Goal: Task Accomplishment & Management: Manage account settings

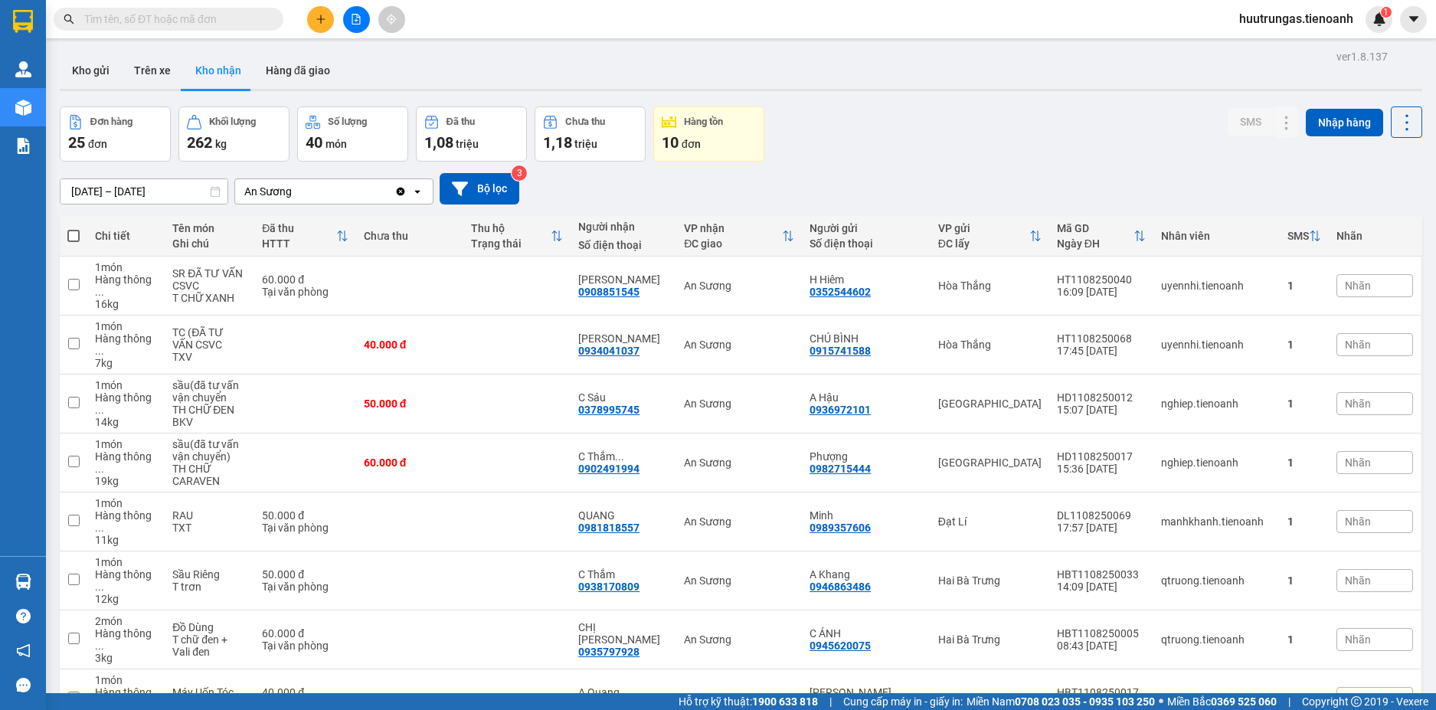
click at [177, 22] on input "text" at bounding box center [174, 19] width 181 height 17
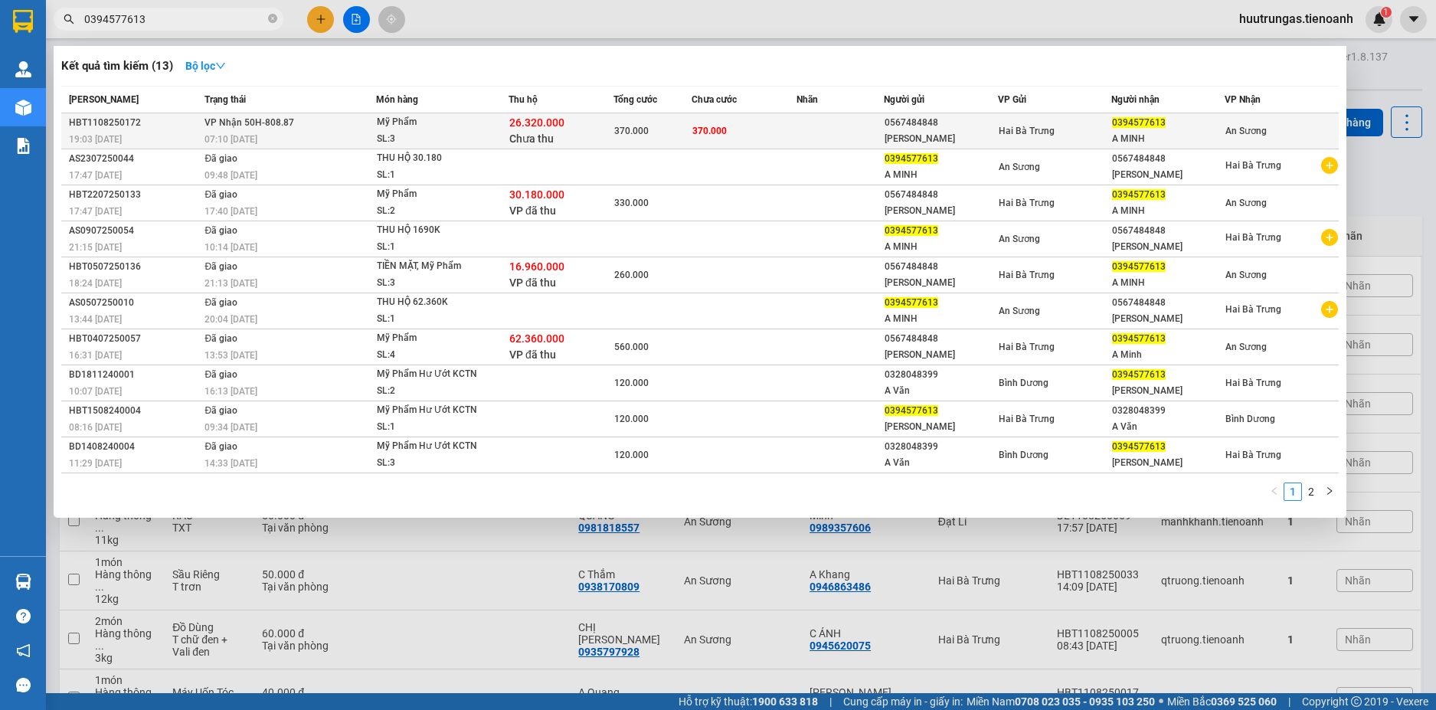
type input "0394577613"
click at [341, 129] on td "VP Nhận 50H-808.87 07:10 - 12/08" at bounding box center [288, 131] width 175 height 36
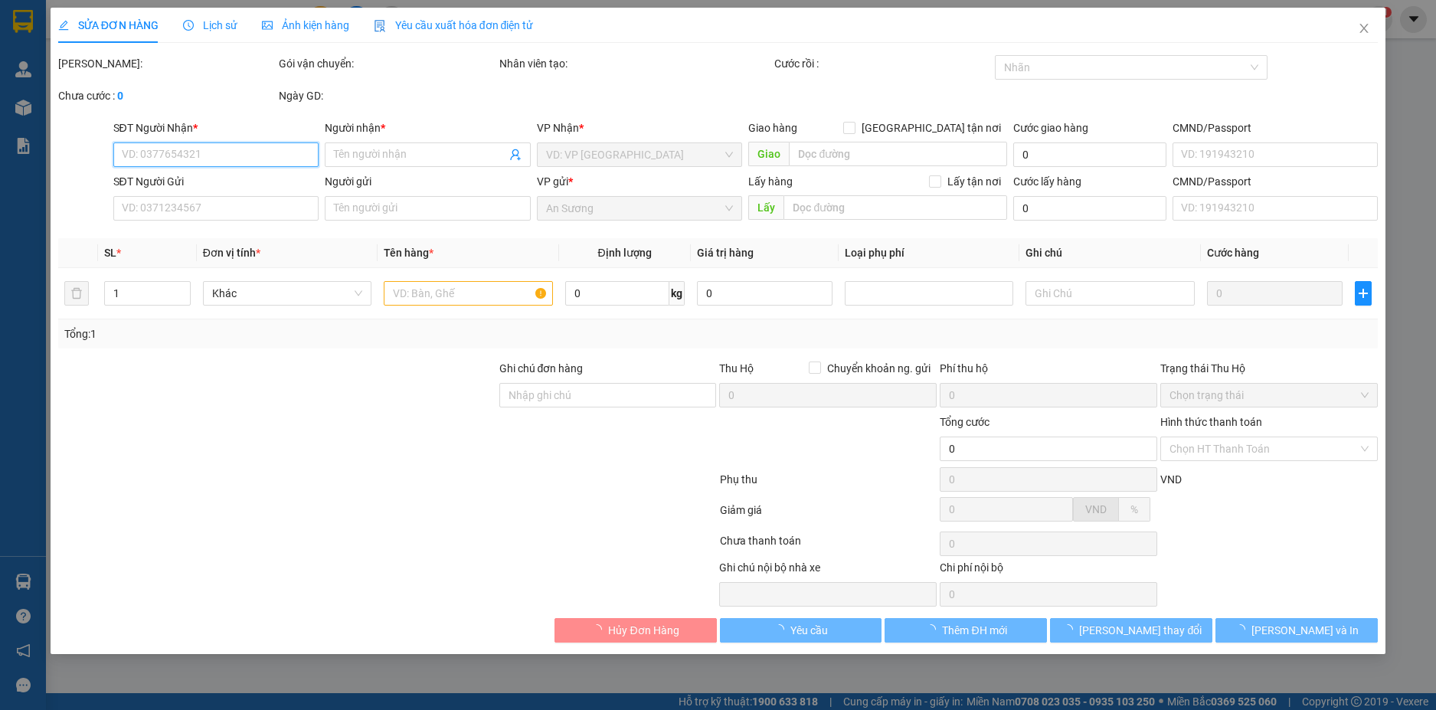
type input "0394577613"
type input "A MINH"
type input "0567484848"
type input "[PERSON_NAME]"
type input "240574531"
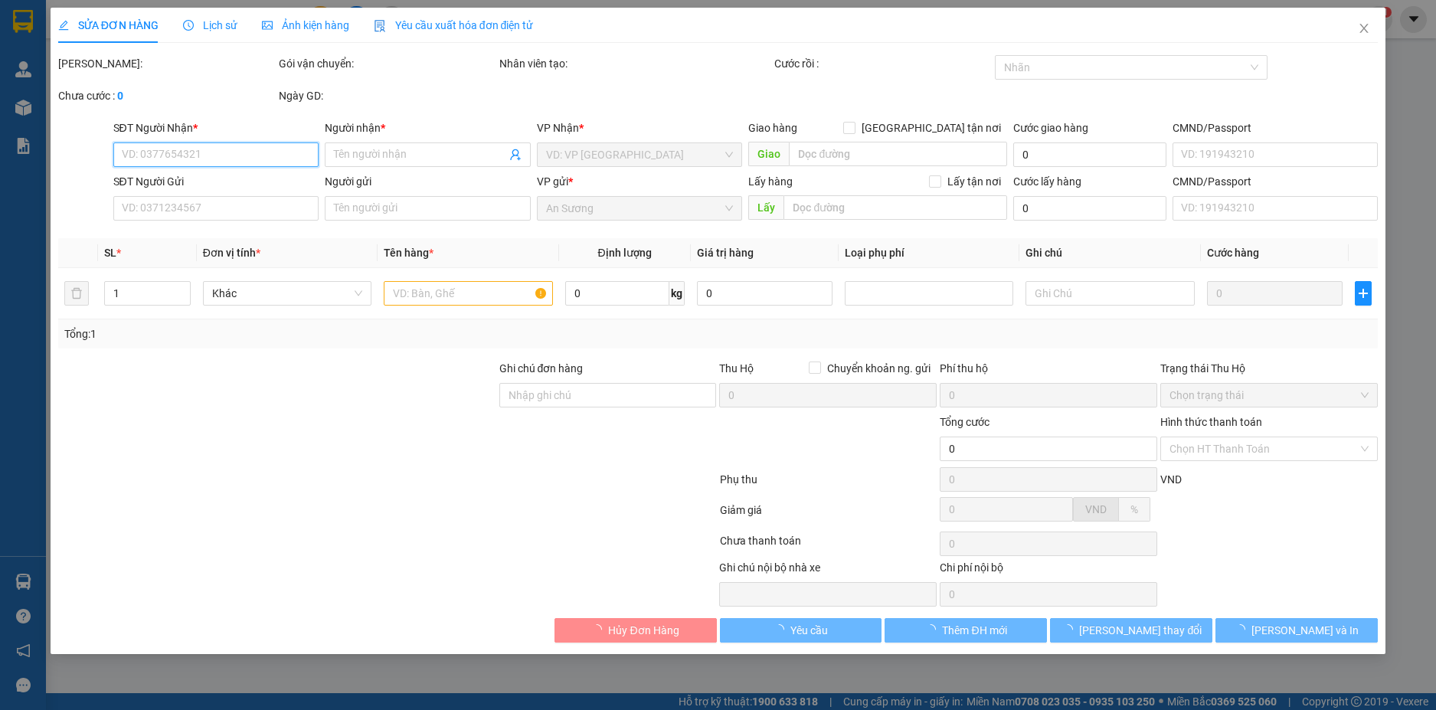
type input "TTH CR"
type input "26.320.000"
type input "370.000"
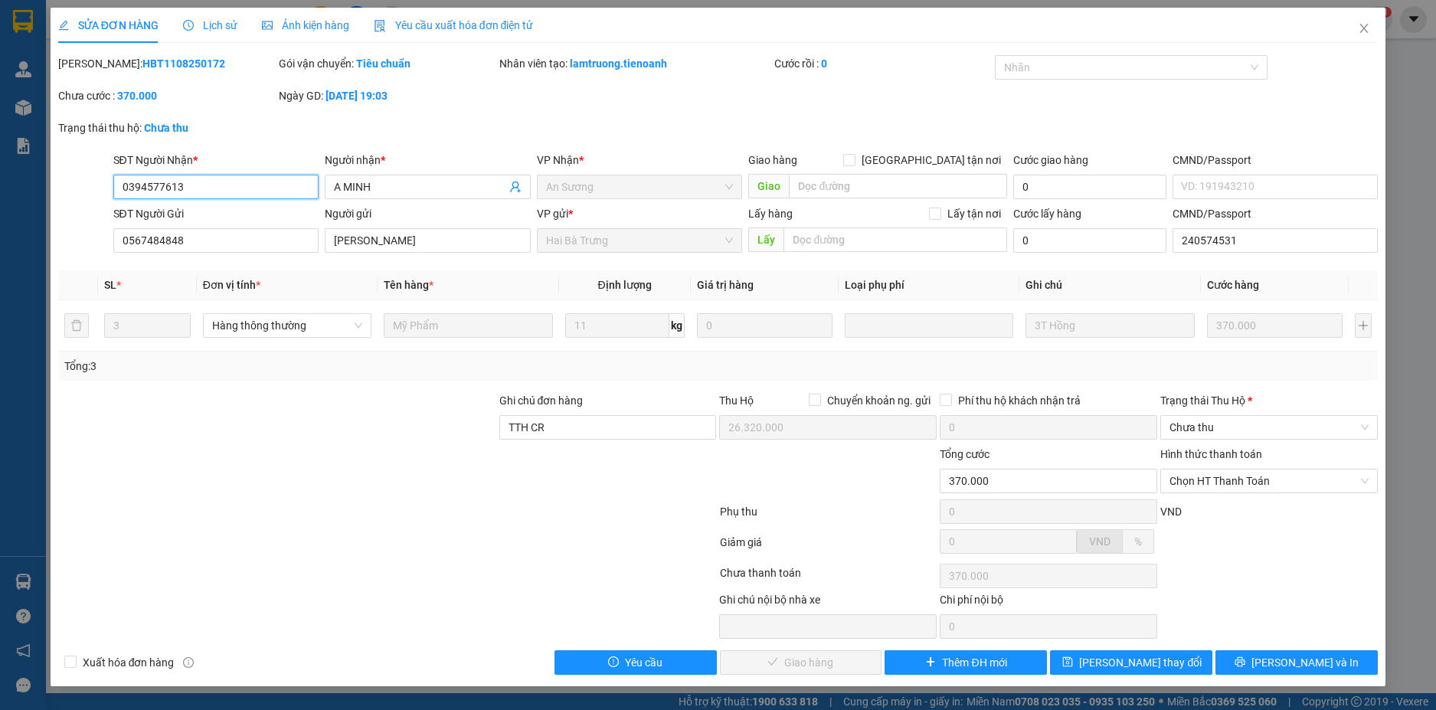
drag, startPoint x: 190, startPoint y: 194, endPoint x: 119, endPoint y: 192, distance: 71.3
click at [119, 192] on input "0394577613" at bounding box center [216, 187] width 206 height 25
click at [791, 108] on div "Mã ĐH: HBT1108250172 Gói vận chuyển: Tiêu chuẩn Nhân viên tạo: lamtruong.tienoa…" at bounding box center [719, 87] width 1324 height 64
click at [1305, 478] on span "Chọn HT Thanh Toán" at bounding box center [1269, 481] width 199 height 23
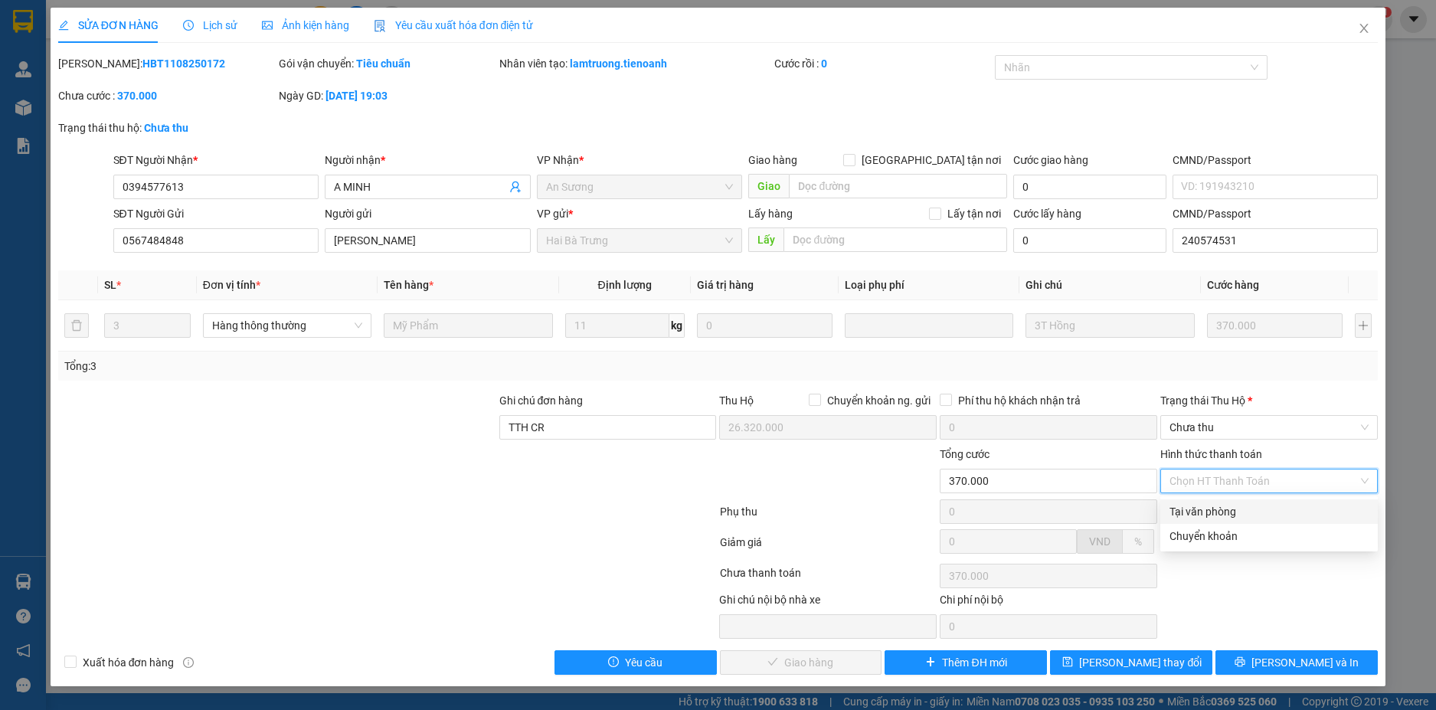
click at [1247, 507] on div "Tại văn phòng" at bounding box center [1269, 511] width 199 height 17
type input "0"
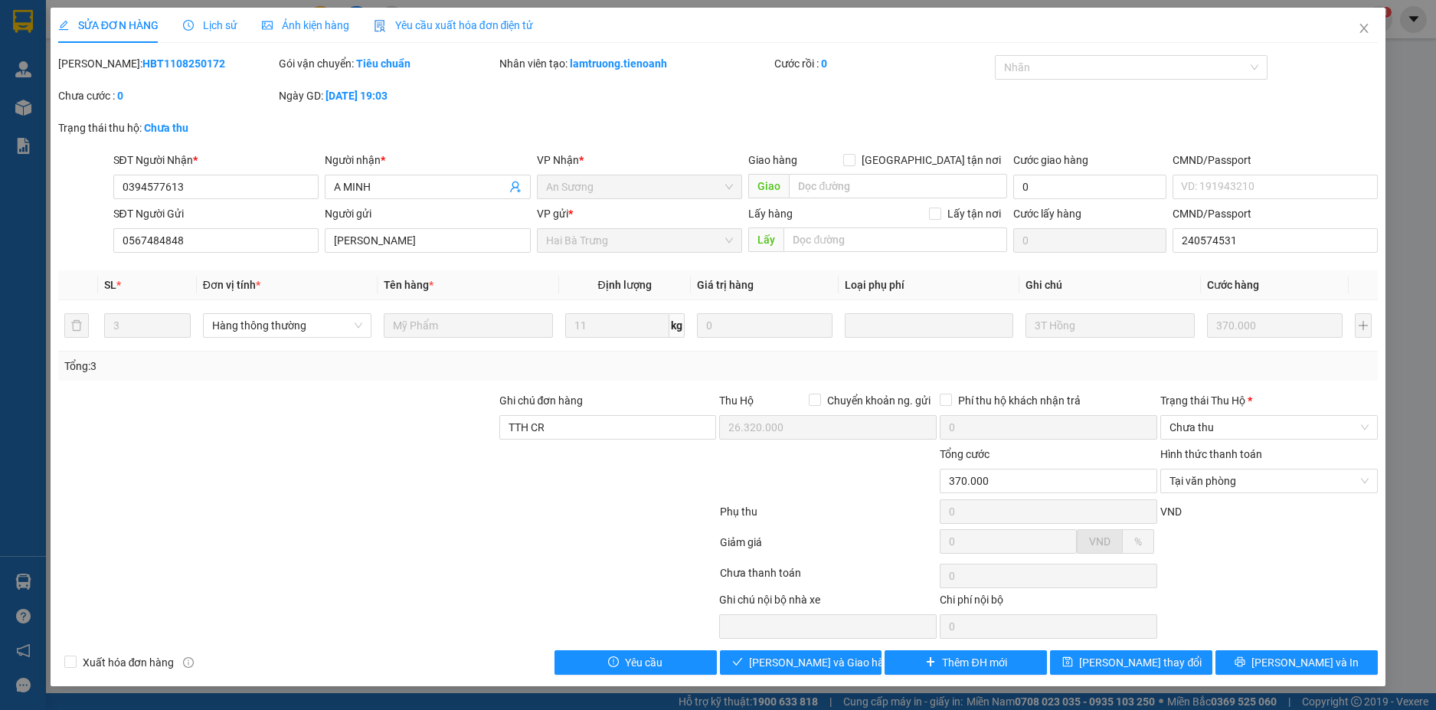
click at [1302, 411] on div "Trạng thái Thu Hộ *" at bounding box center [1270, 403] width 218 height 23
click at [1298, 429] on span "Chưa thu" at bounding box center [1269, 427] width 199 height 23
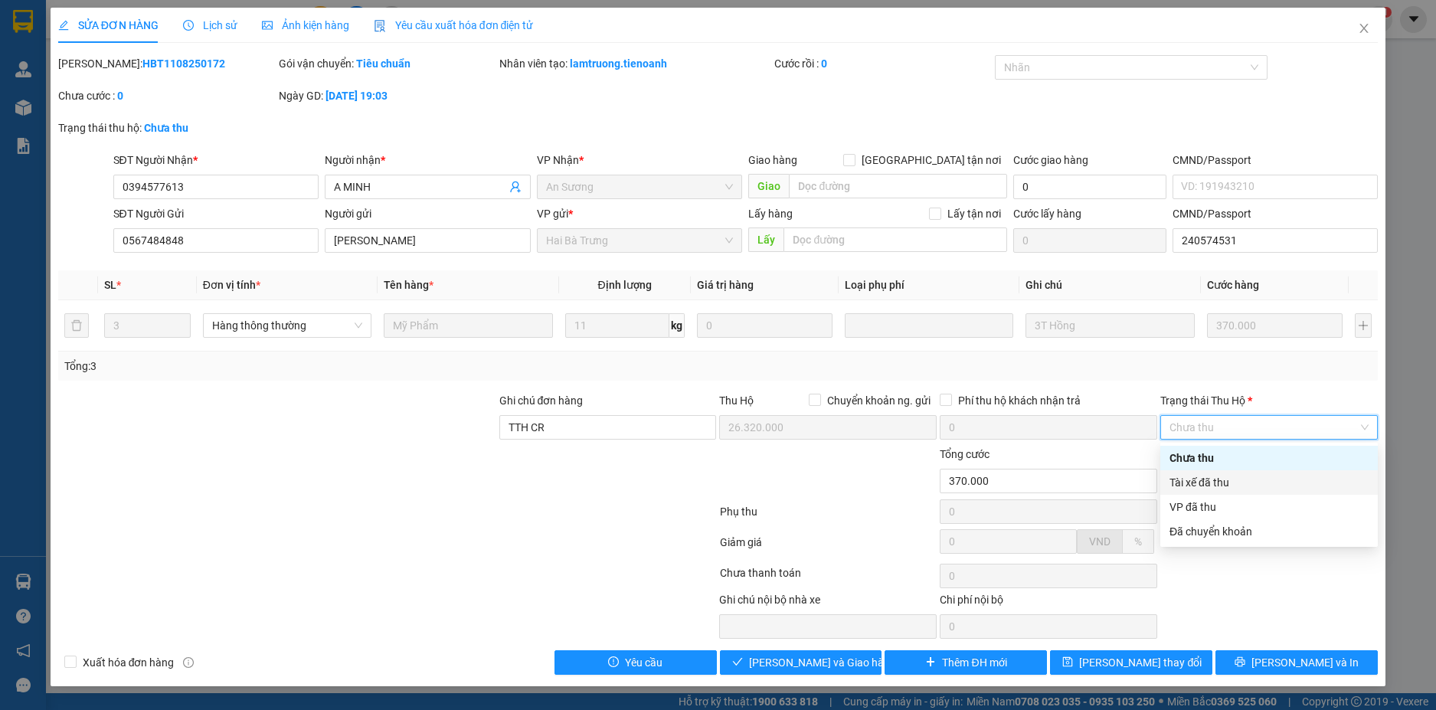
click at [1252, 483] on div "Tài xế đã thu" at bounding box center [1269, 482] width 199 height 17
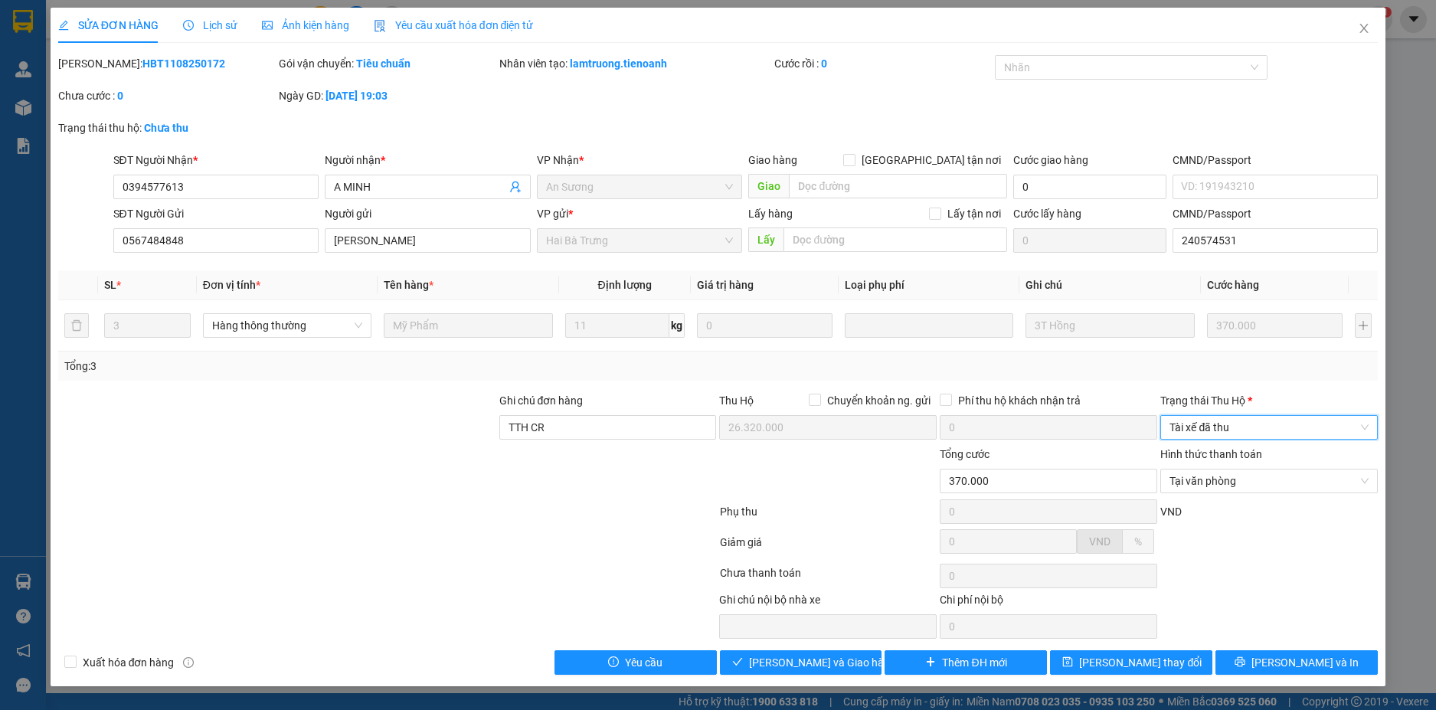
click at [1300, 421] on span "Tài xế đã thu" at bounding box center [1269, 427] width 199 height 23
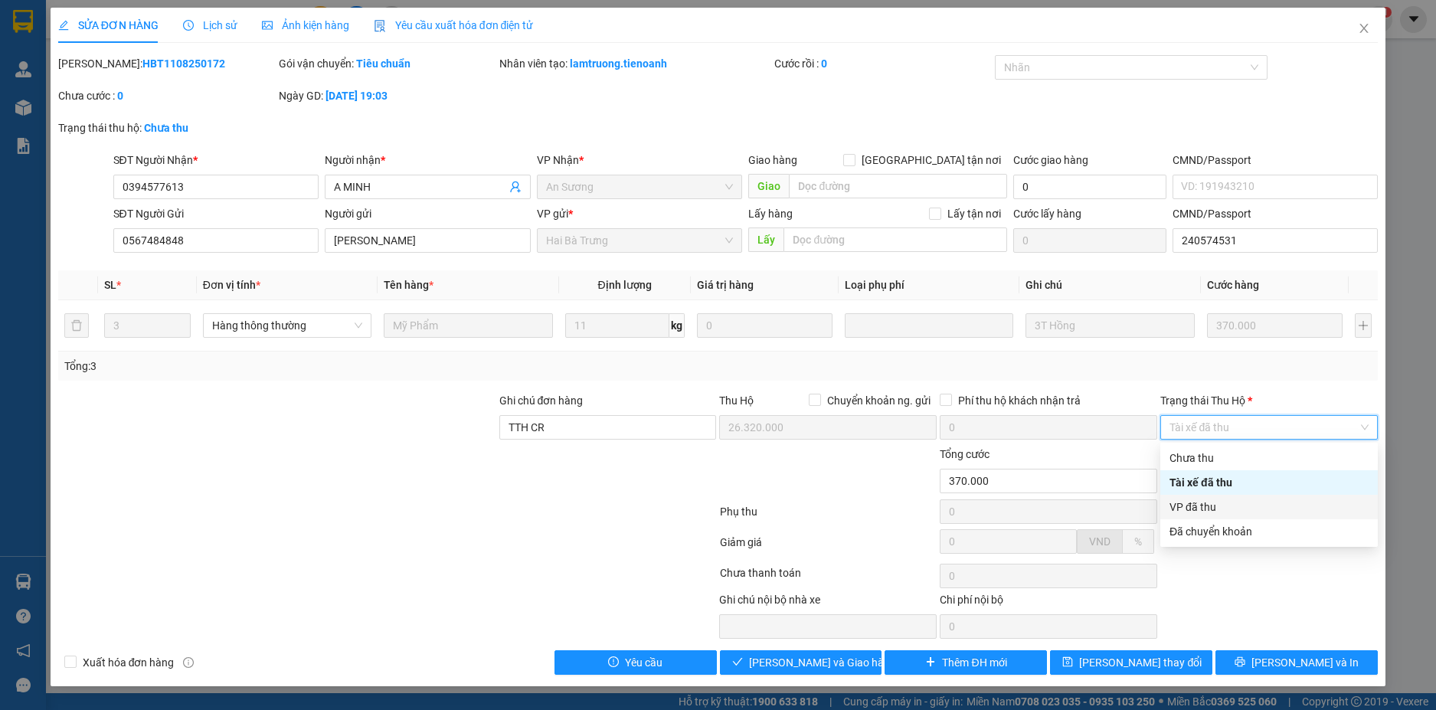
click at [1237, 510] on div "VP đã thu" at bounding box center [1269, 507] width 199 height 17
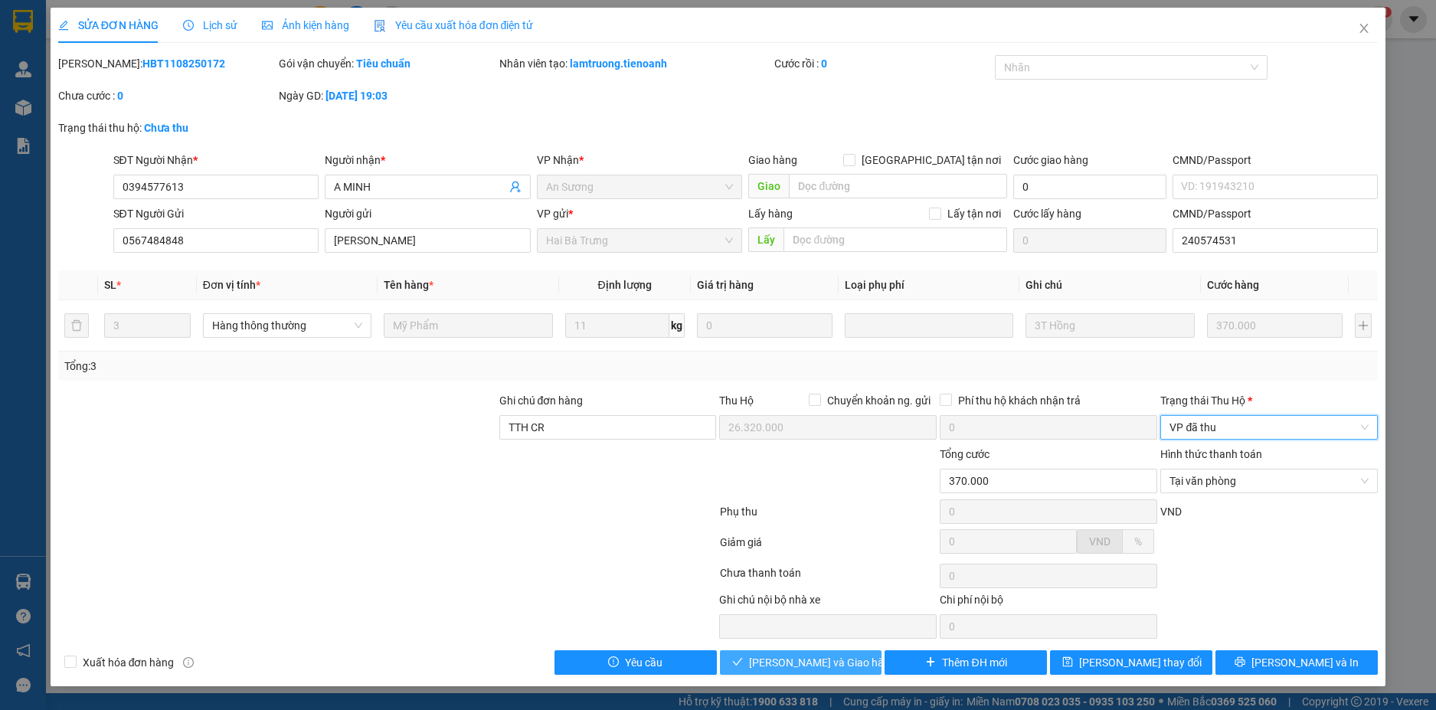
click at [824, 665] on span "Lưu và Giao hàng" at bounding box center [822, 662] width 147 height 17
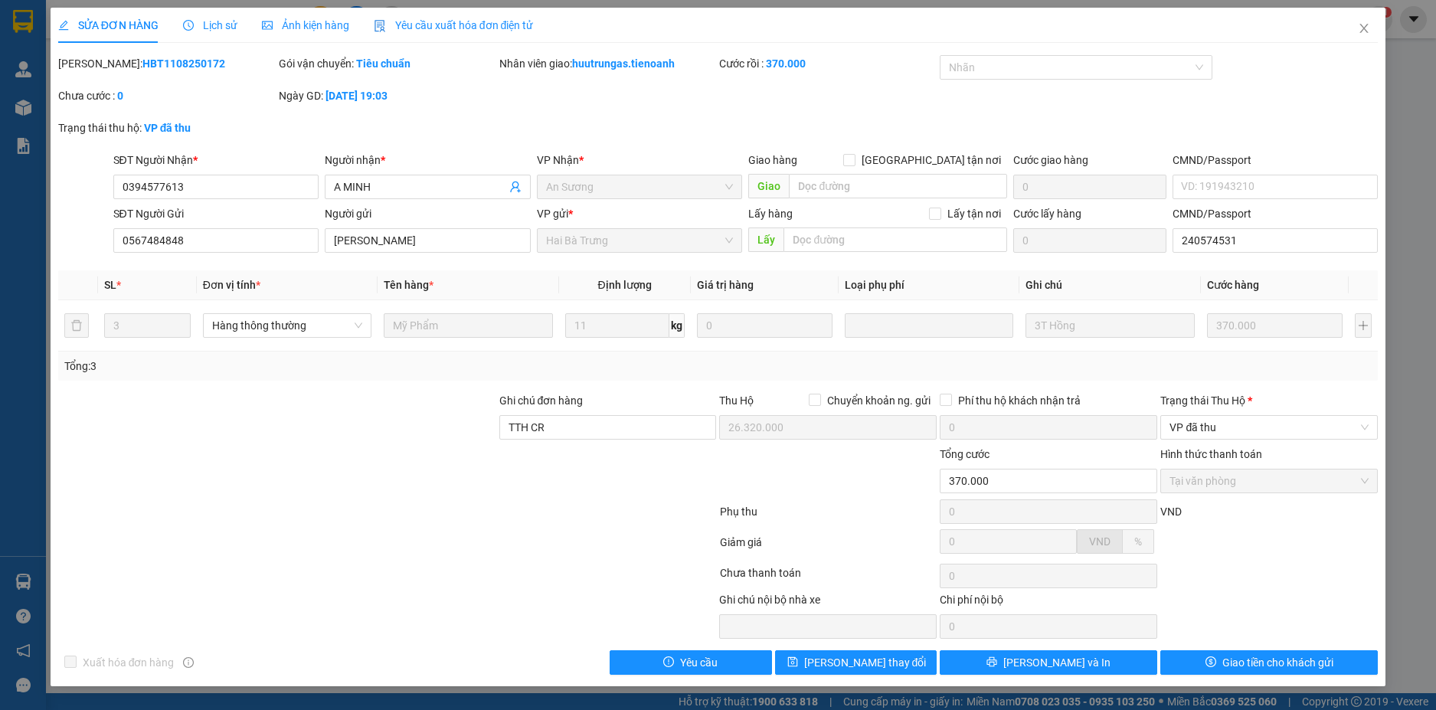
click at [220, 23] on span "Lịch sử" at bounding box center [210, 25] width 54 height 12
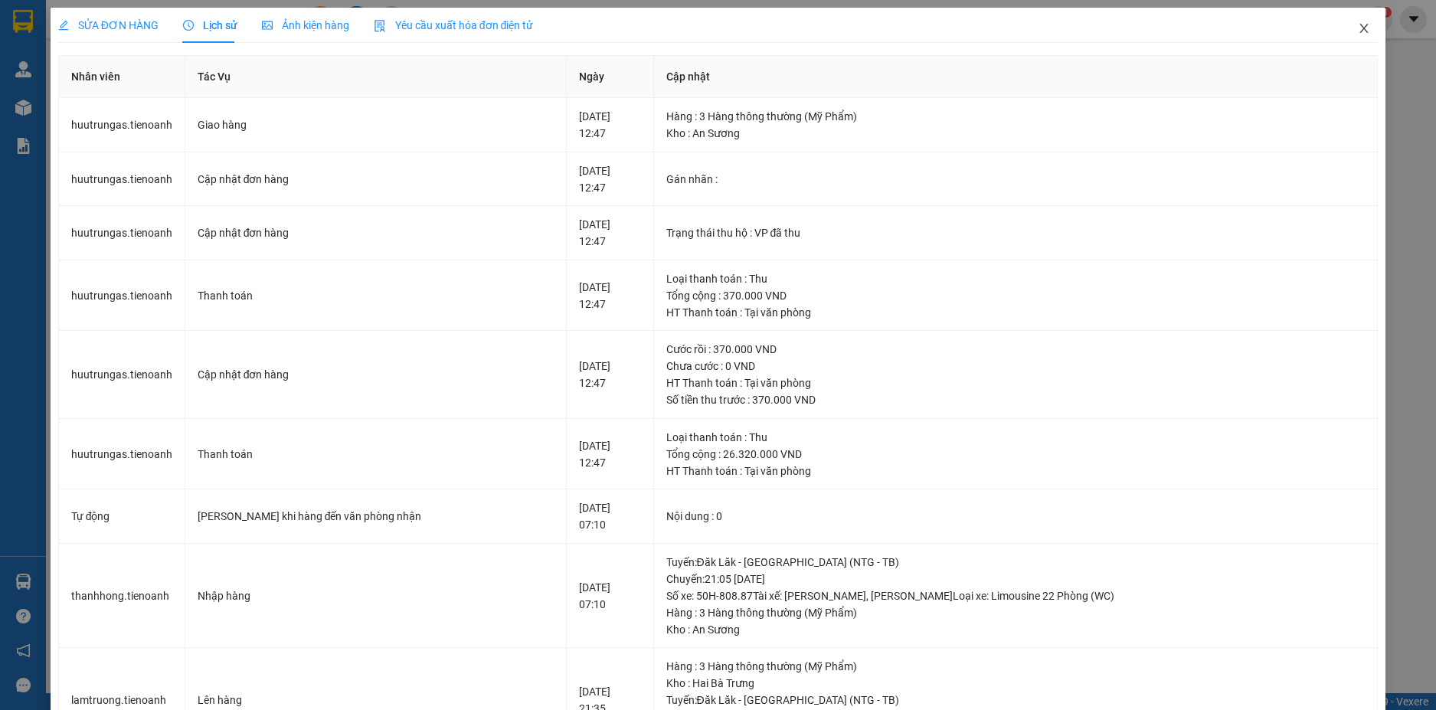
click at [1361, 31] on icon "close" at bounding box center [1365, 28] width 8 height 9
click at [136, 31] on div "Kết quả tìm kiếm ( 13 ) Bộ lọc Mã ĐH Trạng thái Món hàng Thu hộ Tổng cước Chưa …" at bounding box center [149, 19] width 299 height 27
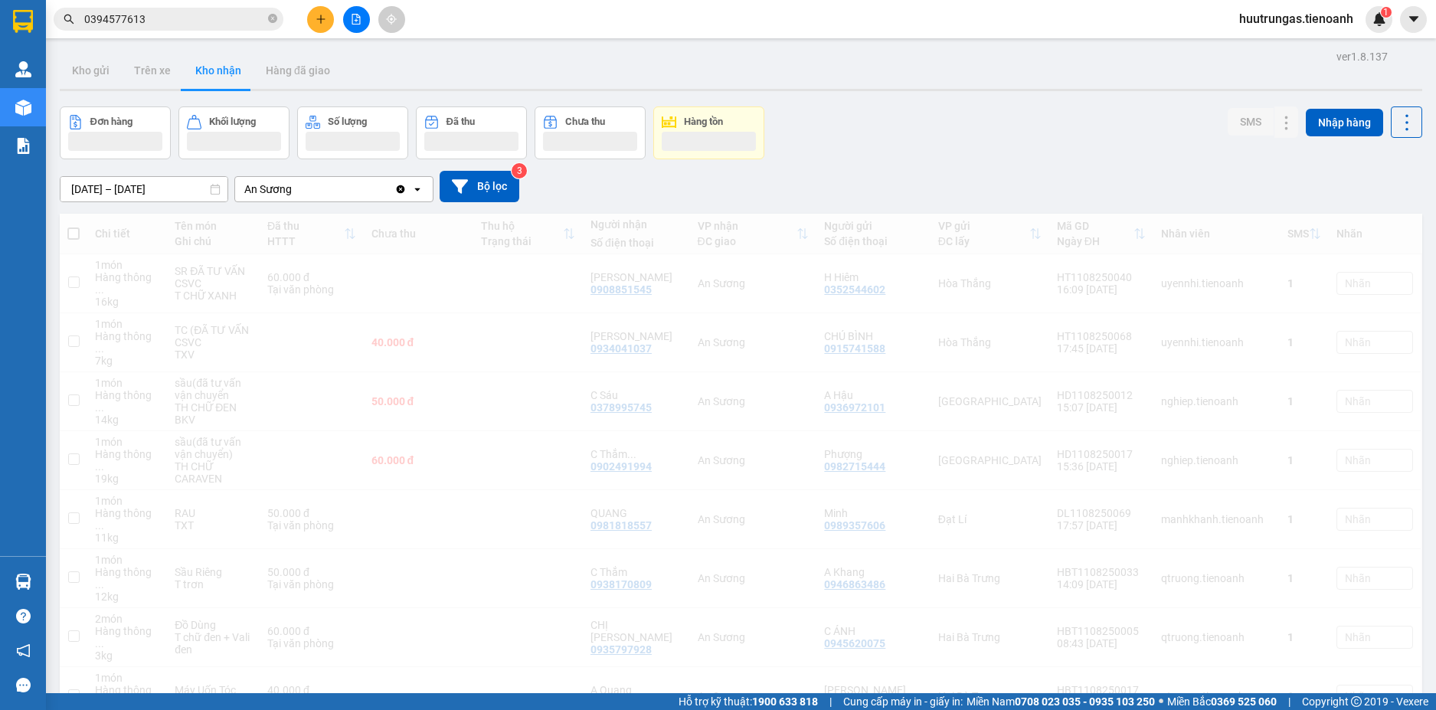
click at [219, 24] on input "0394577613" at bounding box center [174, 19] width 181 height 17
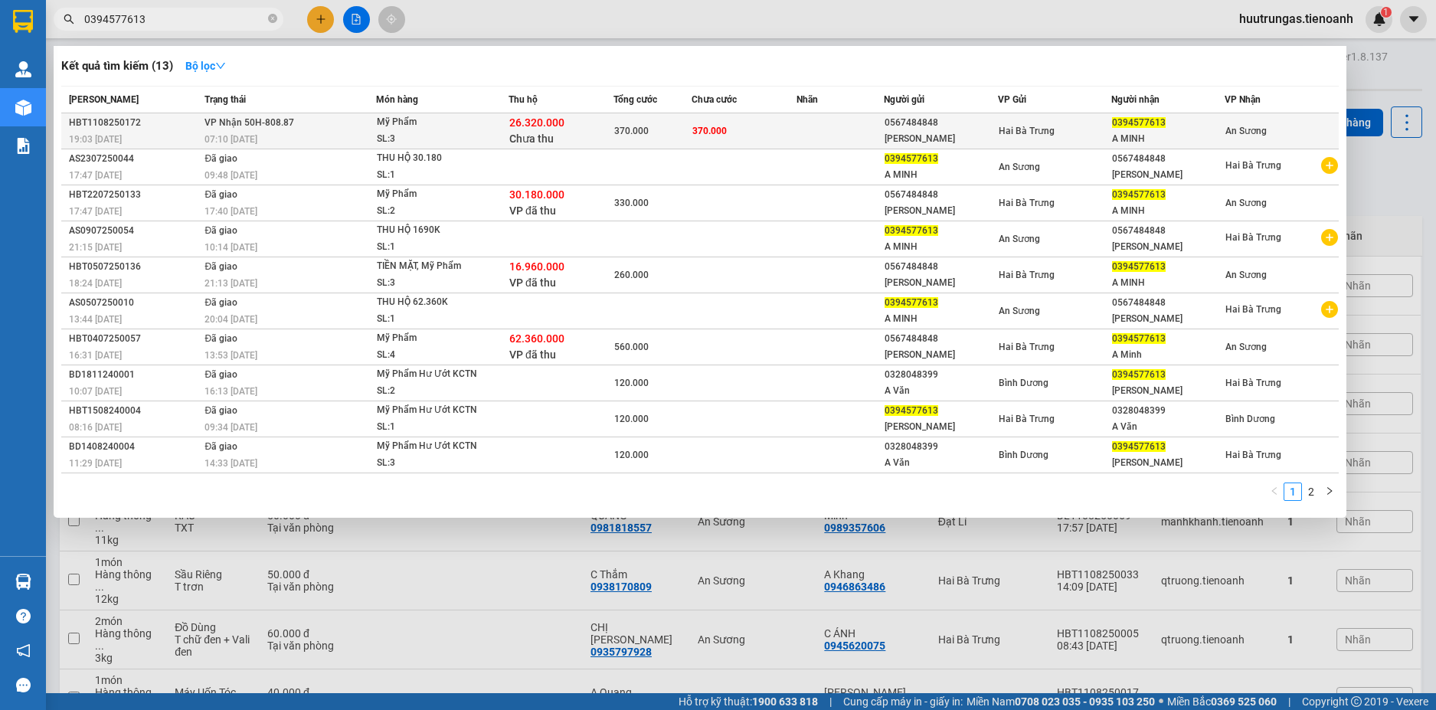
click at [483, 134] on div "SL: 3" at bounding box center [434, 139] width 115 height 17
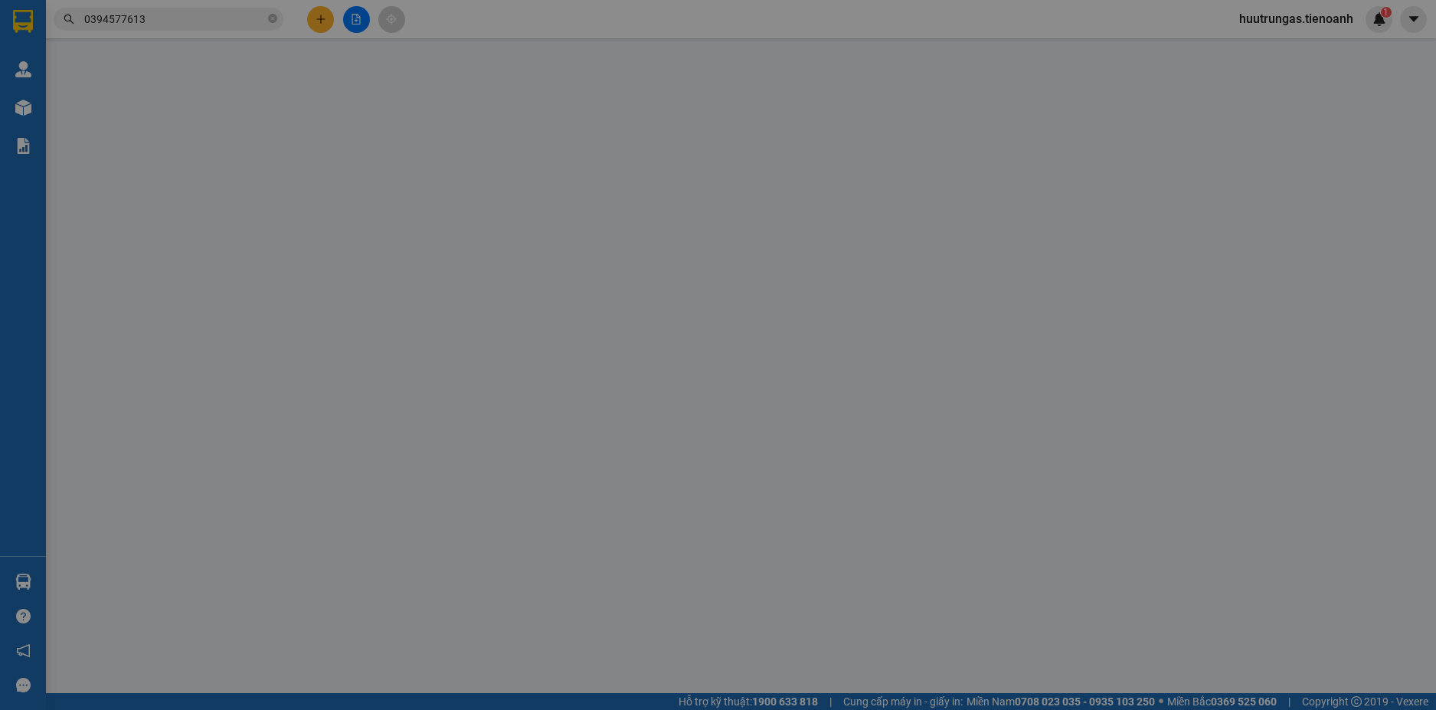
type input "0394577613"
type input "A MINH"
type input "0567484848"
type input "[PERSON_NAME]"
type input "240574531"
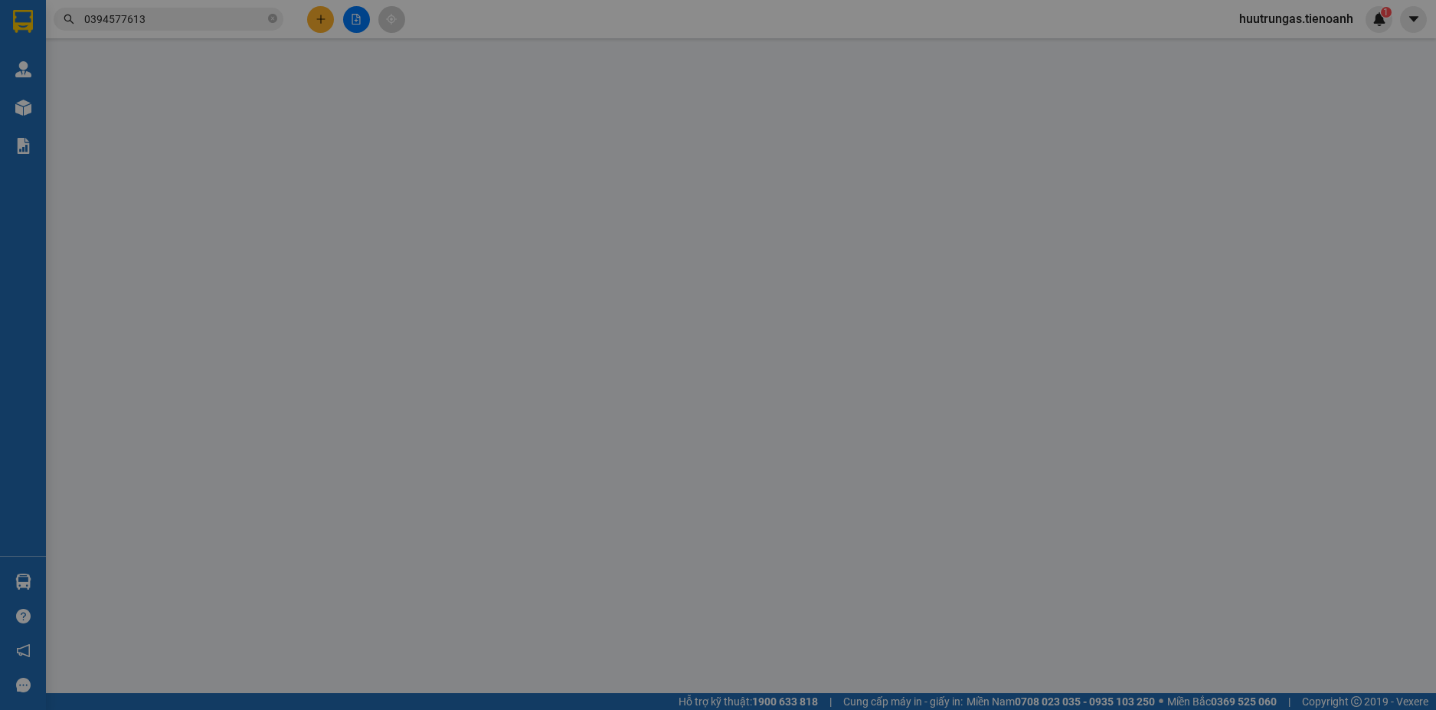
type input "TTH CR"
type input "26.320.000"
type input "370.000"
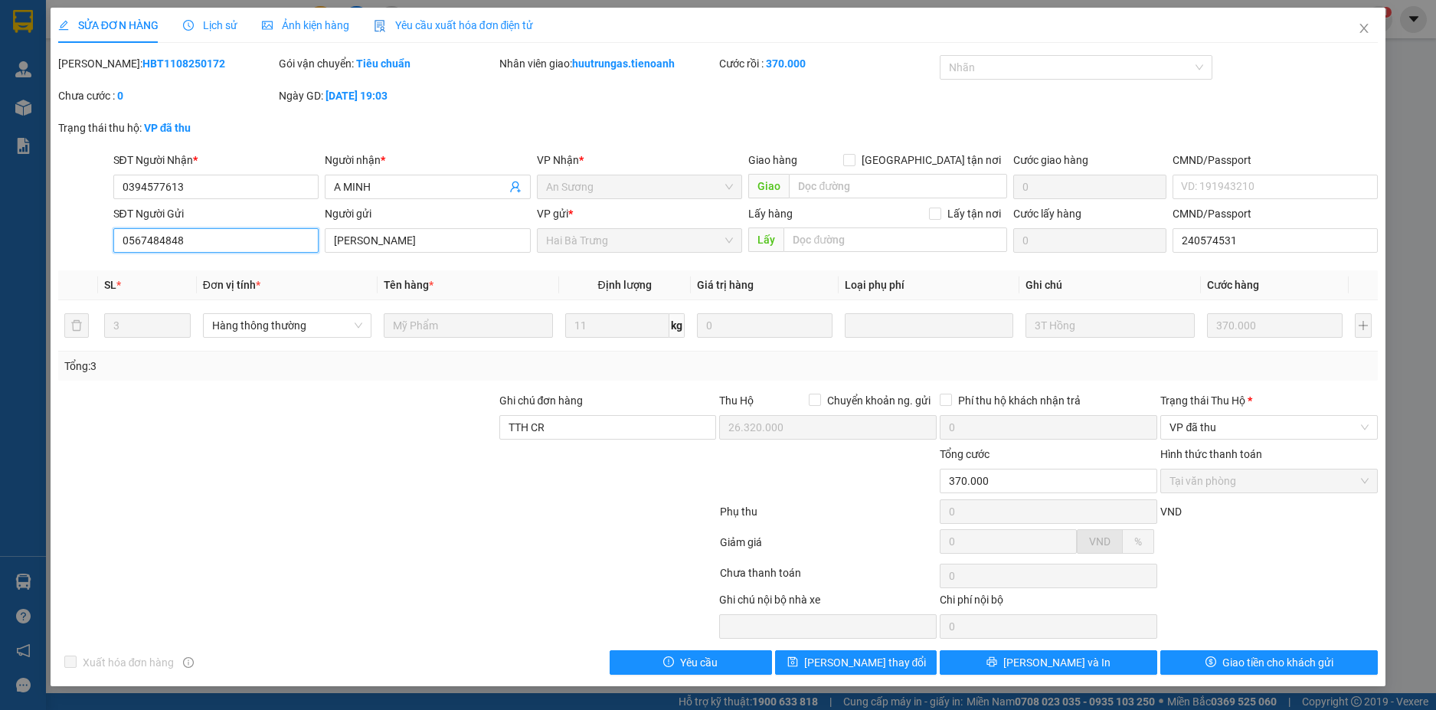
drag, startPoint x: 195, startPoint y: 241, endPoint x: 96, endPoint y: 242, distance: 99.6
click at [96, 242] on div "SĐT Người Gửi 0567484848 0567484848 Người gửi THANH TRƯƠNG VP gửi * Hai Bà Trưn…" at bounding box center [719, 232] width 1324 height 54
drag, startPoint x: 200, startPoint y: 177, endPoint x: 91, endPoint y: 188, distance: 109.3
click at [91, 188] on div "SĐT Người Nhận * 0394577613 0394577613 Người nhận * A MINH VP Nhận * An Sương G…" at bounding box center [719, 179] width 1324 height 54
click at [213, 22] on span "Lịch sử" at bounding box center [210, 25] width 54 height 12
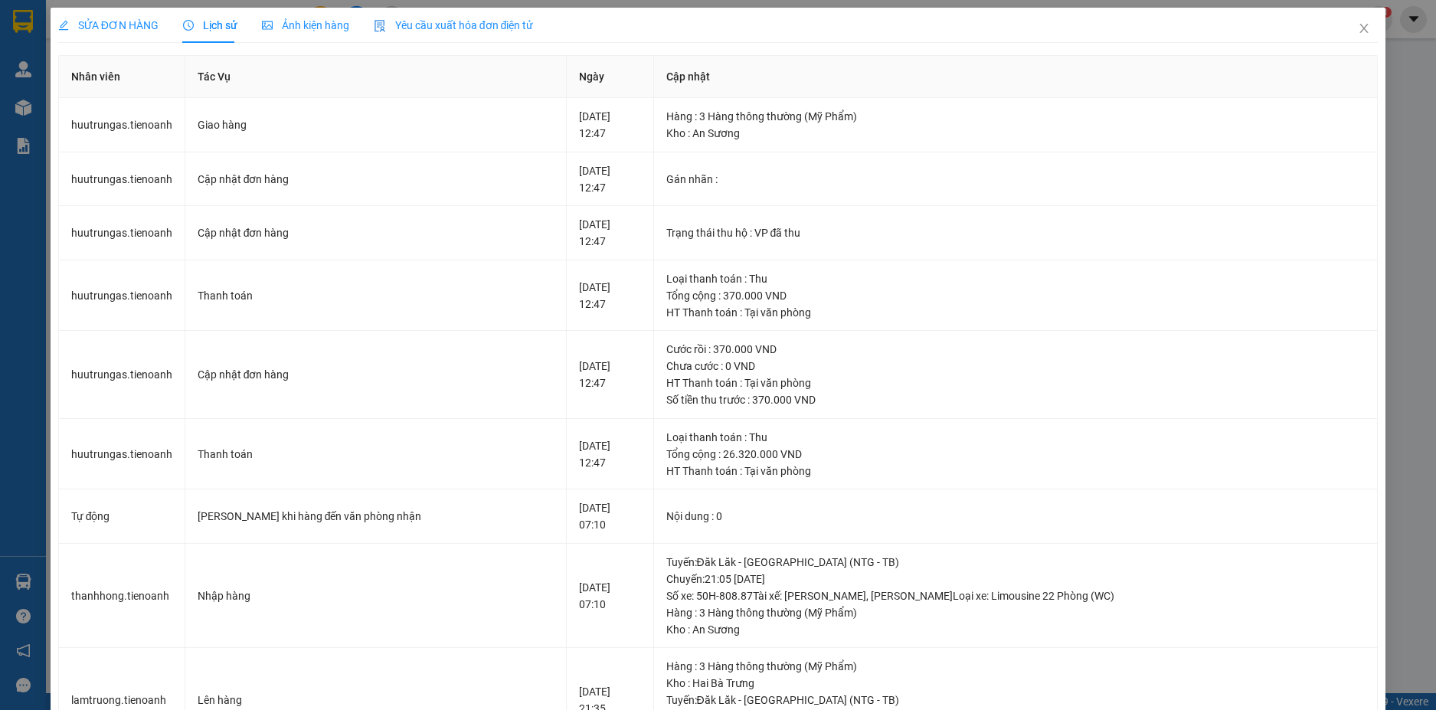
click at [129, 30] on span "SỬA ĐƠN HÀNG" at bounding box center [108, 25] width 100 height 12
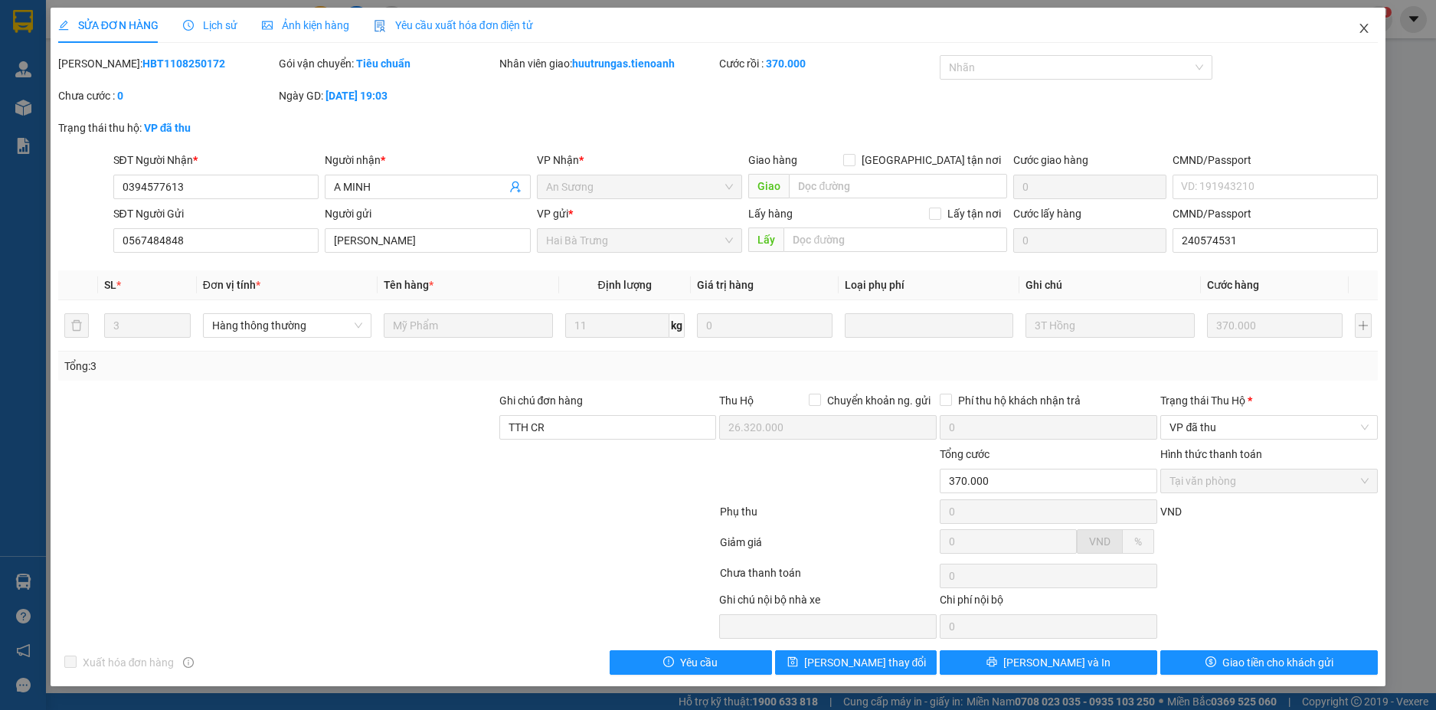
click at [1367, 34] on icon "close" at bounding box center [1364, 28] width 12 height 12
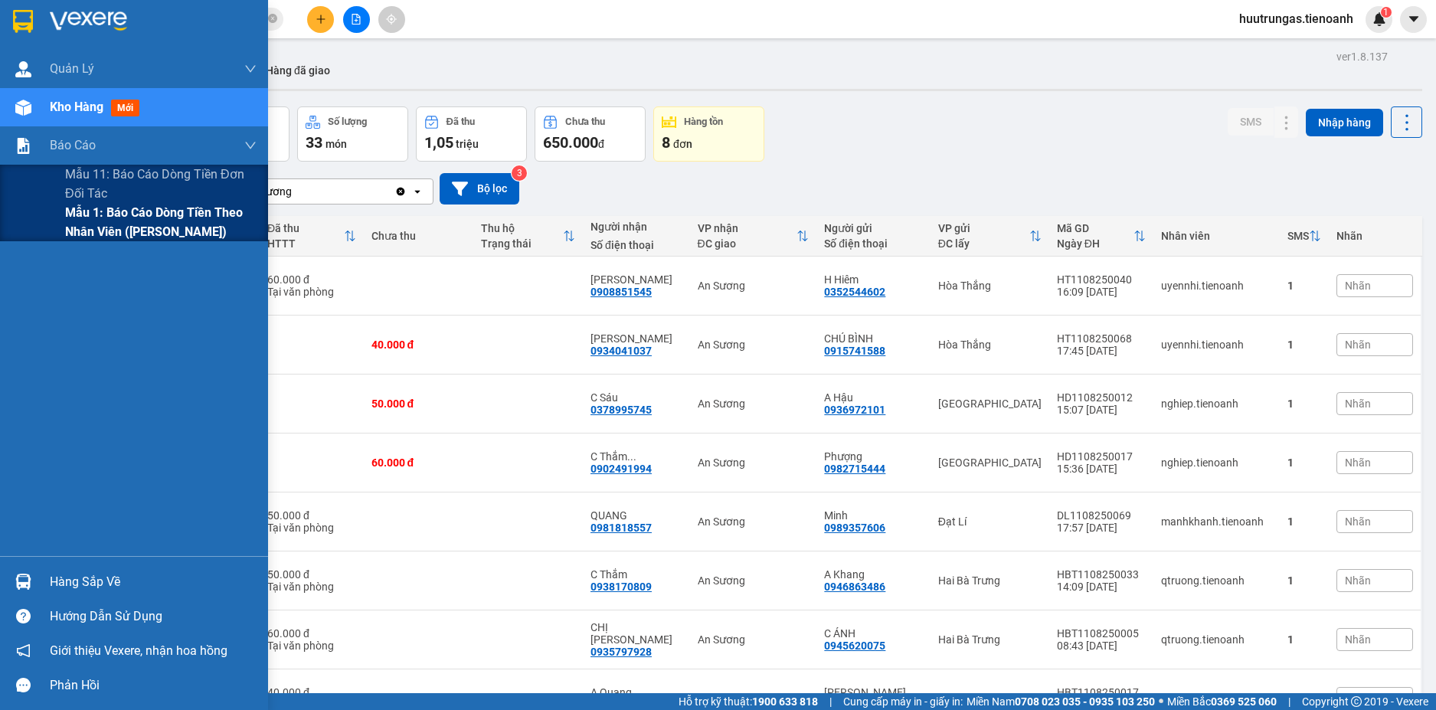
click at [98, 226] on span "Mẫu 1: Báo cáo dòng tiền theo nhân viên ([PERSON_NAME])" at bounding box center [161, 222] width 192 height 38
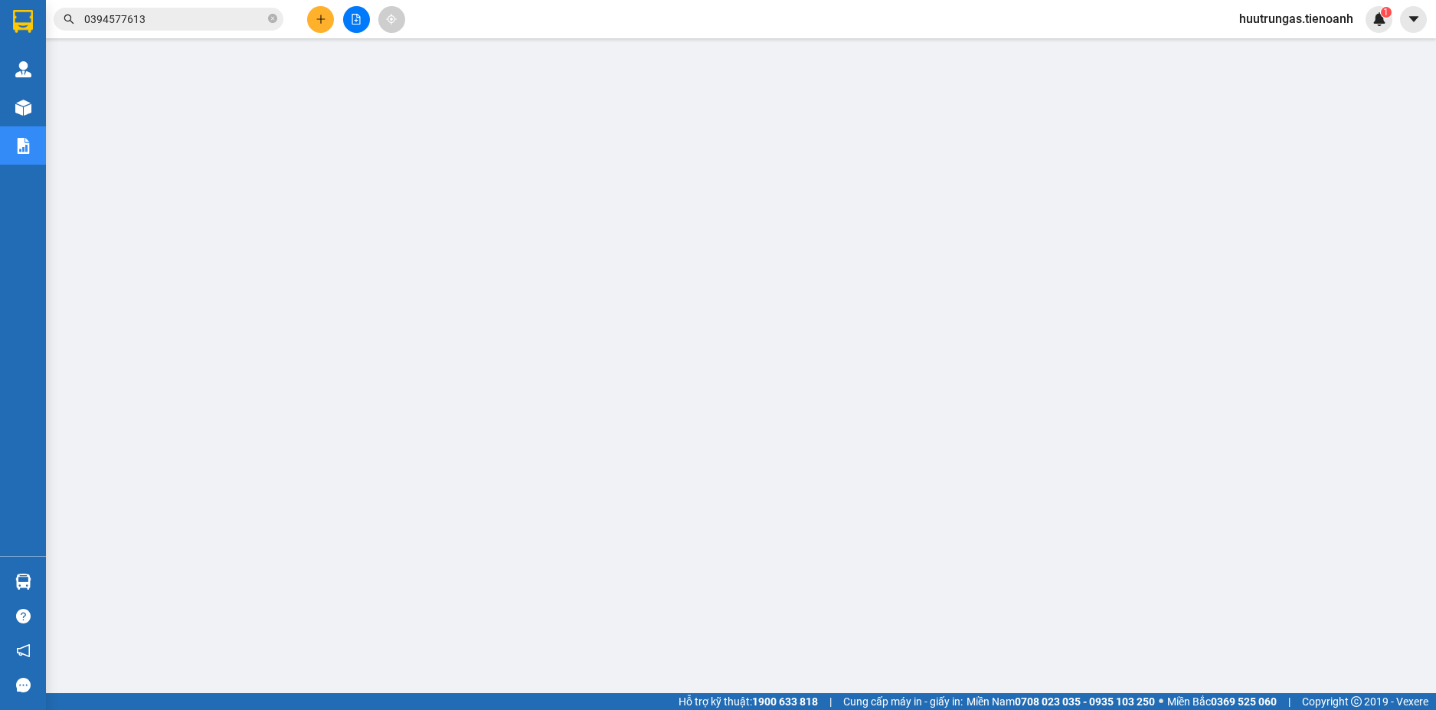
click at [211, 17] on input "0394577613" at bounding box center [174, 19] width 181 height 17
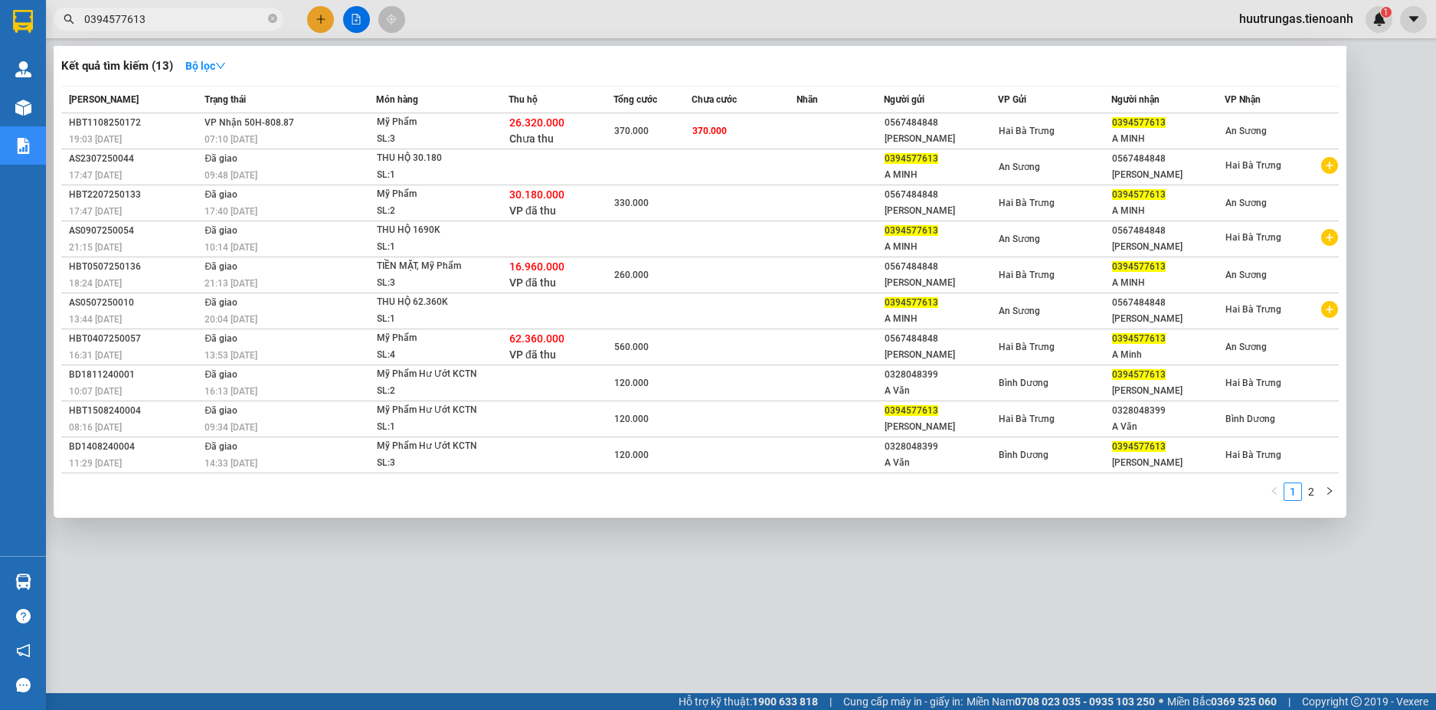
click at [211, 17] on input "0394577613" at bounding box center [174, 19] width 181 height 17
paste input "903660305"
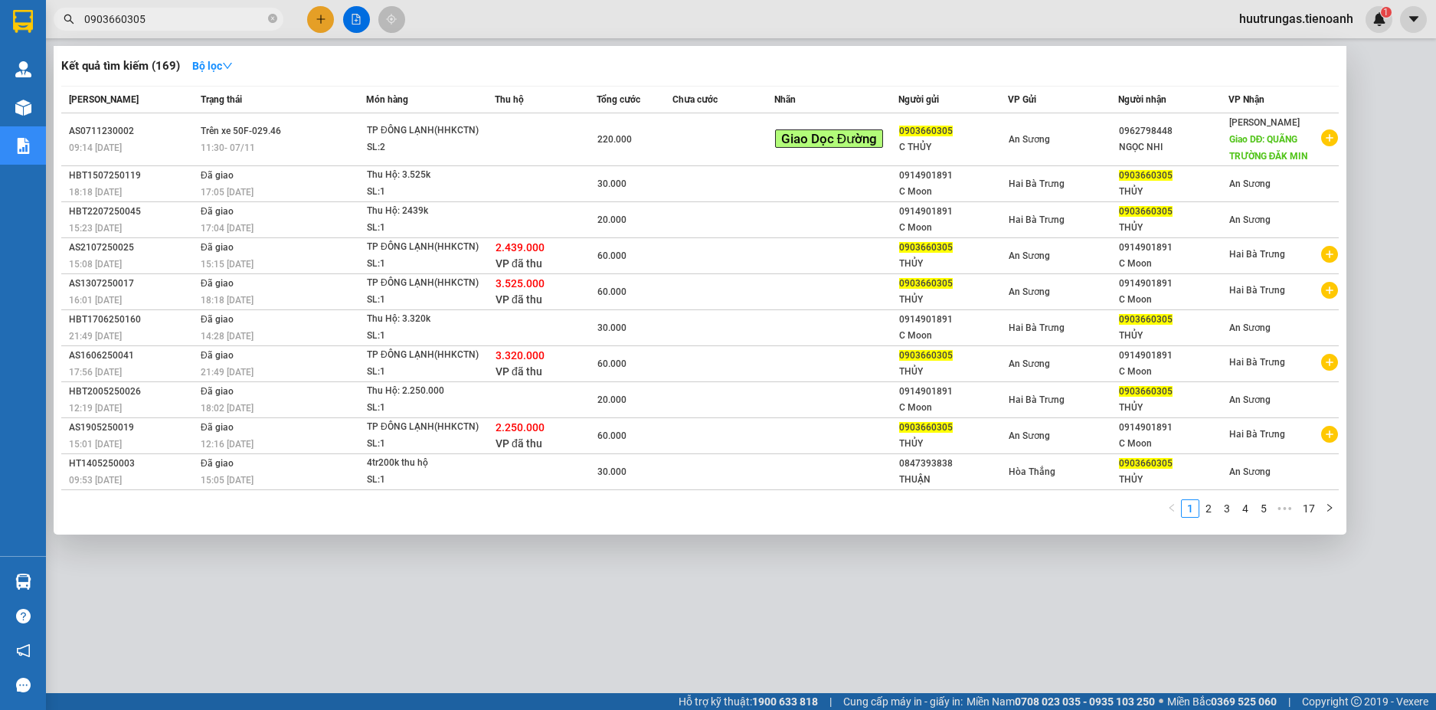
click at [167, 18] on input "0903660305" at bounding box center [174, 19] width 181 height 17
paste input "326649736"
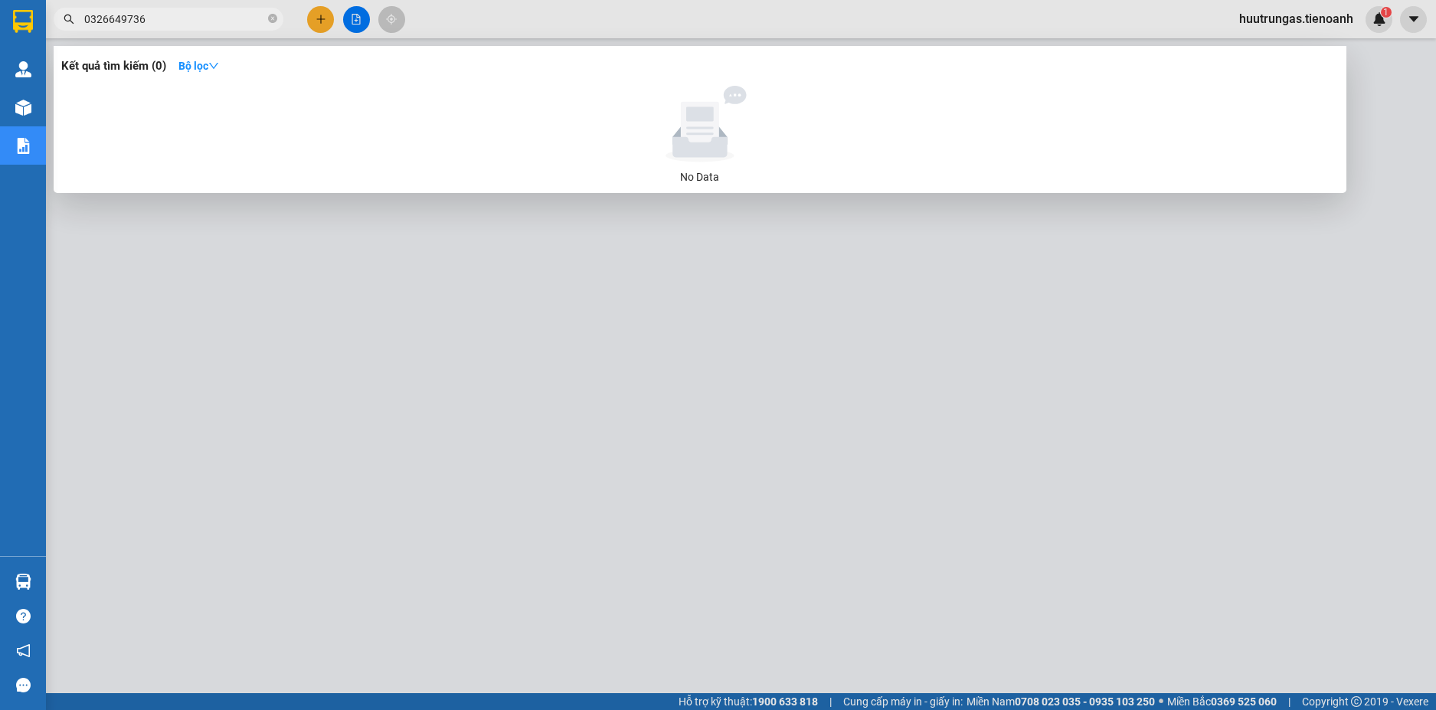
type input "0326649736"
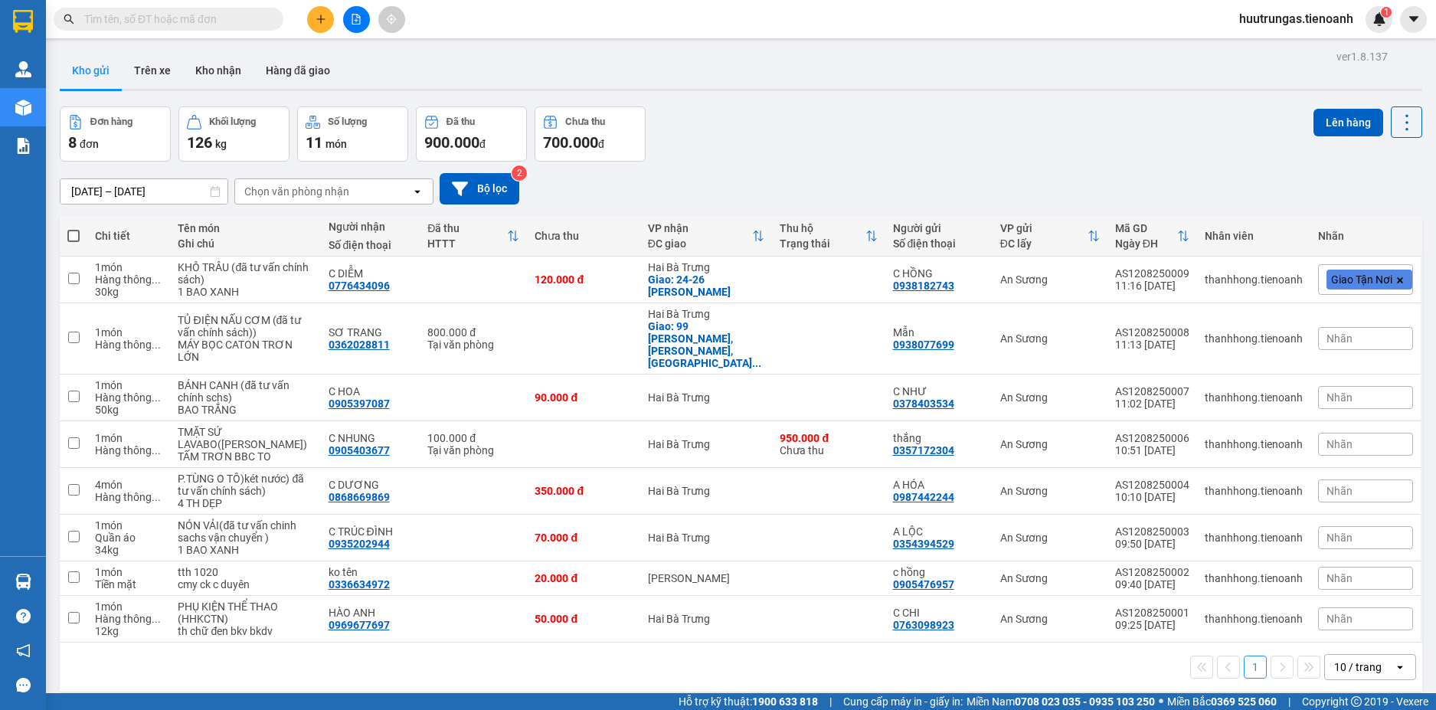
click at [224, 18] on input "text" at bounding box center [174, 19] width 181 height 17
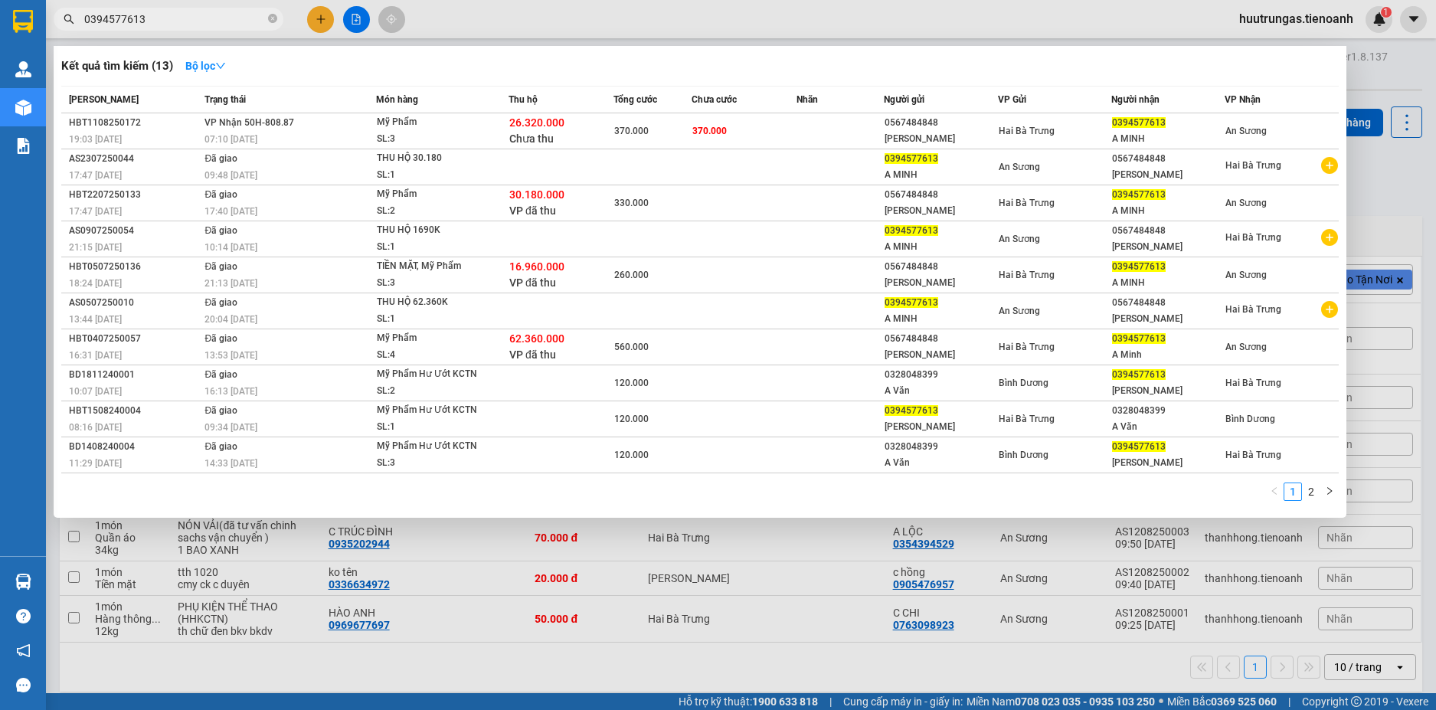
type input "0394577613"
click at [1118, 7] on div at bounding box center [718, 355] width 1436 height 710
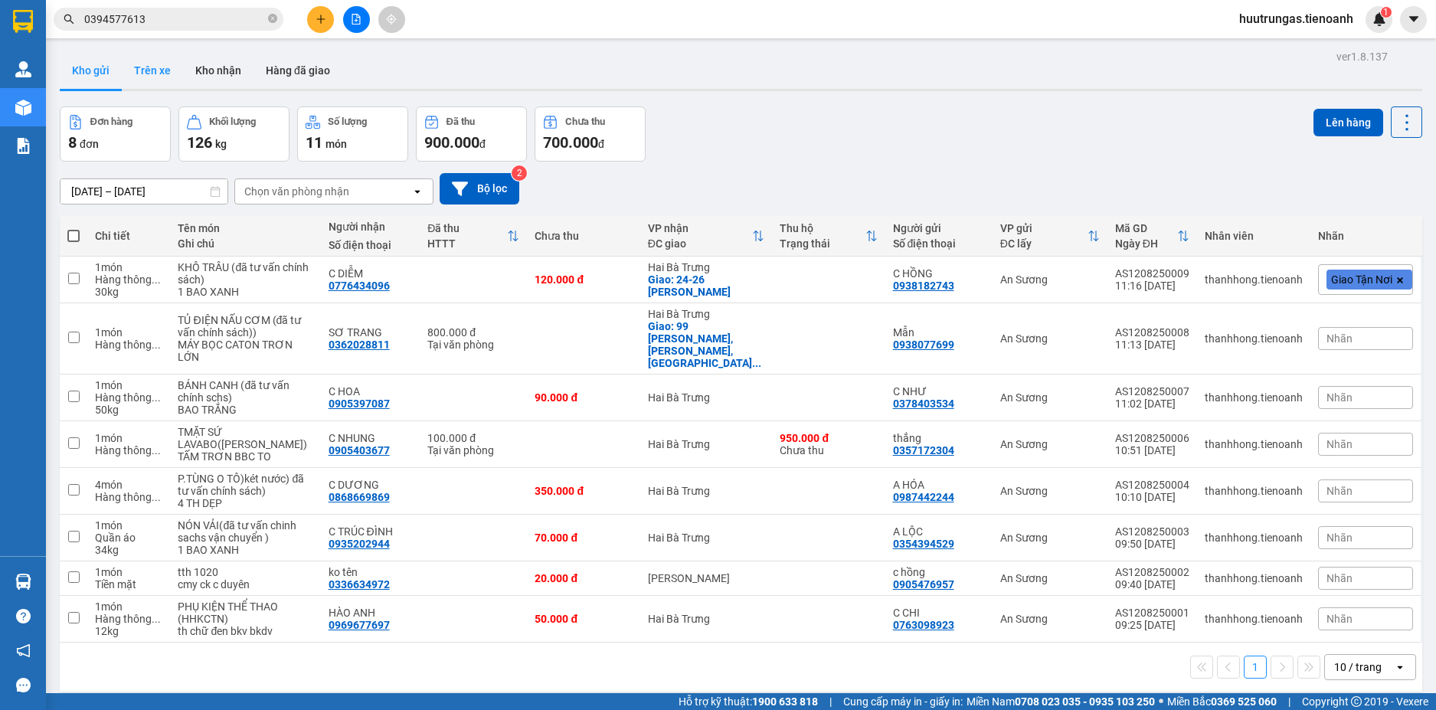
click at [159, 68] on button "Trên xe" at bounding box center [152, 70] width 61 height 37
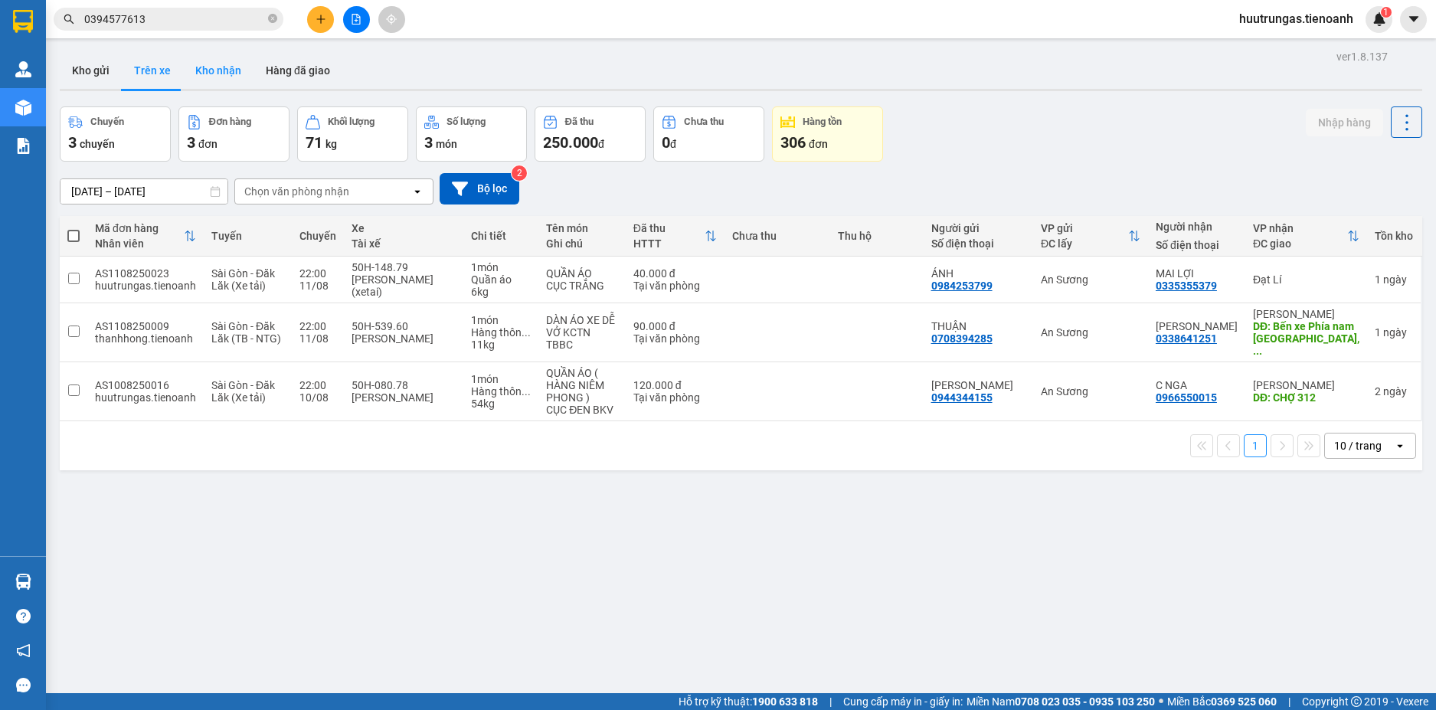
click at [231, 78] on button "Kho nhận" at bounding box center [218, 70] width 70 height 37
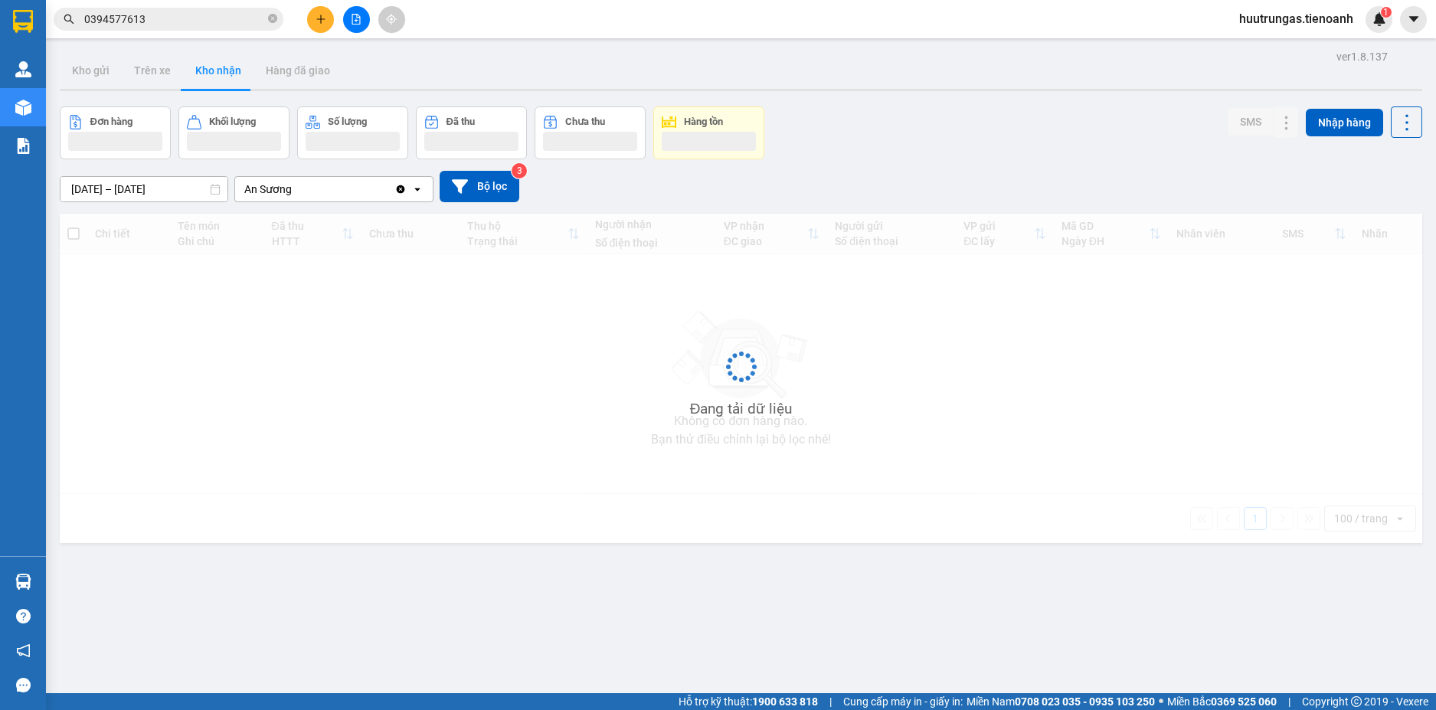
type input "[DATE] – [DATE]"
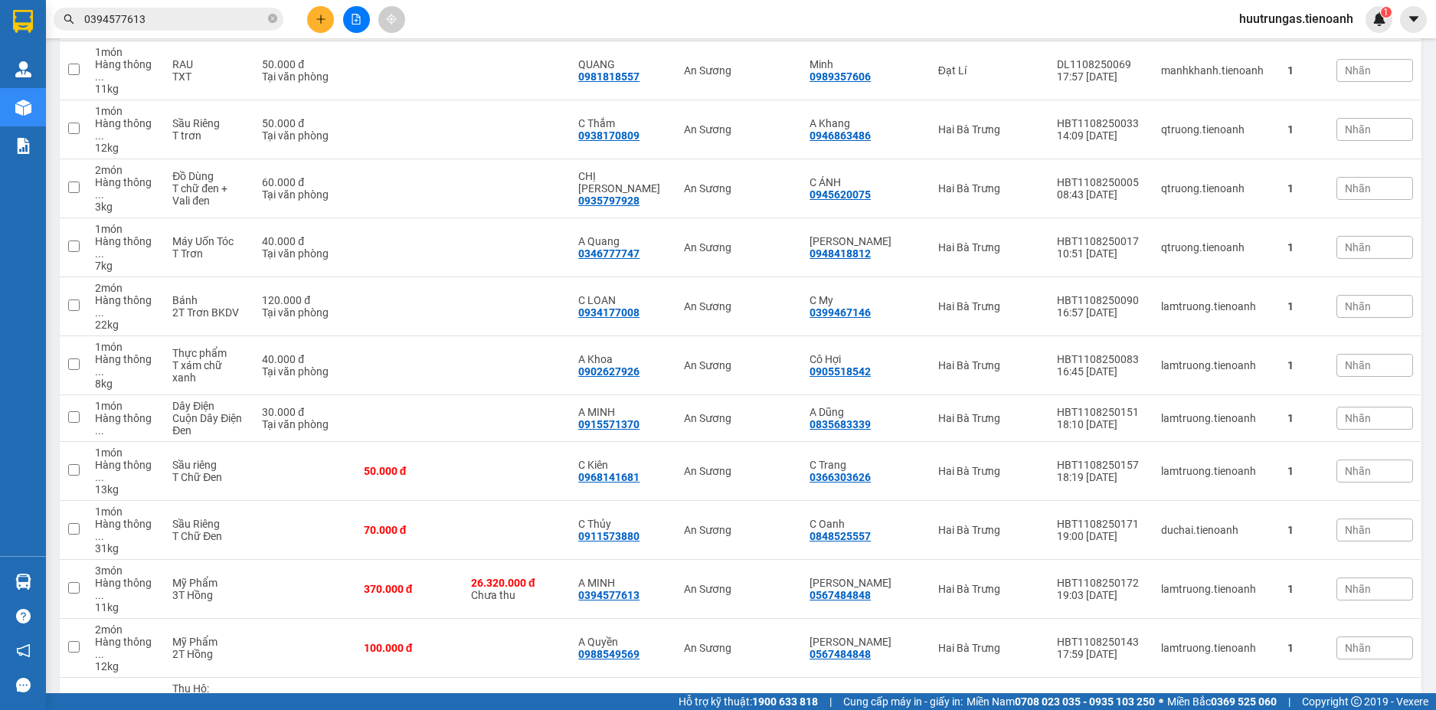
scroll to position [490, 0]
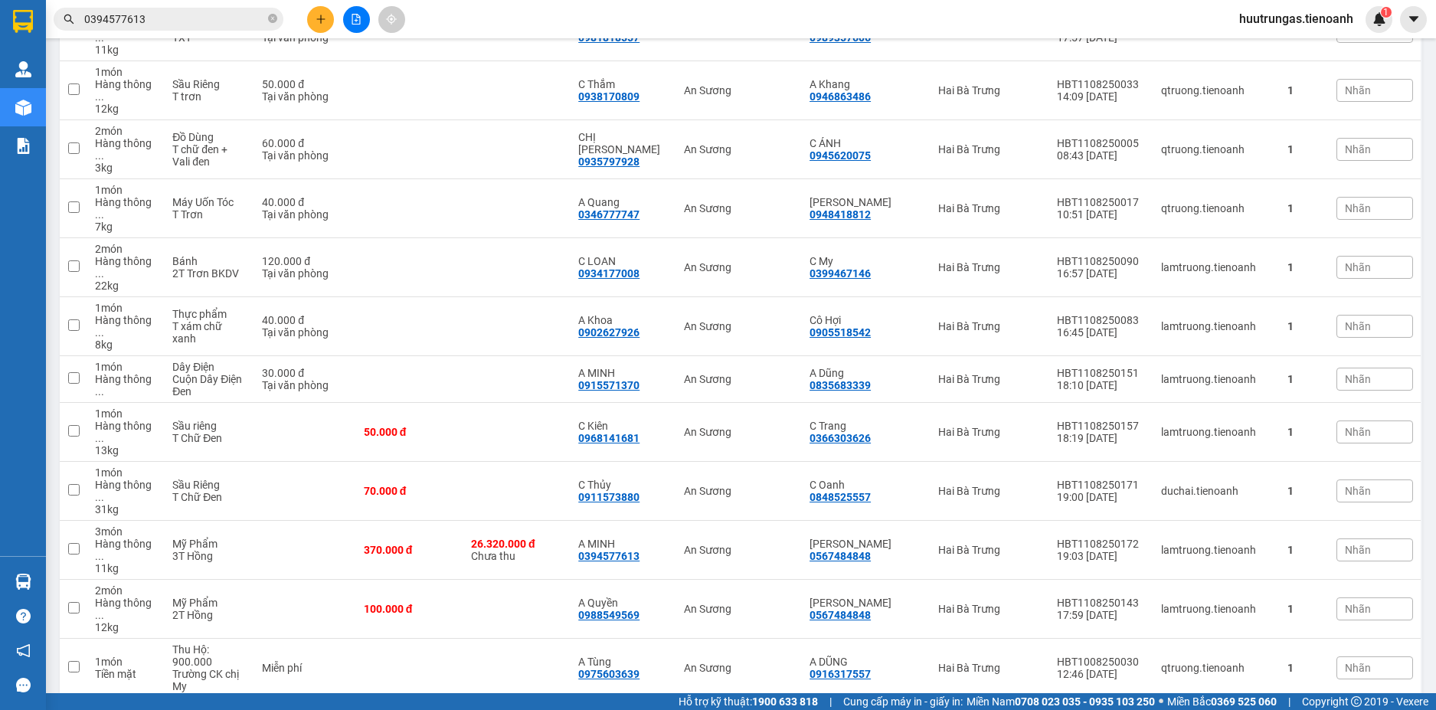
click at [229, 13] on input "0394577613" at bounding box center [174, 19] width 181 height 17
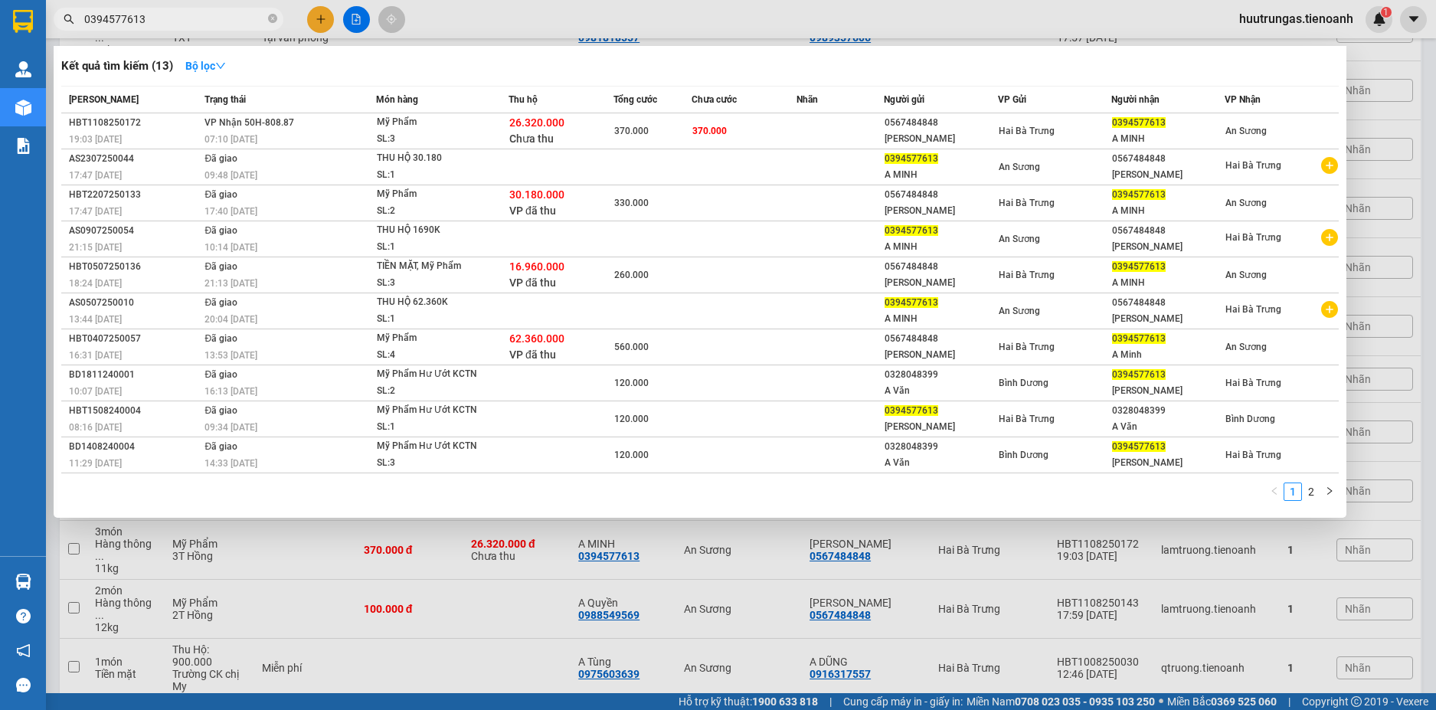
click at [229, 13] on input "0394577613" at bounding box center [174, 19] width 181 height 17
paste input "915571370"
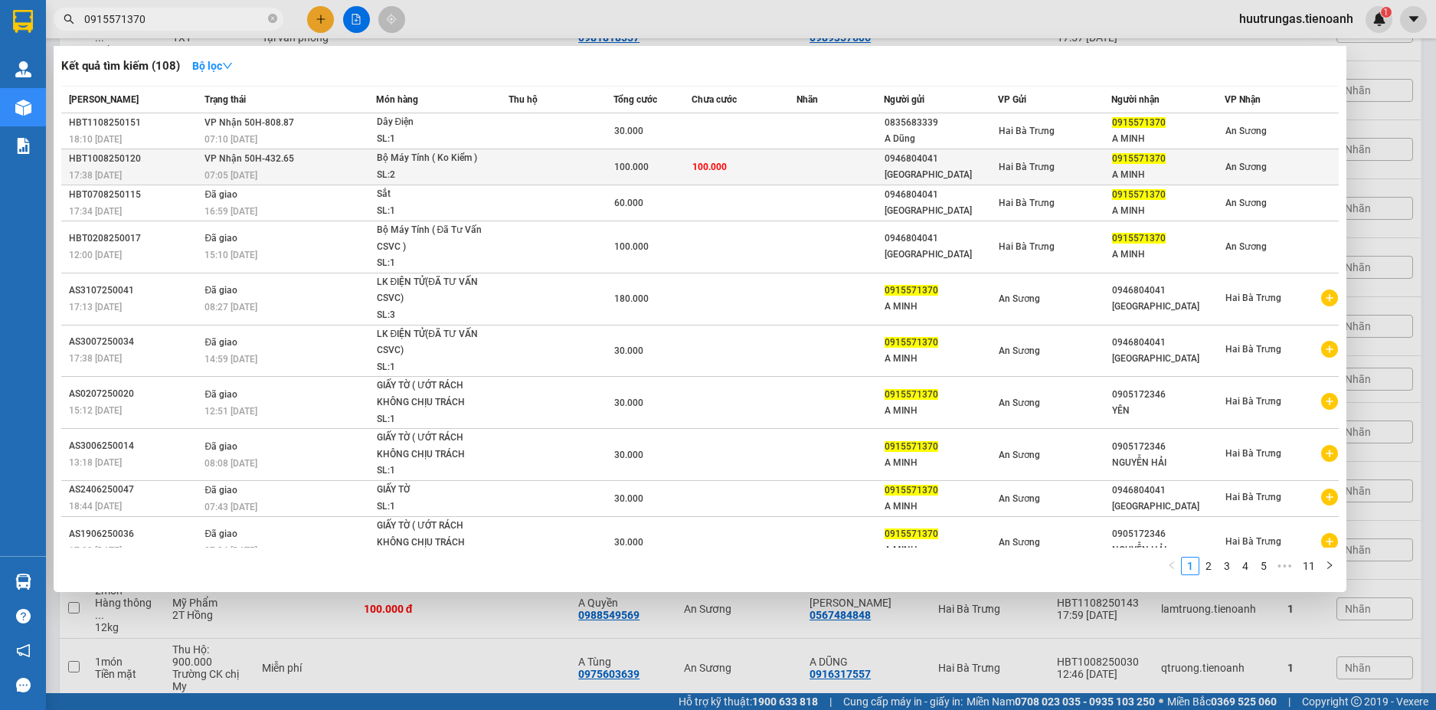
type input "0915571370"
click at [463, 170] on div "SL: 2" at bounding box center [434, 175] width 115 height 17
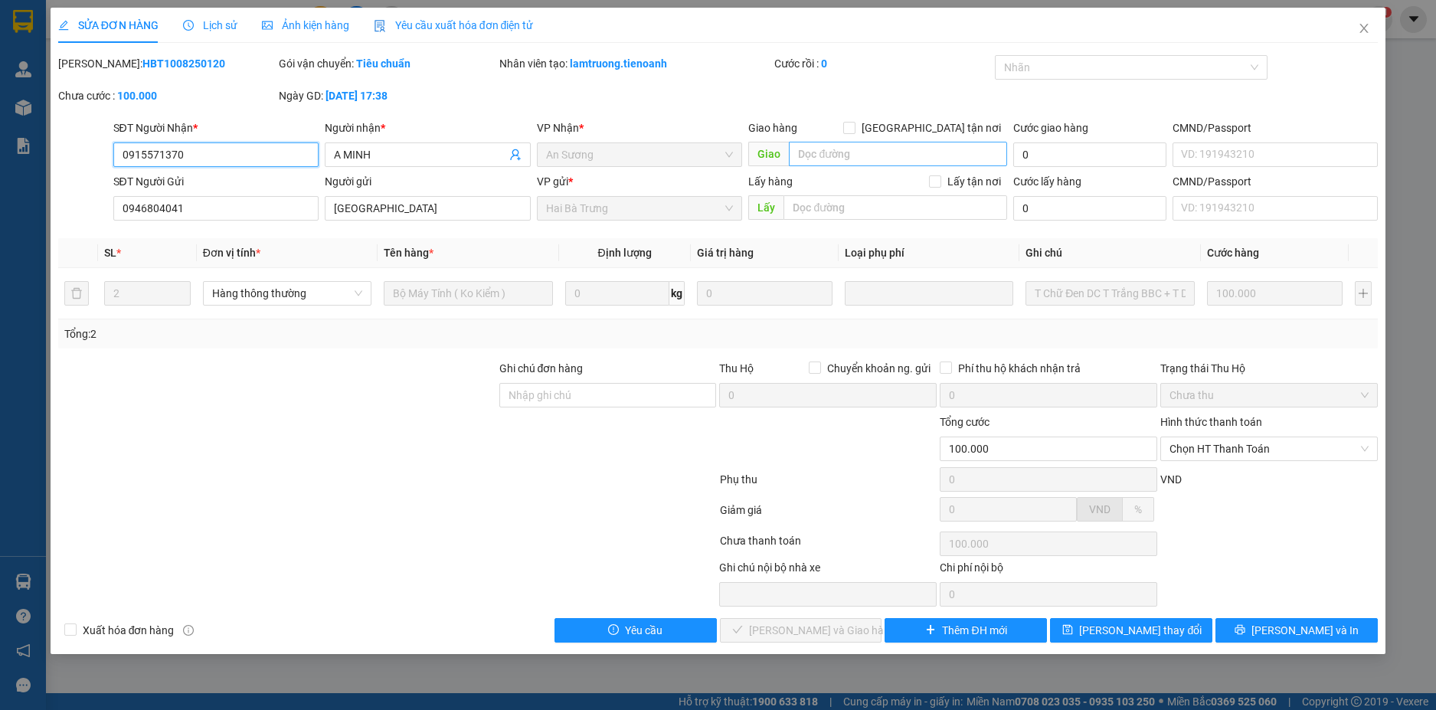
type input "0915571370"
type input "A MINH"
type input "0946804041"
type input "Anh GIANG"
type input "100.000"
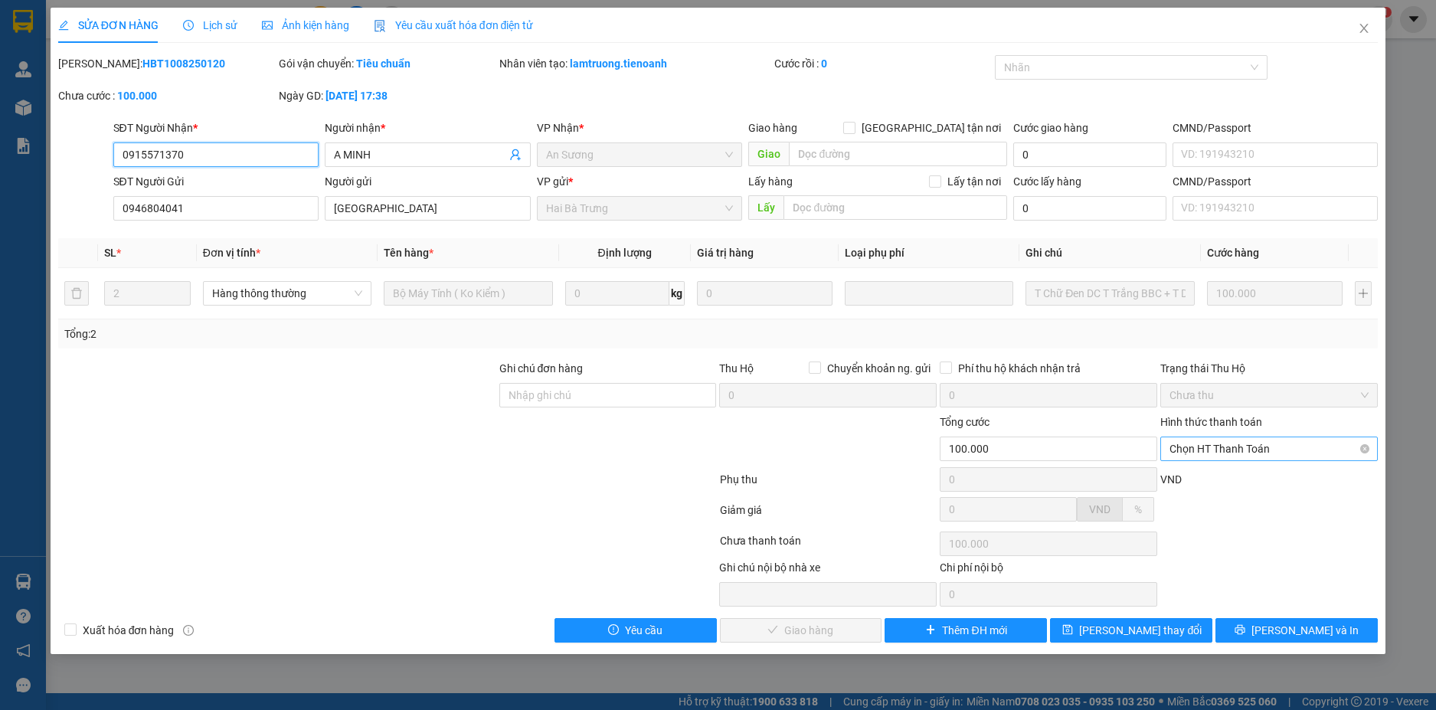
click at [1301, 449] on span "Chọn HT Thanh Toán" at bounding box center [1269, 448] width 199 height 23
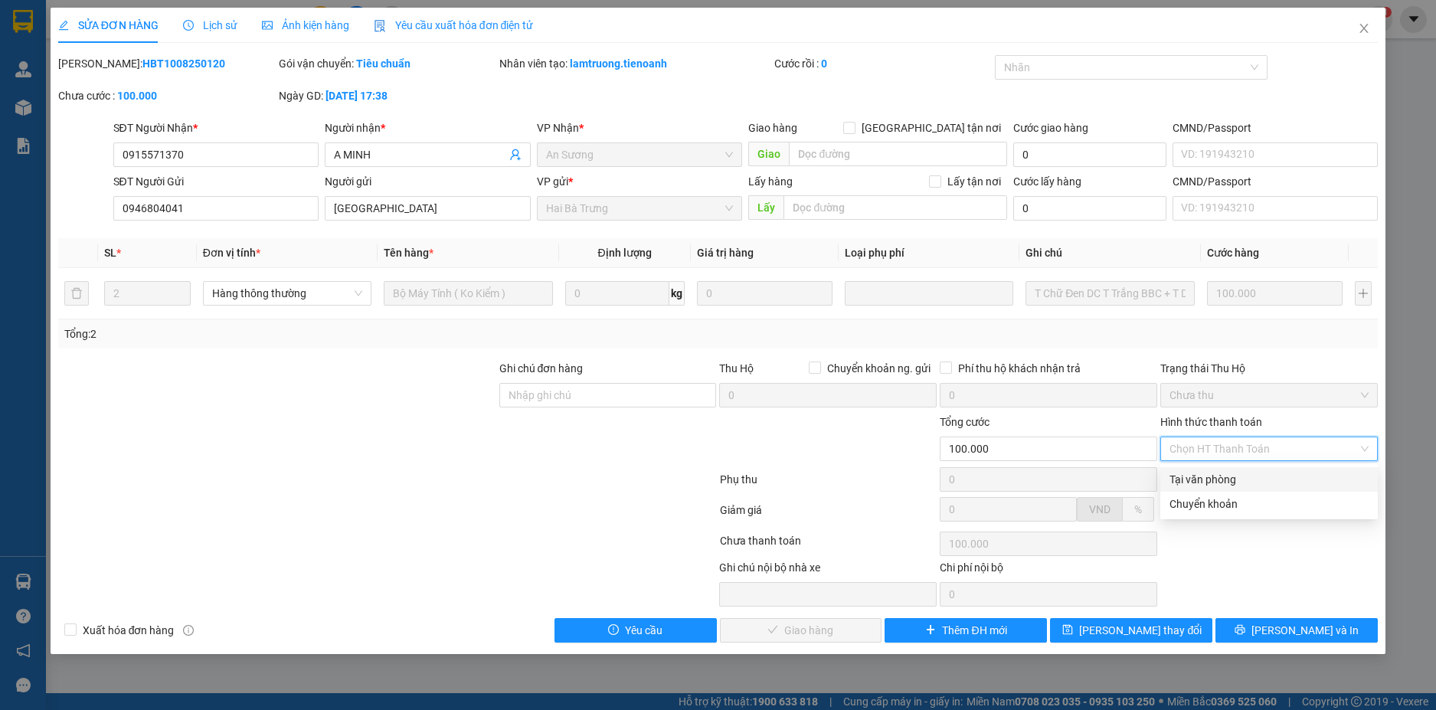
click at [1237, 483] on div "Tại văn phòng" at bounding box center [1269, 479] width 199 height 17
type input "0"
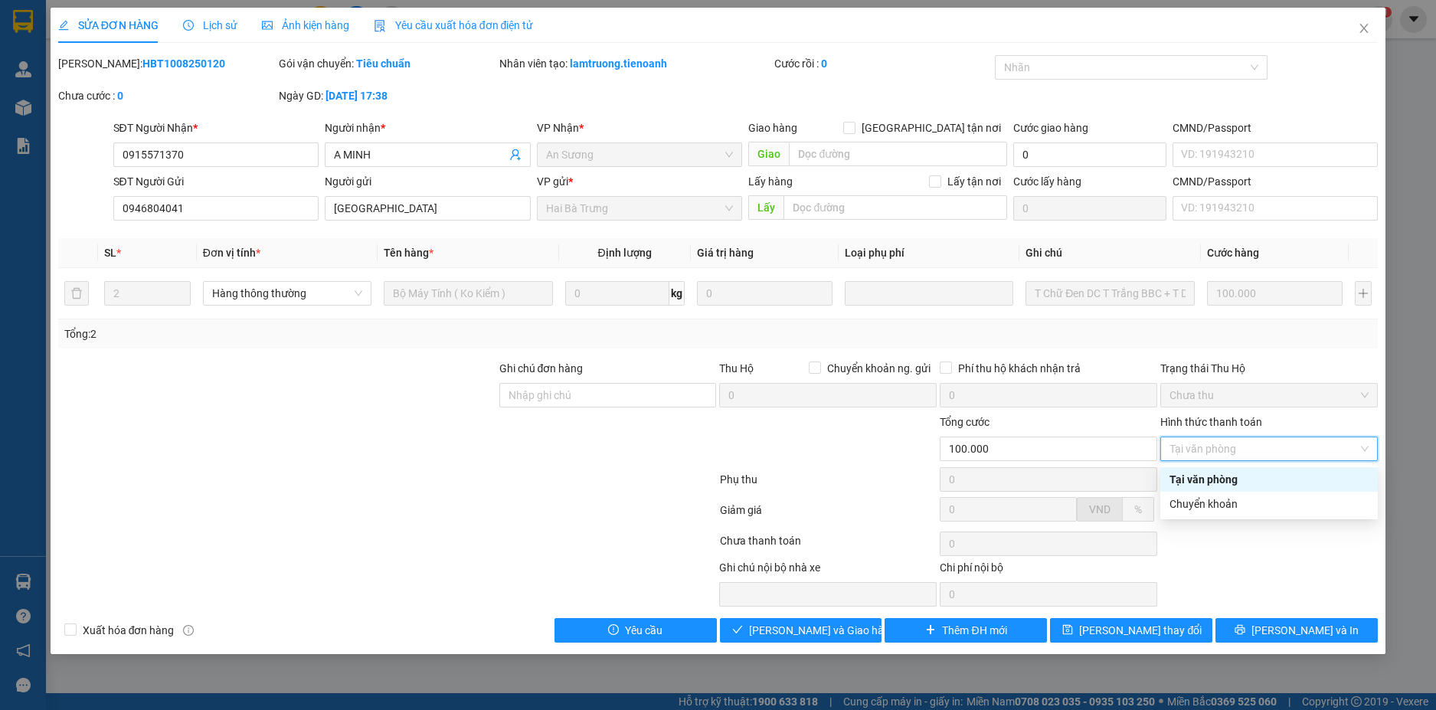
click at [1286, 476] on div "Tại văn phòng" at bounding box center [1269, 479] width 199 height 17
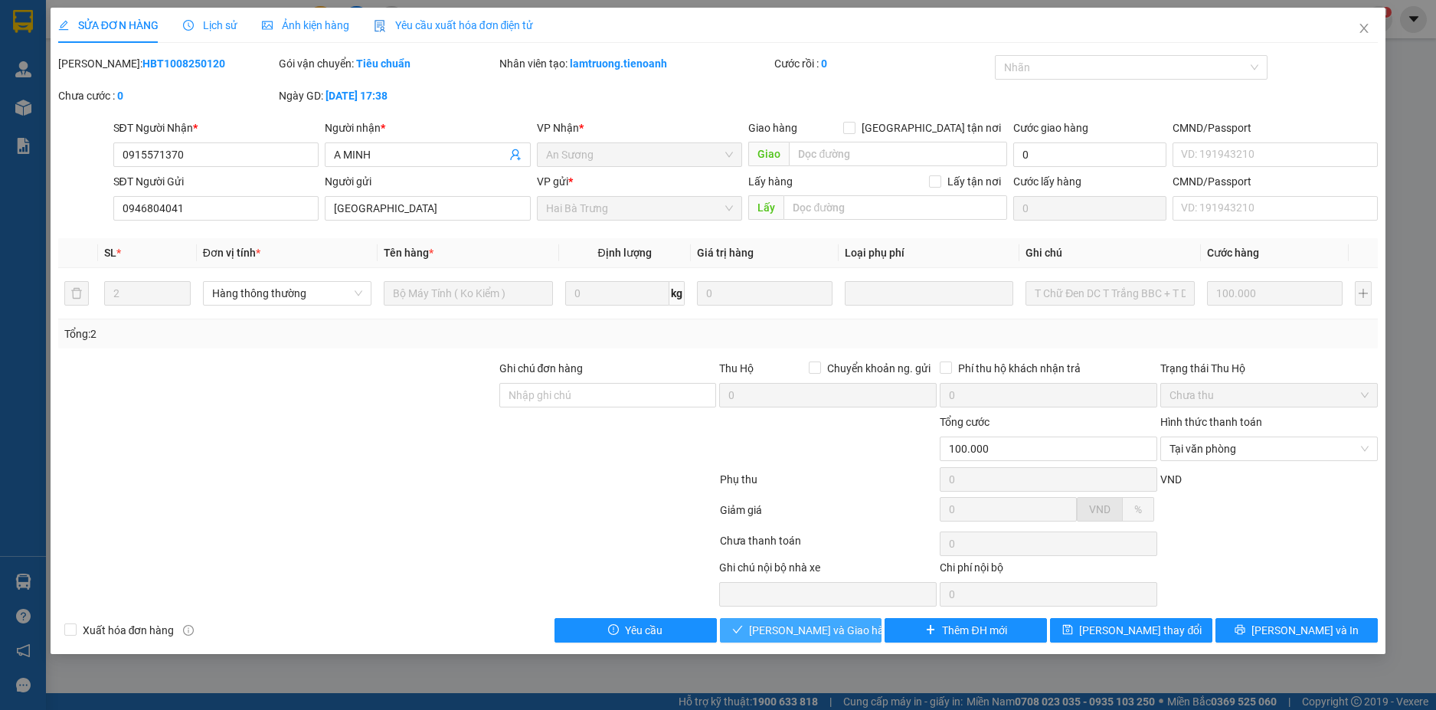
click at [853, 637] on button "Lưu và Giao hàng" at bounding box center [801, 630] width 162 height 25
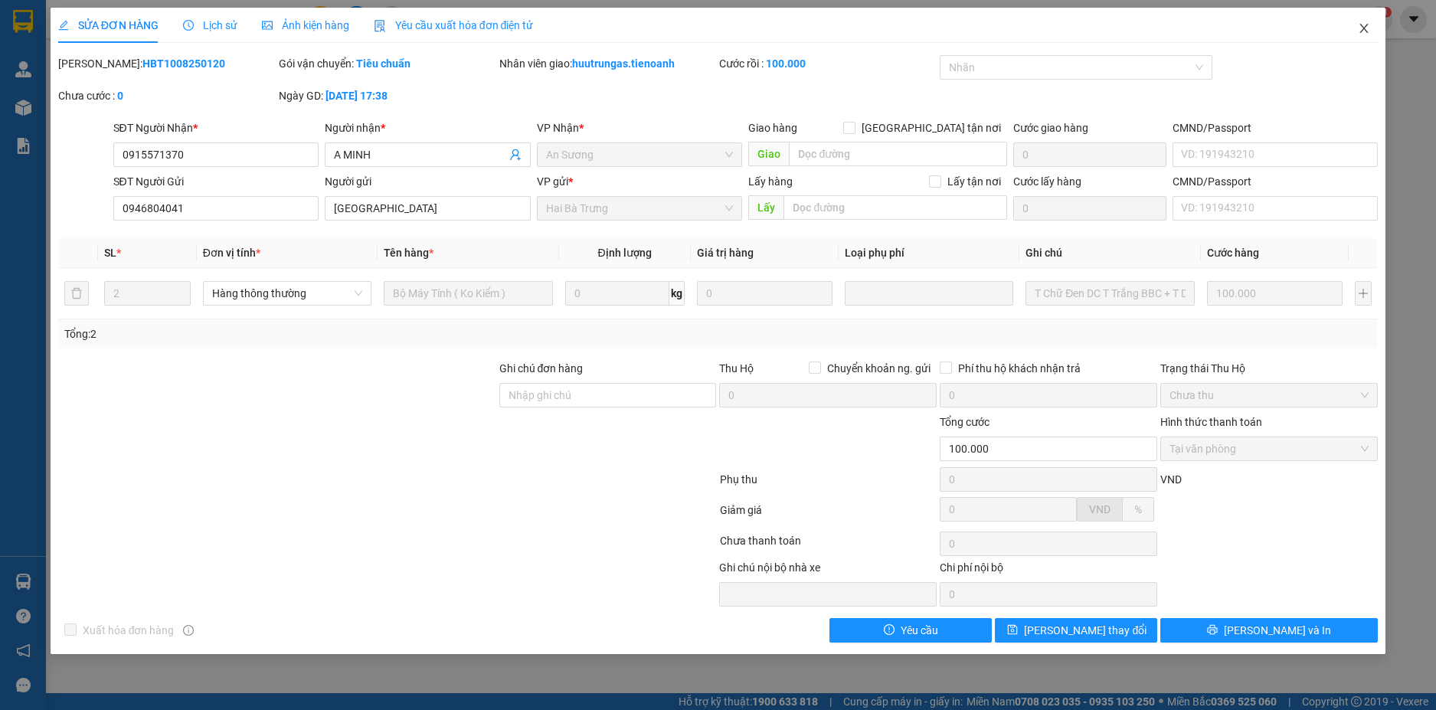
click at [1360, 28] on icon "close" at bounding box center [1364, 28] width 12 height 12
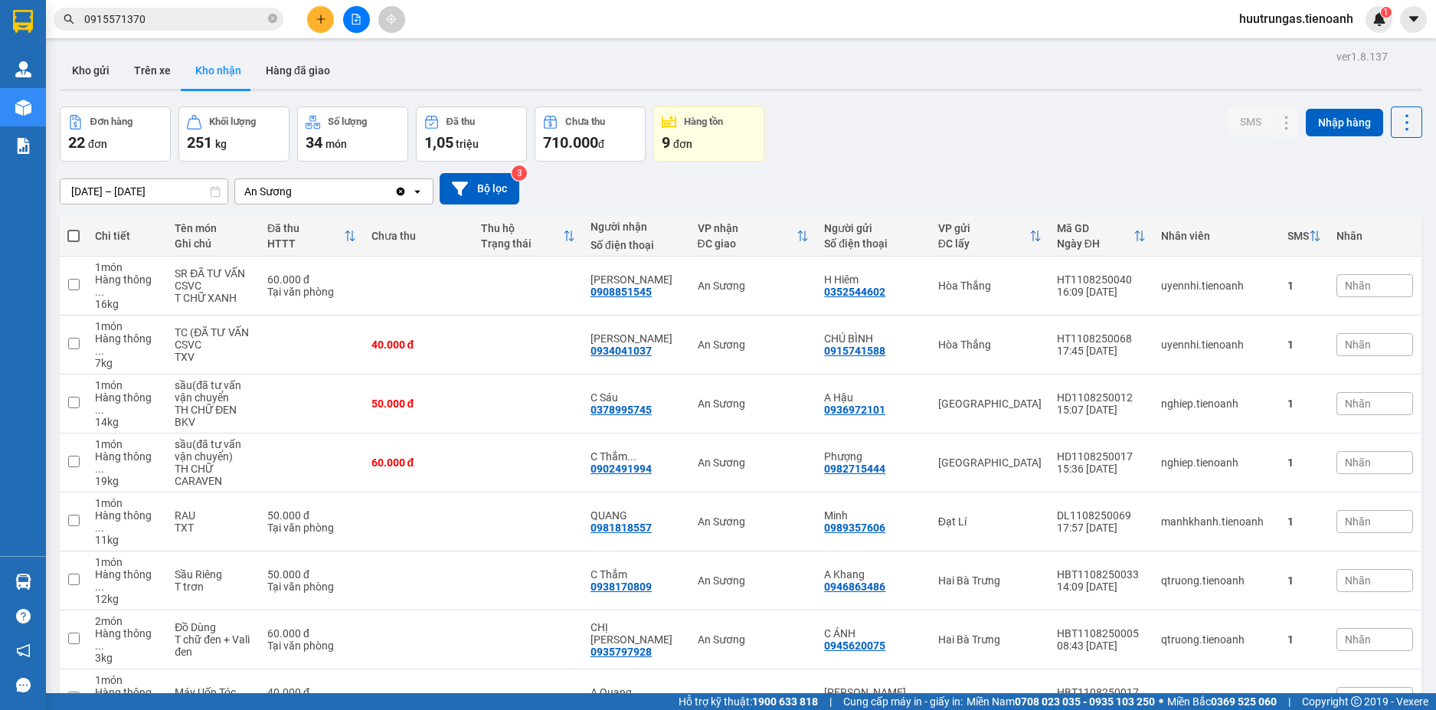
click at [239, 16] on input "0915571370" at bounding box center [174, 19] width 181 height 17
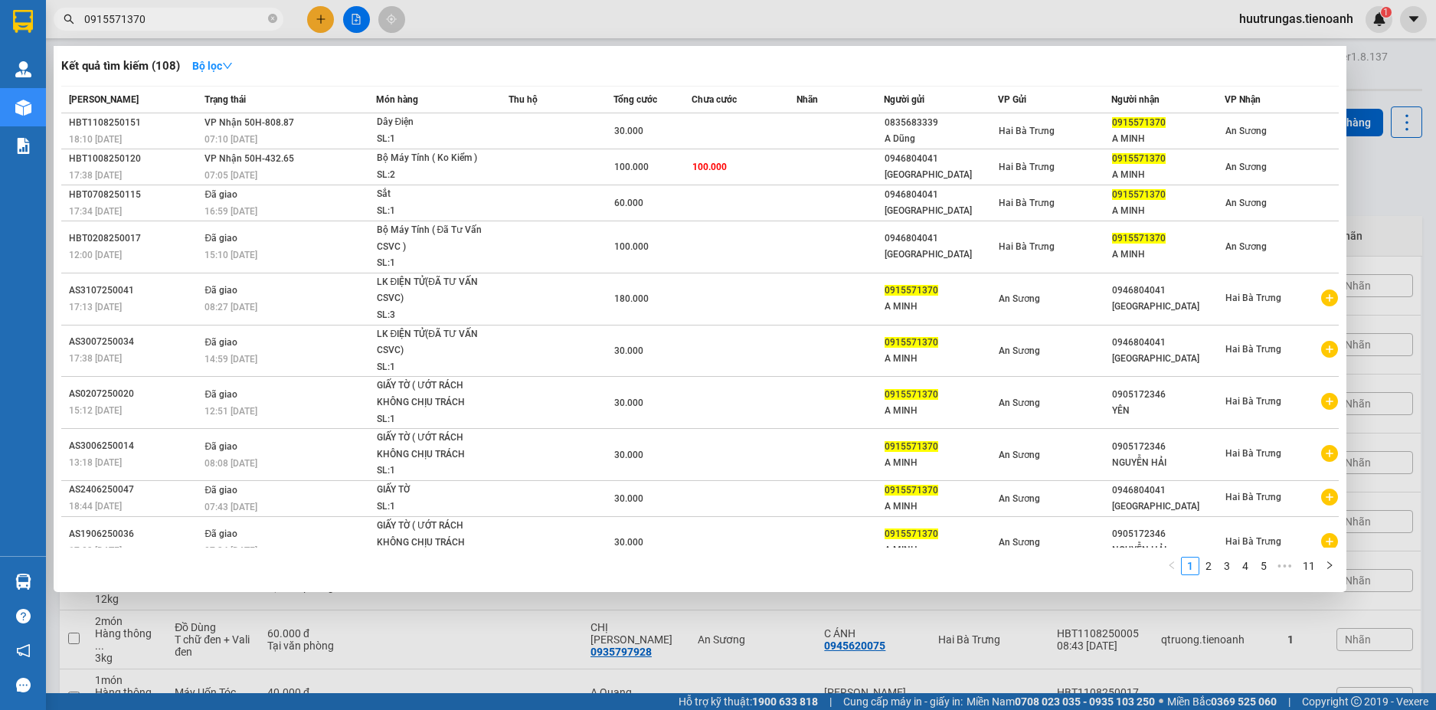
click at [239, 16] on input "0915571370" at bounding box center [174, 19] width 181 height 17
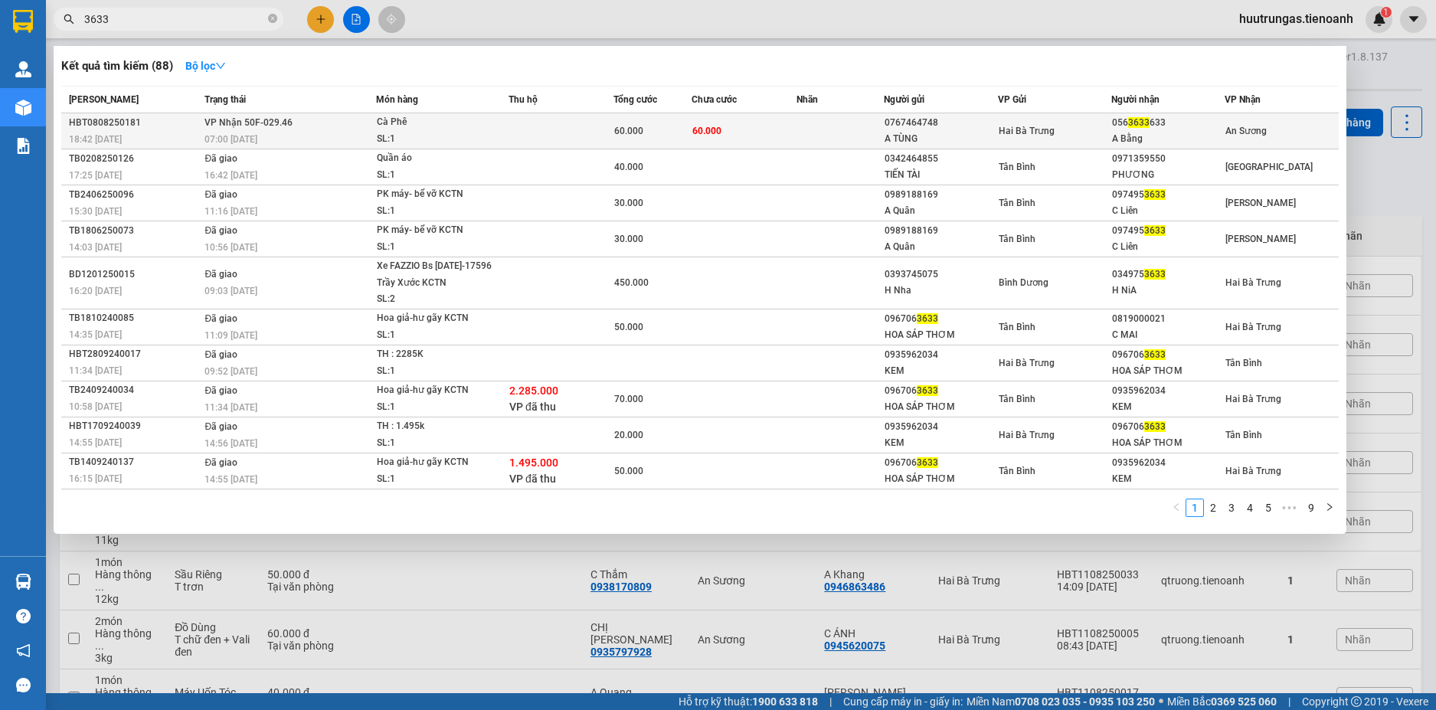
type input "3633"
click at [546, 137] on td at bounding box center [561, 131] width 105 height 36
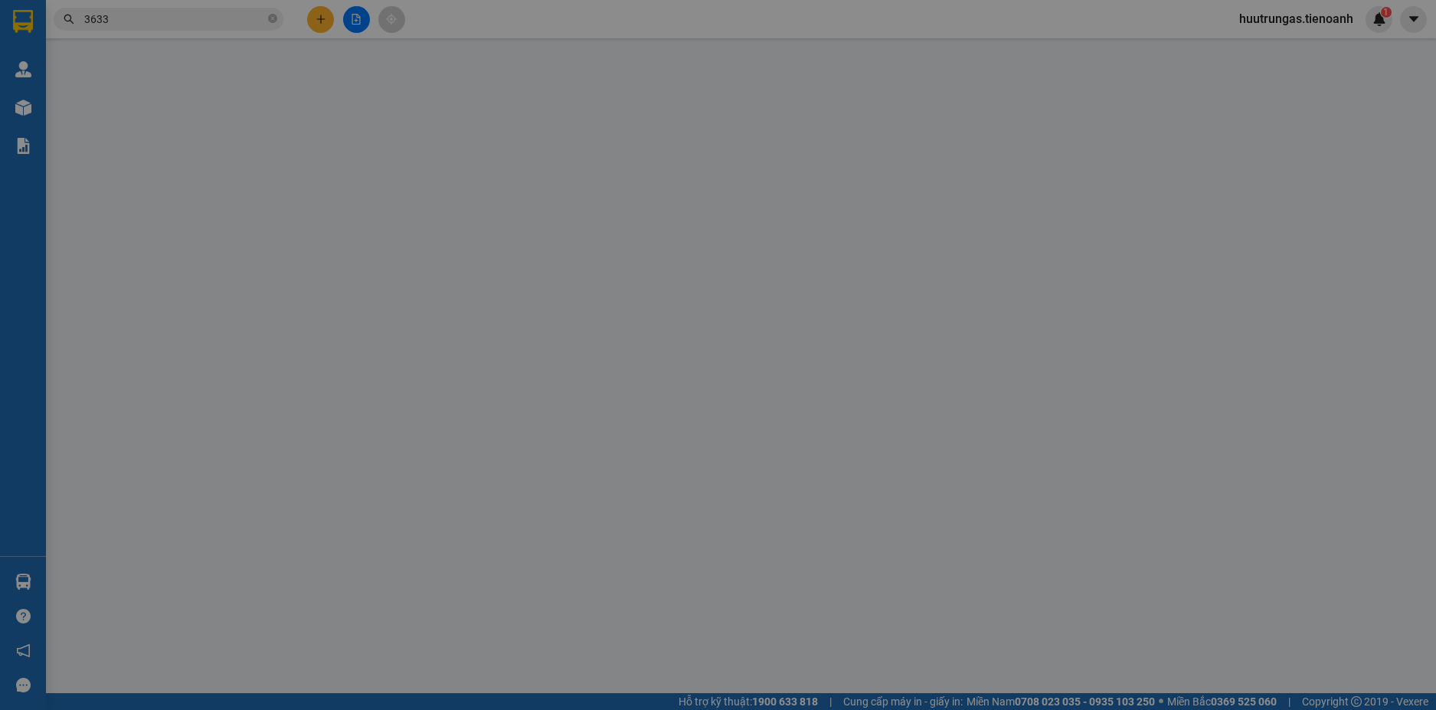
type input "0563633633"
type input "A Bằng"
type input "0767464748"
type input "A TÙNG"
type input "241141126"
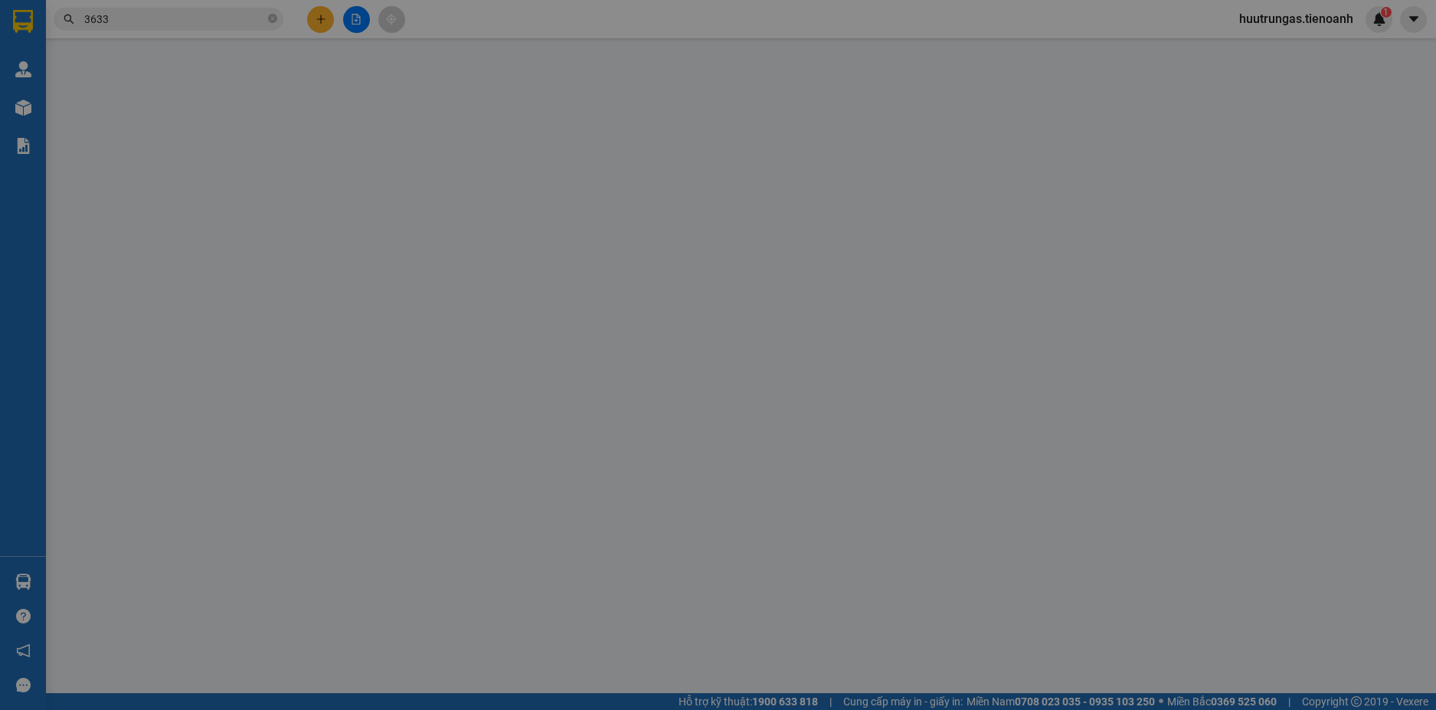
type input "60.000"
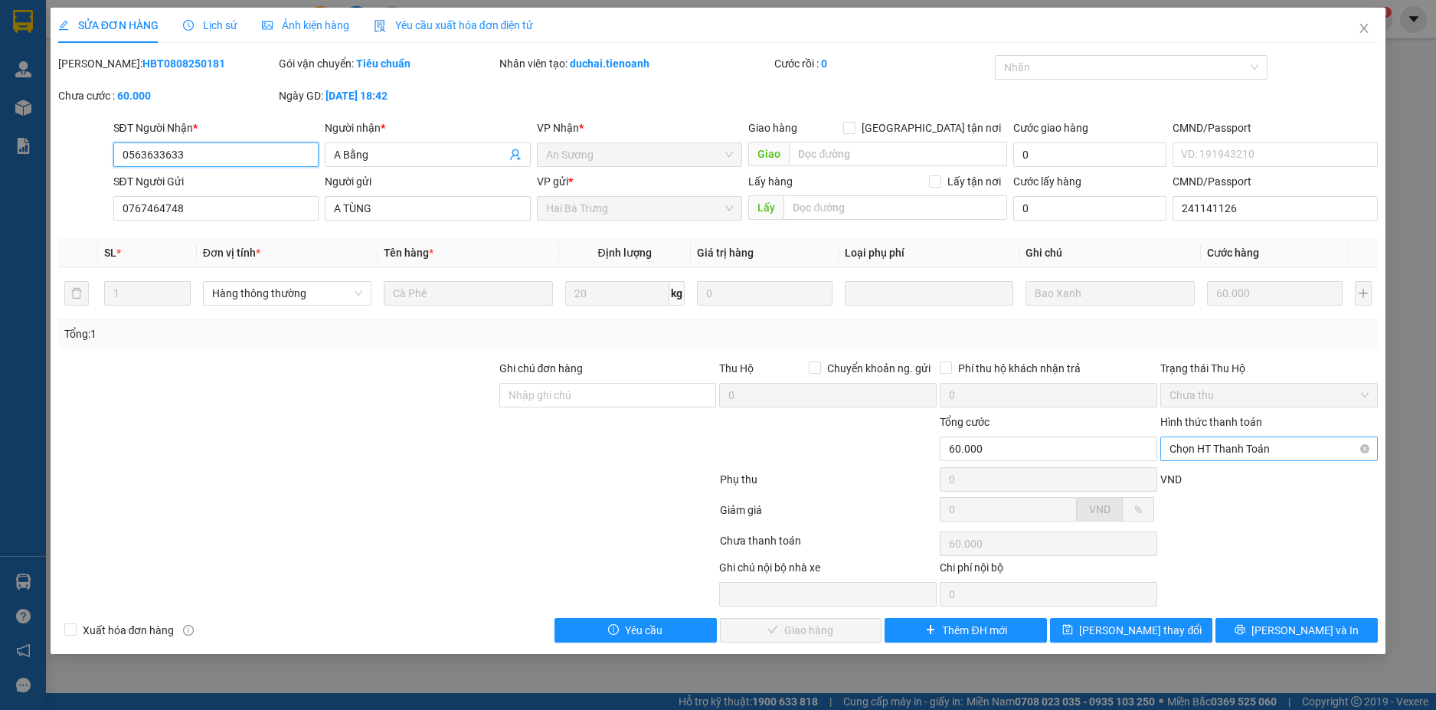
click at [1317, 450] on span "Chọn HT Thanh Toán" at bounding box center [1269, 448] width 199 height 23
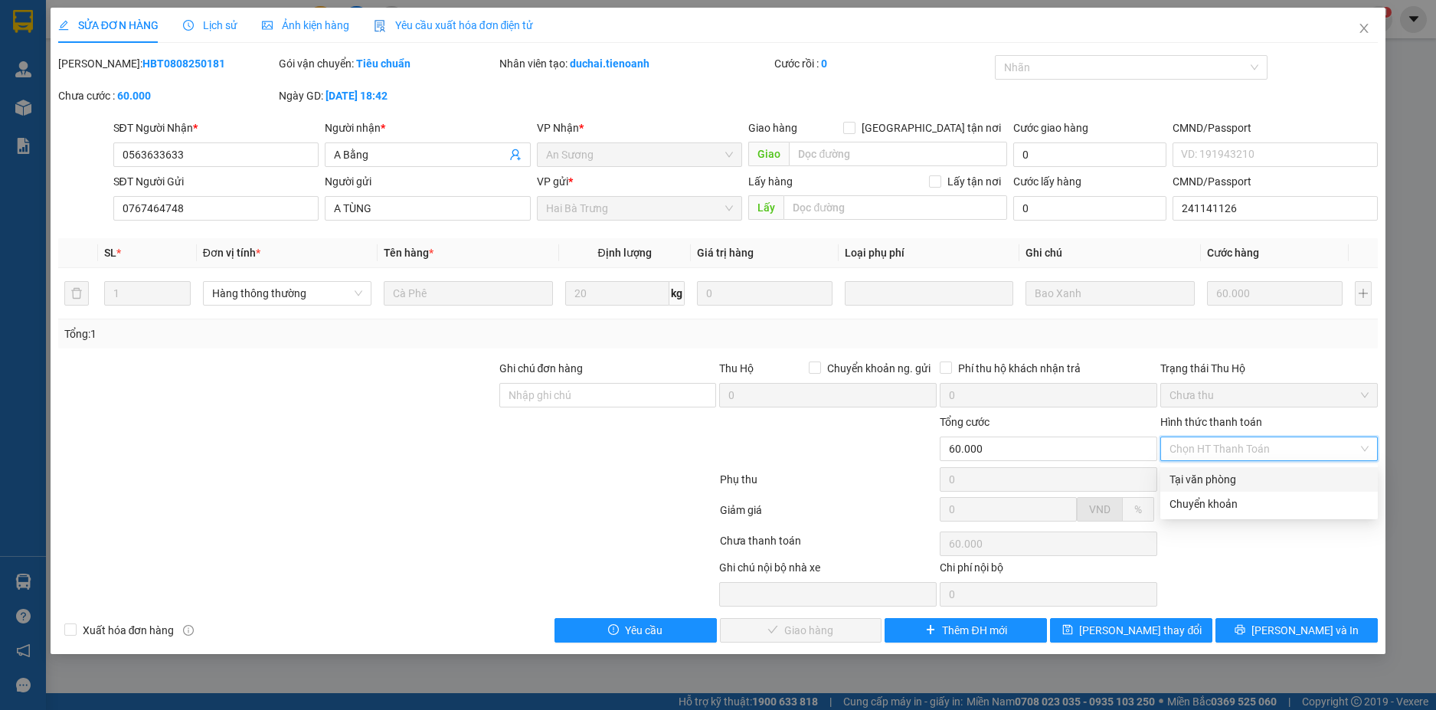
click at [1265, 477] on div "Tại văn phòng" at bounding box center [1269, 479] width 199 height 17
type input "0"
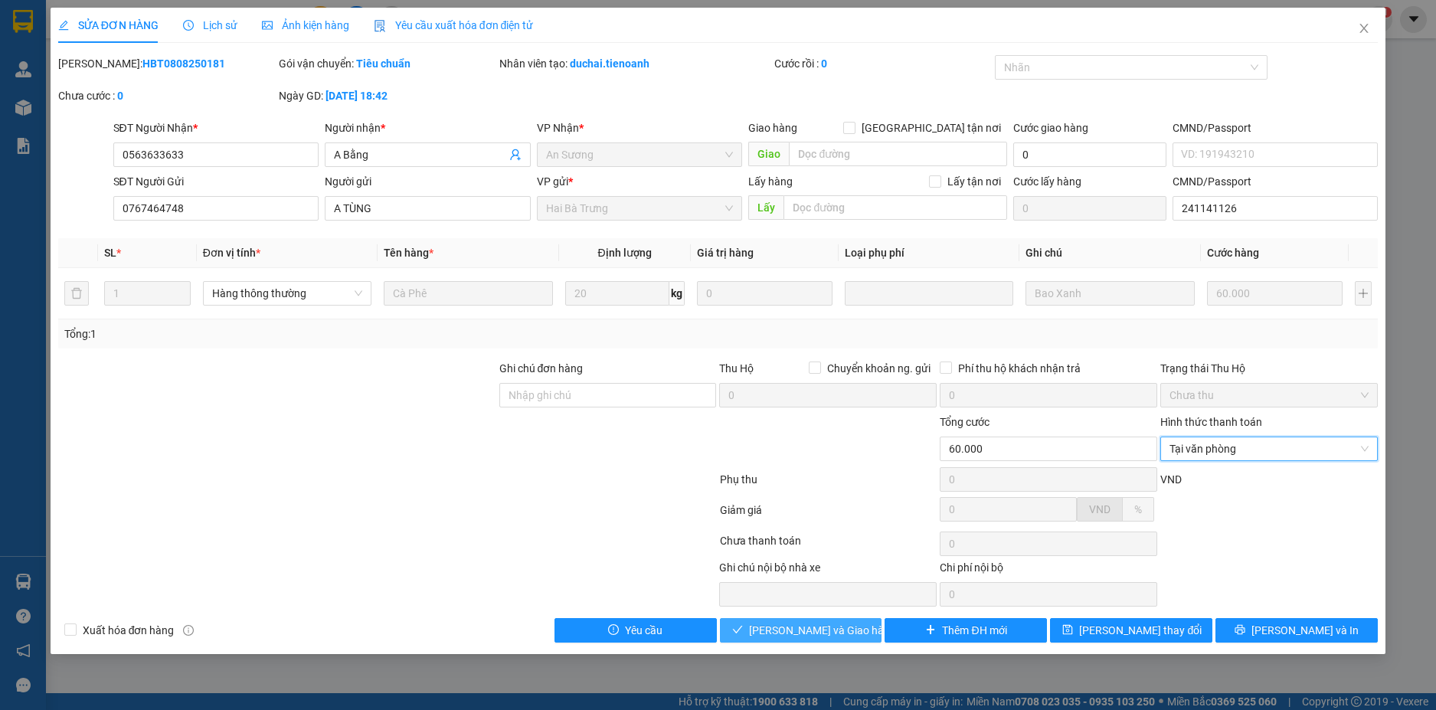
click at [847, 642] on button "[PERSON_NAME] và Giao hàng" at bounding box center [801, 630] width 162 height 25
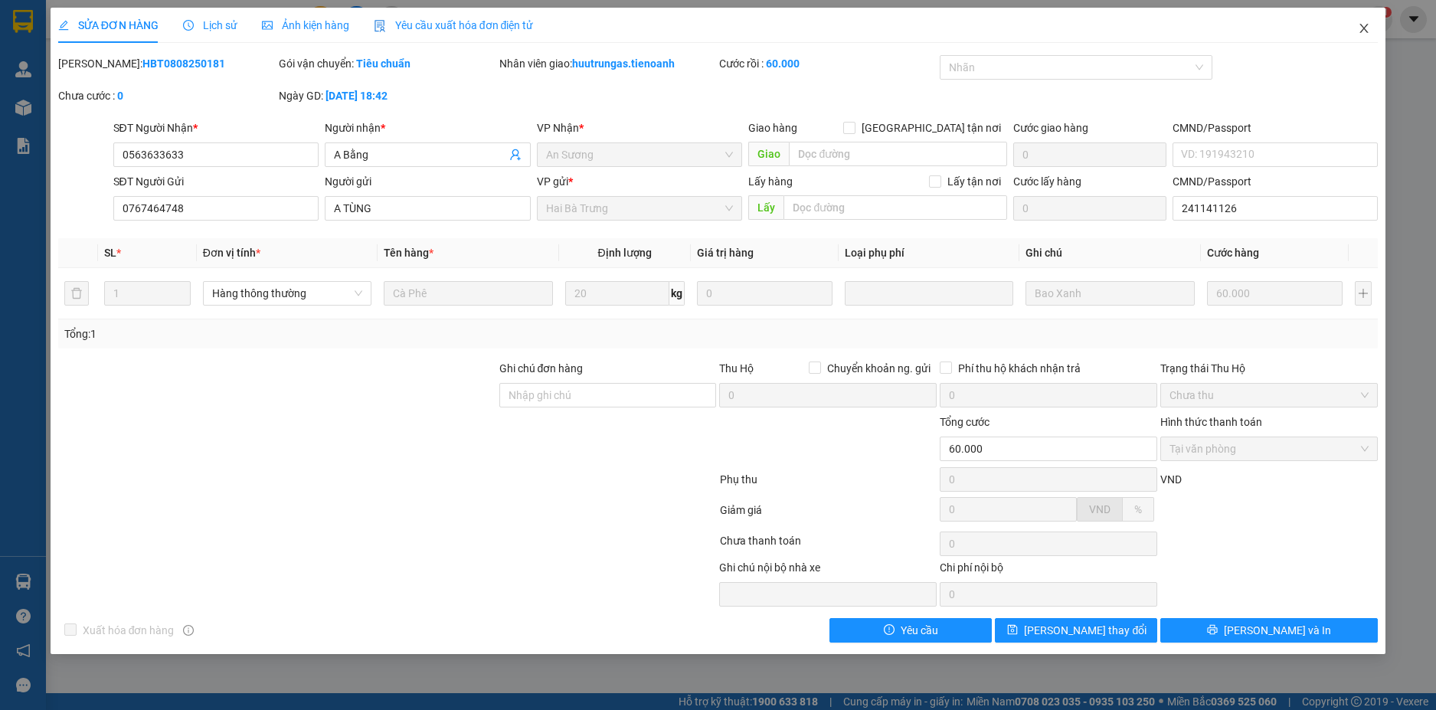
click at [1363, 33] on icon "close" at bounding box center [1364, 28] width 12 height 12
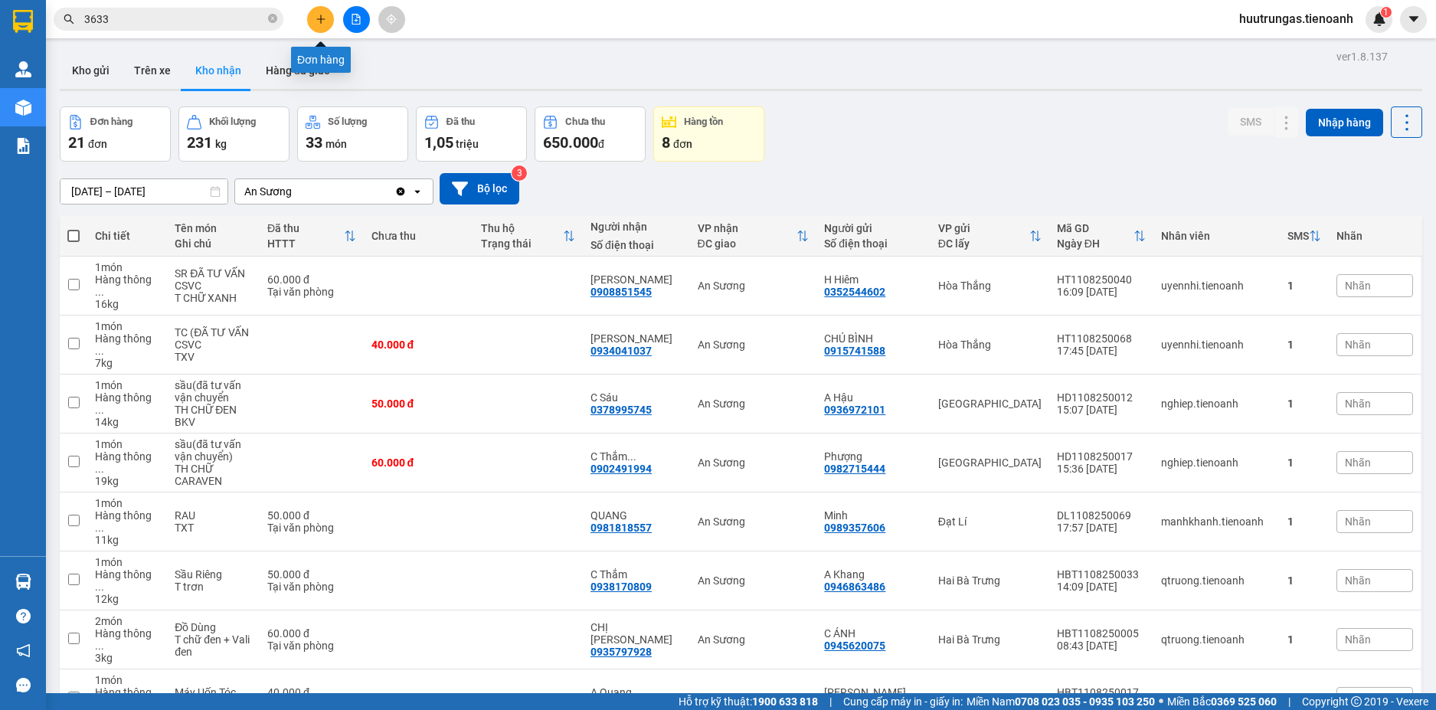
click at [326, 23] on button at bounding box center [320, 19] width 27 height 27
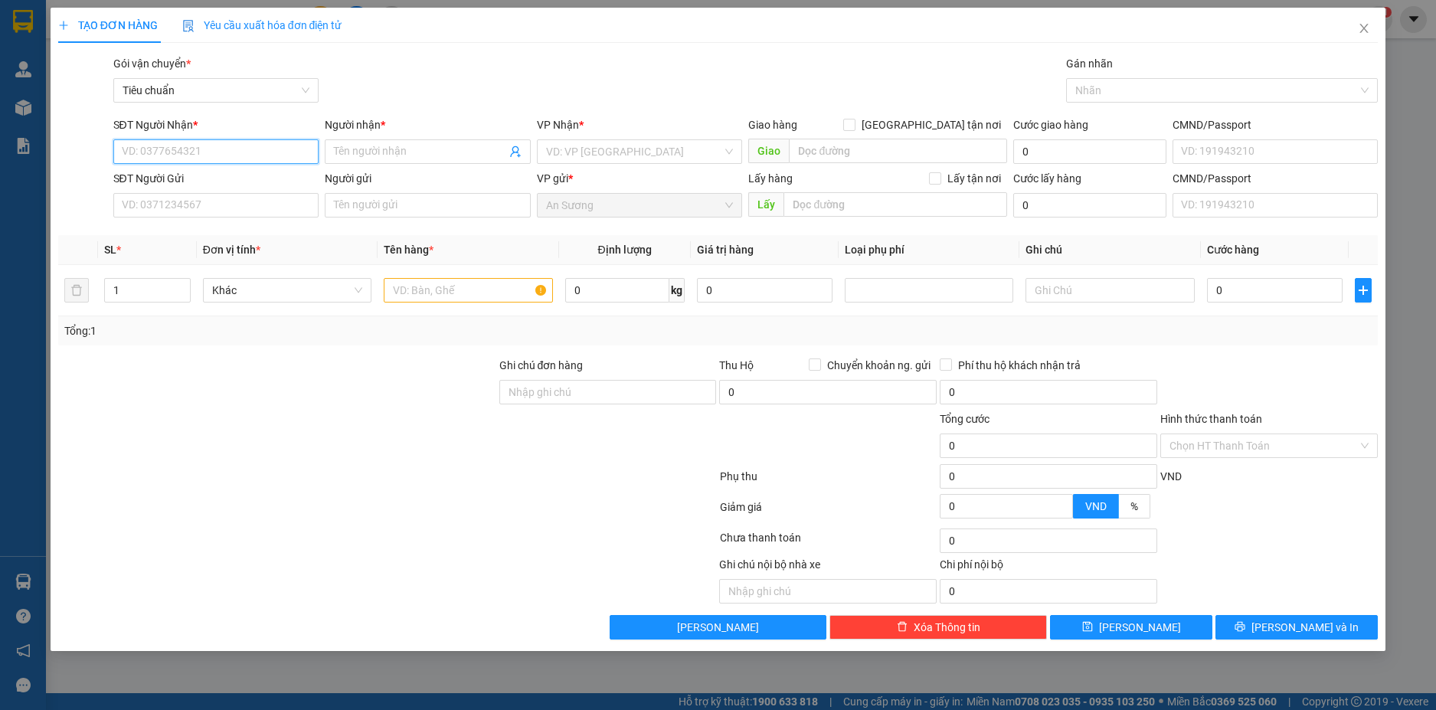
paste input "0567484848"
type input "0567484848"
click at [281, 179] on div "0567484848 - THANH TRƯƠNG" at bounding box center [217, 182] width 188 height 17
type input "THANH TRƯƠNG"
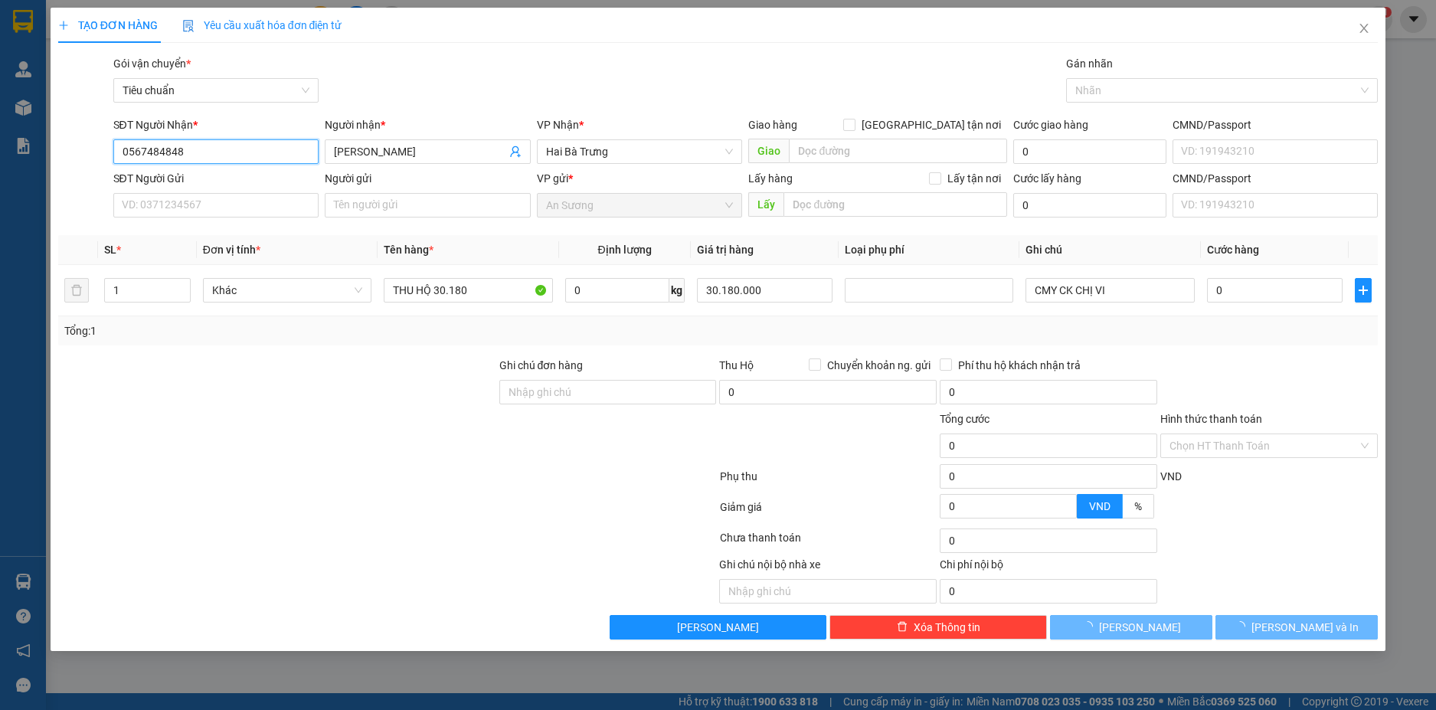
type input "0567484848"
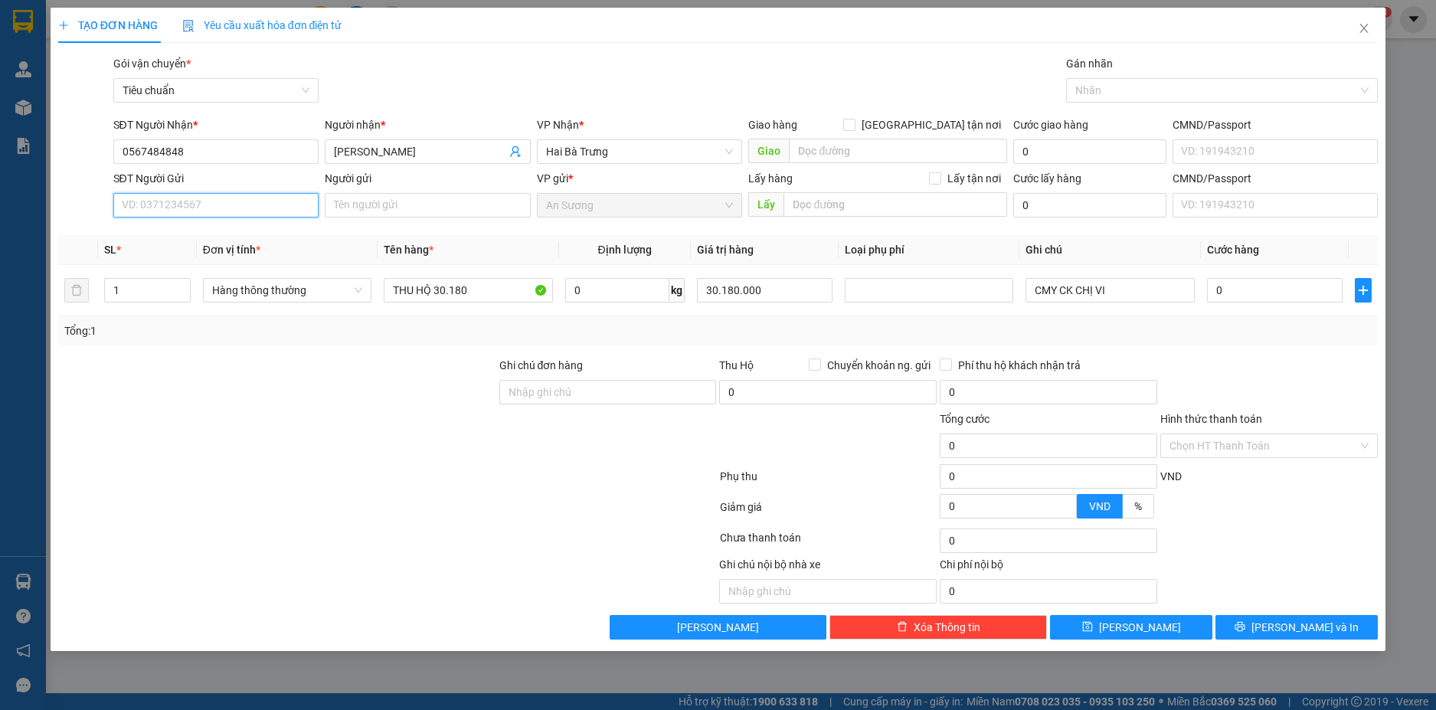
click at [254, 210] on input "SĐT Người Gửi" at bounding box center [216, 205] width 206 height 25
paste input "0394577613"
type input "0394577613"
click at [240, 234] on div "0394577613 - A MINH" at bounding box center [217, 236] width 188 height 17
type input "A MINH"
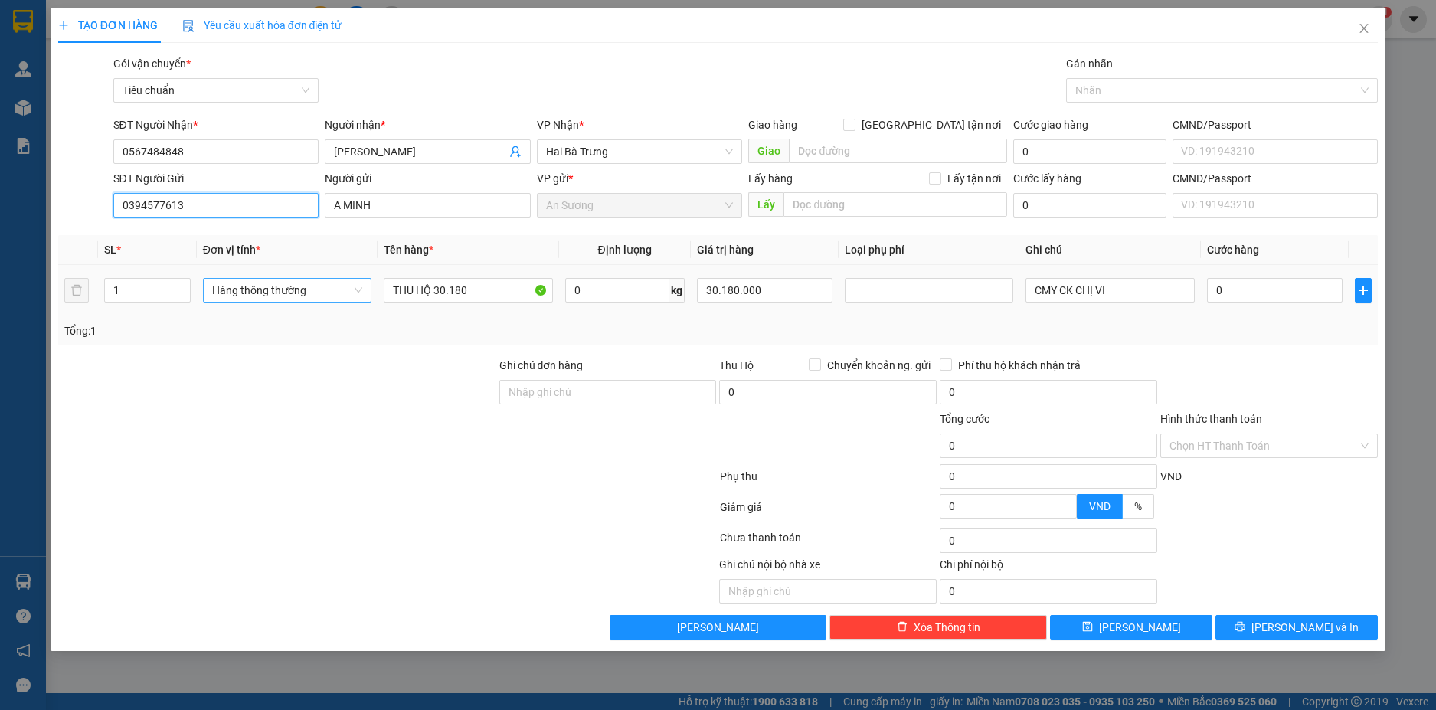
click at [339, 291] on span "Hàng thông thường" at bounding box center [287, 290] width 150 height 23
type input "0394577613"
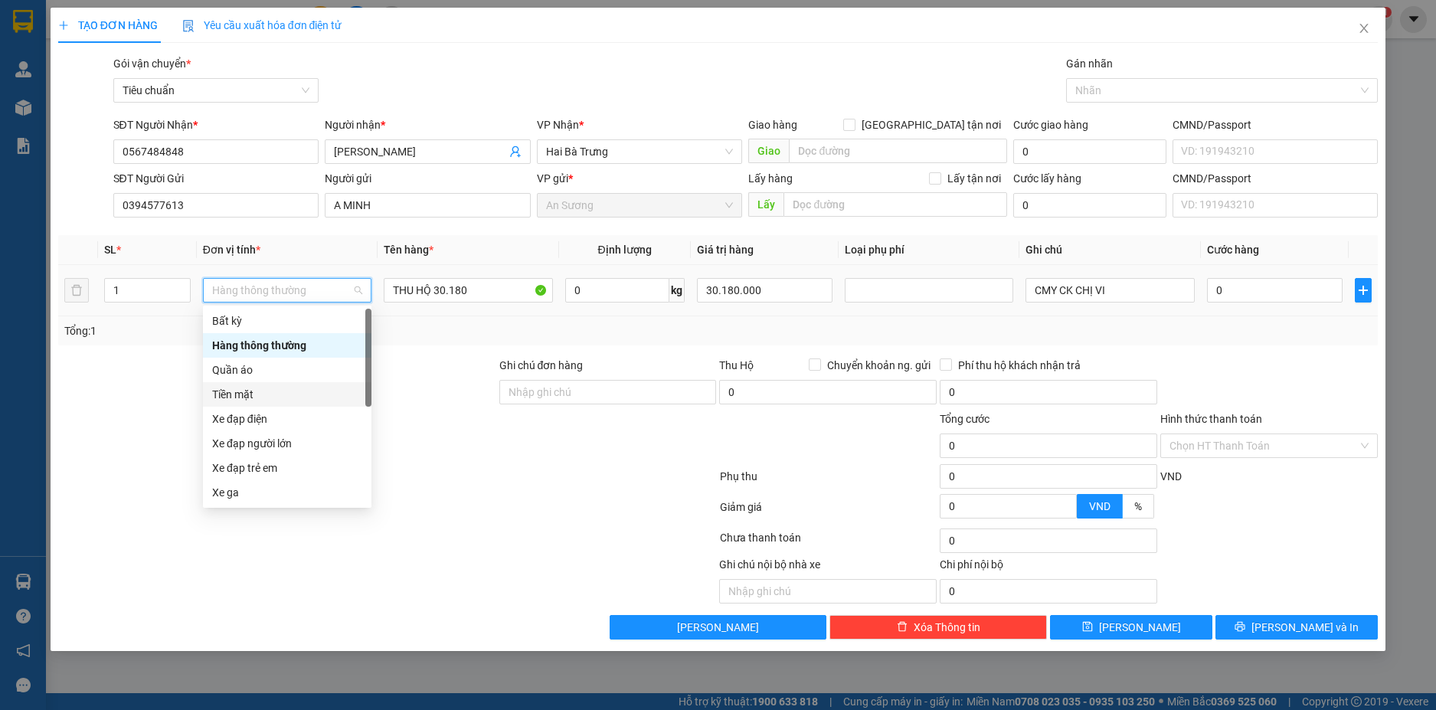
click at [254, 400] on div "Tiền mặt" at bounding box center [287, 394] width 150 height 17
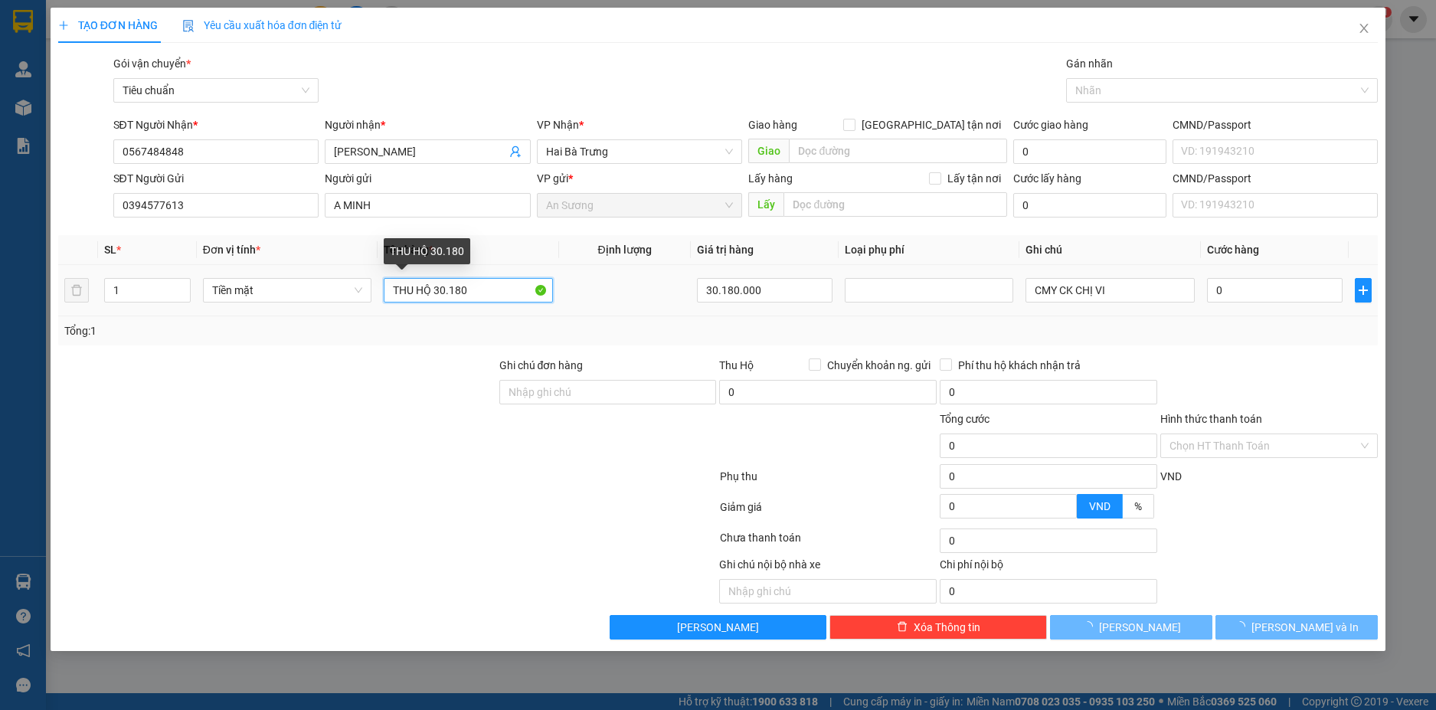
click at [491, 290] on input "THU HỘ 30.180" at bounding box center [468, 290] width 169 height 25
type input "220.000"
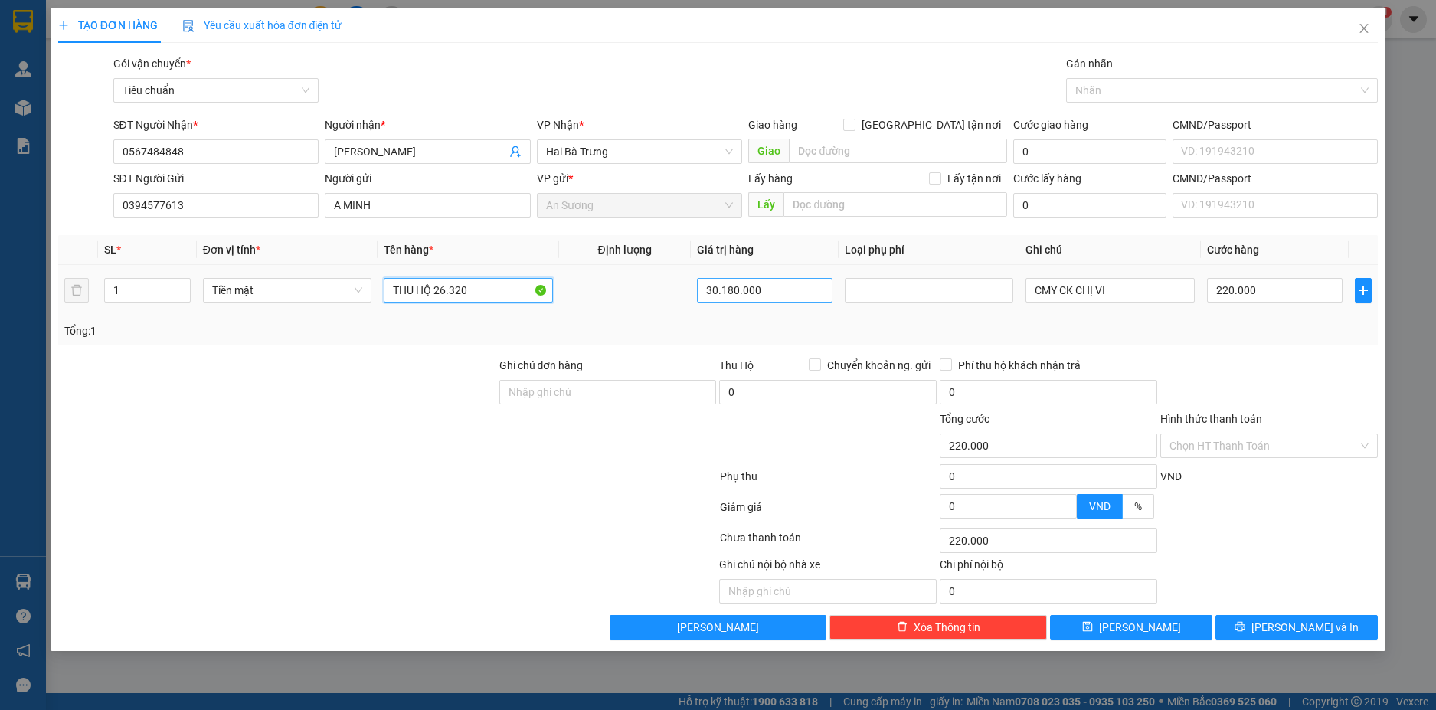
type input "THU HỘ 26.320"
click at [774, 294] on input "30.180.000" at bounding box center [765, 290] width 136 height 25
type input "26.320"
click at [758, 321] on div "Tổng: 1" at bounding box center [718, 330] width 1321 height 29
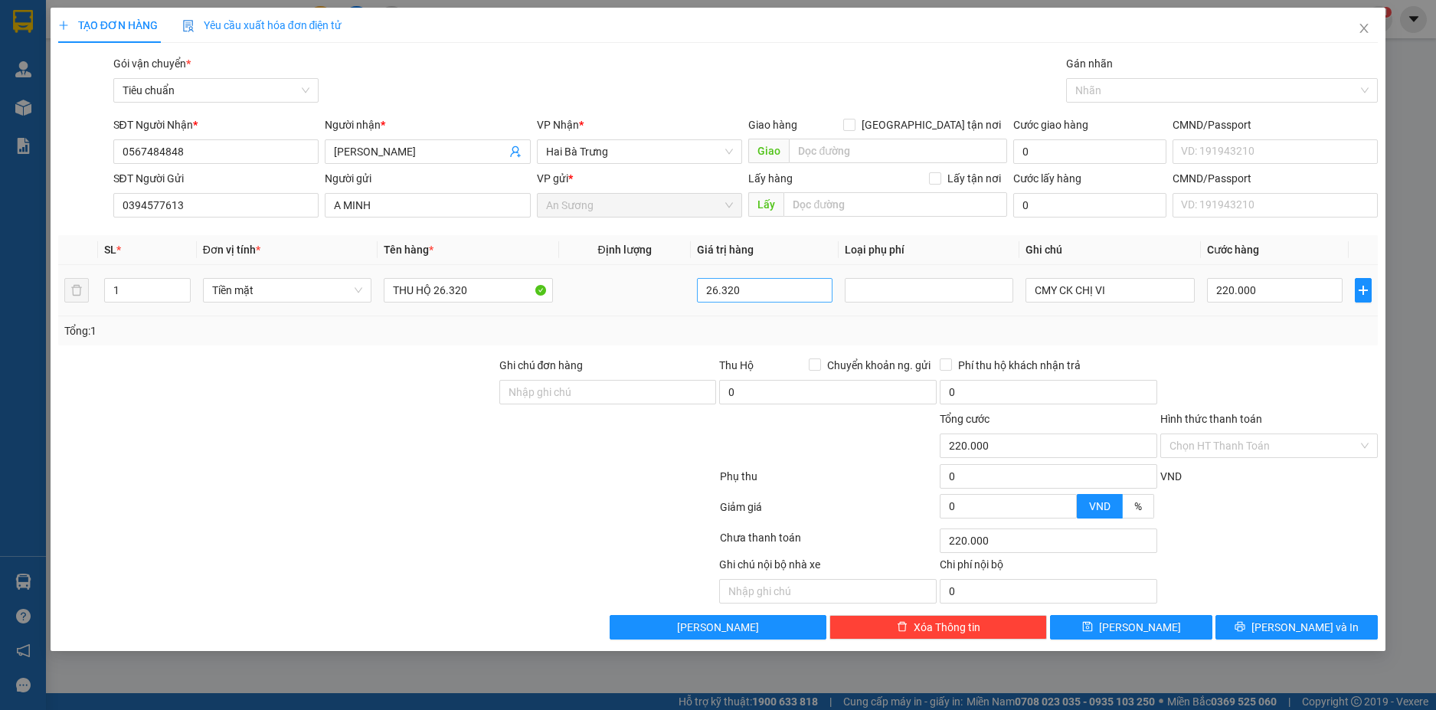
type input "10.000"
click at [762, 296] on input "26.320" at bounding box center [765, 290] width 136 height 25
type input "26.320.000"
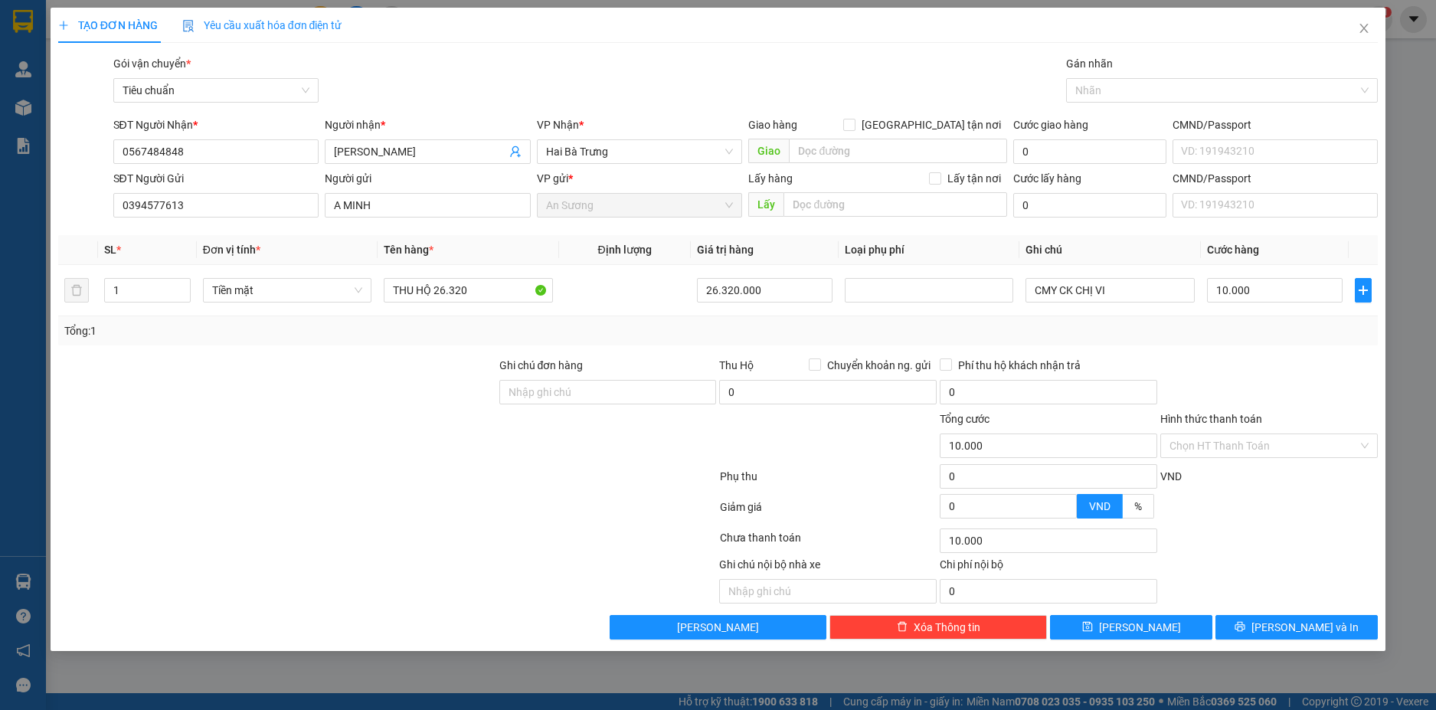
click at [749, 320] on div "Tổng: 1" at bounding box center [718, 330] width 1321 height 29
type input "220.000"
click at [1278, 447] on input "Hình thức thanh toán" at bounding box center [1264, 445] width 188 height 23
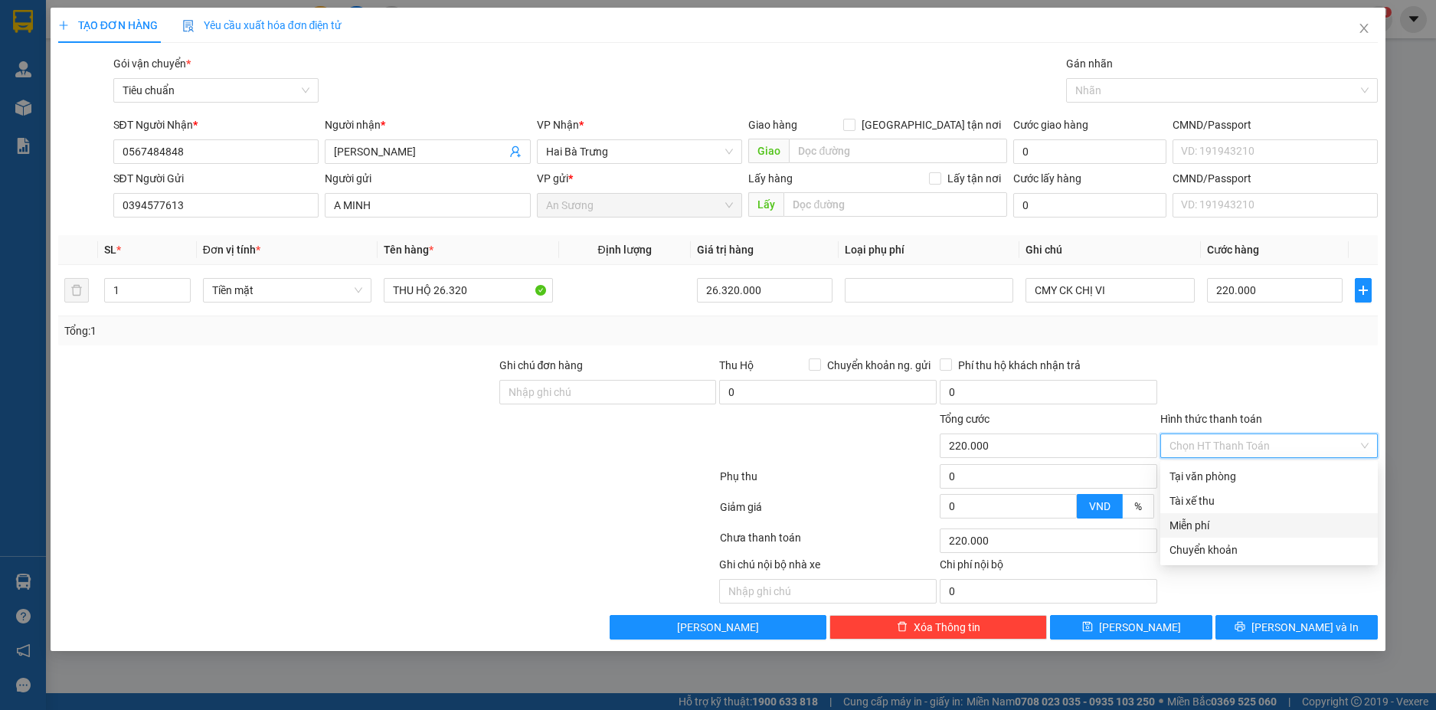
click at [1203, 523] on div "Miễn phí" at bounding box center [1269, 525] width 199 height 17
type input "0"
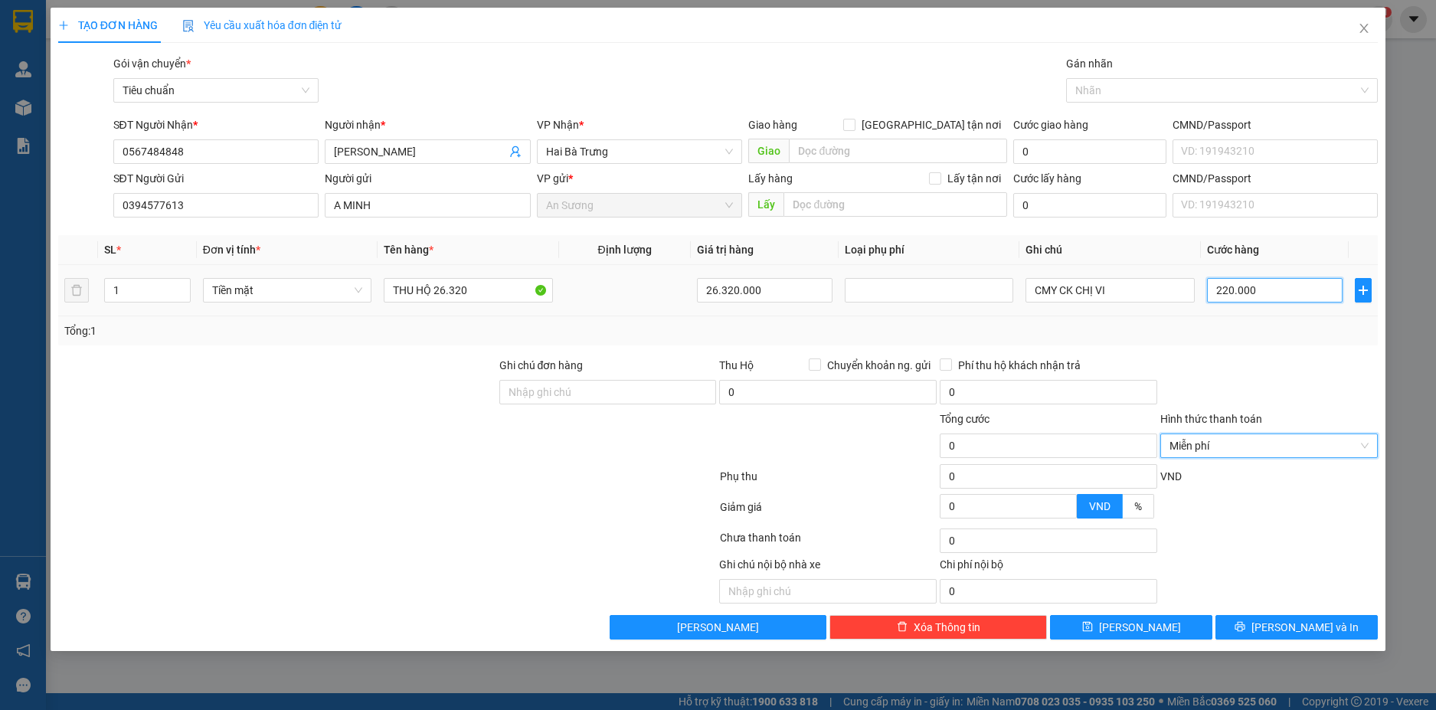
click at [1280, 288] on input "220.000" at bounding box center [1275, 290] width 136 height 25
type input "0"
drag, startPoint x: 1224, startPoint y: 355, endPoint x: 1205, endPoint y: 340, distance: 24.1
click at [1224, 354] on div "Transit Pickup Surcharge Ids Transit Deliver Surcharge Ids Transit Deliver Surc…" at bounding box center [718, 347] width 1321 height 585
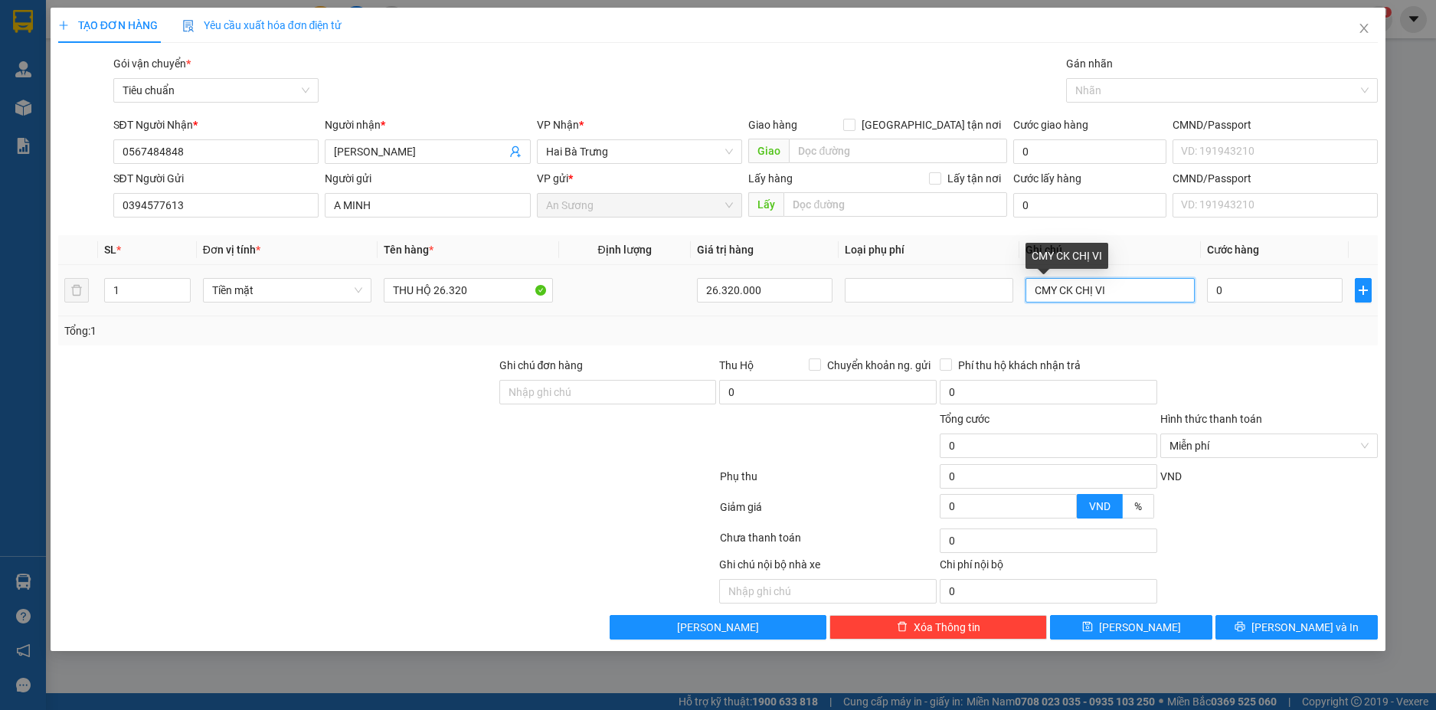
click at [1136, 292] on input "CMY CK CHỊ VI" at bounding box center [1110, 290] width 169 height 25
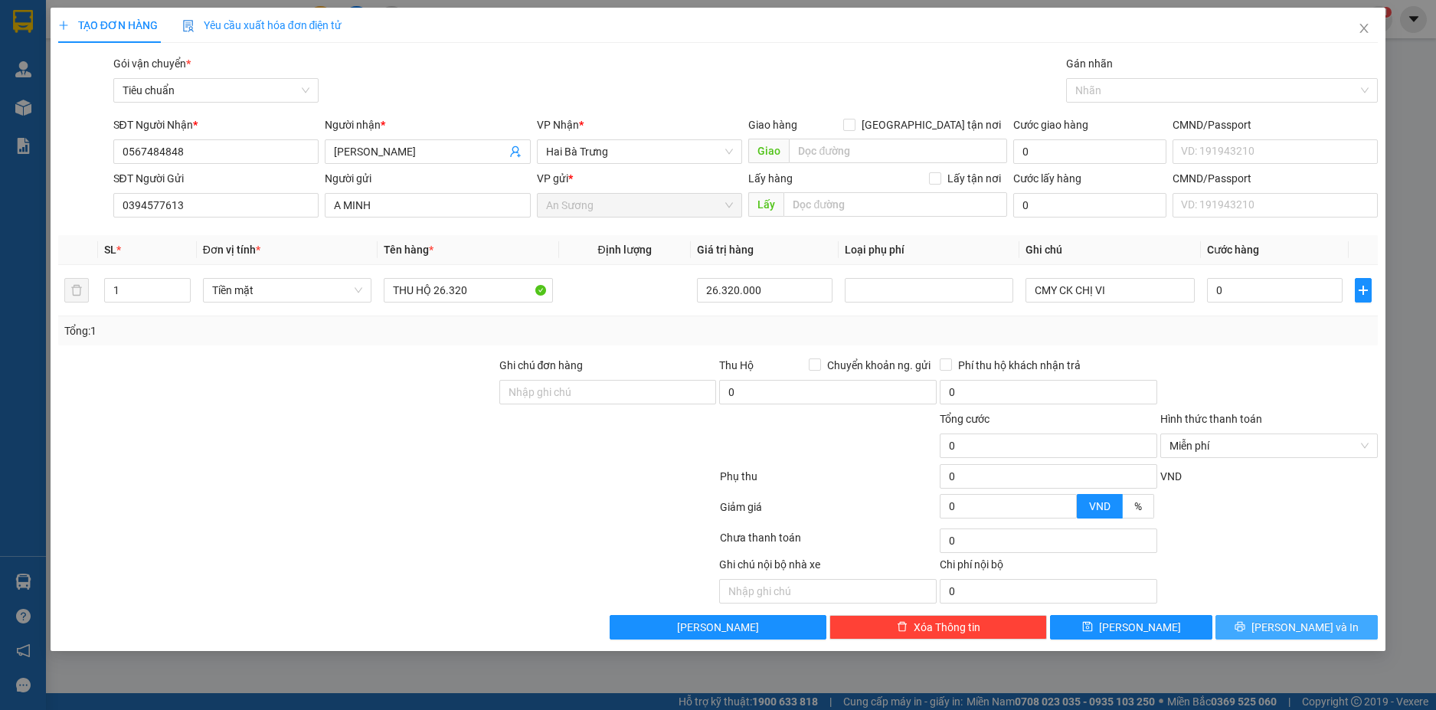
click at [1317, 624] on span "[PERSON_NAME] và In" at bounding box center [1305, 627] width 107 height 17
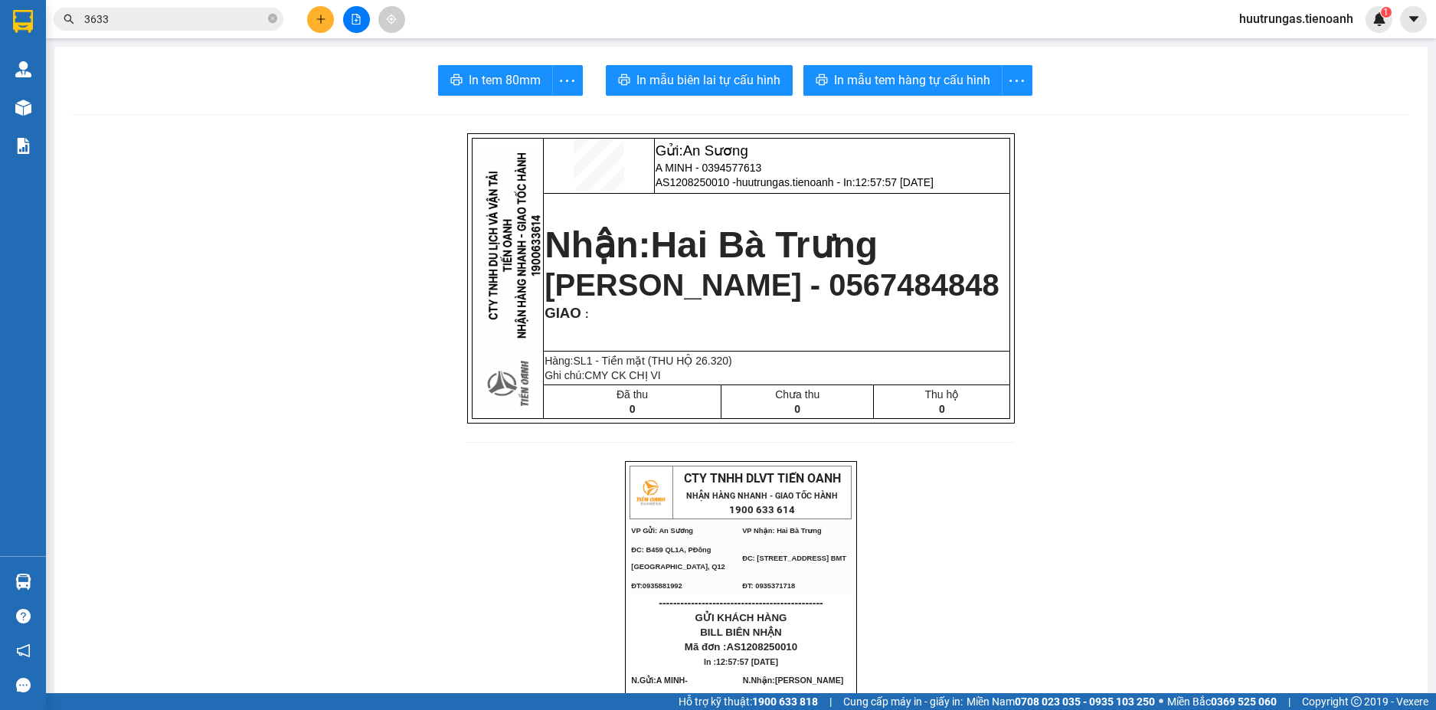
click at [226, 25] on input "3633" at bounding box center [174, 19] width 181 height 17
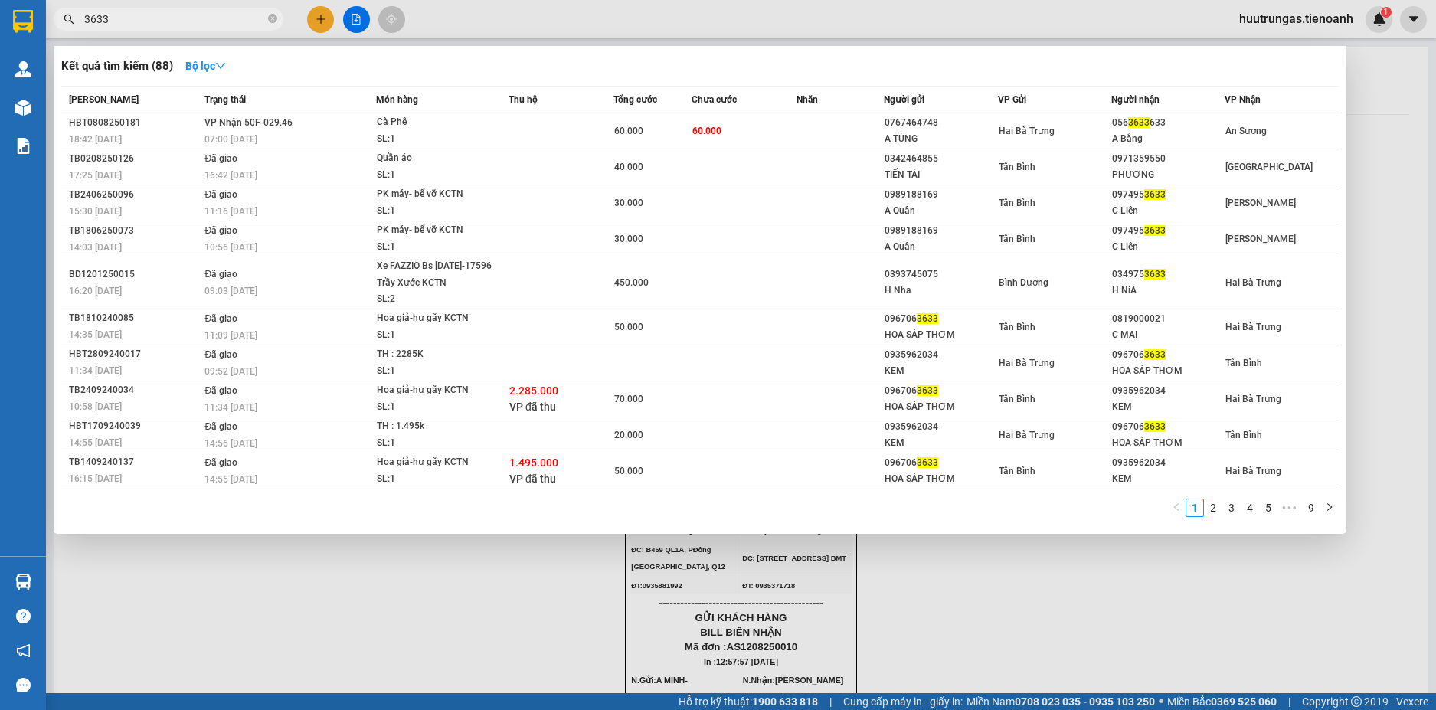
click at [226, 25] on input "3633" at bounding box center [174, 19] width 181 height 17
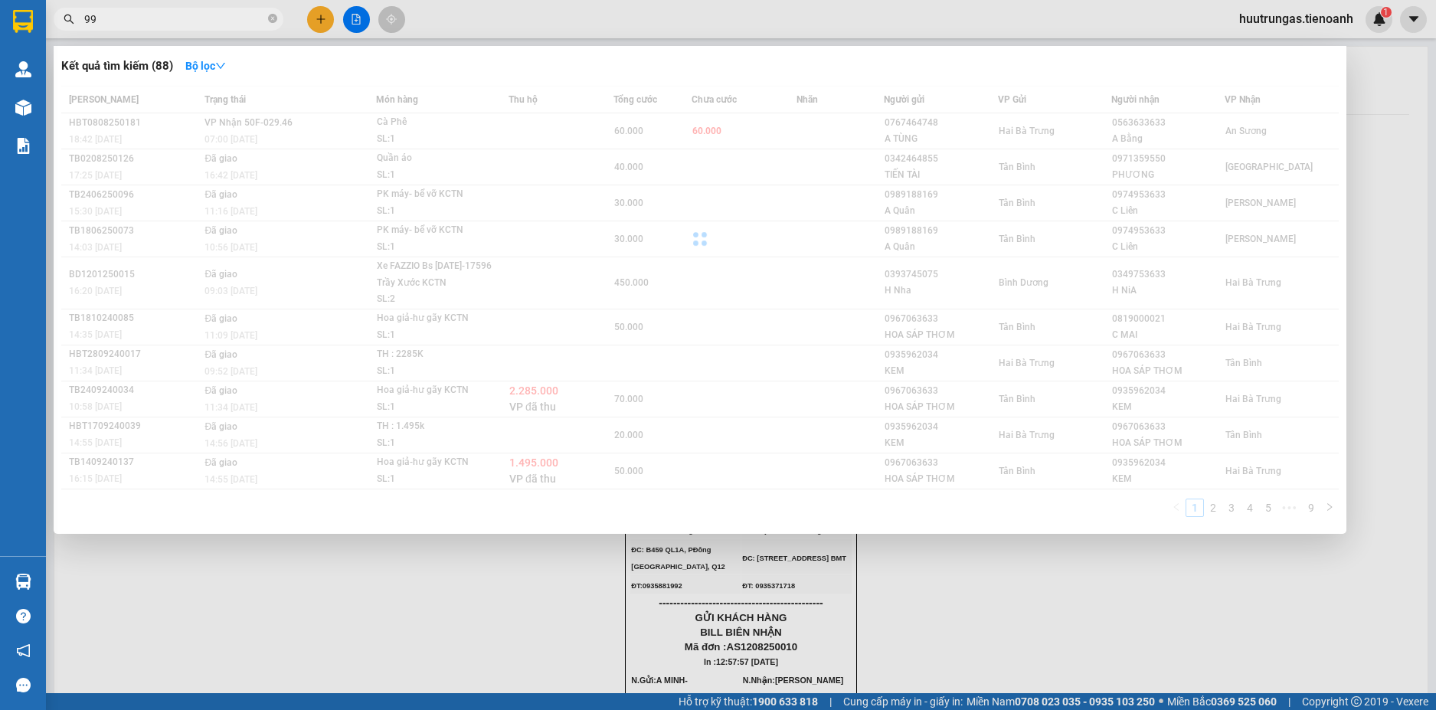
type input "9"
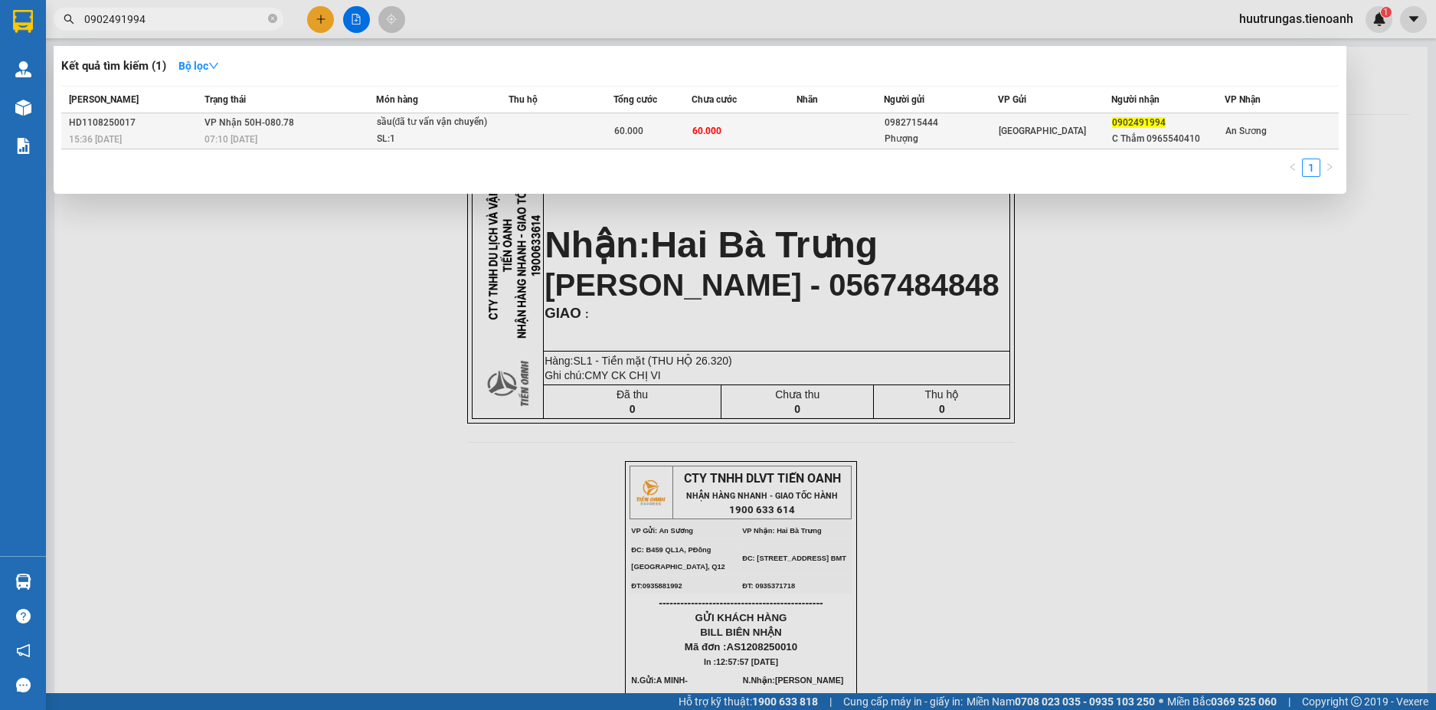
type input "0902491994"
click at [592, 136] on td at bounding box center [561, 131] width 105 height 36
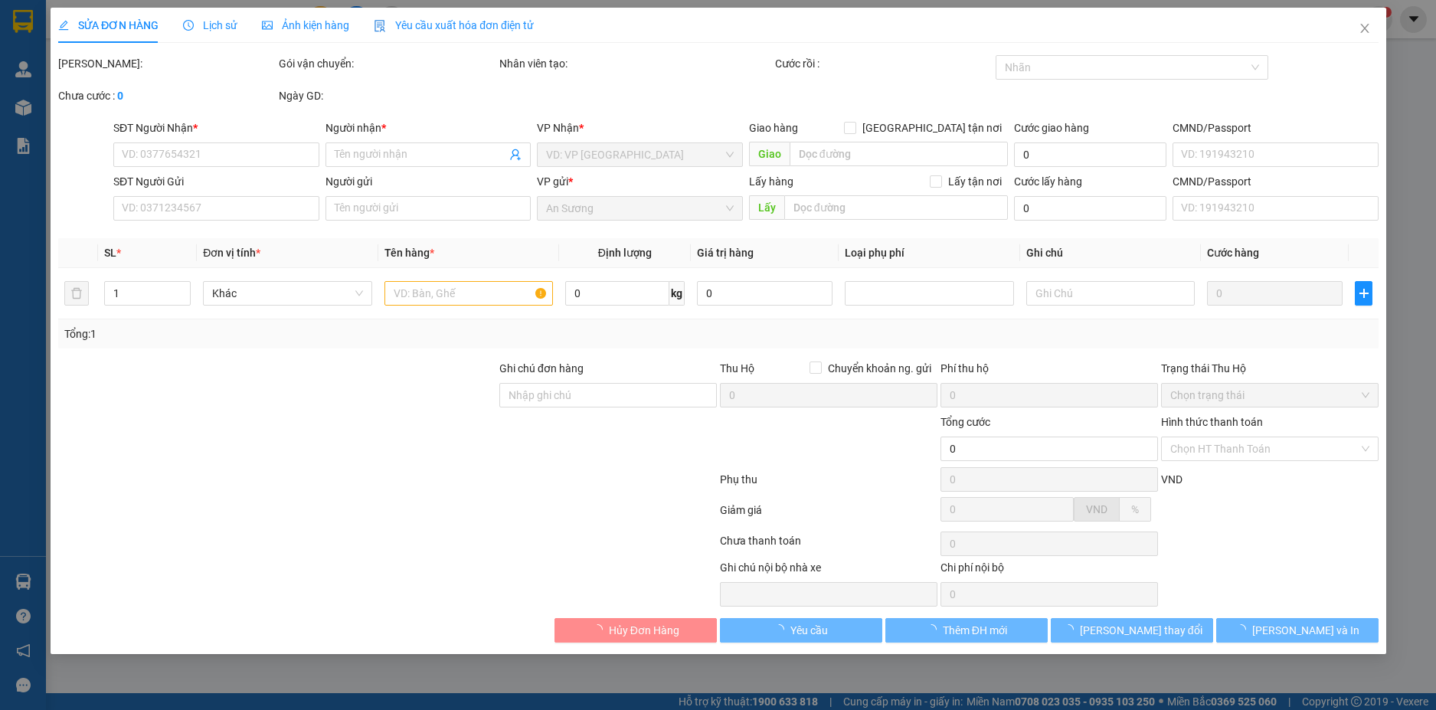
type input "0902491994"
type input "C Thắm 0965540410"
type input "0982715444"
type input "Phượng"
type input "60.000"
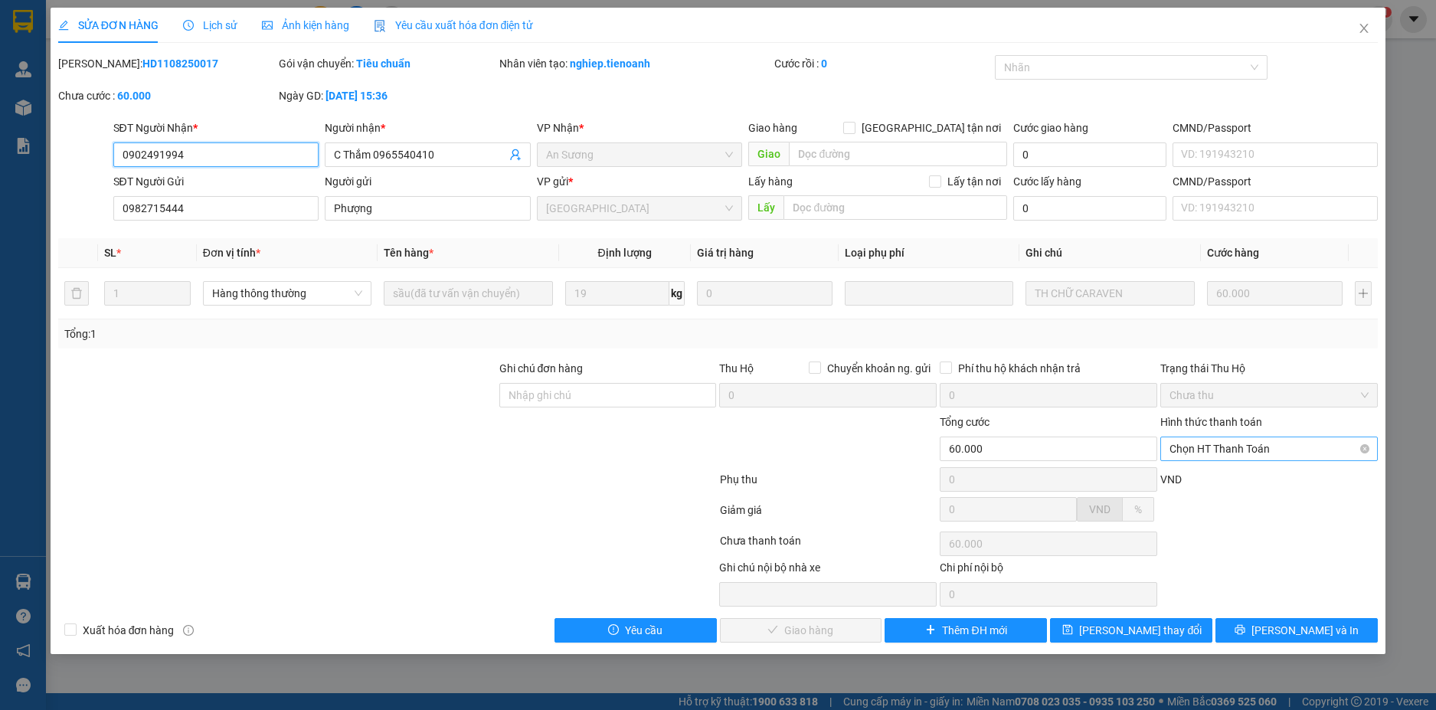
click at [1317, 447] on span "Chọn HT Thanh Toán" at bounding box center [1269, 448] width 199 height 23
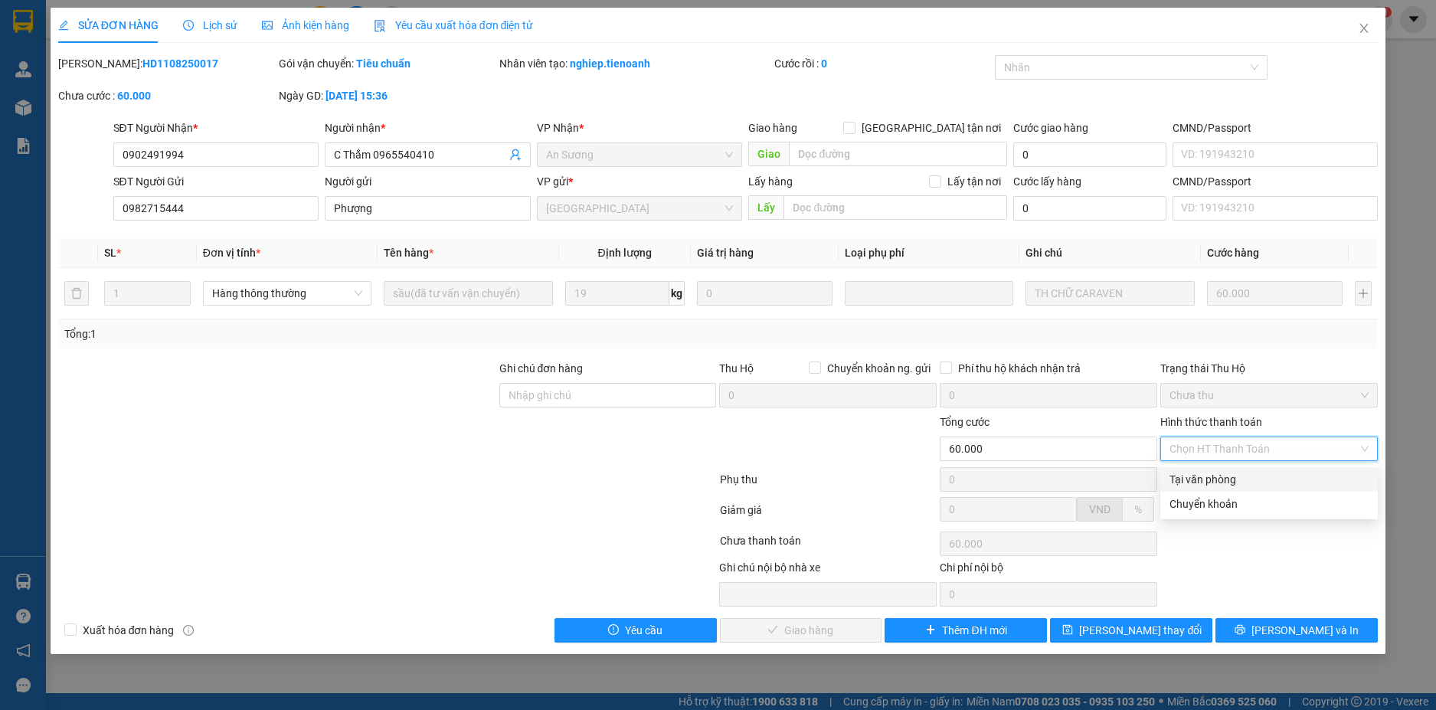
click at [1255, 478] on div "Tại văn phòng" at bounding box center [1269, 479] width 199 height 17
type input "0"
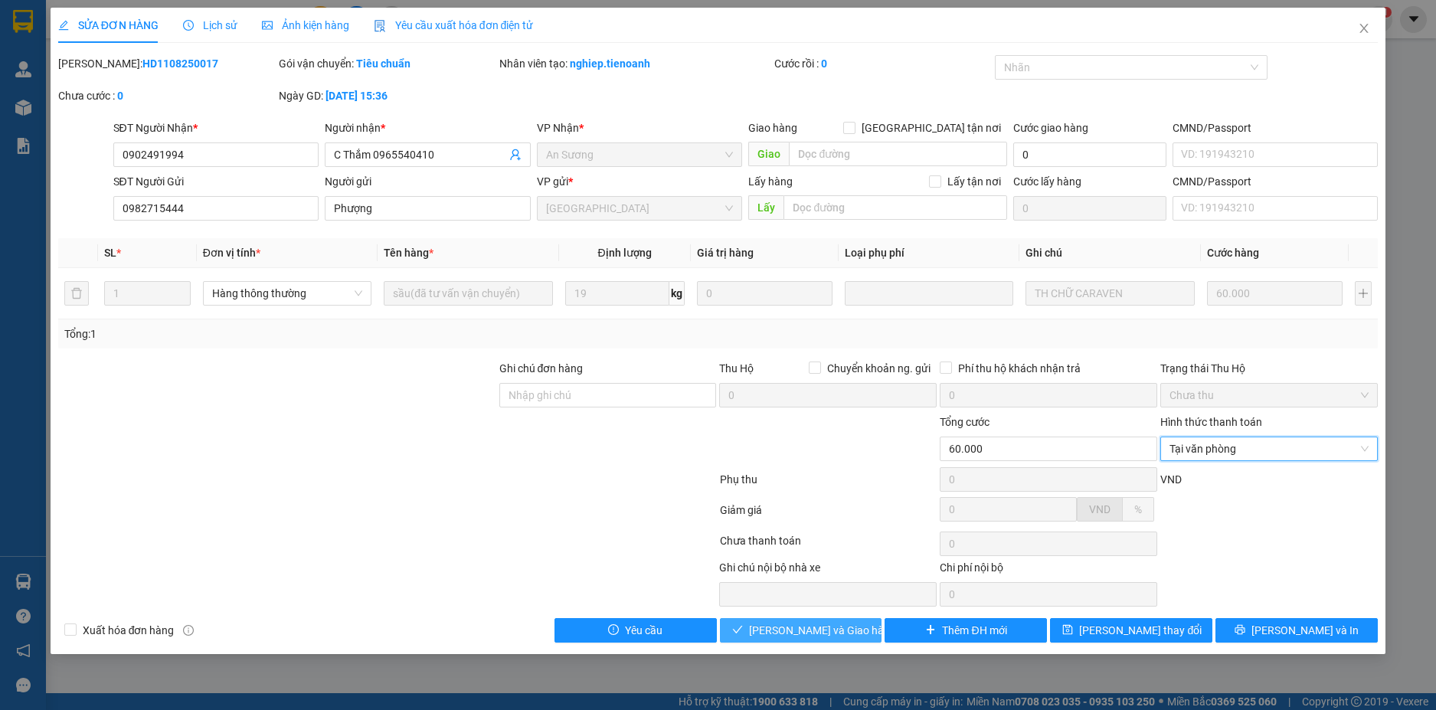
click at [829, 631] on span "[PERSON_NAME] và Giao hàng" at bounding box center [822, 630] width 147 height 17
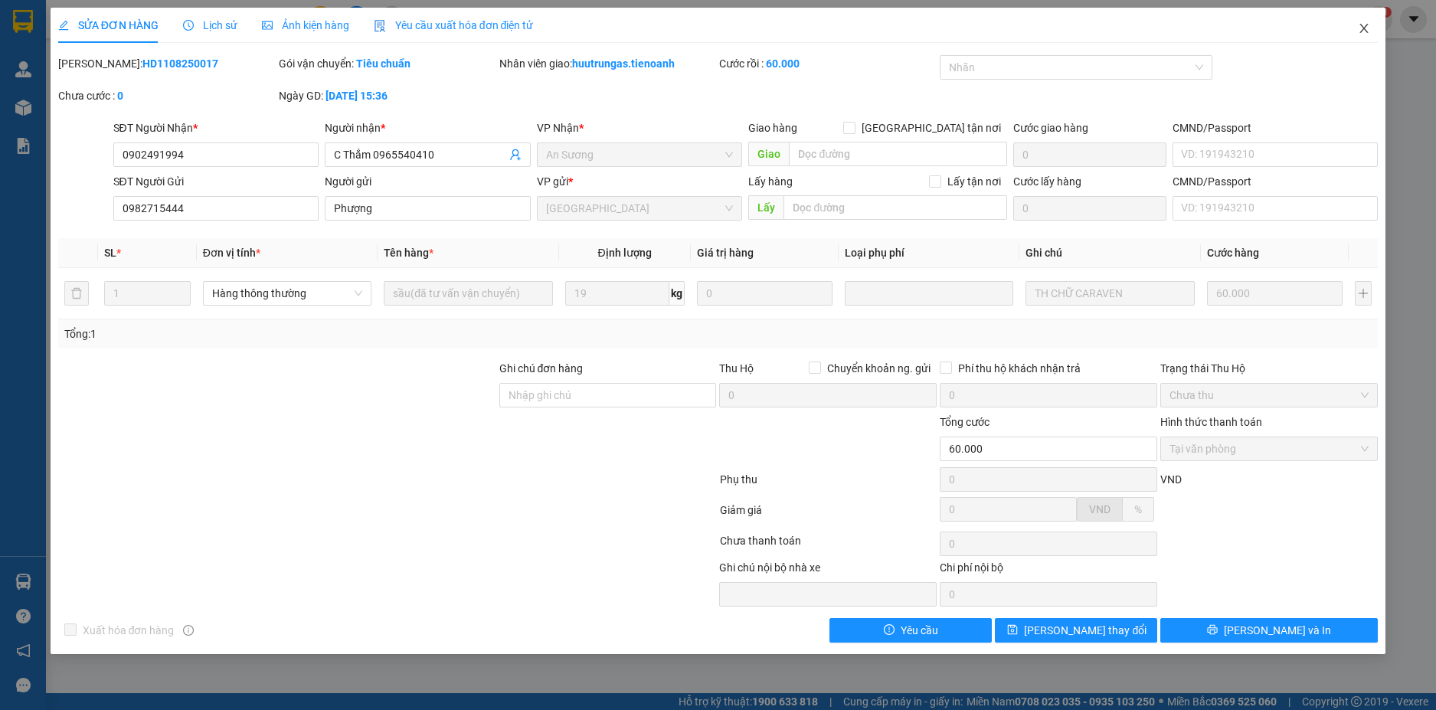
click at [1364, 33] on icon "close" at bounding box center [1364, 28] width 12 height 12
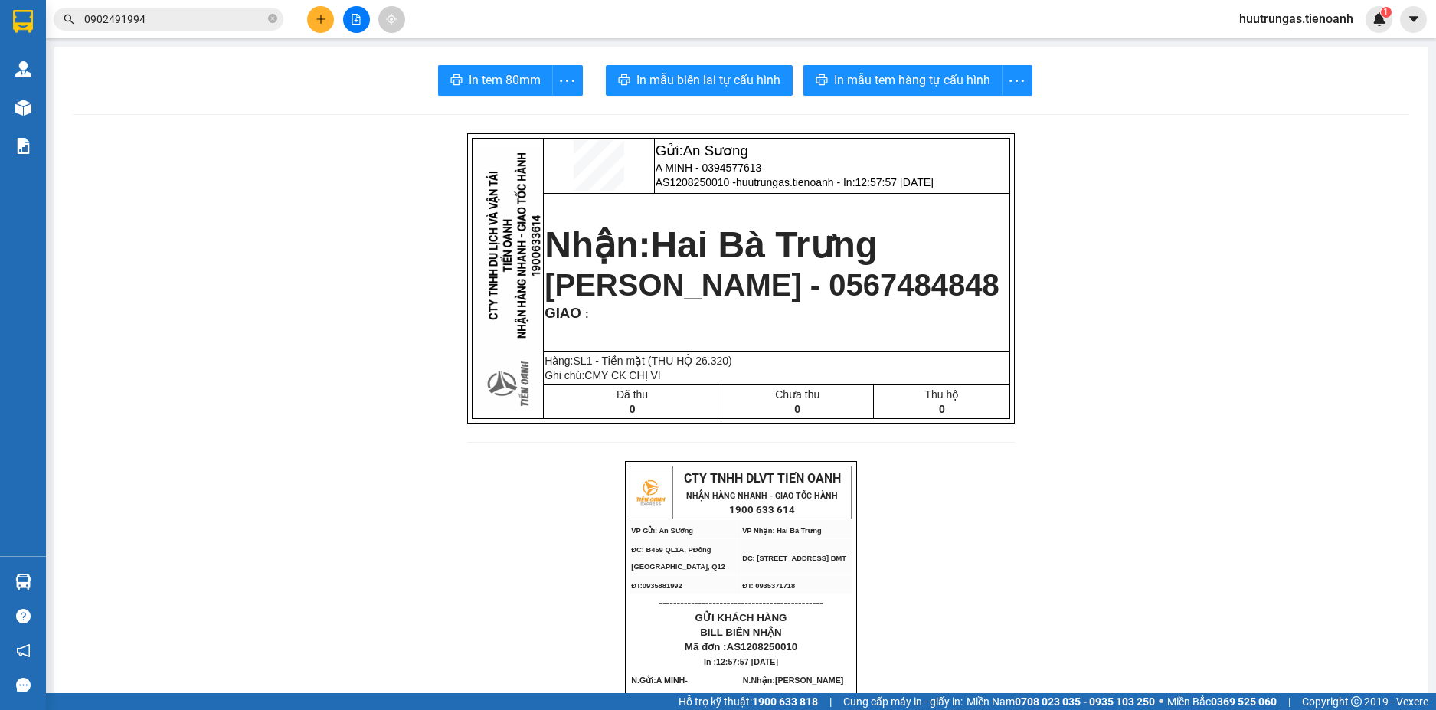
click at [321, 28] on button at bounding box center [320, 19] width 27 height 27
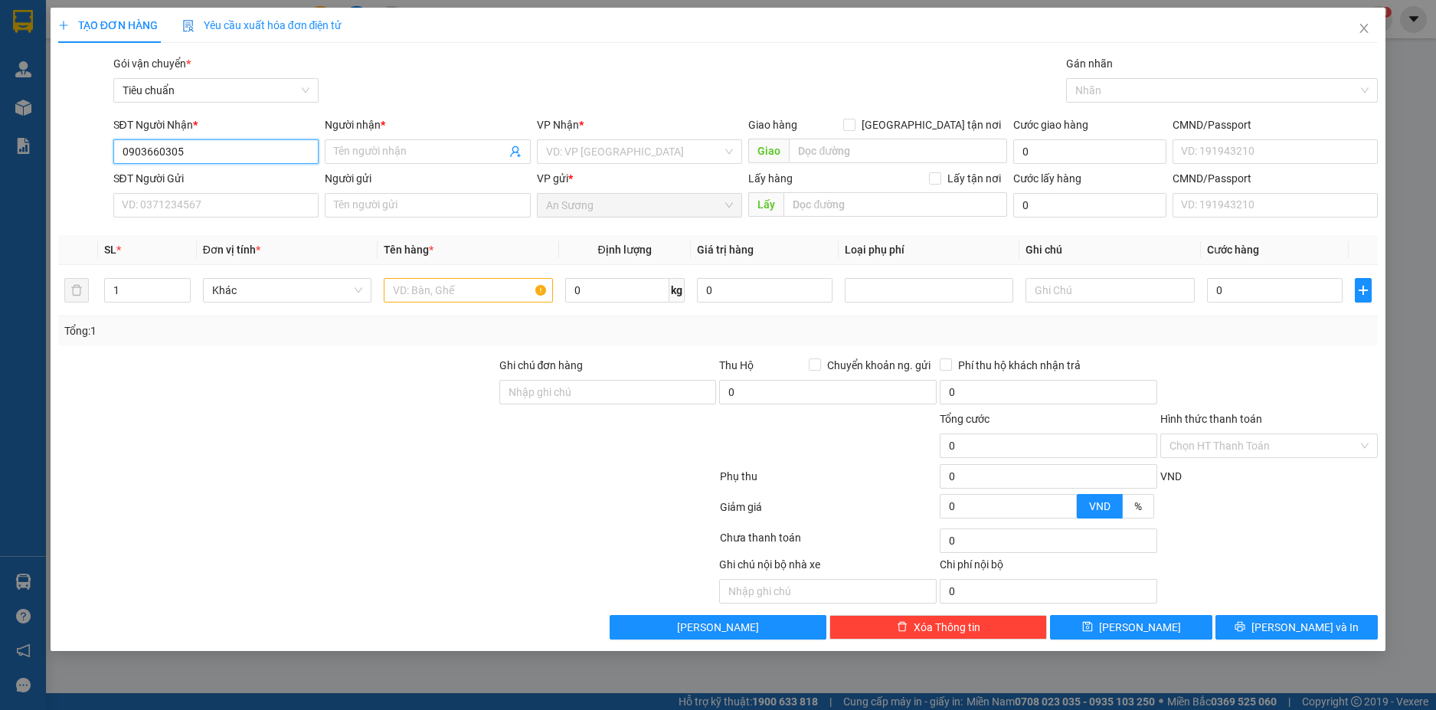
drag, startPoint x: 191, startPoint y: 153, endPoint x: 98, endPoint y: 156, distance: 92.7
click at [98, 156] on div "SĐT Người Nhận * 0903660305 0903660305 Người nhận * Tên người nhận VP Nhận * VD…" at bounding box center [719, 143] width 1324 height 54
type input "0903660305"
click at [213, 210] on input "SĐT Người Gửi" at bounding box center [216, 205] width 206 height 25
paste input "0903660305"
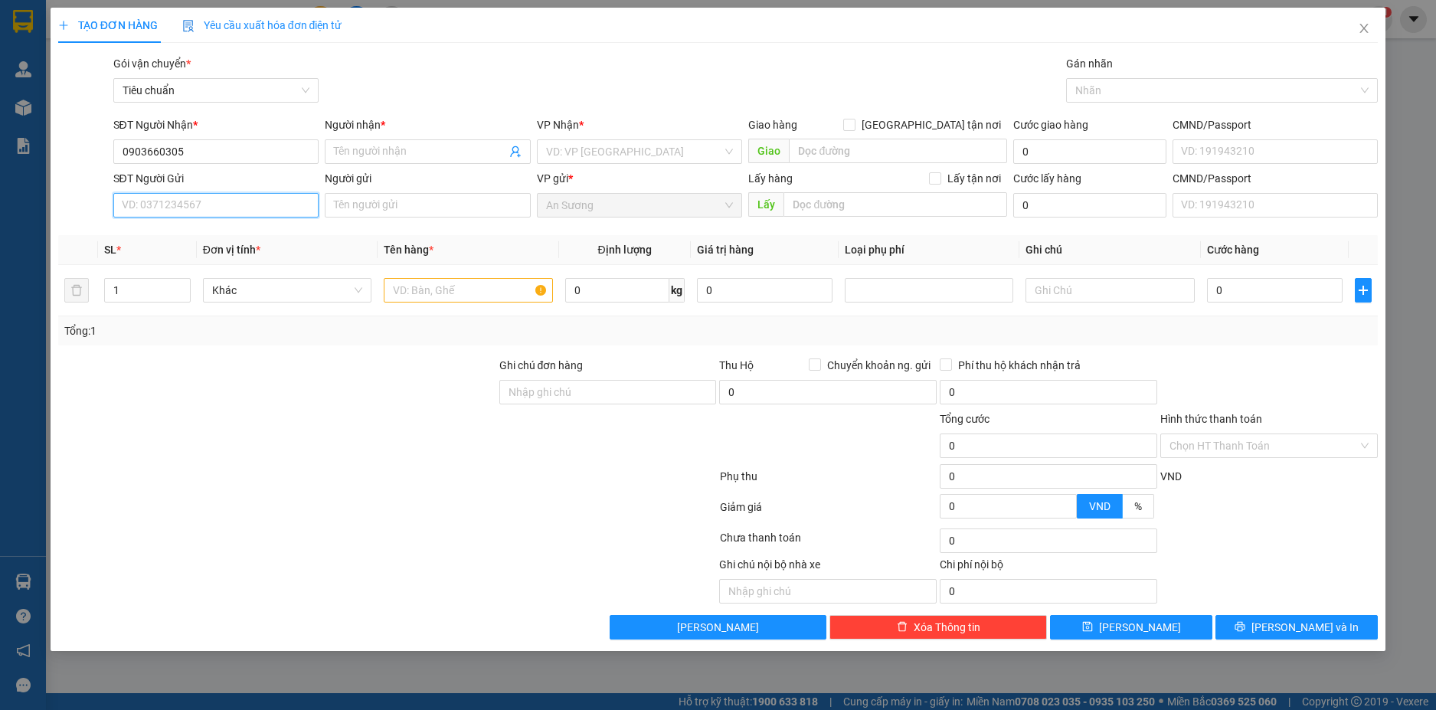
type input "0903660305"
click at [225, 238] on div "0903660305 - THỦY" at bounding box center [217, 236] width 188 height 17
type input "THỦY"
type input "038203015153"
type input "2.439.000"
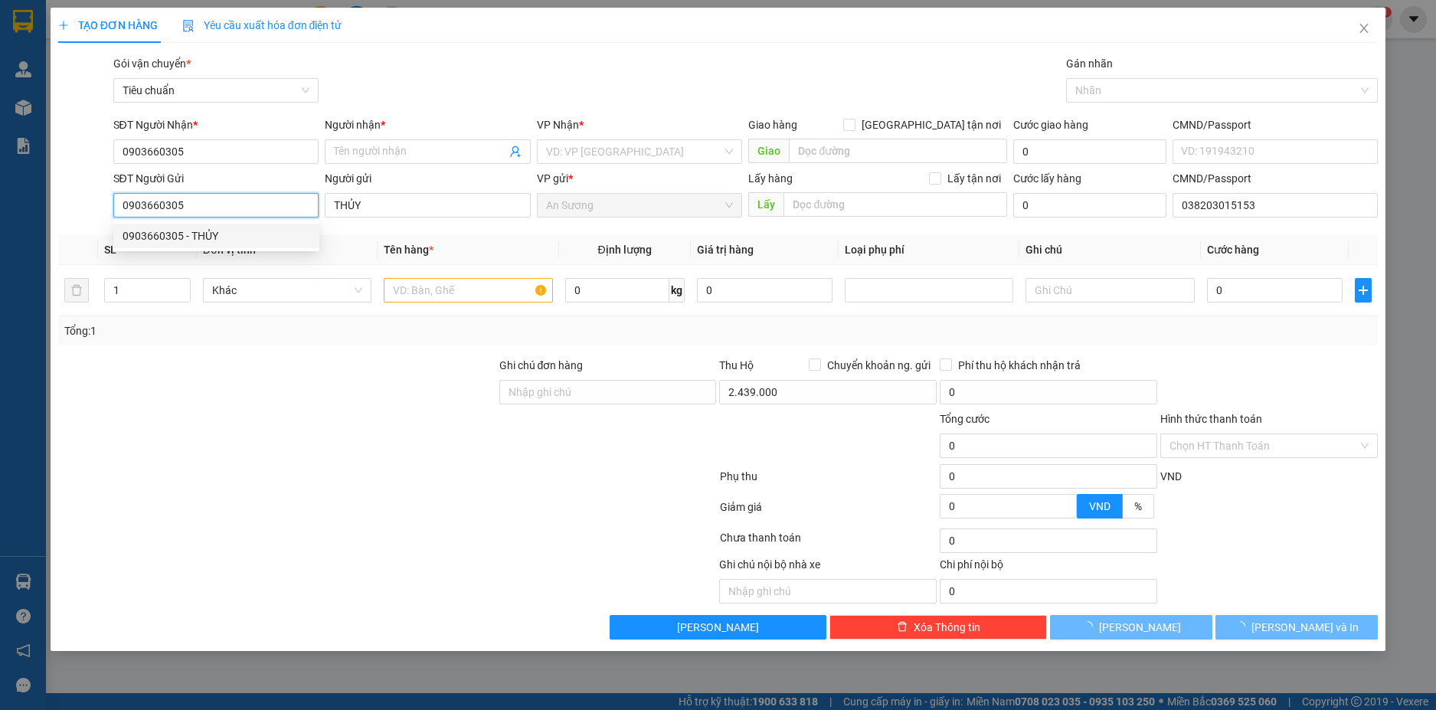
type input "60.000"
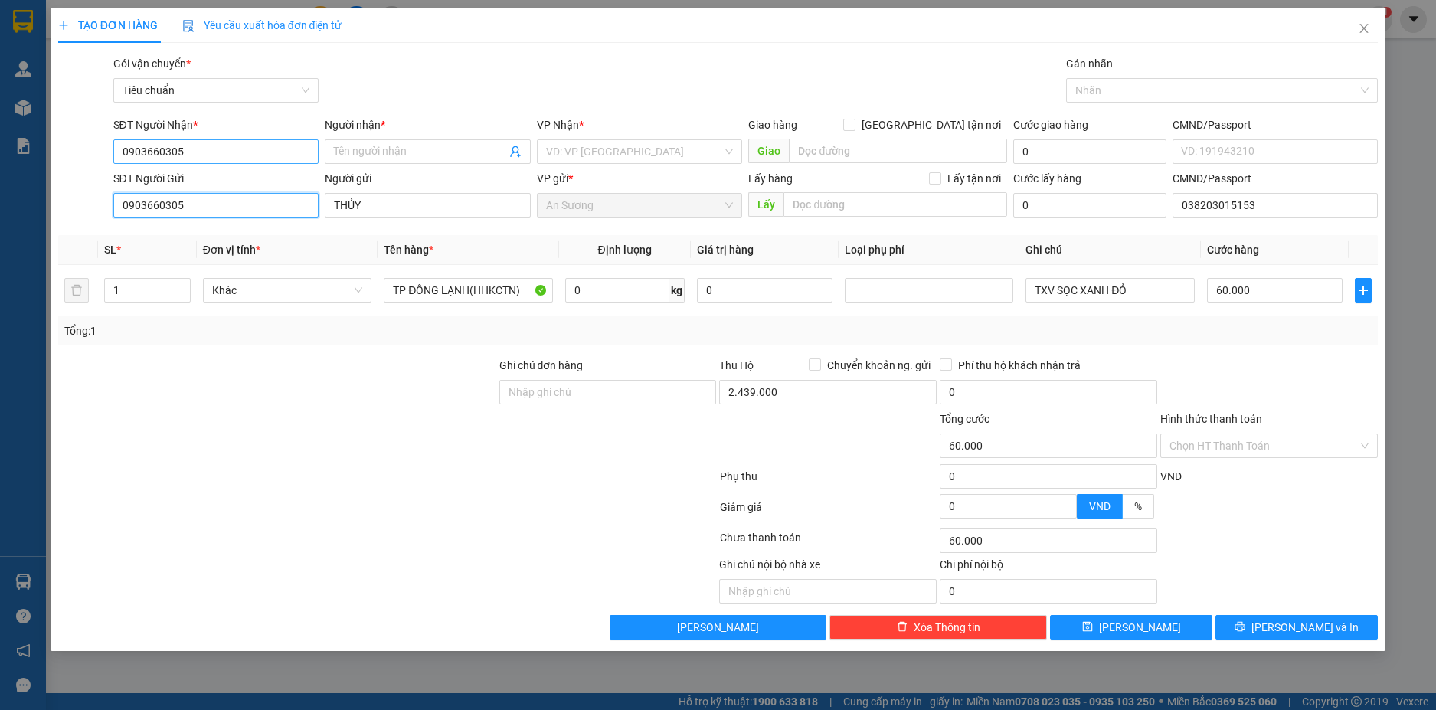
type input "0903660305"
click at [221, 153] on input "0903660305" at bounding box center [216, 151] width 206 height 25
drag, startPoint x: 224, startPoint y: 149, endPoint x: 113, endPoint y: 149, distance: 111.9
click at [113, 149] on input "0903660305" at bounding box center [216, 151] width 206 height 25
click at [254, 179] on div "0914901891 - C Moon" at bounding box center [217, 182] width 188 height 17
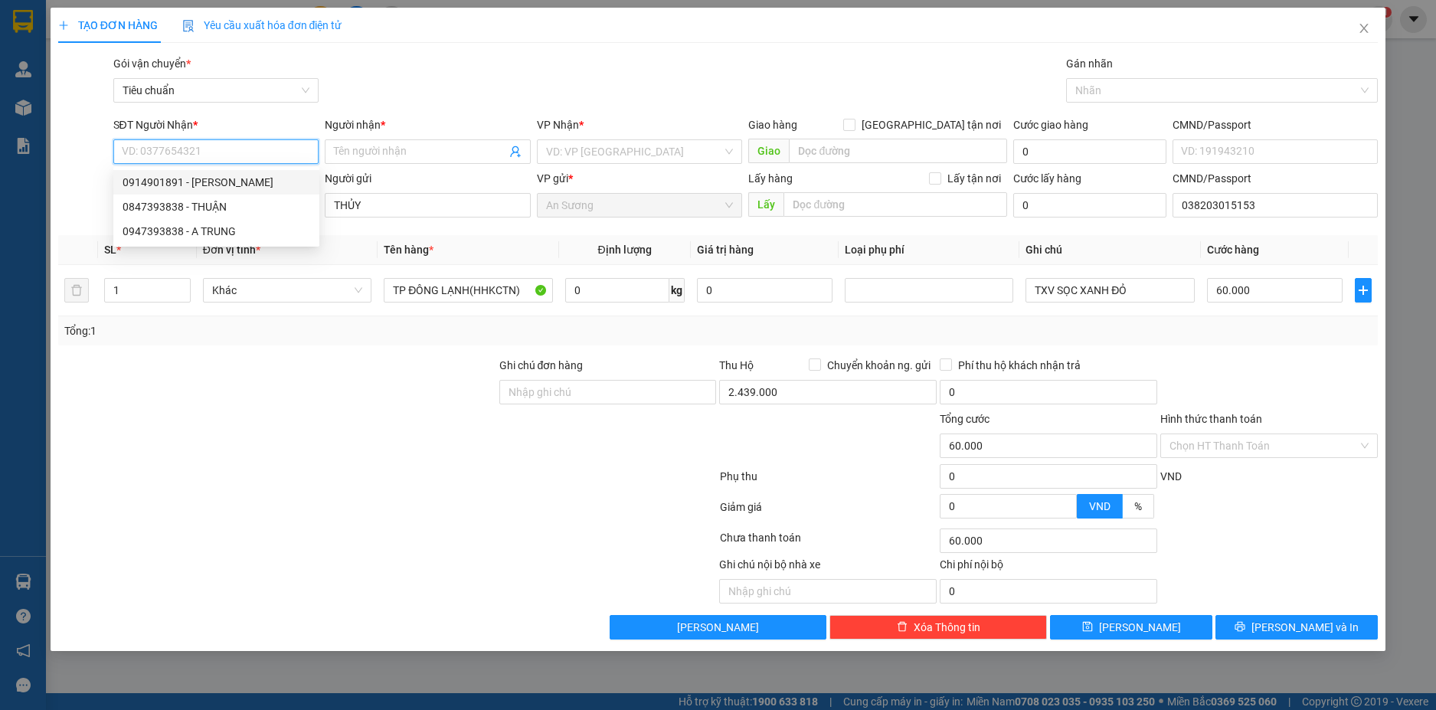
type input "0914901891"
type input "C Moon"
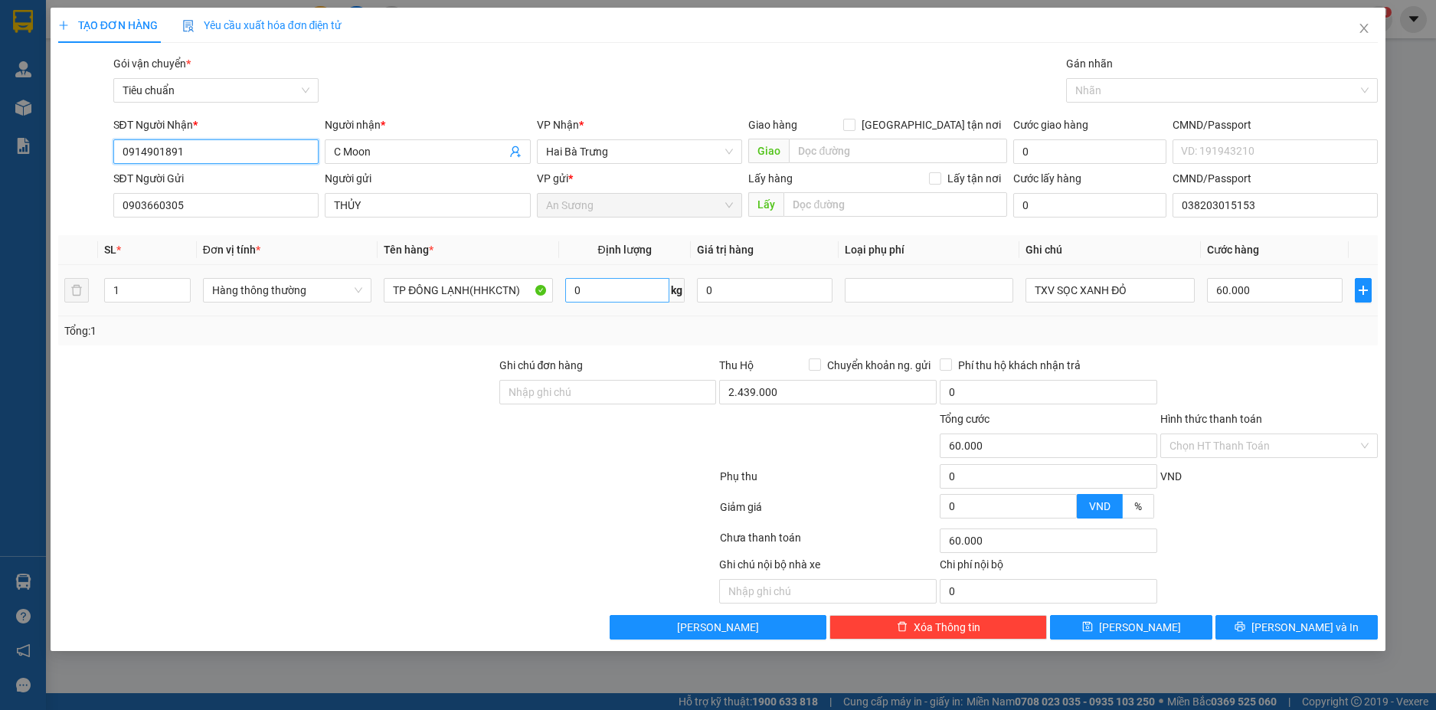
type input "0914901891"
click at [612, 298] on input "0" at bounding box center [617, 290] width 104 height 25
type input "13"
click at [921, 329] on div "Tổng: 1" at bounding box center [718, 331] width 1309 height 17
type input "50.000"
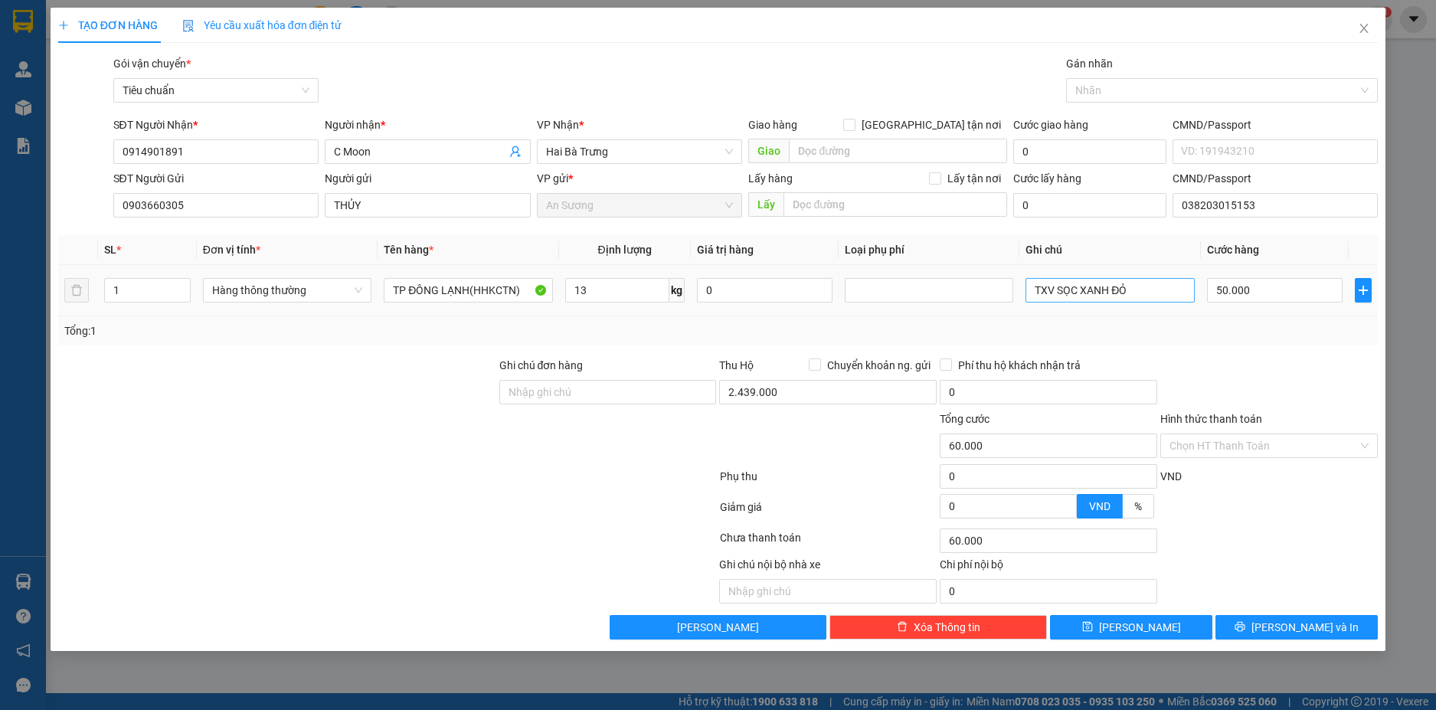
type input "50.000"
click at [1135, 290] on input "TXV SỌC XANH ĐỎ" at bounding box center [1110, 290] width 169 height 25
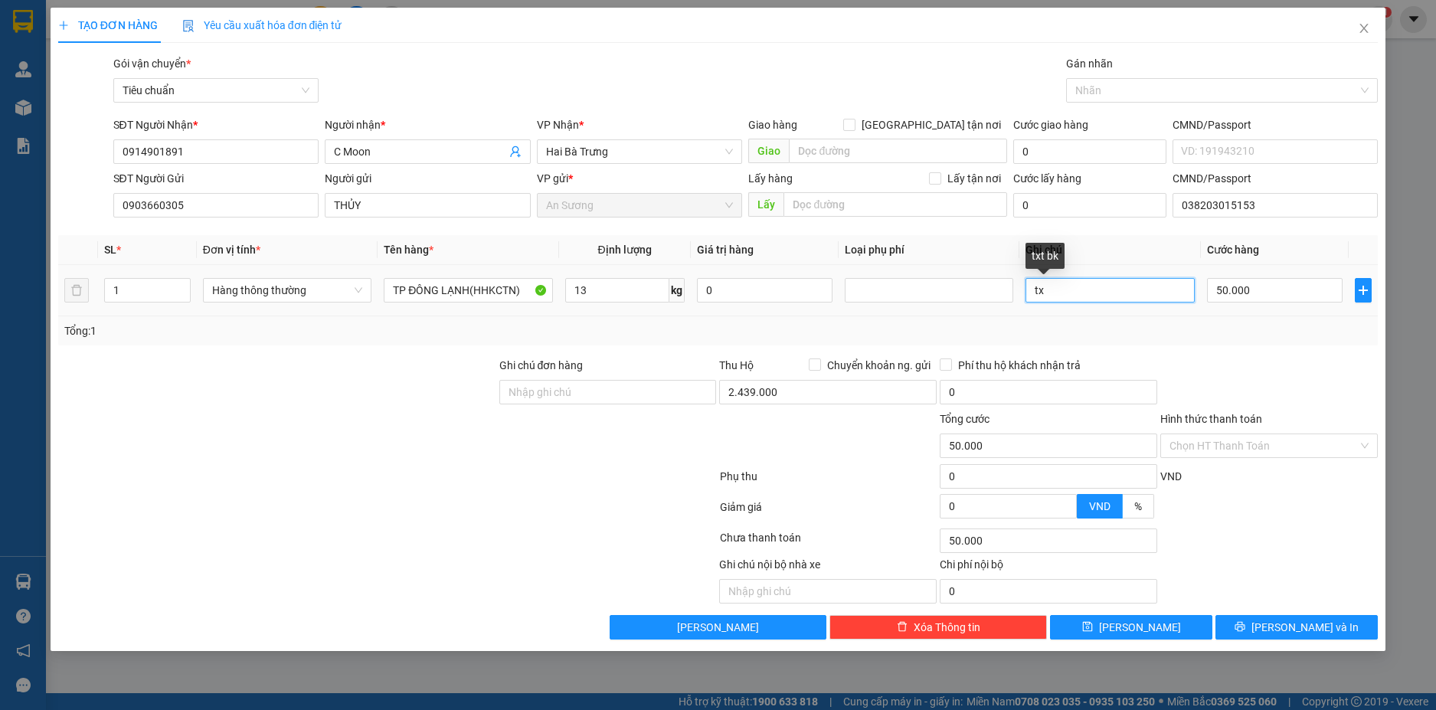
type input "t"
type input "TXT BKV"
click at [1233, 326] on div "Tổng: 1" at bounding box center [718, 331] width 1309 height 17
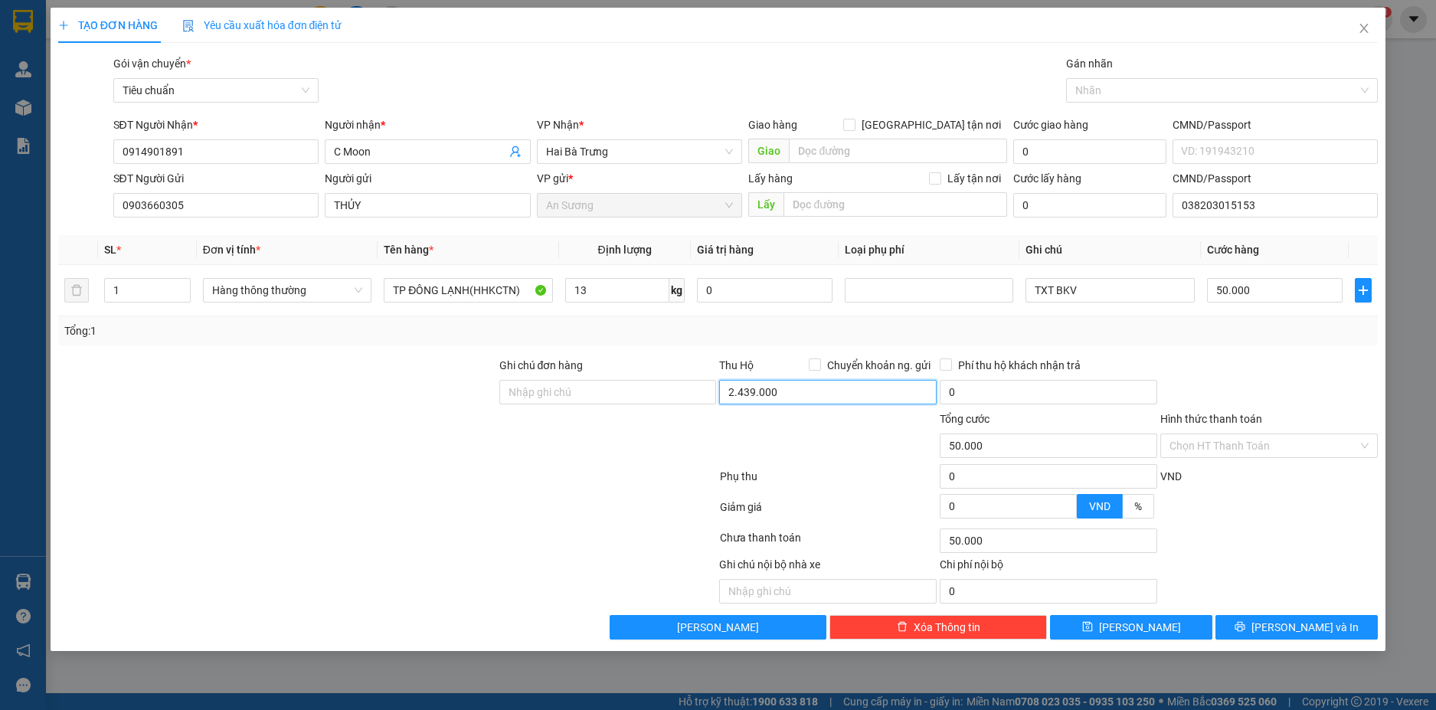
click at [841, 388] on input "2.439.000" at bounding box center [828, 392] width 218 height 25
type input "0"
click at [1338, 627] on button "[PERSON_NAME] và In" at bounding box center [1297, 627] width 162 height 25
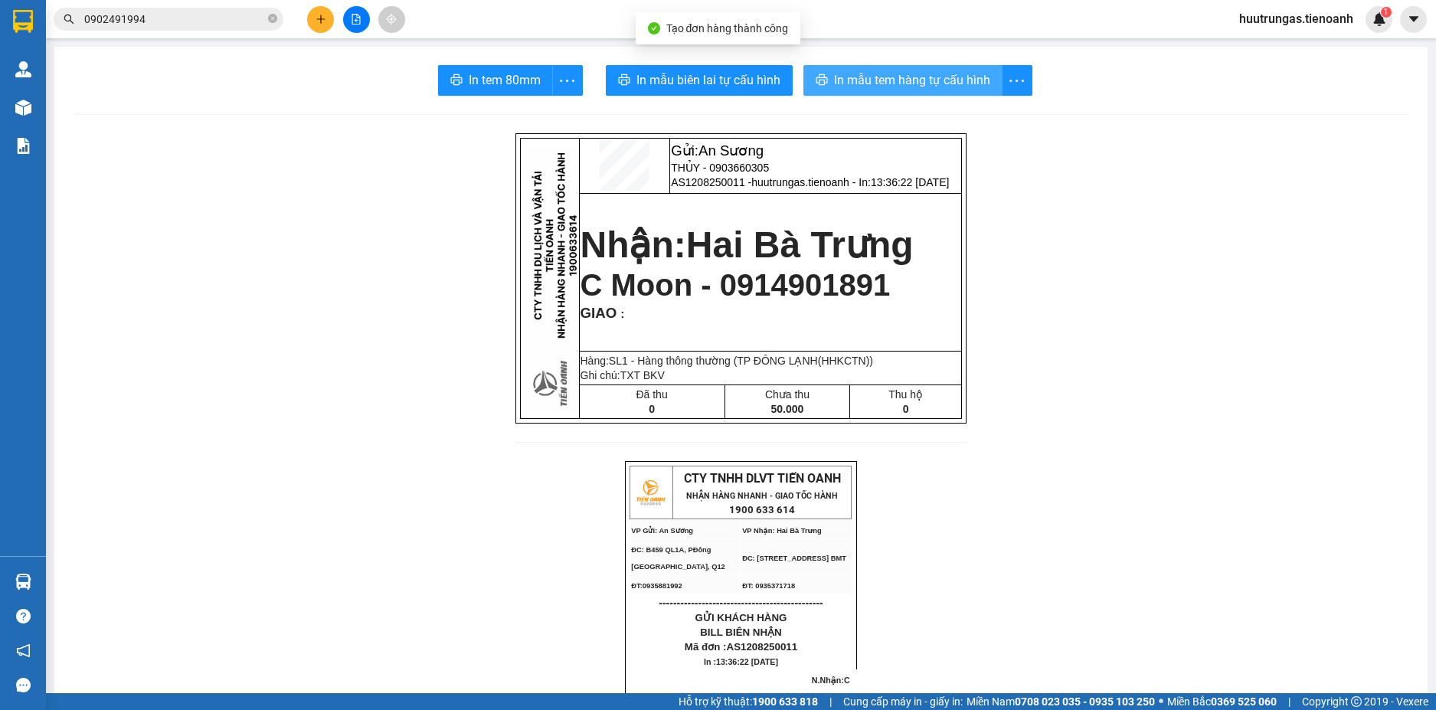
click at [913, 77] on span "In mẫu tem hàng tự cấu hình" at bounding box center [912, 79] width 156 height 19
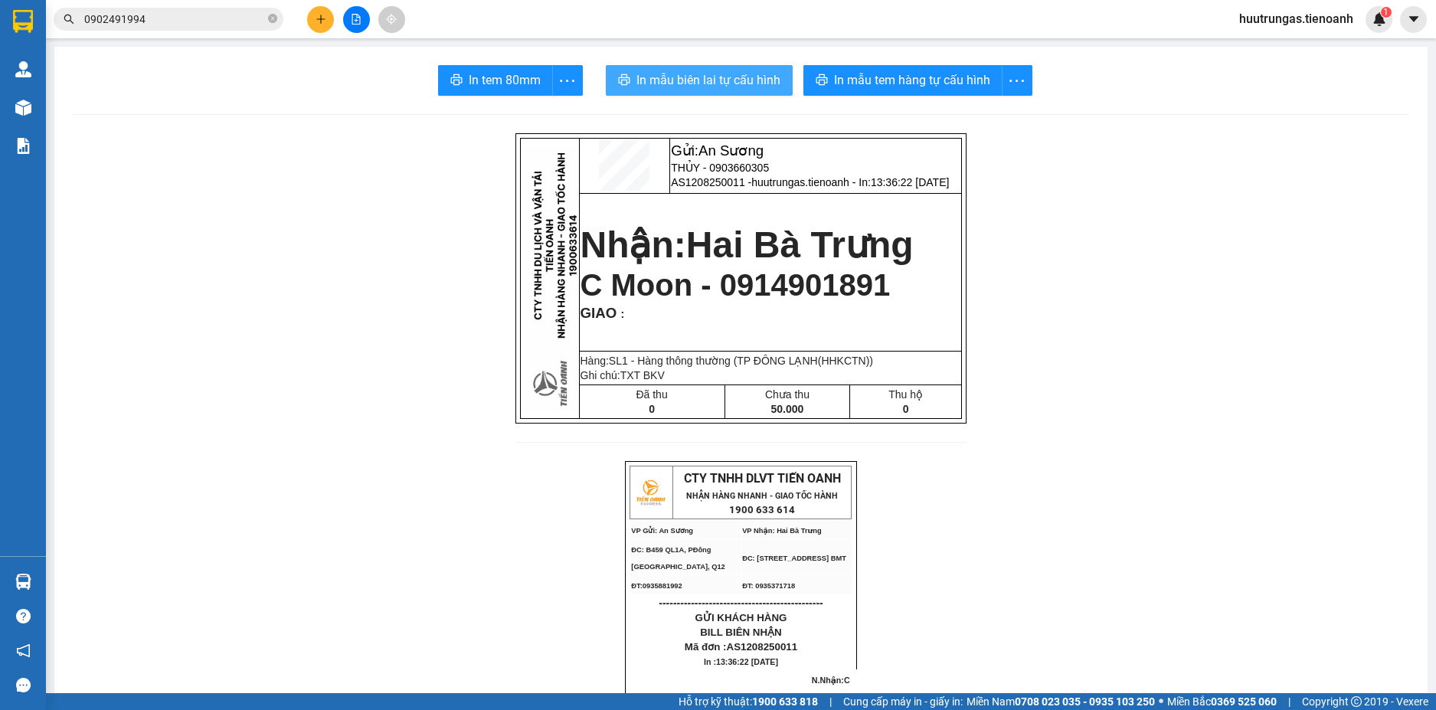
click at [745, 76] on span "In mẫu biên lai tự cấu hình" at bounding box center [709, 79] width 144 height 19
click at [323, 25] on button at bounding box center [320, 19] width 27 height 27
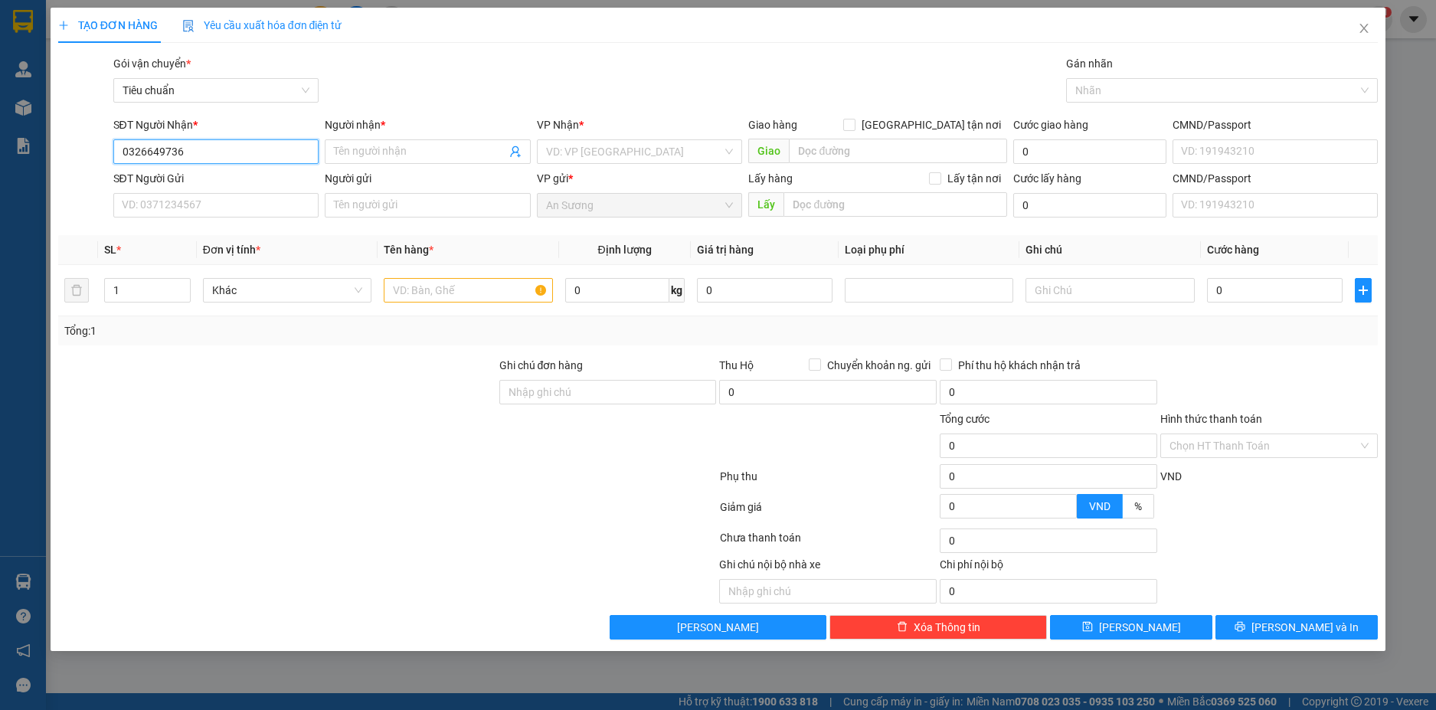
drag, startPoint x: 201, startPoint y: 157, endPoint x: 67, endPoint y: 143, distance: 134.0
click at [67, 143] on div "SĐT Người Nhận * 0326649736 0326649736 Người nhận * Tên người nhận VP Nhận * VD…" at bounding box center [719, 143] width 1324 height 54
type input "0326649736"
click at [401, 147] on input "Người nhận *" at bounding box center [420, 151] width 172 height 17
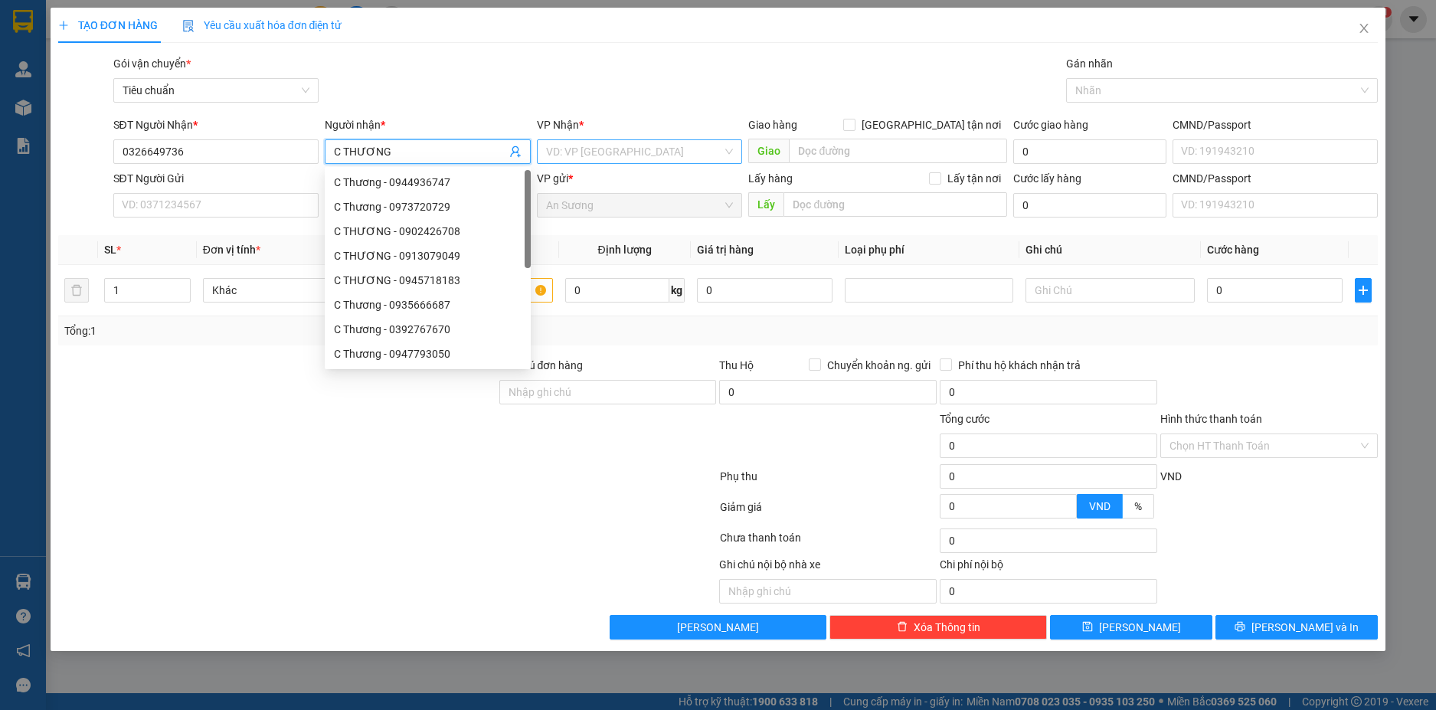
type input "C THƯƠNG"
click at [700, 153] on input "search" at bounding box center [634, 151] width 177 height 23
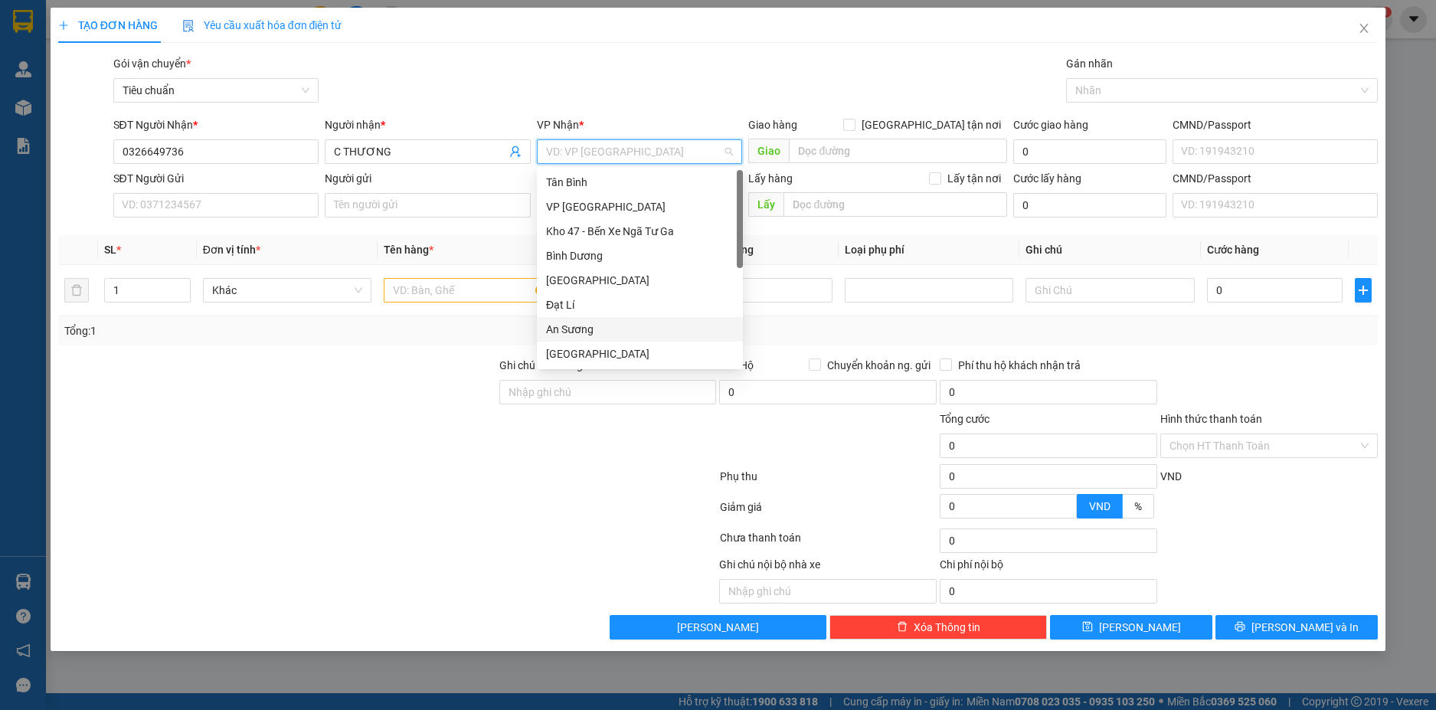
type input "H"
click at [595, 327] on div "Hòa Thắng" at bounding box center [640, 329] width 188 height 17
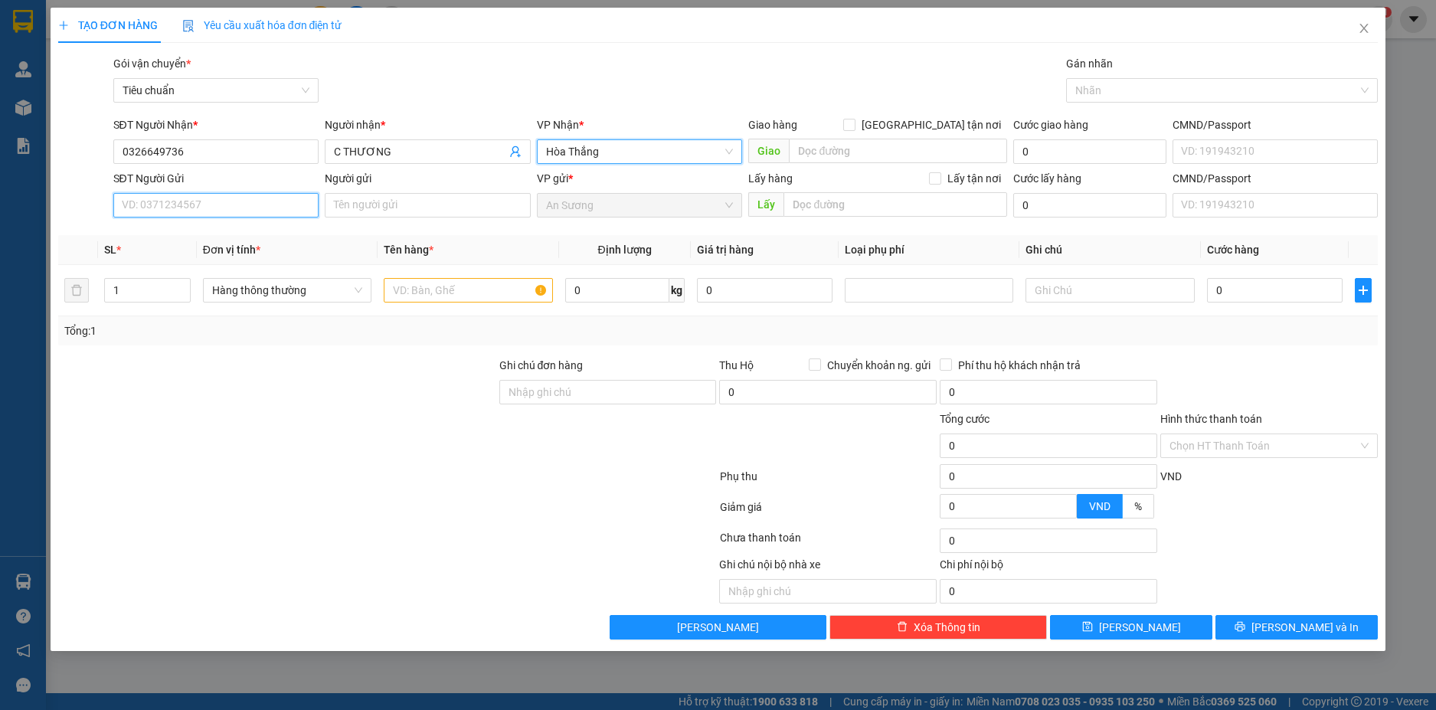
click at [234, 207] on input "SĐT Người Gửi" at bounding box center [216, 205] width 206 height 25
type input "0903360572"
click at [274, 241] on div "0903360572 - LAN QUÂN" at bounding box center [217, 236] width 188 height 17
type input "LAN QUÂN"
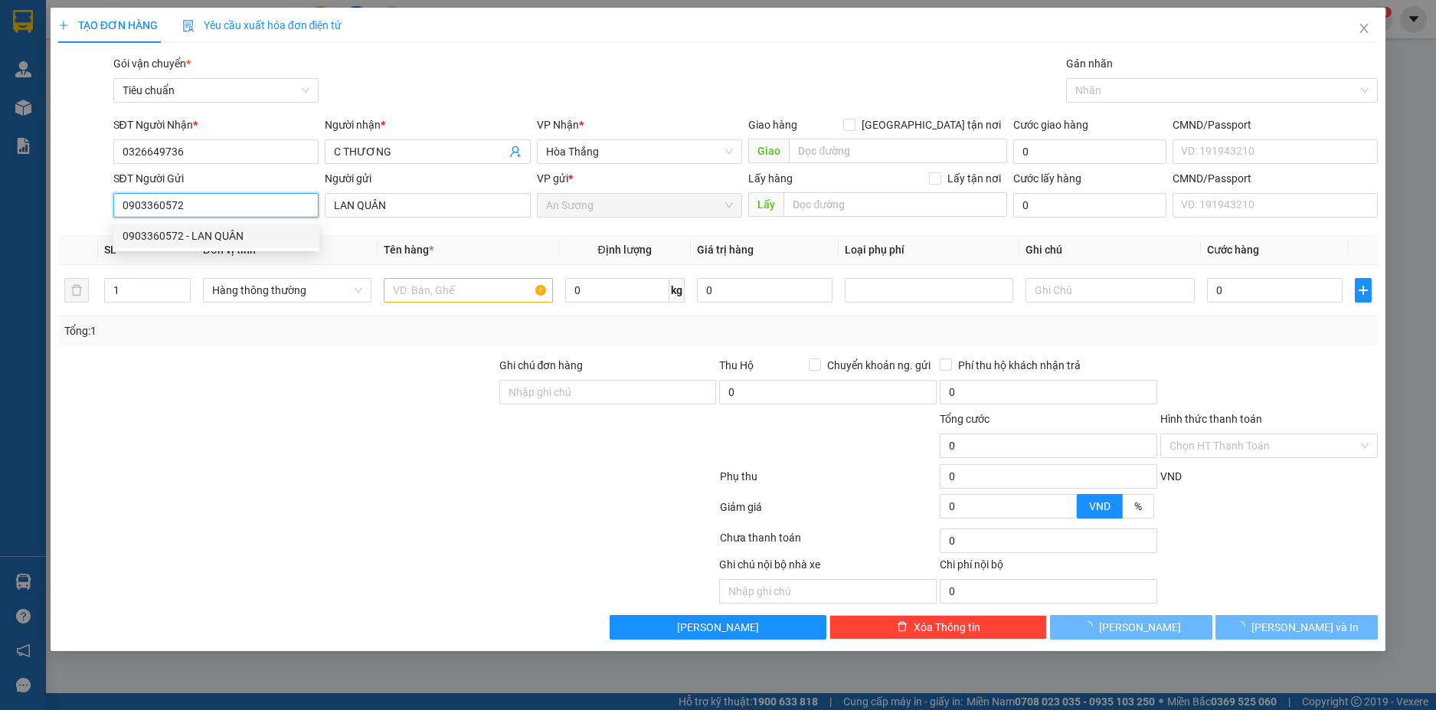
type input "50.000"
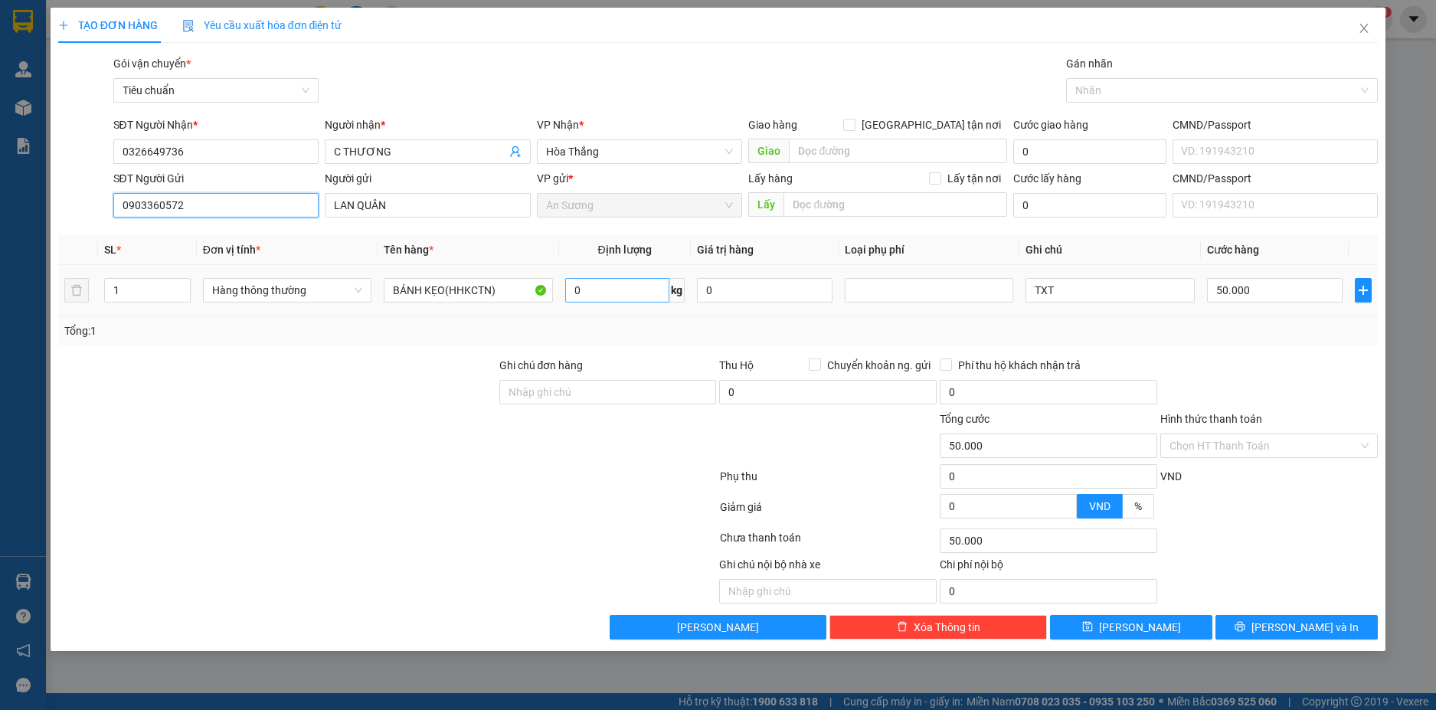
type input "0903360572"
click at [644, 293] on input "0" at bounding box center [617, 290] width 104 height 25
type input "18"
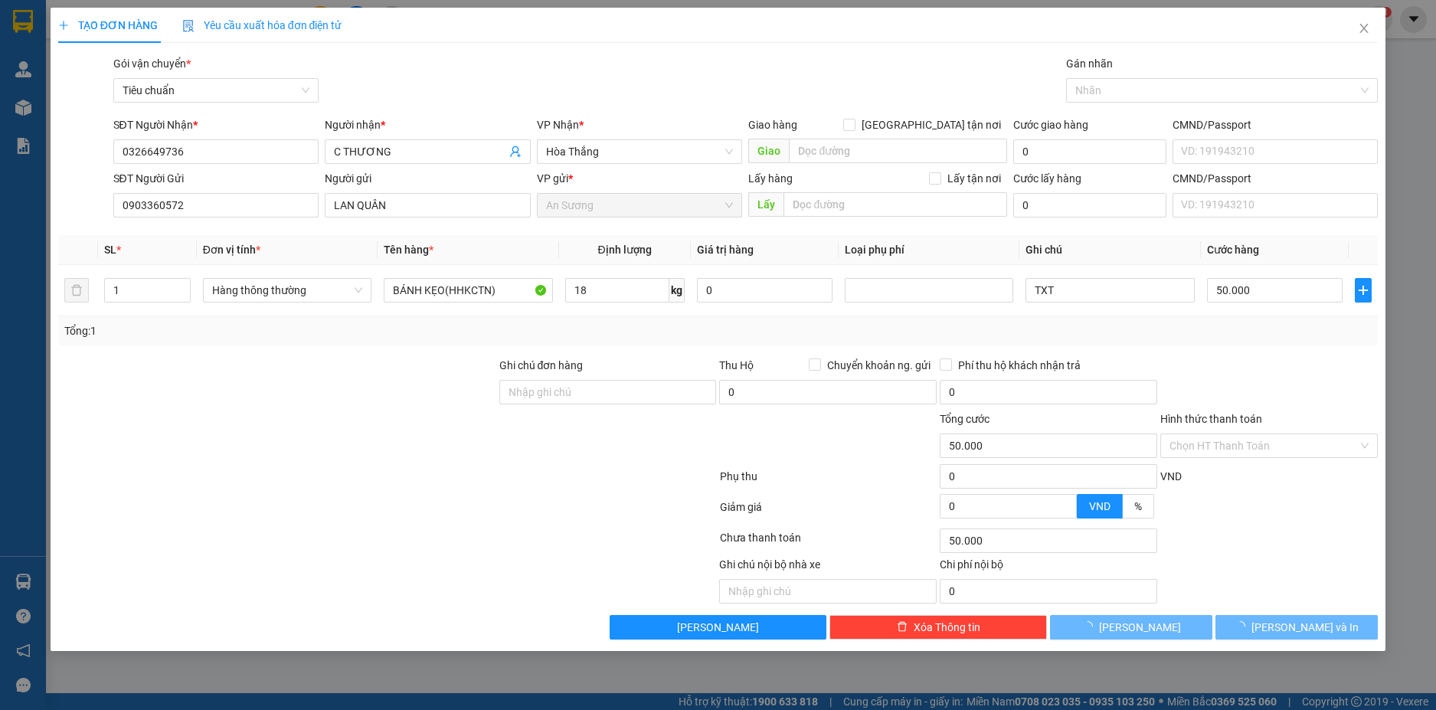
click at [664, 333] on div "Tổng: 1" at bounding box center [718, 331] width 1309 height 17
type input "55.000"
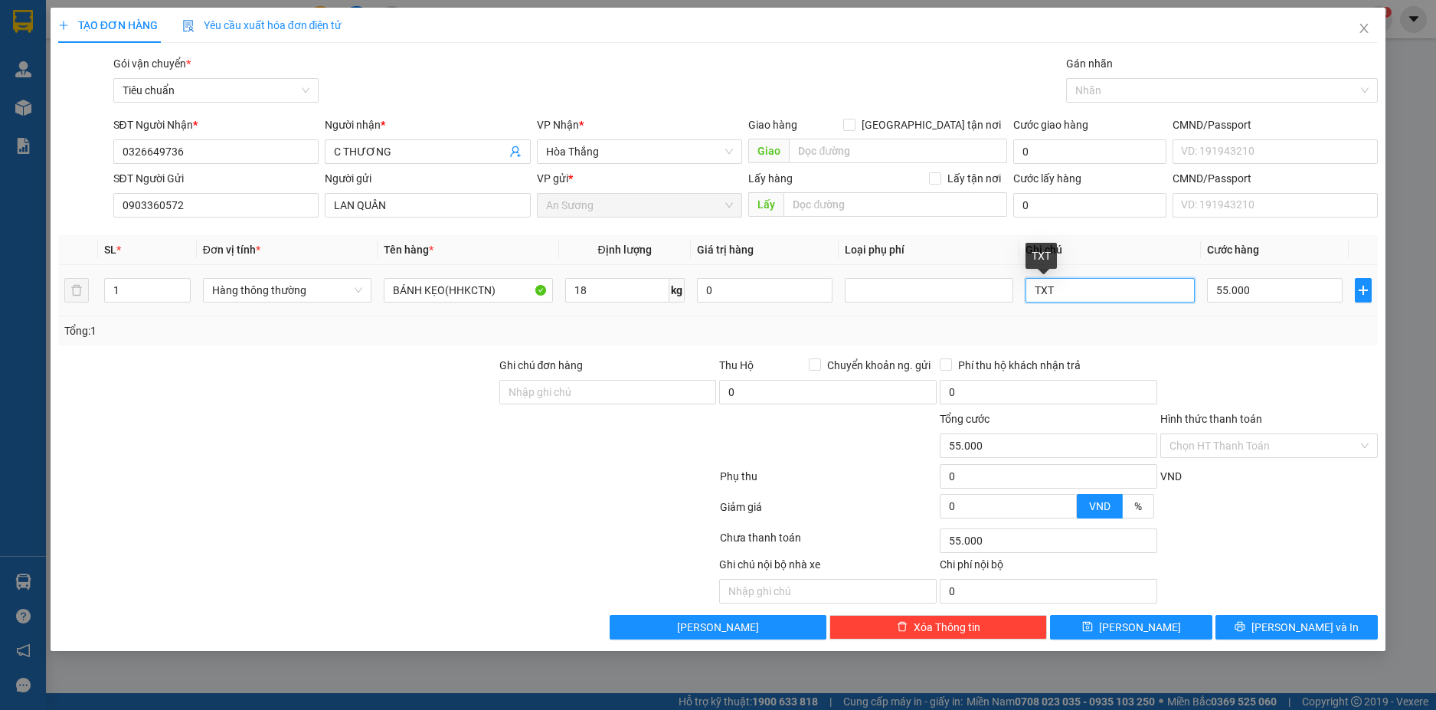
click at [1078, 295] on input "TXT" at bounding box center [1110, 290] width 169 height 25
type input "TH CHỮ XANH ĐỎ"
click at [1295, 296] on input "55.000" at bounding box center [1275, 290] width 136 height 25
type input "6"
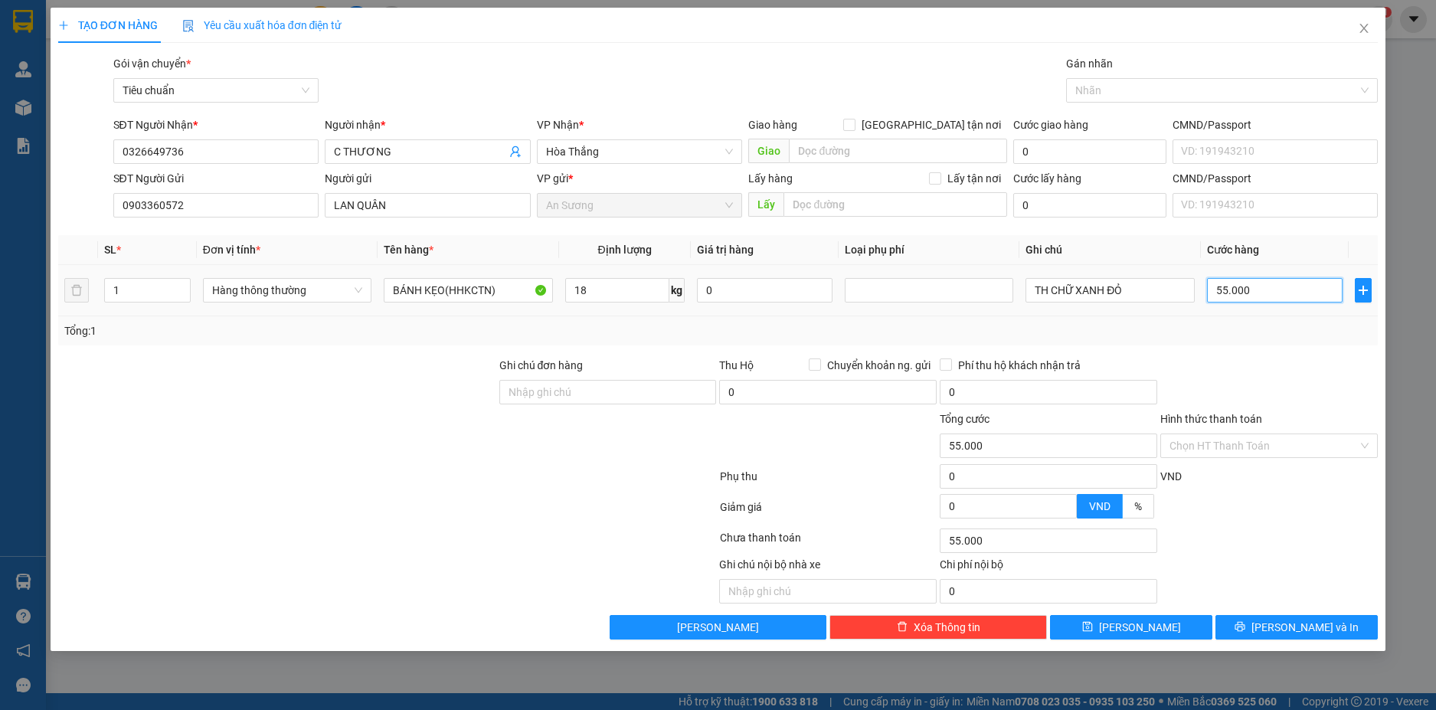
type input "6"
type input "60"
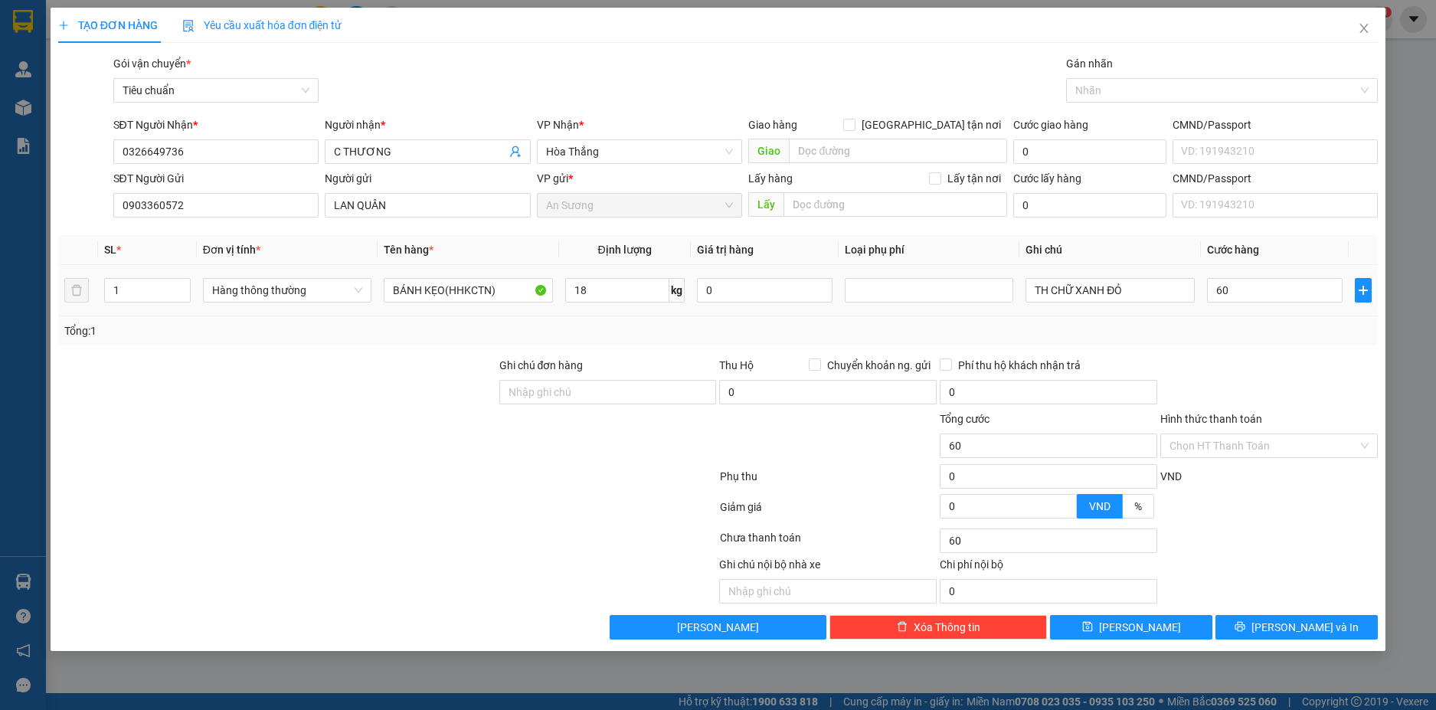
click at [1287, 313] on td "60" at bounding box center [1275, 290] width 148 height 51
type input "60.000"
click at [1327, 623] on span "[PERSON_NAME] và In" at bounding box center [1305, 627] width 107 height 17
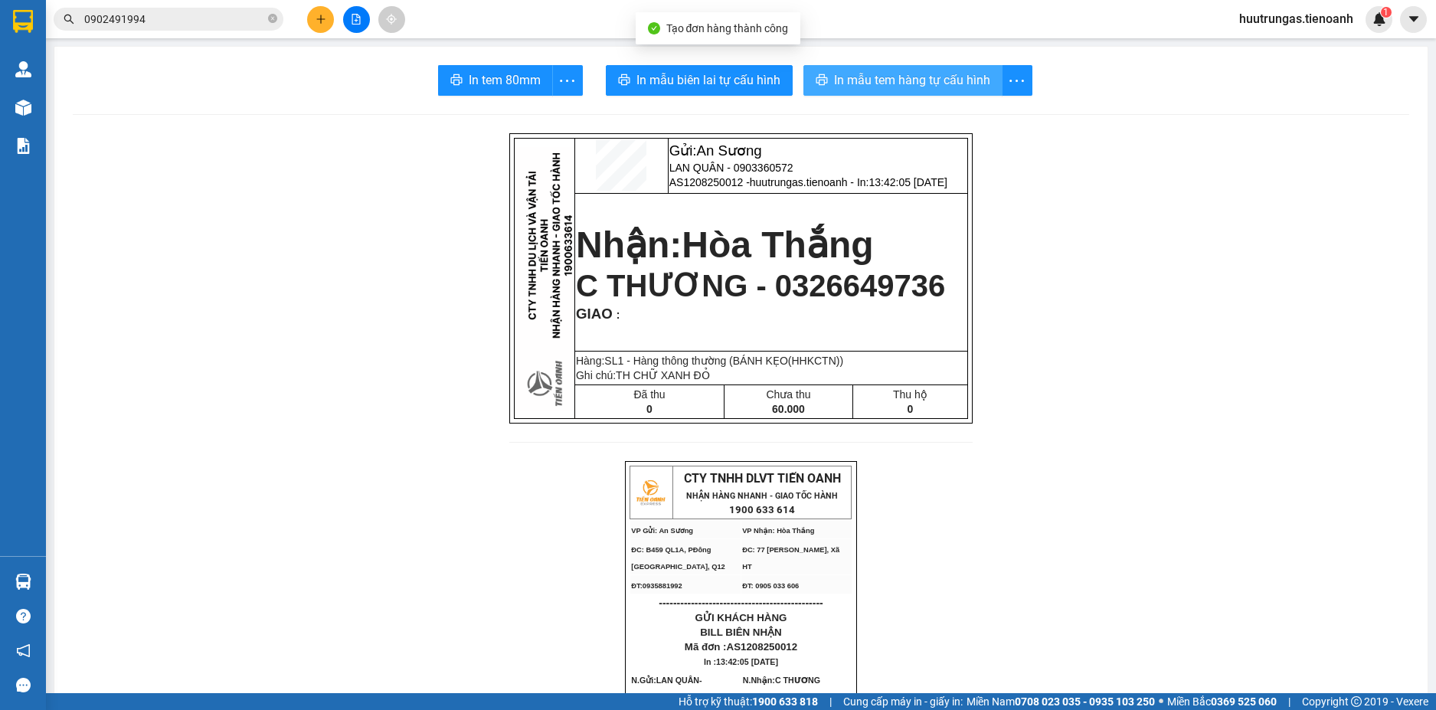
click at [905, 84] on span "In mẫu tem hàng tự cấu hình" at bounding box center [912, 79] width 156 height 19
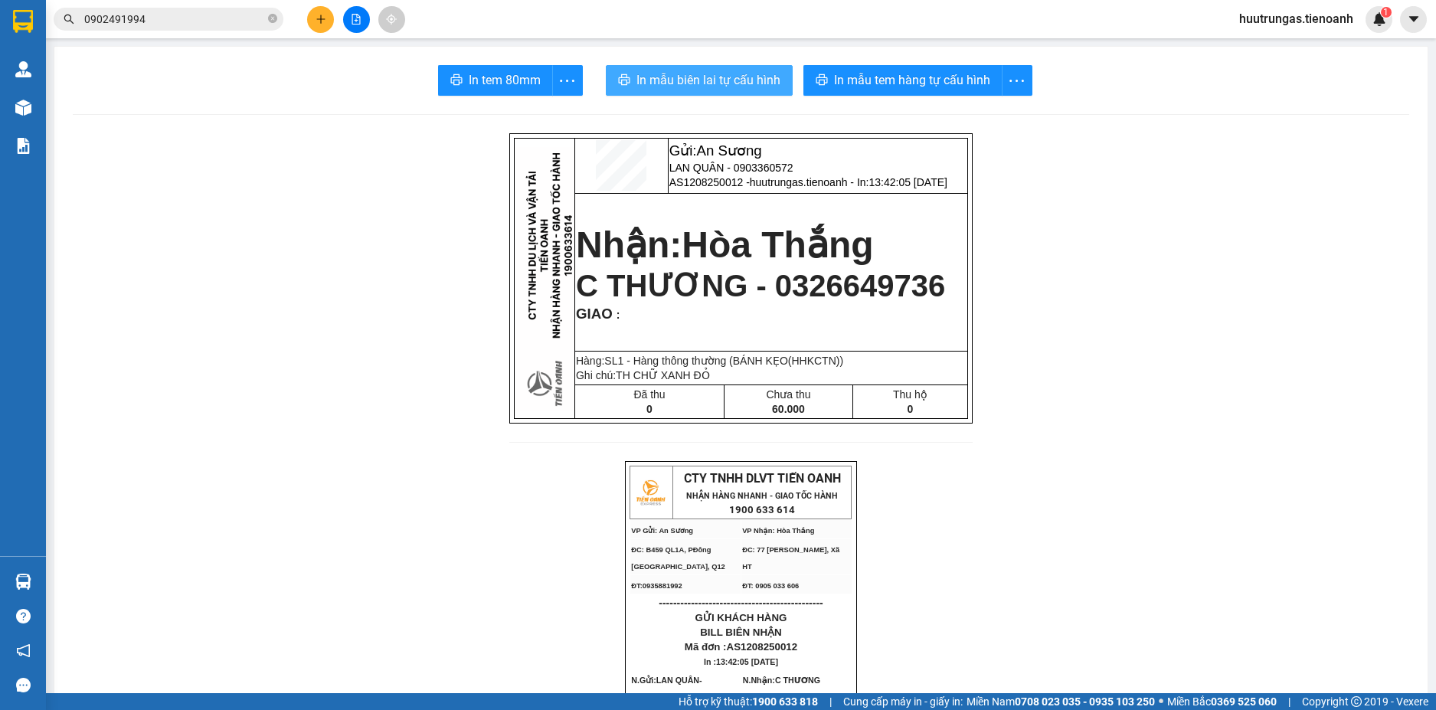
click at [738, 94] on button "In mẫu biên lai tự cấu hình" at bounding box center [699, 80] width 187 height 31
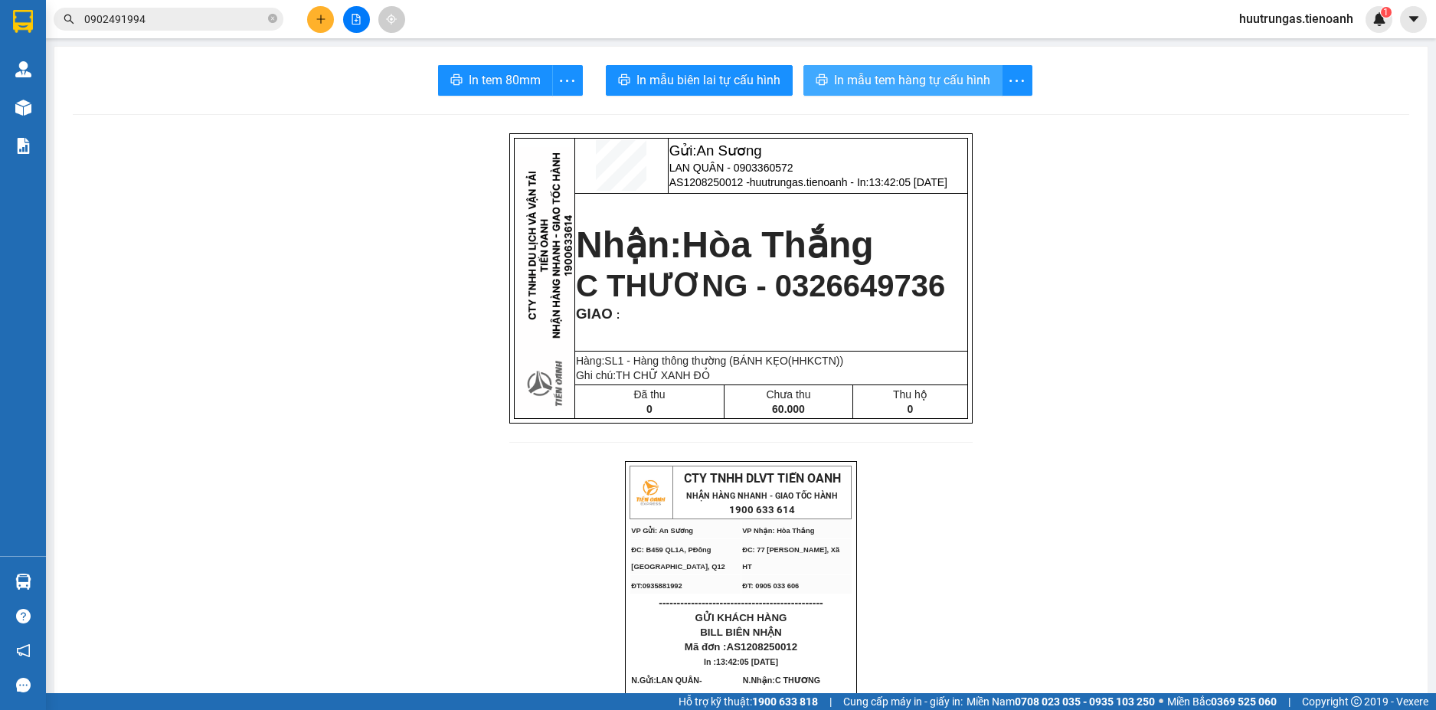
click at [931, 78] on span "In mẫu tem hàng tự cấu hình" at bounding box center [912, 79] width 156 height 19
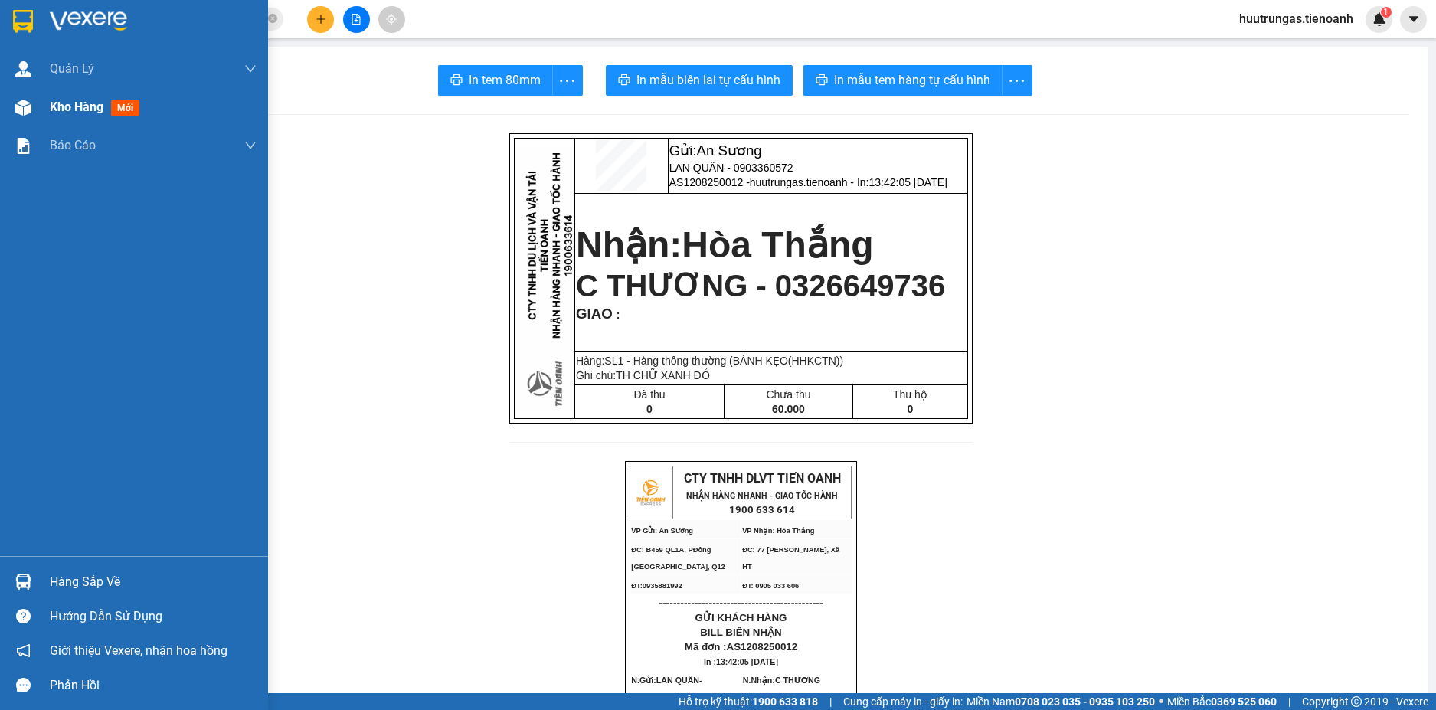
click at [44, 110] on div "Kho hàng mới" at bounding box center [134, 107] width 268 height 38
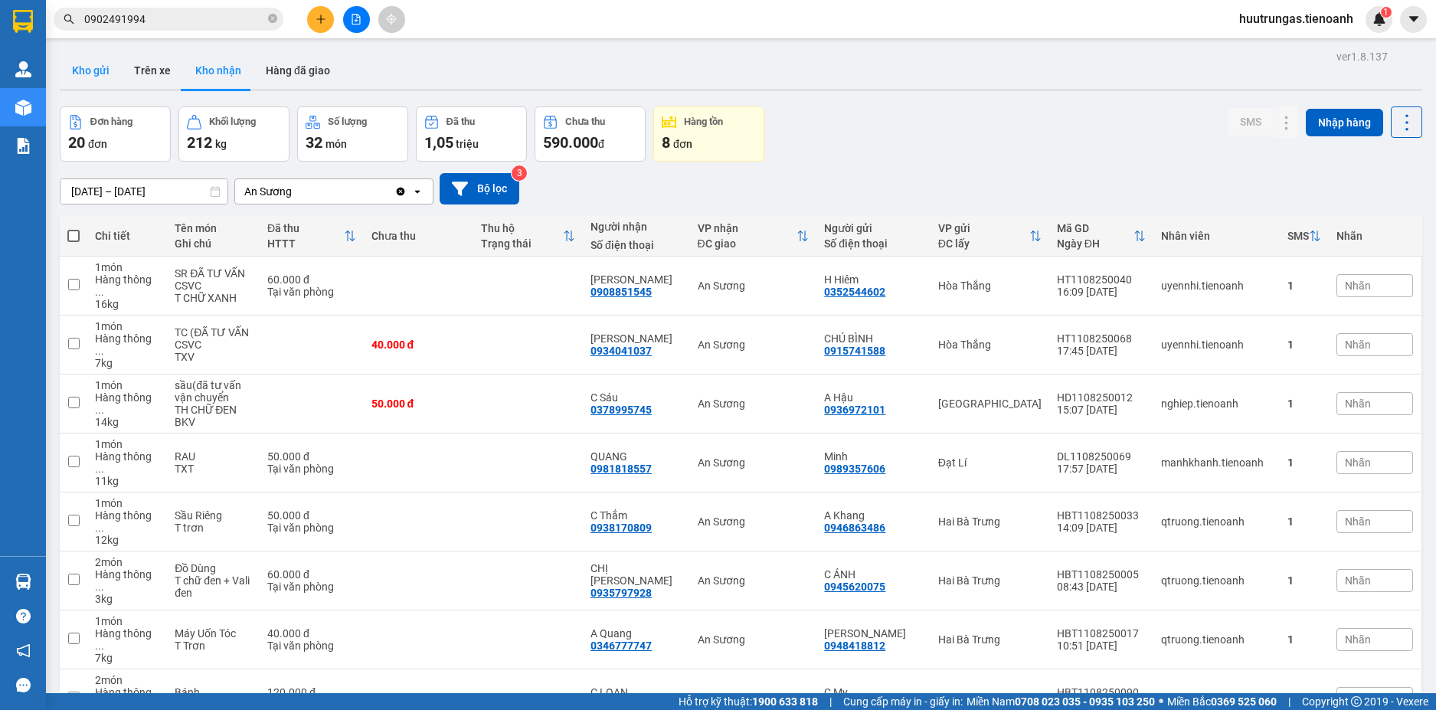
click at [96, 63] on button "Kho gửi" at bounding box center [91, 70] width 62 height 37
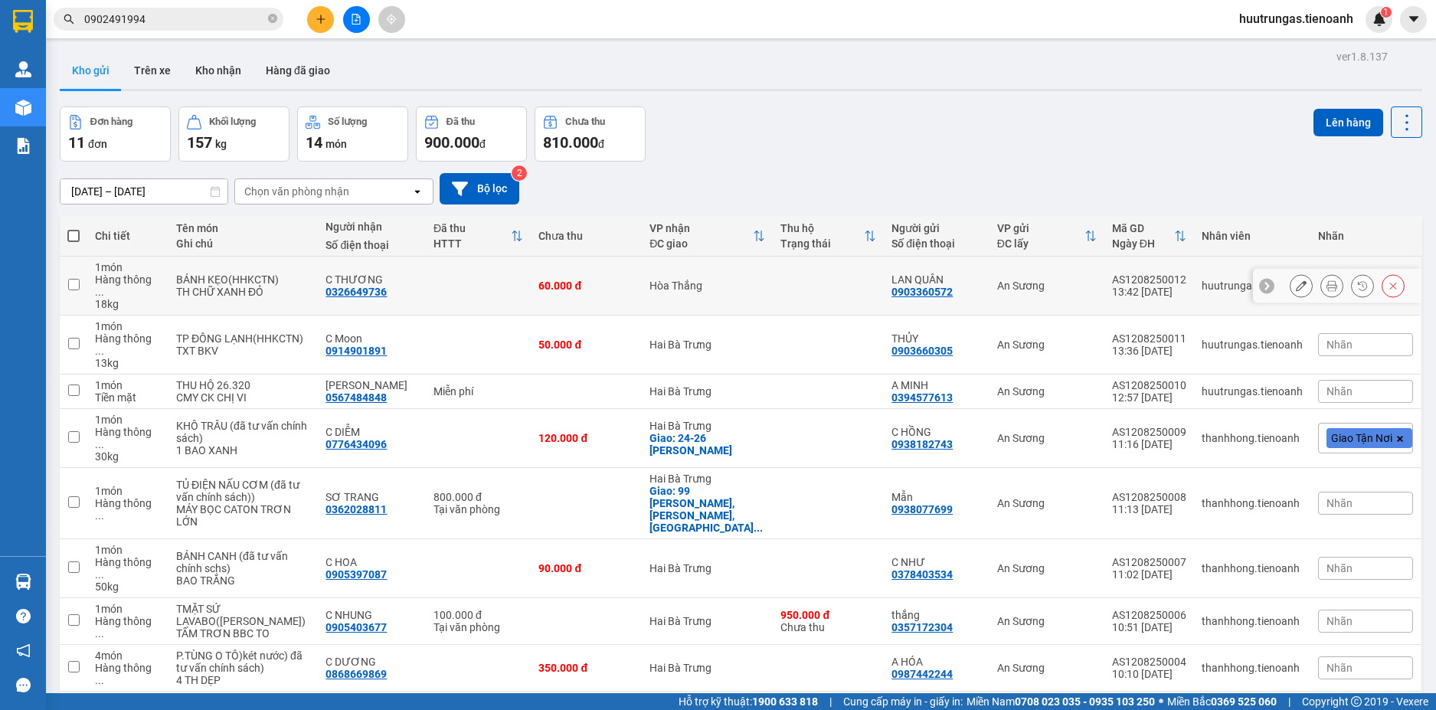
click at [1296, 280] on icon at bounding box center [1301, 285] width 11 height 11
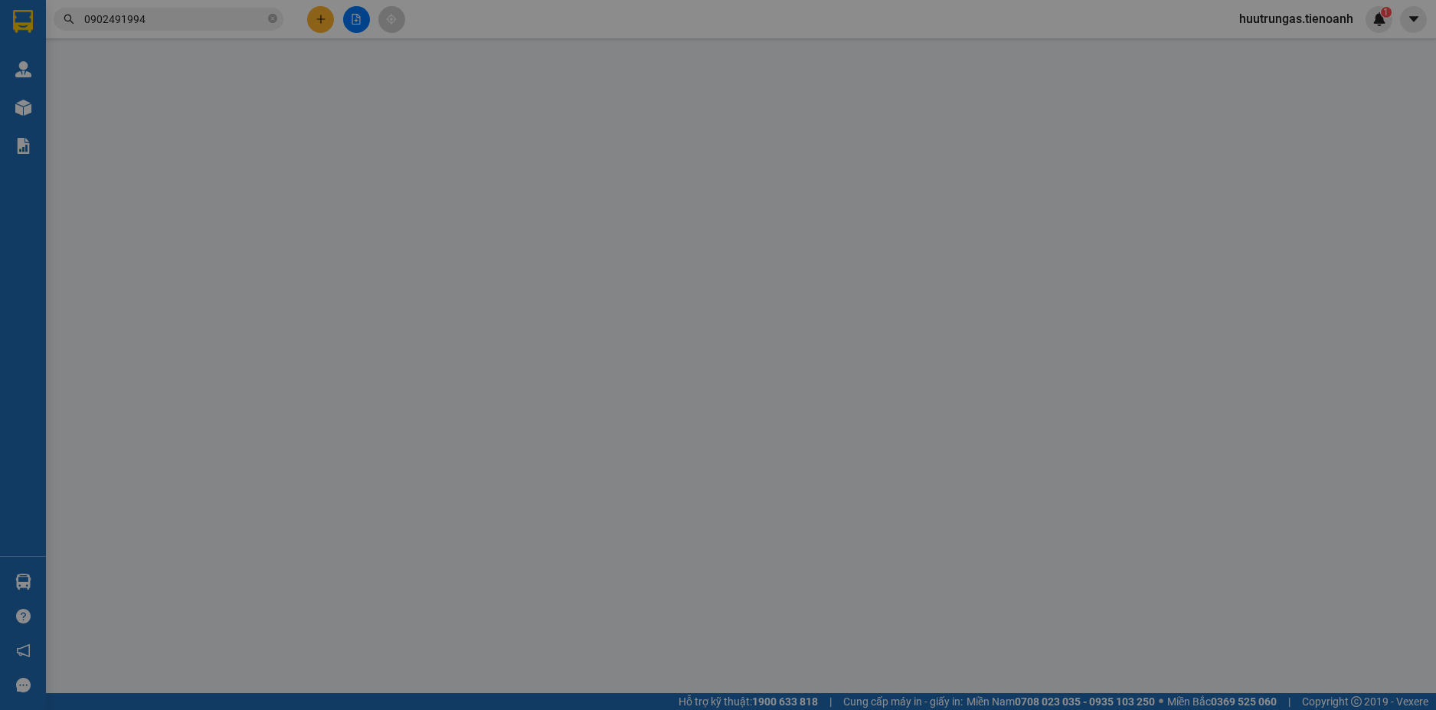
type input "0326649736"
type input "C THƯƠNG"
type input "0903360572"
type input "LAN QUÂN"
type input "60.000"
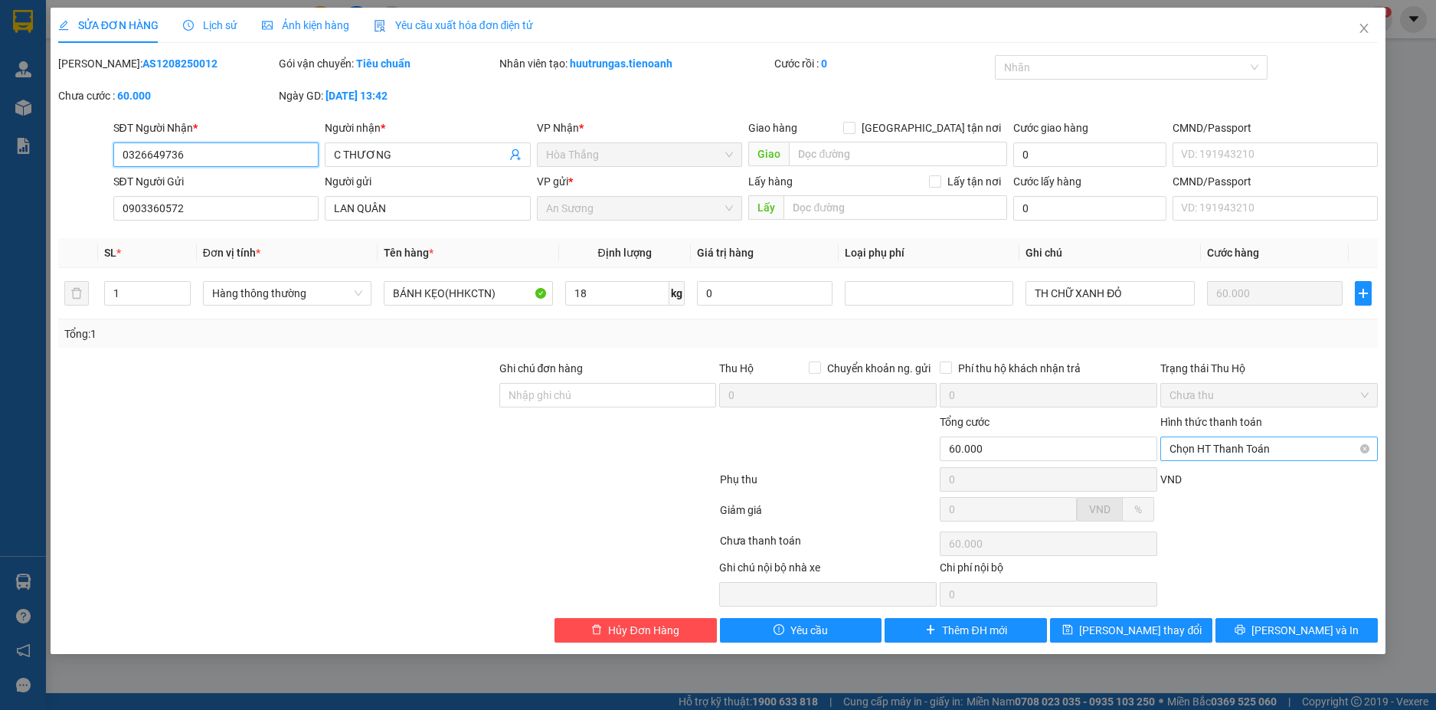
click at [1315, 447] on span "Chọn HT Thanh Toán" at bounding box center [1269, 448] width 199 height 23
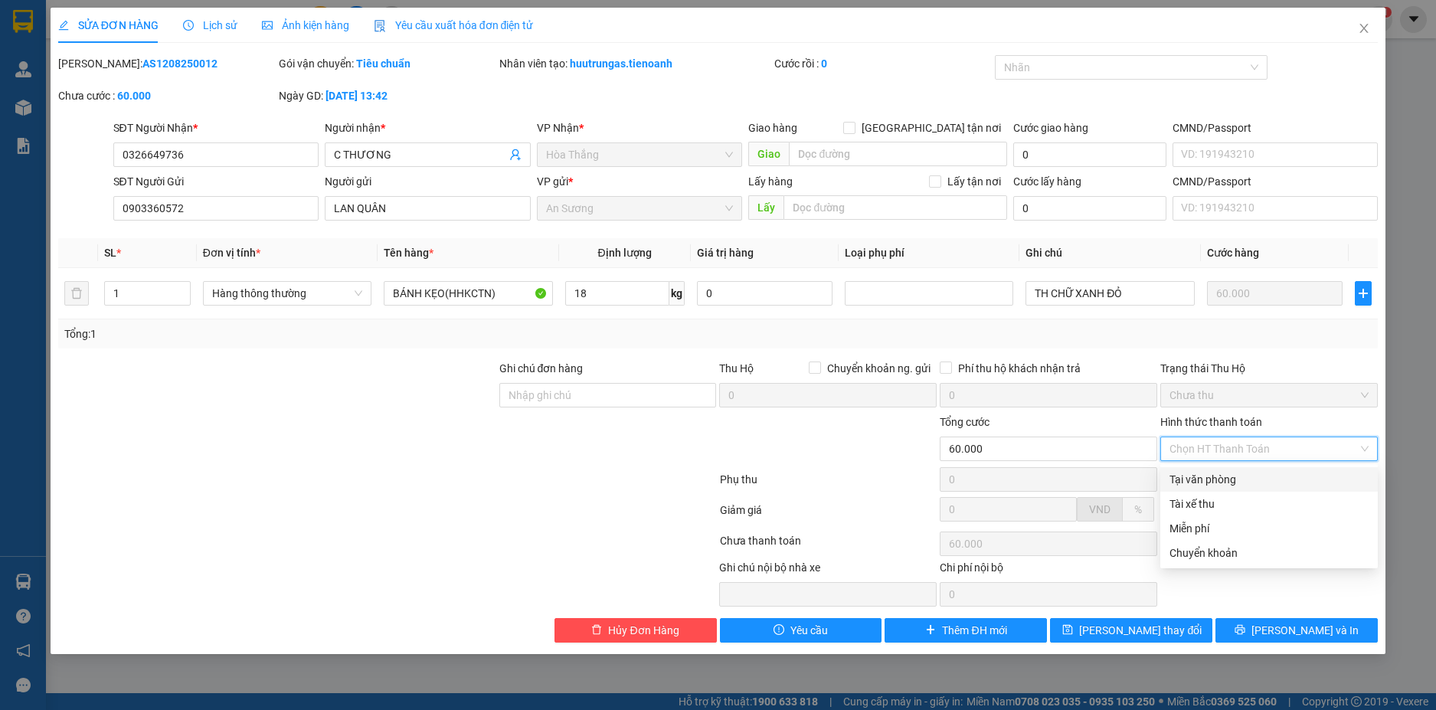
click at [1249, 474] on div "Tại văn phòng" at bounding box center [1269, 479] width 199 height 17
type input "0"
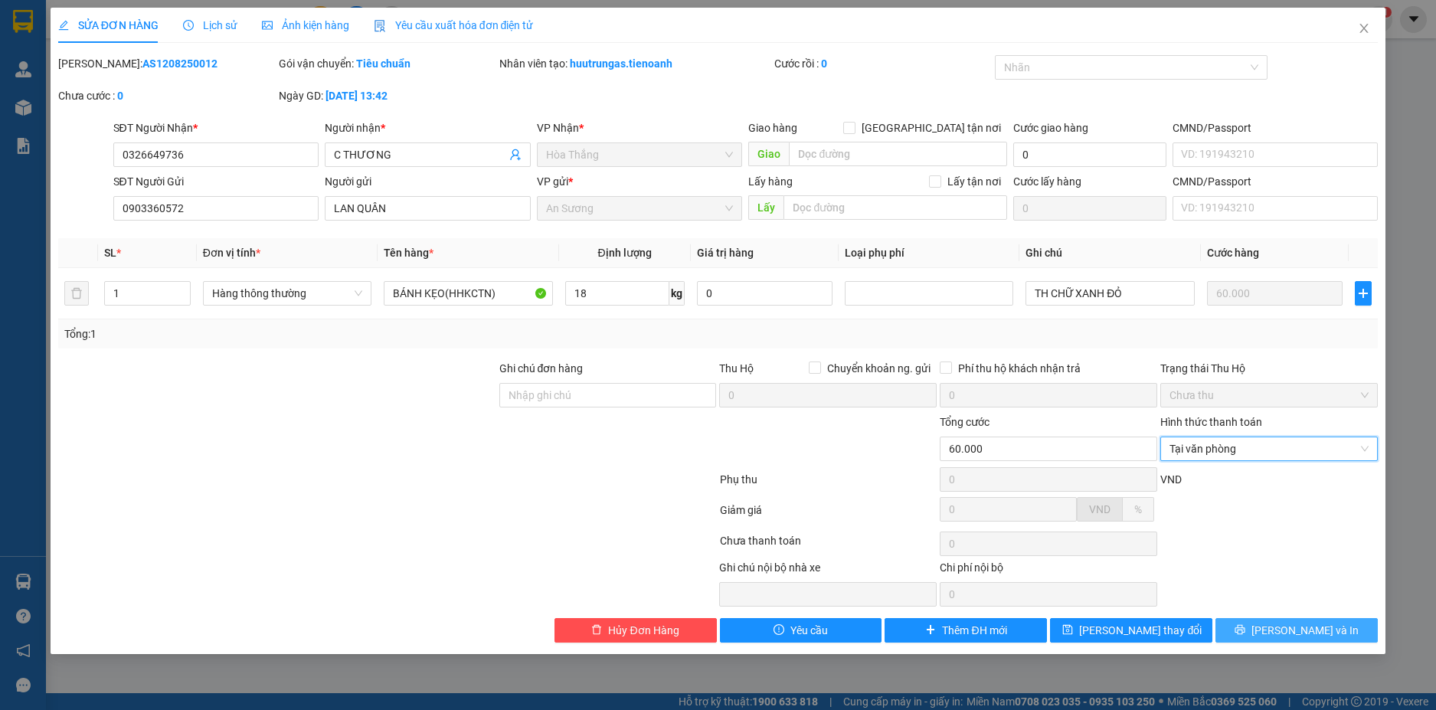
click at [1317, 624] on span "[PERSON_NAME] và In" at bounding box center [1305, 630] width 107 height 17
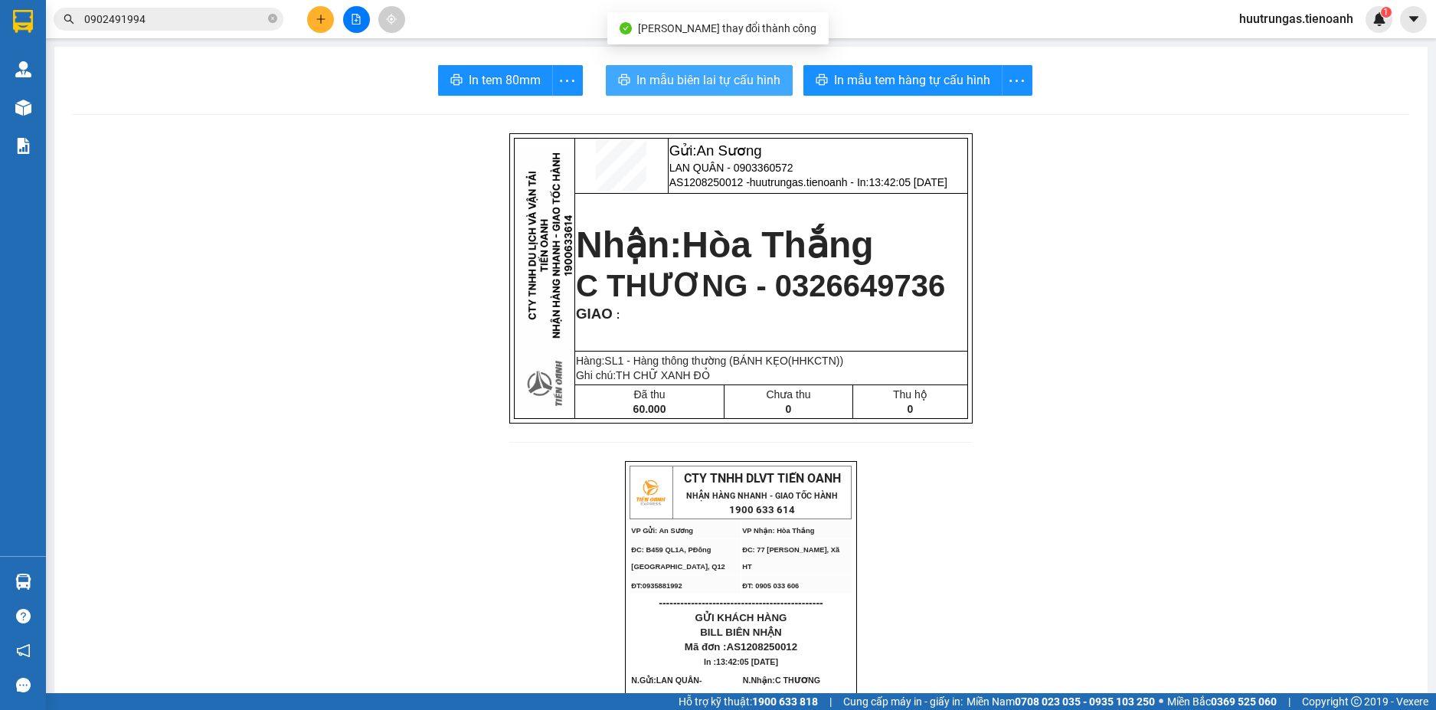
click at [740, 87] on span "In mẫu biên lai tự cấu hình" at bounding box center [709, 79] width 144 height 19
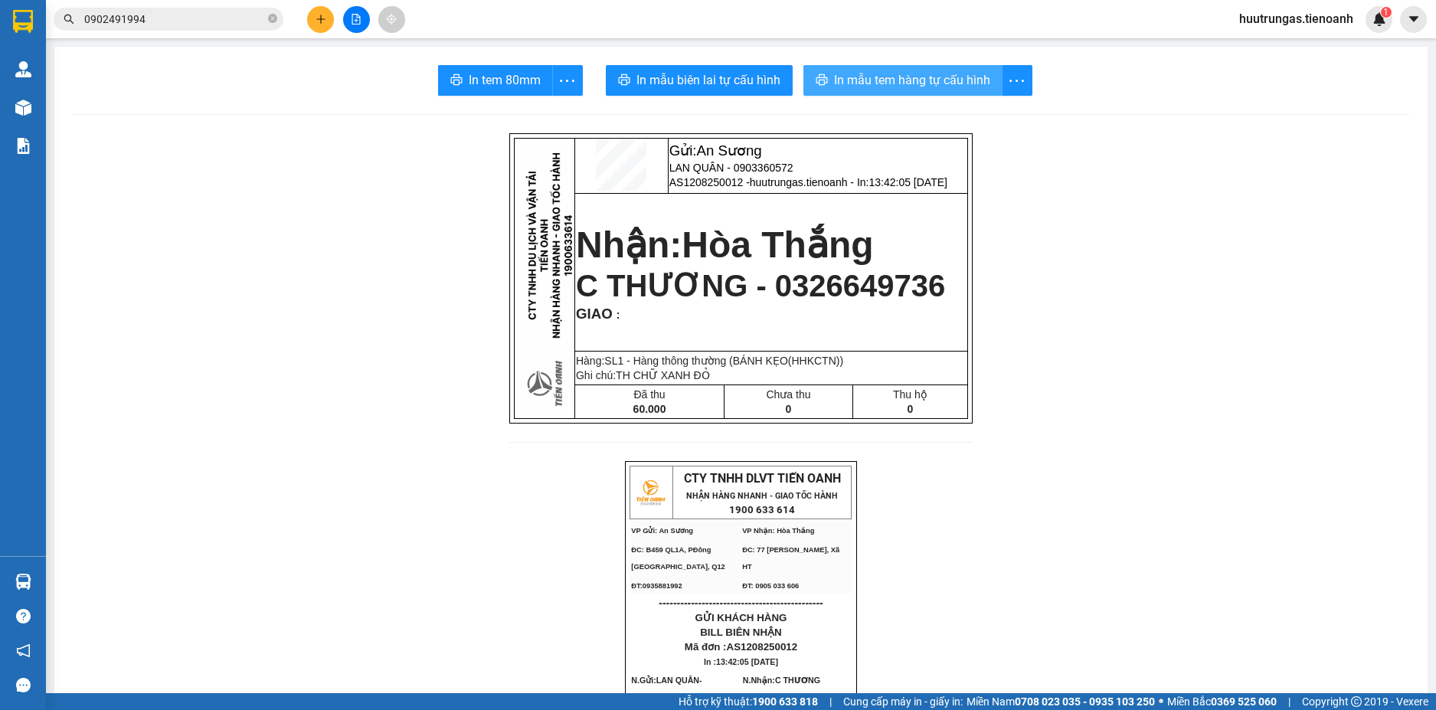
click at [852, 81] on span "In mẫu tem hàng tự cấu hình" at bounding box center [912, 79] width 156 height 19
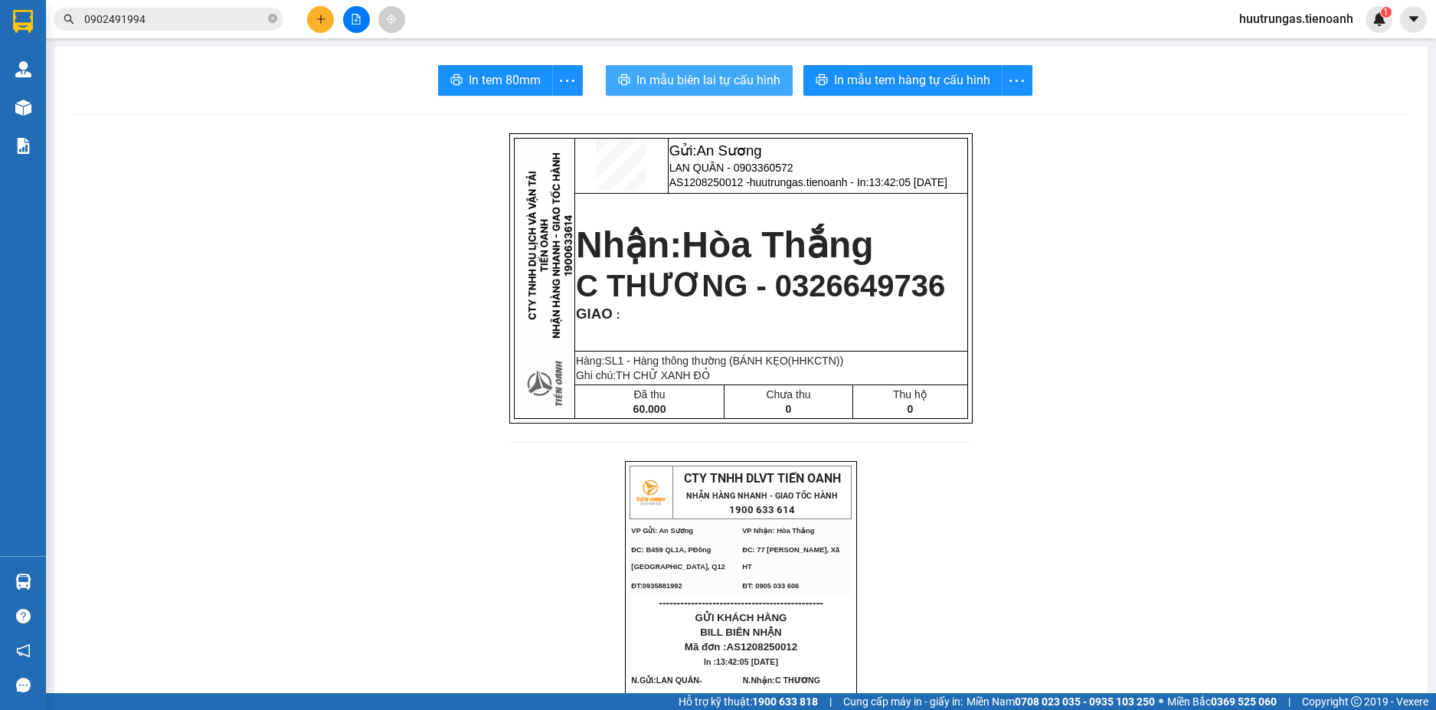
click at [696, 75] on span "In mẫu biên lai tự cấu hình" at bounding box center [709, 79] width 144 height 19
click at [324, 14] on icon "plus" at bounding box center [321, 19] width 11 height 11
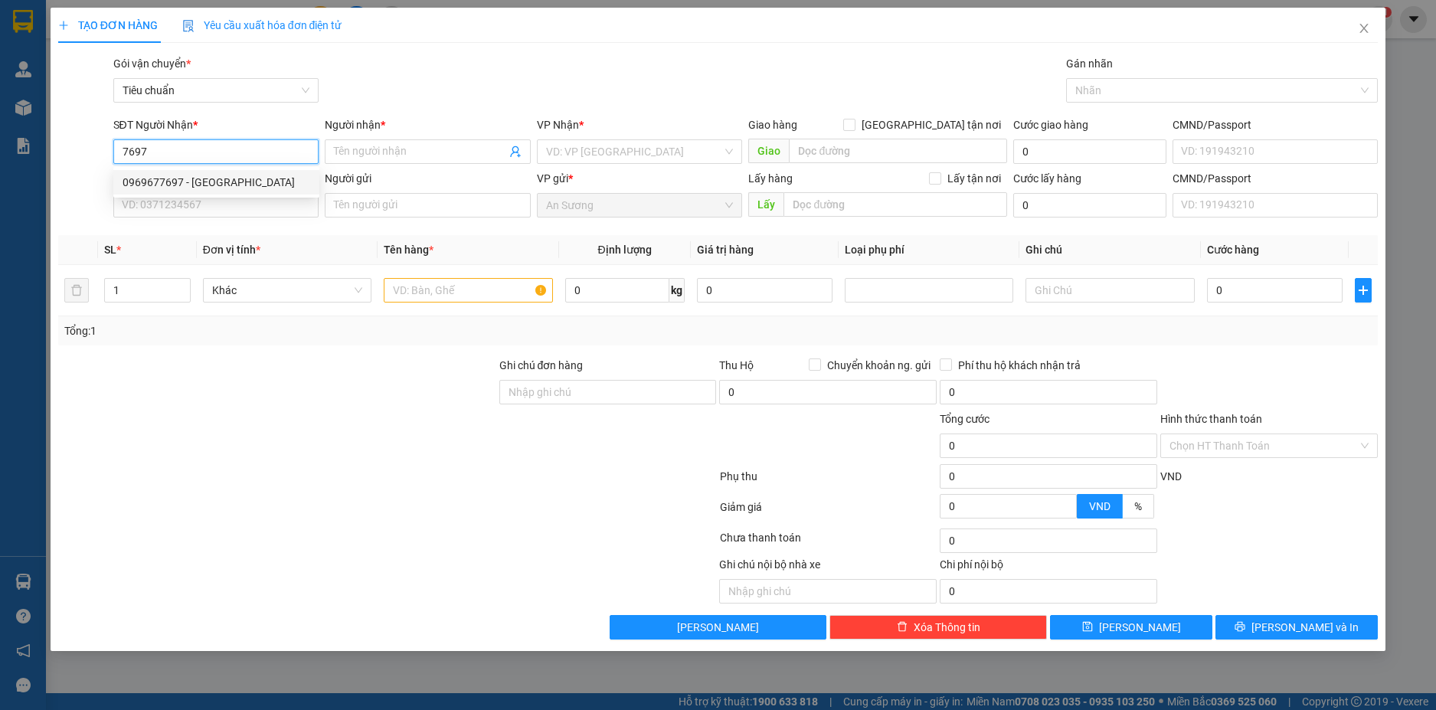
click at [254, 181] on div "0969677697 - HÀO ANH" at bounding box center [217, 182] width 188 height 17
type input "0969677697"
type input "HÀO ANH"
type input "50.000"
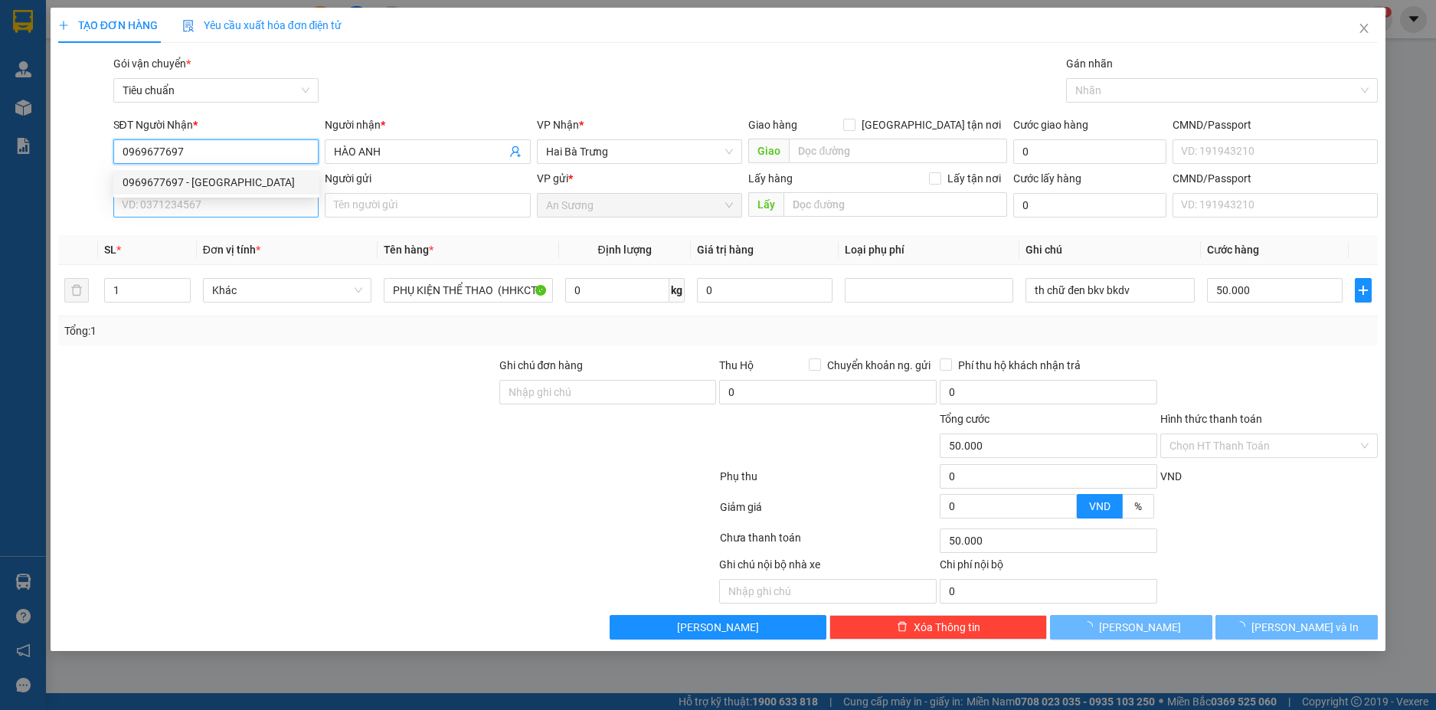
type input "0969677697"
click at [264, 200] on input "SĐT Người Gửi" at bounding box center [216, 205] width 206 height 25
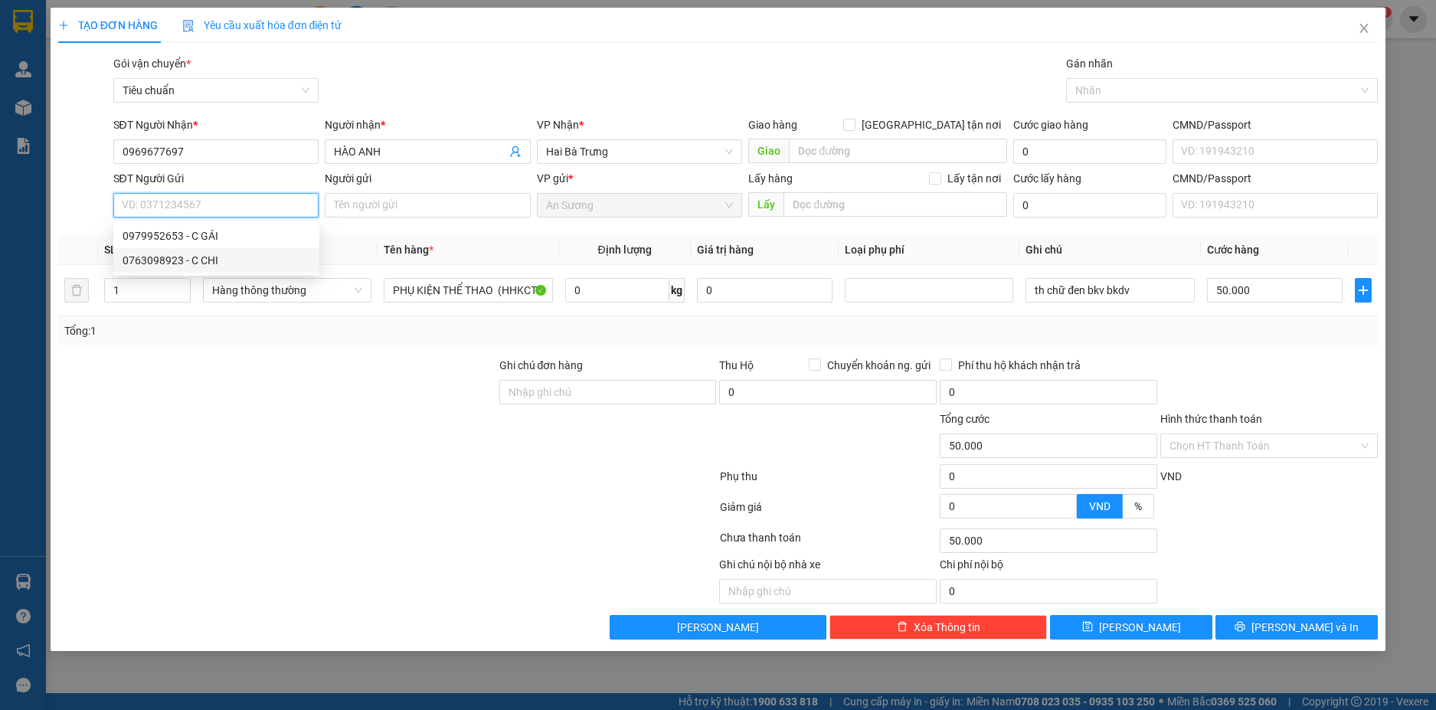
click at [213, 258] on div "0763098923 - C CHI" at bounding box center [217, 260] width 188 height 17
type input "0763098923"
type input "C CHI"
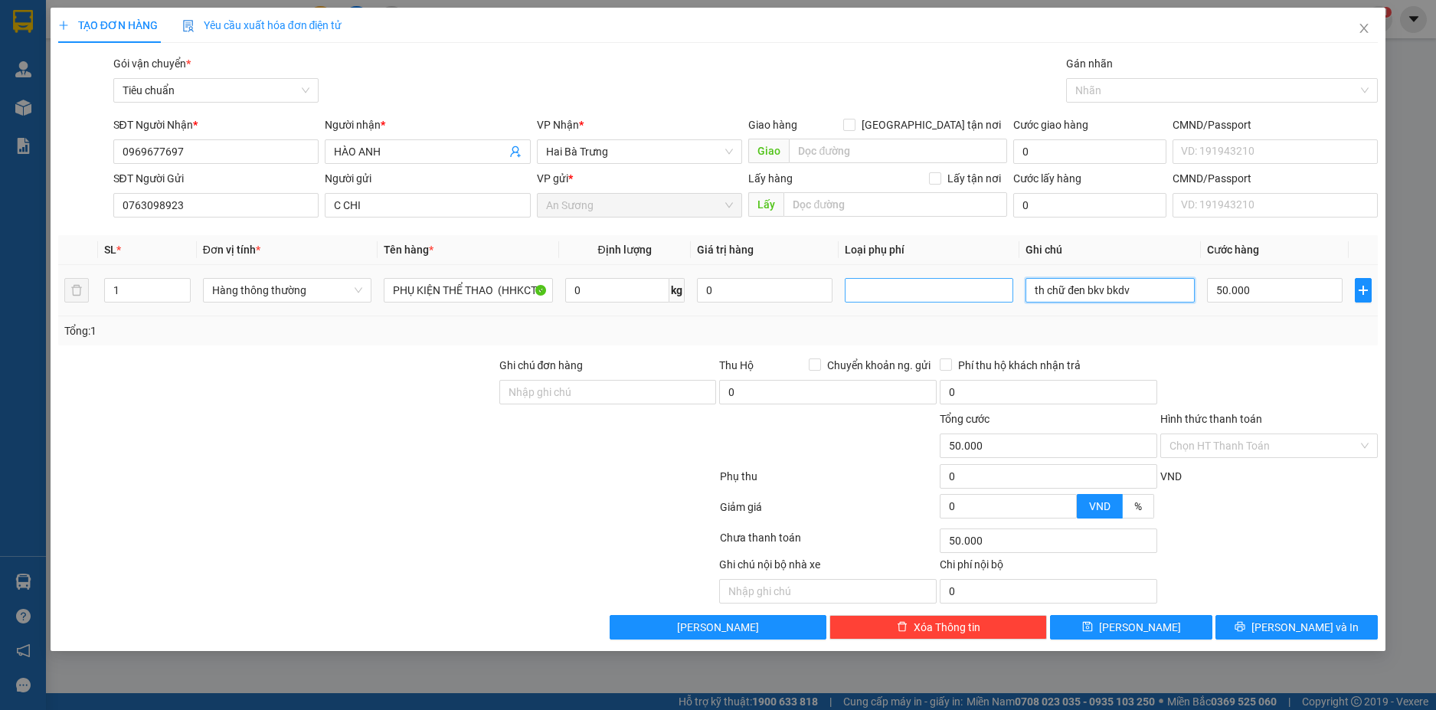
drag, startPoint x: 1147, startPoint y: 288, endPoint x: 997, endPoint y: 286, distance: 149.4
click at [997, 286] on tr "1 Hàng thông thường PHỤ KIỆN THỂ THAO (HHKCTN) 0 kg 0 th chữ đen bkv bkdv 50…" at bounding box center [718, 290] width 1321 height 51
type input "TH BỌC ĐEN BKV BKDV"
click at [617, 283] on input "0" at bounding box center [617, 290] width 104 height 25
click at [1276, 286] on input "50.000" at bounding box center [1275, 290] width 136 height 25
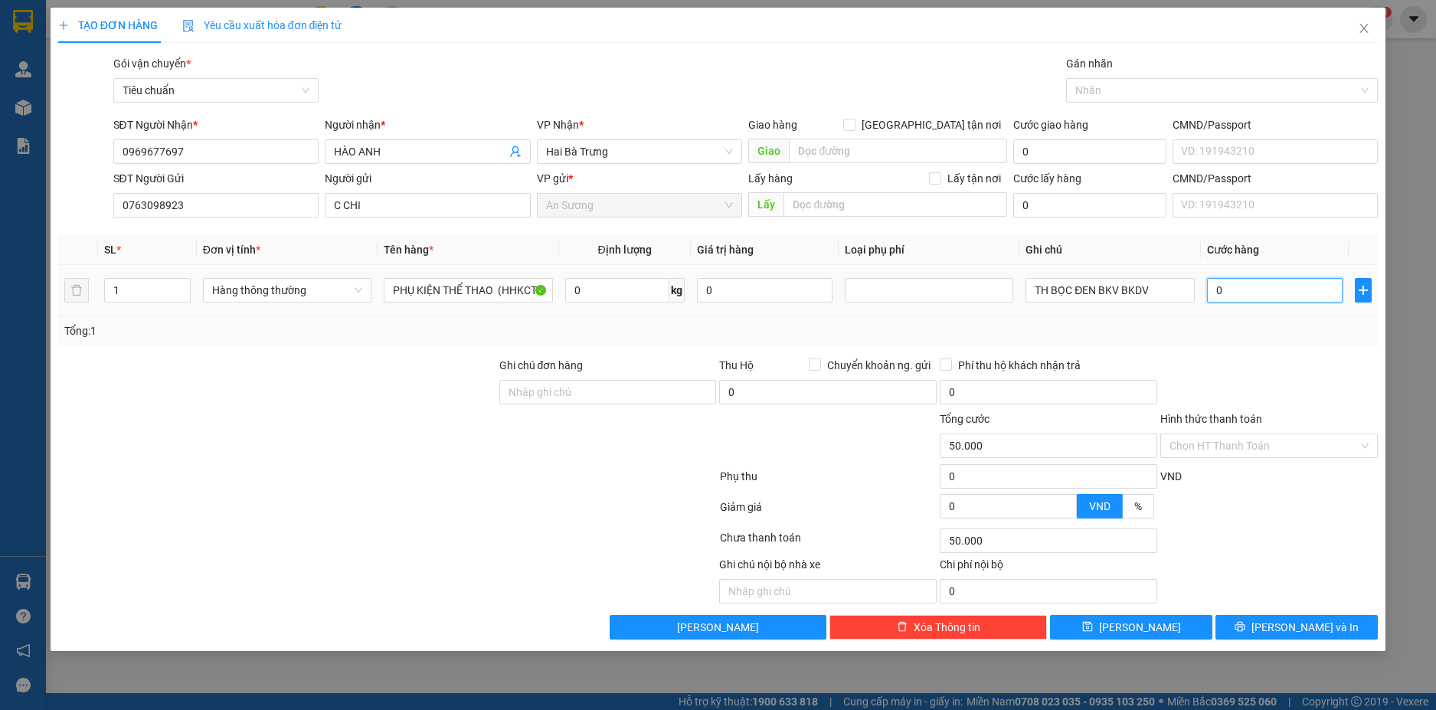
type input "0"
type input "4"
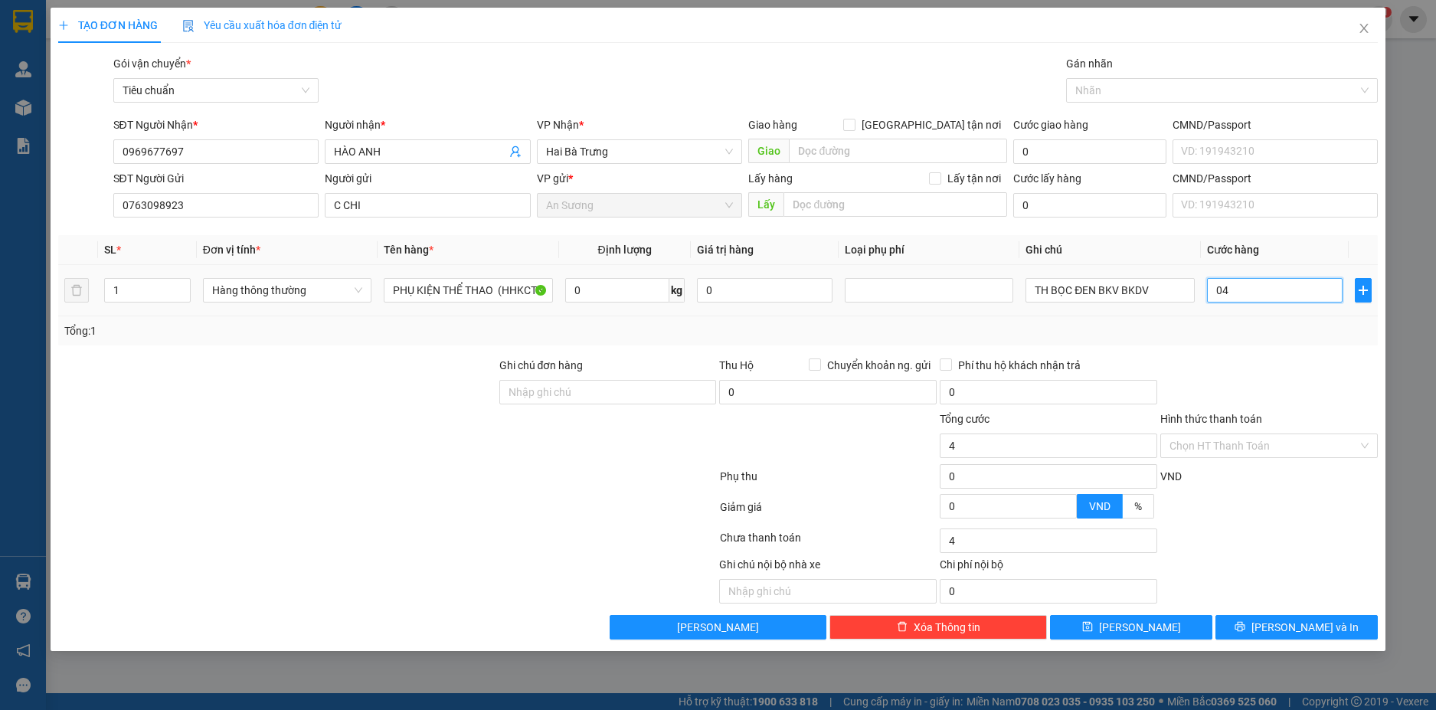
type input "040"
type input "40"
type input "040"
type input "40.000"
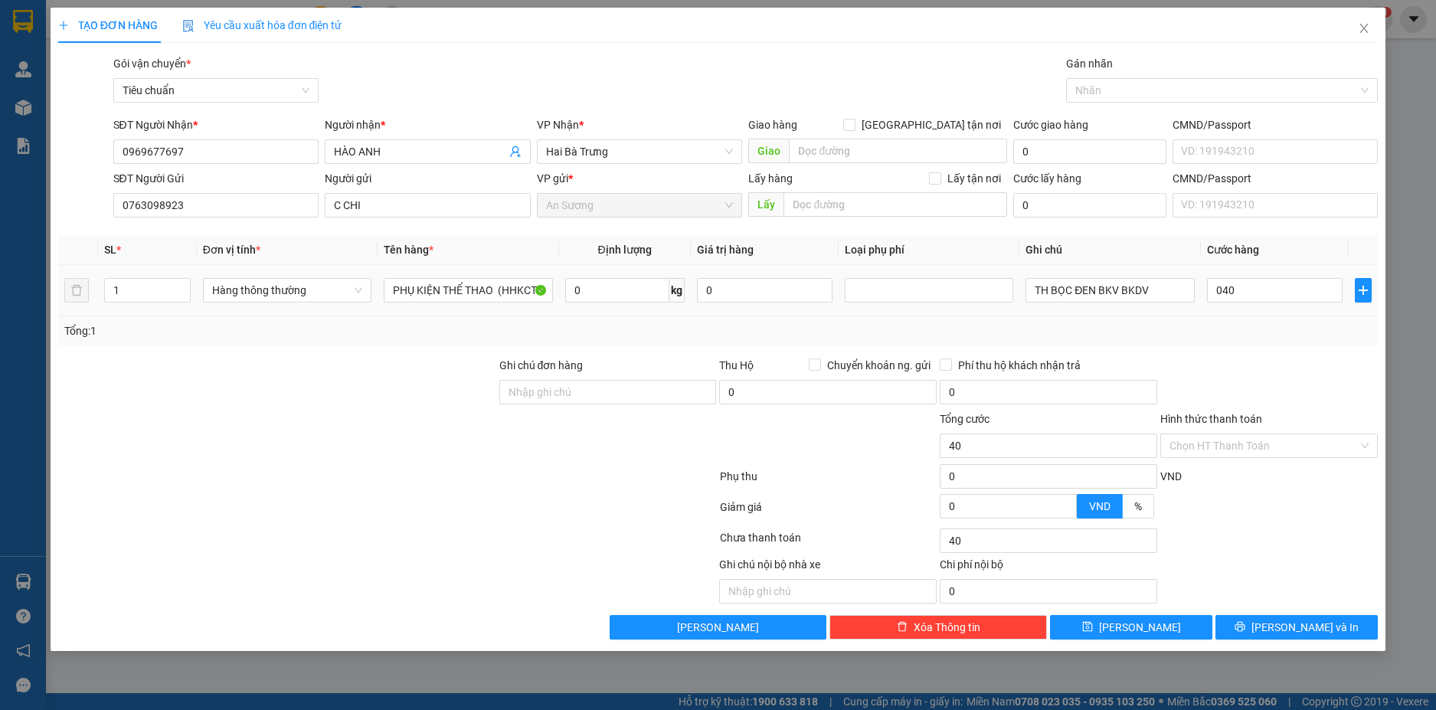
type input "40.000"
click at [1279, 355] on div "Transit Pickup Surcharge Ids Transit Deliver Surcharge Ids Transit Deliver Surc…" at bounding box center [718, 347] width 1321 height 585
click at [1338, 626] on button "[PERSON_NAME] và In" at bounding box center [1297, 627] width 162 height 25
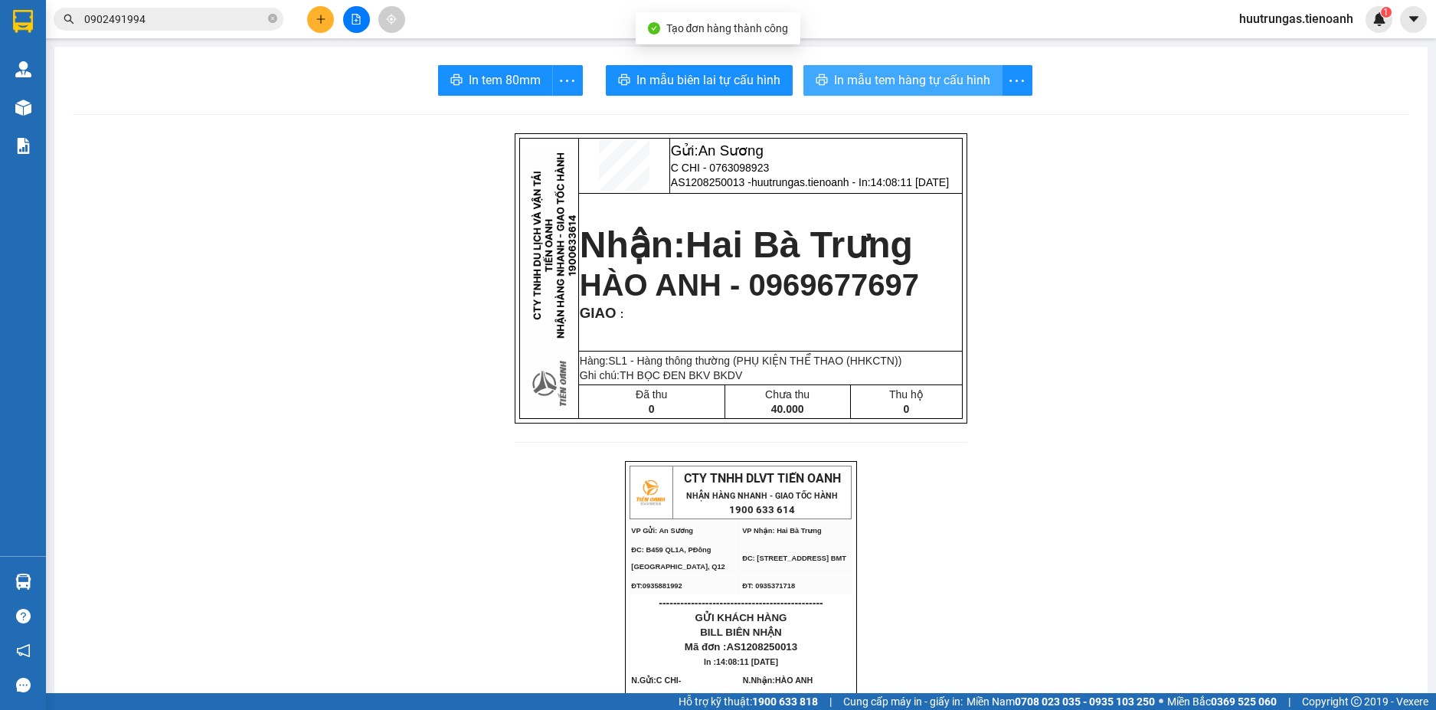
click at [854, 79] on span "In mẫu tem hàng tự cấu hình" at bounding box center [912, 79] width 156 height 19
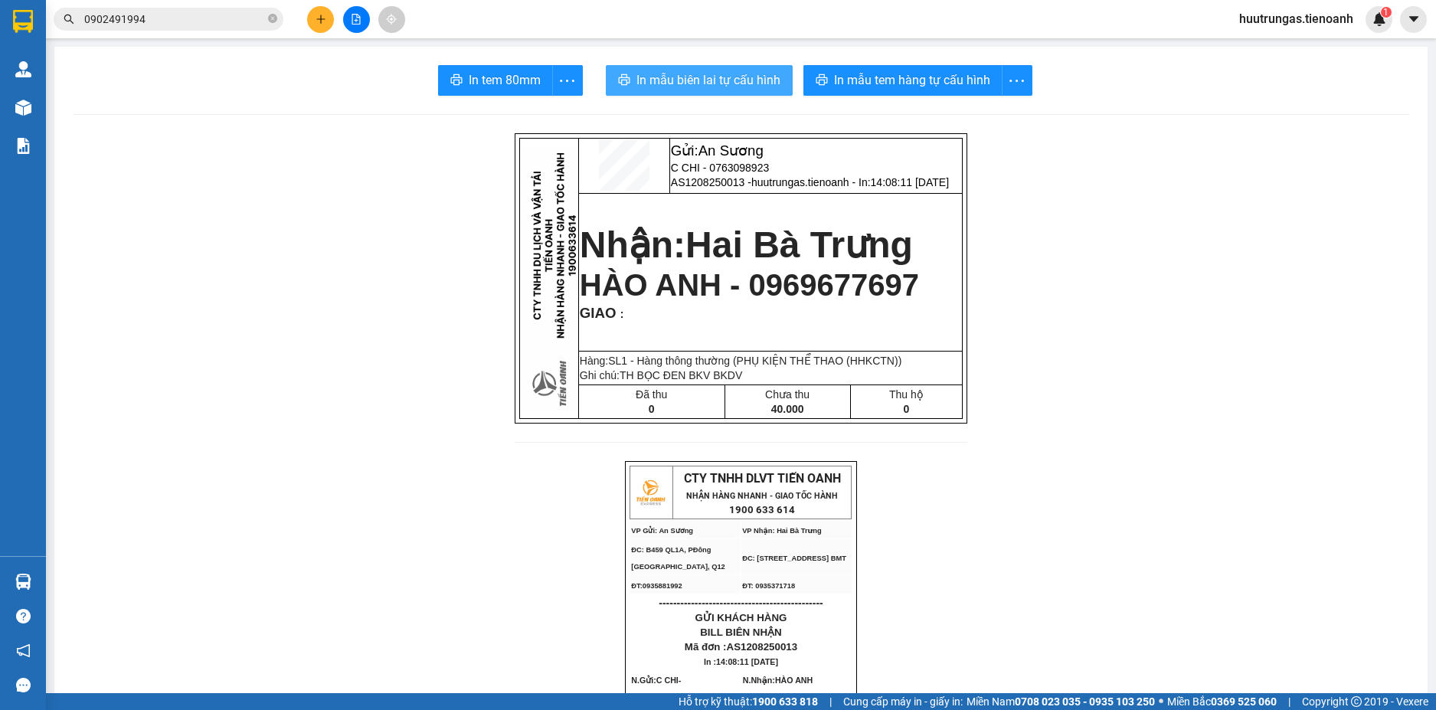
click at [708, 77] on span "In mẫu biên lai tự cấu hình" at bounding box center [709, 79] width 144 height 19
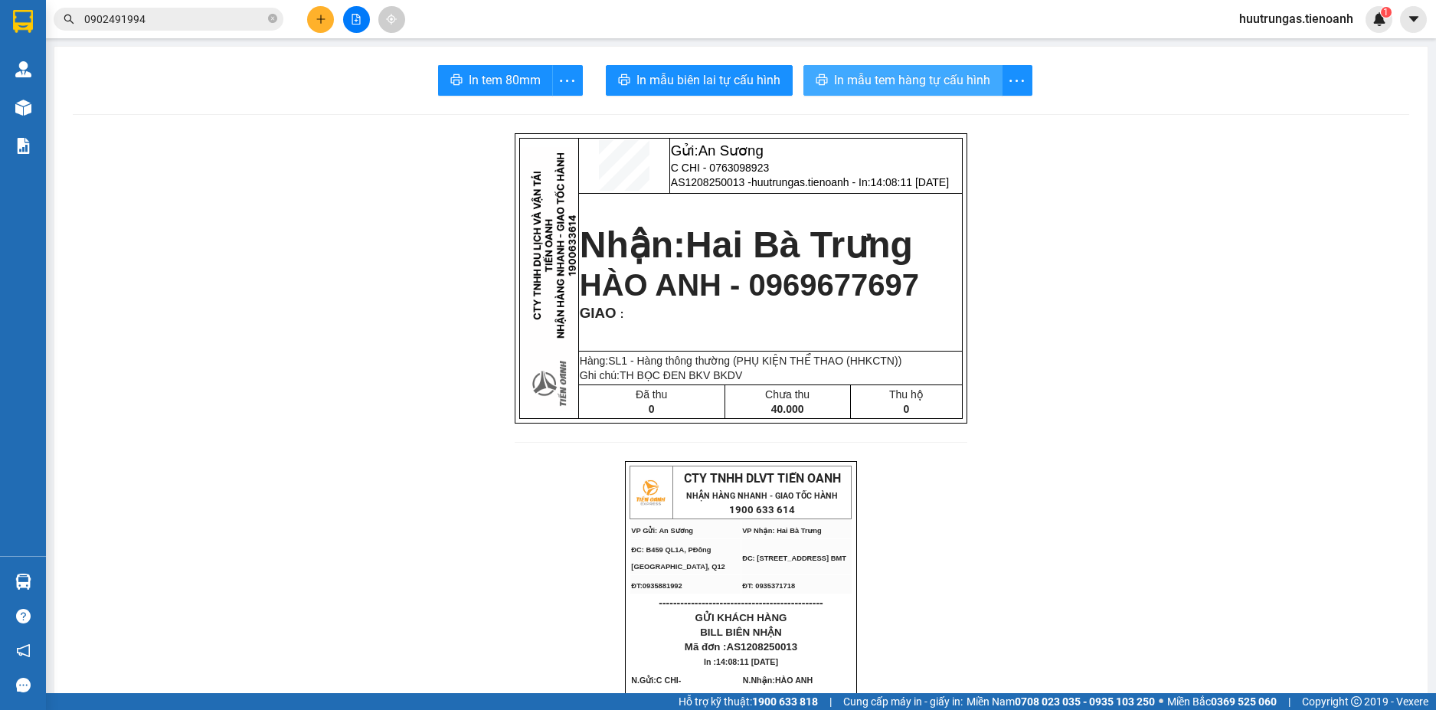
click at [933, 77] on span "In mẫu tem hàng tự cấu hình" at bounding box center [912, 79] width 156 height 19
click at [863, 77] on span "In mẫu tem hàng tự cấu hình" at bounding box center [912, 79] width 156 height 19
click at [328, 12] on button at bounding box center [320, 19] width 27 height 27
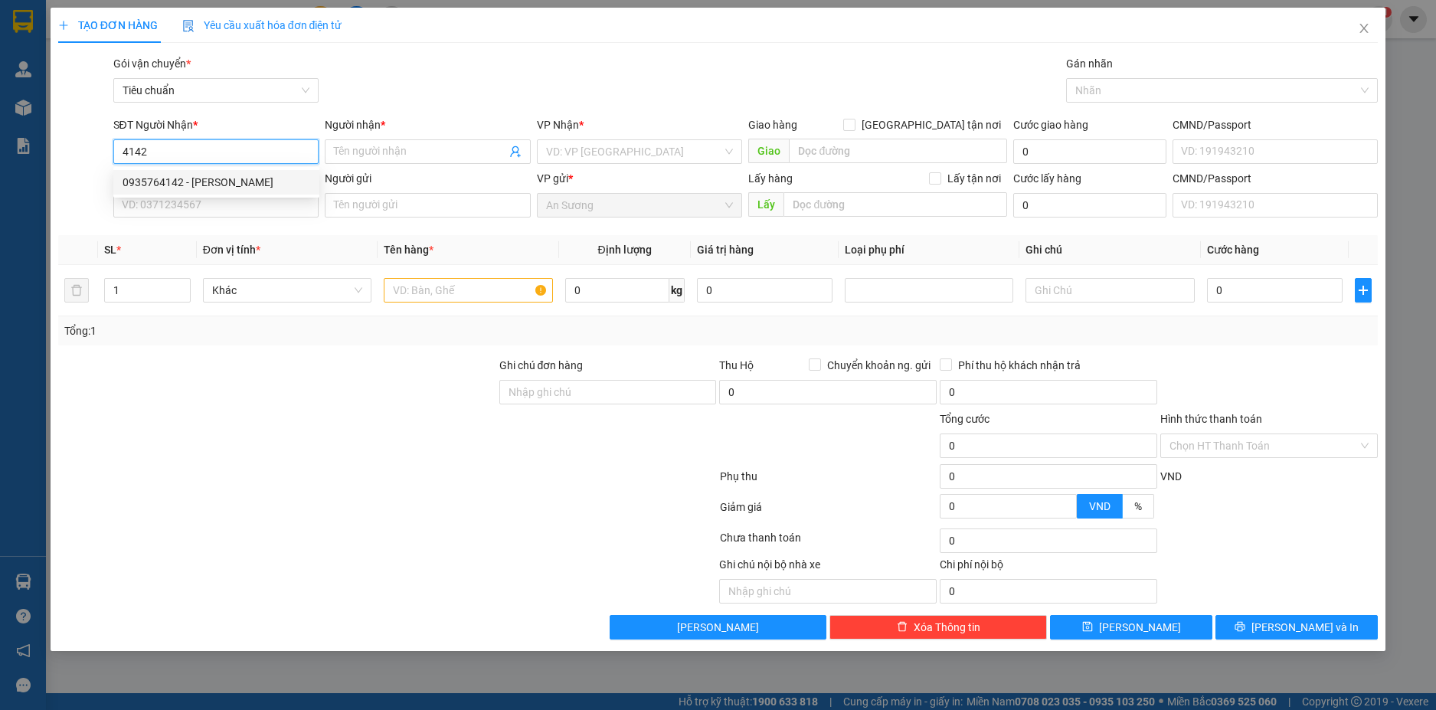
click at [206, 174] on div "0935764142 - HUY BÁCH" at bounding box center [217, 182] width 188 height 17
type input "0935764142"
type input "HUY BÁCH"
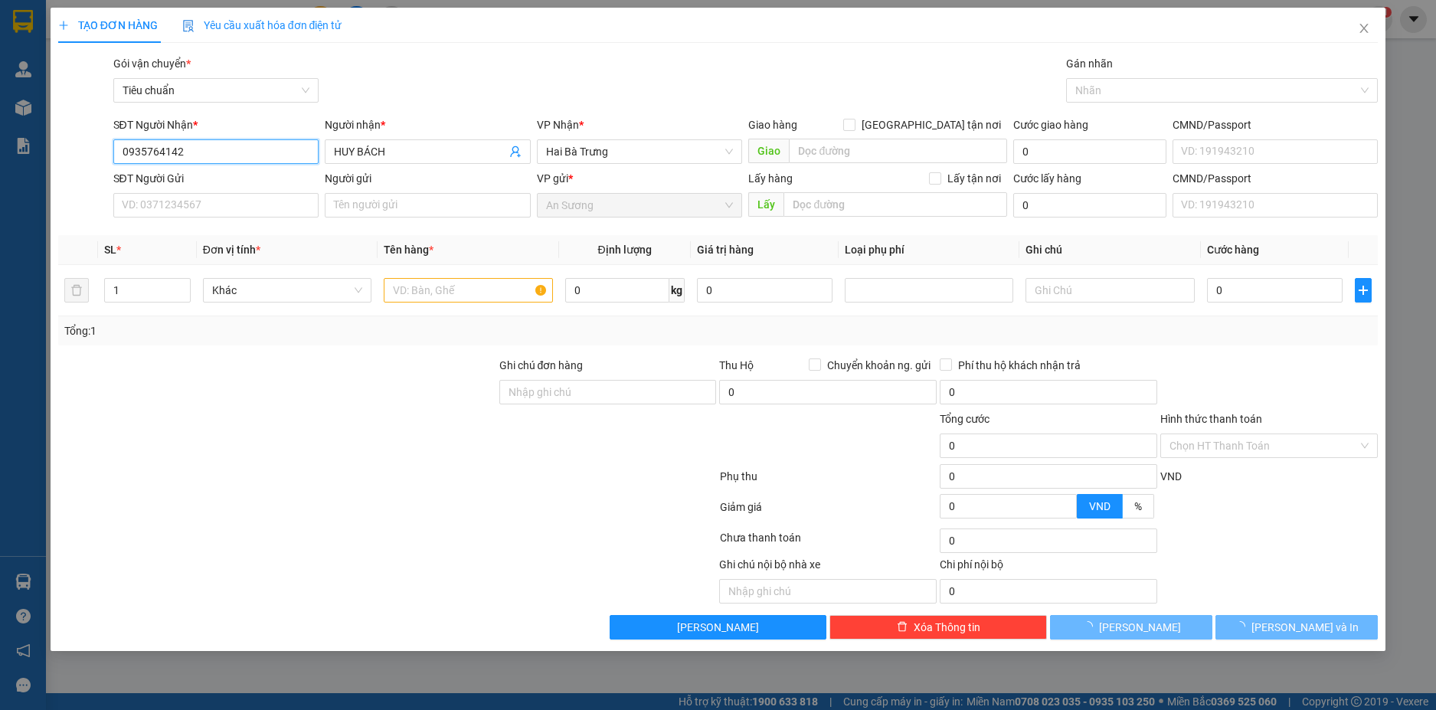
type input "30.000"
type input "0935764142"
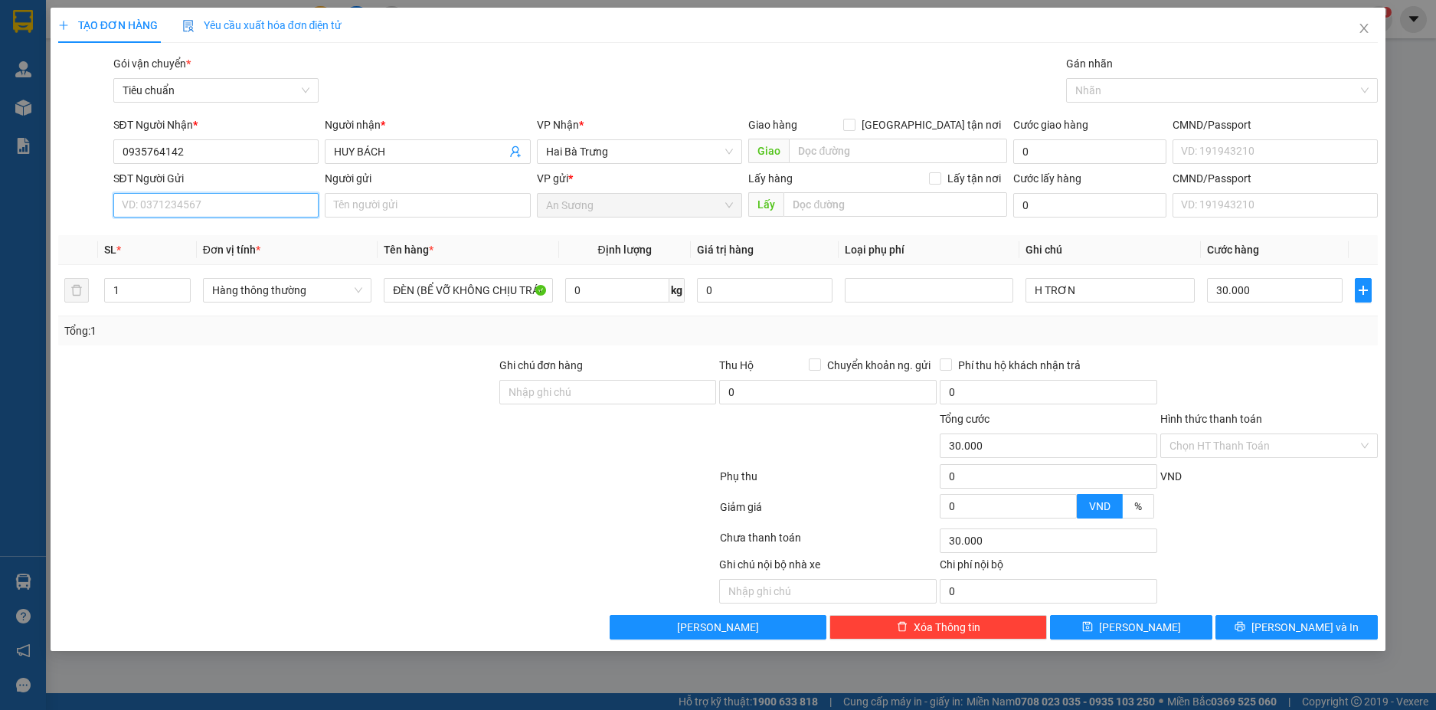
click at [232, 215] on input "SĐT Người Gửi" at bounding box center [216, 205] width 206 height 25
click at [235, 237] on div "0868031530 - NAM LONG" at bounding box center [217, 236] width 188 height 17
type input "0868031530"
type input "NAM LONG"
click at [1338, 631] on button "Lưu và In" at bounding box center [1297, 627] width 162 height 25
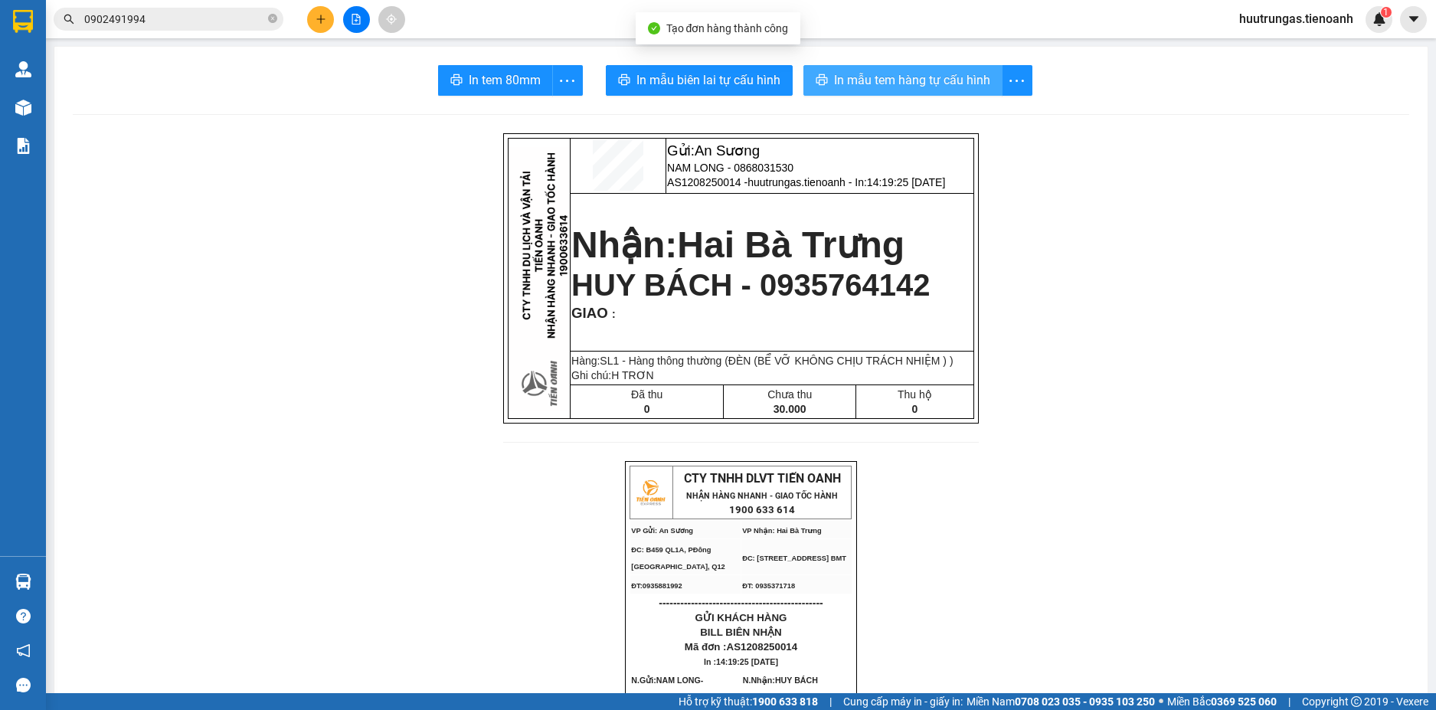
click at [917, 65] on button "In mẫu tem hàng tự cấu hình" at bounding box center [903, 80] width 199 height 31
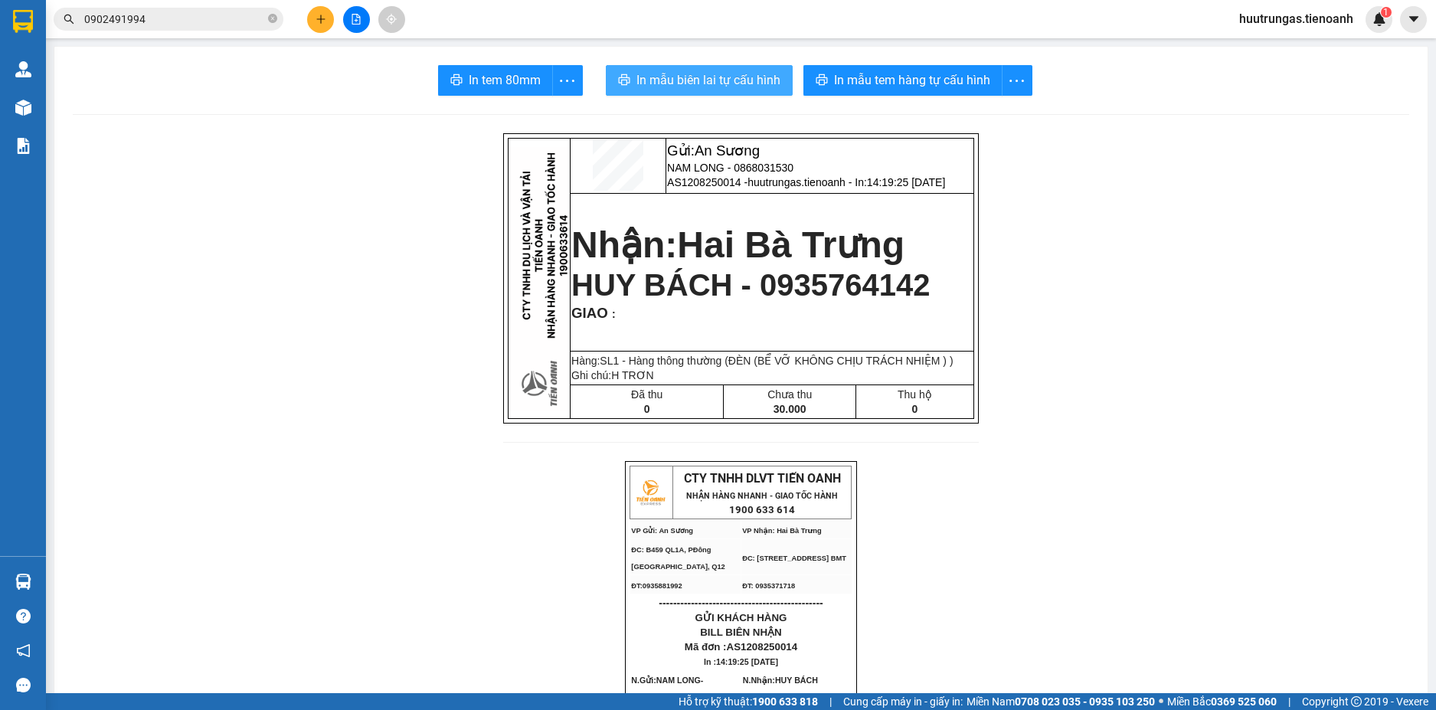
click at [685, 76] on span "In mẫu biên lai tự cấu hình" at bounding box center [709, 79] width 144 height 19
click at [331, 25] on button at bounding box center [320, 19] width 27 height 27
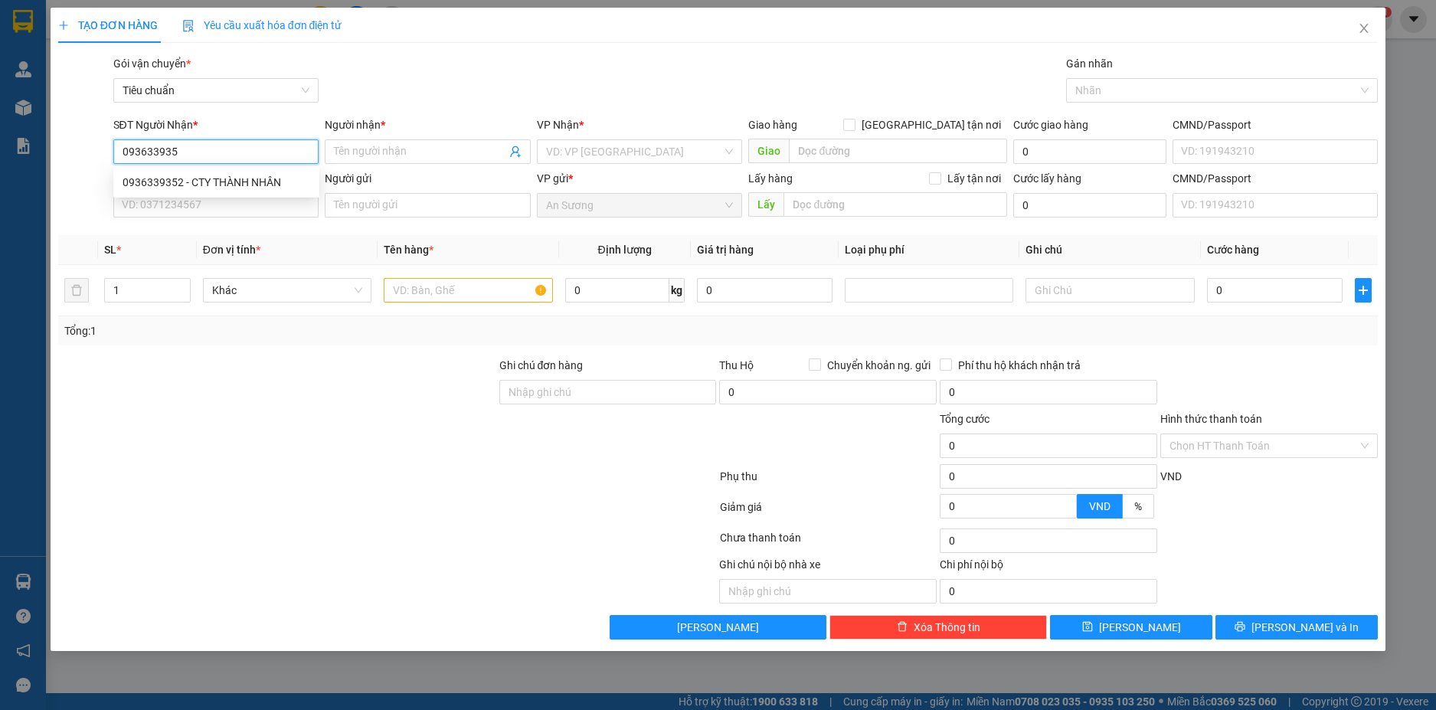
type input "0936339352"
click at [237, 181] on div "0936339352 - CTY THÀNH NHÂN" at bounding box center [217, 182] width 188 height 17
type input "CTY THÀNH NHÂN"
type input "100.000"
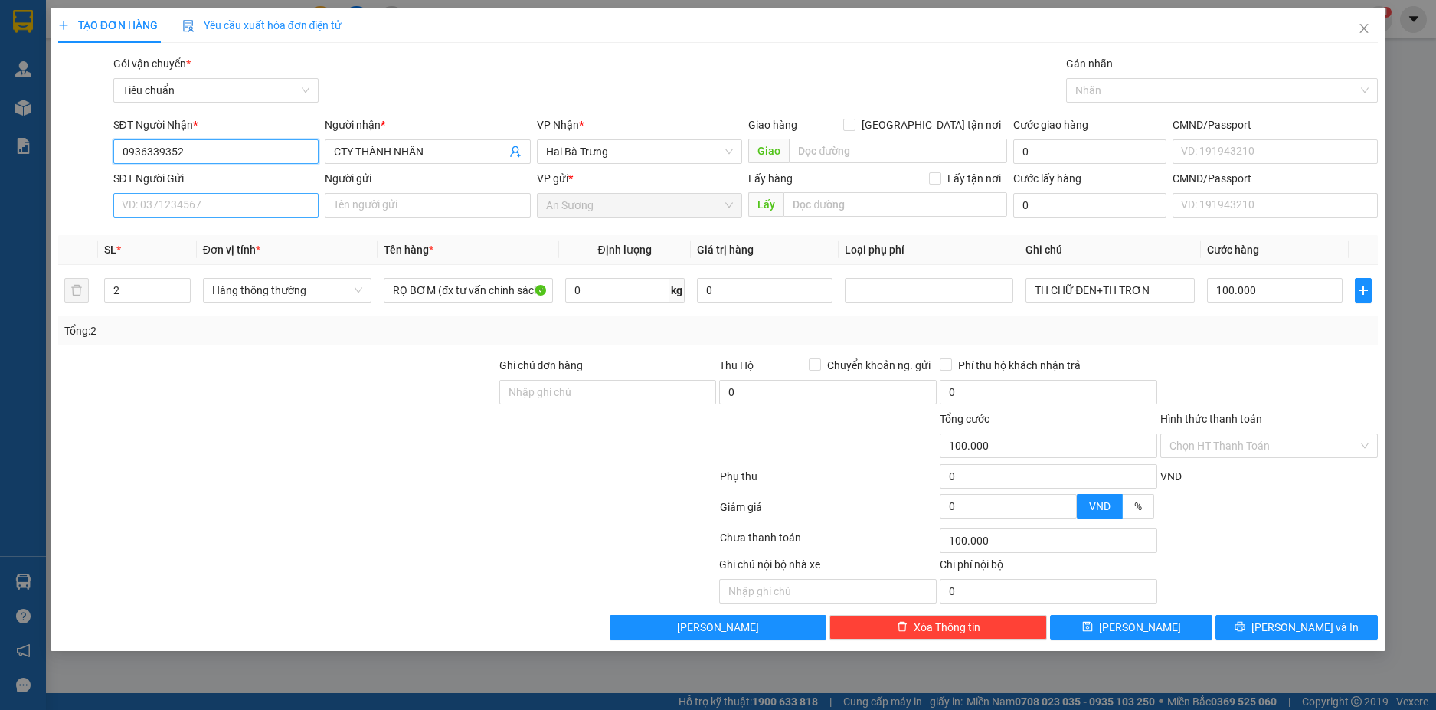
type input "0936339352"
click at [247, 201] on input "SĐT Người Gửi" at bounding box center [216, 205] width 206 height 25
click at [247, 226] on div "0868151066 - CTY VINA" at bounding box center [216, 236] width 206 height 25
type input "0868151066"
type input "CTY VINA"
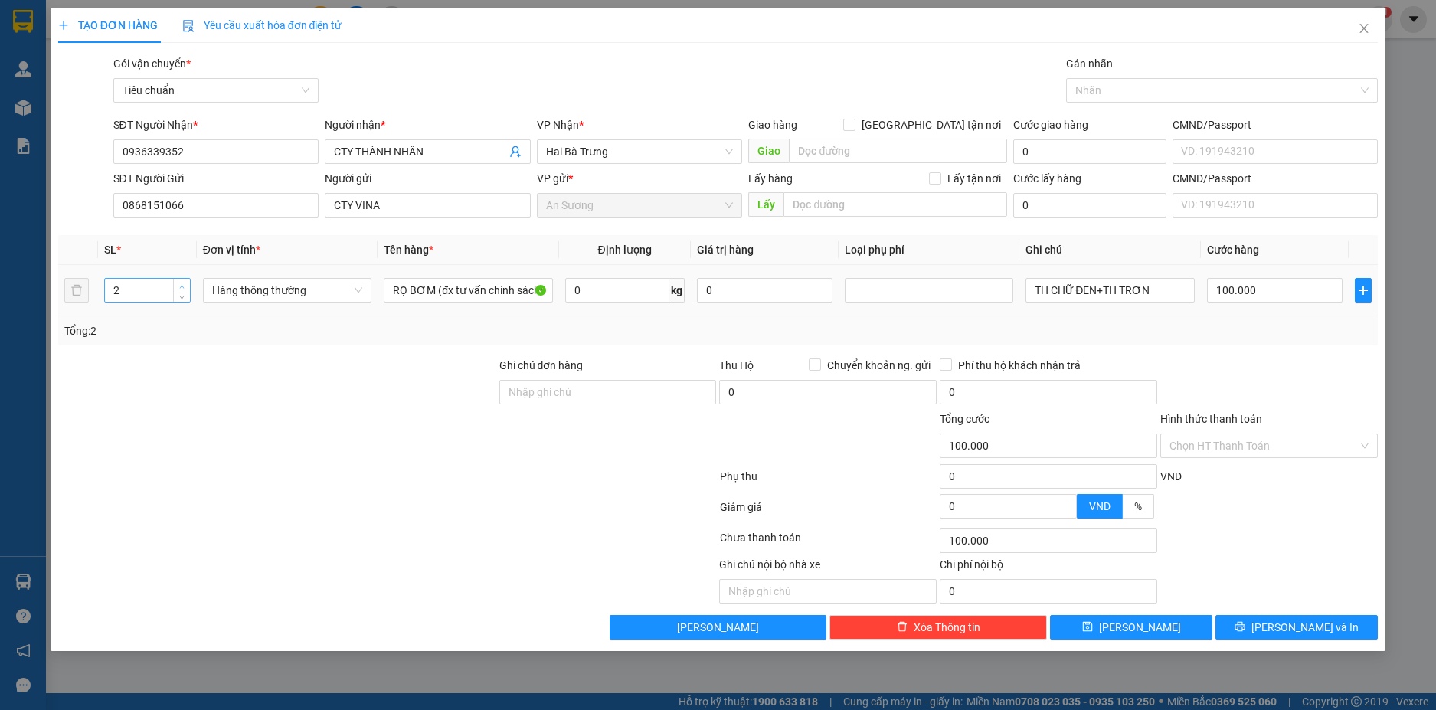
type input "3"
click at [182, 282] on span "up" at bounding box center [182, 286] width 9 height 9
click at [604, 296] on input "0" at bounding box center [617, 290] width 104 height 25
type input "0"
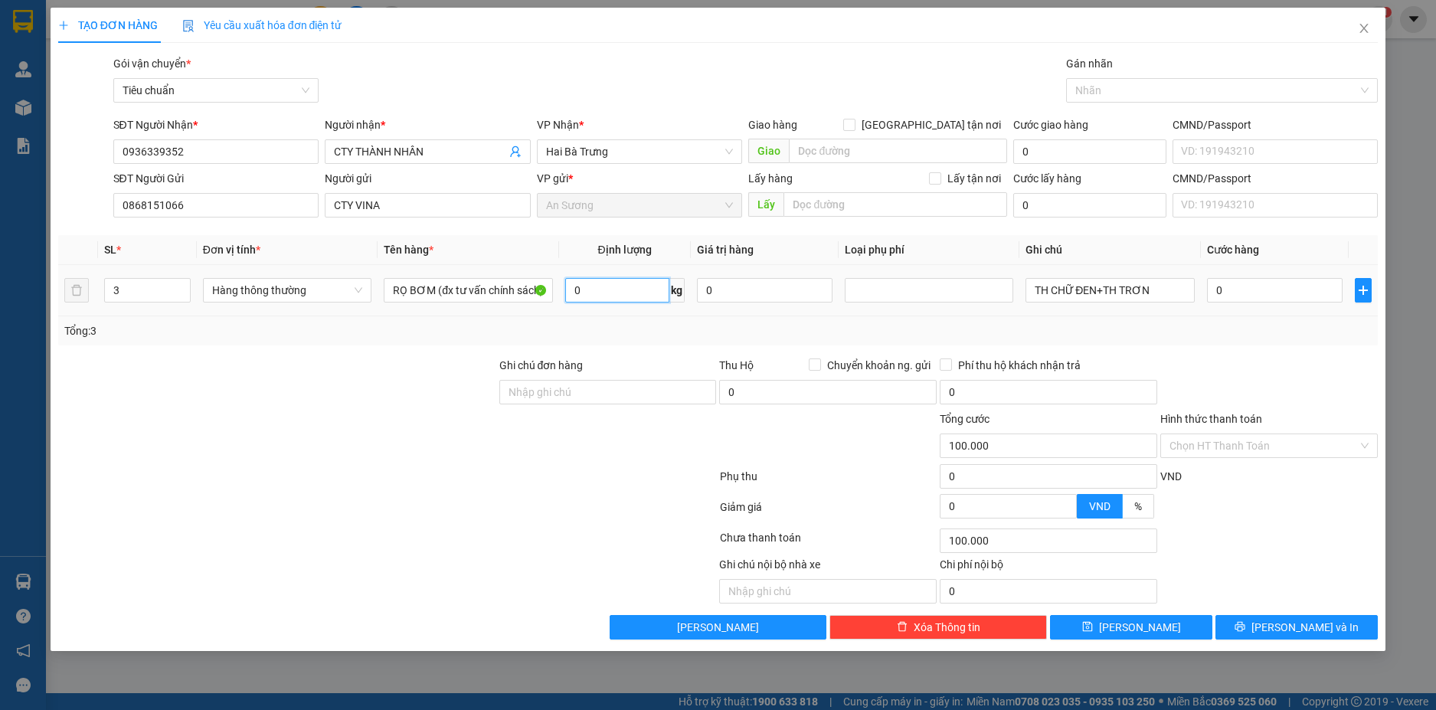
type input "0"
type input "16"
click at [1153, 329] on div "Tổng: 3" at bounding box center [718, 331] width 1309 height 17
type input "55.000"
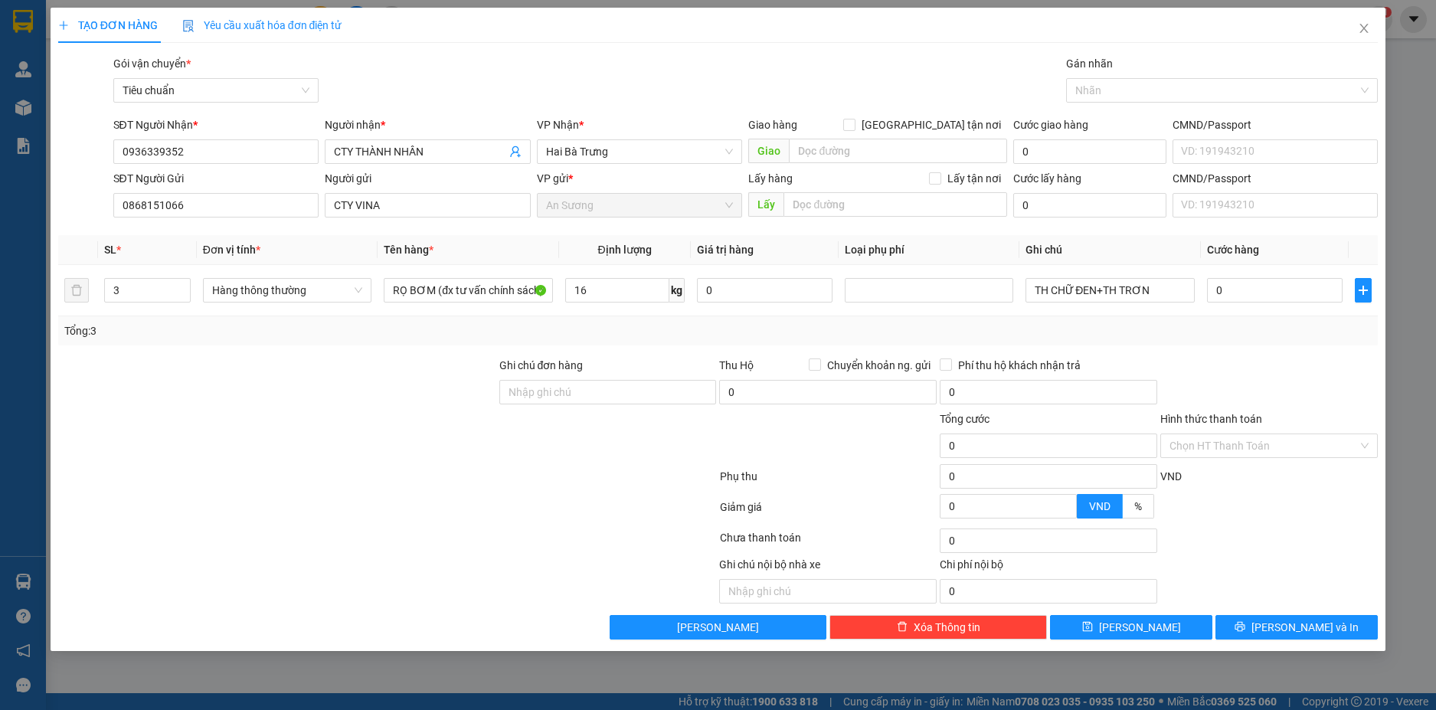
type input "55.000"
click at [1160, 296] on input "TH CHỮ ĐEN+TH TRƠN" at bounding box center [1110, 290] width 169 height 25
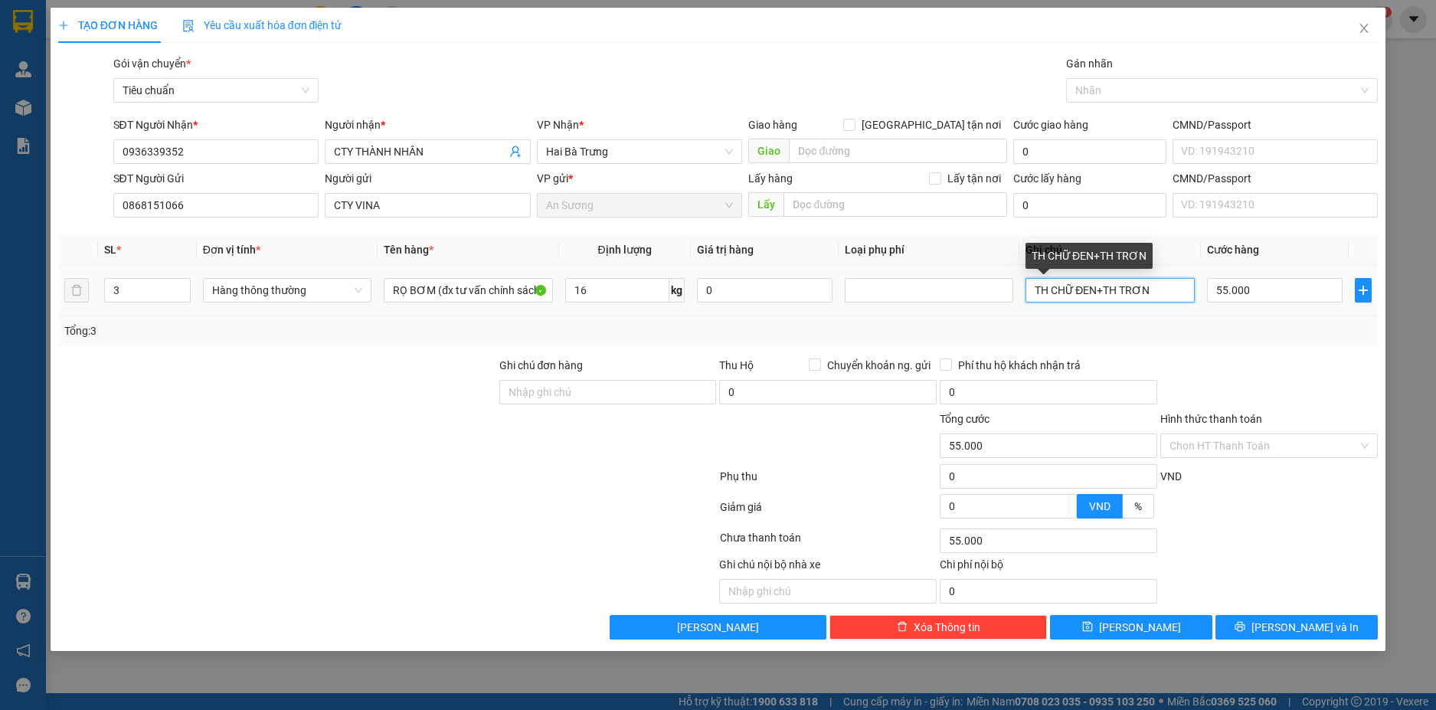
click at [1160, 296] on input "TH CHỮ ĐEN+TH TRƠN" at bounding box center [1110, 290] width 169 height 25
type input "TH CHỮ ĐEN +2 BAO TRẮNG VIỀN HỒNG"
click at [1264, 291] on input "55.000" at bounding box center [1275, 290] width 136 height 25
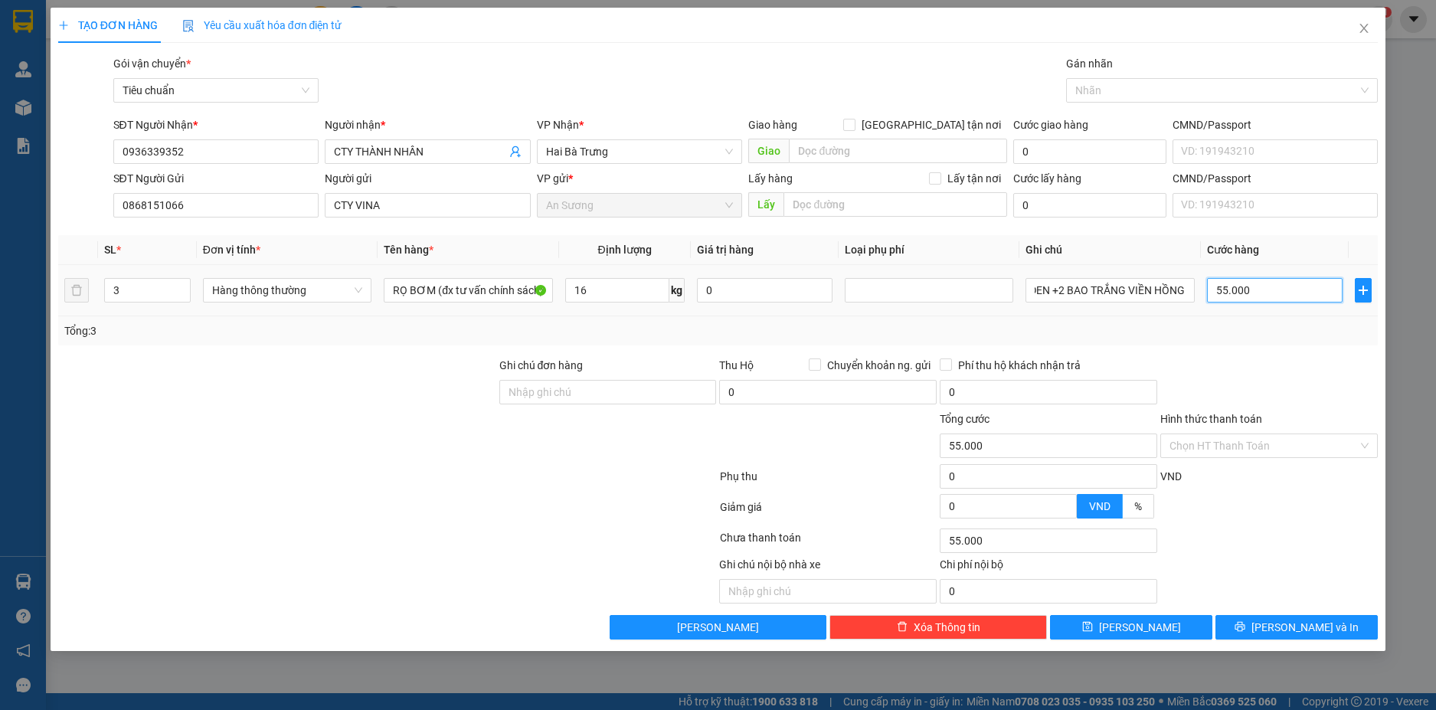
scroll to position [0, 0]
type input "6"
type input "60"
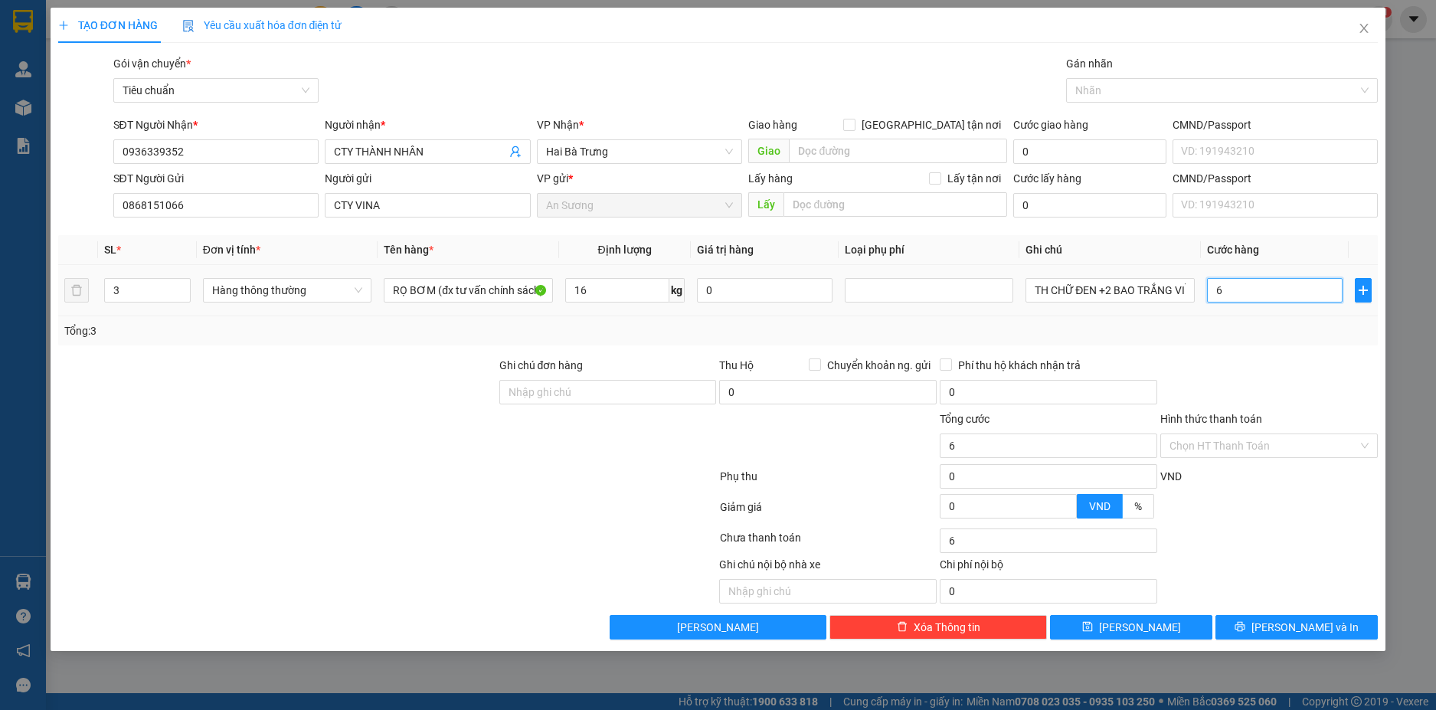
type input "60"
type input "0"
type input "60*3"
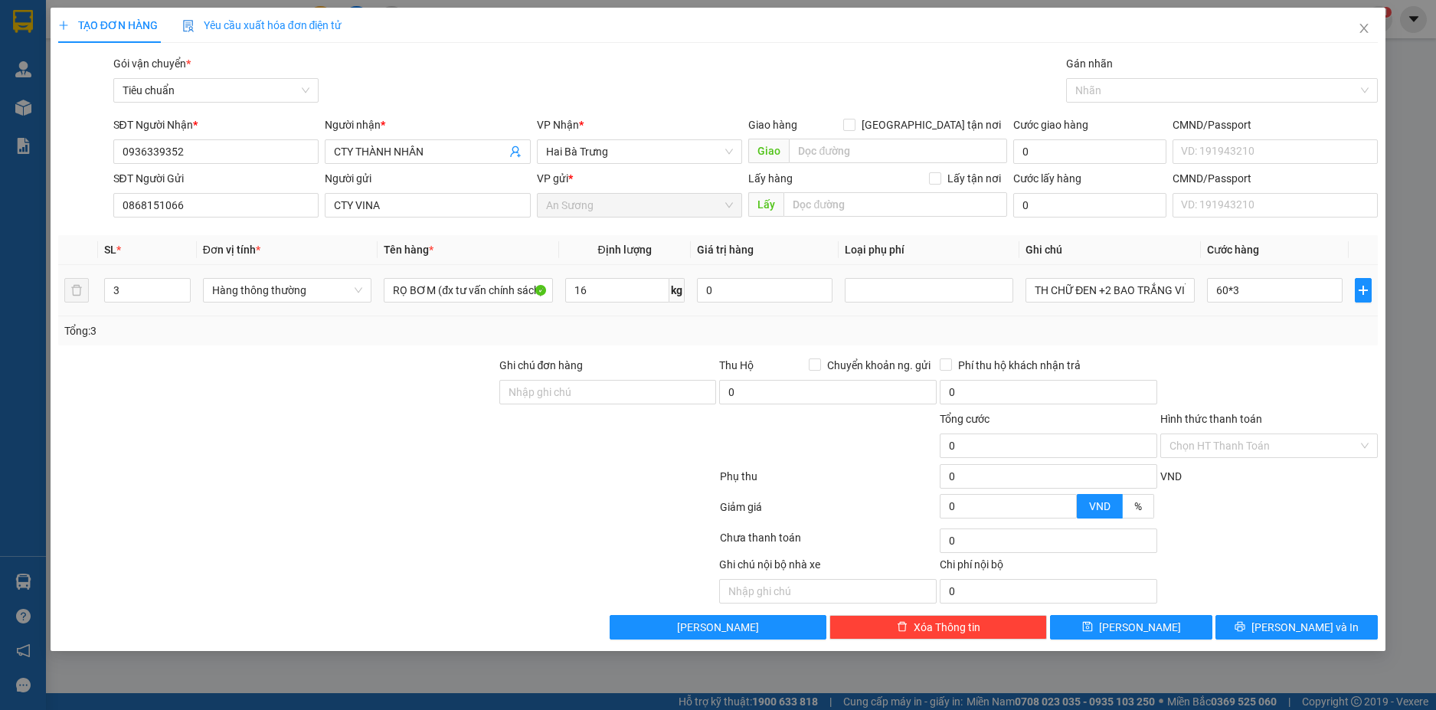
type input "180.000"
click at [1269, 342] on div "Tổng: 3" at bounding box center [718, 330] width 1321 height 29
click at [1352, 628] on button "Lưu và In" at bounding box center [1297, 627] width 162 height 25
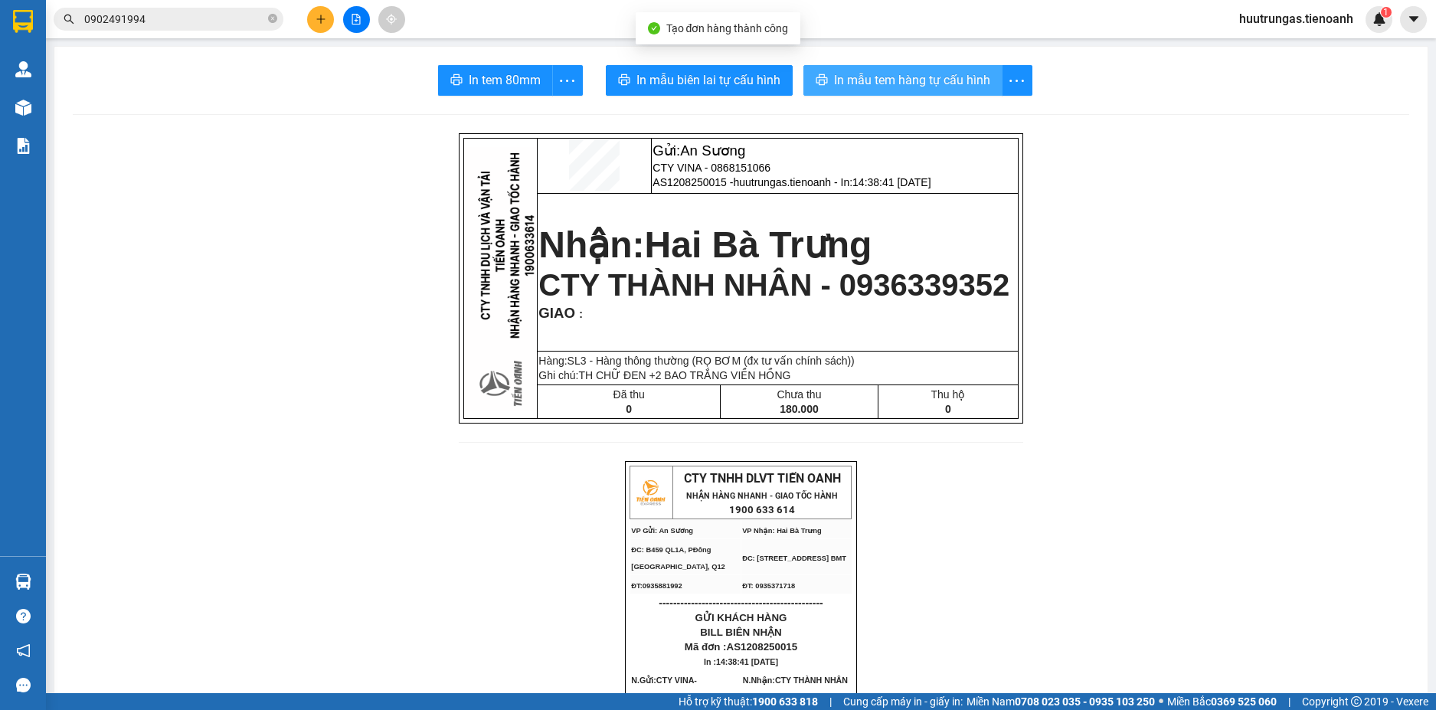
click at [888, 85] on span "In mẫu tem hàng tự cấu hình" at bounding box center [912, 79] width 156 height 19
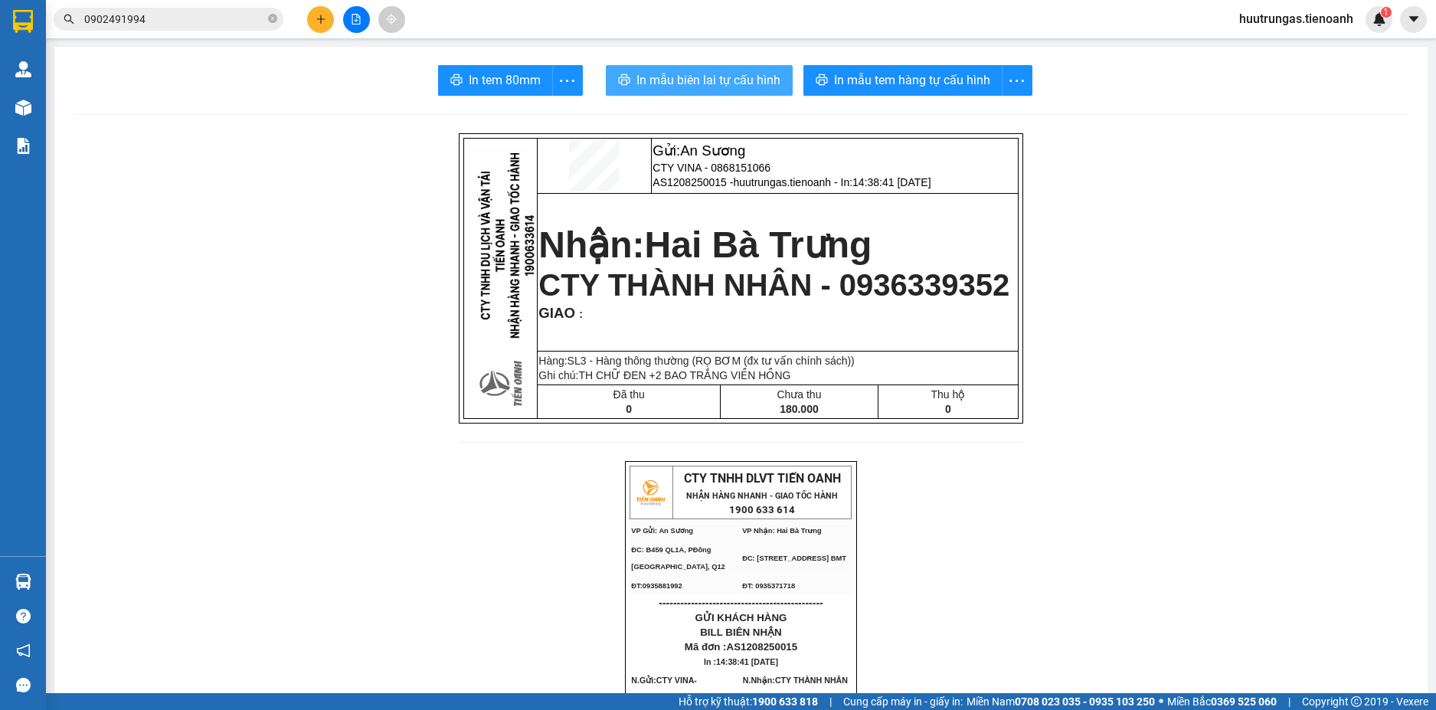
click at [703, 82] on span "In mẫu biên lai tự cấu hình" at bounding box center [709, 79] width 144 height 19
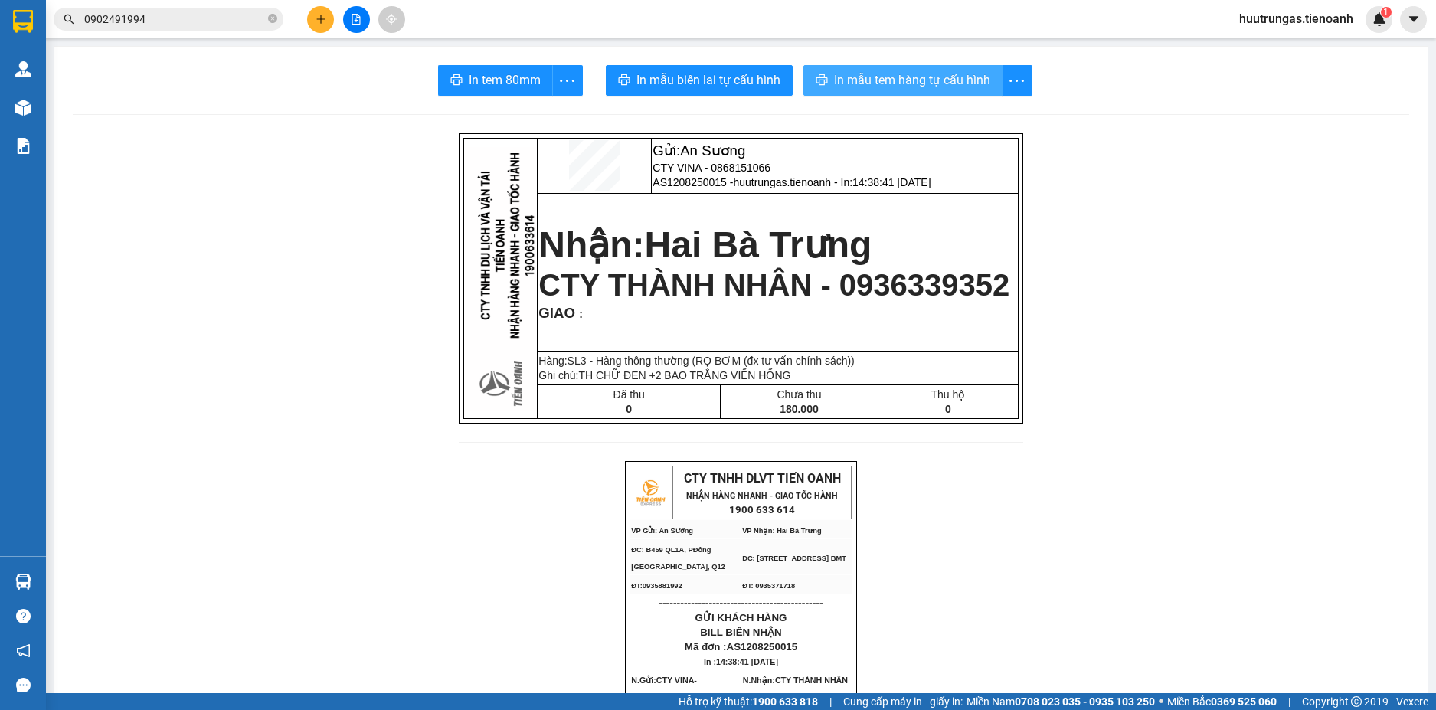
click at [916, 75] on span "In mẫu tem hàng tự cấu hình" at bounding box center [912, 79] width 156 height 19
click at [316, 17] on icon "plus" at bounding box center [321, 19] width 11 height 11
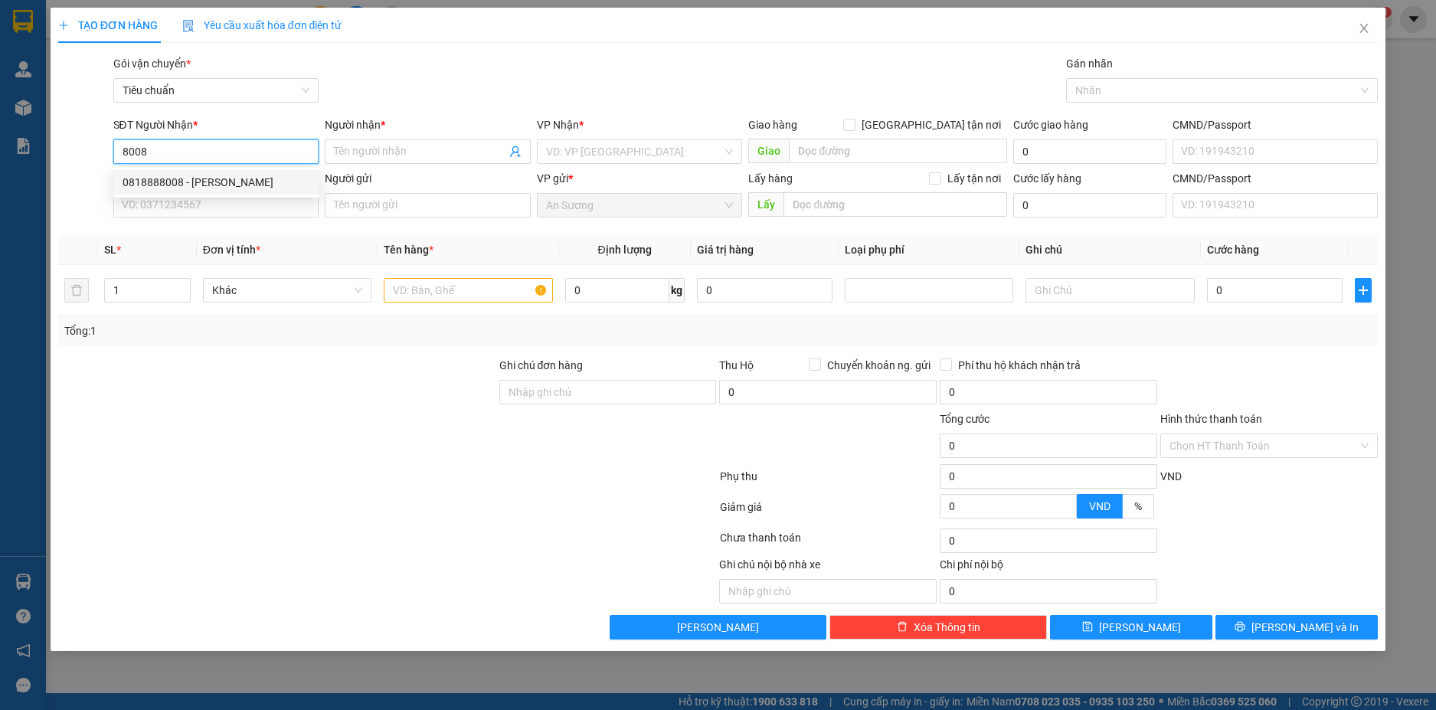
click at [211, 181] on div "0818888008 - MAI LAN" at bounding box center [217, 182] width 188 height 17
type input "0818888008"
type input "MAI LAN"
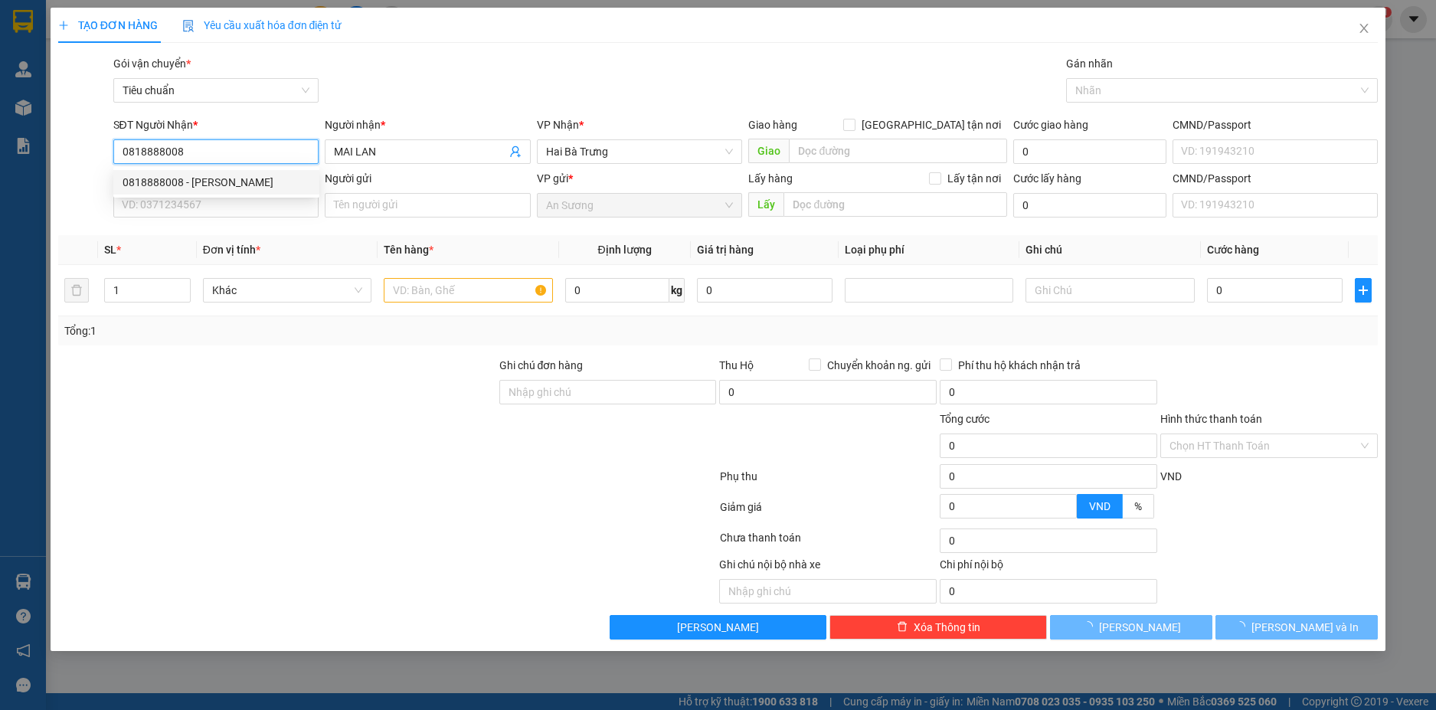
type input "70.000"
type input "0818888008"
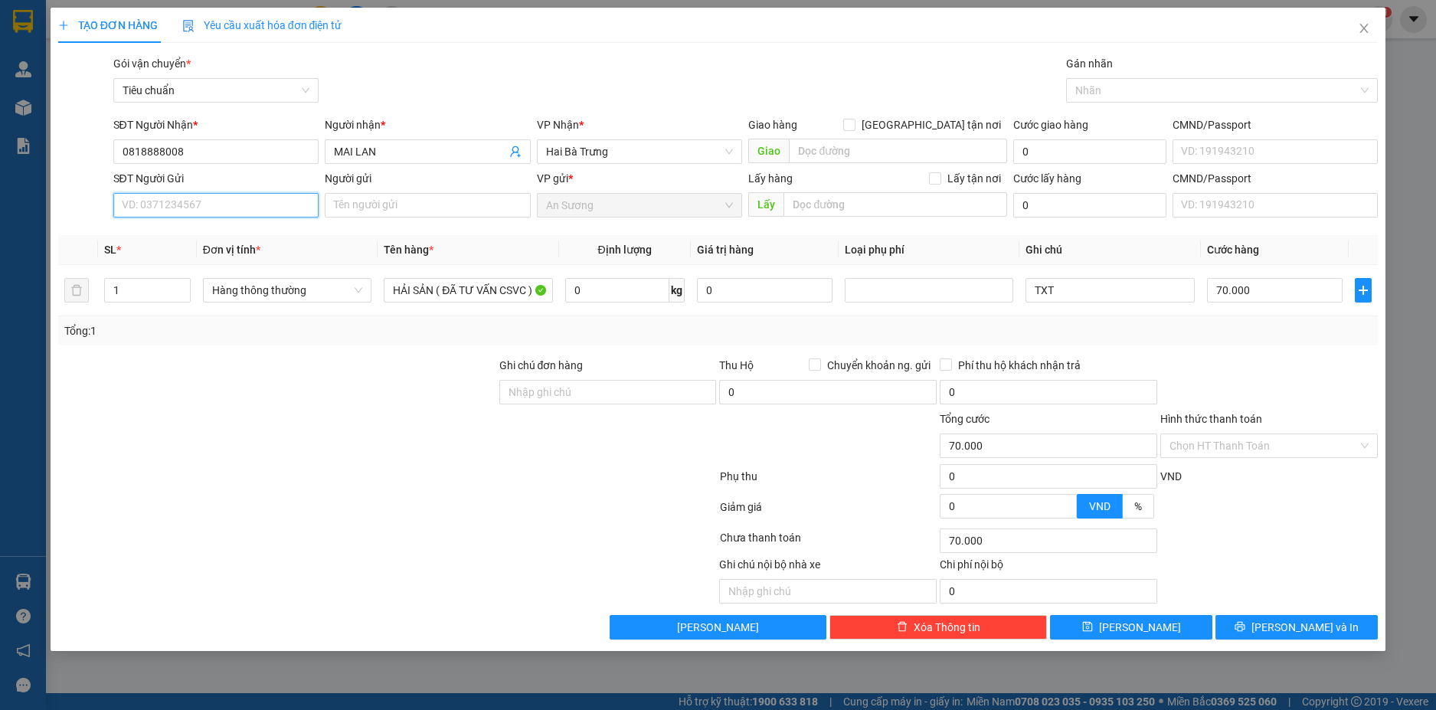
click at [232, 202] on input "SĐT Người Gửi" at bounding box center [216, 205] width 206 height 25
click at [229, 237] on div "0973841025 - HOÀNG" at bounding box center [217, 236] width 188 height 17
type input "0973841025"
type input "HOÀNG"
click at [588, 299] on input "0" at bounding box center [617, 290] width 104 height 25
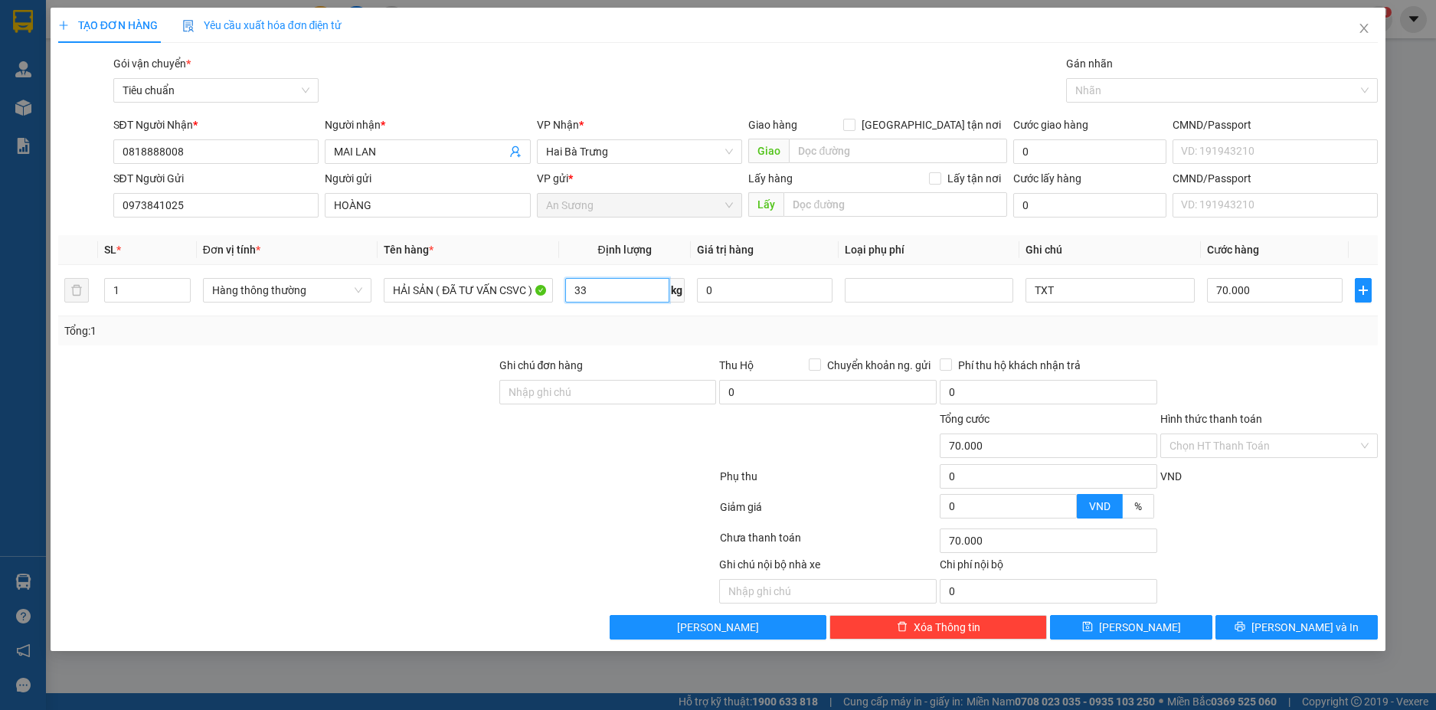
type input "33"
click at [1135, 349] on div "Transit Pickup Surcharge Ids Transit Deliver Surcharge Ids Transit Deliver Surc…" at bounding box center [718, 347] width 1321 height 585
click at [1101, 289] on input "TXT" at bounding box center [1110, 290] width 169 height 25
type input "TXT BKV"
click at [1311, 624] on span "Lưu và In" at bounding box center [1305, 627] width 107 height 17
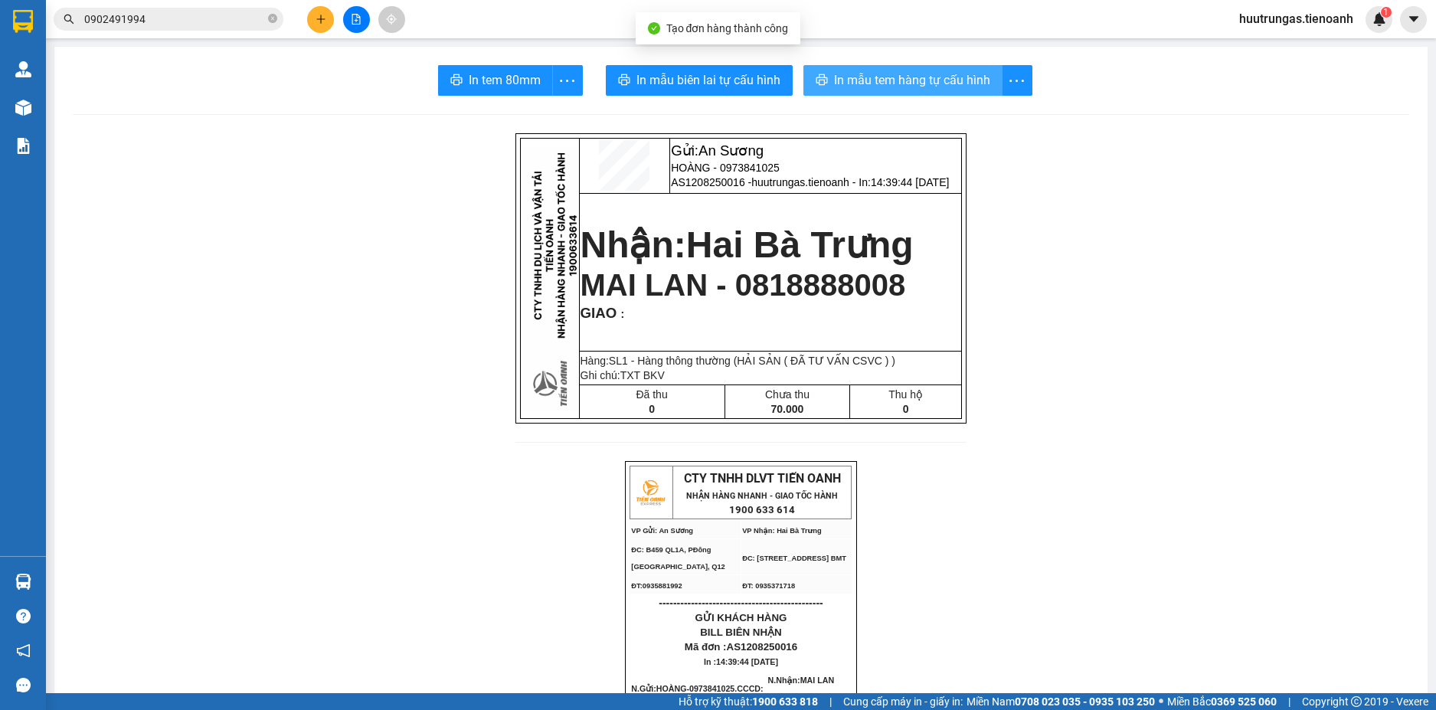
click at [927, 79] on span "In mẫu tem hàng tự cấu hình" at bounding box center [912, 79] width 156 height 19
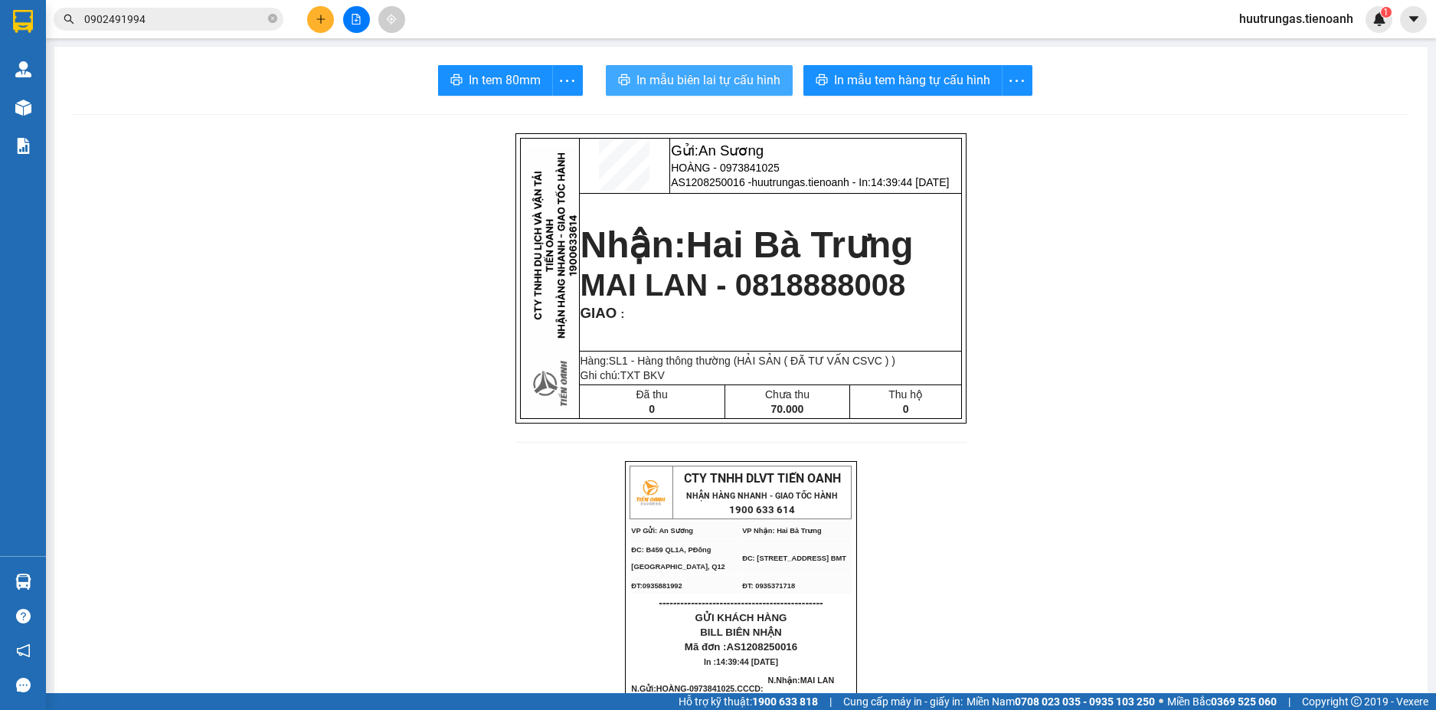
click at [726, 83] on span "In mẫu biên lai tự cấu hình" at bounding box center [709, 79] width 144 height 19
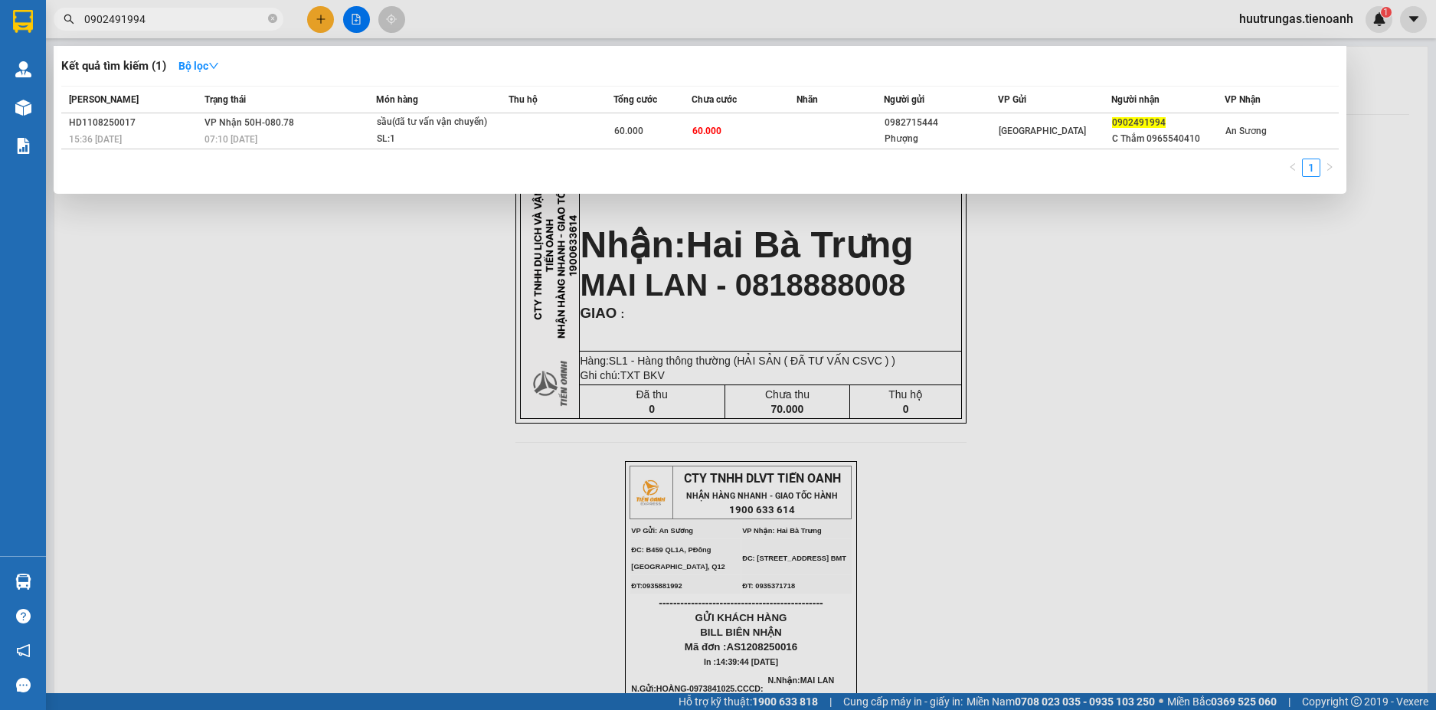
click at [245, 23] on input "0902491994" at bounding box center [174, 19] width 181 height 17
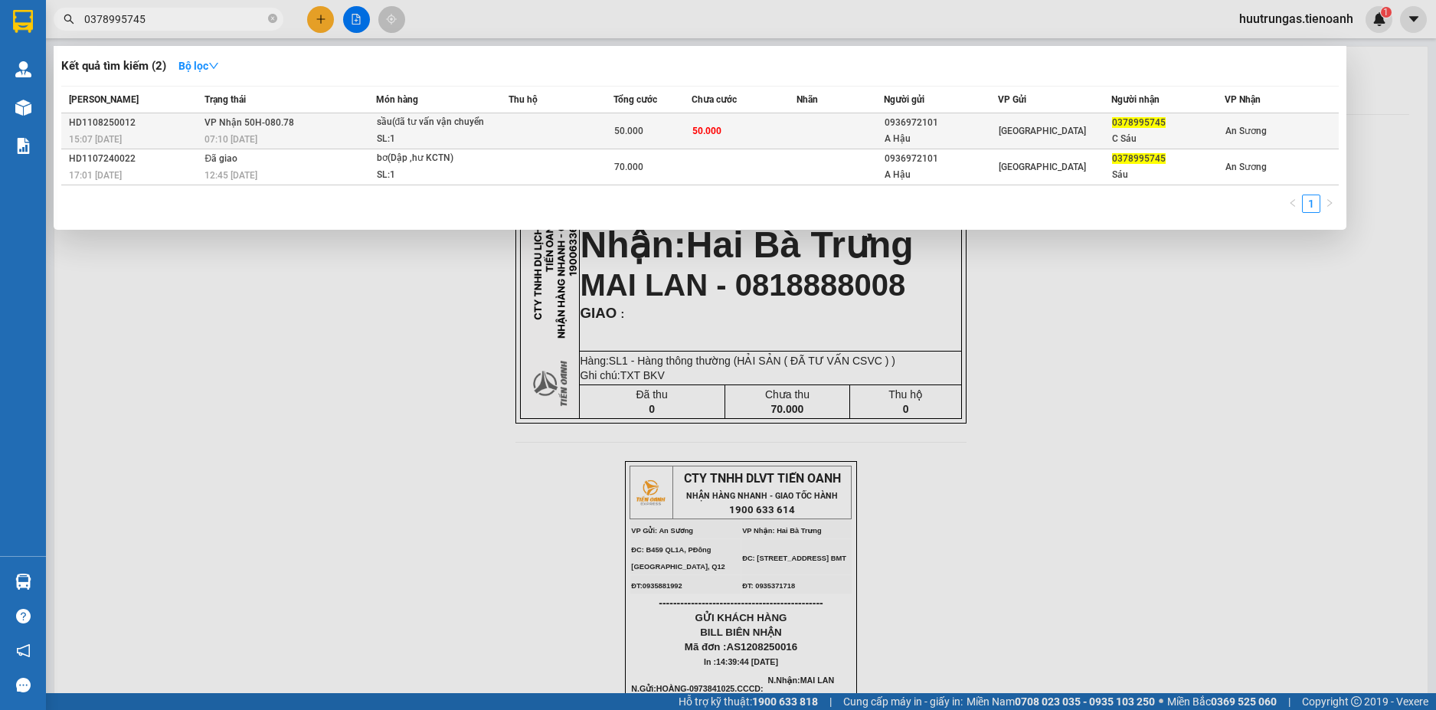
type input "0378995745"
click at [563, 144] on td at bounding box center [561, 131] width 105 height 36
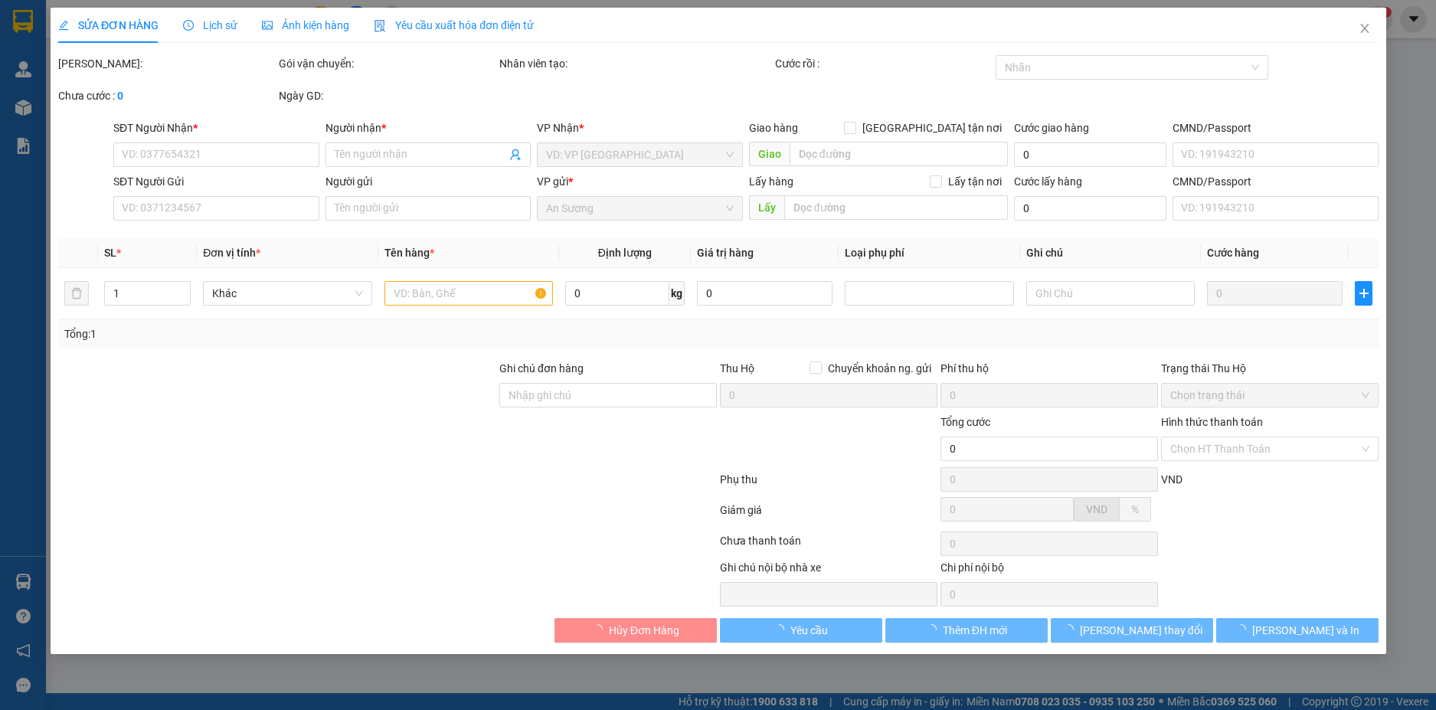
type input "0378995745"
type input "C Sáu"
type input "0936972101"
type input "A Hậu"
type input "50.000"
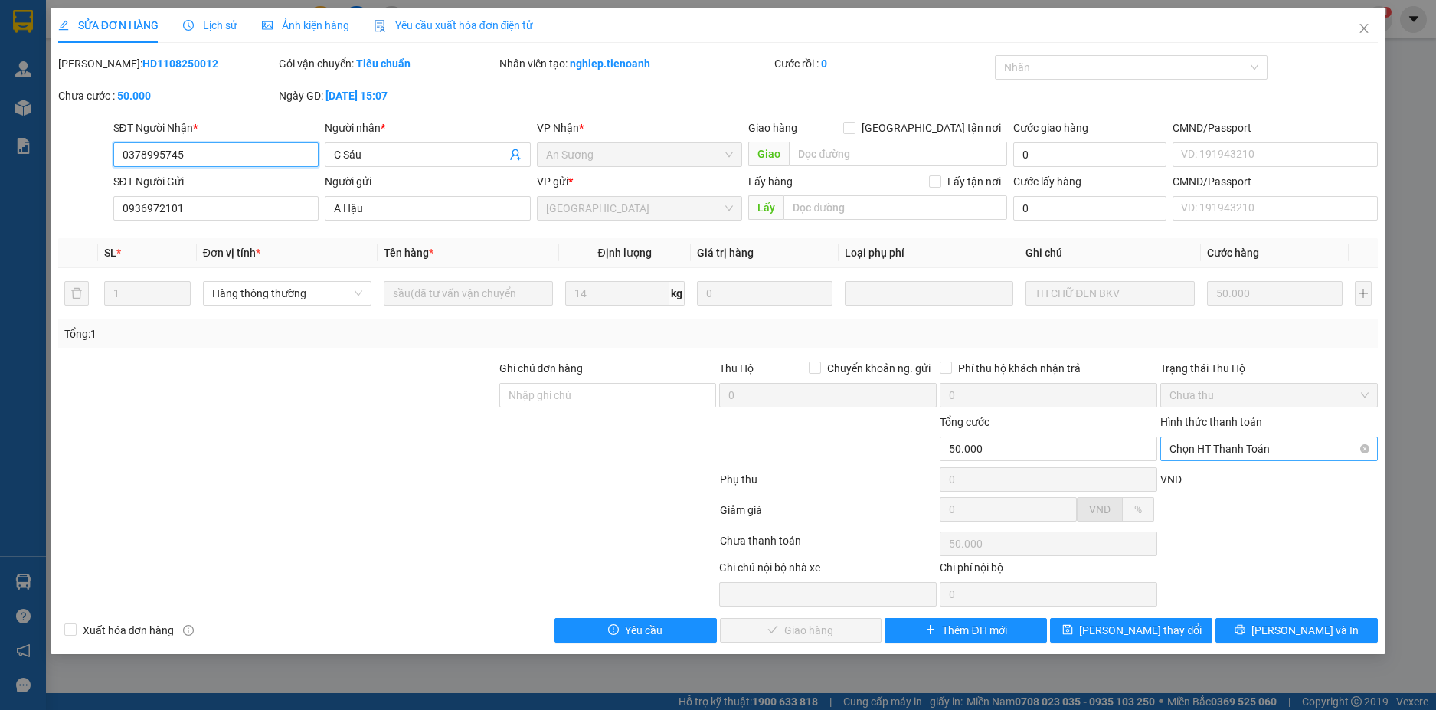
click at [1288, 452] on span "Chọn HT Thanh Toán" at bounding box center [1269, 448] width 199 height 23
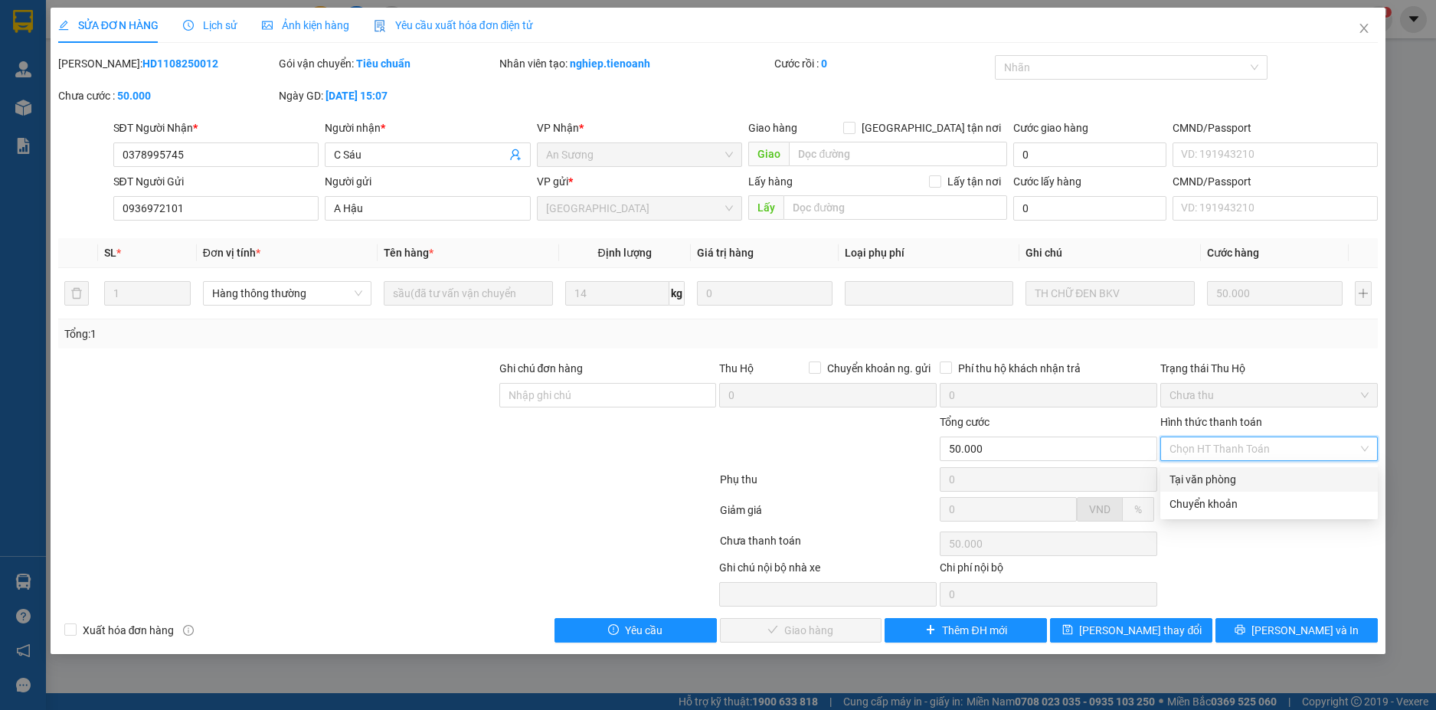
click at [1259, 483] on div "Tại văn phòng" at bounding box center [1269, 479] width 199 height 17
type input "0"
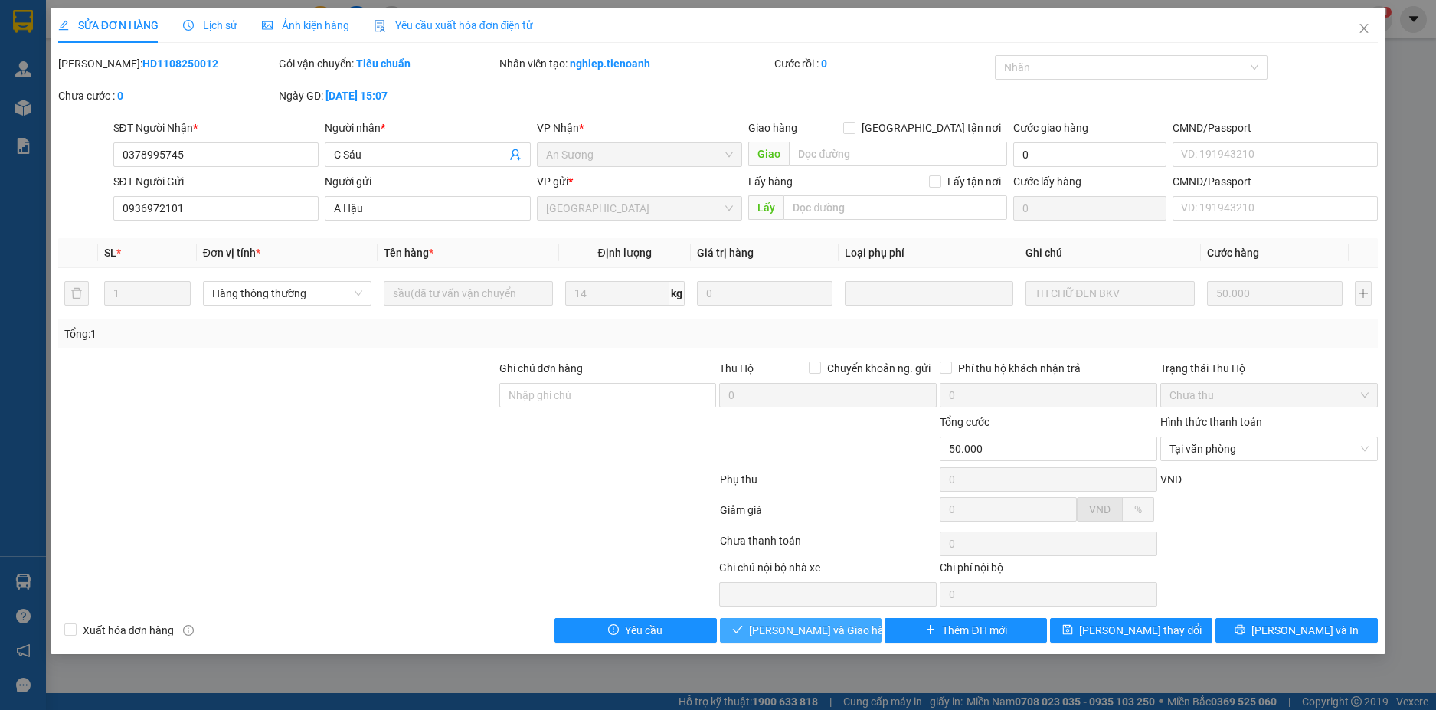
click at [803, 635] on span "Lưu và Giao hàng" at bounding box center [822, 630] width 147 height 17
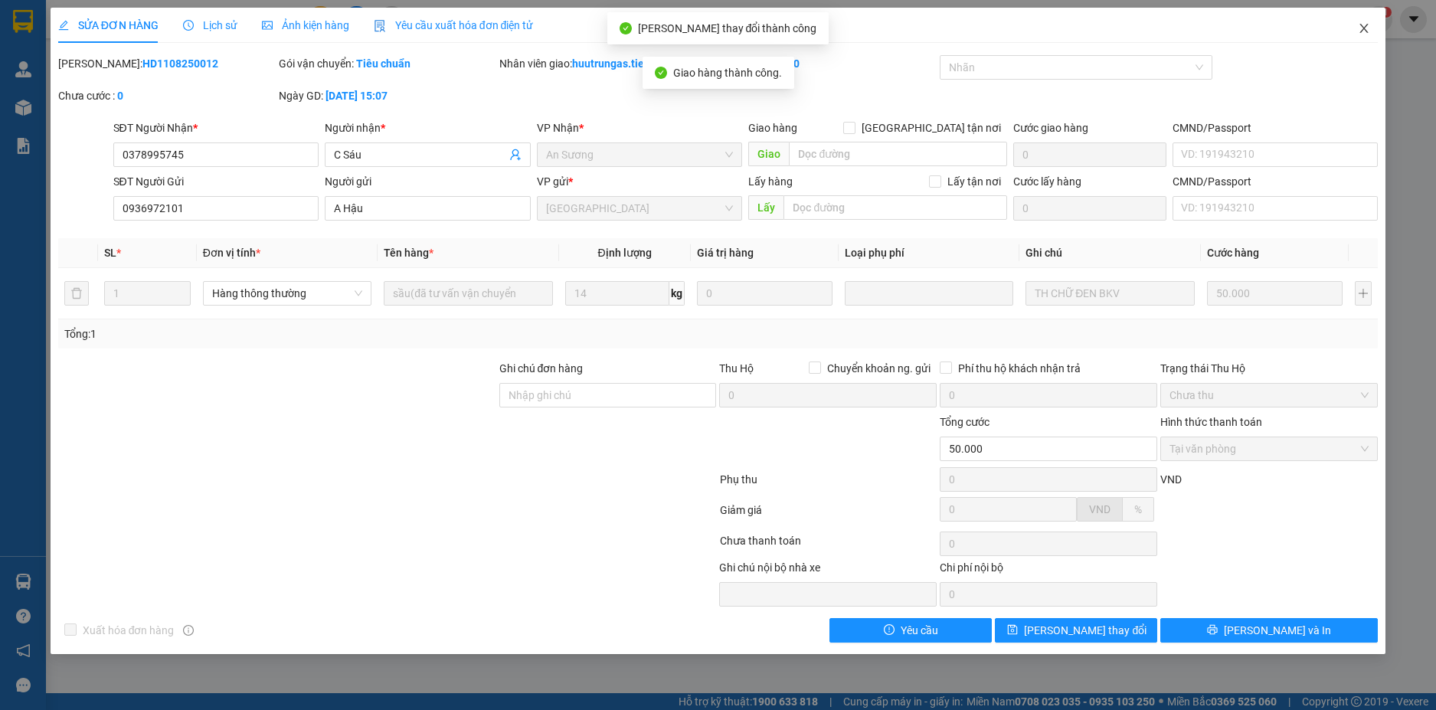
click at [1362, 24] on icon "close" at bounding box center [1364, 28] width 12 height 12
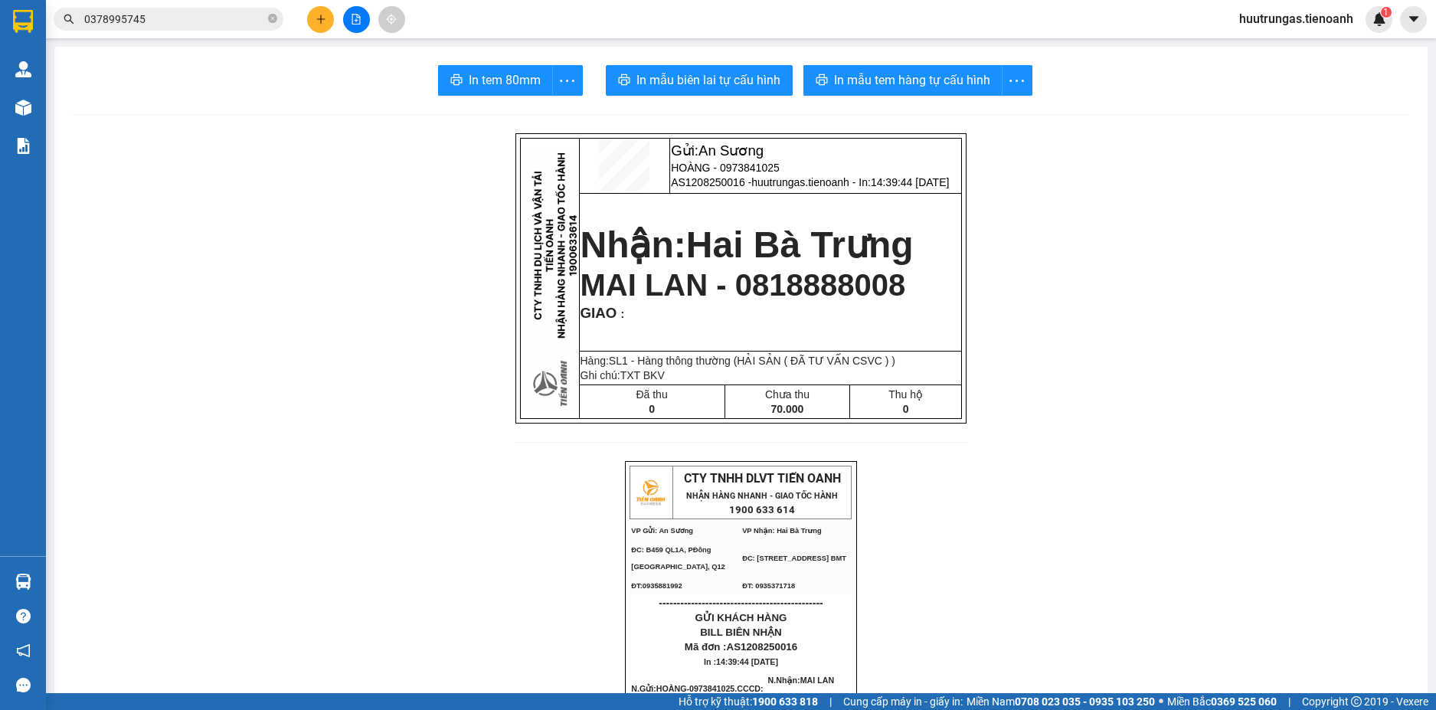
click at [204, 15] on input "0378995745" at bounding box center [174, 19] width 181 height 17
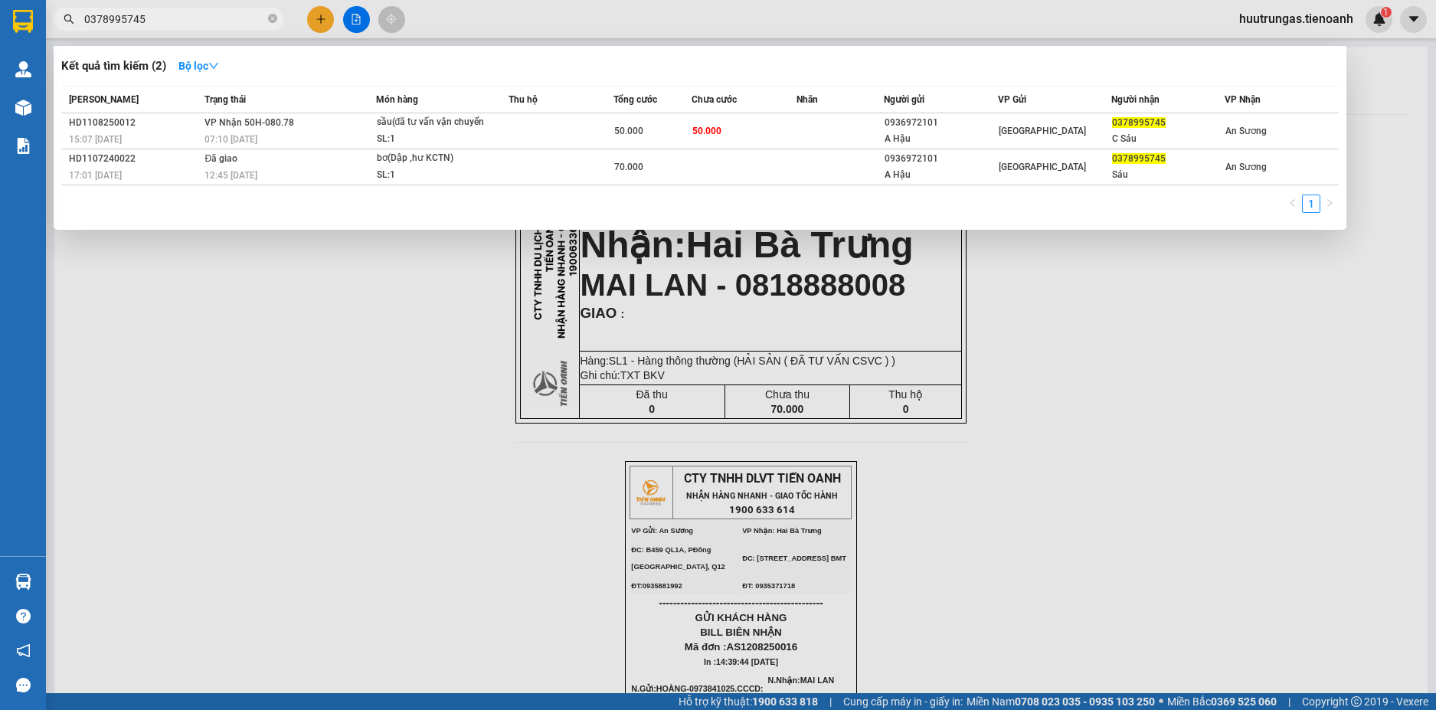
click at [204, 15] on input "0378995745" at bounding box center [174, 19] width 181 height 17
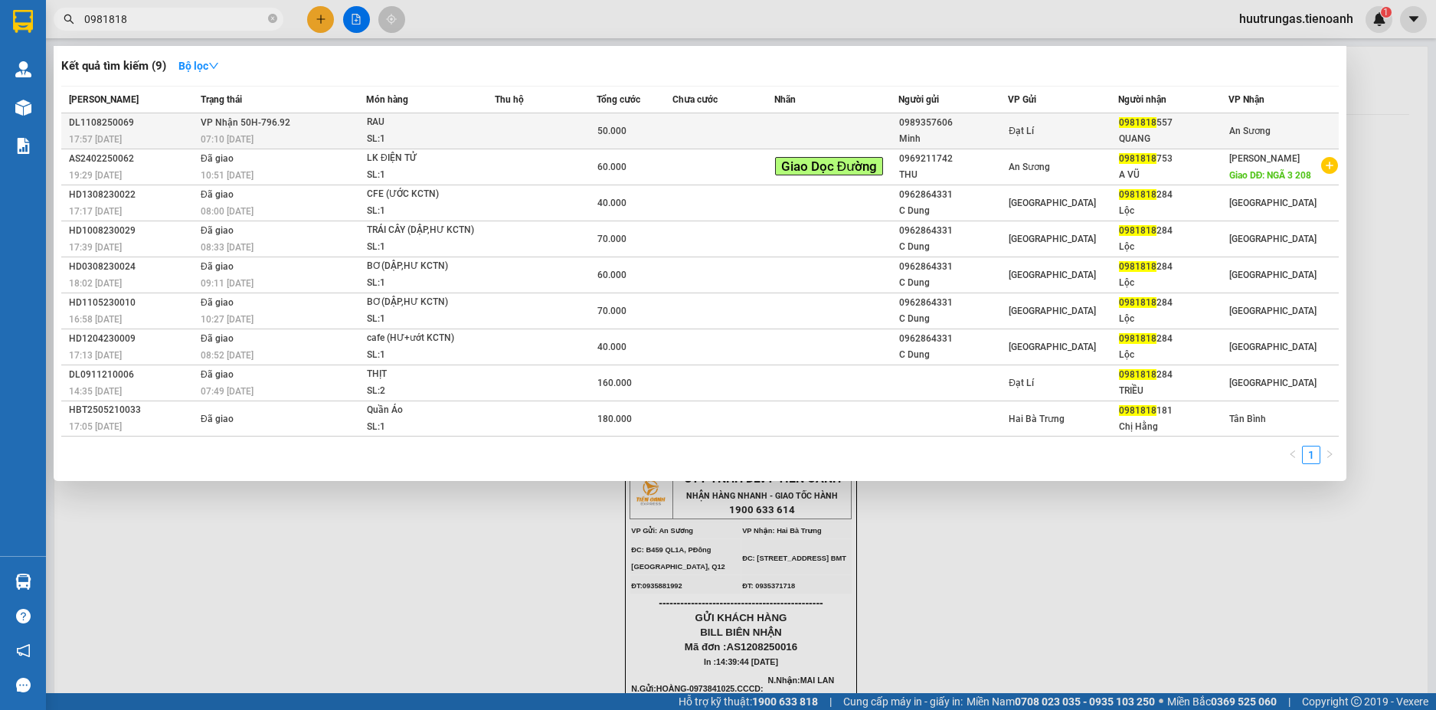
type input "0981818"
click at [505, 136] on td at bounding box center [546, 131] width 102 height 36
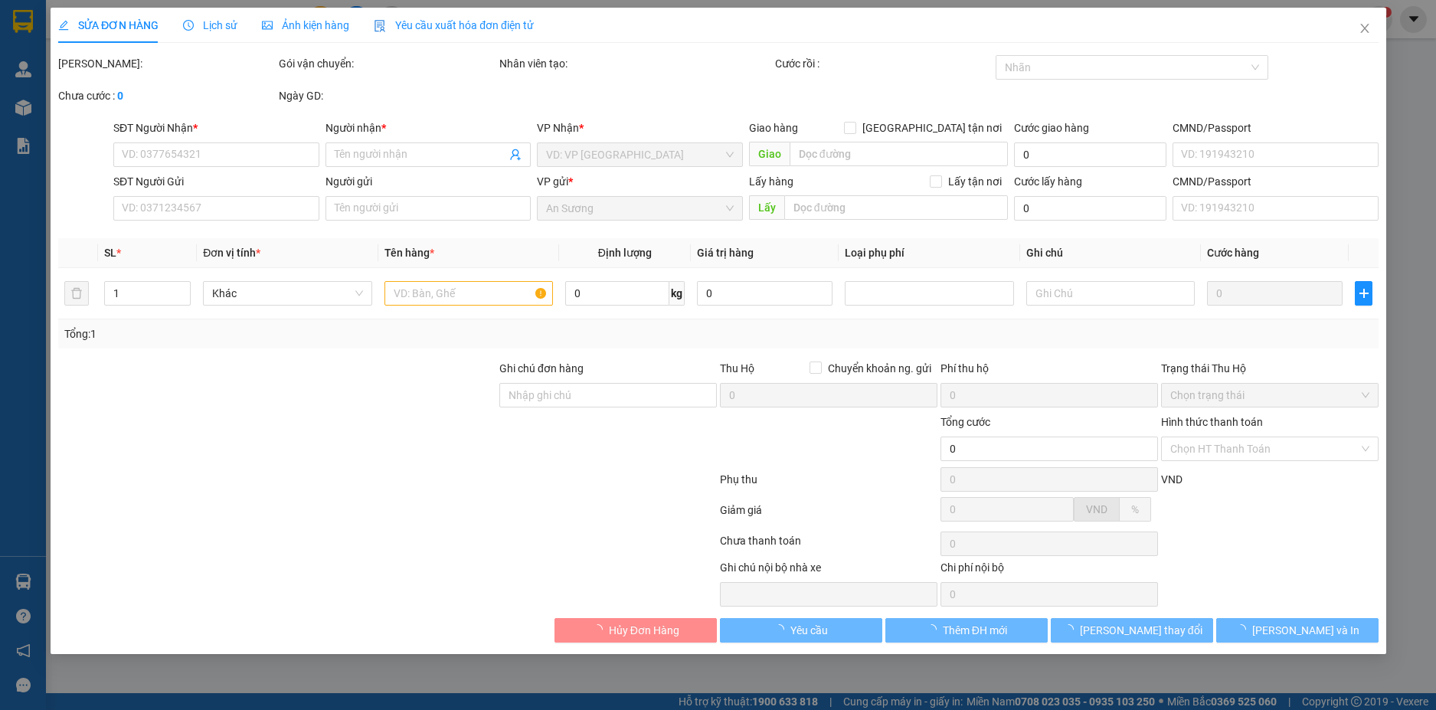
type input "0981818557"
type input "QUANG"
type input "0989357606"
type input "Minh"
type input "50.000"
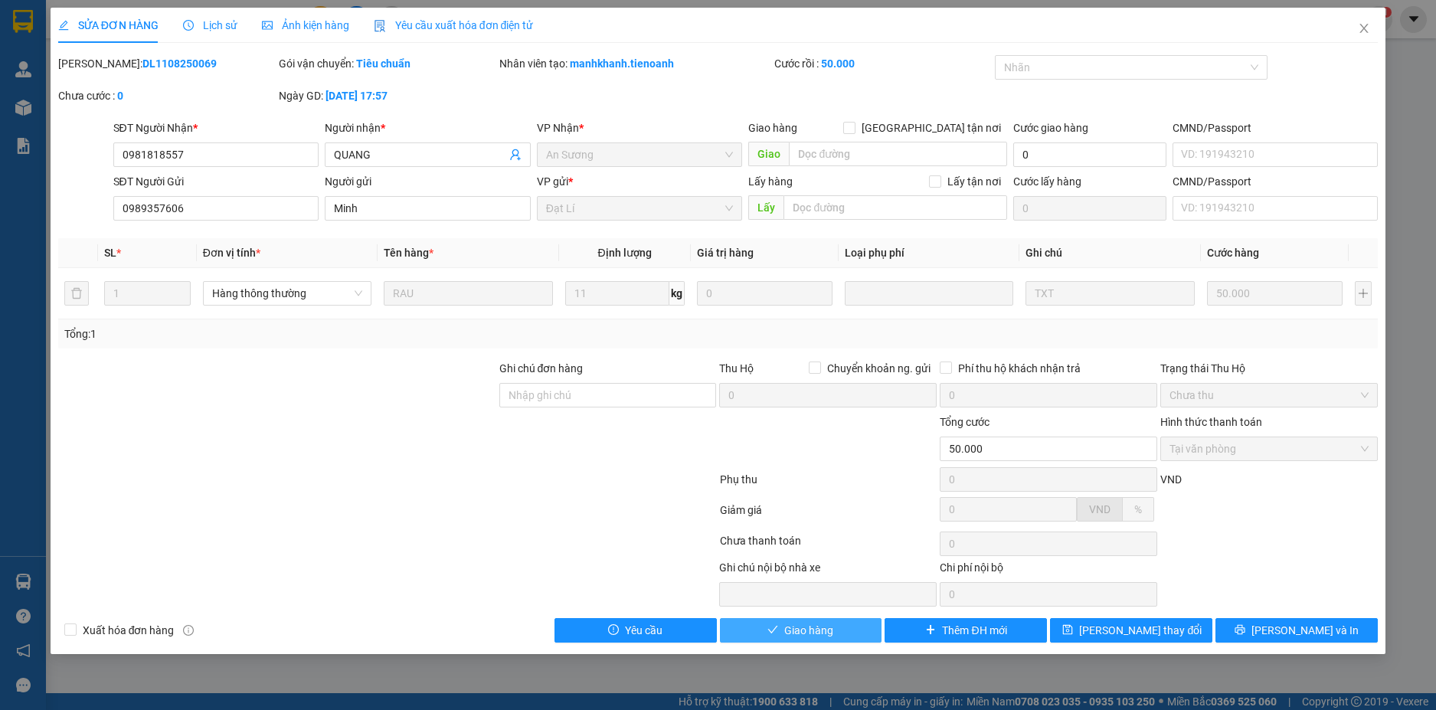
click at [828, 632] on span "Giao hàng" at bounding box center [808, 630] width 49 height 17
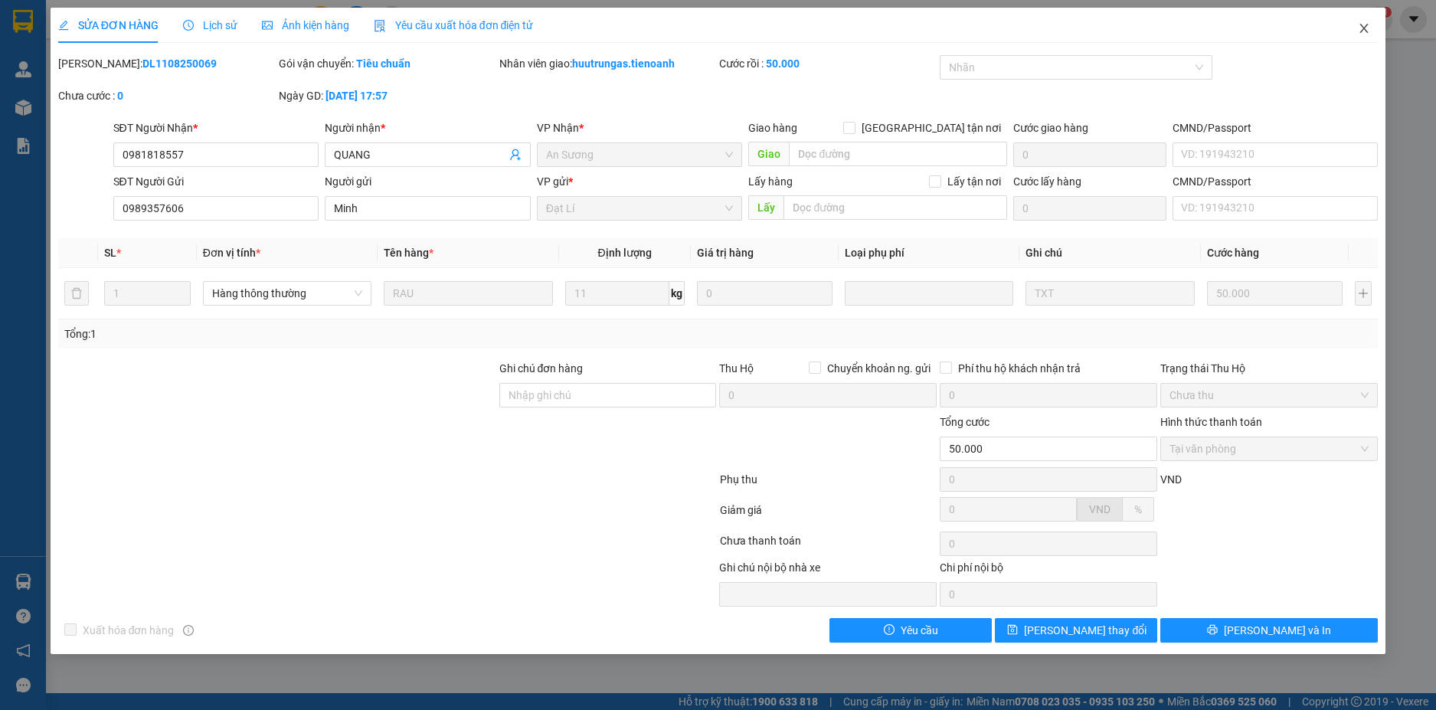
click at [1366, 25] on icon "close" at bounding box center [1364, 28] width 12 height 12
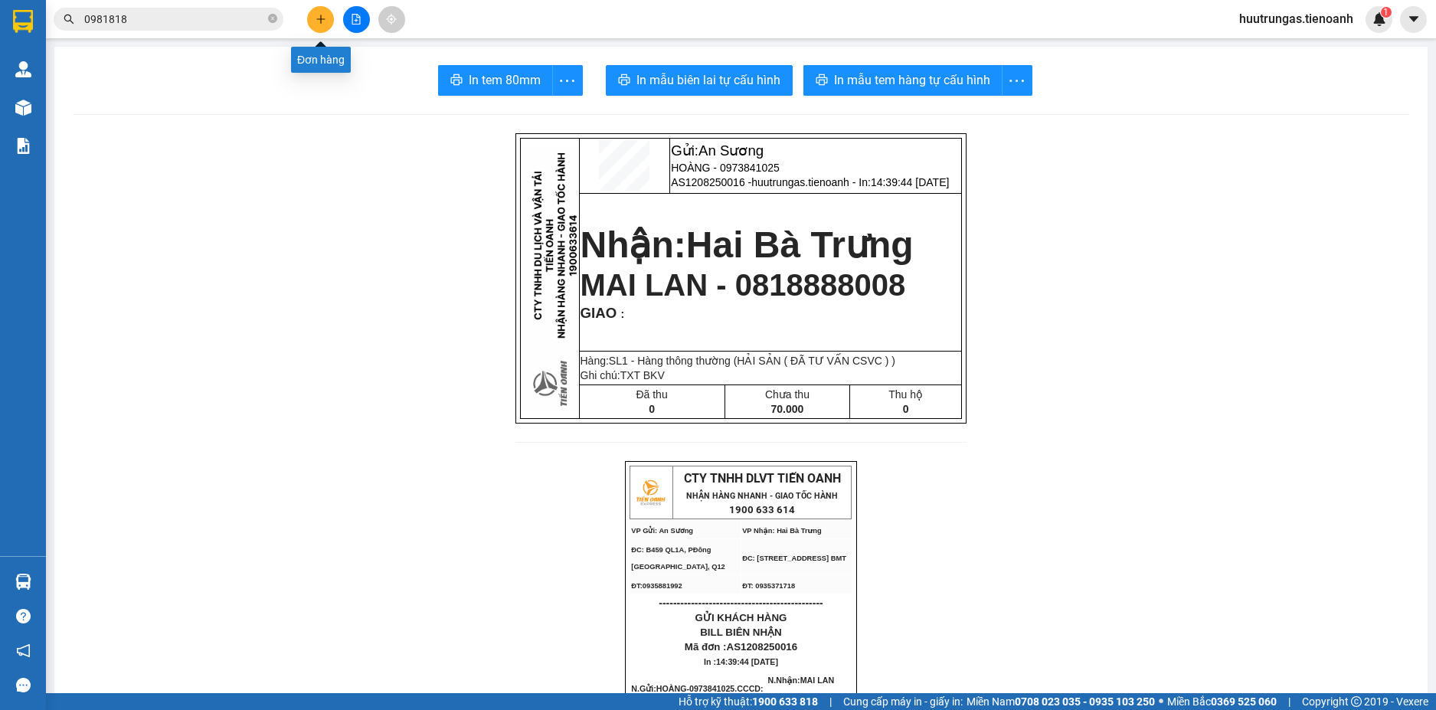
click at [327, 15] on button at bounding box center [320, 19] width 27 height 27
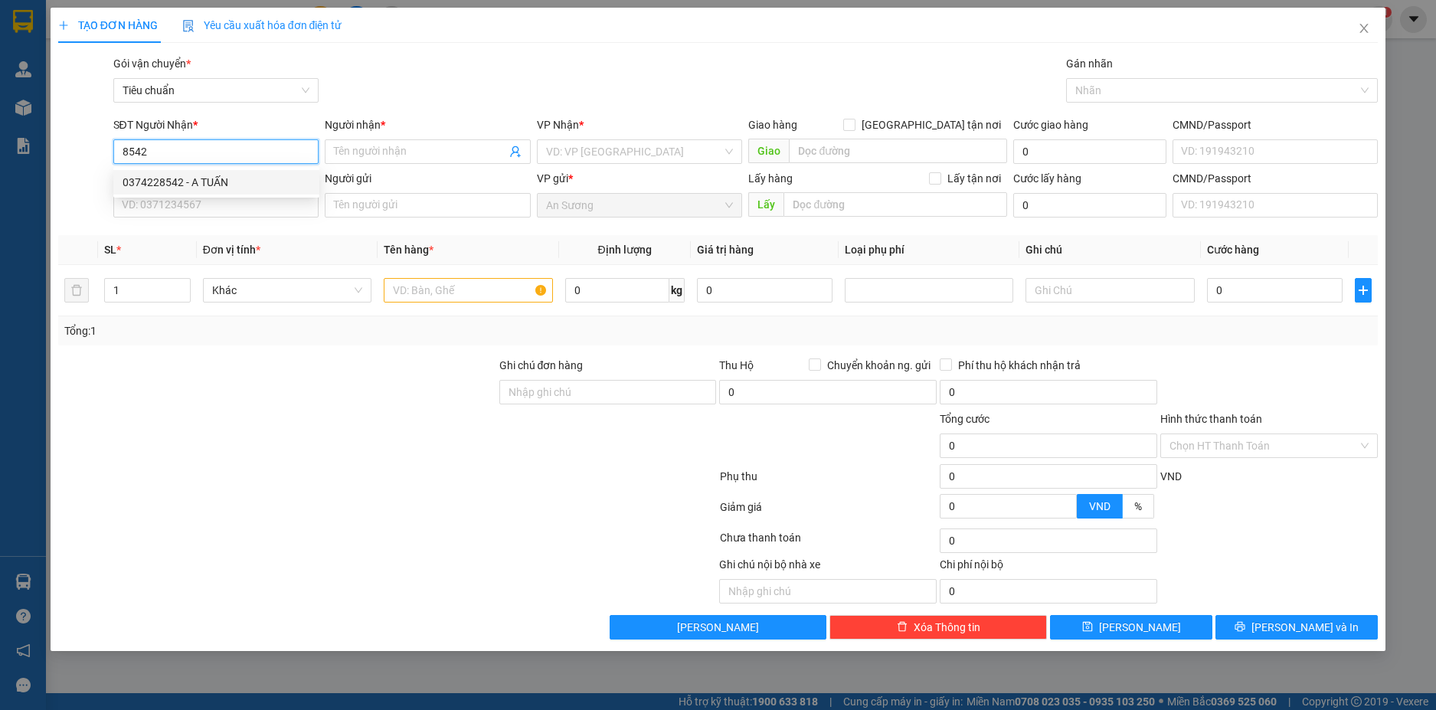
click at [192, 182] on div "0374228542 - A TUẤN" at bounding box center [217, 182] width 188 height 17
type input "0374228542"
type input "A TUẤN"
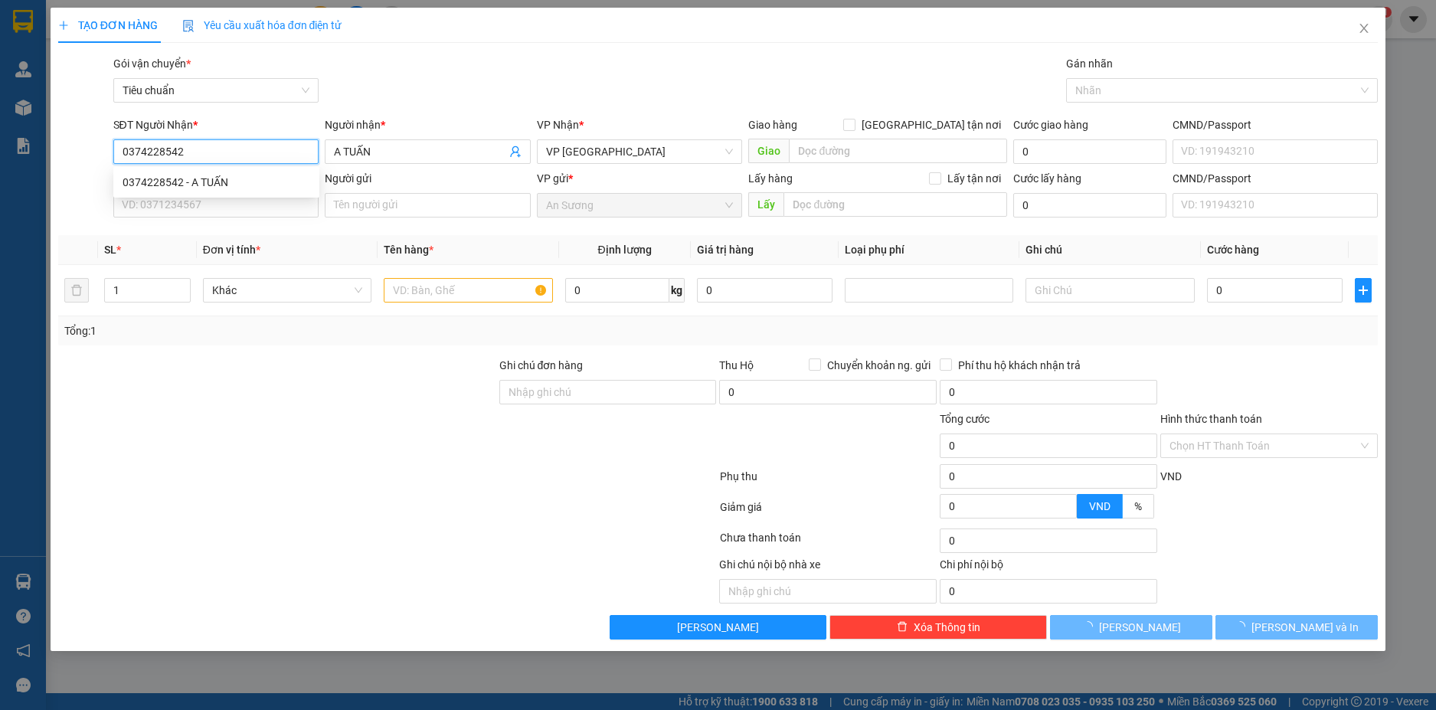
type input "130.000"
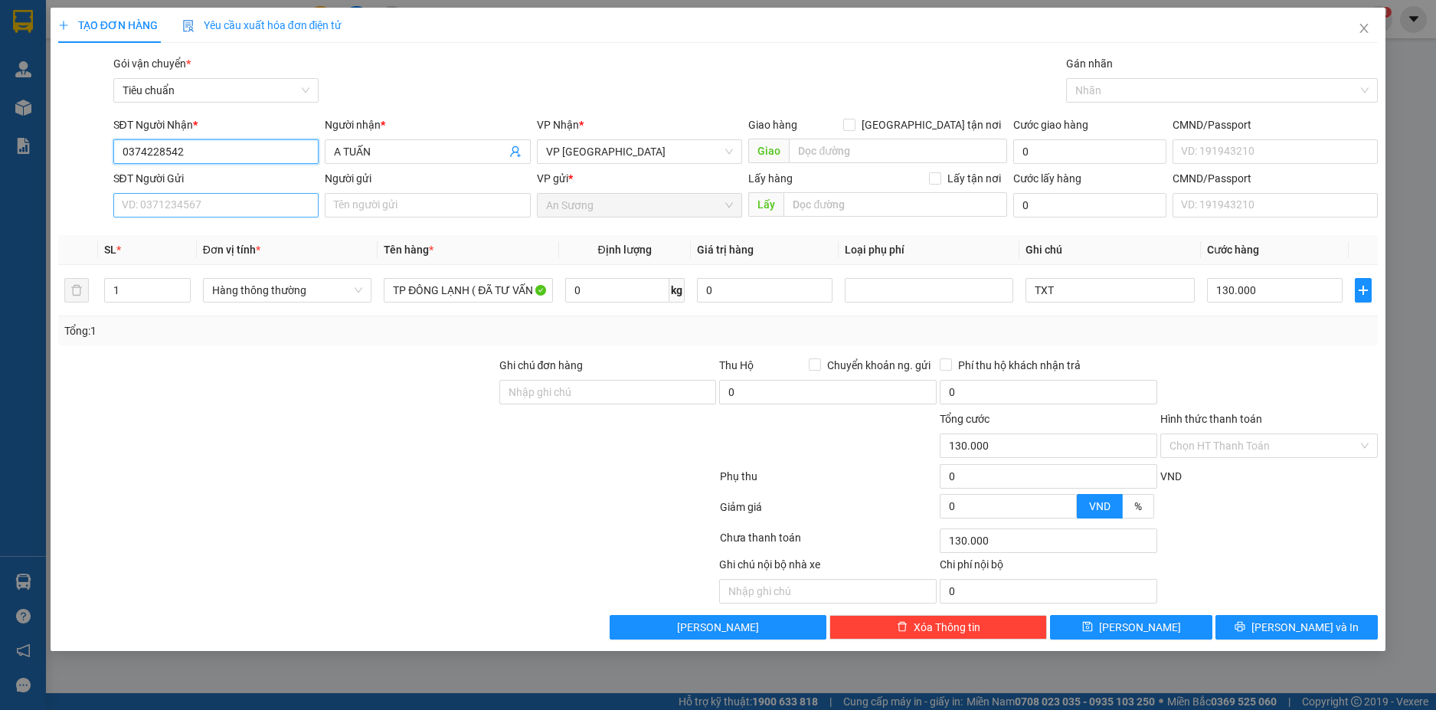
type input "0374228542"
click at [201, 199] on input "SĐT Người Gửi" at bounding box center [216, 205] width 206 height 25
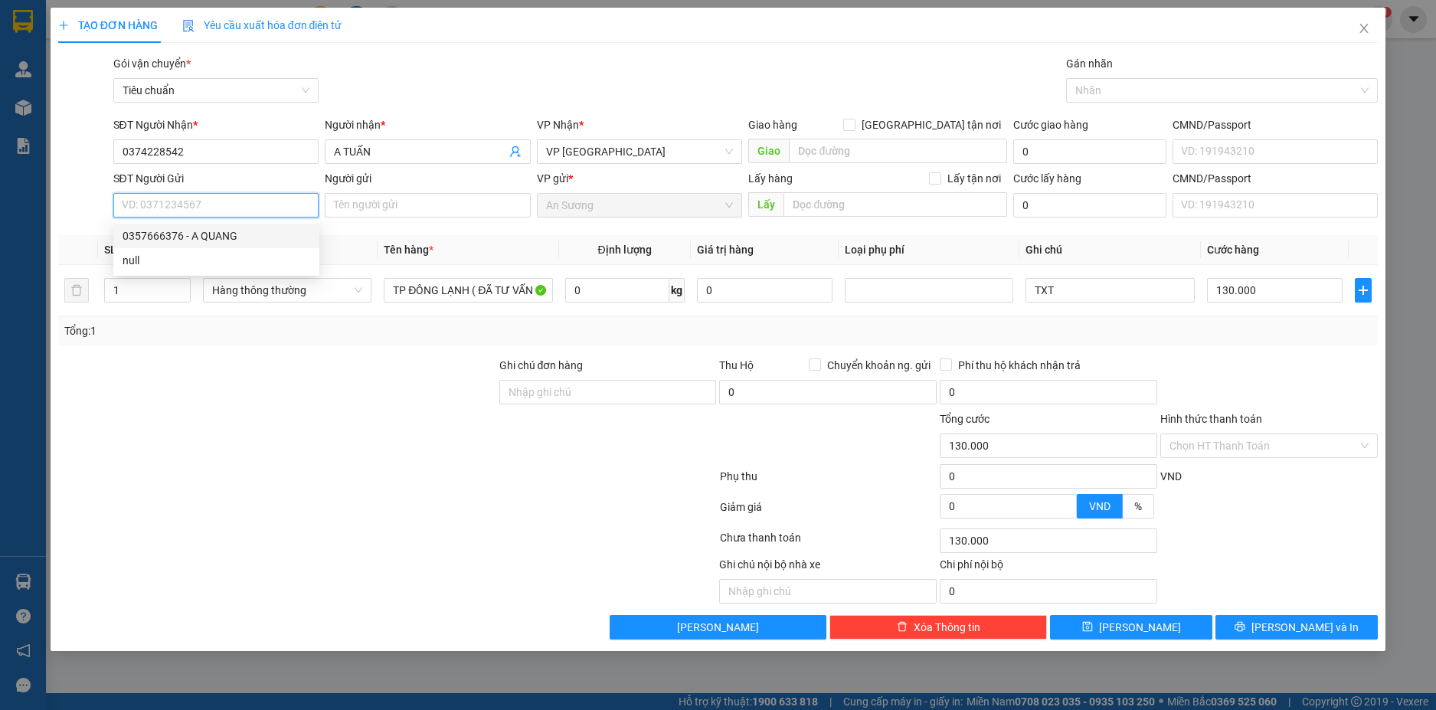
click at [213, 231] on div "0357666376 - A QUANG" at bounding box center [217, 236] width 188 height 17
type input "0357666376"
type input "A QUANG"
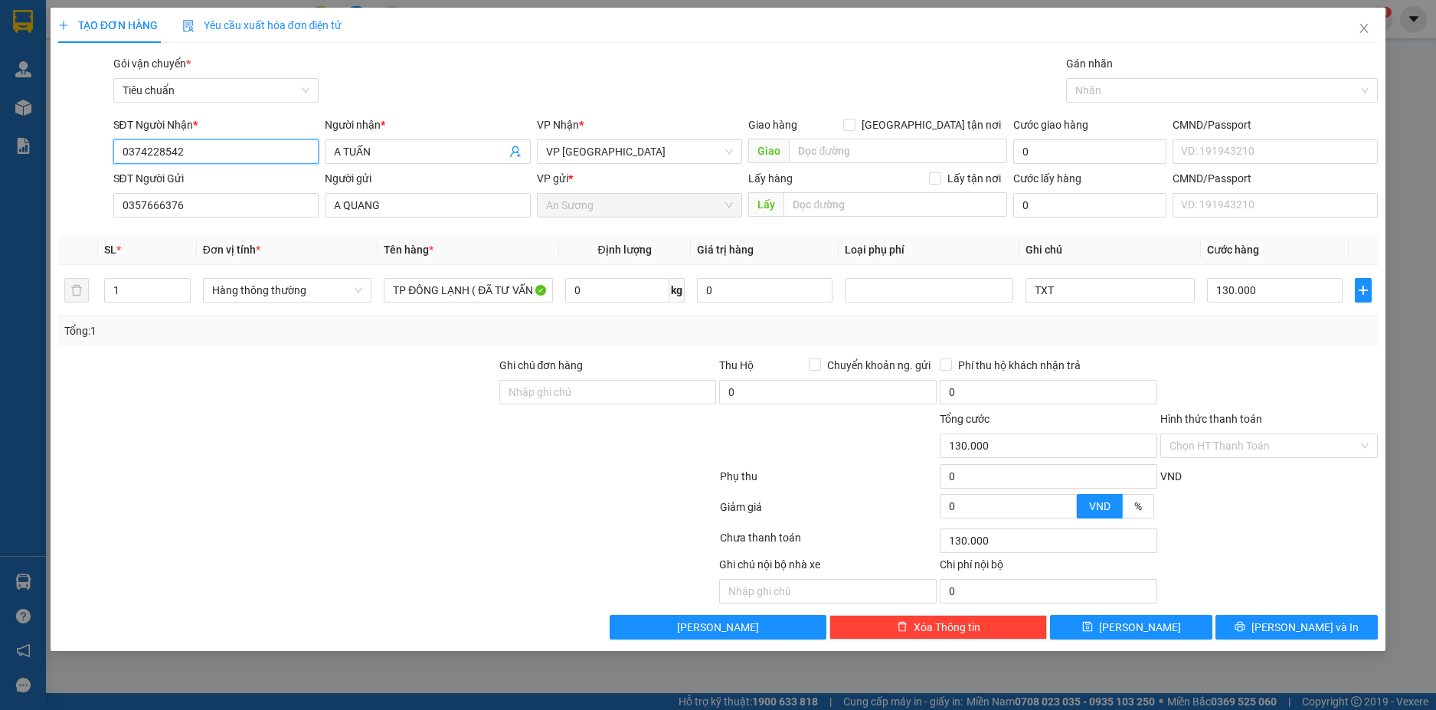
click at [234, 156] on input "0374228542" at bounding box center [216, 151] width 206 height 25
click at [229, 213] on div "0945790022 - C TRINH" at bounding box center [217, 206] width 188 height 17
type input "0945790022"
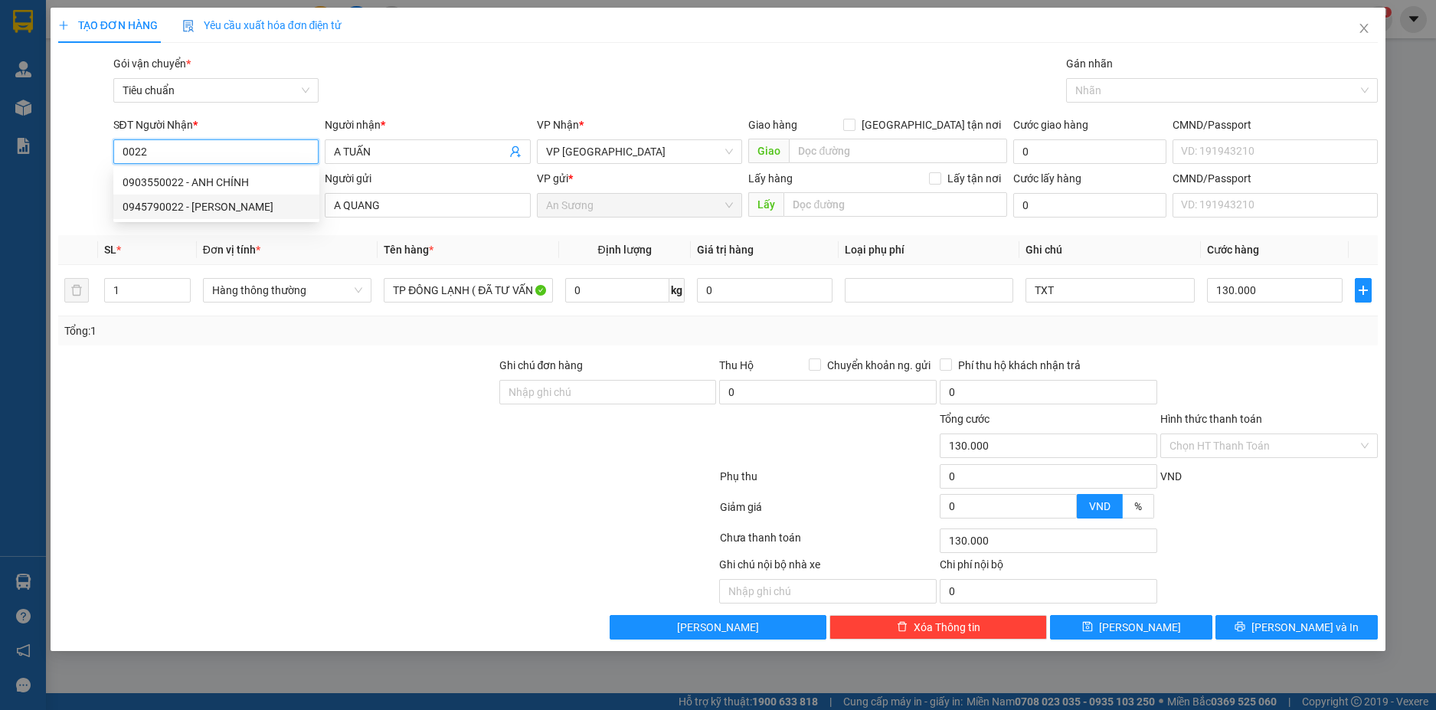
type input "C TRINH"
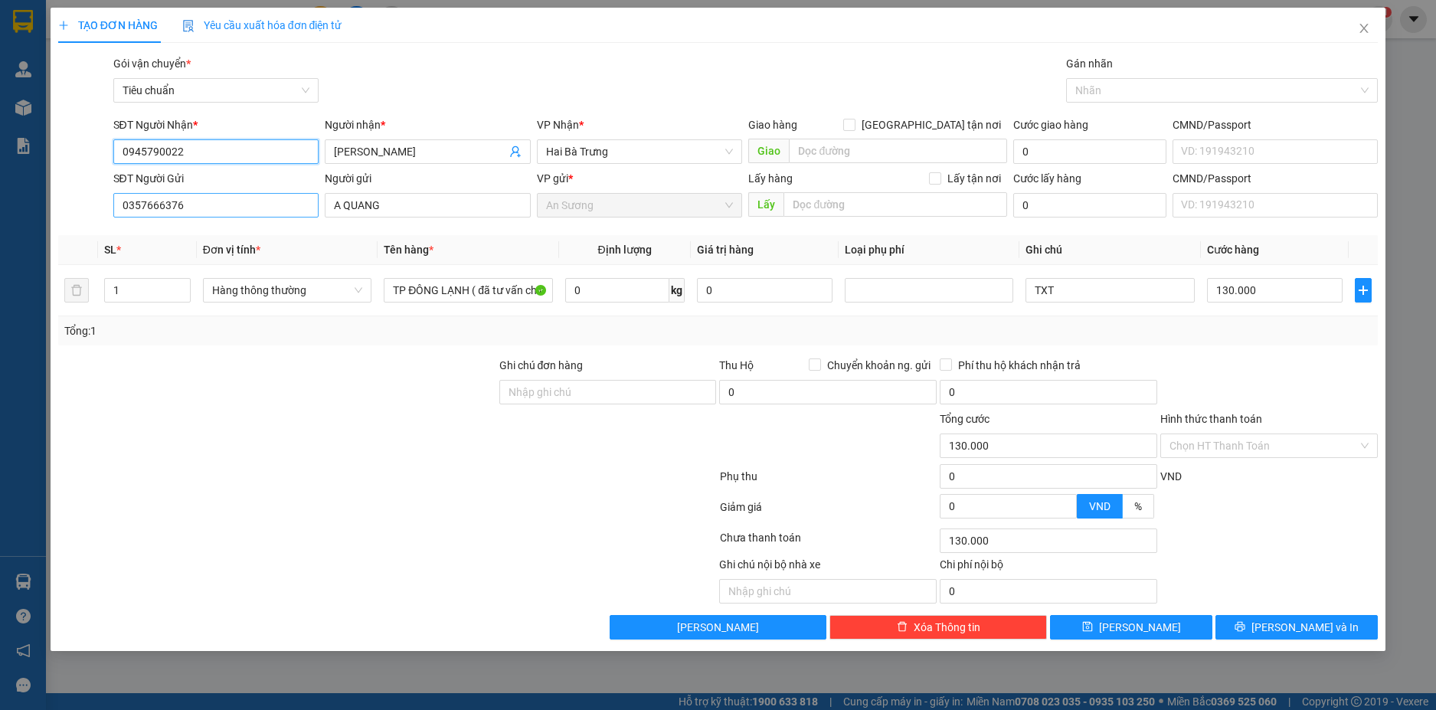
type input "0945790022"
click at [247, 208] on input "0357666376" at bounding box center [216, 205] width 206 height 25
click at [287, 439] on div at bounding box center [277, 438] width 441 height 54
click at [1338, 626] on button "Lưu và In" at bounding box center [1297, 627] width 162 height 25
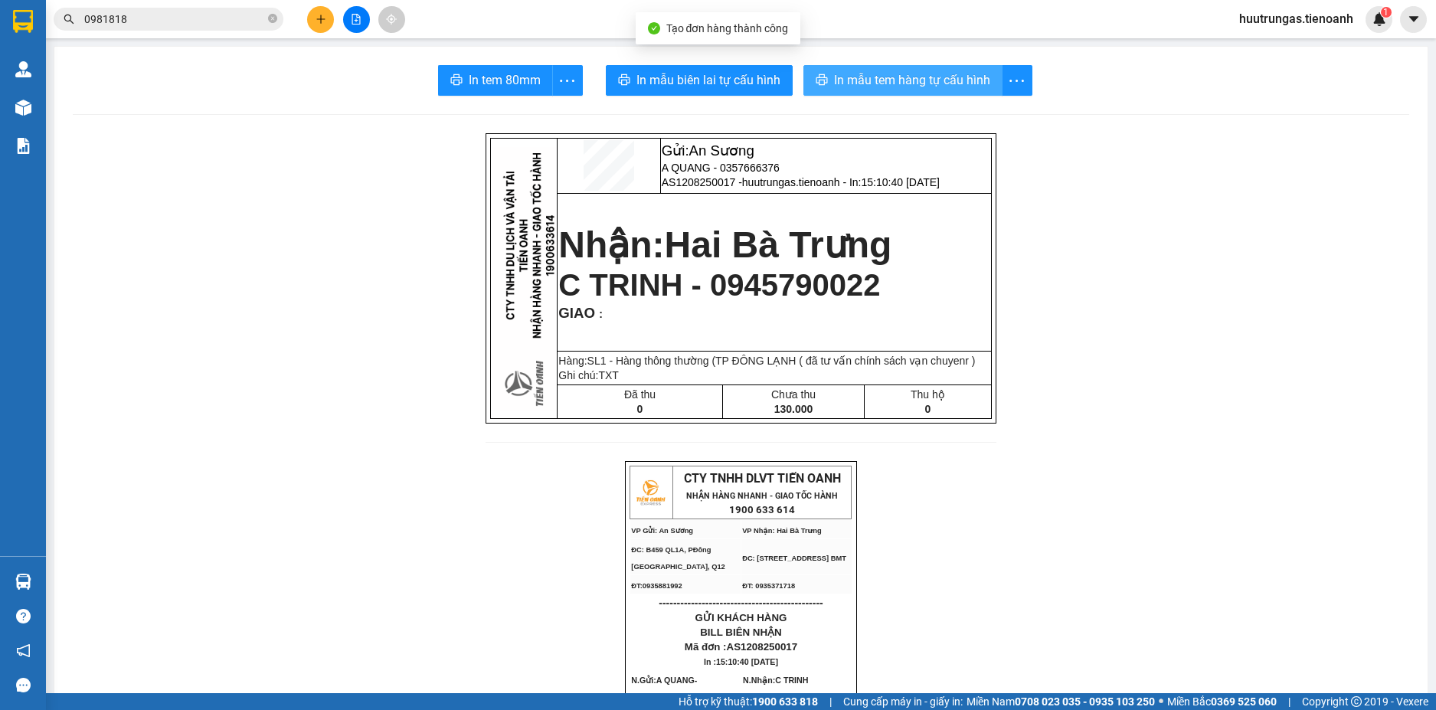
click at [901, 76] on span "In mẫu tem hàng tự cấu hình" at bounding box center [912, 79] width 156 height 19
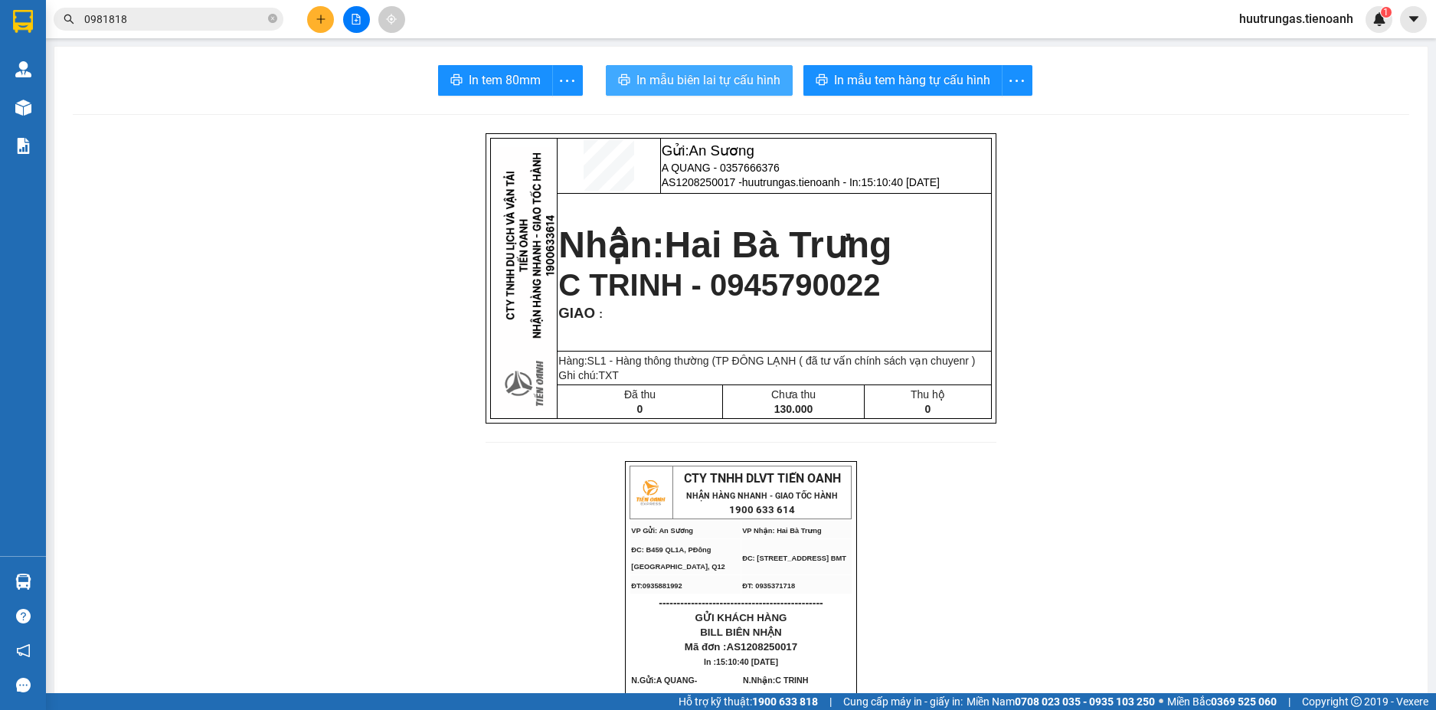
click at [700, 72] on span "In mẫu biên lai tự cấu hình" at bounding box center [709, 79] width 144 height 19
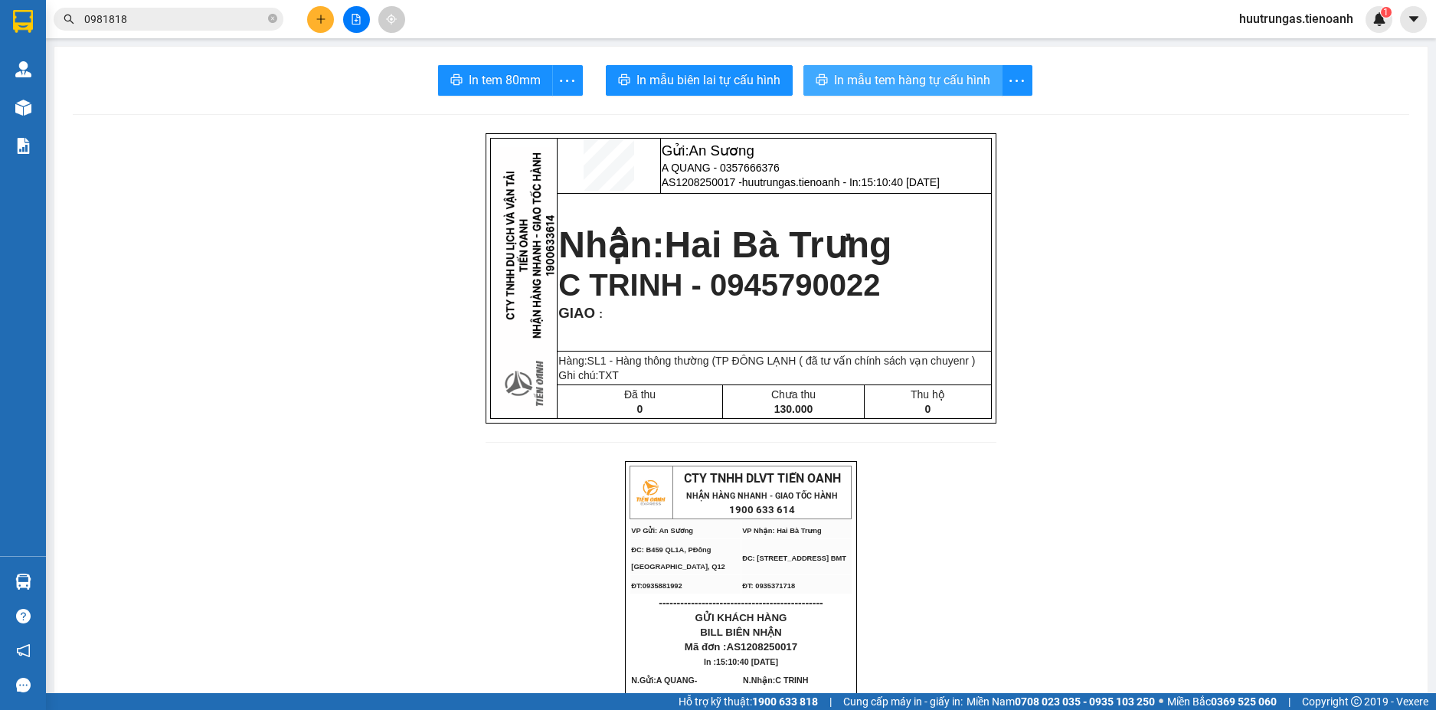
click at [899, 87] on span "In mẫu tem hàng tự cấu hình" at bounding box center [912, 79] width 156 height 19
click at [216, 25] on input "0981818" at bounding box center [174, 19] width 181 height 17
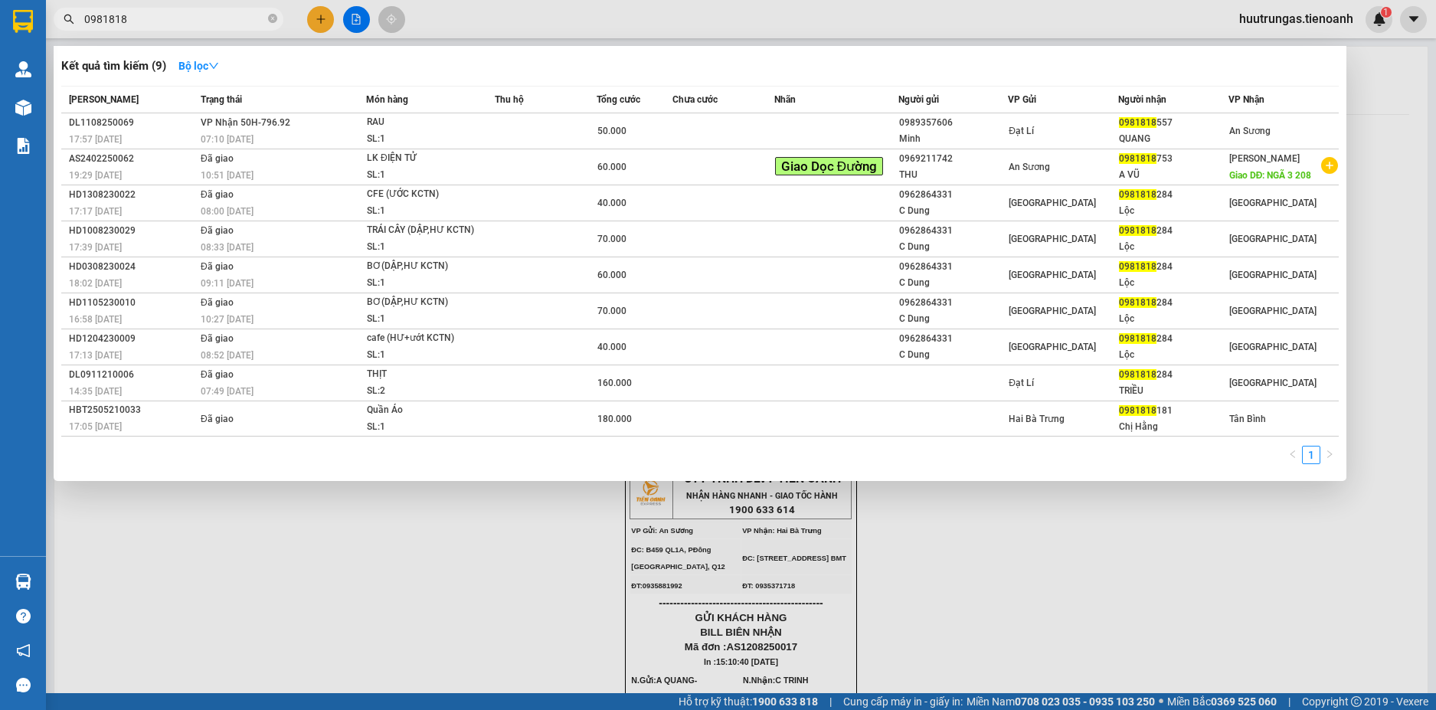
click at [216, 25] on input "0981818" at bounding box center [174, 19] width 181 height 17
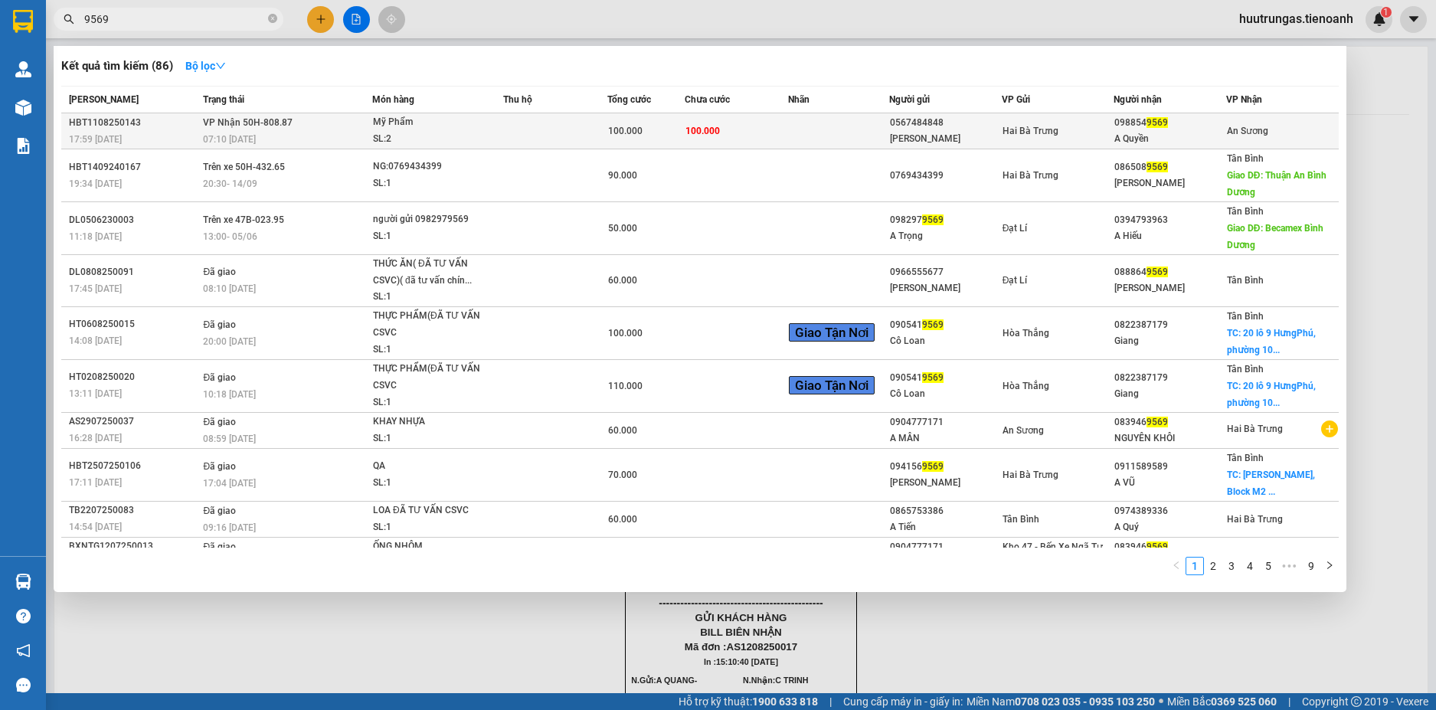
type input "9569"
click at [474, 124] on div "Mỹ Phẩm" at bounding box center [430, 122] width 115 height 17
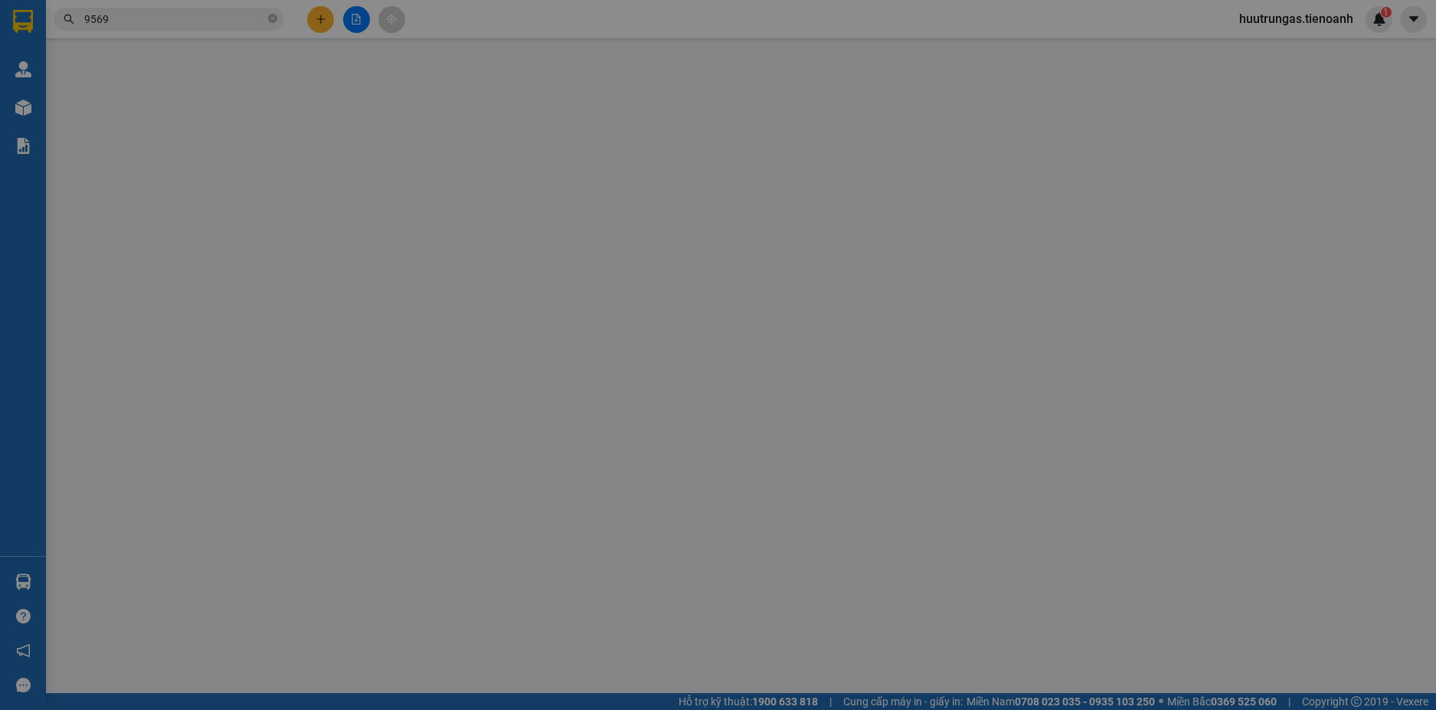
type input "0988549569"
type input "A Quyền"
type input "0567484848"
type input "THANH TRƯƠNG"
type input "240574531"
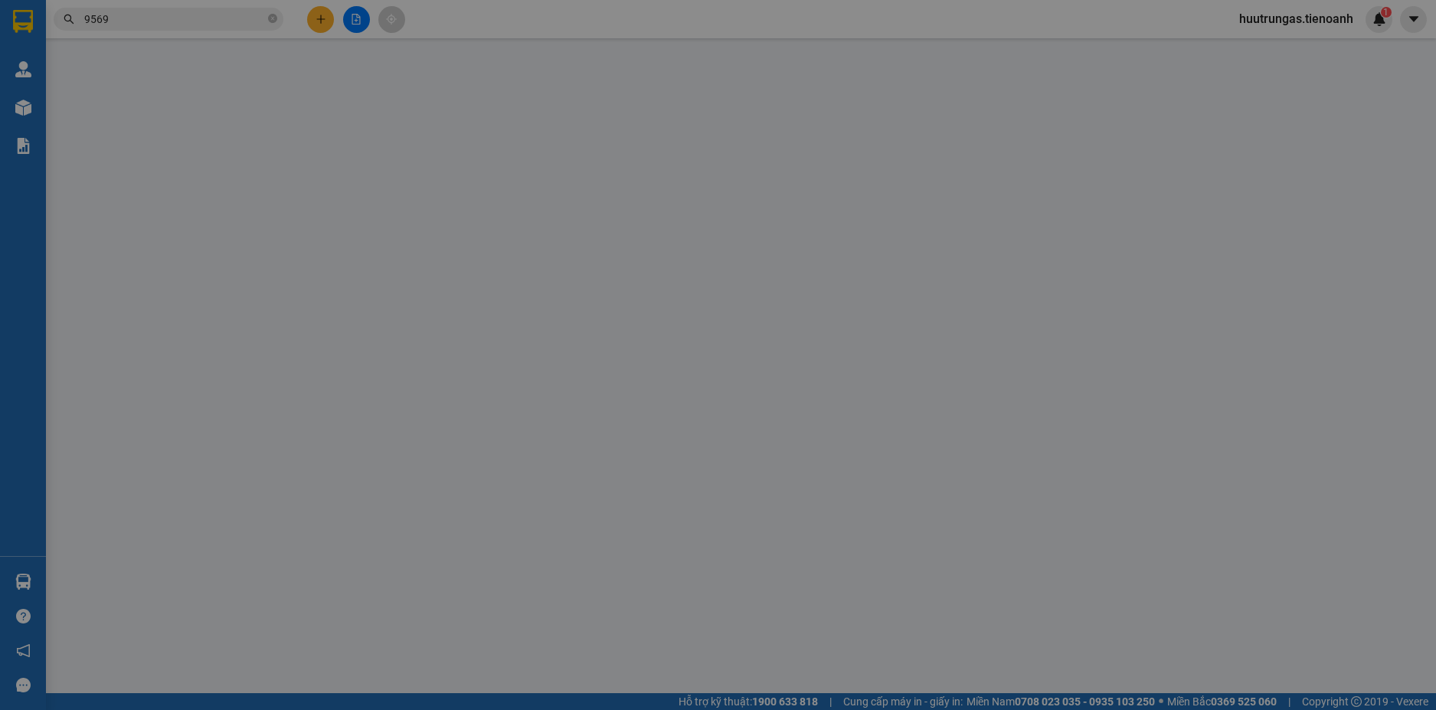
type input "100.000"
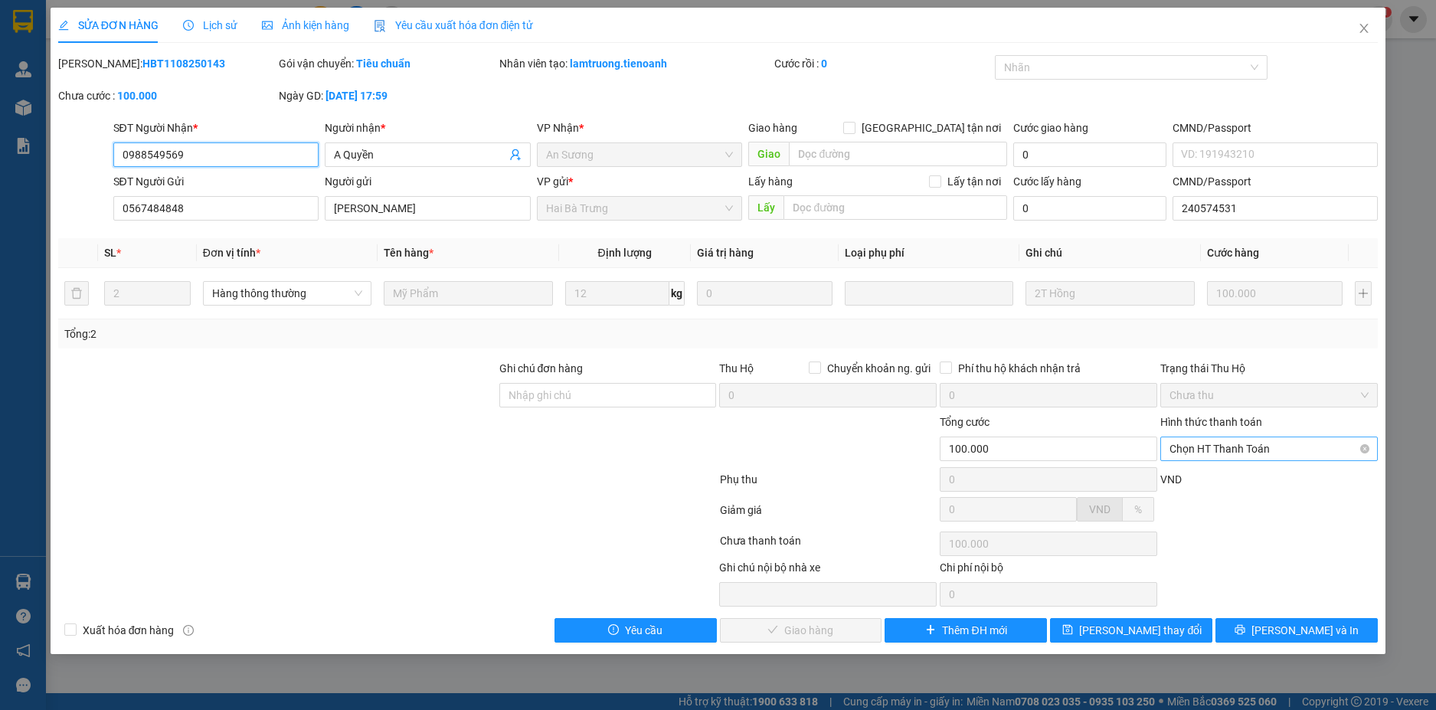
click at [1305, 447] on span "Chọn HT Thanh Toán" at bounding box center [1269, 448] width 199 height 23
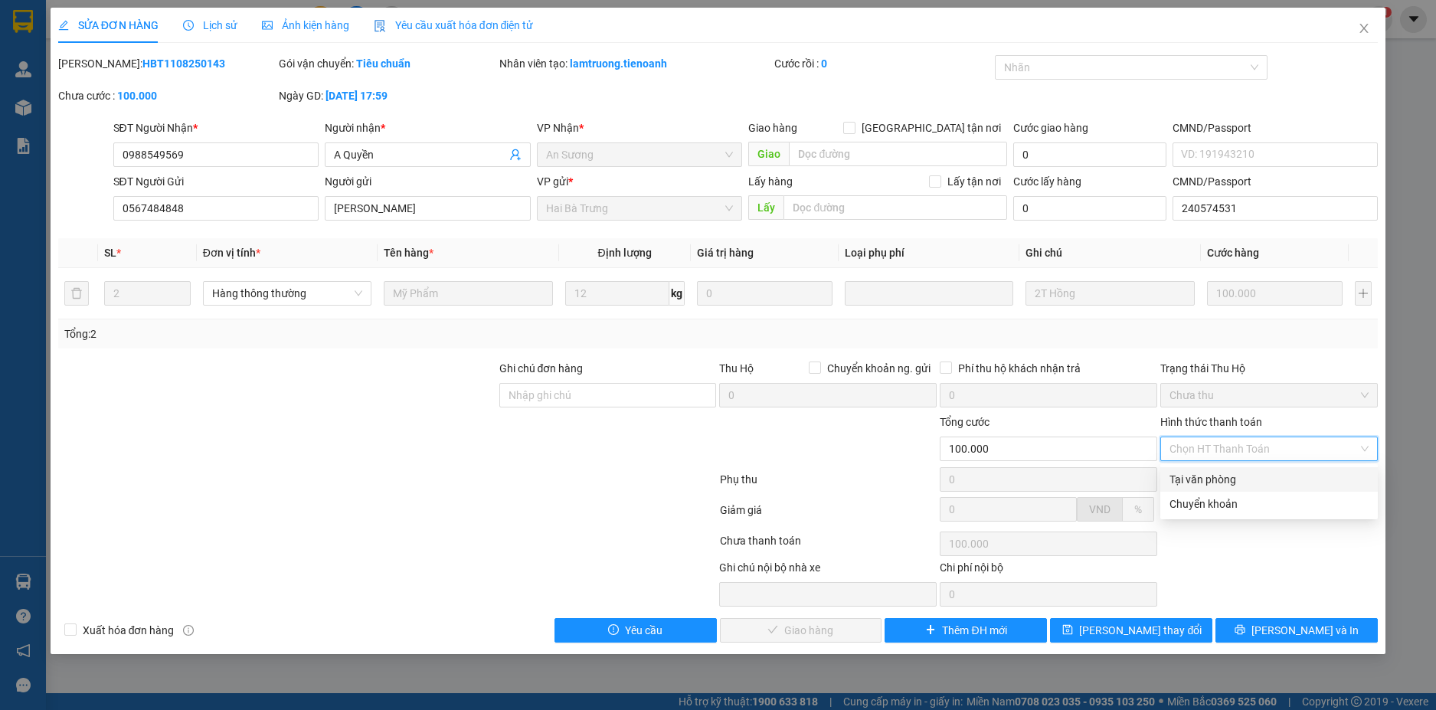
click at [1252, 472] on div "Tại văn phòng" at bounding box center [1269, 479] width 199 height 17
type input "0"
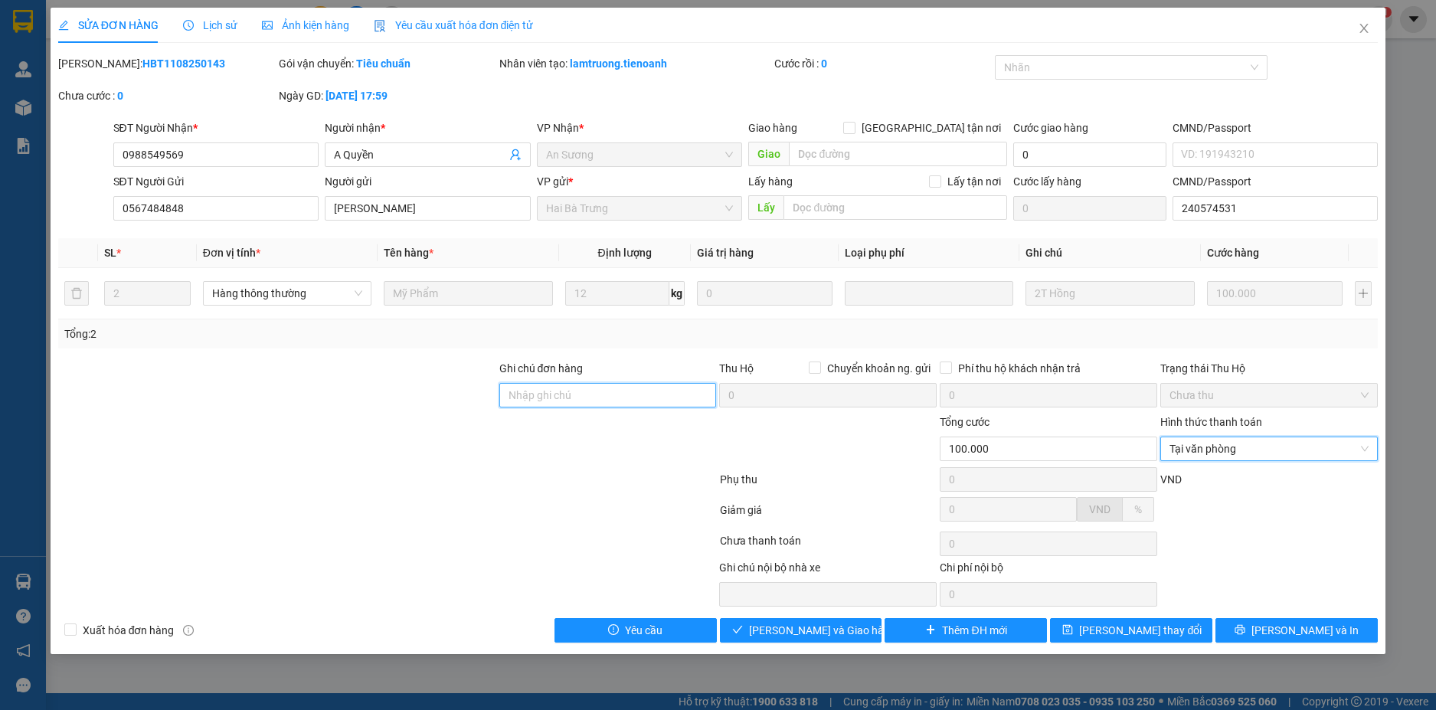
click at [586, 398] on input "Ghi chú đơn hàng" at bounding box center [609, 395] width 218 height 25
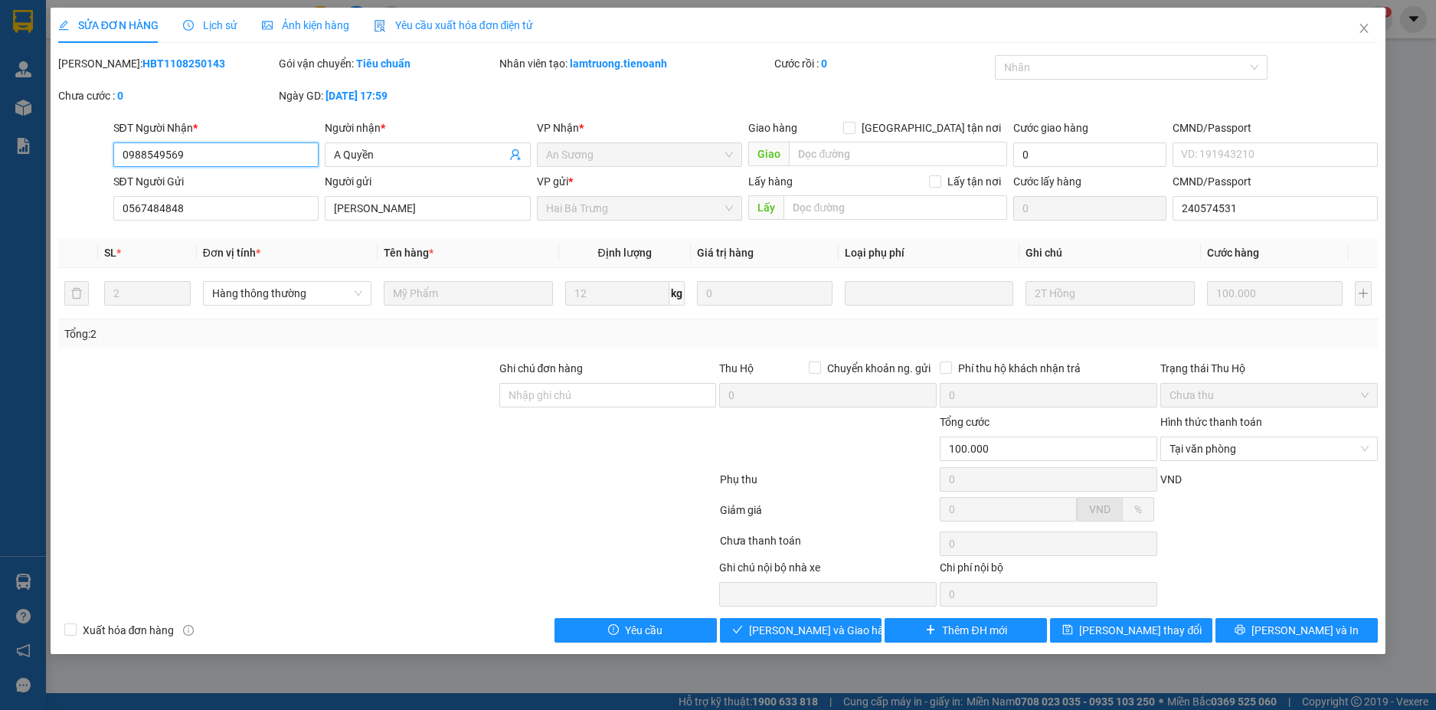
click at [218, 155] on input "0988549569" at bounding box center [216, 154] width 206 height 25
type input "0988549565"
click at [867, 634] on button "Lưu và Giao hàng" at bounding box center [801, 630] width 162 height 25
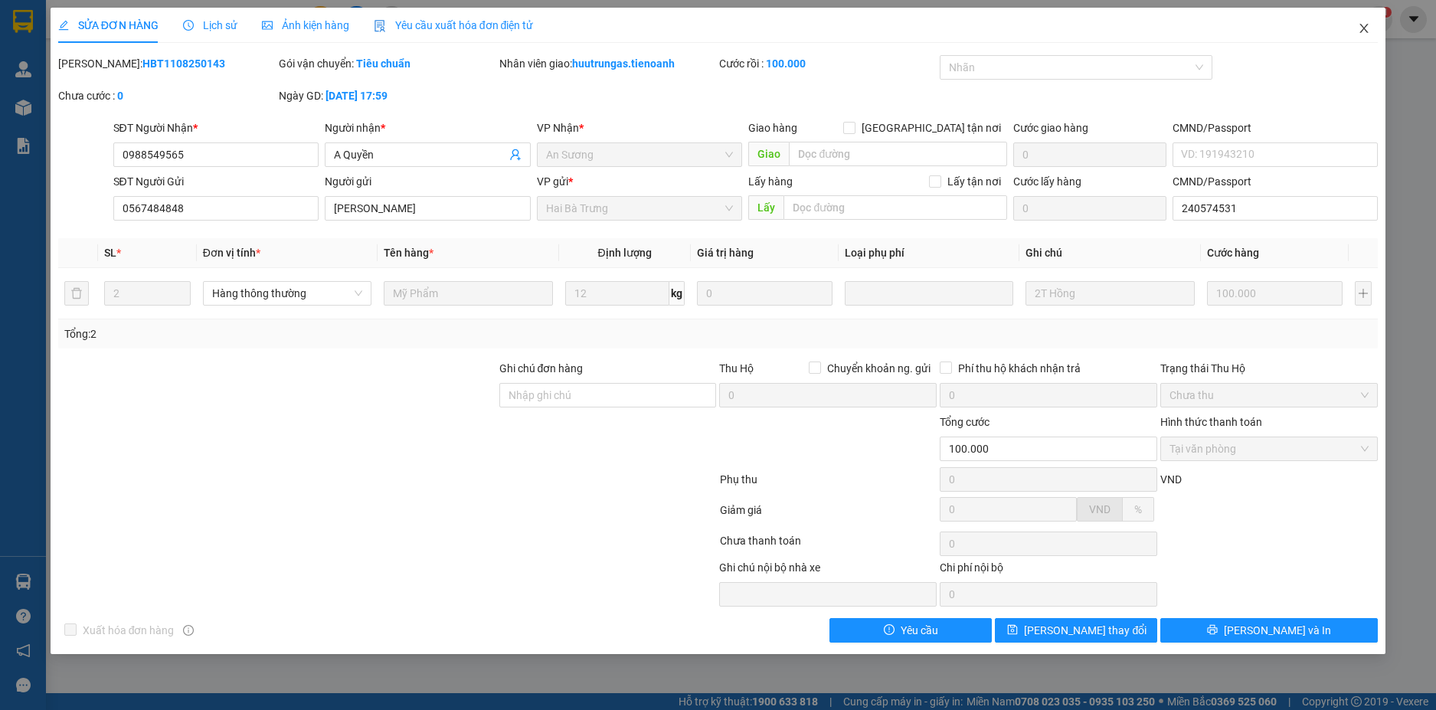
click at [1370, 28] on icon "close" at bounding box center [1364, 28] width 12 height 12
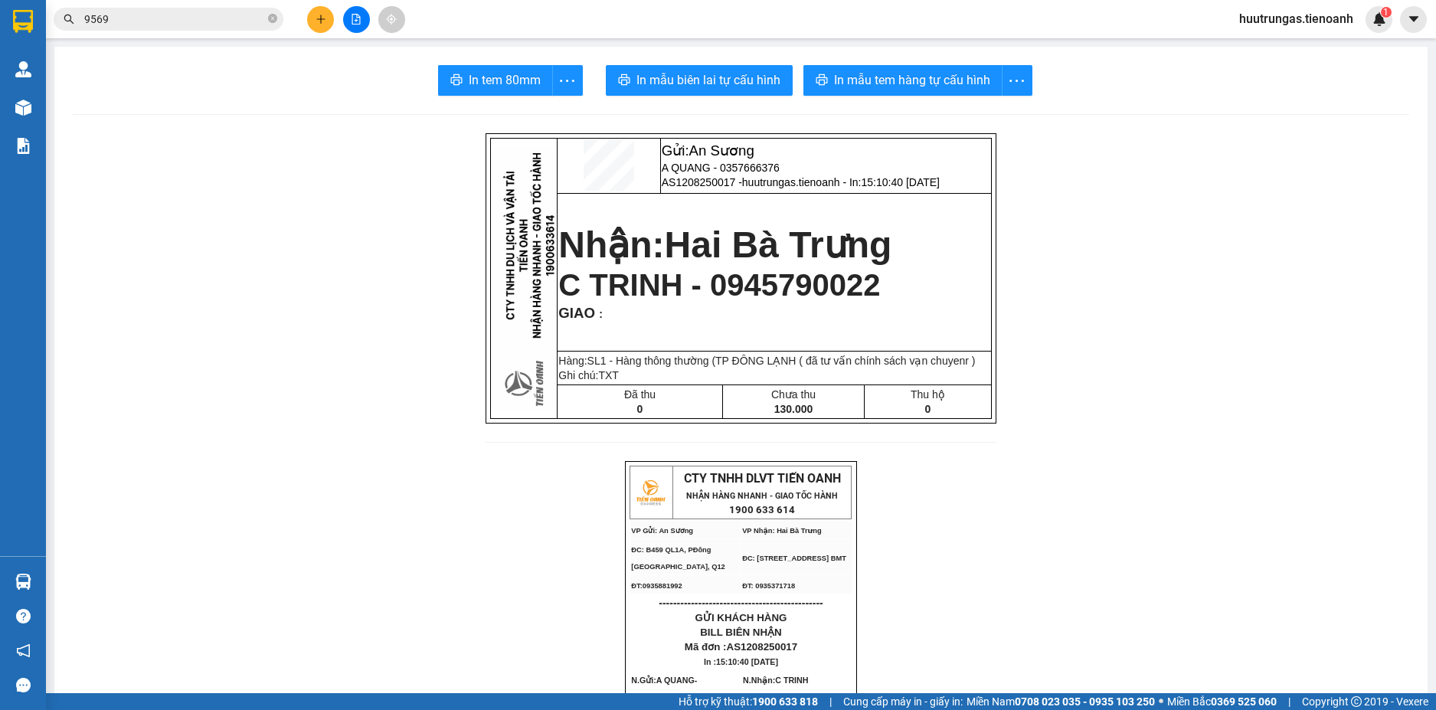
click at [192, 18] on input "9569" at bounding box center [174, 19] width 181 height 17
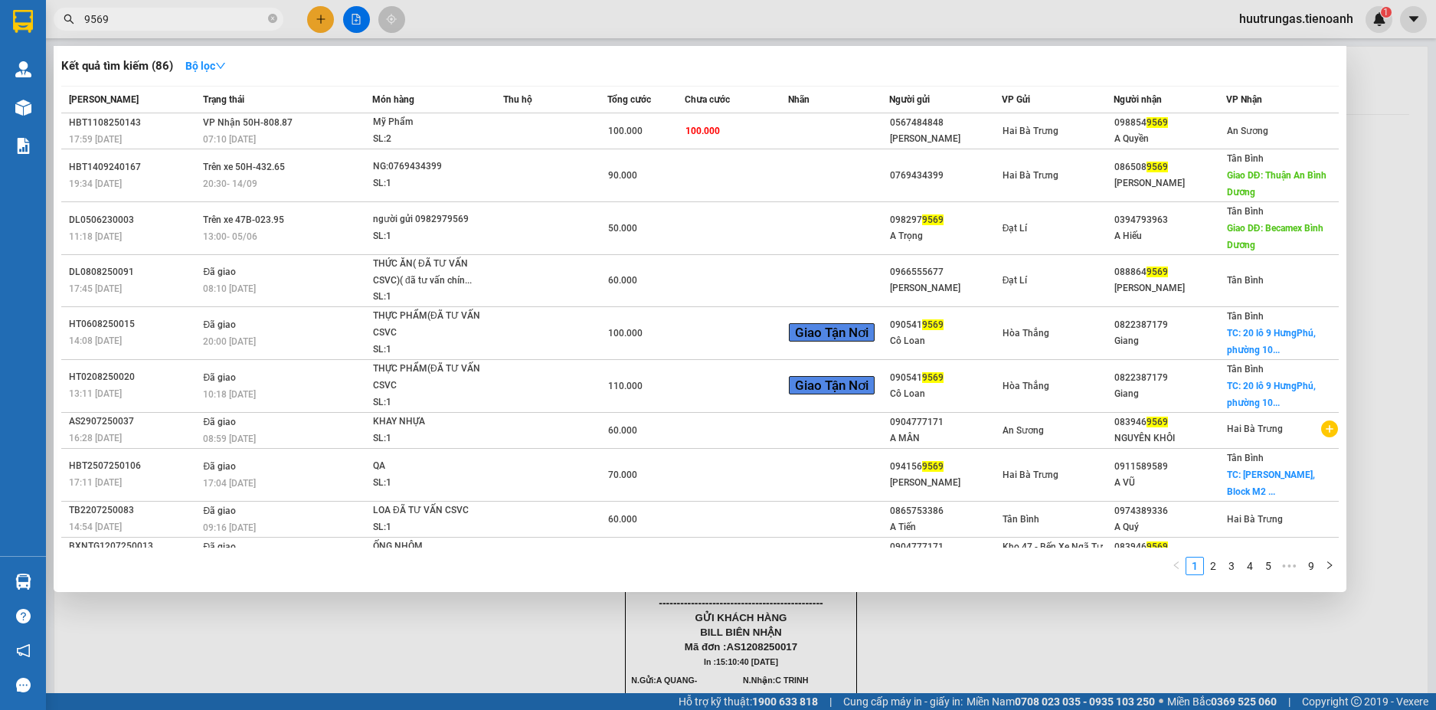
click at [192, 18] on input "9569" at bounding box center [174, 19] width 181 height 17
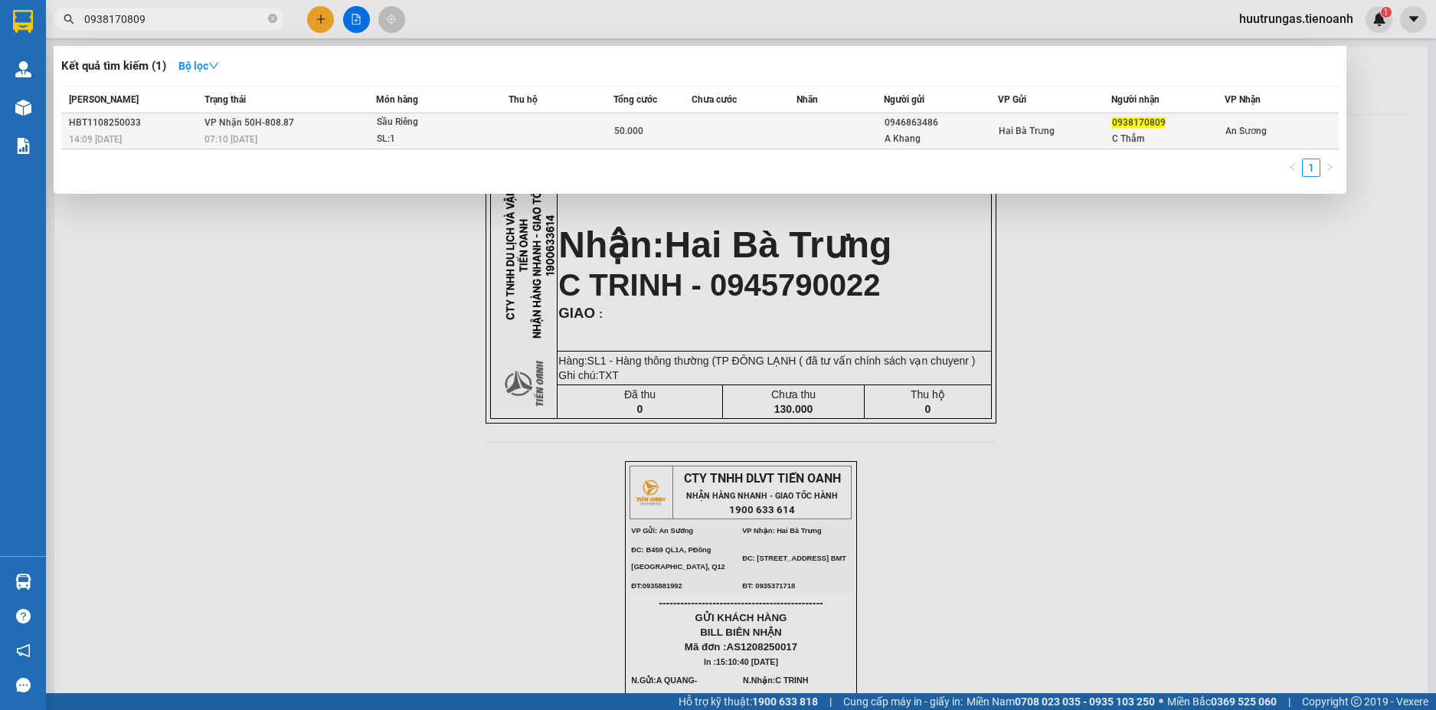
type input "0938170809"
click at [788, 130] on td at bounding box center [744, 131] width 105 height 36
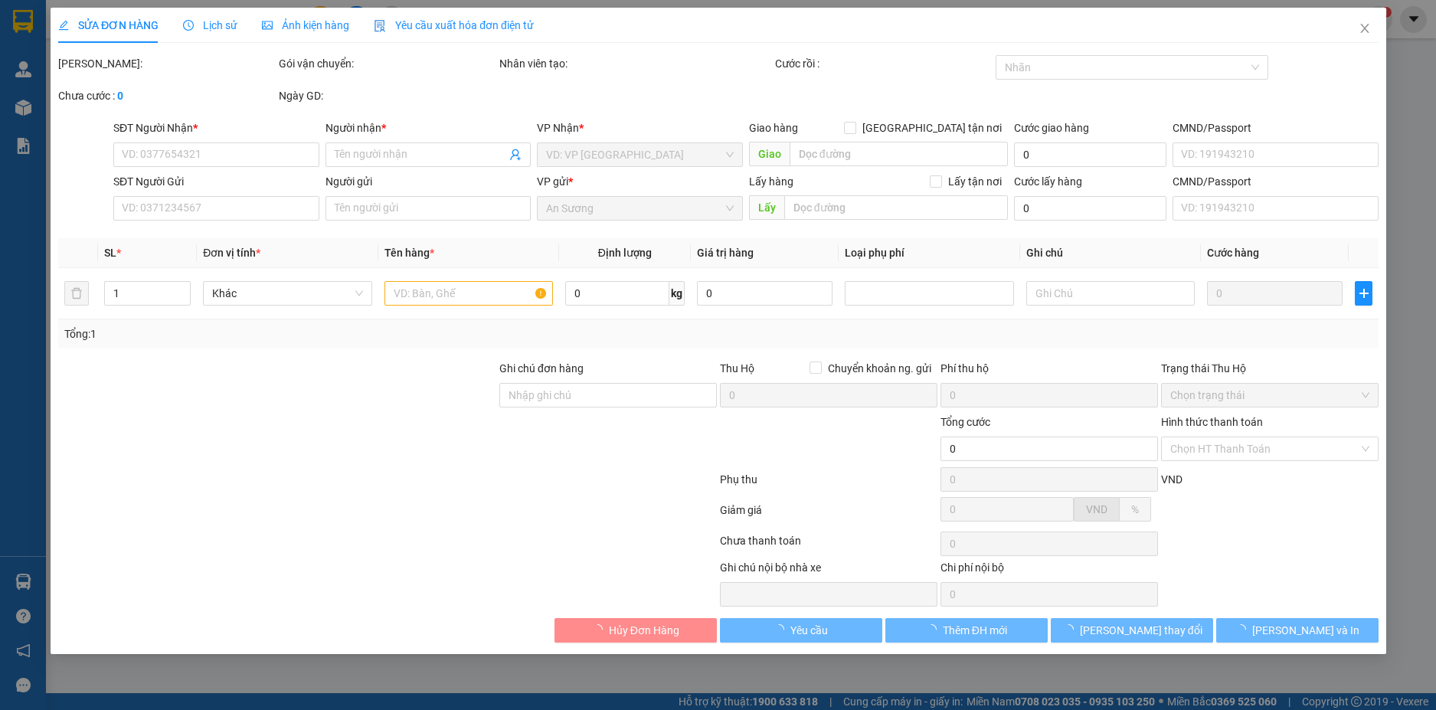
type input "0938170809"
type input "C Thắm"
type input "0946863486"
type input "A Khang"
type input "50.000"
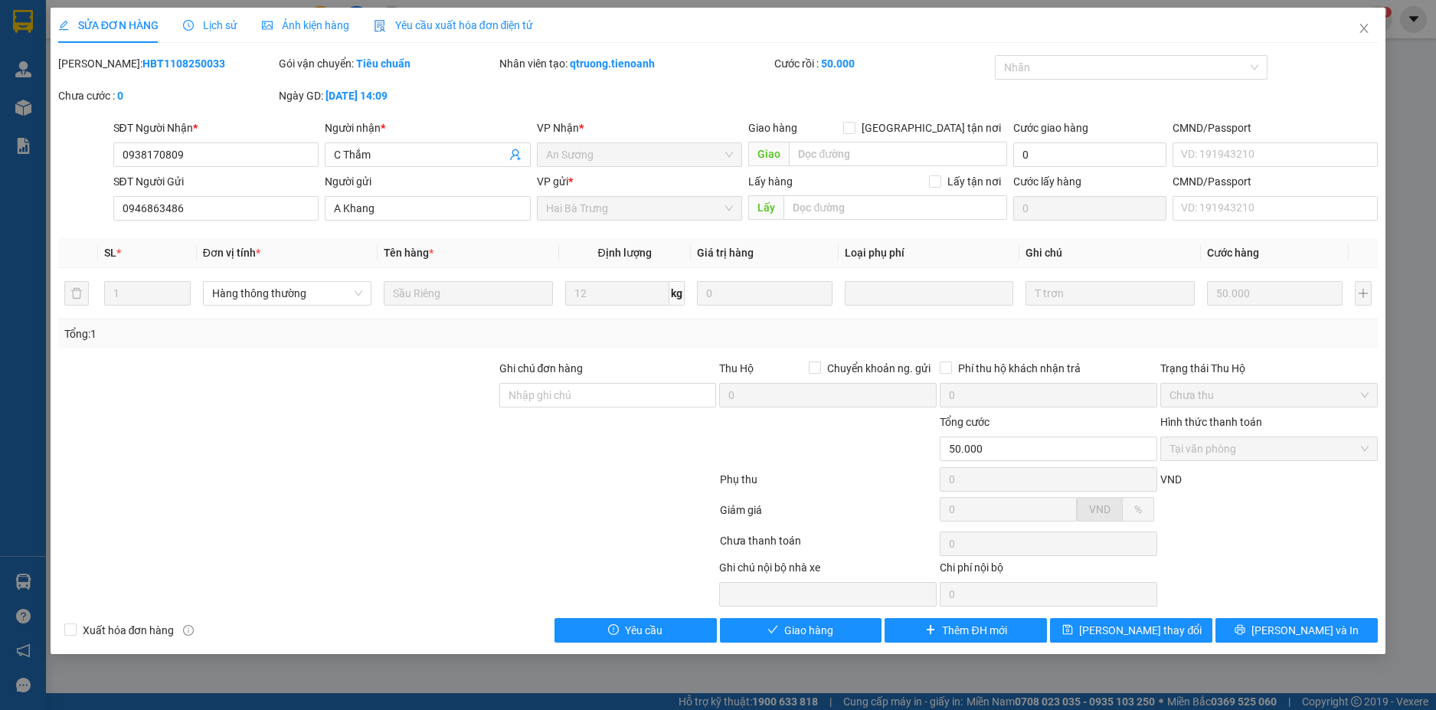
click at [224, 28] on span "Lịch sử" at bounding box center [210, 25] width 54 height 12
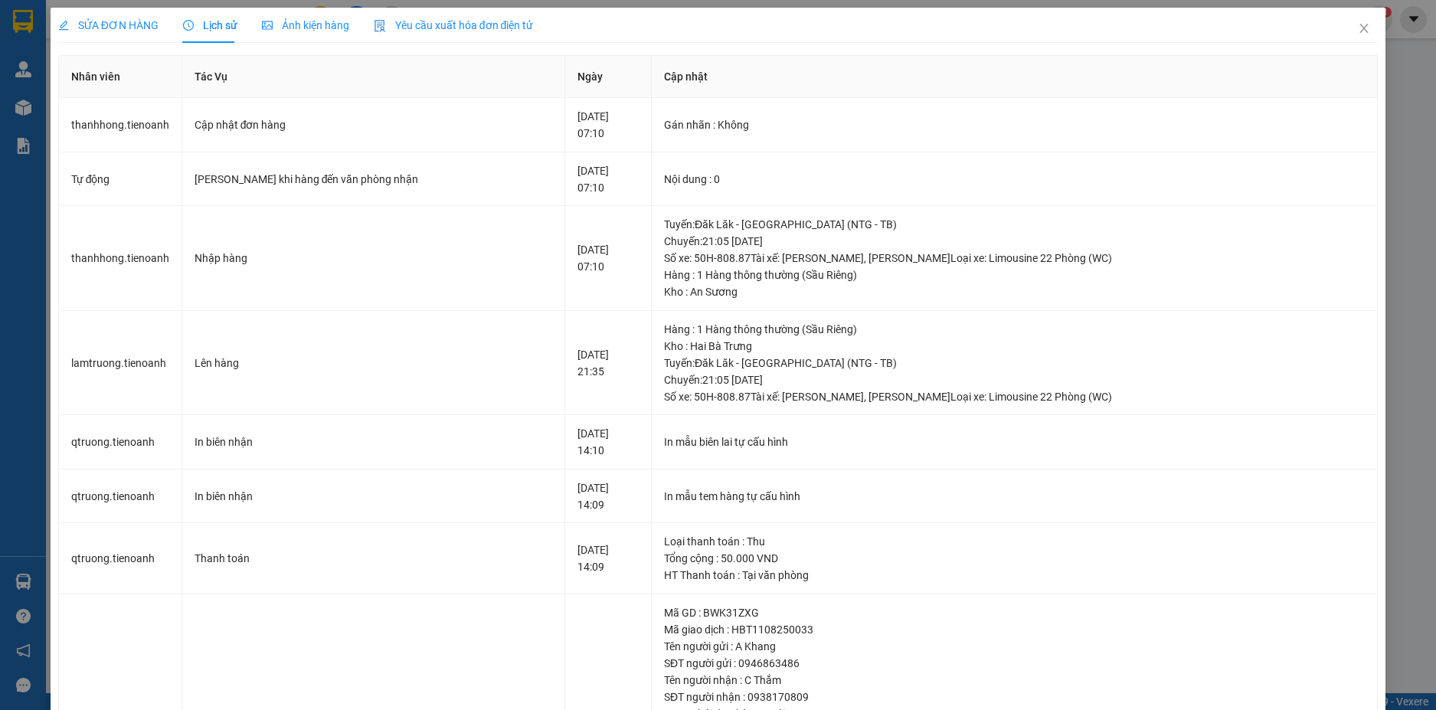
click at [126, 33] on div "SỬA ĐƠN HÀNG" at bounding box center [108, 25] width 100 height 17
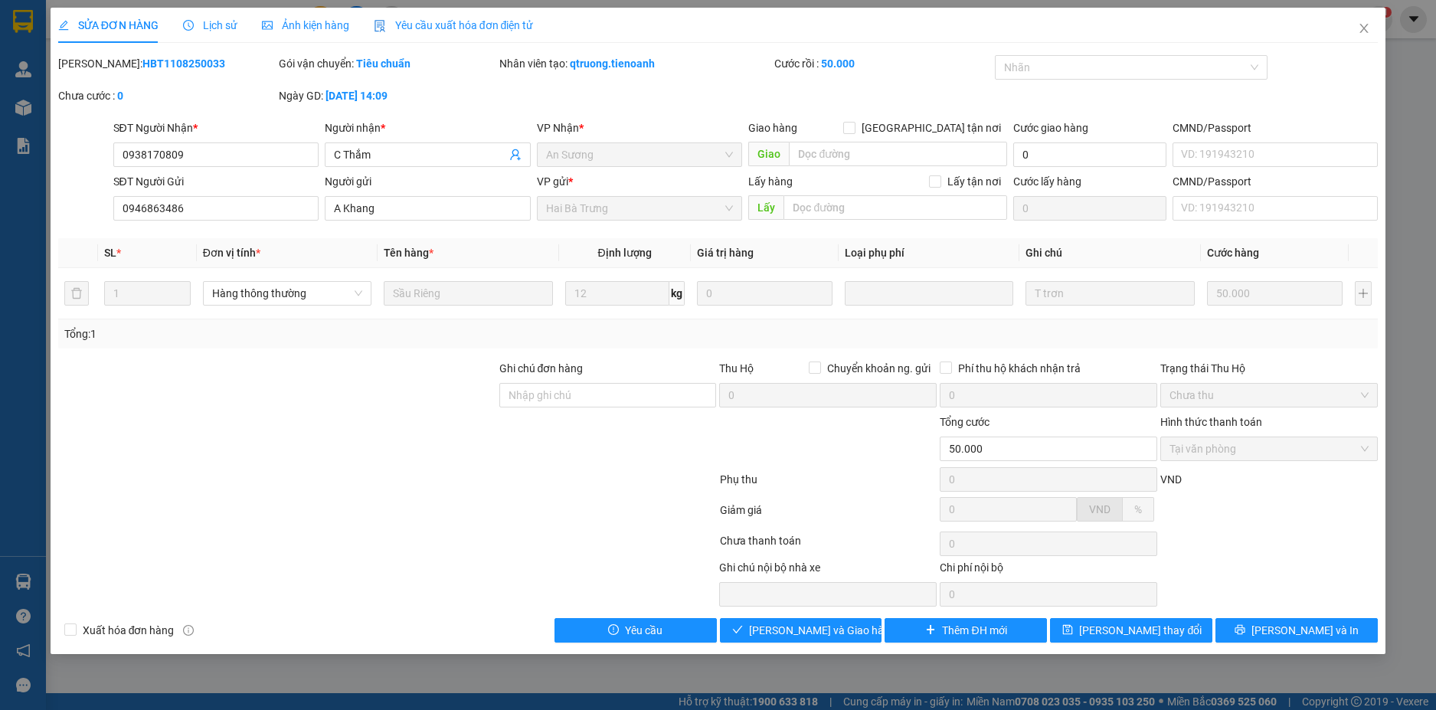
click at [220, 33] on div "Lịch sử" at bounding box center [210, 25] width 54 height 17
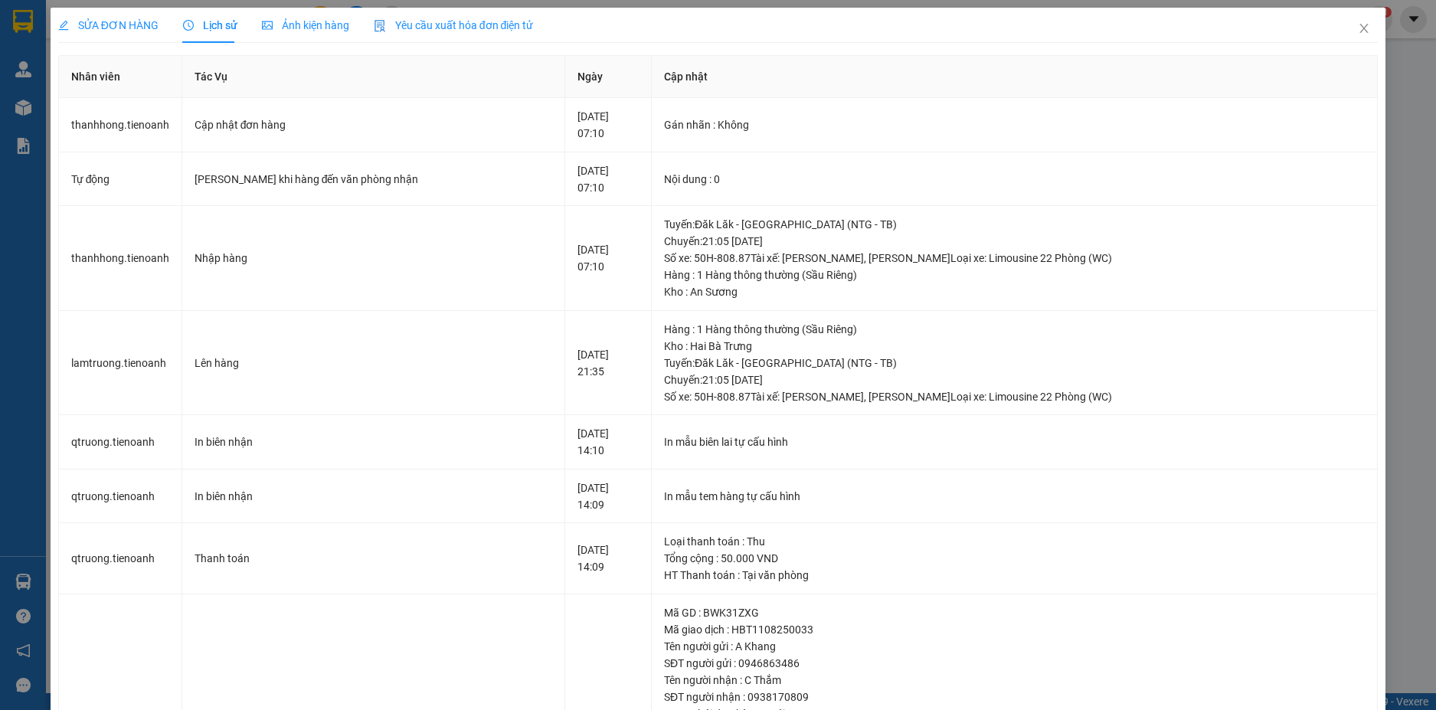
click at [116, 33] on div "SỬA ĐƠN HÀNG" at bounding box center [108, 25] width 100 height 17
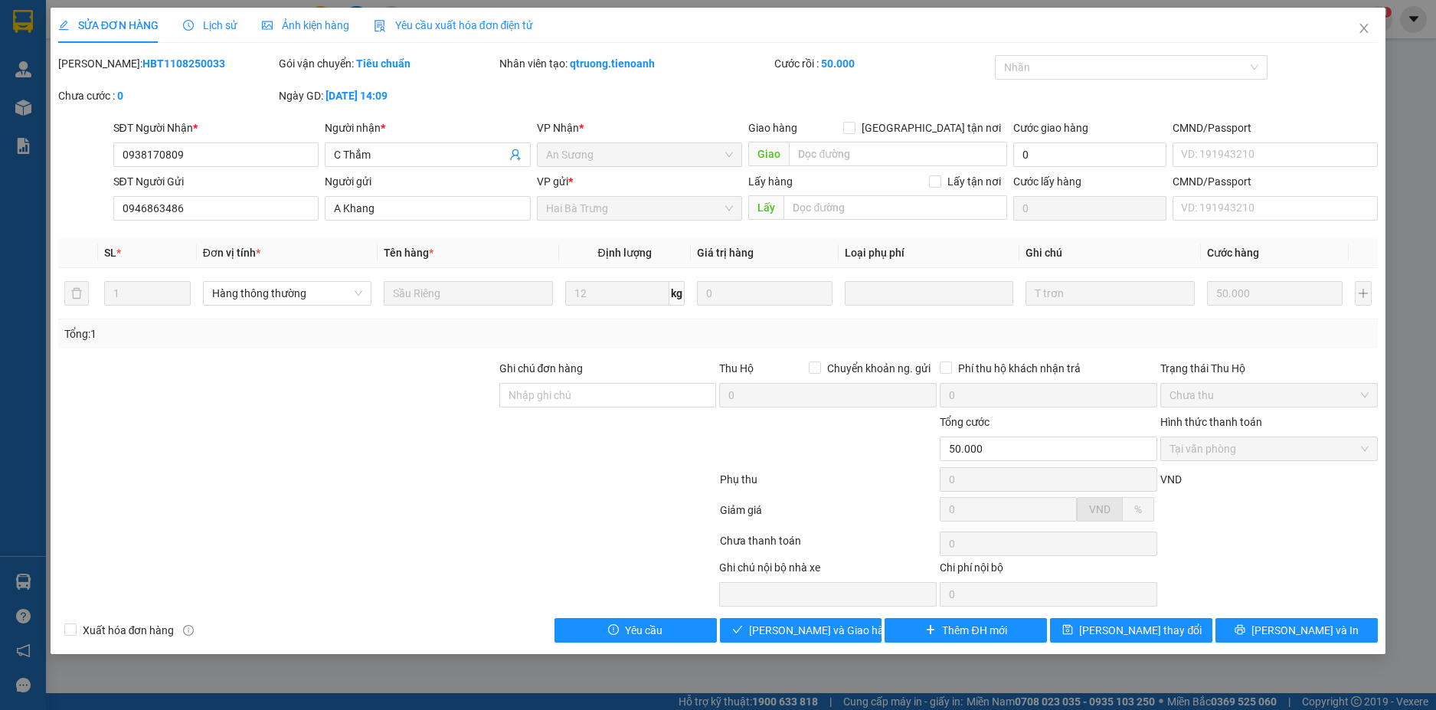
click at [220, 25] on span "Lịch sử" at bounding box center [210, 25] width 54 height 12
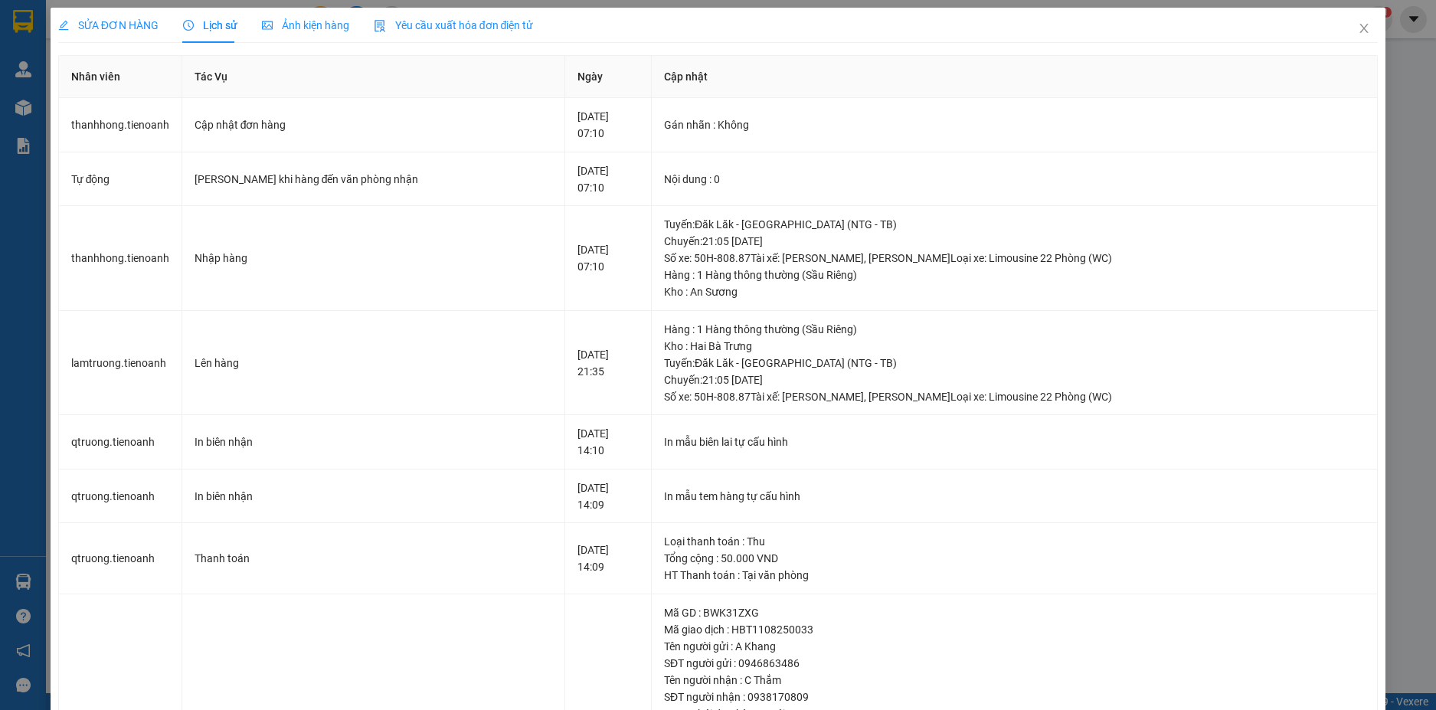
click at [129, 22] on span "SỬA ĐƠN HÀNG" at bounding box center [108, 25] width 100 height 12
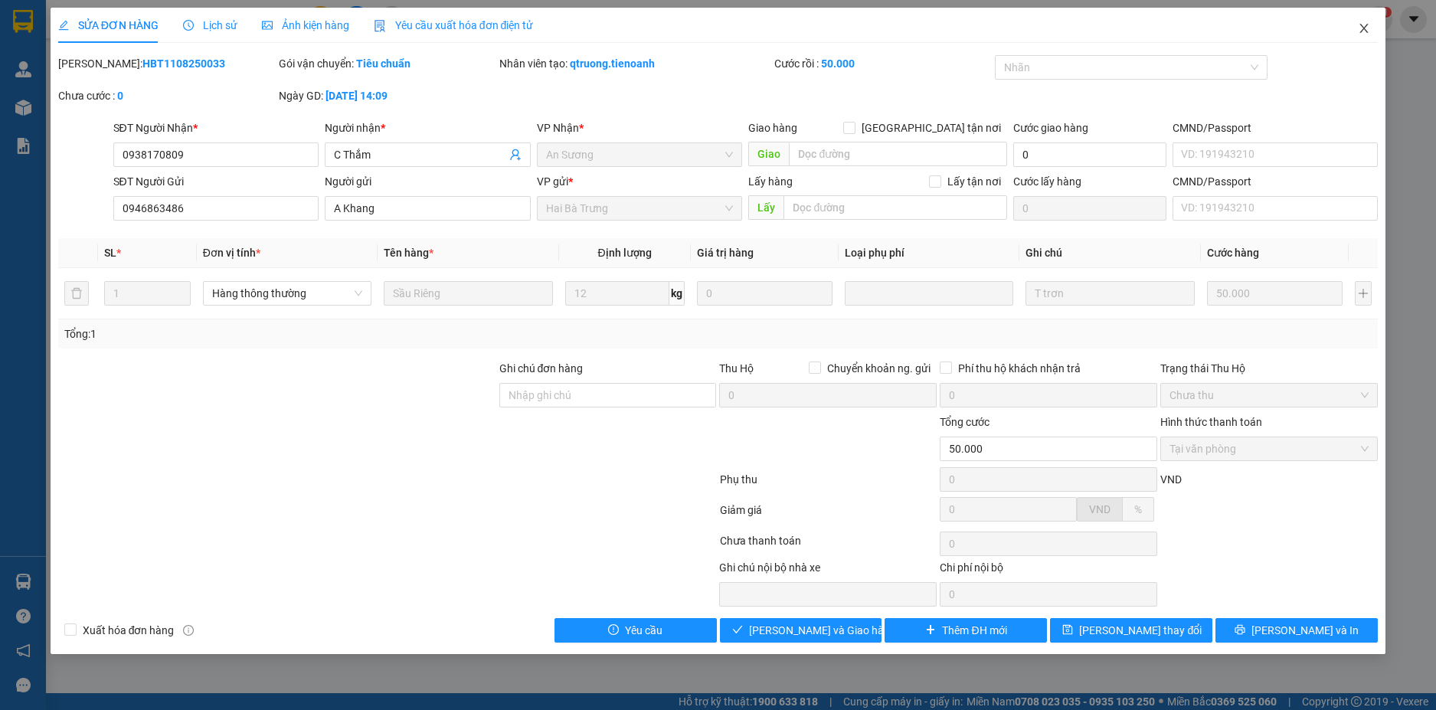
click at [1367, 32] on icon "close" at bounding box center [1365, 28] width 8 height 9
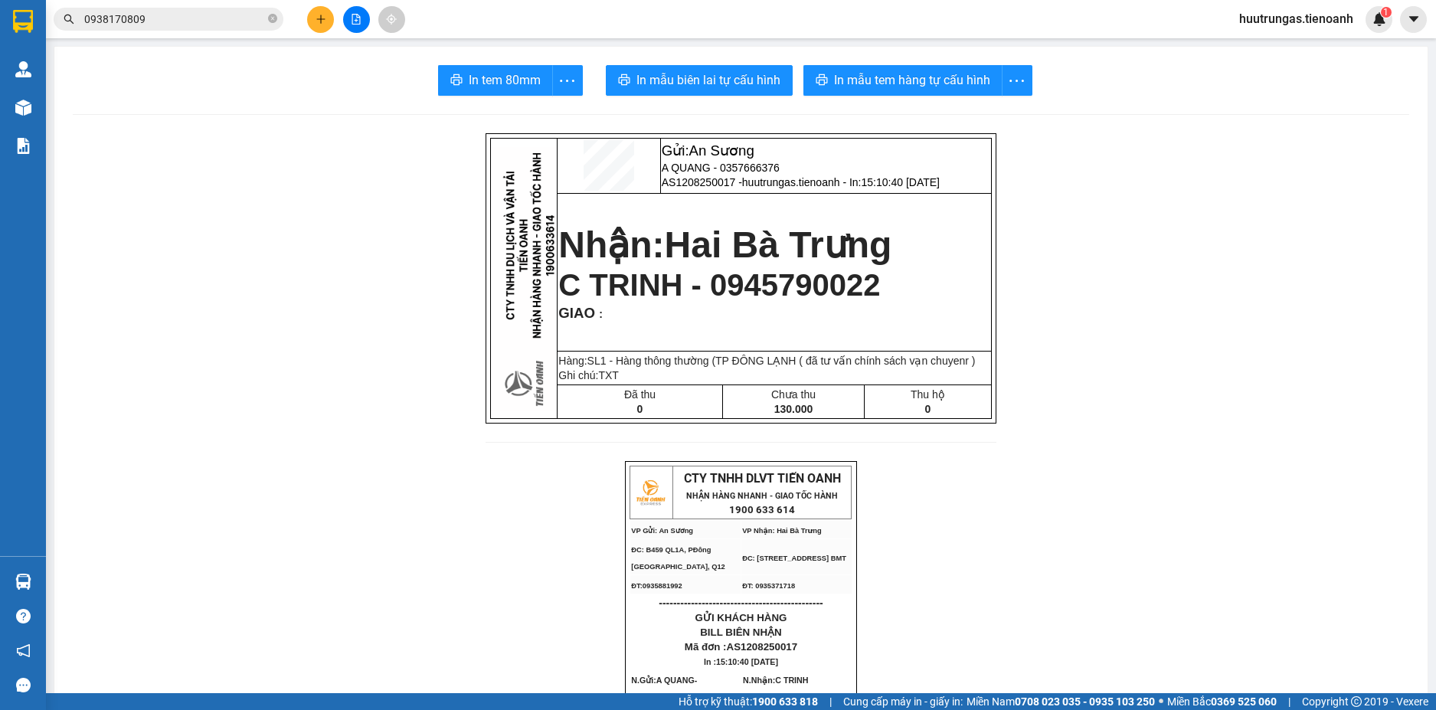
click at [206, 25] on input "0938170809" at bounding box center [174, 19] width 181 height 17
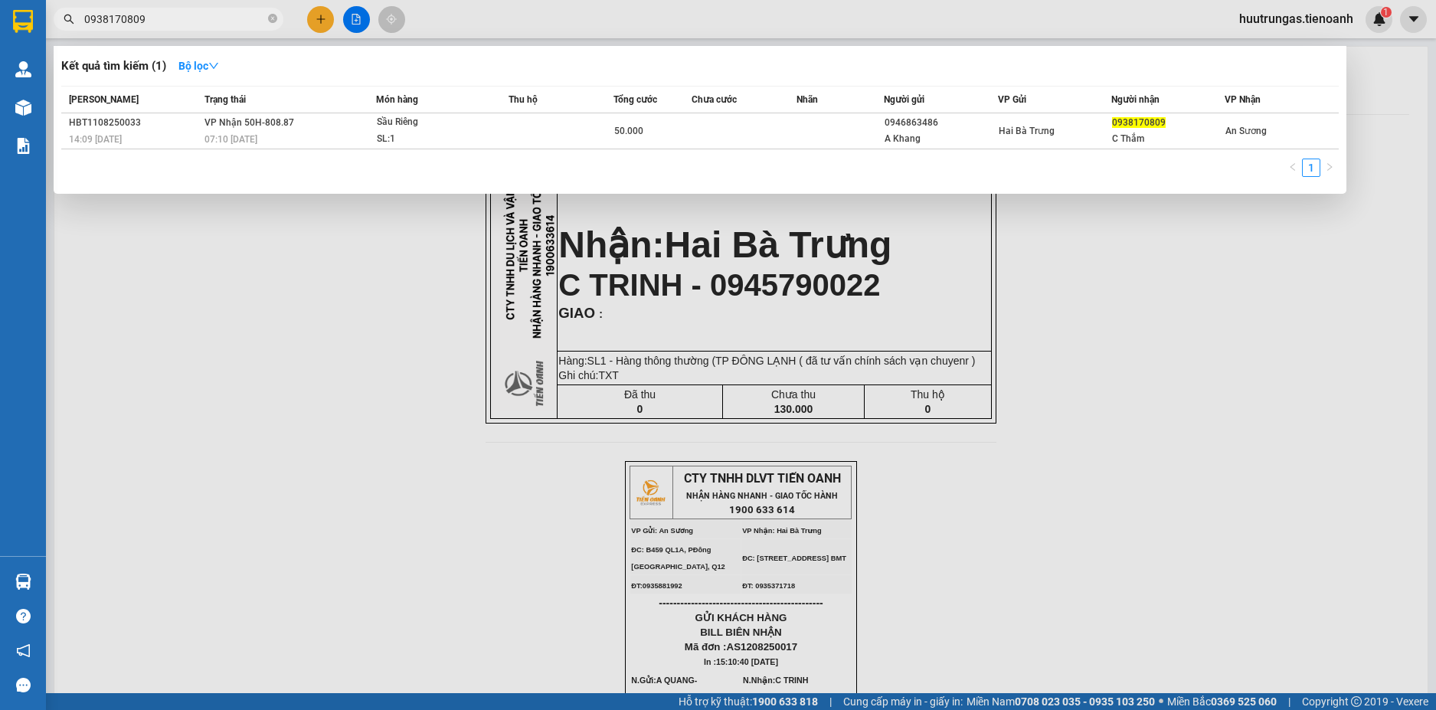
click at [206, 25] on input "0938170809" at bounding box center [174, 19] width 181 height 17
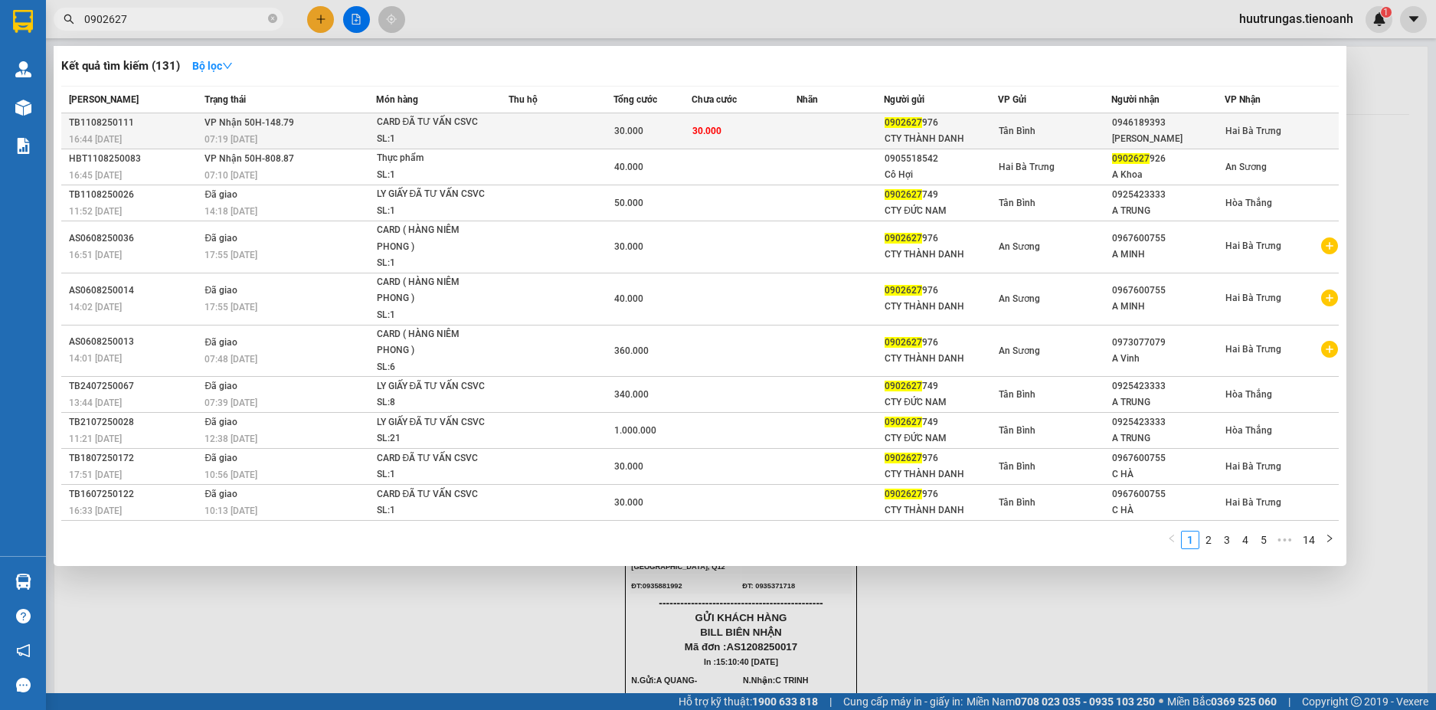
type input "0902627"
click at [523, 131] on td at bounding box center [561, 131] width 105 height 36
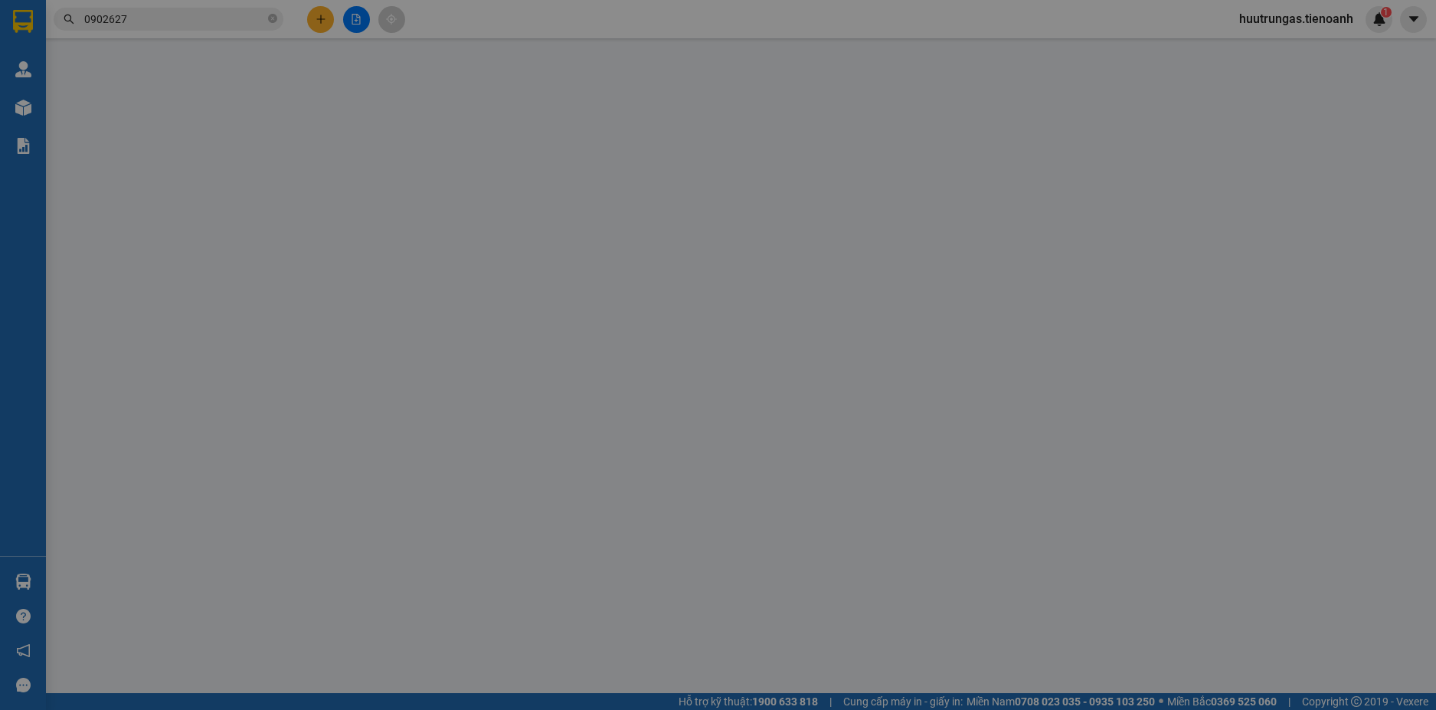
type input "0946189393"
type input "THANH VŨ"
type input "0902627976"
type input "CTY THÀNH DANH"
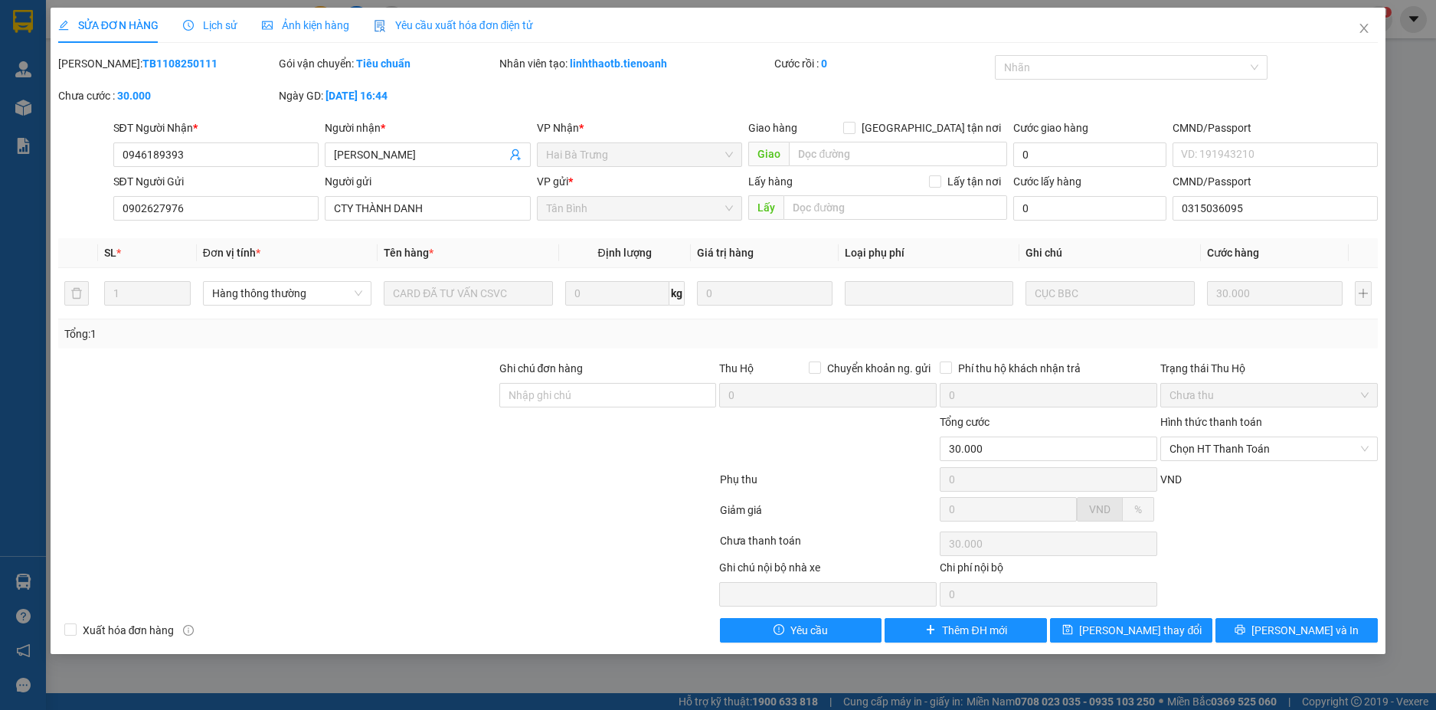
click at [229, 25] on span "Lịch sử" at bounding box center [210, 25] width 54 height 12
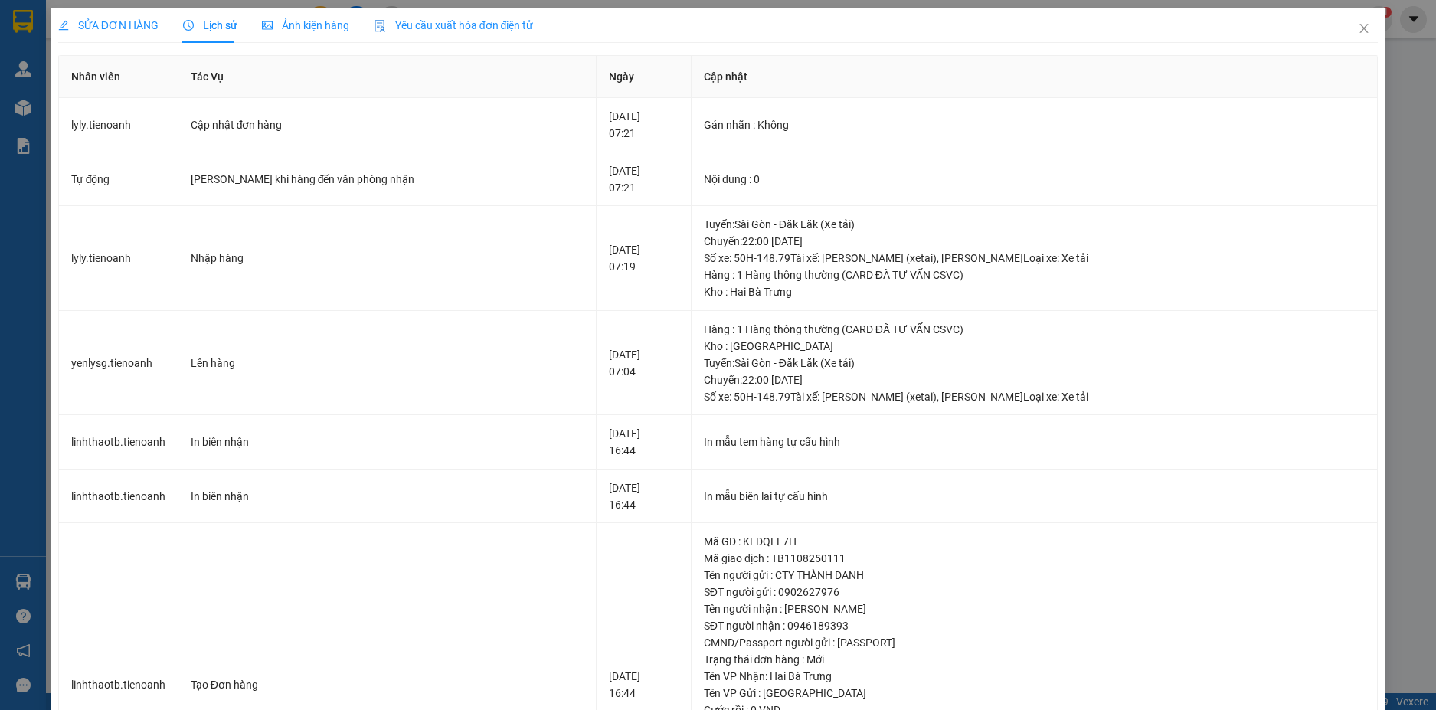
click at [103, 22] on span "SỬA ĐƠN HÀNG" at bounding box center [108, 25] width 100 height 12
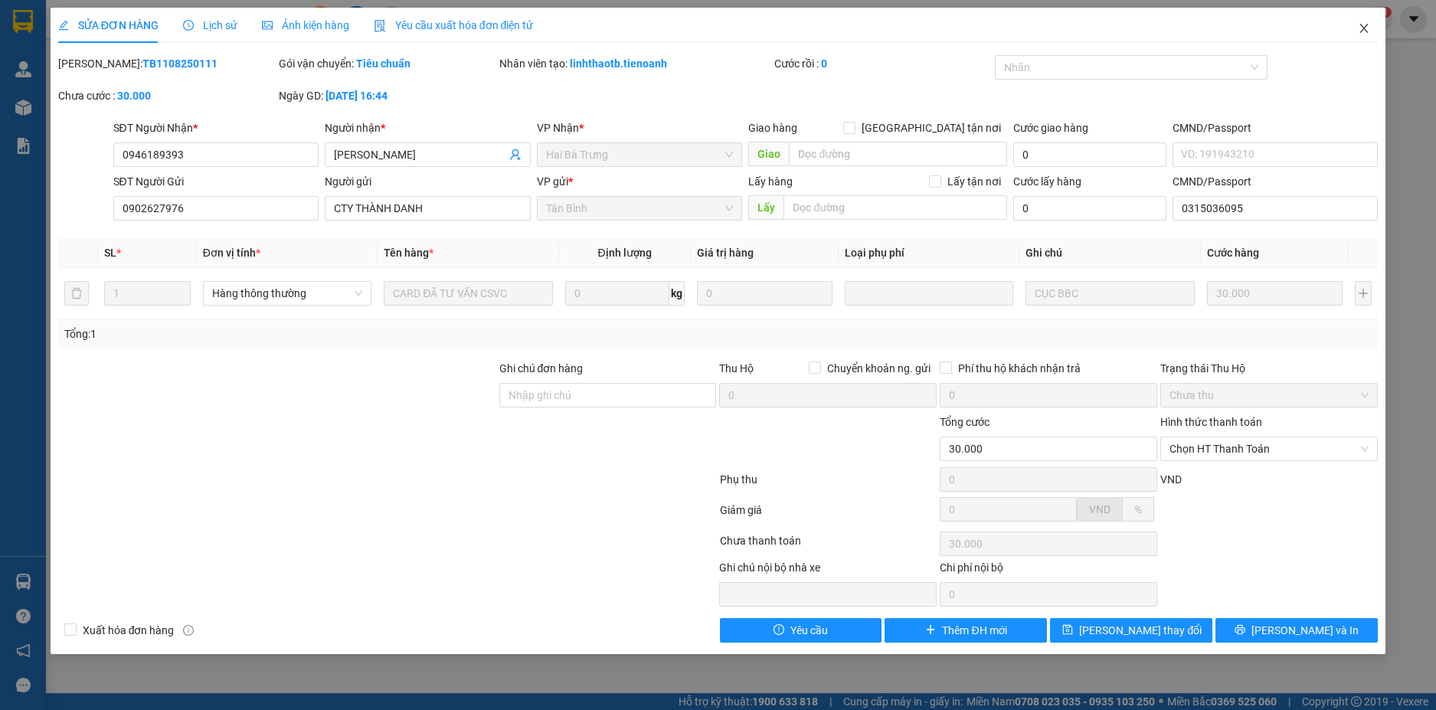
click at [1373, 25] on span "Close" at bounding box center [1364, 29] width 43 height 43
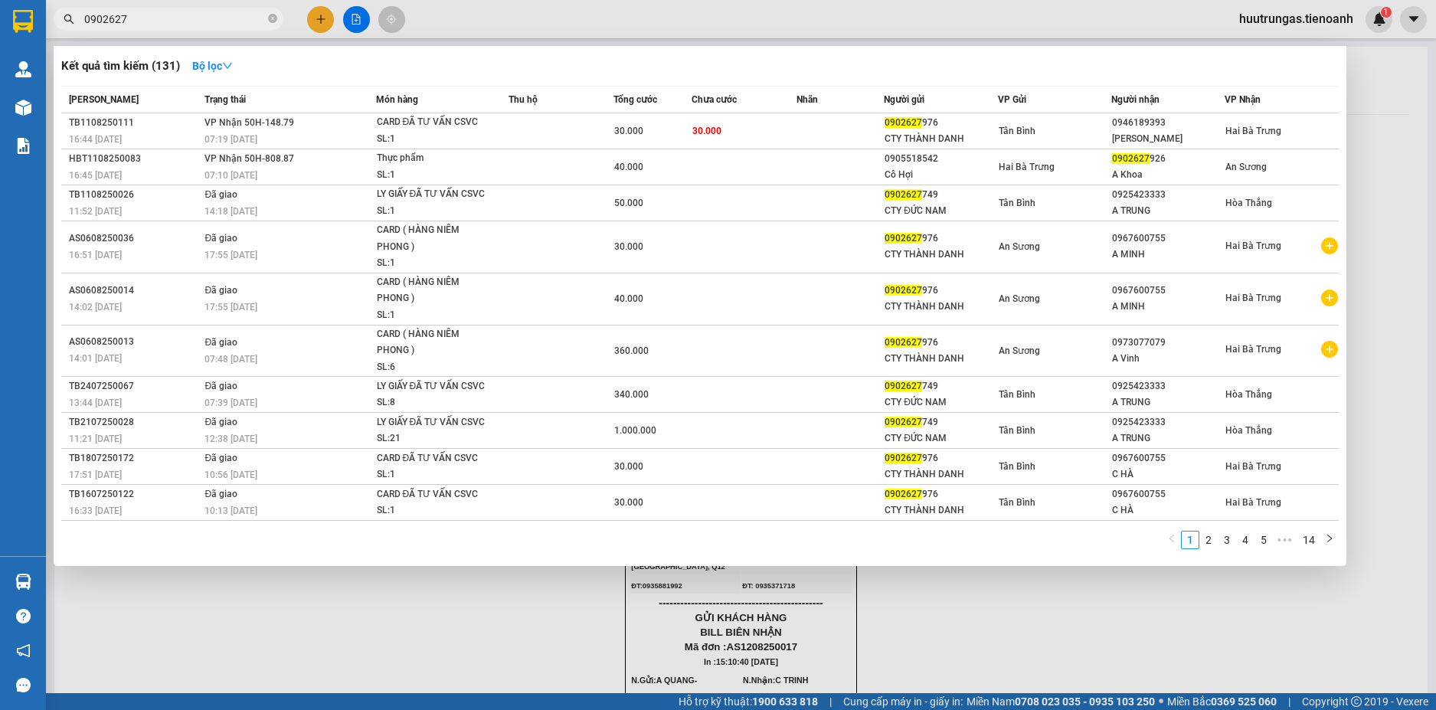
click at [183, 17] on input "0902627" at bounding box center [174, 19] width 181 height 17
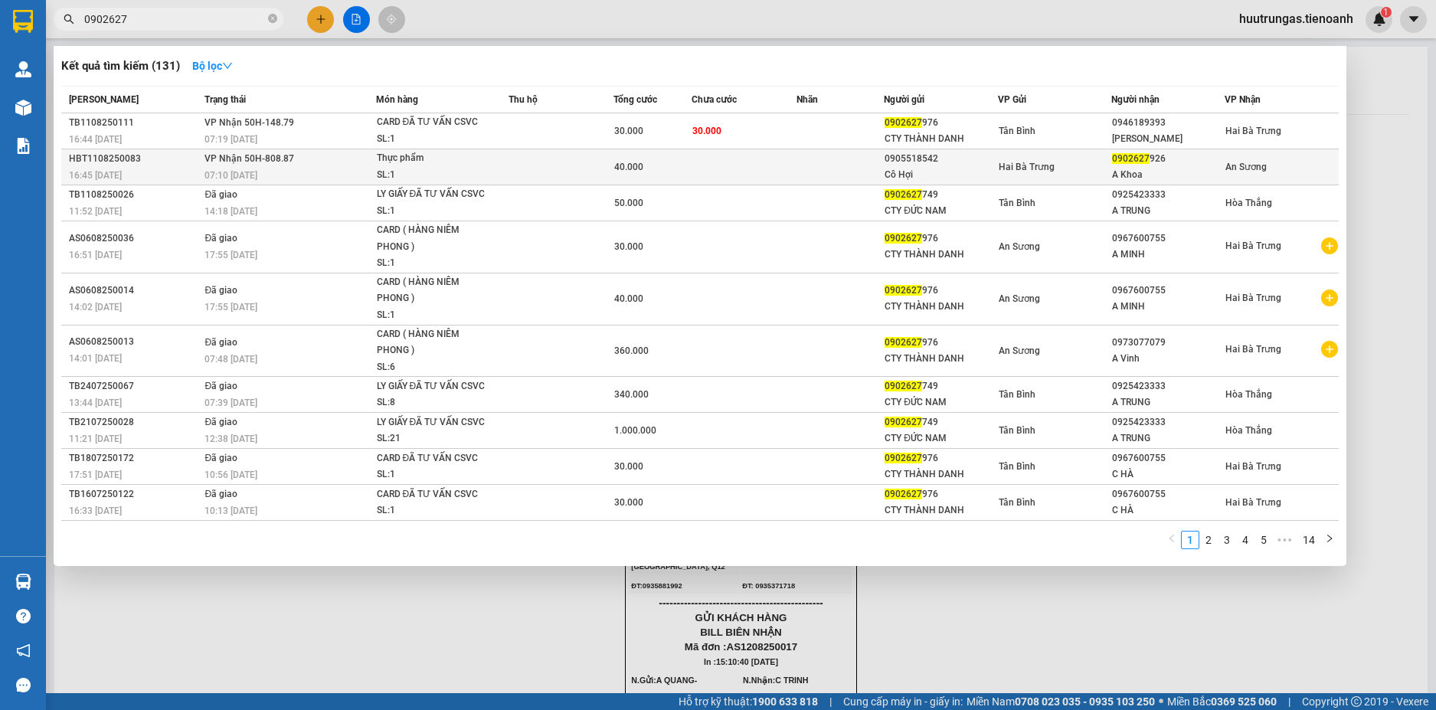
click at [304, 166] on td "VP Nhận 50H-808.87 07:10 - 12/08" at bounding box center [288, 167] width 175 height 36
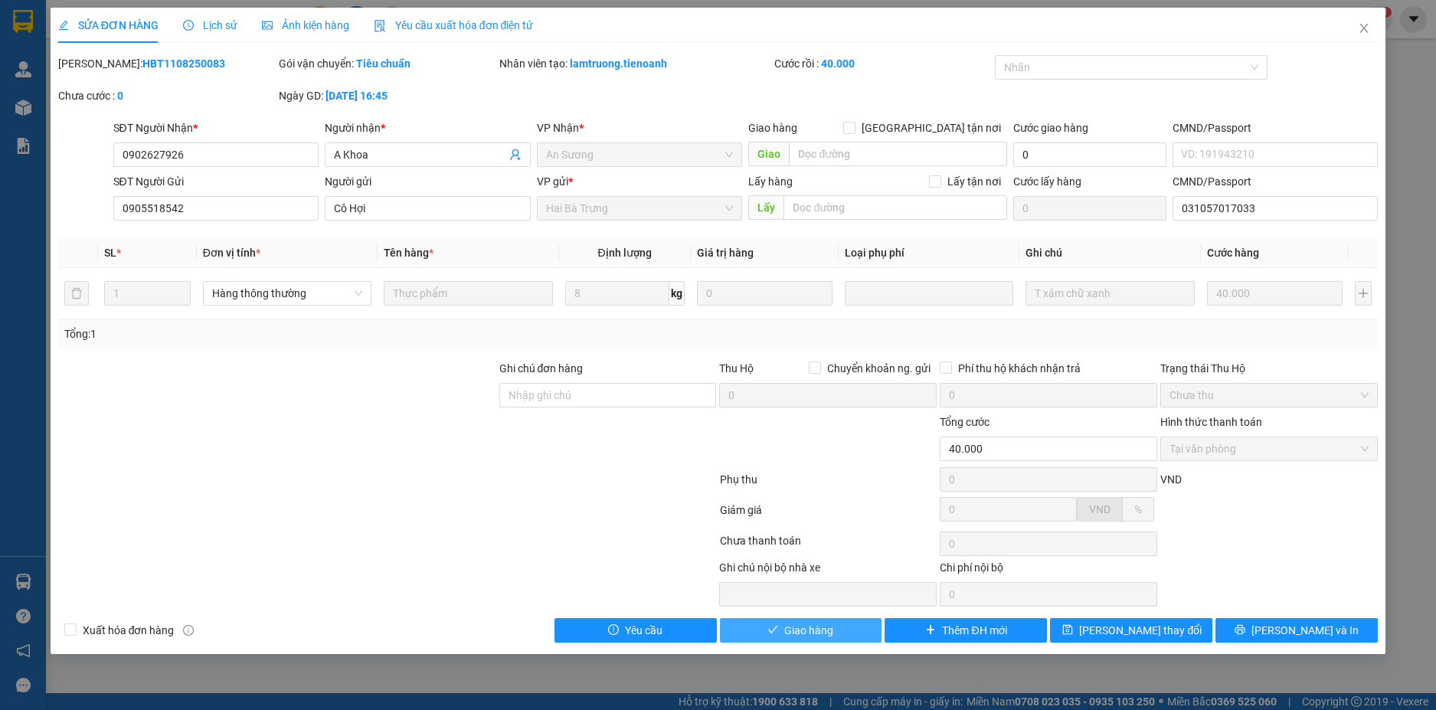
click at [821, 634] on span "Giao hàng" at bounding box center [808, 630] width 49 height 17
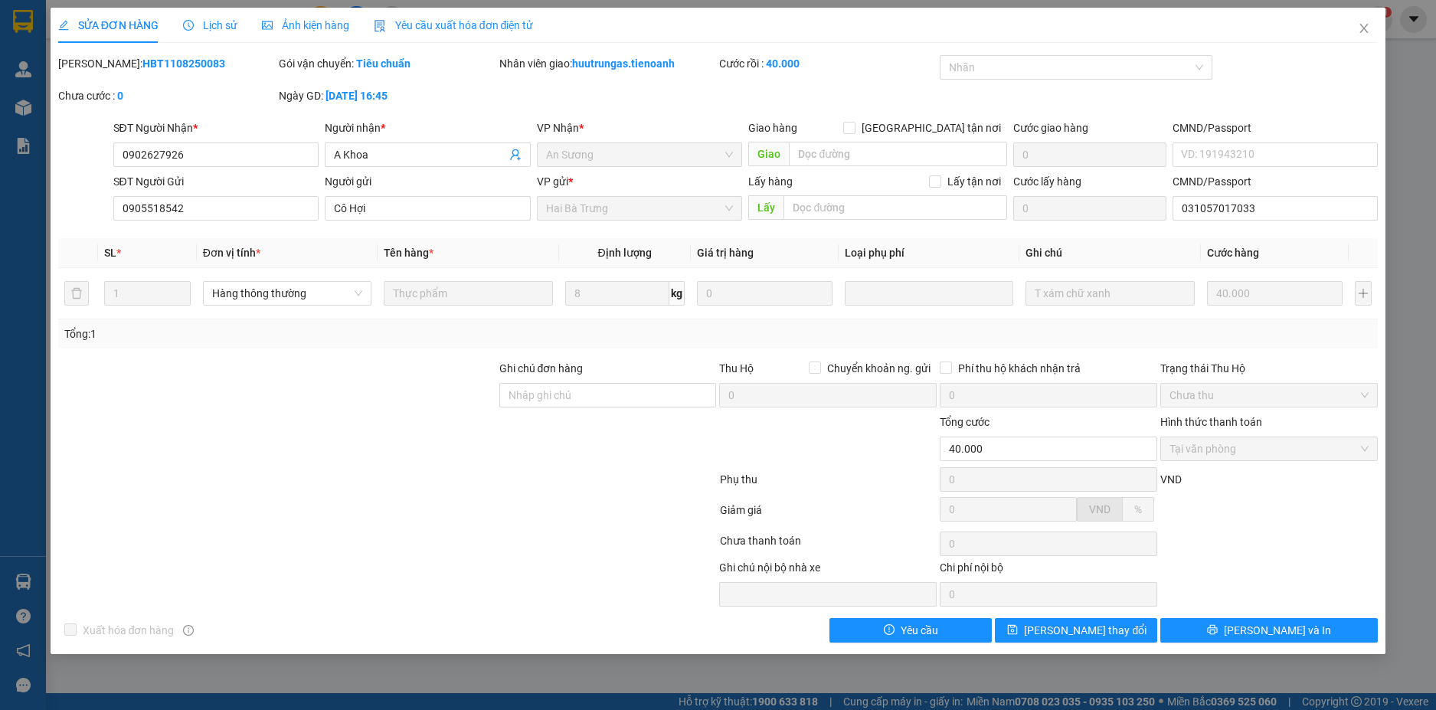
click at [821, 634] on div "Xuất hóa đơn hàng Yêu cầu Lưu thay đổi Lưu và In" at bounding box center [719, 630] width 1324 height 25
click at [1370, 28] on icon "close" at bounding box center [1364, 28] width 12 height 12
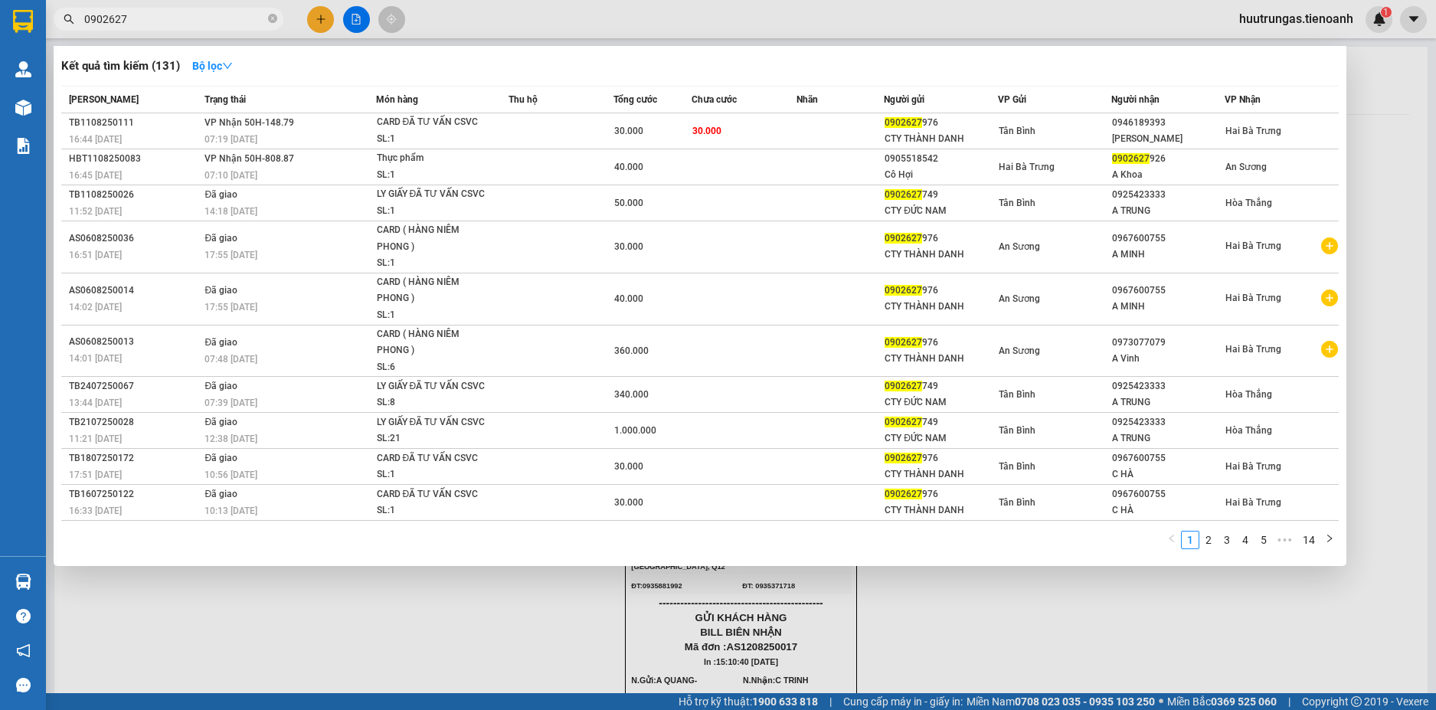
click at [241, 21] on input "0902627" at bounding box center [174, 19] width 181 height 17
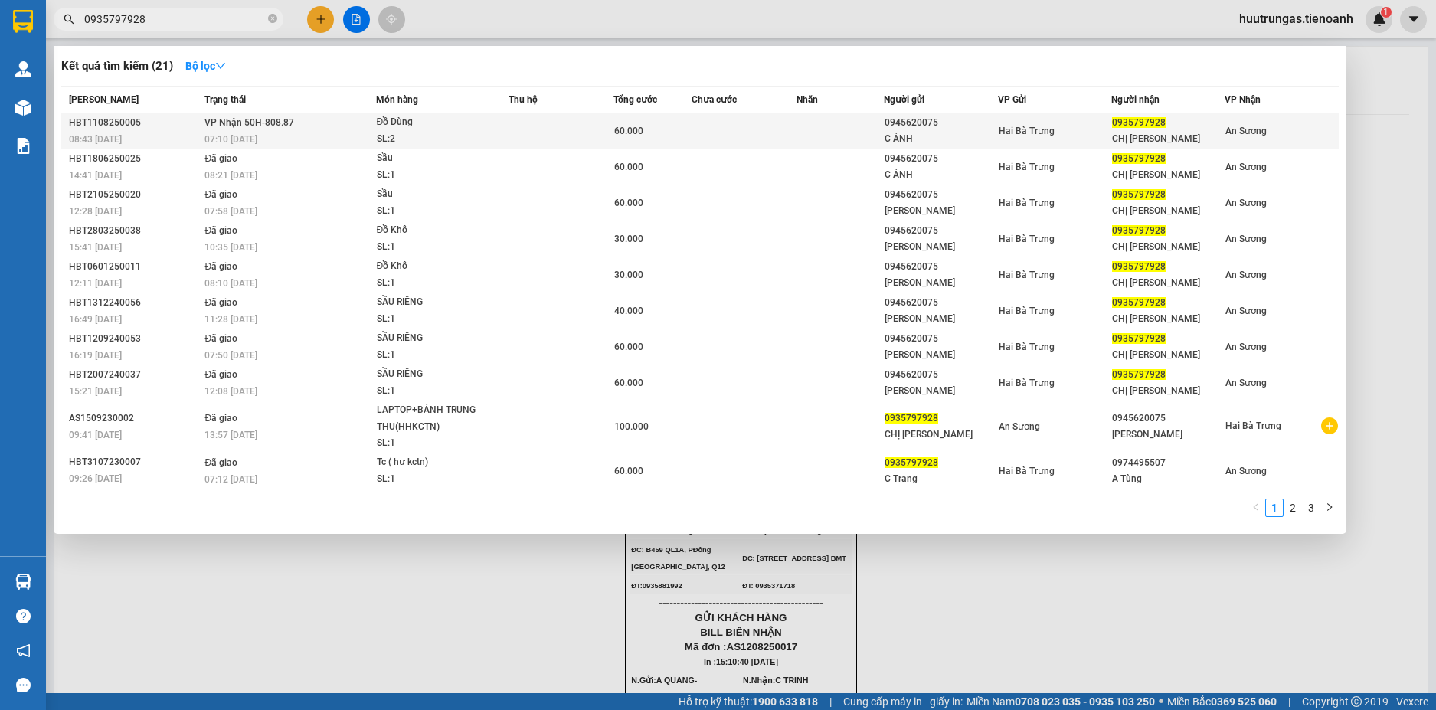
click at [548, 139] on td at bounding box center [561, 131] width 105 height 36
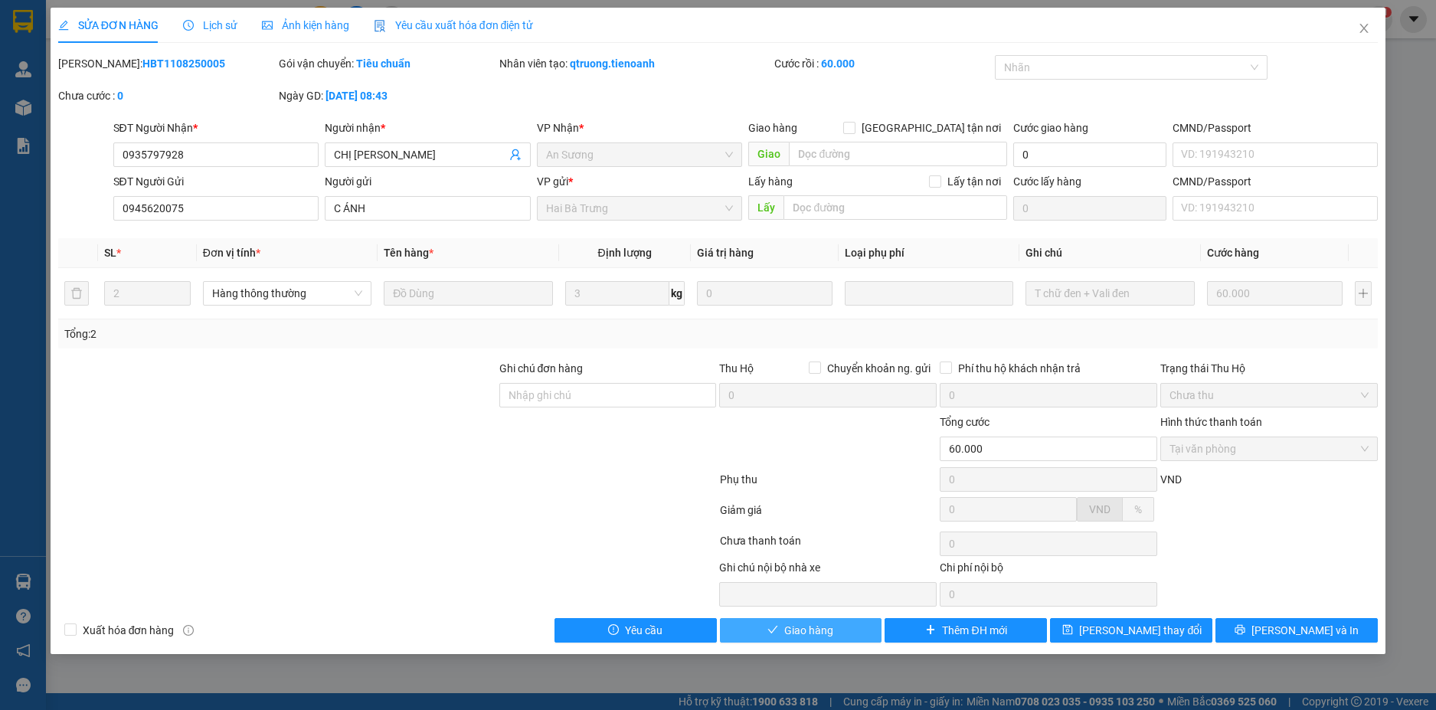
click at [829, 638] on span "Giao hàng" at bounding box center [808, 630] width 49 height 17
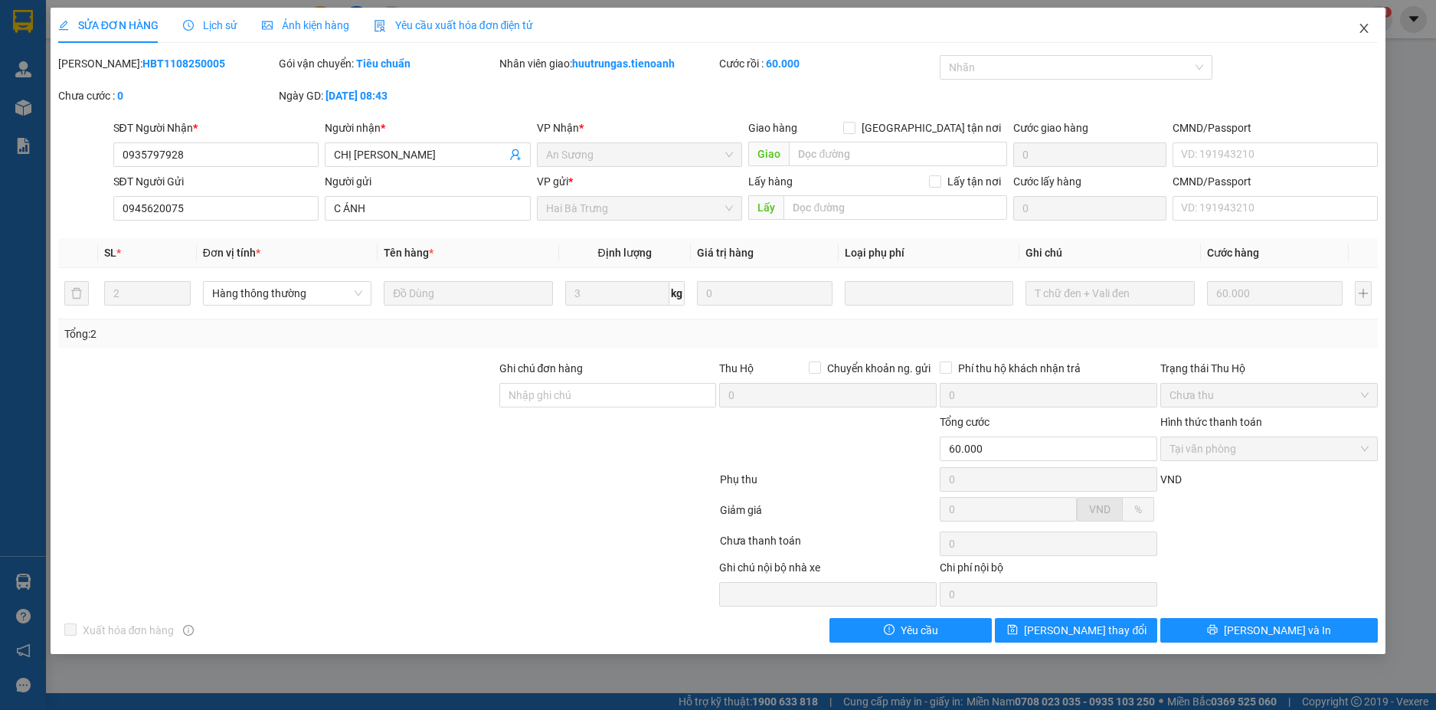
click at [1359, 32] on icon "close" at bounding box center [1364, 28] width 12 height 12
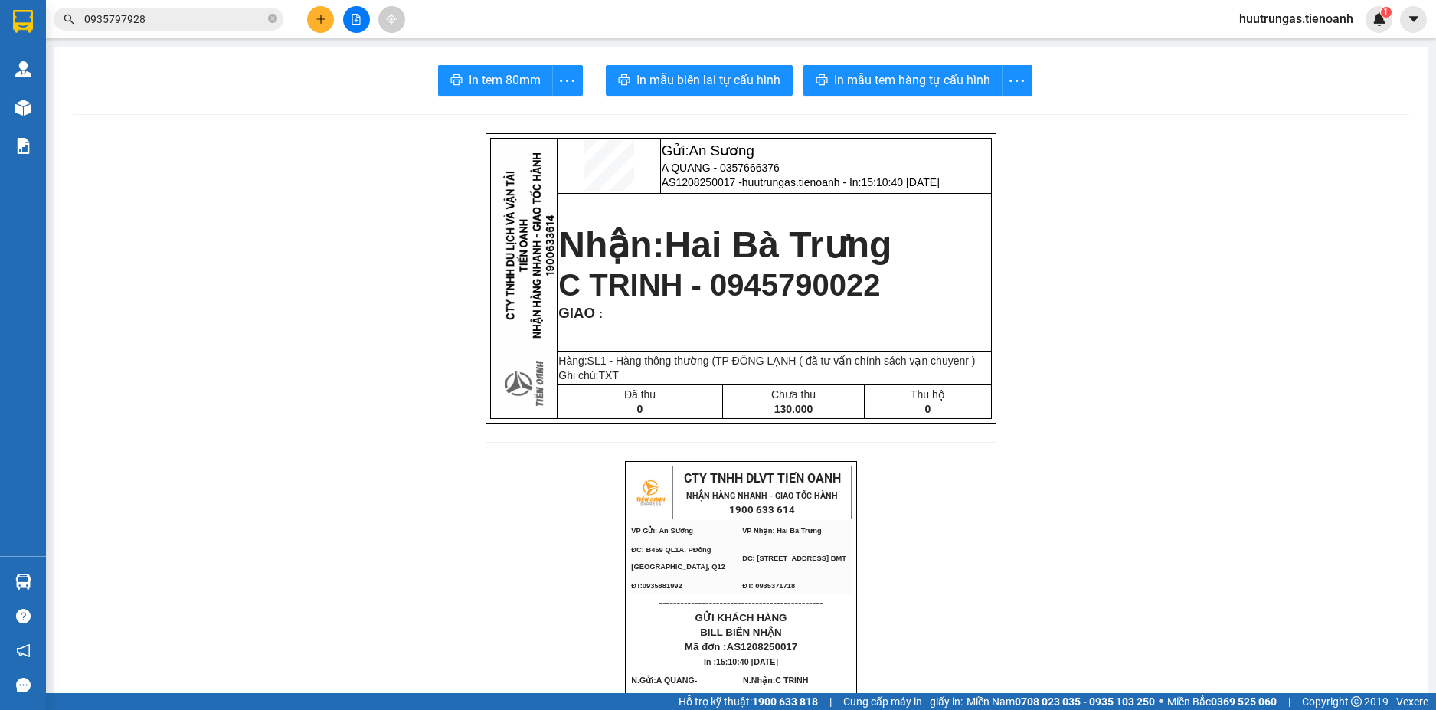
click at [326, 18] on icon "plus" at bounding box center [321, 19] width 11 height 11
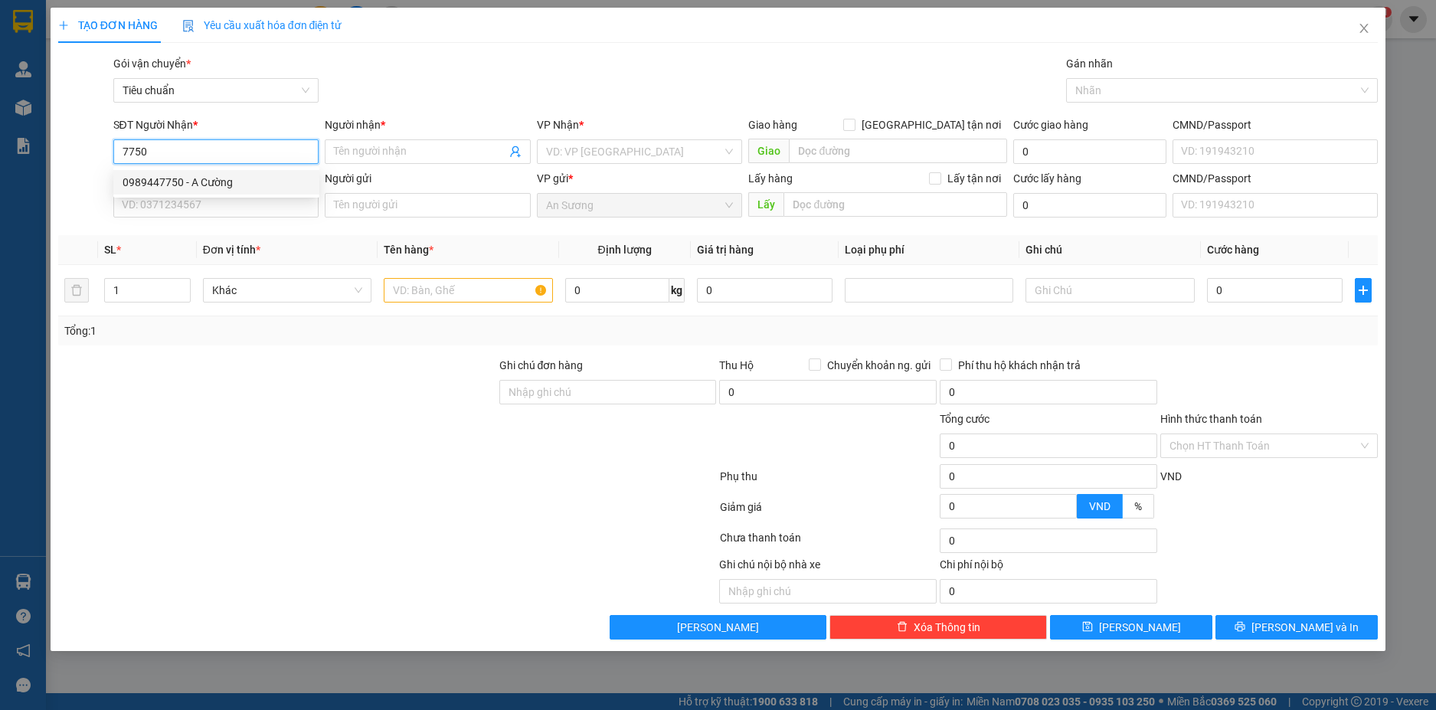
click at [244, 174] on div "0989447750 - A Cường" at bounding box center [217, 182] width 188 height 17
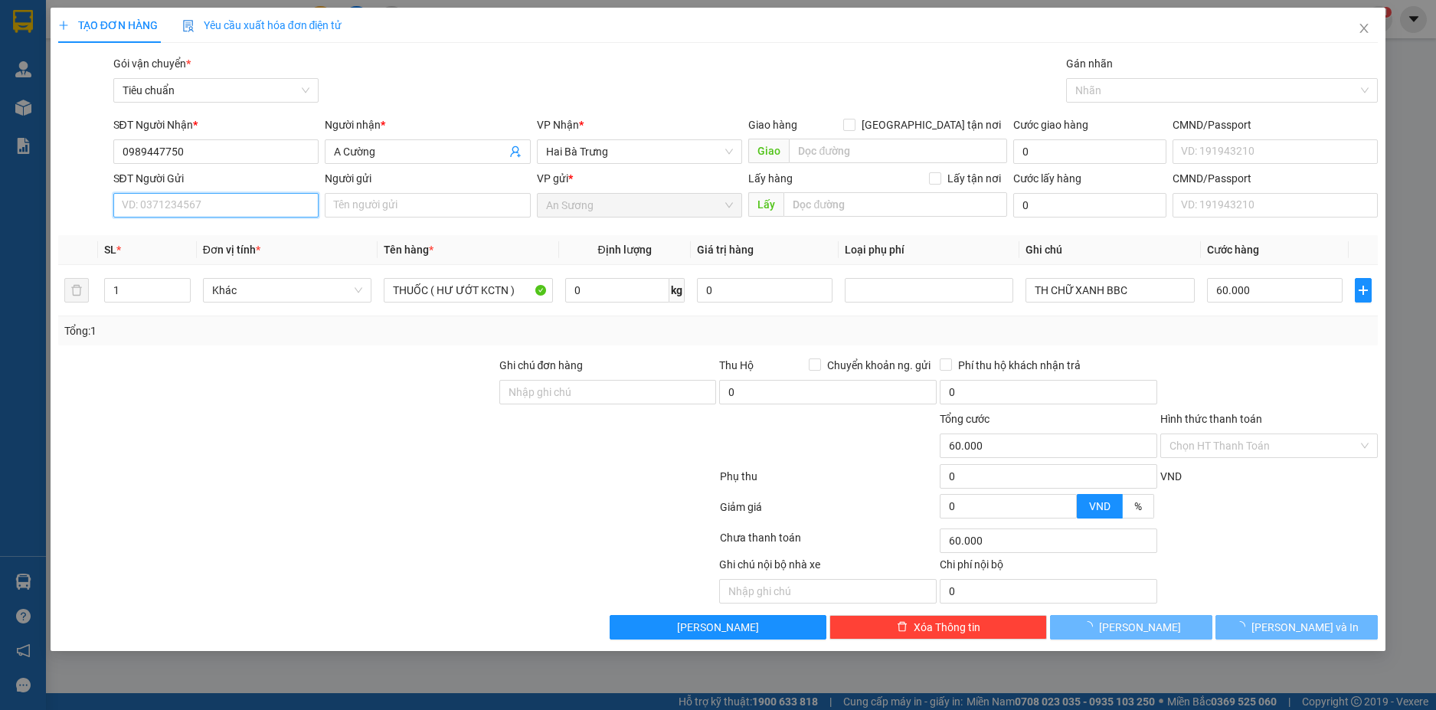
click at [285, 215] on input "SĐT Người Gửi" at bounding box center [216, 205] width 206 height 25
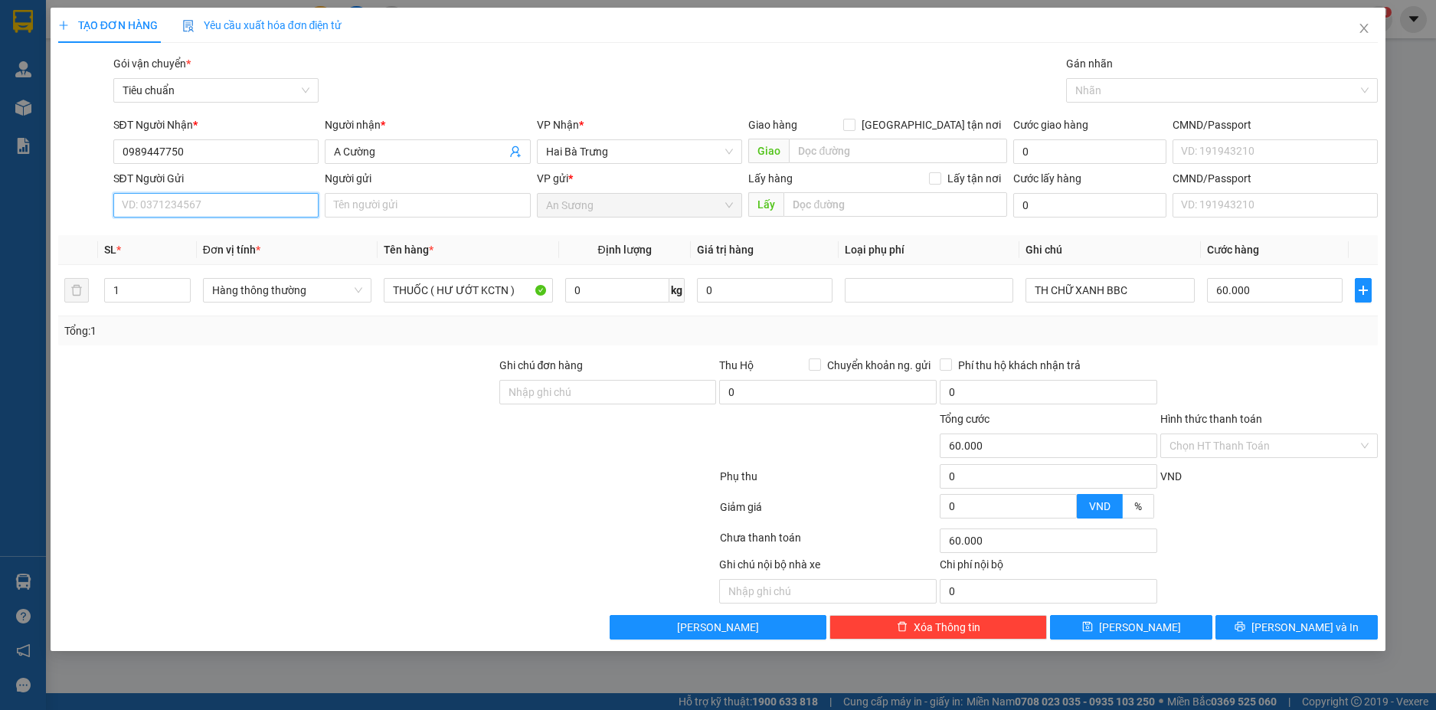
click at [264, 203] on input "SĐT Người Gửi" at bounding box center [216, 205] width 206 height 25
click at [237, 234] on div "0945888137 - A THÀNH" at bounding box center [217, 236] width 188 height 17
click at [184, 284] on icon "up" at bounding box center [181, 286] width 5 height 5
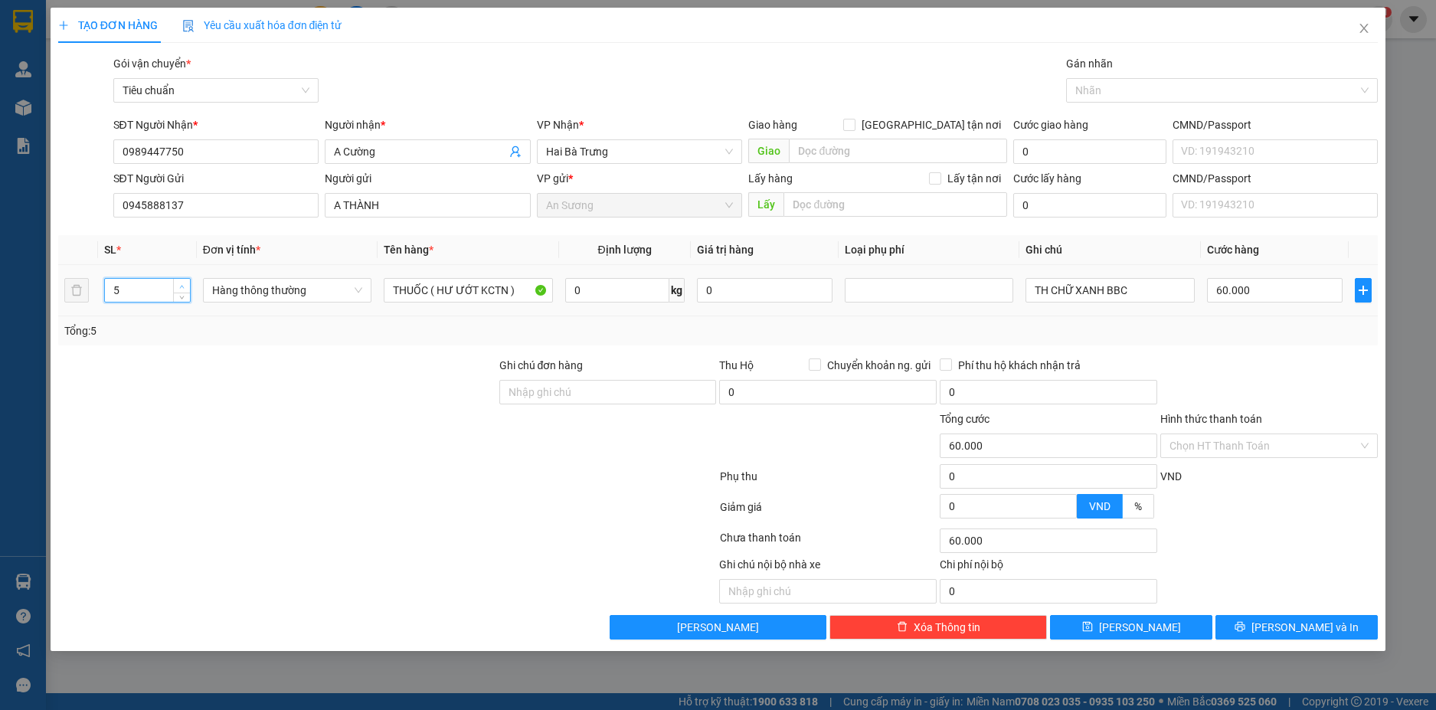
click at [184, 284] on icon "up" at bounding box center [181, 286] width 5 height 5
click at [618, 289] on input "0" at bounding box center [617, 290] width 104 height 25
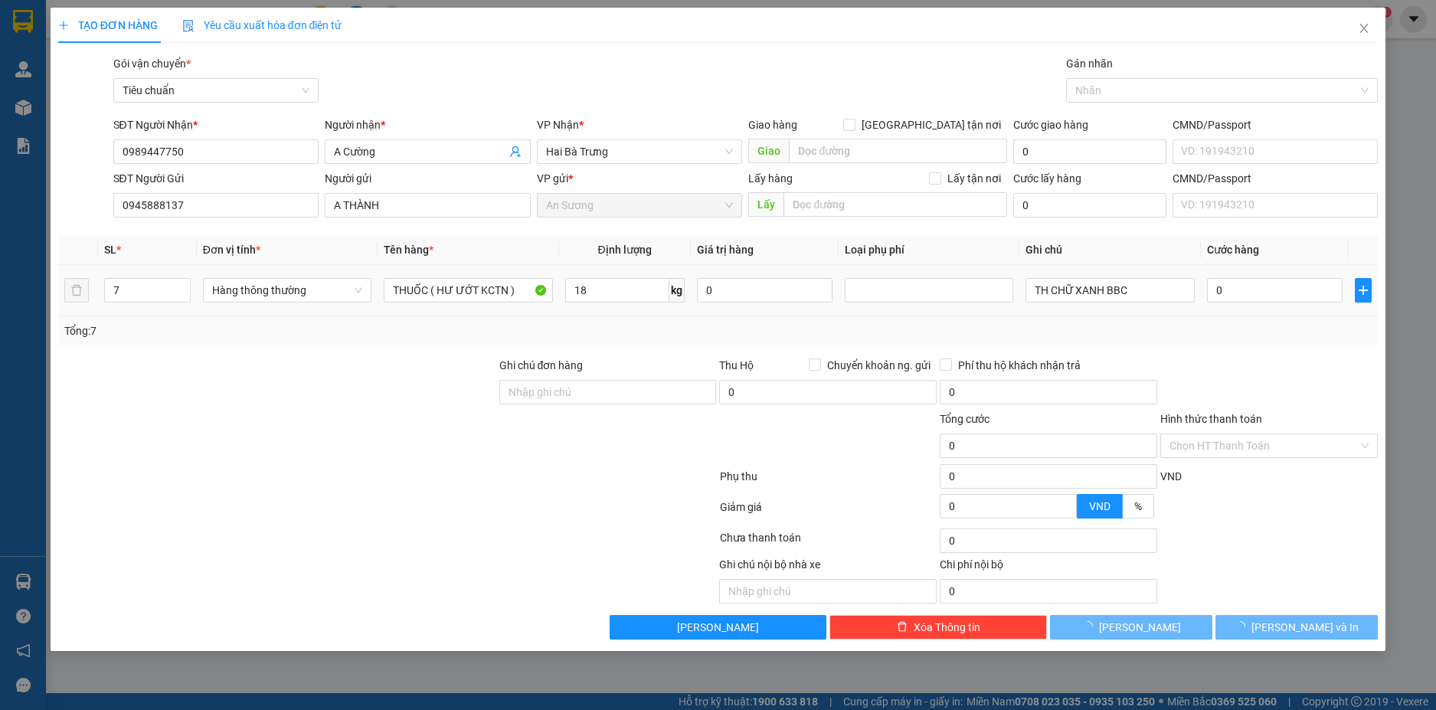
click at [652, 314] on td "18 kg" at bounding box center [625, 290] width 132 height 51
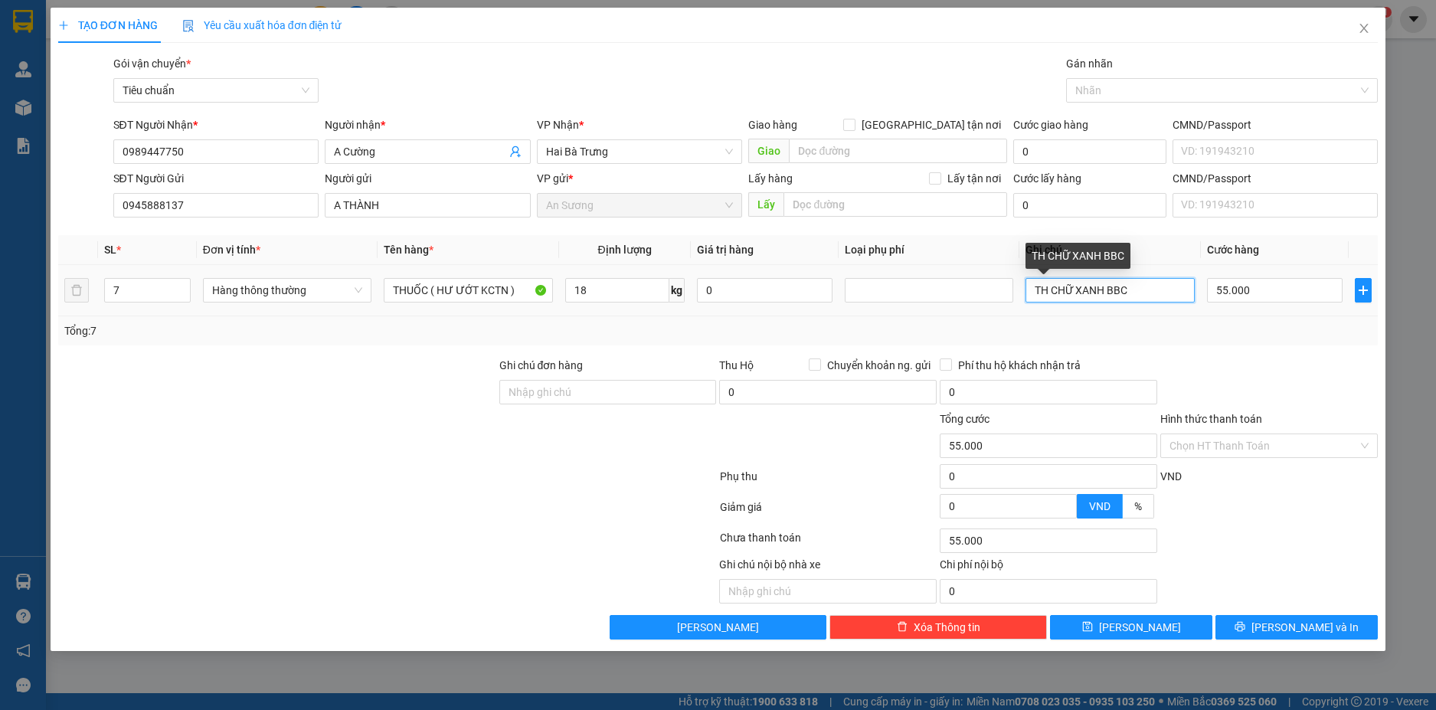
drag, startPoint x: 1155, startPoint y: 288, endPoint x: 1037, endPoint y: 288, distance: 118.0
click at [1037, 288] on input "TH CHỮ XANH BBC" at bounding box center [1110, 290] width 169 height 25
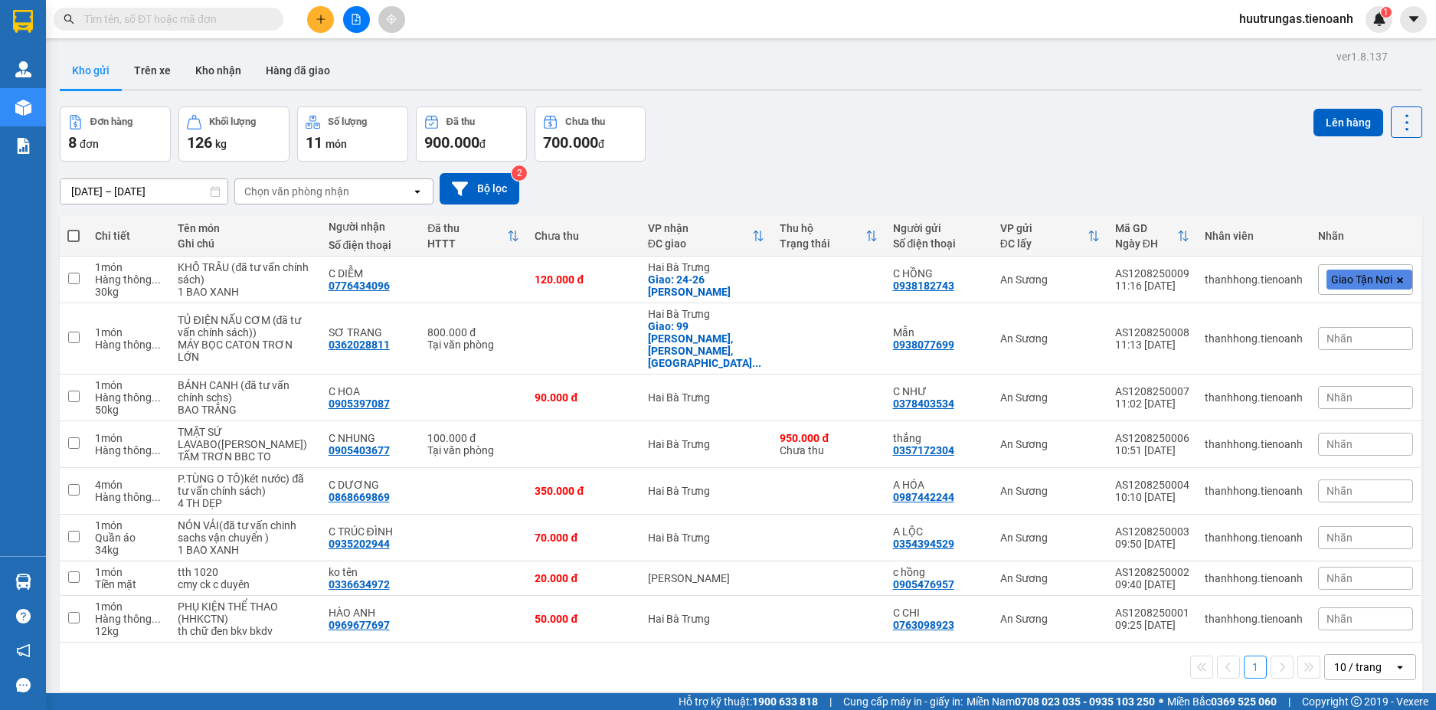
click at [221, 21] on input "text" at bounding box center [174, 19] width 181 height 17
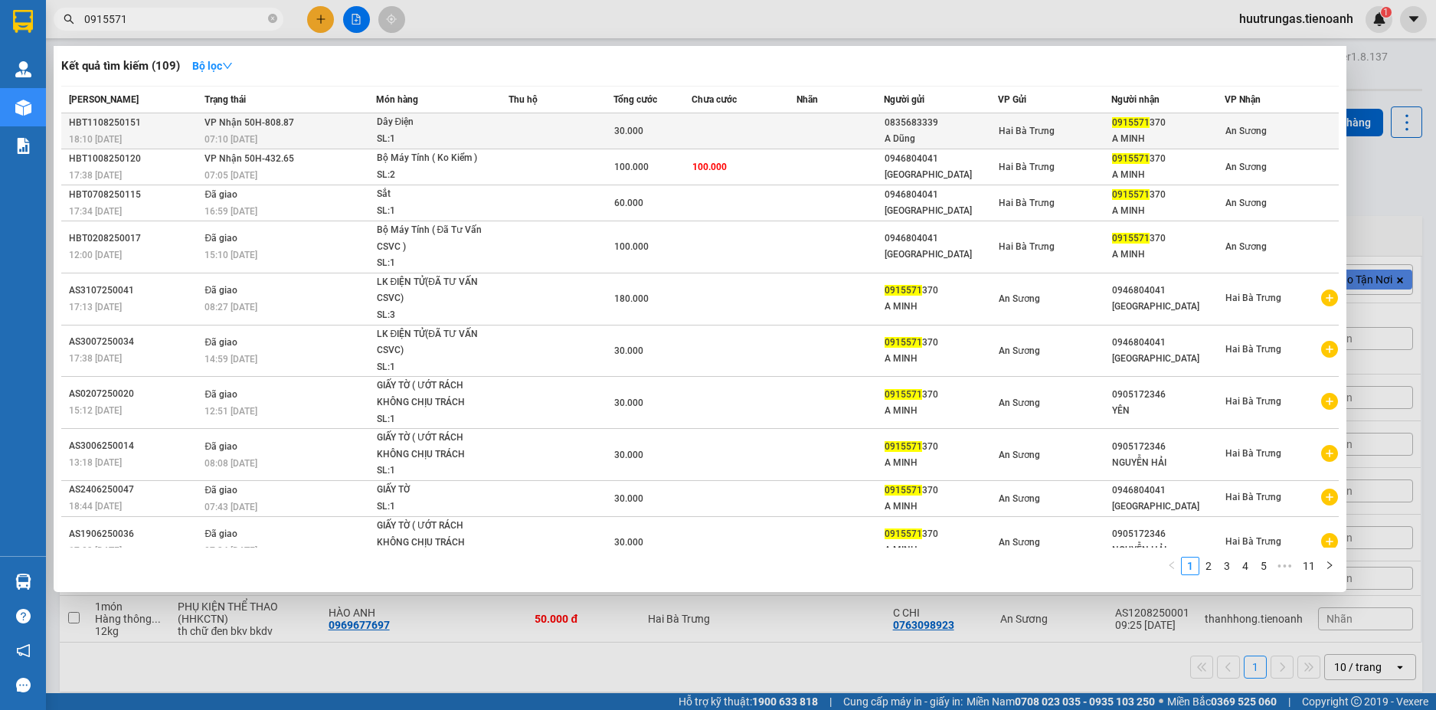
type input "0915571"
click at [509, 138] on td at bounding box center [561, 131] width 105 height 36
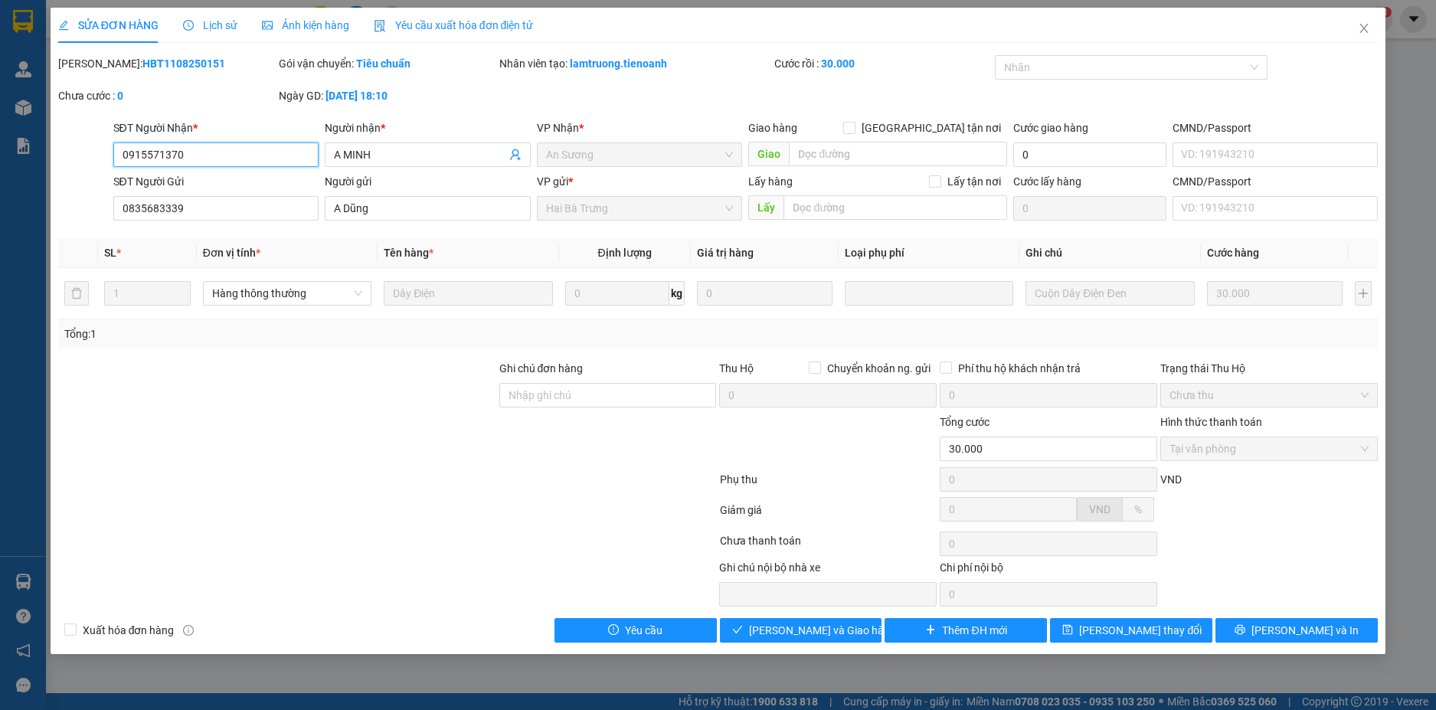
type input "0915571370"
type input "A MINH"
type input "0835683339"
type input "A Dũng"
type input "30.000"
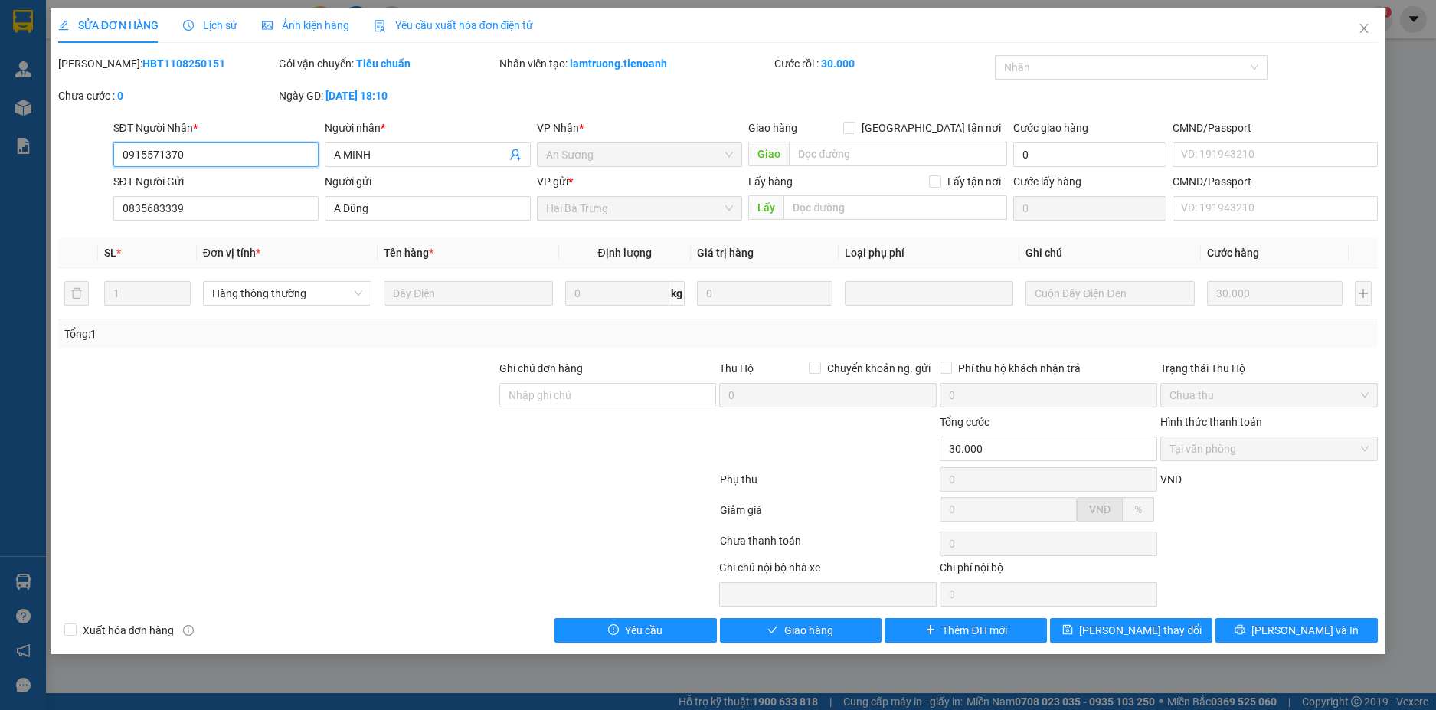
drag, startPoint x: 202, startPoint y: 160, endPoint x: 89, endPoint y: 161, distance: 113.4
click at [89, 161] on div "SĐT Người Nhận * 0915571370 0915571370 Người nhận * A MINH VP Nhận * An Sương G…" at bounding box center [719, 147] width 1324 height 54
click at [408, 379] on div at bounding box center [277, 387] width 441 height 54
click at [848, 638] on button "Giao hàng" at bounding box center [801, 630] width 162 height 25
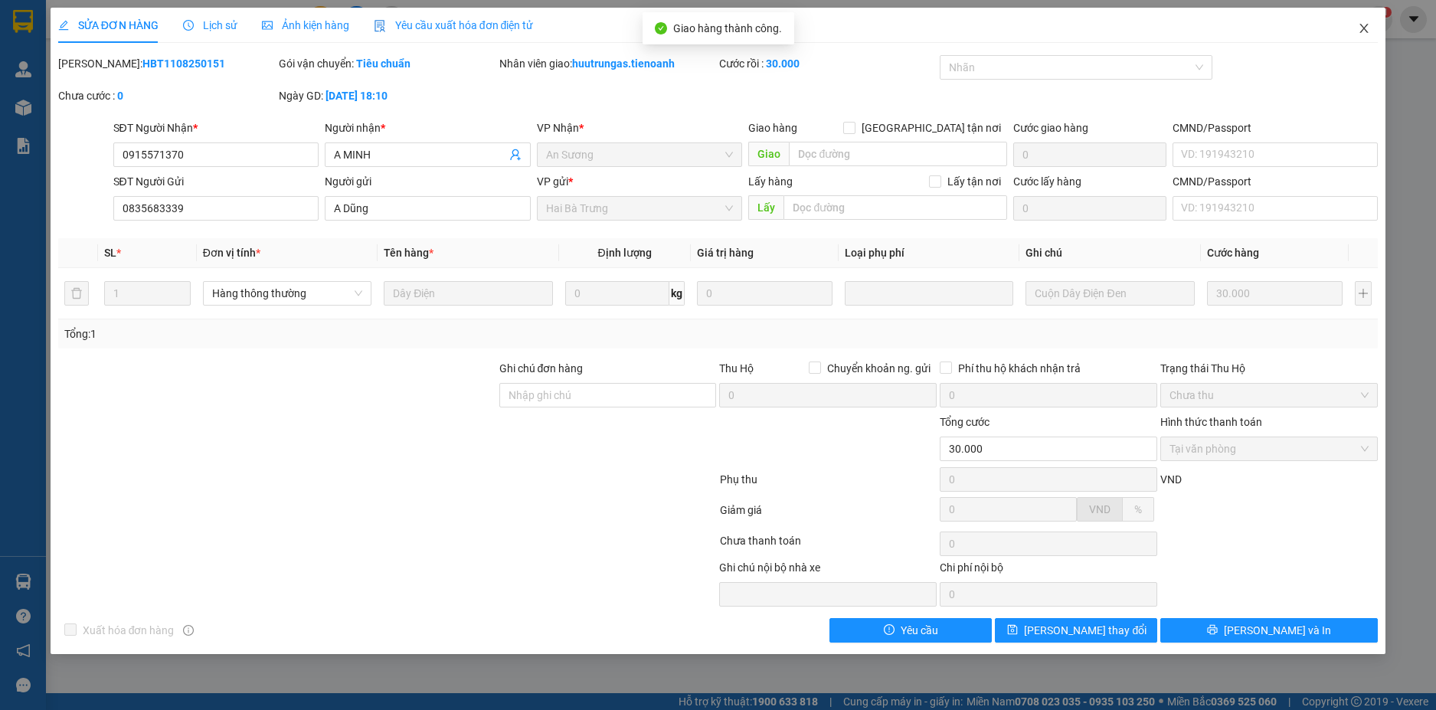
click at [1360, 28] on icon "close" at bounding box center [1364, 28] width 12 height 12
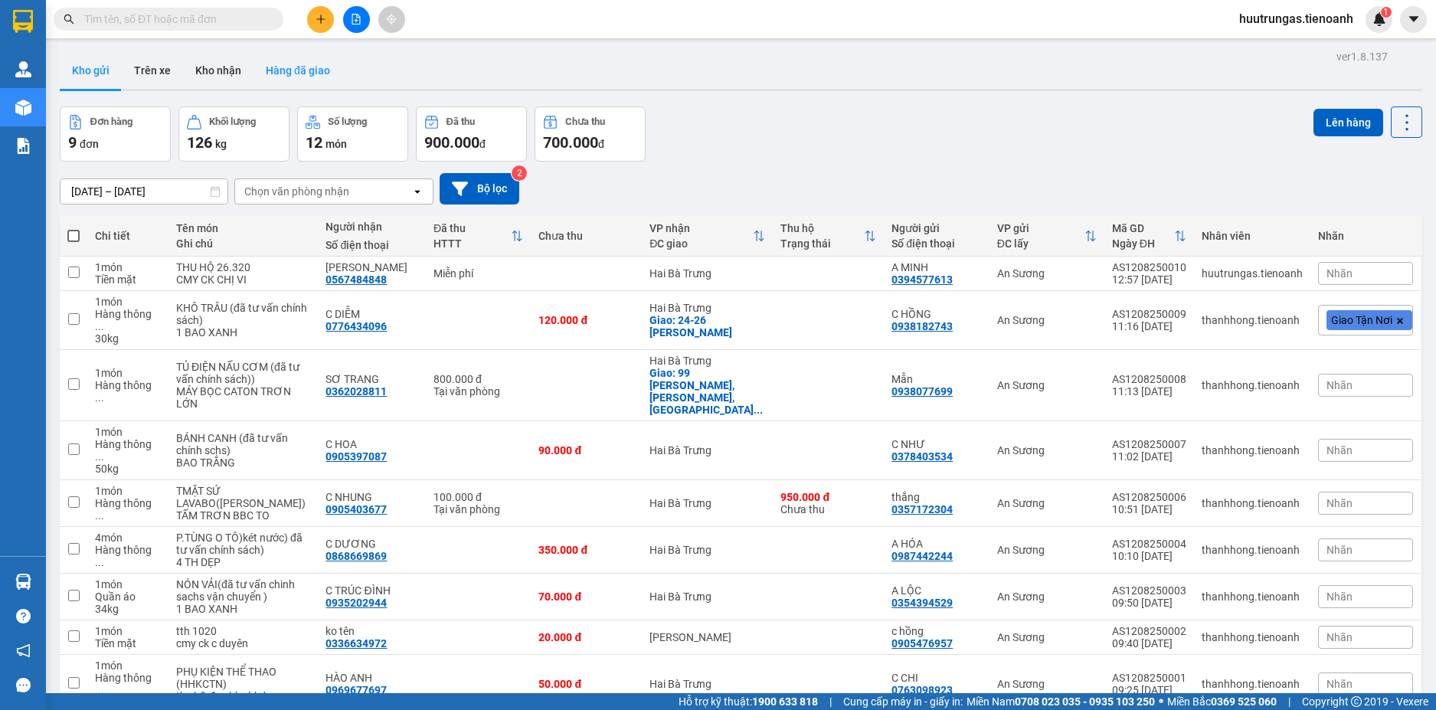
click at [292, 71] on button "Hàng đã giao" at bounding box center [298, 70] width 89 height 37
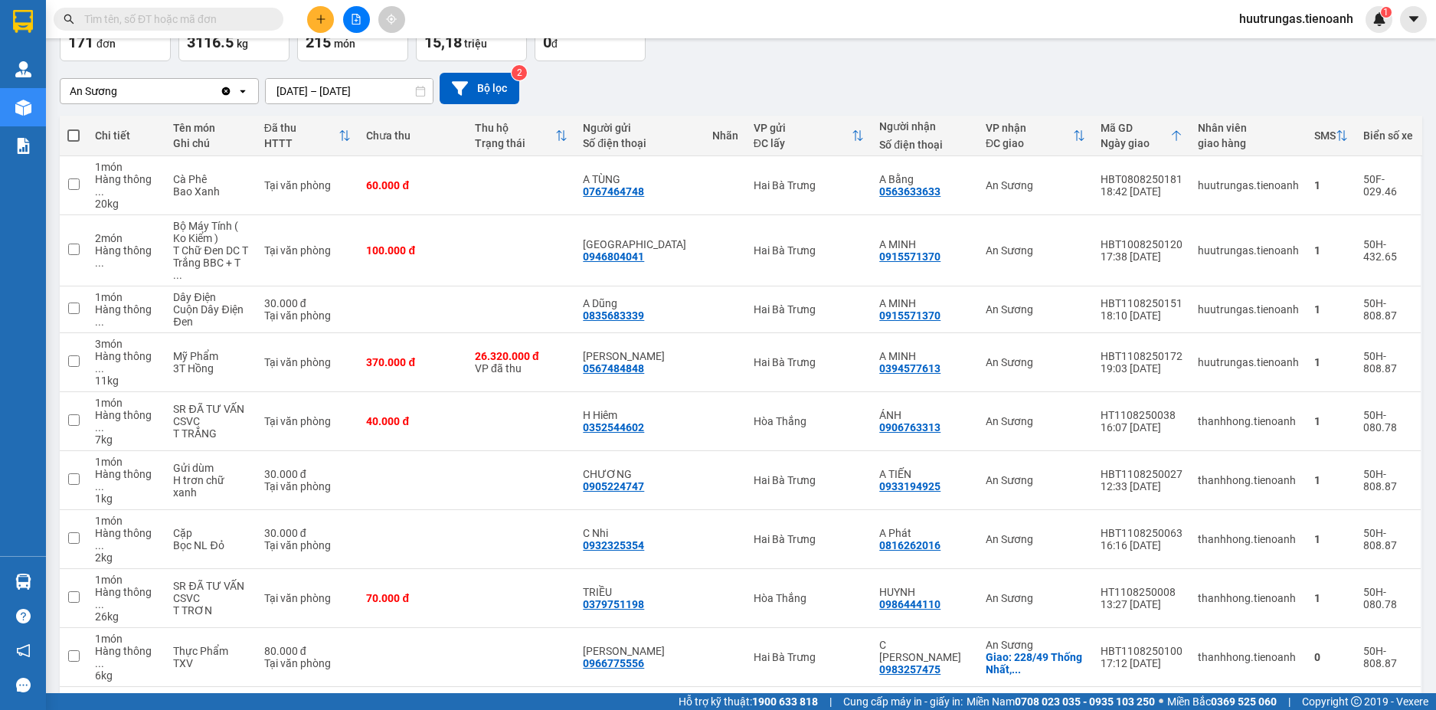
scroll to position [106, 0]
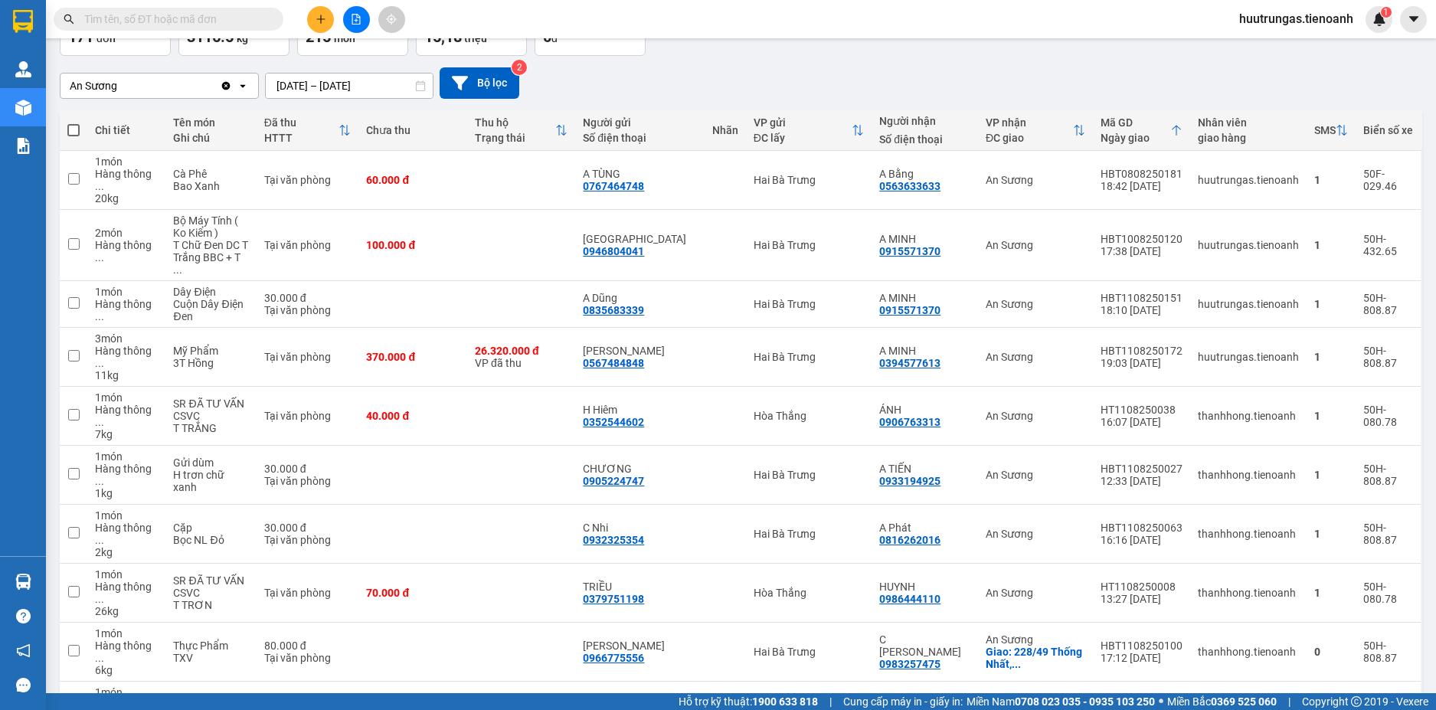
click at [1367, 625] on span "100 / trang" at bounding box center [1352, 621] width 55 height 15
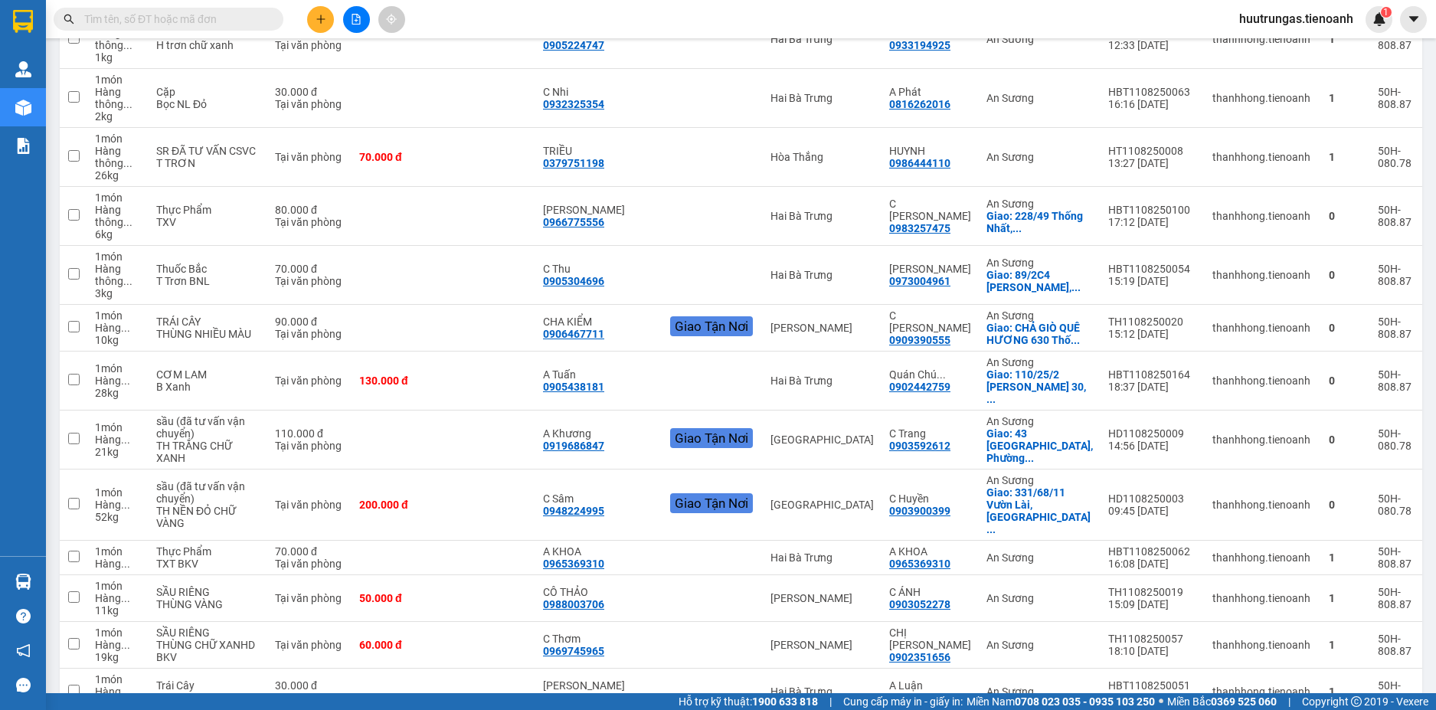
scroll to position [0, 0]
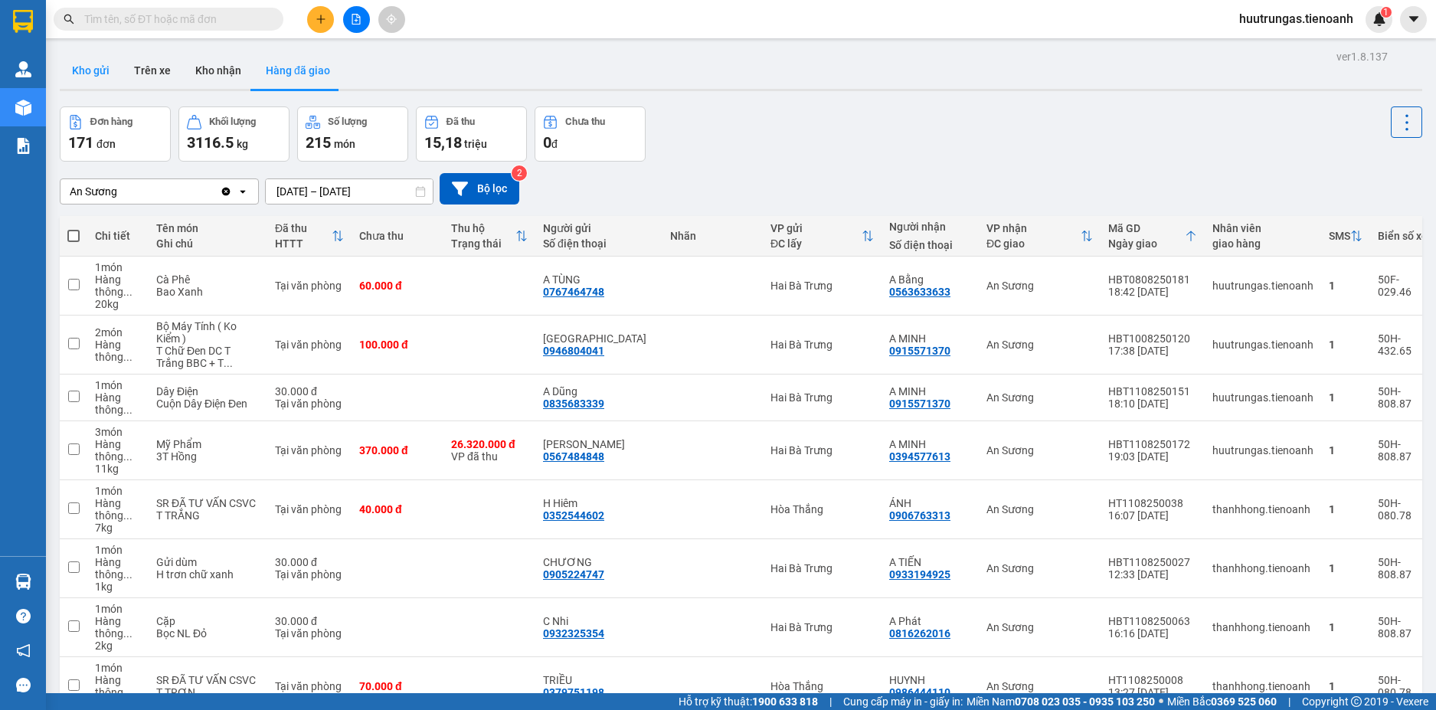
click at [97, 61] on button "Kho gửi" at bounding box center [91, 70] width 62 height 37
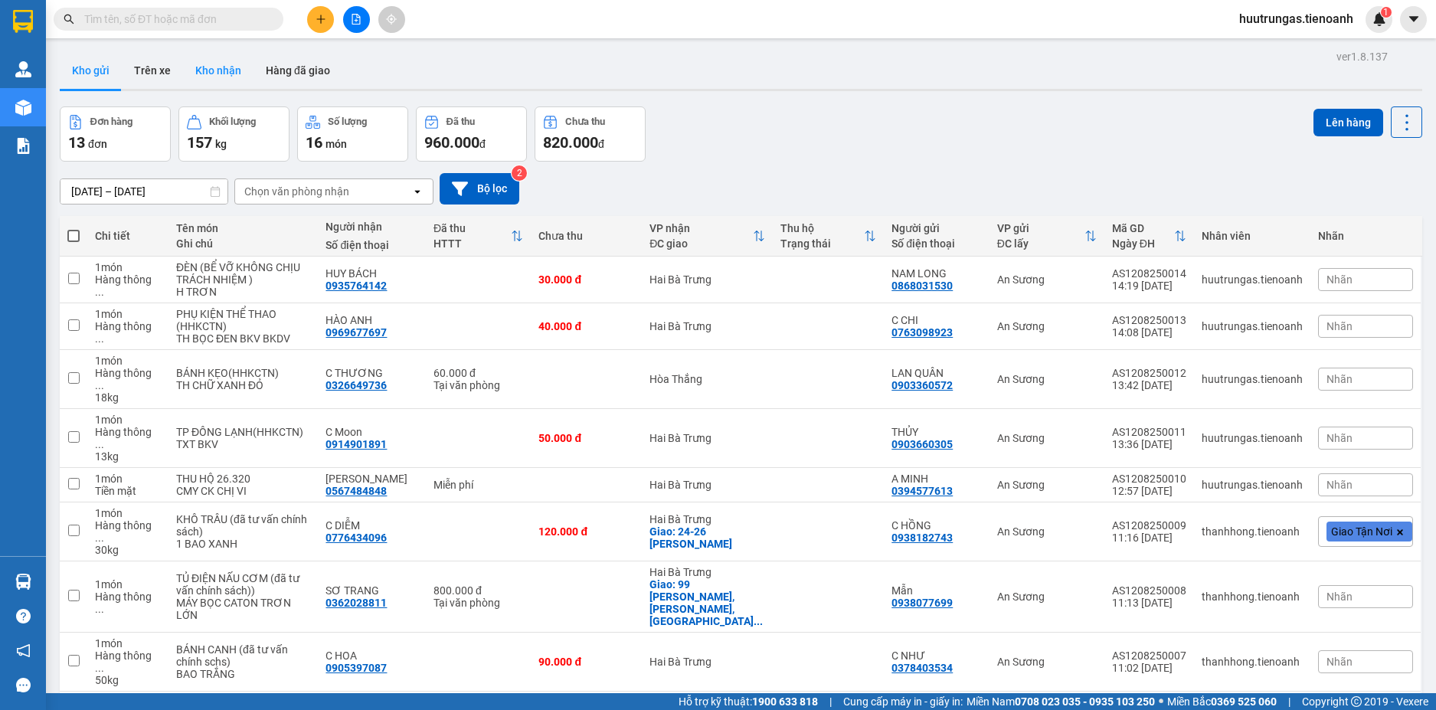
click at [199, 64] on button "Kho nhận" at bounding box center [218, 70] width 70 height 37
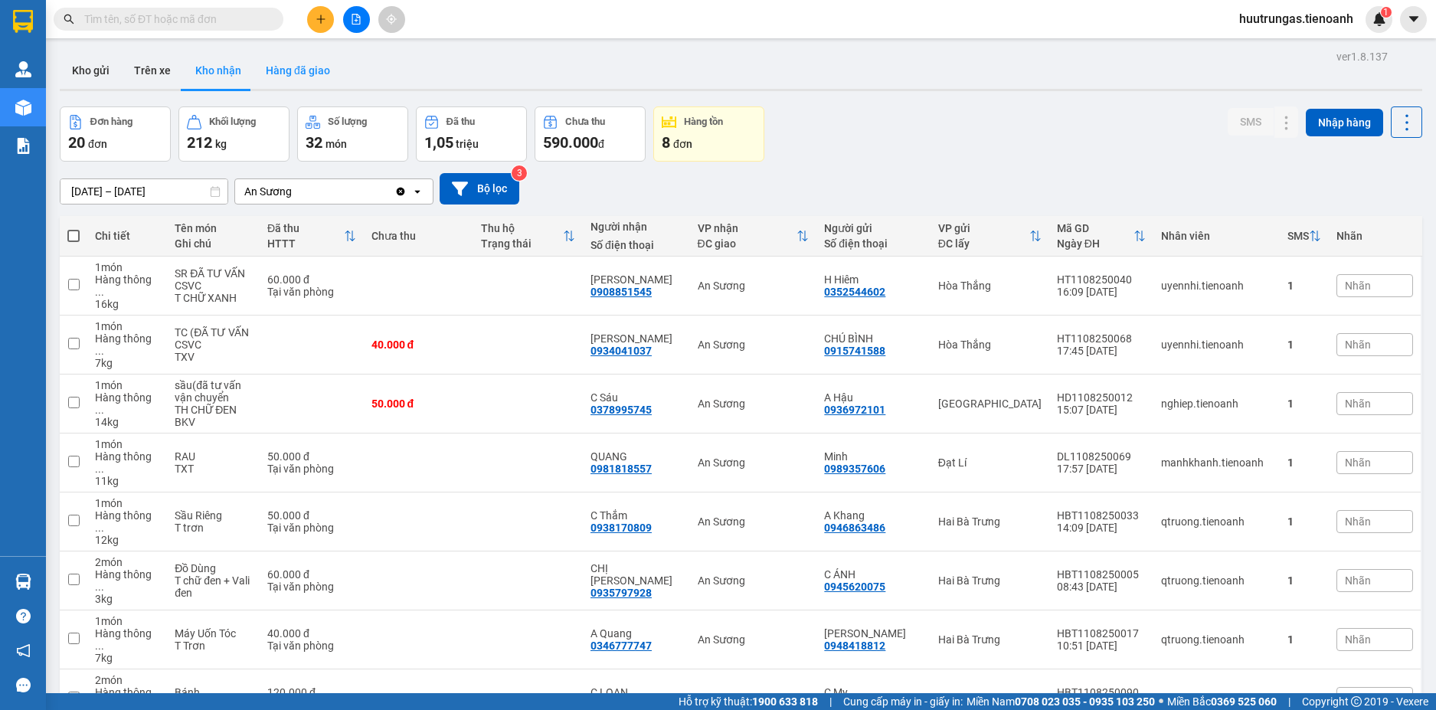
click at [315, 60] on button "Hàng đã giao" at bounding box center [298, 70] width 89 height 37
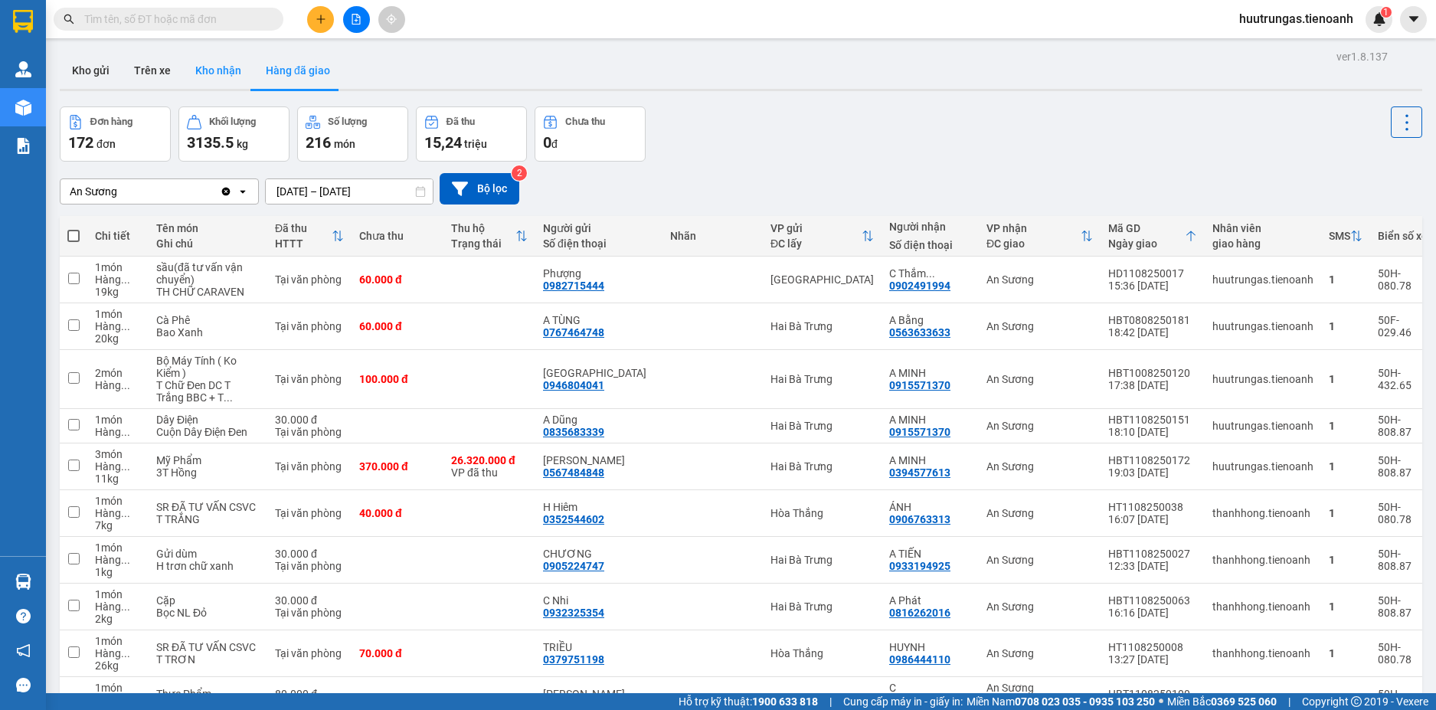
click at [216, 67] on button "Kho nhận" at bounding box center [218, 70] width 70 height 37
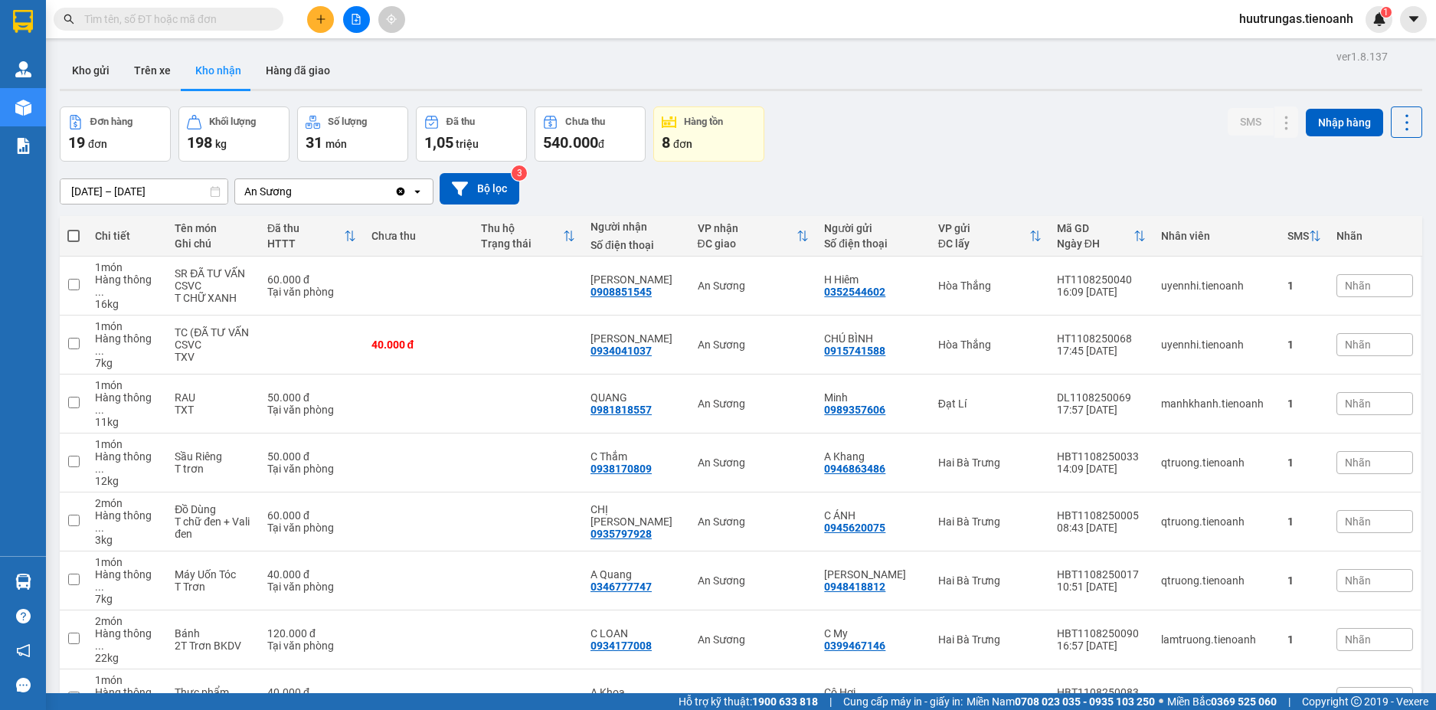
click at [106, 90] on div at bounding box center [741, 90] width 1363 height 2
click at [105, 65] on button "Kho gửi" at bounding box center [91, 70] width 62 height 37
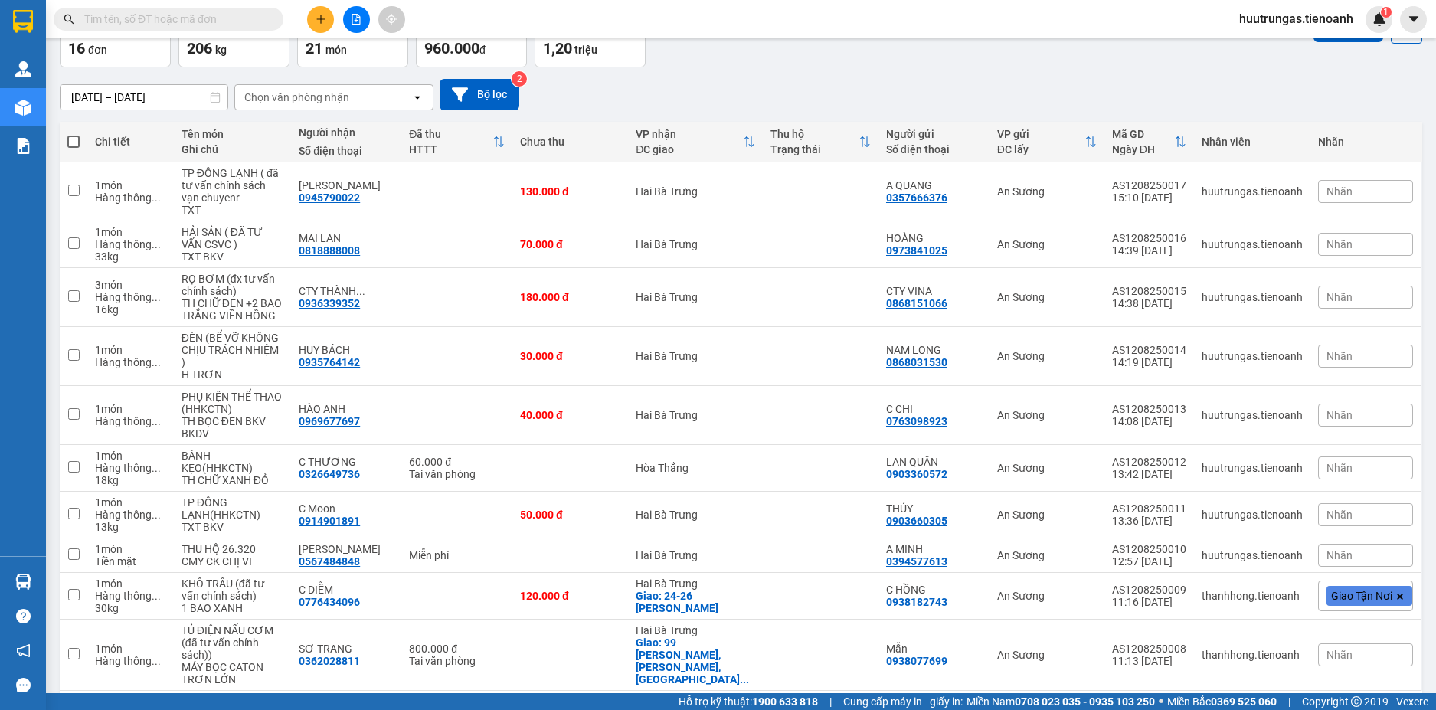
scroll to position [136, 0]
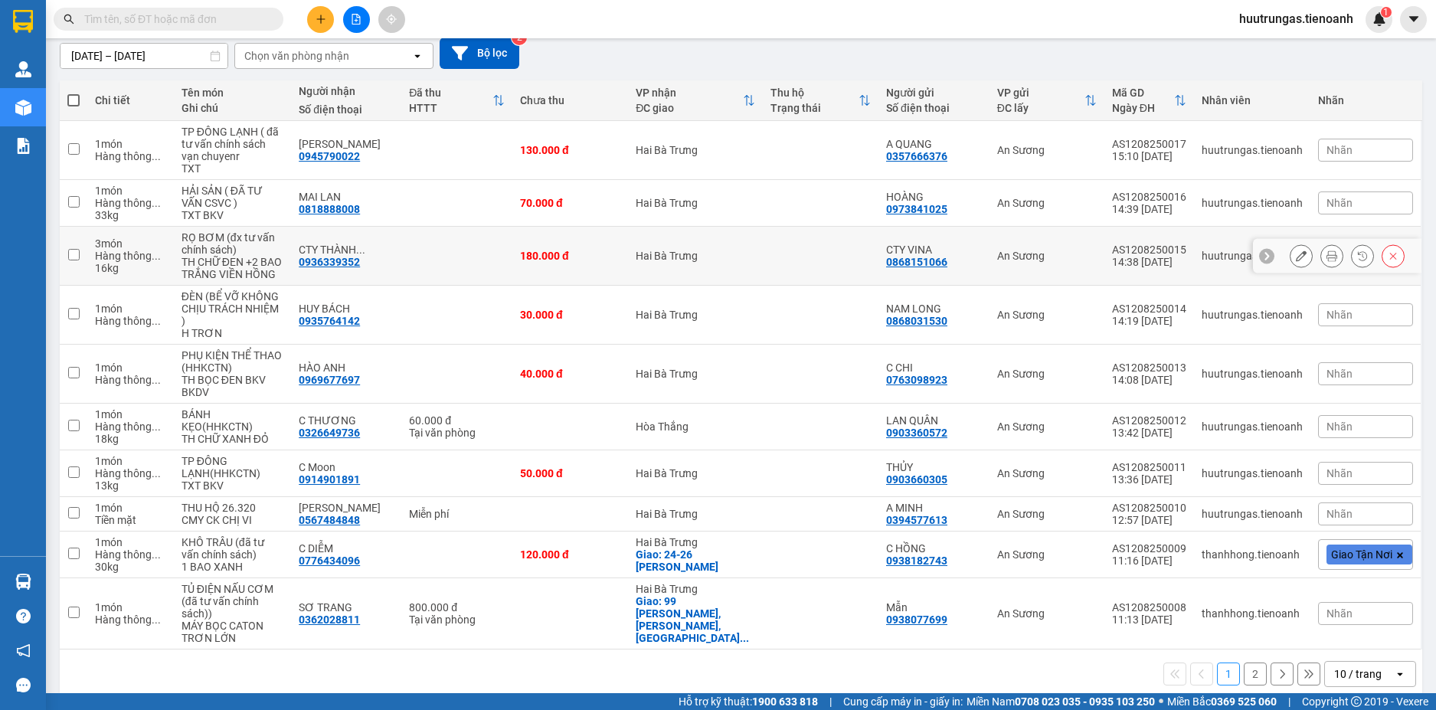
click at [1296, 261] on icon at bounding box center [1301, 256] width 11 height 11
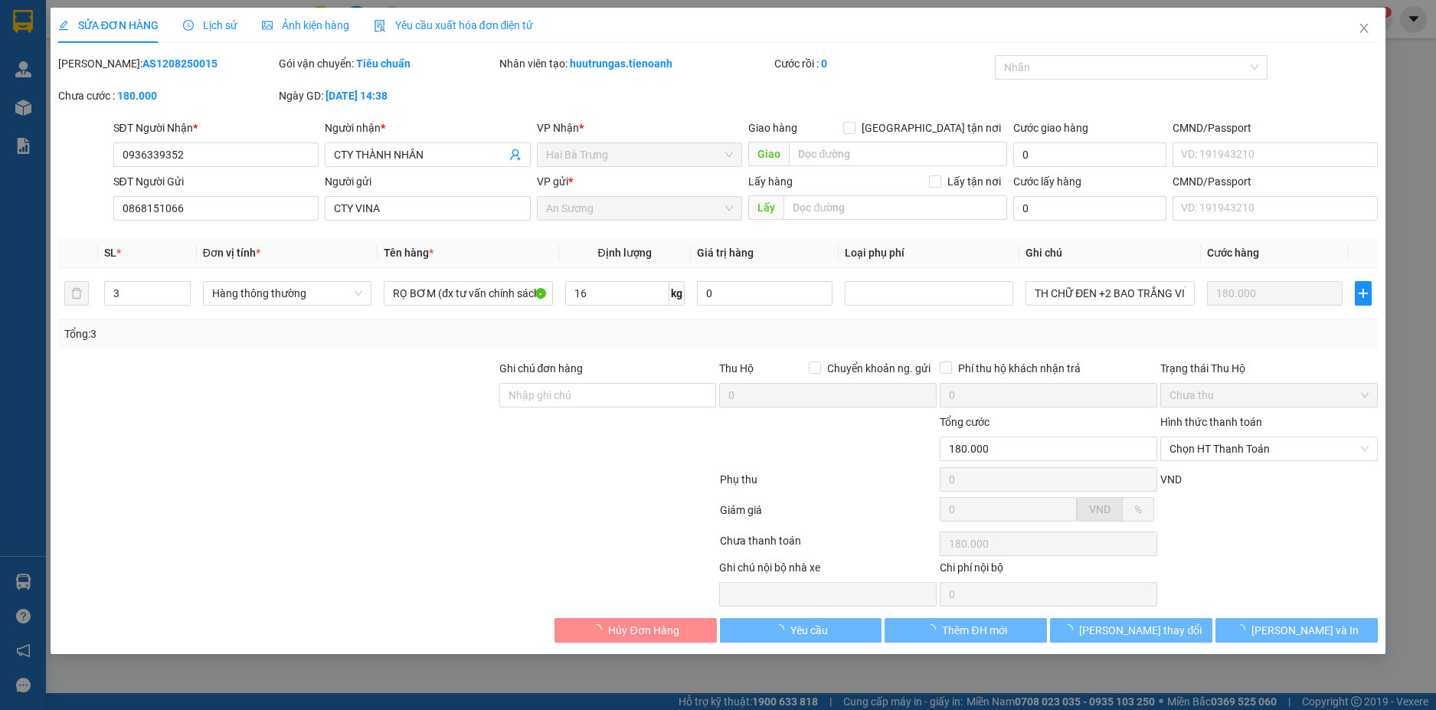
type input "0936339352"
type input "CTY THÀNH NHÂN"
type input "0868151066"
type input "CTY VINA"
type input "180.000"
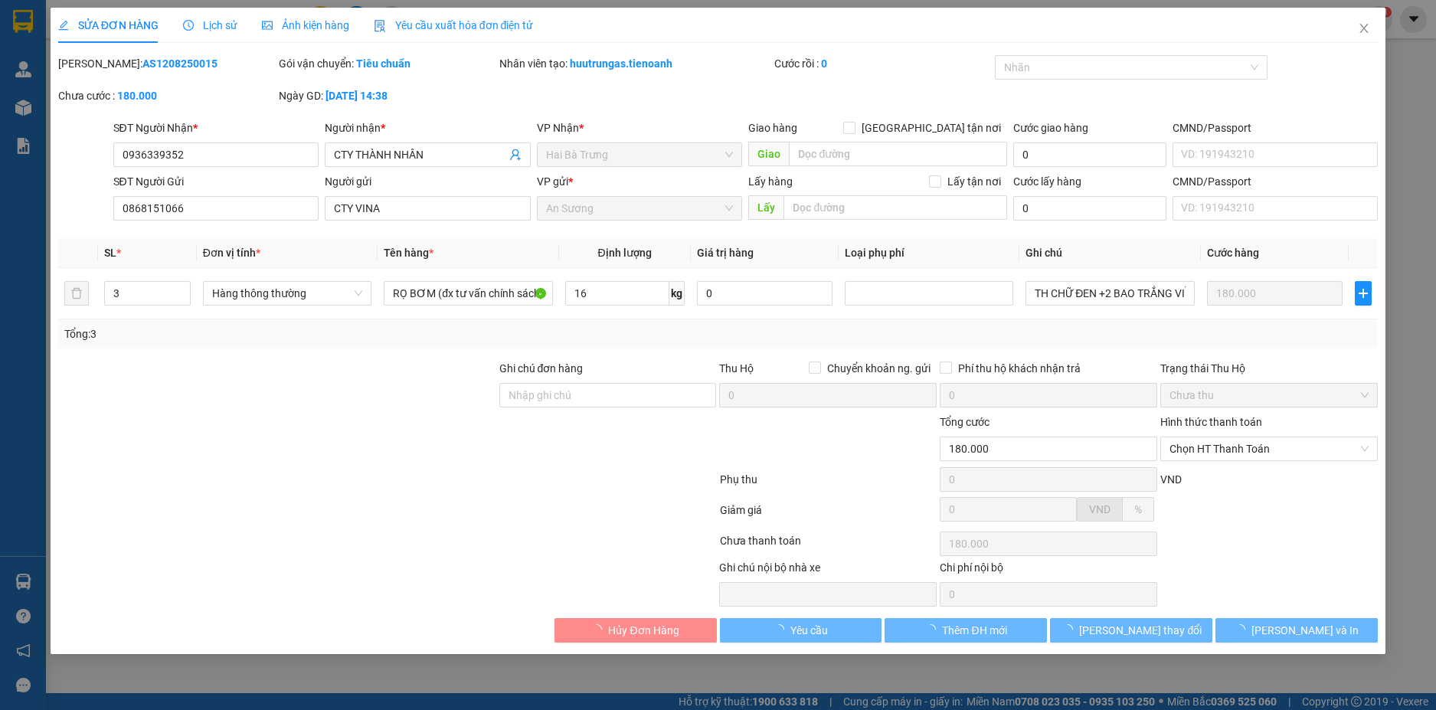
type input "180.000"
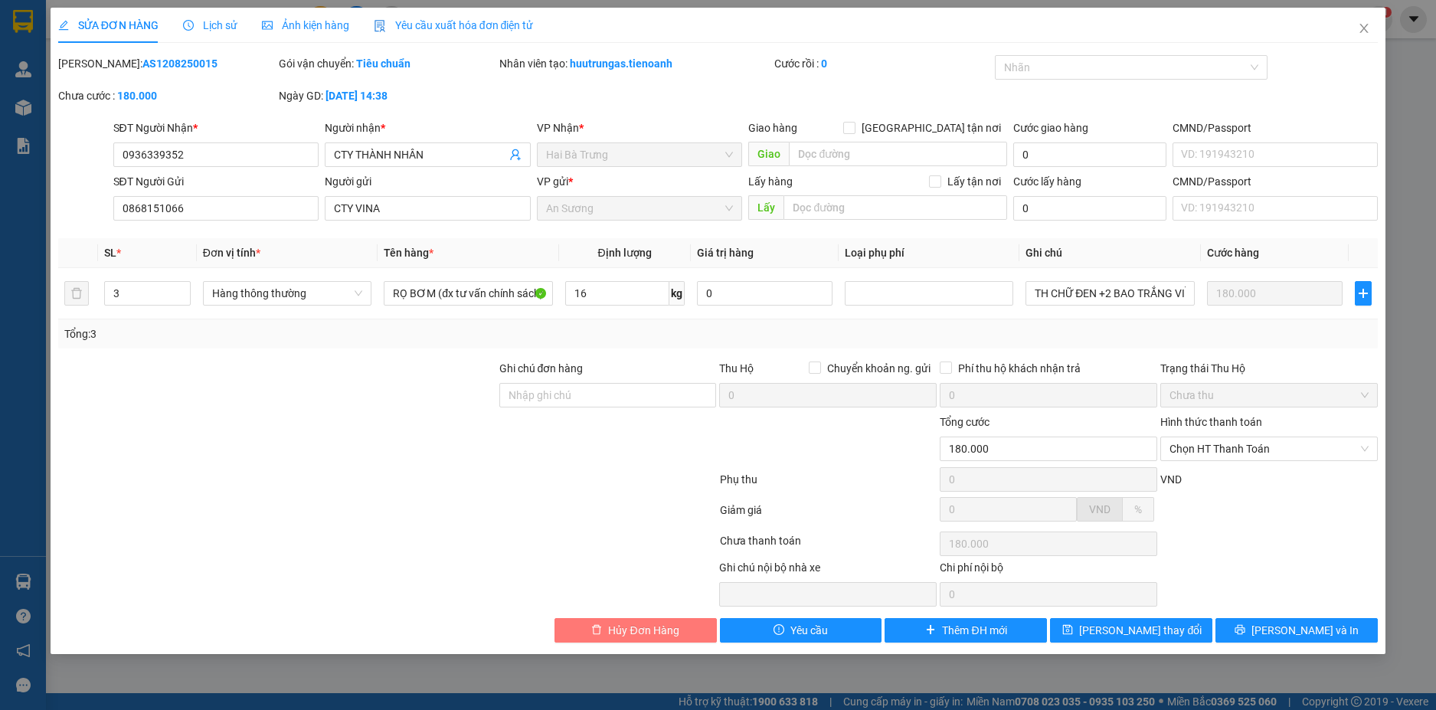
click at [656, 634] on span "Hủy Đơn Hàng" at bounding box center [643, 630] width 70 height 17
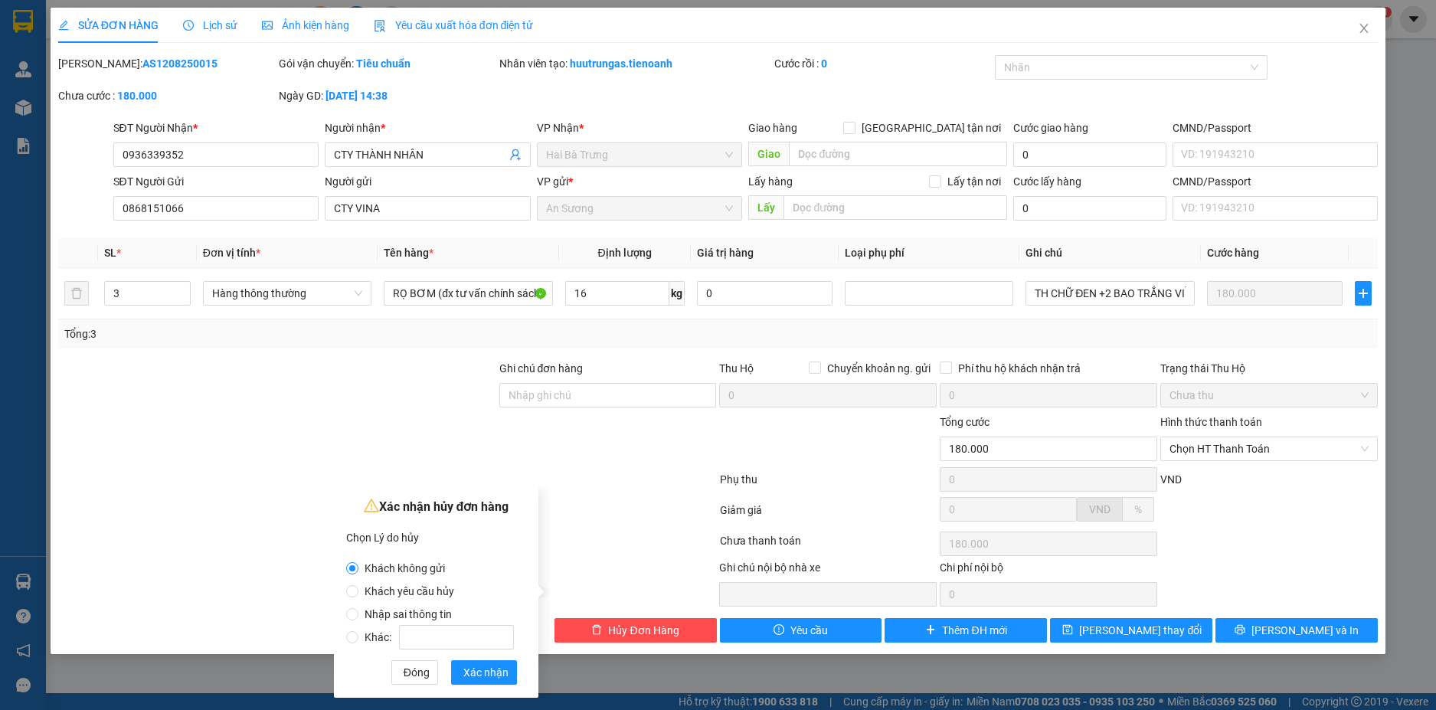
click at [365, 601] on label "Nhập sai thông tin" at bounding box center [433, 606] width 174 height 23
click at [359, 608] on input "Nhập sai thông tin" at bounding box center [352, 614] width 12 height 12
radio input "true"
radio input "false"
click at [359, 586] on span "Khách yêu cầu hủy" at bounding box center [410, 591] width 102 height 12
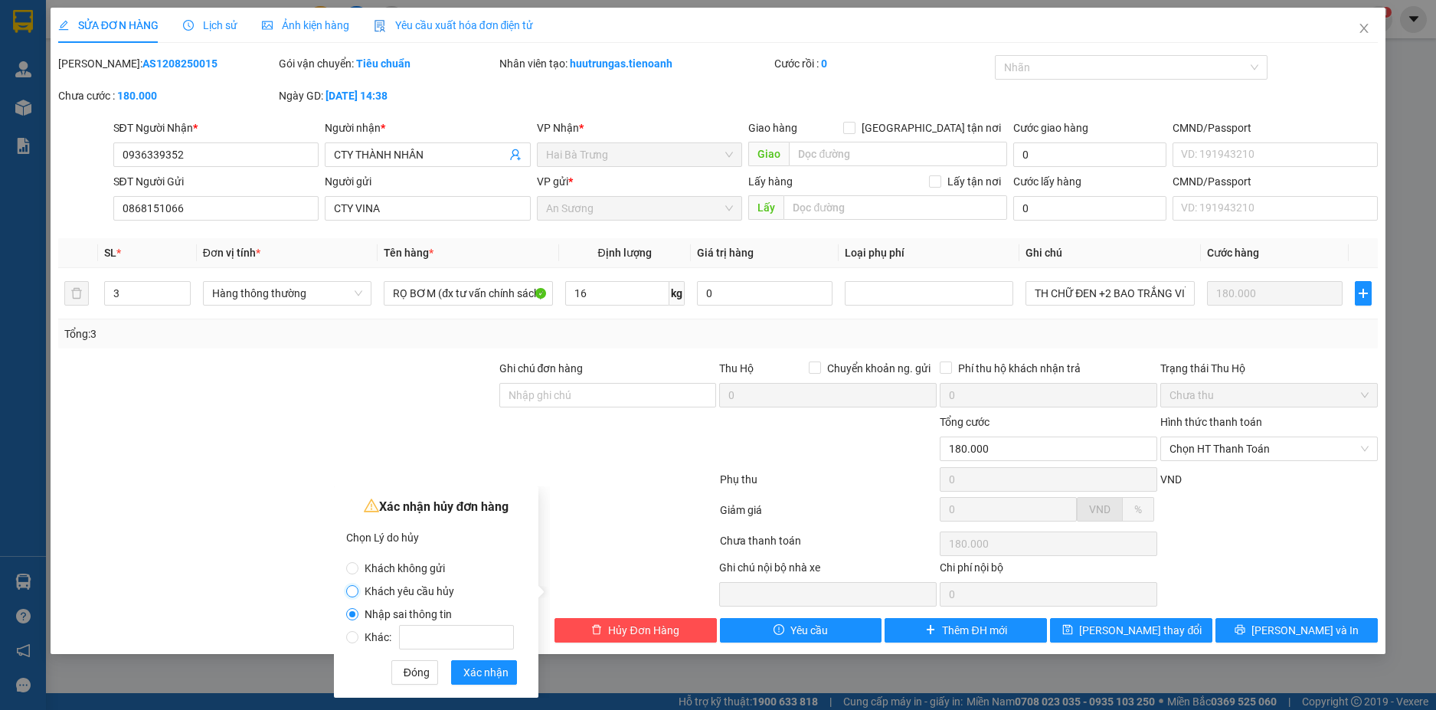
click at [359, 586] on input "Khách yêu cầu hủy" at bounding box center [352, 591] width 12 height 12
radio input "true"
radio input "false"
click at [508, 680] on button "Xác nhận" at bounding box center [484, 672] width 66 height 25
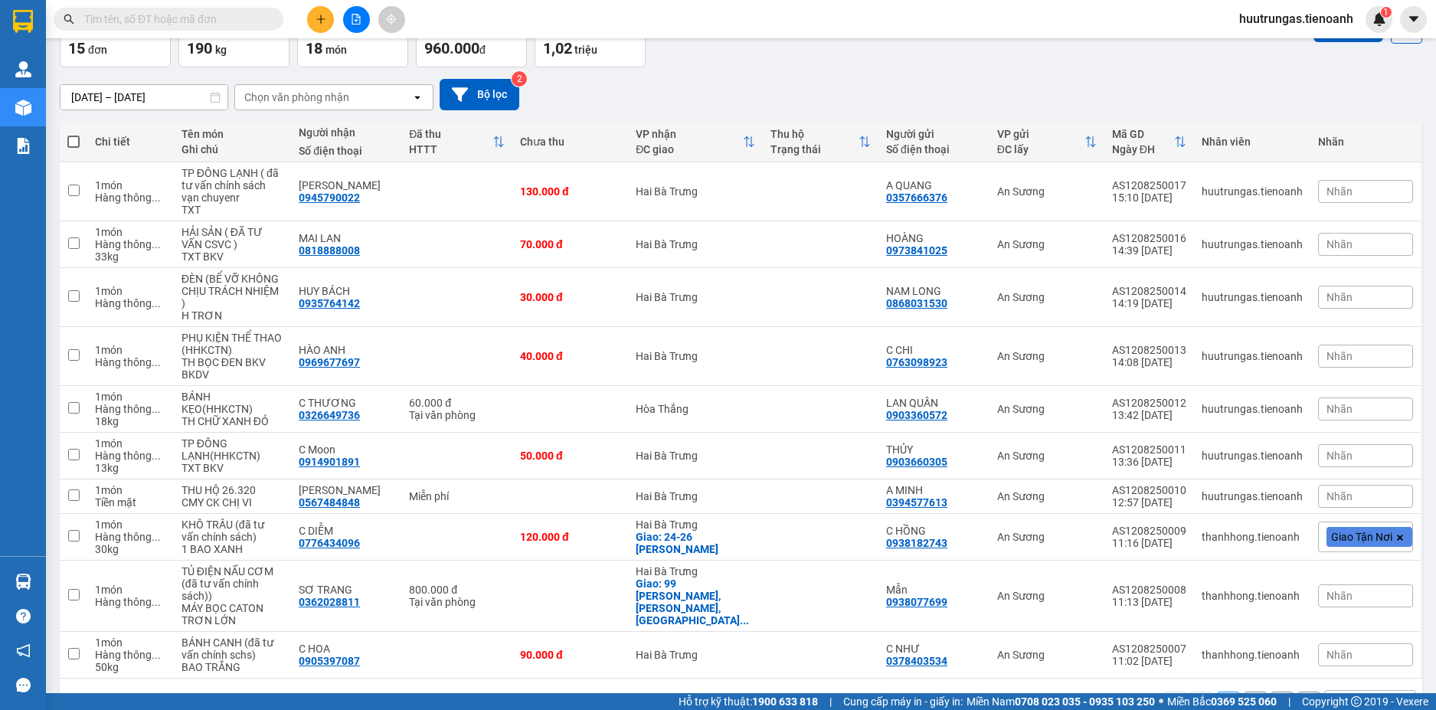
scroll to position [142, 0]
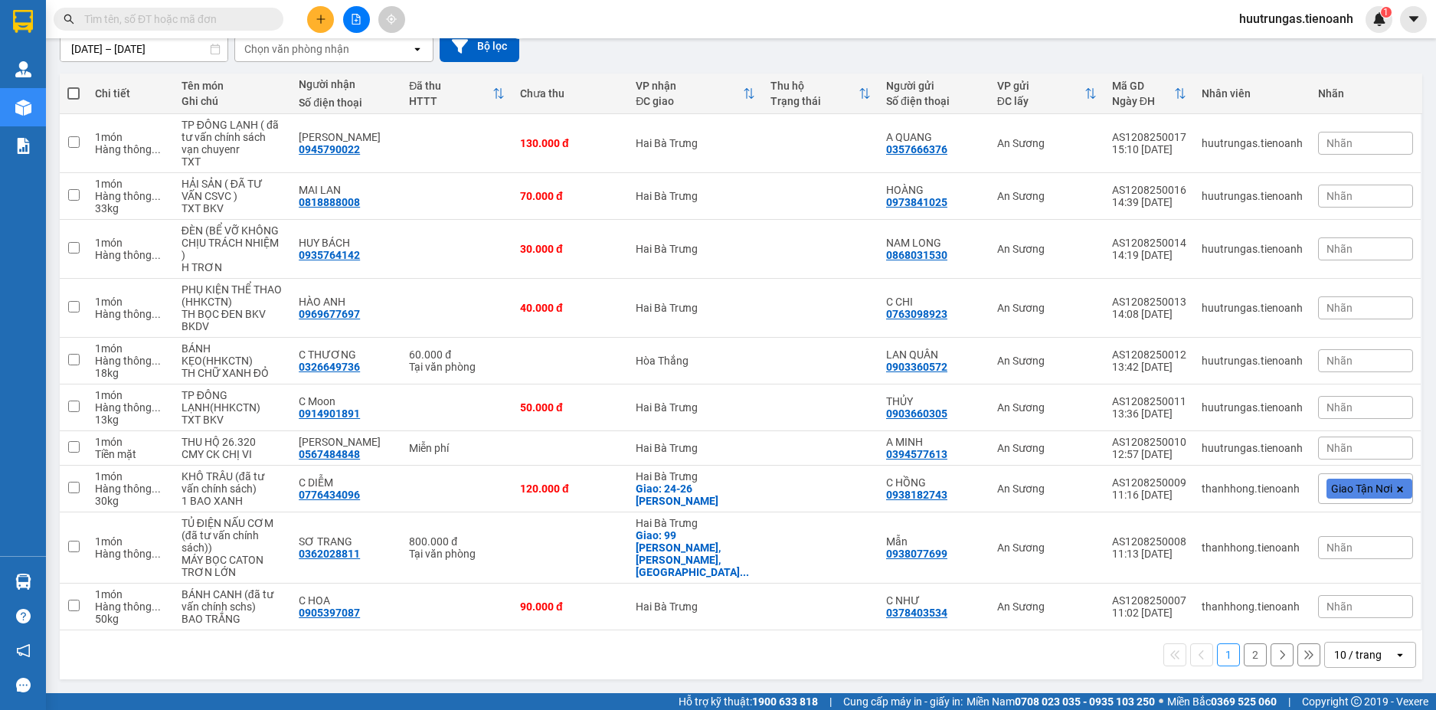
click at [1374, 655] on div "10 / trang" at bounding box center [1359, 655] width 69 height 25
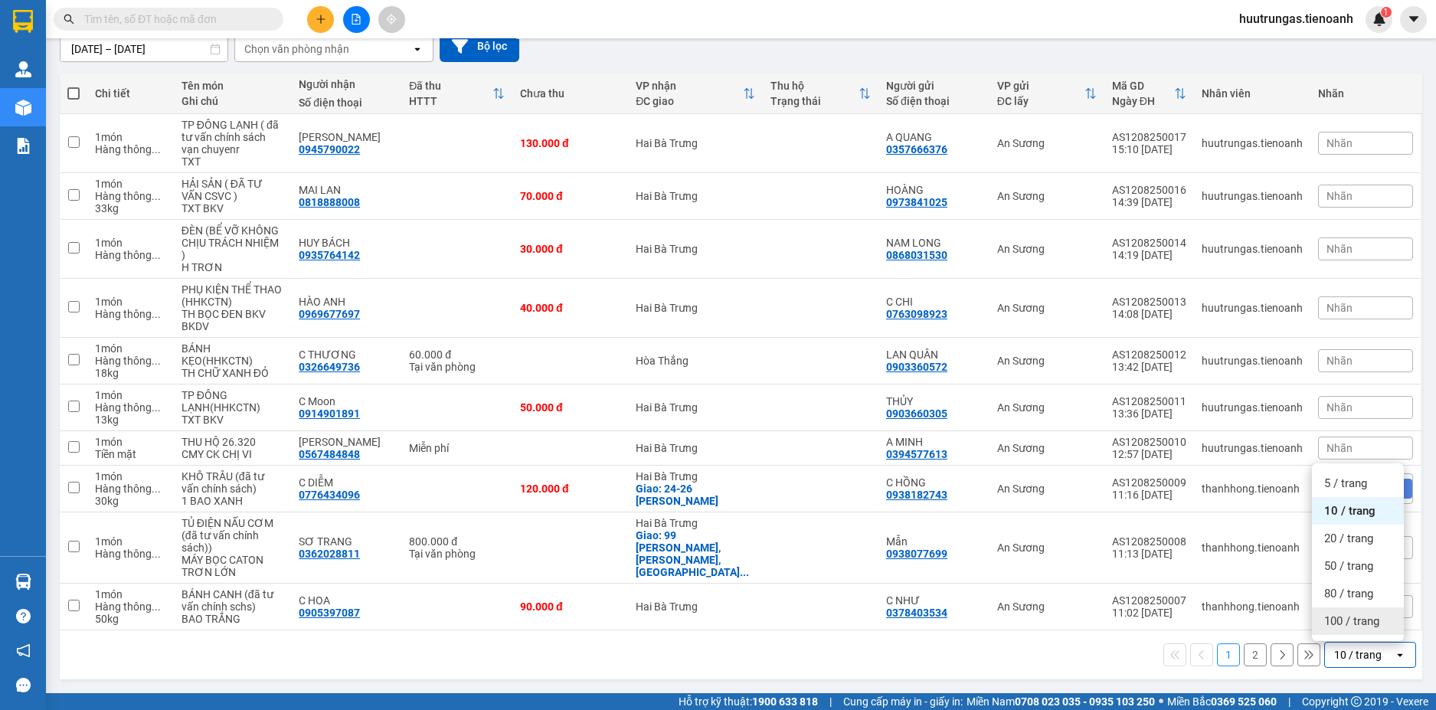
click at [1336, 617] on span "100 / trang" at bounding box center [1352, 621] width 55 height 15
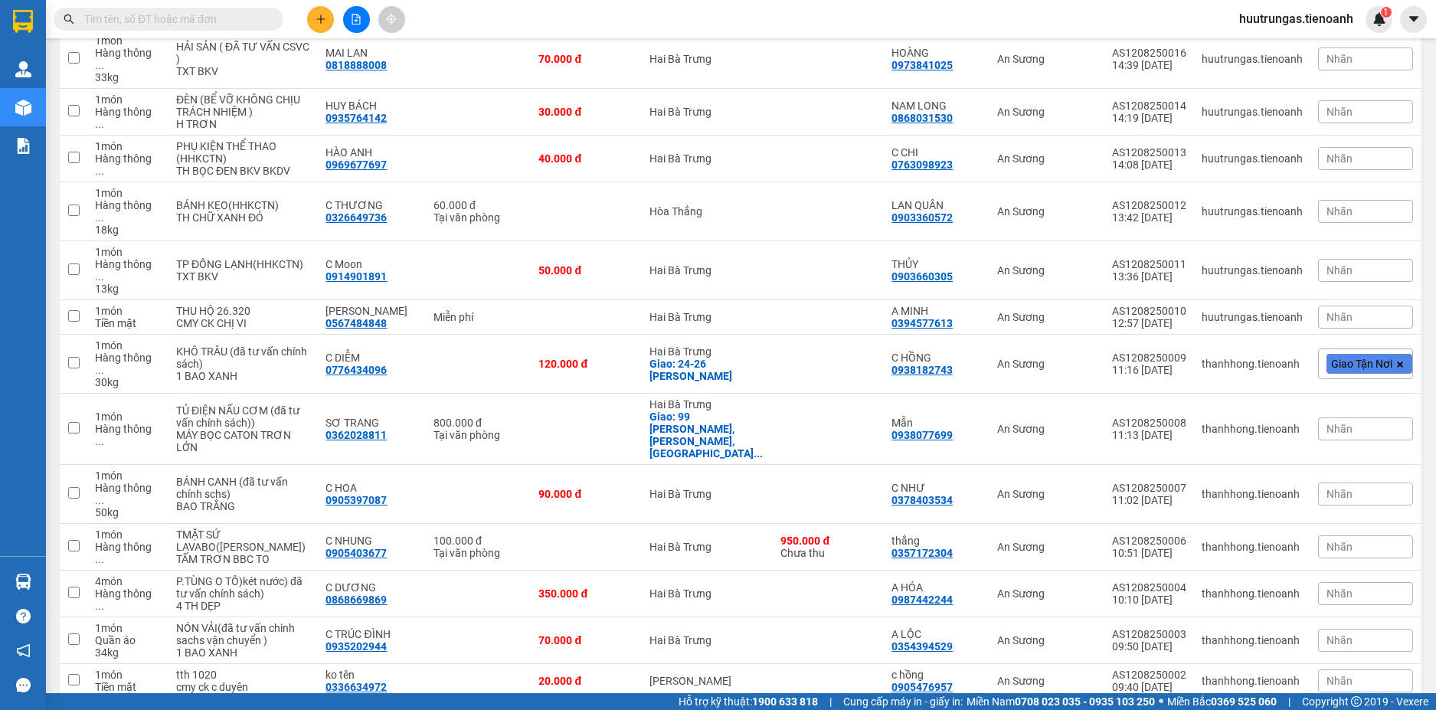
scroll to position [270, 0]
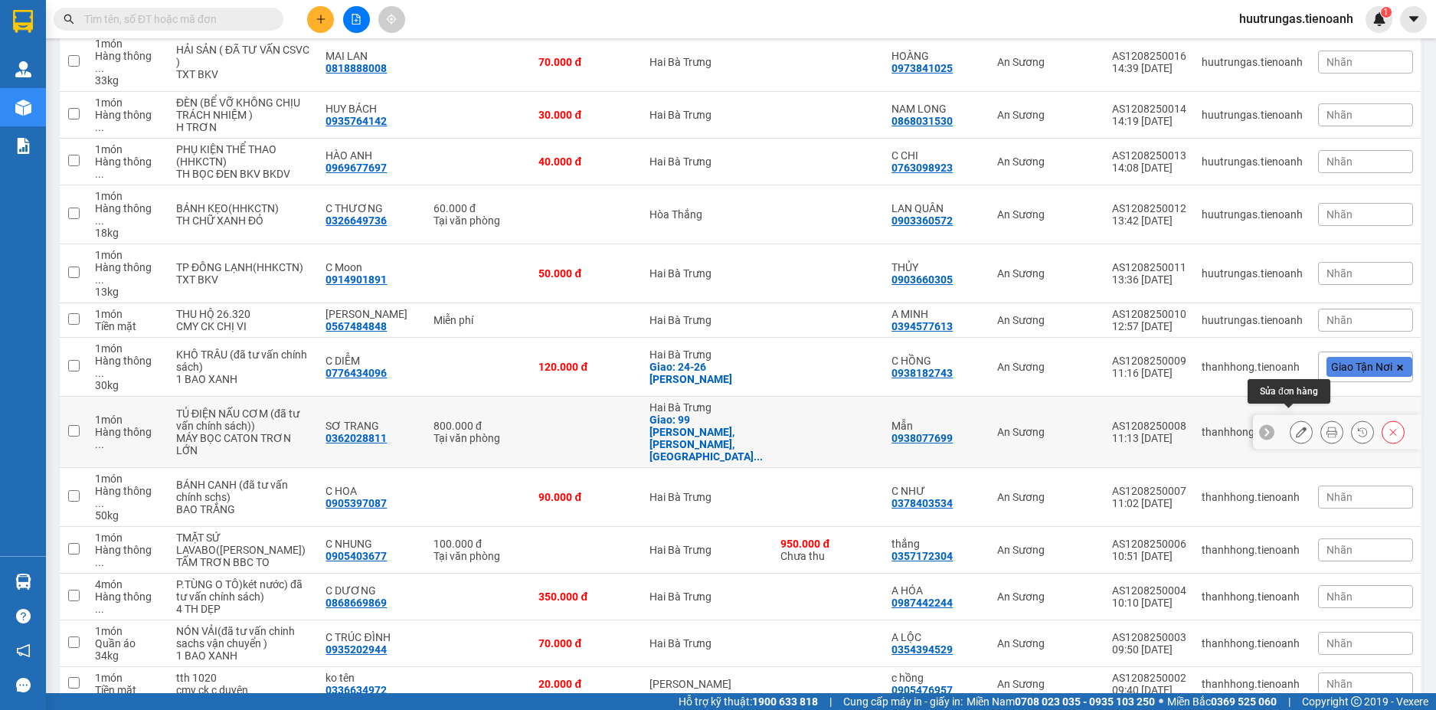
click at [1297, 422] on button at bounding box center [1301, 432] width 21 height 27
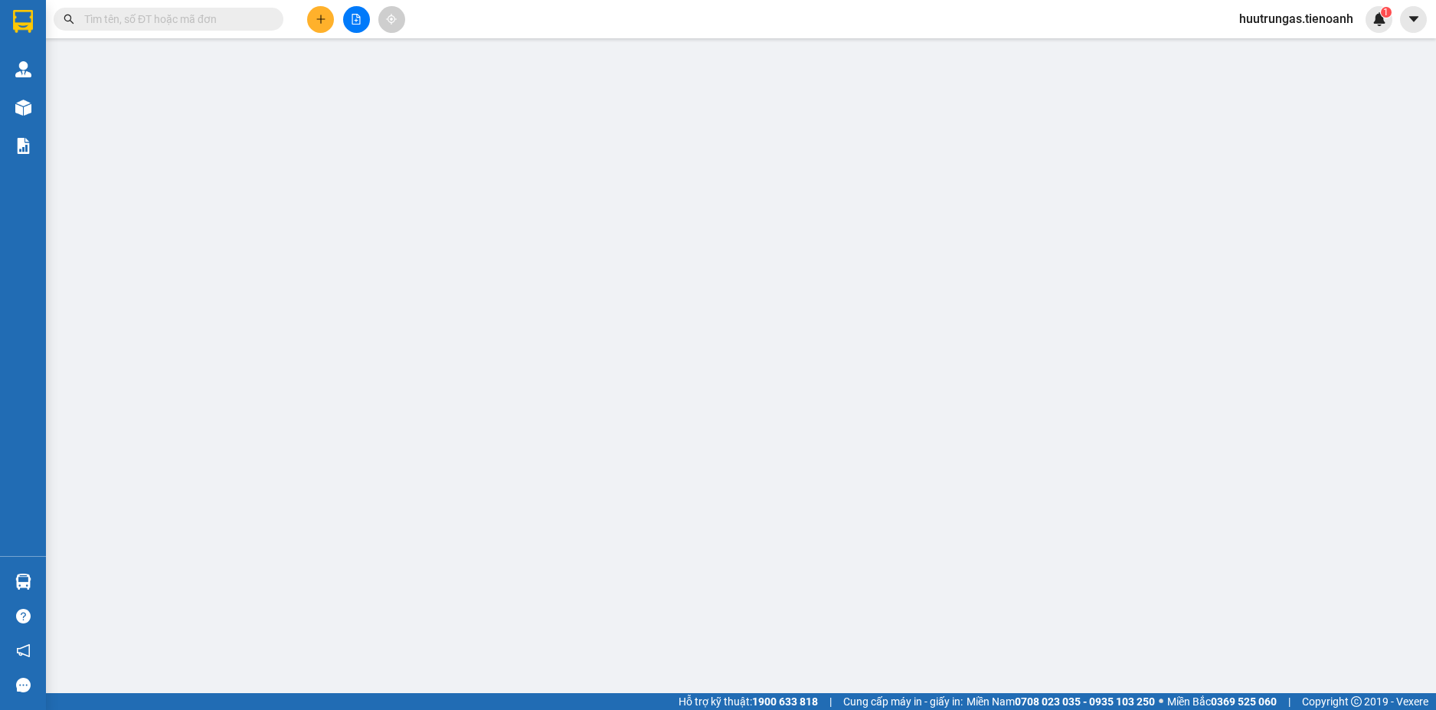
type input "0362028811"
type input "SƠ TRANG"
checkbox input "true"
type input "99 [PERSON_NAME], [GEOGRAPHIC_DATA], [GEOGRAPHIC_DATA], [GEOGRAPHIC_DATA], [GEO…"
type input "0938077699"
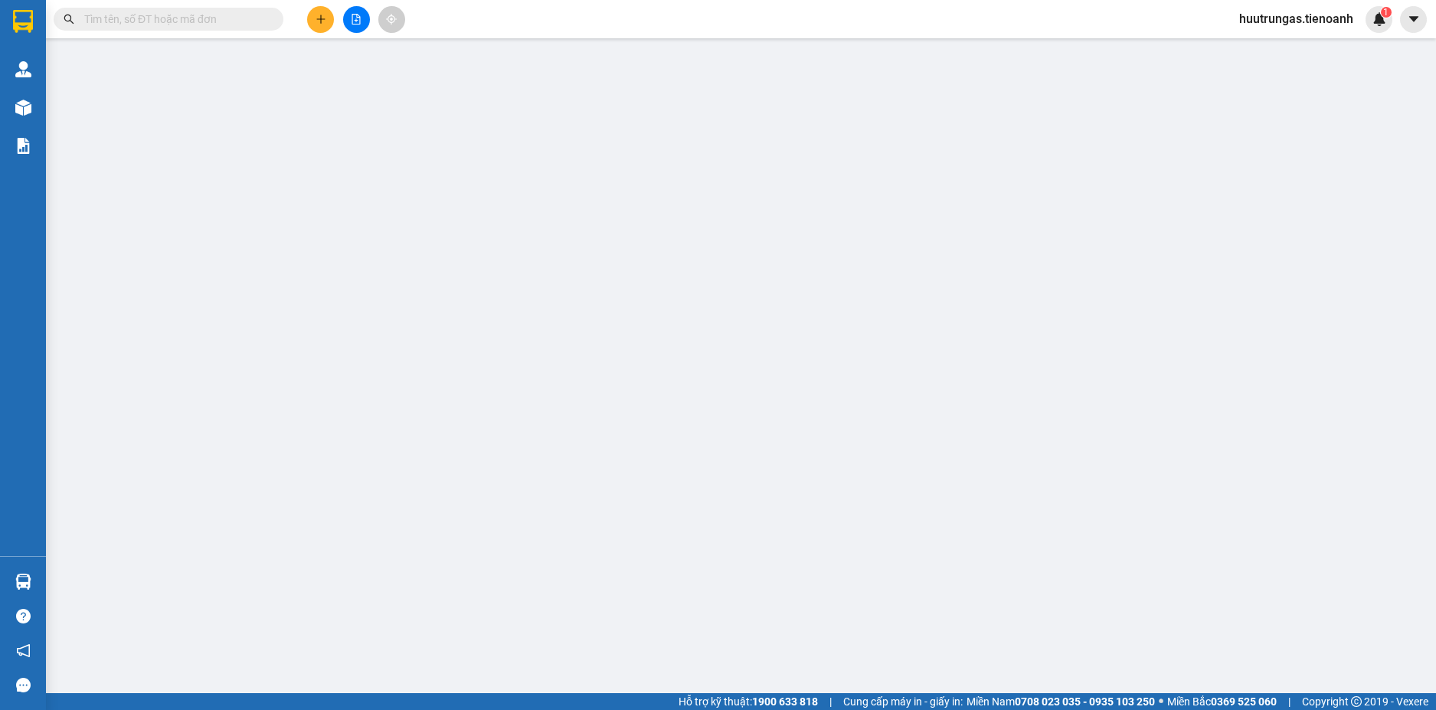
type input "Mẫn"
type input "800.000"
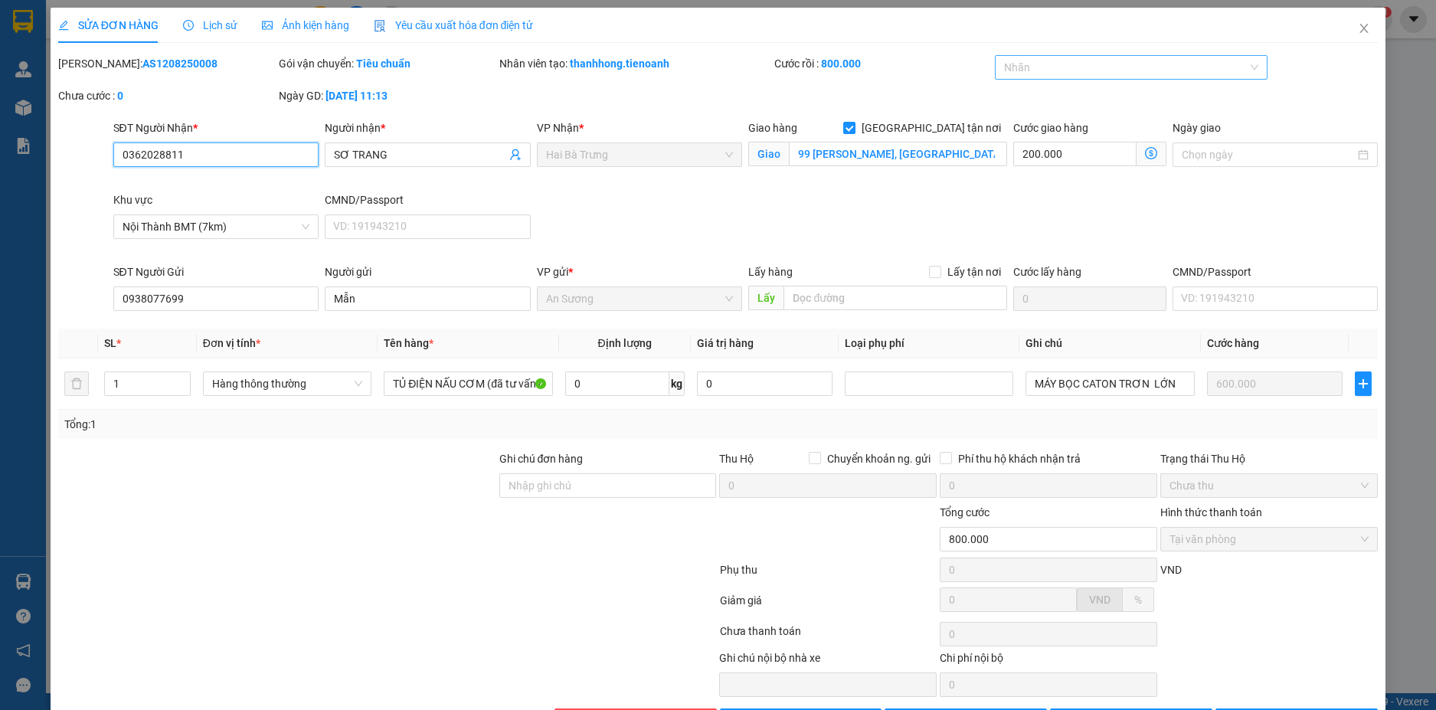
click at [1204, 70] on div at bounding box center [1124, 67] width 250 height 18
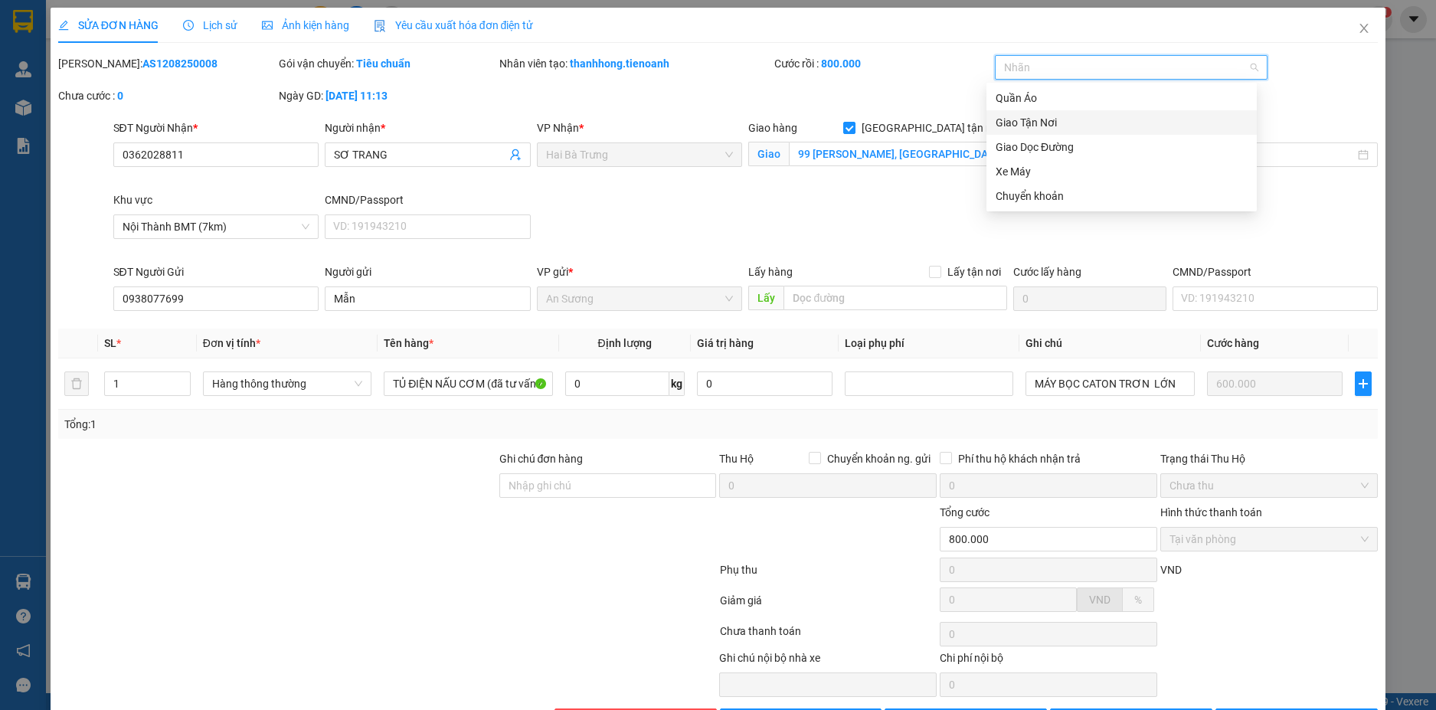
click at [1020, 116] on div "Giao Tận Nơi" at bounding box center [1122, 122] width 252 height 17
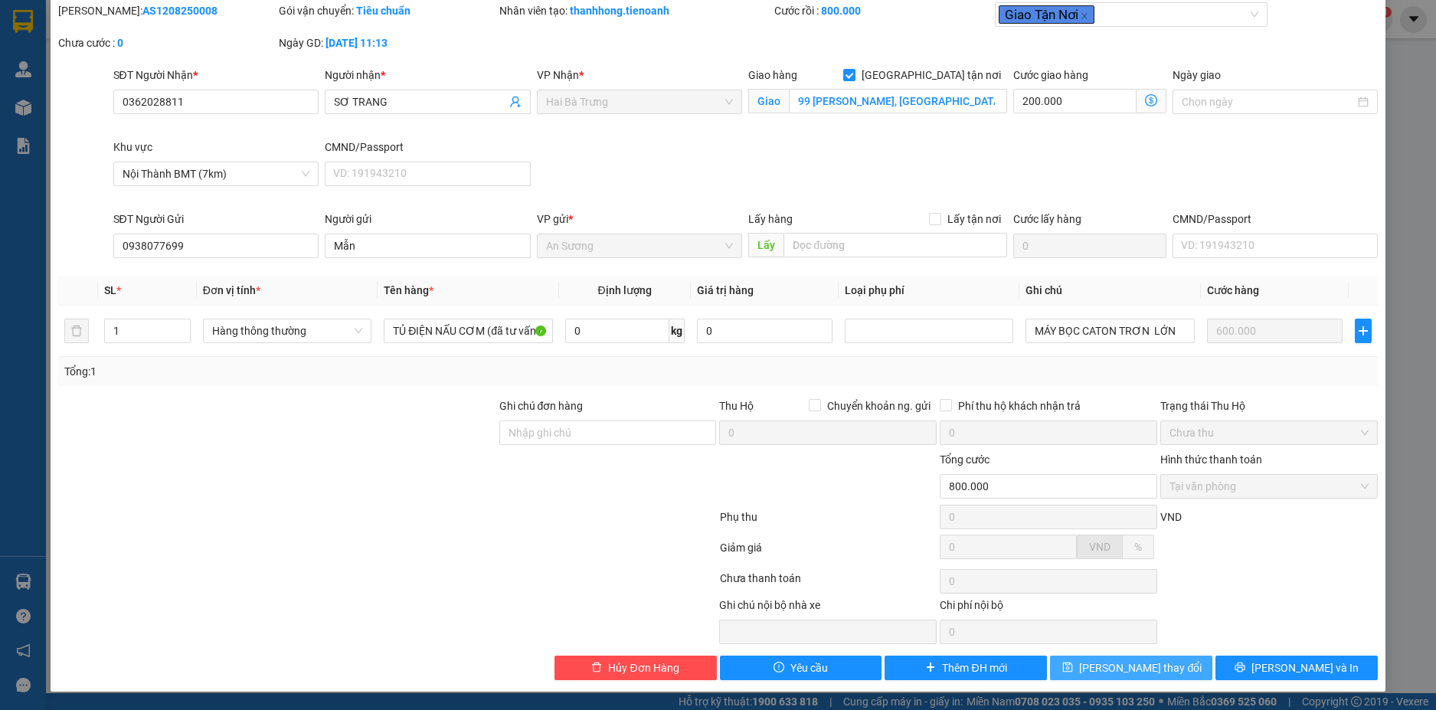
click at [1139, 676] on button "[PERSON_NAME] thay đổi" at bounding box center [1131, 668] width 162 height 25
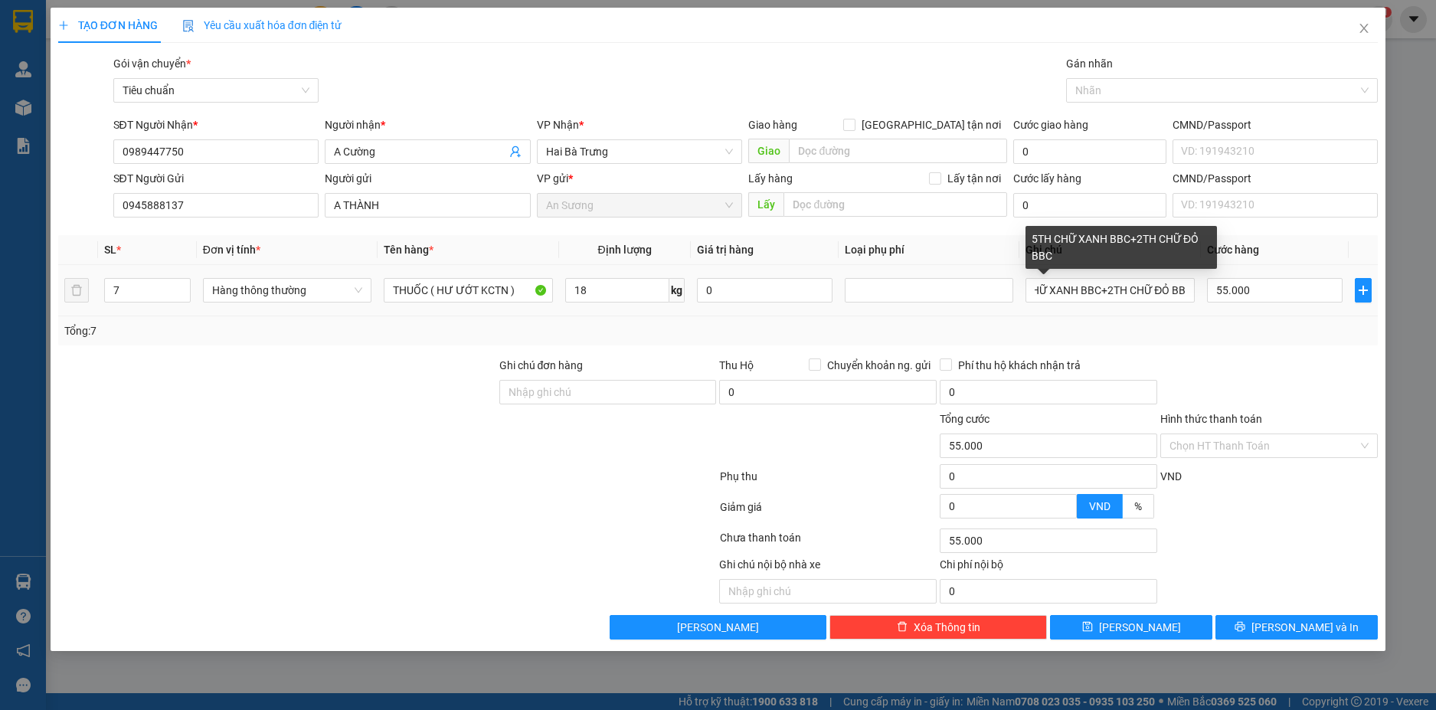
scroll to position [0, 38]
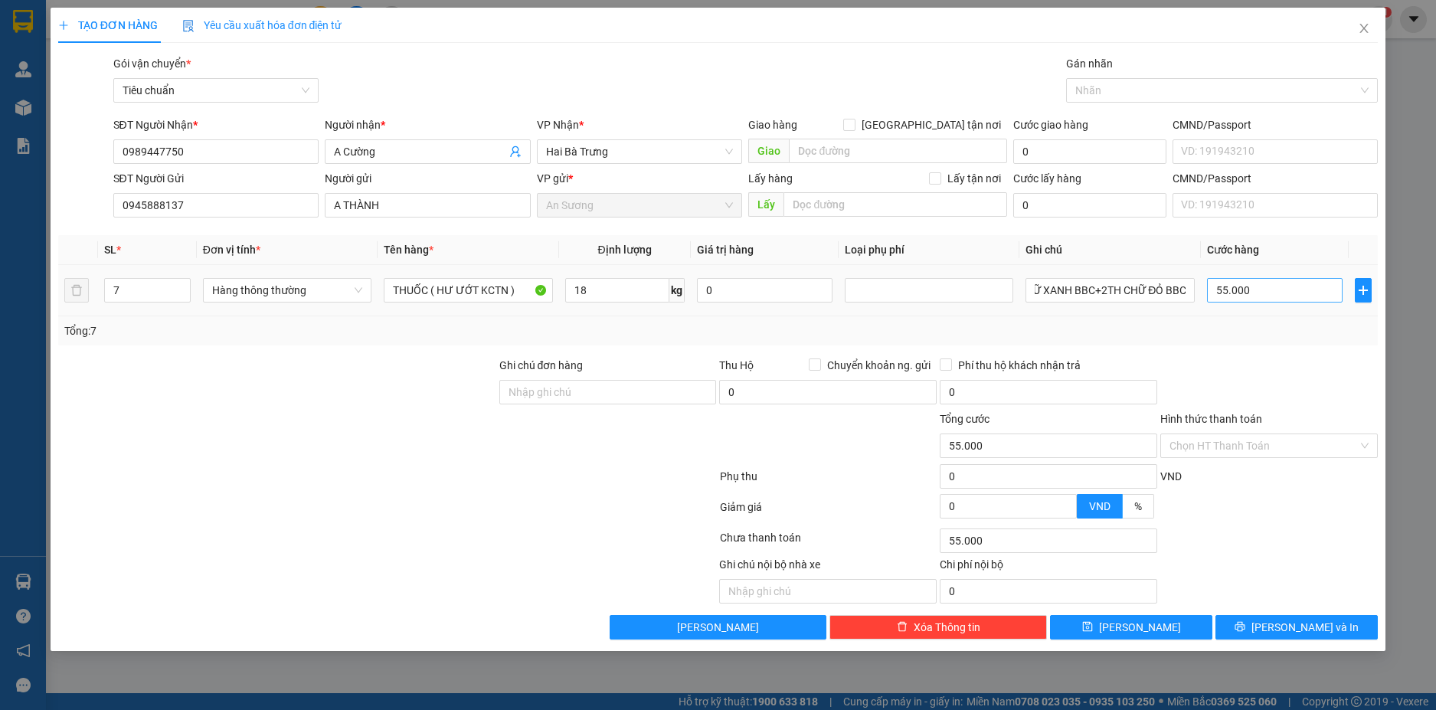
type input "5TH CHỮ XANH BBC+2TH CHỮ ĐỎ BBC"
click at [1275, 281] on input "55.000" at bounding box center [1275, 290] width 136 height 25
type input "6"
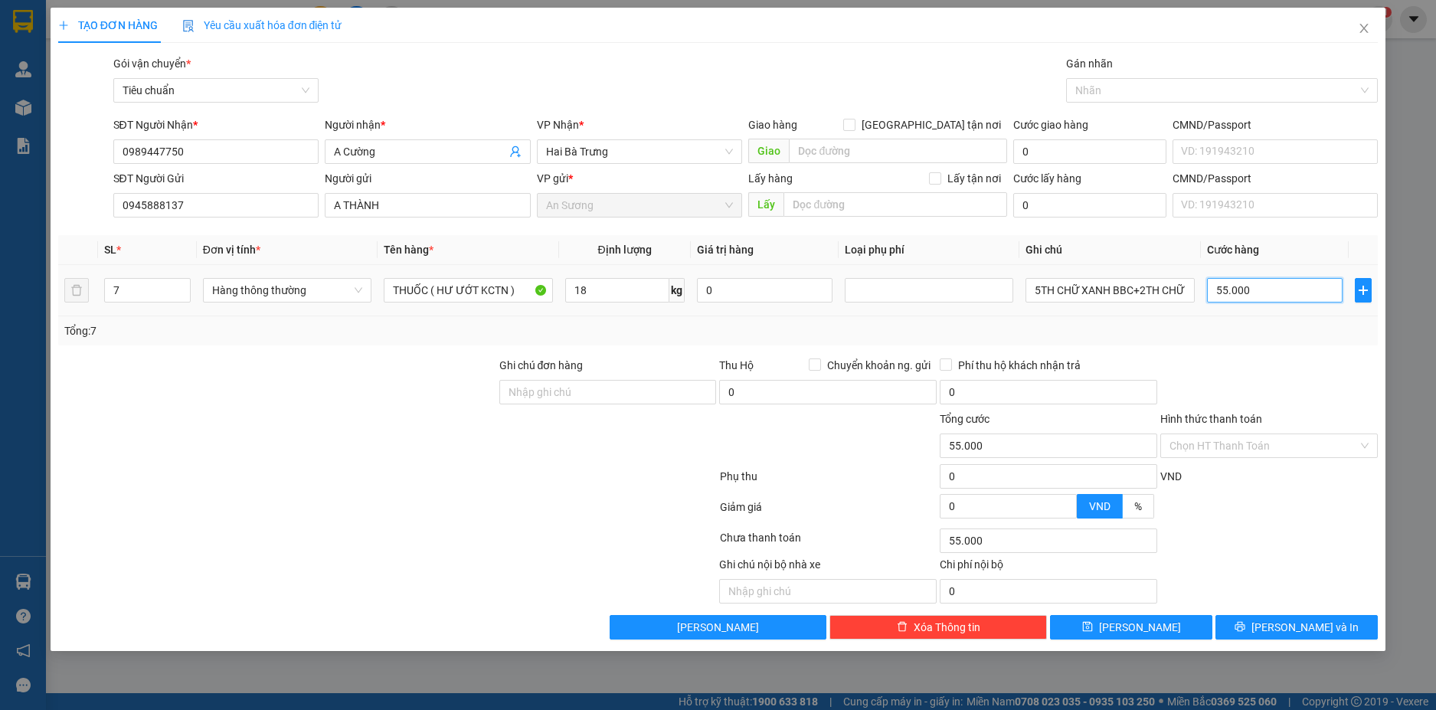
type input "6"
type input "60"
type input "60*"
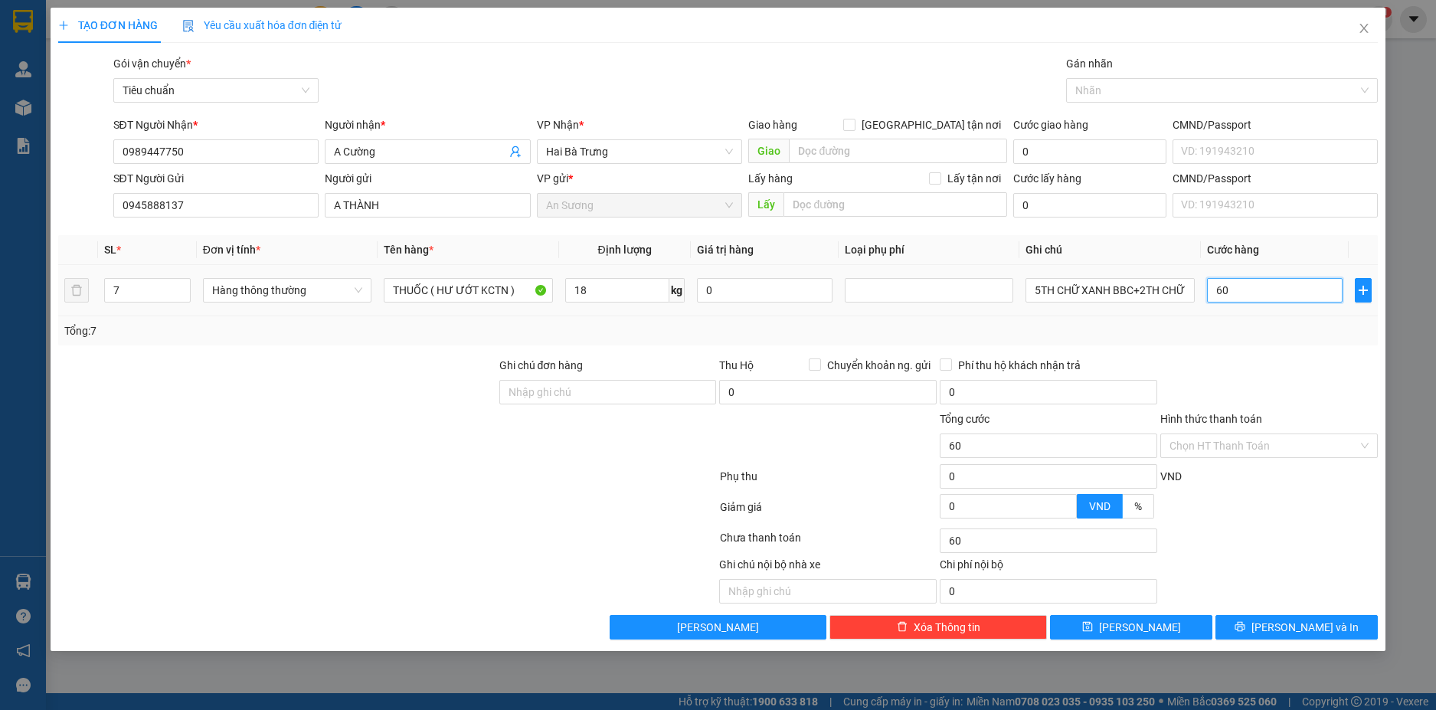
type input "0"
type input "420.000"
click at [1275, 352] on div "Transit Pickup Surcharge Ids Transit Deliver Surcharge Ids Transit Deliver Surc…" at bounding box center [718, 347] width 1321 height 585
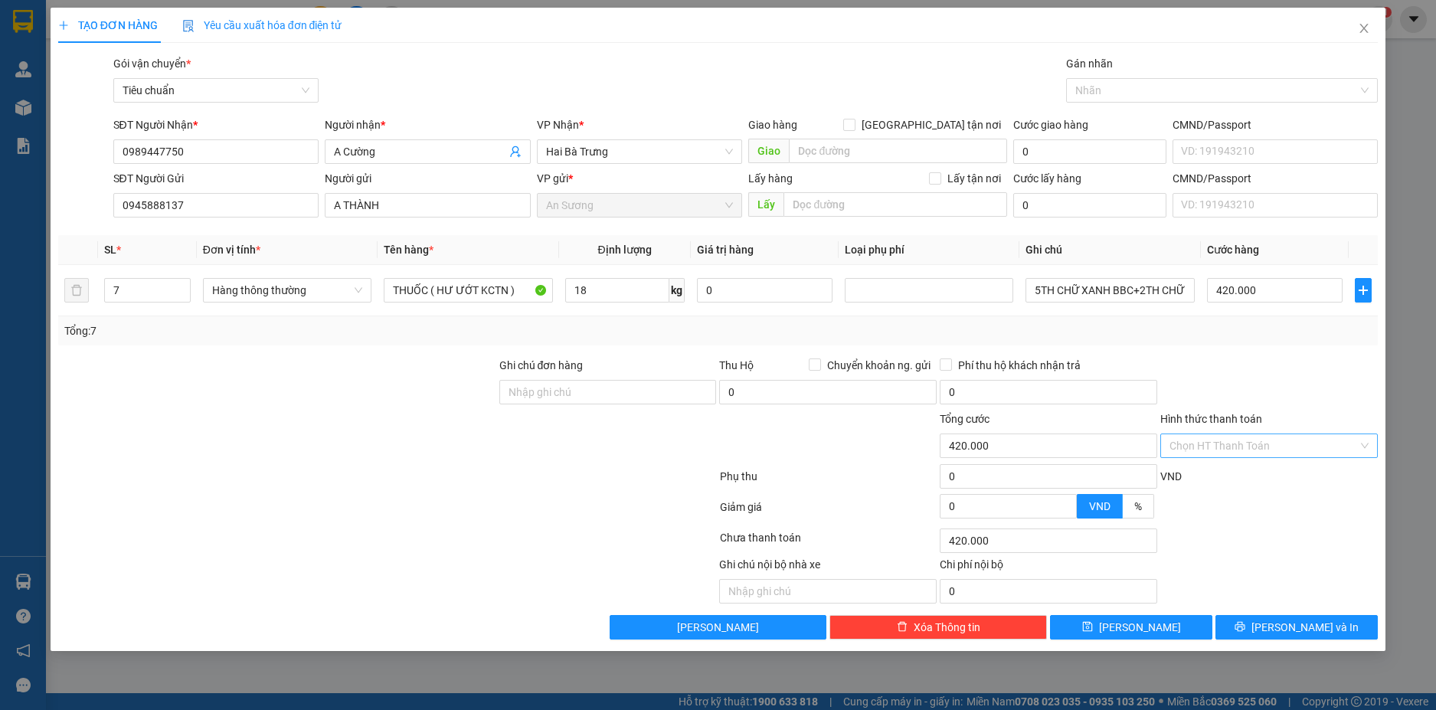
click at [1302, 435] on input "Hình thức thanh toán" at bounding box center [1264, 445] width 188 height 23
click at [1251, 473] on div "Tại văn phòng" at bounding box center [1269, 476] width 199 height 17
type input "0"
click at [1311, 625] on span "[PERSON_NAME] và In" at bounding box center [1305, 627] width 107 height 17
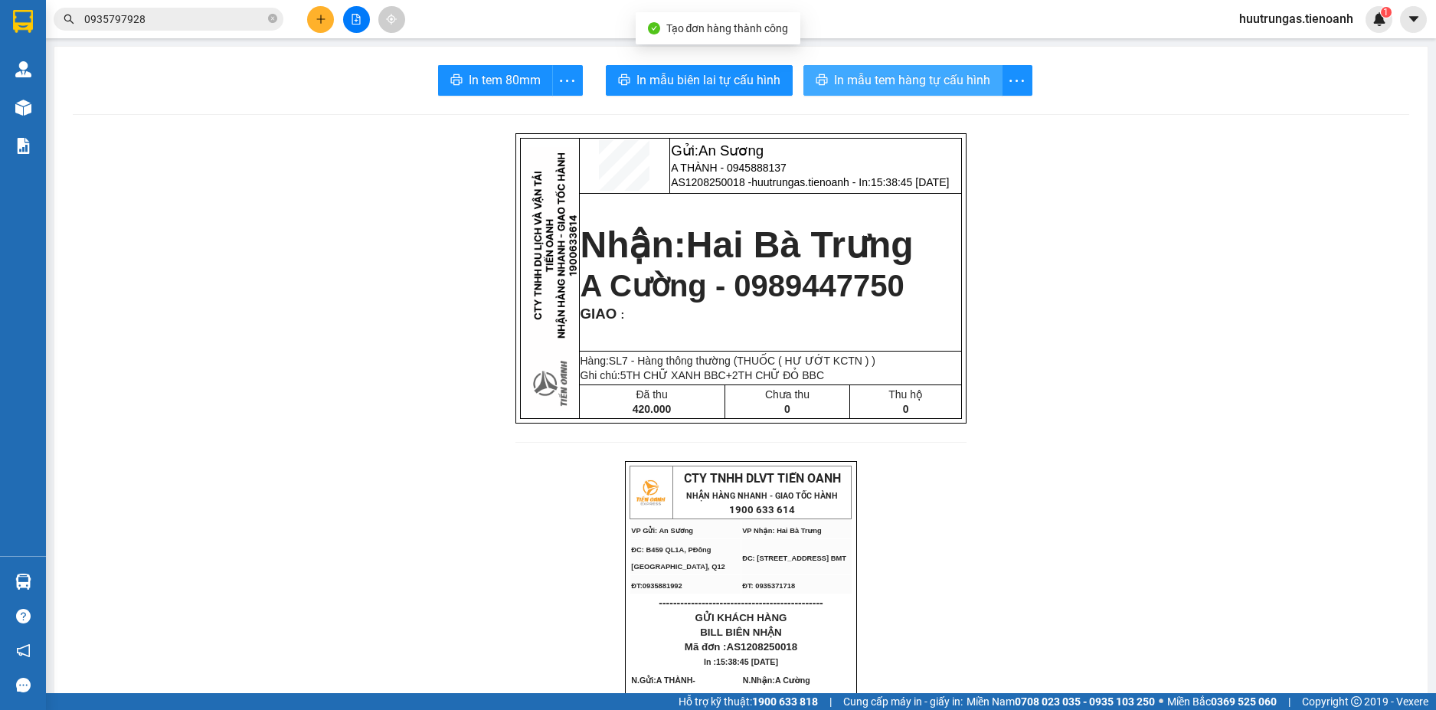
click at [886, 77] on span "In mẫu tem hàng tự cấu hình" at bounding box center [912, 79] width 156 height 19
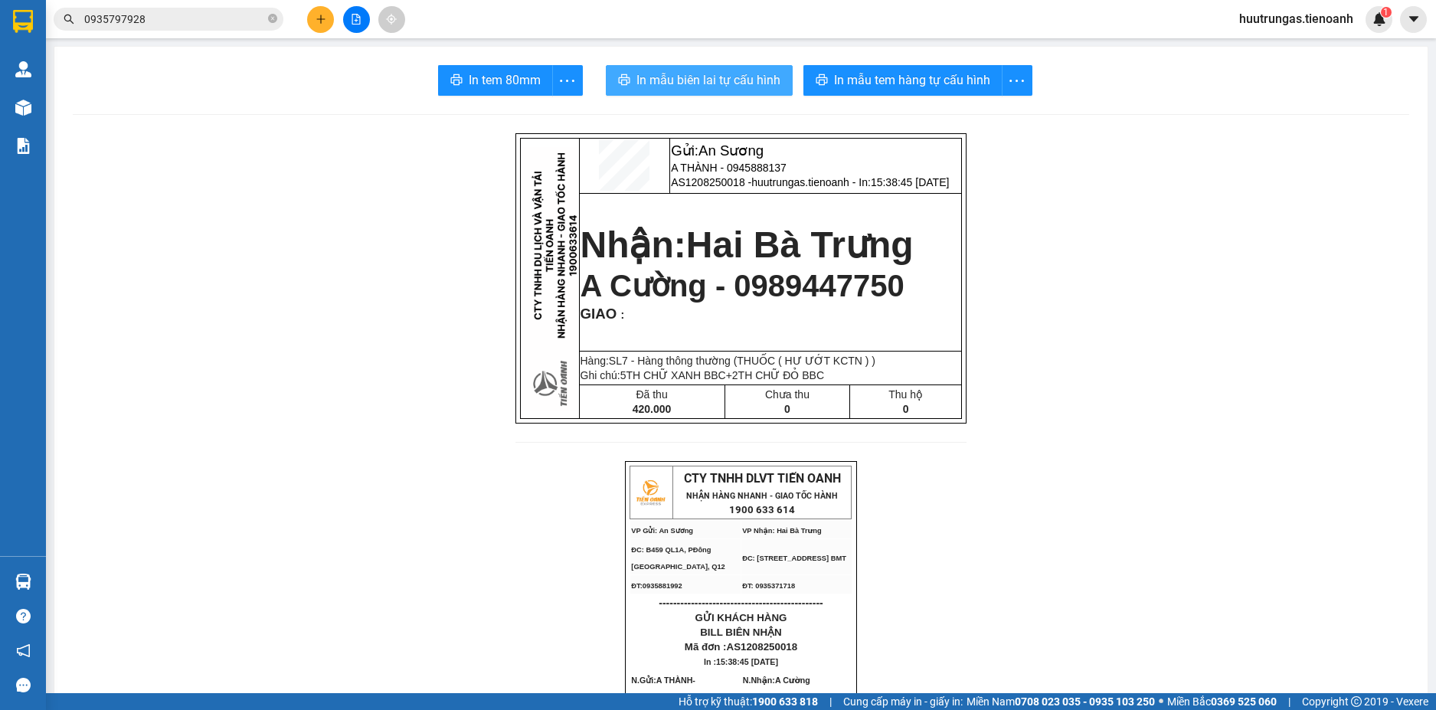
click at [662, 75] on span "In mẫu biên lai tự cấu hình" at bounding box center [709, 79] width 144 height 19
click at [311, 18] on button at bounding box center [320, 19] width 27 height 27
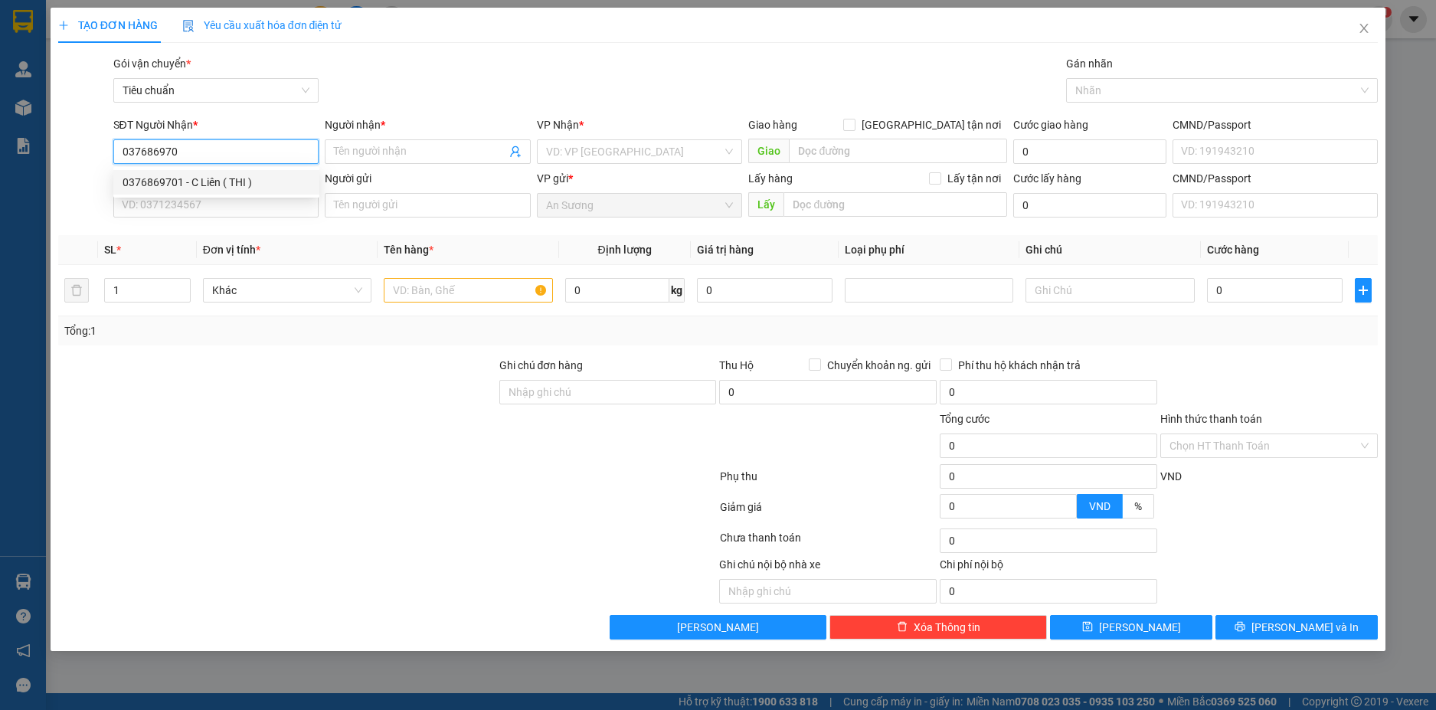
click at [251, 183] on div "0376869701 - C Liên ( THI )" at bounding box center [217, 182] width 188 height 17
type input "0376869701"
type input "C Liên ( THI )"
type input "60.000"
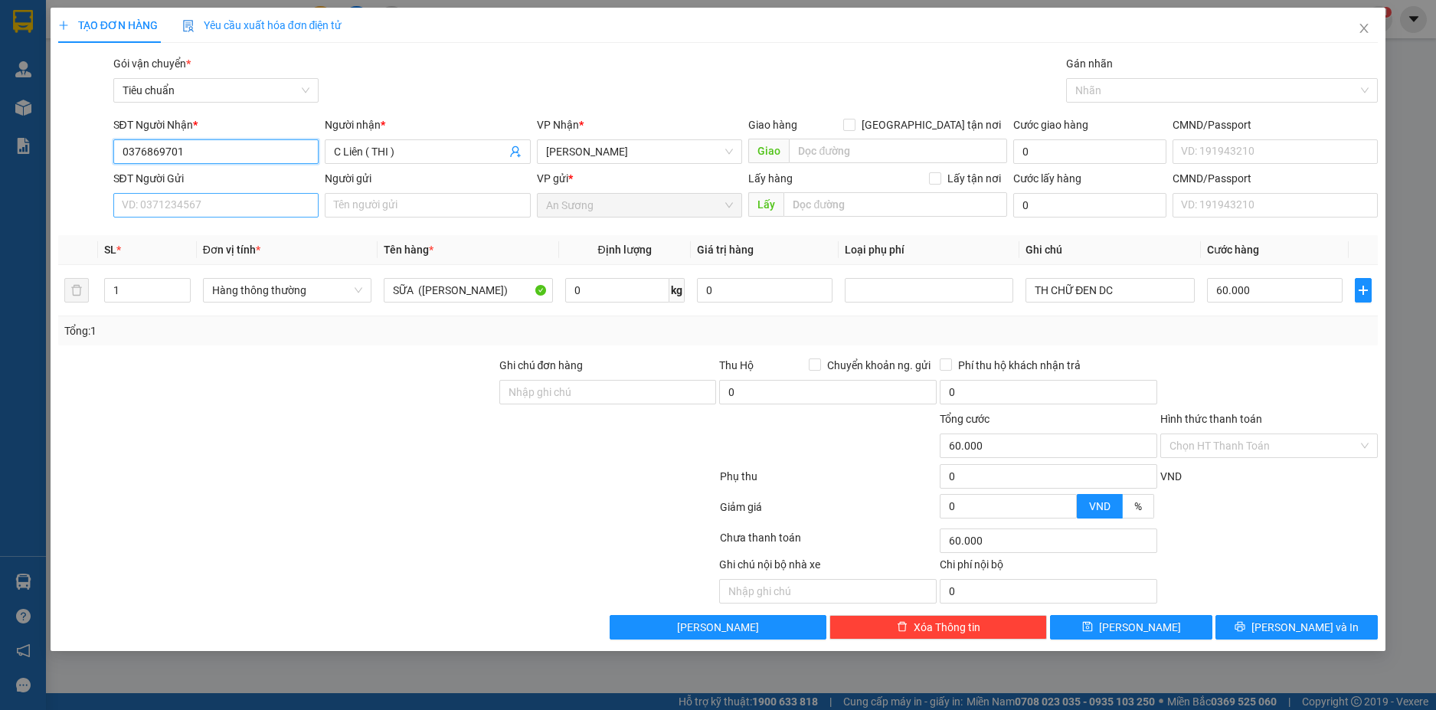
type input "0376869701"
click at [296, 209] on input "SĐT Người Gửi" at bounding box center [216, 205] width 206 height 25
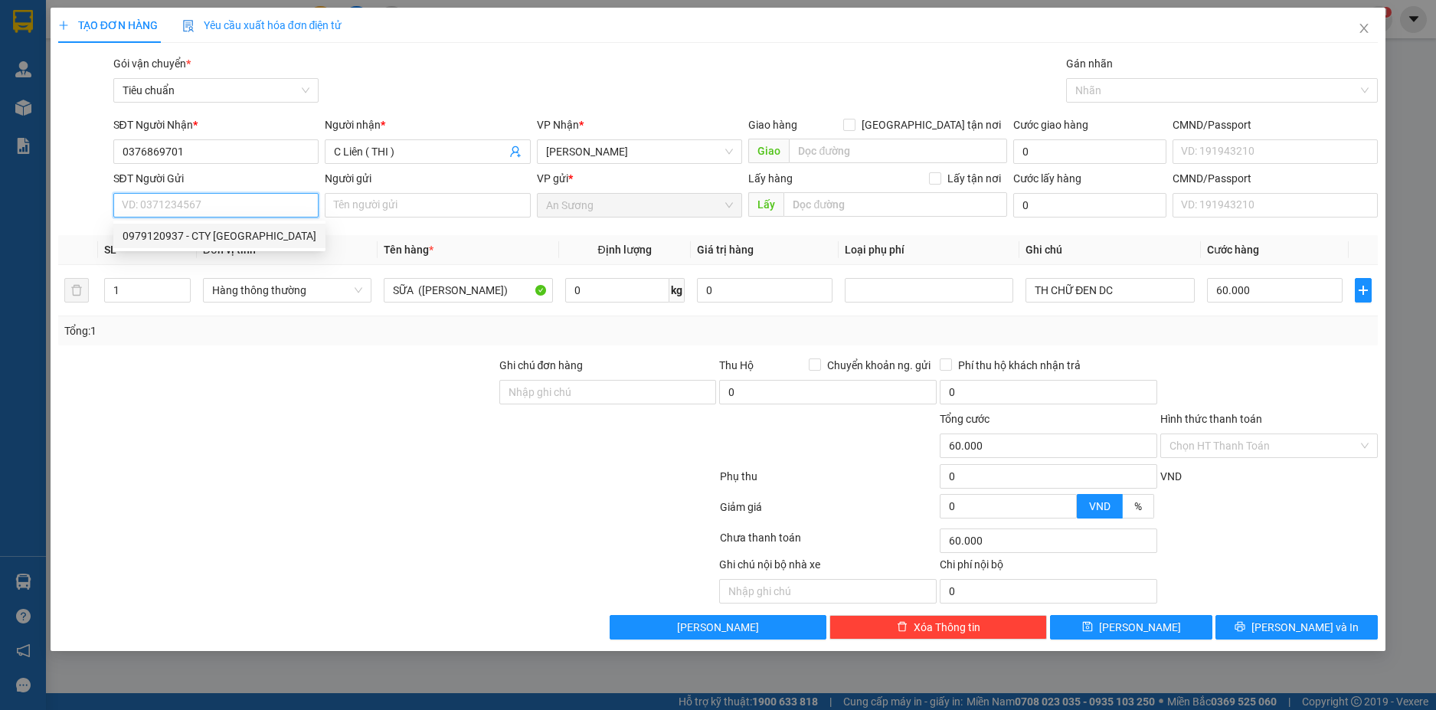
click at [287, 234] on div "0979120937 - CTY BẮC NAM" at bounding box center [220, 236] width 194 height 17
type input "0979120937"
type input "CTY BẮC NAM"
type input "2"
click at [182, 286] on icon "up" at bounding box center [182, 286] width 5 height 3
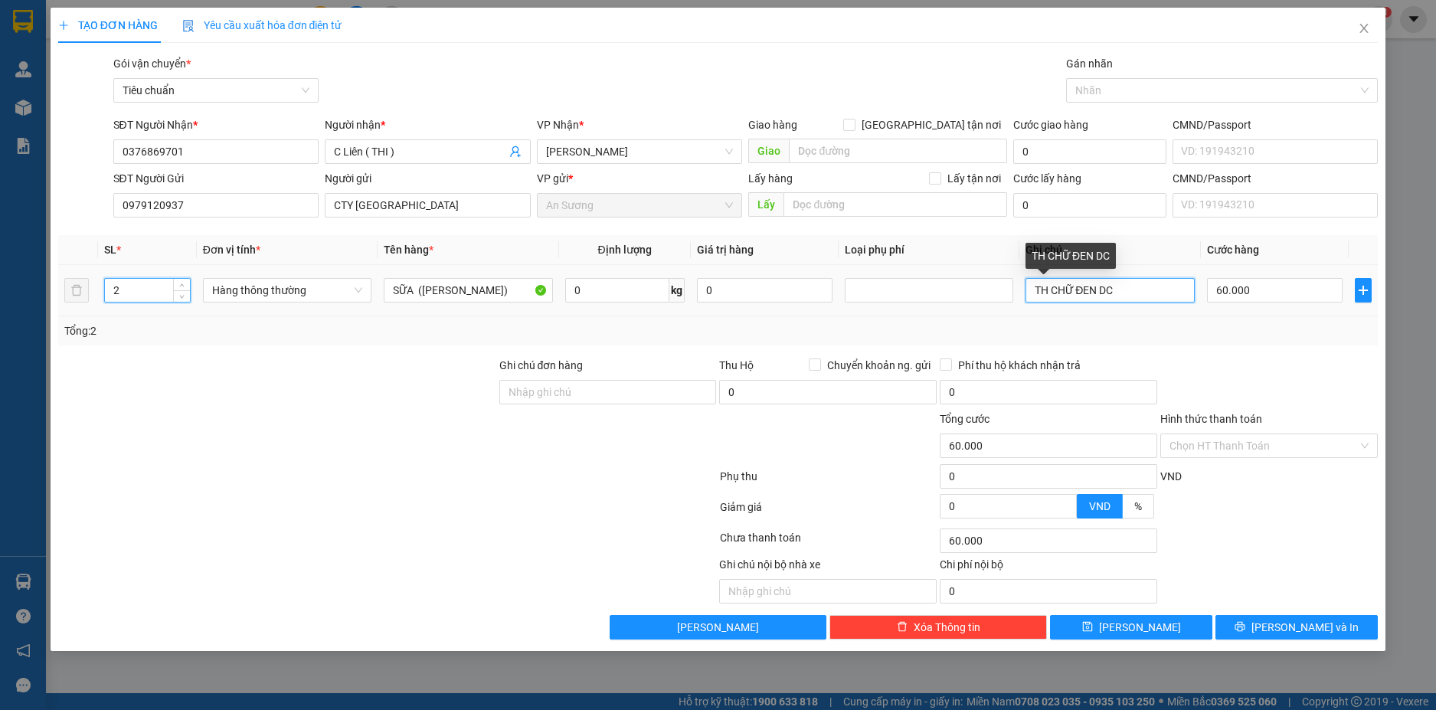
click at [1031, 295] on input "TH CHỮ ĐEN DC" at bounding box center [1110, 290] width 169 height 25
type input "0"
click at [1122, 293] on input "TH CHỮ ĐEN DC" at bounding box center [1110, 290] width 169 height 25
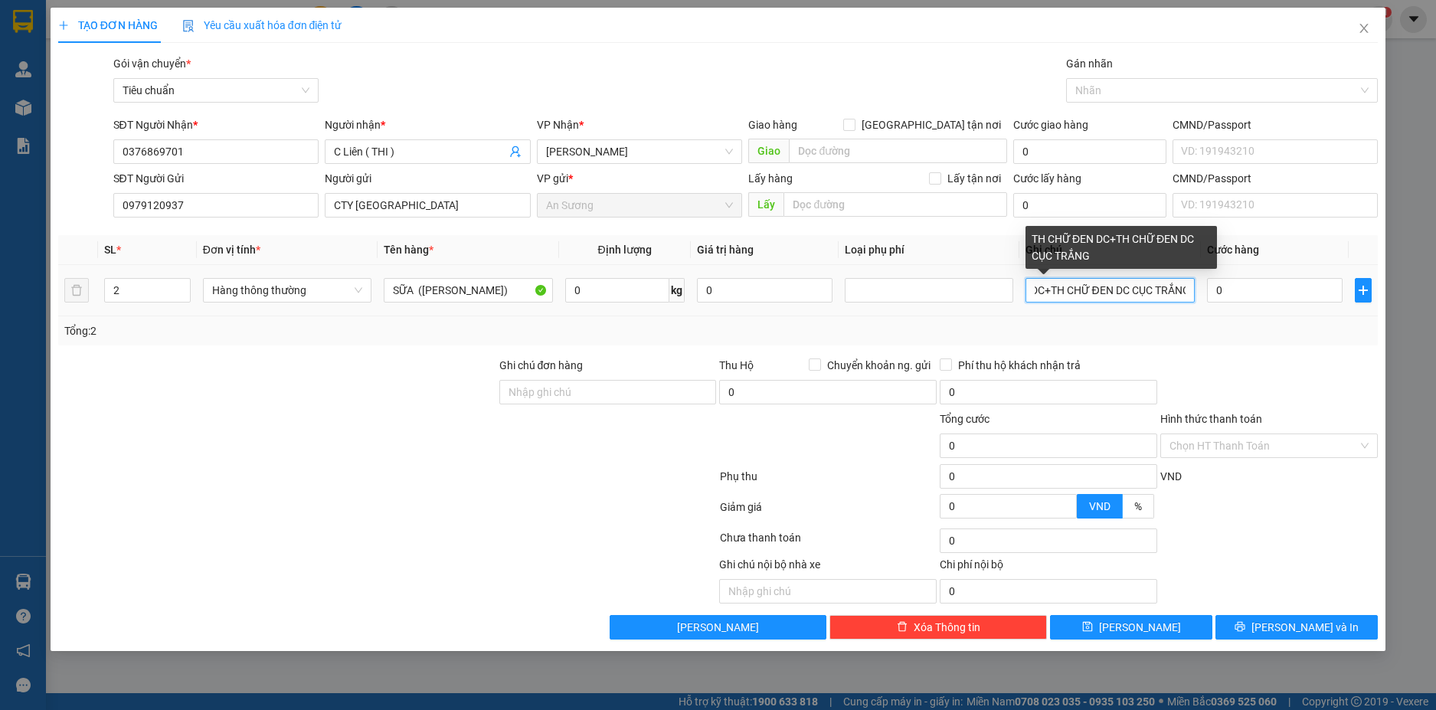
scroll to position [0, 76]
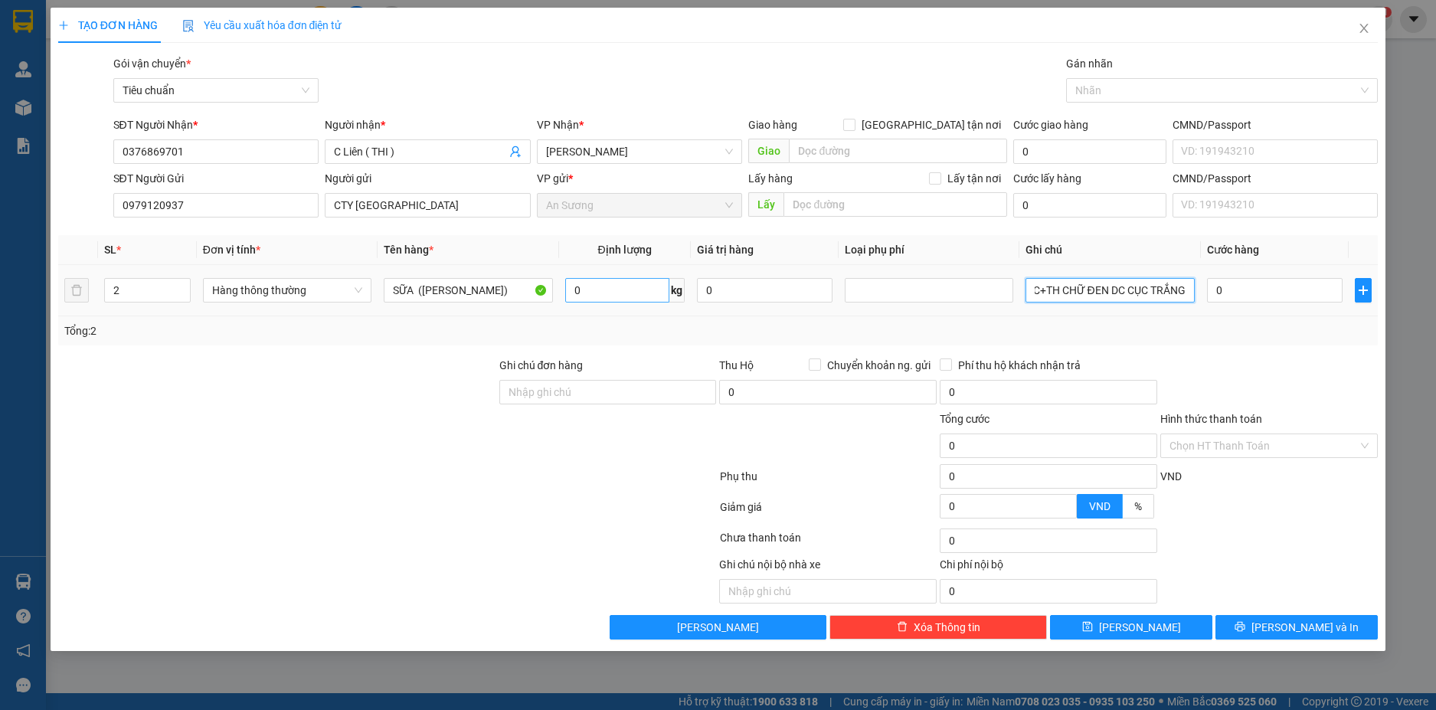
type input "TH CHỮ ĐEN DC+TH CHỮ ĐEN DC CỤC TRẮNG"
click at [653, 297] on input "0" at bounding box center [617, 290] width 104 height 25
type input "11"
click at [797, 313] on td "0" at bounding box center [765, 290] width 148 height 51
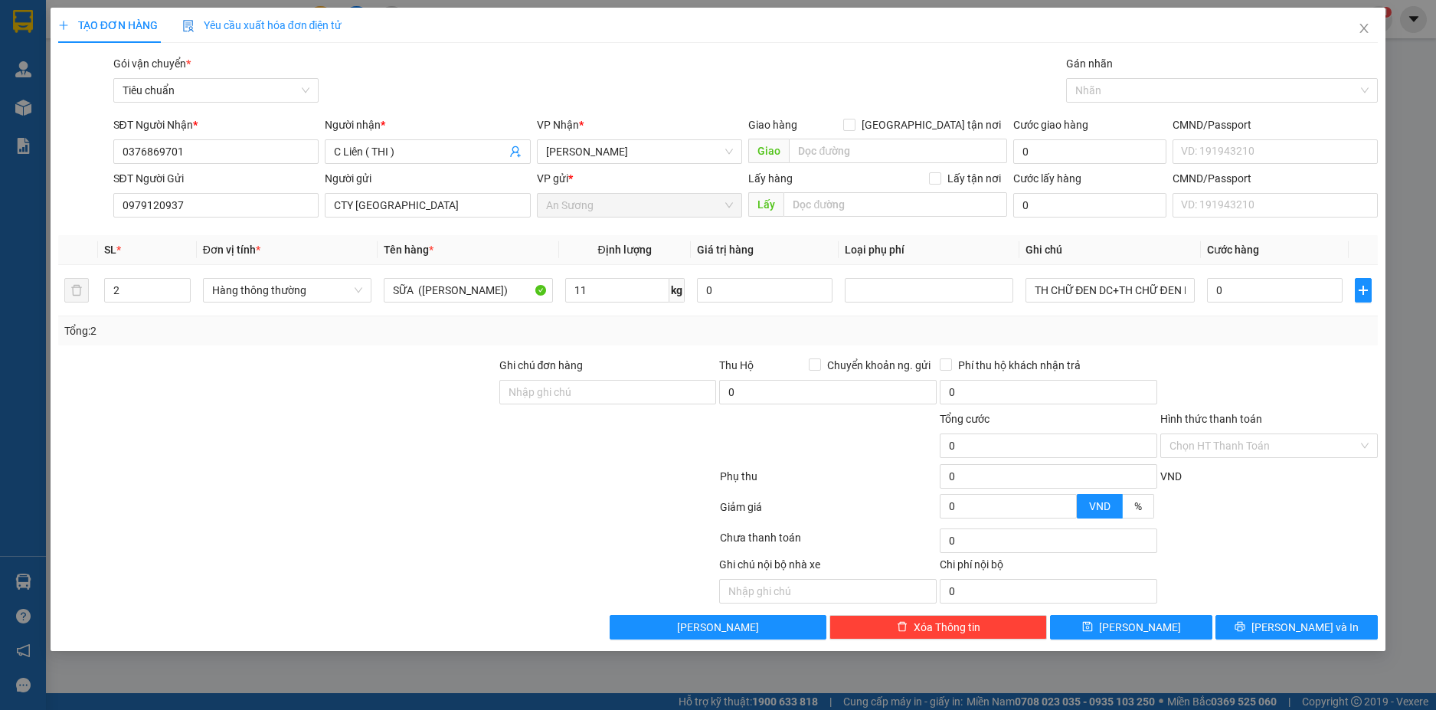
type input "50.000"
click at [1293, 292] on input "50.000" at bounding box center [1275, 290] width 136 height 25
type input "1"
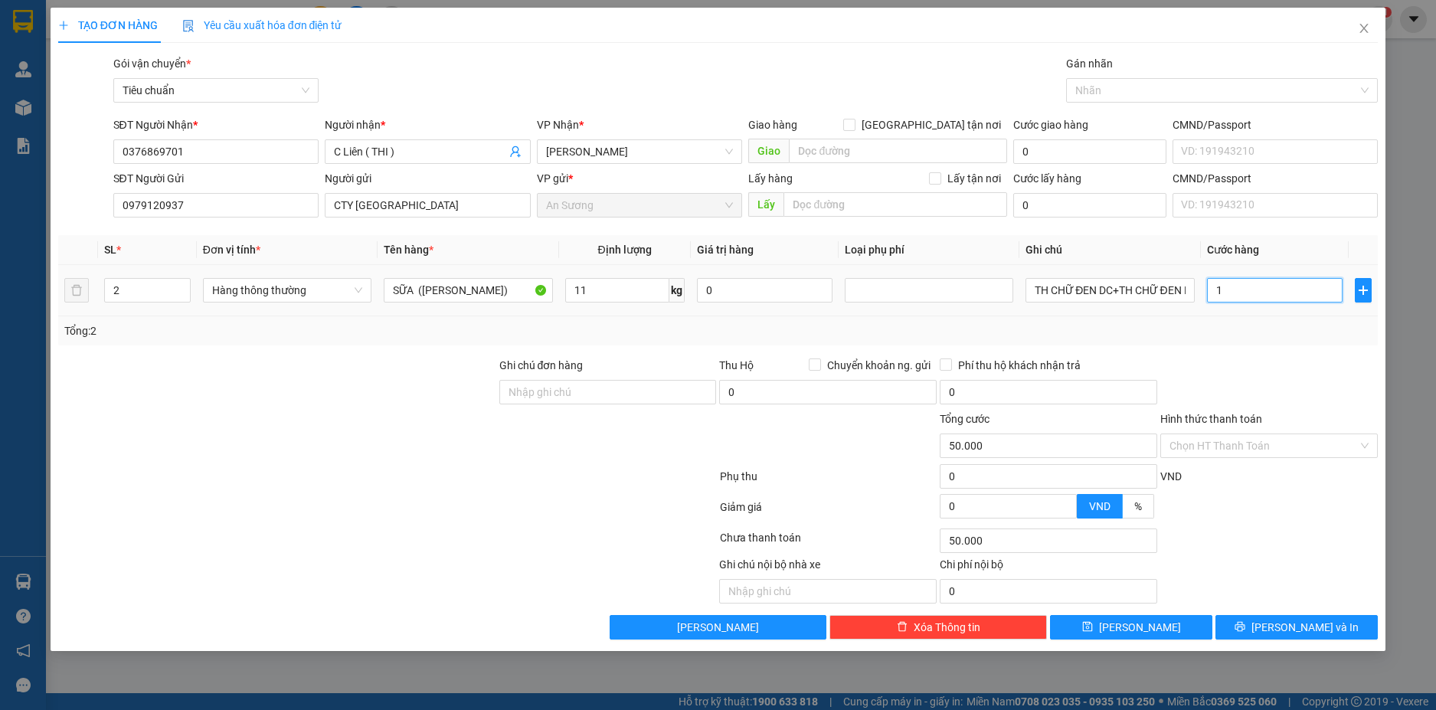
type input "1"
type input "100"
type input "1.000"
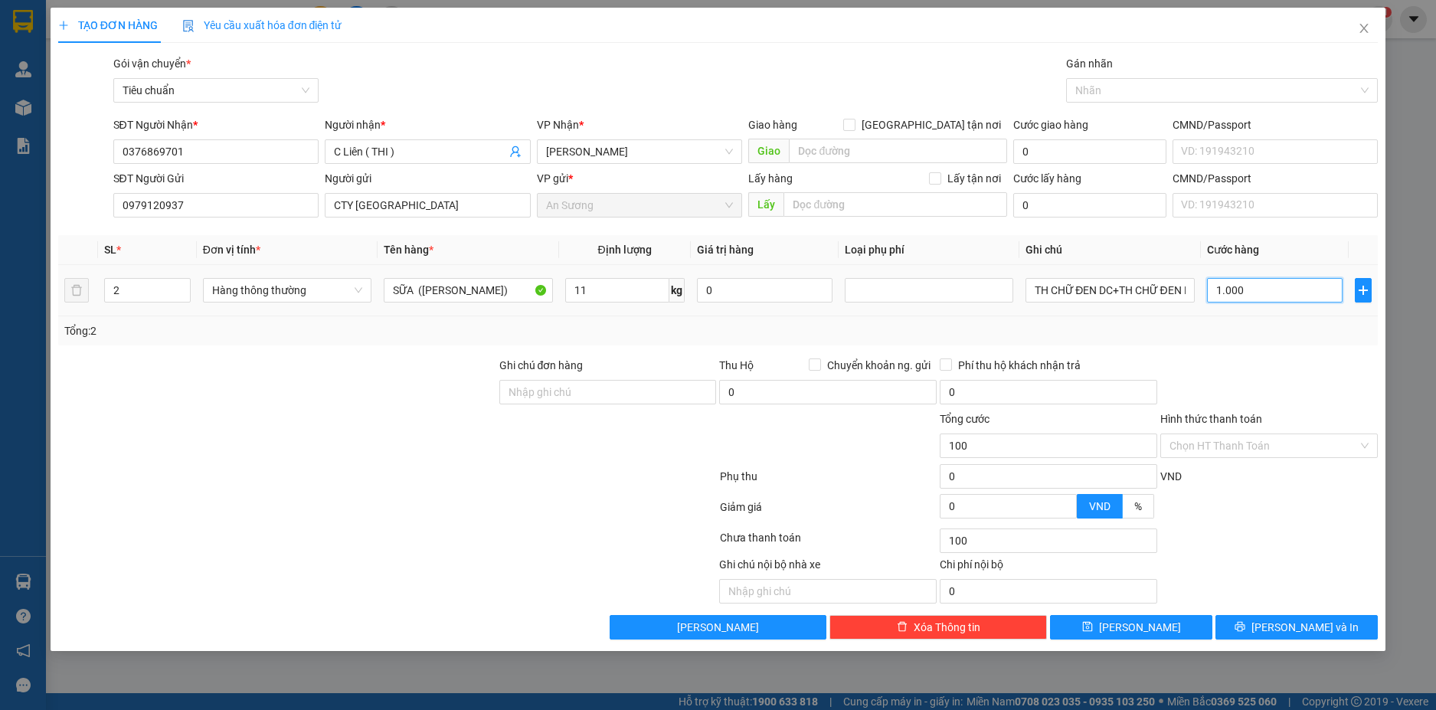
type input "1.000"
type input "100"
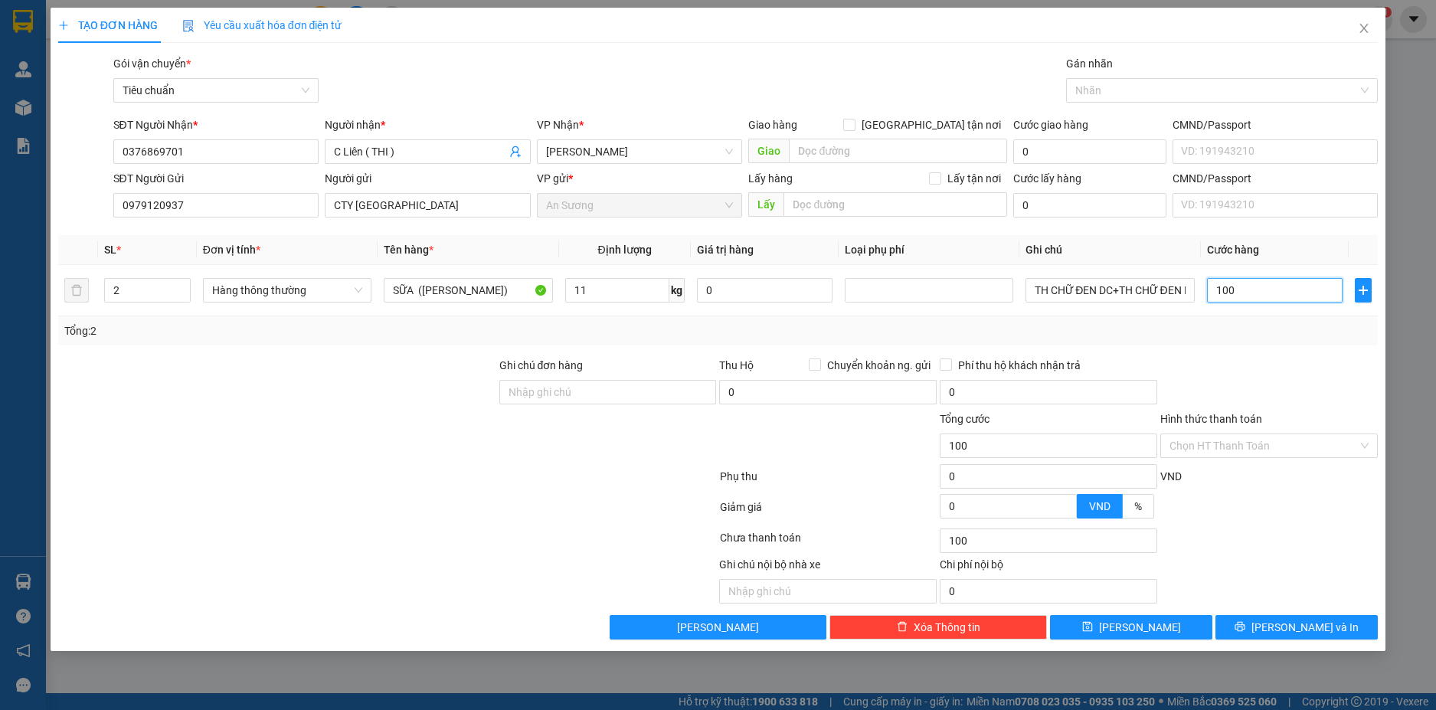
type input "100"
type input "100.000"
click at [1302, 352] on div "Transit Pickup Surcharge Ids Transit Deliver Surcharge Ids Transit Deliver Surc…" at bounding box center [718, 347] width 1321 height 585
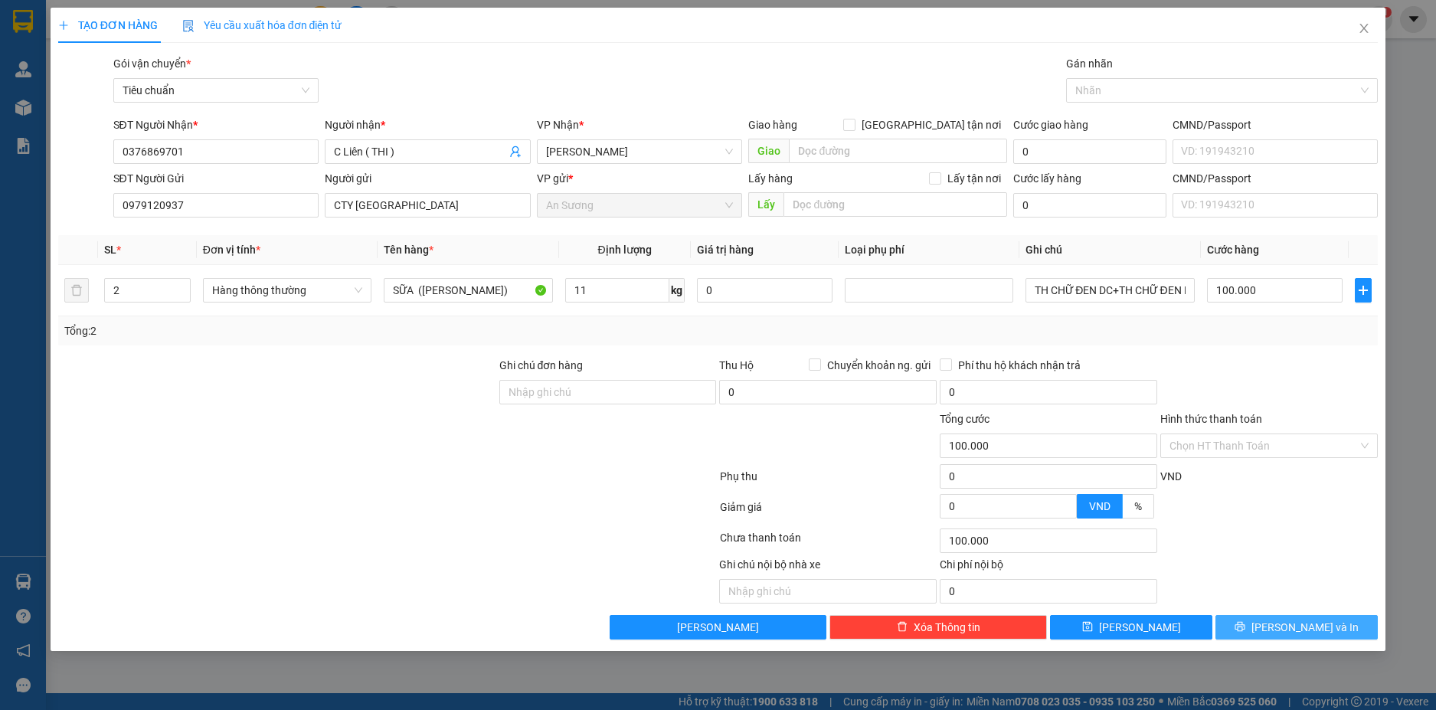
click at [1321, 625] on span "Lưu và In" at bounding box center [1305, 627] width 107 height 17
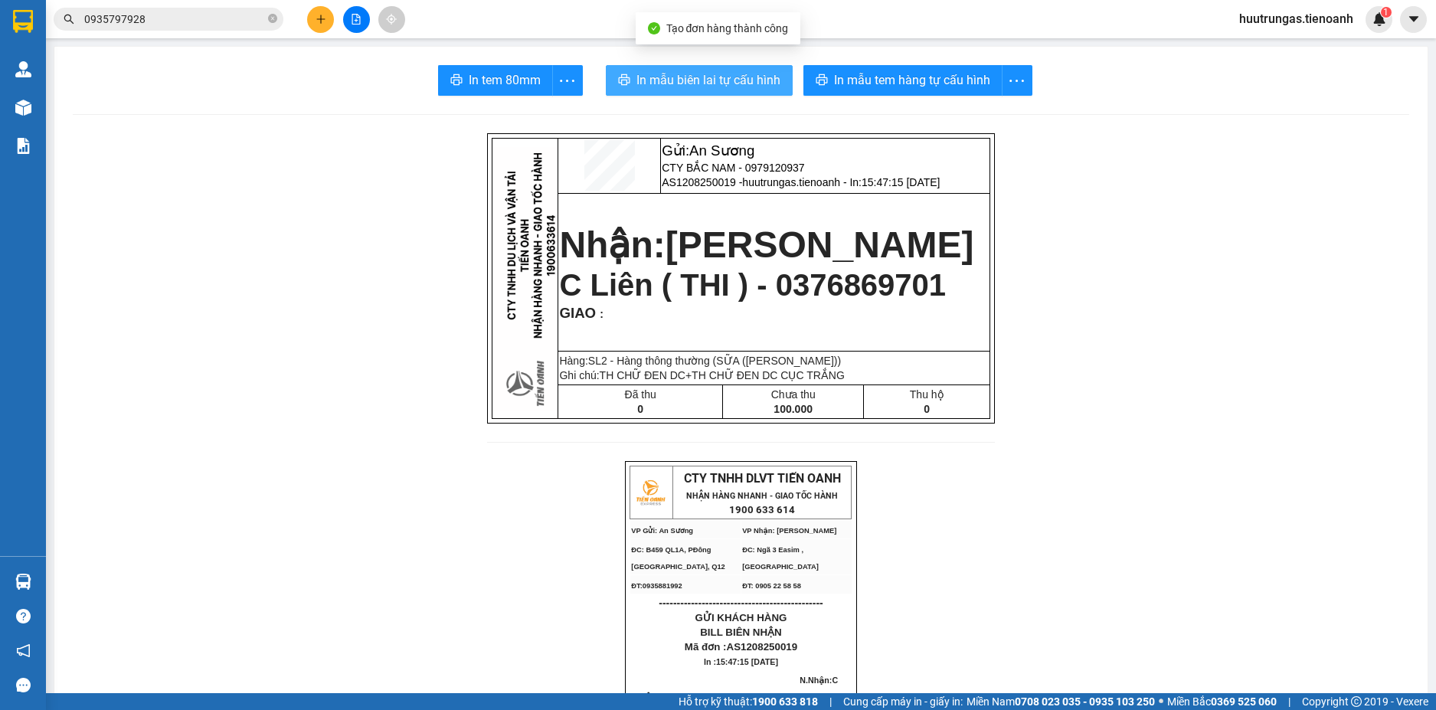
click at [727, 79] on span "In mẫu biên lai tự cấu hình" at bounding box center [709, 79] width 144 height 19
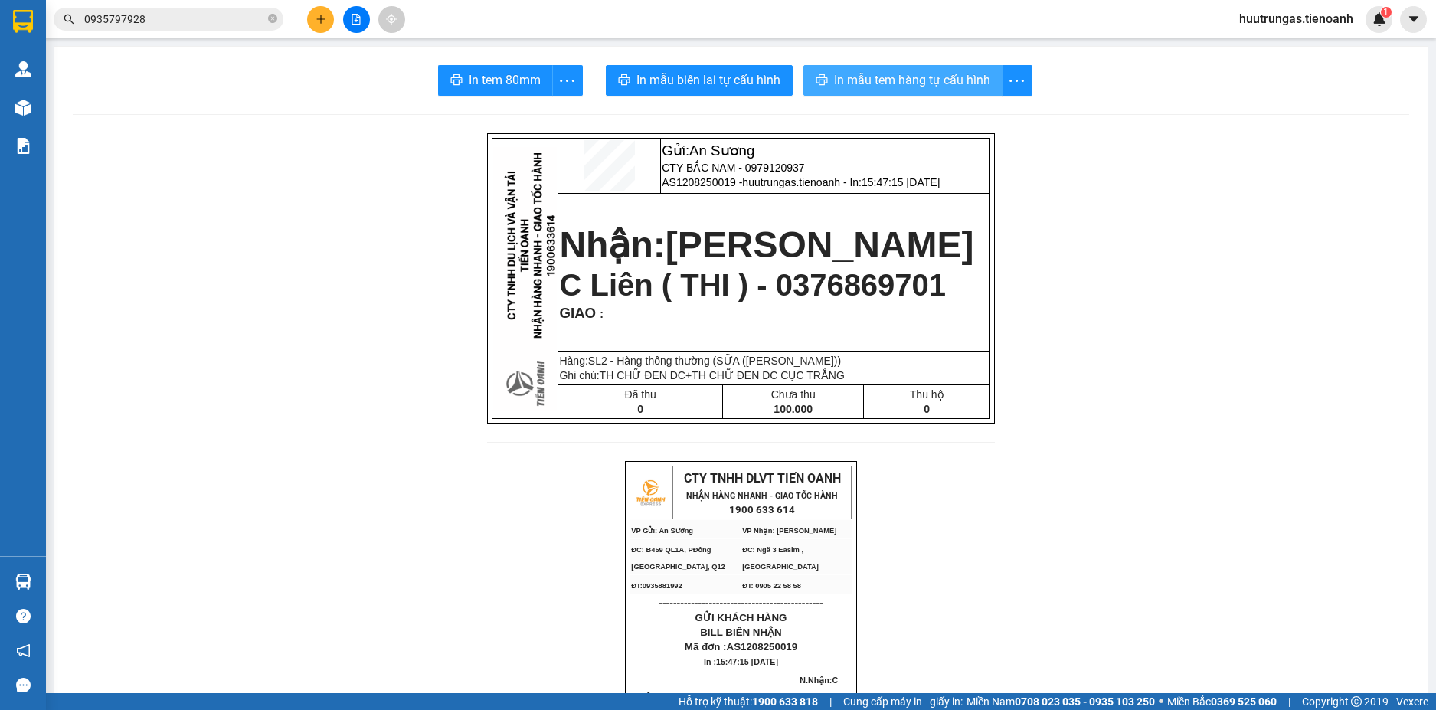
click at [911, 84] on span "In mẫu tem hàng tự cấu hình" at bounding box center [912, 79] width 156 height 19
click at [329, 27] on button at bounding box center [320, 19] width 27 height 27
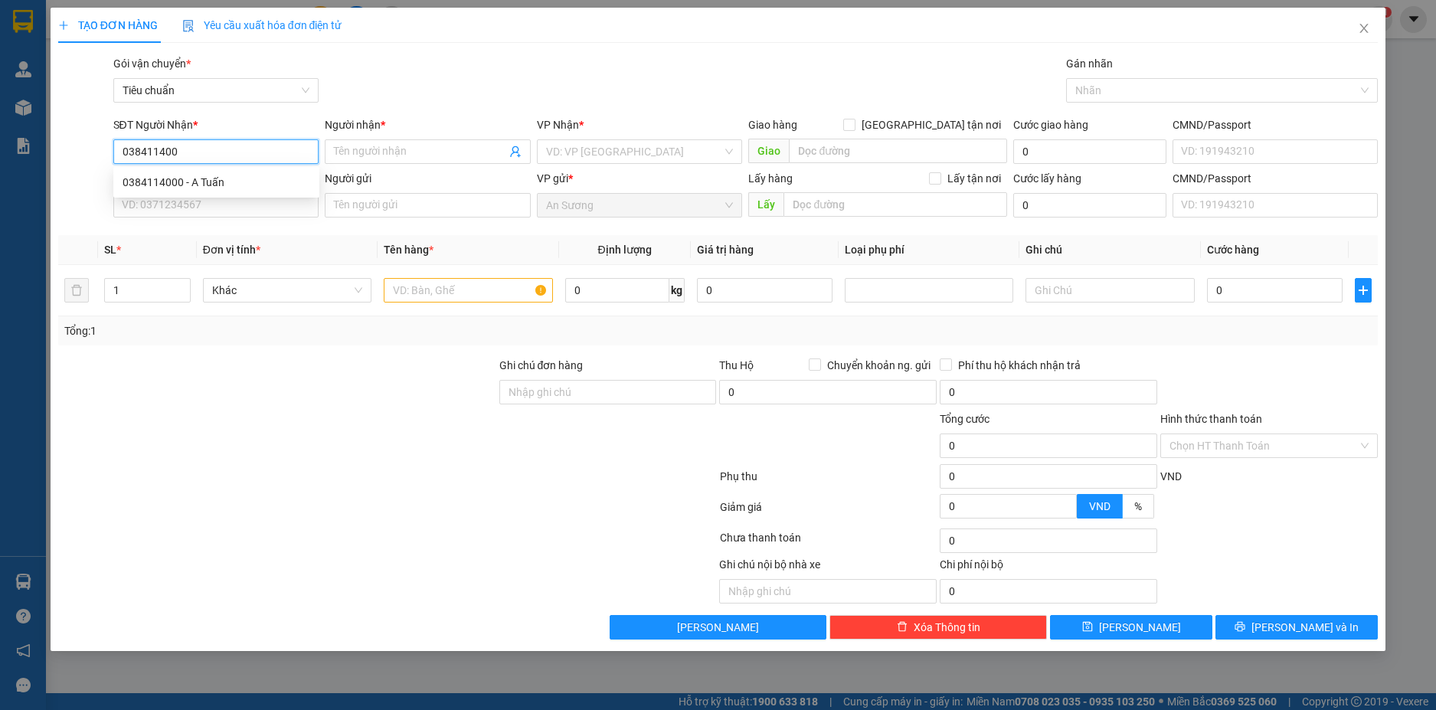
type input "0384114000"
click at [227, 182] on div "0384114000 - A Tuấn" at bounding box center [217, 182] width 188 height 17
type input "A Tuấn"
type input "70.000"
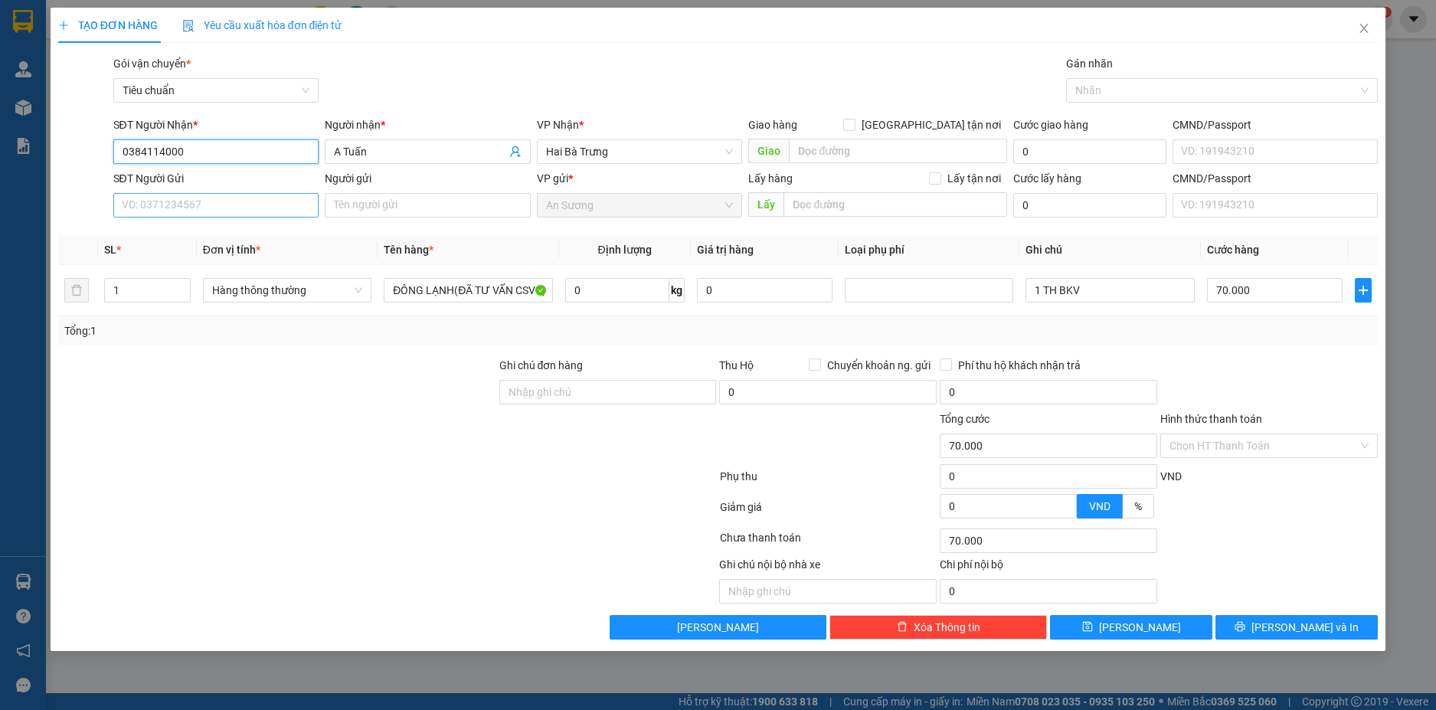
type input "0384114000"
click at [266, 204] on input "SĐT Người Gửi" at bounding box center [216, 205] width 206 height 25
type input "0971220457"
click at [400, 215] on input "Người gửi" at bounding box center [428, 205] width 206 height 25
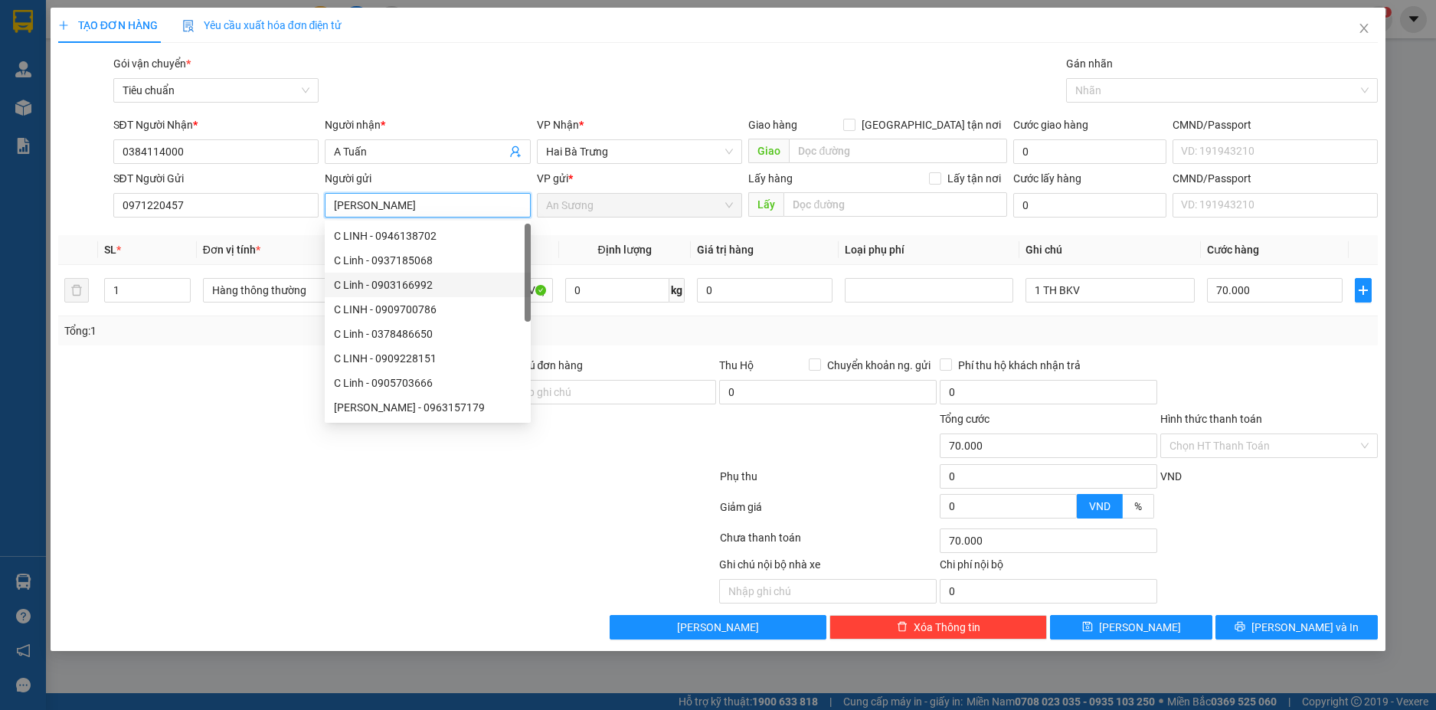
type input "[PERSON_NAME]"
click at [197, 404] on div at bounding box center [277, 384] width 441 height 54
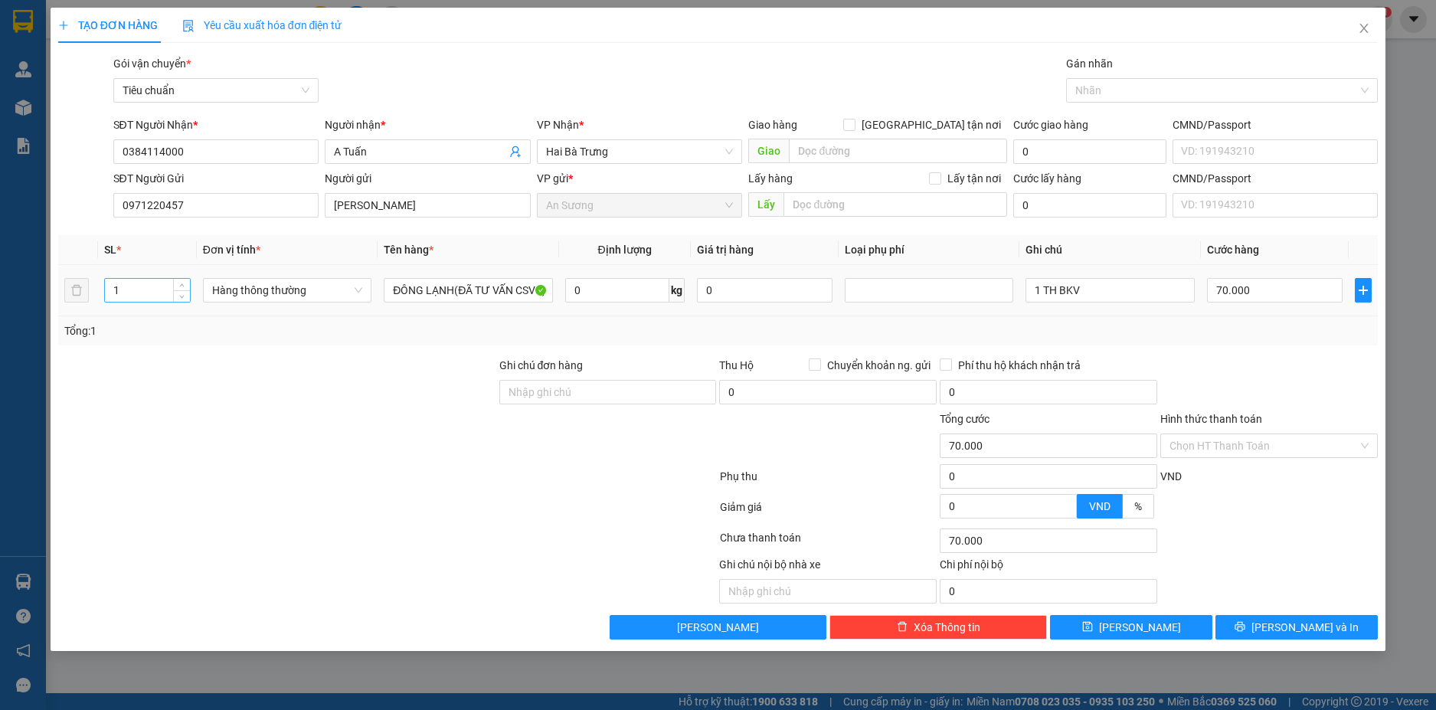
click at [156, 294] on input "1" at bounding box center [147, 290] width 85 height 23
type input "4"
click at [602, 284] on input "0" at bounding box center [617, 290] width 104 height 25
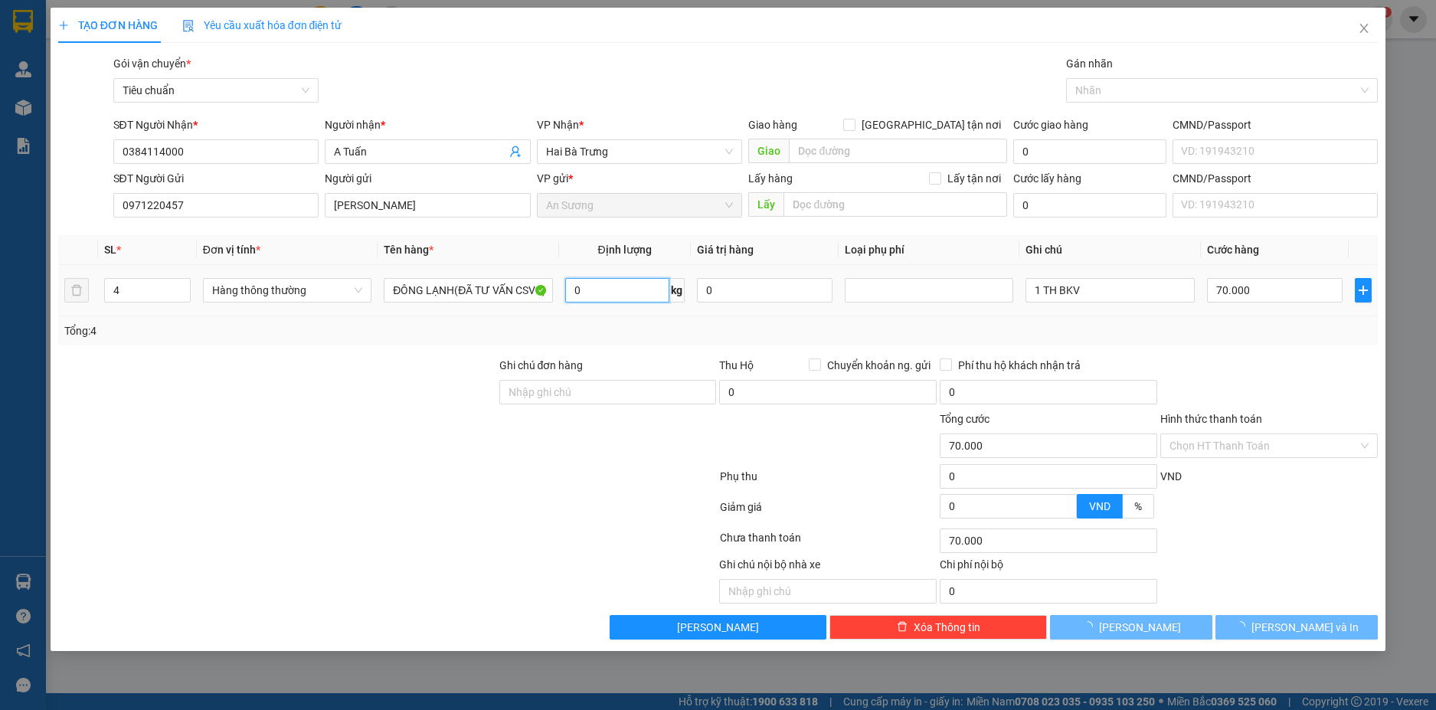
type input "0"
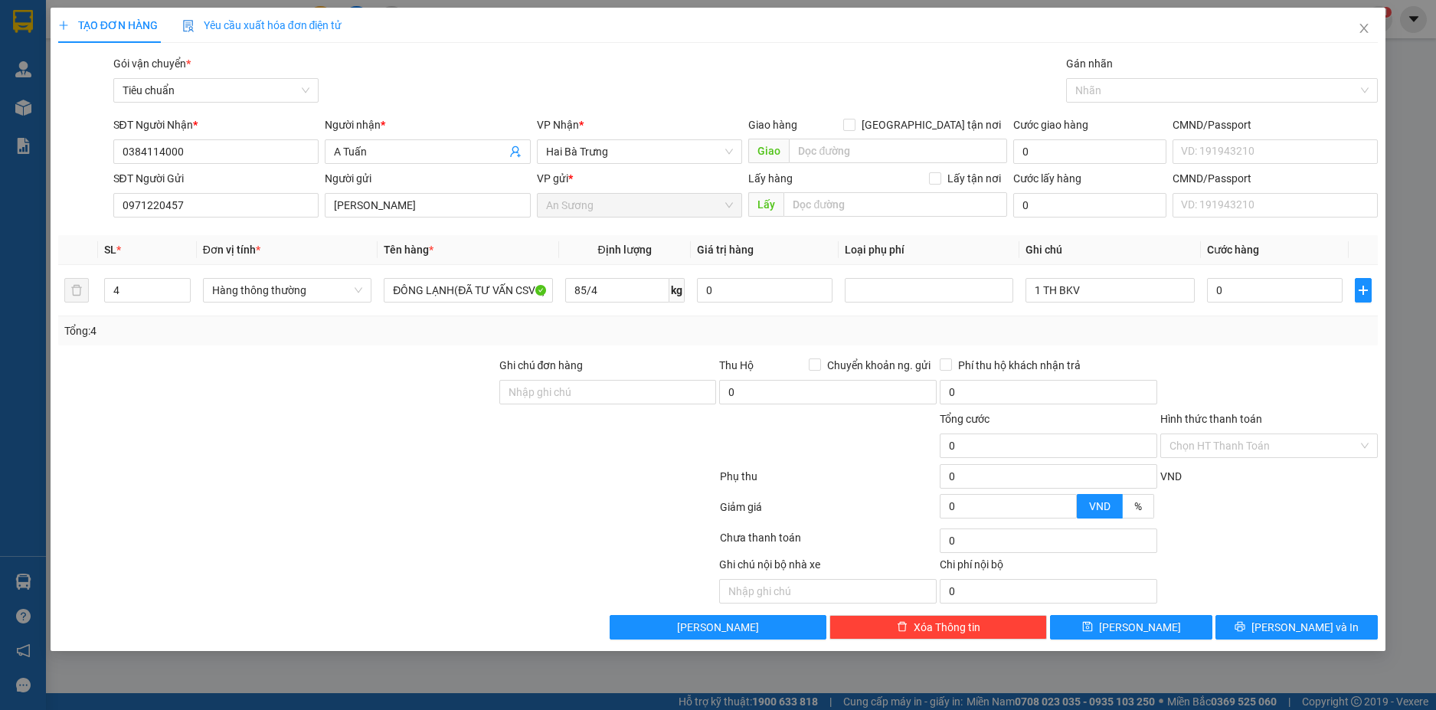
click at [1142, 345] on div "Tổng: 4" at bounding box center [718, 330] width 1321 height 29
type input "21"
type input "60.000"
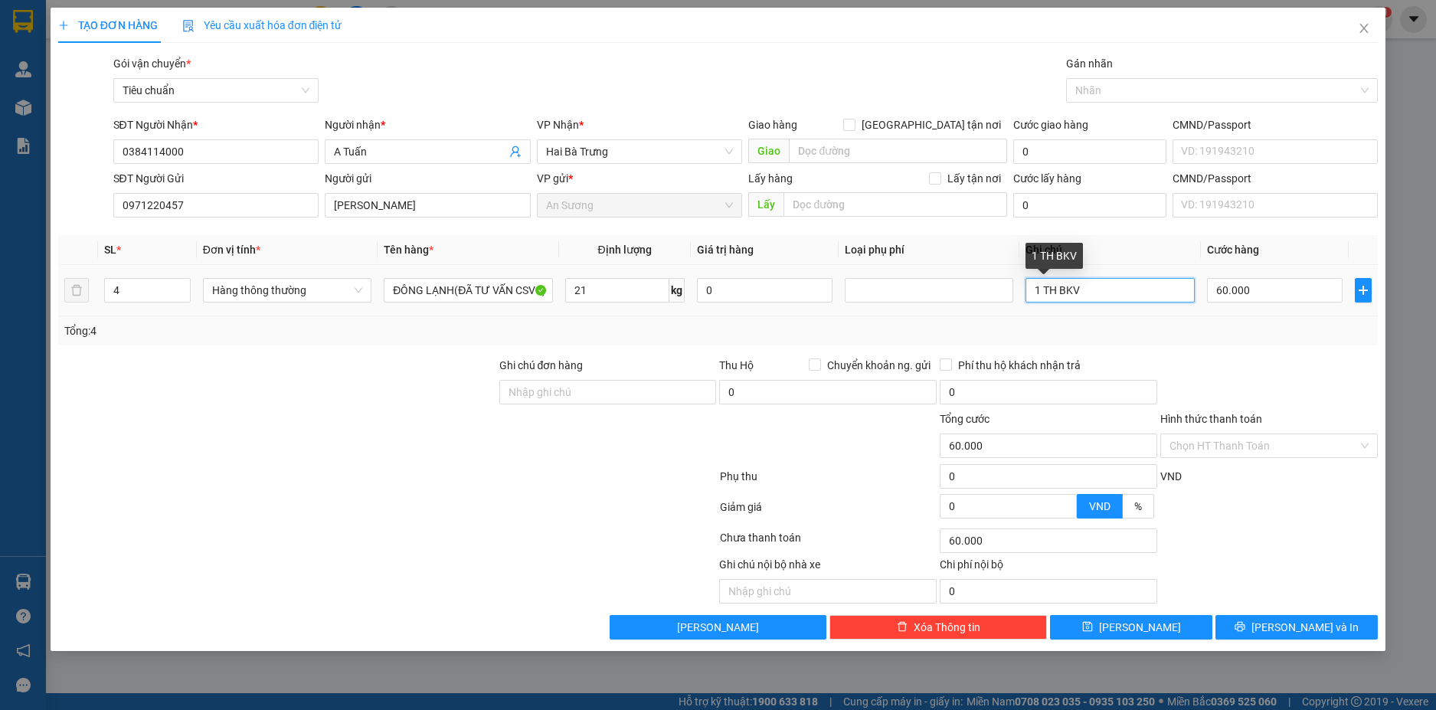
click at [1043, 291] on input "1 TH BKV" at bounding box center [1110, 290] width 169 height 25
type input "4TH BKV"
click at [1292, 291] on input "60.000" at bounding box center [1275, 290] width 136 height 25
type input "6"
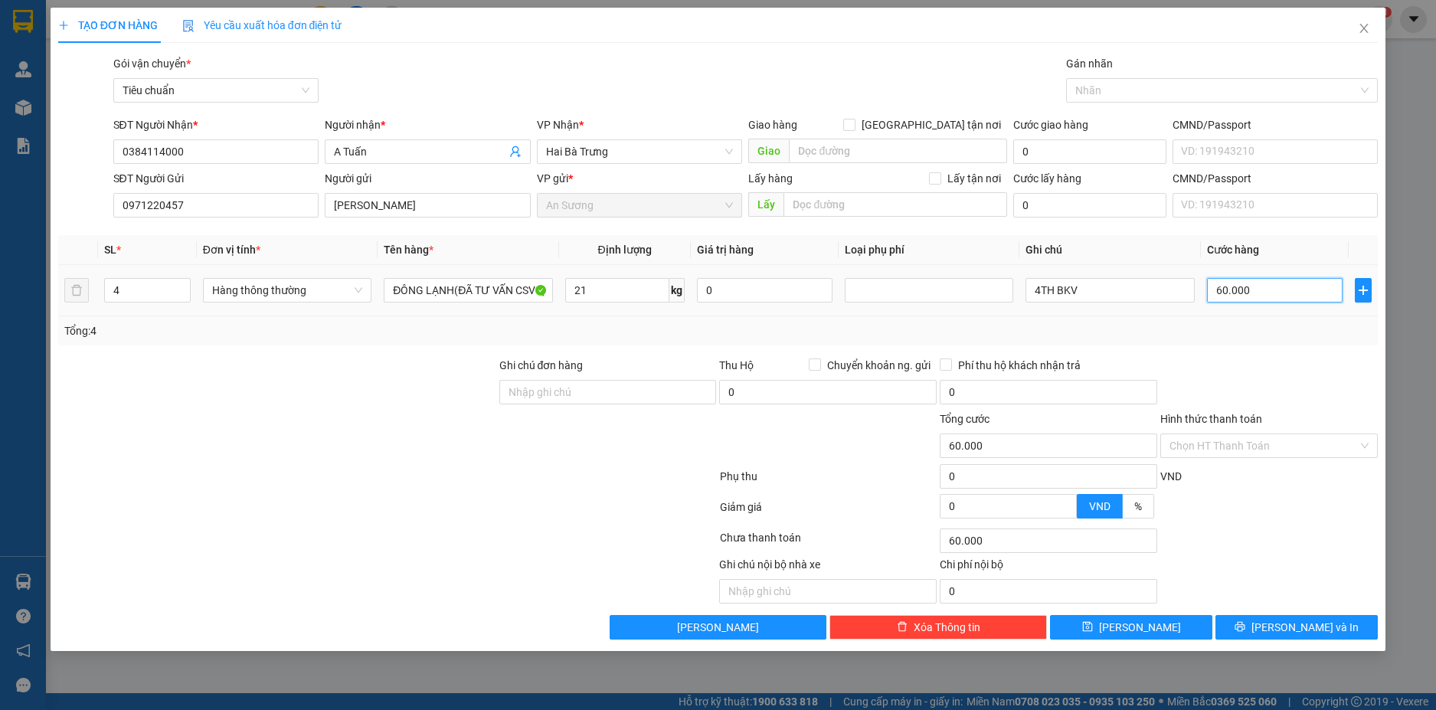
type input "6"
type input "60"
type input "60*-"
type input "0"
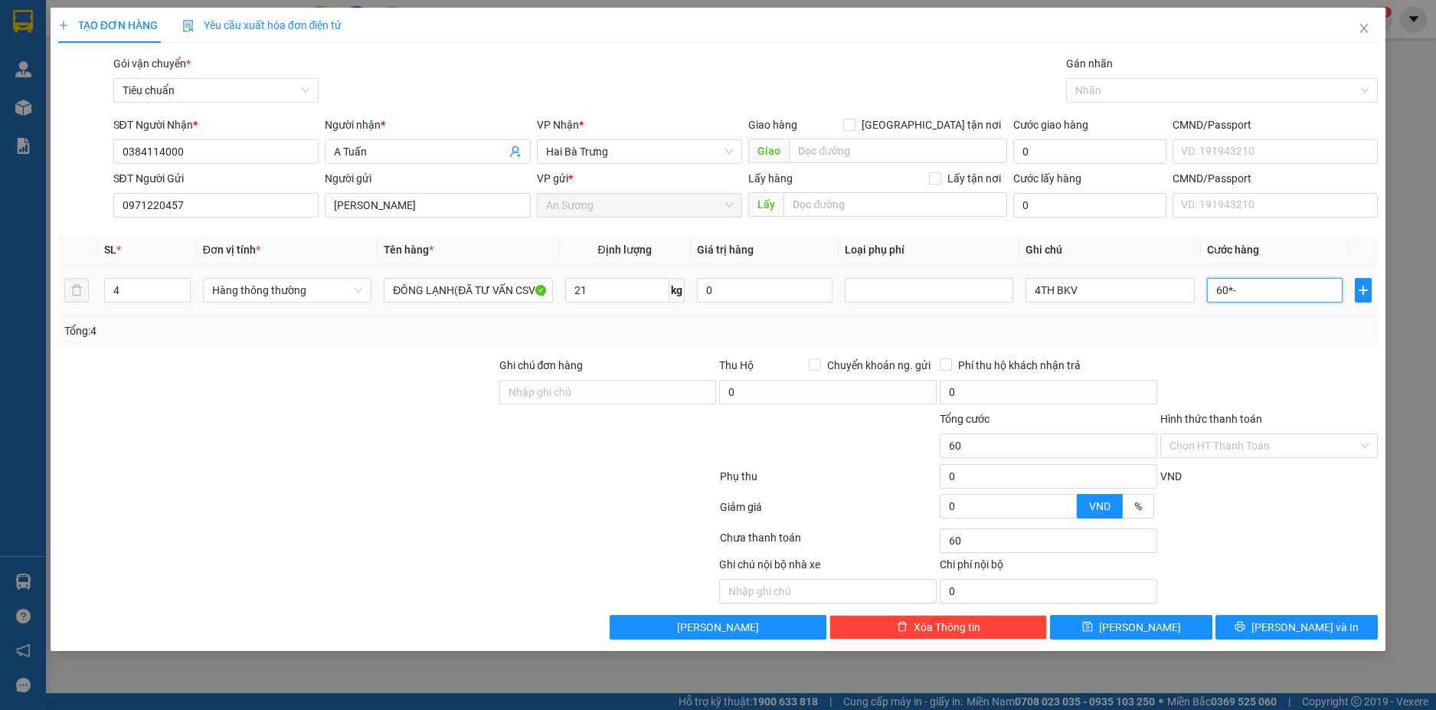
type input "0"
type input "60*4"
type input "240.000"
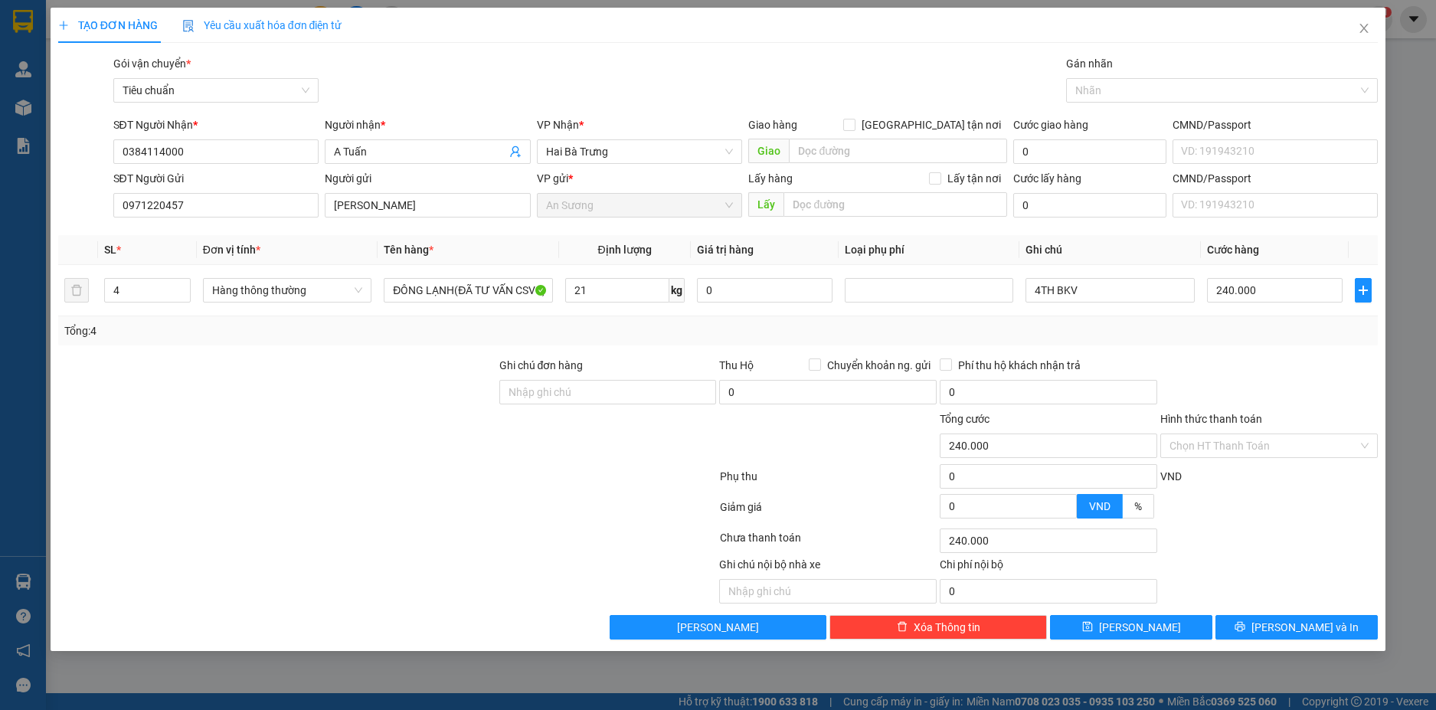
click at [1297, 362] on div at bounding box center [1269, 384] width 221 height 54
click at [1309, 628] on span "[PERSON_NAME] và In" at bounding box center [1305, 627] width 107 height 17
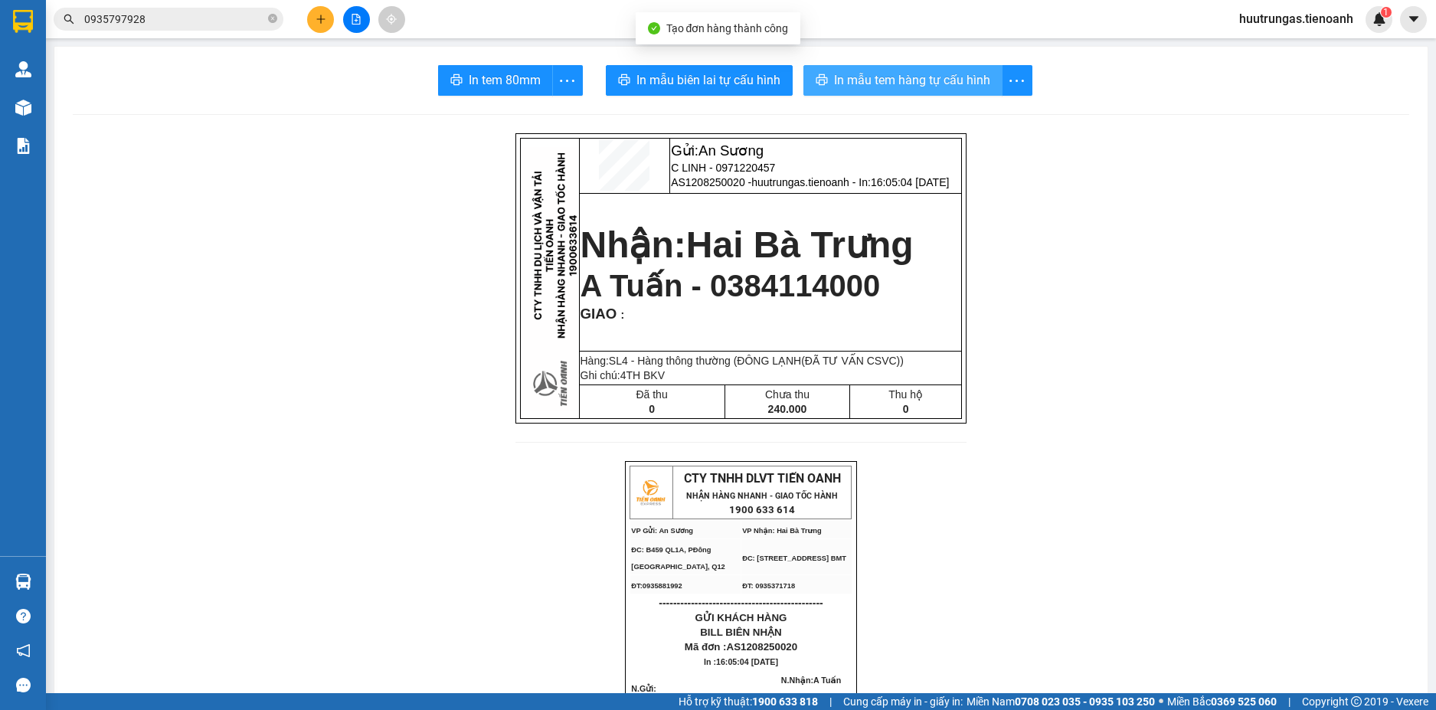
click at [886, 80] on span "In mẫu tem hàng tự cấu hình" at bounding box center [912, 79] width 156 height 19
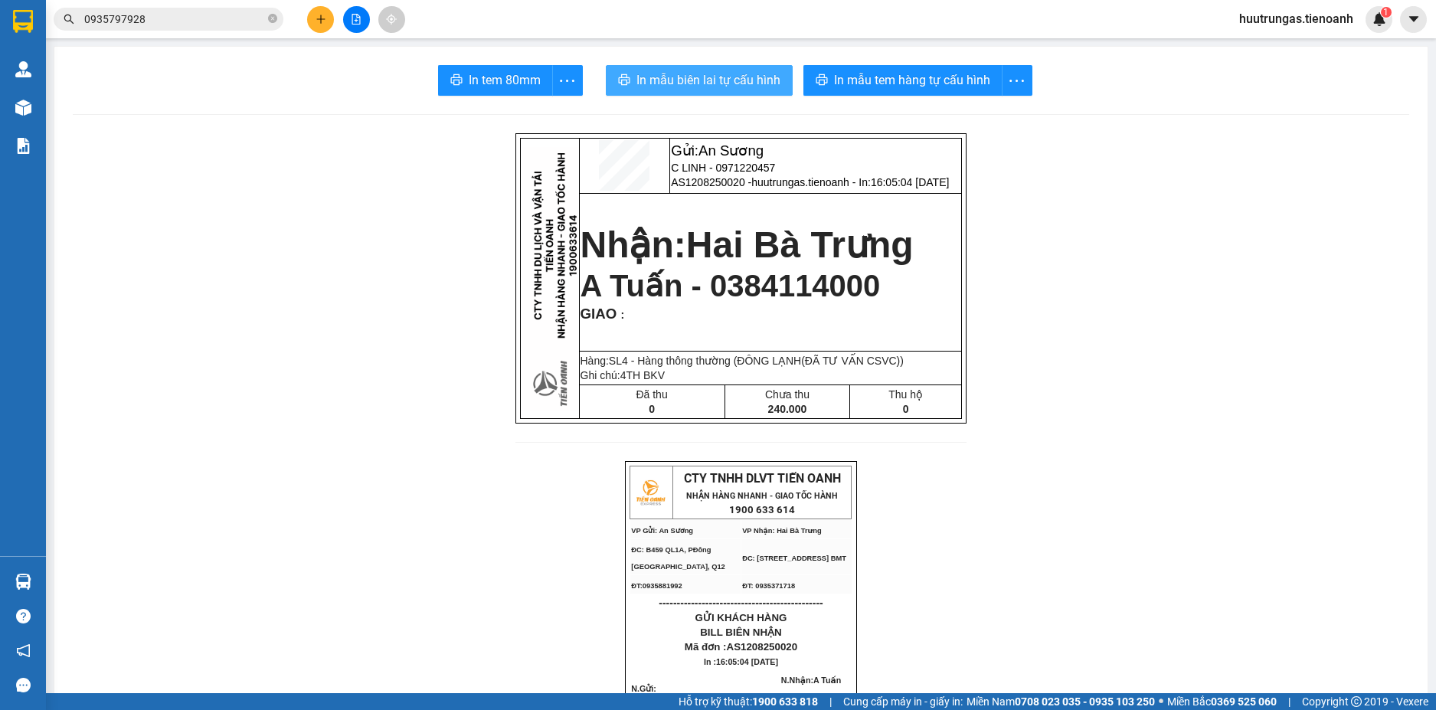
click at [707, 83] on span "In mẫu biên lai tự cấu hình" at bounding box center [709, 79] width 144 height 19
click at [321, 13] on button at bounding box center [320, 19] width 27 height 27
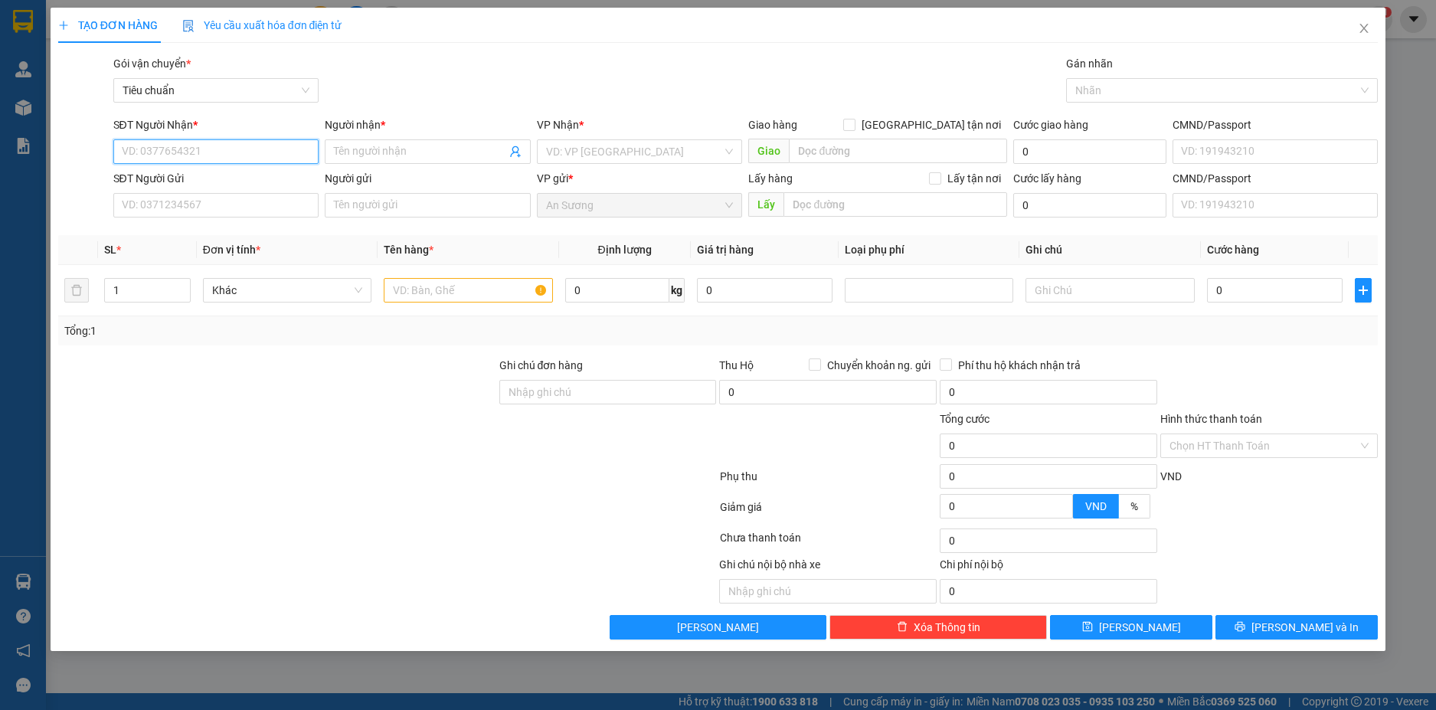
click at [182, 152] on input "SĐT Người Nhận *" at bounding box center [216, 151] width 206 height 25
type input "0989279378"
click at [224, 193] on div "0989279378 - A GIÀU" at bounding box center [216, 182] width 206 height 25
type input "A GIÀU"
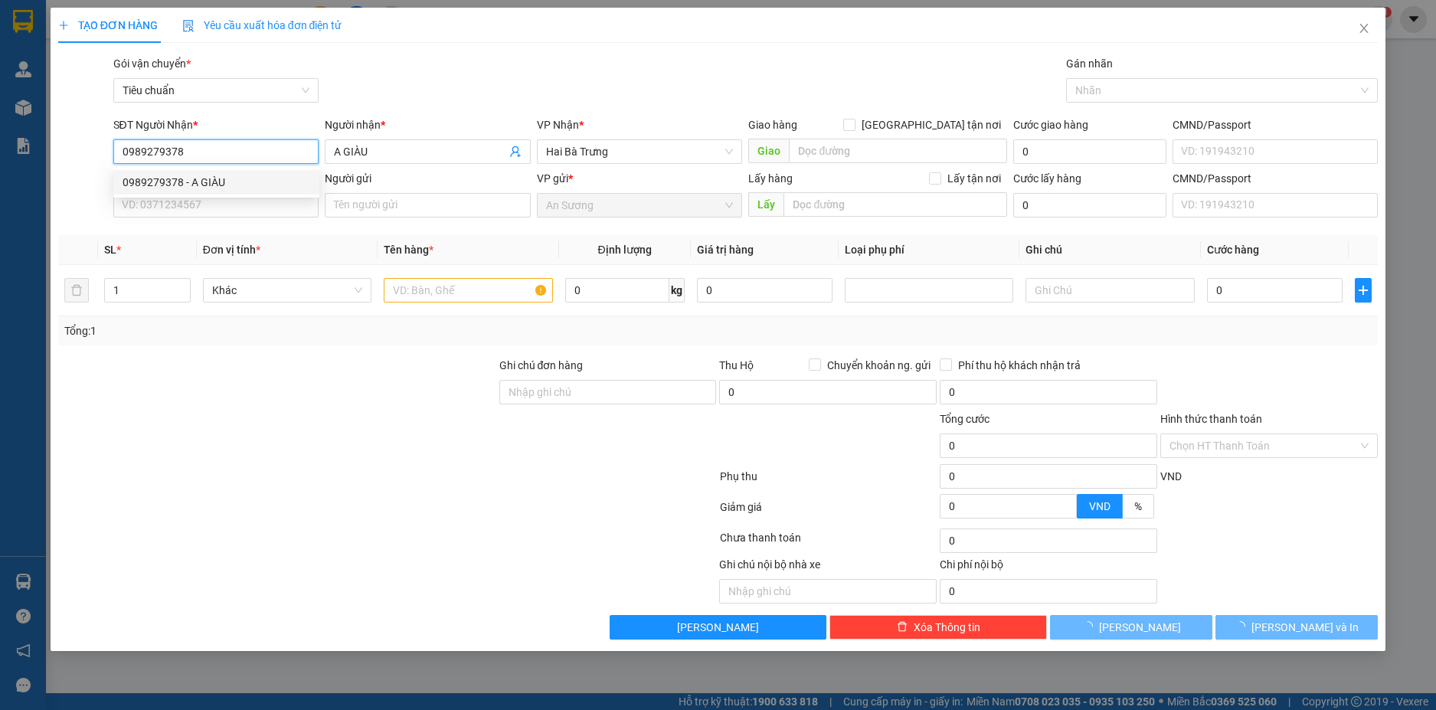
type input "200.000"
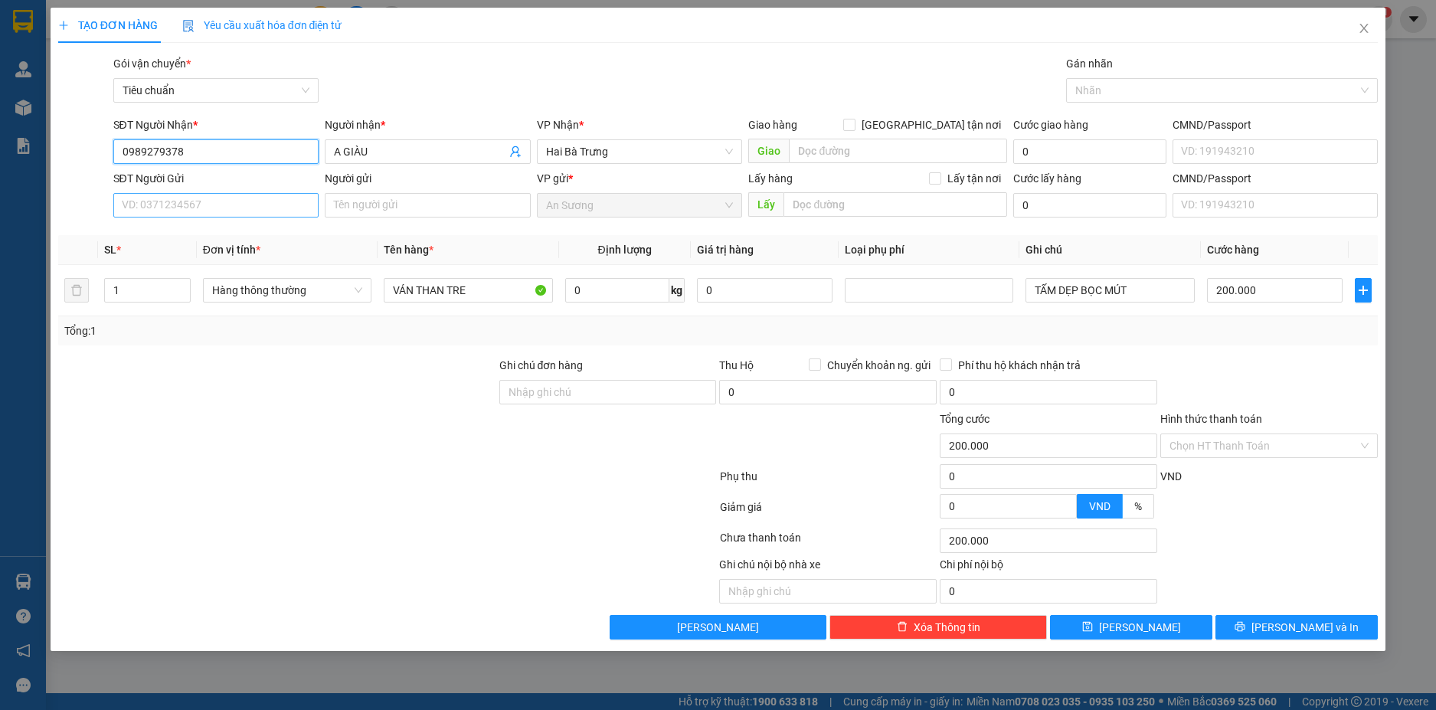
type input "0989279378"
click at [275, 202] on input "SĐT Người Gửi" at bounding box center [216, 205] width 206 height 25
click at [260, 229] on div "0989279378 - A GIÀU" at bounding box center [217, 236] width 188 height 17
type input "0989279378"
type input "A GIÀU"
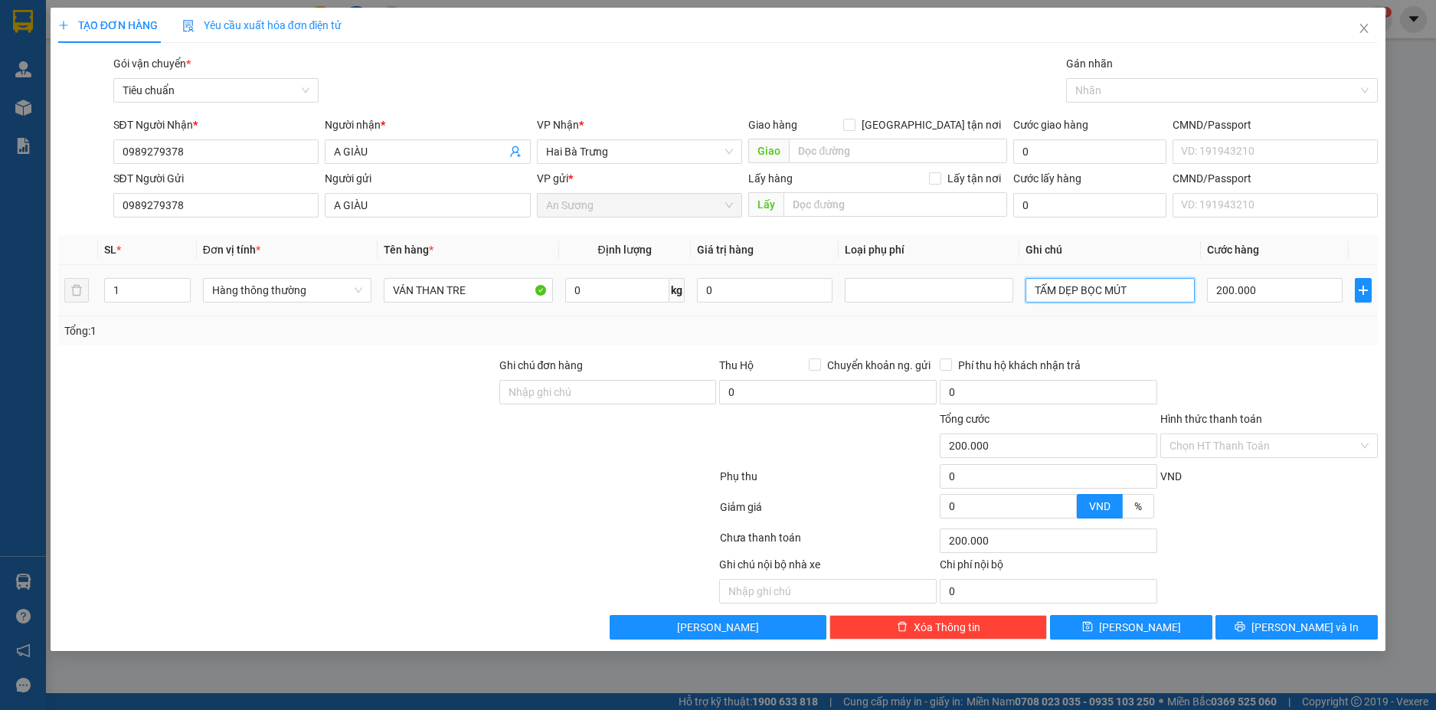
click at [1037, 294] on input "TẤM DẸP BỌC MÚT" at bounding box center [1110, 290] width 169 height 25
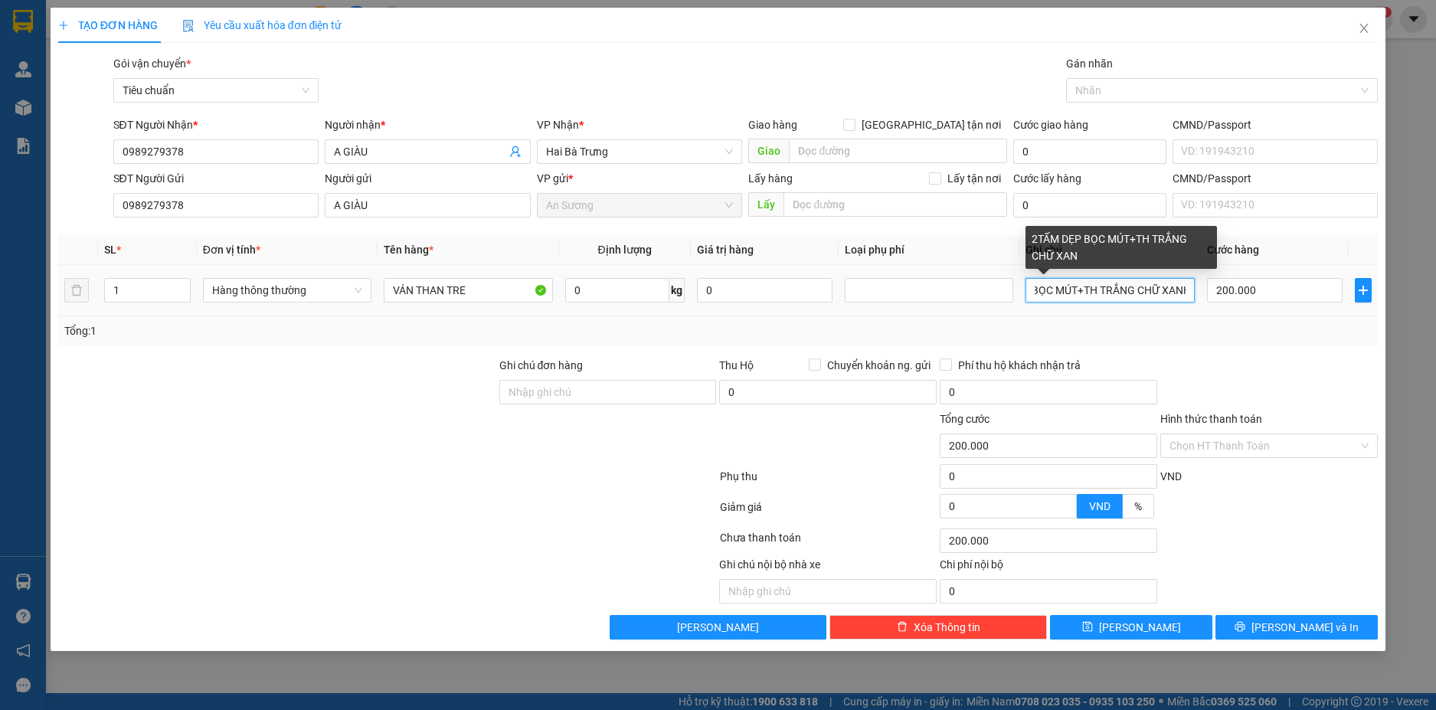
scroll to position [0, 63]
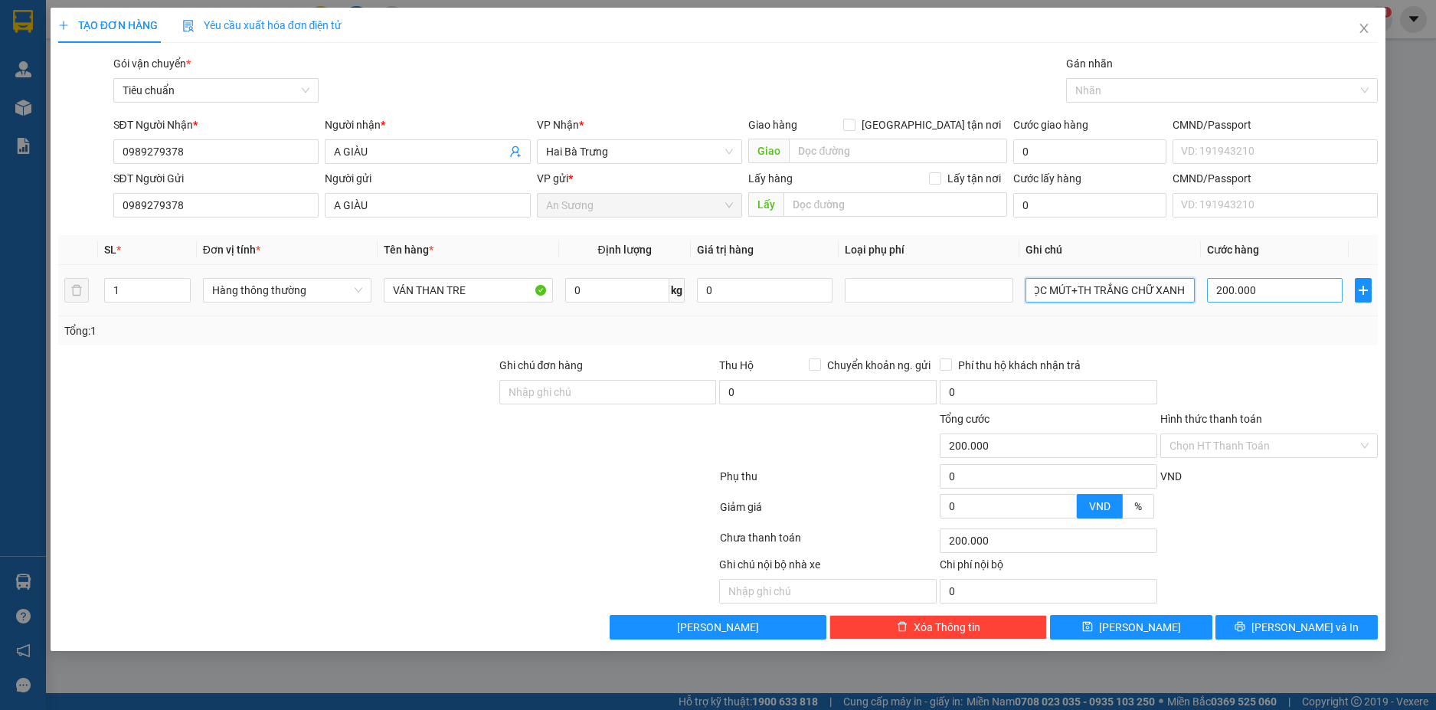
type input "2TẤM DẸP BỌC MÚT+TH TRẮNG CHỮ XANH"
click at [1295, 295] on input "200.000" at bounding box center [1275, 290] width 136 height 25
type input "4"
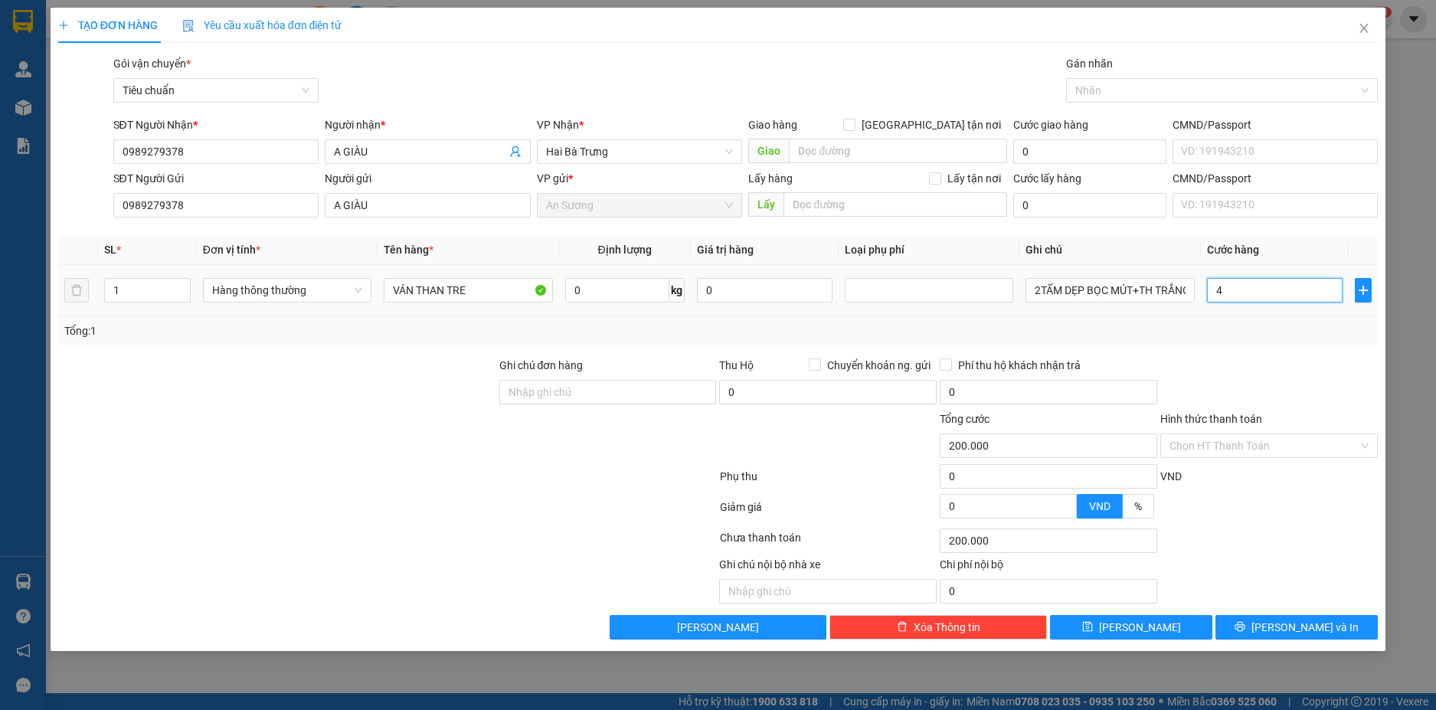
type input "4"
type input "45"
type input "450"
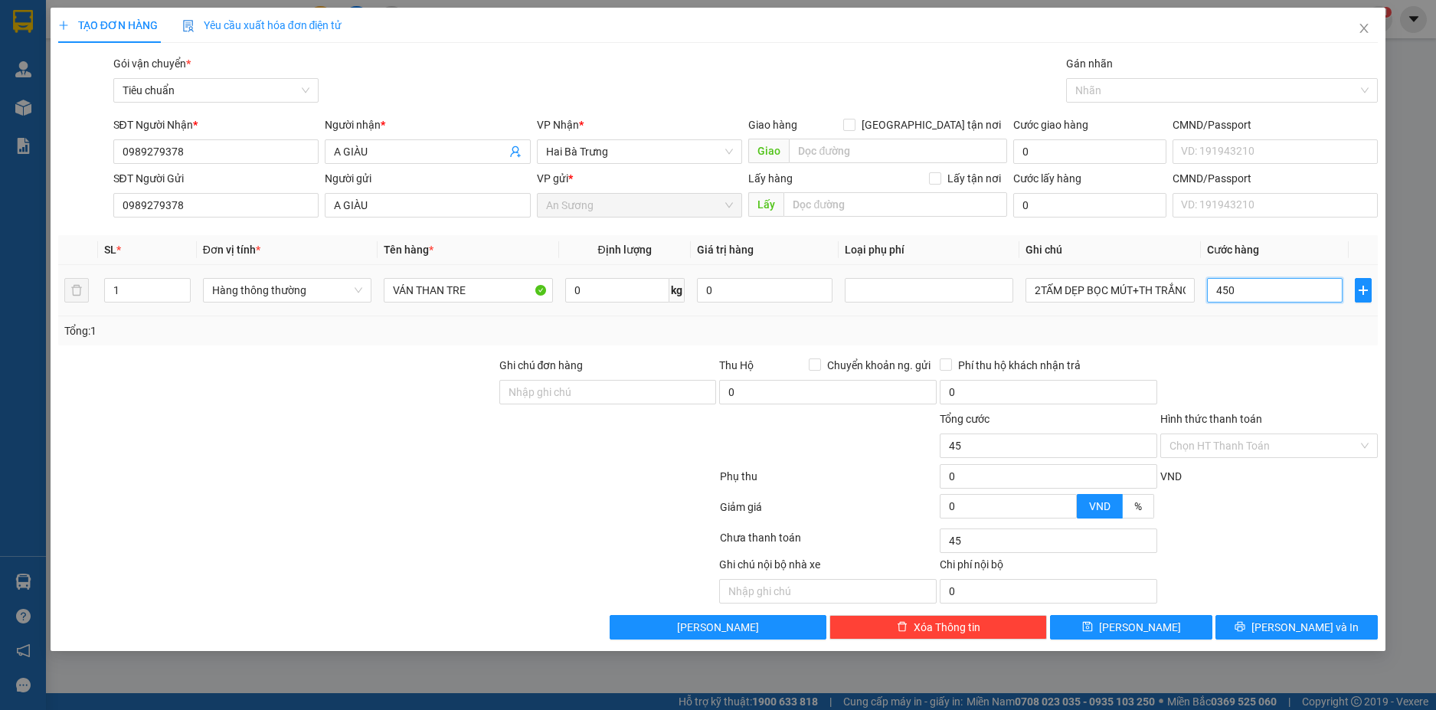
type input "450"
type input "450.000"
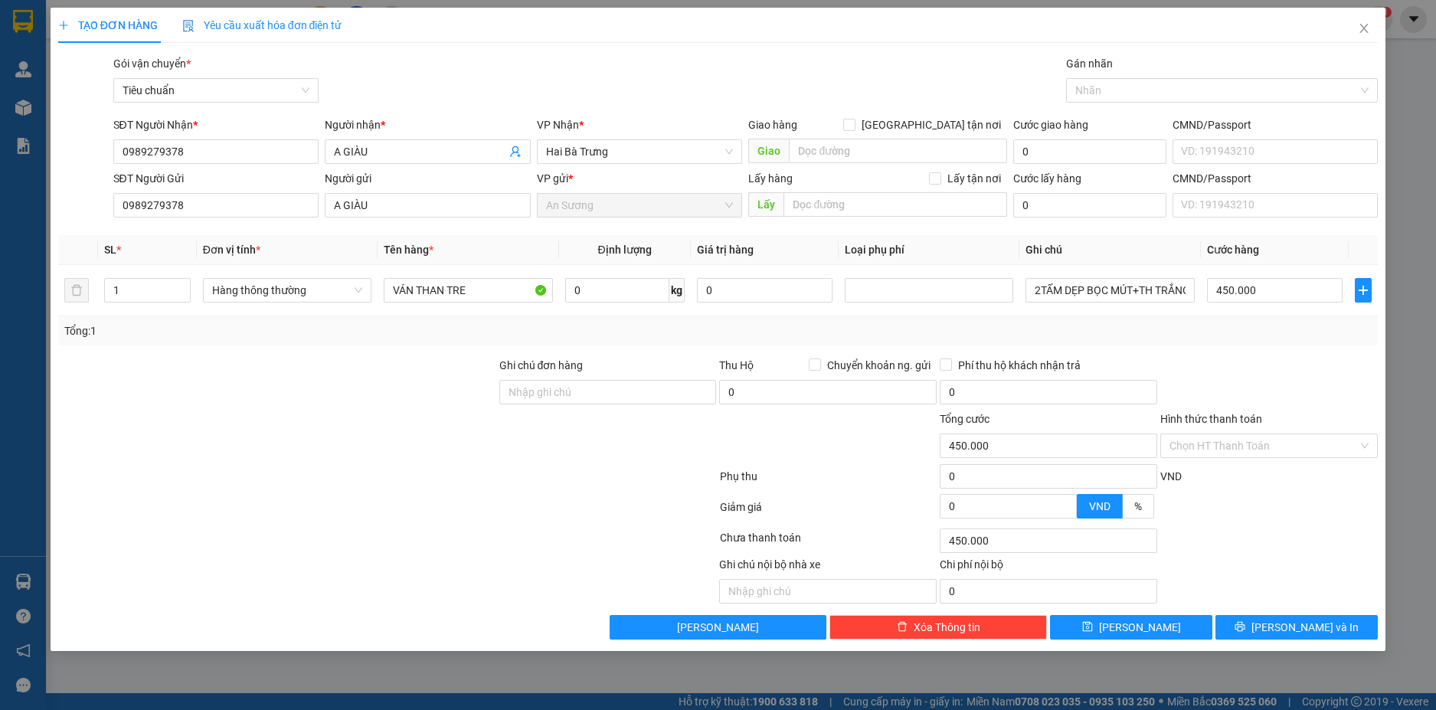
click at [1271, 336] on div "Tổng: 1" at bounding box center [718, 331] width 1309 height 17
click at [1335, 631] on button "[PERSON_NAME] và In" at bounding box center [1297, 627] width 162 height 25
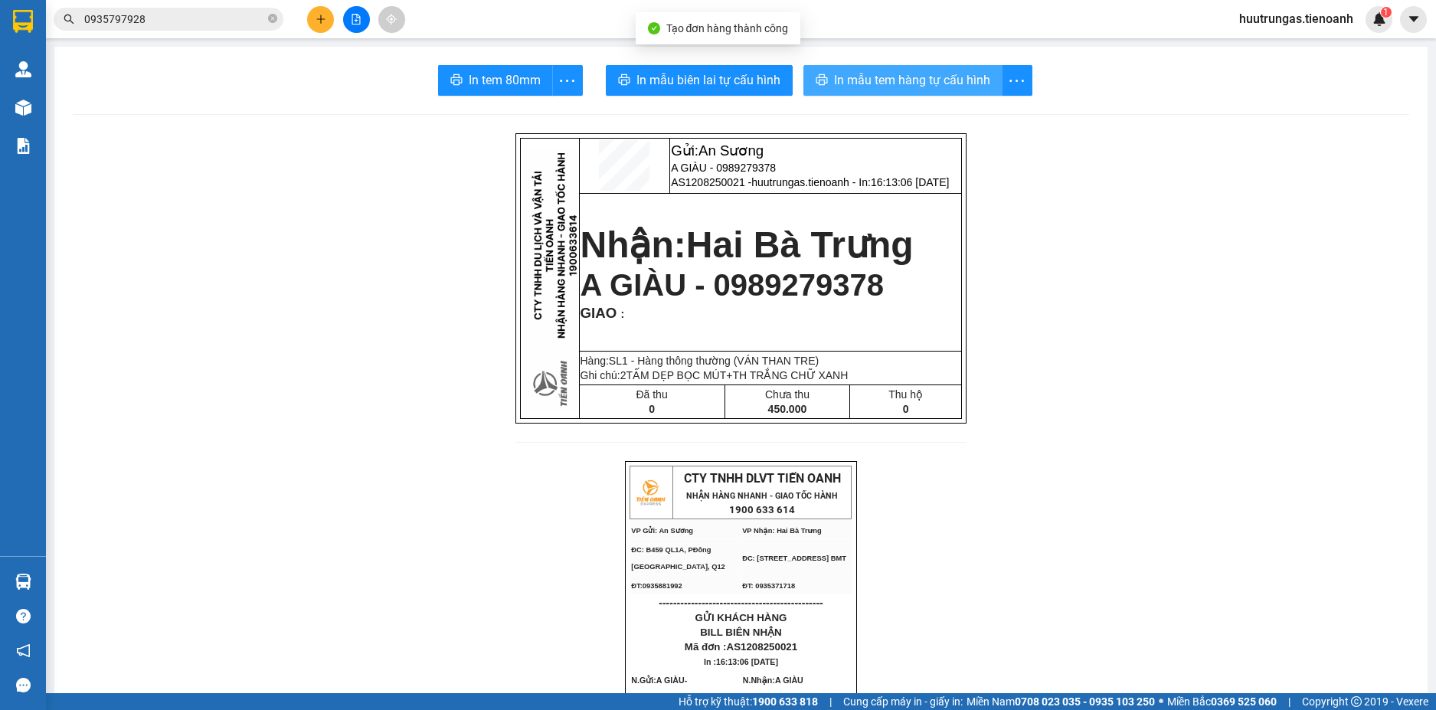
click at [880, 92] on button "In mẫu tem hàng tự cấu hình" at bounding box center [903, 80] width 199 height 31
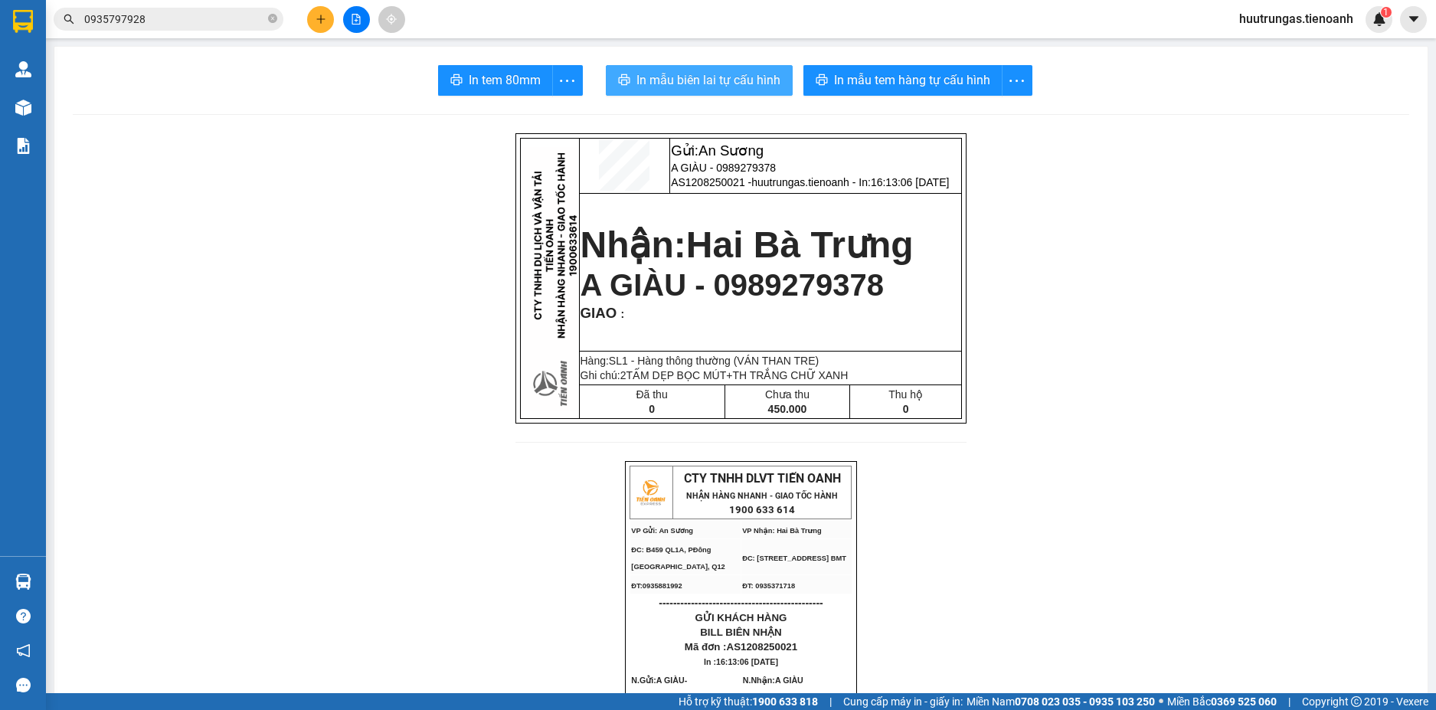
click at [752, 84] on span "In mẫu biên lai tự cấu hình" at bounding box center [709, 79] width 144 height 19
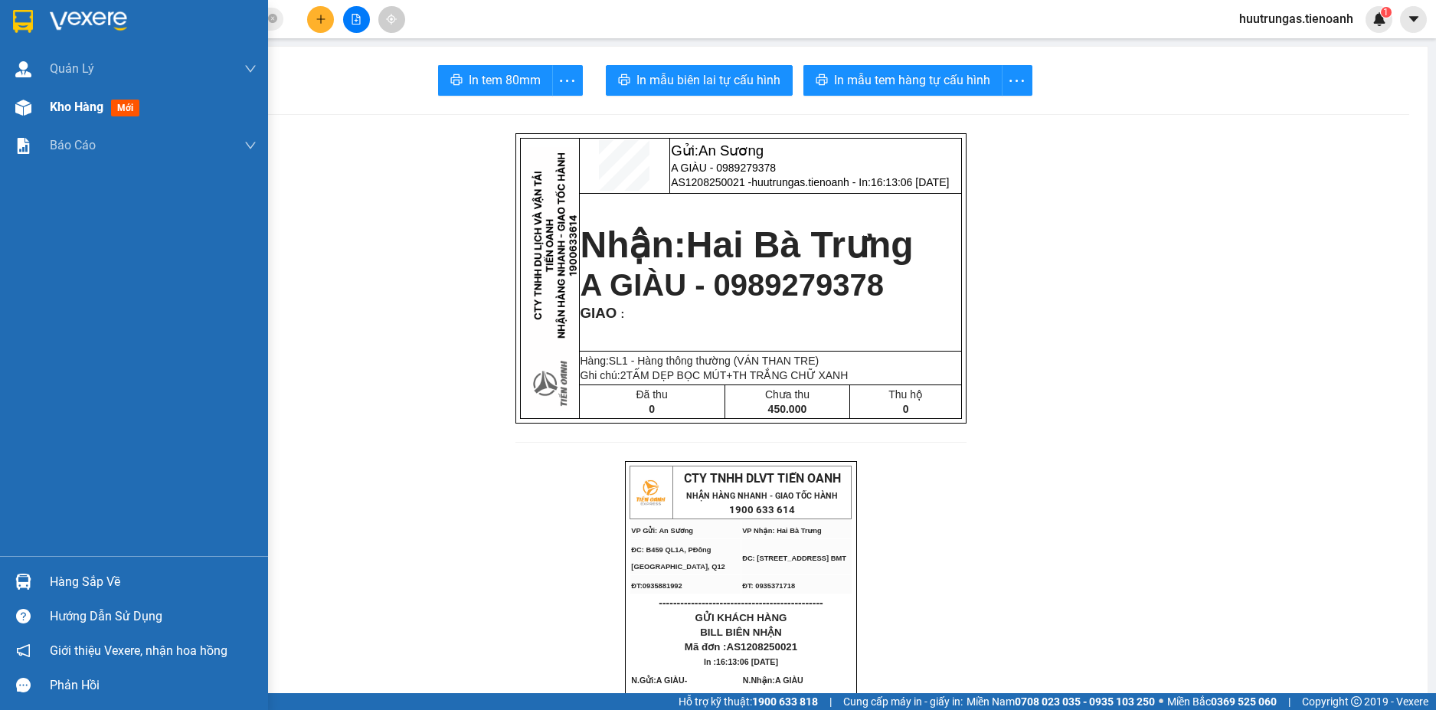
click at [60, 101] on span "Kho hàng" at bounding box center [77, 107] width 54 height 15
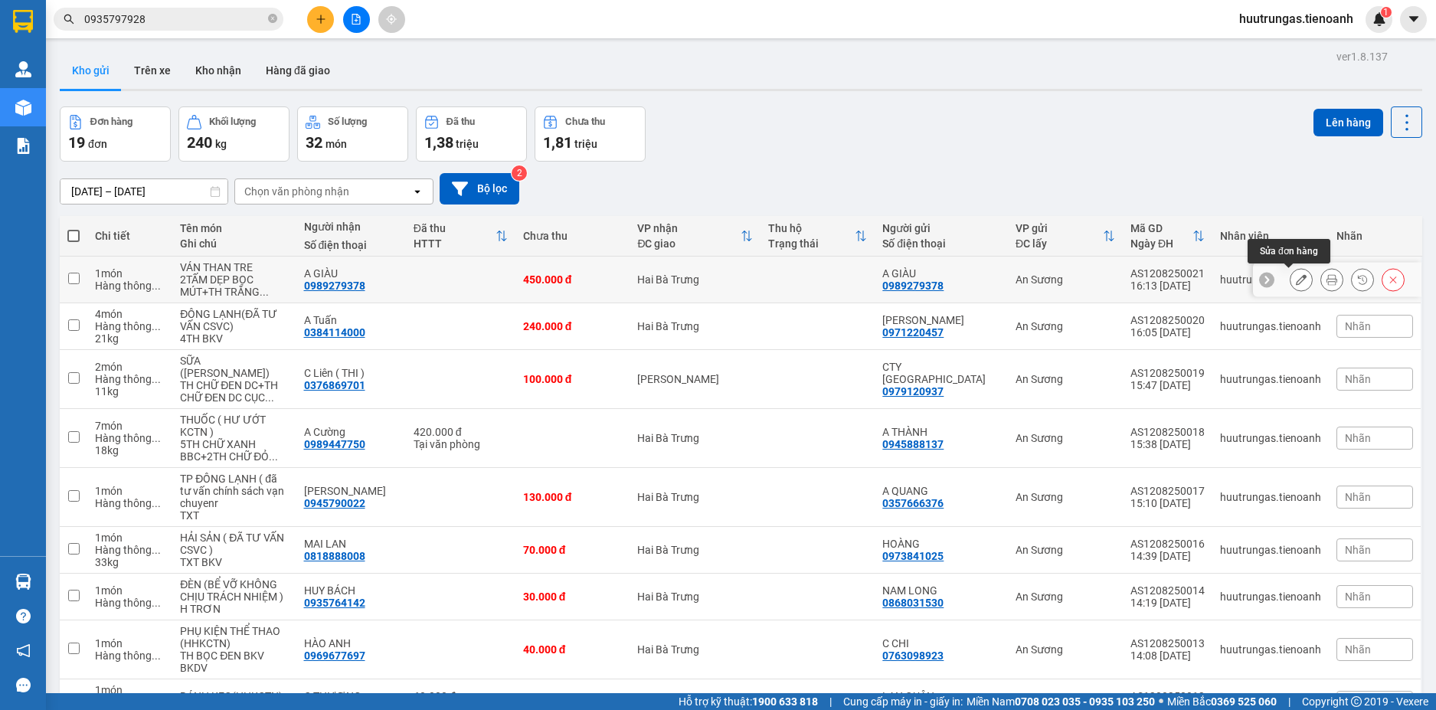
click at [1291, 286] on button at bounding box center [1301, 280] width 21 height 27
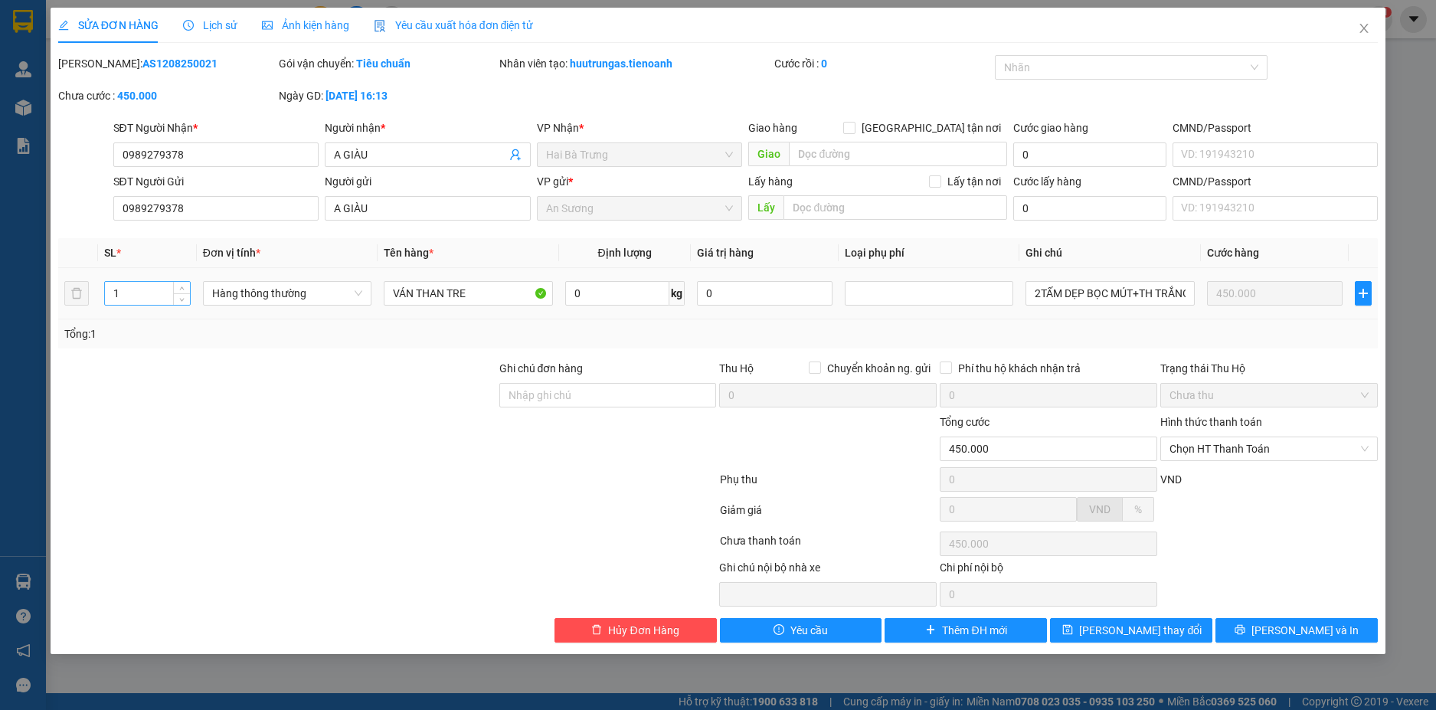
click at [129, 297] on input "1" at bounding box center [147, 293] width 85 height 23
click at [270, 386] on div at bounding box center [277, 387] width 441 height 54
click at [1299, 630] on span "[PERSON_NAME] và In" at bounding box center [1305, 630] width 107 height 17
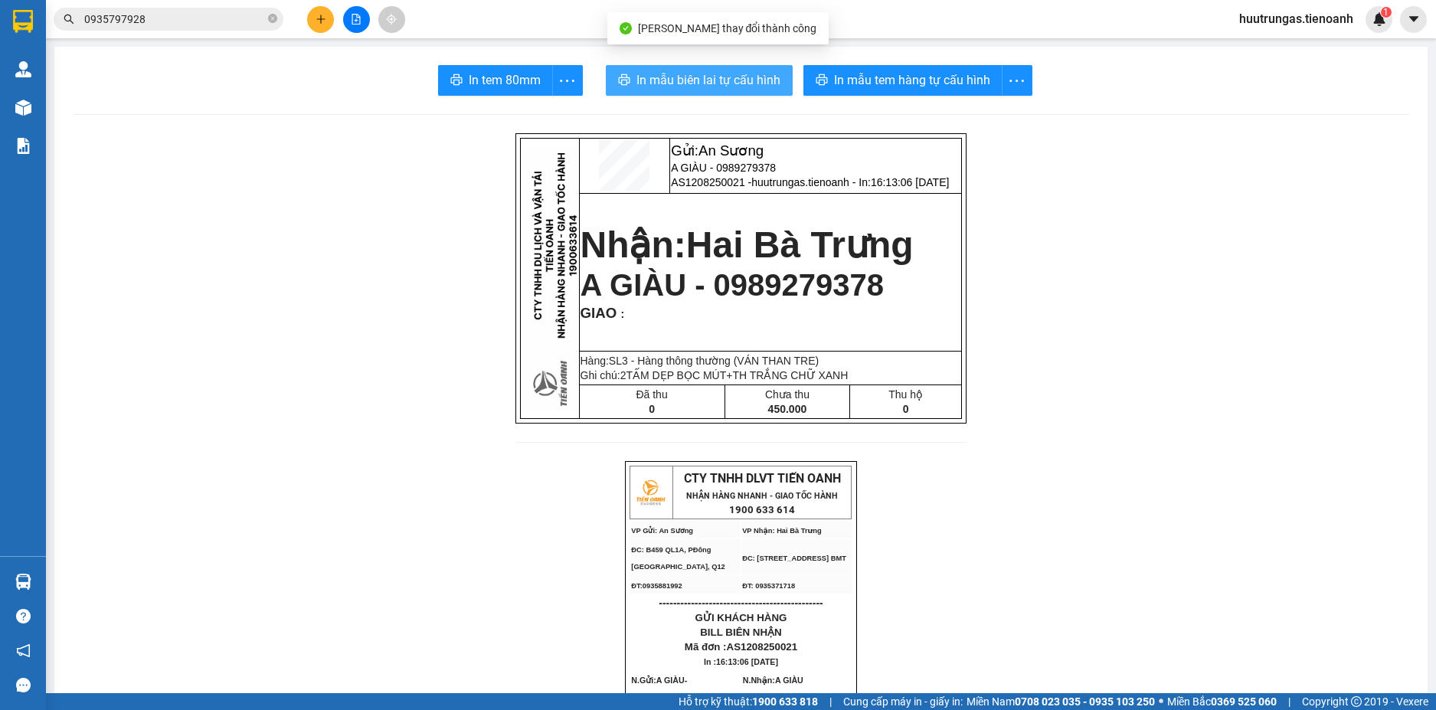
click at [762, 70] on span "In mẫu biên lai tự cấu hình" at bounding box center [709, 79] width 144 height 19
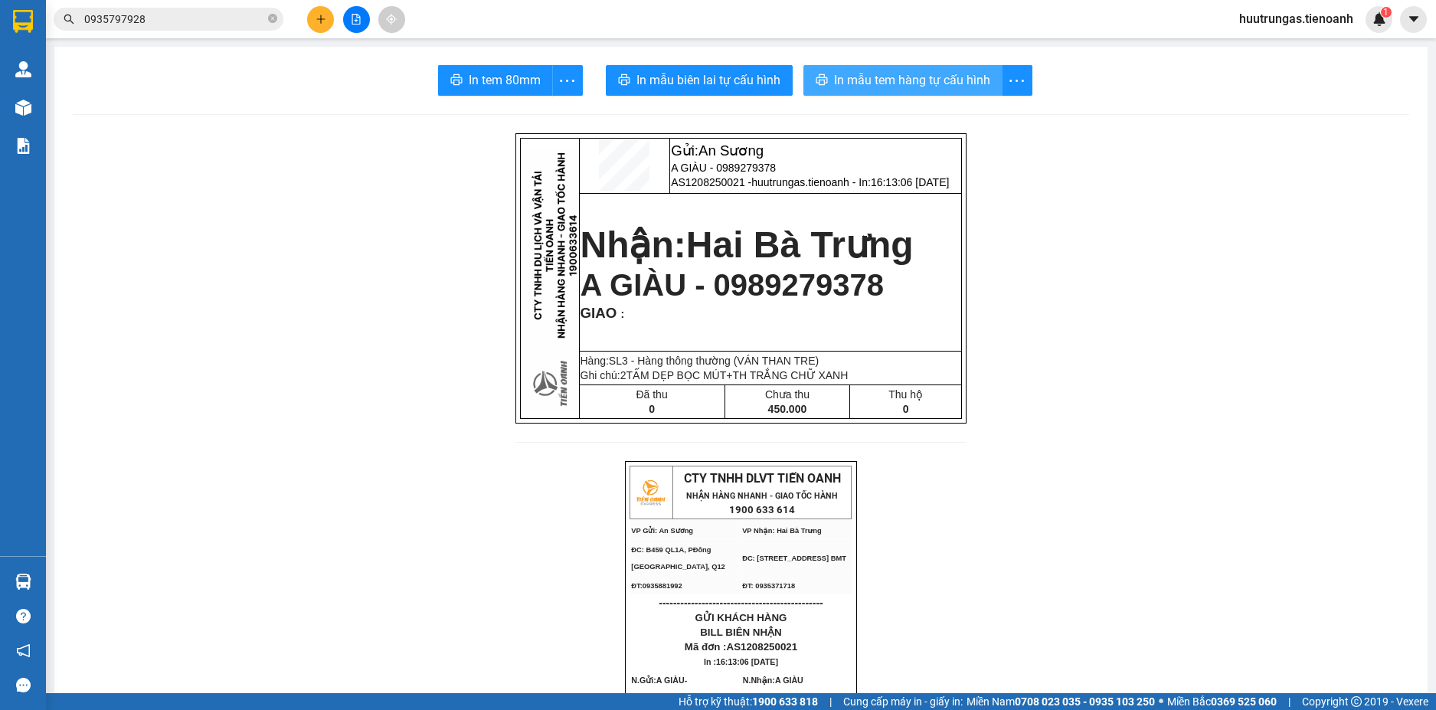
click at [868, 73] on span "In mẫu tem hàng tự cấu hình" at bounding box center [912, 79] width 156 height 19
click at [320, 21] on icon "plus" at bounding box center [321, 19] width 11 height 11
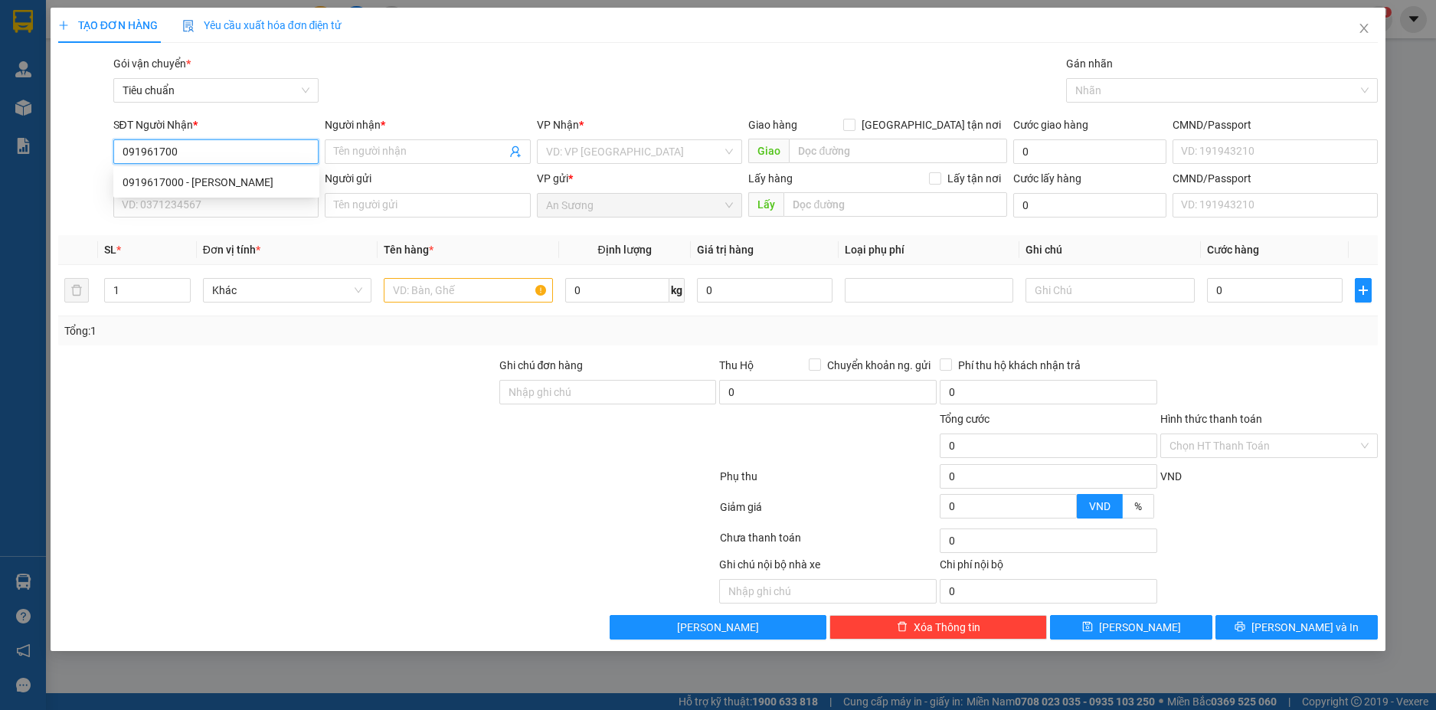
type input "0919617000"
click at [264, 185] on div "0919617000 - [PERSON_NAME]" at bounding box center [217, 182] width 188 height 17
type input "[PERSON_NAME]"
type input "30.000"
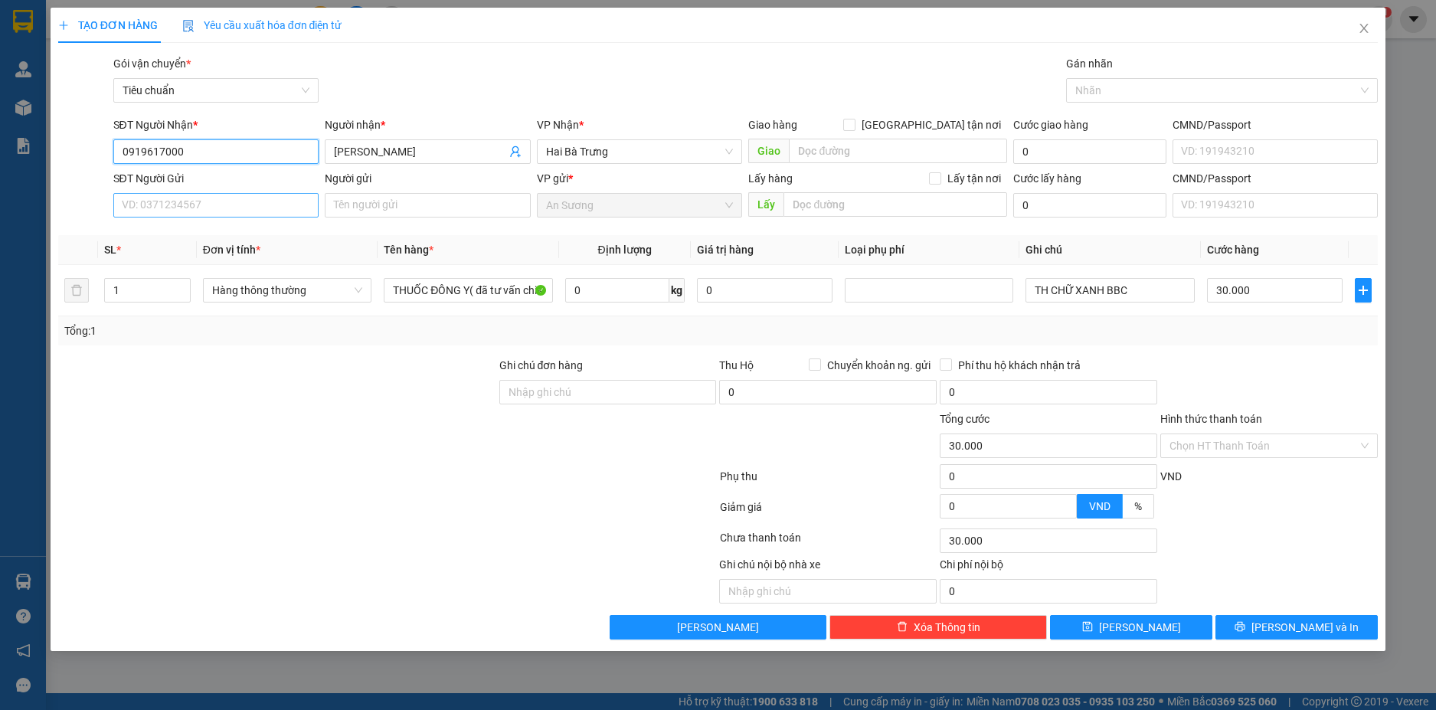
type input "0919617000"
click at [289, 209] on input "SĐT Người Gửi" at bounding box center [216, 205] width 206 height 25
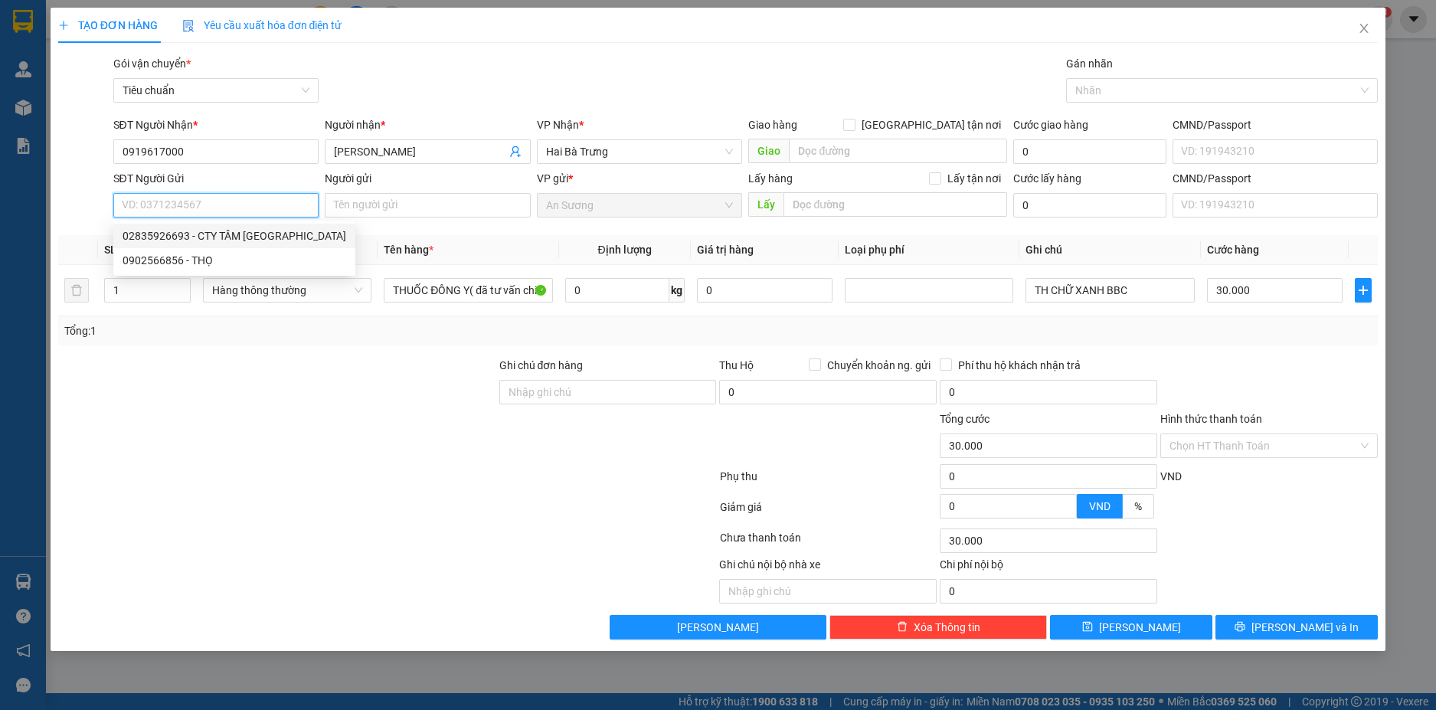
click at [258, 230] on div "02835926693 - CTY TÂM ANH MINH" at bounding box center [235, 236] width 224 height 17
type input "02835926693"
type input "CTY TÂM [PERSON_NAME]"
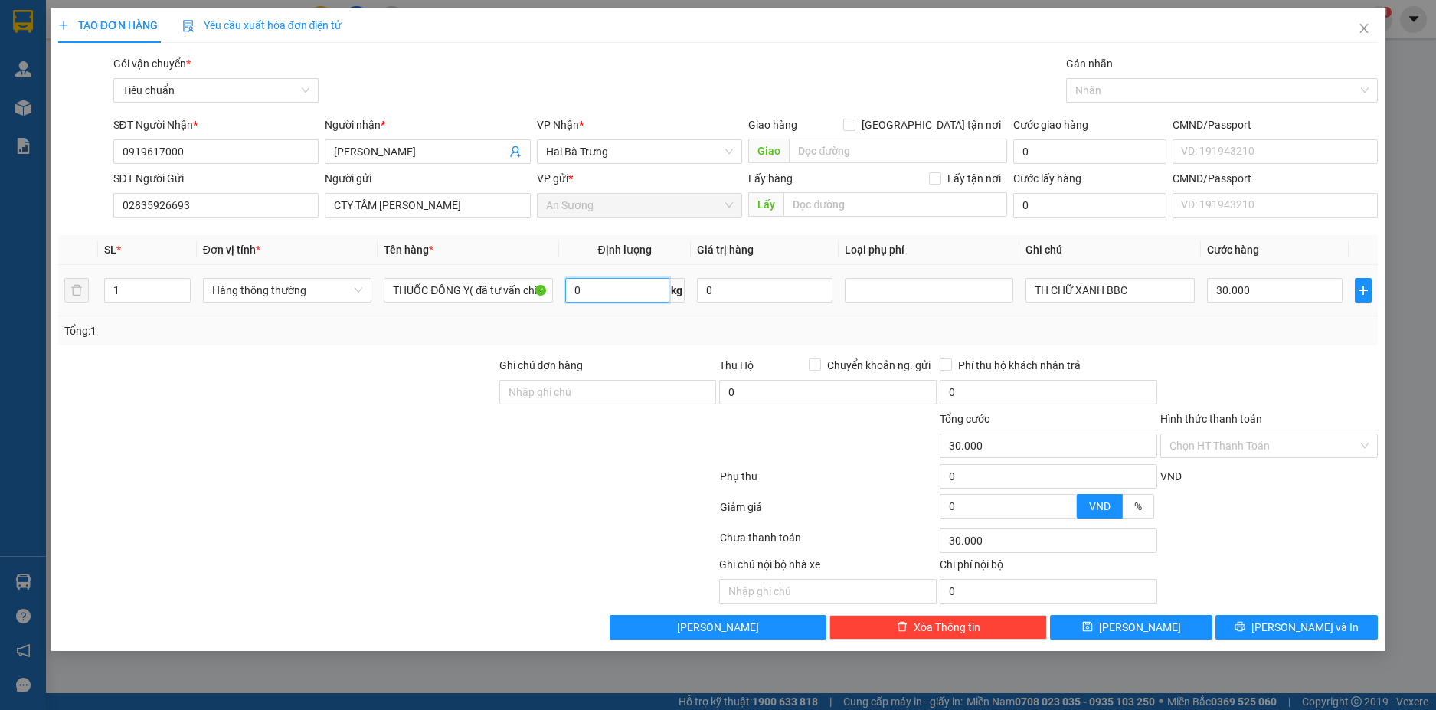
click at [620, 288] on input "0" at bounding box center [617, 290] width 104 height 25
type input "2"
click at [1322, 451] on input "Hình thức thanh toán" at bounding box center [1264, 445] width 188 height 23
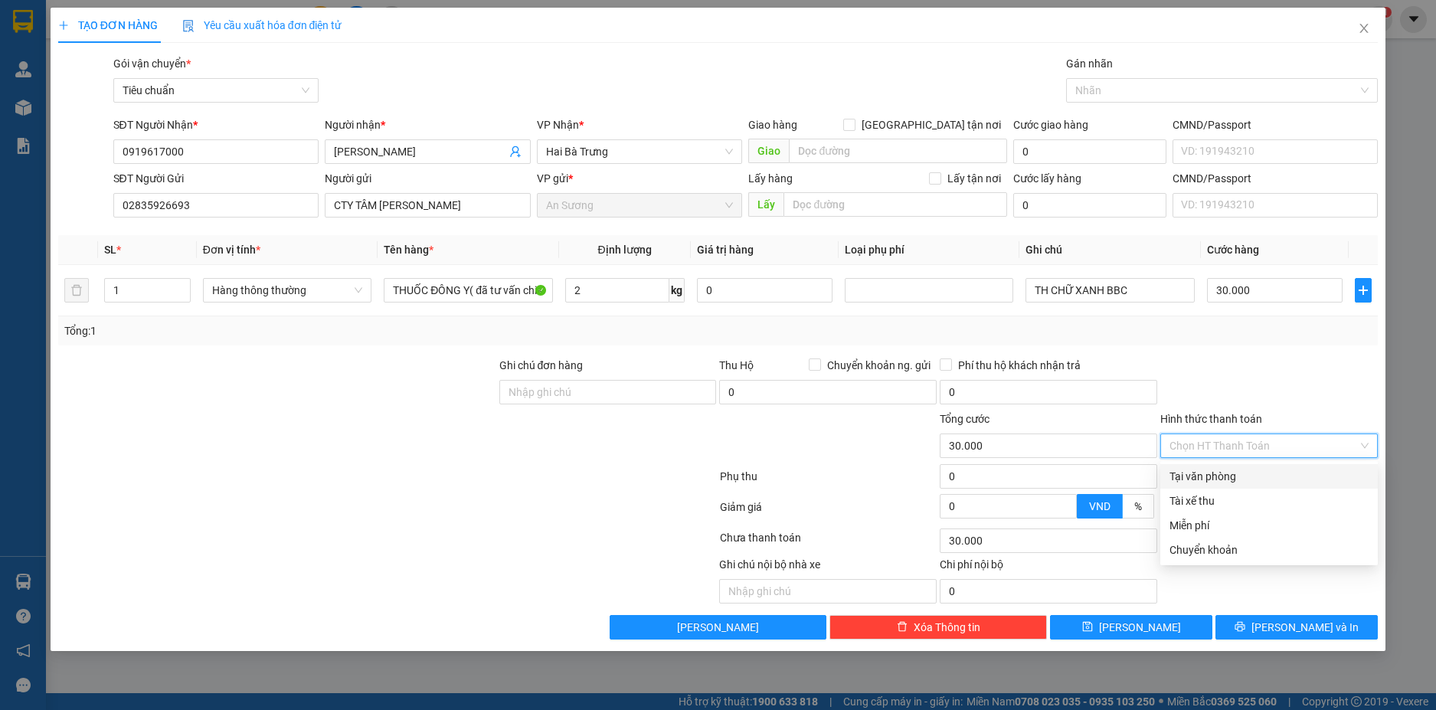
click at [1258, 477] on div "Tại văn phòng" at bounding box center [1269, 476] width 199 height 17
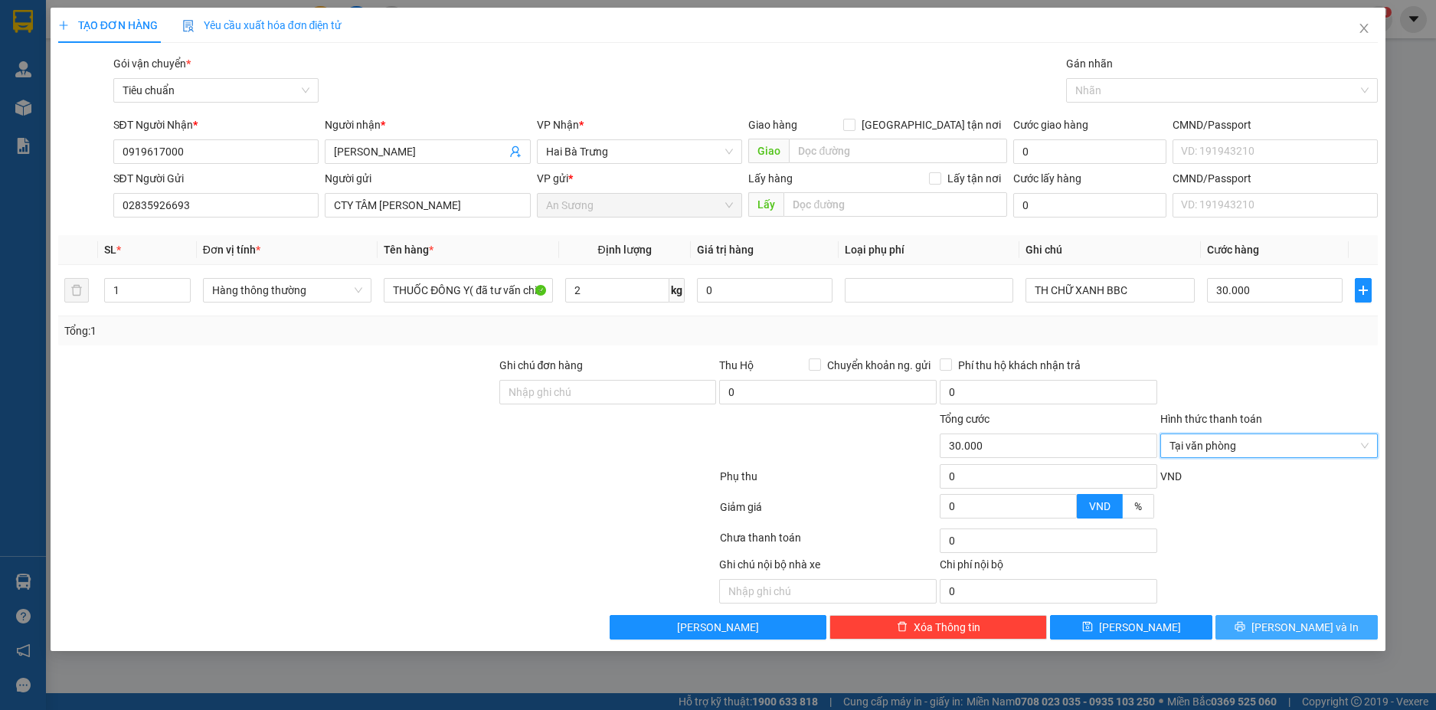
click at [1304, 622] on span "[PERSON_NAME] và In" at bounding box center [1305, 627] width 107 height 17
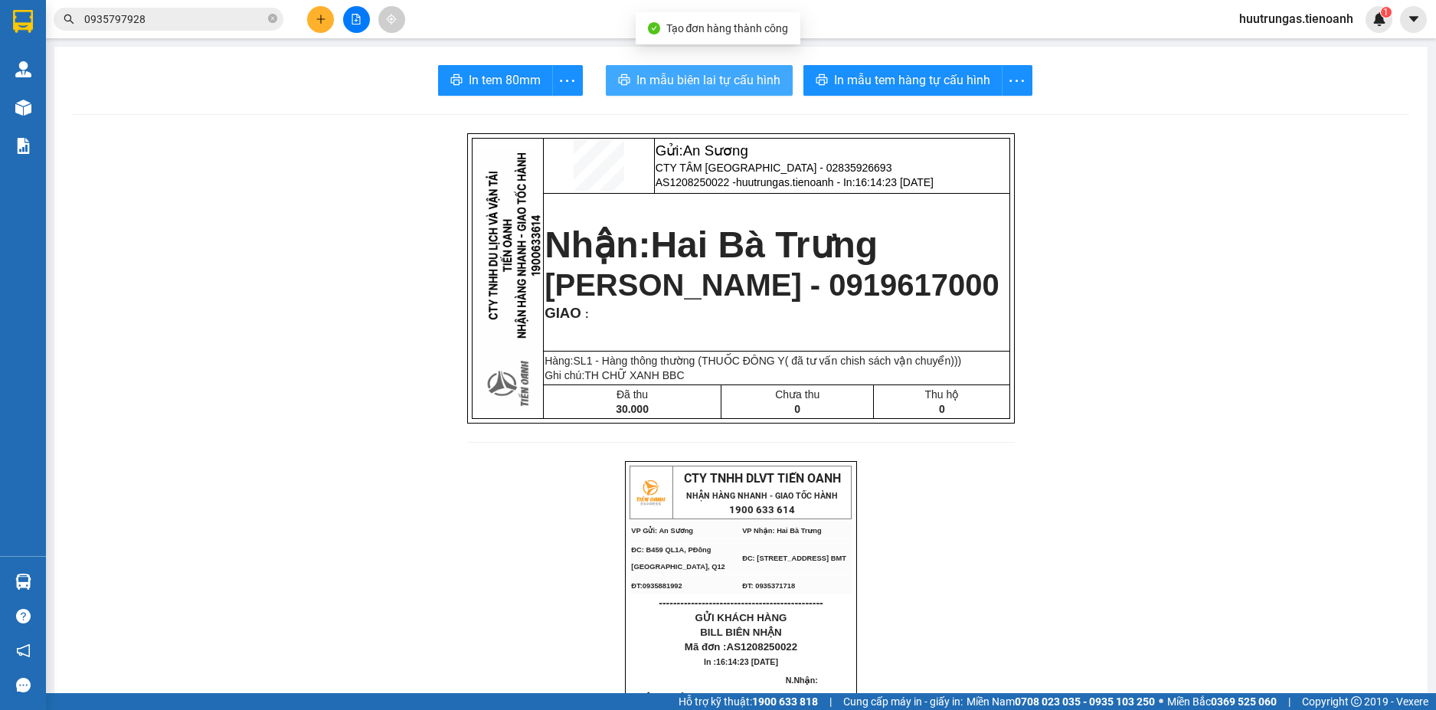
click at [736, 81] on span "In mẫu biên lai tự cấu hình" at bounding box center [709, 79] width 144 height 19
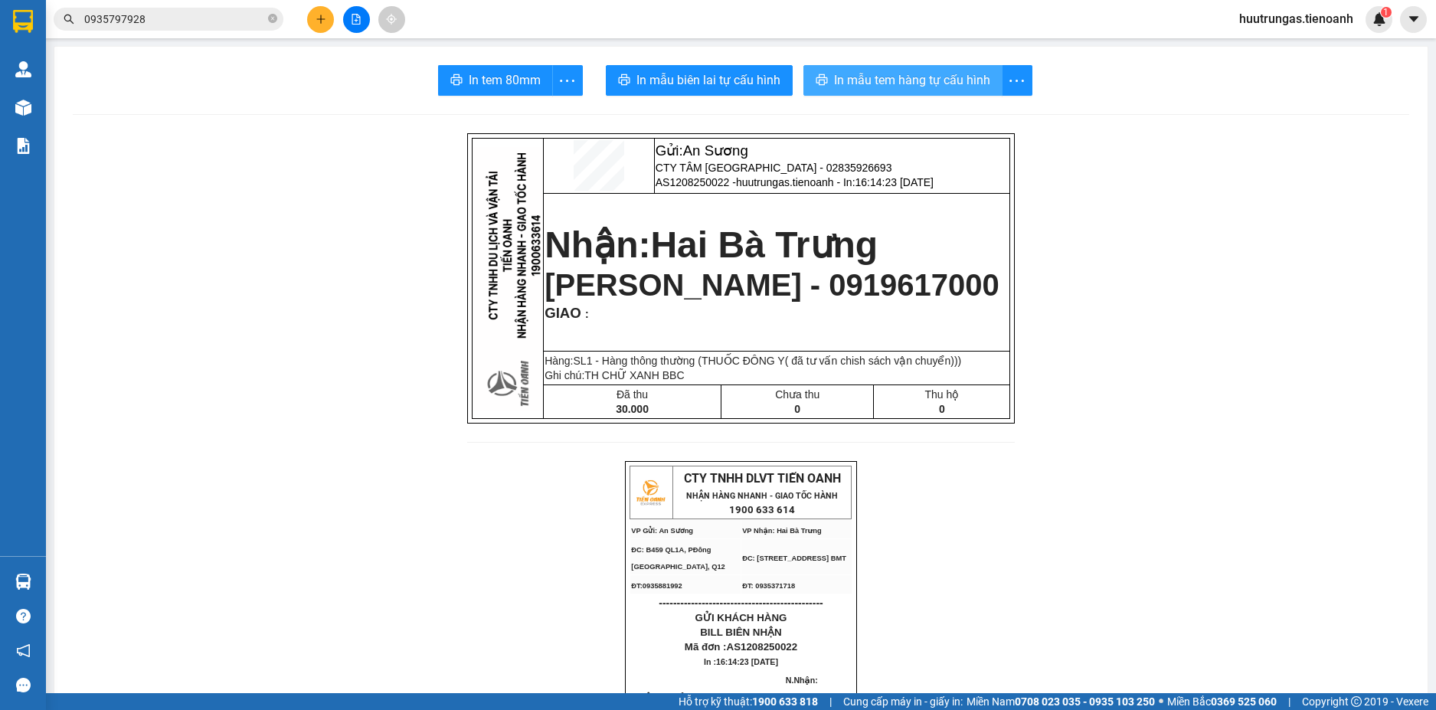
click at [952, 86] on span "In mẫu tem hàng tự cấu hình" at bounding box center [912, 79] width 156 height 19
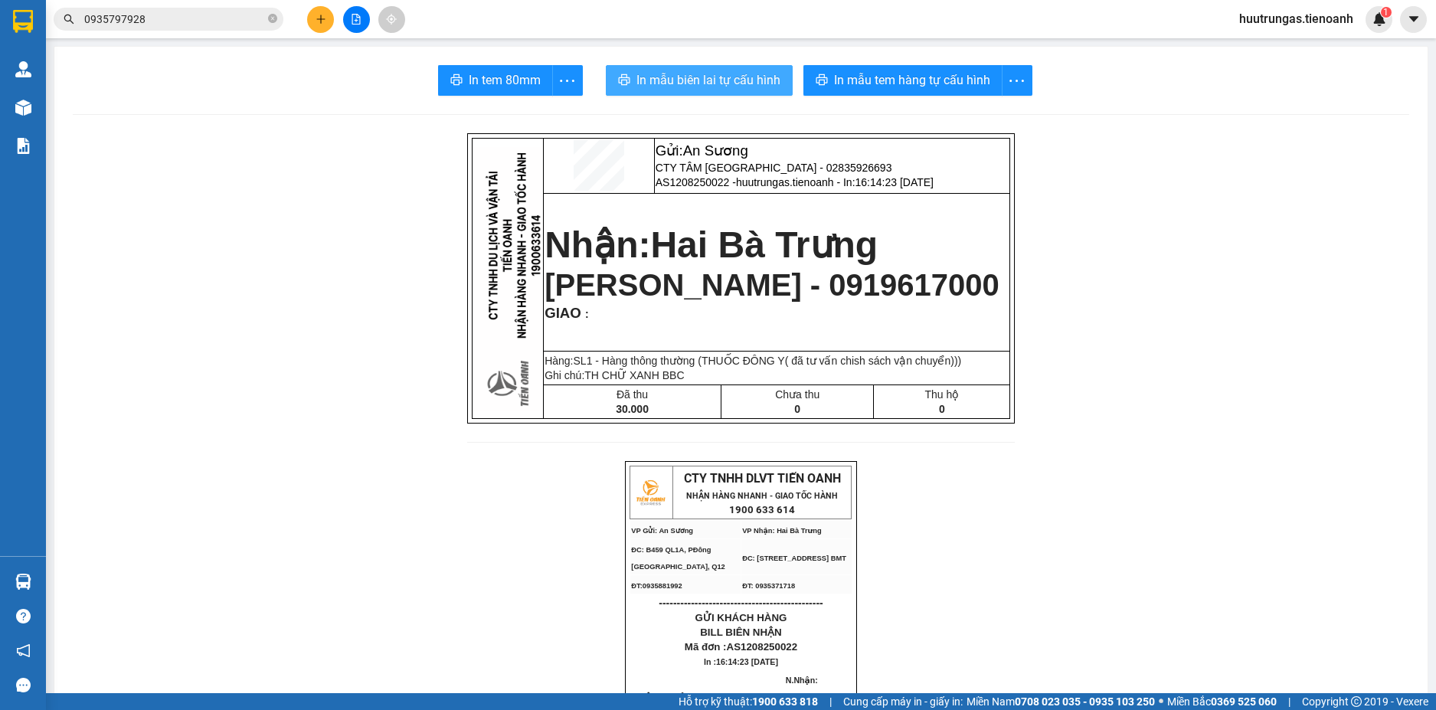
click at [722, 78] on span "In mẫu biên lai tự cấu hình" at bounding box center [709, 79] width 144 height 19
click at [316, 15] on icon "plus" at bounding box center [321, 19] width 11 height 11
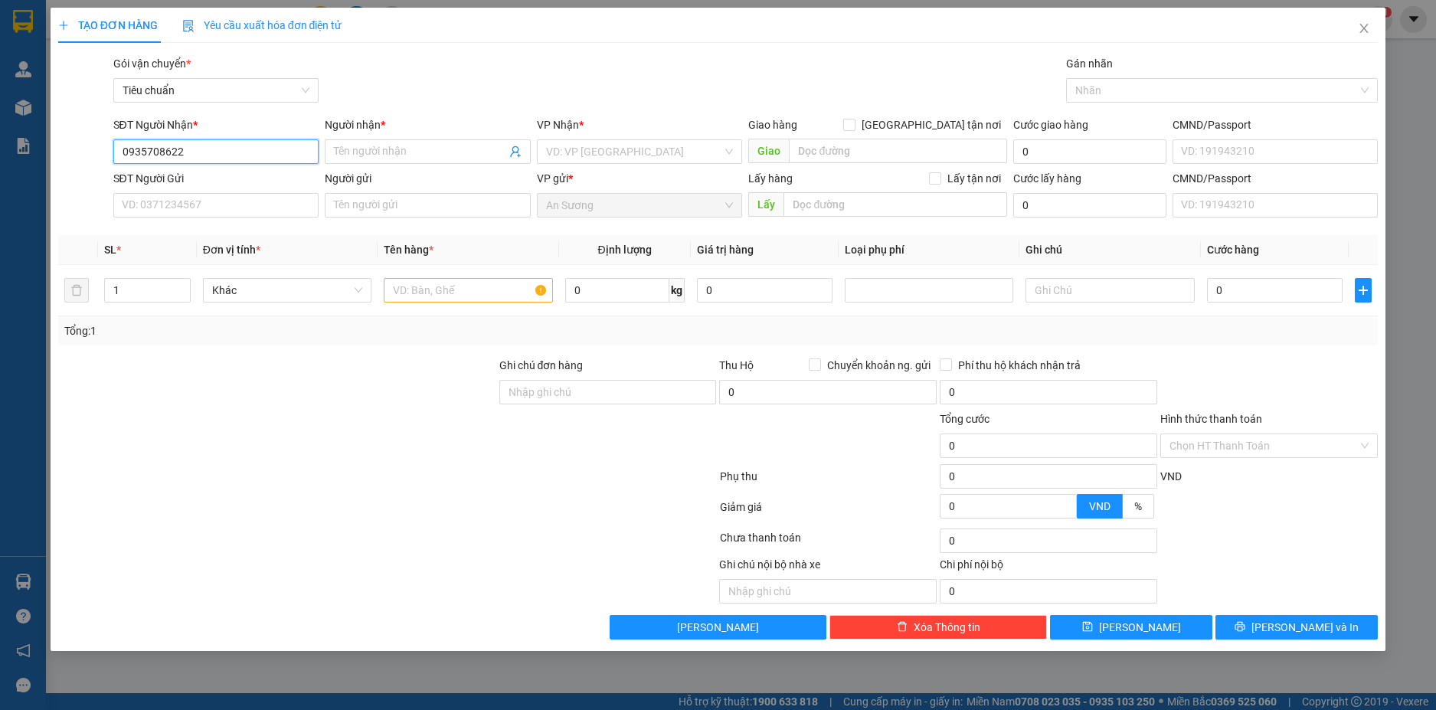
drag, startPoint x: 185, startPoint y: 152, endPoint x: 104, endPoint y: 152, distance: 80.4
click at [104, 152] on div "SĐT Người Nhận * 0935708622 0935708622 Người nhận * Tên người nhận VP Nhận * VD…" at bounding box center [719, 143] width 1324 height 54
type input "0935708622"
click at [539, 97] on div "Gói vận chuyển * Tiêu chuẩn Gán nhãn Nhãn" at bounding box center [746, 82] width 1272 height 54
click at [426, 153] on input "Người nhận *" at bounding box center [420, 151] width 172 height 17
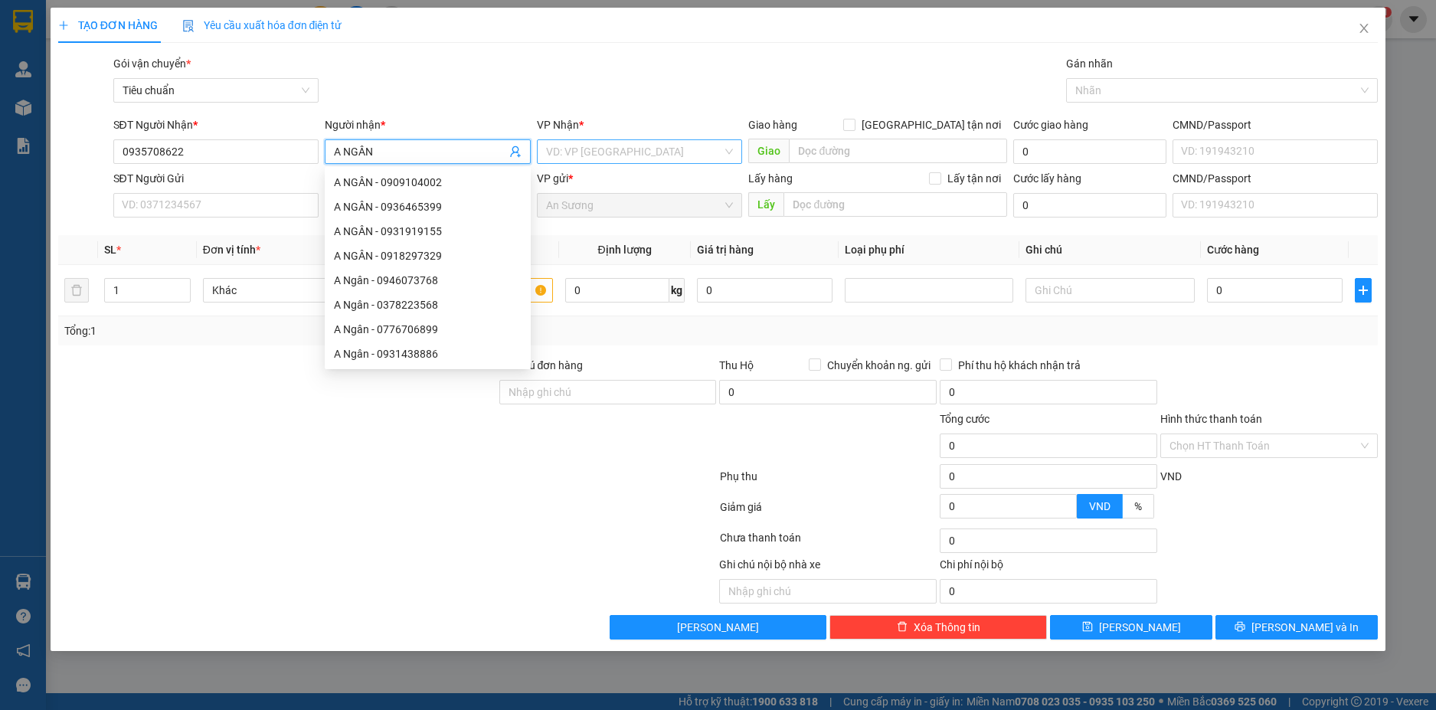
type input "A NGÂN"
click at [667, 146] on input "search" at bounding box center [634, 151] width 177 height 23
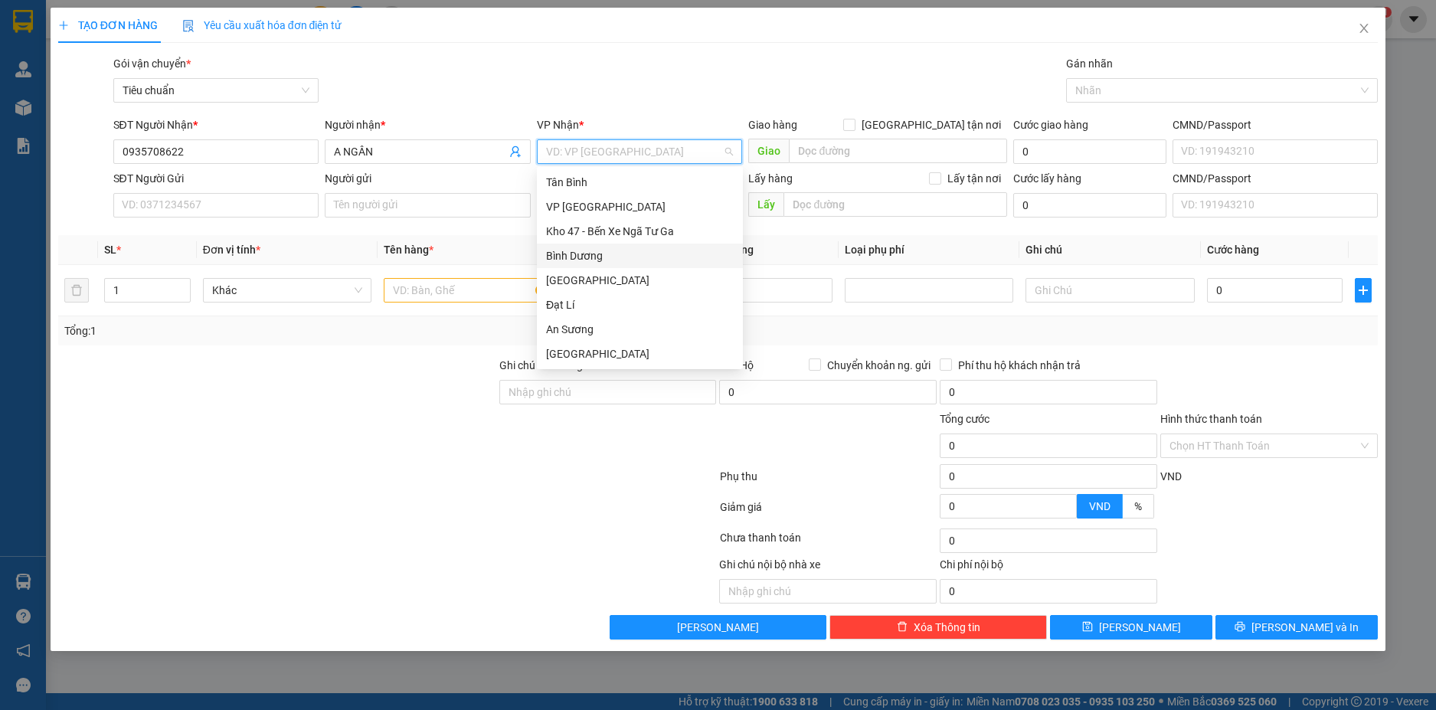
type input "H"
click at [608, 306] on div "Hai Bà Trưng" at bounding box center [640, 304] width 188 height 17
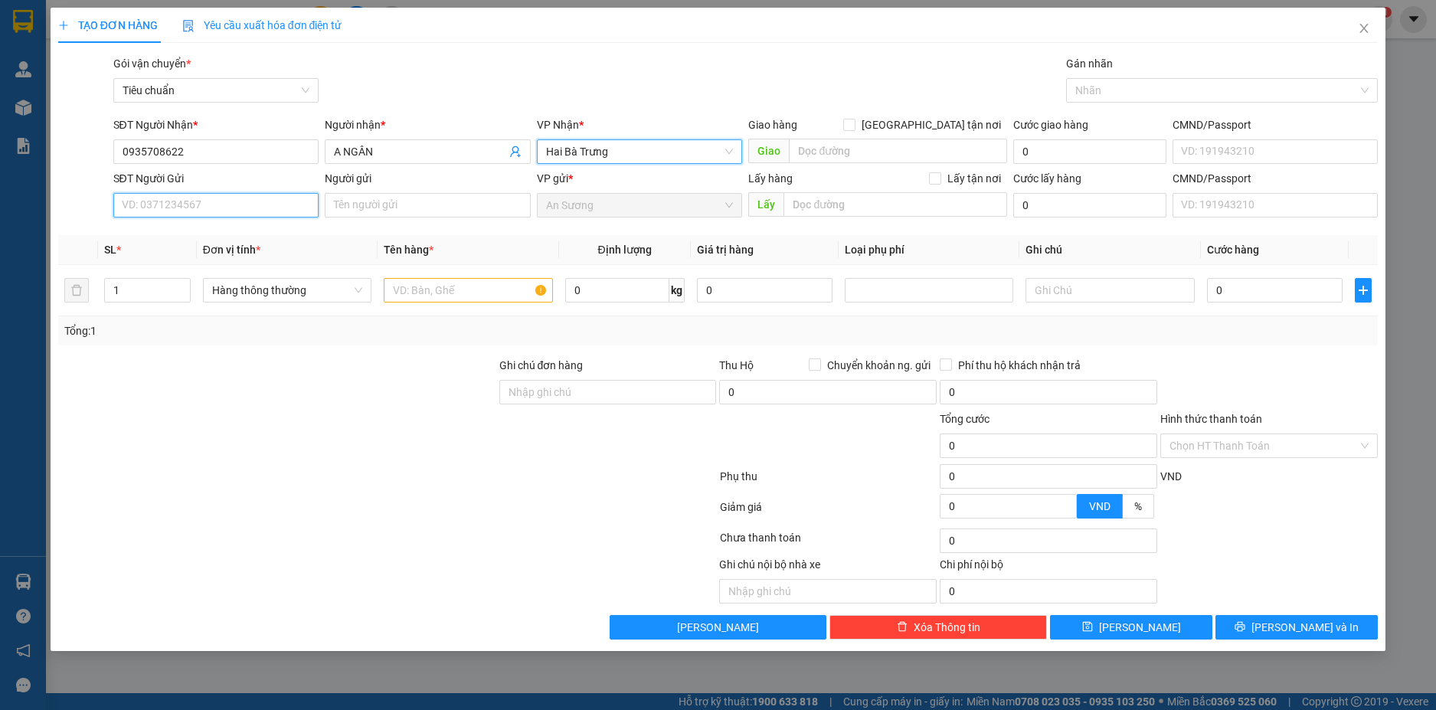
click at [254, 207] on input "SĐT Người Gửi" at bounding box center [216, 205] width 206 height 25
click at [254, 234] on div "0912220201 - NHƯ BÌNH" at bounding box center [217, 236] width 188 height 17
type input "0912220201"
type input "NHƯ BÌNH"
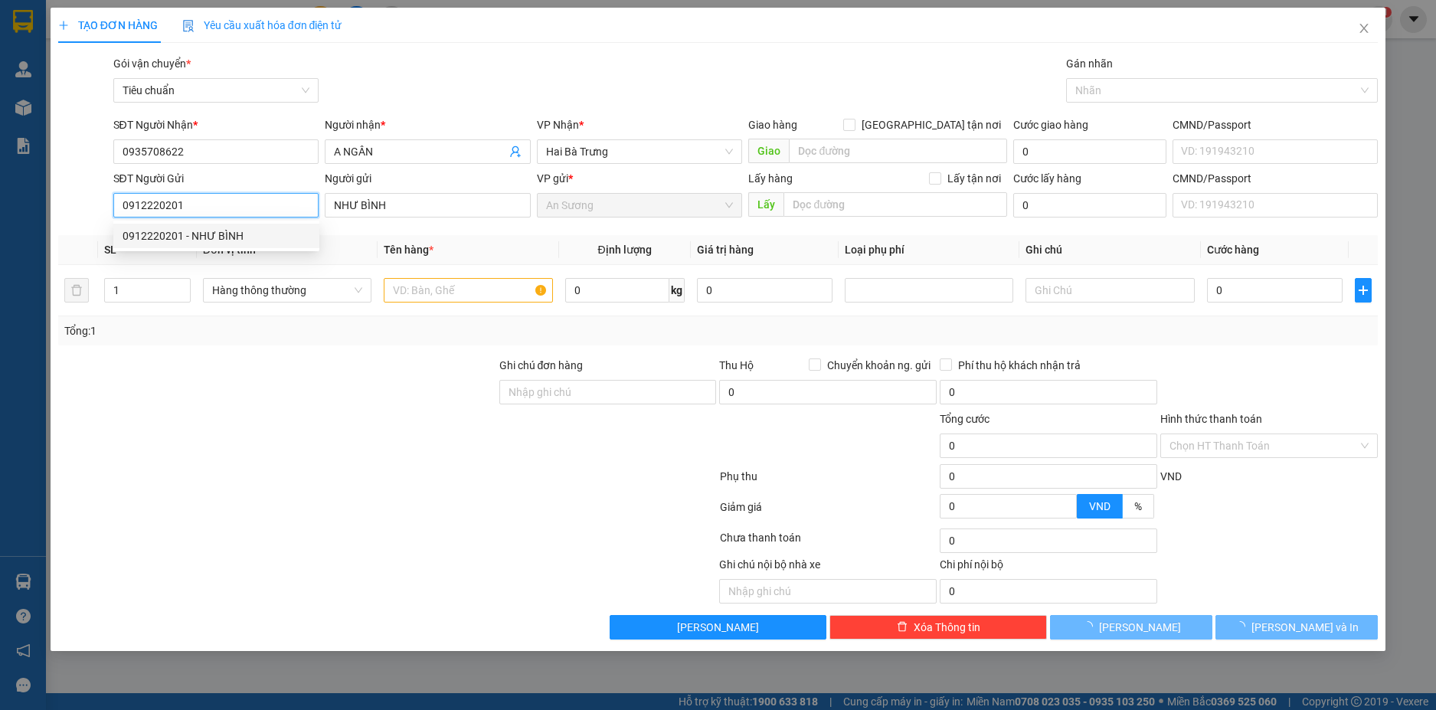
type input "100.000"
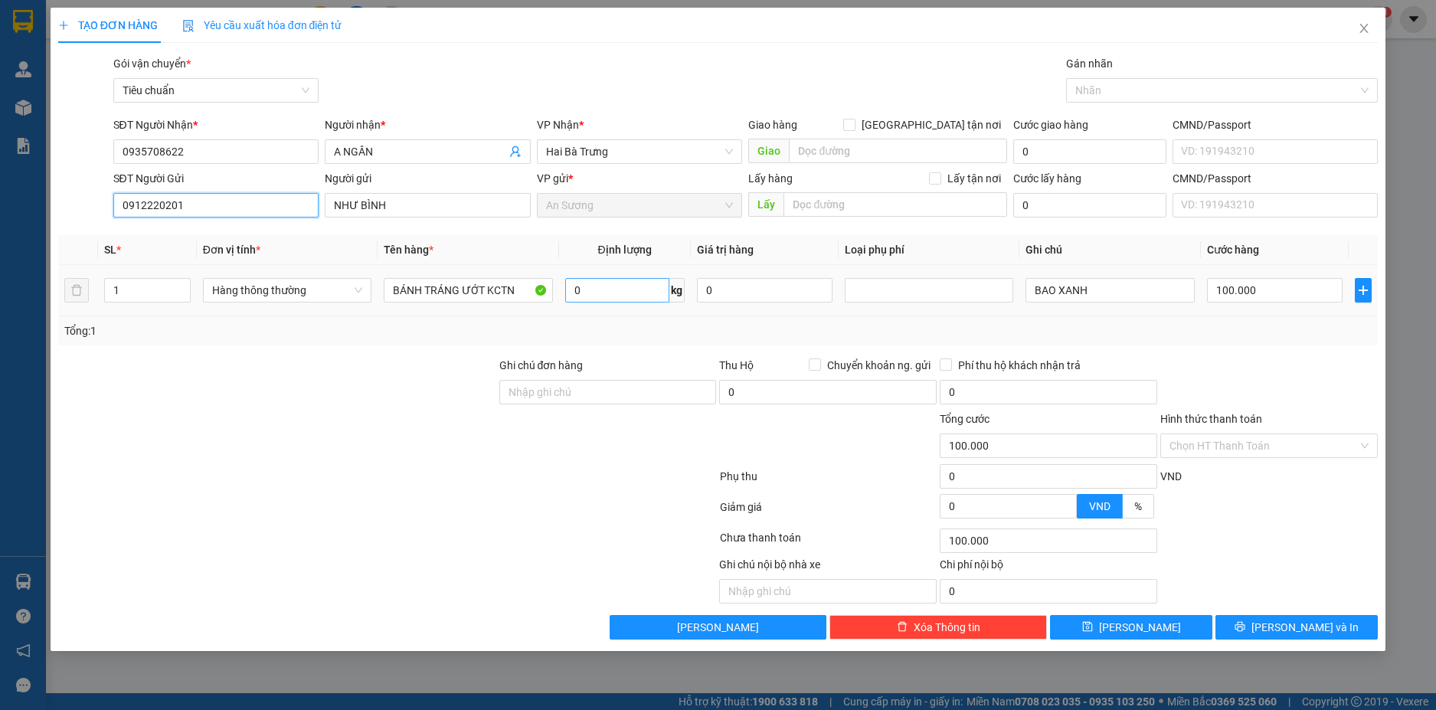
type input "0912220201"
click at [625, 289] on input "0" at bounding box center [617, 290] width 104 height 25
type input "30"
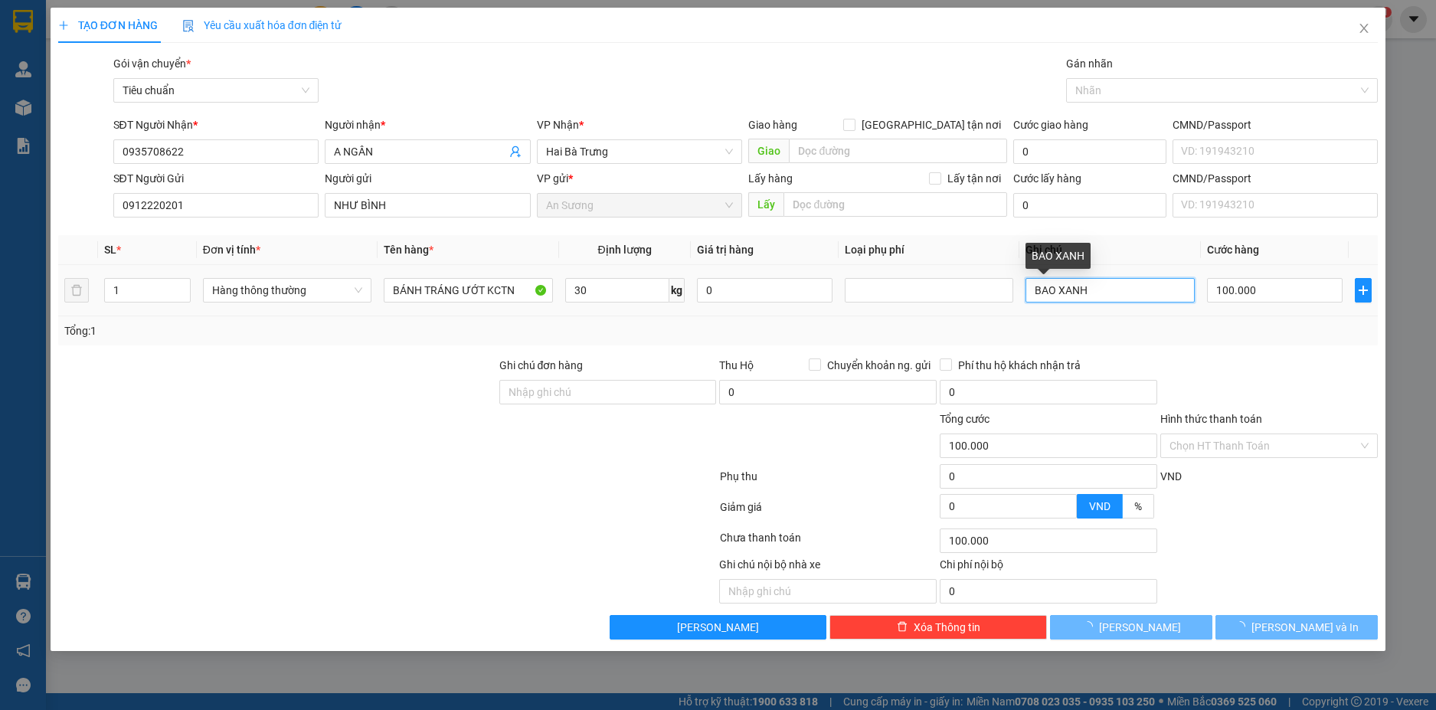
click at [1128, 293] on input "BAO XANH" at bounding box center [1110, 290] width 169 height 25
type input "65.000"
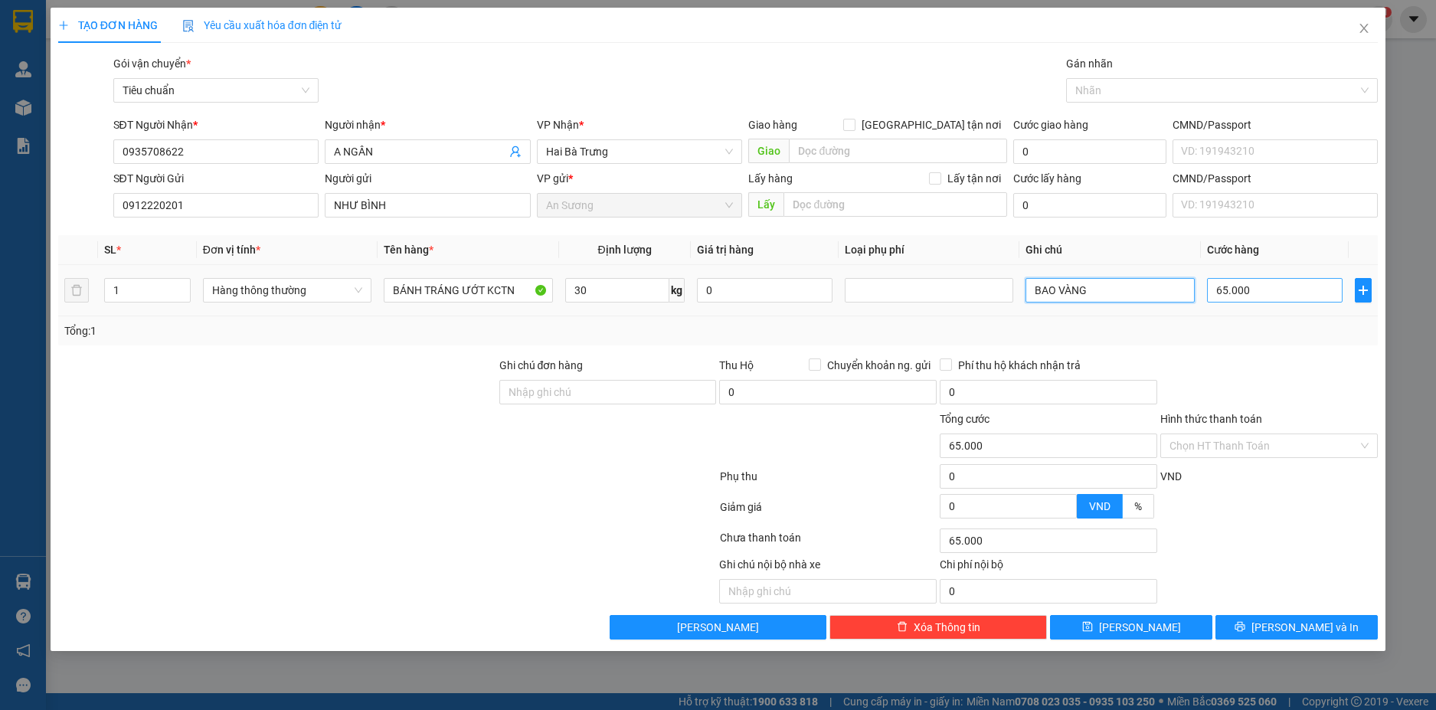
type input "BAO VÀNG"
click at [1278, 287] on input "65.000" at bounding box center [1275, 290] width 136 height 25
type input "7"
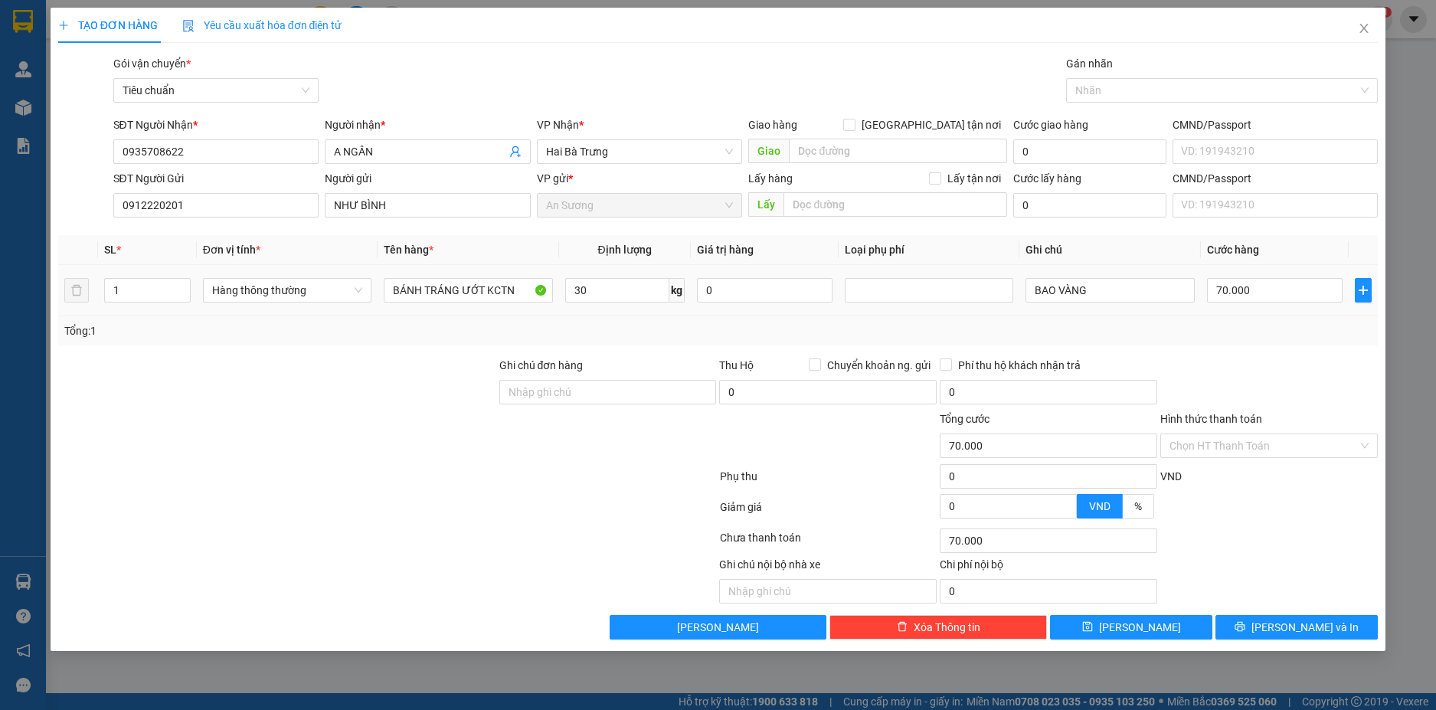
drag, startPoint x: 1297, startPoint y: 336, endPoint x: 1301, endPoint y: 346, distance: 10.7
click at [1299, 339] on div "Tổng: 1" at bounding box center [718, 330] width 1321 height 29
click at [1318, 624] on span "[PERSON_NAME] và In" at bounding box center [1305, 627] width 107 height 17
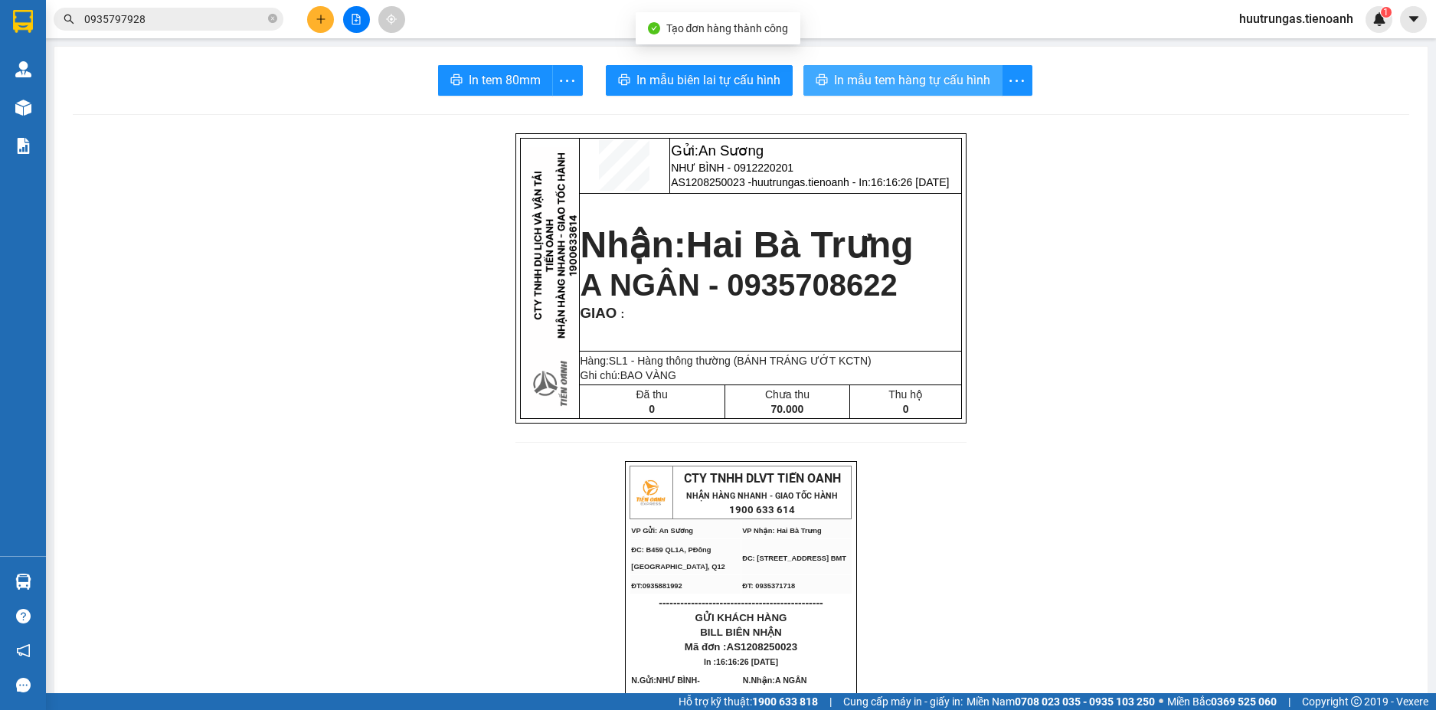
click at [906, 80] on span "In mẫu tem hàng tự cấu hình" at bounding box center [912, 79] width 156 height 19
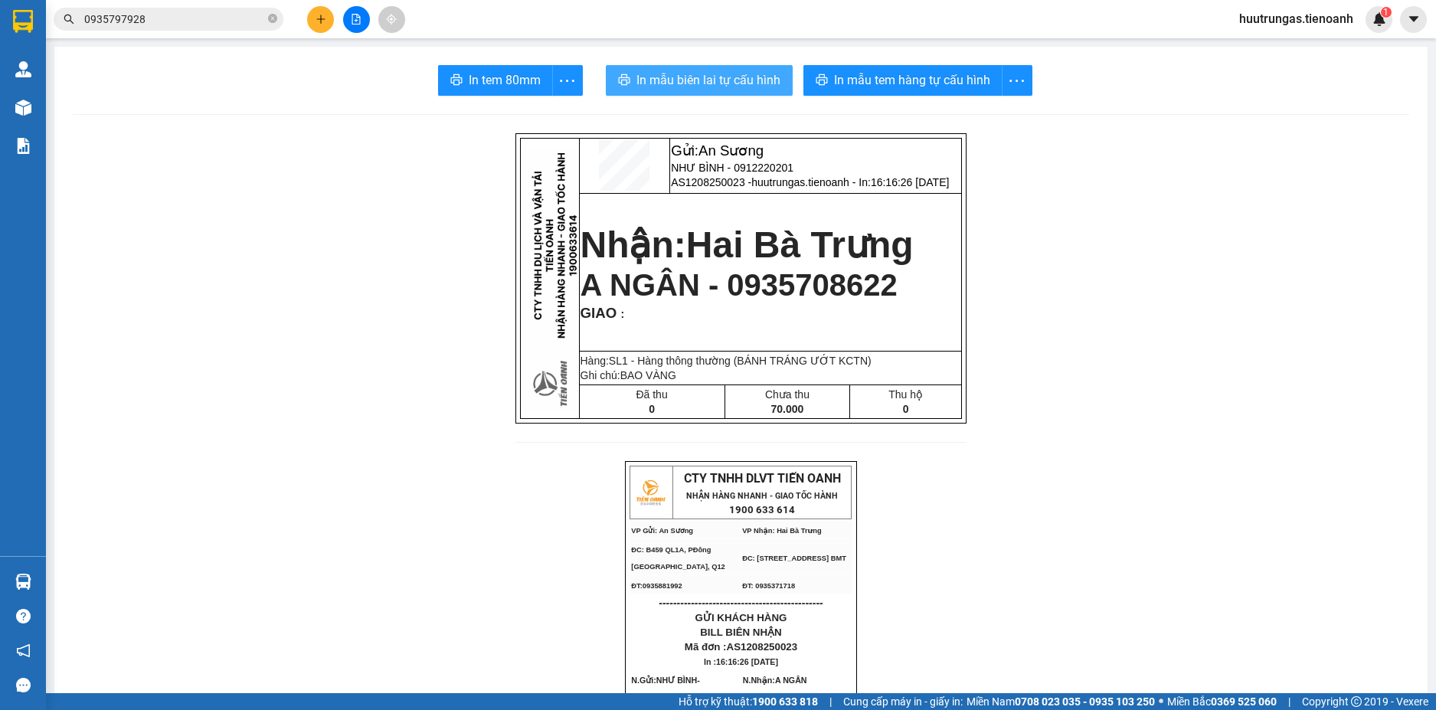
click at [739, 80] on span "In mẫu biên lai tự cấu hình" at bounding box center [709, 79] width 144 height 19
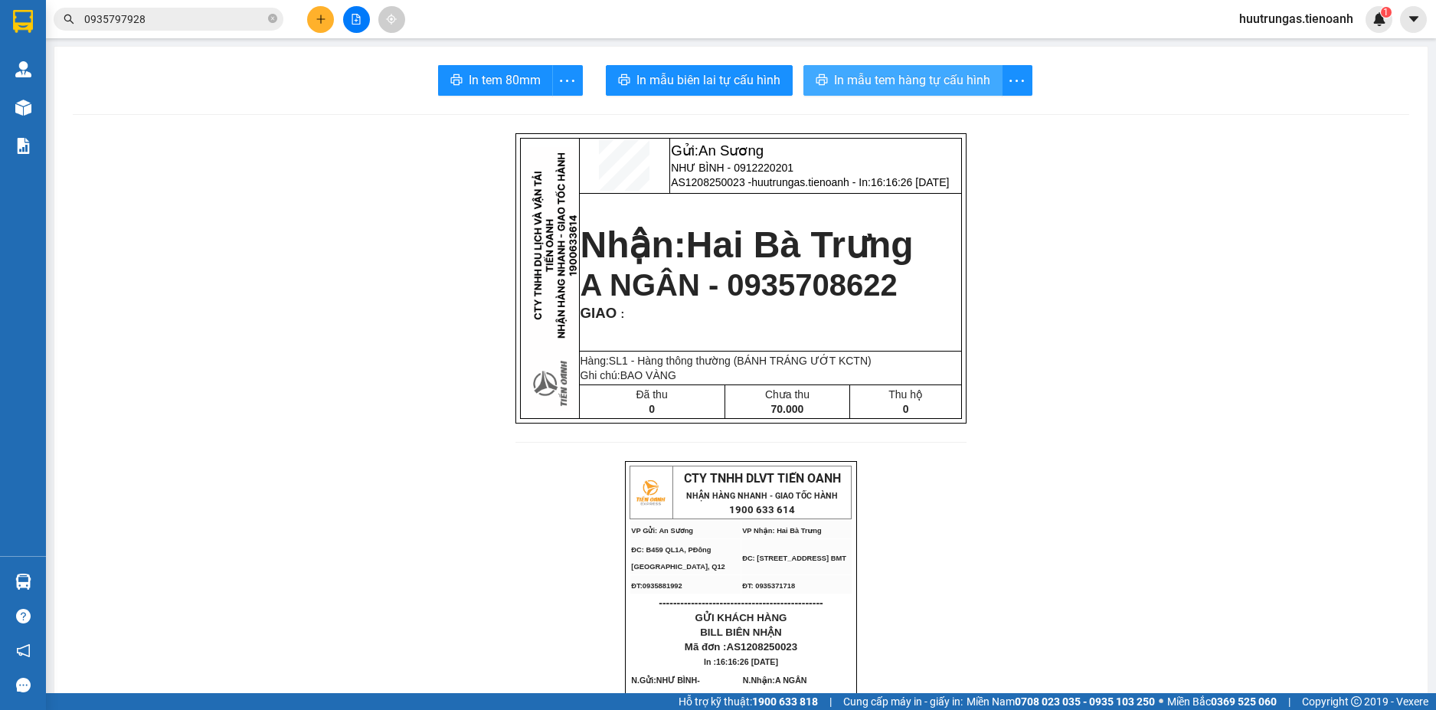
click at [909, 91] on button "In mẫu tem hàng tự cấu hình" at bounding box center [903, 80] width 199 height 31
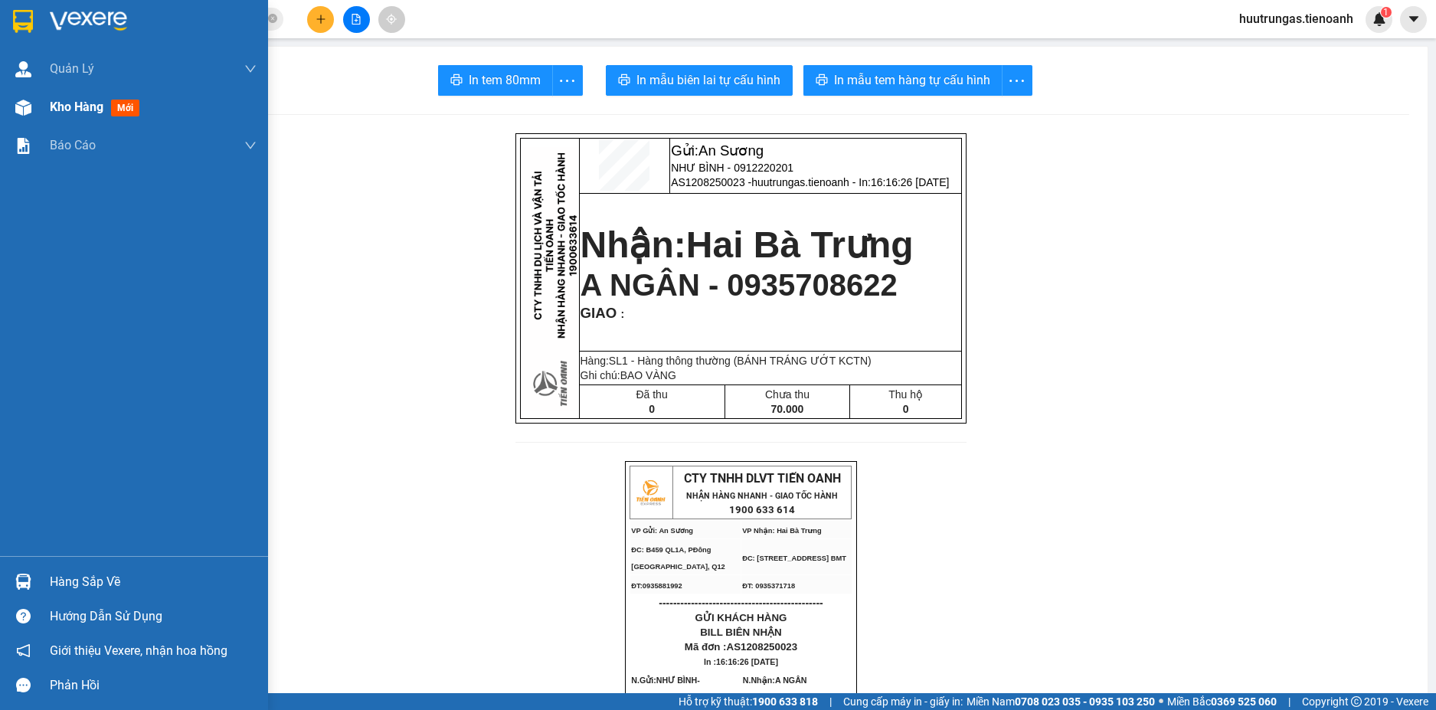
click at [90, 117] on div "Kho hàng mới" at bounding box center [153, 107] width 207 height 38
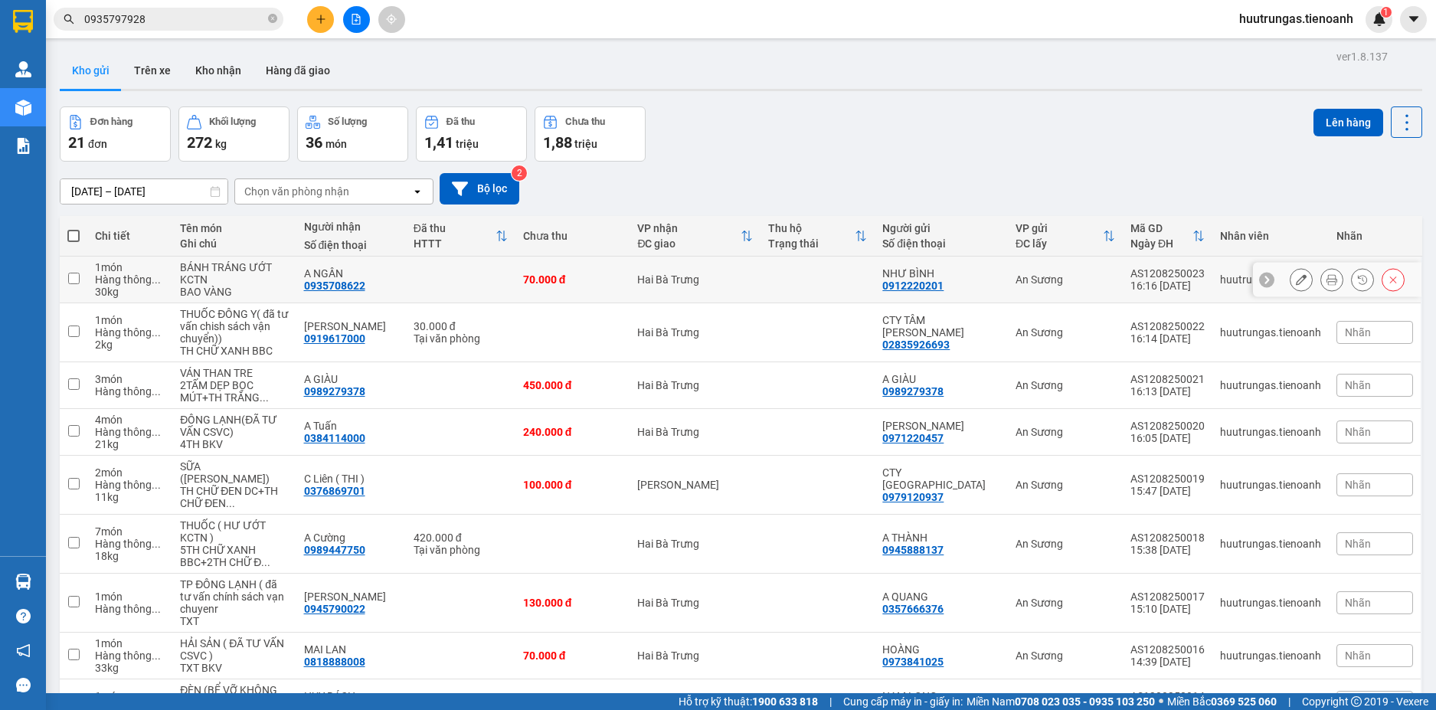
click at [1298, 280] on button at bounding box center [1301, 280] width 21 height 27
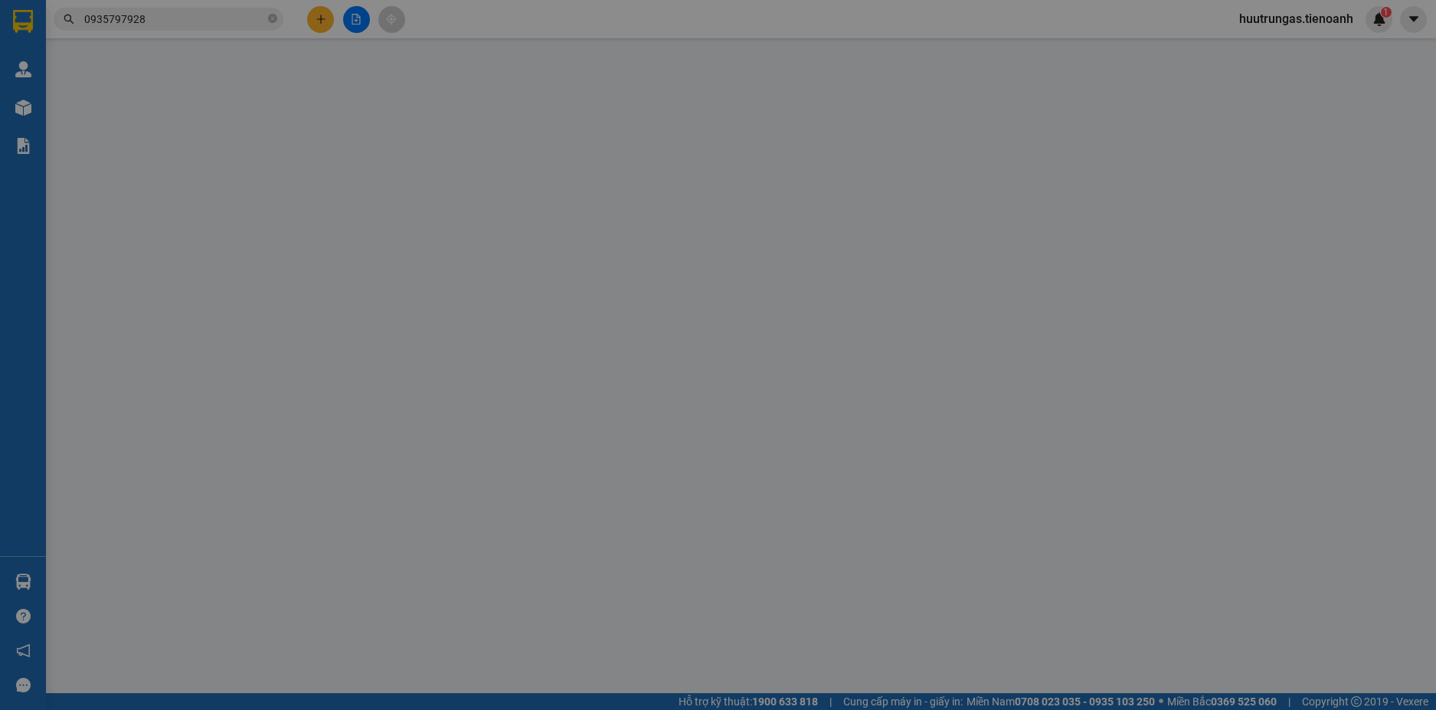
type input "0935708622"
type input "A NGÂN"
type input "0912220201"
type input "NHƯ BÌNH"
type input "70.000"
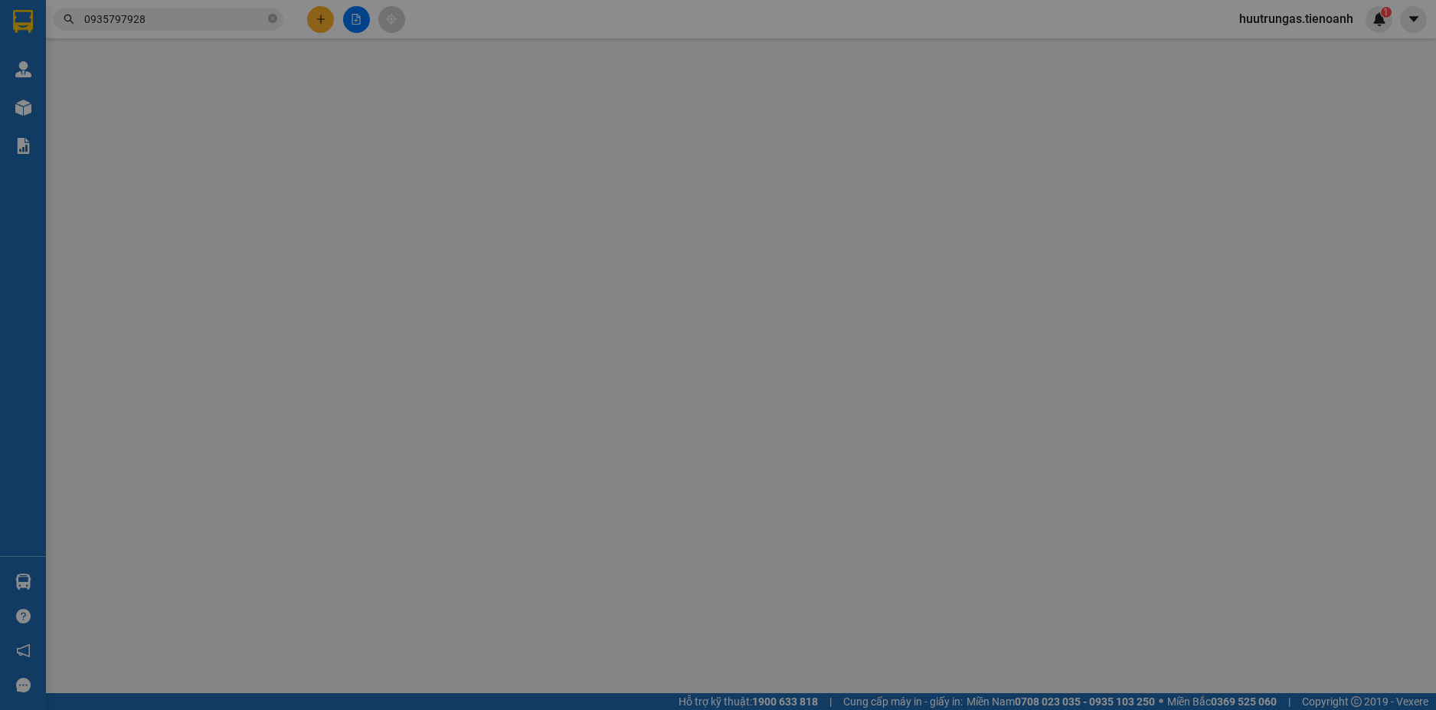
type input "70.000"
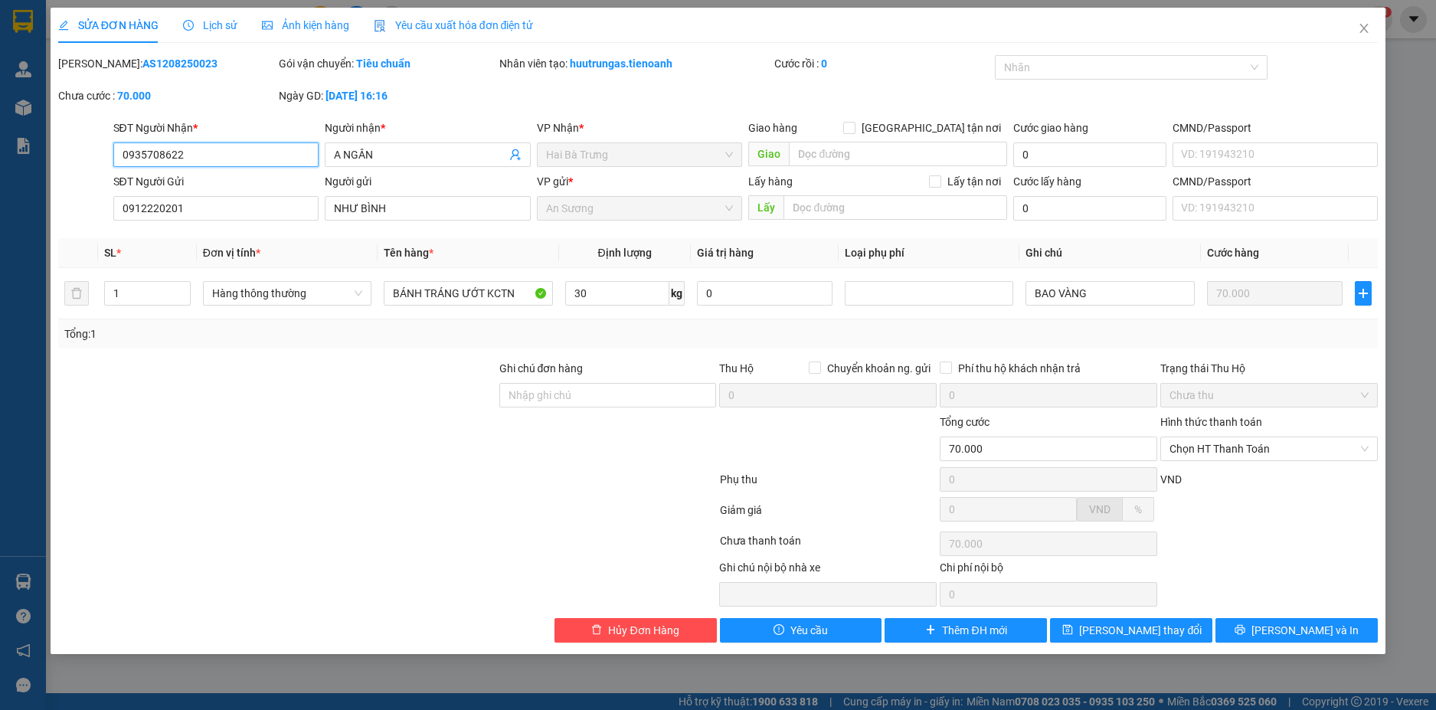
click at [171, 156] on input "0935708622" at bounding box center [216, 154] width 206 height 25
click at [248, 162] on input "0935708522" at bounding box center [216, 154] width 206 height 25
drag, startPoint x: 227, startPoint y: 158, endPoint x: 16, endPoint y: 169, distance: 211.0
click at [16, 169] on div "SỬA ĐƠN HÀNG Lịch sử Ảnh kiện hàng Yêu cầu xuất hóa đơn điện tử Total Paid Fee …" at bounding box center [718, 355] width 1436 height 710
type input "0935708522"
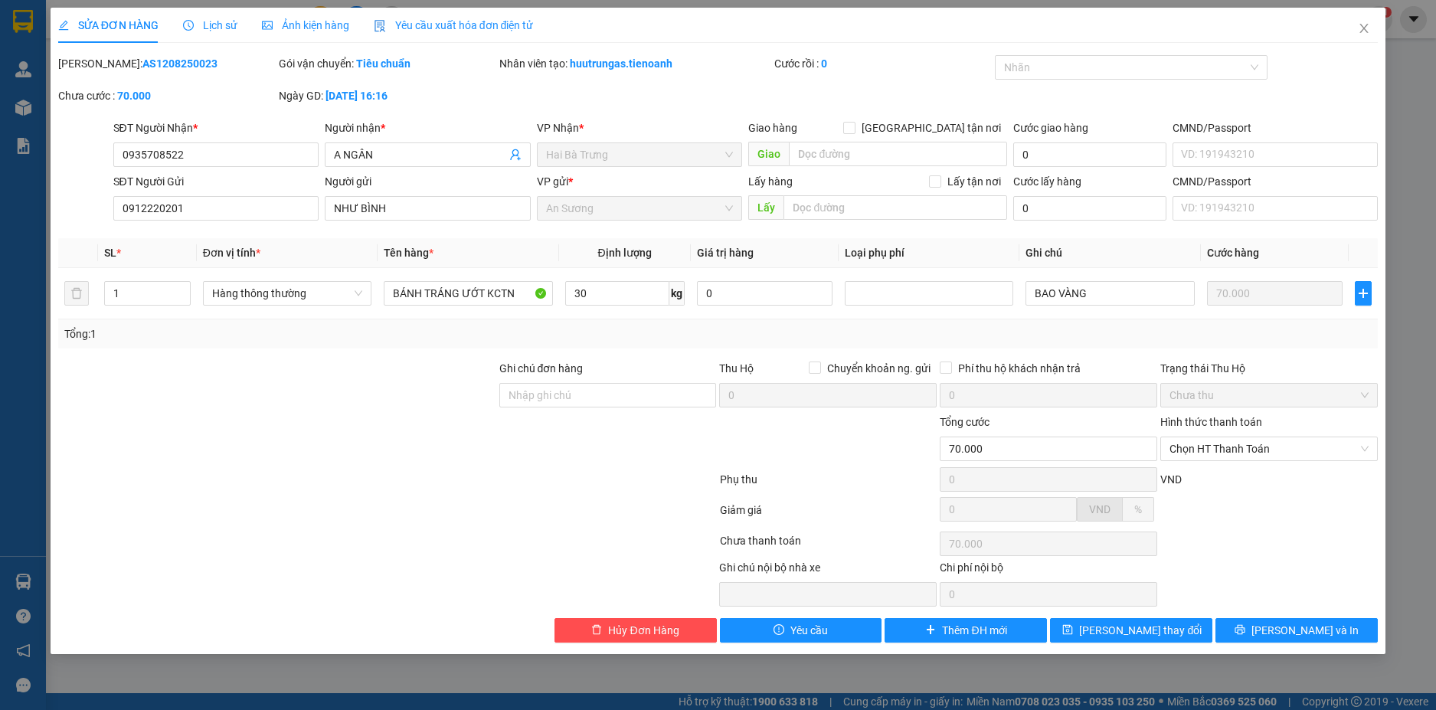
click at [257, 377] on div at bounding box center [277, 387] width 441 height 54
click at [1282, 630] on button "[PERSON_NAME] và In" at bounding box center [1297, 630] width 162 height 25
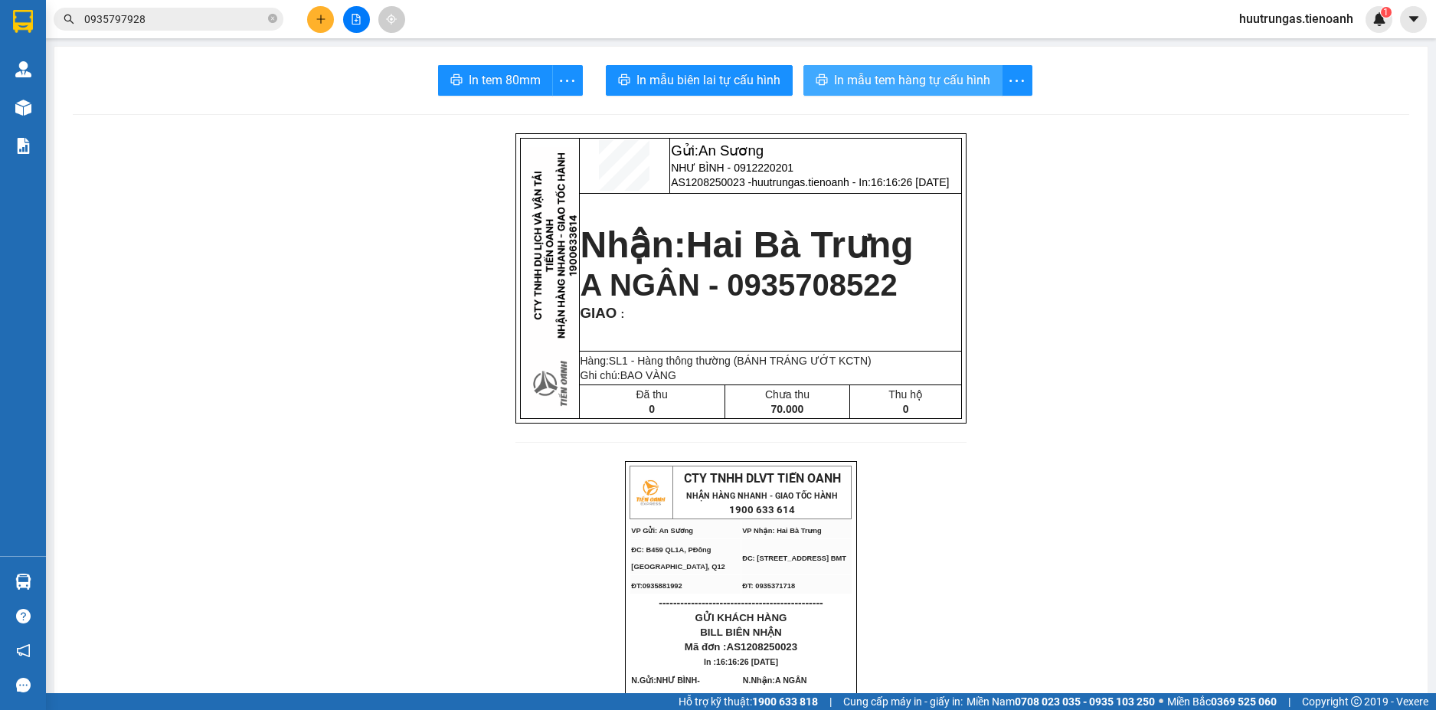
click at [946, 76] on span "In mẫu tem hàng tự cấu hình" at bounding box center [912, 79] width 156 height 19
click at [317, 25] on button at bounding box center [320, 19] width 27 height 27
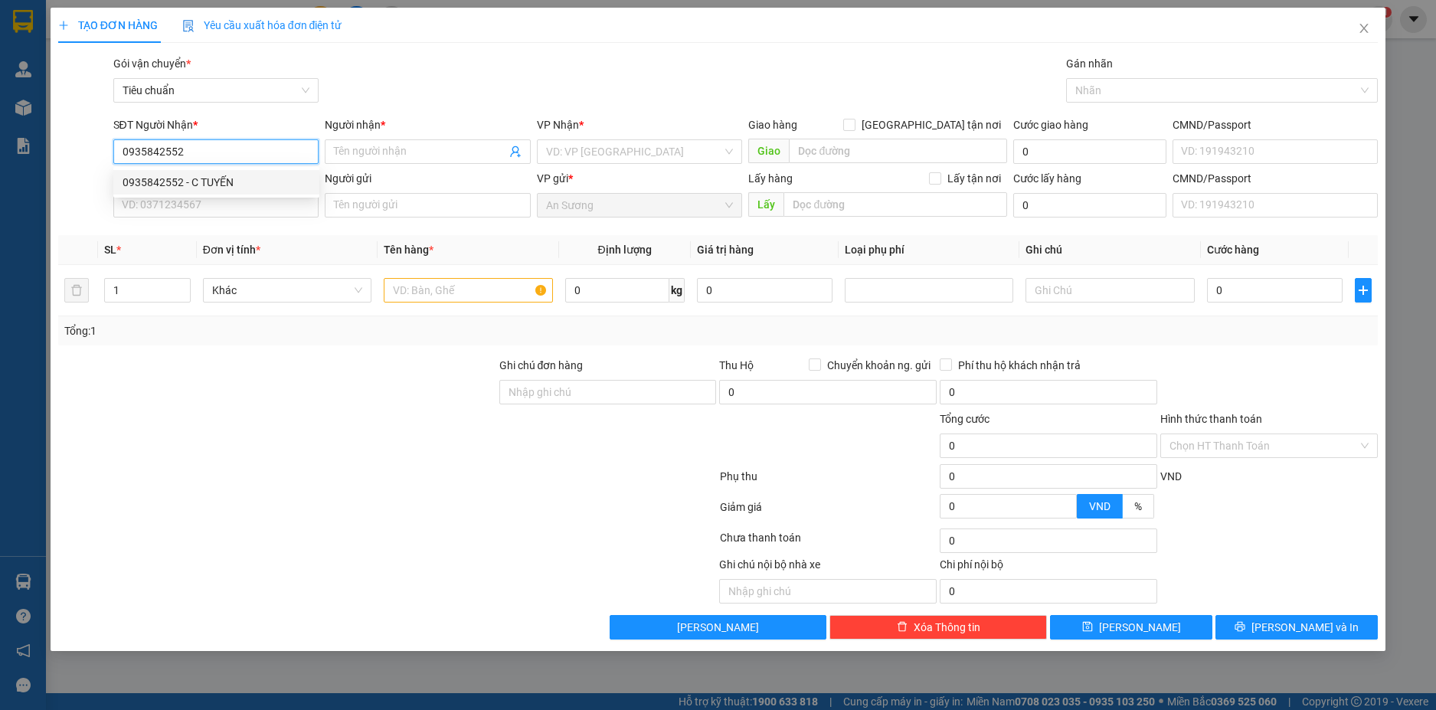
type input "0935842552"
click at [290, 197] on div "0935842552 0935842552 - C TUYẾN" at bounding box center [216, 182] width 206 height 31
click at [293, 188] on div "SĐT Người Gửi" at bounding box center [216, 181] width 206 height 23
click at [247, 151] on input "0935842552" at bounding box center [216, 151] width 206 height 25
click at [237, 182] on div "0935842552 - C TUYẾN" at bounding box center [217, 182] width 188 height 17
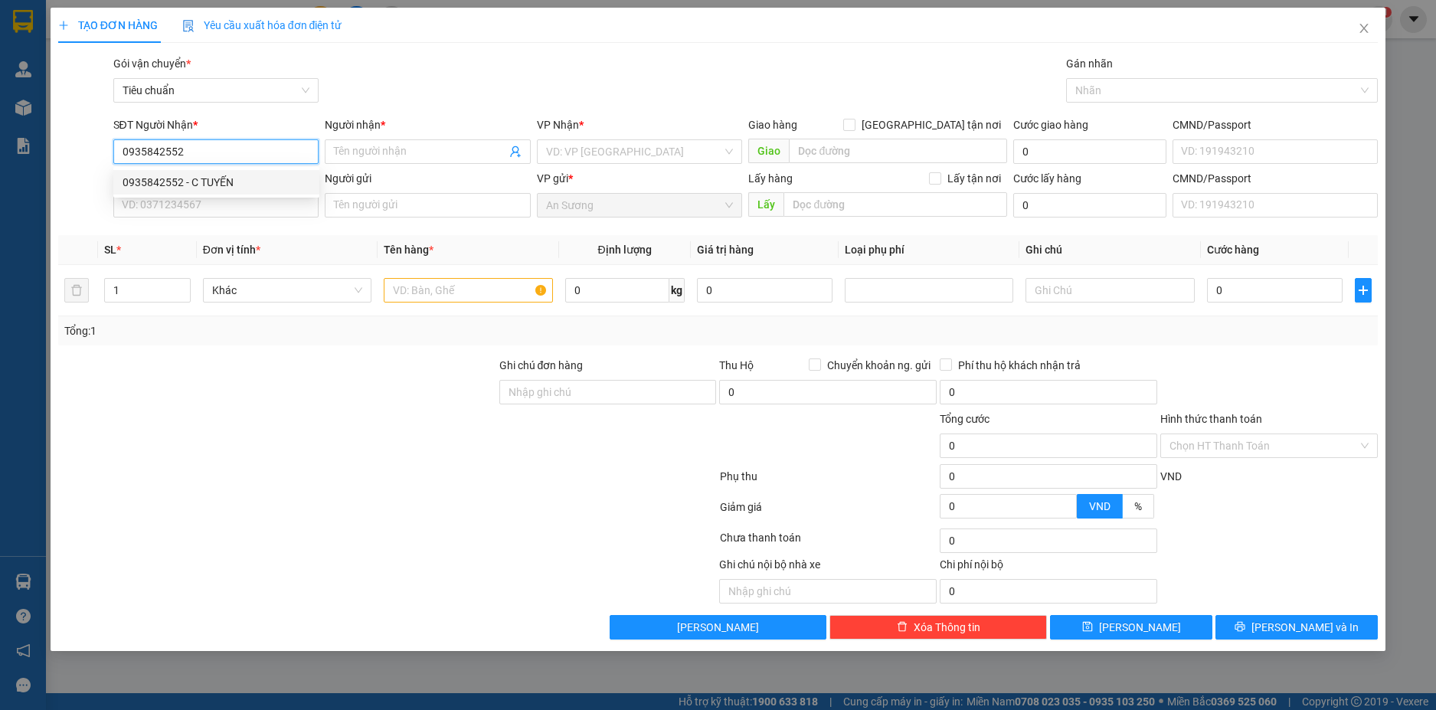
type input "C TUYẾN"
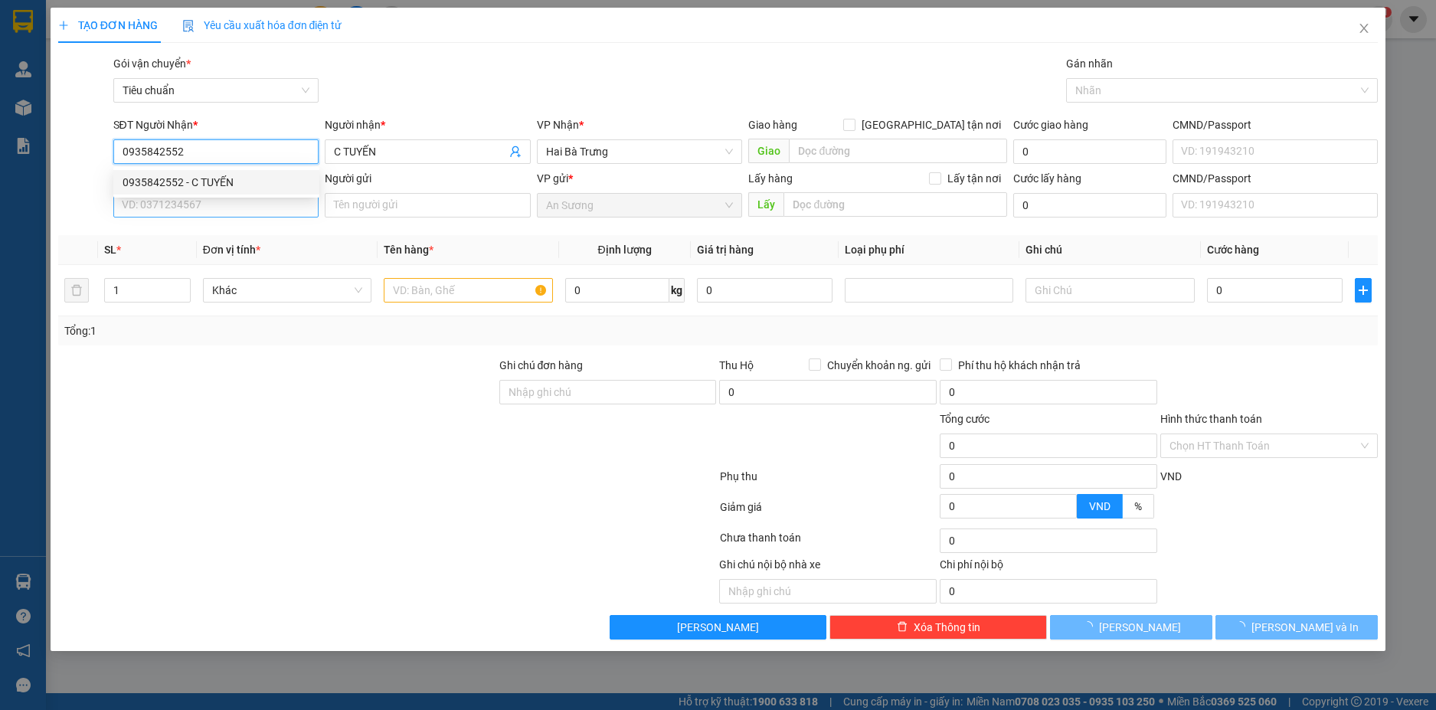
type input "60.000"
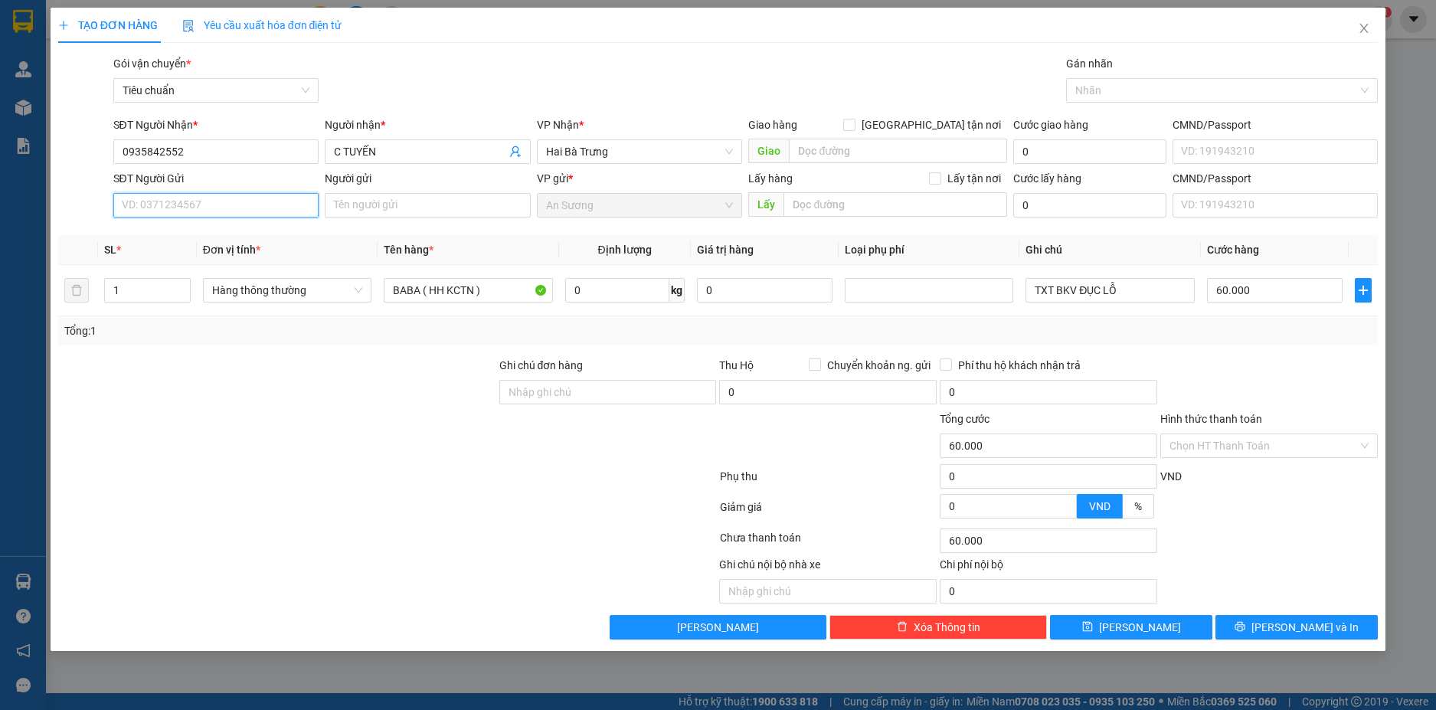
click at [271, 206] on input "SĐT Người Gửi" at bounding box center [216, 205] width 206 height 25
click at [233, 233] on div "0932044733 - TIỀN HẬU" at bounding box center [217, 236] width 188 height 17
type input "0932044733"
type input "TIỀN HẬU"
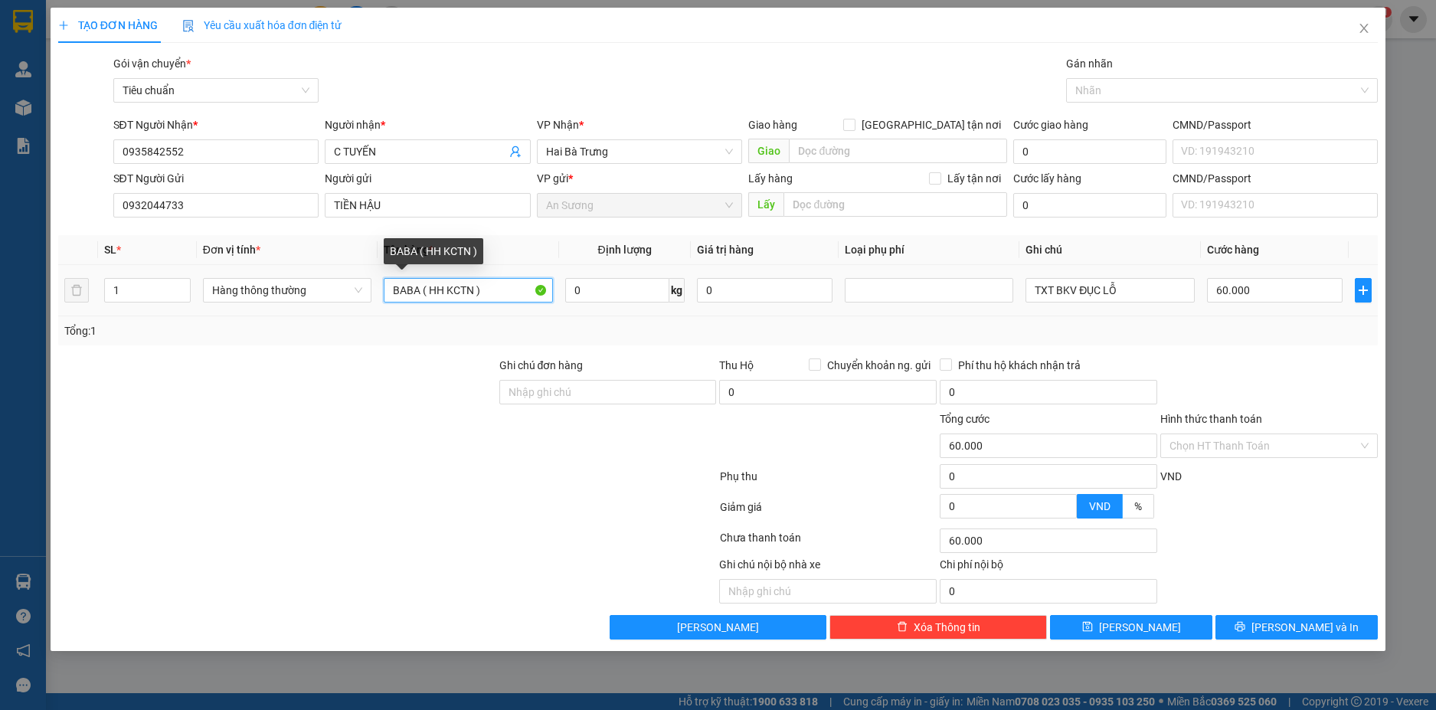
drag, startPoint x: 472, startPoint y: 287, endPoint x: 426, endPoint y: 290, distance: 46.0
click at [426, 290] on input "BABA ( HH KCTN )" at bounding box center [468, 290] width 169 height 25
type input "[PERSON_NAME] (ĐÃ TƯ VẤN CSVC )"
click at [592, 291] on input "0" at bounding box center [617, 290] width 104 height 25
type input "32"
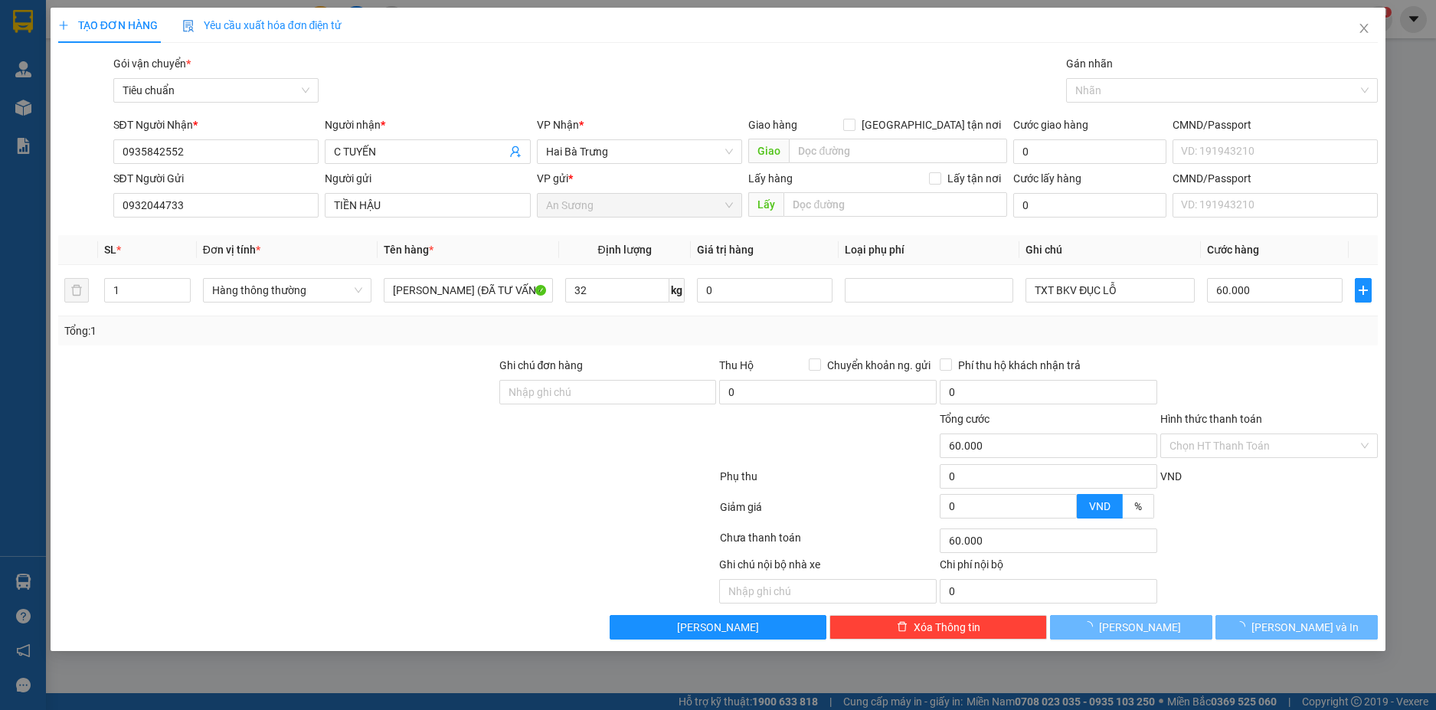
click at [1353, 356] on div "Transit Pickup Surcharge Ids Transit Deliver Surcharge Ids Transit Deliver Surc…" at bounding box center [718, 347] width 1321 height 585
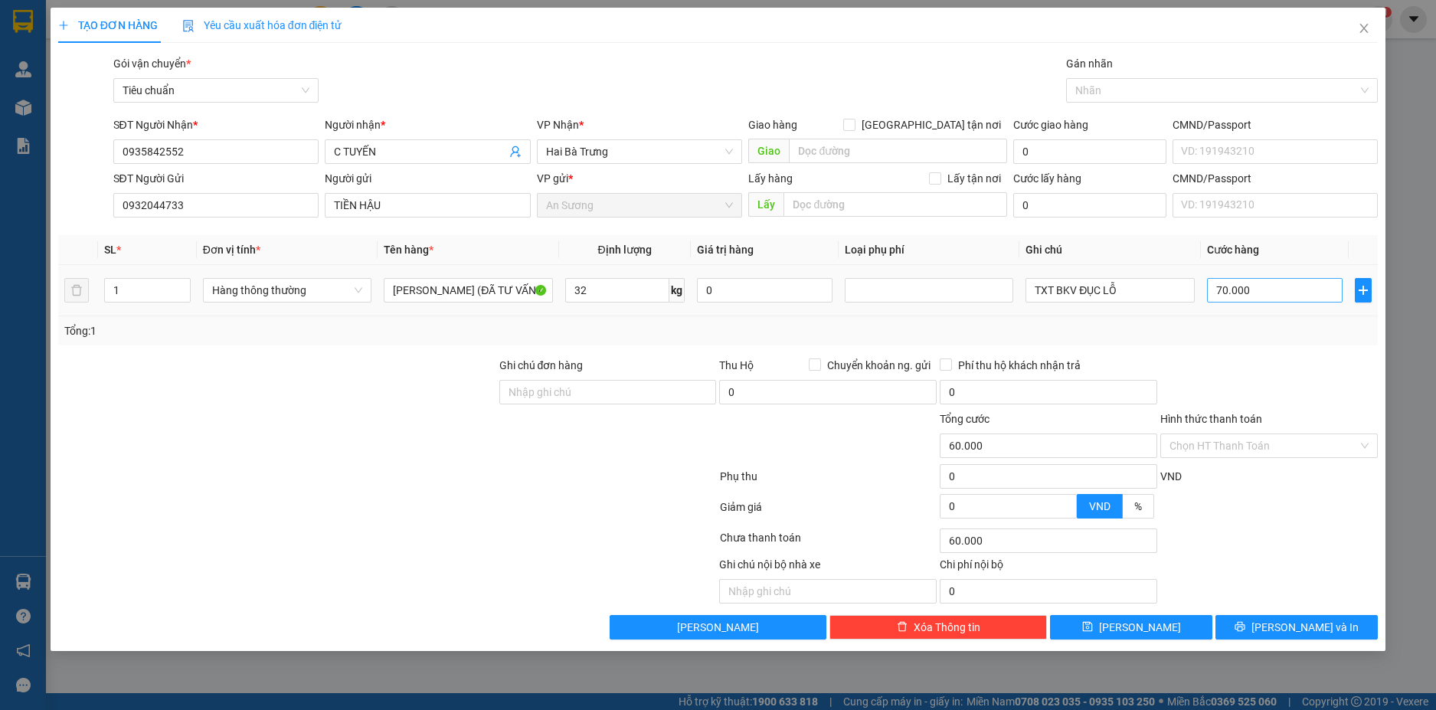
type input "70.000"
click at [1330, 624] on button "[PERSON_NAME] và In" at bounding box center [1297, 627] width 162 height 25
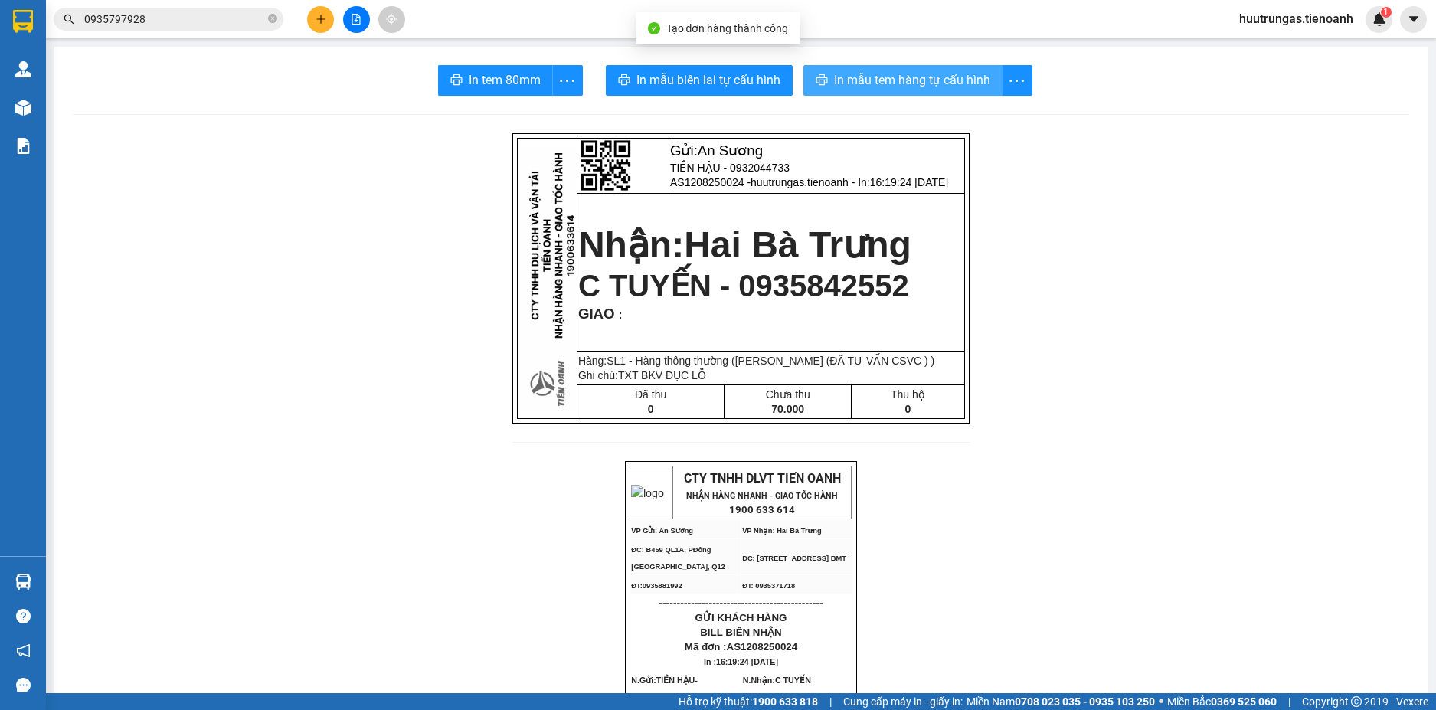
click at [896, 74] on span "In mẫu tem hàng tự cấu hình" at bounding box center [912, 79] width 156 height 19
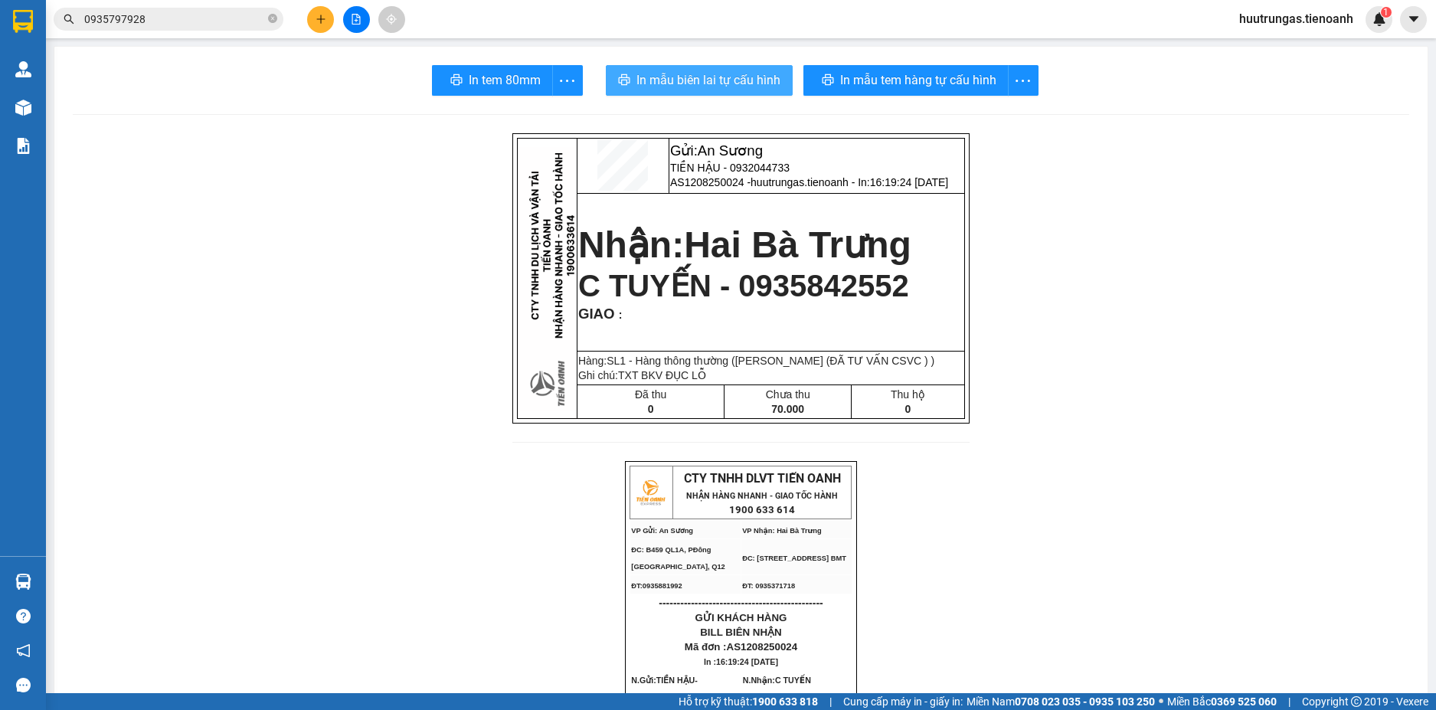
click at [696, 87] on span "In mẫu biên lai tự cấu hình" at bounding box center [709, 79] width 144 height 19
click at [331, 28] on div at bounding box center [356, 19] width 115 height 27
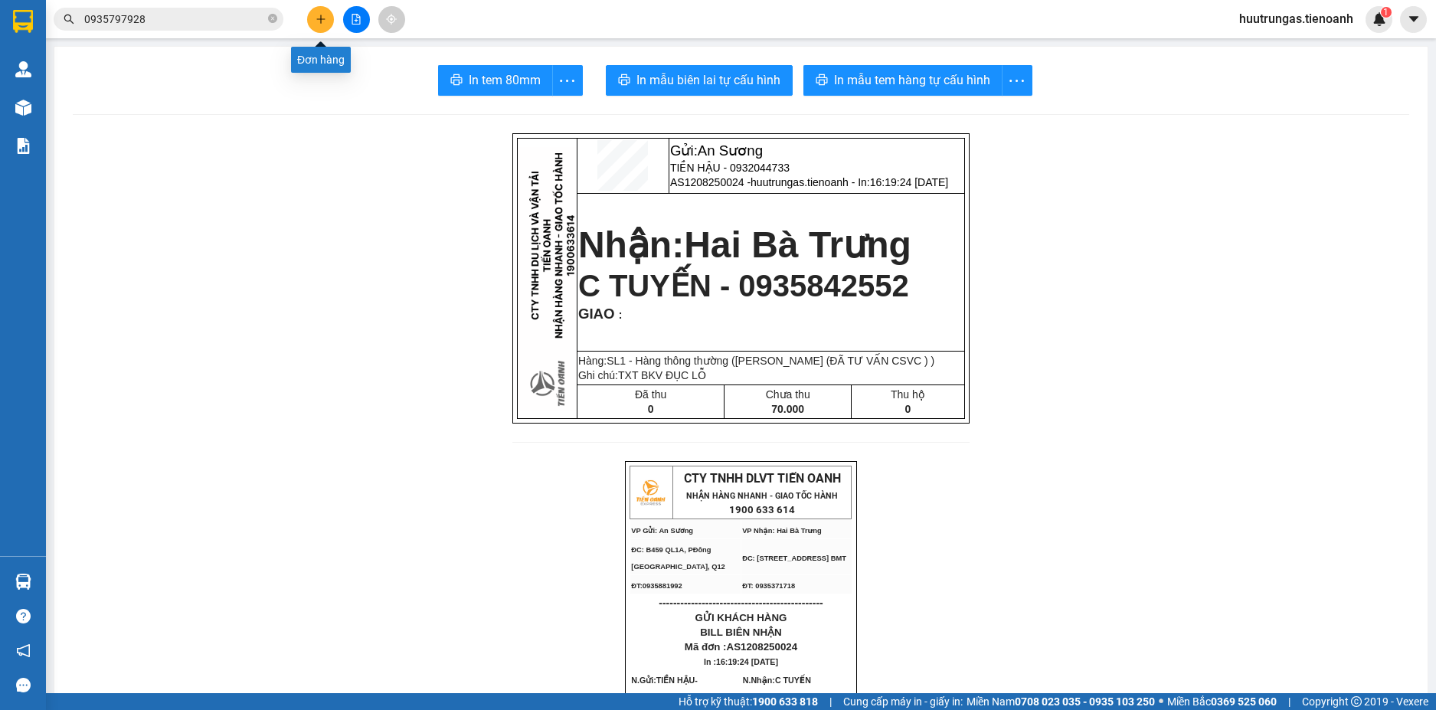
click at [318, 30] on button at bounding box center [320, 19] width 27 height 27
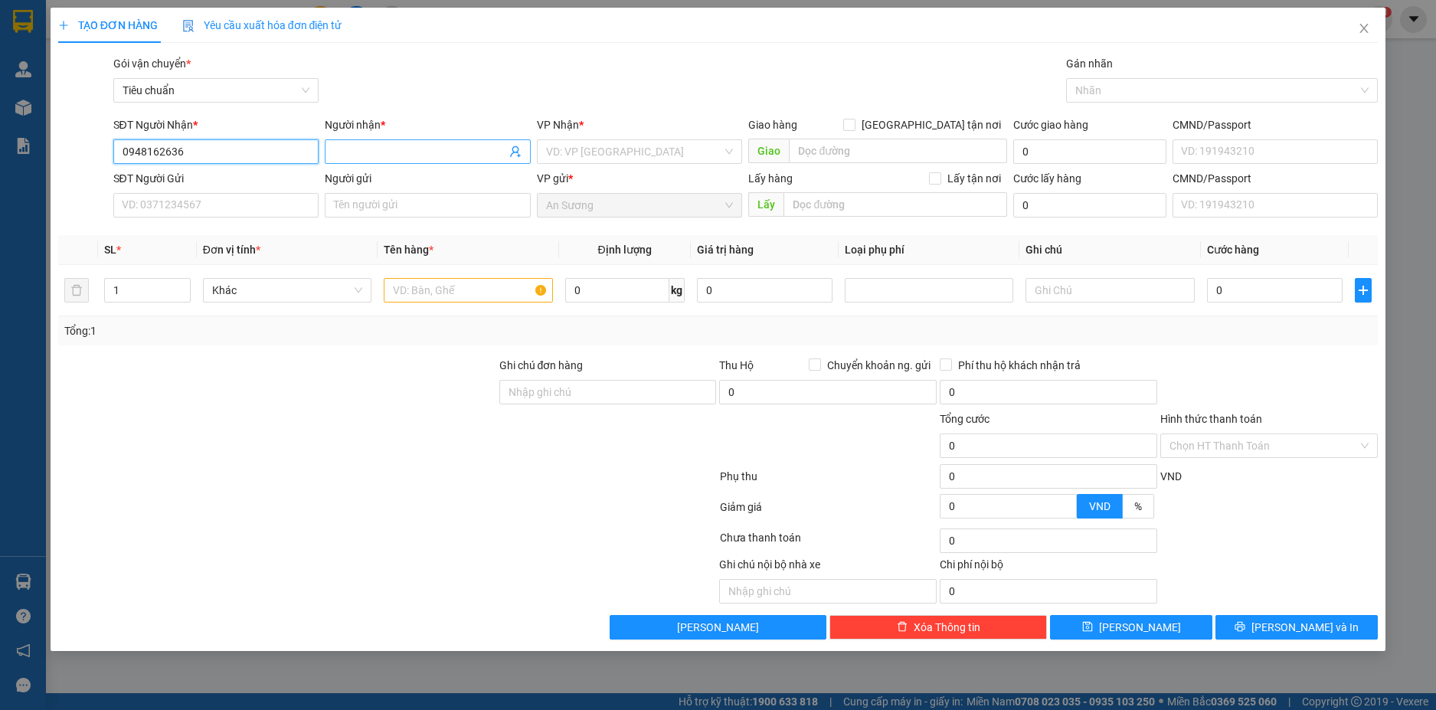
type input "0948162636"
click at [359, 147] on input "Người nhận *" at bounding box center [420, 151] width 172 height 17
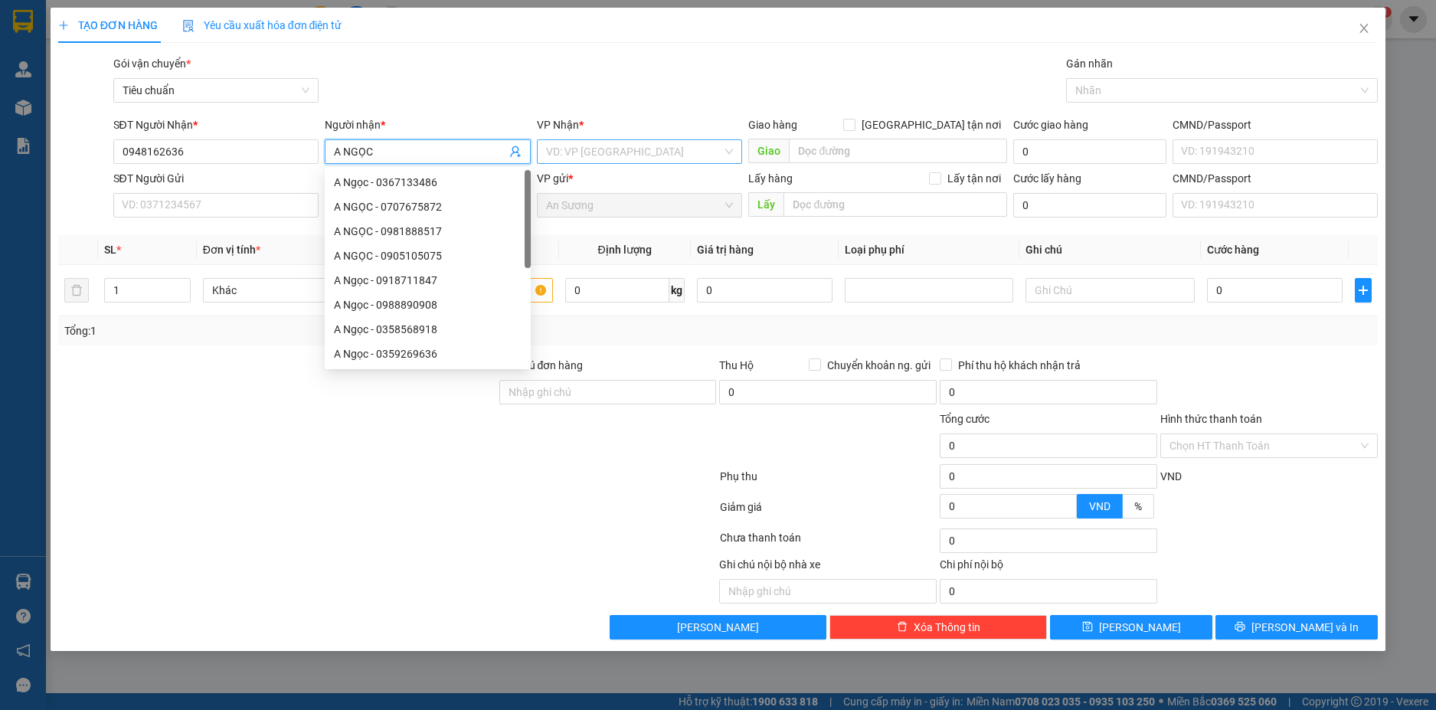
type input "A NGỌC"
click at [656, 152] on input "search" at bounding box center [634, 151] width 177 height 23
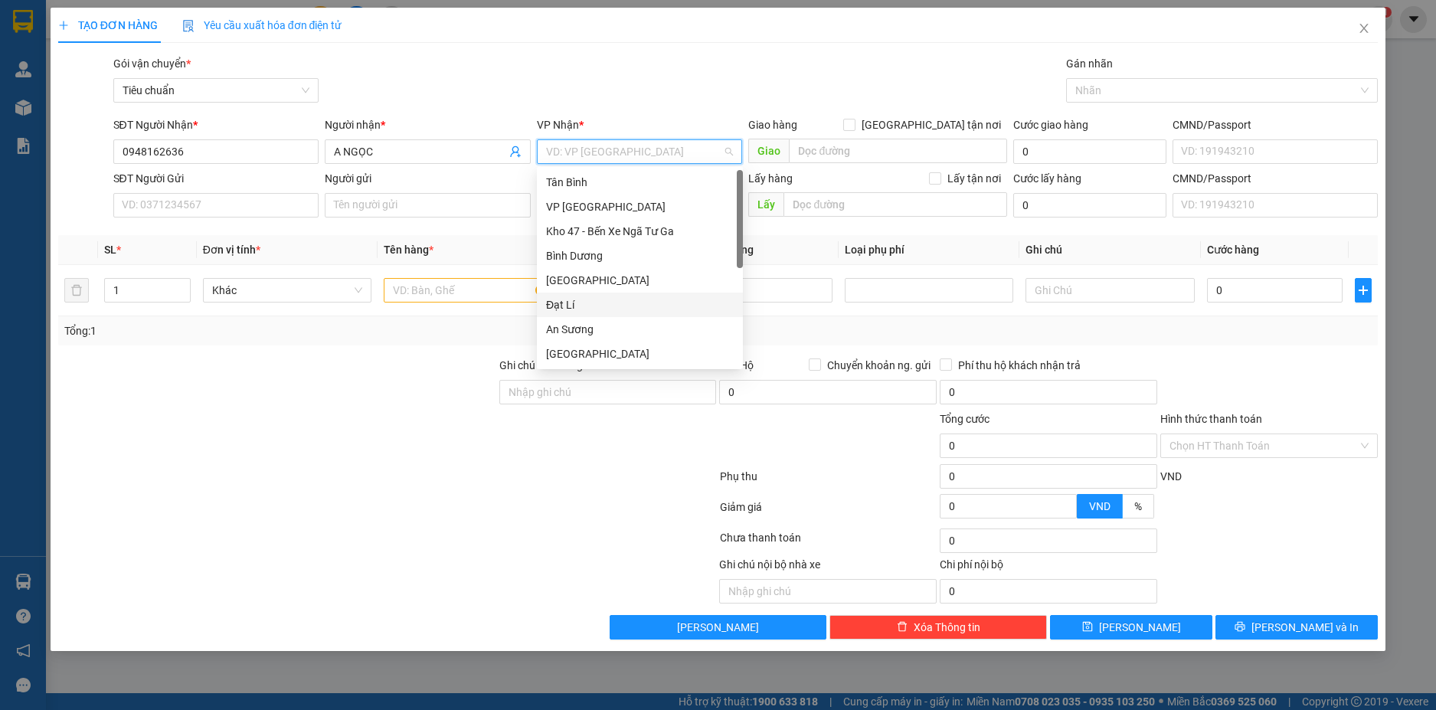
type input "H"
click at [595, 303] on div "Hai Bà Trưng" at bounding box center [640, 304] width 188 height 17
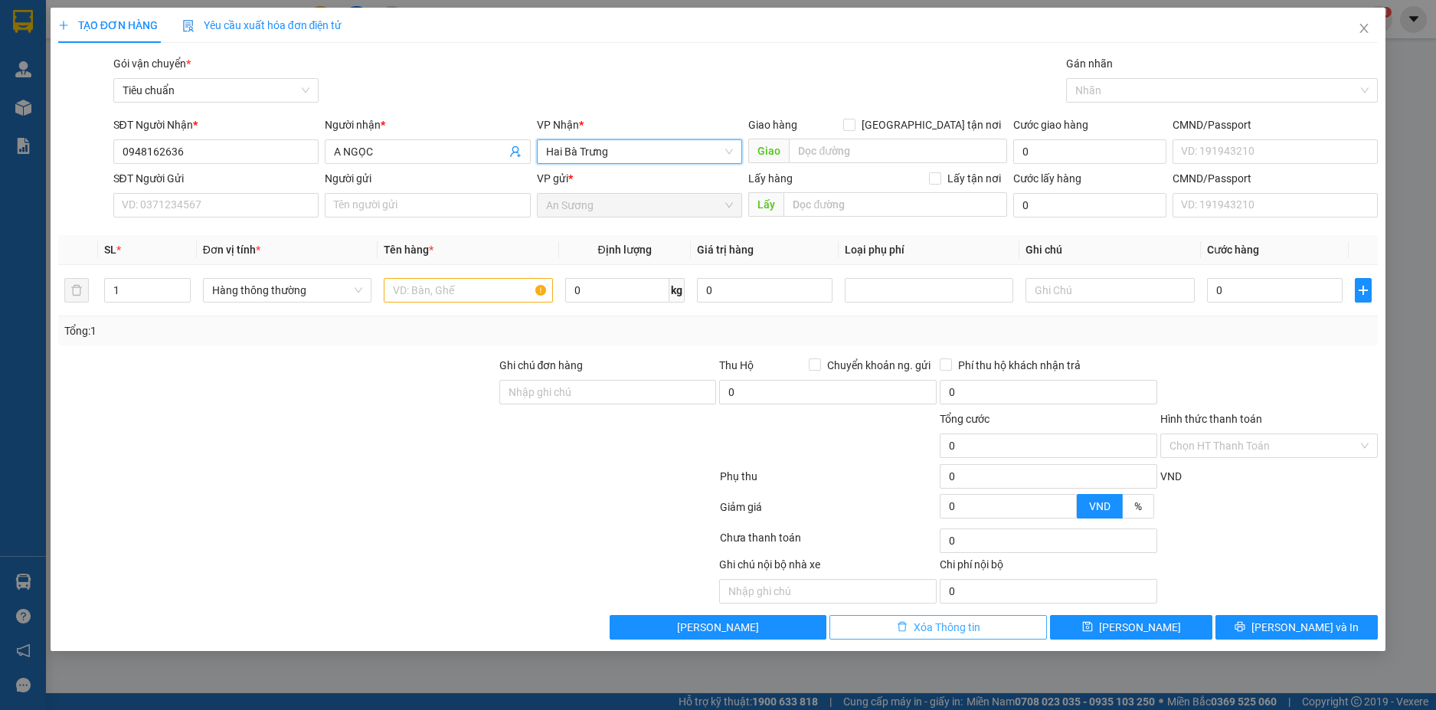
click at [947, 627] on span "Xóa Thông tin" at bounding box center [947, 627] width 67 height 17
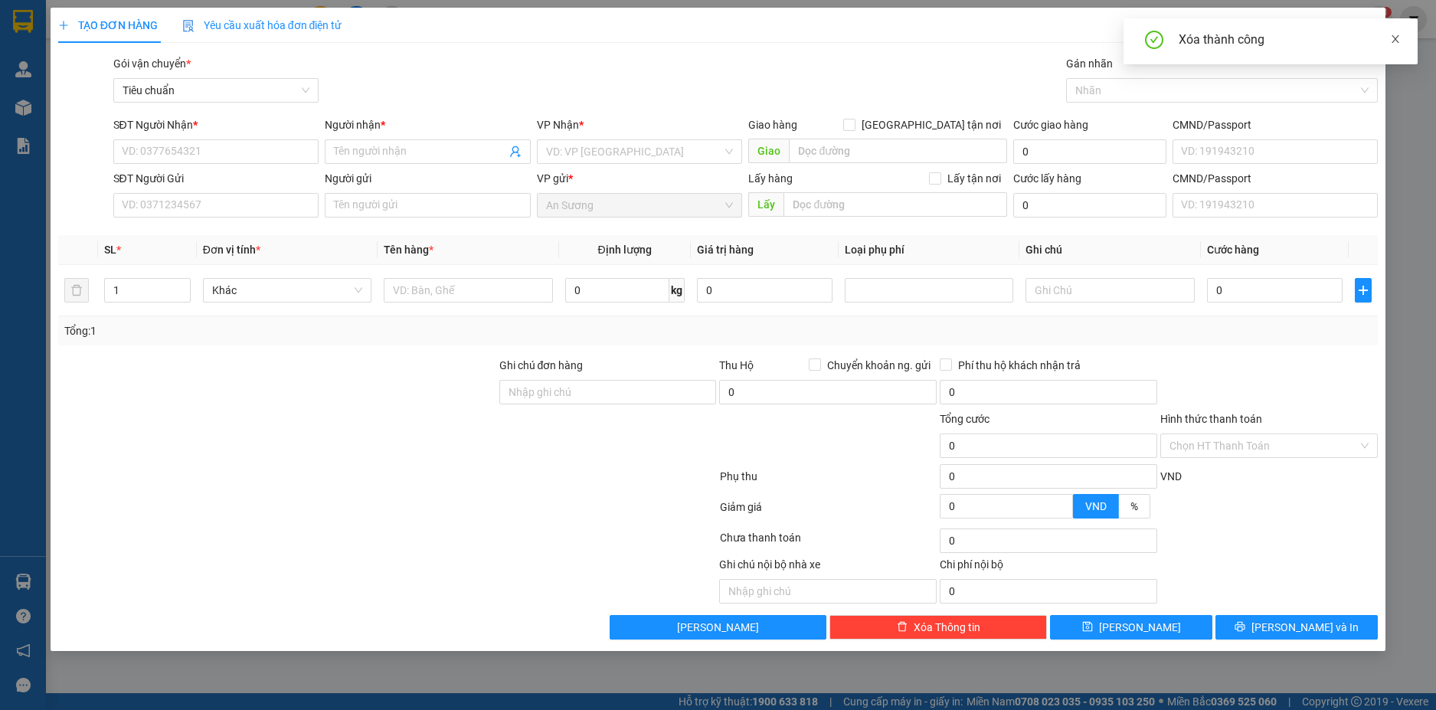
click at [1396, 37] on icon "close" at bounding box center [1395, 39] width 11 height 11
click at [1371, 31] on icon "close" at bounding box center [1364, 28] width 12 height 12
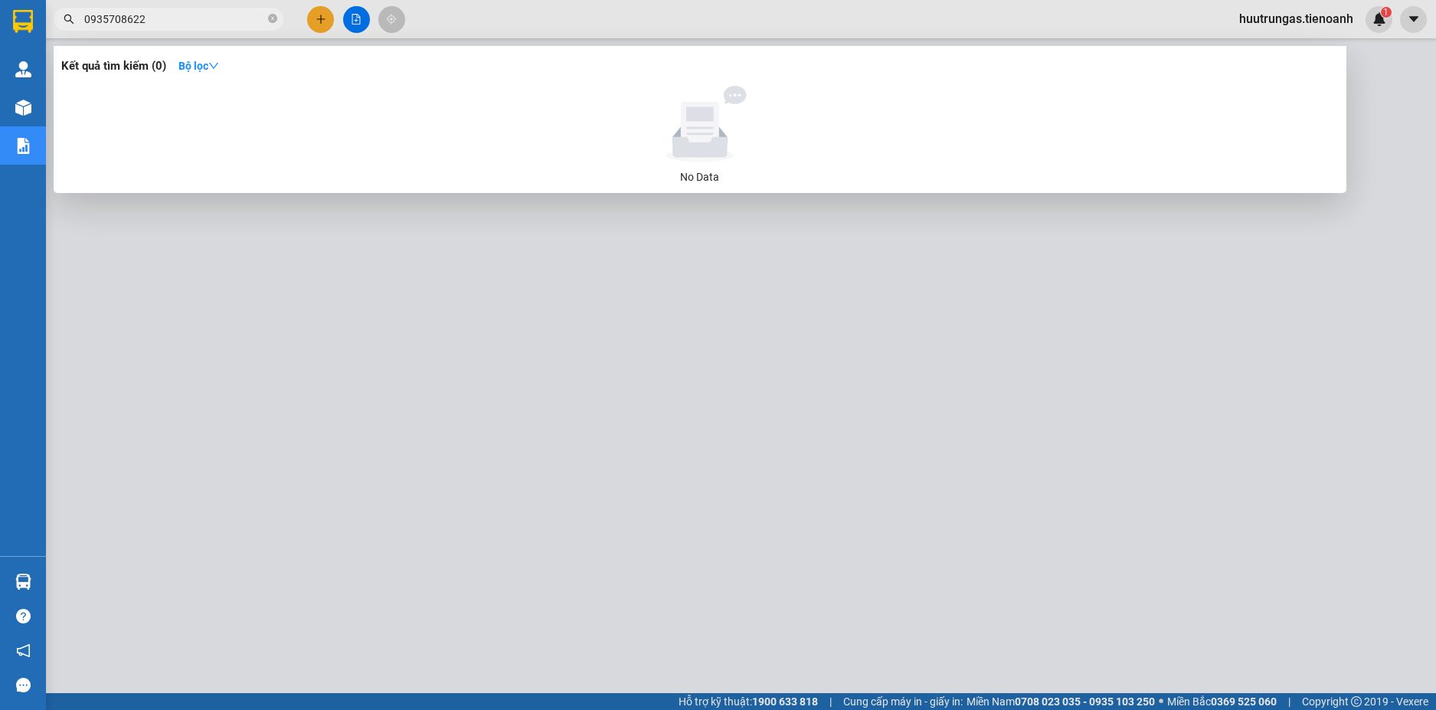
click at [160, 18] on input "0935708622" at bounding box center [174, 19] width 181 height 17
paste input "5"
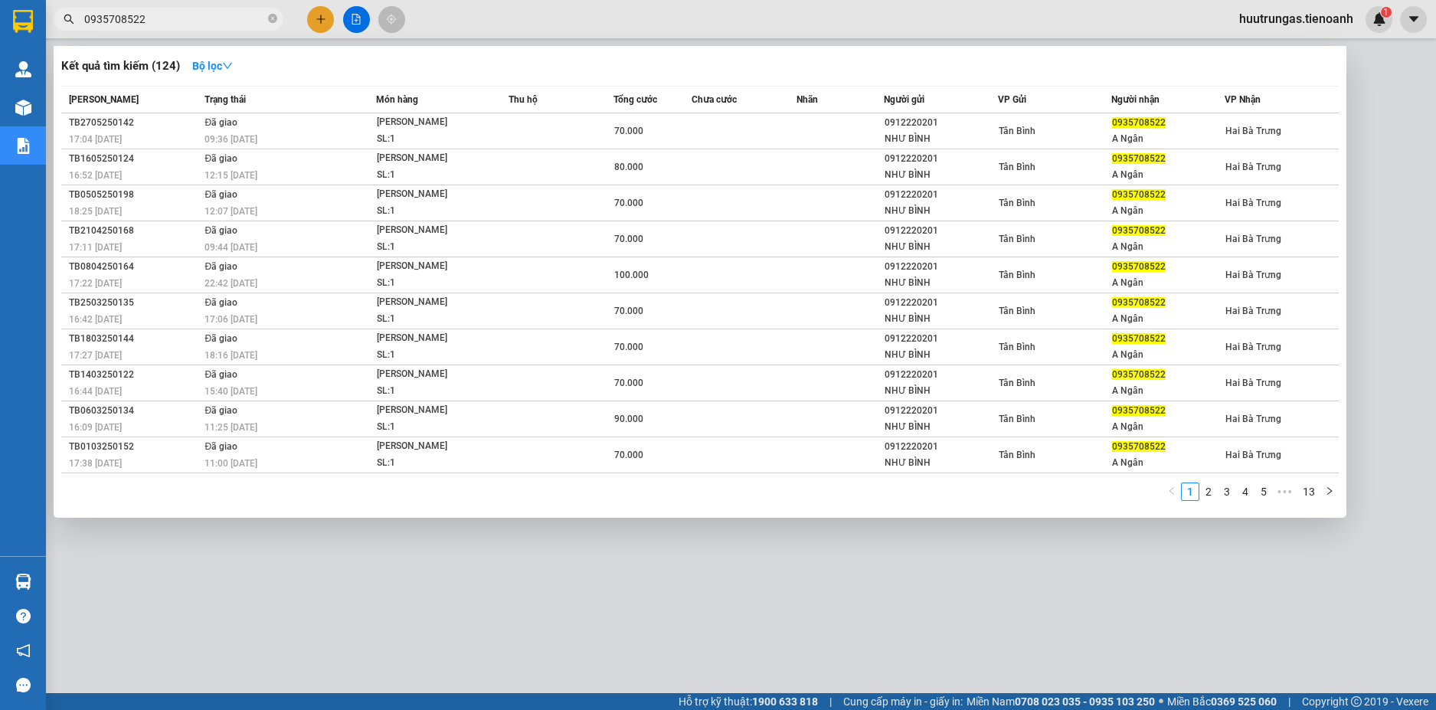
type input "0935708522"
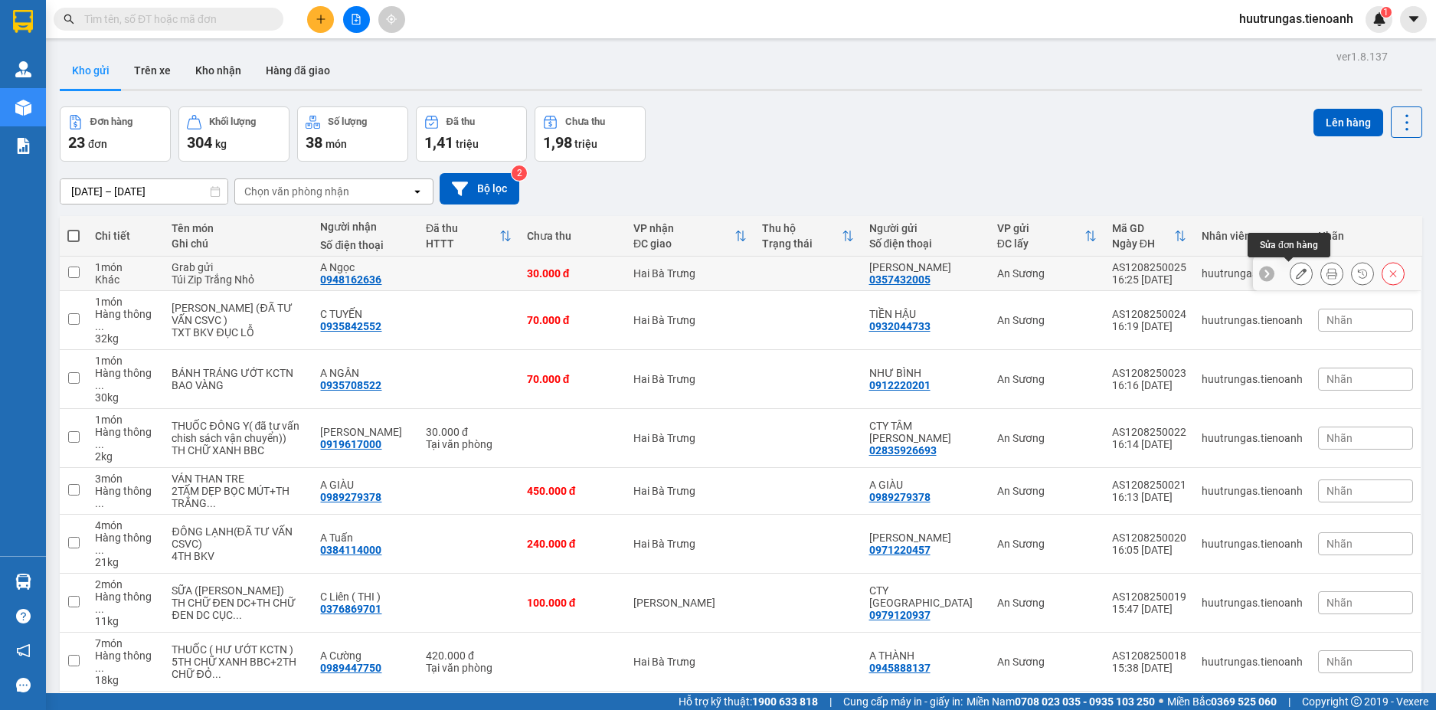
click at [1296, 276] on icon at bounding box center [1301, 273] width 11 height 11
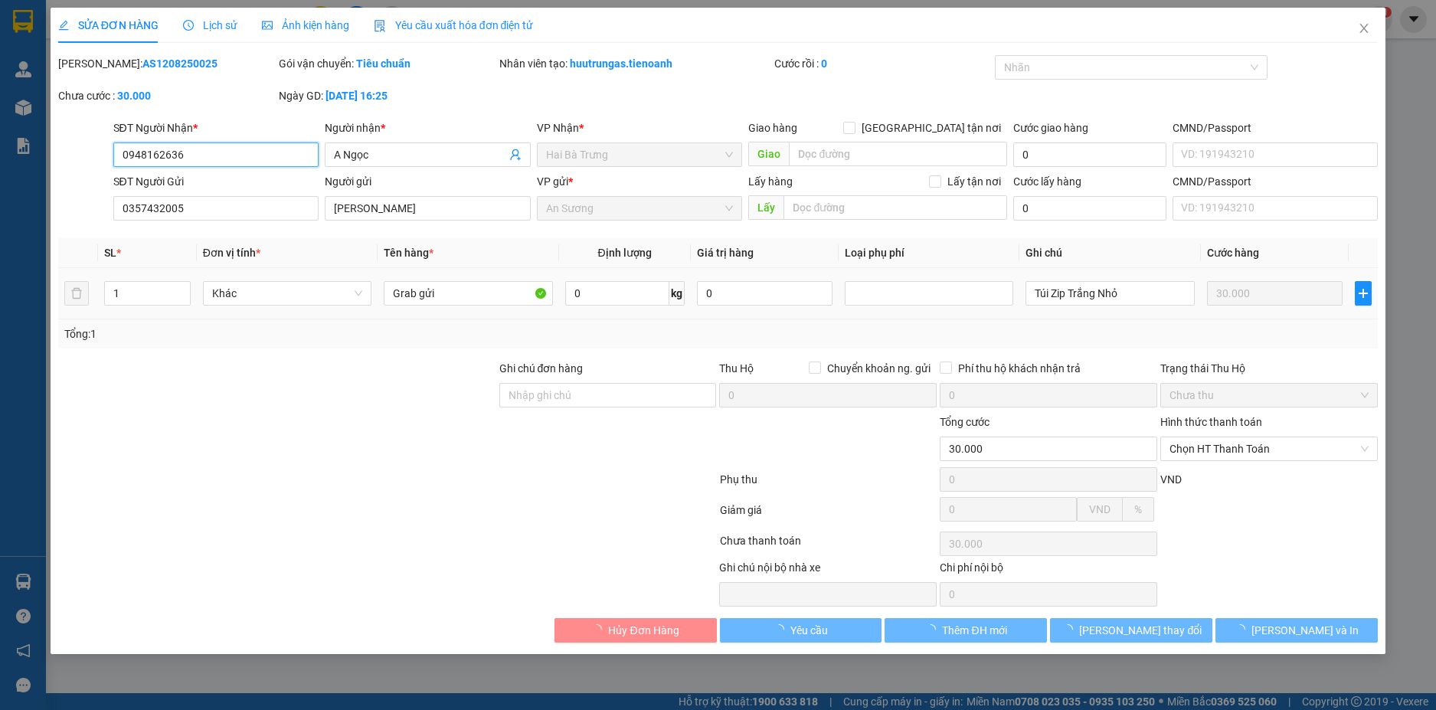
type input "0948162636"
type input "A Ngọc"
type input "0357432005"
type input "[PERSON_NAME]"
type input "30.000"
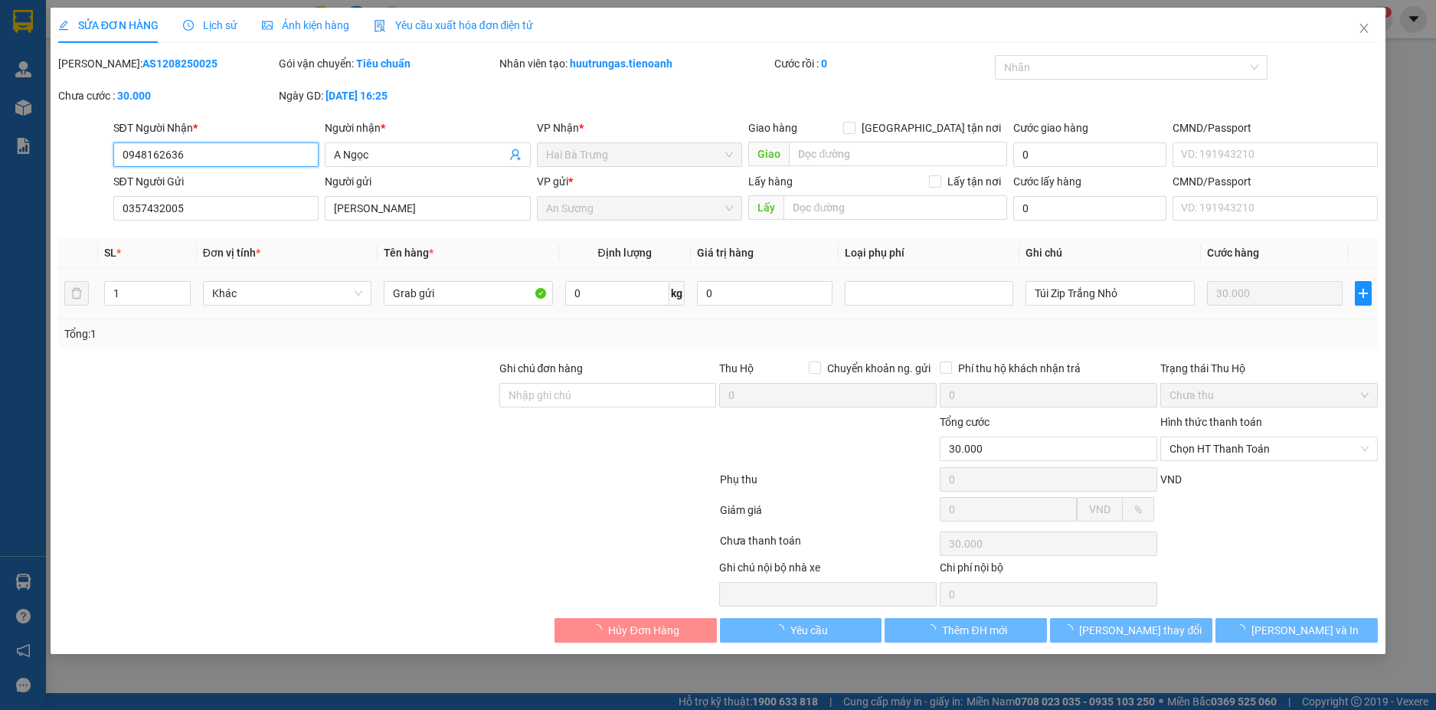
type input "30.000"
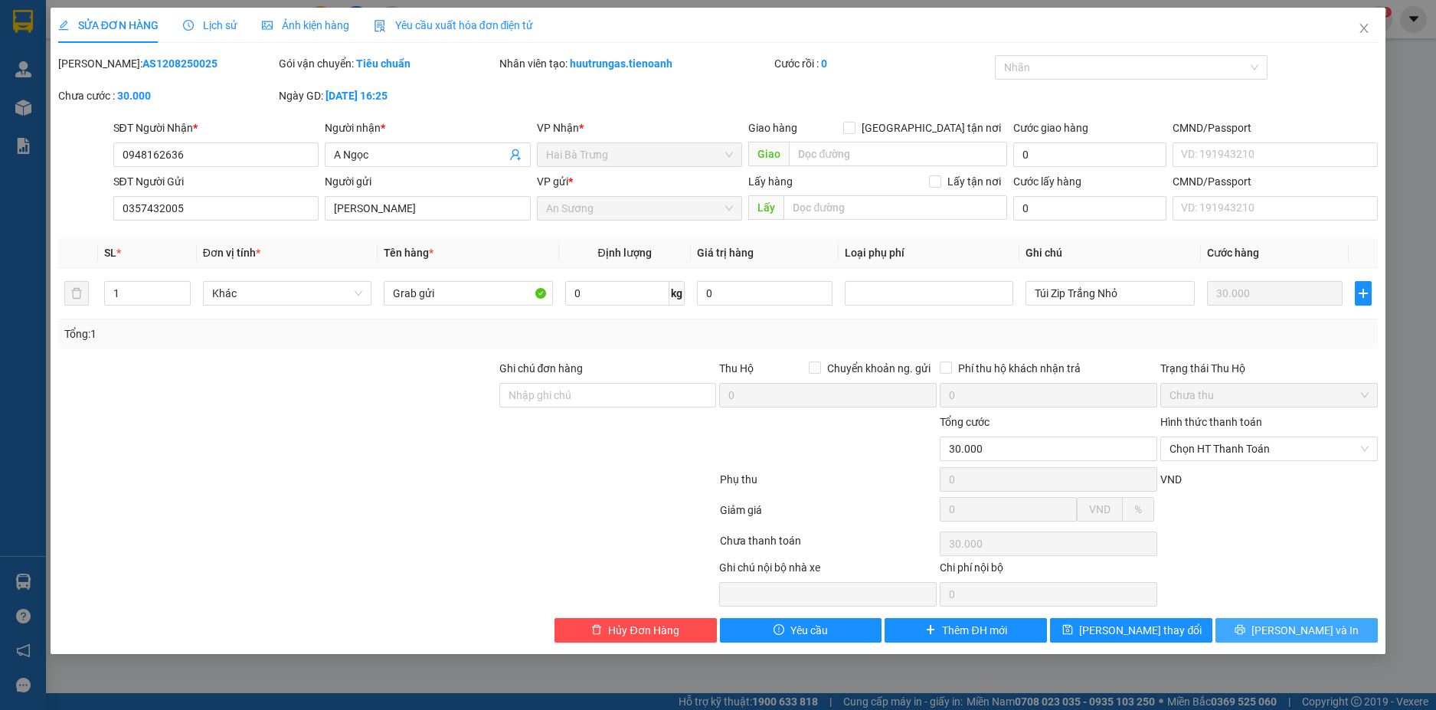
click at [1297, 632] on span "[PERSON_NAME] và In" at bounding box center [1305, 630] width 107 height 17
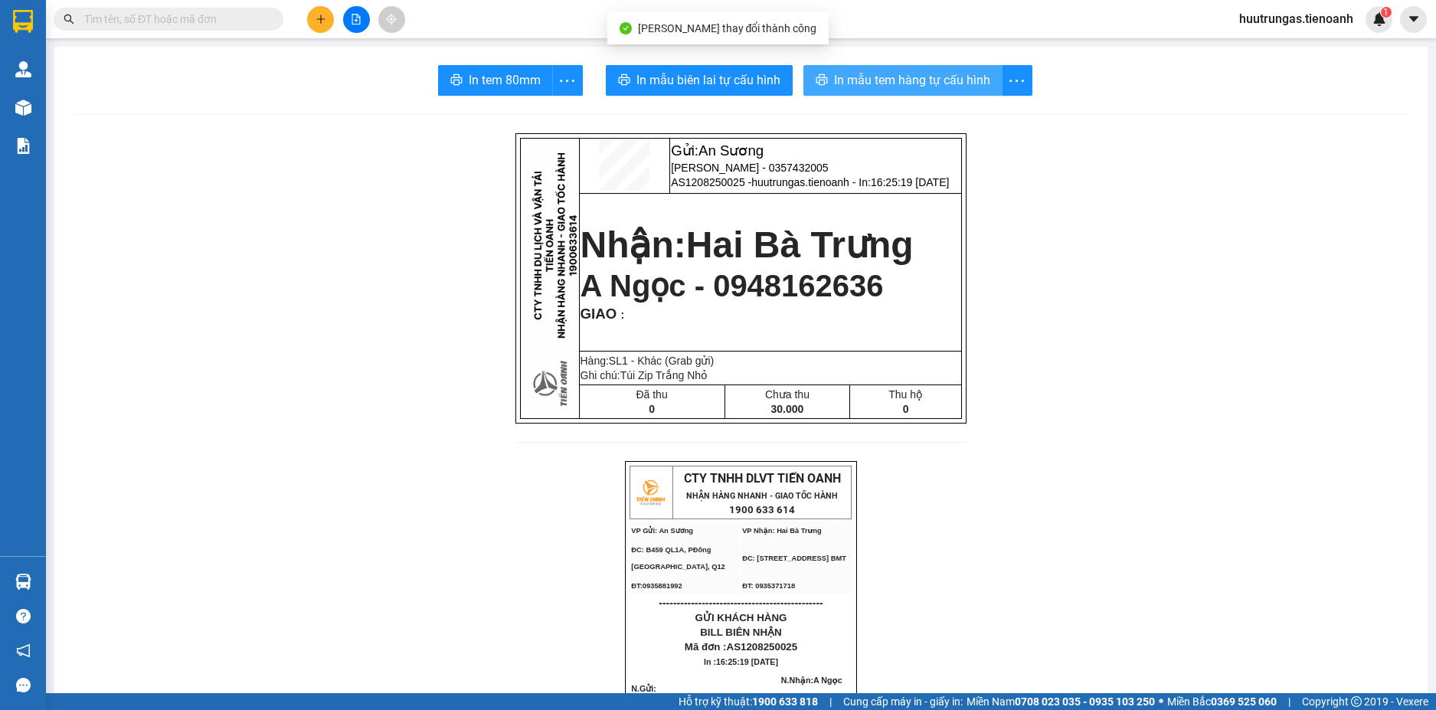
click at [935, 79] on span "In mẫu tem hàng tự cấu hình" at bounding box center [912, 79] width 156 height 19
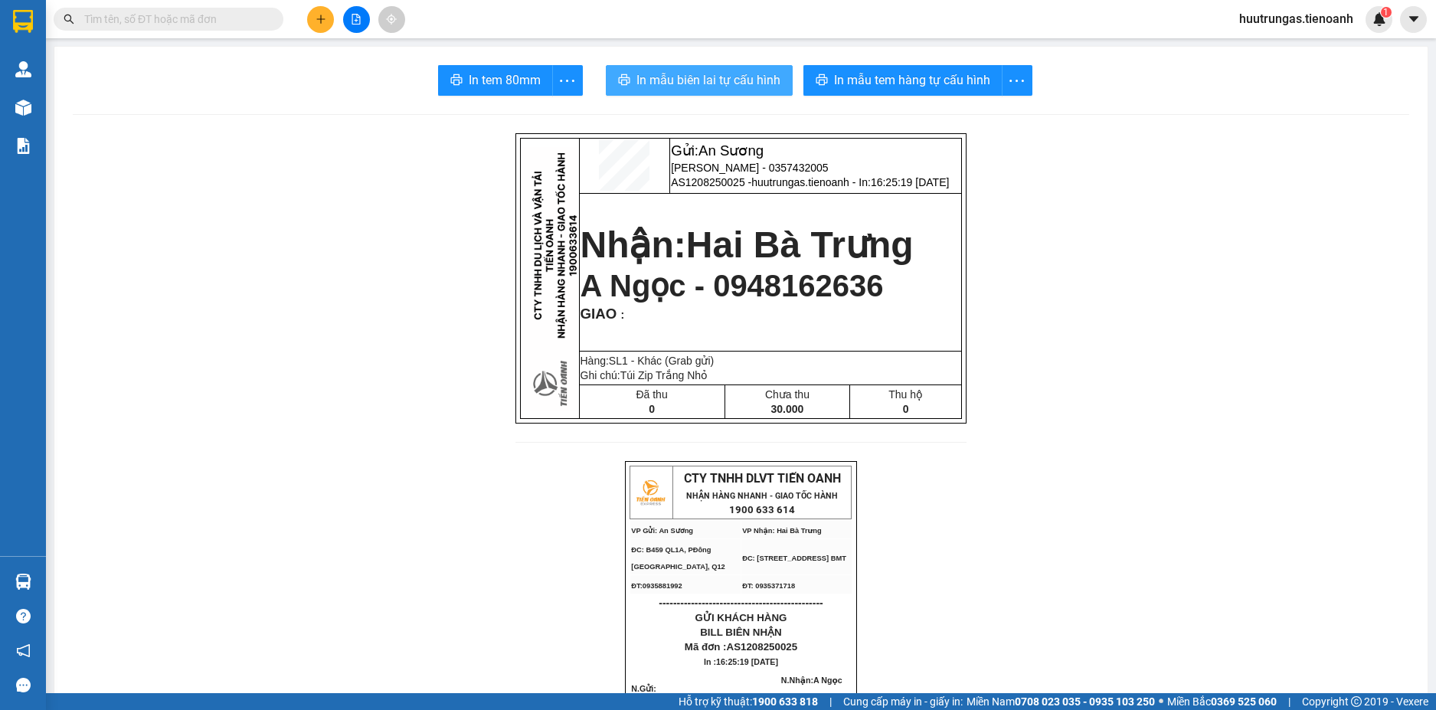
click at [719, 77] on span "In mẫu biên lai tự cấu hình" at bounding box center [709, 79] width 144 height 19
click at [744, 80] on span "In mẫu biên lai tự cấu hình" at bounding box center [709, 79] width 144 height 19
click at [318, 30] on button at bounding box center [320, 19] width 27 height 27
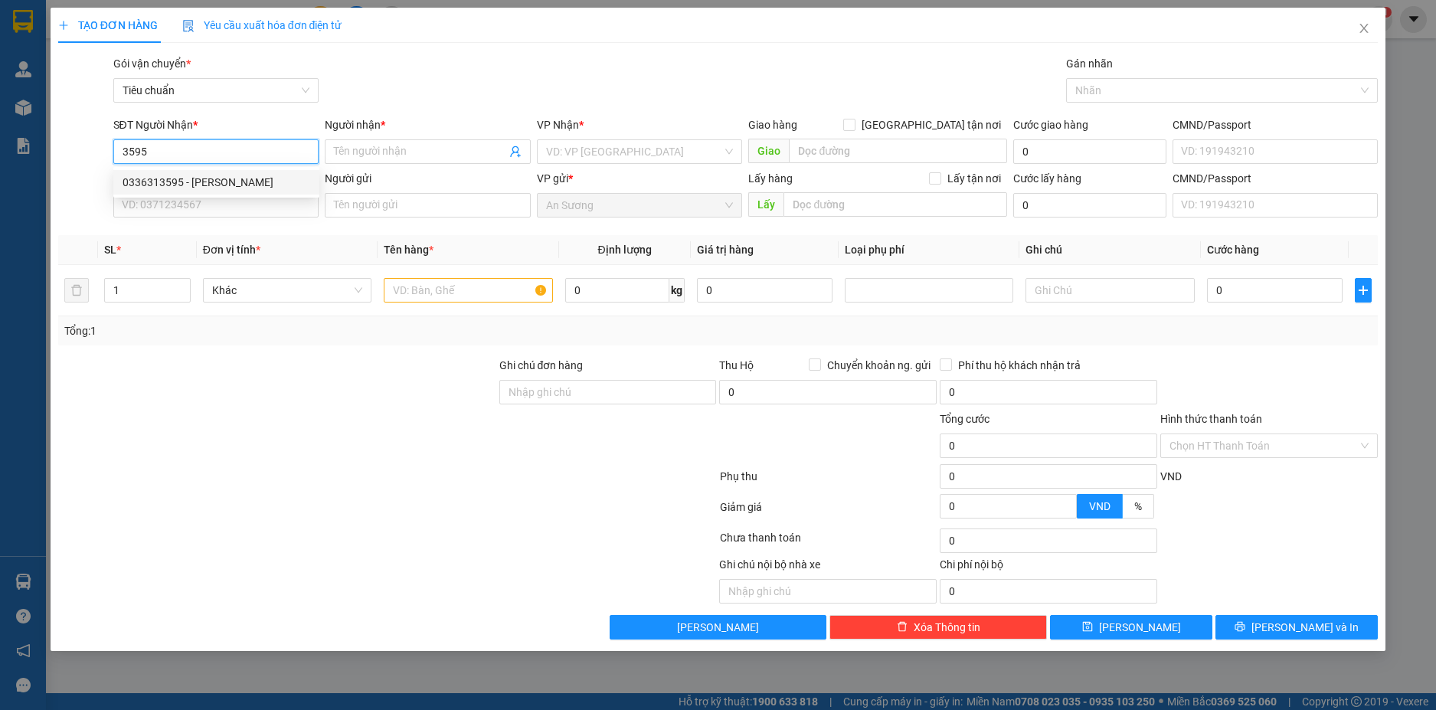
click at [227, 182] on div "0336313595 - [PERSON_NAME]" at bounding box center [217, 182] width 188 height 17
type input "0336313595"
type input "C ĐÀO"
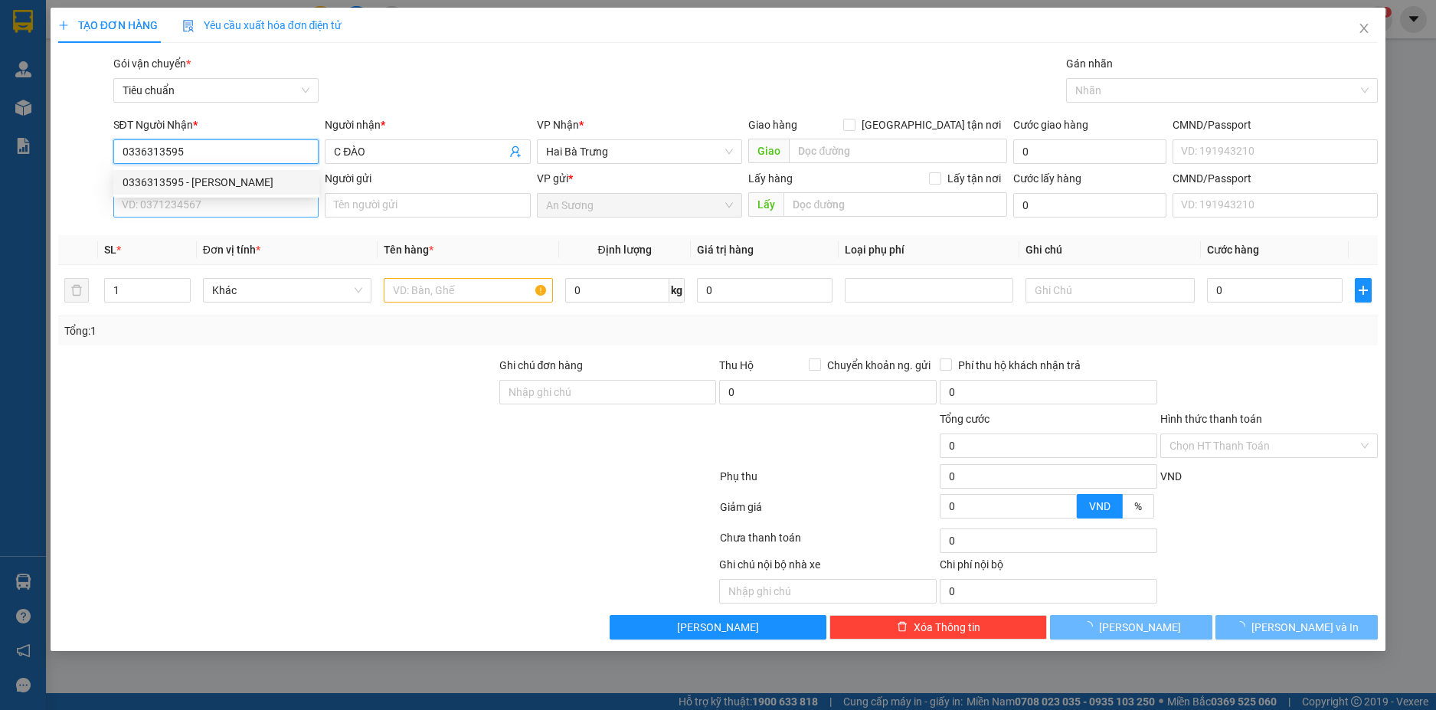
type input "180.000"
type input "0336313595"
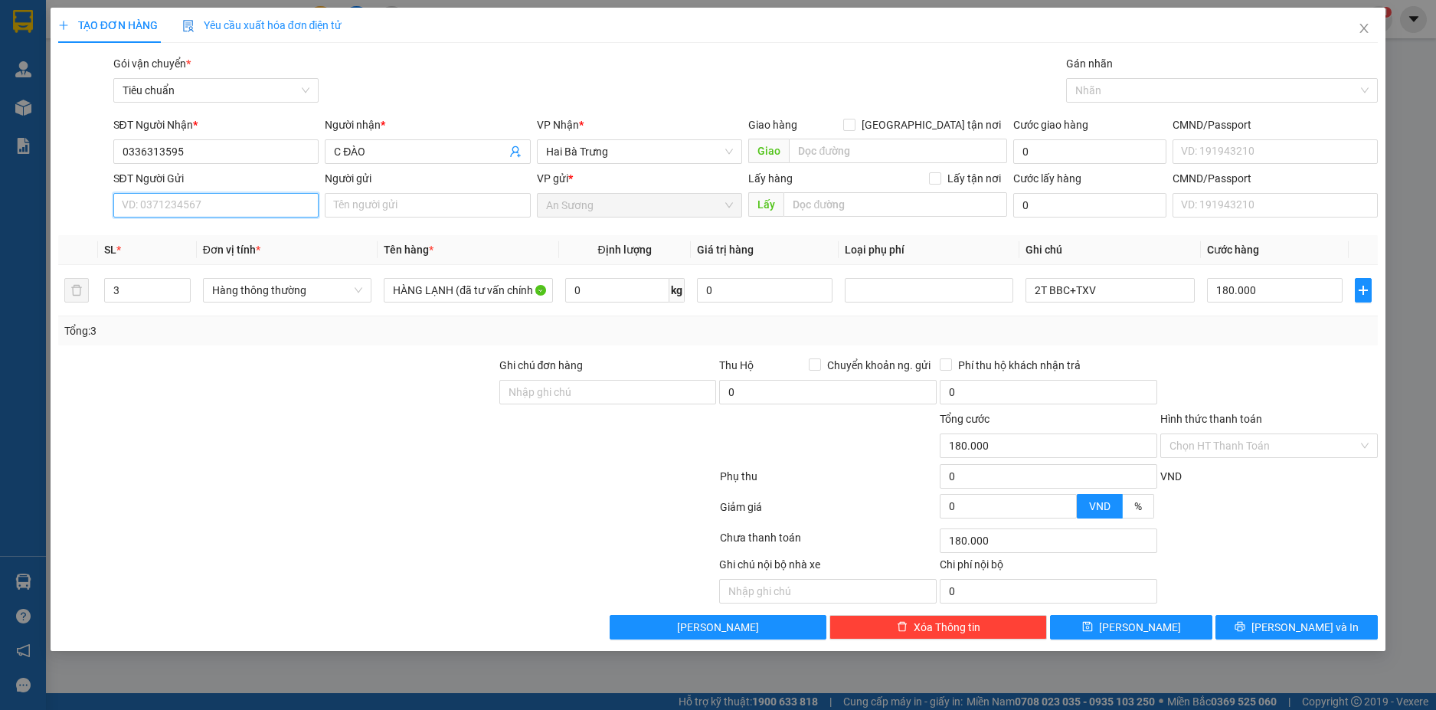
click at [274, 208] on input "SĐT Người Gửi" at bounding box center [216, 205] width 206 height 25
click at [216, 261] on div "0945326878 - C Hải" at bounding box center [217, 260] width 188 height 17
type input "0945326878"
type input "C Hải"
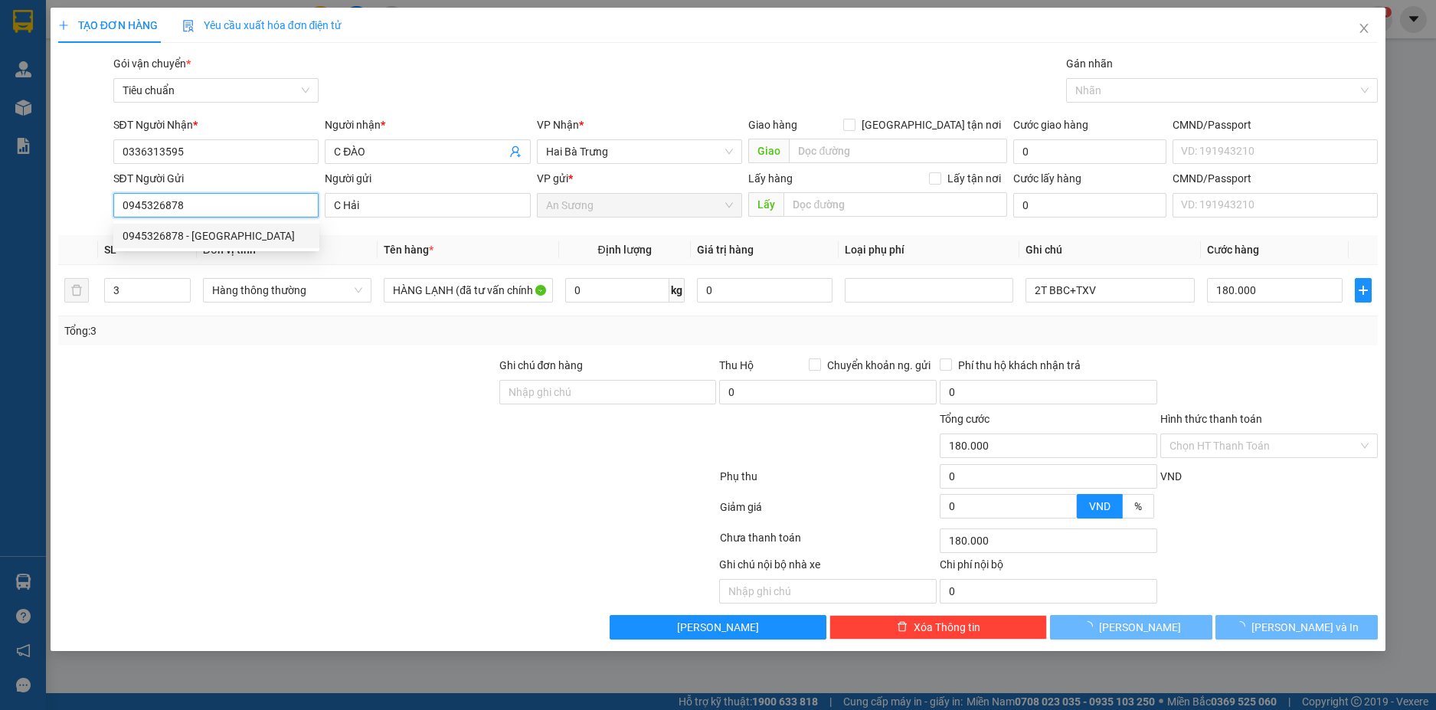
type input "40.000"
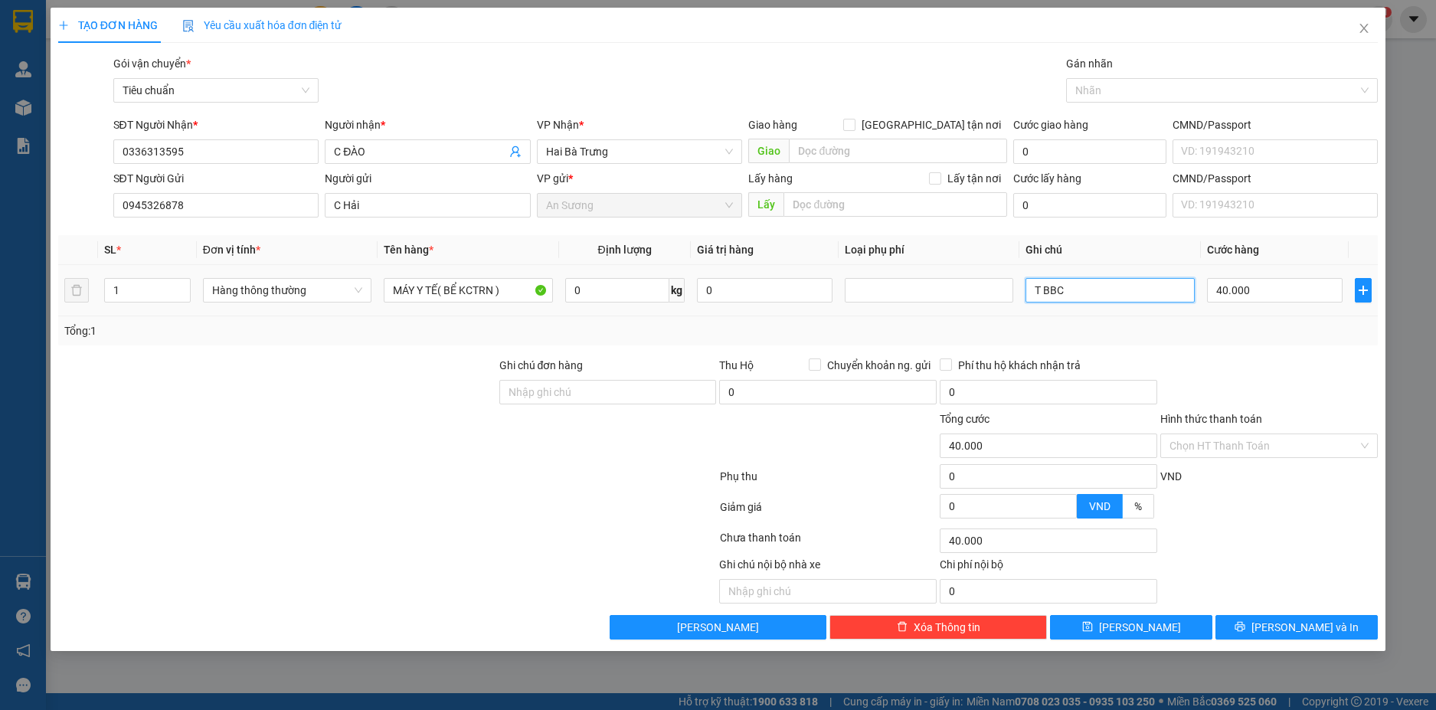
click at [1121, 296] on input "T BBC" at bounding box center [1110, 290] width 169 height 25
type input "T"
type input "TXT BBC"
click at [1254, 291] on input "40.000" at bounding box center [1275, 290] width 136 height 25
type input "3"
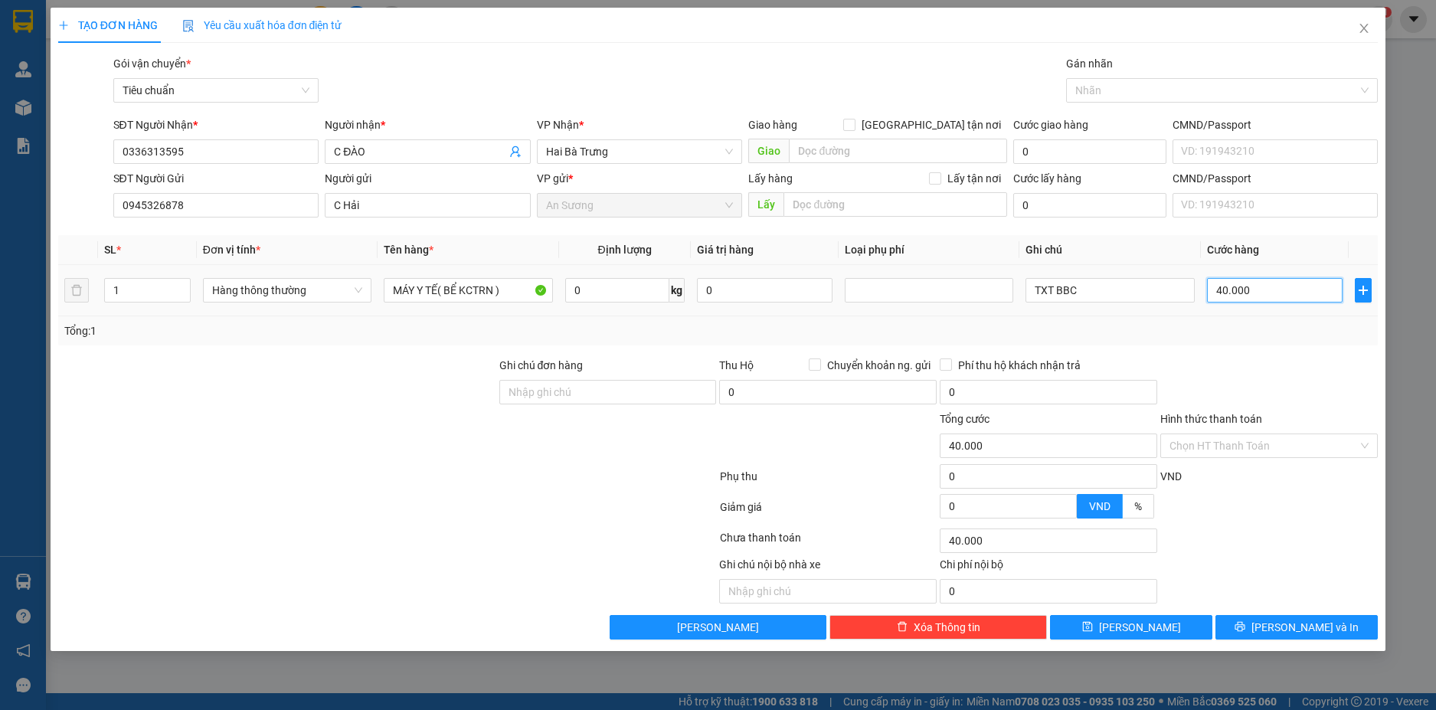
type input "3"
type input "30"
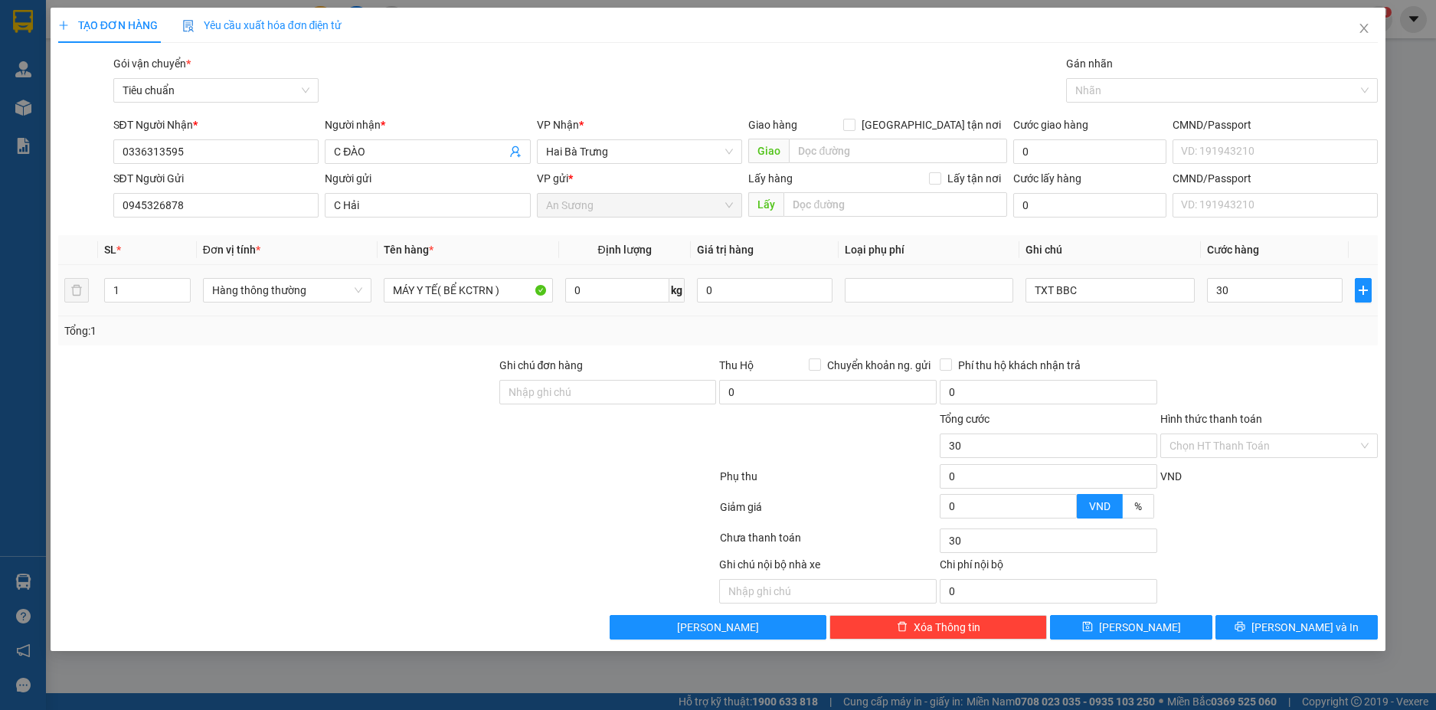
type input "30.000"
click at [1254, 316] on div "Tổng: 1" at bounding box center [718, 330] width 1321 height 29
click at [1283, 632] on button "[PERSON_NAME] và In" at bounding box center [1297, 627] width 162 height 25
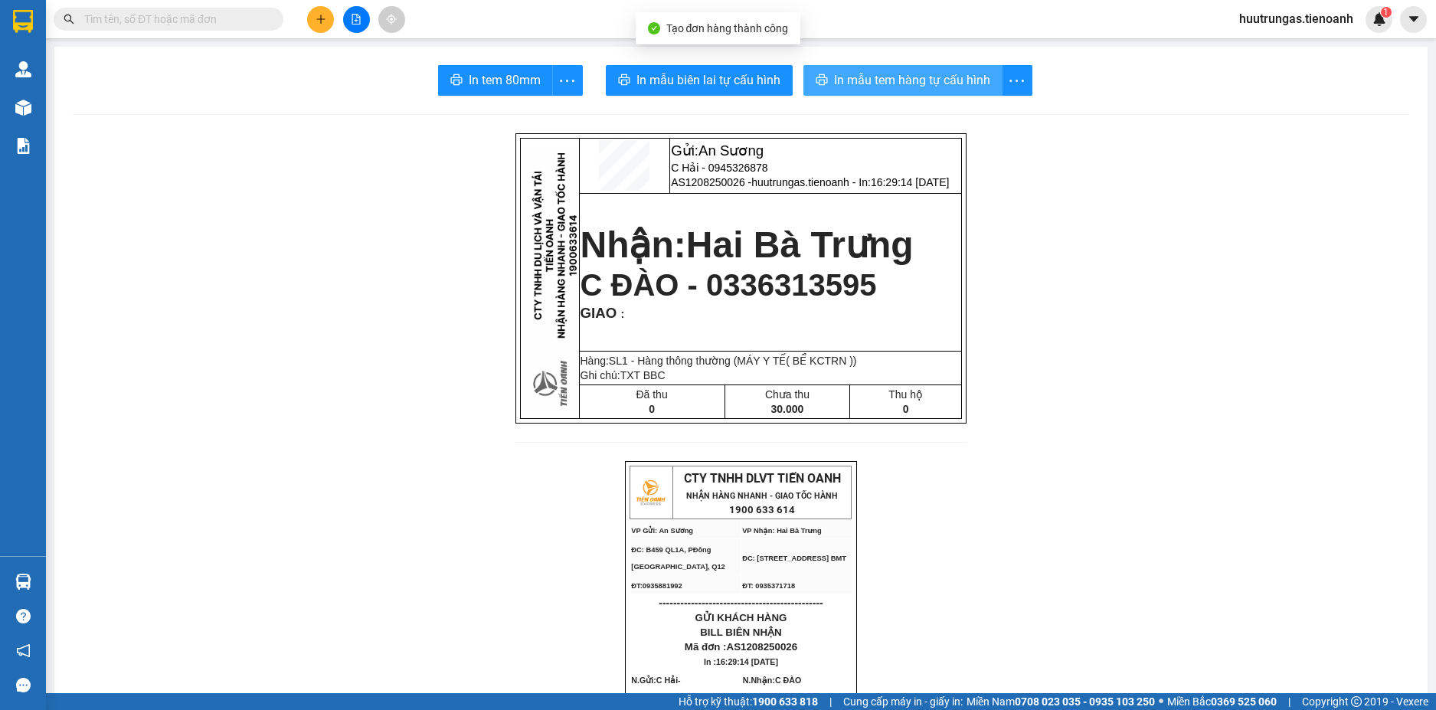
click at [902, 90] on span "In mẫu tem hàng tự cấu hình" at bounding box center [912, 79] width 156 height 19
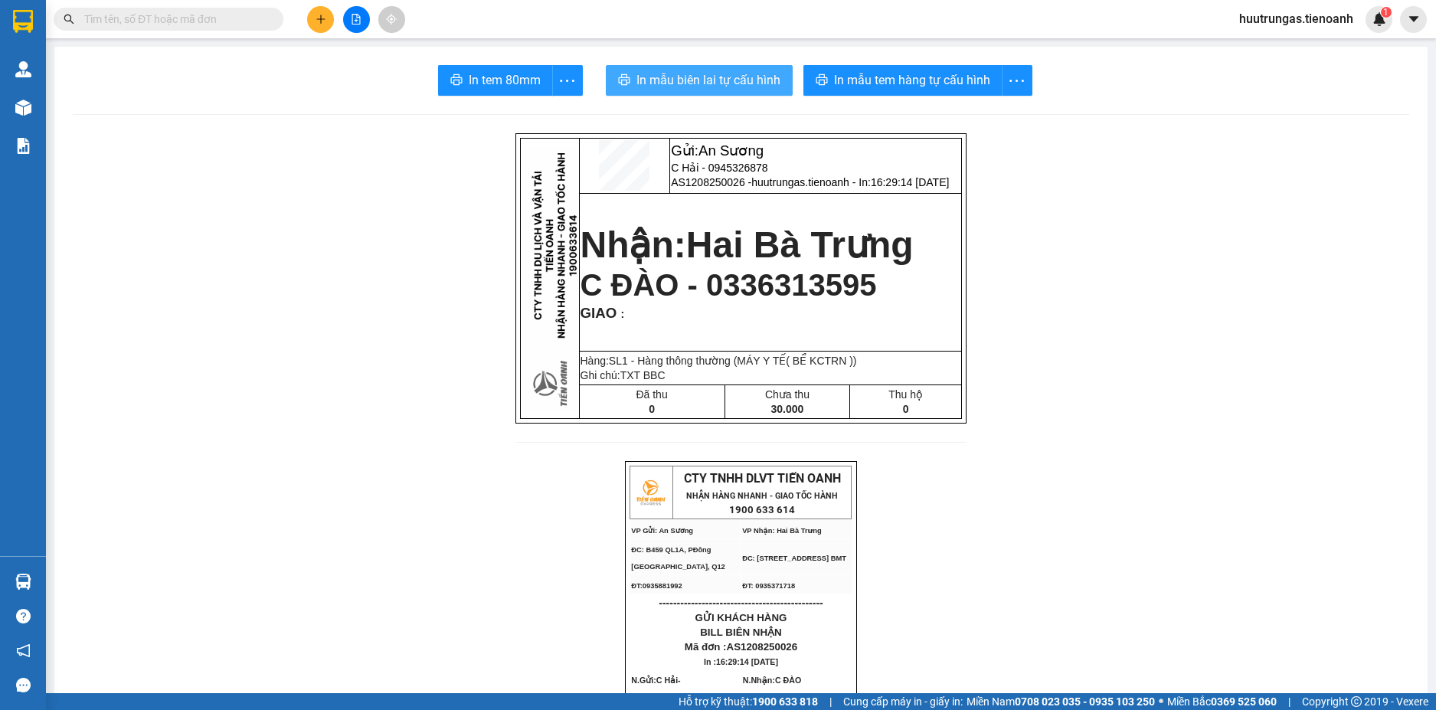
click at [676, 74] on span "In mẫu biên lai tự cấu hình" at bounding box center [709, 79] width 144 height 19
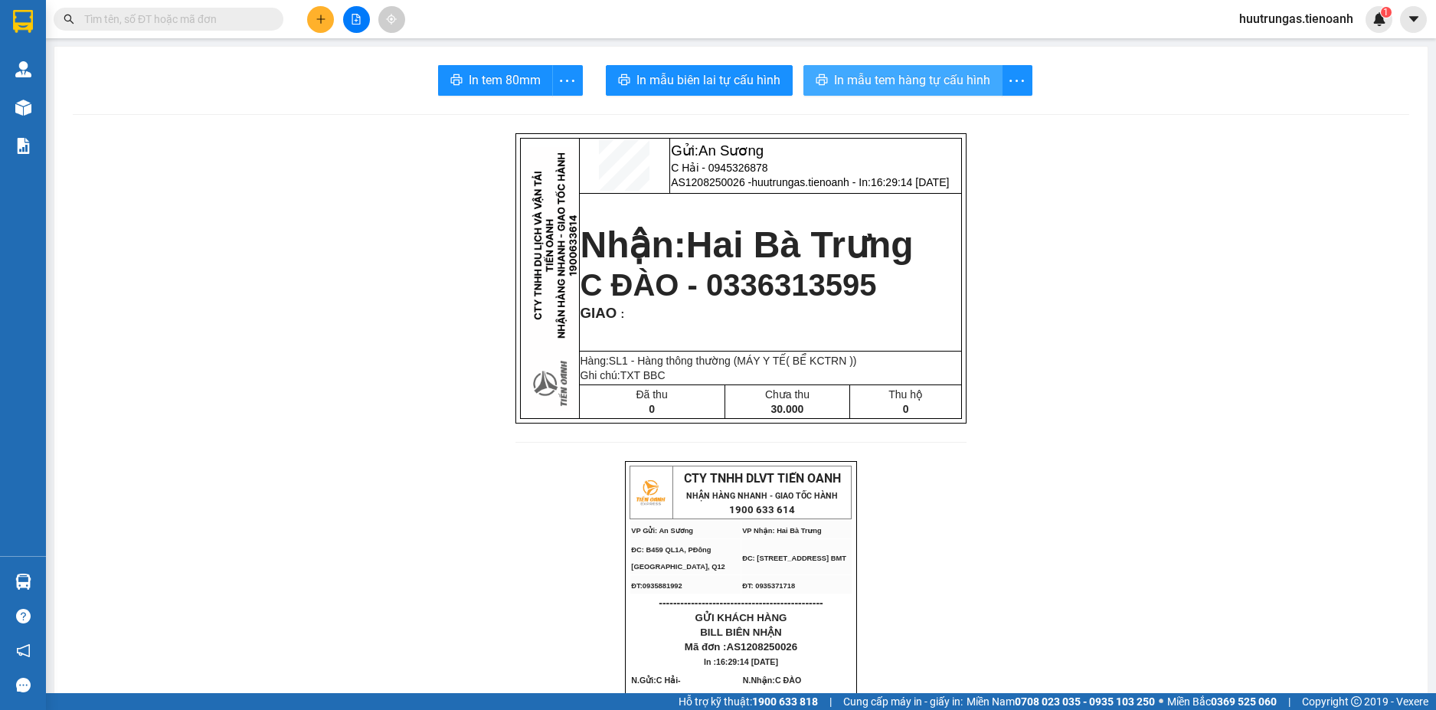
click at [882, 93] on button "In mẫu tem hàng tự cấu hình" at bounding box center [903, 80] width 199 height 31
click at [326, 11] on button at bounding box center [320, 19] width 27 height 27
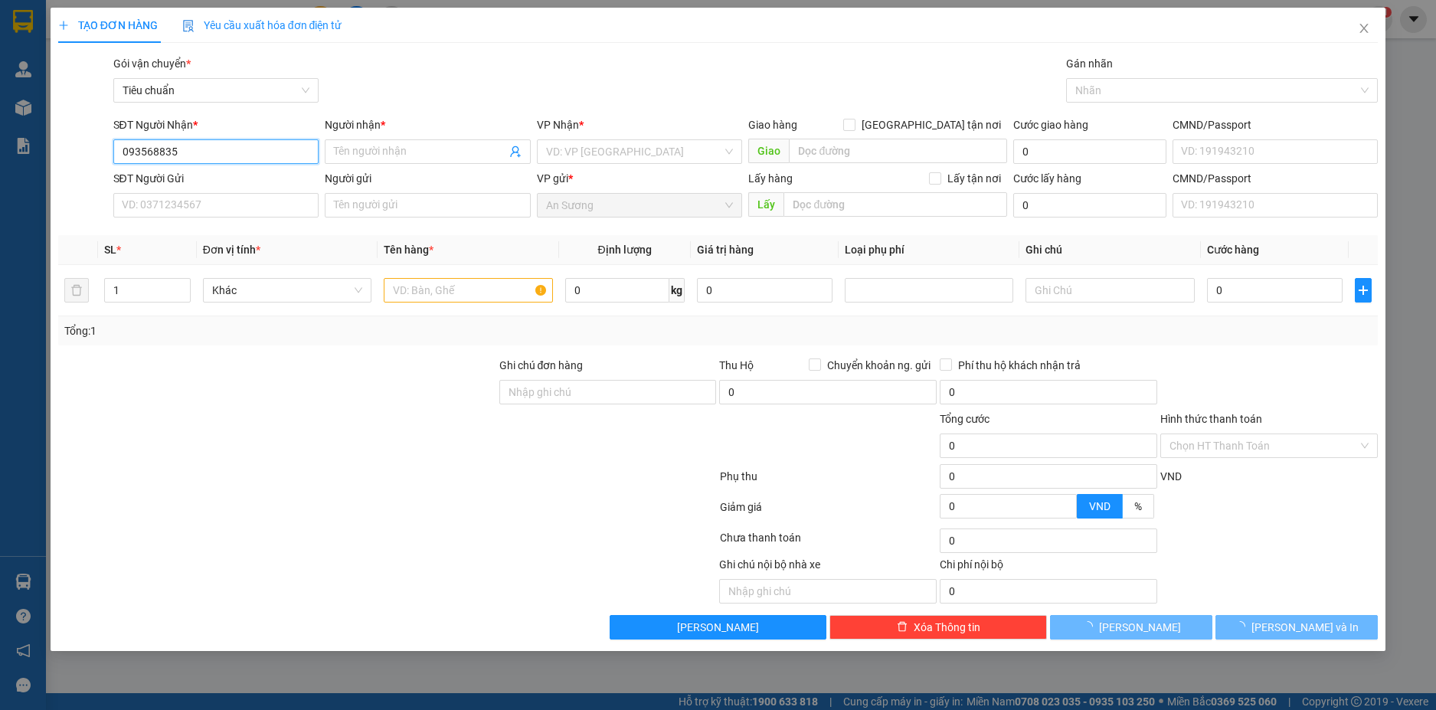
type input "0935688354"
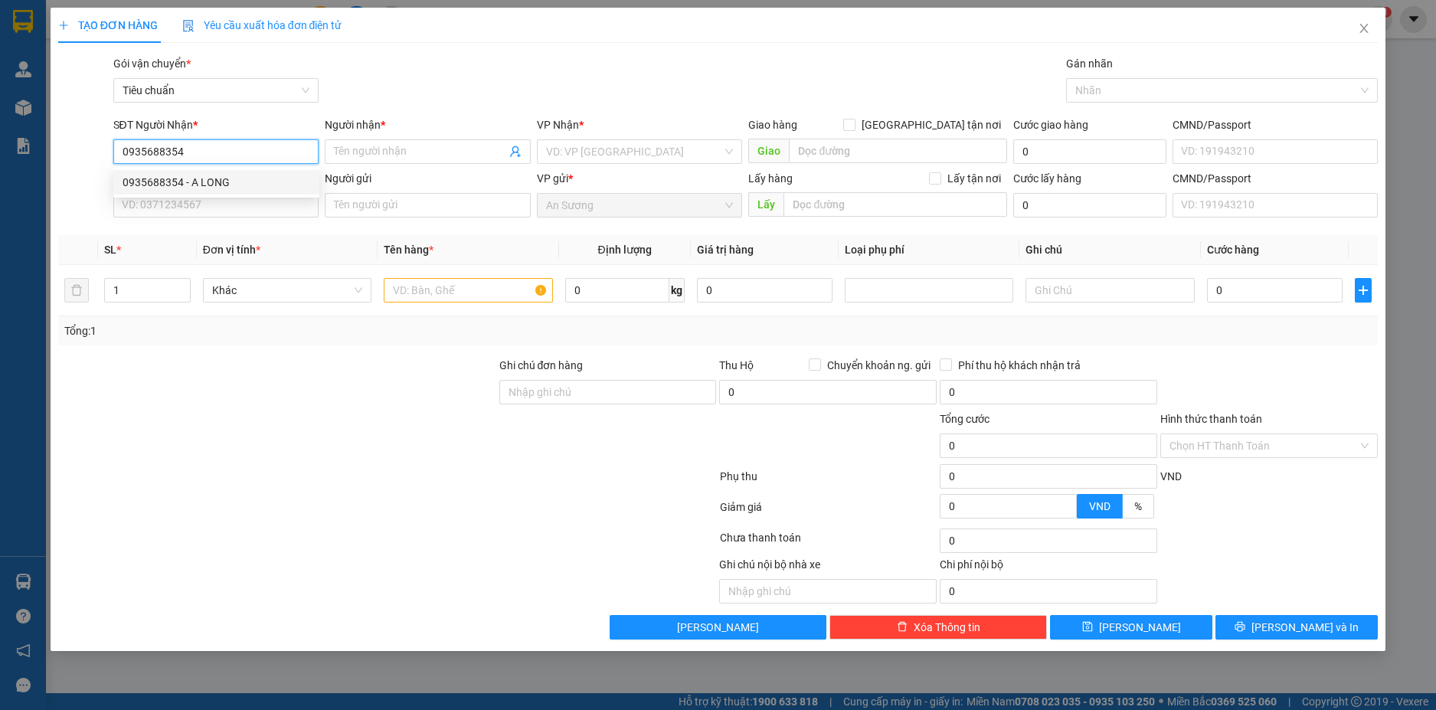
click at [175, 176] on div "0935688354 - A LONG" at bounding box center [217, 182] width 188 height 17
type input "A LONG"
type input "30.000"
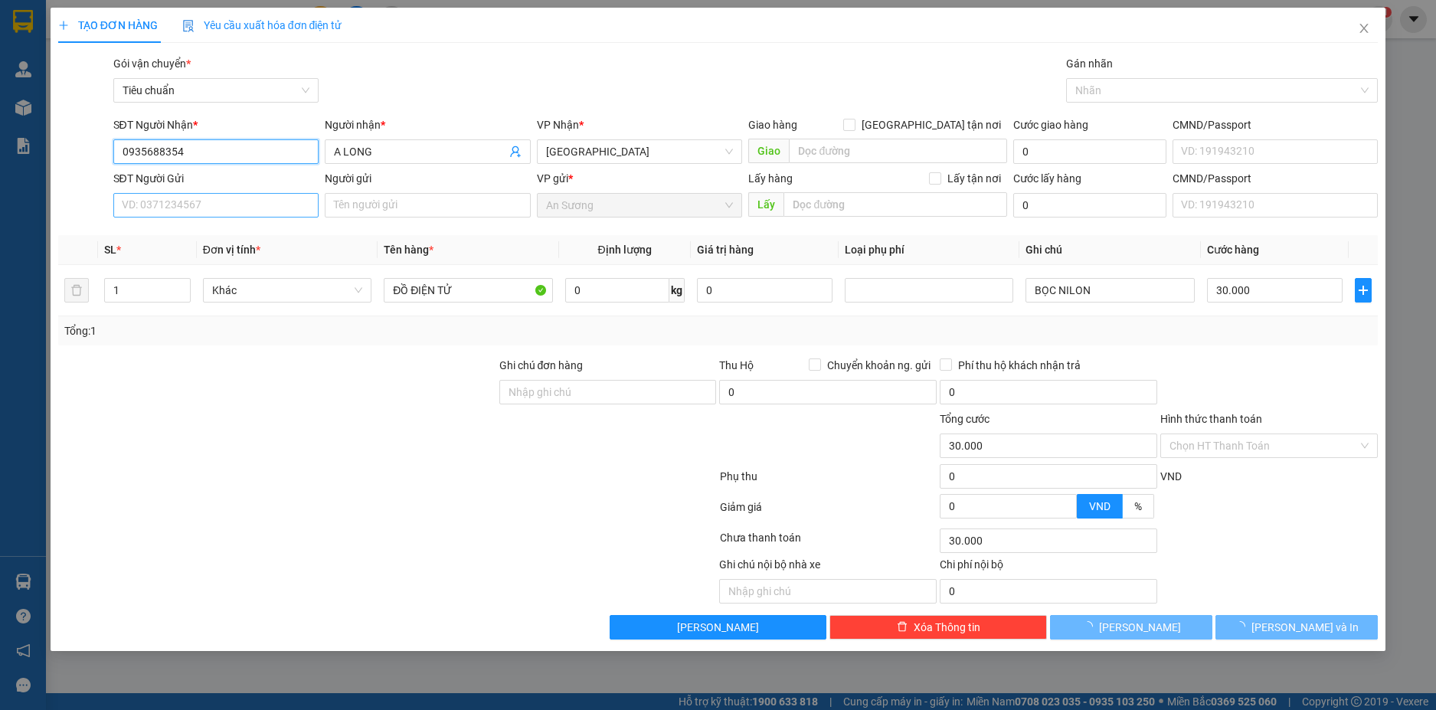
type input "0935688354"
click at [205, 205] on input "SĐT Người Gửi" at bounding box center [216, 205] width 206 height 25
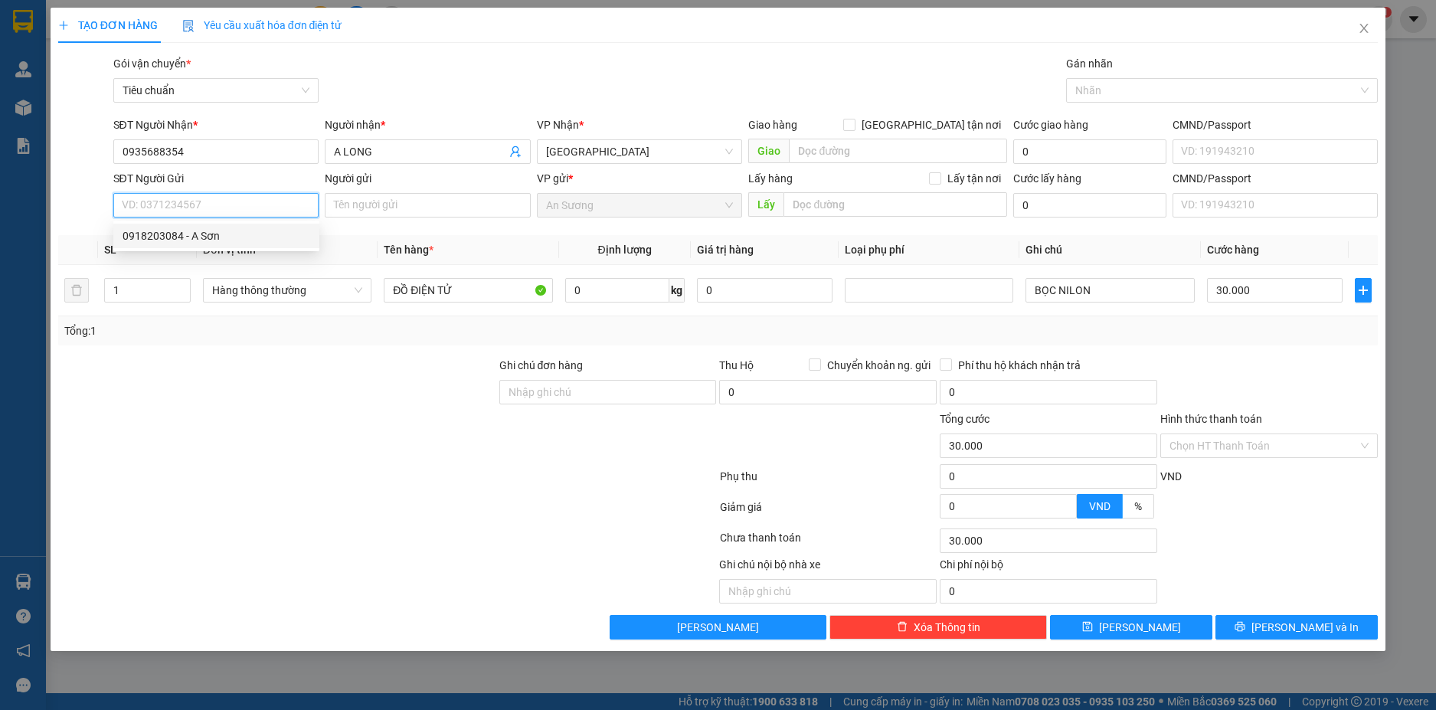
click at [228, 229] on div "0918203084 - A Sơn" at bounding box center [217, 236] width 188 height 17
type input "0918203084"
type input "A Sơn"
click at [601, 296] on input "0" at bounding box center [617, 290] width 104 height 25
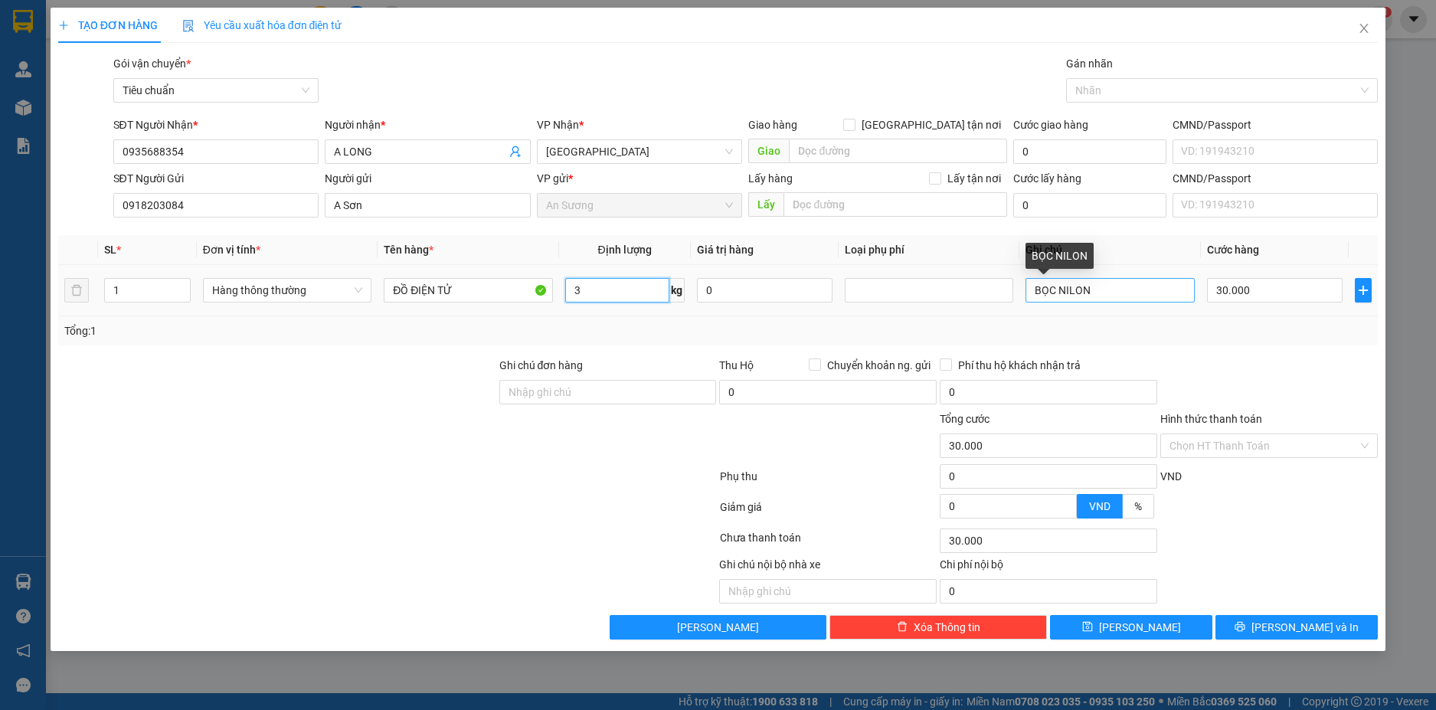
type input "3"
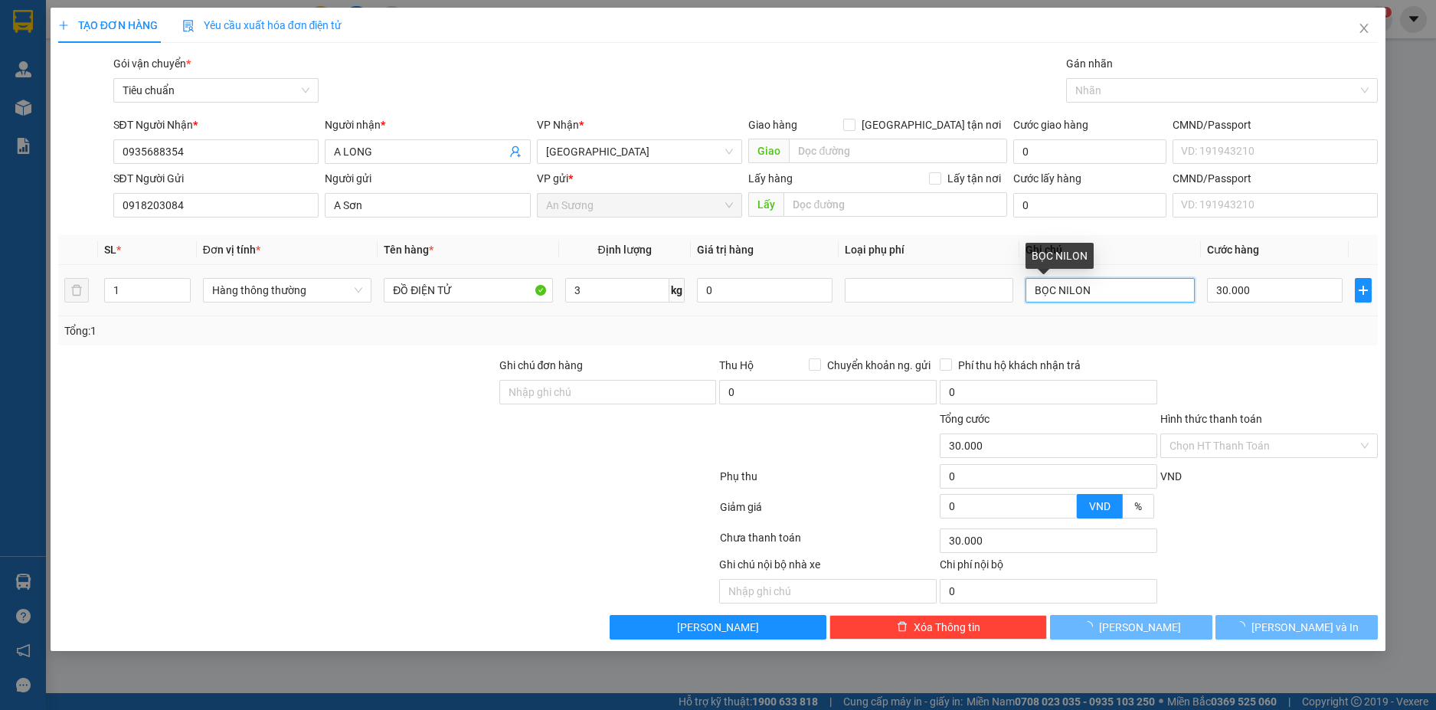
click at [1113, 290] on input "BỌC NILON" at bounding box center [1110, 290] width 169 height 25
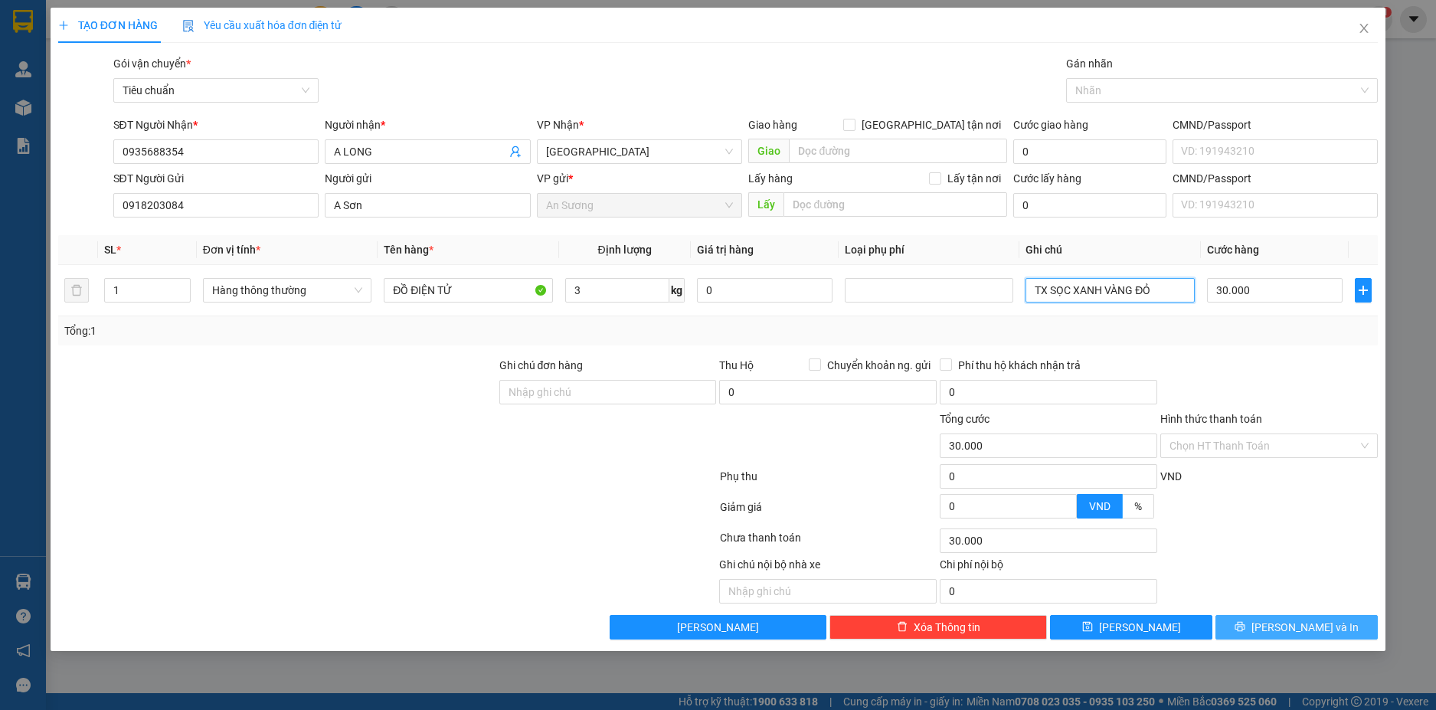
type input "TX SỌC XANH VÀNG ĐỎ"
click at [1327, 631] on span "[PERSON_NAME] và In" at bounding box center [1305, 627] width 107 height 17
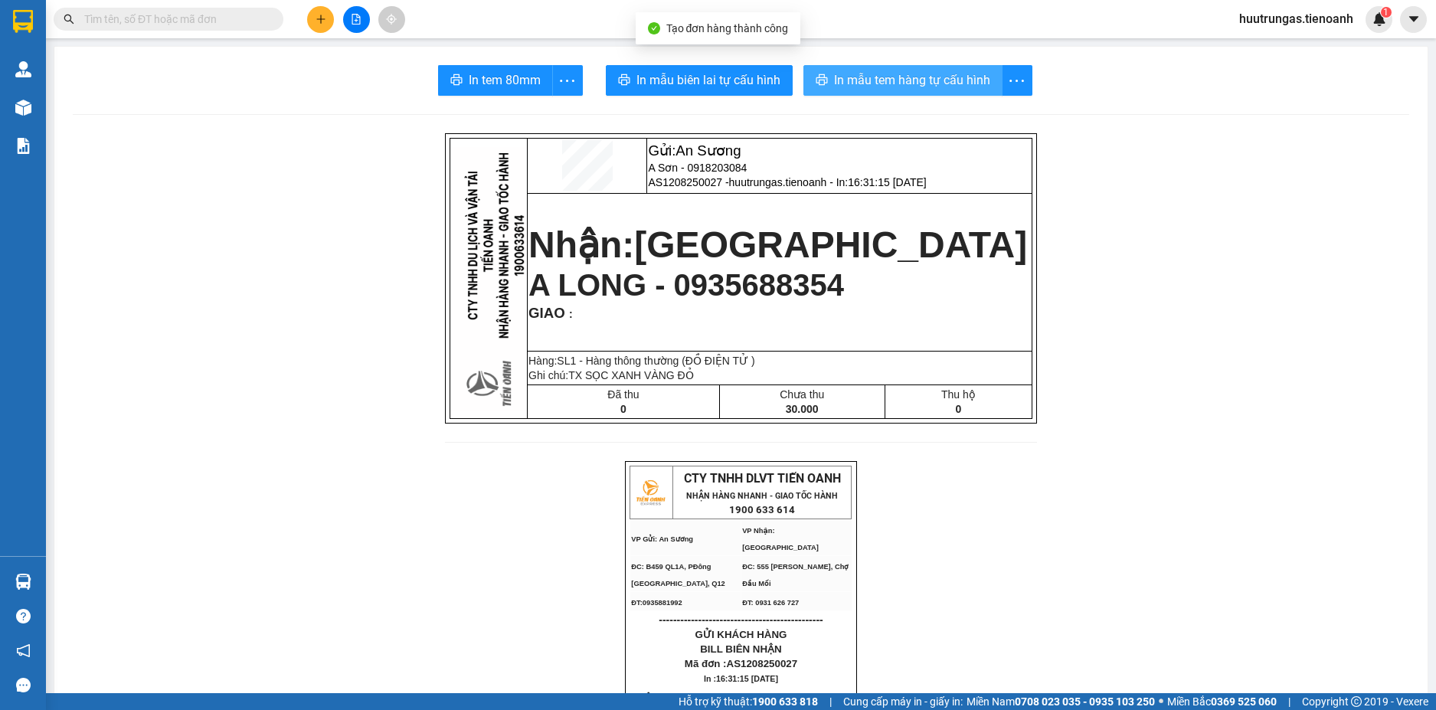
click at [880, 72] on span "In mẫu tem hàng tự cấu hình" at bounding box center [912, 79] width 156 height 19
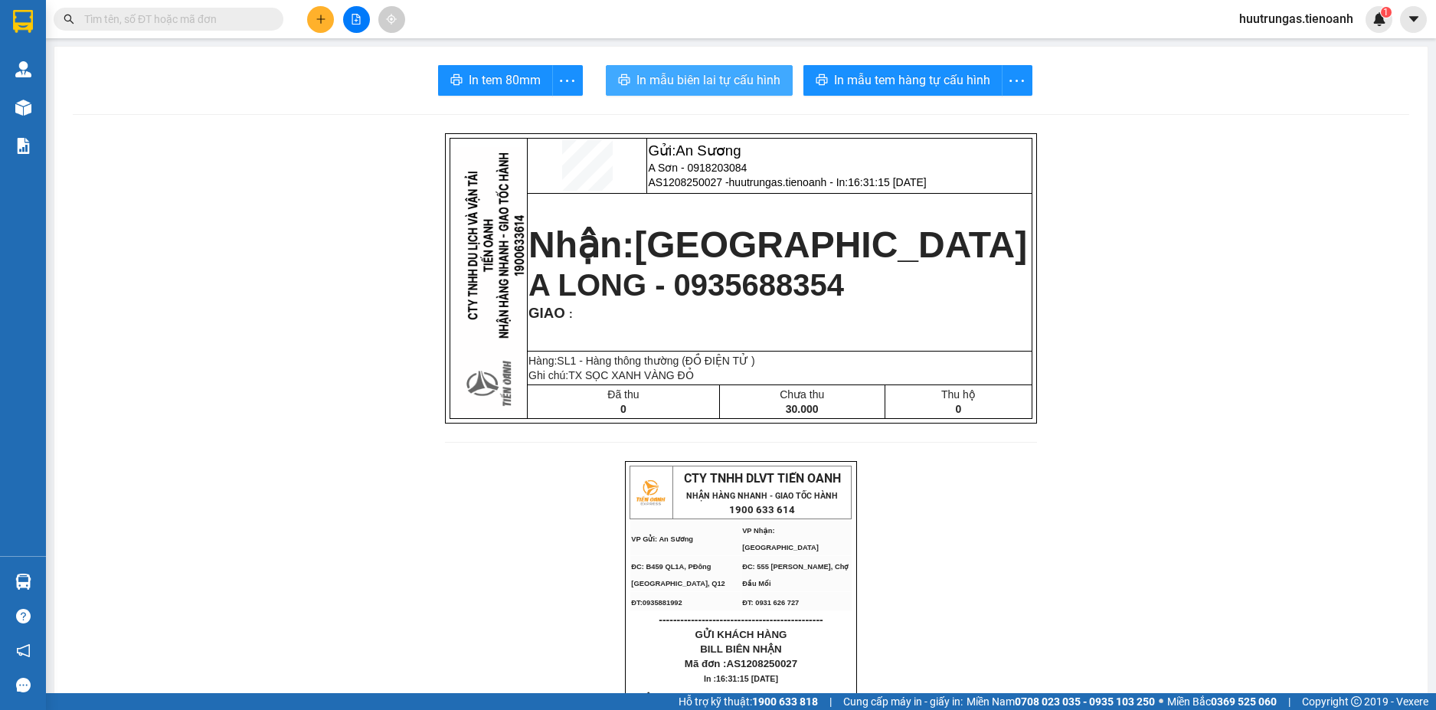
drag, startPoint x: 696, startPoint y: 71, endPoint x: 716, endPoint y: 92, distance: 28.7
click at [696, 71] on span "In mẫu biên lai tự cấu hình" at bounding box center [709, 79] width 144 height 19
click at [319, 22] on icon "plus" at bounding box center [321, 19] width 11 height 11
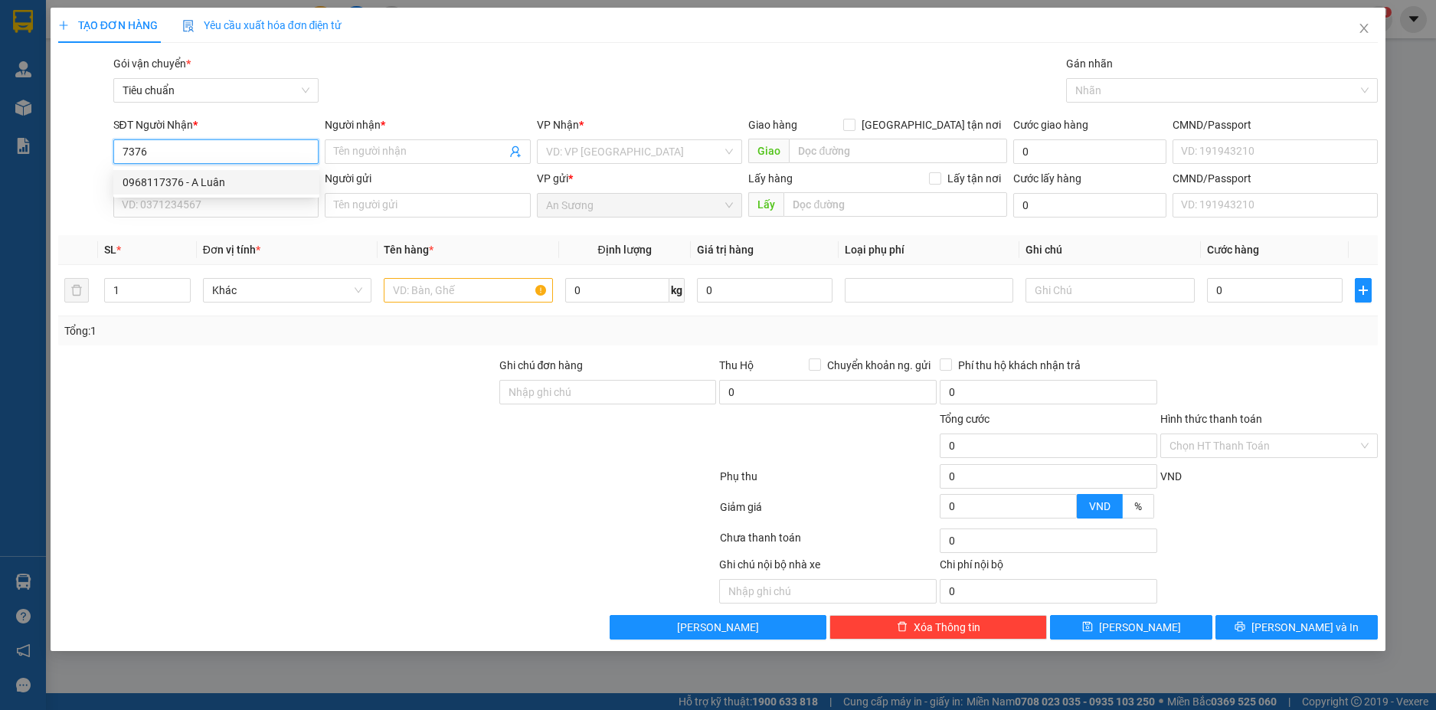
click at [249, 184] on div "0968117376 - A Luân" at bounding box center [217, 182] width 188 height 17
type input "0968117376"
type input "A Luân"
type input "30.000"
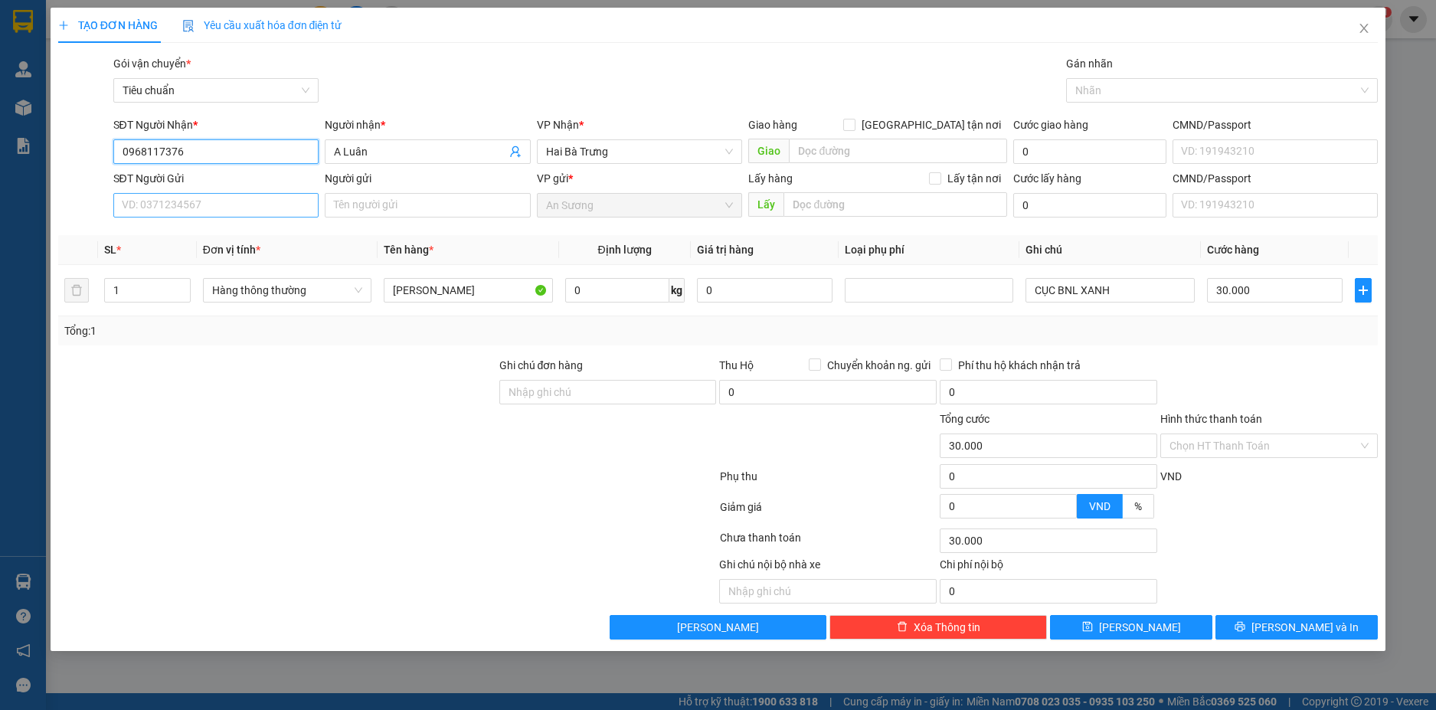
type input "0968117376"
click at [246, 202] on input "SĐT Người Gửi" at bounding box center [216, 205] width 206 height 25
click at [235, 235] on div "0931460123 - A THANH" at bounding box center [217, 236] width 188 height 17
type input "0931460123"
type input "A THANH"
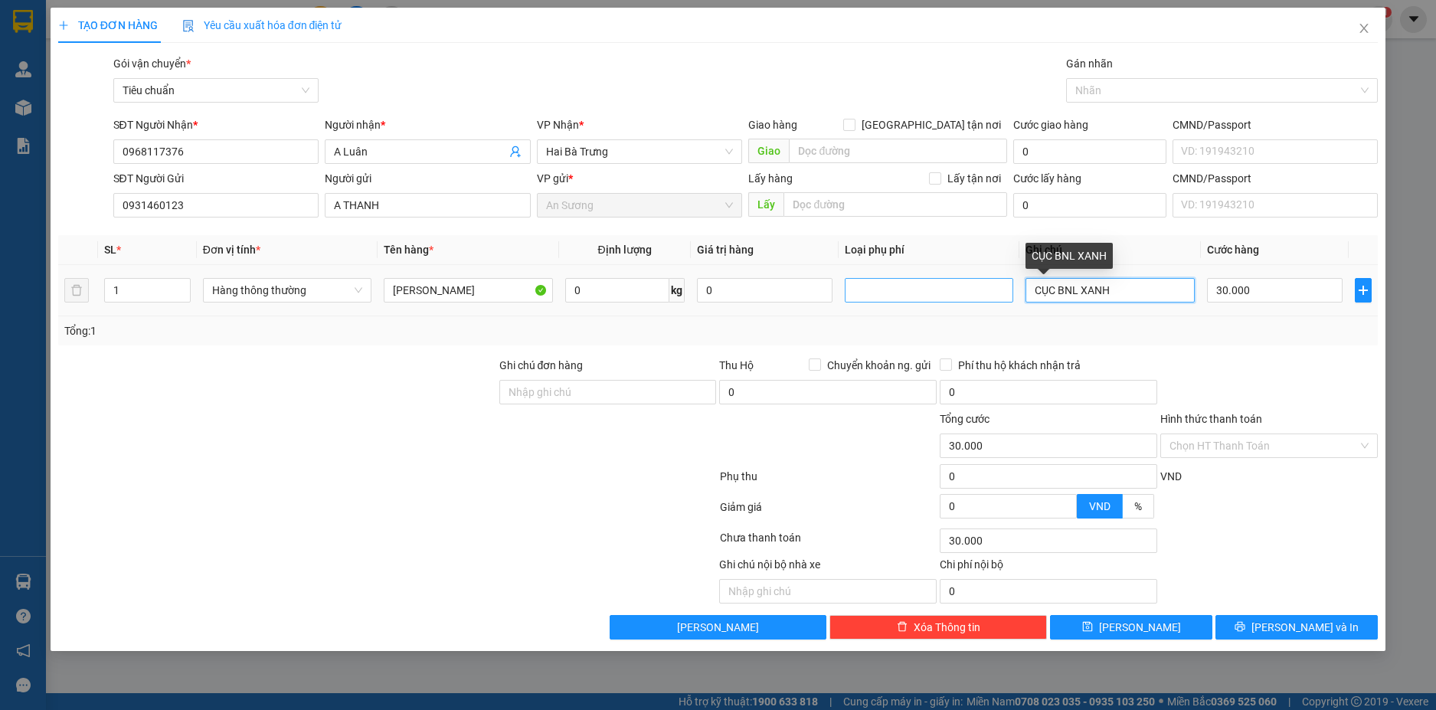
drag, startPoint x: 1122, startPoint y: 295, endPoint x: 1002, endPoint y: 293, distance: 119.5
click at [1002, 293] on tr "1 Hàng thông thường RON 0 kg 0 CỤC BNL XANH 30.000" at bounding box center [718, 290] width 1321 height 51
type input "TH TRẮNG CHỮ ĐEN CAM"
click at [1298, 296] on input "30.000" at bounding box center [1275, 290] width 136 height 25
click at [1299, 331] on div "Tổng: 1" at bounding box center [718, 331] width 1309 height 17
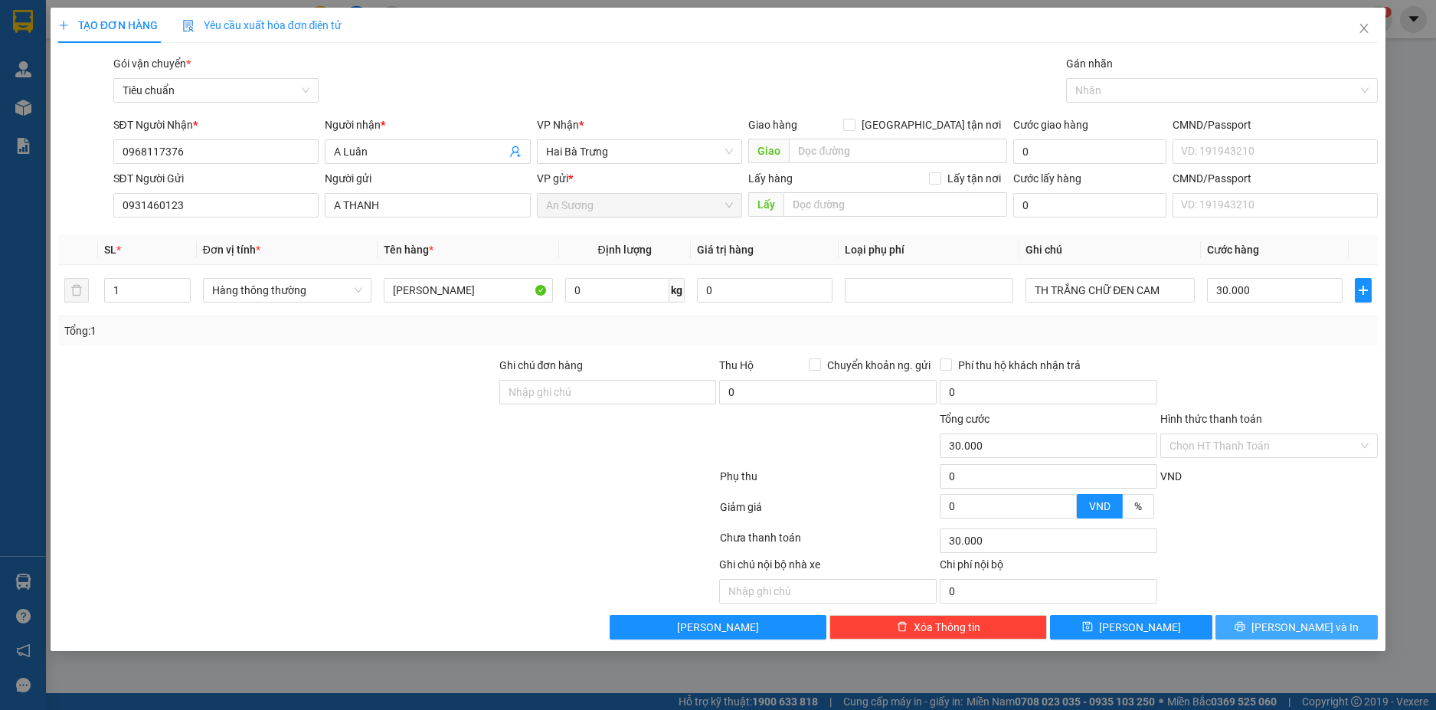
click at [1316, 630] on span "[PERSON_NAME] và In" at bounding box center [1305, 627] width 107 height 17
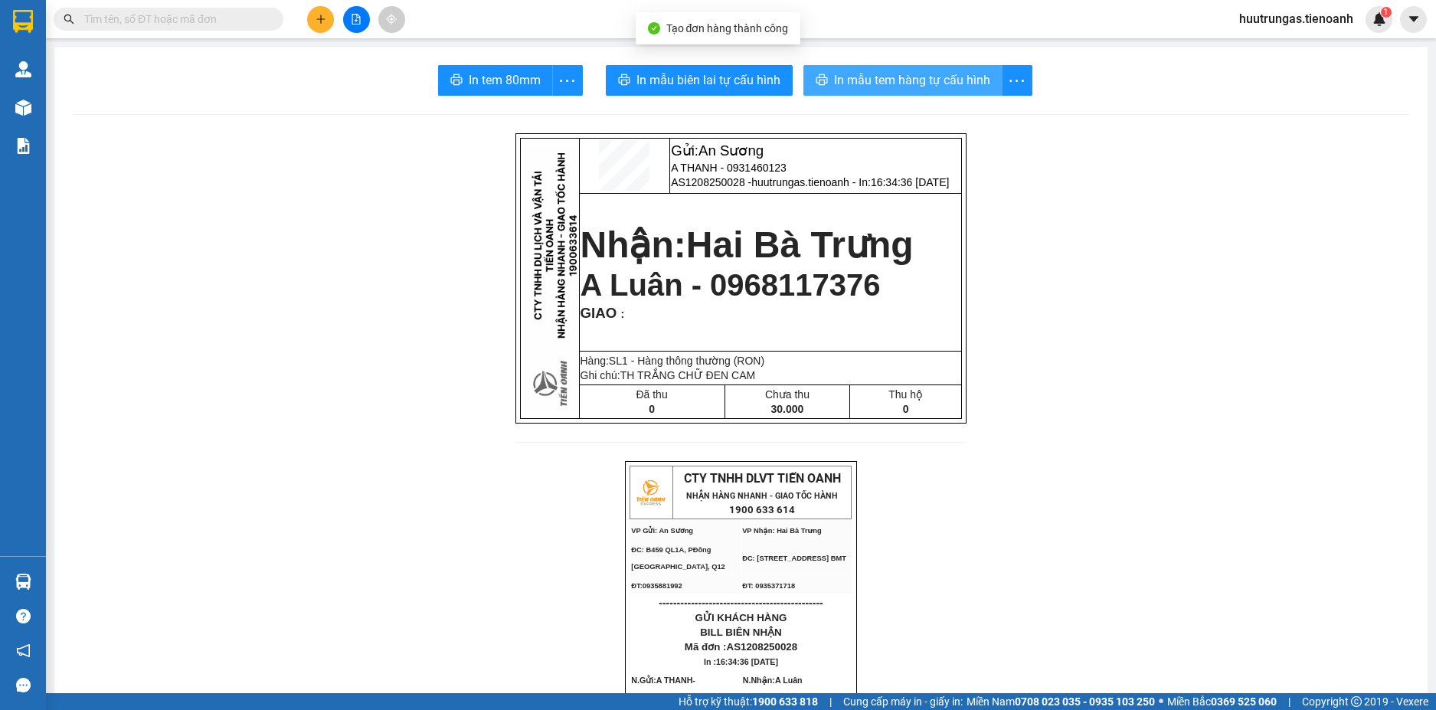
click at [885, 79] on span "In mẫu tem hàng tự cấu hình" at bounding box center [912, 79] width 156 height 19
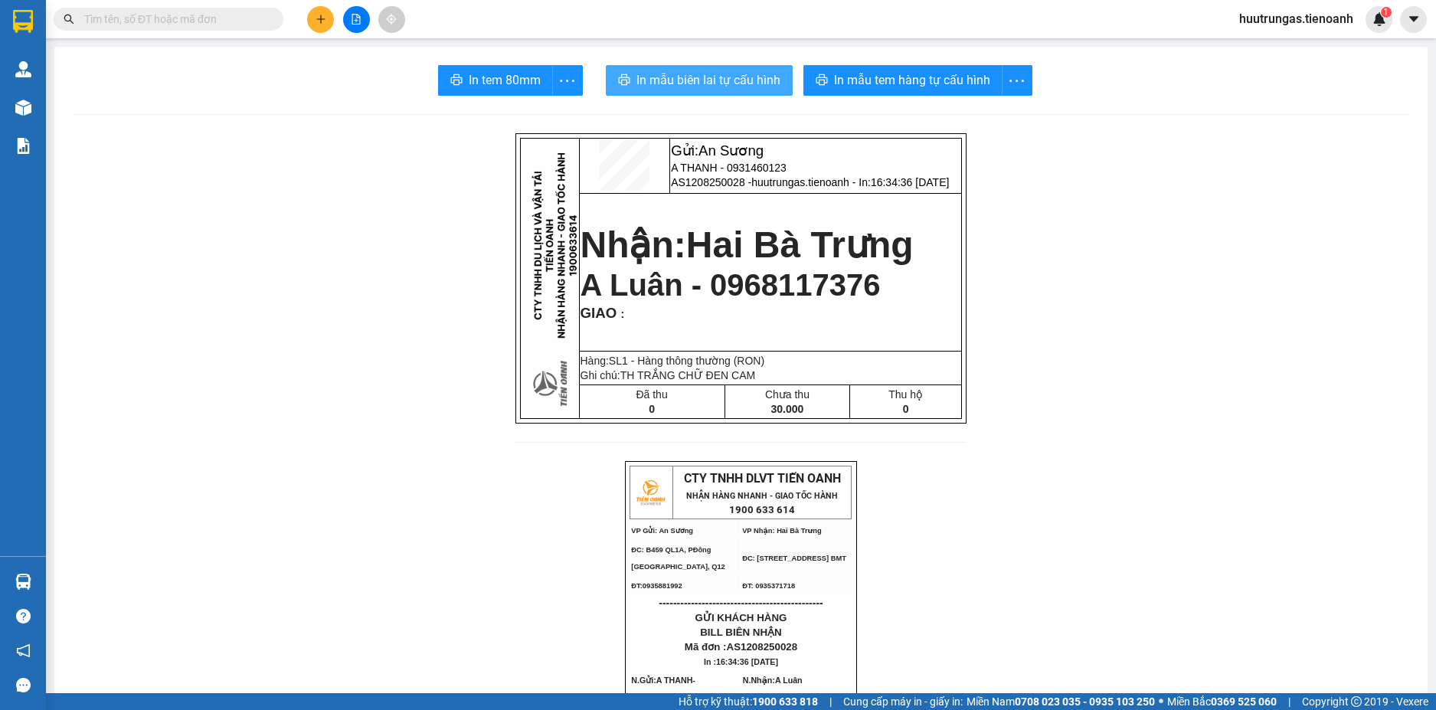
drag, startPoint x: 708, startPoint y: 62, endPoint x: 709, endPoint y: 77, distance: 15.3
click at [709, 77] on span "In mẫu biên lai tự cấu hình" at bounding box center [709, 79] width 144 height 19
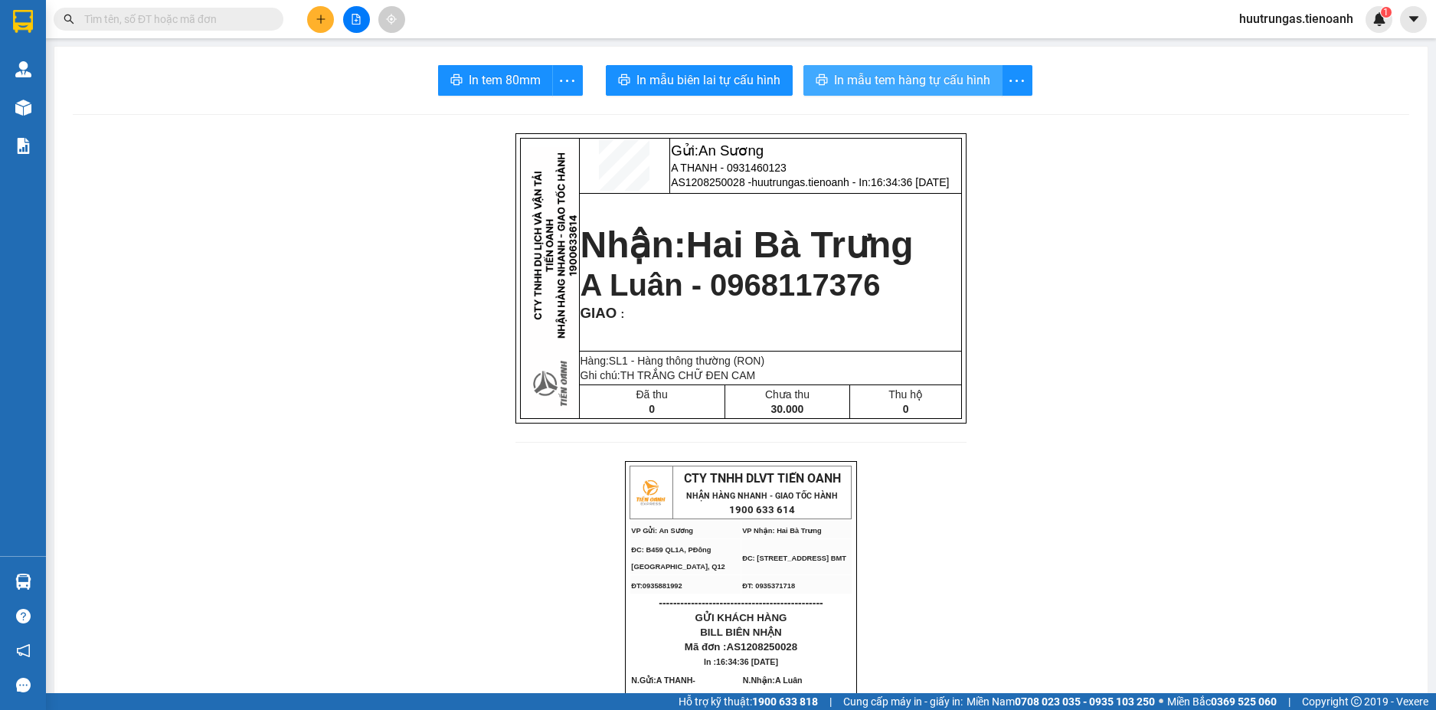
click at [907, 81] on span "In mẫu tem hàng tự cấu hình" at bounding box center [912, 79] width 156 height 19
click at [198, 20] on input "text" at bounding box center [174, 19] width 181 height 17
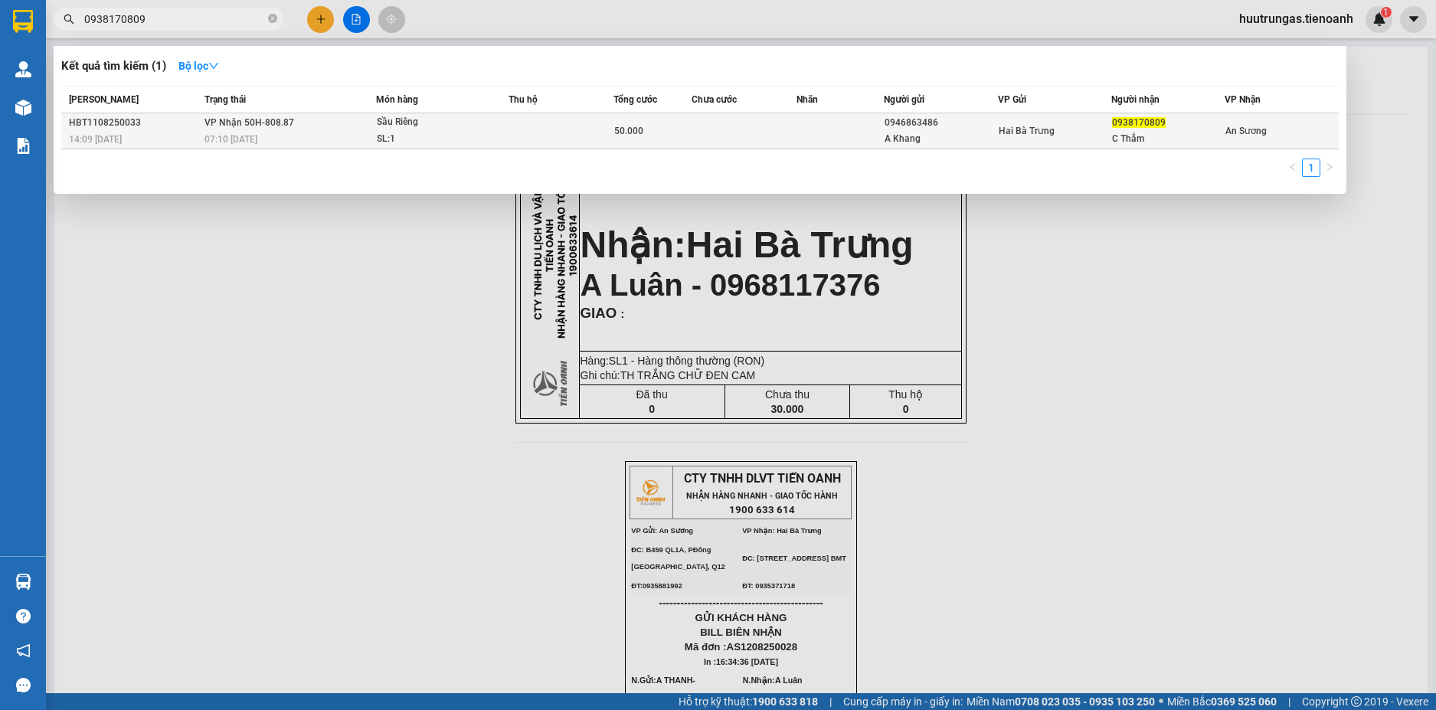
type input "0938170809"
click at [478, 137] on div "SL: 1" at bounding box center [434, 139] width 115 height 17
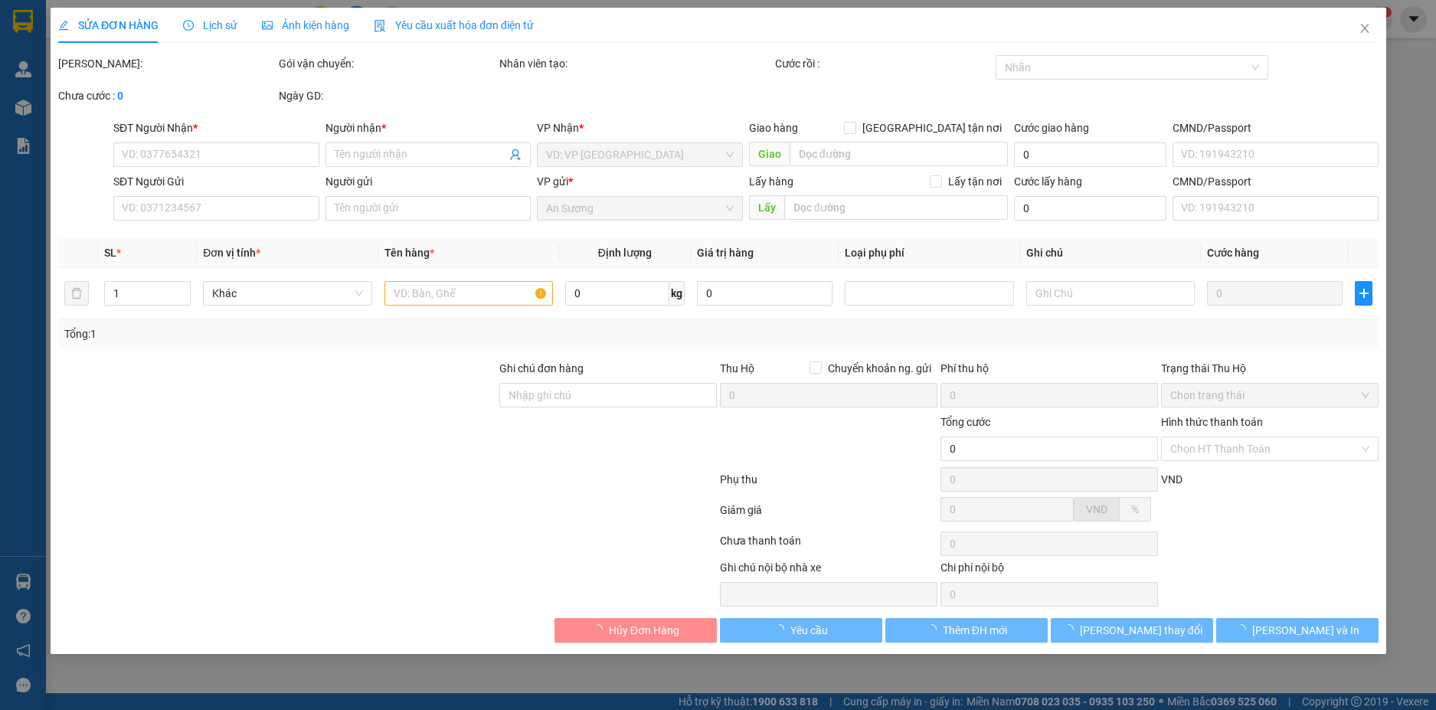
type input "0938170809"
type input "C Thắm"
type input "0946863486"
type input "A Khang"
type input "50.000"
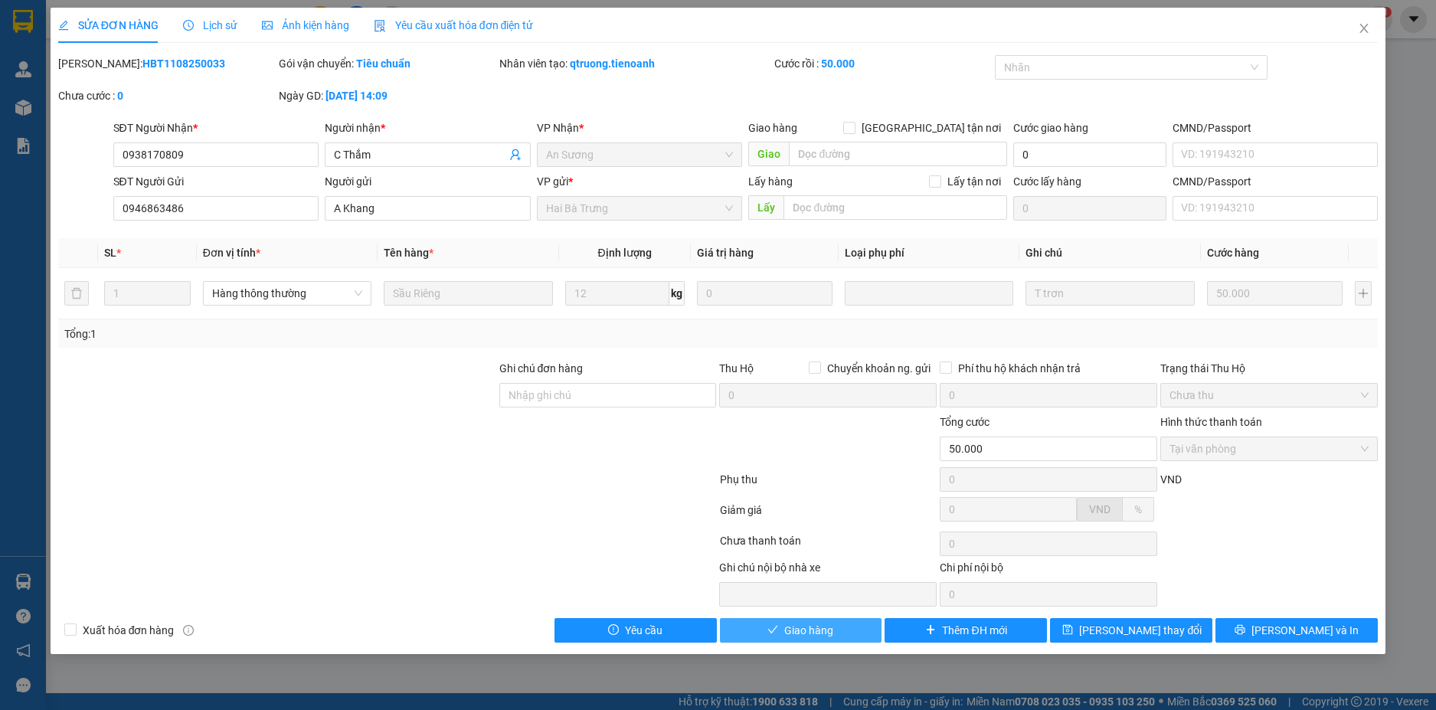
click at [820, 628] on span "Giao hàng" at bounding box center [808, 630] width 49 height 17
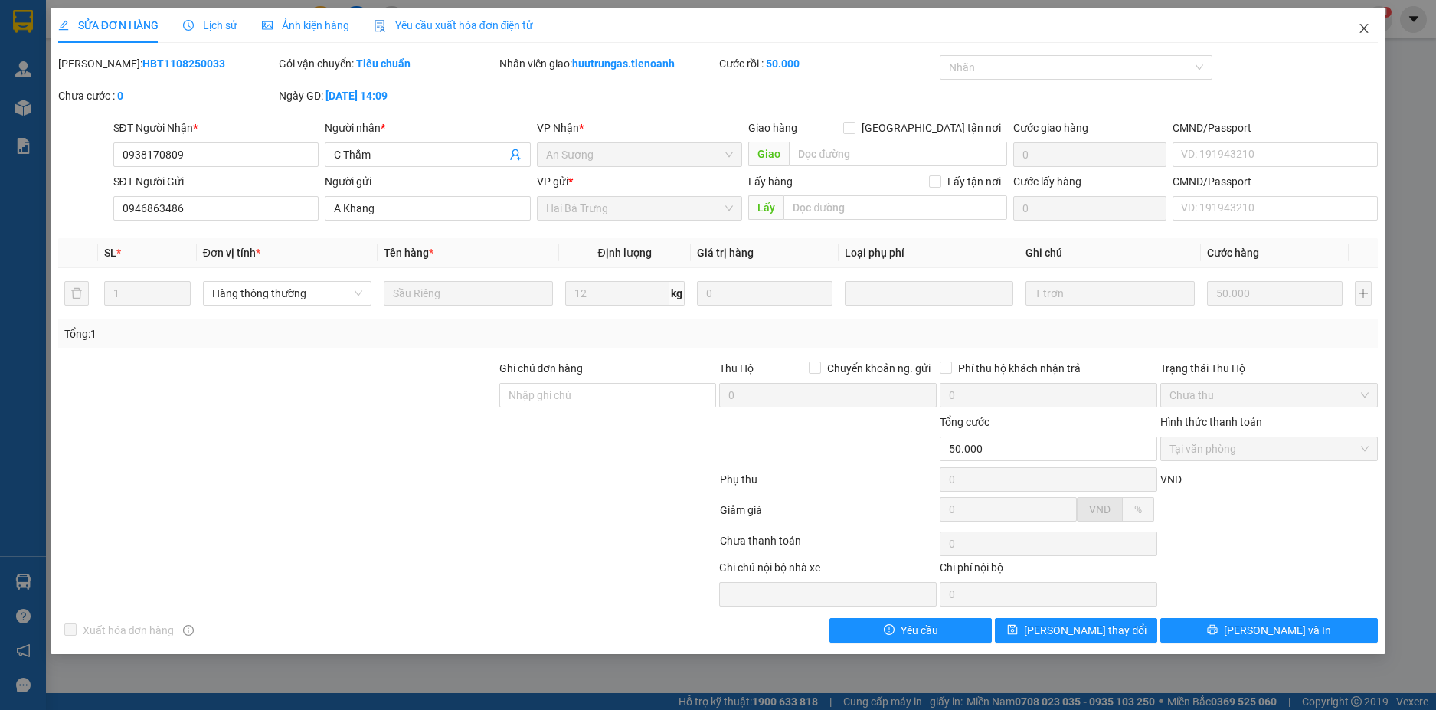
click at [1367, 25] on icon "close" at bounding box center [1364, 28] width 12 height 12
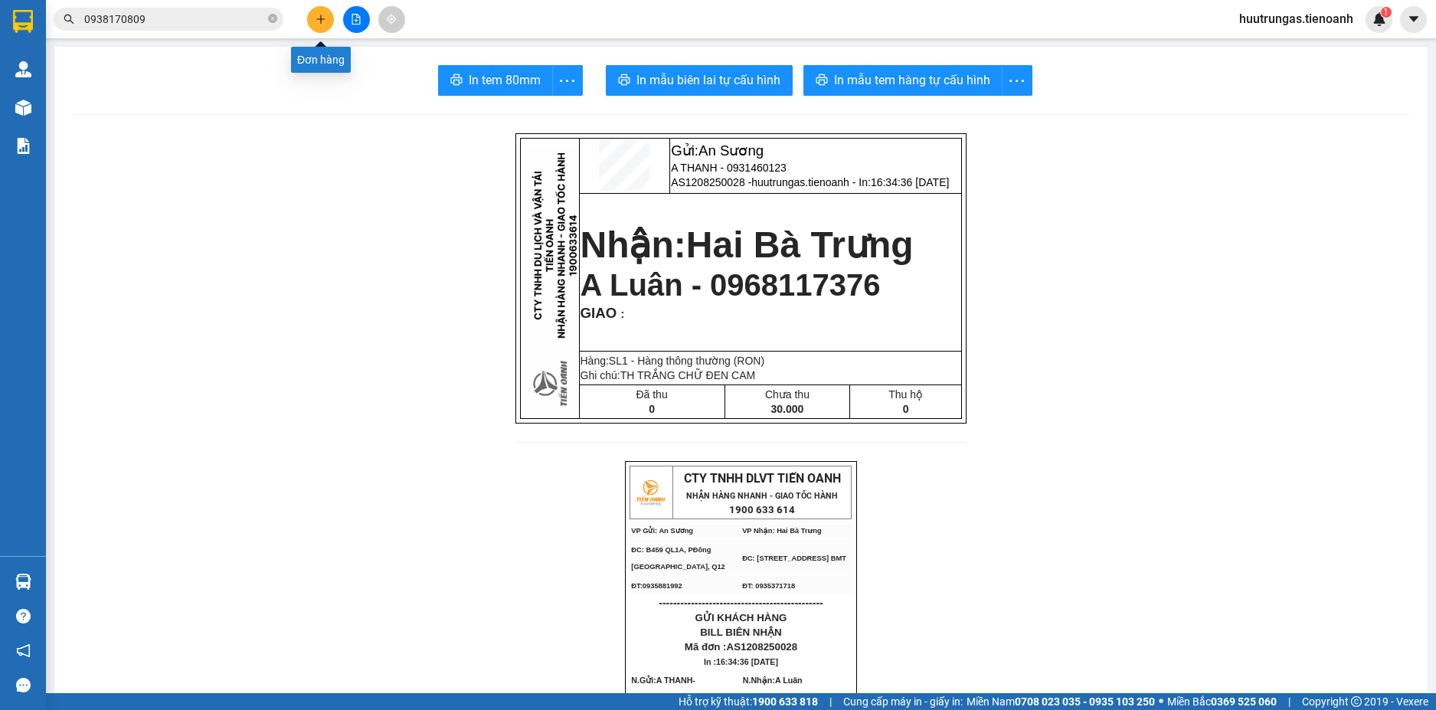
click at [313, 17] on button at bounding box center [320, 19] width 27 height 27
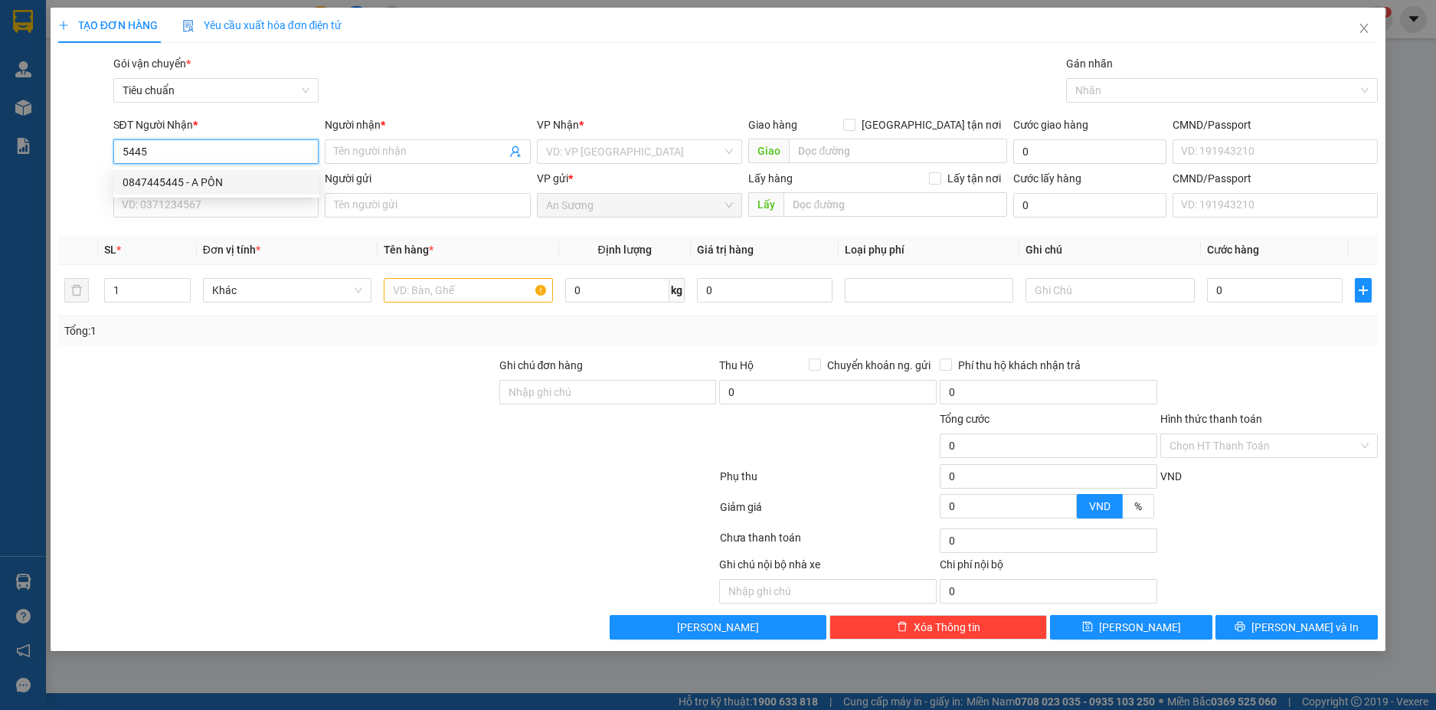
click at [218, 175] on div "0847445445 - A PÔN" at bounding box center [217, 182] width 188 height 17
type input "0847445445"
type input "A PÔN"
type input "90.000"
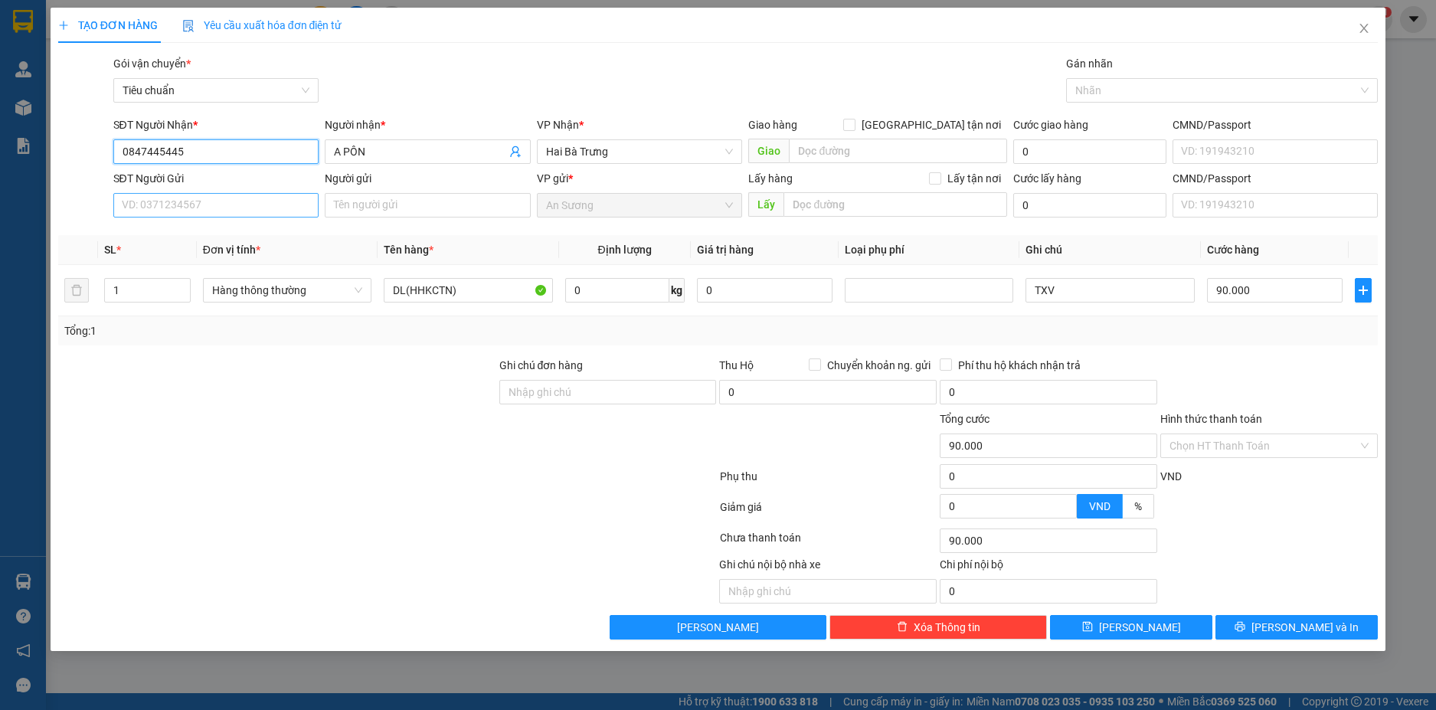
type input "0847445445"
click at [271, 205] on input "SĐT Người Gửi" at bounding box center [216, 205] width 206 height 25
click at [260, 234] on div "0986007916 - TÁNH" at bounding box center [217, 236] width 188 height 17
type input "0986007916"
type input "TÁNH"
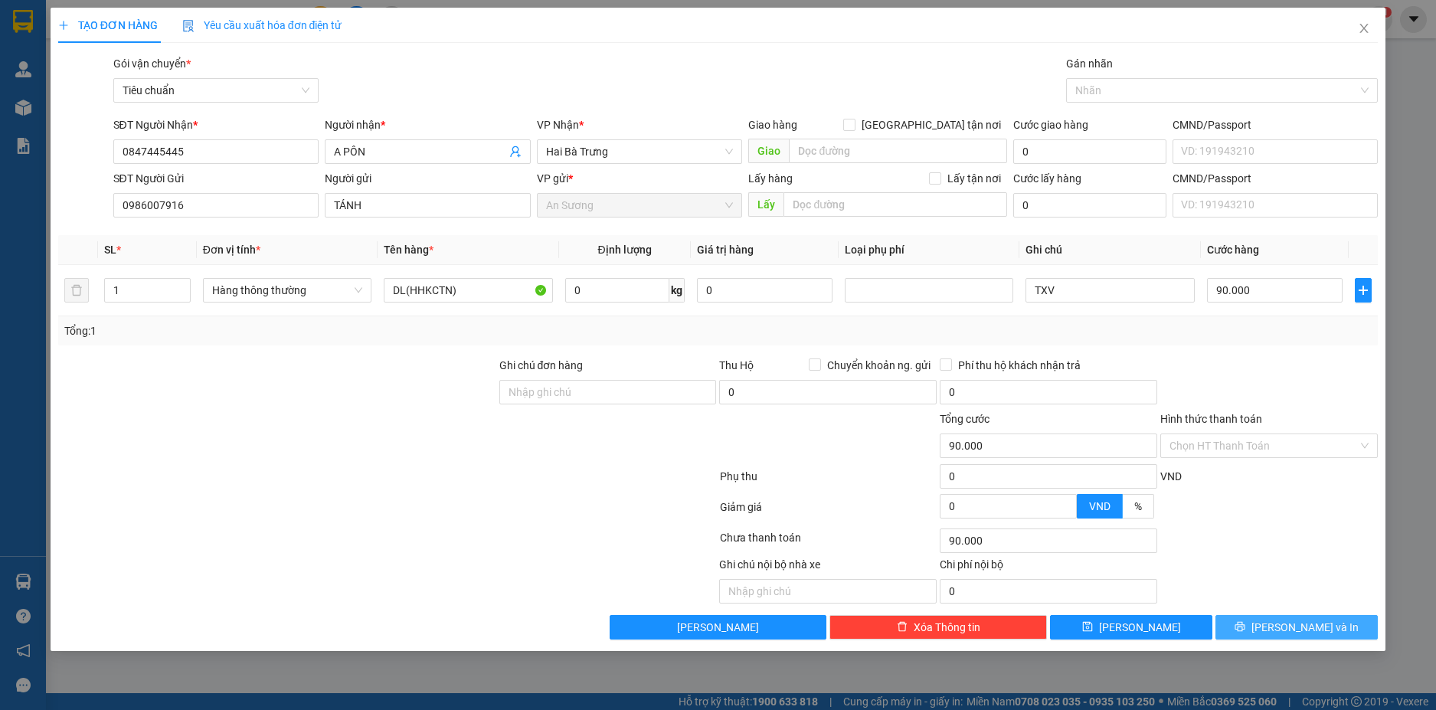
click at [1340, 634] on button "[PERSON_NAME] và In" at bounding box center [1297, 627] width 162 height 25
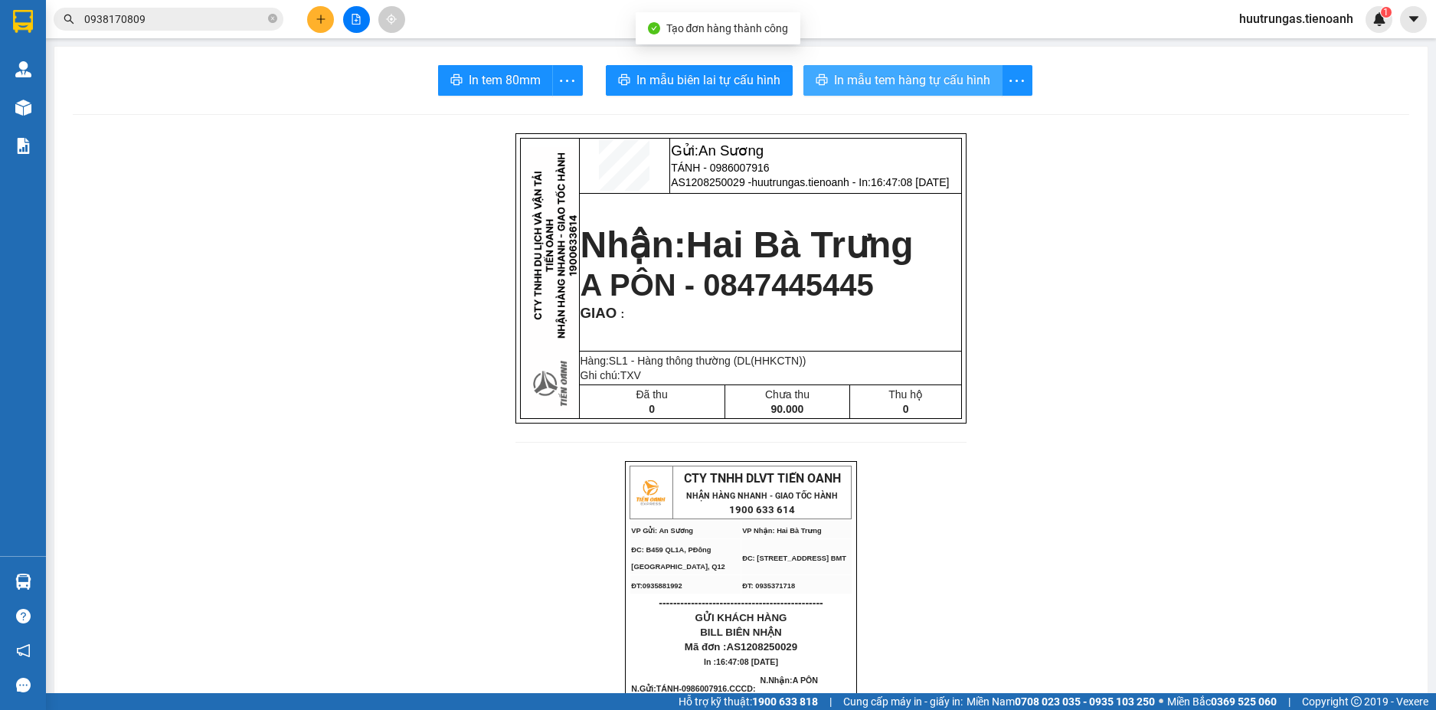
click at [843, 84] on span "In mẫu tem hàng tự cấu hình" at bounding box center [912, 79] width 156 height 19
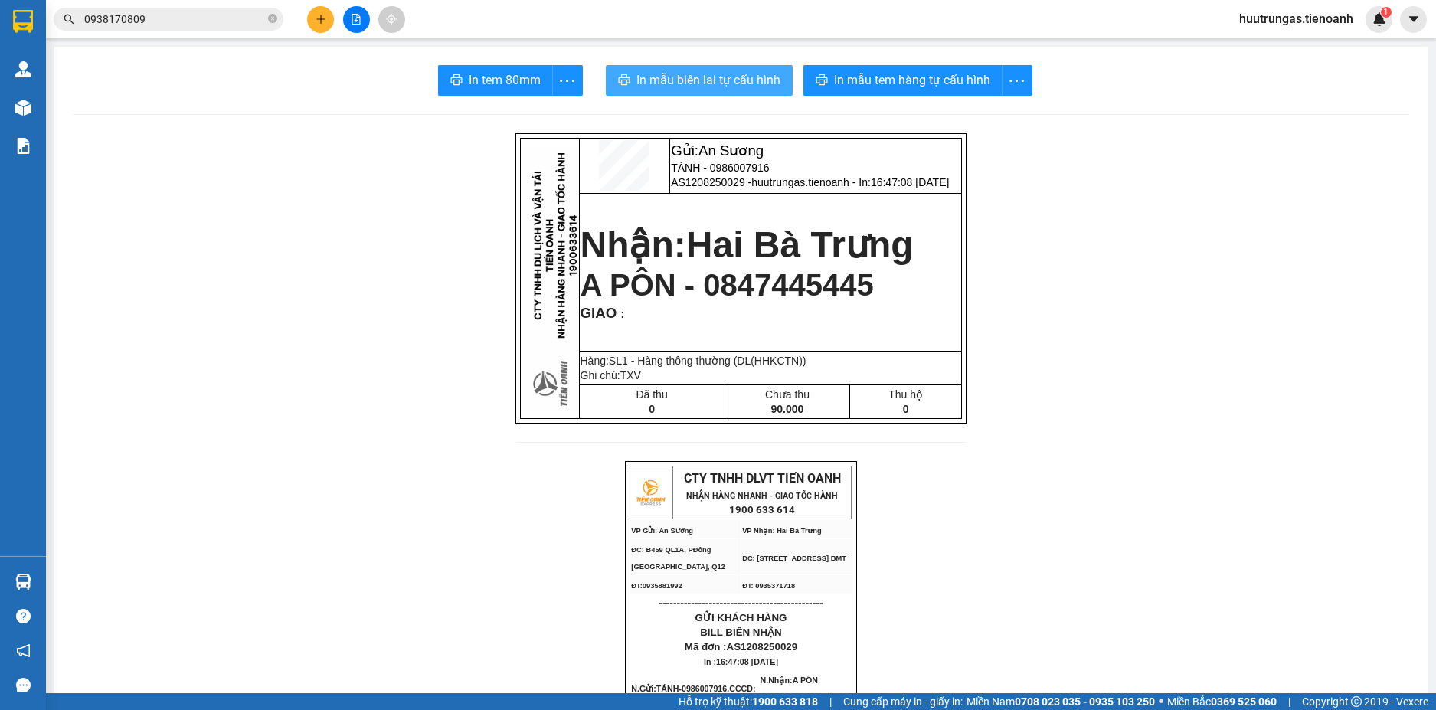
click at [689, 72] on span "In mẫu biên lai tự cấu hình" at bounding box center [709, 79] width 144 height 19
click at [720, 85] on span "In mẫu biên lai tự cấu hình" at bounding box center [709, 79] width 144 height 19
click at [319, 31] on button at bounding box center [320, 19] width 27 height 27
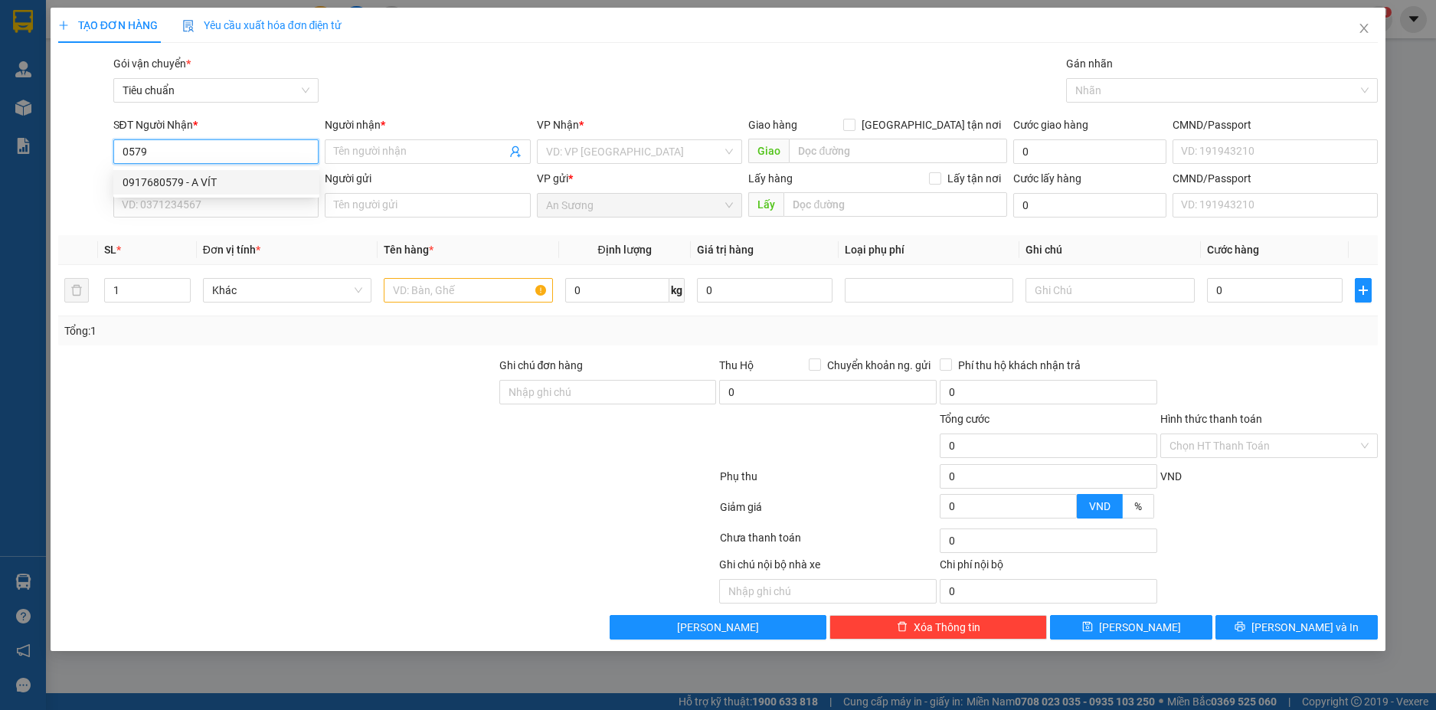
click at [224, 187] on div "0917680579 - A VÍT" at bounding box center [217, 182] width 188 height 17
type input "0917680579"
type input "A VÍT"
checkbox input "true"
type input "263 Đường Phù Đổng Thiên Vương, Phường 8, Đà Lạt, Lâm Đồng"
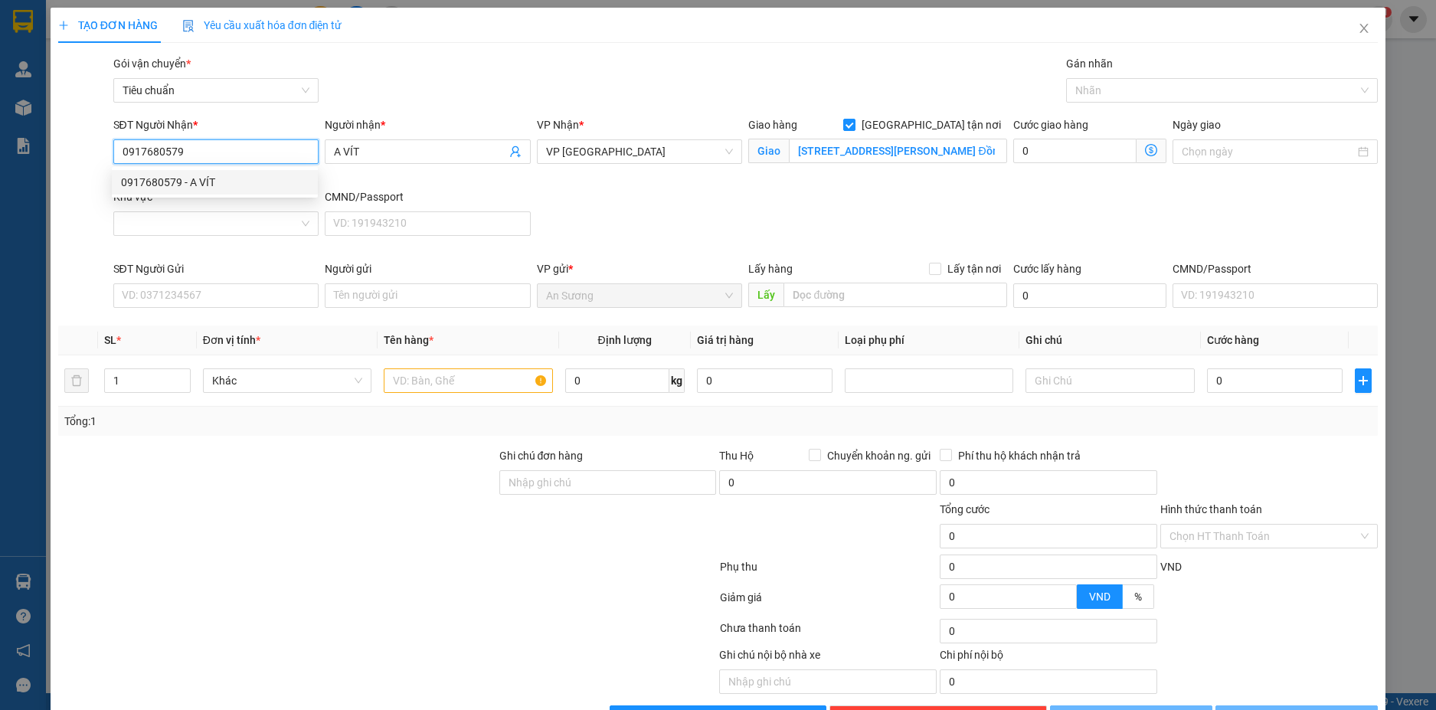
type input "260.000"
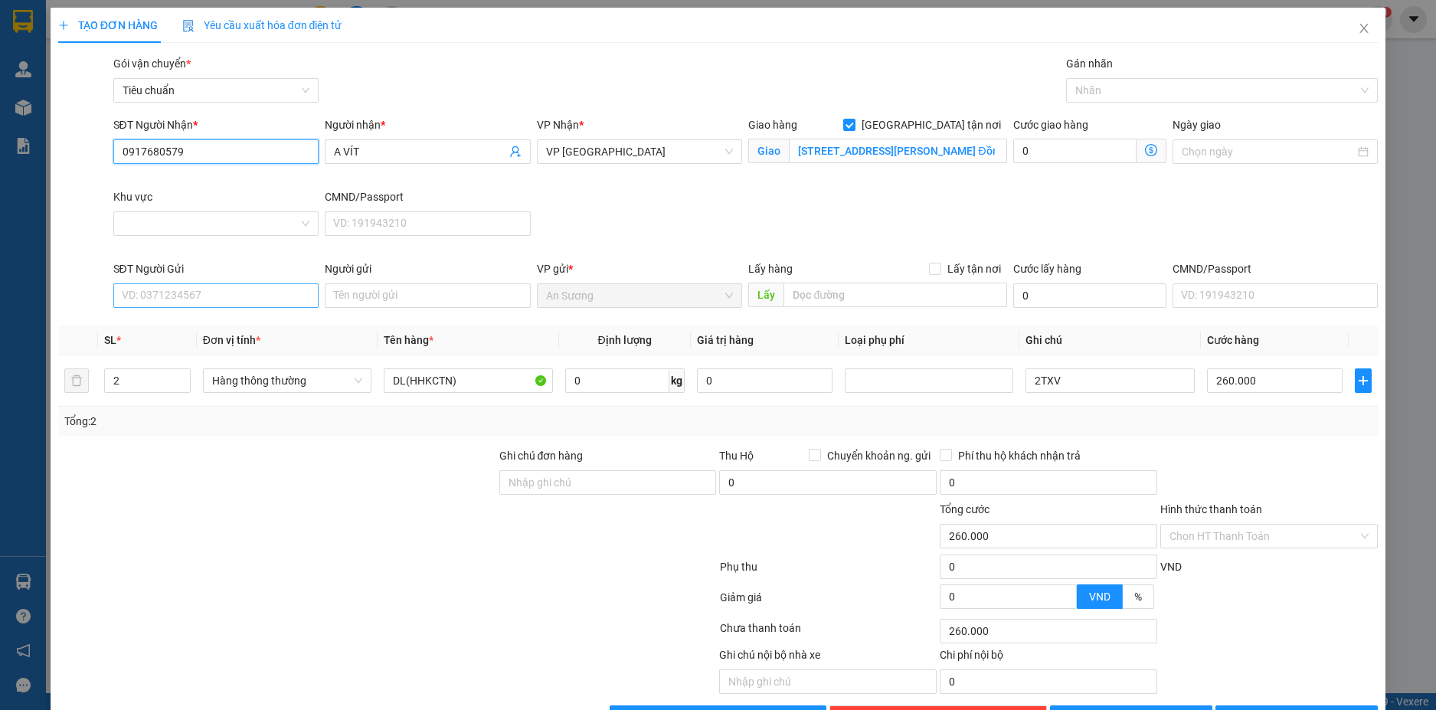
type input "0917680579"
click at [249, 296] on input "SĐT Người Gửi" at bounding box center [216, 295] width 206 height 25
click at [235, 327] on div "0986007916 - TÁNH" at bounding box center [213, 326] width 185 height 17
type input "0986007916"
type input "TÁNH"
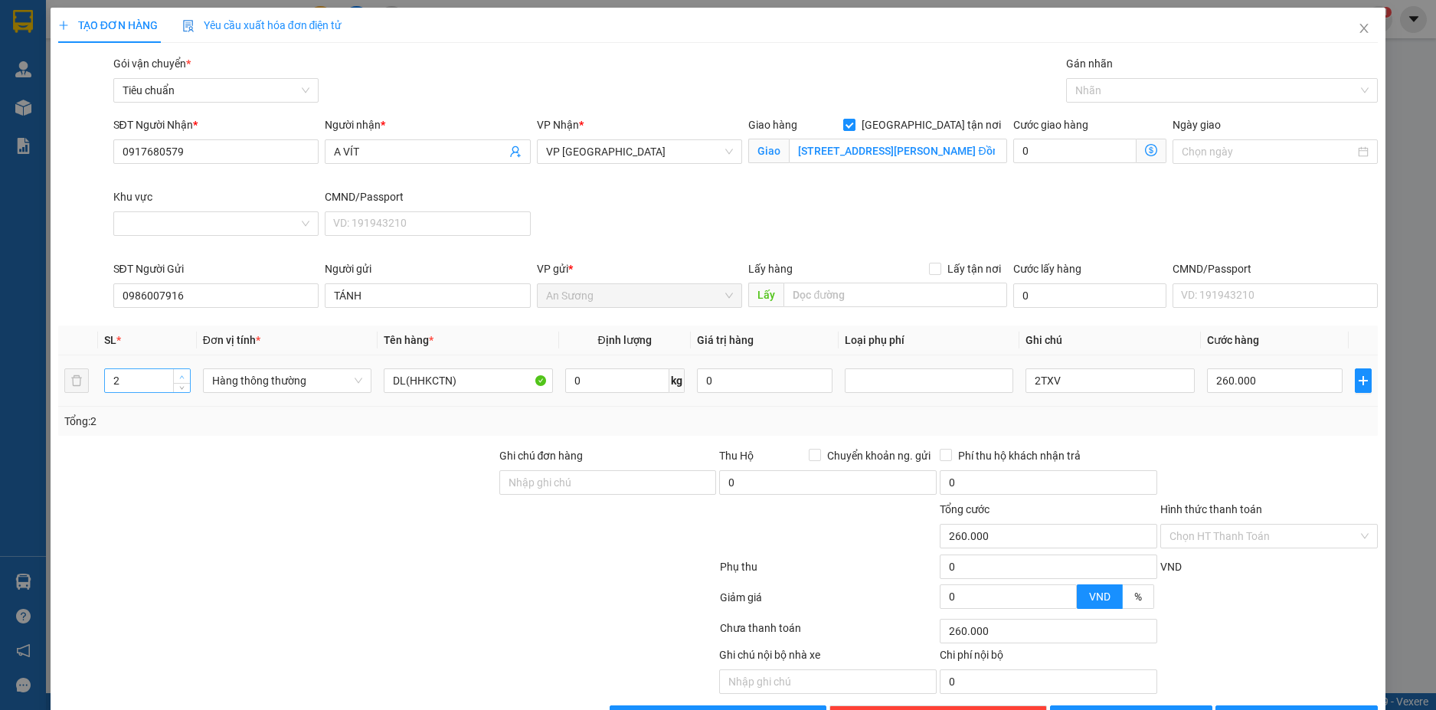
click at [185, 377] on span "up" at bounding box center [182, 376] width 9 height 9
type input "5"
click at [608, 390] on input "0" at bounding box center [617, 380] width 104 height 25
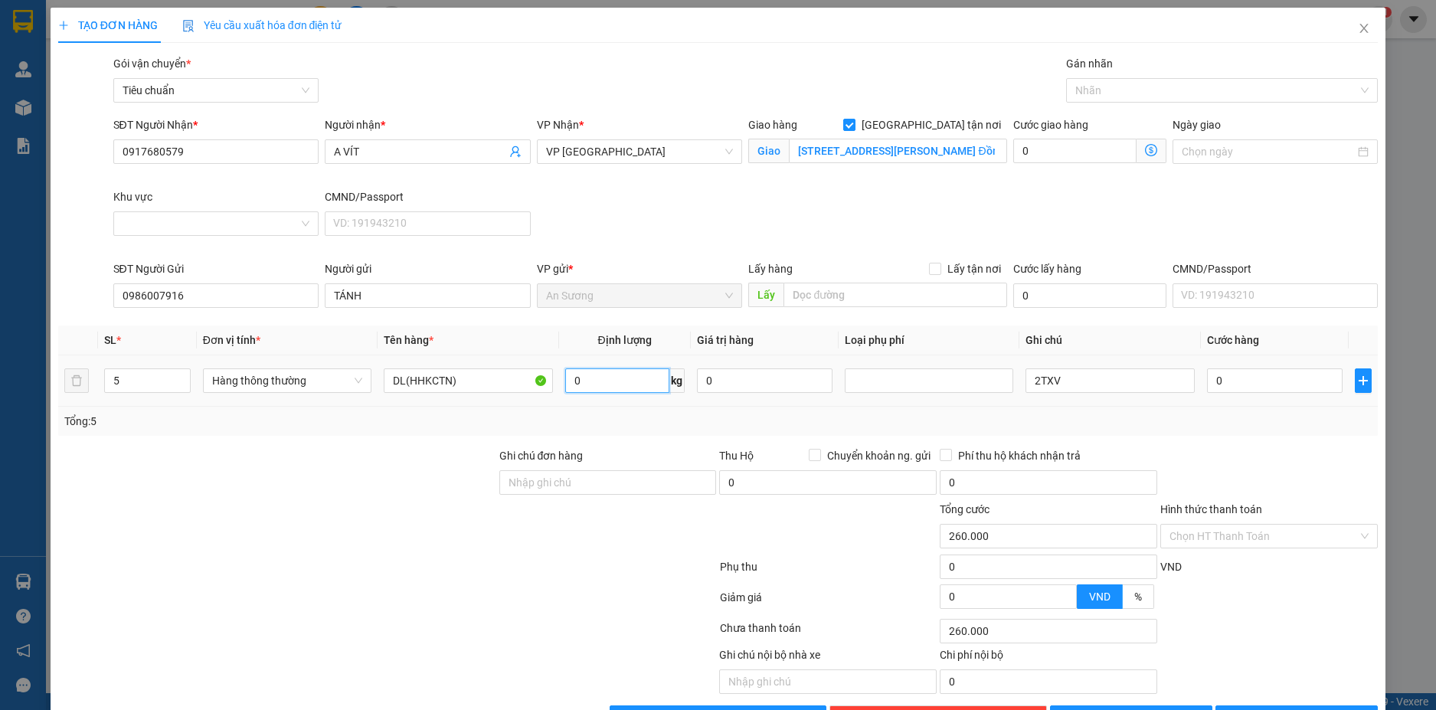
type input "0"
type input "38"
click at [662, 426] on div "Tổng: 5" at bounding box center [718, 421] width 1309 height 17
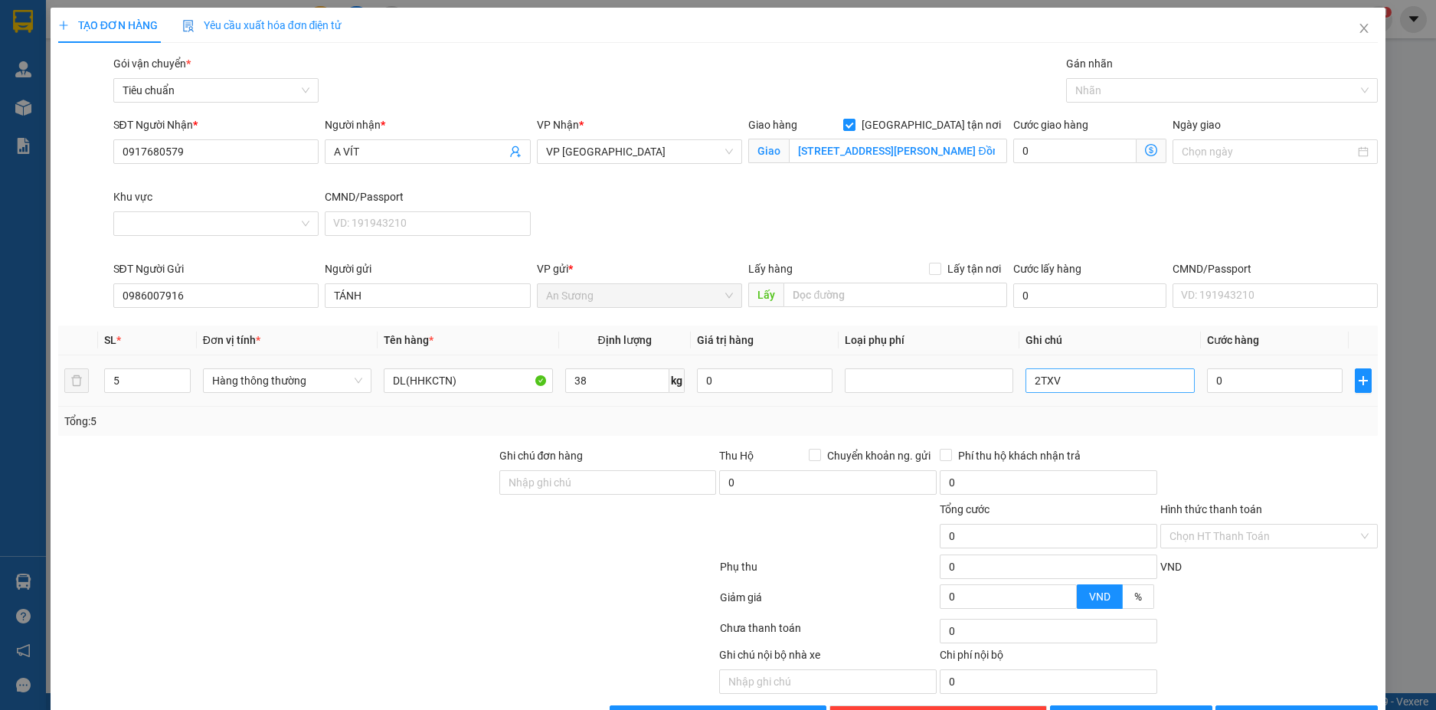
type input "80.000"
drag, startPoint x: 1063, startPoint y: 382, endPoint x: 996, endPoint y: 382, distance: 66.7
click at [996, 382] on tr "5 Hàng thông thường DL(HHKCTN) 38 kg 0 2TXV 80.000" at bounding box center [718, 380] width 1321 height 51
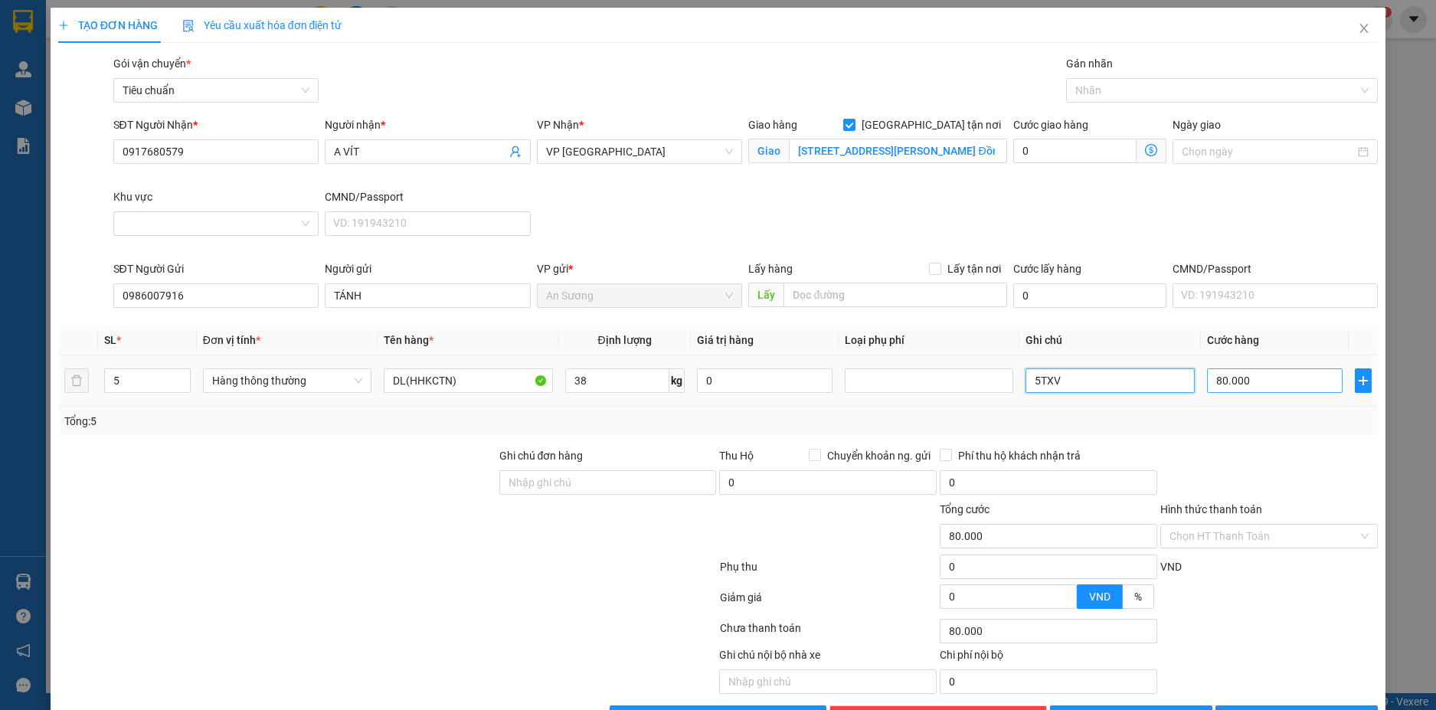
type input "5TXV"
click at [1291, 384] on input "80.000" at bounding box center [1275, 380] width 136 height 25
type input "8"
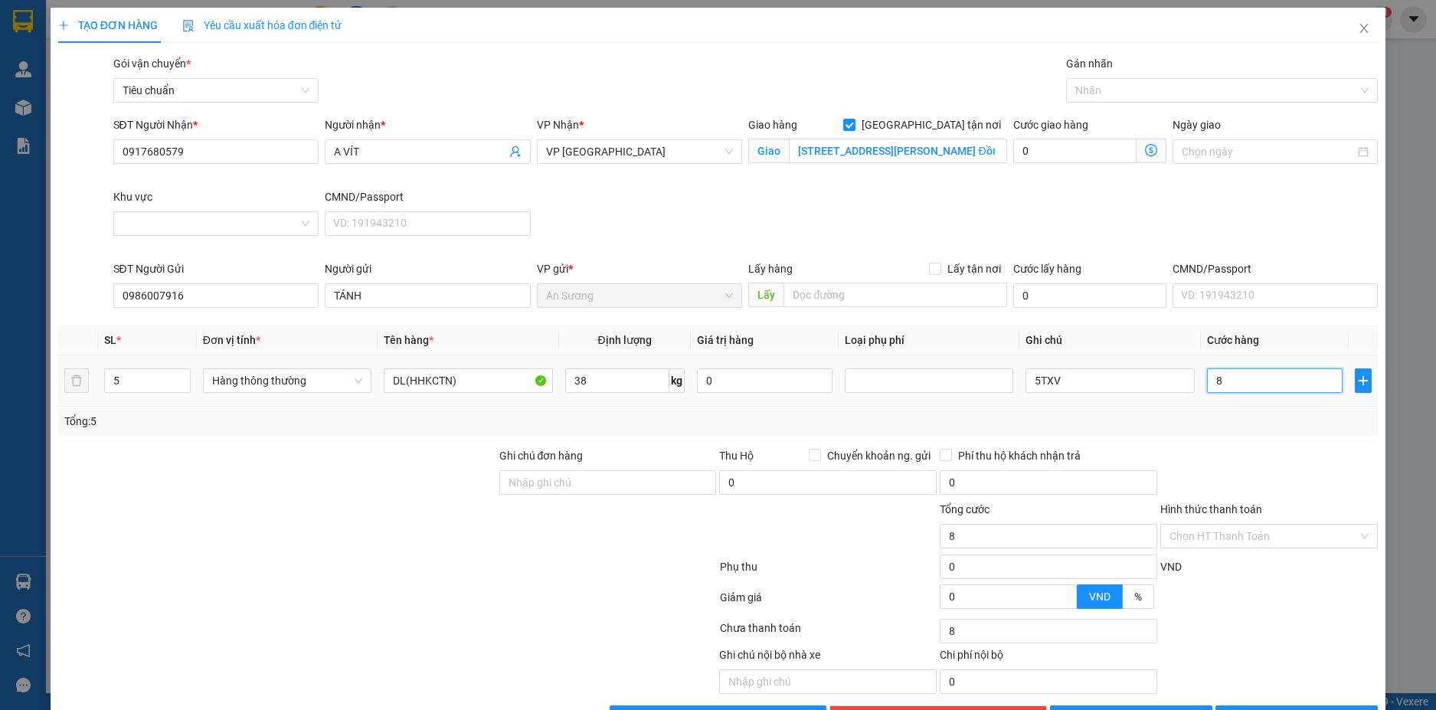
type input "80"
type input "0"
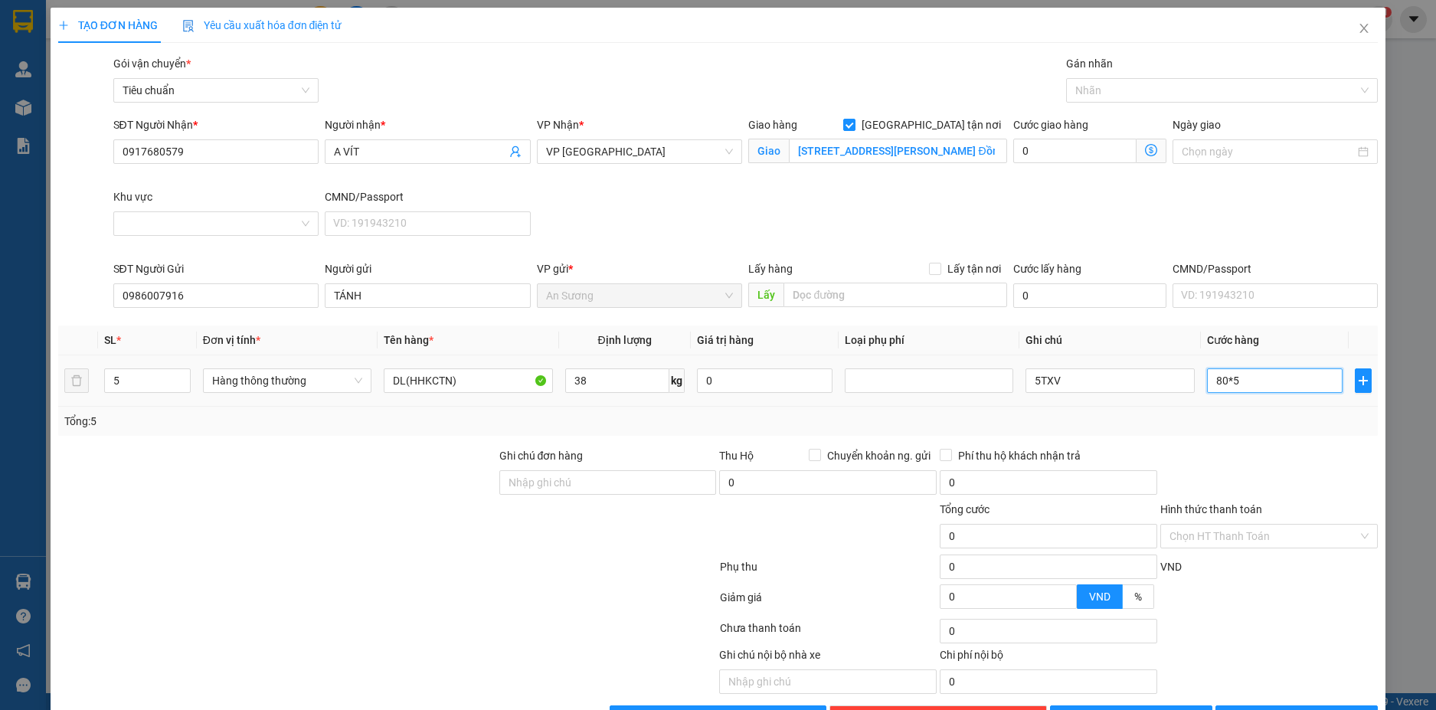
type input "80*5"
type input "400.000"
click at [1279, 443] on div "Transit Pickup Surcharge Ids Transit Deliver Surcharge Ids Transit Deliver Surc…" at bounding box center [718, 392] width 1321 height 675
click at [1268, 390] on input "400.000" at bounding box center [1275, 380] width 136 height 25
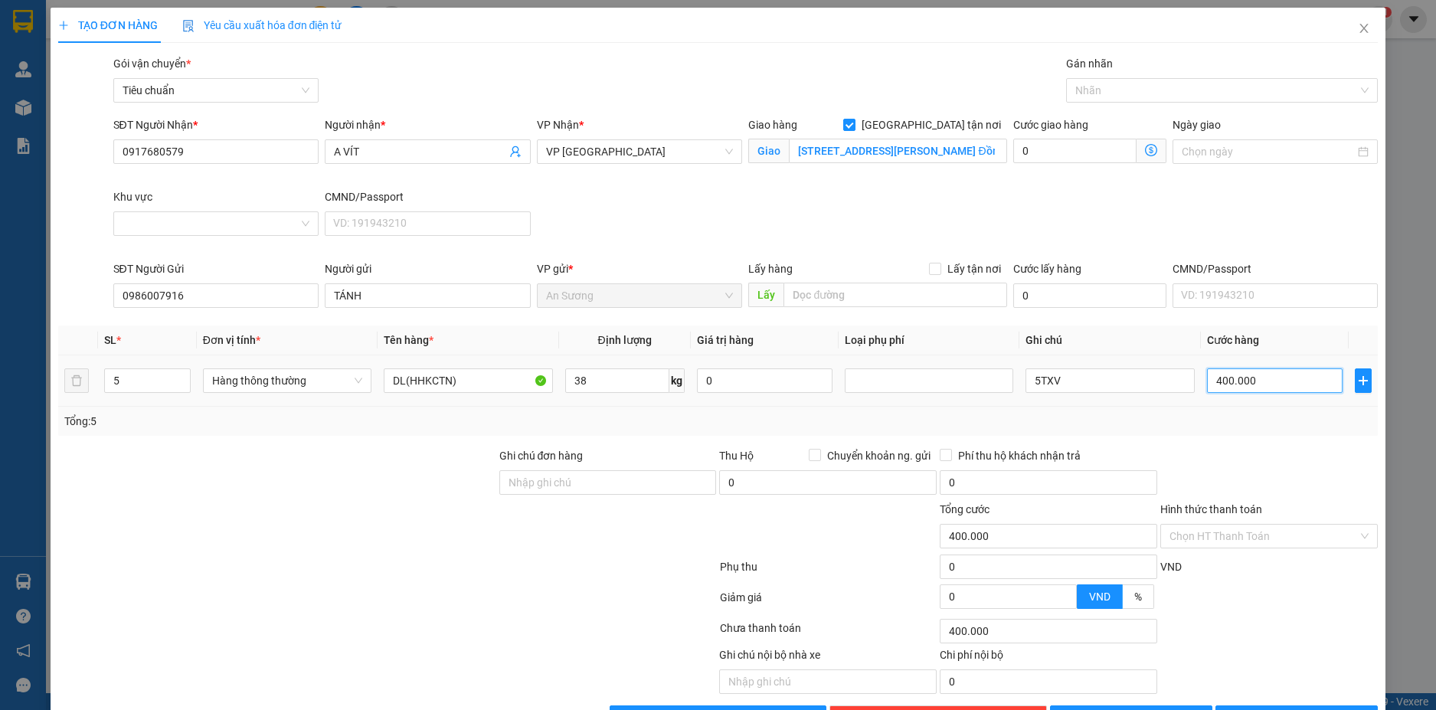
type input "5"
type input "50"
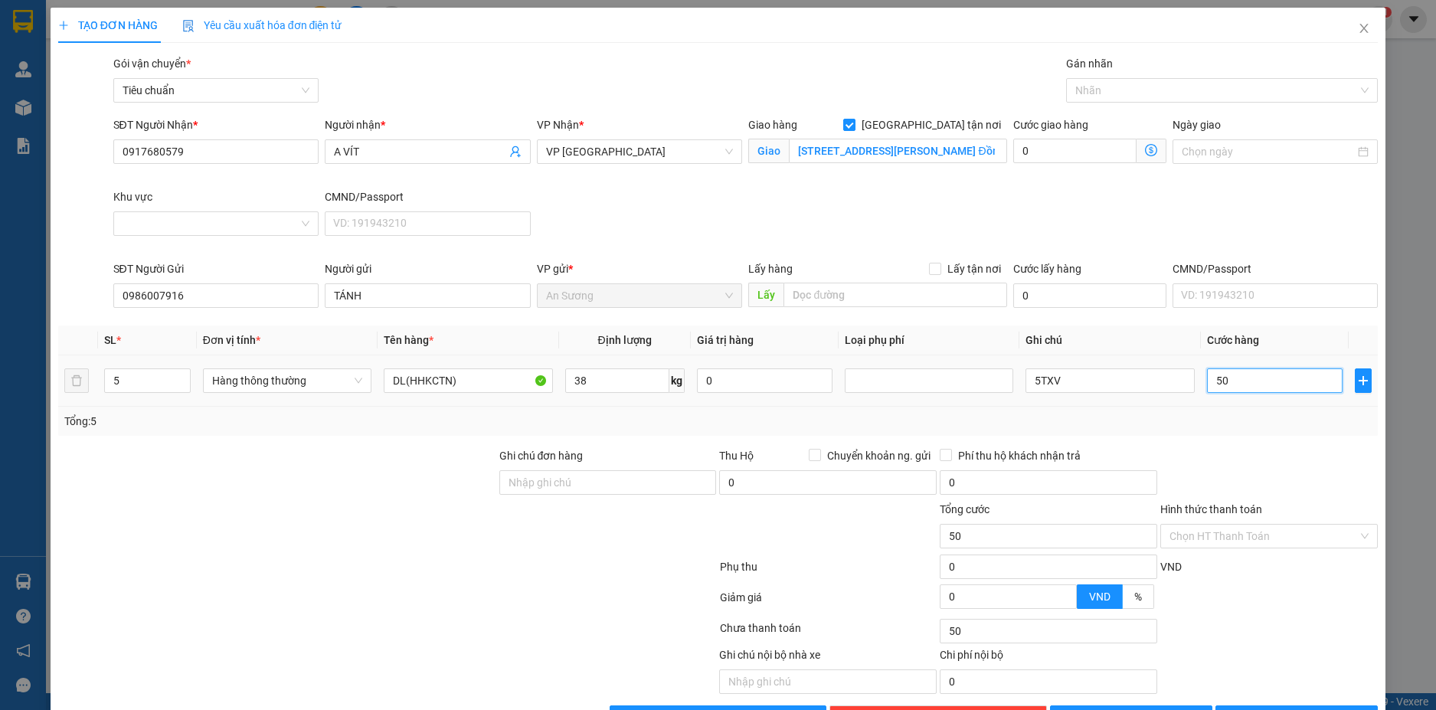
type input "500"
type input "5.000"
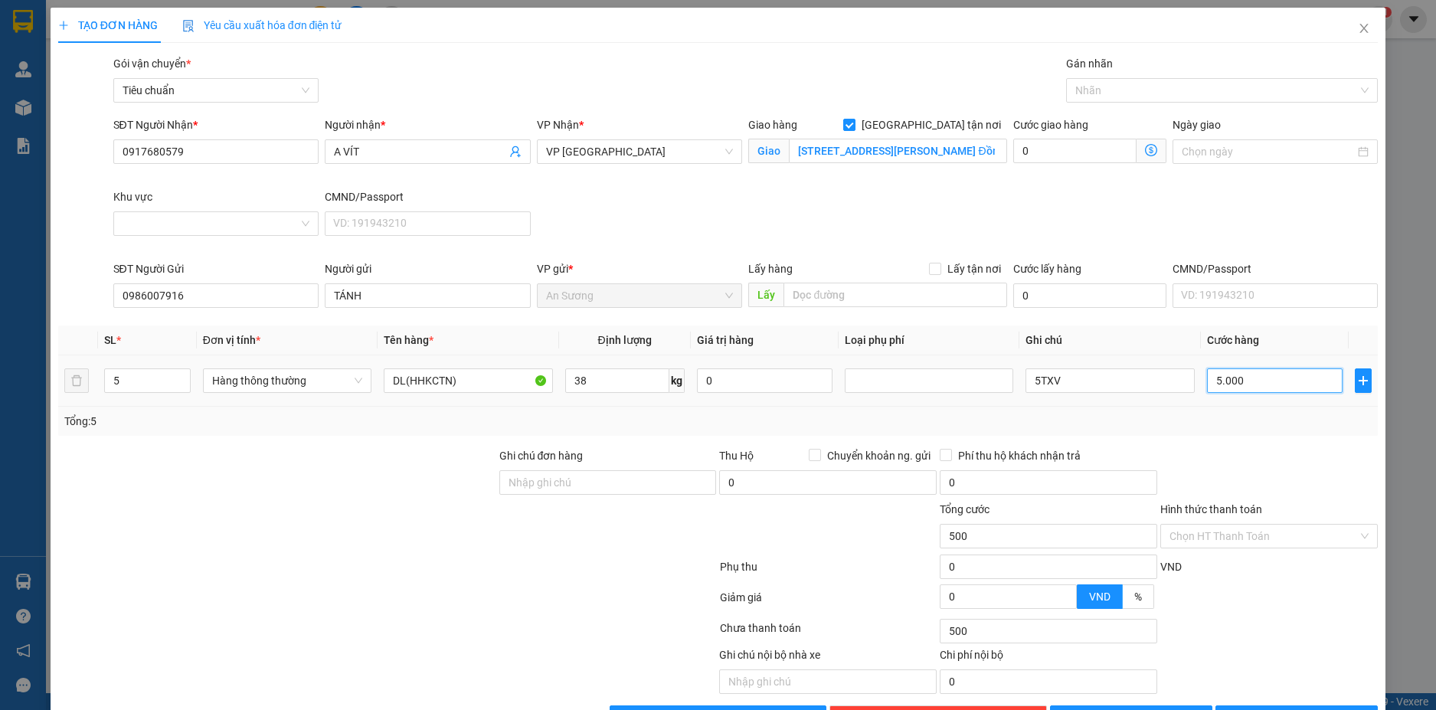
type input "5.000"
type input "50.000"
type input "500.000"
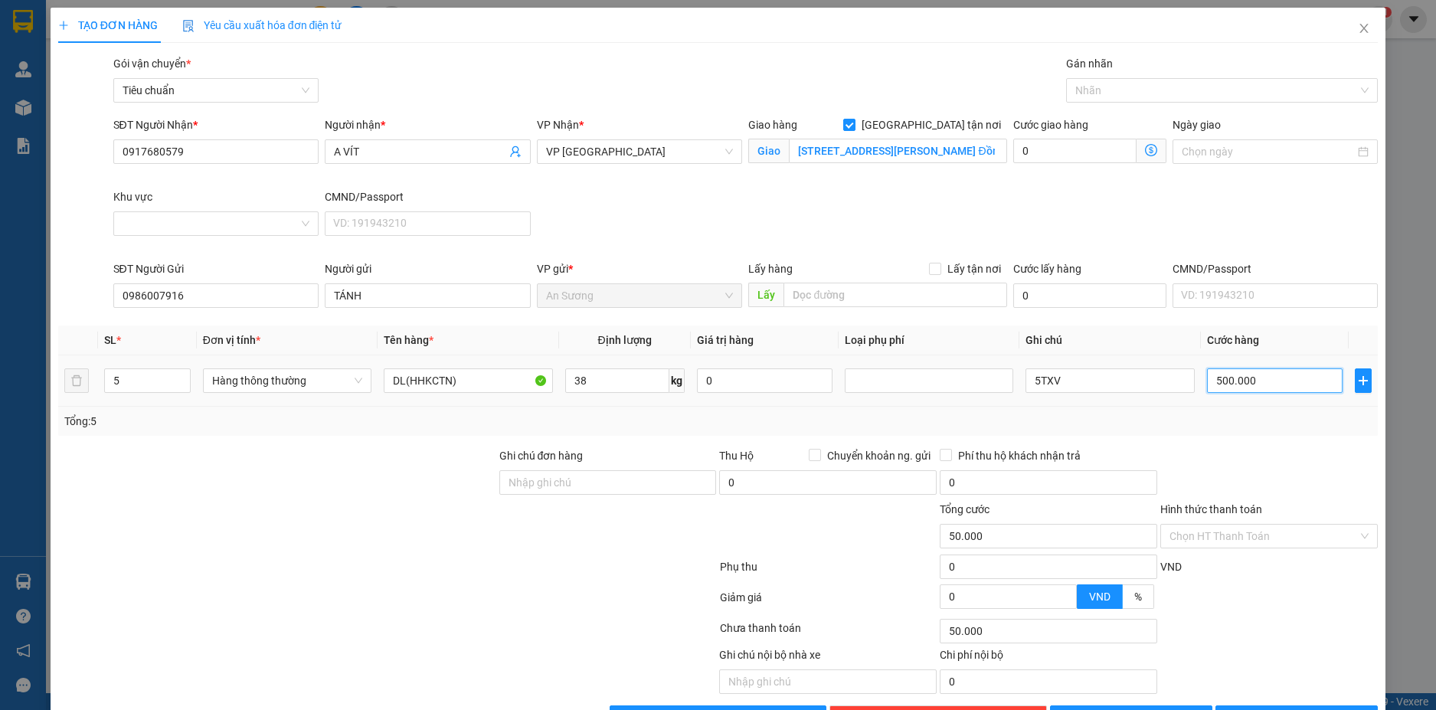
type input "500.000"
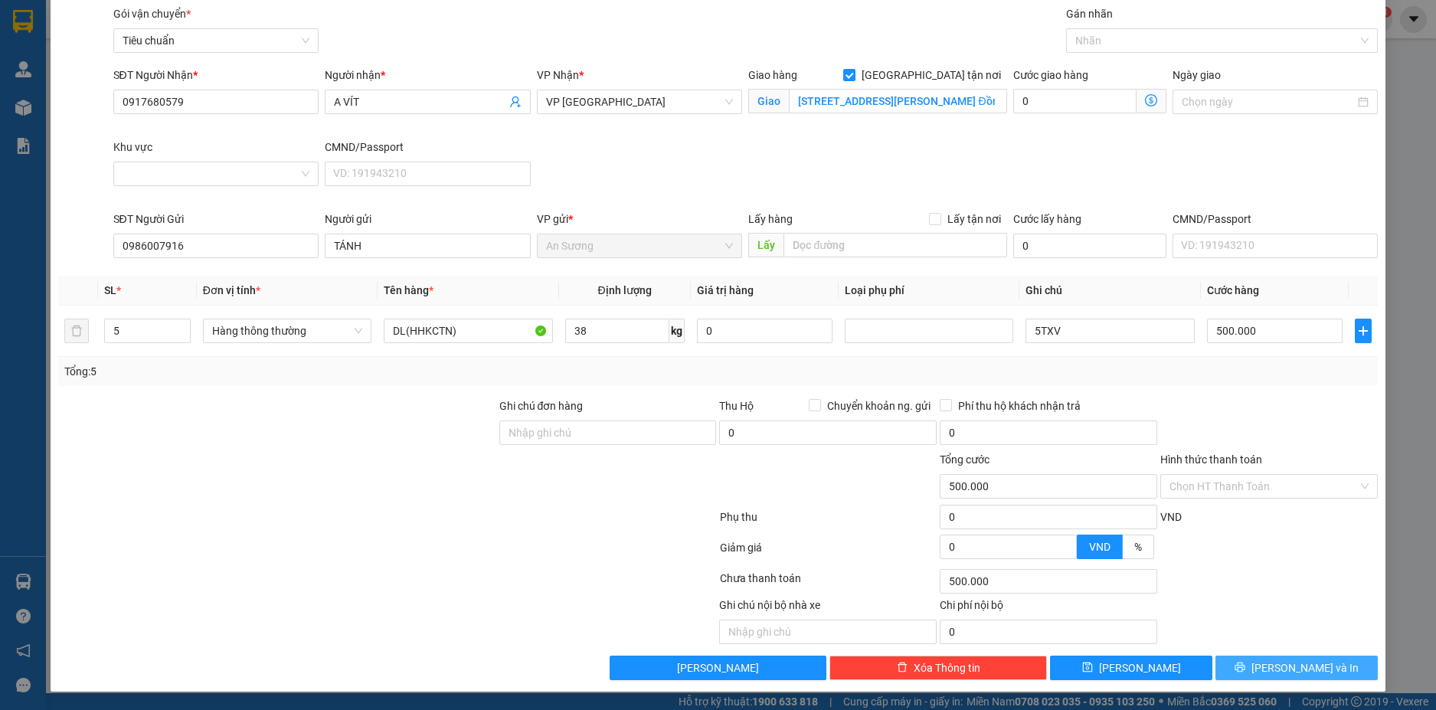
click at [1330, 667] on button "[PERSON_NAME] và In" at bounding box center [1297, 668] width 162 height 25
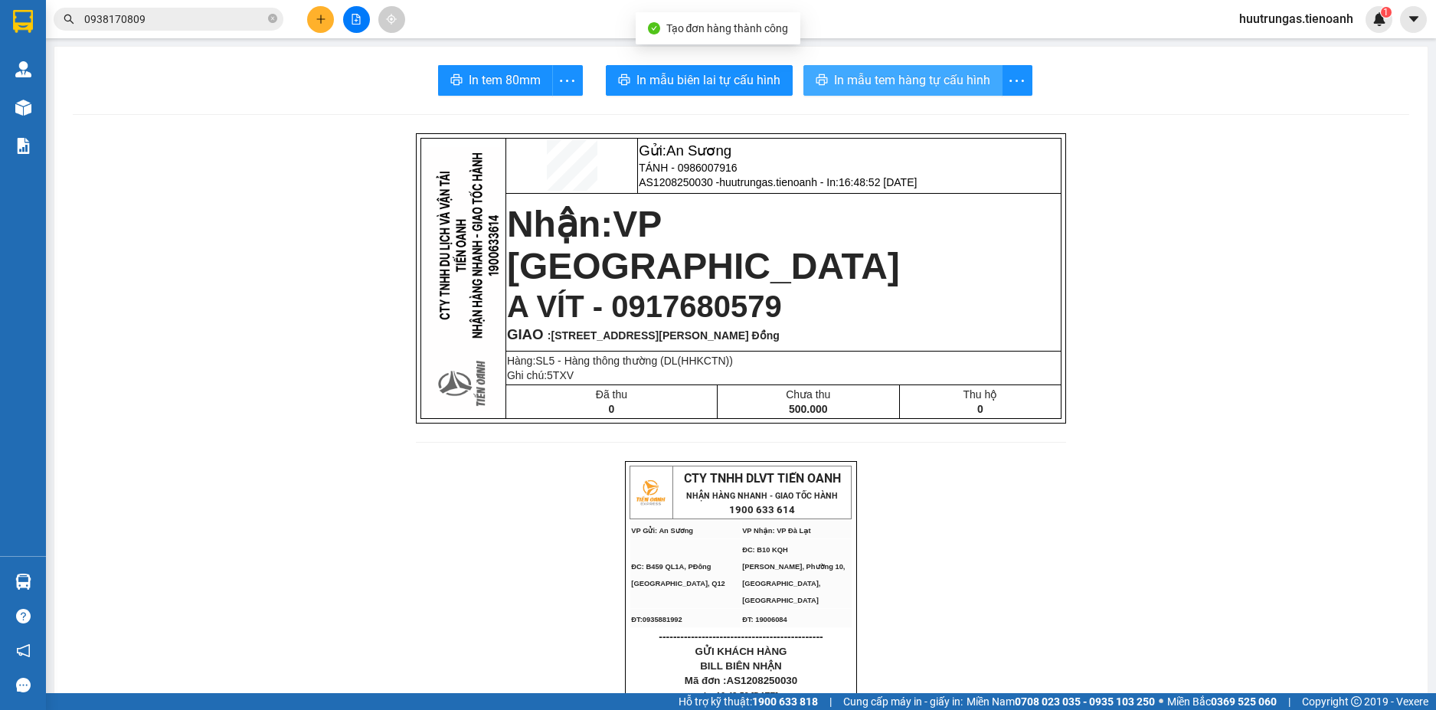
click at [922, 72] on span "In mẫu tem hàng tự cấu hình" at bounding box center [912, 79] width 156 height 19
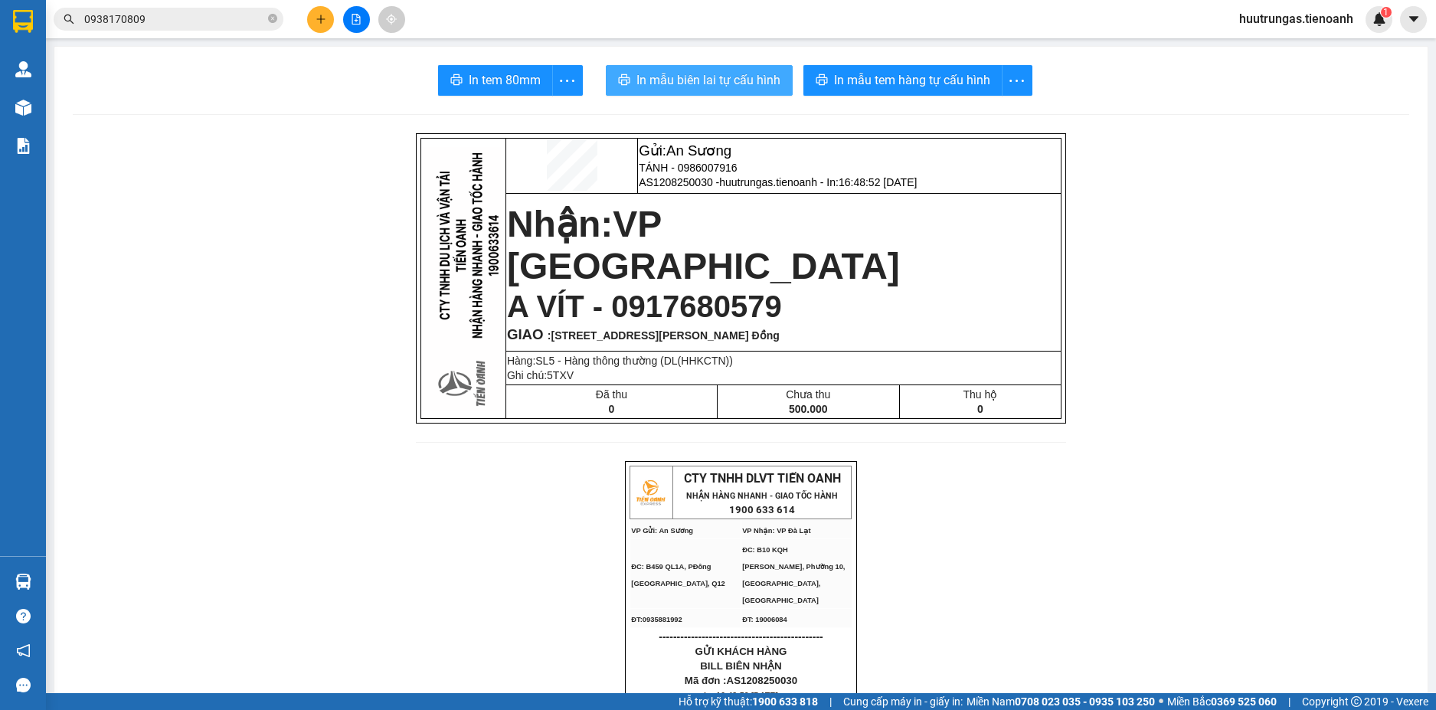
click at [722, 90] on span "In mẫu biên lai tự cấu hình" at bounding box center [709, 79] width 144 height 19
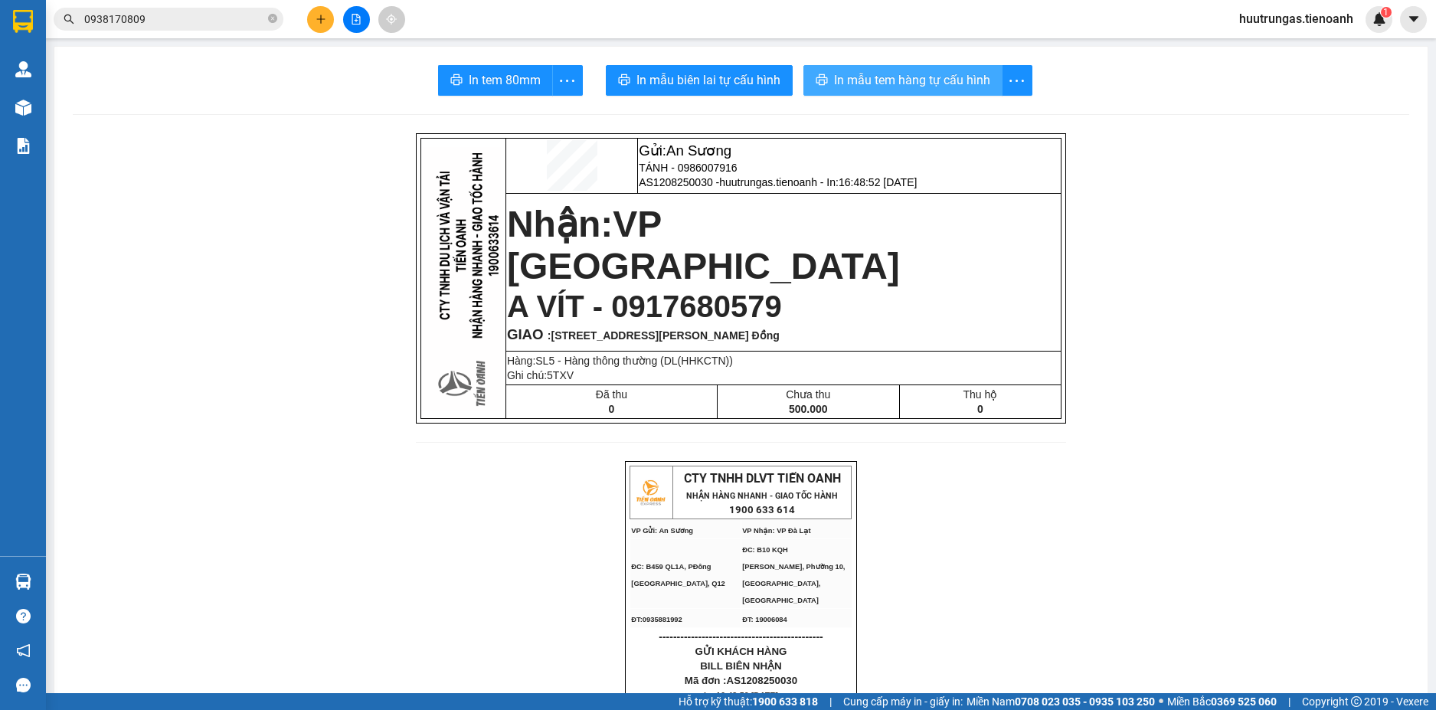
click at [838, 84] on span "In mẫu tem hàng tự cấu hình" at bounding box center [912, 79] width 156 height 19
click at [319, 21] on icon "plus" at bounding box center [321, 19] width 11 height 11
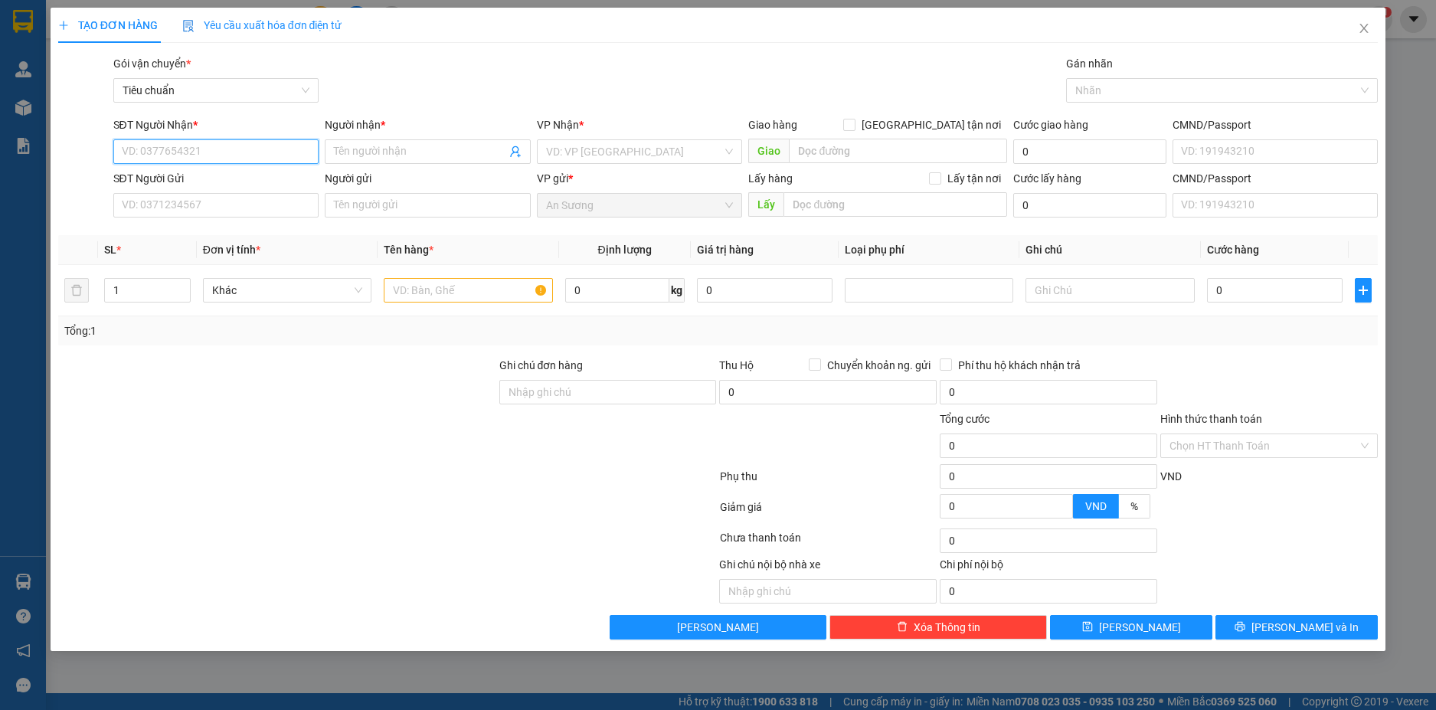
click at [201, 156] on input "SĐT Người Nhận *" at bounding box center [216, 151] width 206 height 25
click at [227, 179] on div "0914411399 - KIM CHUNG" at bounding box center [217, 182] width 188 height 17
type input "0914411399"
type input "KIM CHUNG"
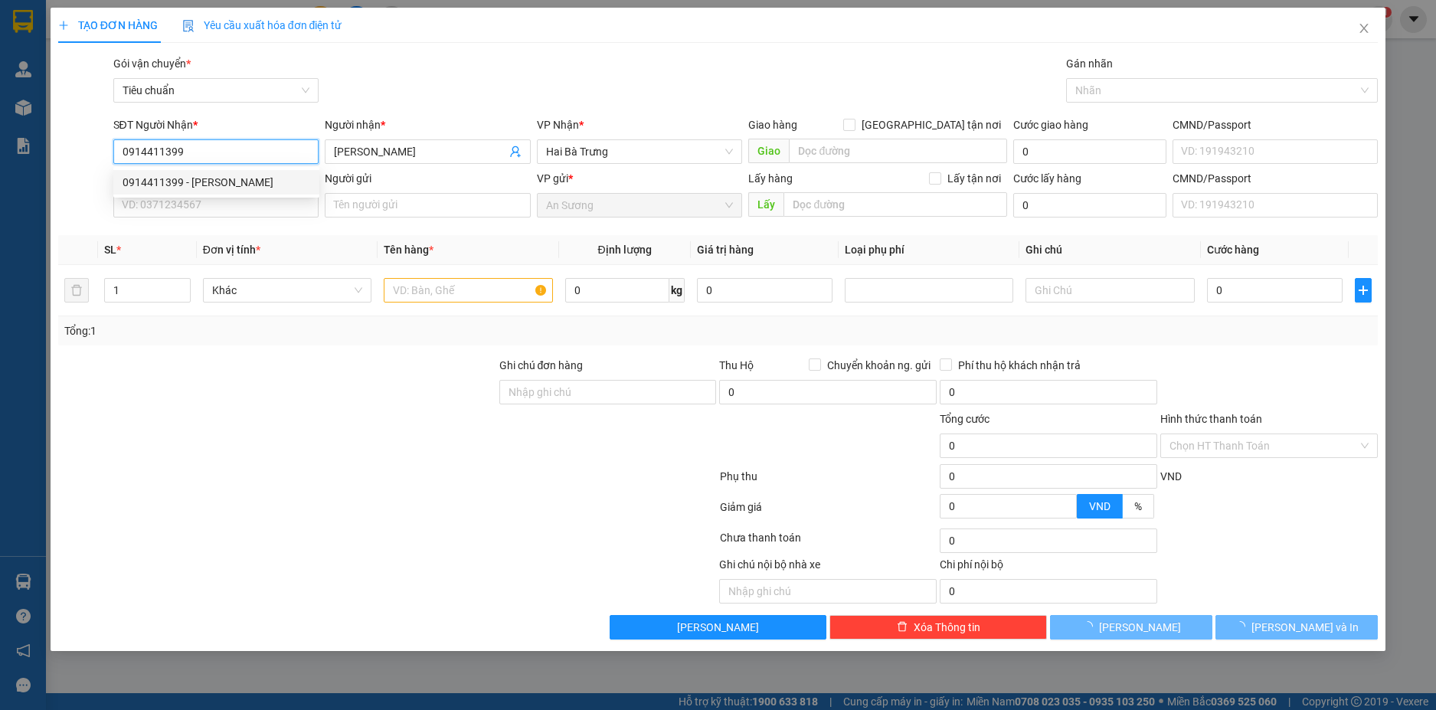
type input "30.000"
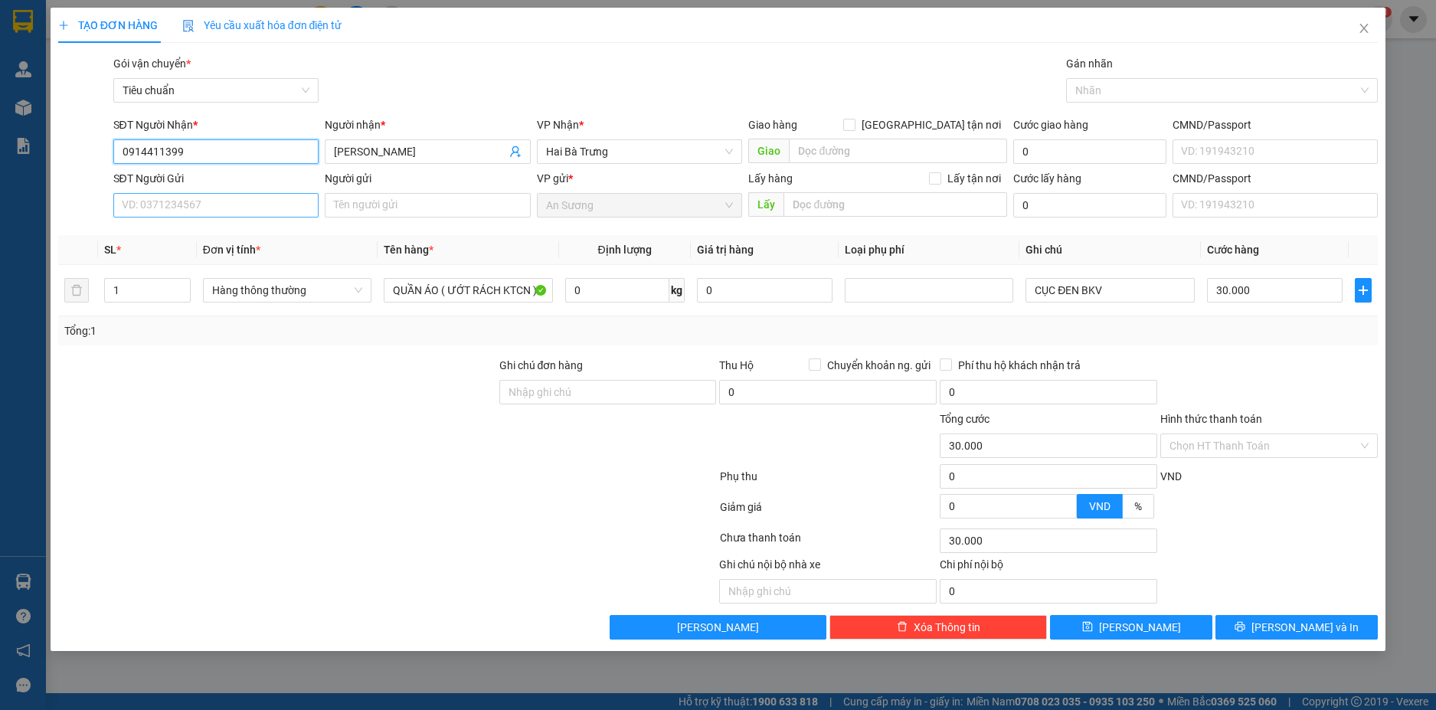
type input "0914411399"
click at [276, 206] on input "SĐT Người Gửi" at bounding box center [216, 205] width 206 height 25
click at [248, 237] on div "0979952653 - C GÁI" at bounding box center [217, 236] width 188 height 17
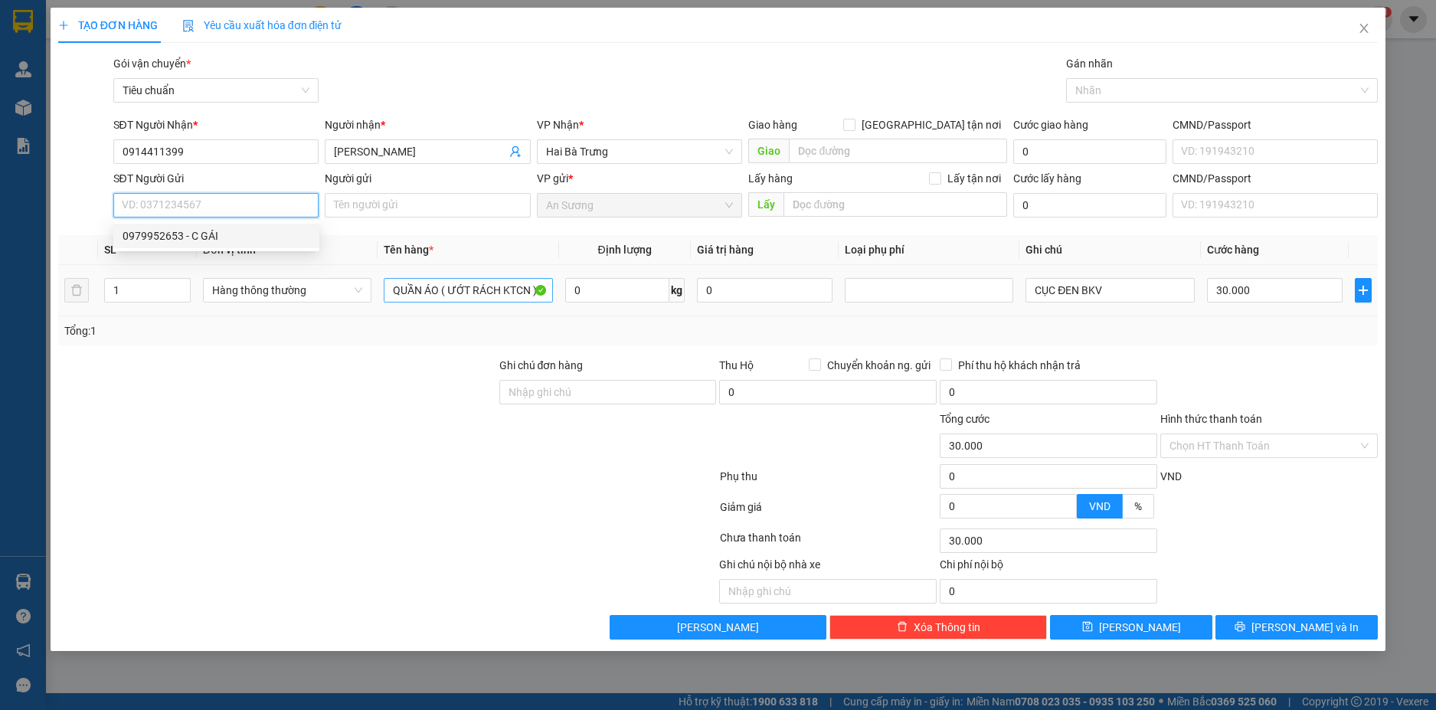
type input "0979952653"
type input "C GÁI"
click at [347, 286] on span "Hàng thông thường" at bounding box center [287, 290] width 150 height 23
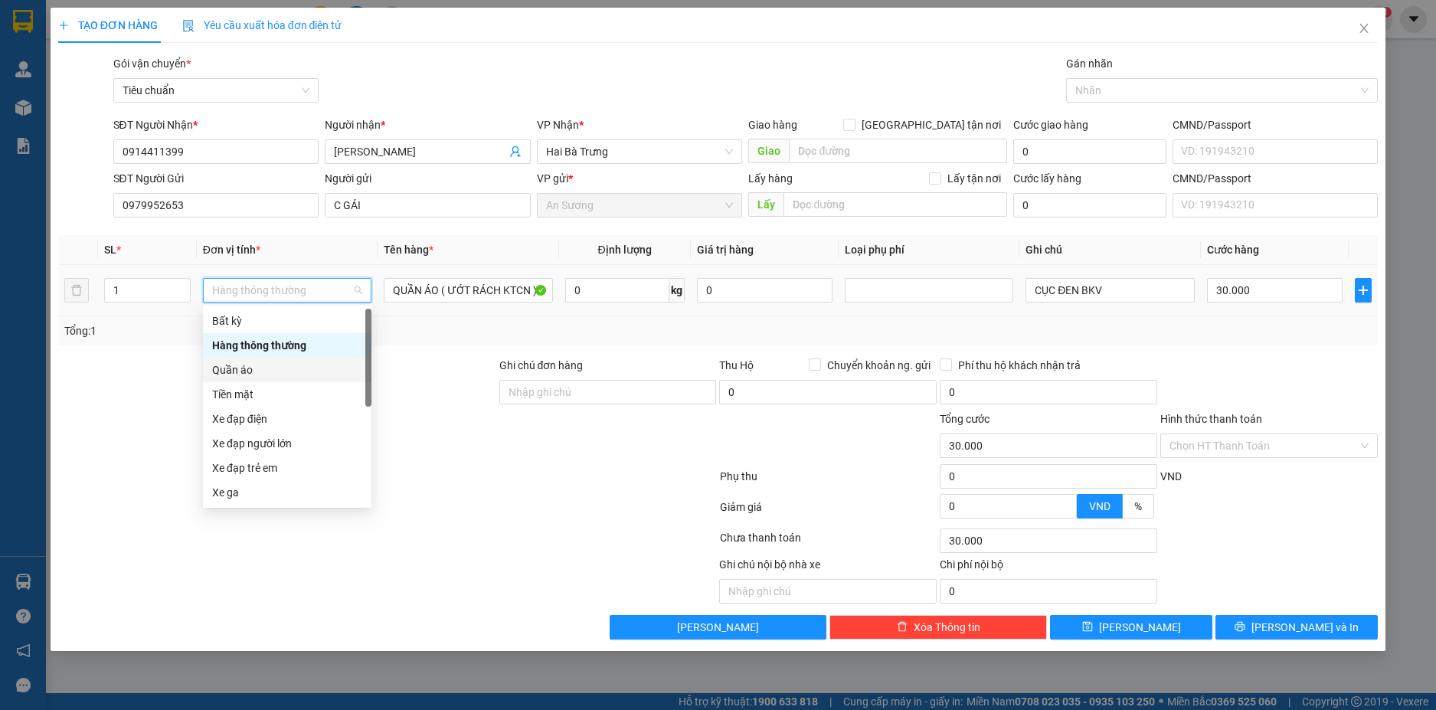
click at [269, 368] on div "Quần áo" at bounding box center [287, 370] width 150 height 17
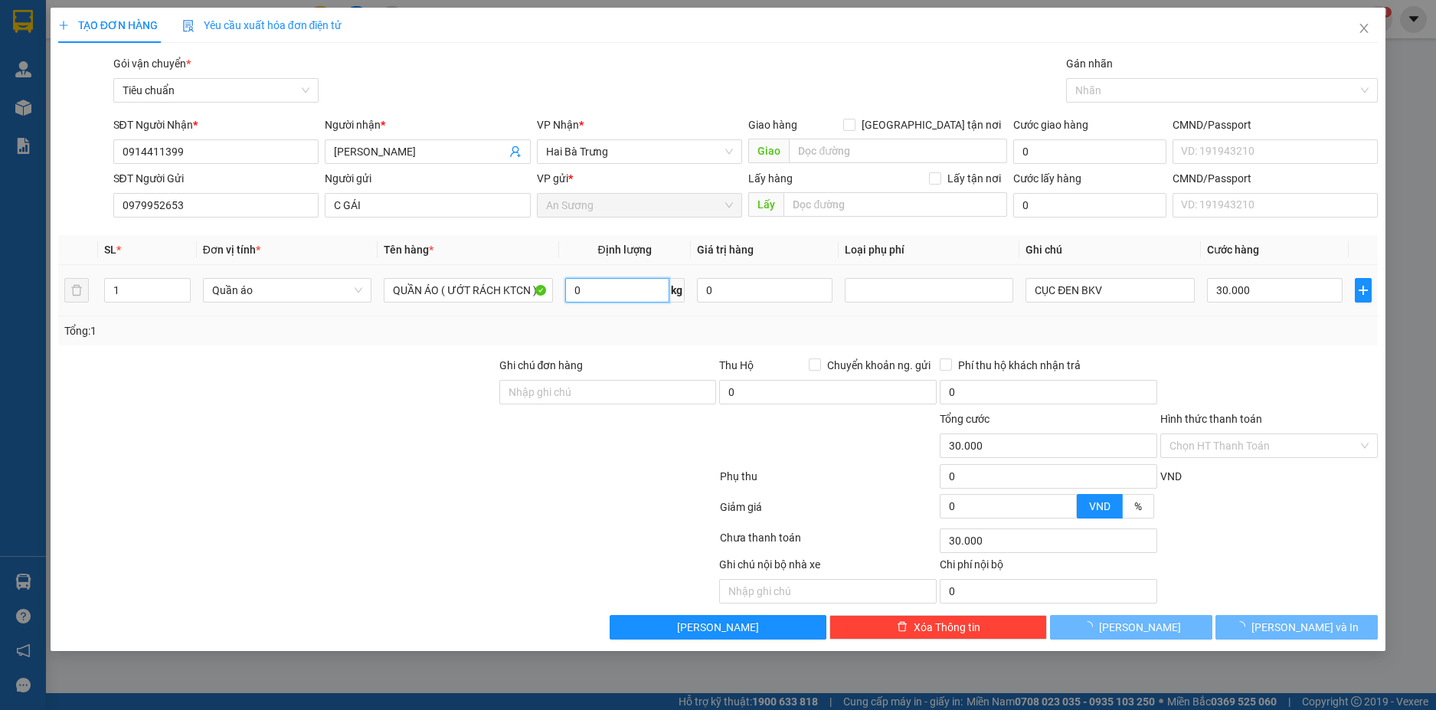
click at [600, 283] on input "0" at bounding box center [617, 290] width 104 height 25
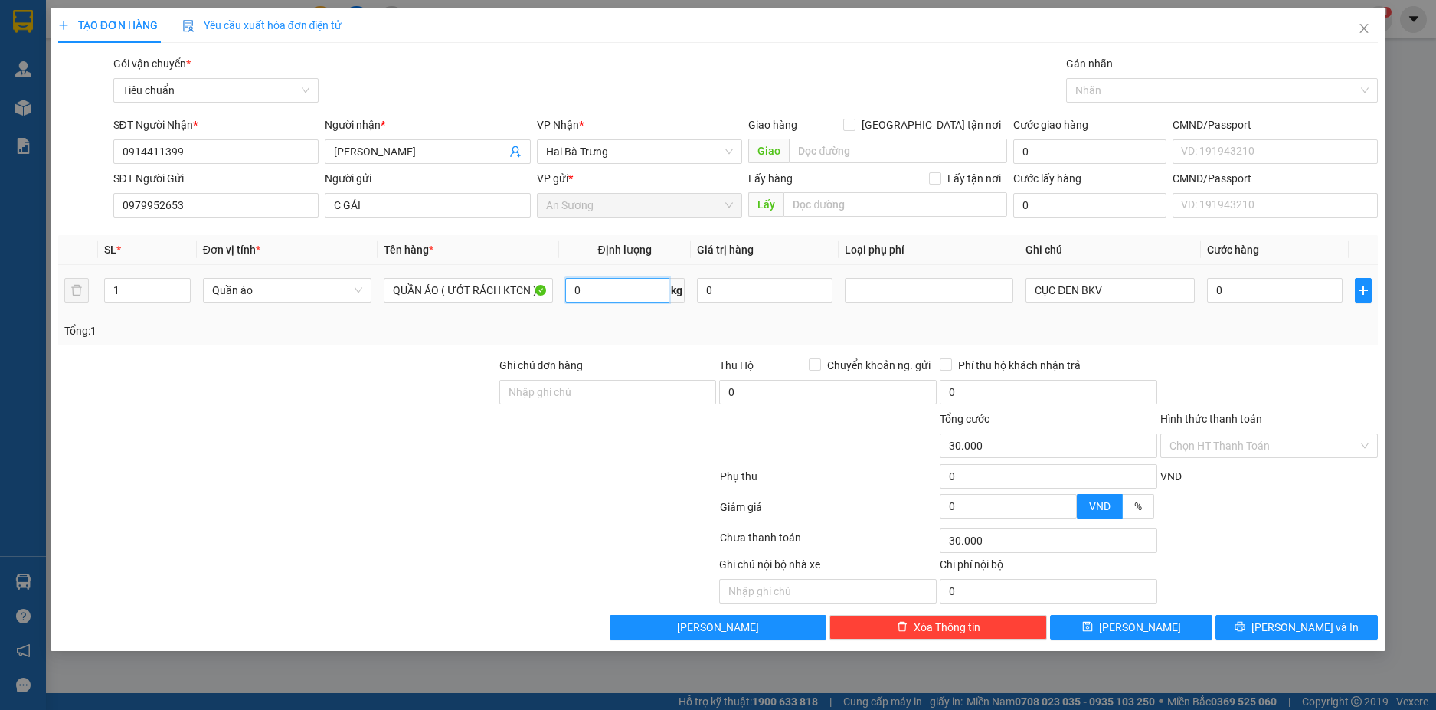
type input "0"
type input "7"
click at [1243, 352] on div "Transit Pickup Surcharge Ids Transit Deliver Surcharge Ids Transit Deliver Surc…" at bounding box center [718, 347] width 1321 height 585
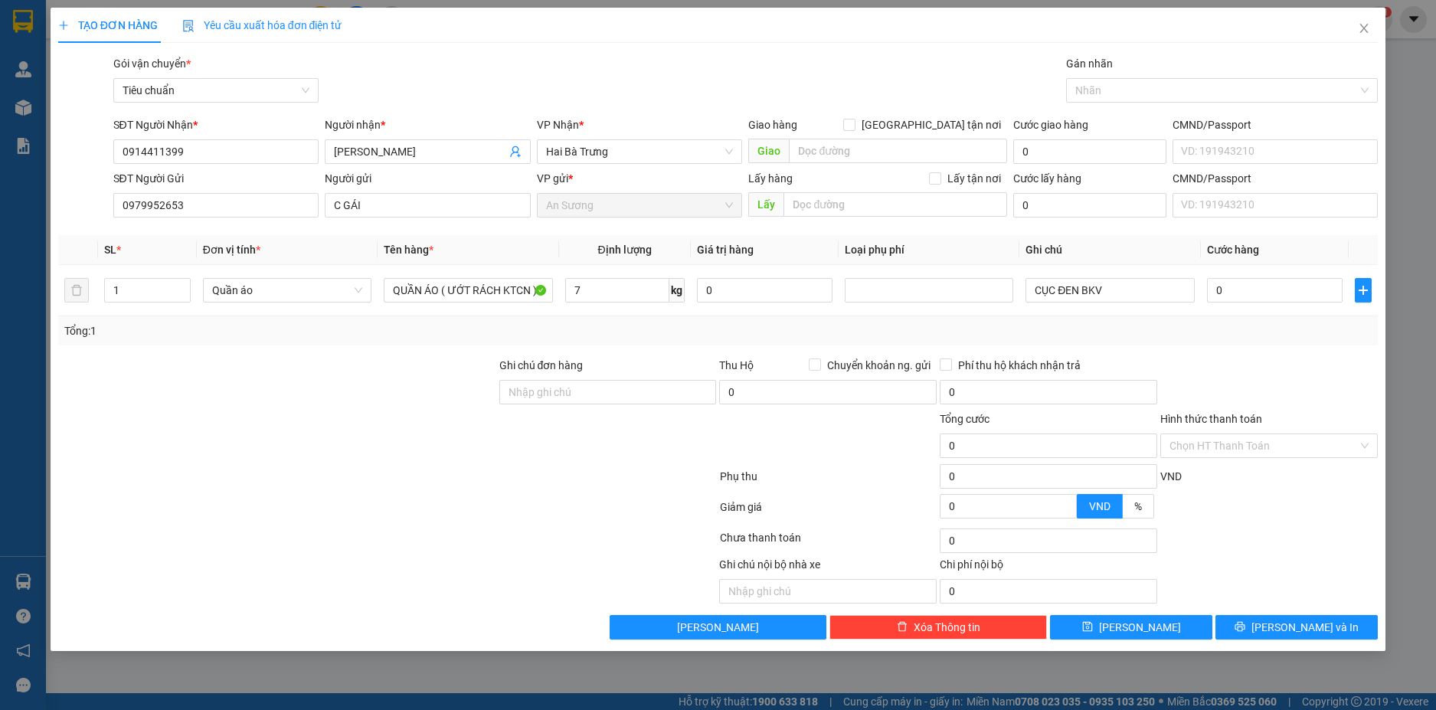
type input "40.000"
click at [1295, 631] on span "[PERSON_NAME] và In" at bounding box center [1305, 627] width 107 height 17
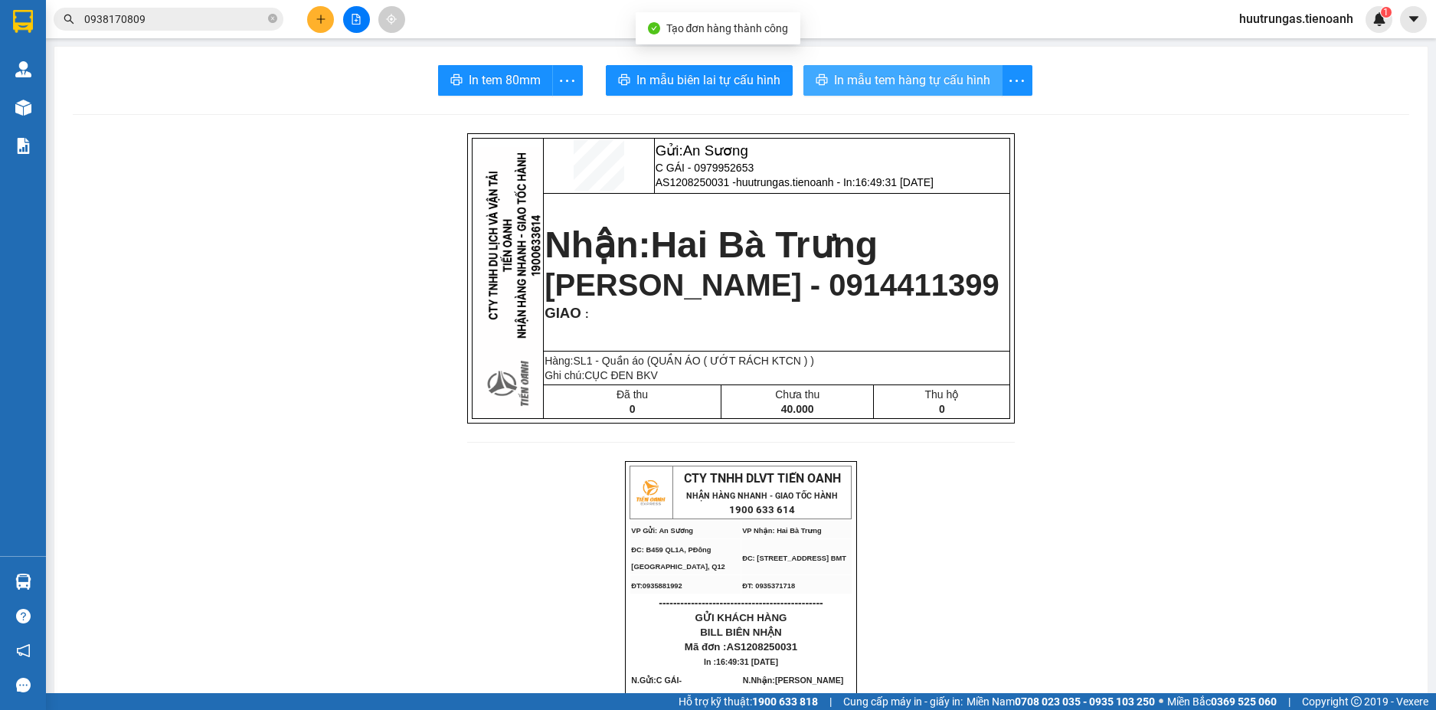
click at [898, 74] on span "In mẫu tem hàng tự cấu hình" at bounding box center [912, 79] width 156 height 19
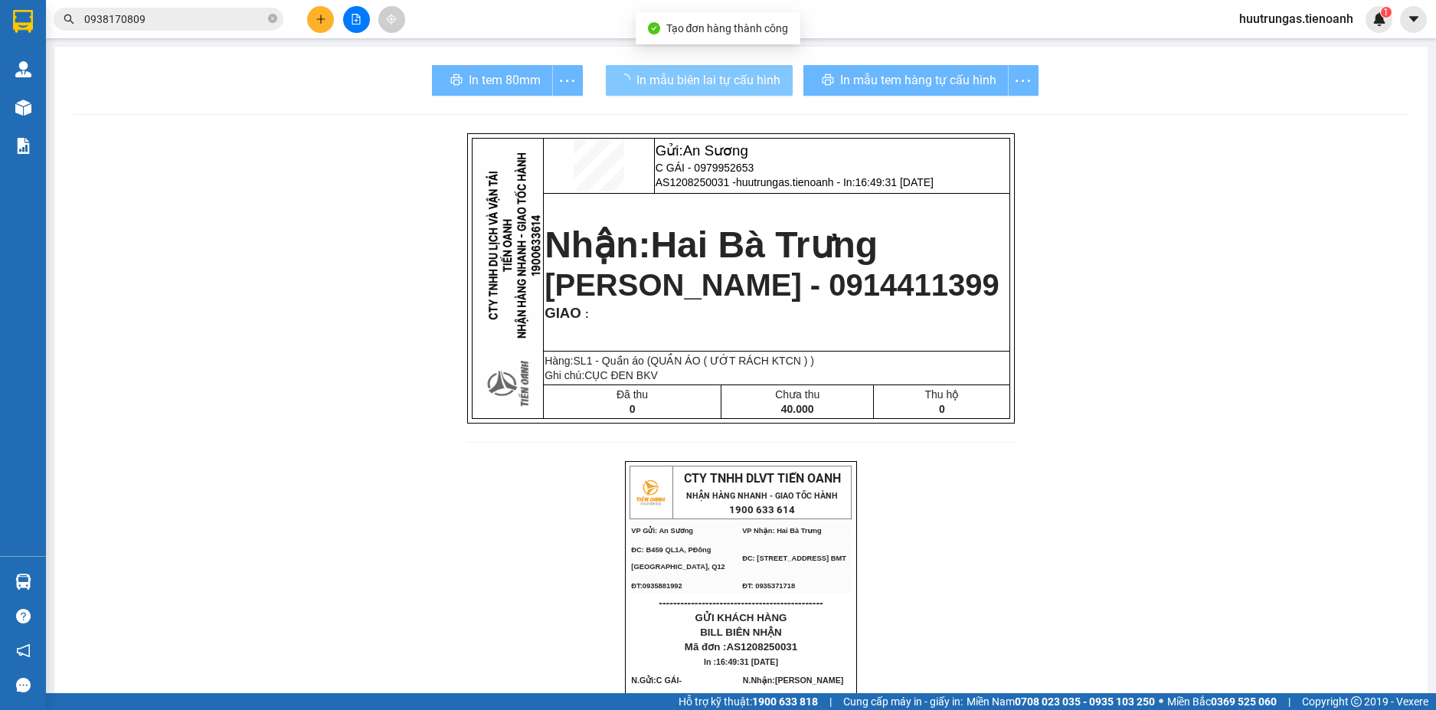
click at [739, 77] on span "In mẫu biên lai tự cấu hình" at bounding box center [709, 79] width 144 height 19
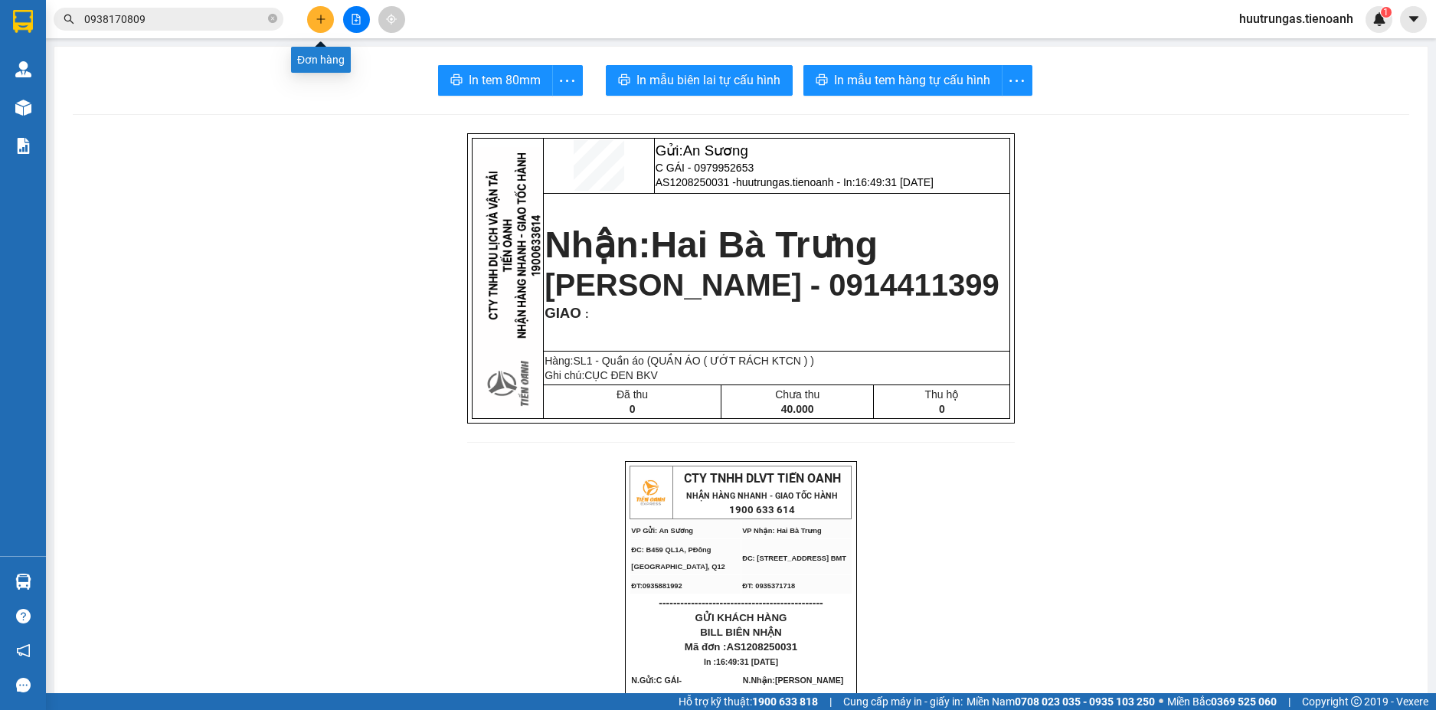
click at [326, 15] on button at bounding box center [320, 19] width 27 height 27
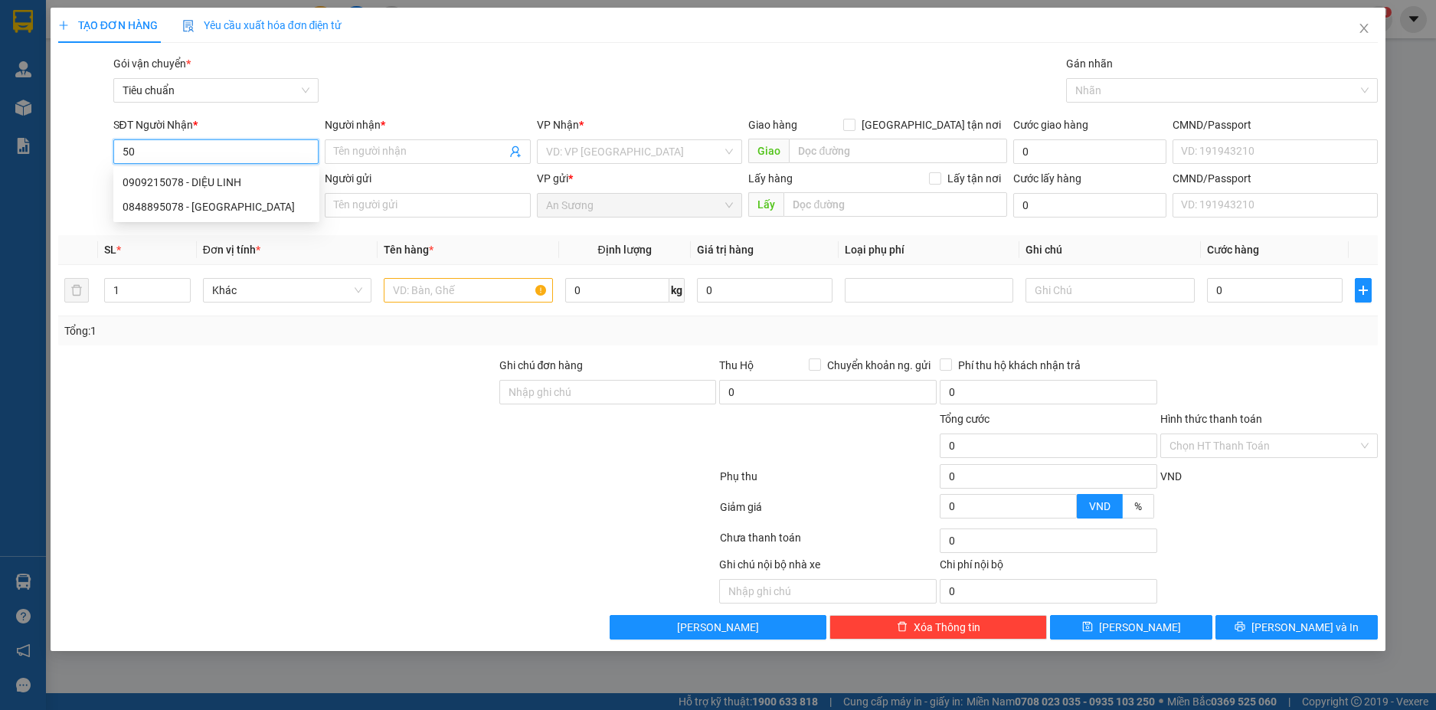
type input "5"
type input "0909215078"
click at [243, 178] on div "0909215078 - DIỆU LINH" at bounding box center [217, 182] width 188 height 17
type input "DIỆU LINH"
type input "50.000"
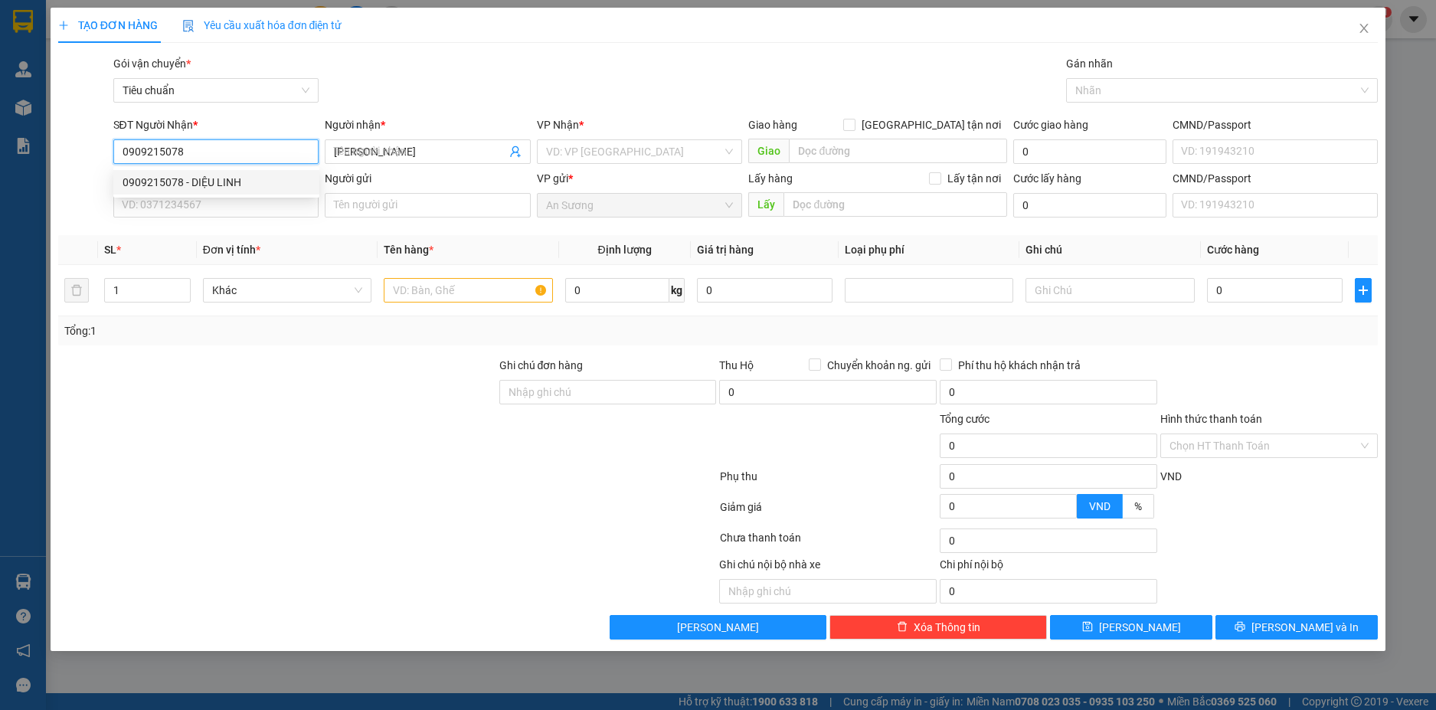
type input "50.000"
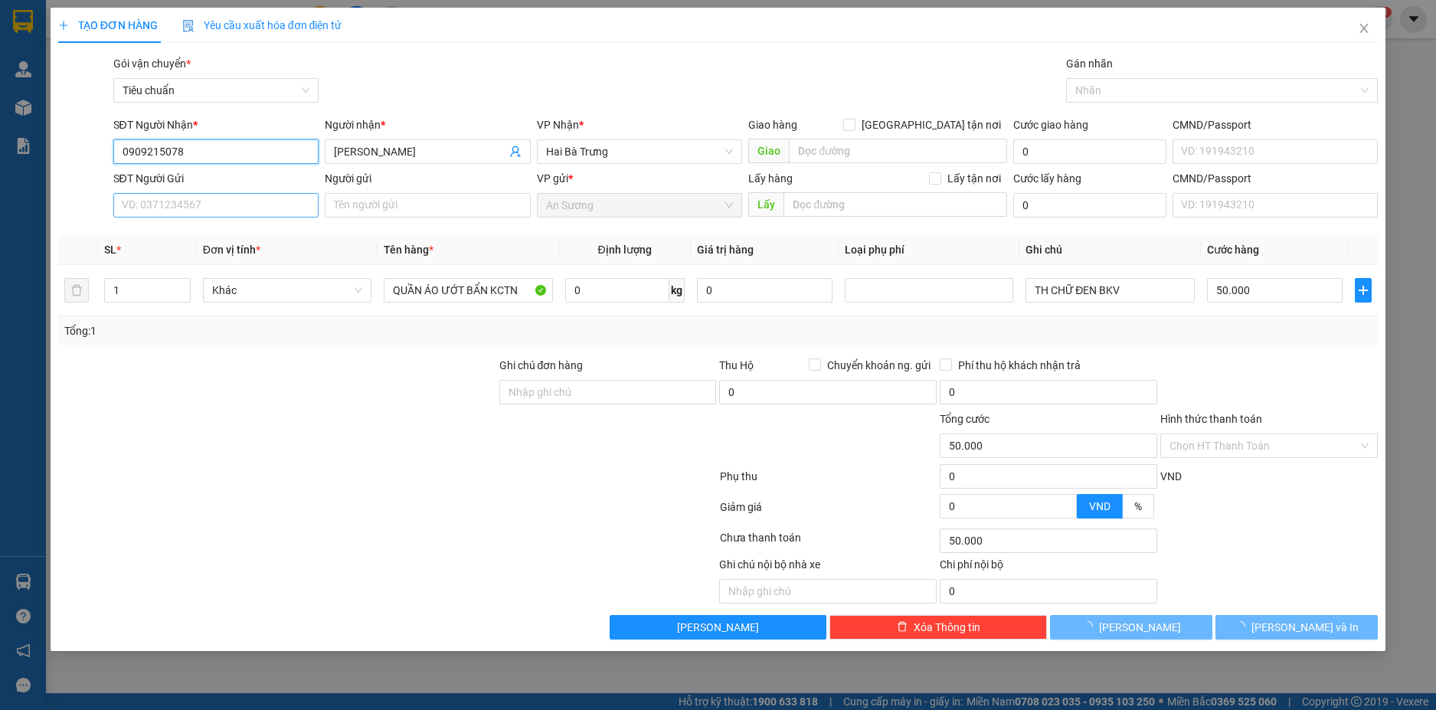
type input "0909215078"
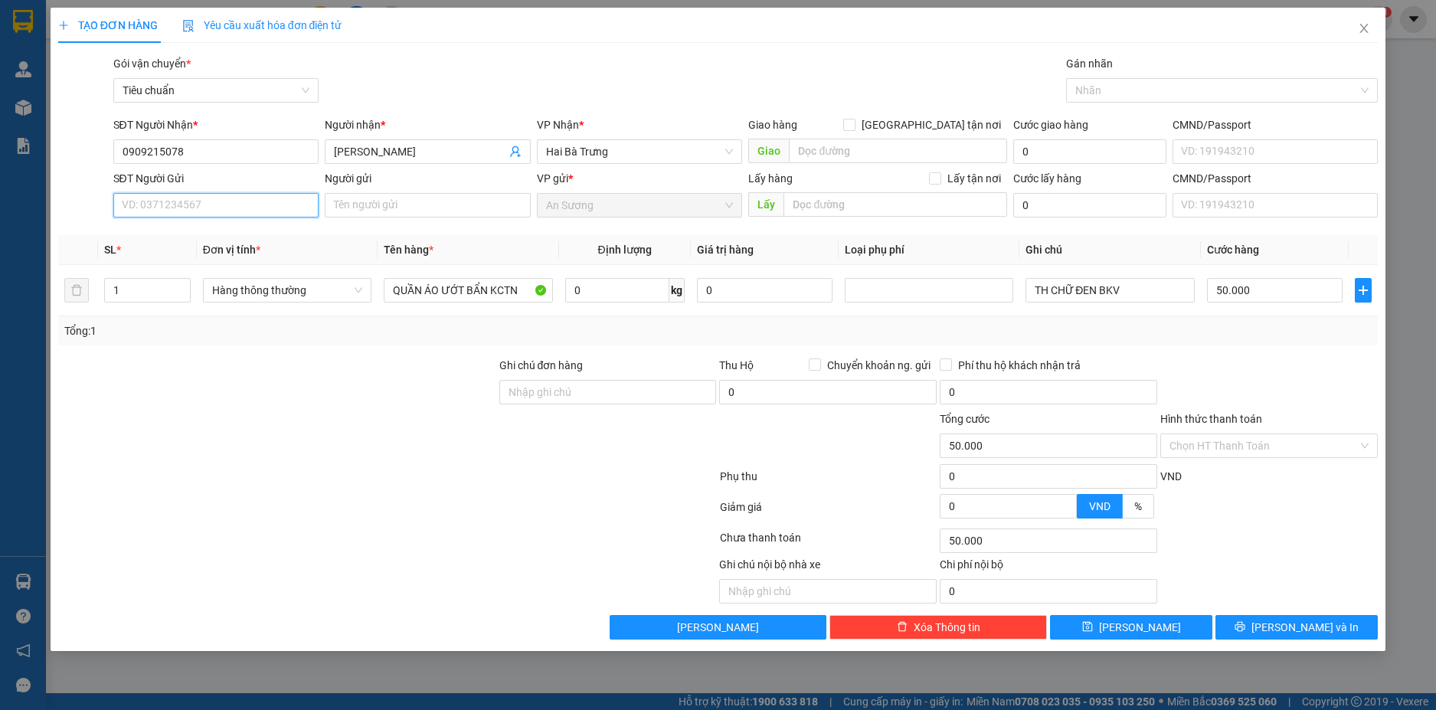
click at [274, 214] on input "SĐT Người Gửi" at bounding box center [216, 205] width 206 height 25
click at [256, 233] on div "0392585233 - C PHƯƠNG" at bounding box center [217, 236] width 188 height 17
type input "0392585233"
type input "[PERSON_NAME]"
click at [359, 283] on span "Hàng thông thường" at bounding box center [287, 290] width 150 height 23
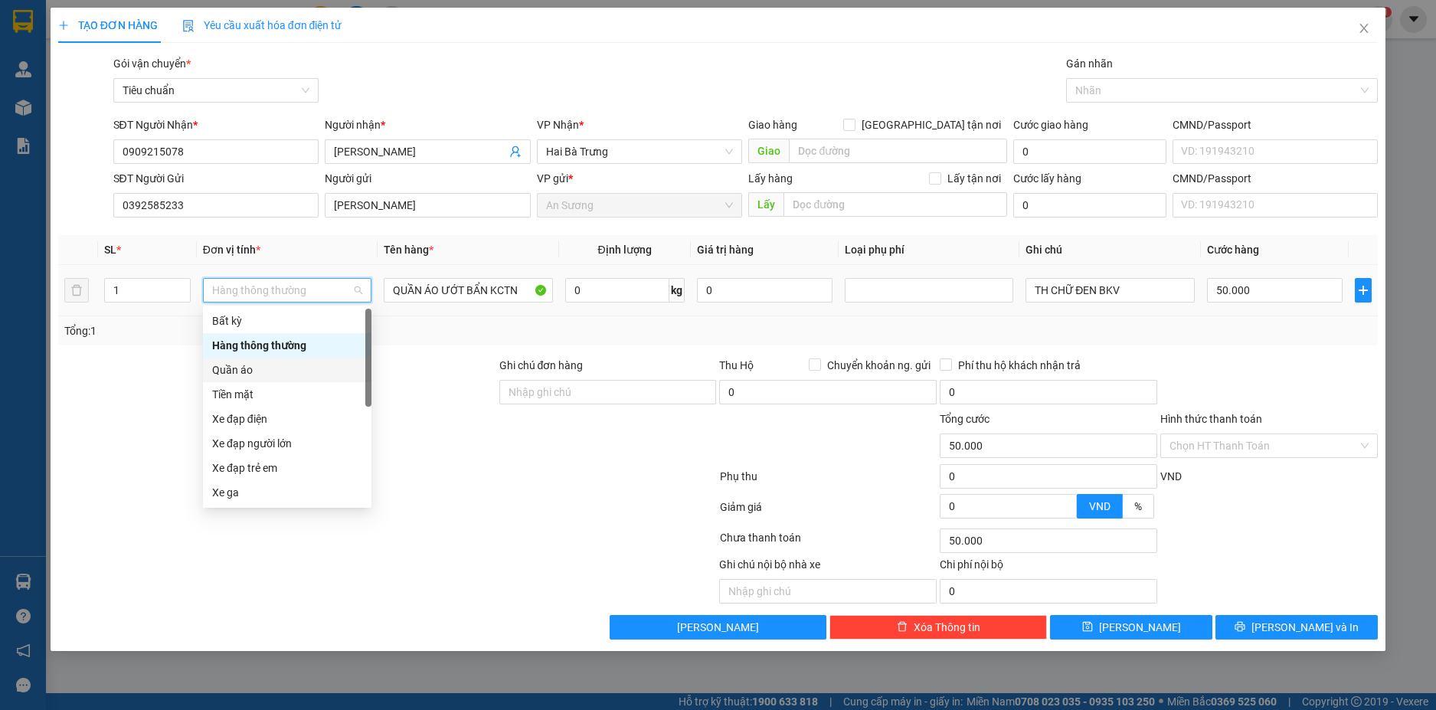
click at [259, 370] on div "Quần áo" at bounding box center [287, 370] width 150 height 17
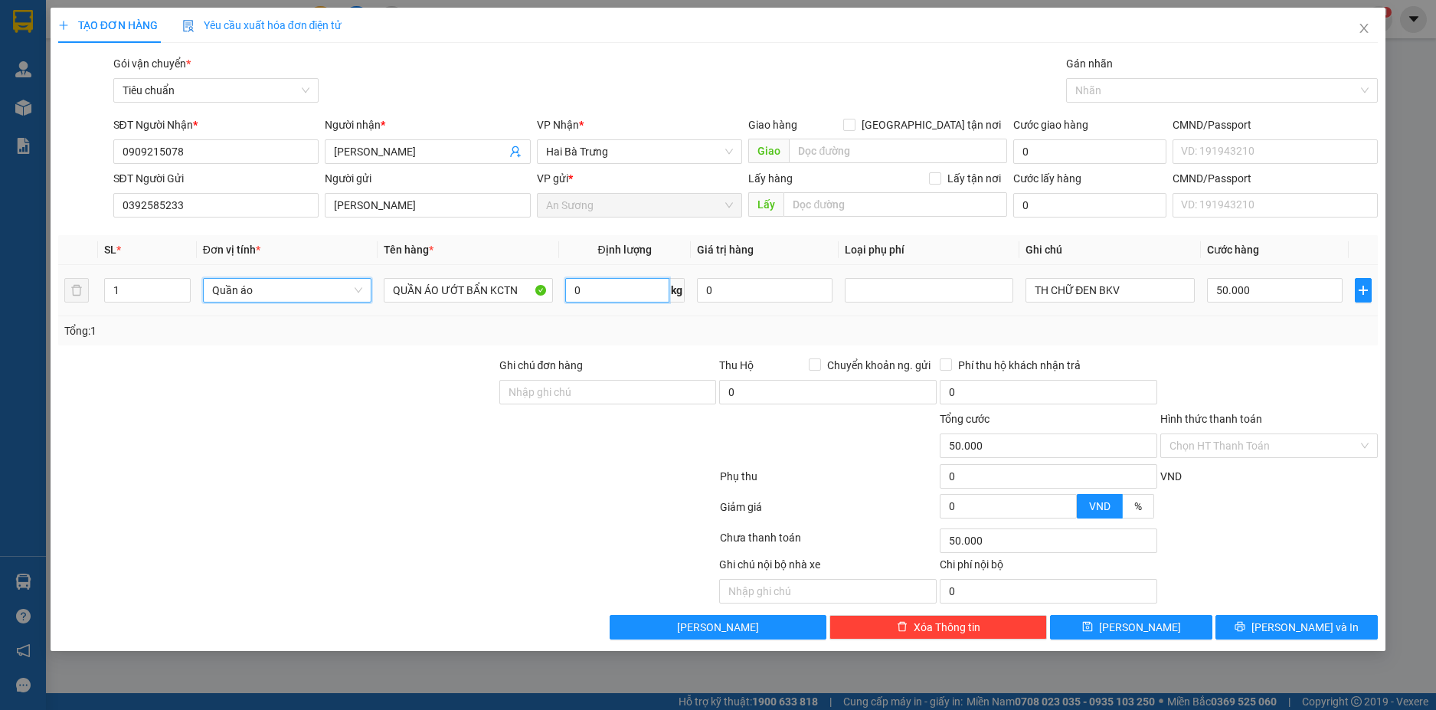
click at [604, 283] on input "0" at bounding box center [617, 290] width 104 height 25
type input "0"
type input "12"
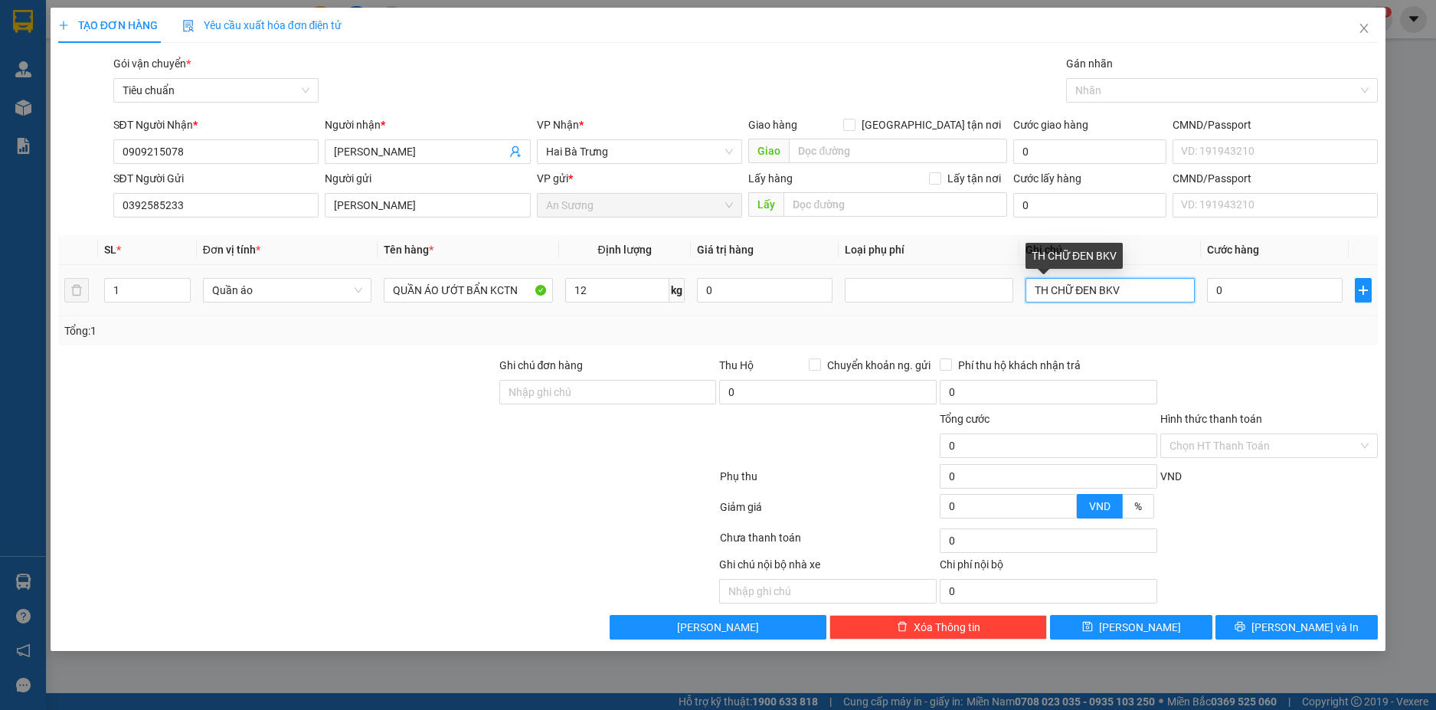
type input "50.000"
drag, startPoint x: 1133, startPoint y: 288, endPoint x: 1016, endPoint y: 293, distance: 117.3
click at [1016, 293] on tr "1 Quần áo QUẦN ÁO ƯỚT BẨN KCTN 12 kg 0 TH CHỮ ĐEN BKV 50.000" at bounding box center [718, 290] width 1321 height 51
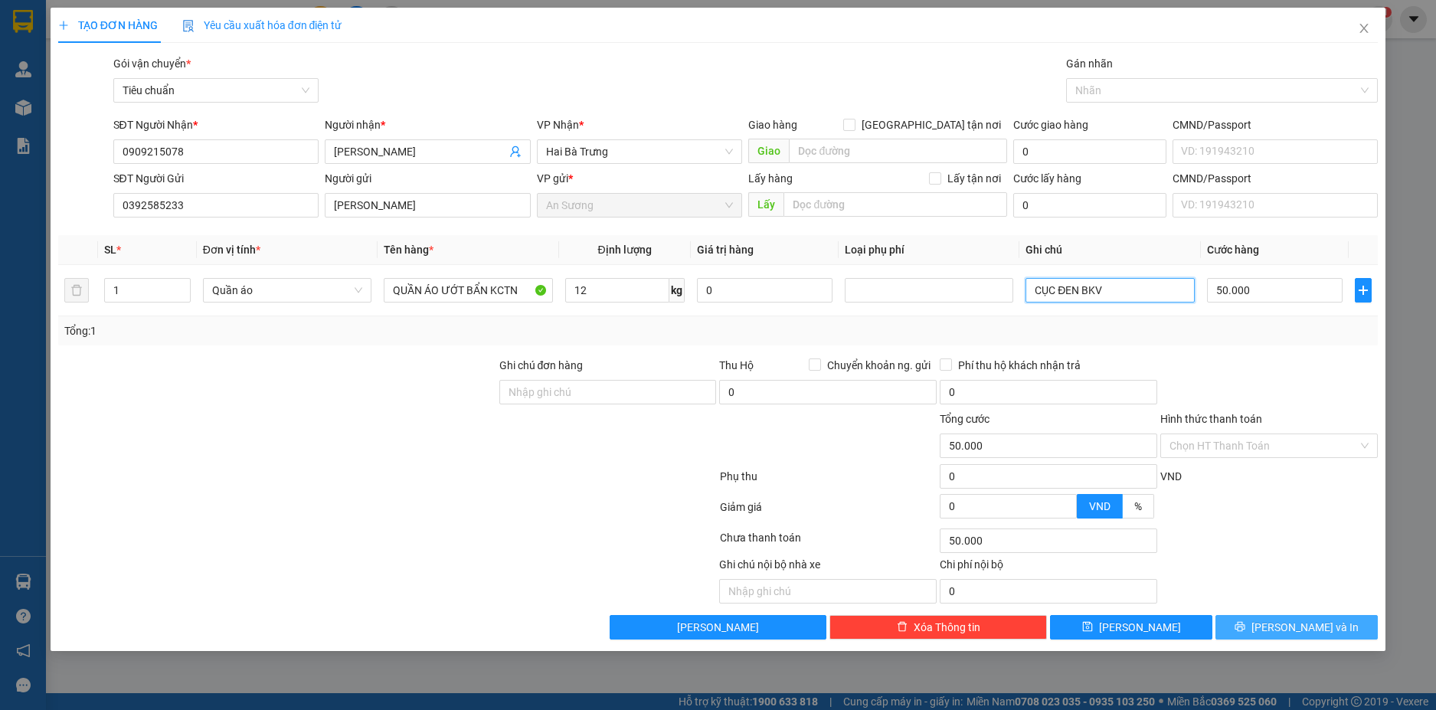
type input "CỤC ĐEN BKV"
click at [1320, 624] on span "[PERSON_NAME] và In" at bounding box center [1305, 627] width 107 height 17
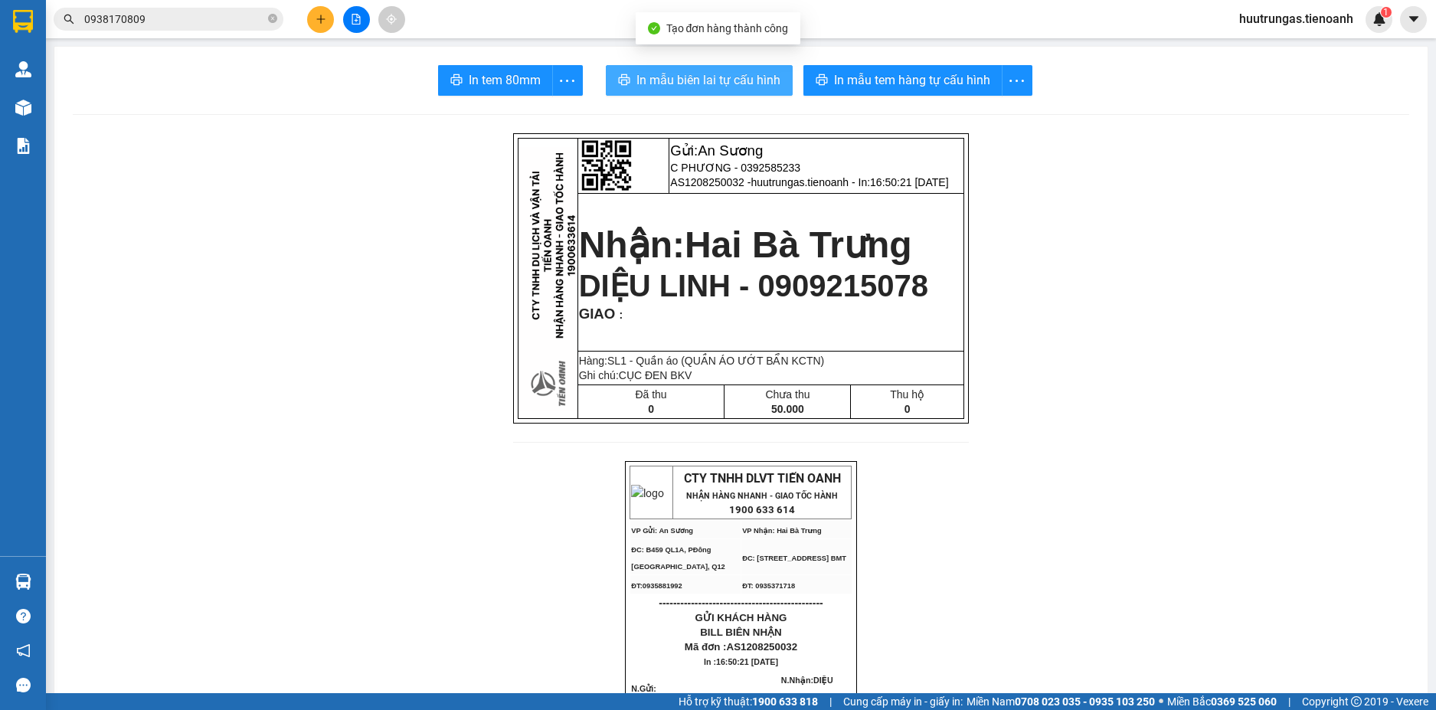
click at [753, 82] on span "In mẫu biên lai tự cấu hình" at bounding box center [709, 79] width 144 height 19
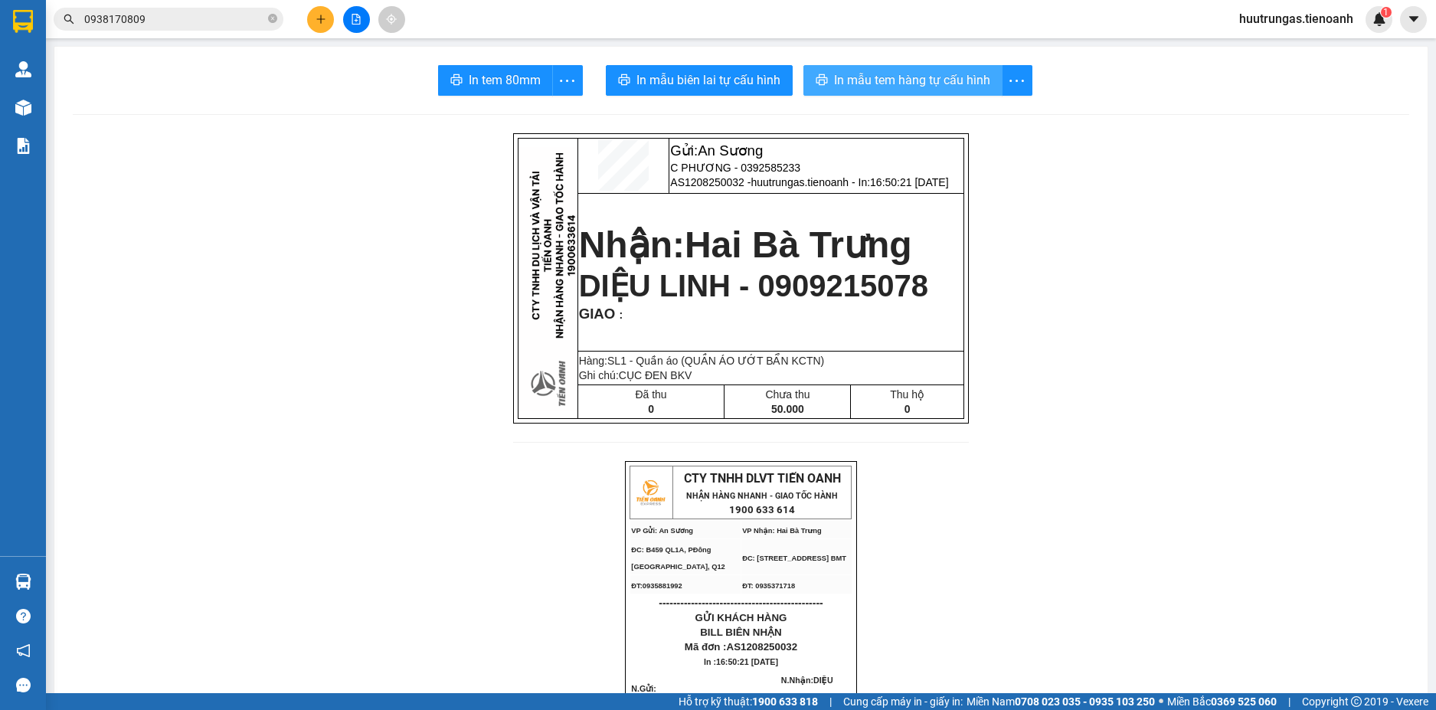
click at [886, 81] on span "In mẫu tem hàng tự cấu hình" at bounding box center [912, 79] width 156 height 19
click at [326, 14] on button at bounding box center [320, 19] width 27 height 27
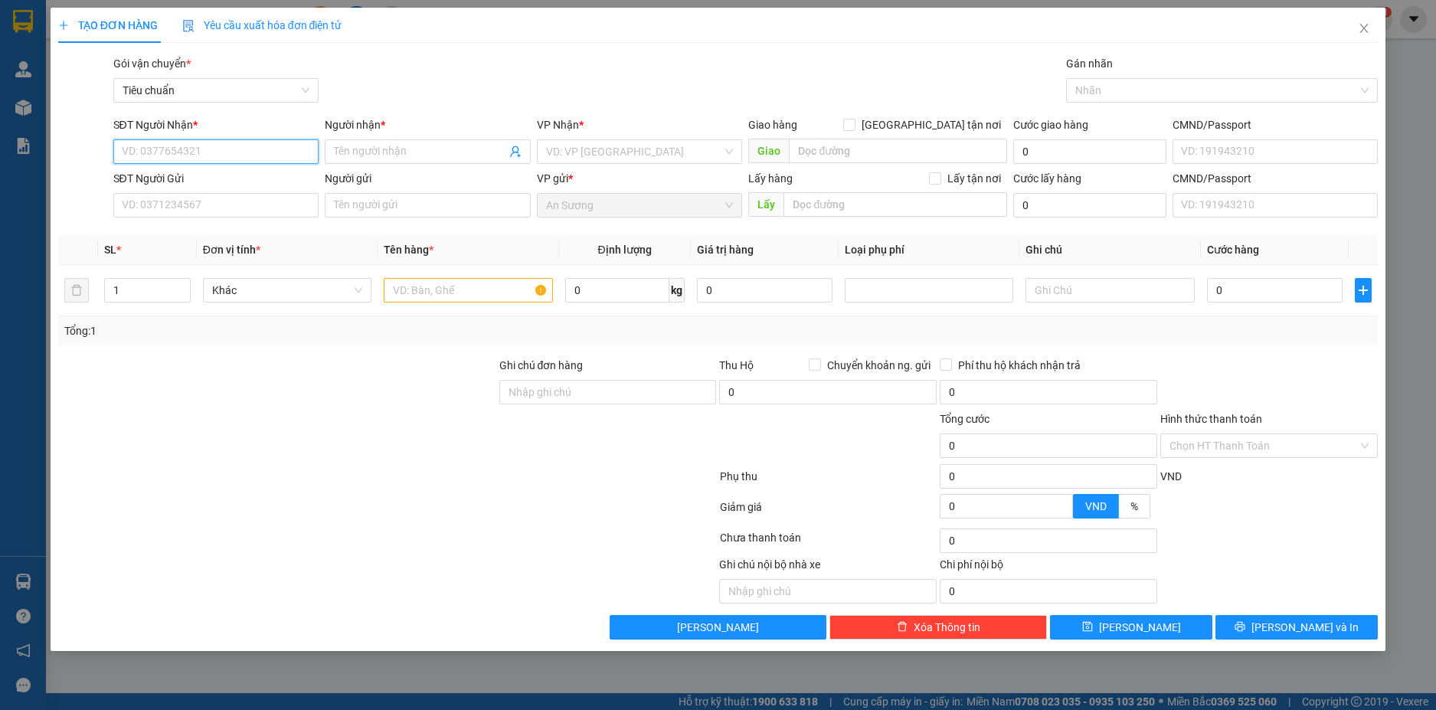
click at [276, 156] on input "SĐT Người Nhận *" at bounding box center [216, 151] width 206 height 25
click at [259, 211] on div "0938369576 - A SINH" at bounding box center [217, 206] width 188 height 17
type input "0938369576"
type input "A SINH"
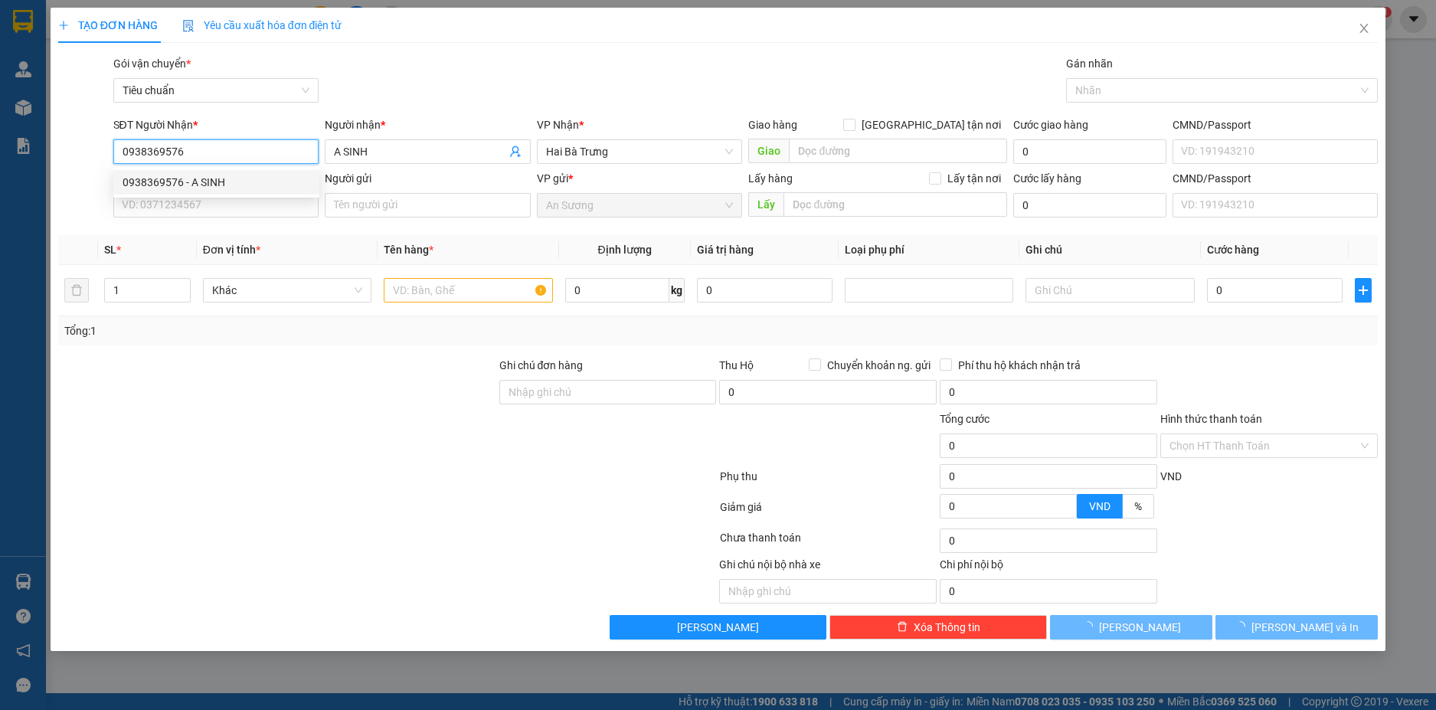
type input "60.000"
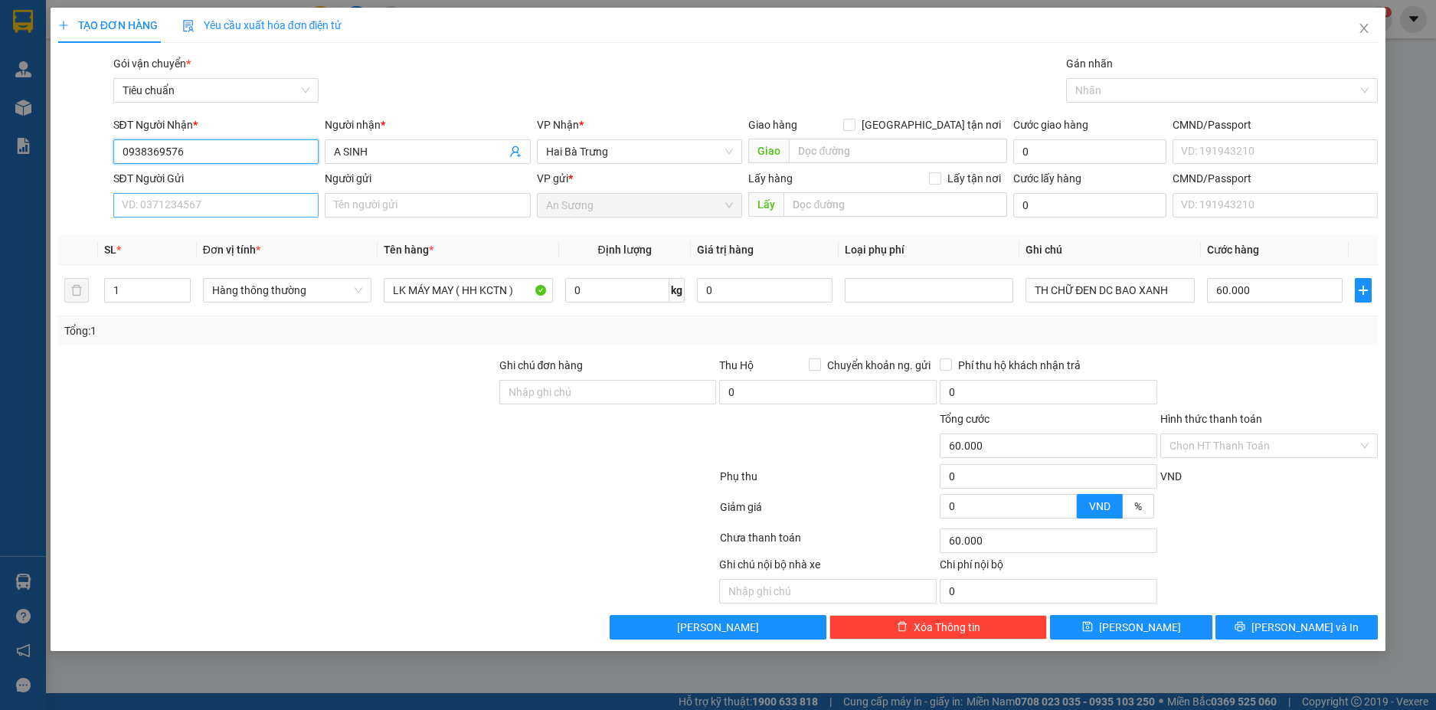
type input "0938369576"
click at [252, 208] on input "SĐT Người Gửi" at bounding box center [216, 205] width 206 height 25
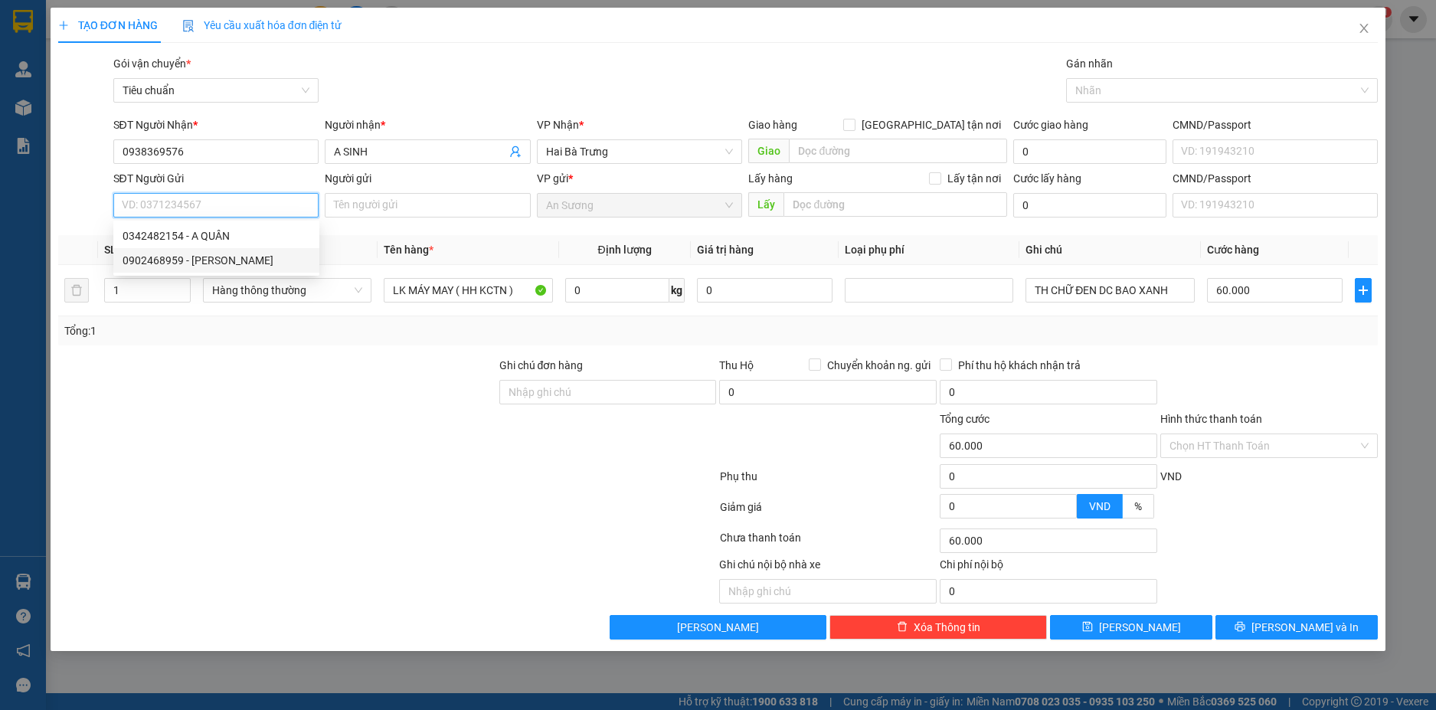
click at [238, 262] on div "0902468959 - KIM NGA" at bounding box center [217, 260] width 188 height 17
type input "0902468959"
type input "KIM NGA"
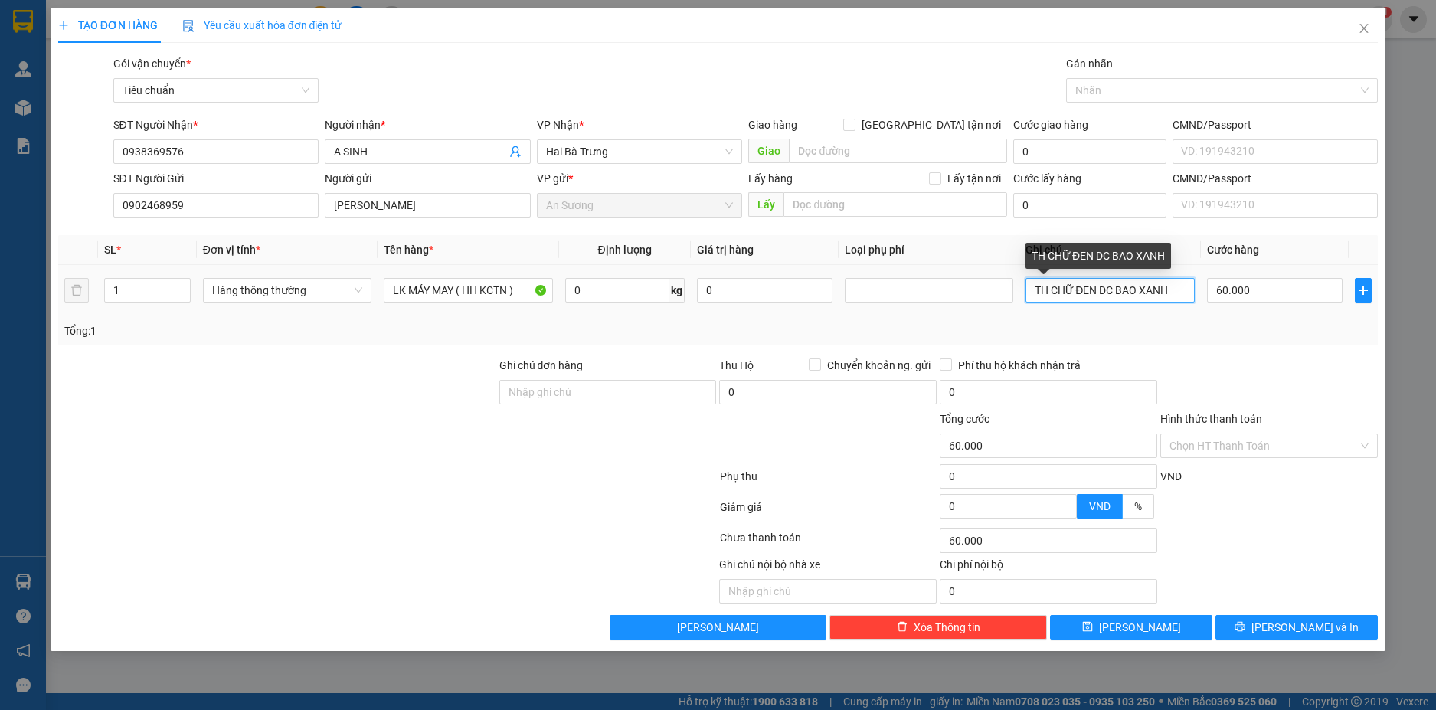
drag, startPoint x: 1176, startPoint y: 289, endPoint x: 1035, endPoint y: 289, distance: 141.0
click at [1035, 289] on input "TH CHỮ ĐEN DC BAO XANH" at bounding box center [1110, 290] width 169 height 25
type input "H BỌC ĐEN"
click at [1304, 293] on input "60.000" at bounding box center [1275, 290] width 136 height 25
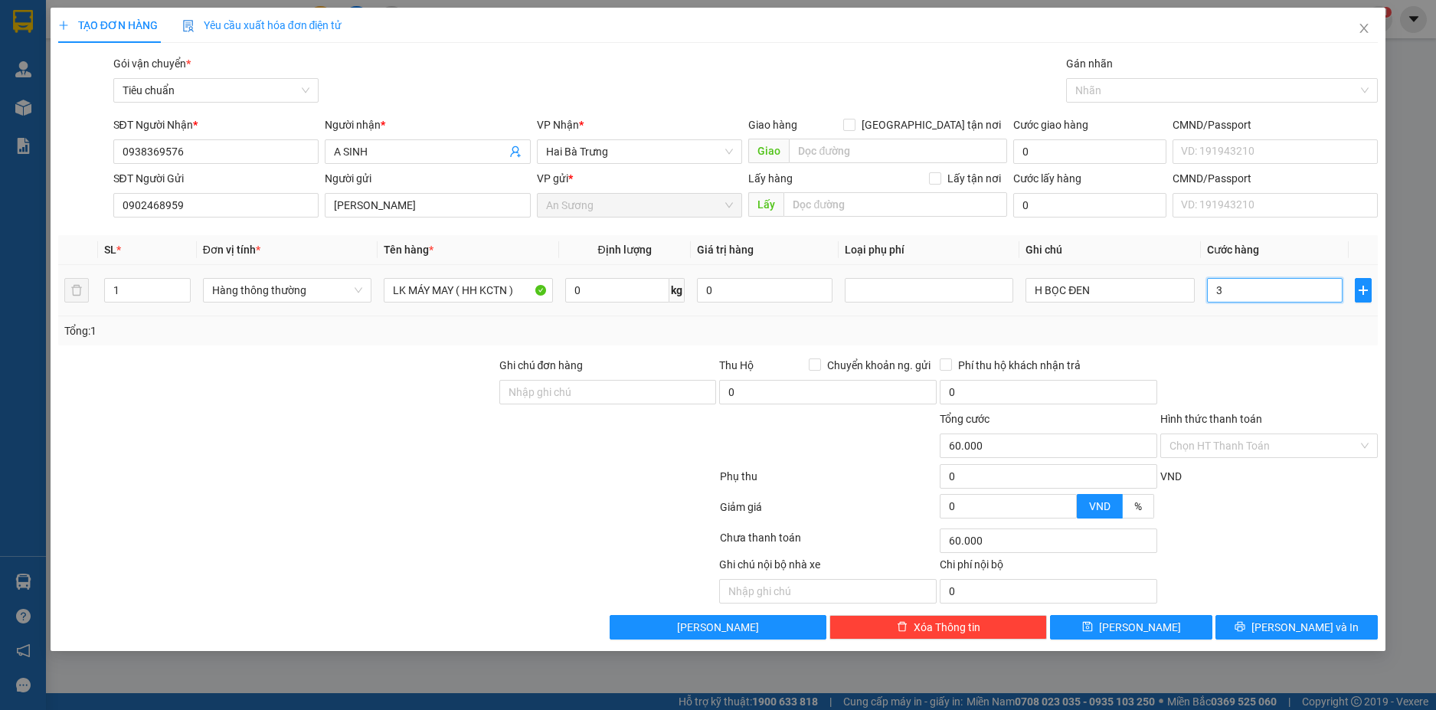
type input "3"
type input "30"
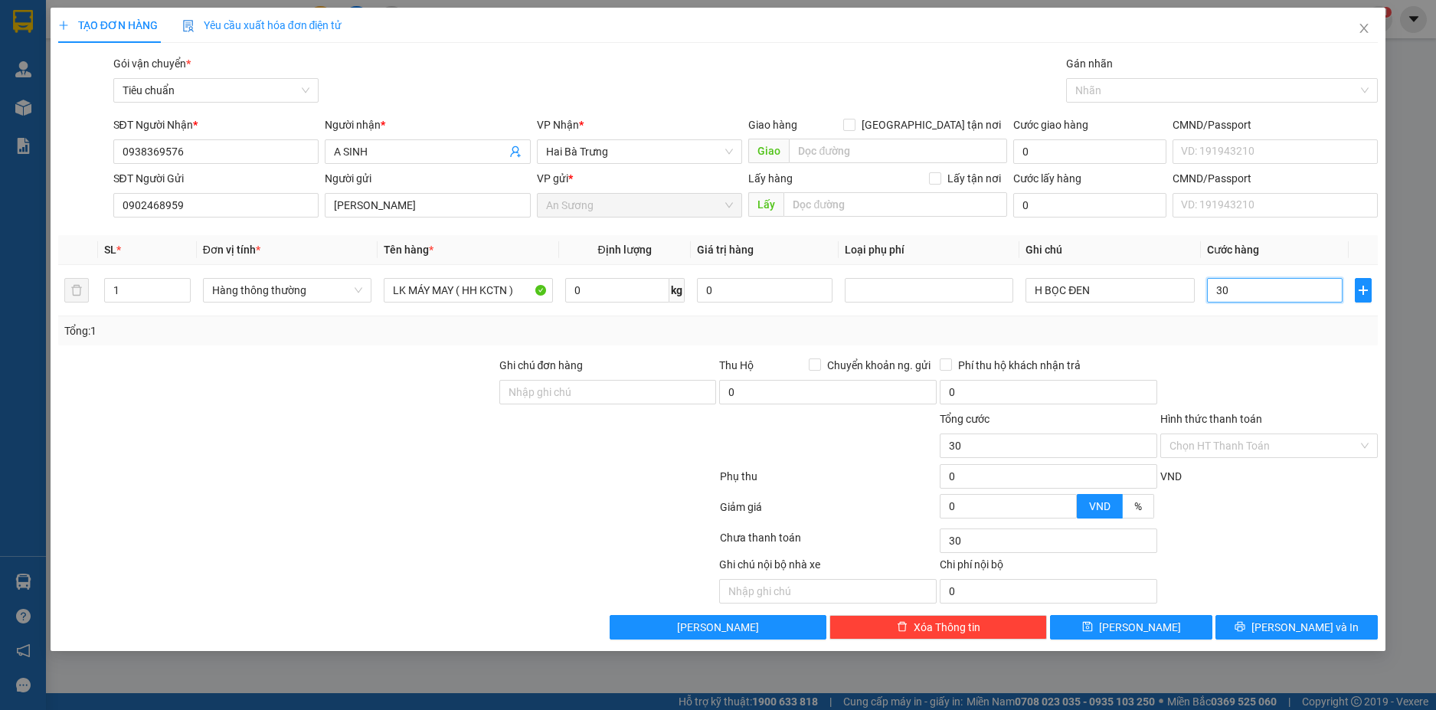
type input "30"
click at [1276, 348] on div "Transit Pickup Surcharge Ids Transit Deliver Surcharge Ids Transit Deliver Surc…" at bounding box center [718, 347] width 1321 height 585
type input "30.000"
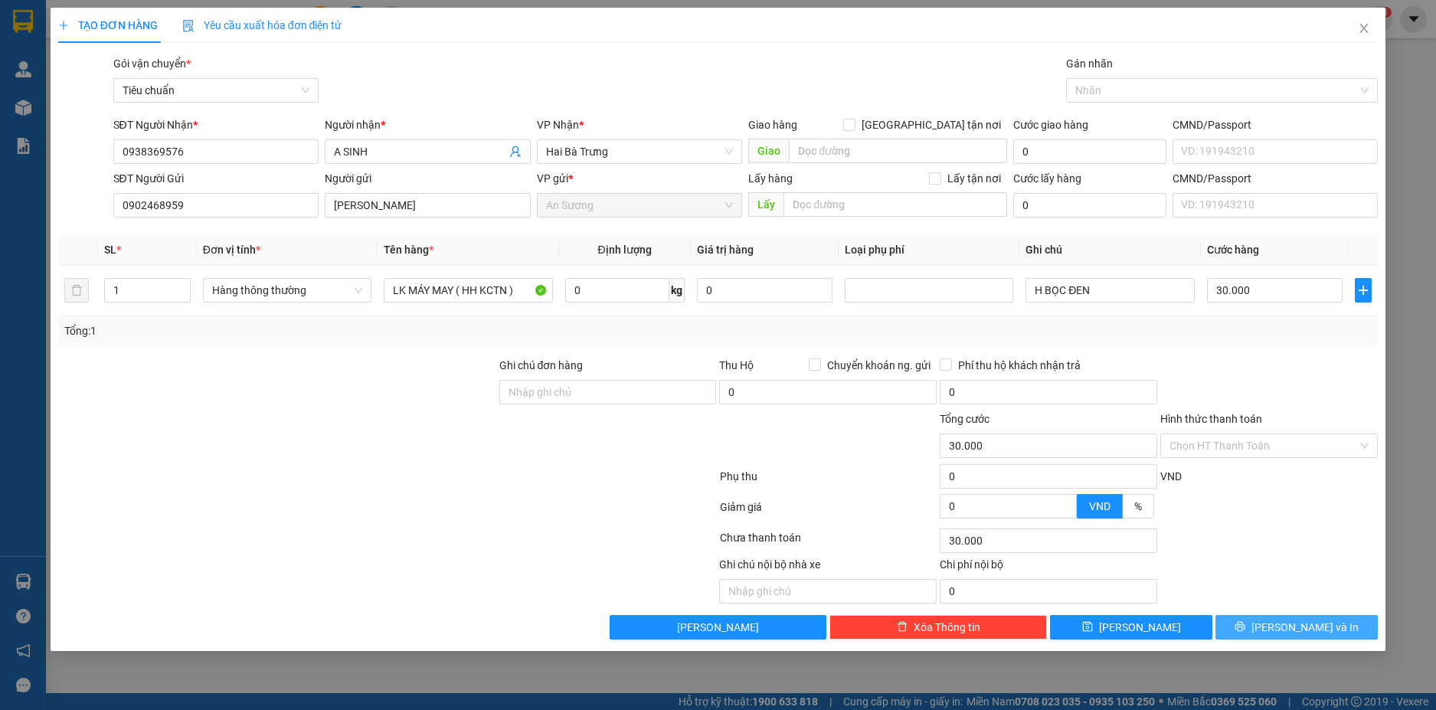
click at [1317, 627] on span "[PERSON_NAME] và In" at bounding box center [1305, 627] width 107 height 17
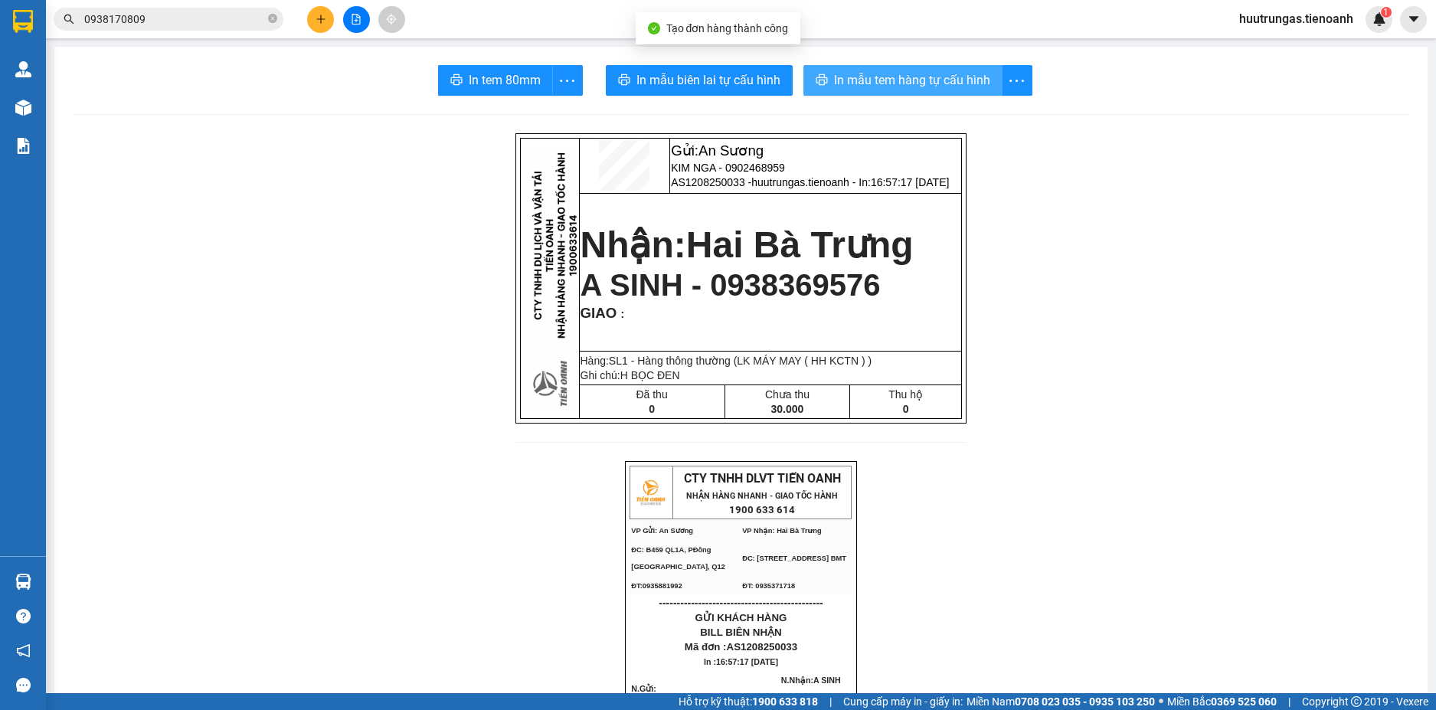
click at [922, 78] on span "In mẫu tem hàng tự cấu hình" at bounding box center [912, 79] width 156 height 19
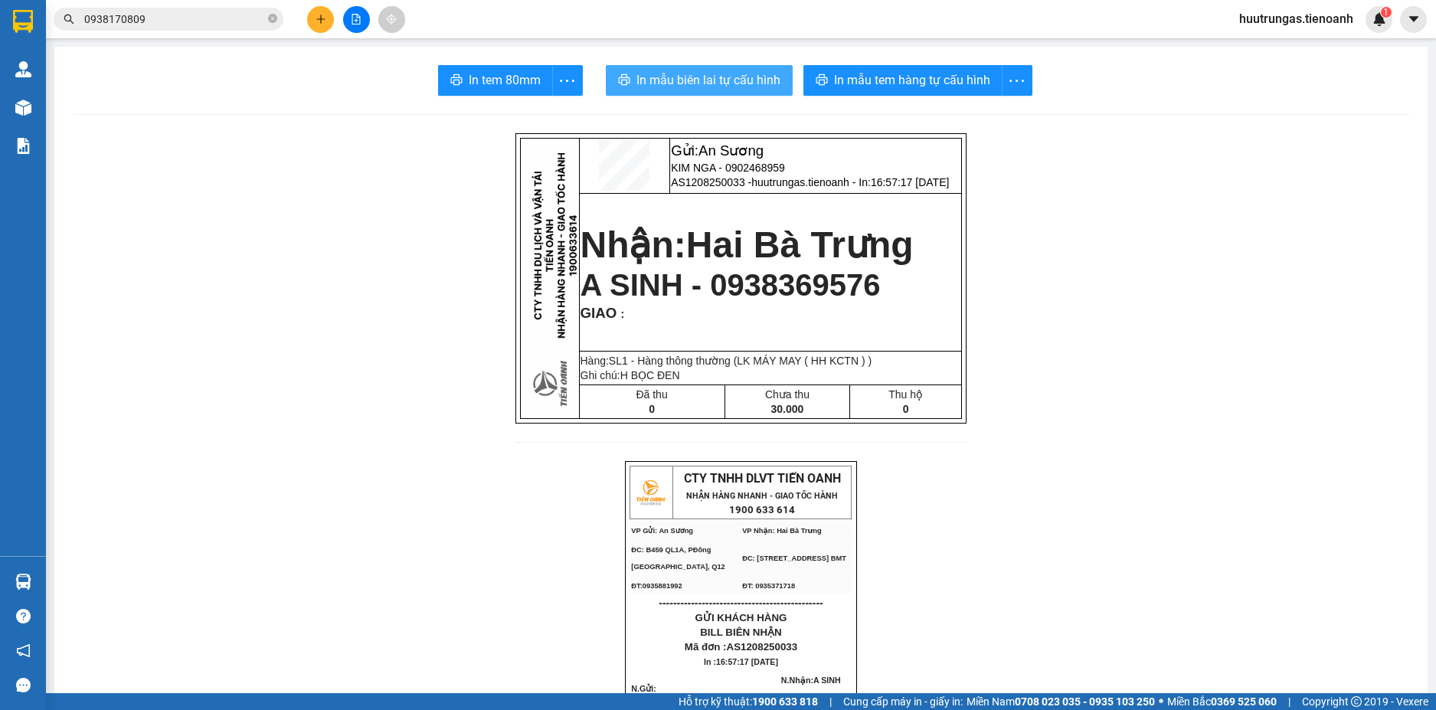
click at [736, 78] on span "In mẫu biên lai tự cấu hình" at bounding box center [709, 79] width 144 height 19
click at [316, 28] on button at bounding box center [320, 19] width 27 height 27
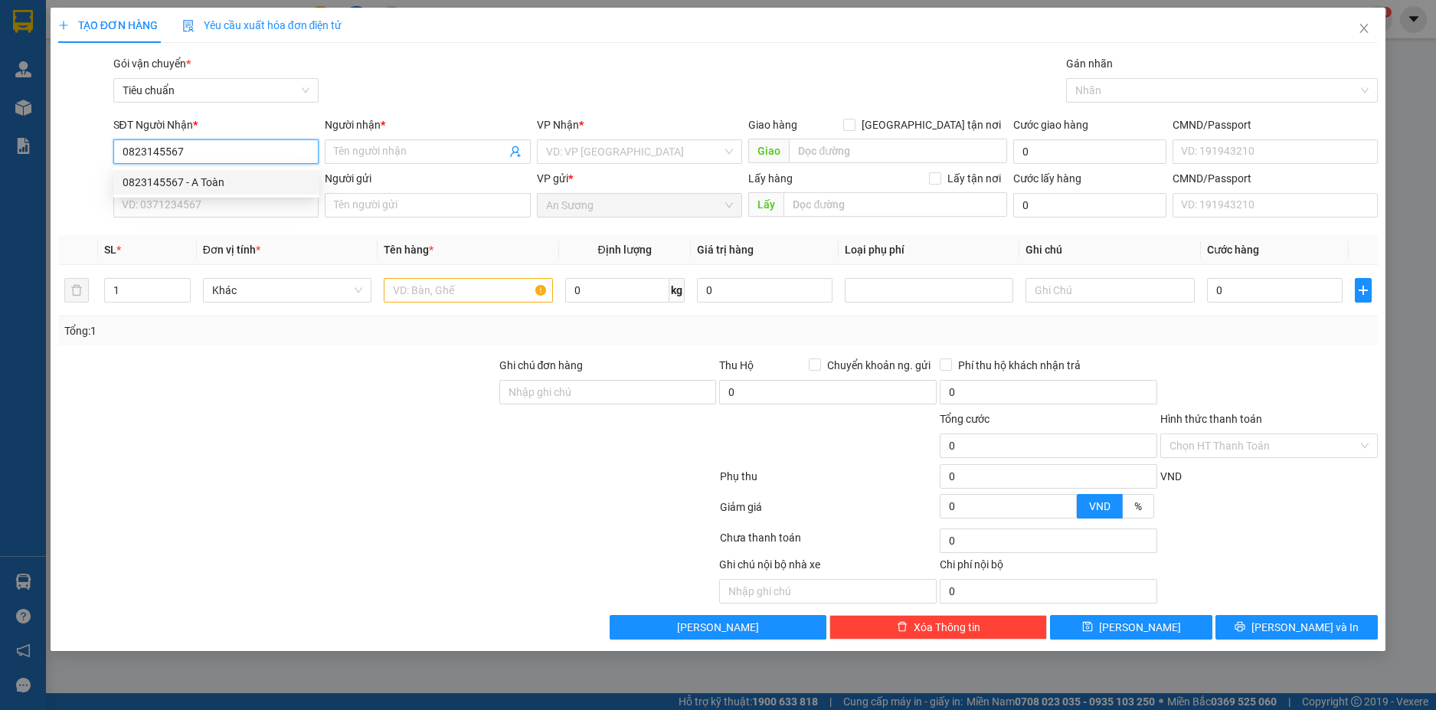
type input "0823145567"
click at [270, 169] on div "0823145567 0823145567 - A Toàn" at bounding box center [216, 182] width 206 height 31
click at [277, 186] on div "SĐT Người Gửi" at bounding box center [216, 178] width 206 height 17
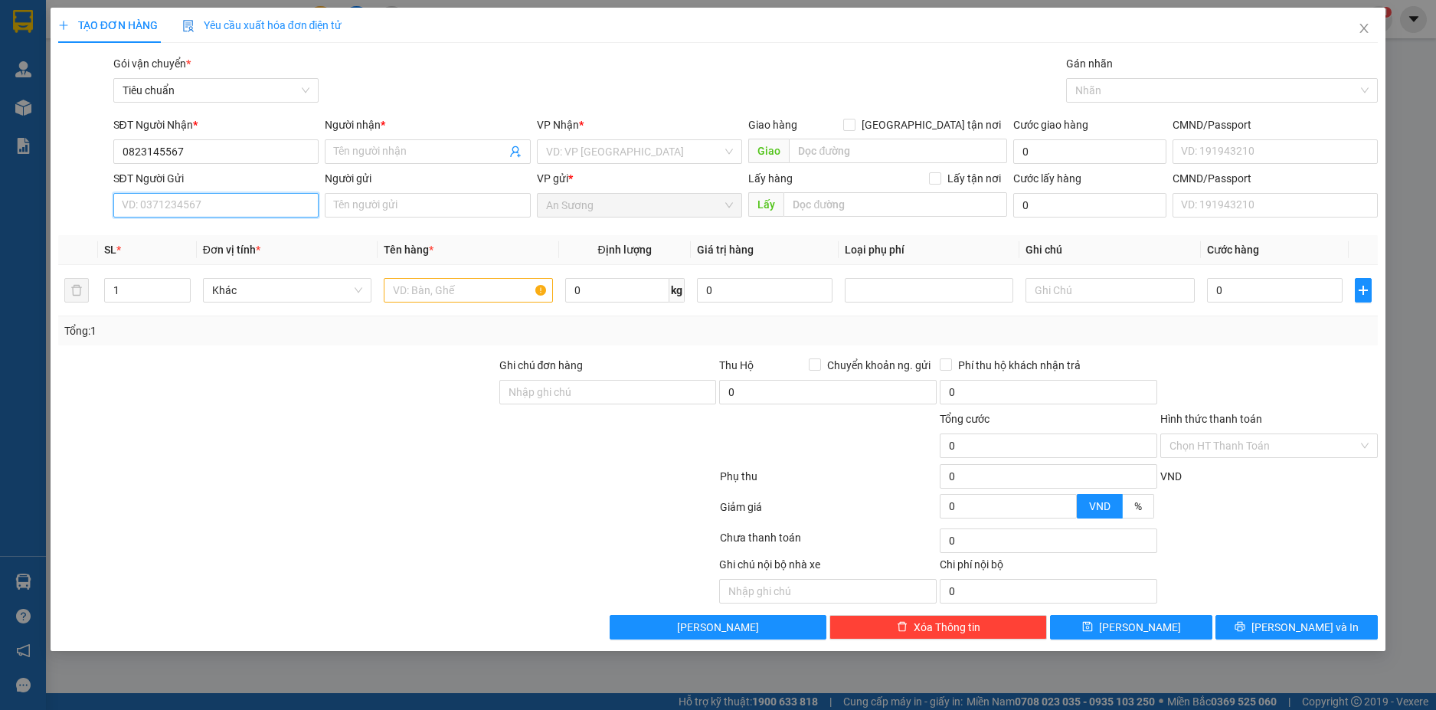
click at [277, 193] on input "SĐT Người Gửi" at bounding box center [216, 205] width 206 height 25
click at [247, 159] on input "0823145567" at bounding box center [216, 151] width 206 height 25
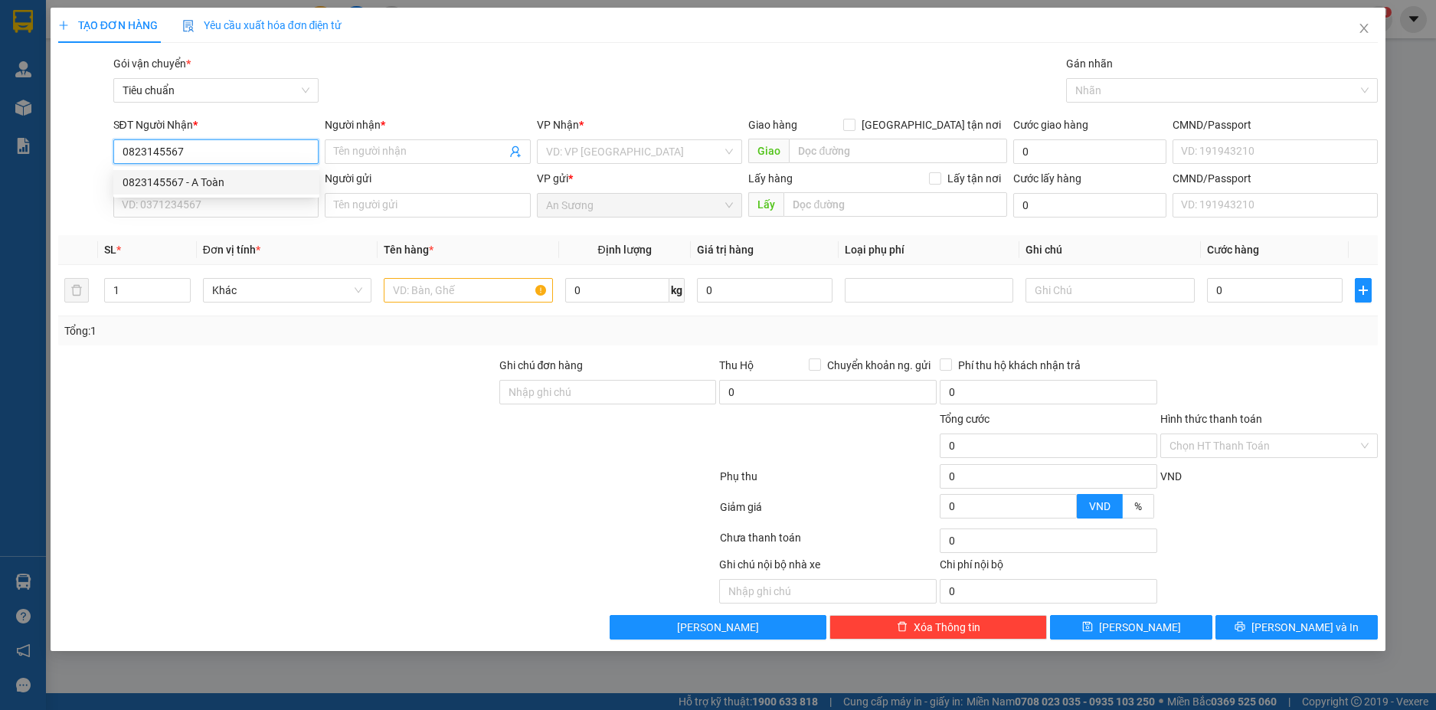
click at [233, 188] on div "0823145567 - A Toàn" at bounding box center [217, 182] width 188 height 17
type input "A Toàn"
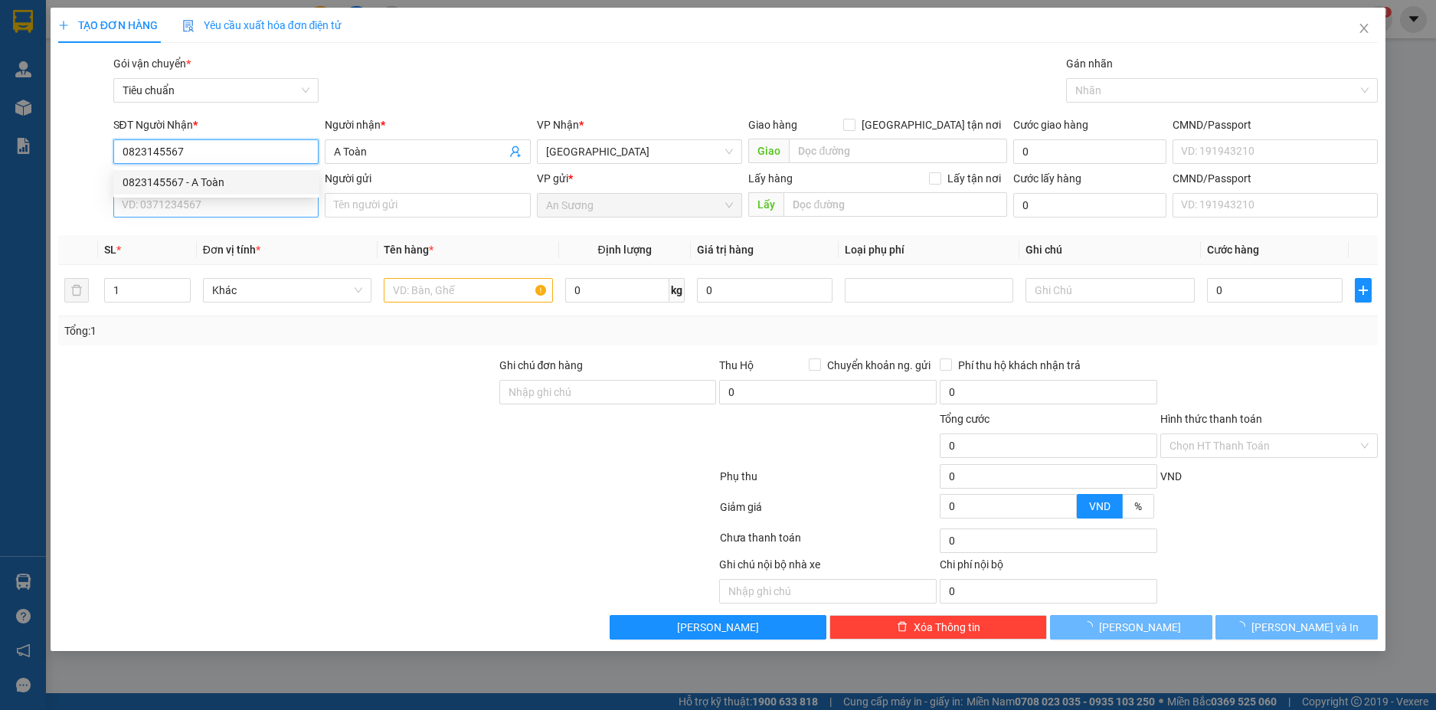
type input "120.000"
click at [261, 210] on input "SĐT Người Gửi" at bounding box center [216, 205] width 206 height 25
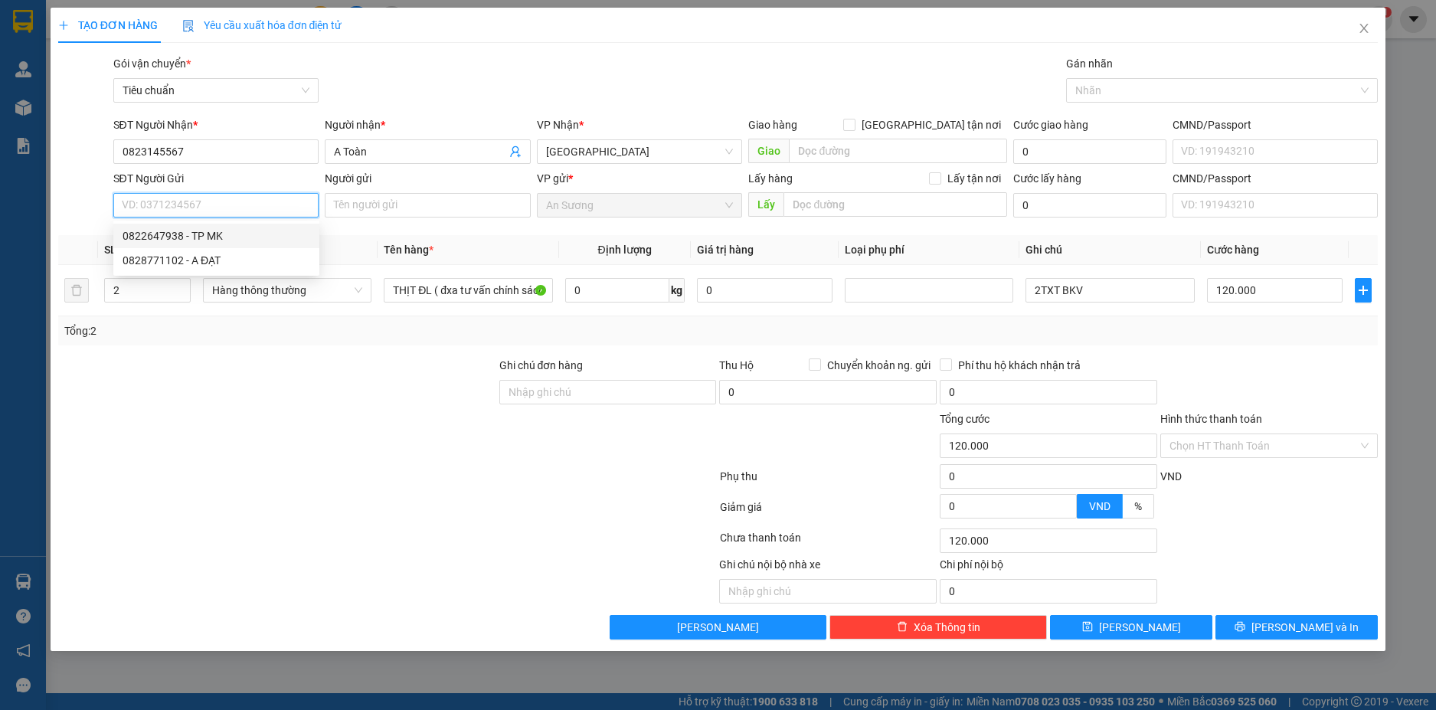
click at [237, 237] on div "0822647938 - TP MK" at bounding box center [217, 236] width 188 height 17
type input "0822647938"
type input "TP MK"
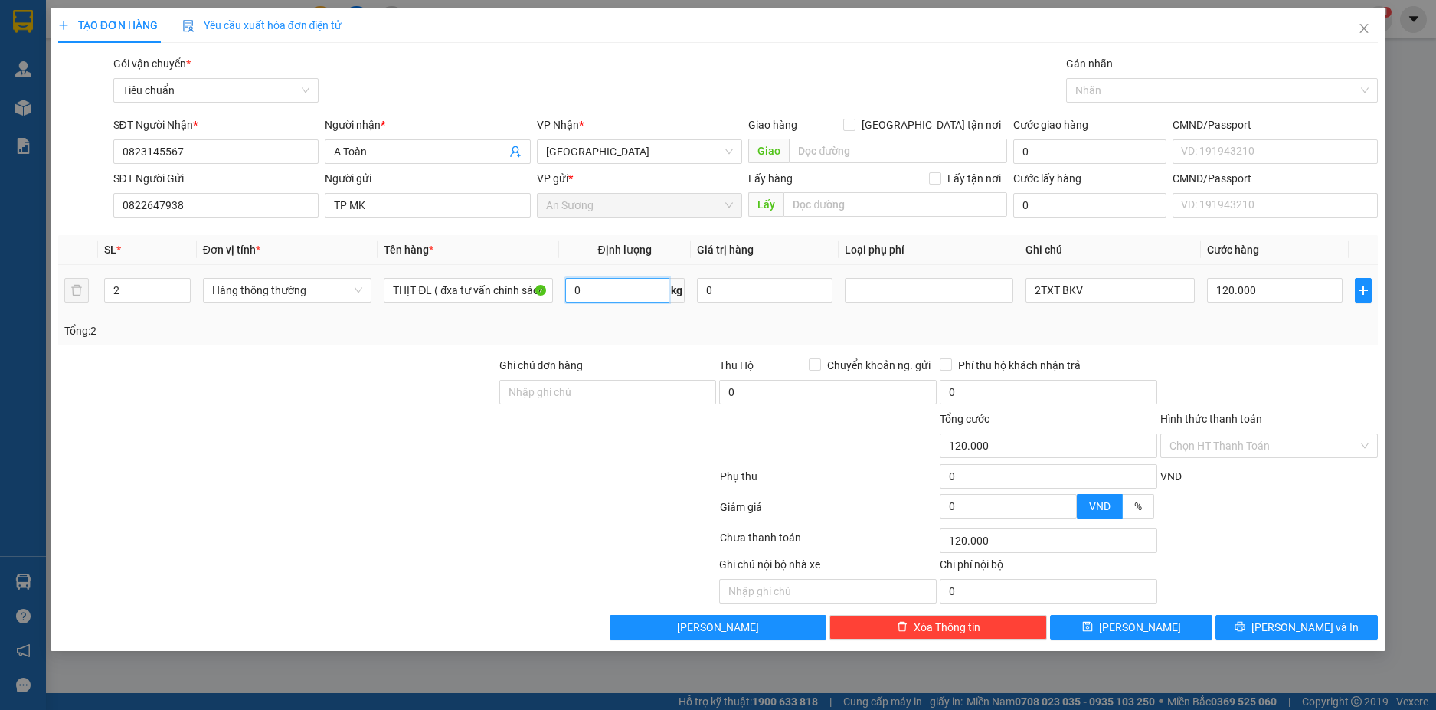
click at [597, 288] on input "0" at bounding box center [617, 290] width 104 height 25
click at [1237, 365] on div at bounding box center [1269, 384] width 221 height 54
type input "25"
type input "60.000"
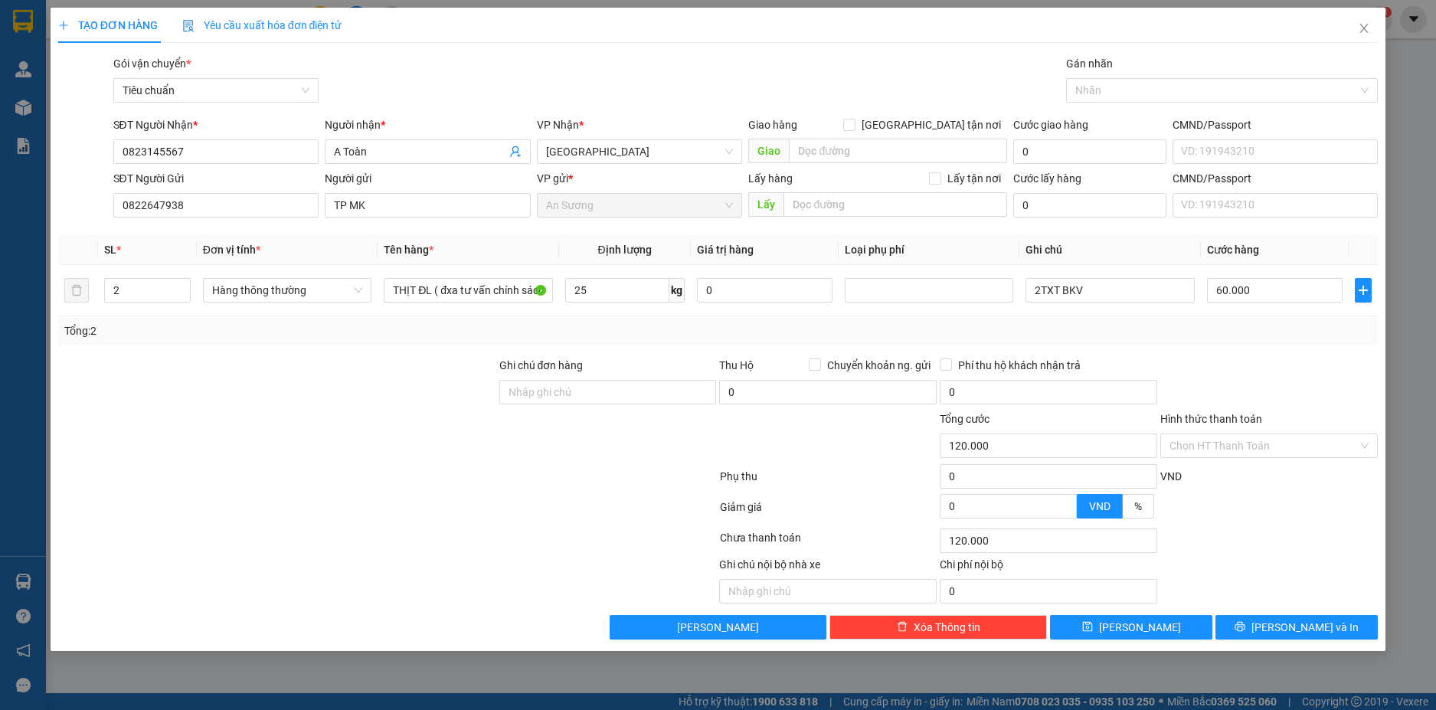
type input "60.000"
click at [1284, 290] on input "60.000" at bounding box center [1275, 290] width 136 height 25
type input "1"
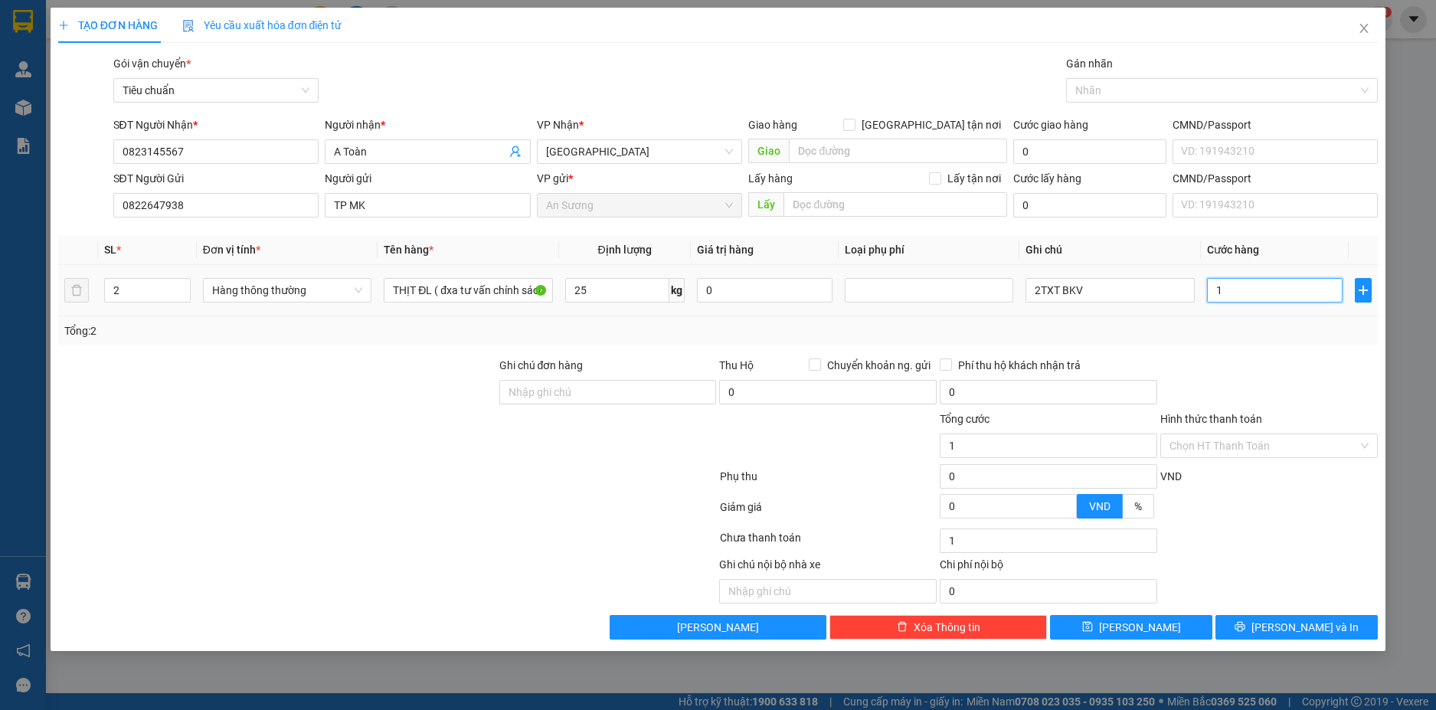
type input "12"
type input "120"
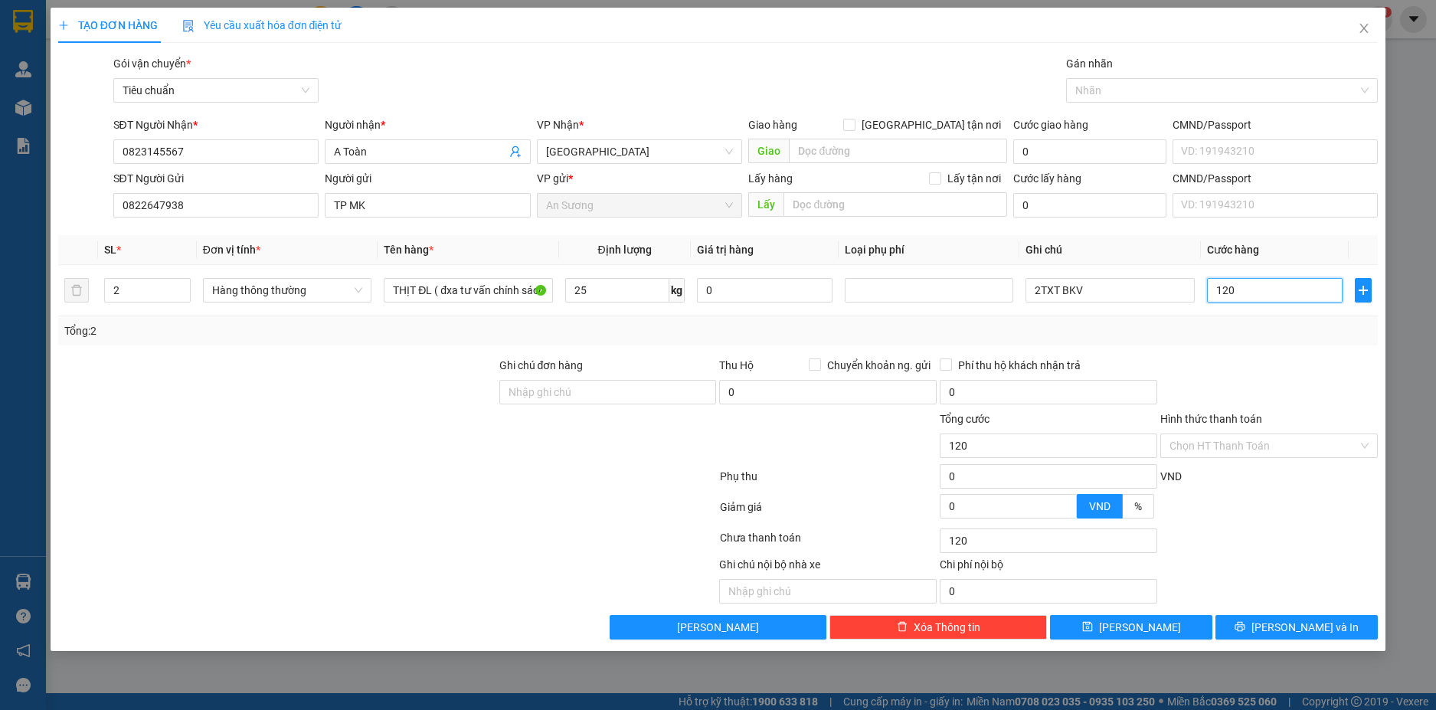
type input "120"
type input "120.000"
click at [1273, 345] on div "Tổng: 2" at bounding box center [718, 330] width 1321 height 29
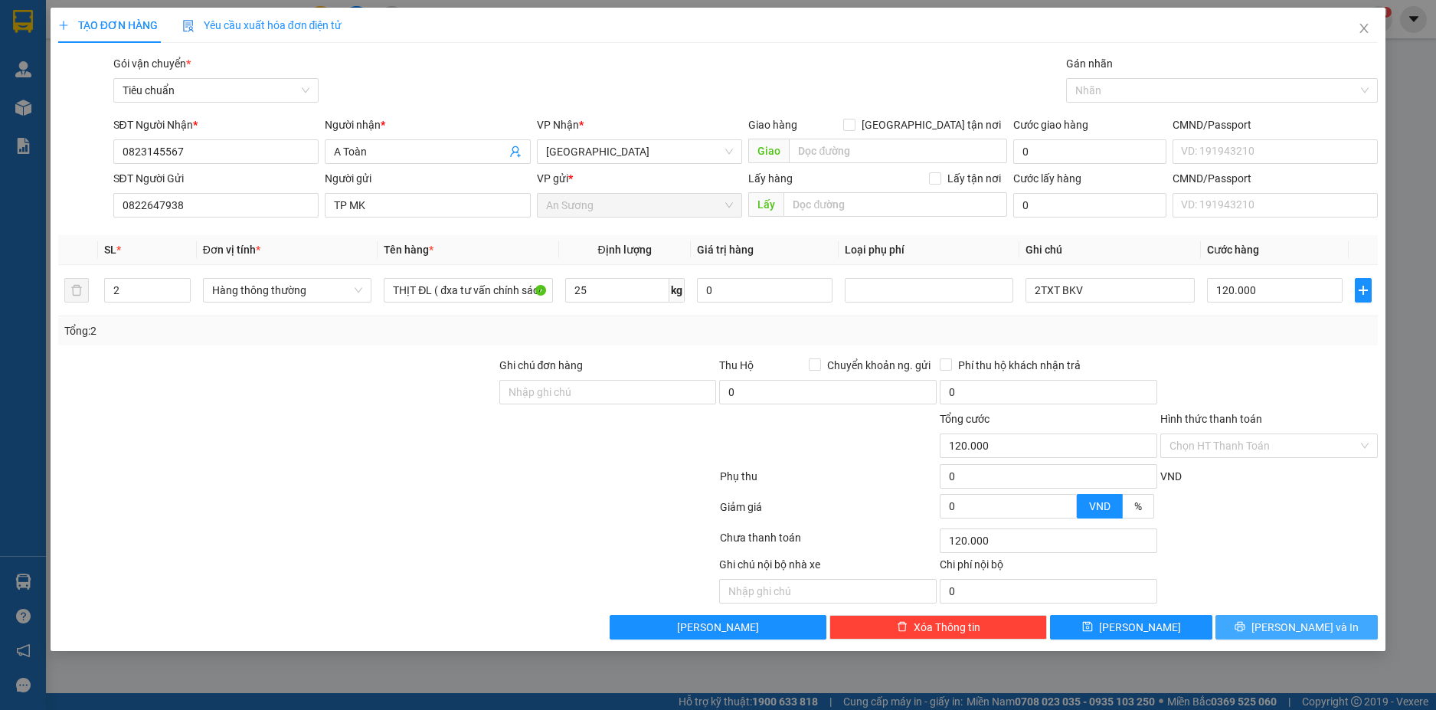
click at [1338, 622] on button "Lưu và In" at bounding box center [1297, 627] width 162 height 25
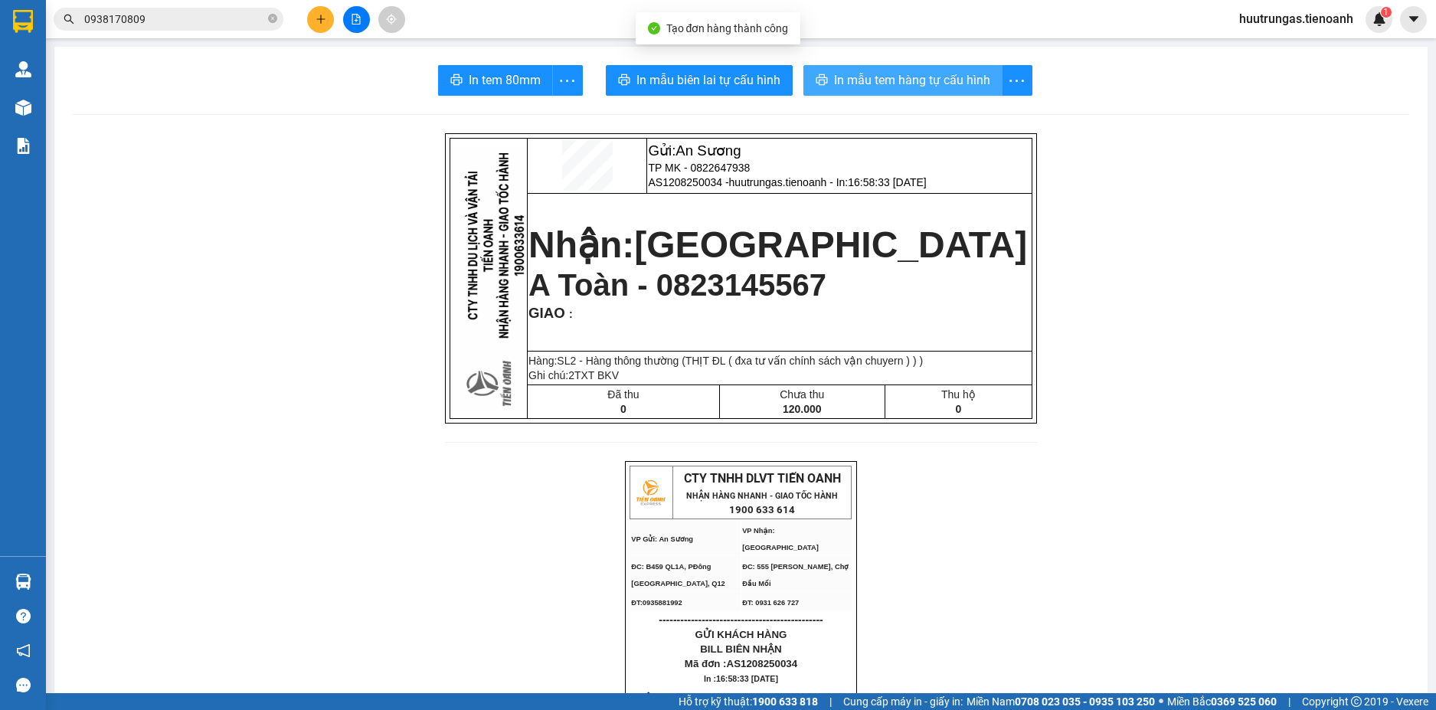
click at [959, 81] on span "In mẫu tem hàng tự cấu hình" at bounding box center [912, 79] width 156 height 19
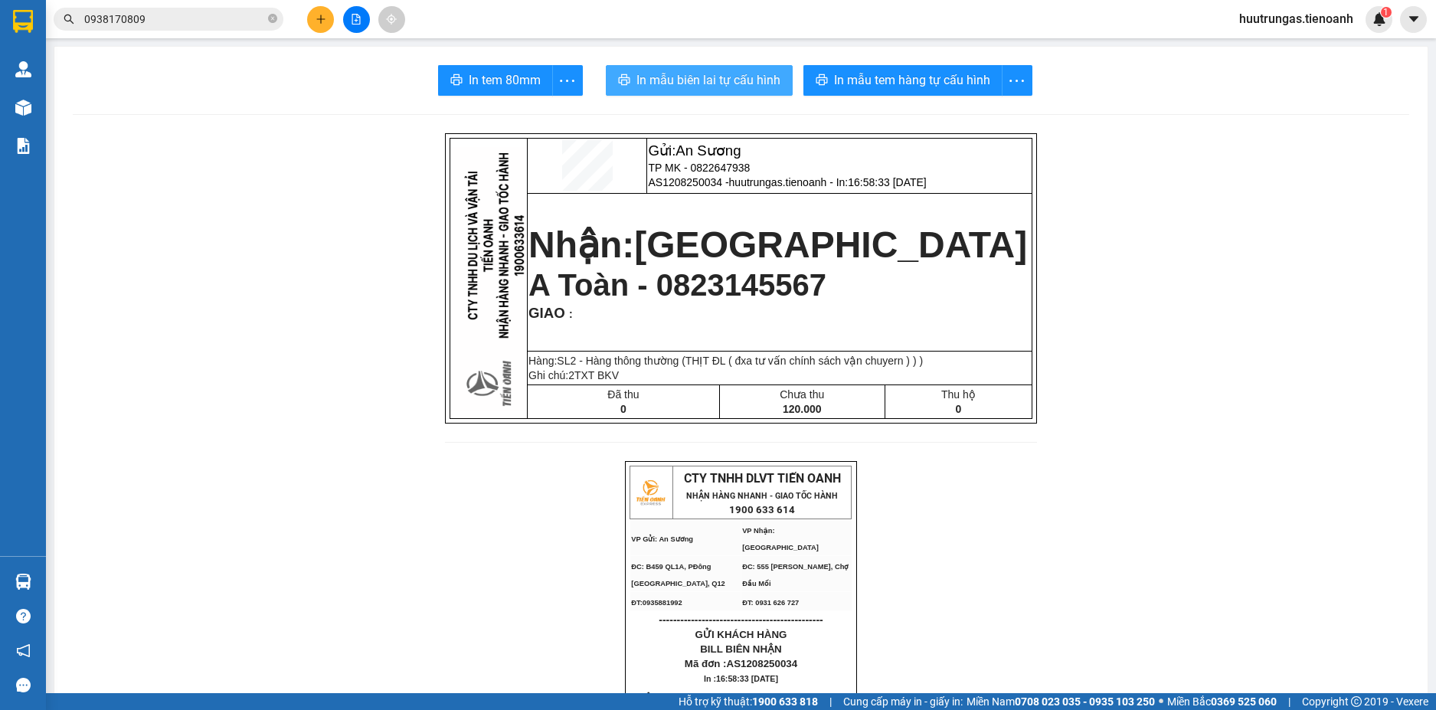
click at [707, 74] on span "In mẫu biên lai tự cấu hình" at bounding box center [709, 79] width 144 height 19
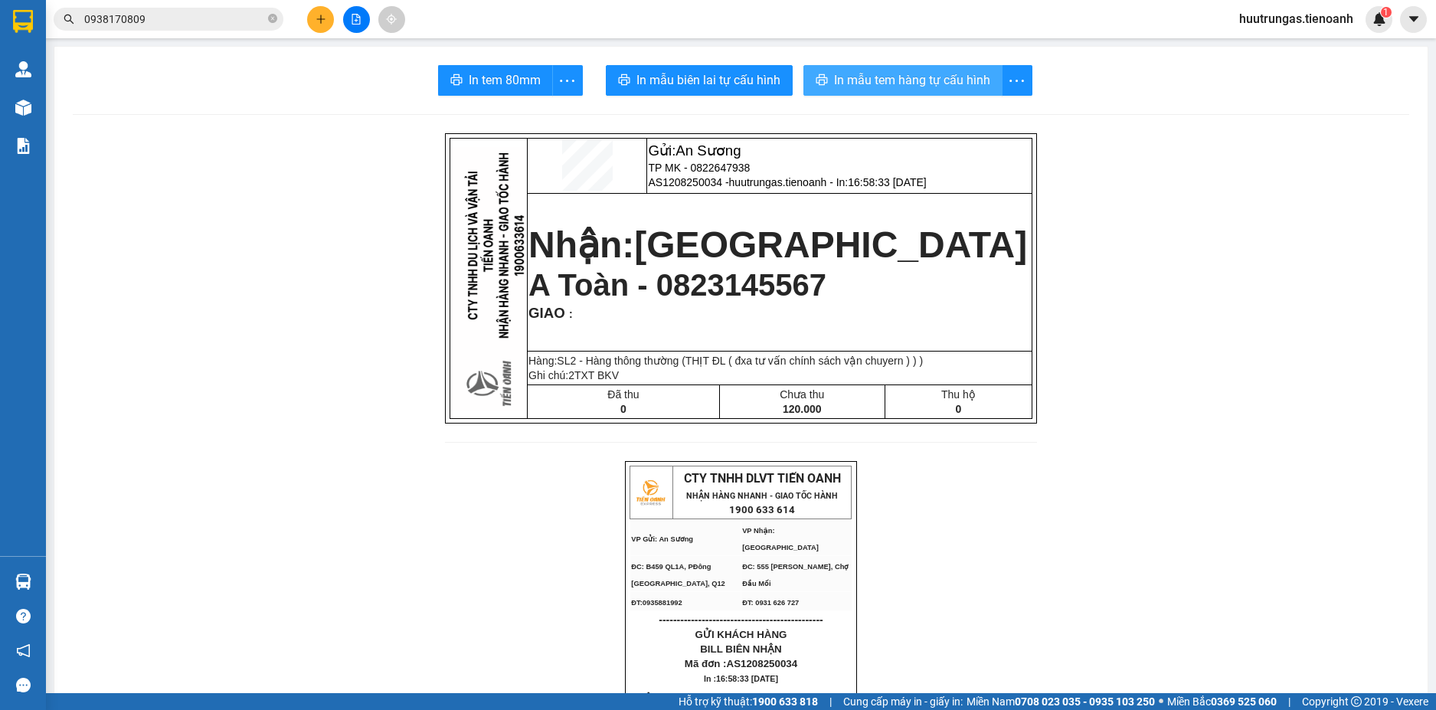
click at [854, 77] on span "In mẫu tem hàng tự cấu hình" at bounding box center [912, 79] width 156 height 19
click at [182, 13] on input "0938170809" at bounding box center [174, 19] width 181 height 17
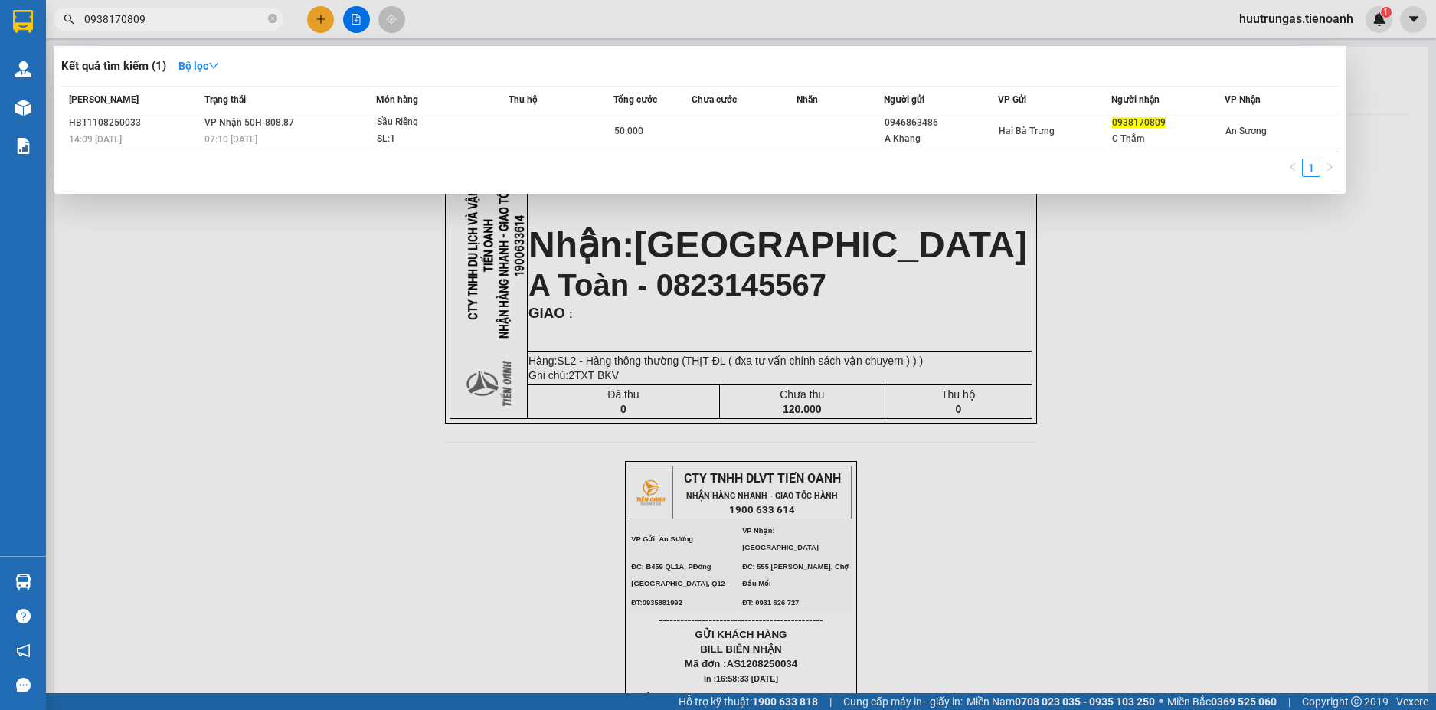
click at [182, 13] on input "0938170809" at bounding box center [174, 19] width 181 height 17
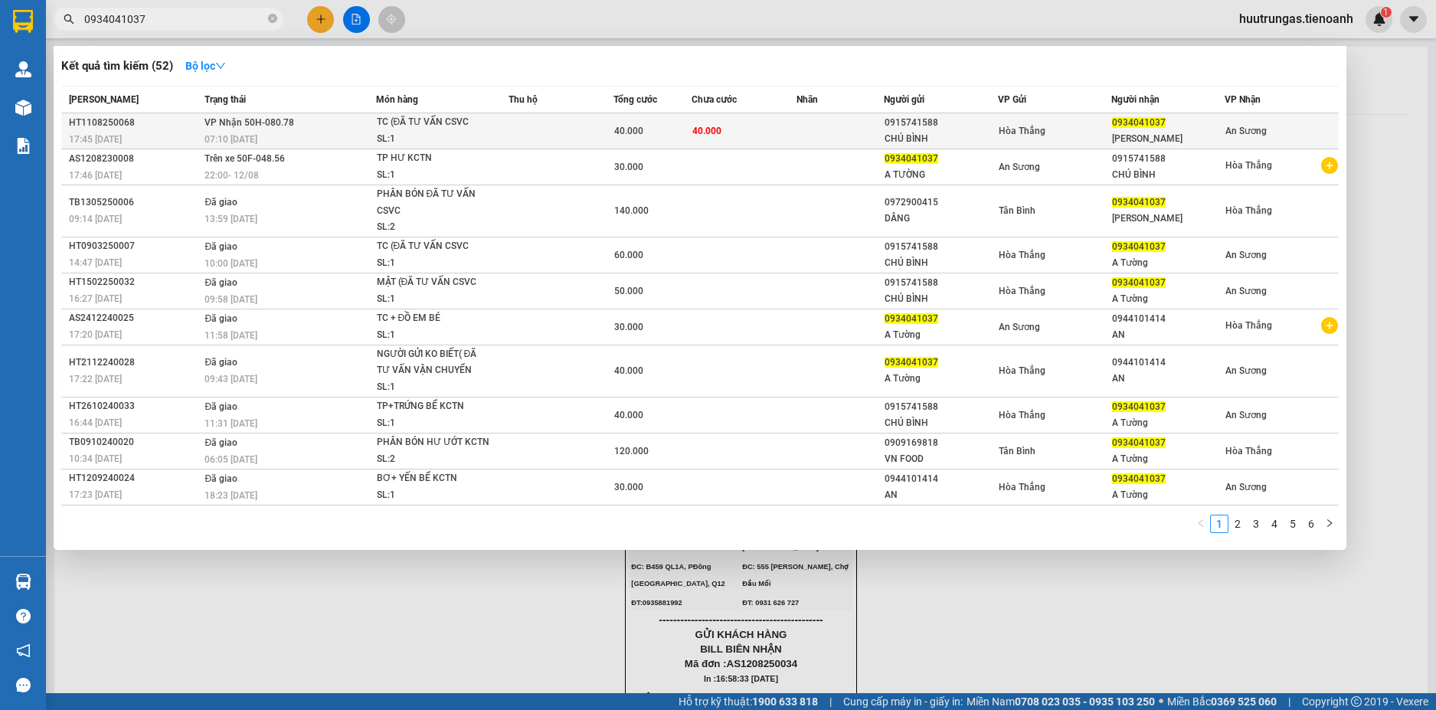
type input "0934041037"
click at [522, 128] on td at bounding box center [561, 131] width 105 height 36
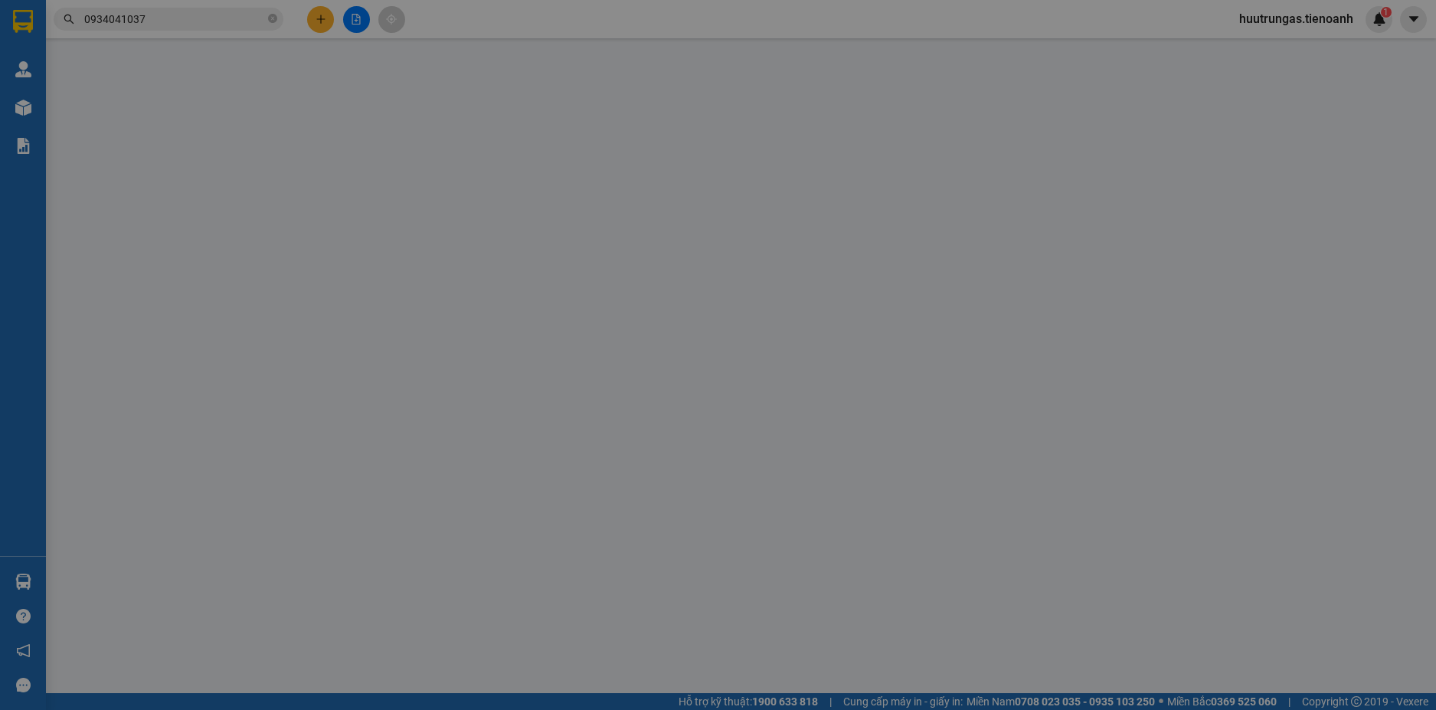
type input "0934041037"
type input "NHẬT TƯỜNG"
type input "0915741588"
type input "CHÚ BÌNH"
type input "066061003780"
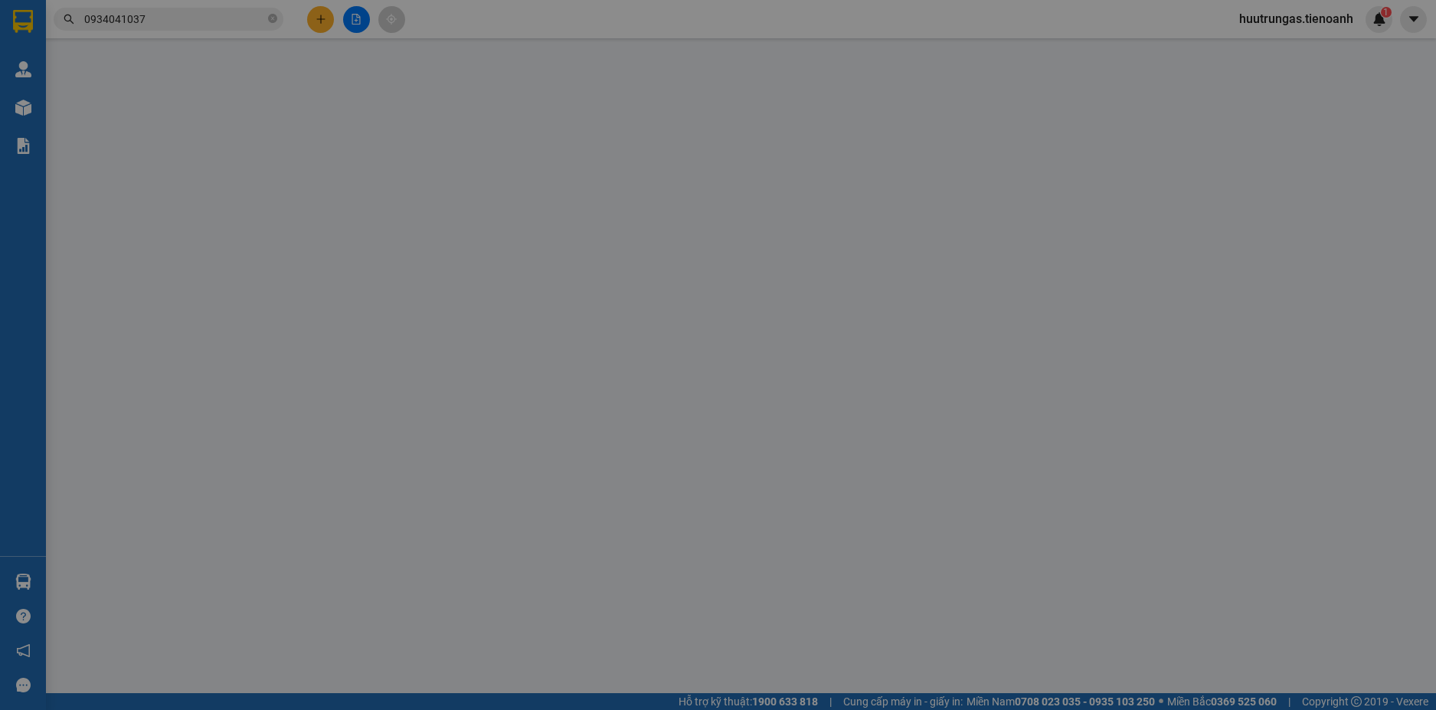
type input "40.000"
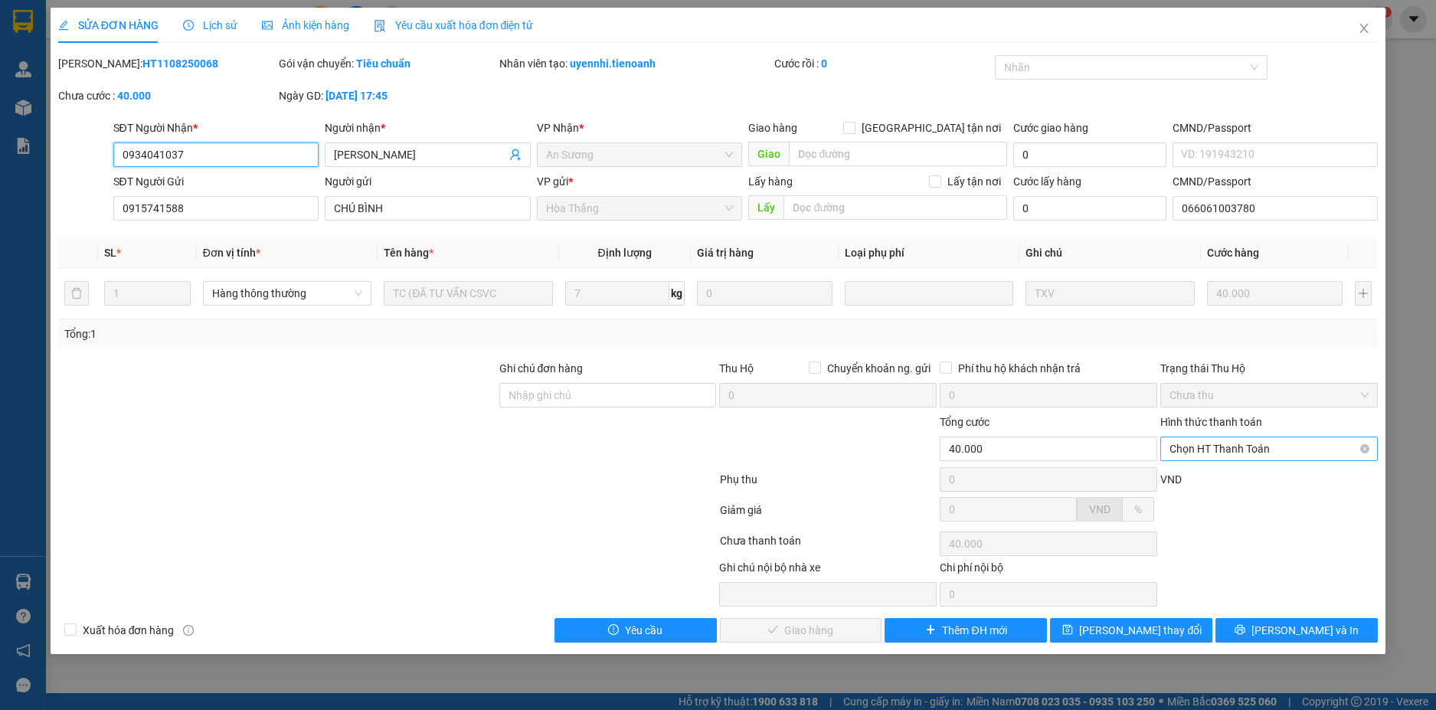
click at [1323, 446] on span "Chọn HT Thanh Toán" at bounding box center [1269, 448] width 199 height 23
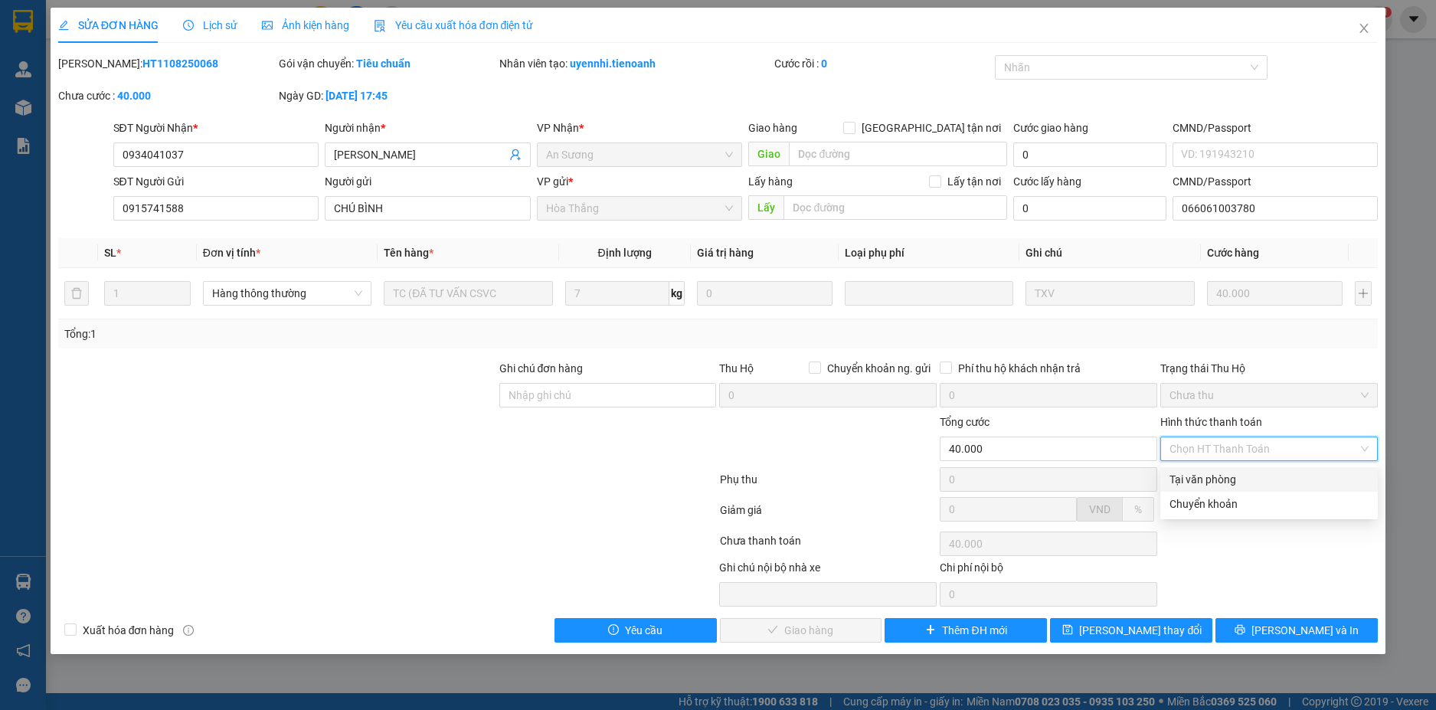
click at [1266, 483] on div "Tại văn phòng" at bounding box center [1269, 479] width 199 height 17
type input "0"
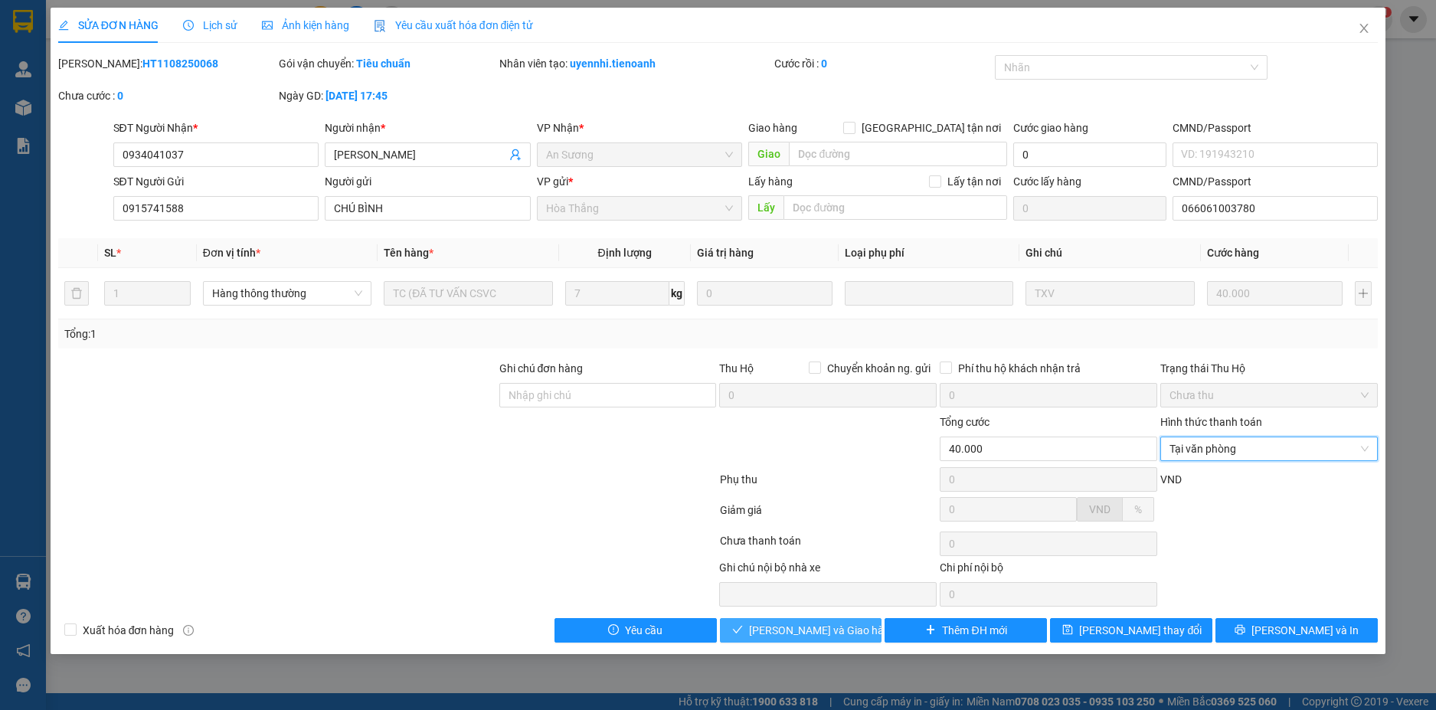
click at [853, 634] on button "Lưu và Giao hàng" at bounding box center [801, 630] width 162 height 25
click at [849, 631] on span "Lưu và Giao hàng" at bounding box center [822, 630] width 147 height 17
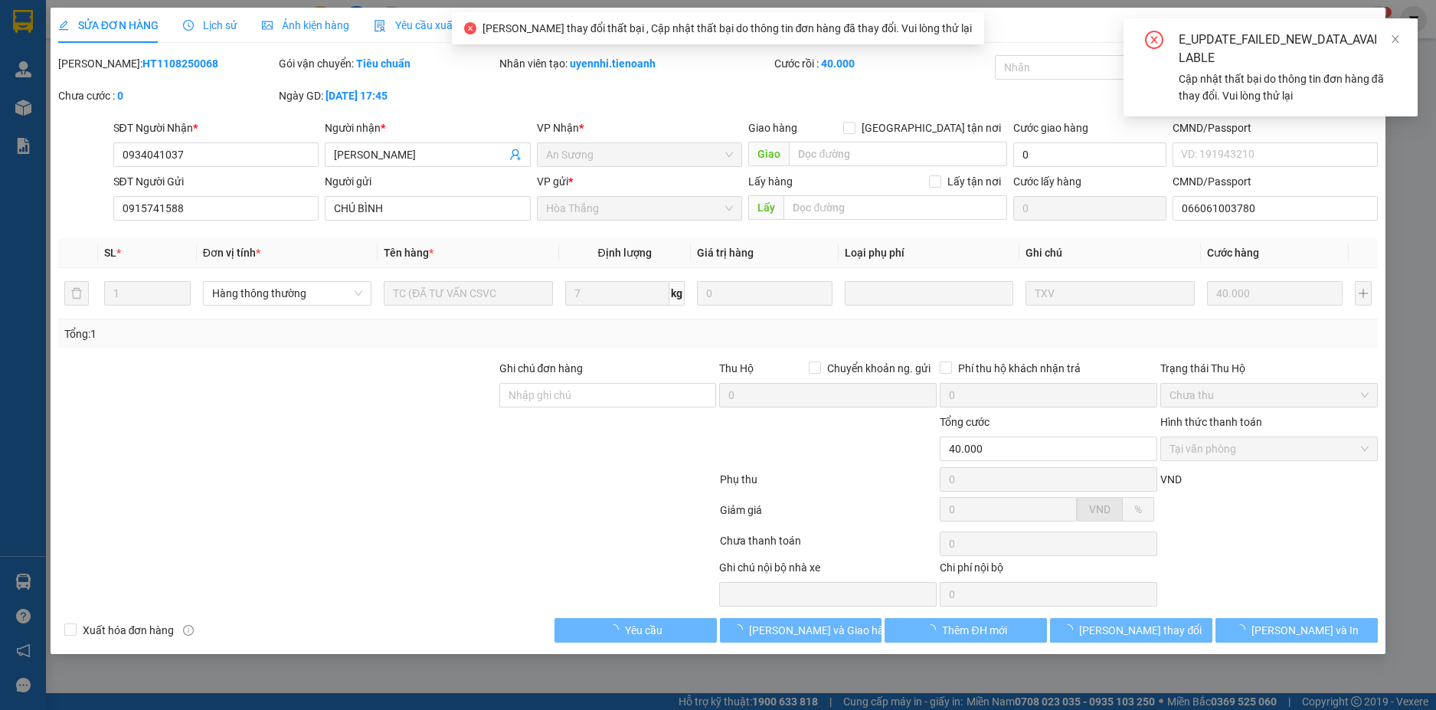
click at [389, 425] on div at bounding box center [277, 441] width 441 height 54
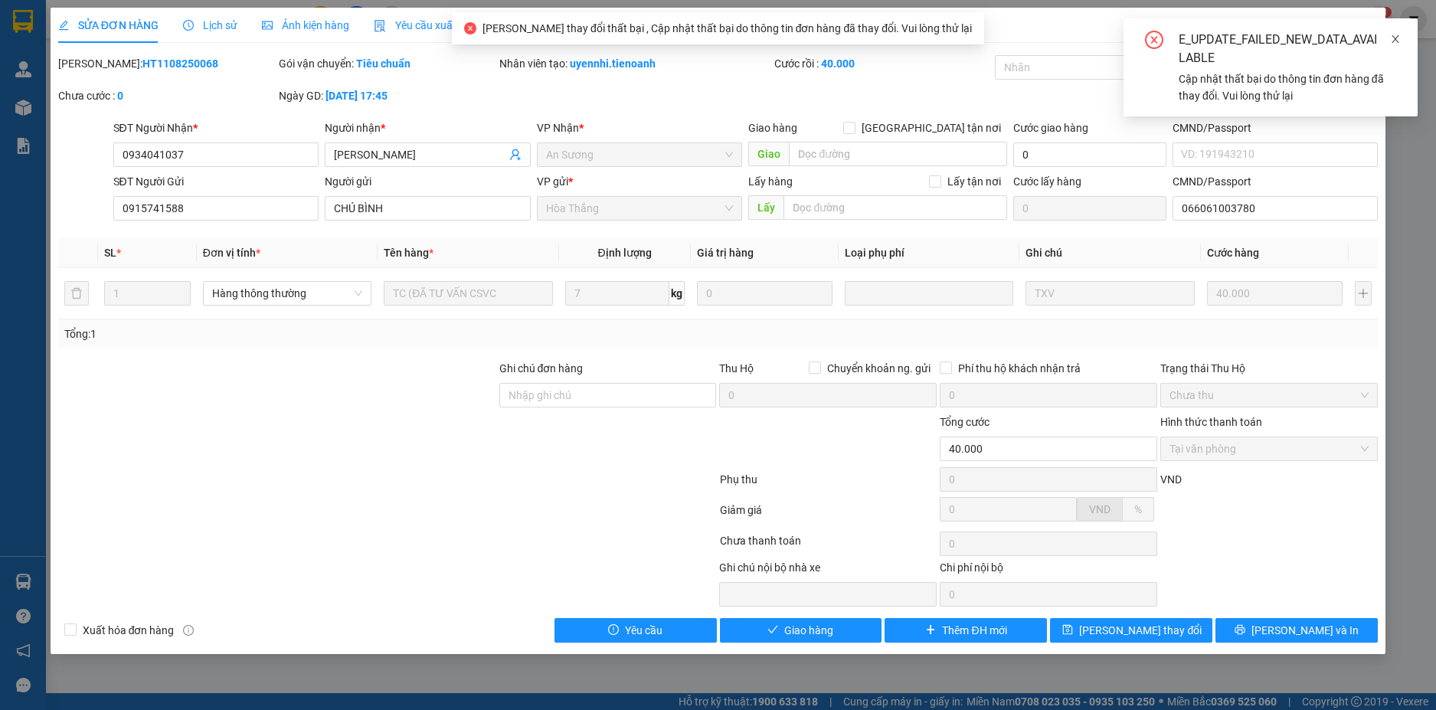
click at [1397, 40] on icon "close" at bounding box center [1396, 39] width 8 height 8
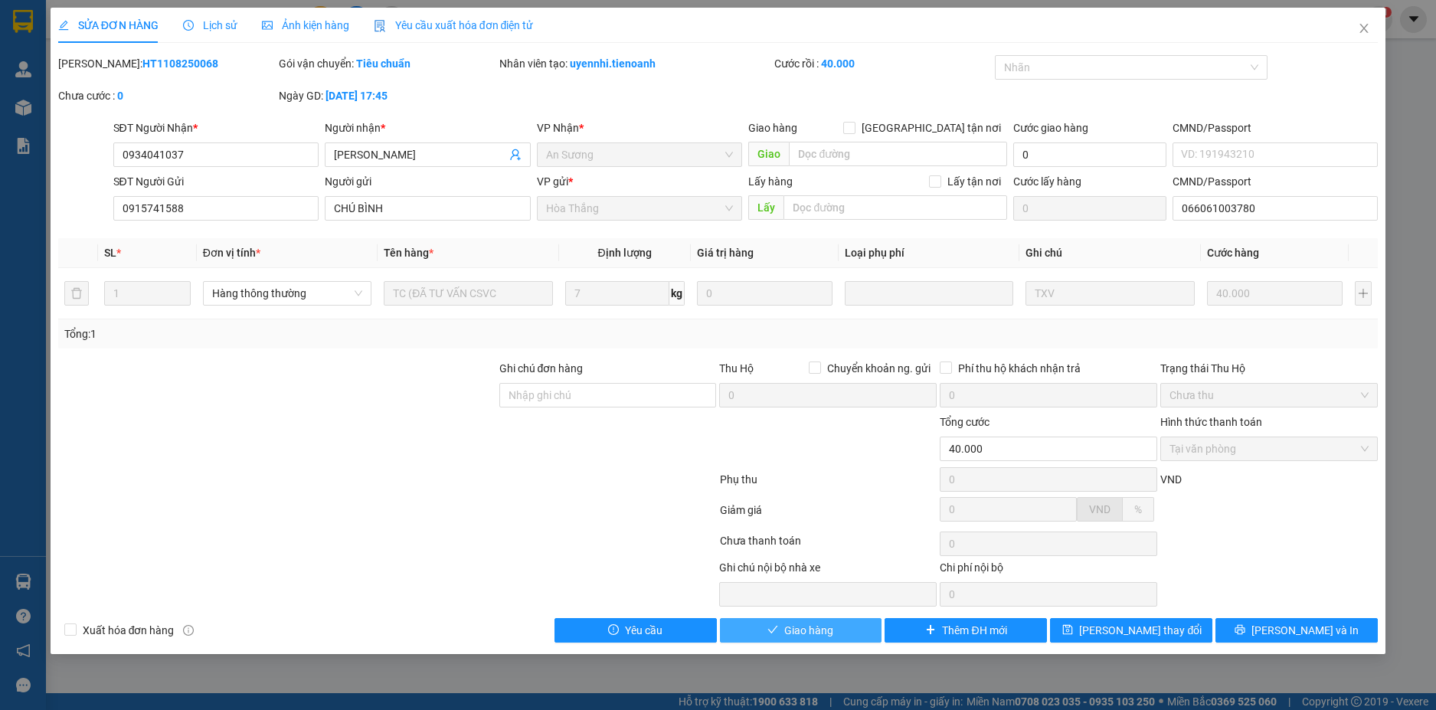
click at [807, 634] on span "Giao hàng" at bounding box center [808, 630] width 49 height 17
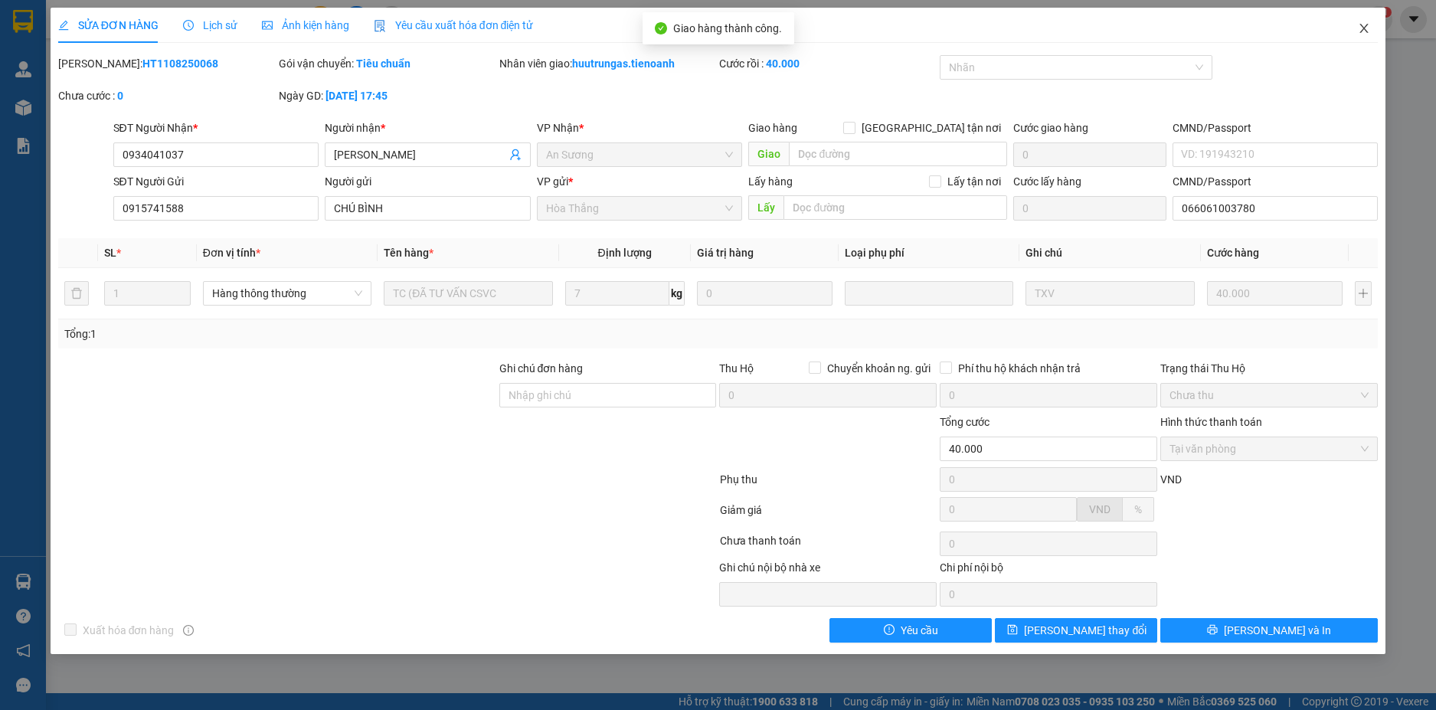
click at [1364, 30] on icon "close" at bounding box center [1365, 28] width 8 height 9
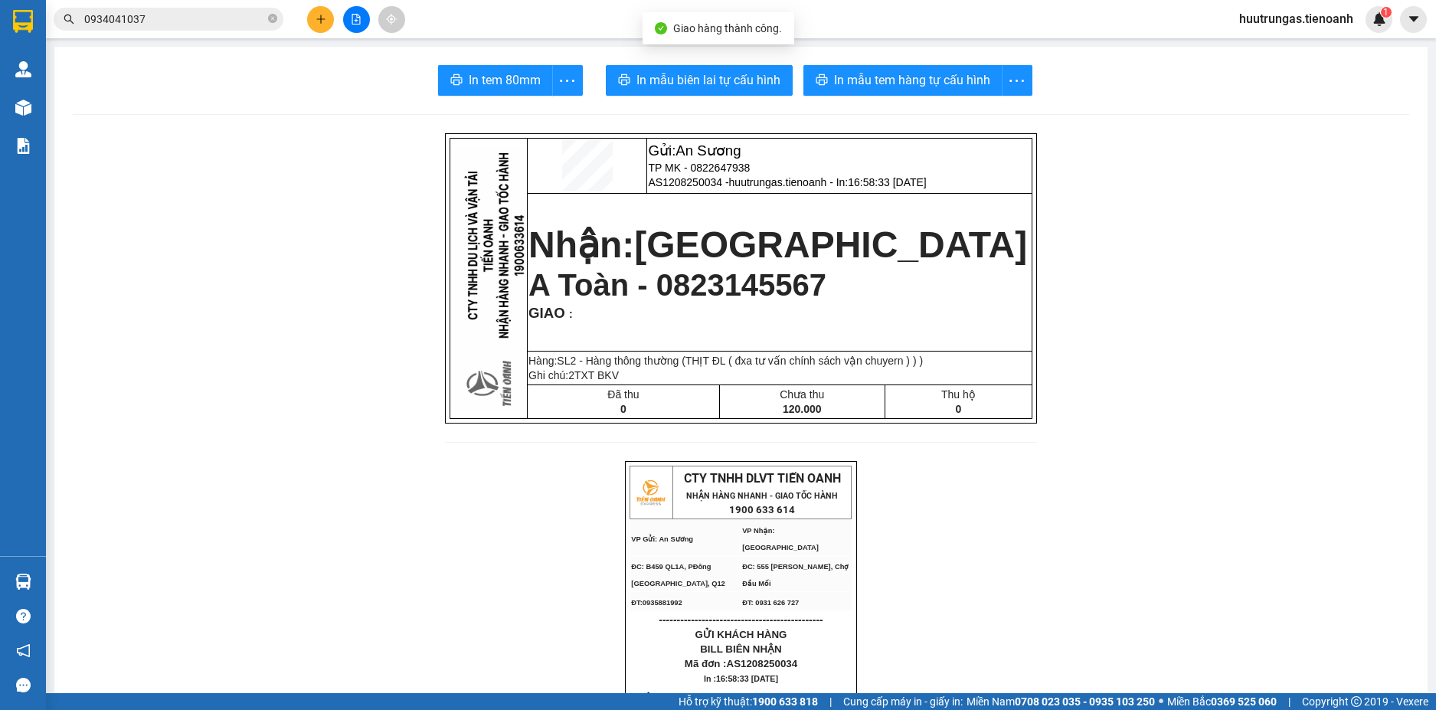
click at [225, 23] on input "0934041037" at bounding box center [174, 19] width 181 height 17
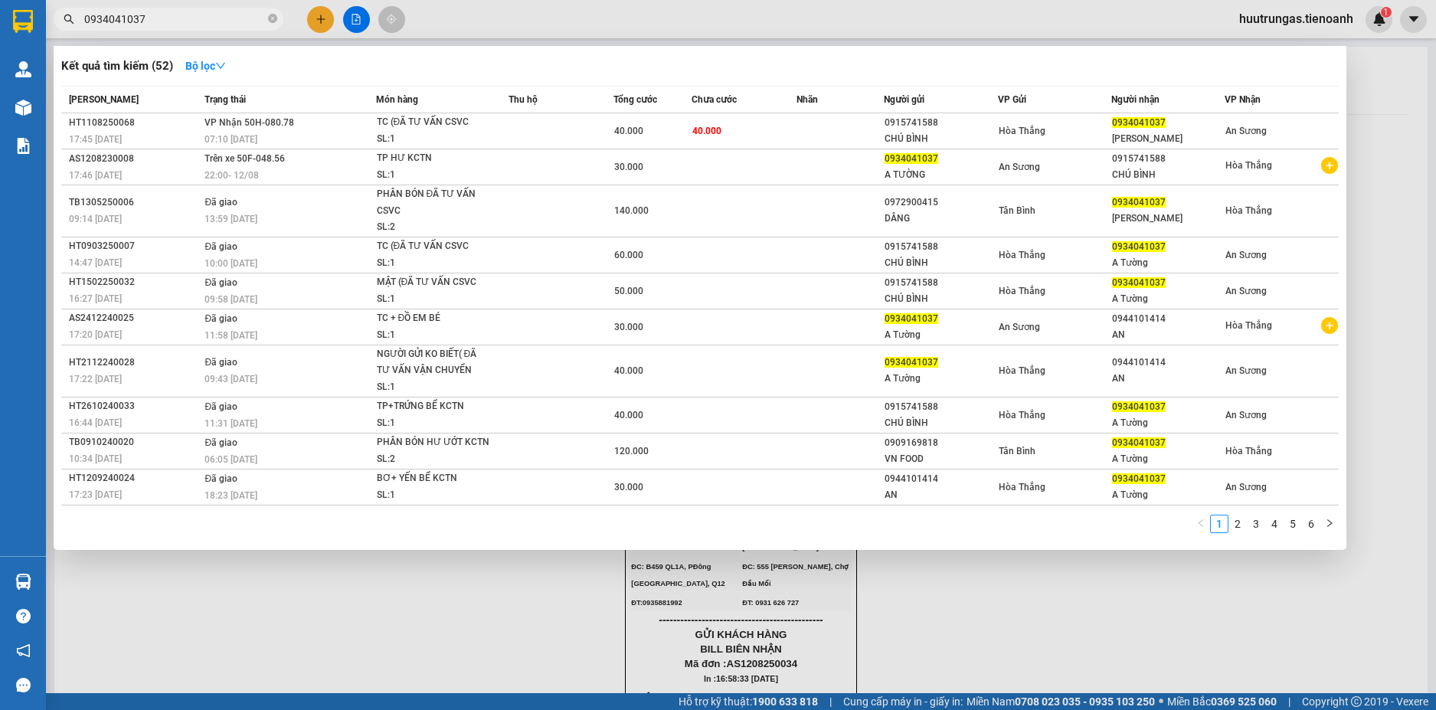
click at [307, 19] on div at bounding box center [718, 355] width 1436 height 710
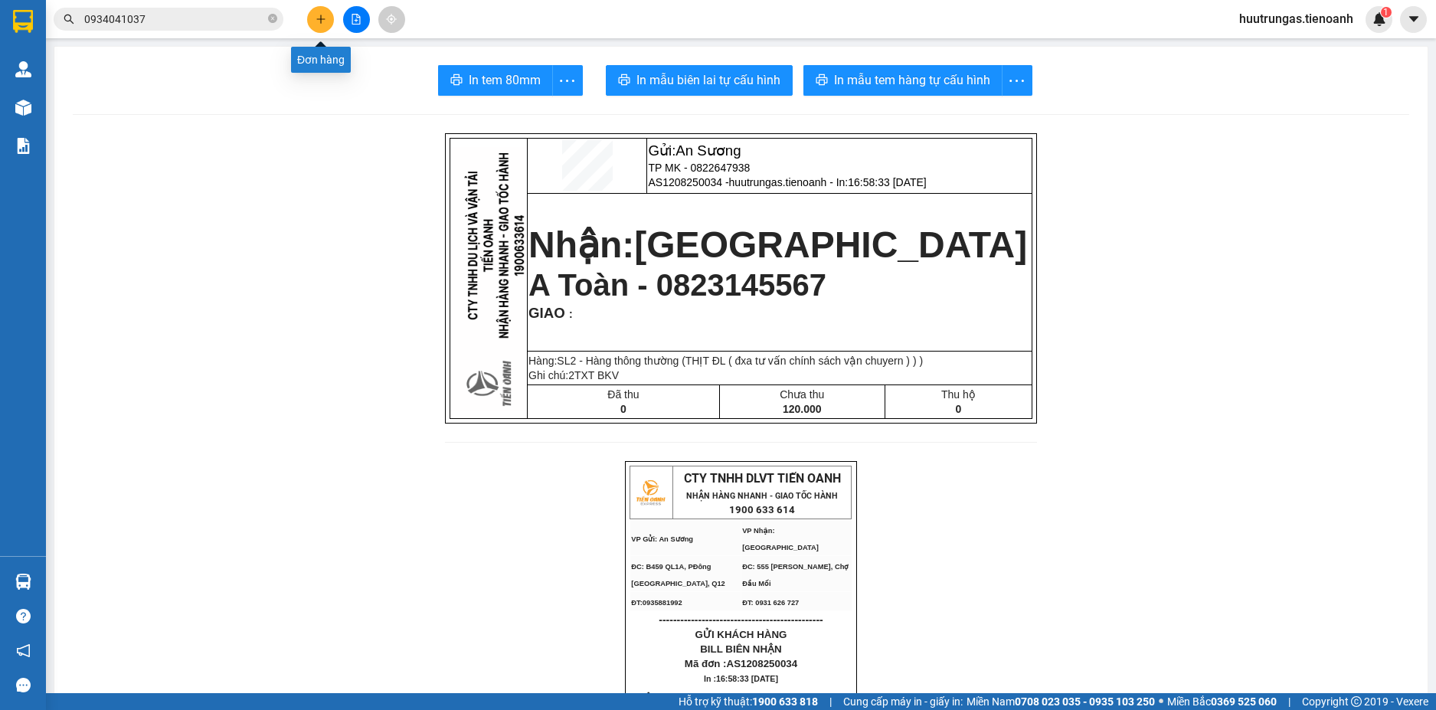
click at [319, 29] on button at bounding box center [320, 19] width 27 height 27
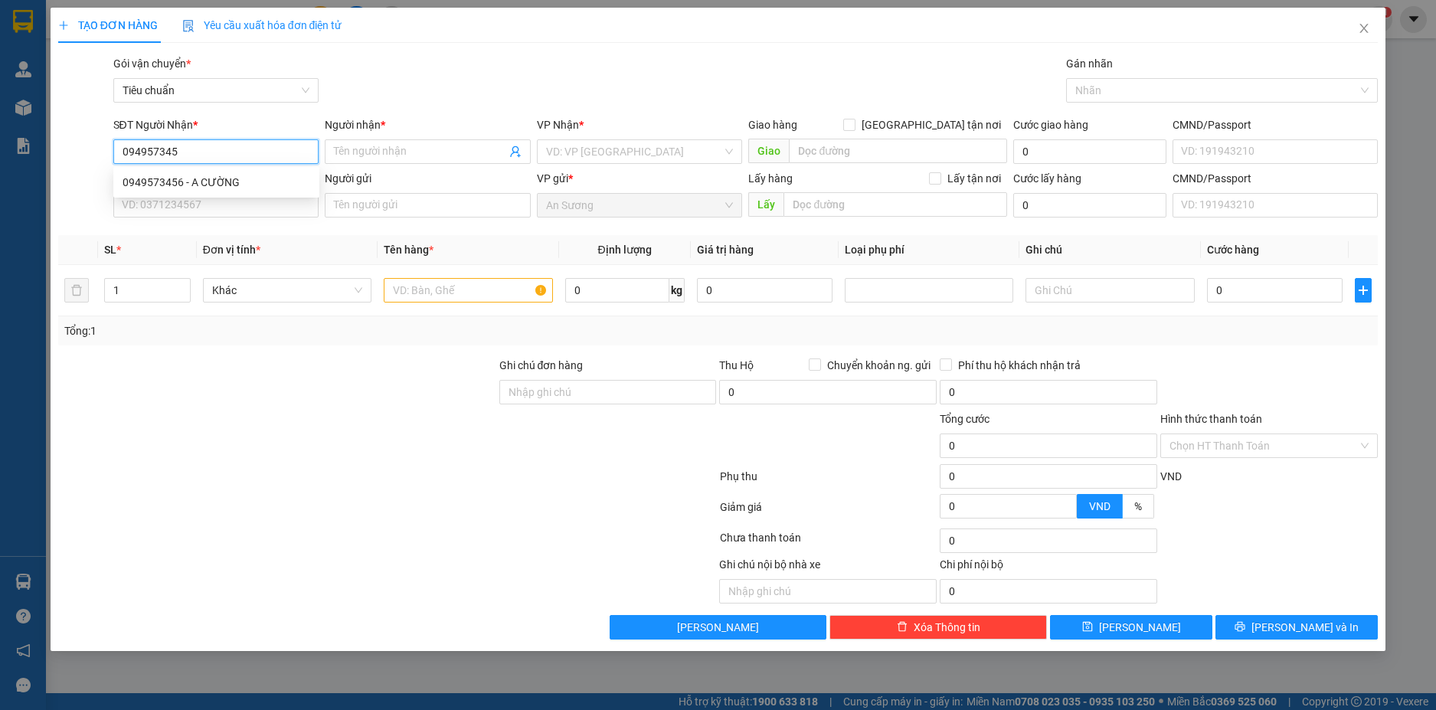
type input "0949573456"
click at [215, 174] on div "0949573456 - A CƯỜNG" at bounding box center [217, 182] width 188 height 17
type input "A CƯỜNG"
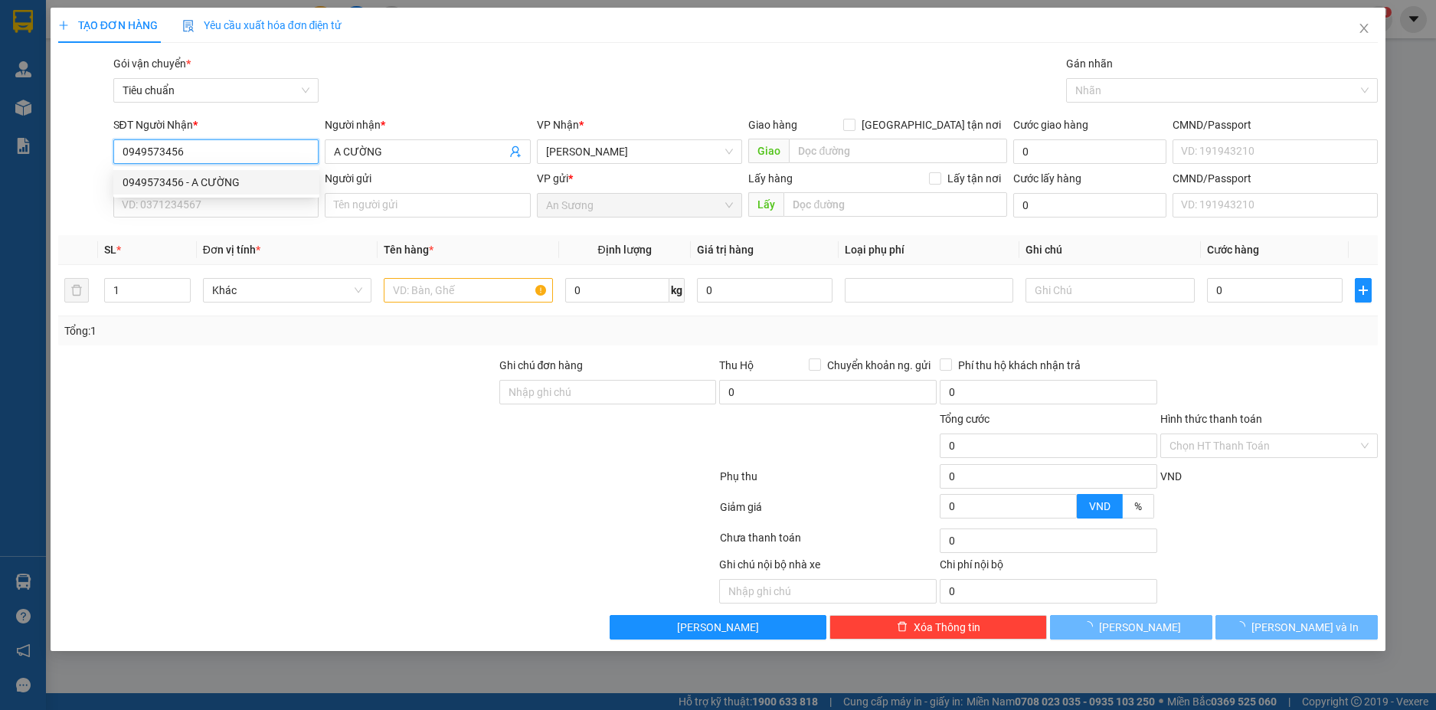
type input "400.000"
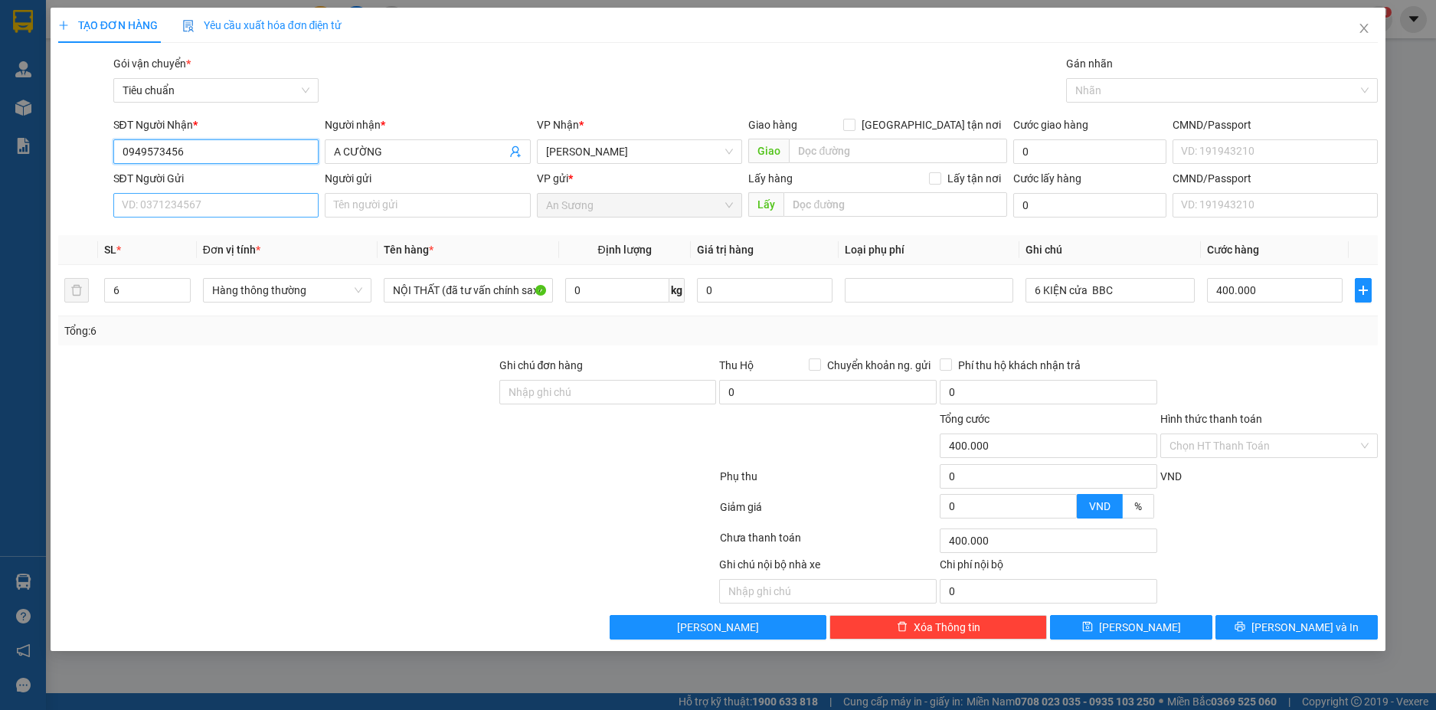
type input "0949573456"
click at [218, 214] on input "SĐT Người Gửi" at bounding box center [216, 205] width 206 height 25
type input "0931285771"
click at [359, 213] on input "Người gửi" at bounding box center [428, 205] width 206 height 25
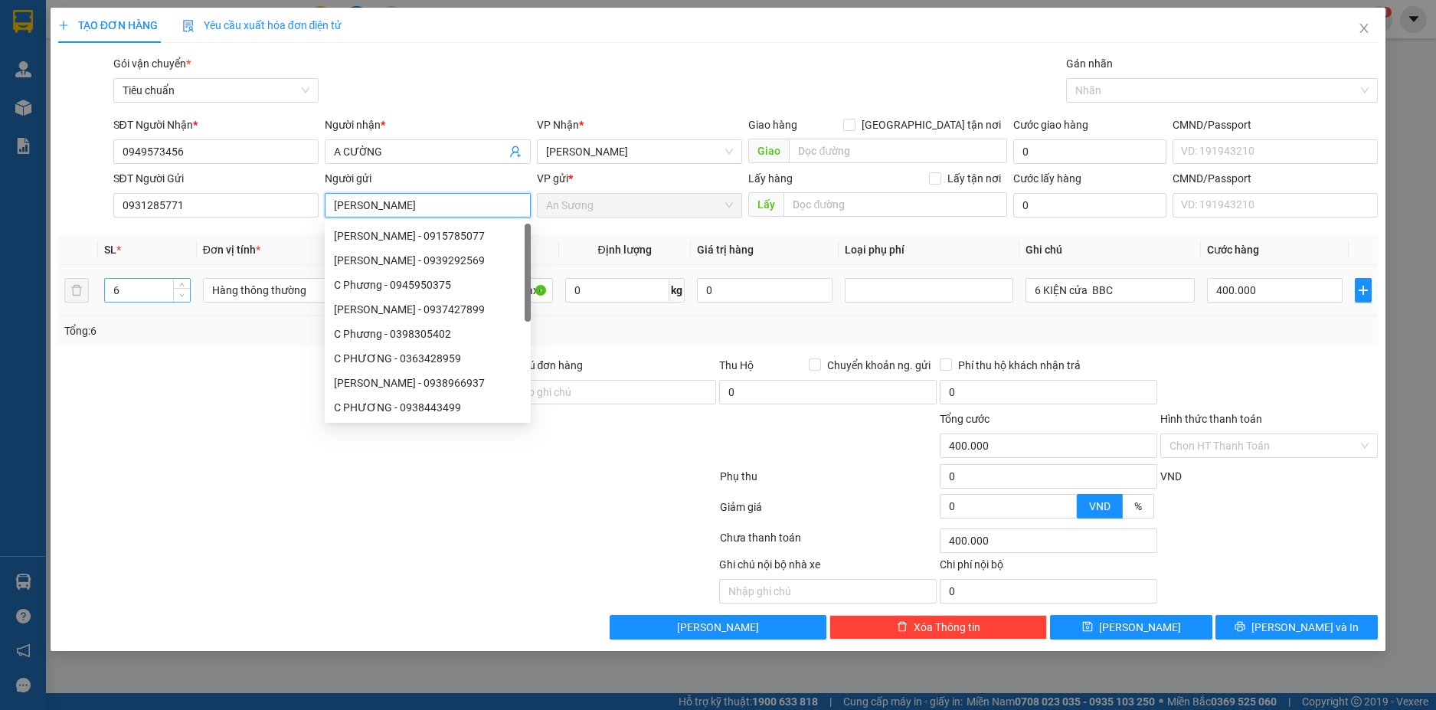
type input "[PERSON_NAME]"
click at [182, 297] on icon "down" at bounding box center [181, 295] width 5 height 5
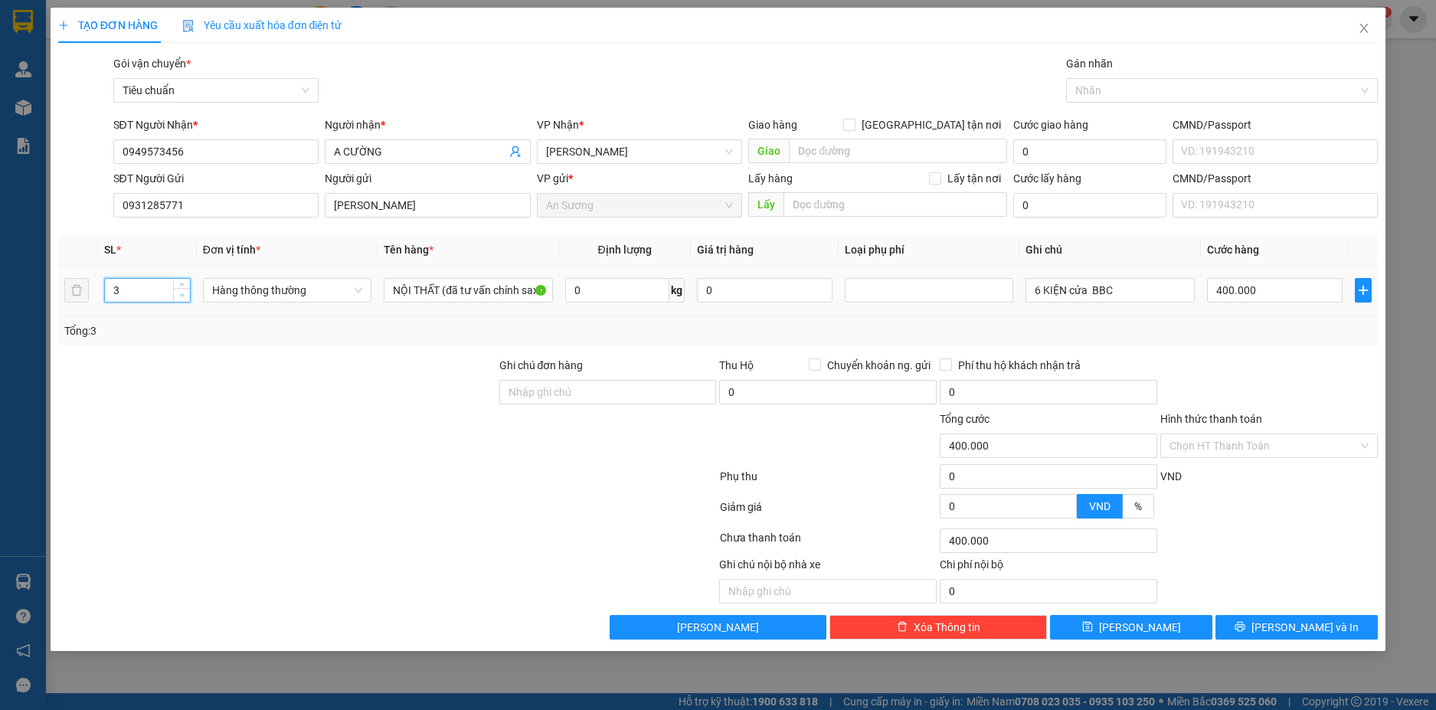
click at [182, 297] on icon "down" at bounding box center [181, 295] width 5 height 5
type input "1"
click at [182, 299] on span "down" at bounding box center [182, 295] width 9 height 9
click at [635, 290] on input "0" at bounding box center [617, 290] width 104 height 25
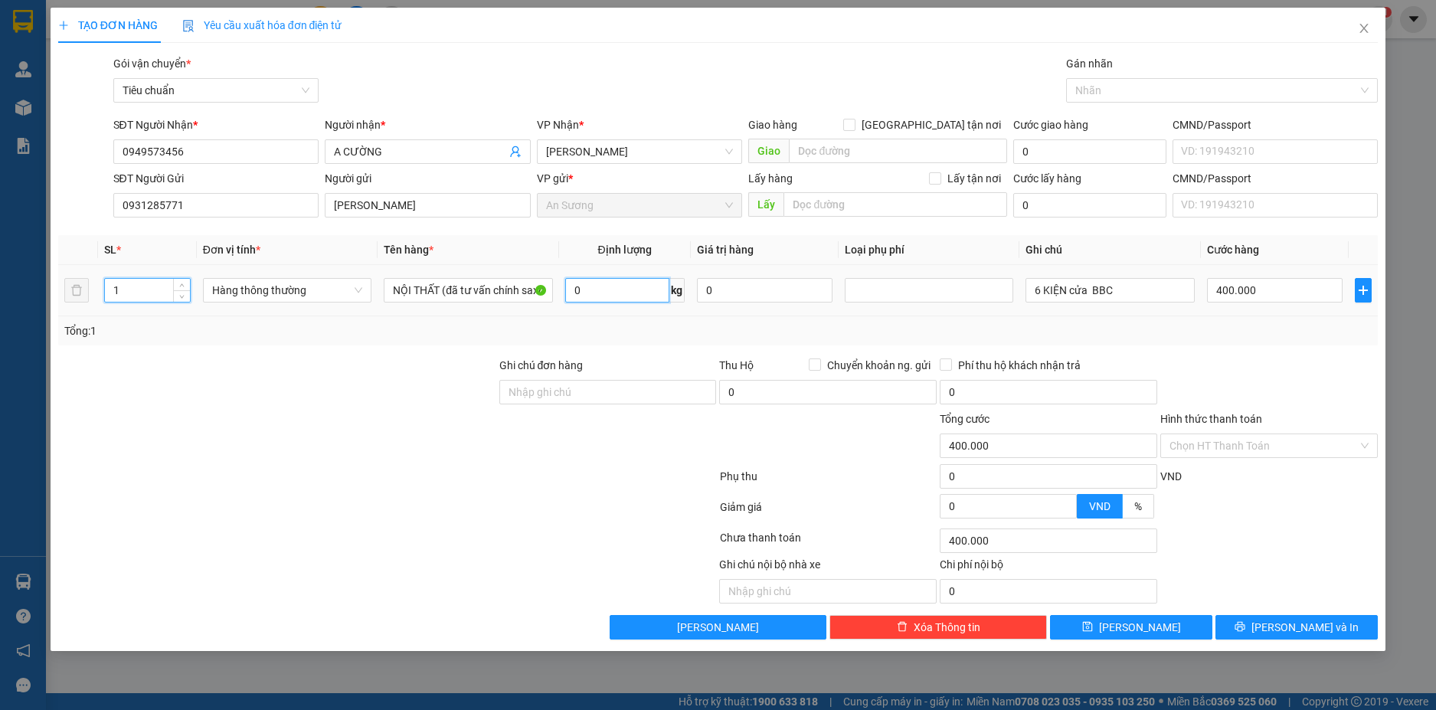
type input "0"
type input "27"
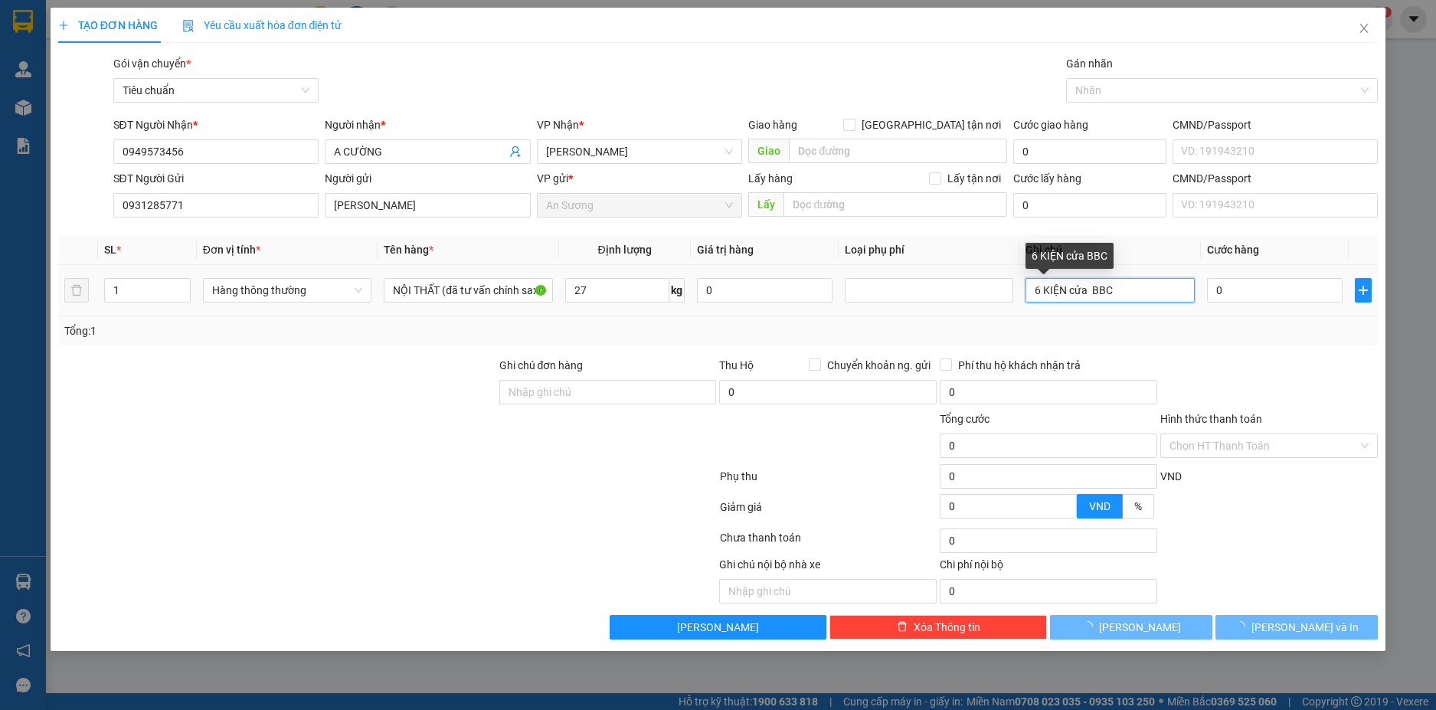
click at [1134, 296] on input "6 KIỆN cửa BBC" at bounding box center [1110, 290] width 169 height 25
type input "65.000"
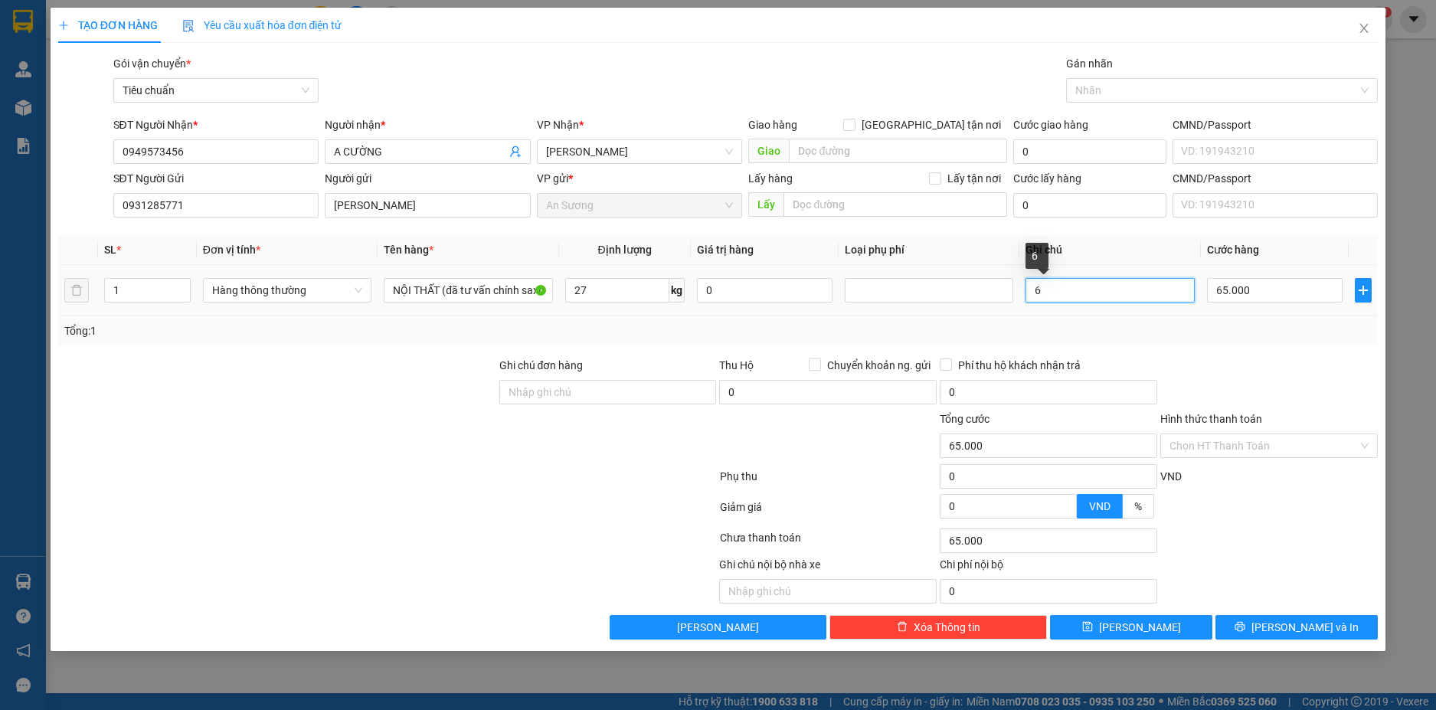
type input "6"
type input "CÂY DÀI BBC"
click at [1255, 290] on input "65.000" at bounding box center [1275, 290] width 136 height 25
type input "2"
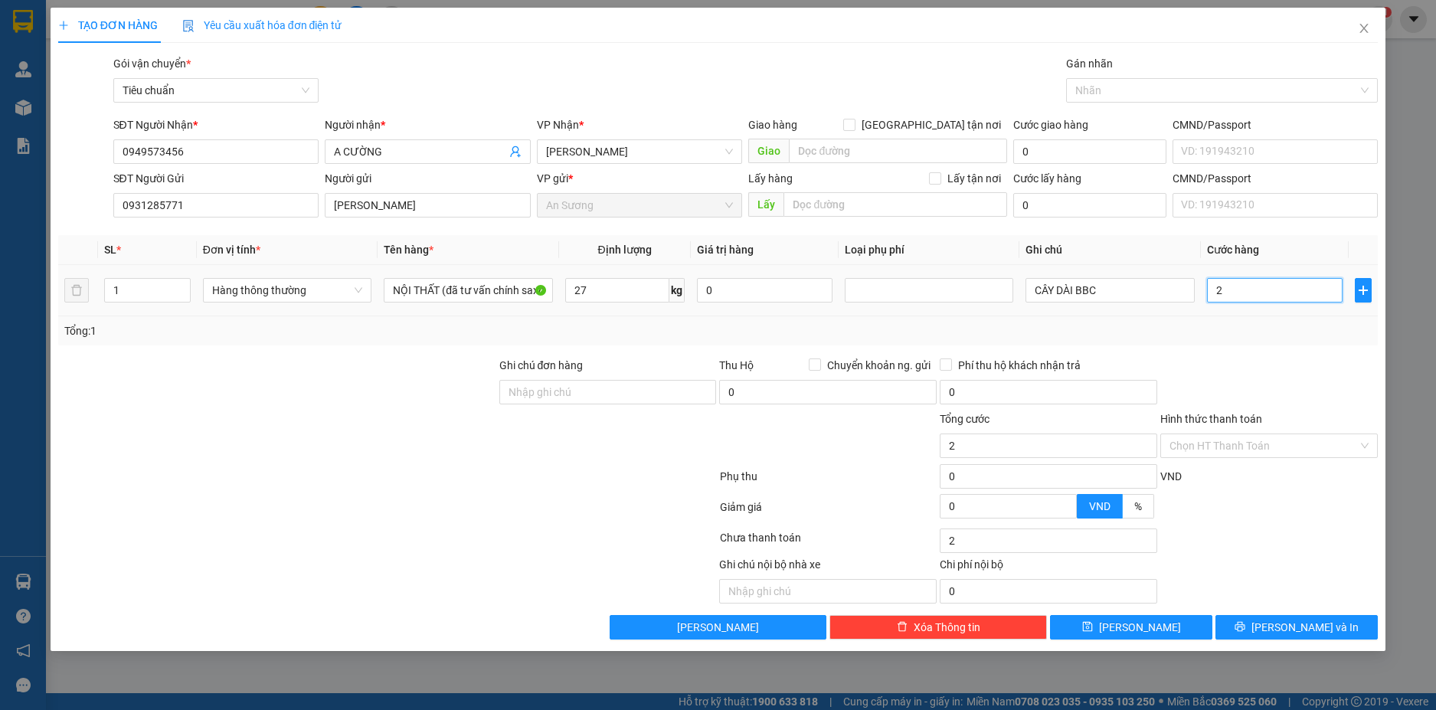
type input "20"
click at [1258, 310] on td "200" at bounding box center [1275, 290] width 148 height 51
click at [1108, 295] on input "CÂY DÀI BBC" at bounding box center [1110, 290] width 169 height 25
click at [1237, 325] on div "Tổng: 1" at bounding box center [718, 331] width 1309 height 17
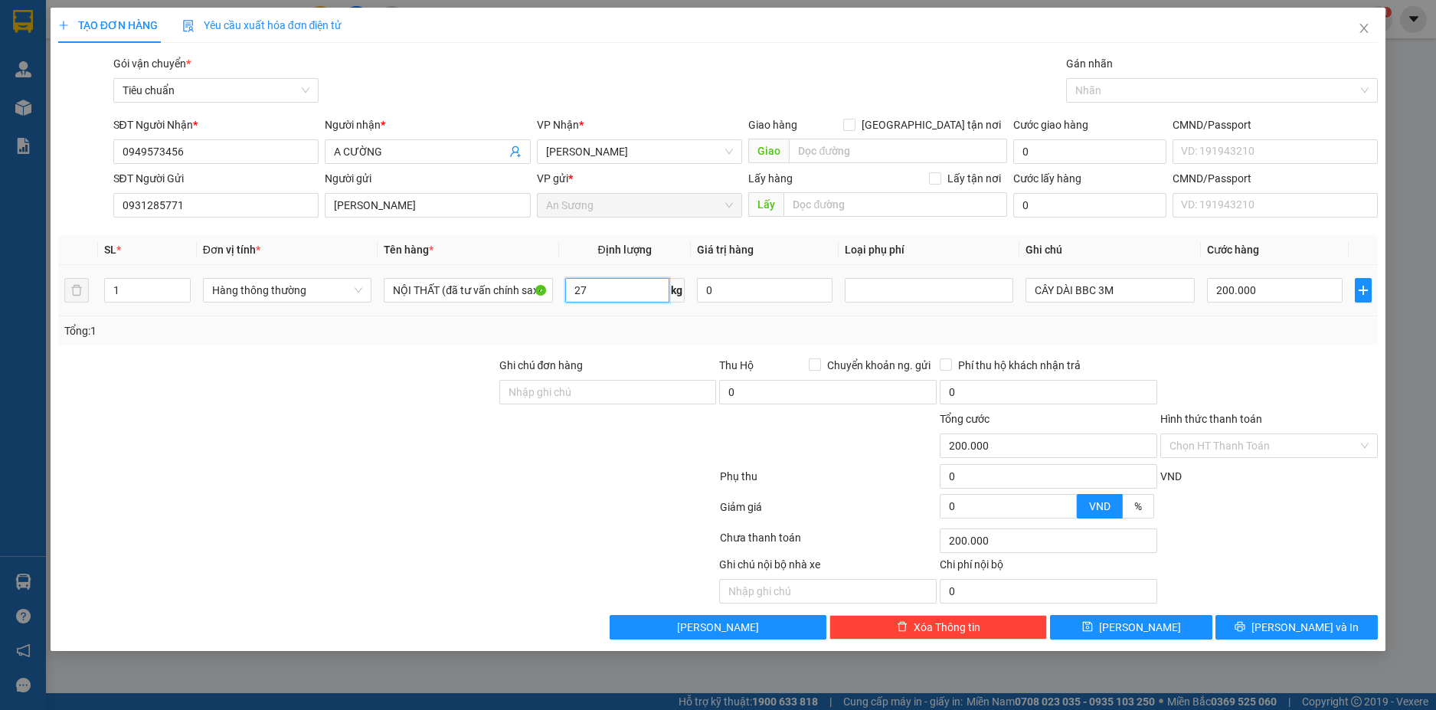
click at [595, 293] on input "27" at bounding box center [617, 290] width 104 height 25
click at [1345, 621] on button "[PERSON_NAME] và In" at bounding box center [1297, 627] width 162 height 25
click at [1237, 289] on input "0" at bounding box center [1275, 290] width 136 height 25
drag, startPoint x: 185, startPoint y: 155, endPoint x: 75, endPoint y: 159, distance: 109.7
click at [75, 159] on div "SĐT Người Nhận * 0949573456 0949573456 Người nhận * A CƯỜNG VP Nhận * Cư Kuin G…" at bounding box center [719, 143] width 1324 height 54
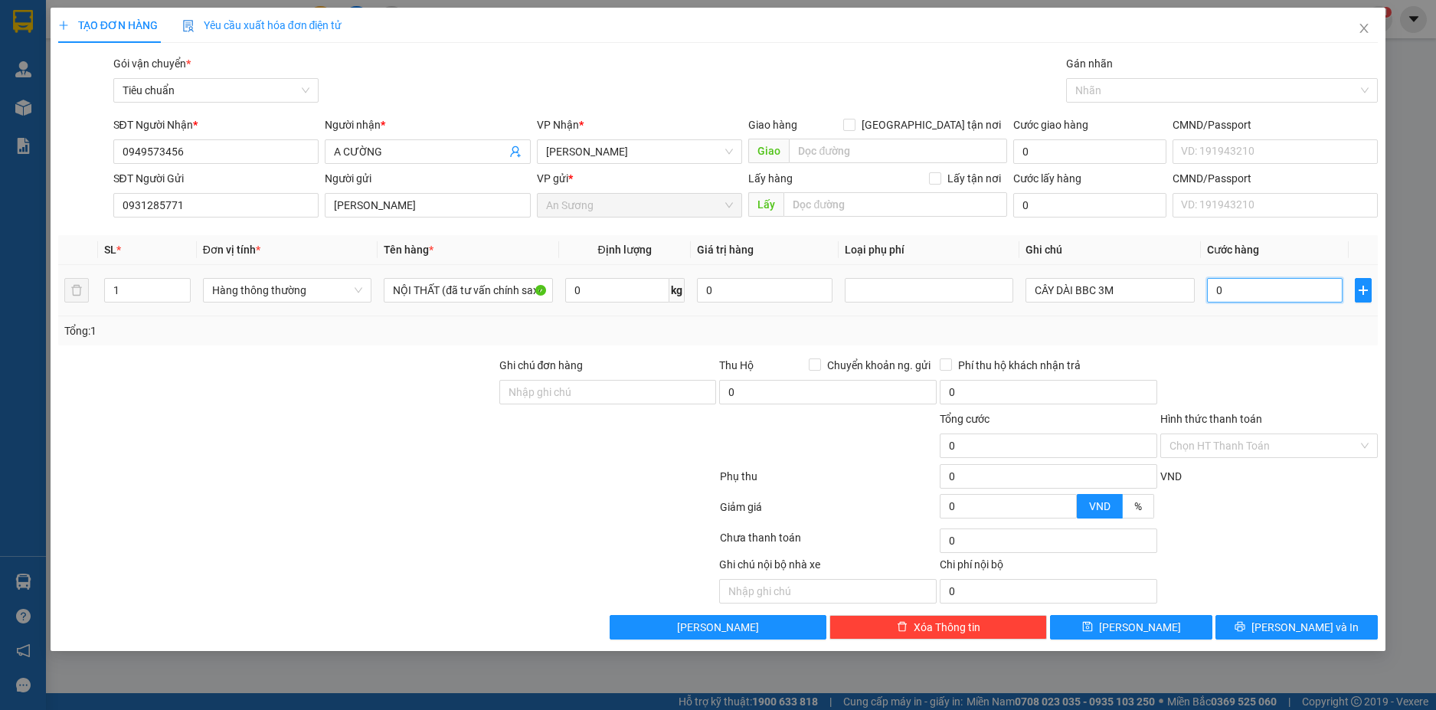
click at [1240, 293] on input "0" at bounding box center [1275, 290] width 136 height 25
click at [1268, 367] on div at bounding box center [1269, 384] width 221 height 54
click at [1341, 627] on button "Lưu và In" at bounding box center [1297, 627] width 162 height 25
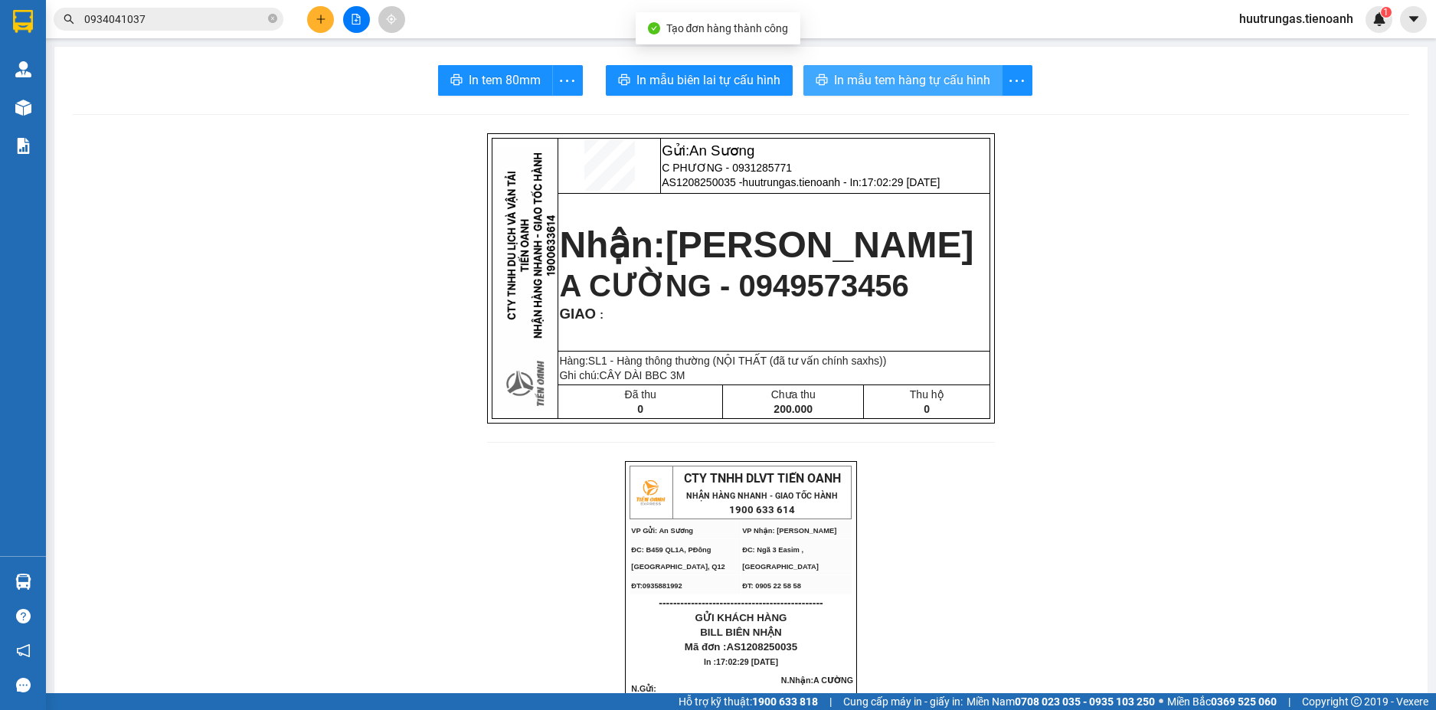
click at [857, 75] on span "In mẫu tem hàng tự cấu hình" at bounding box center [912, 79] width 156 height 19
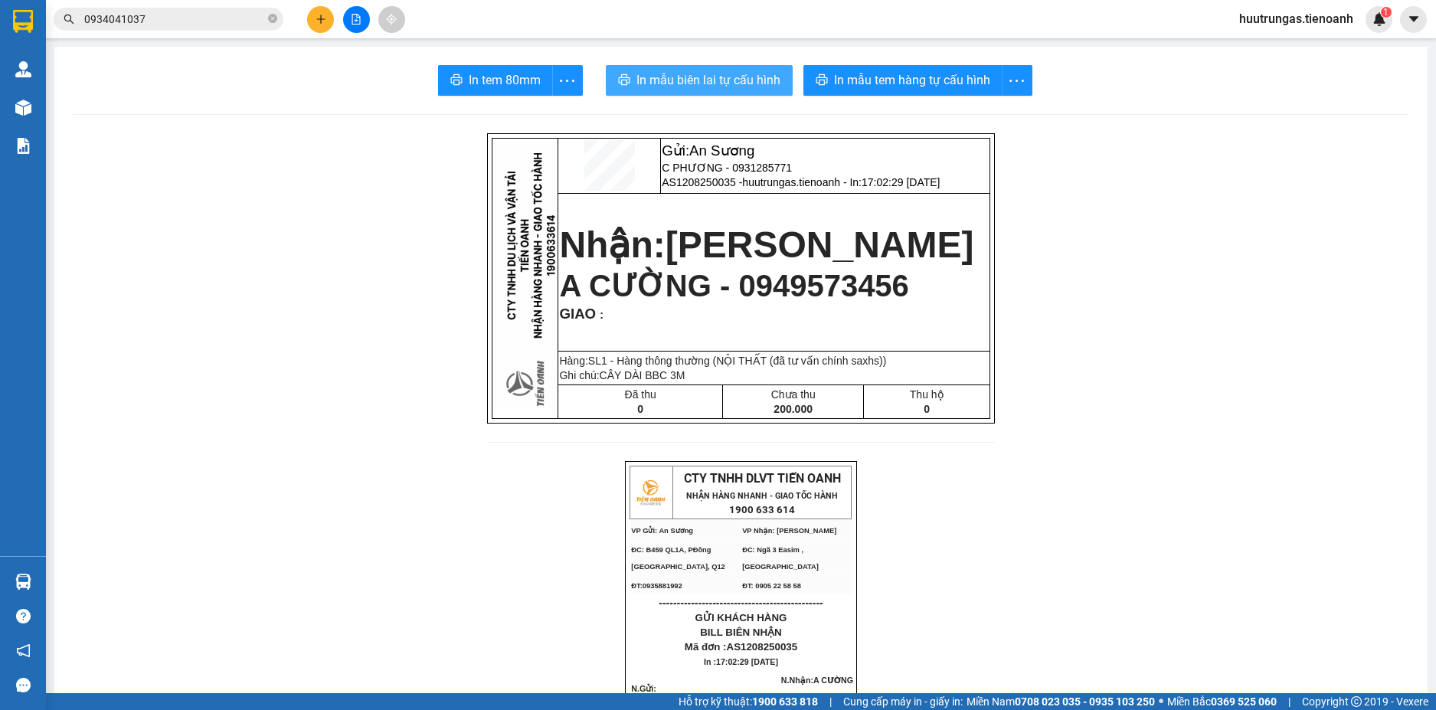
click at [712, 81] on span "In mẫu biên lai tự cấu hình" at bounding box center [709, 79] width 144 height 19
click at [323, 21] on icon "plus" at bounding box center [321, 19] width 11 height 11
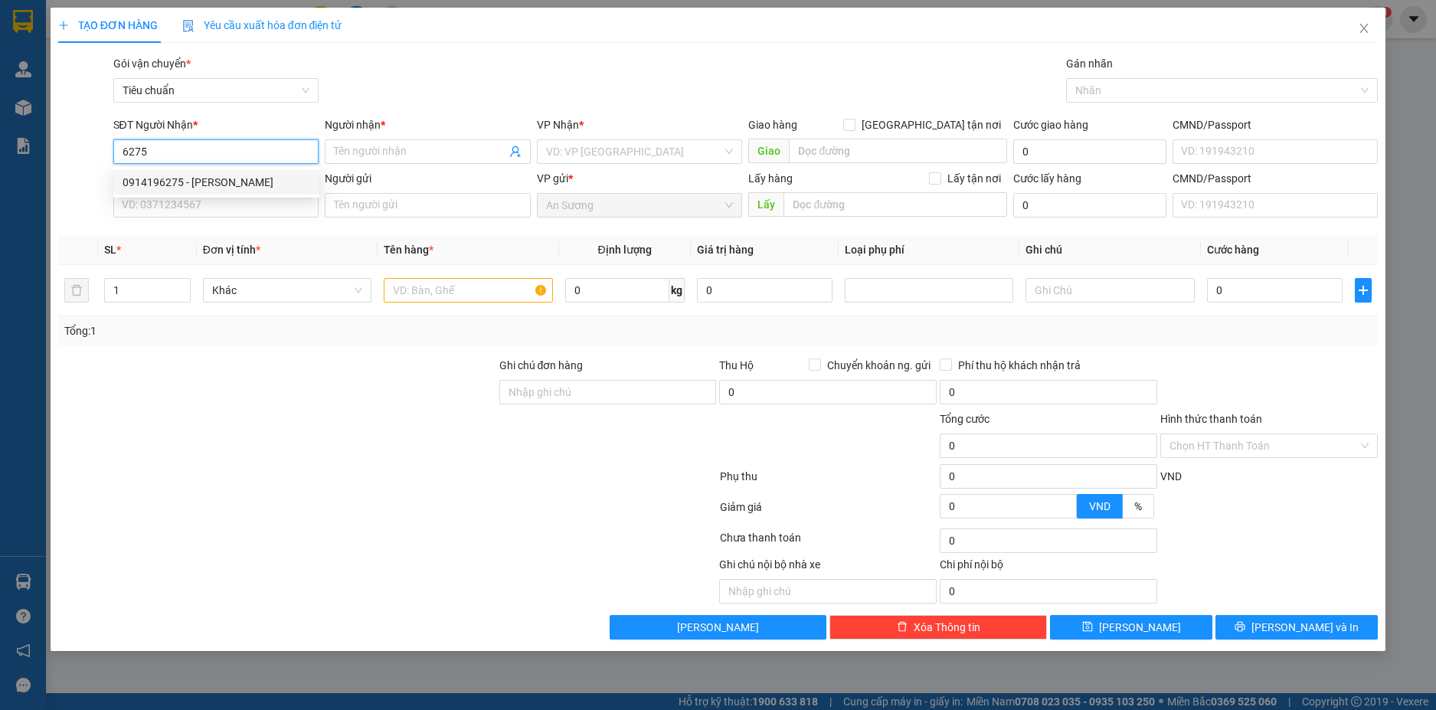
click at [258, 184] on div "0914196275 - Tài Huyền" at bounding box center [217, 182] width 188 height 17
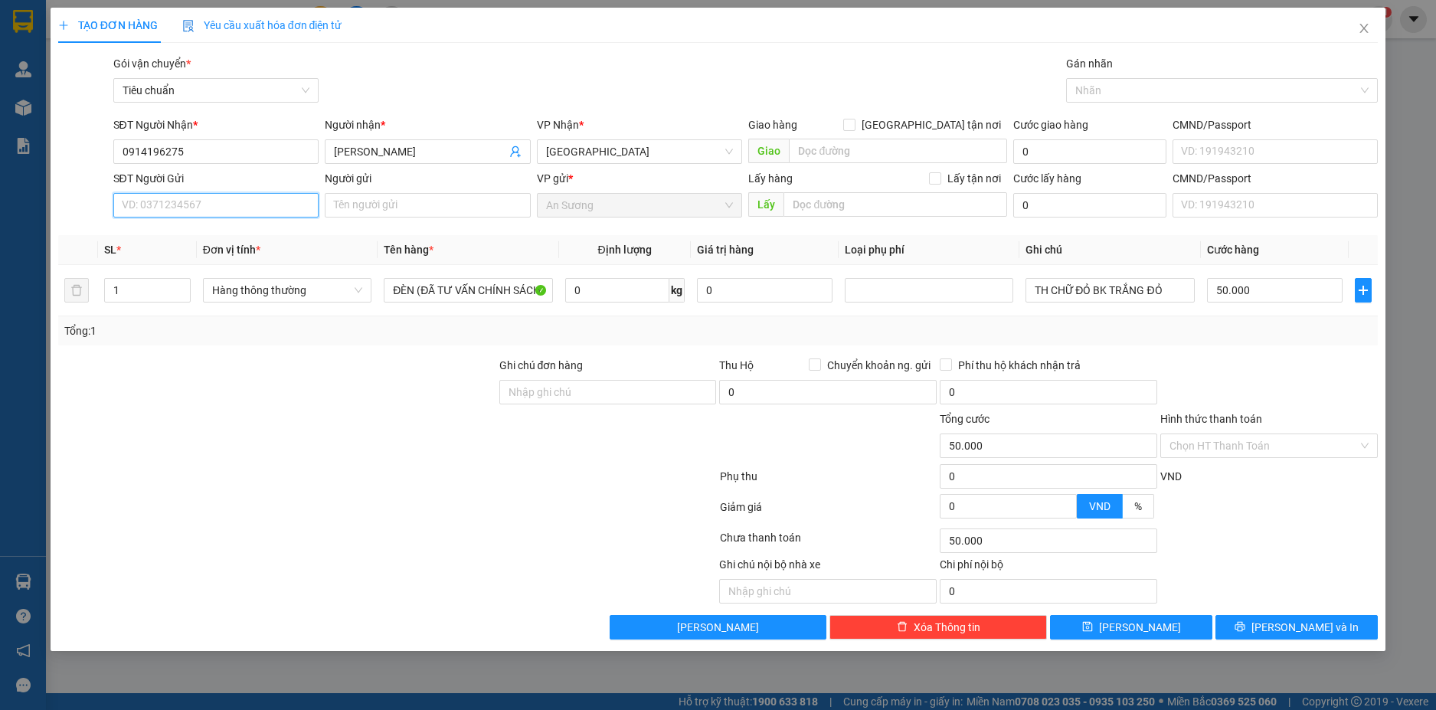
click at [280, 209] on input "SĐT Người Gửi" at bounding box center [216, 205] width 206 height 25
click at [251, 238] on div "0988488849 - A Nhật" at bounding box center [217, 236] width 188 height 17
click at [611, 282] on input "0" at bounding box center [617, 290] width 104 height 25
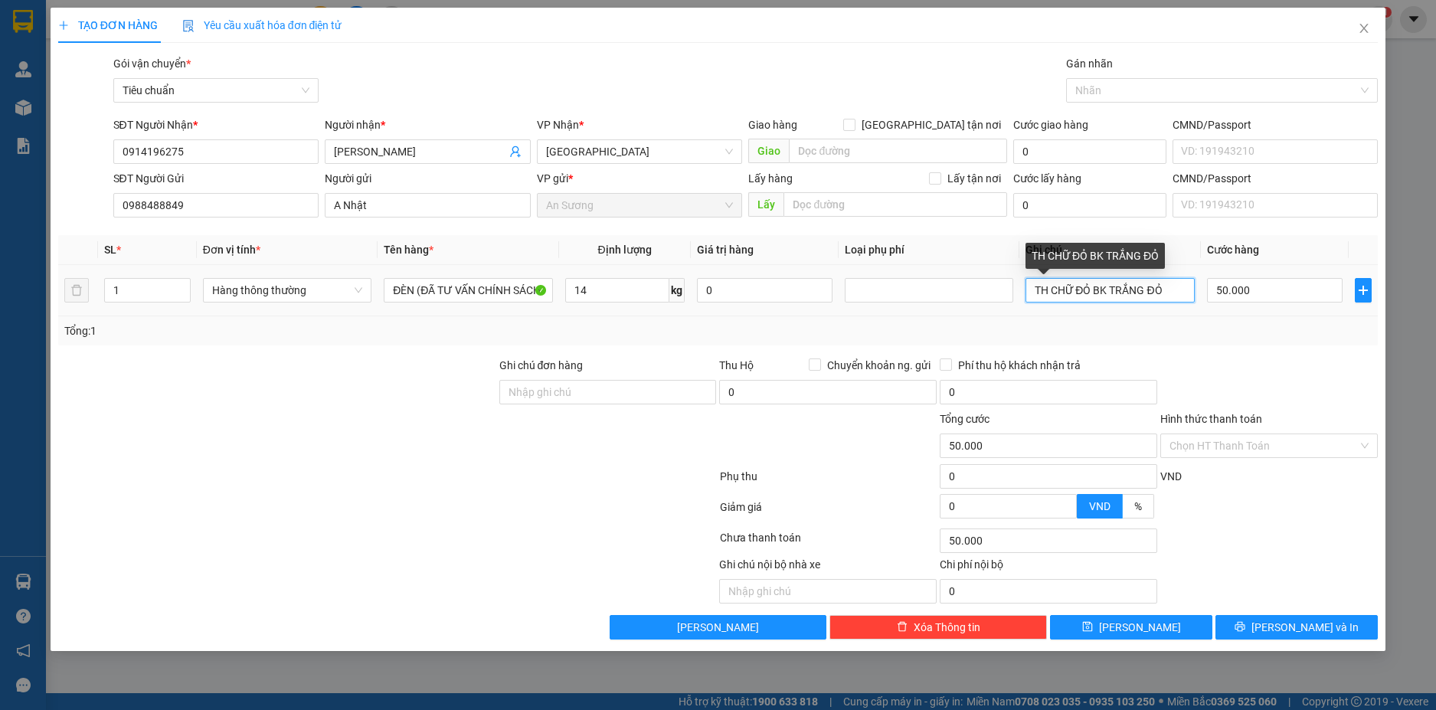
click at [1170, 293] on input "TH CHỮ ĐỎ BK TRẮNG ĐỎ" at bounding box center [1110, 290] width 169 height 25
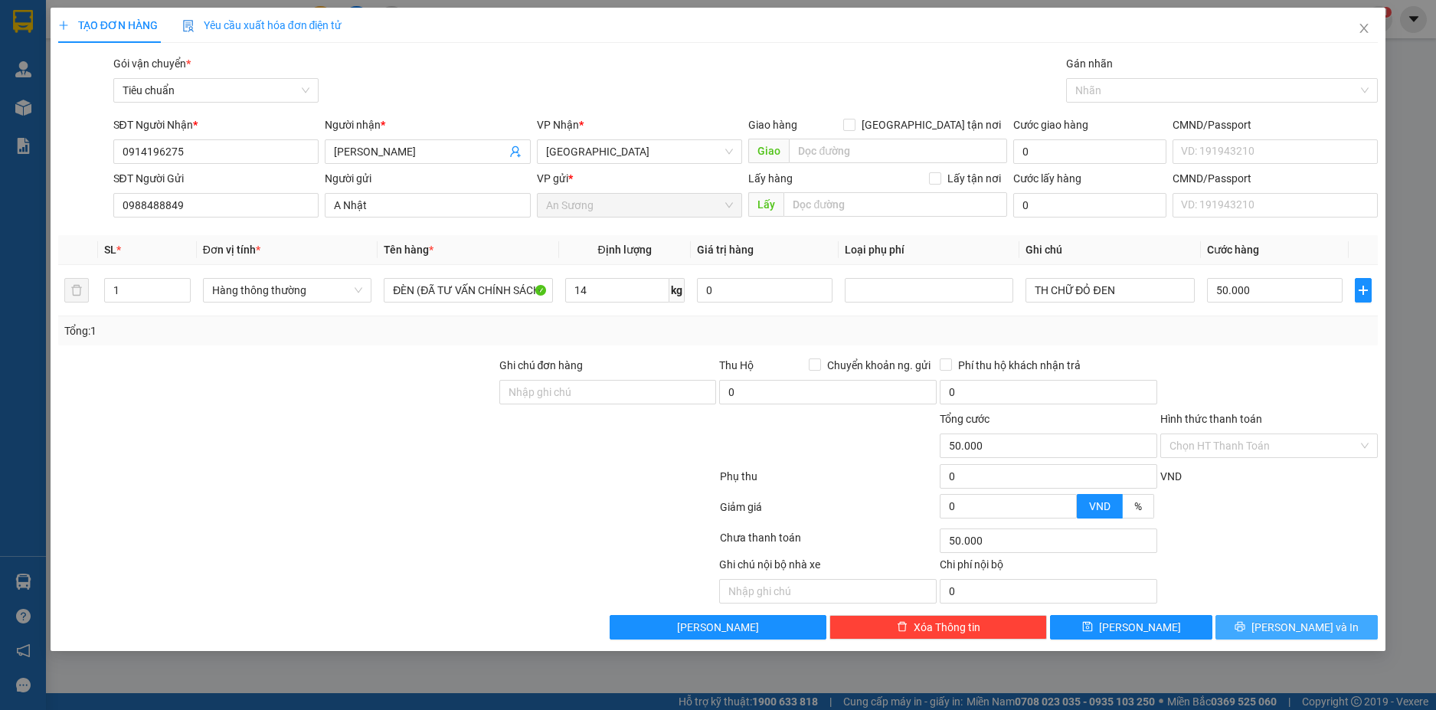
click at [1322, 632] on span "Lưu và In" at bounding box center [1305, 627] width 107 height 17
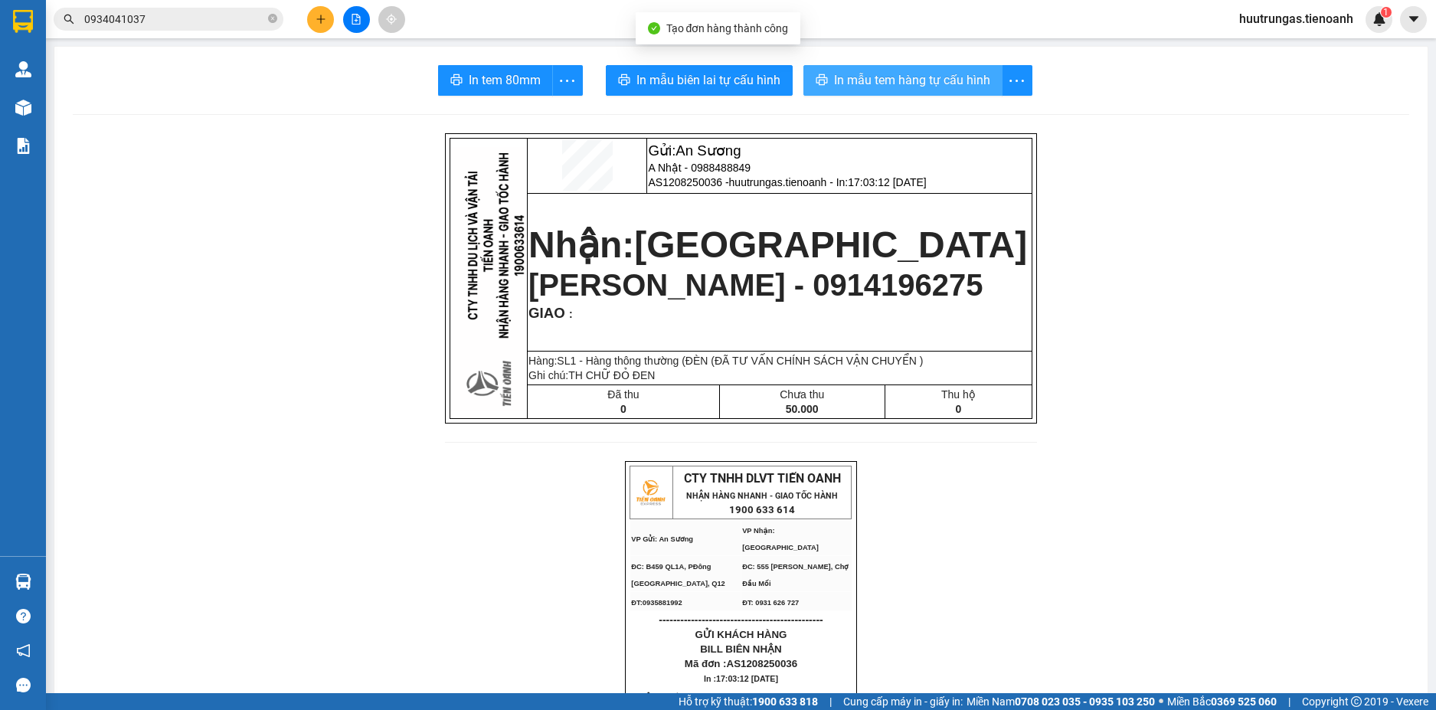
click at [865, 92] on button "In mẫu tem hàng tự cấu hình" at bounding box center [903, 80] width 199 height 31
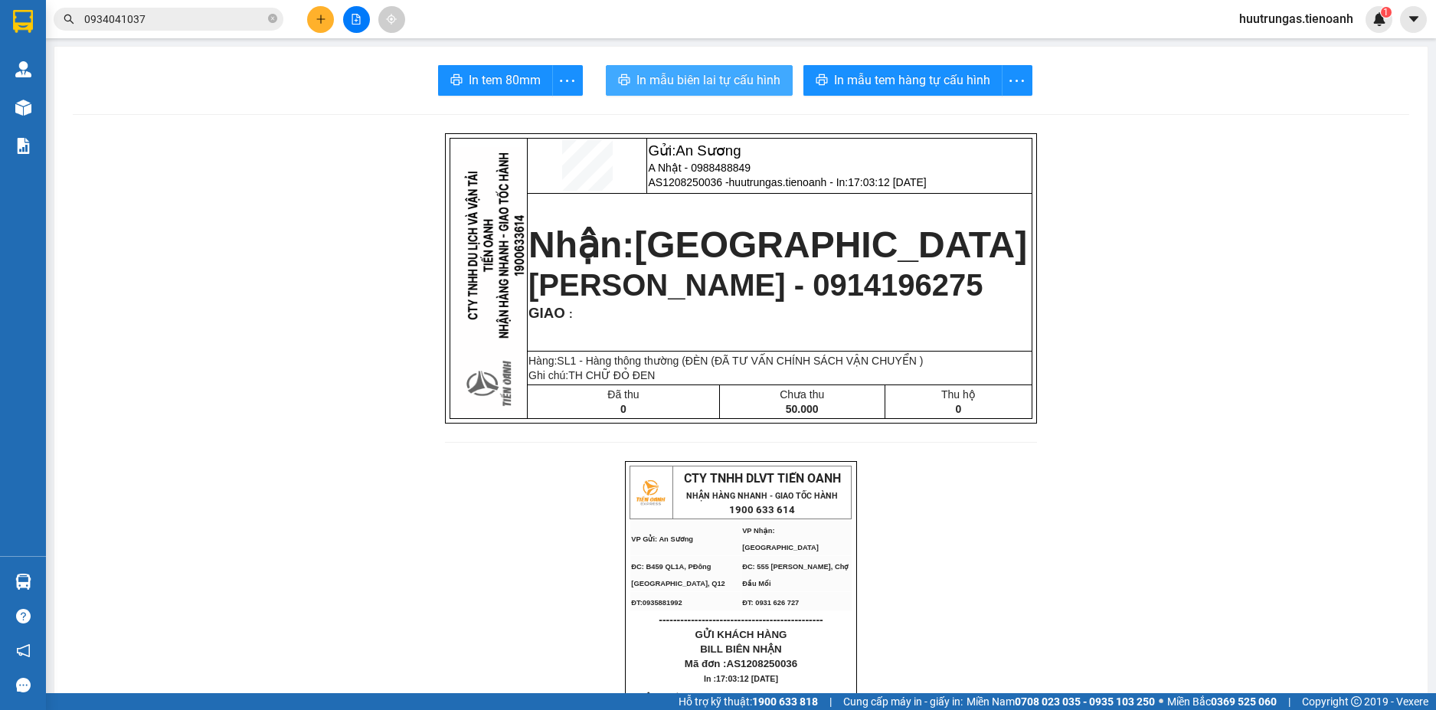
click at [680, 77] on span "In mẫu biên lai tự cấu hình" at bounding box center [709, 79] width 144 height 19
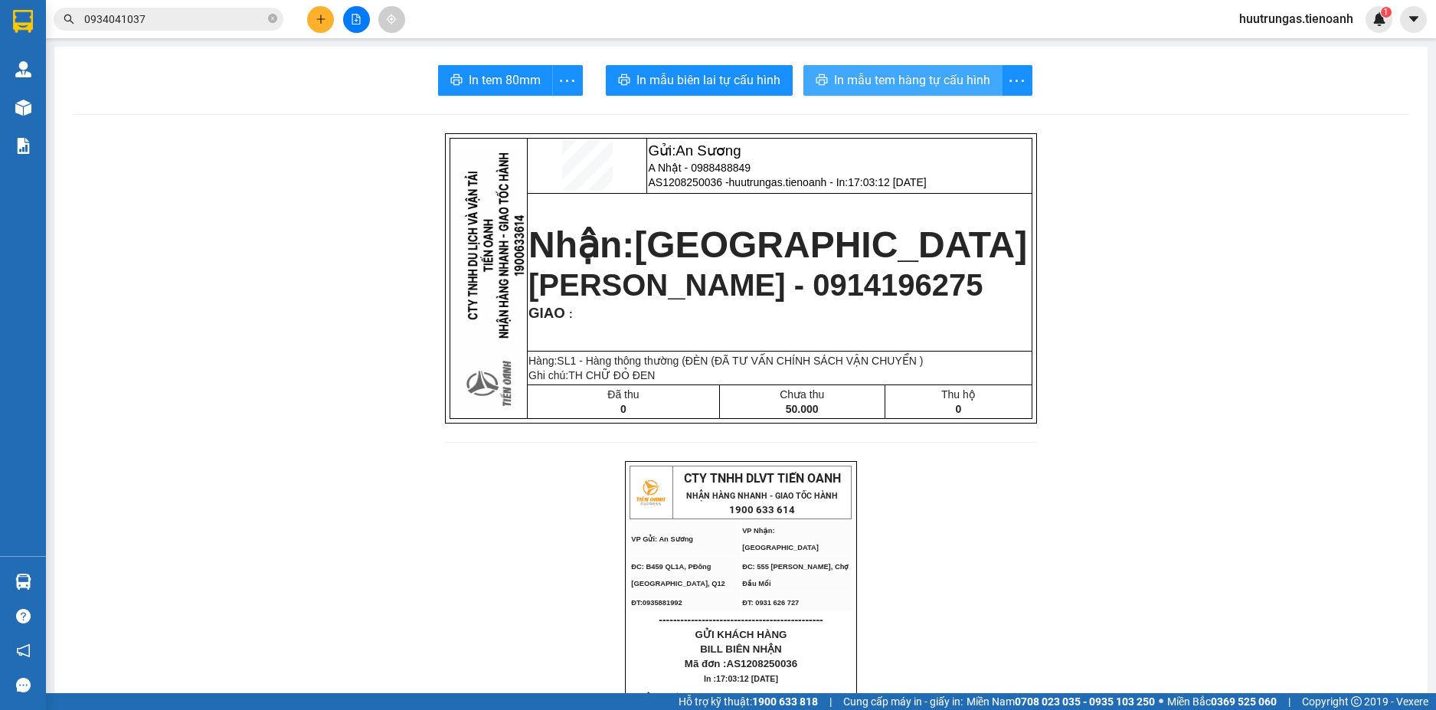
click at [885, 77] on span "In mẫu tem hàng tự cấu hình" at bounding box center [912, 79] width 156 height 19
click at [324, 20] on icon "plus" at bounding box center [321, 19] width 11 height 11
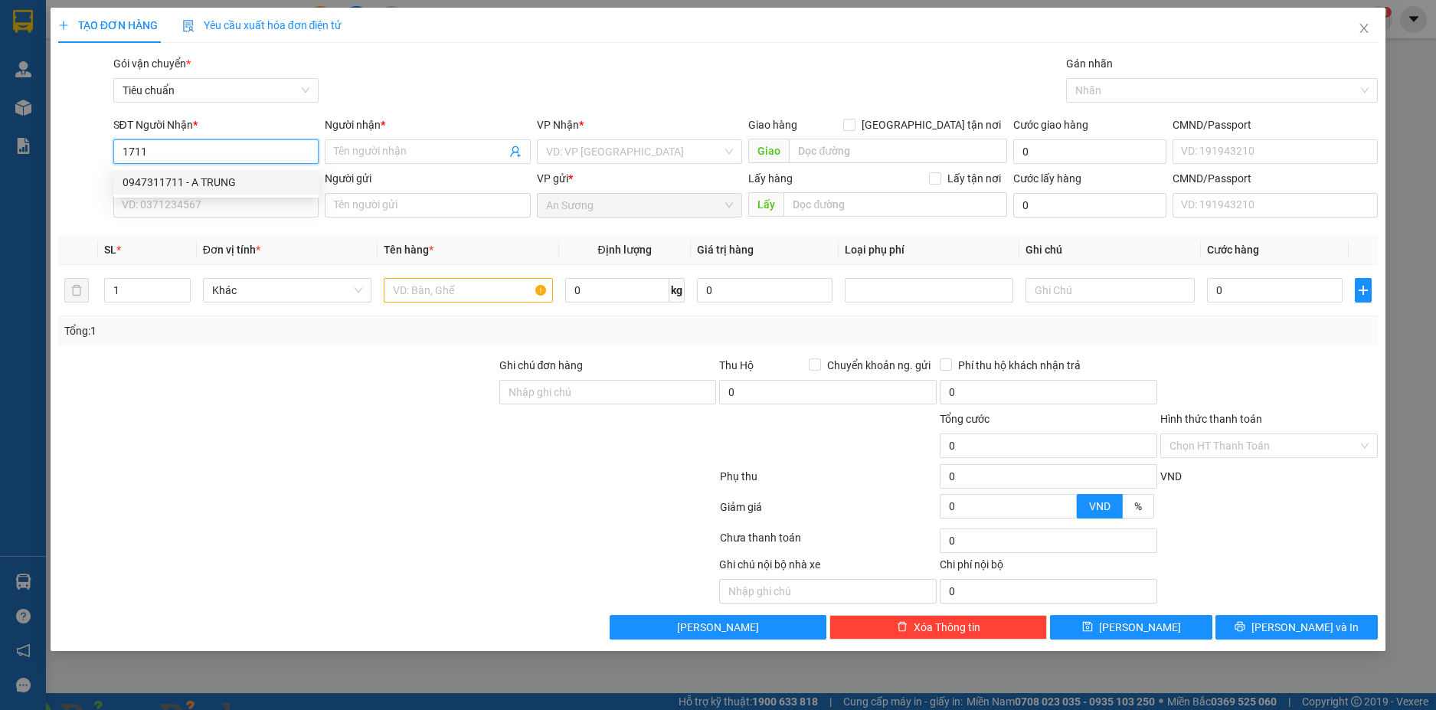
click at [191, 156] on input "1711" at bounding box center [216, 151] width 206 height 25
click at [274, 183] on div "0944311711 - A QUÝ" at bounding box center [217, 182] width 188 height 17
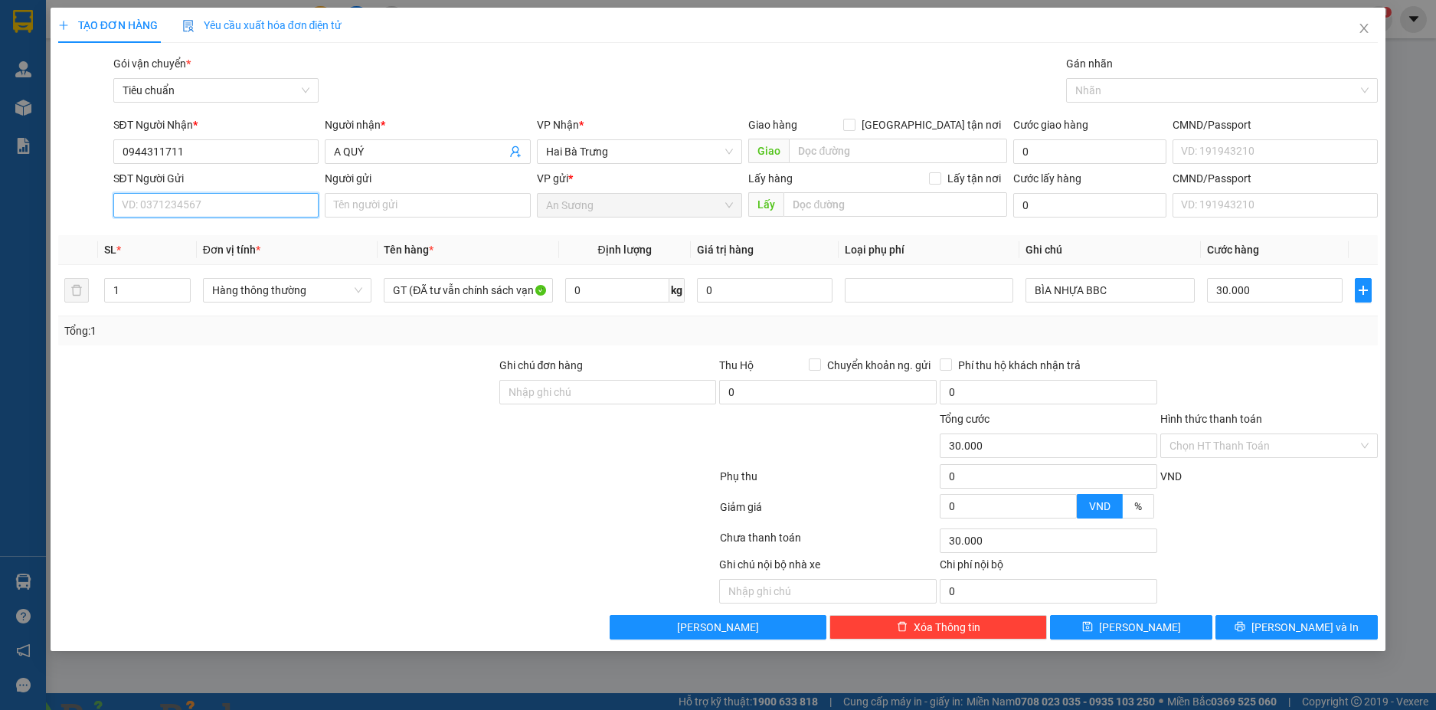
click at [289, 200] on input "SĐT Người Gửi" at bounding box center [216, 205] width 206 height 25
click at [244, 255] on div "0367876230 - A ÉN" at bounding box center [217, 260] width 188 height 17
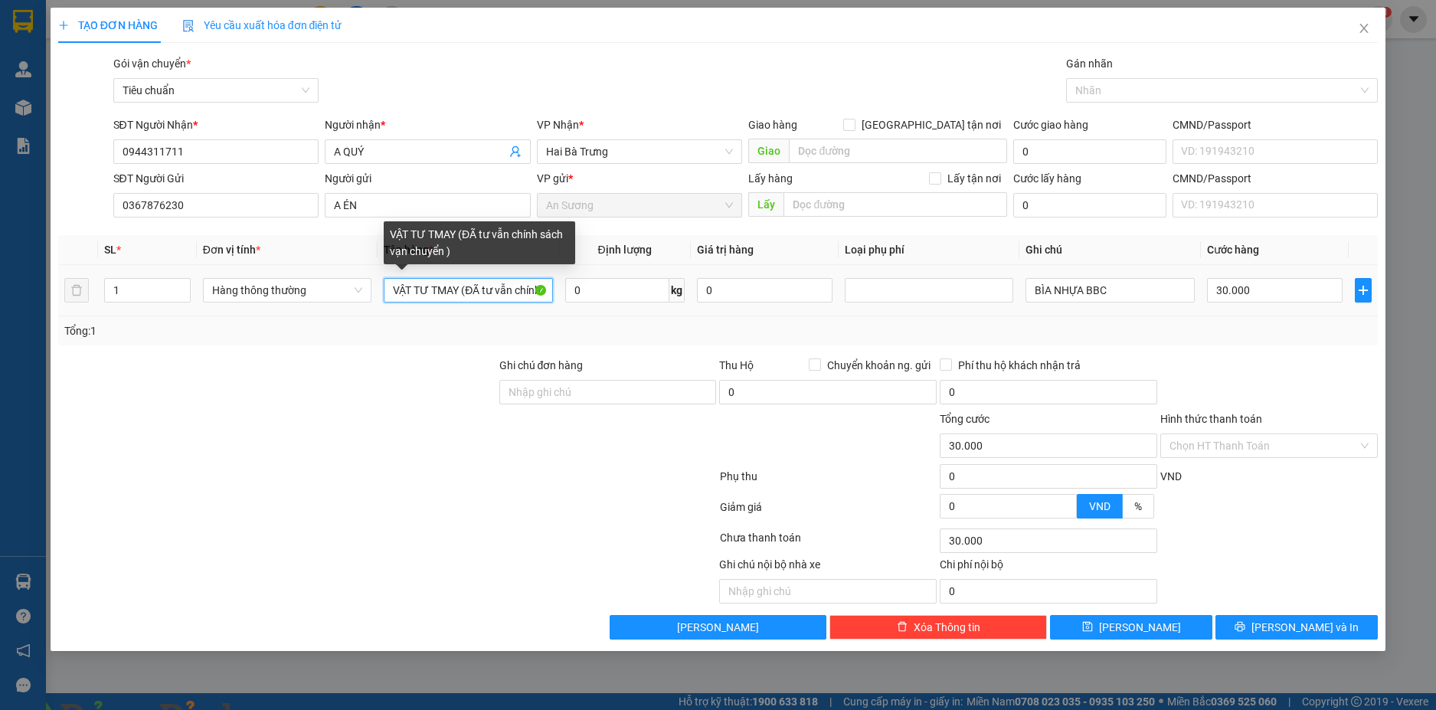
drag, startPoint x: 453, startPoint y: 291, endPoint x: 389, endPoint y: 290, distance: 63.6
click at [389, 290] on input "VẬT TƯ TMAY (ĐÃ tư vẫn chính sách vạn chuyển )" at bounding box center [468, 290] width 169 height 25
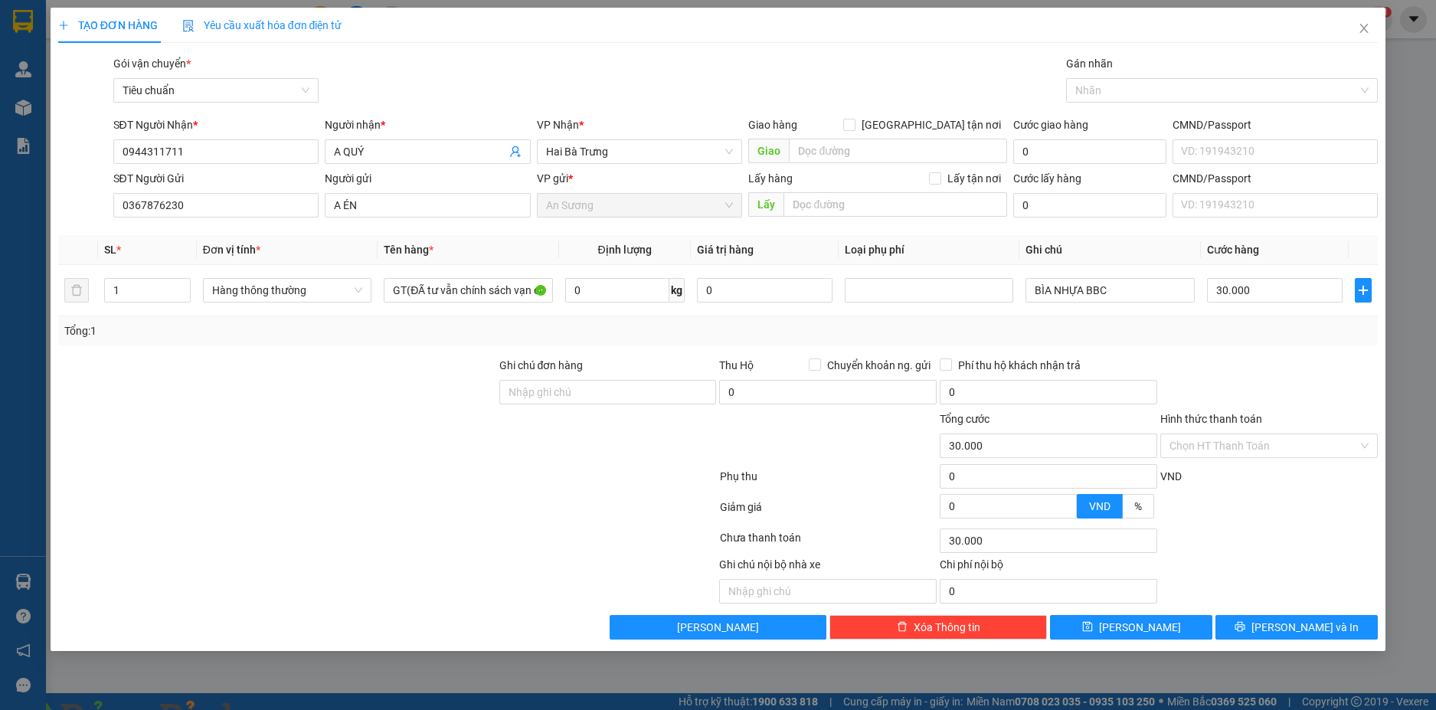
click at [1191, 347] on div "Transit Pickup Surcharge Ids Transit Deliver Surcharge Ids Transit Deliver Surc…" at bounding box center [718, 347] width 1321 height 585
click at [1129, 293] on input "BÌA NHỰA BBC" at bounding box center [1110, 290] width 169 height 25
click at [1277, 441] on input "Hình thức thanh toán" at bounding box center [1264, 445] width 188 height 23
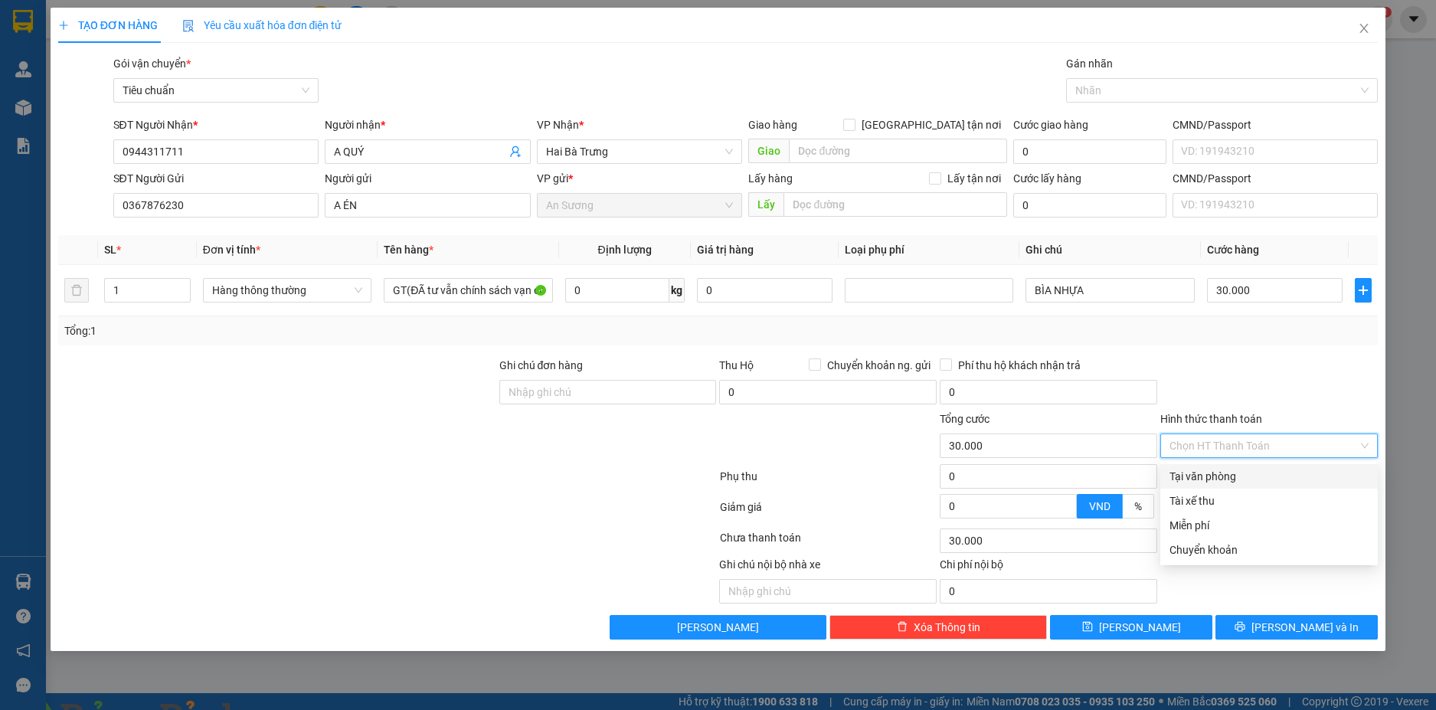
click at [1251, 480] on div "Tại văn phòng" at bounding box center [1269, 476] width 199 height 17
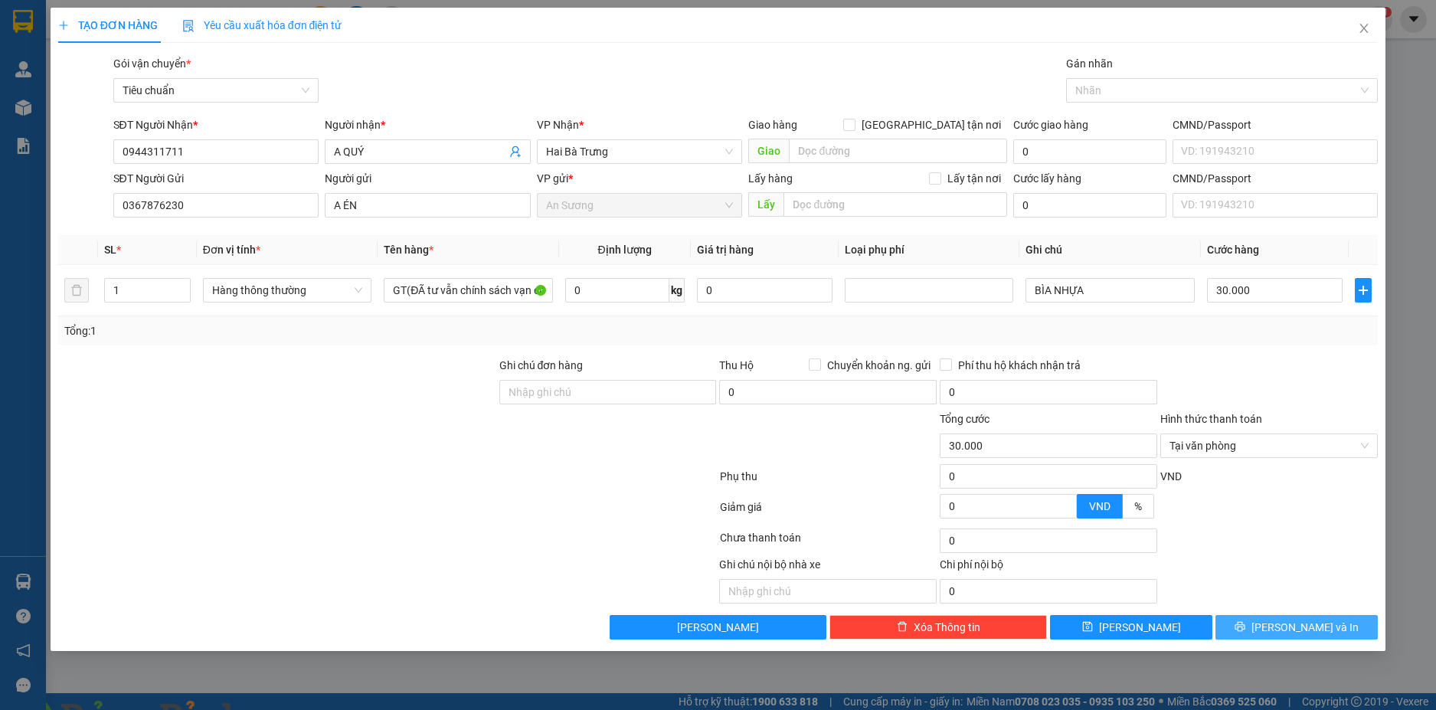
click at [1279, 620] on button "Lưu và In" at bounding box center [1297, 627] width 162 height 25
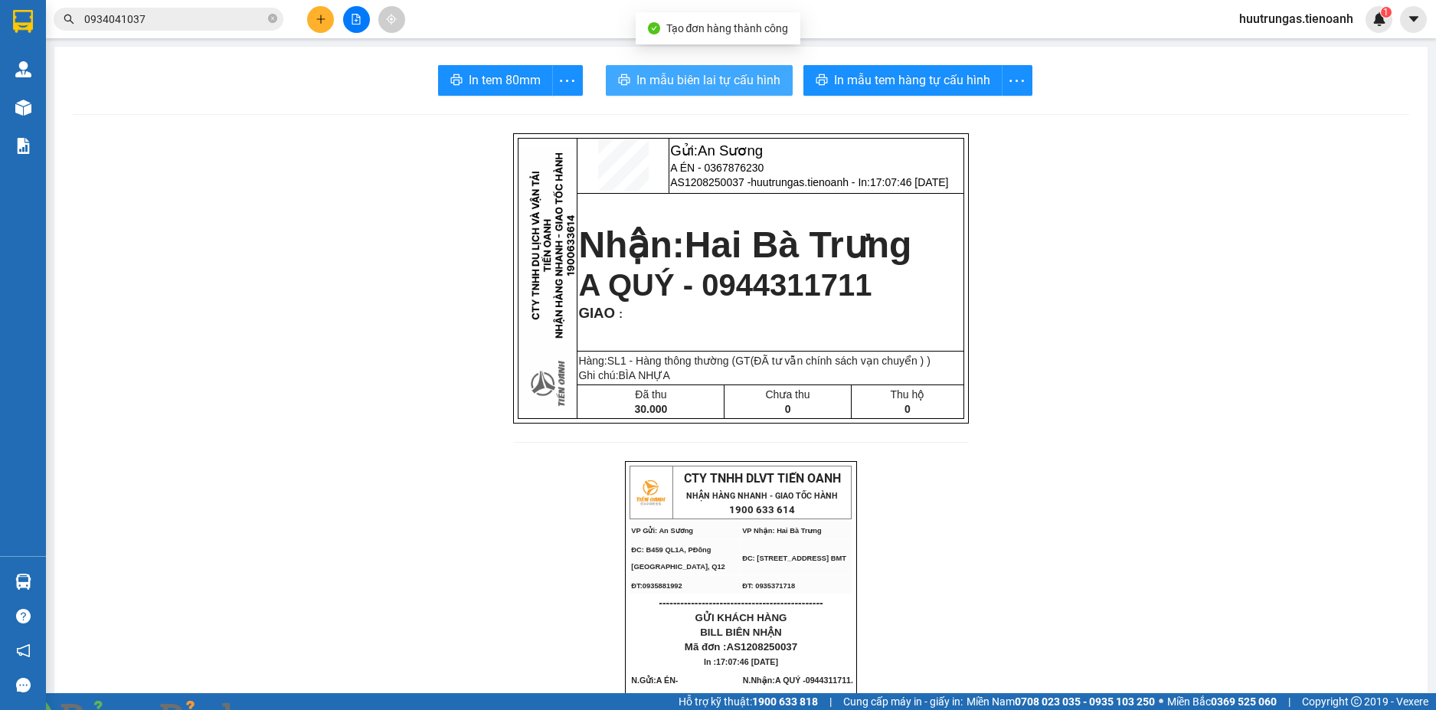
click at [751, 86] on span "In mẫu biên lai tự cấu hình" at bounding box center [709, 79] width 144 height 19
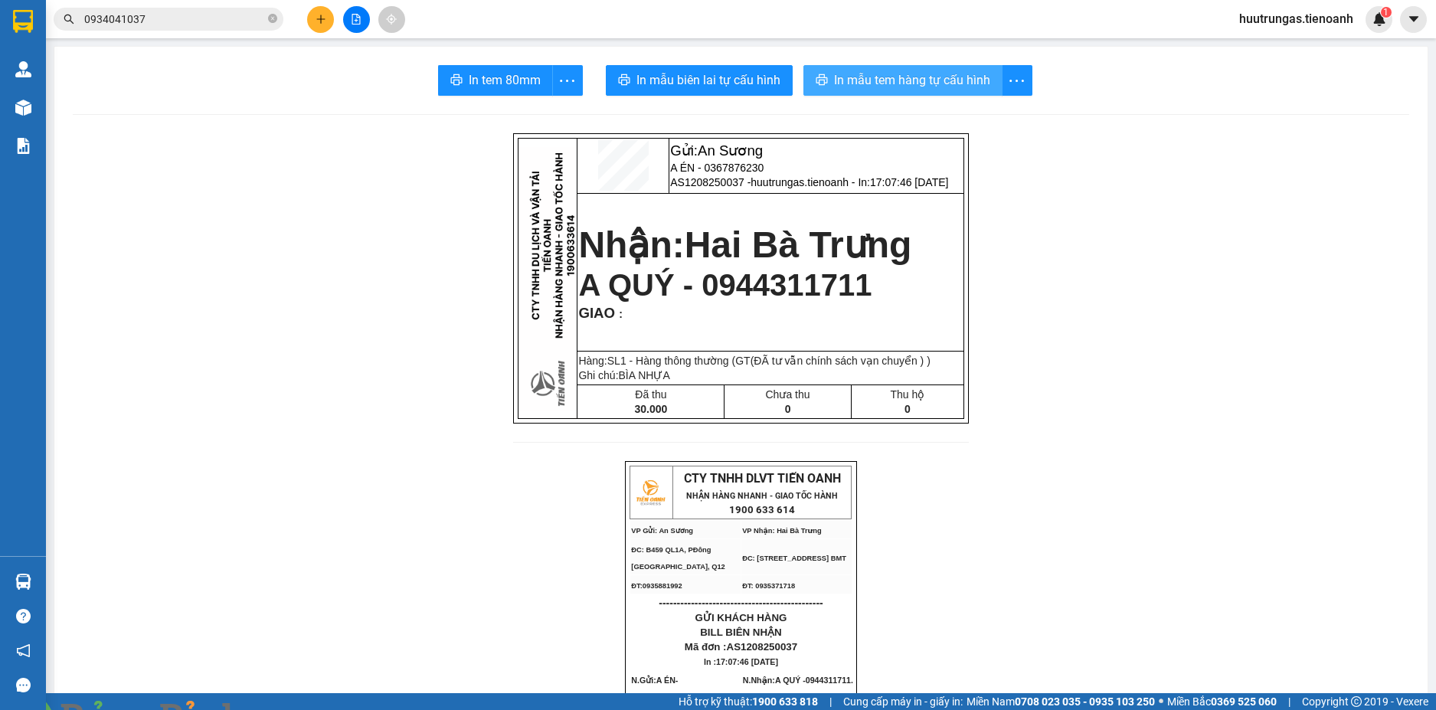
click at [932, 85] on span "In mẫu tem hàng tự cấu hình" at bounding box center [912, 79] width 156 height 19
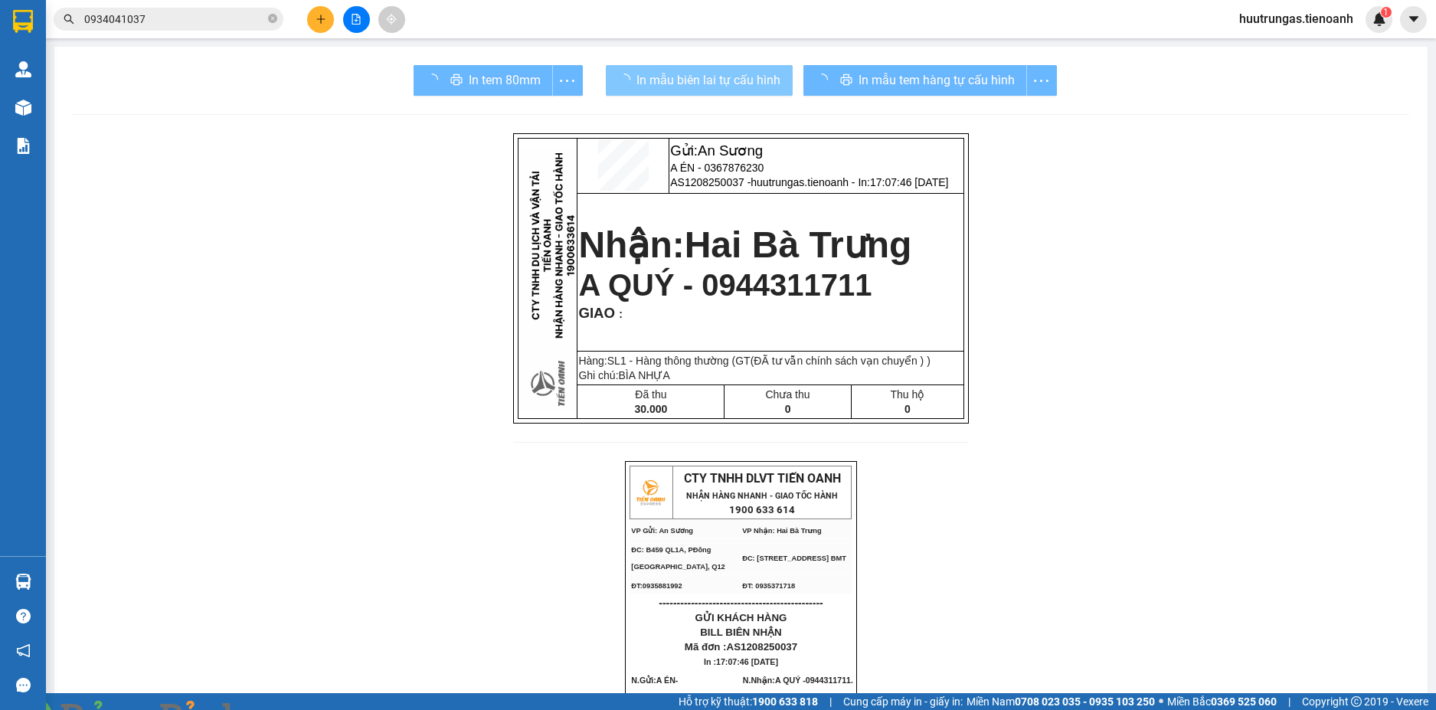
click at [722, 85] on span "In mẫu biên lai tự cấu hình" at bounding box center [709, 79] width 144 height 19
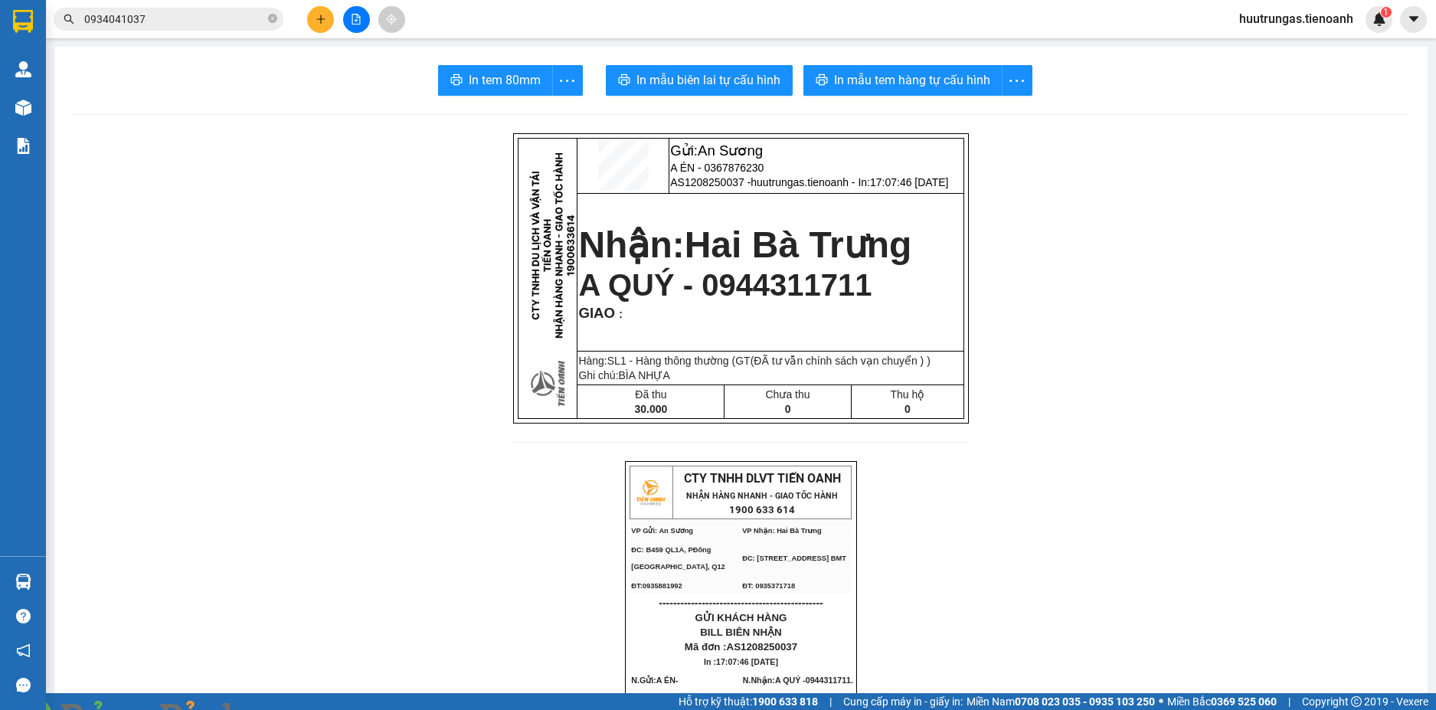
click at [282, 709] on img at bounding box center [277, 719] width 9 height 9
click at [319, 22] on icon "plus" at bounding box center [321, 19] width 11 height 11
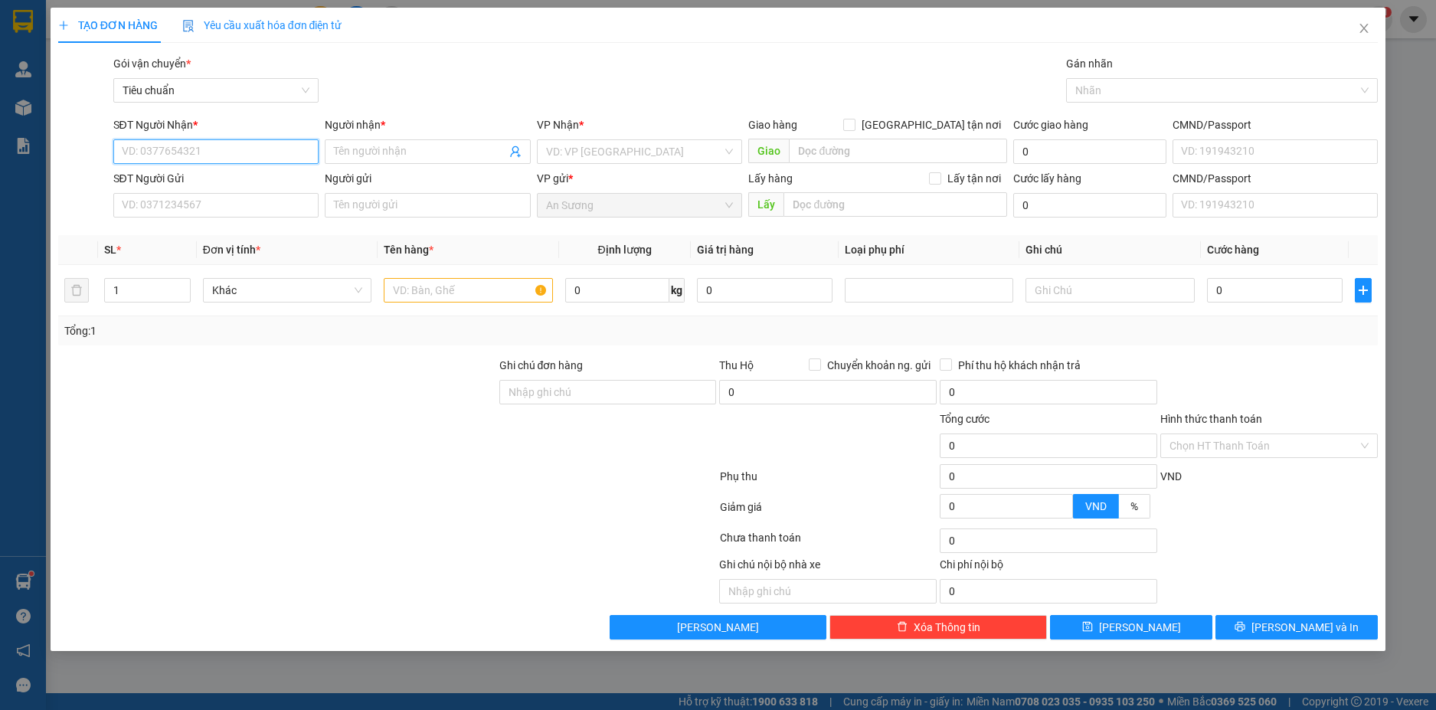
click at [257, 156] on input "SĐT Người Nhận *" at bounding box center [216, 151] width 206 height 25
drag, startPoint x: 189, startPoint y: 151, endPoint x: 108, endPoint y: 151, distance: 81.2
click at [108, 151] on div "SĐT Người Nhận * 0905214445 0905214445 Người nhận * Tên người nhận VP Nhận * VD…" at bounding box center [719, 143] width 1324 height 54
click at [383, 145] on input "Người nhận *" at bounding box center [420, 151] width 172 height 17
click at [185, 211] on input "SĐT Người Gửi" at bounding box center [216, 205] width 206 height 25
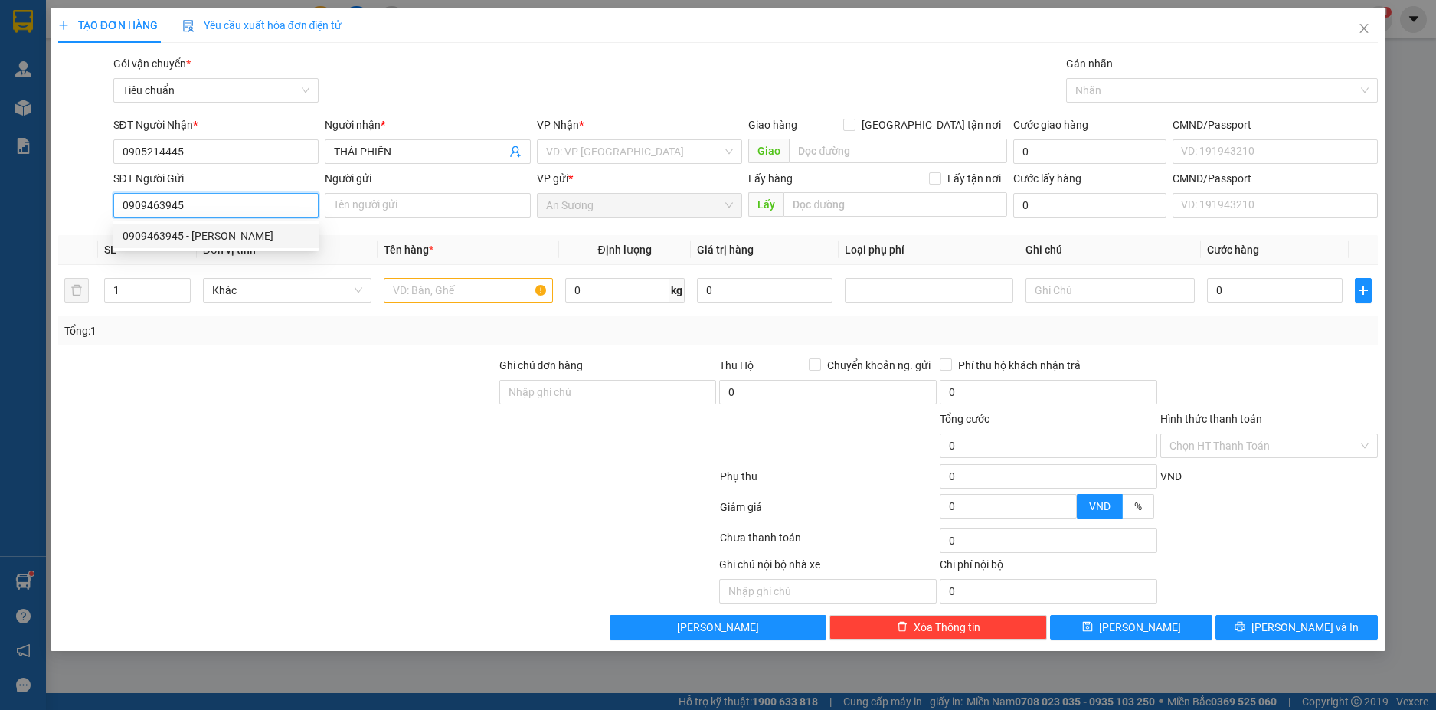
click at [270, 240] on div "0909463945 - Phương Anh" at bounding box center [217, 236] width 188 height 17
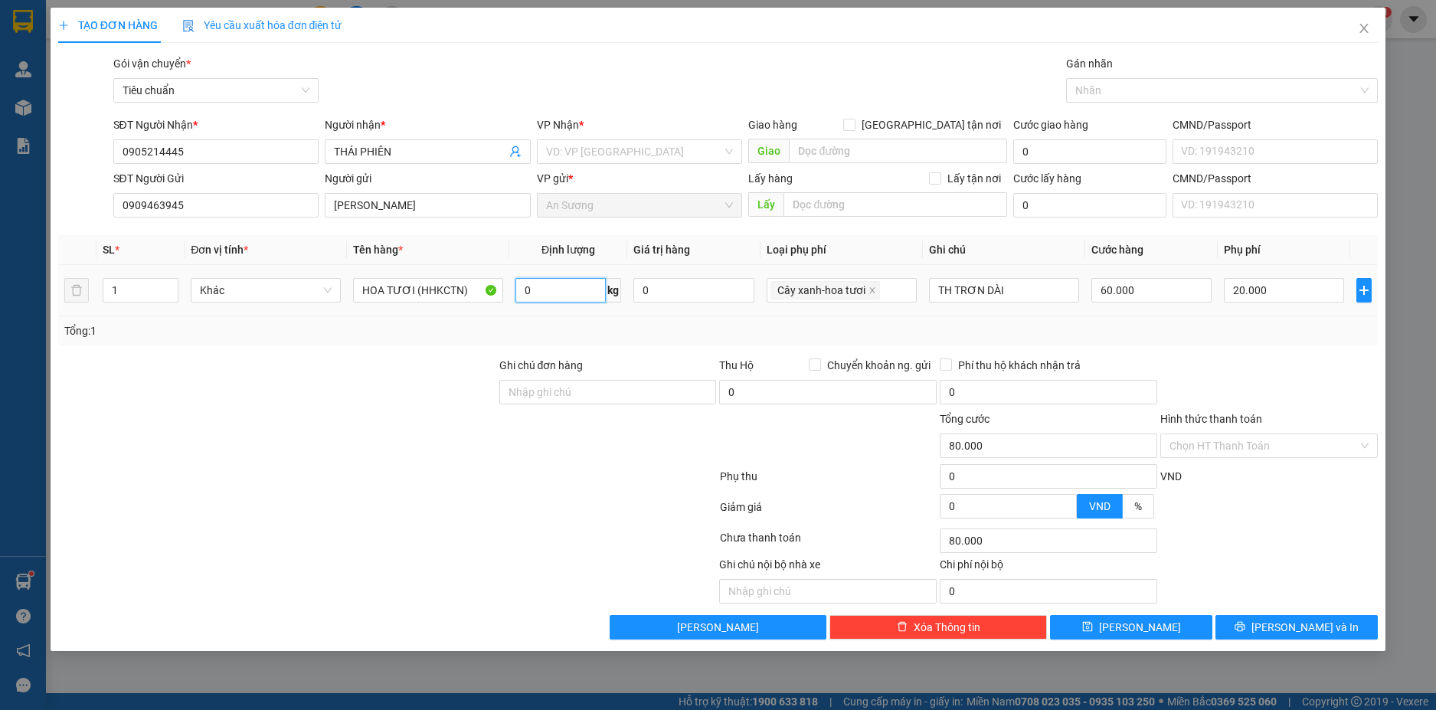
click at [562, 298] on input "0" at bounding box center [561, 290] width 90 height 25
click at [1240, 342] on div "Tổng: 1" at bounding box center [718, 330] width 1321 height 29
click at [1036, 295] on input "TH TRƠN DÀI" at bounding box center [1004, 290] width 150 height 25
click at [1275, 343] on div "Tổng: 1" at bounding box center [718, 330] width 1321 height 29
click at [1334, 624] on button "Lưu và In" at bounding box center [1297, 627] width 162 height 25
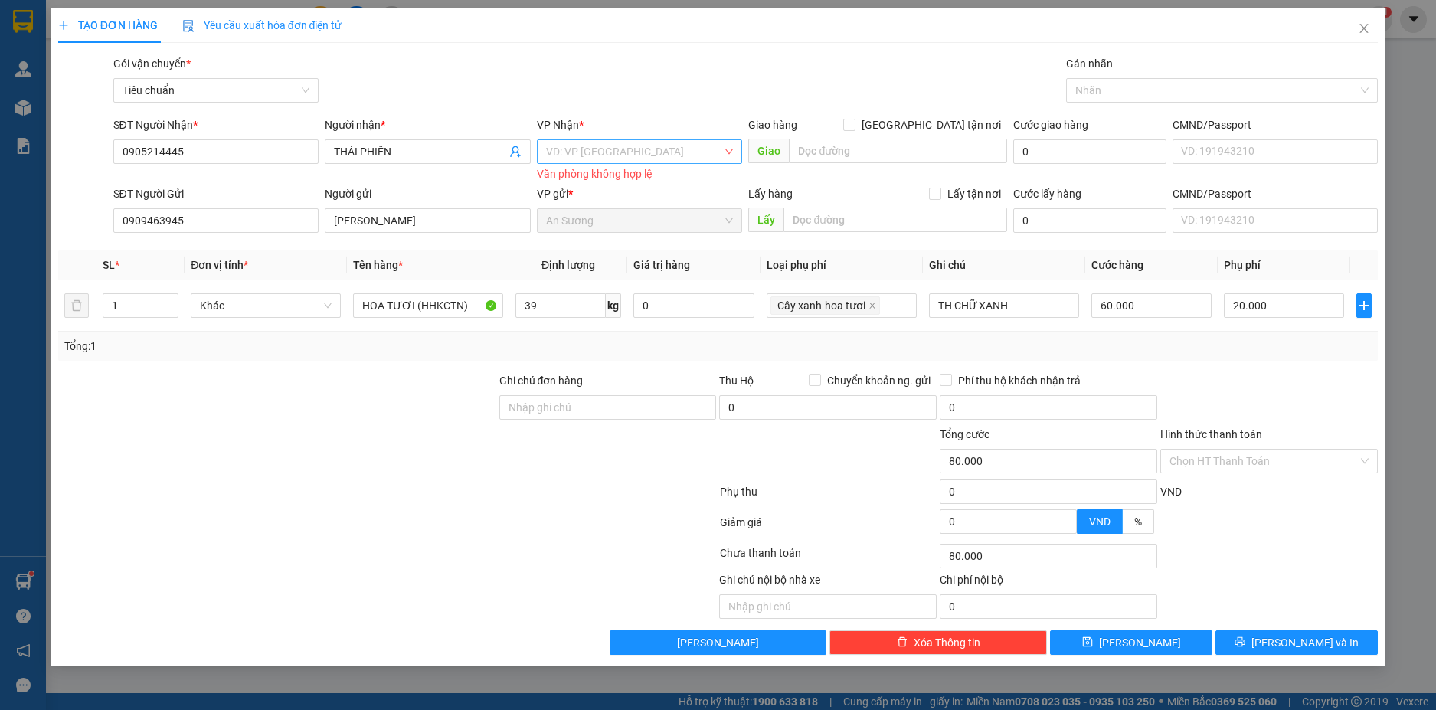
click at [654, 152] on input "search" at bounding box center [634, 151] width 177 height 23
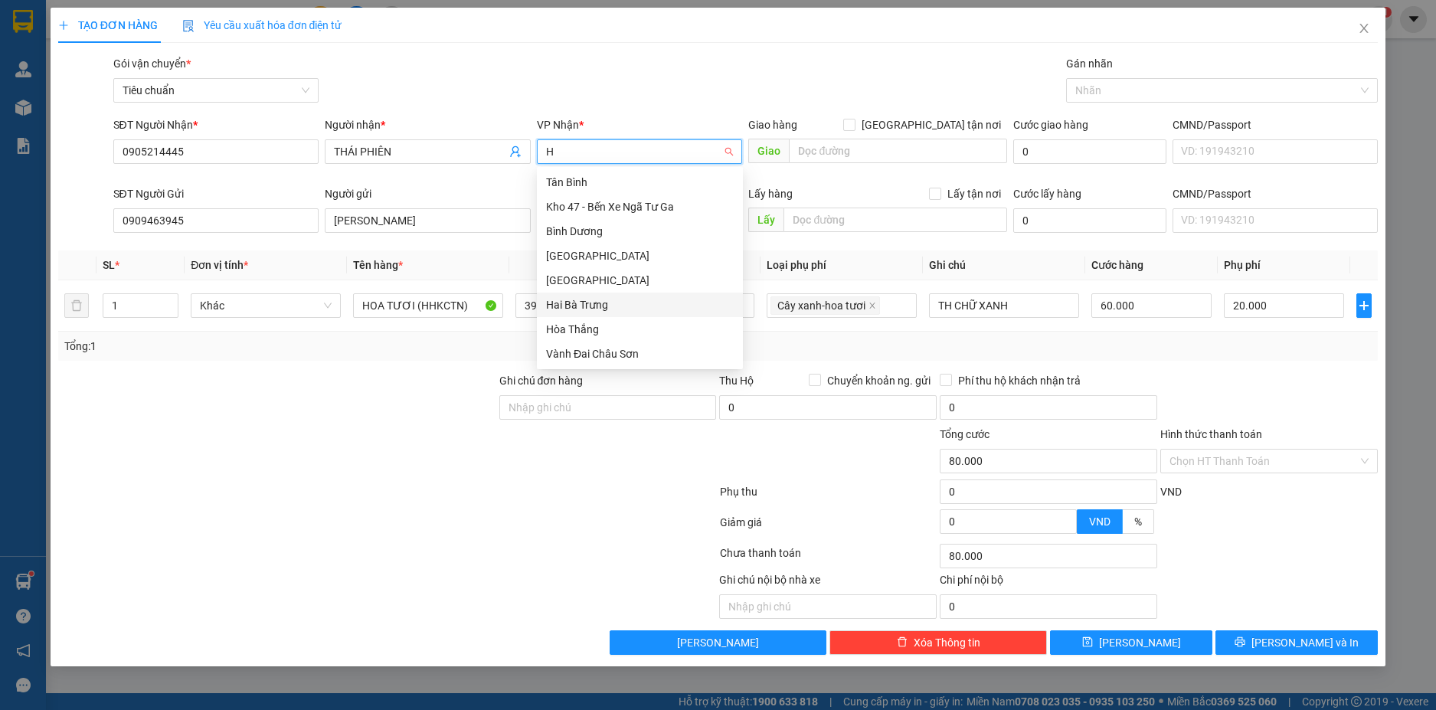
click at [598, 306] on div "Hai Bà Trưng" at bounding box center [640, 304] width 188 height 17
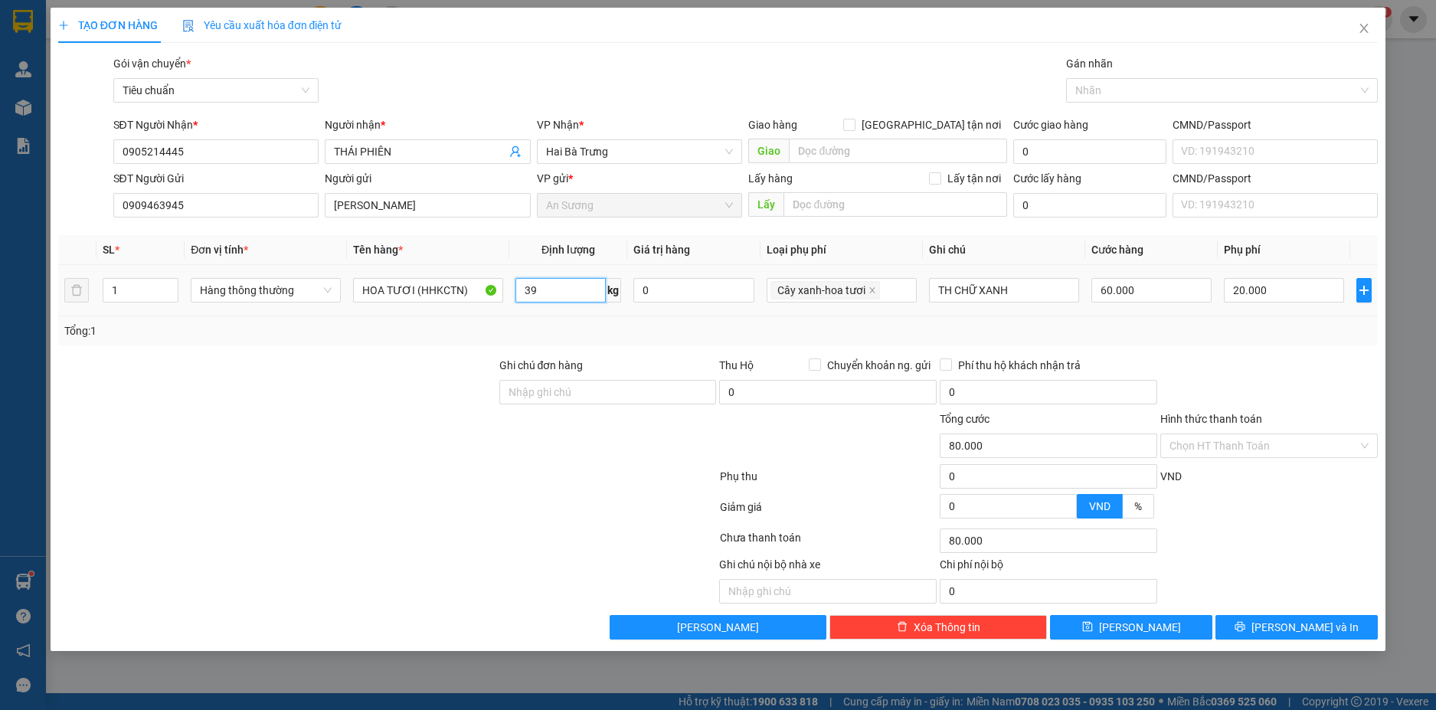
click at [565, 293] on input "39" at bounding box center [561, 290] width 90 height 25
click at [1311, 360] on div at bounding box center [1269, 384] width 221 height 54
click at [1335, 624] on button "Lưu và In" at bounding box center [1297, 627] width 162 height 25
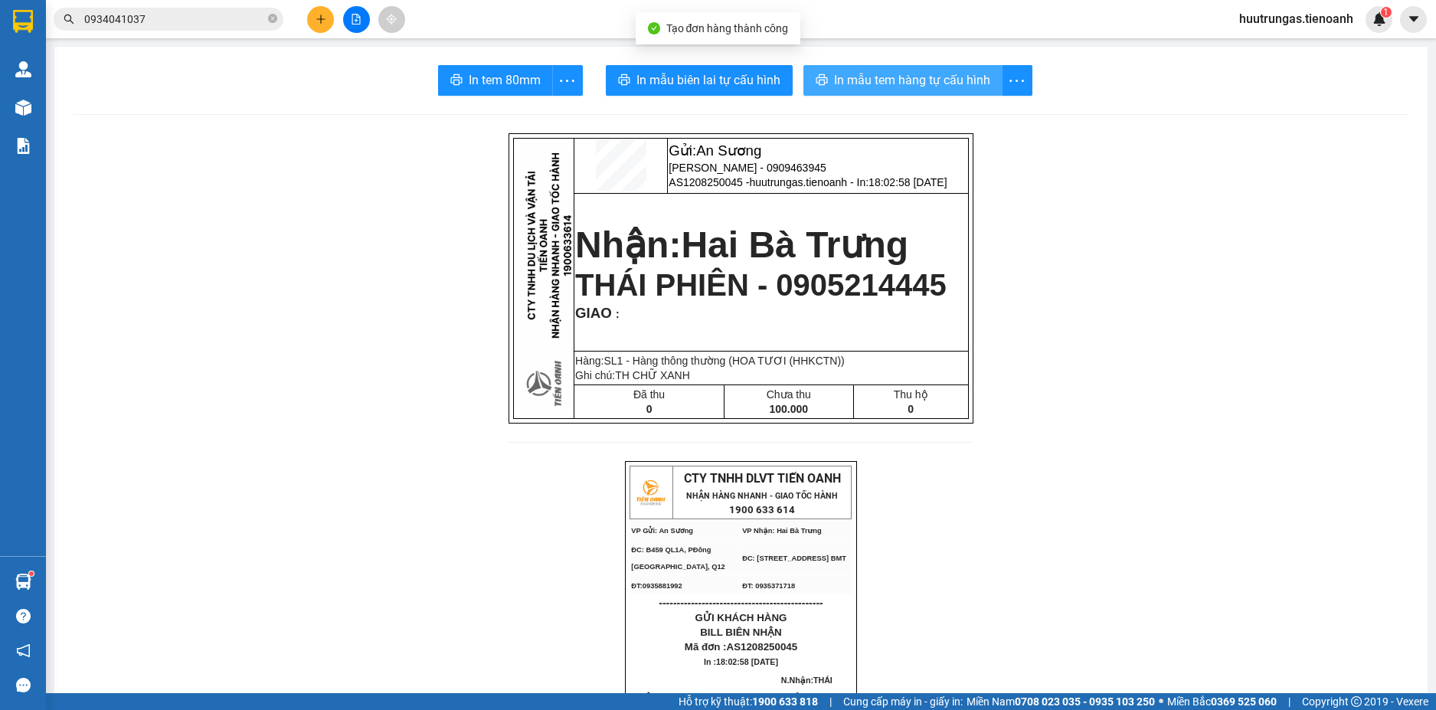
click at [883, 85] on span "In mẫu tem hàng tự cấu hình" at bounding box center [912, 79] width 156 height 19
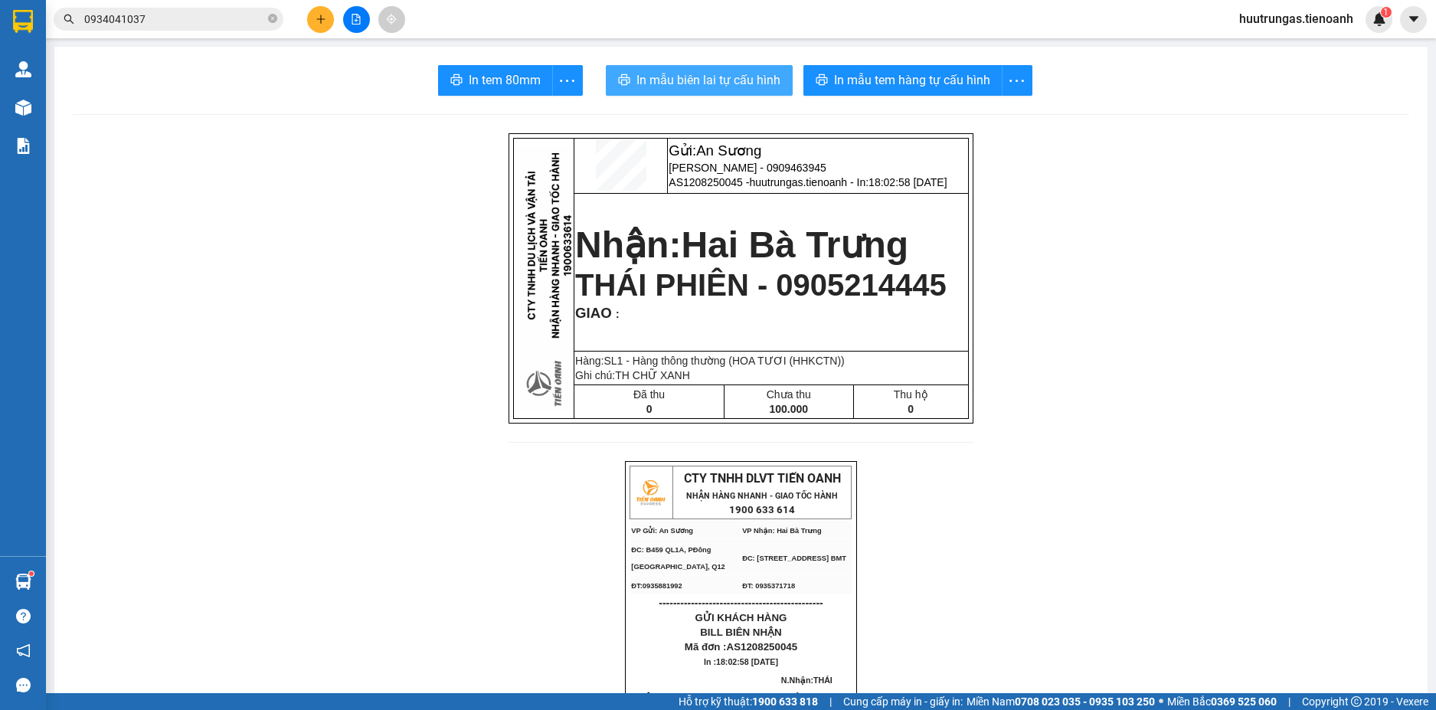
click at [728, 77] on span "In mẫu biên lai tự cấu hình" at bounding box center [709, 79] width 144 height 19
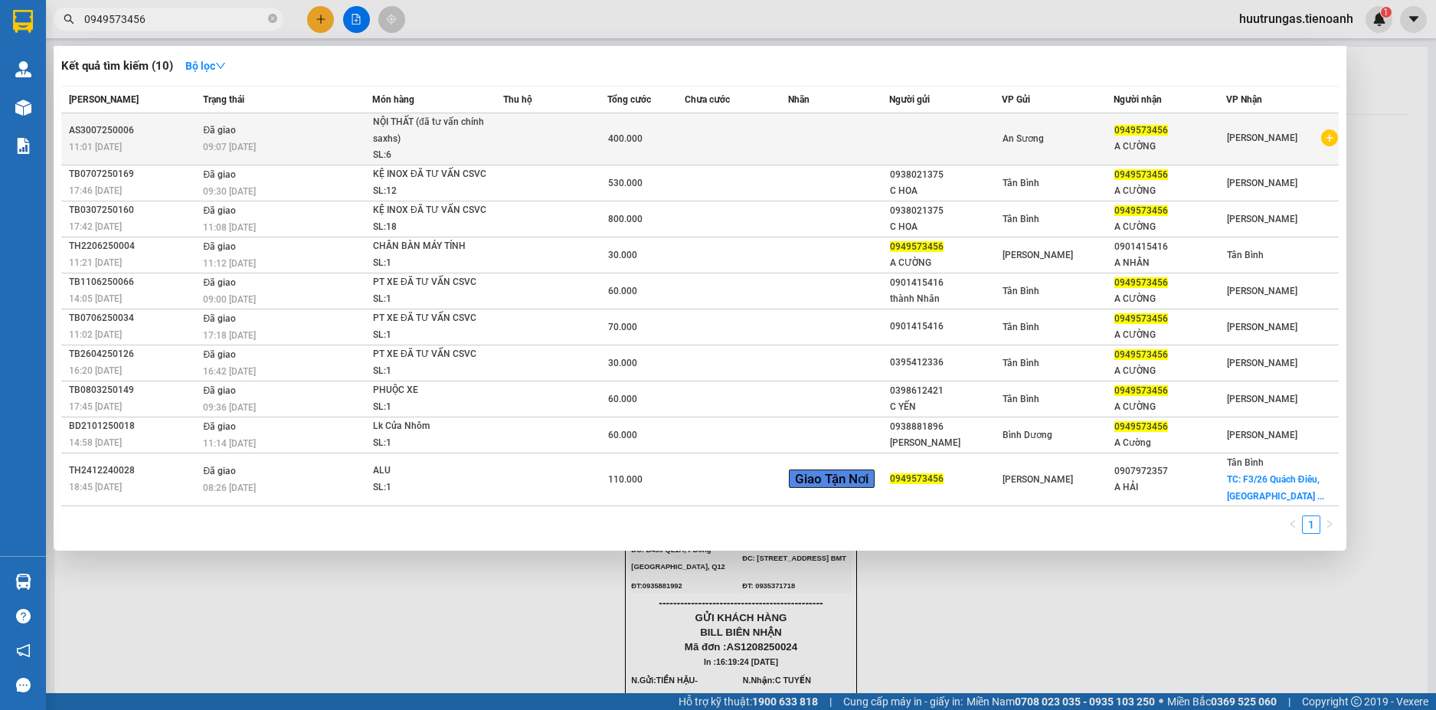
type input "0949573456"
click at [767, 155] on td at bounding box center [736, 139] width 103 height 52
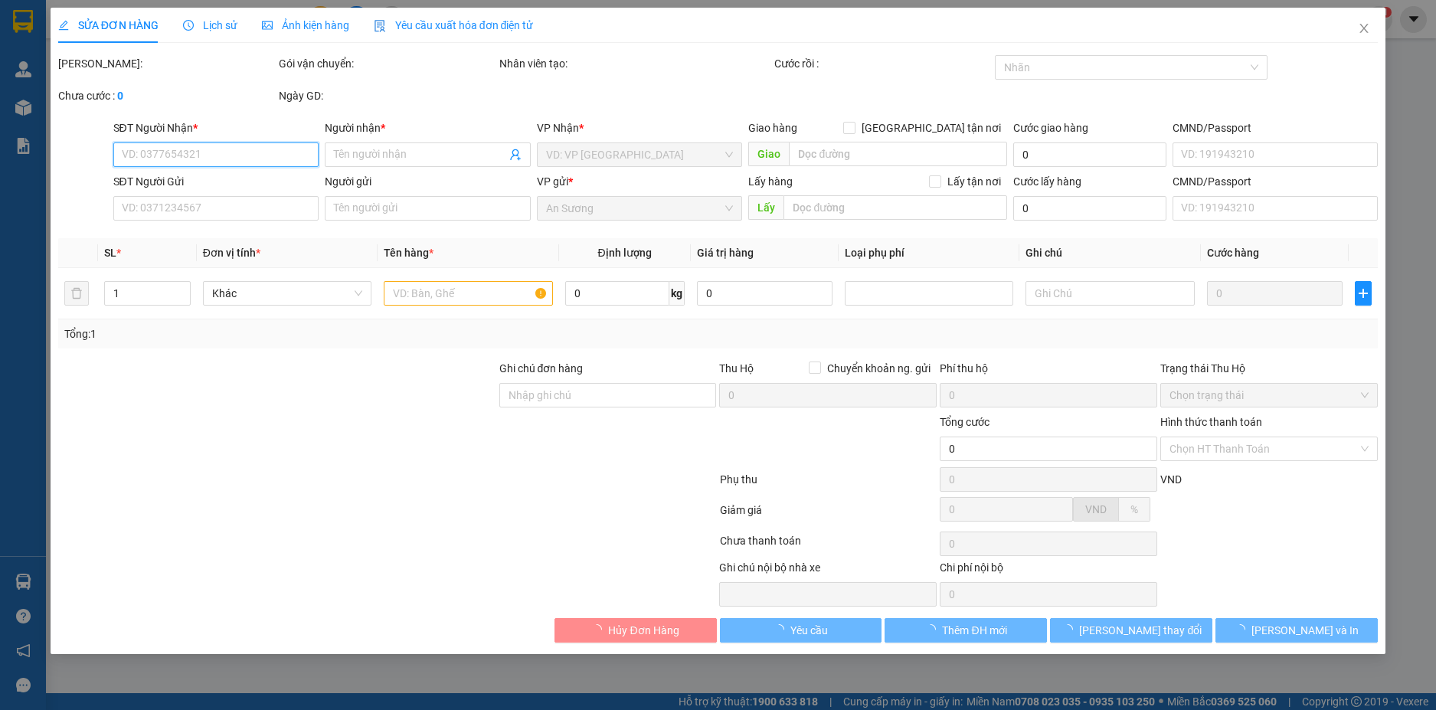
type input "0949573456"
type input "A CƯỜNG"
type input "400.000"
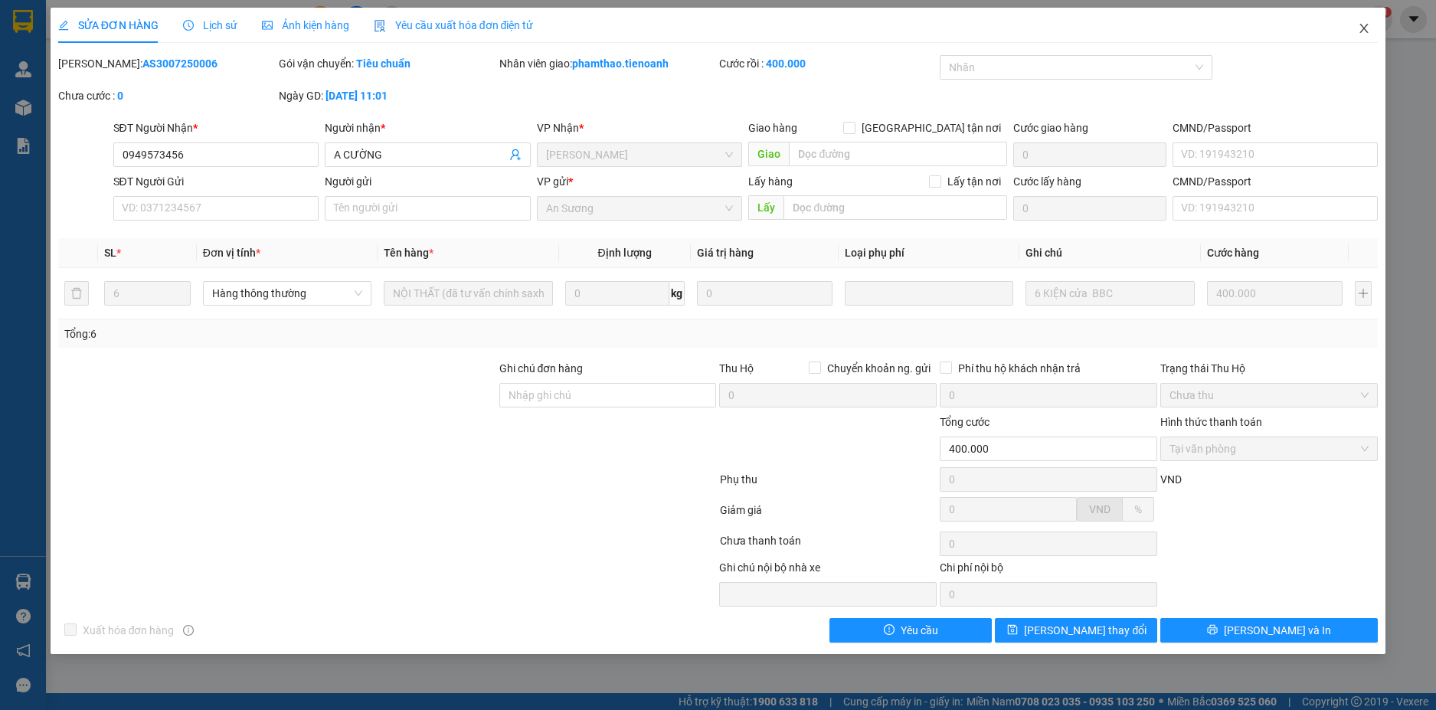
click at [1356, 26] on span "Close" at bounding box center [1364, 29] width 43 height 43
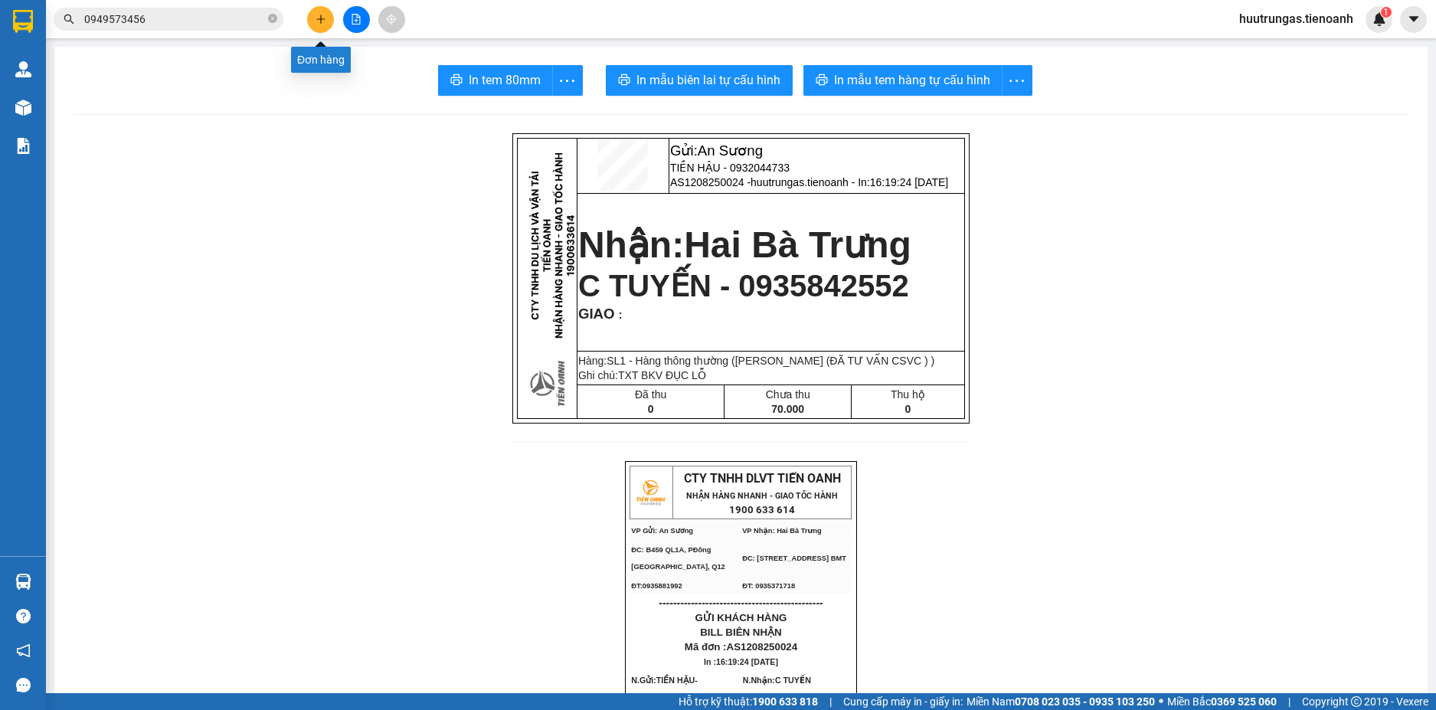
click at [323, 21] on icon "plus" at bounding box center [321, 19] width 11 height 11
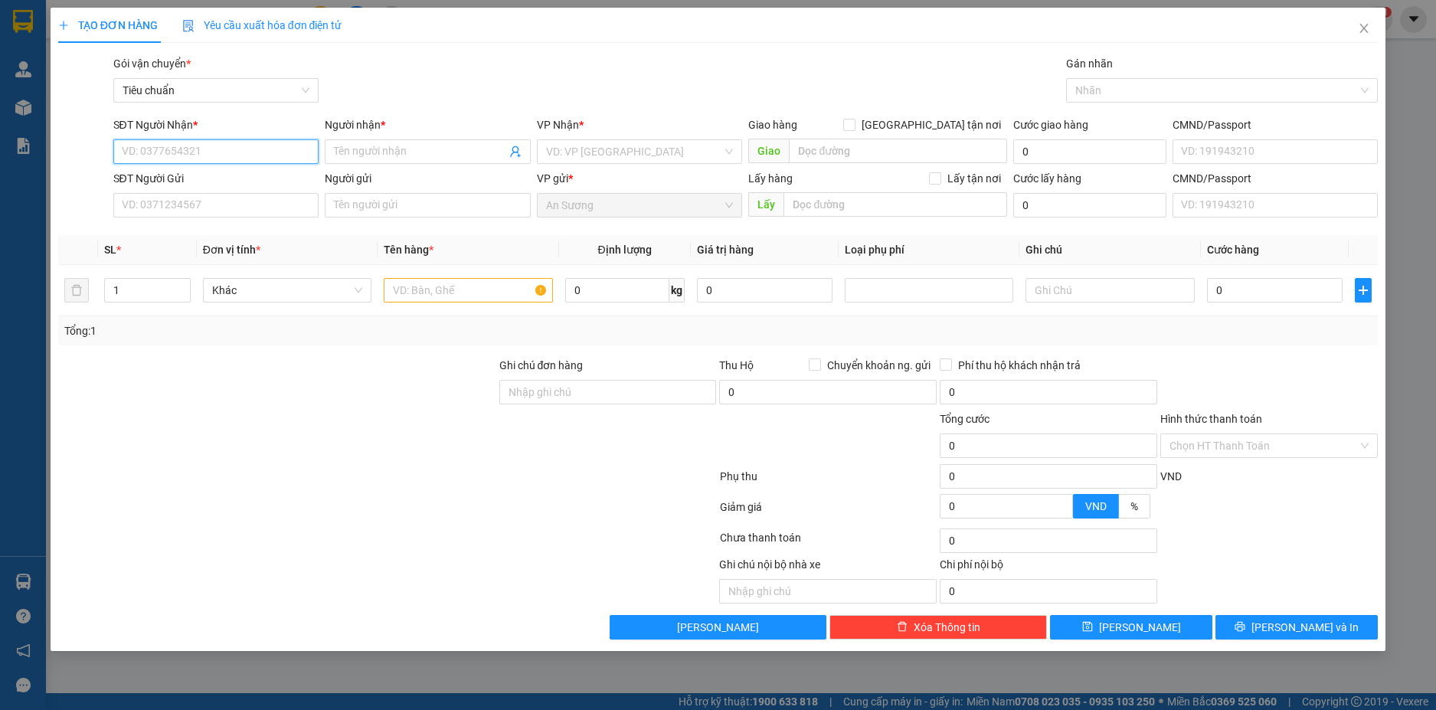
click at [210, 159] on input "SĐT Người Nhận *" at bounding box center [216, 151] width 206 height 25
click at [235, 185] on div "0336244238 - A Tuấn" at bounding box center [217, 182] width 188 height 17
type input "0336244238"
type input "A Tuấn"
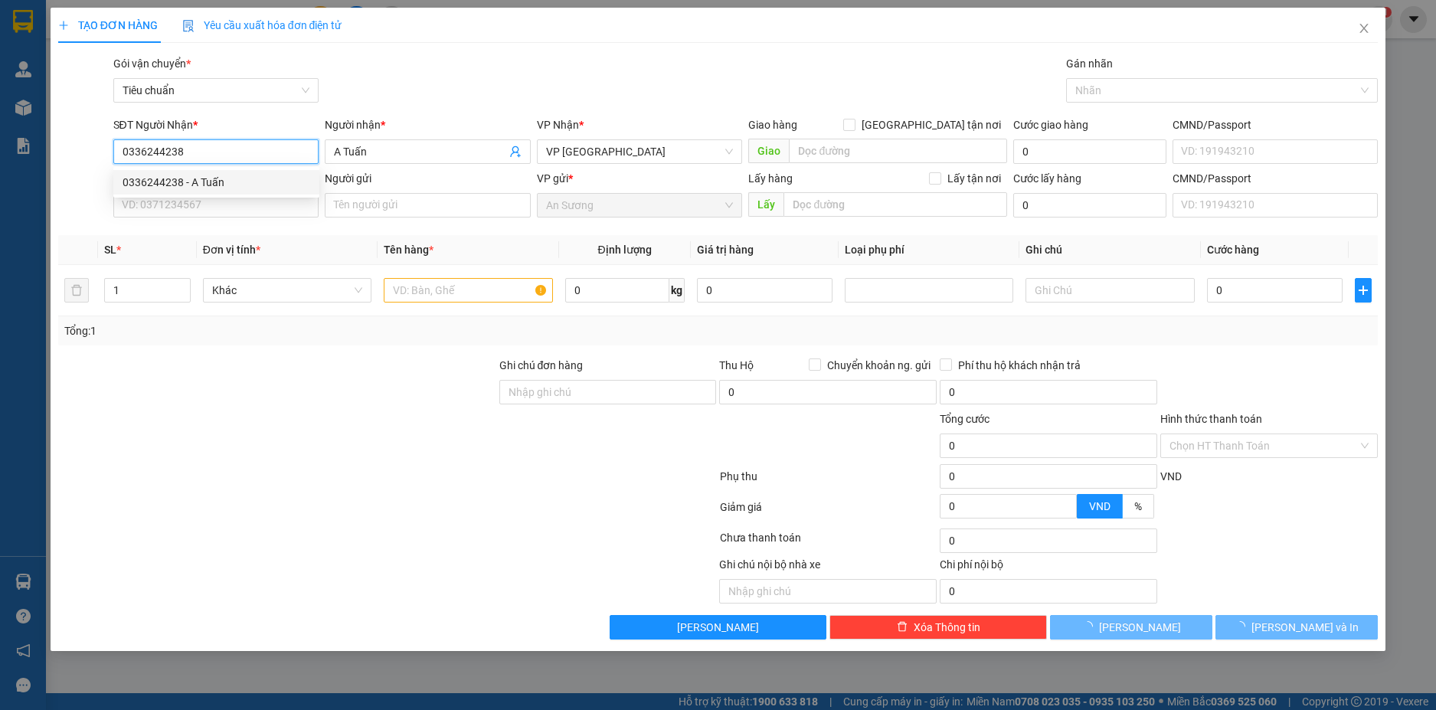
type input "320.000"
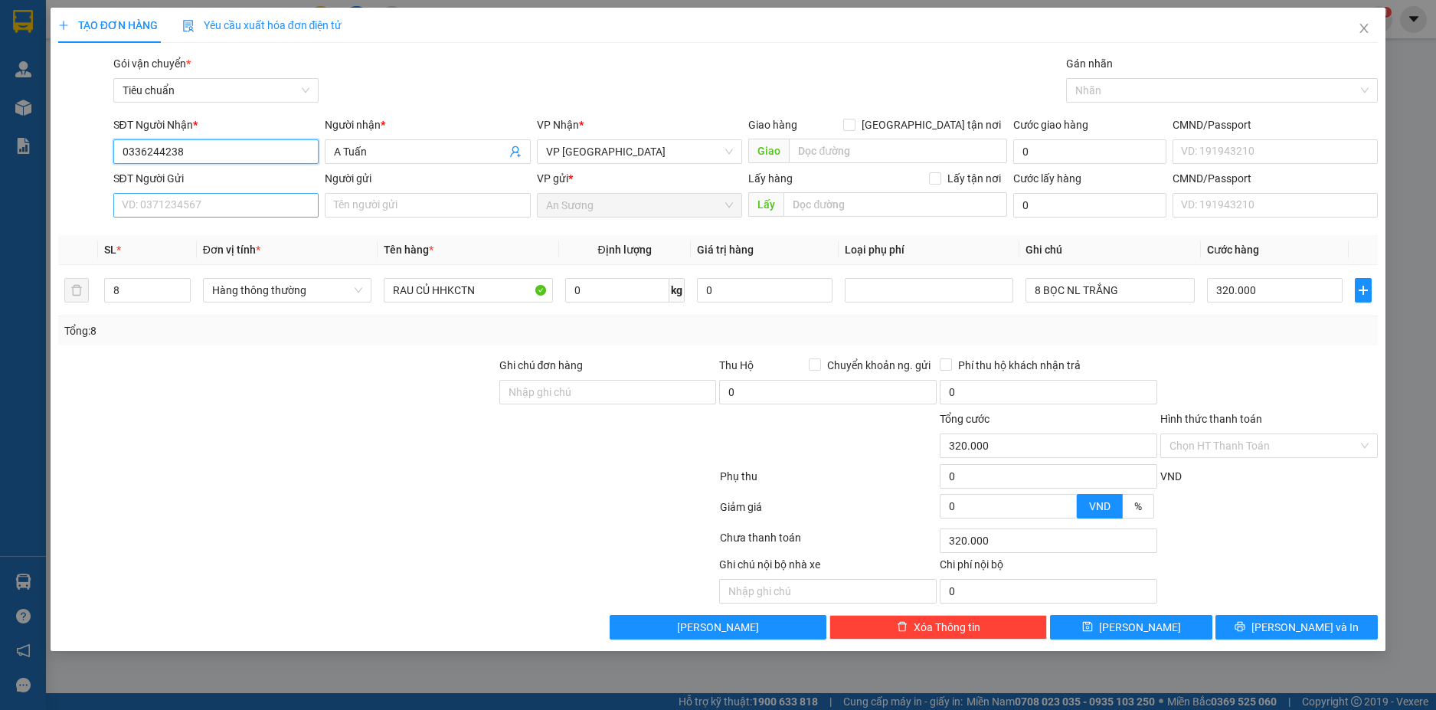
type input "0336244238"
click at [243, 209] on input "SĐT Người Gửi" at bounding box center [216, 205] width 206 height 25
click at [211, 237] on div "0907534434 - A Đảng" at bounding box center [217, 236] width 188 height 17
type input "0907534434"
type input "A Đảng"
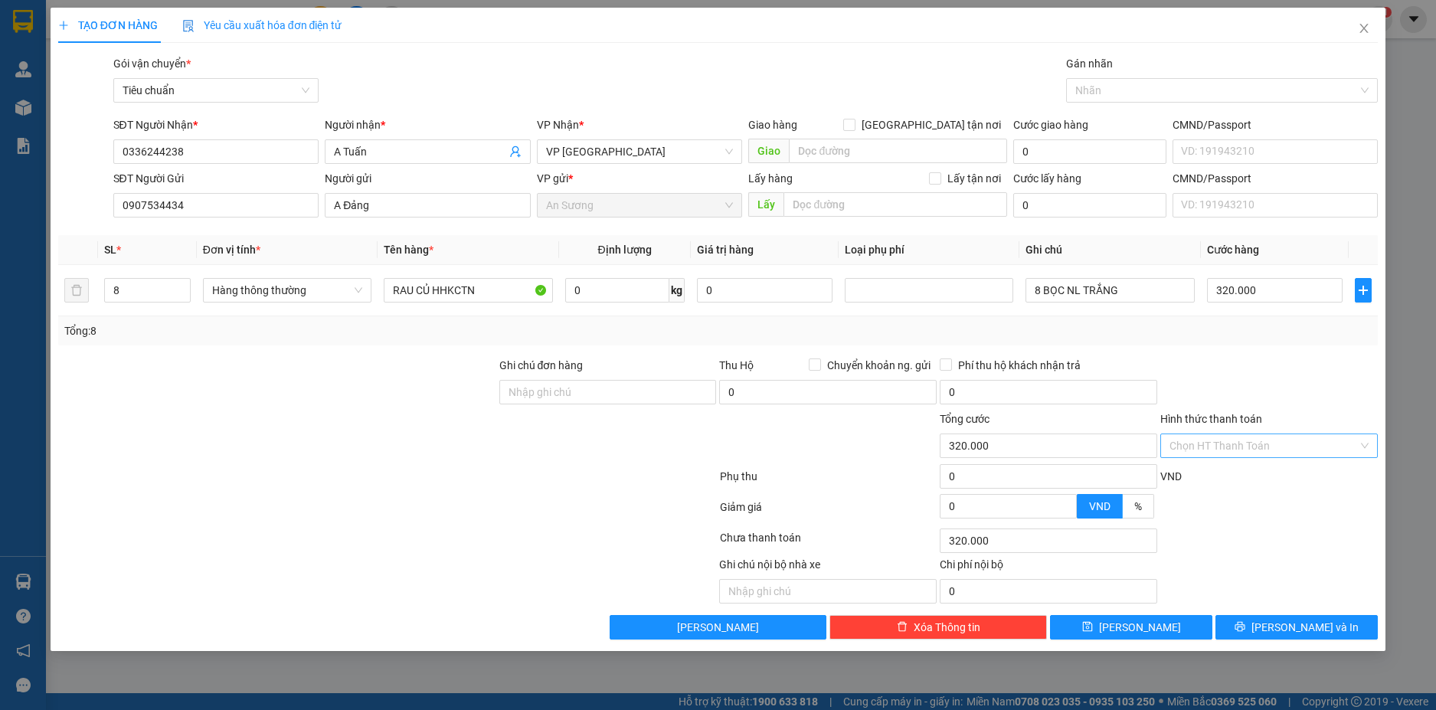
click at [1293, 443] on input "Hình thức thanh toán" at bounding box center [1264, 445] width 188 height 23
click at [1232, 474] on div "Tại văn phòng" at bounding box center [1269, 476] width 199 height 17
type input "0"
click at [1314, 627] on span "[PERSON_NAME] và In" at bounding box center [1305, 627] width 107 height 17
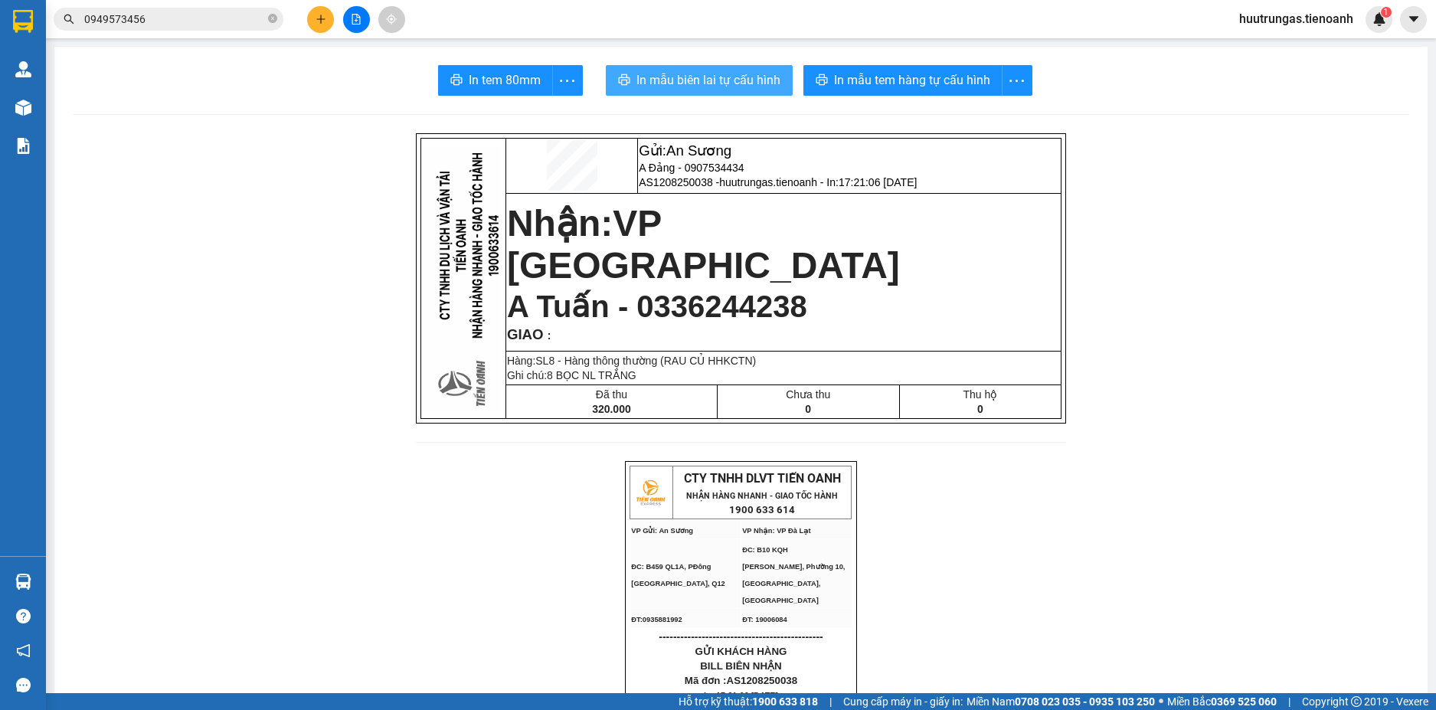
click at [742, 82] on span "In mẫu biên lai tự cấu hình" at bounding box center [709, 79] width 144 height 19
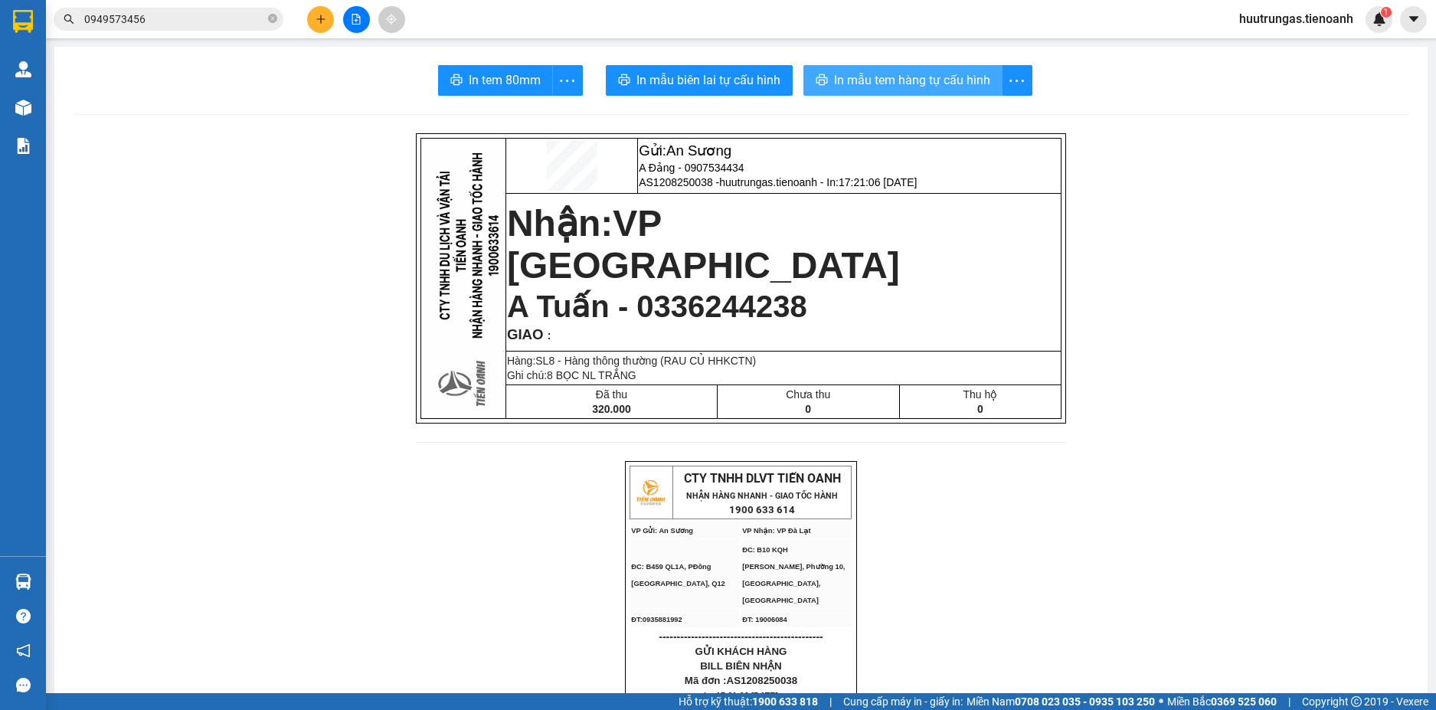
click at [919, 80] on span "In mẫu tem hàng tự cấu hình" at bounding box center [912, 79] width 156 height 19
click at [323, 16] on icon "plus" at bounding box center [321, 19] width 11 height 11
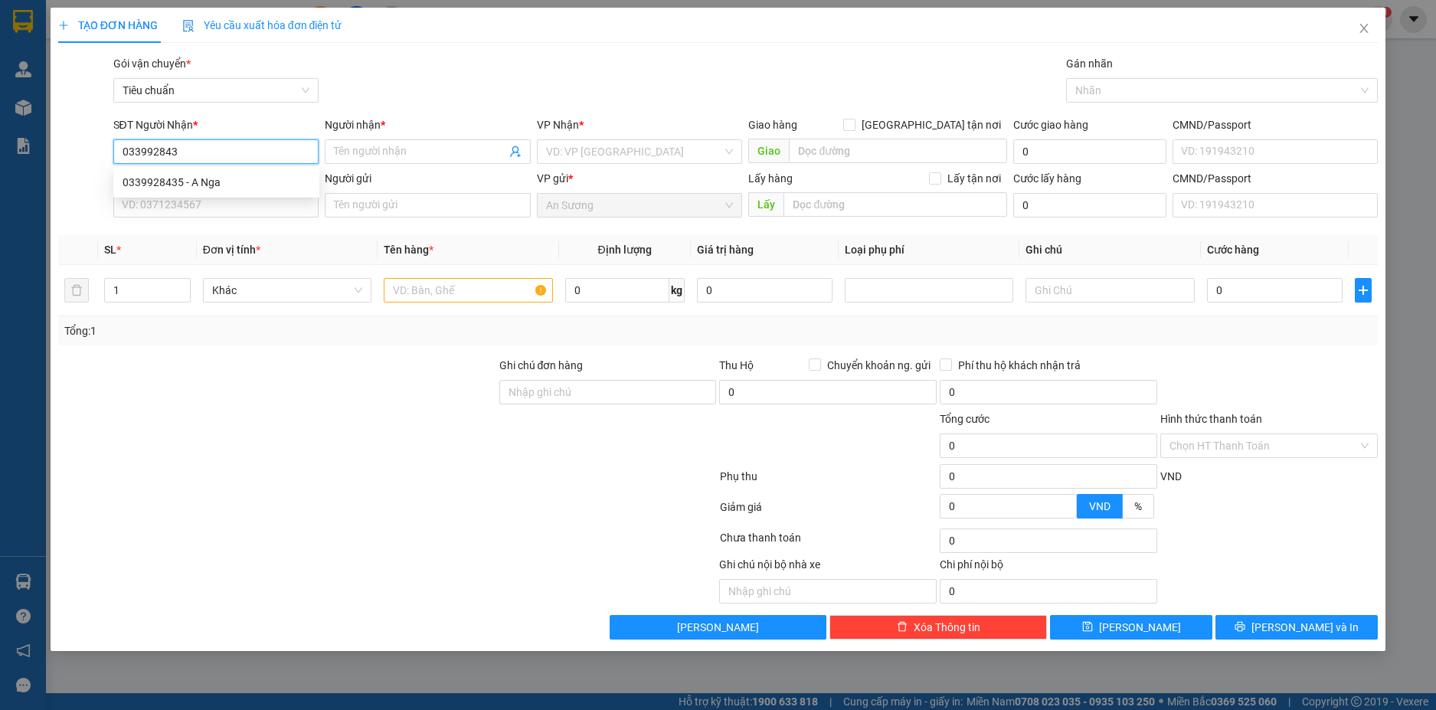
type input "0339928435"
click at [249, 183] on div "0339928435 - A Nga" at bounding box center [217, 182] width 188 height 17
type input "A Nga"
type input "30.000"
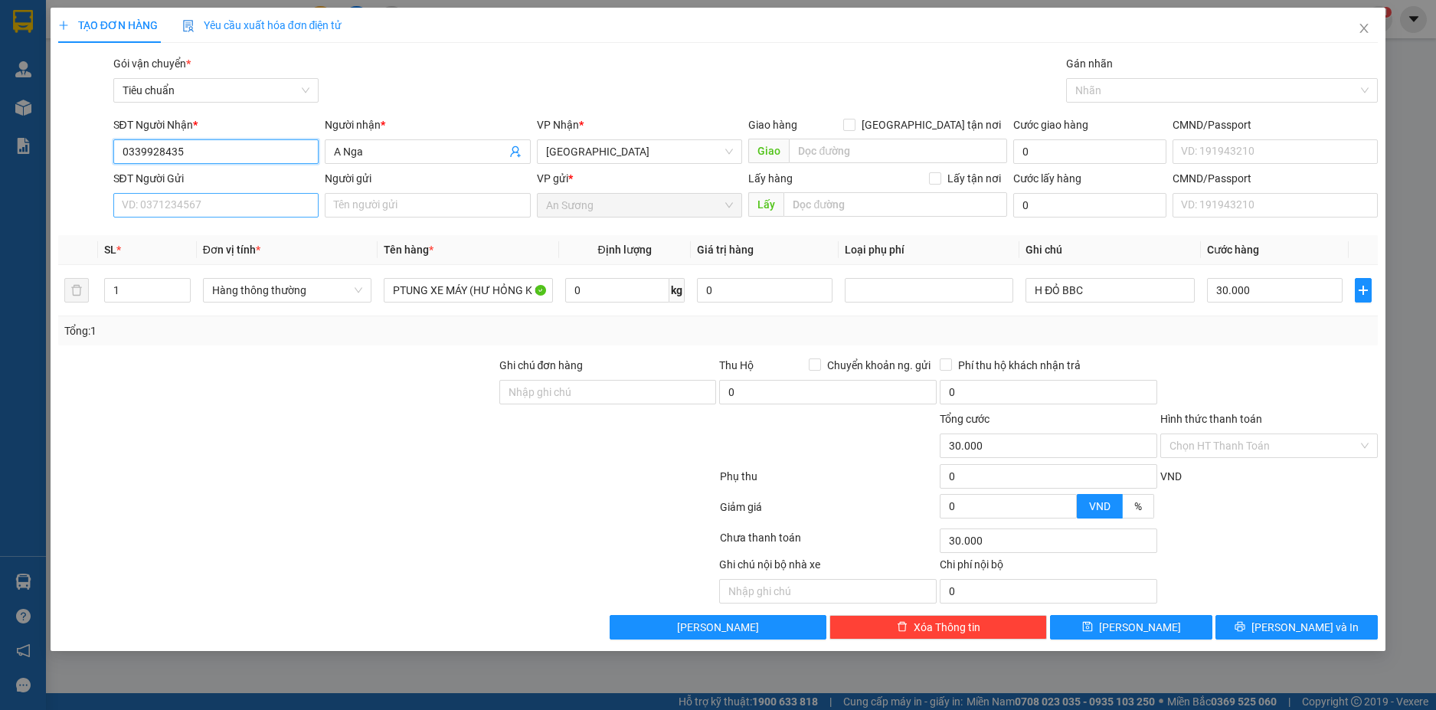
type input "0339928435"
click at [262, 201] on input "SĐT Người Gửi" at bounding box center [216, 205] width 206 height 25
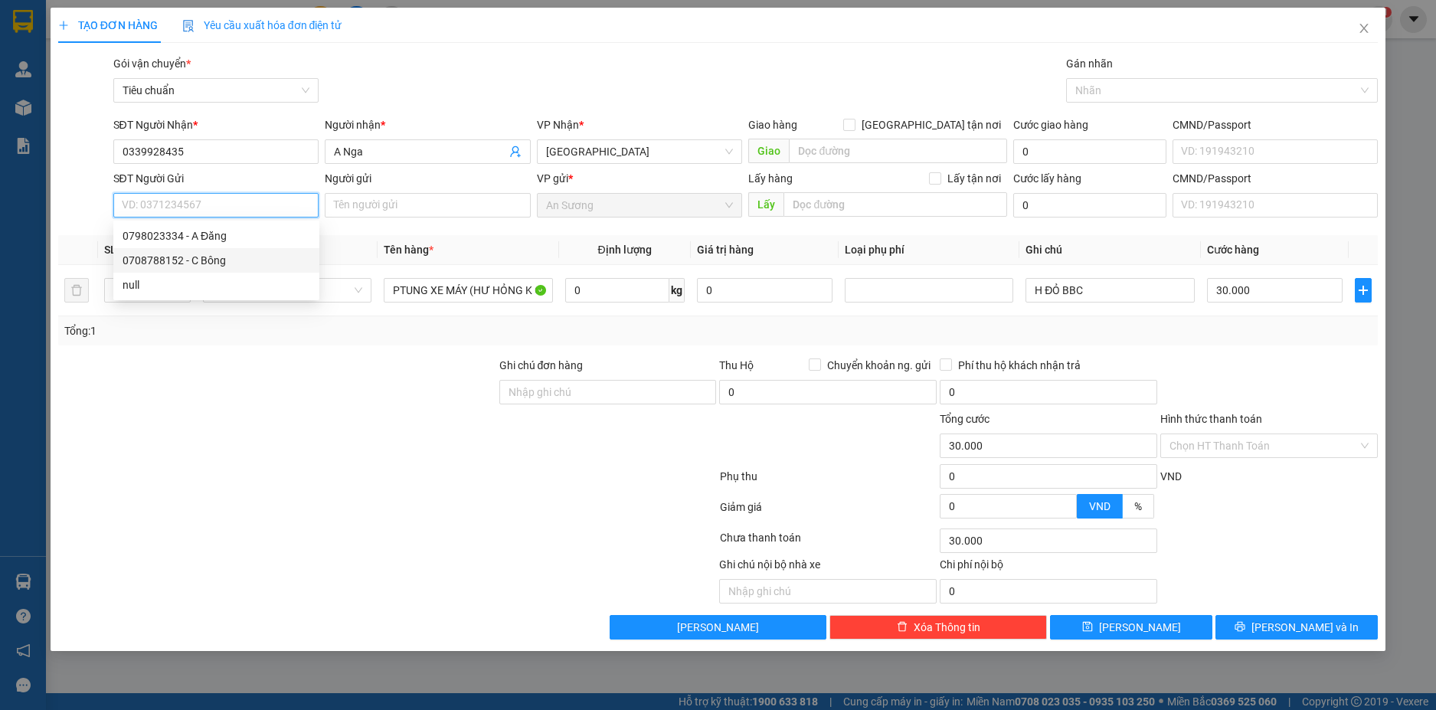
click at [228, 258] on div "0708788152 - C Bông" at bounding box center [217, 260] width 188 height 17
type input "0708788152"
type input "C Bông"
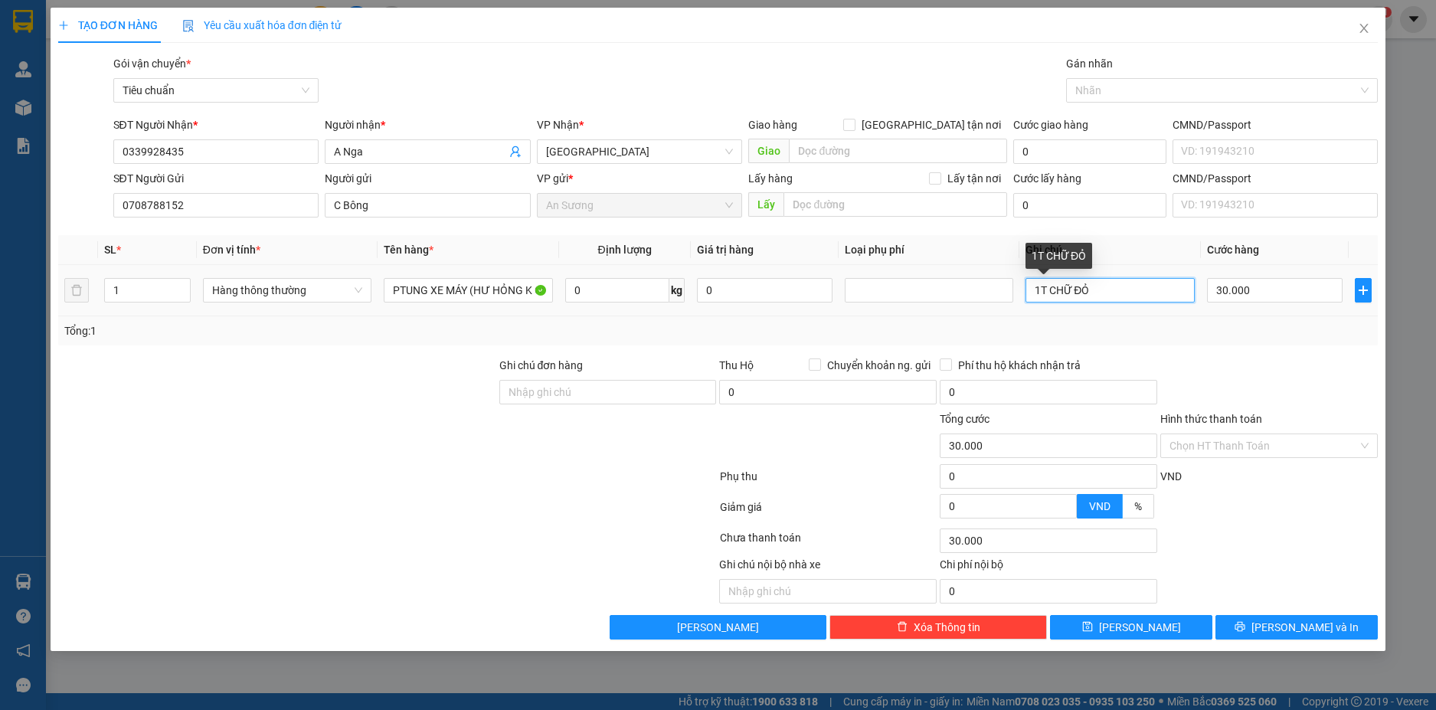
click at [1042, 289] on input "1T CHỮ ĐỎ" at bounding box center [1110, 290] width 169 height 25
click at [1094, 289] on input "T CHỮ ĐỎ" at bounding box center [1110, 290] width 169 height 25
type input "T CHỮ ĐỎ ĐEN"
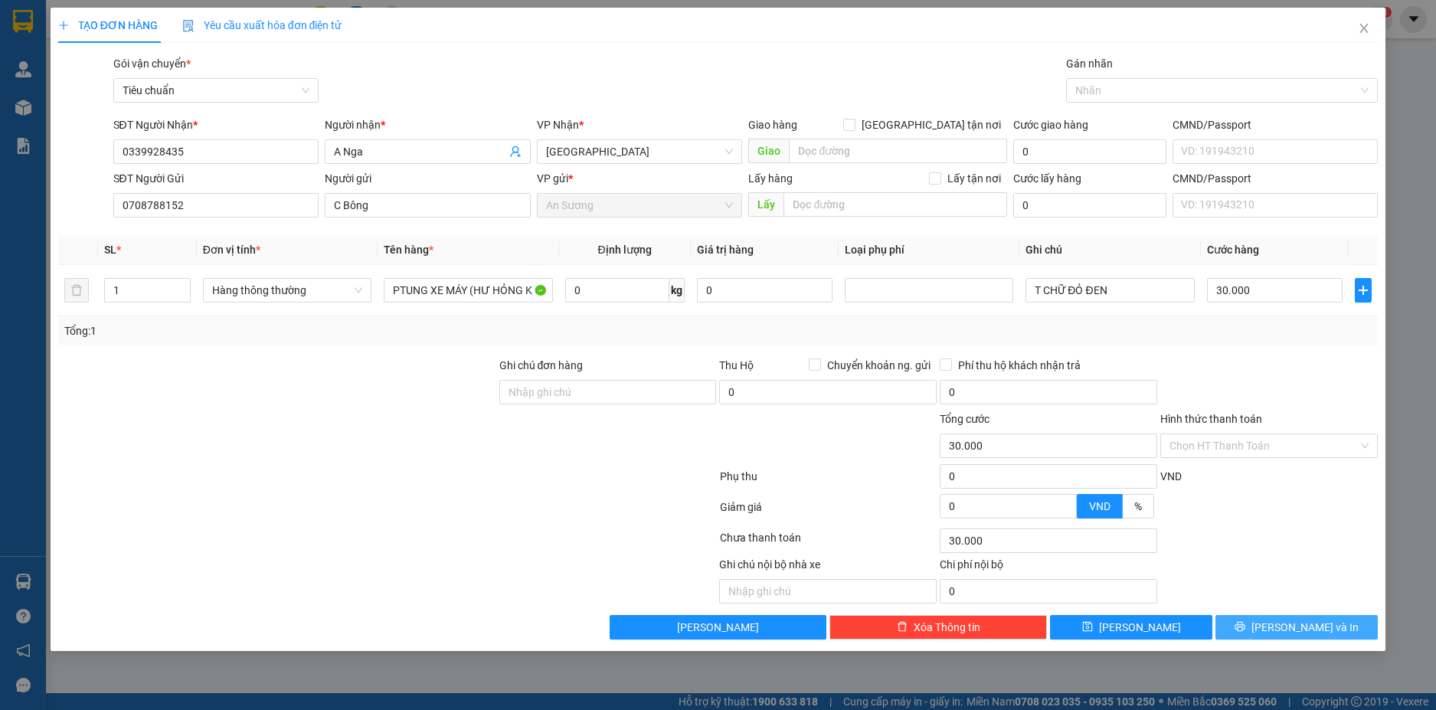
click at [1331, 631] on button "[PERSON_NAME] và In" at bounding box center [1297, 627] width 162 height 25
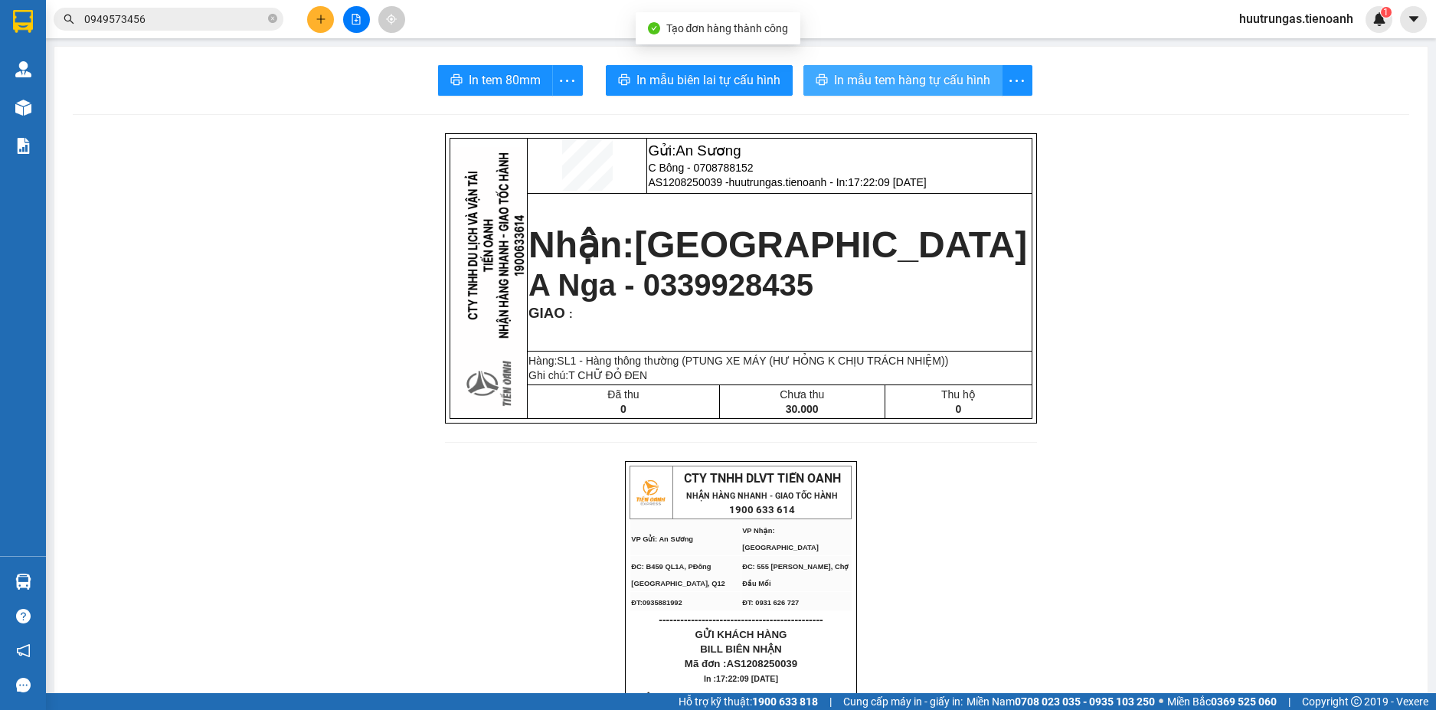
click at [958, 77] on span "In mẫu tem hàng tự cấu hình" at bounding box center [912, 79] width 156 height 19
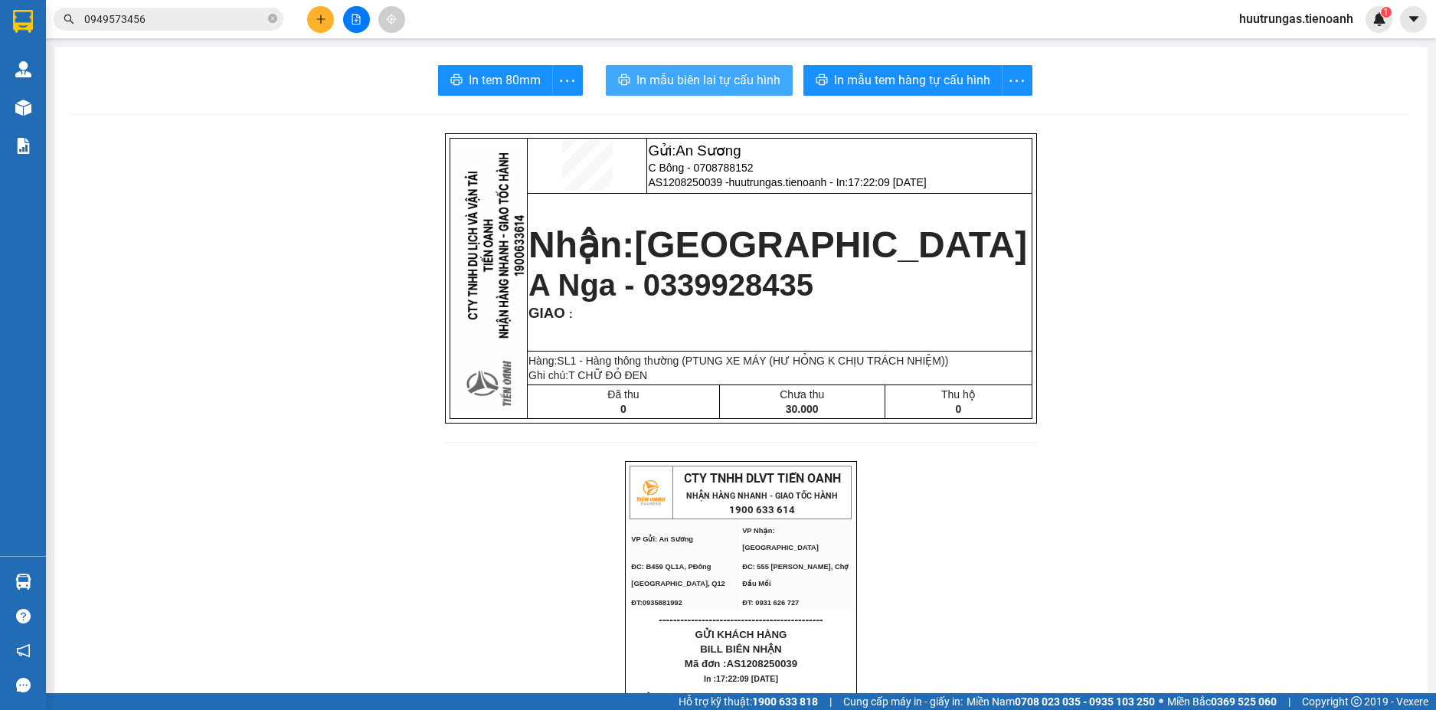
click at [696, 79] on span "In mẫu biên lai tự cấu hình" at bounding box center [709, 79] width 144 height 19
click at [313, 25] on button at bounding box center [320, 19] width 27 height 27
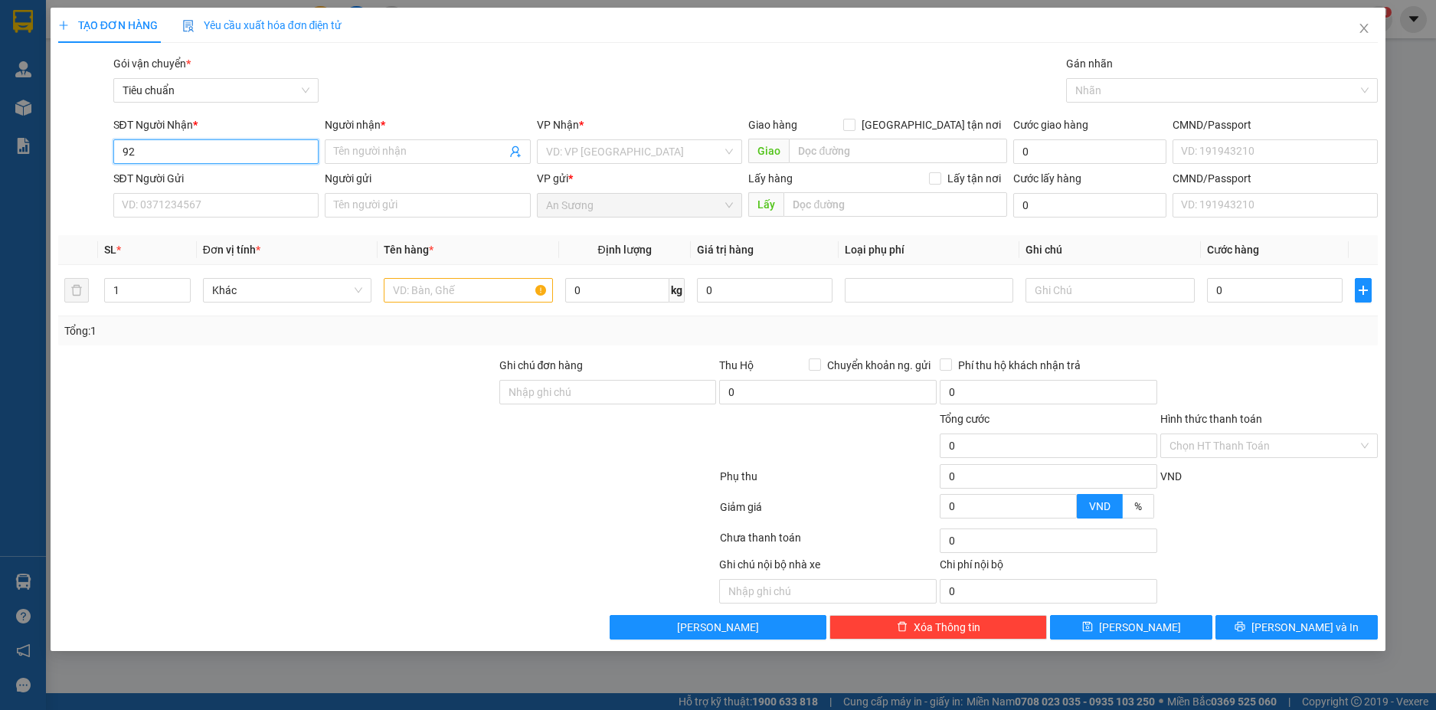
type input "9"
drag, startPoint x: 184, startPoint y: 149, endPoint x: 82, endPoint y: 149, distance: 101.9
click at [82, 149] on div "SĐT Người Nhận * 0919049216 0919049216 Người nhận * Tên người nhận VP Nhận * VD…" at bounding box center [719, 143] width 1324 height 54
type input "0919049216"
click at [238, 198] on input "SĐT Người Gửi" at bounding box center [216, 205] width 206 height 25
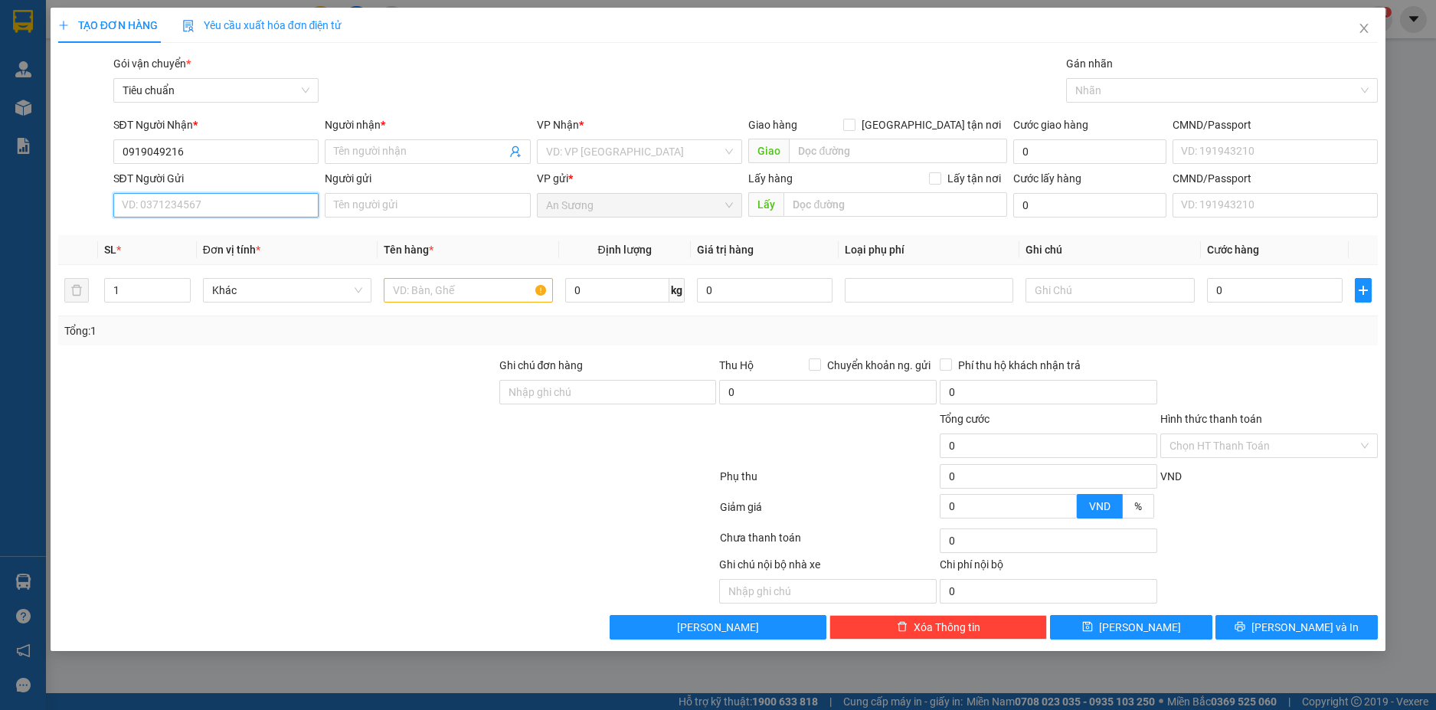
click at [238, 200] on input "SĐT Người Gửi" at bounding box center [216, 205] width 206 height 25
paste input "0919049216"
type input "0919049216"
click at [209, 156] on input "0919049216" at bounding box center [216, 151] width 206 height 25
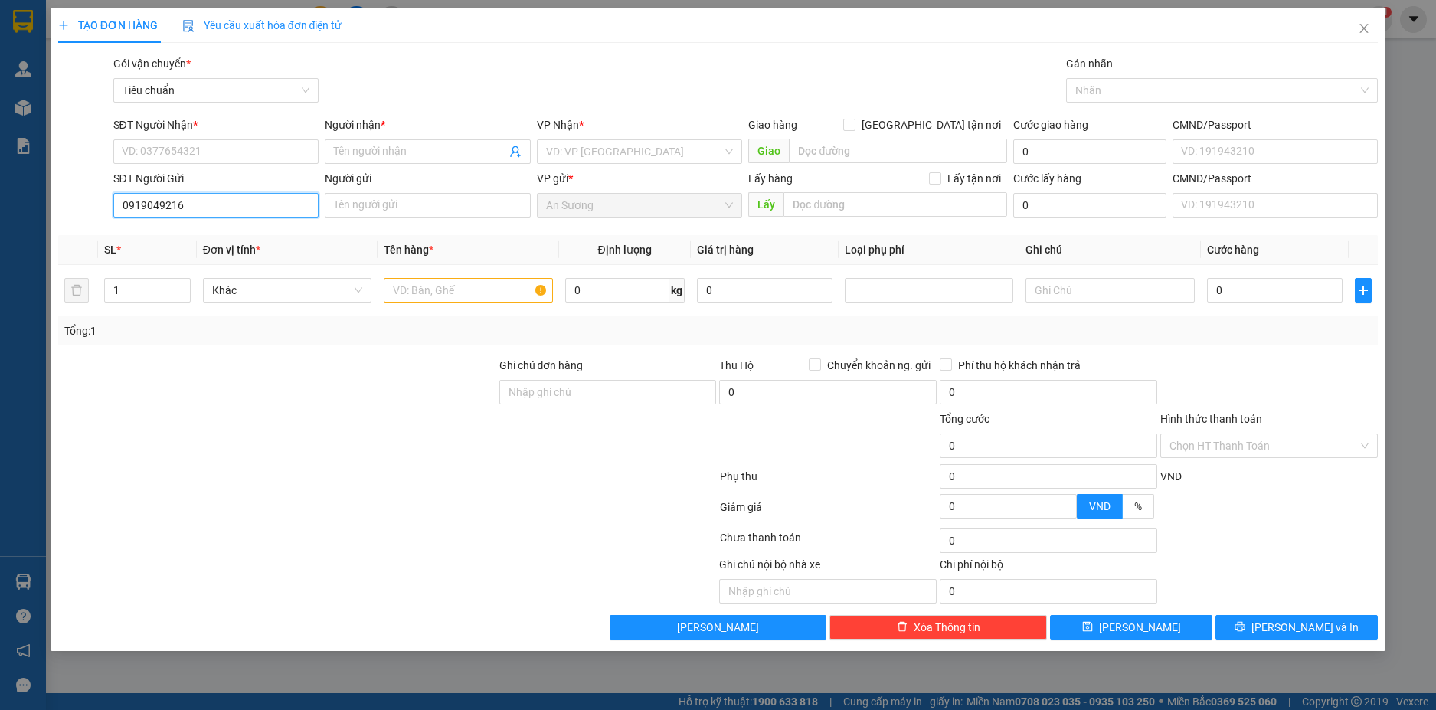
click at [211, 195] on input "0919049216" at bounding box center [216, 205] width 206 height 25
click at [221, 151] on input "SĐT Người Nhận *" at bounding box center [216, 151] width 206 height 25
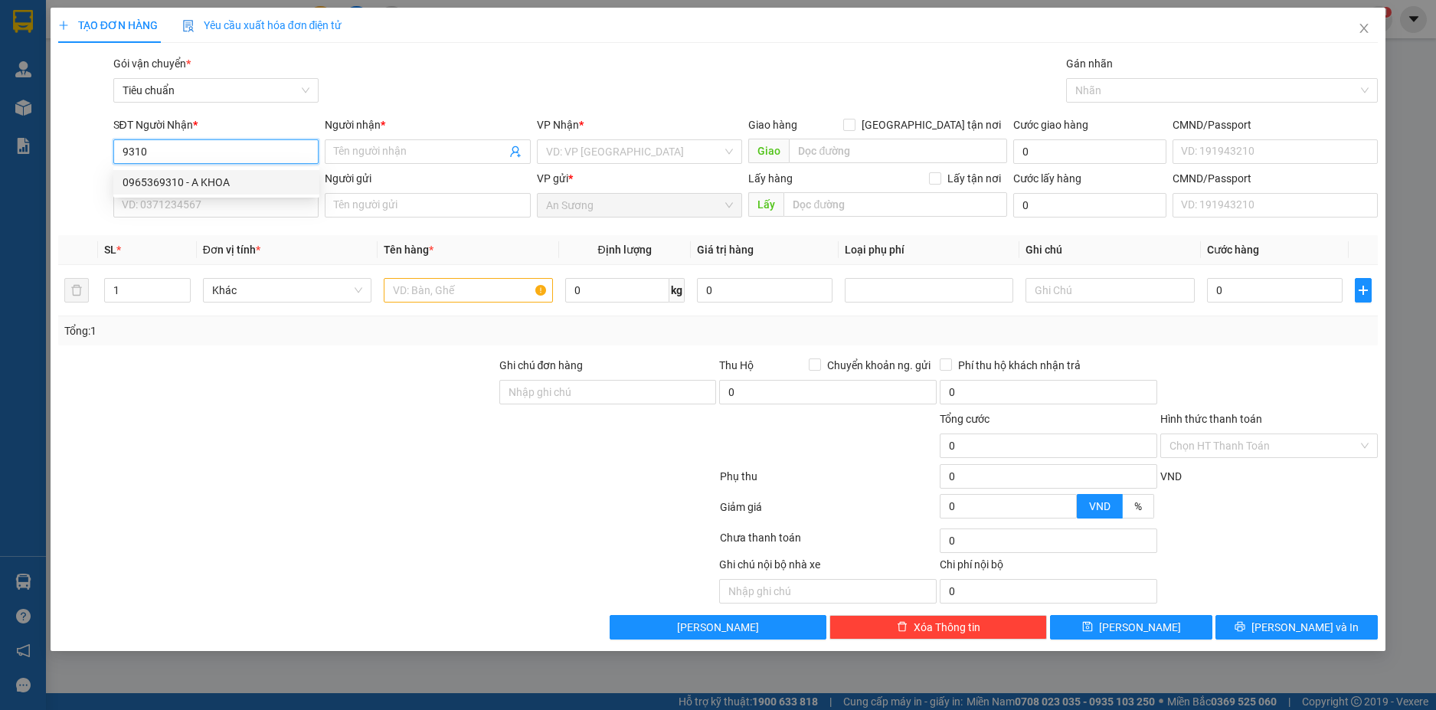
click at [211, 187] on div "0965369310 - A KHOA" at bounding box center [217, 182] width 188 height 17
type input "0965369310"
type input "A KHOA"
type input "60.000"
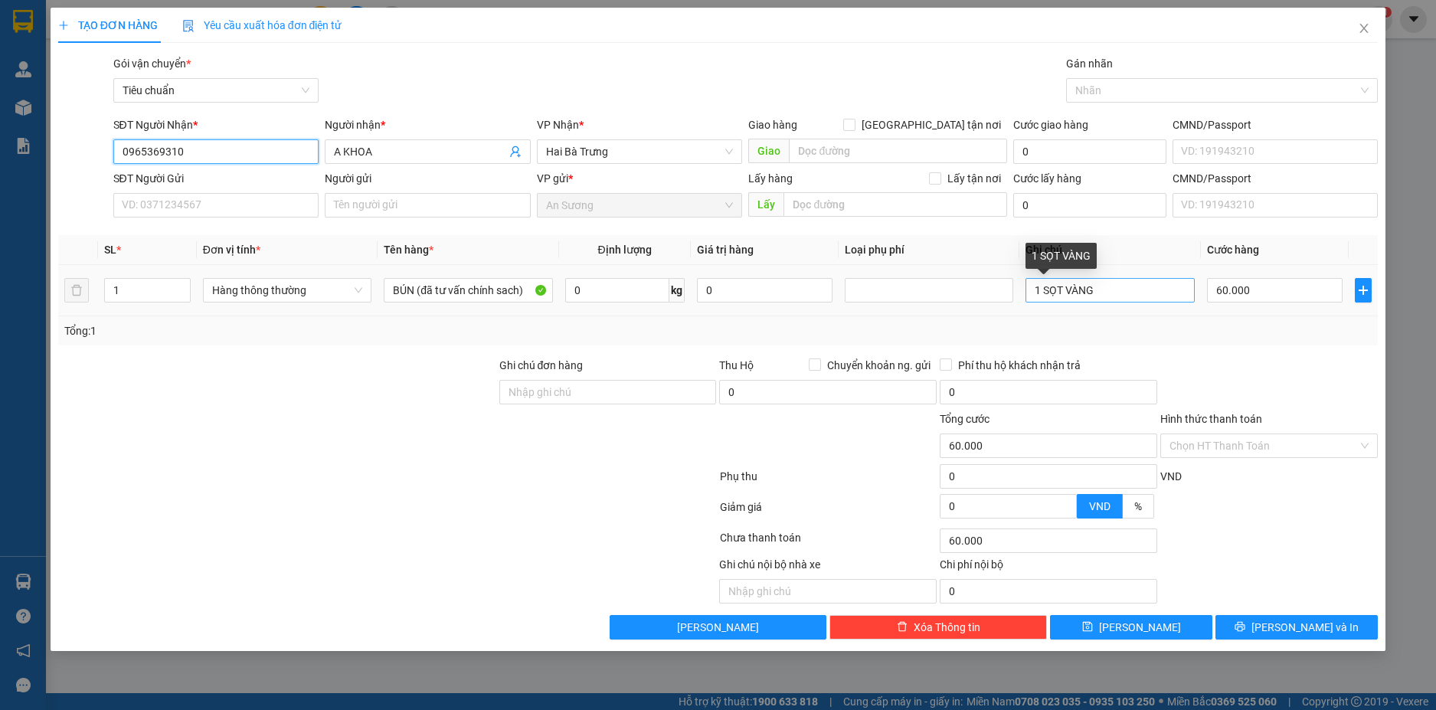
type input "0965369310"
click at [1095, 289] on input "1 SỌT VÀNG" at bounding box center [1110, 290] width 169 height 25
type input "1 SỌT ĐỎ"
click at [1311, 357] on div at bounding box center [1269, 384] width 221 height 54
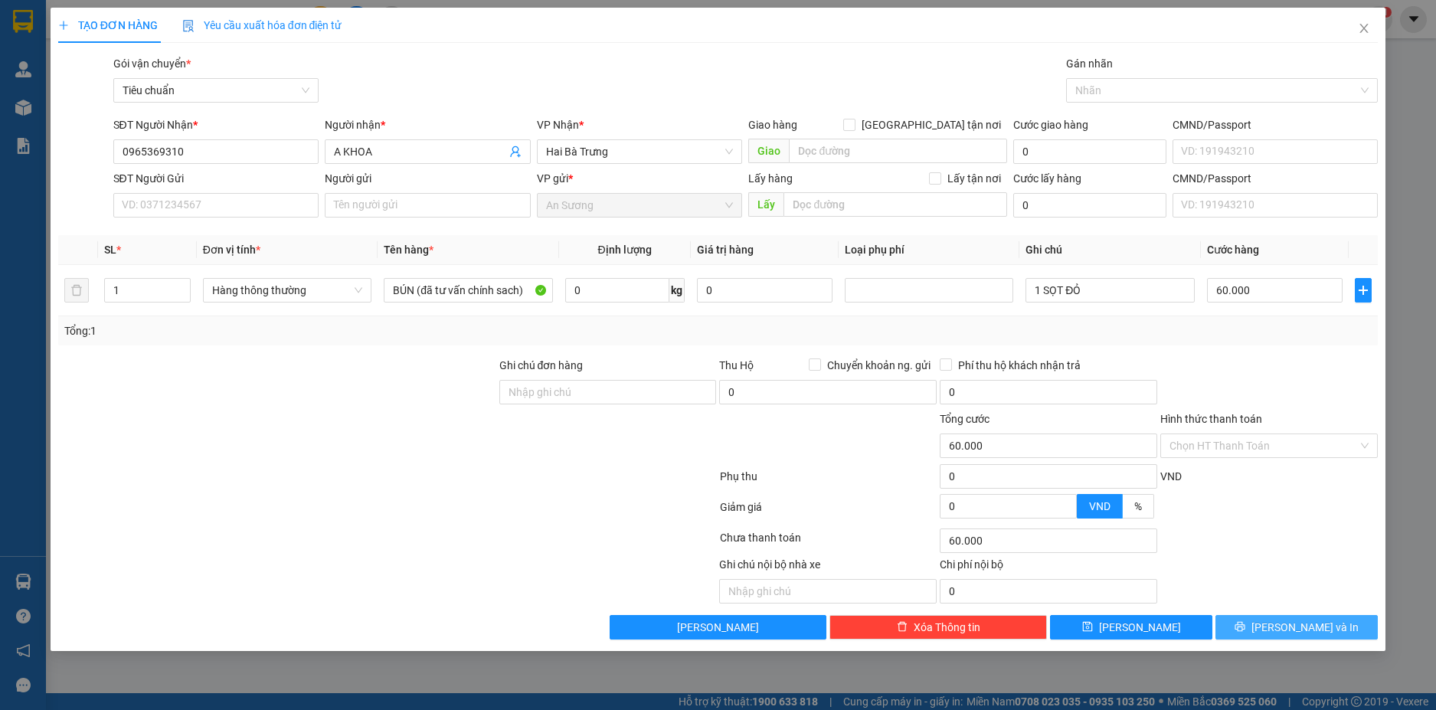
click at [1294, 620] on span "[PERSON_NAME] và In" at bounding box center [1305, 627] width 107 height 17
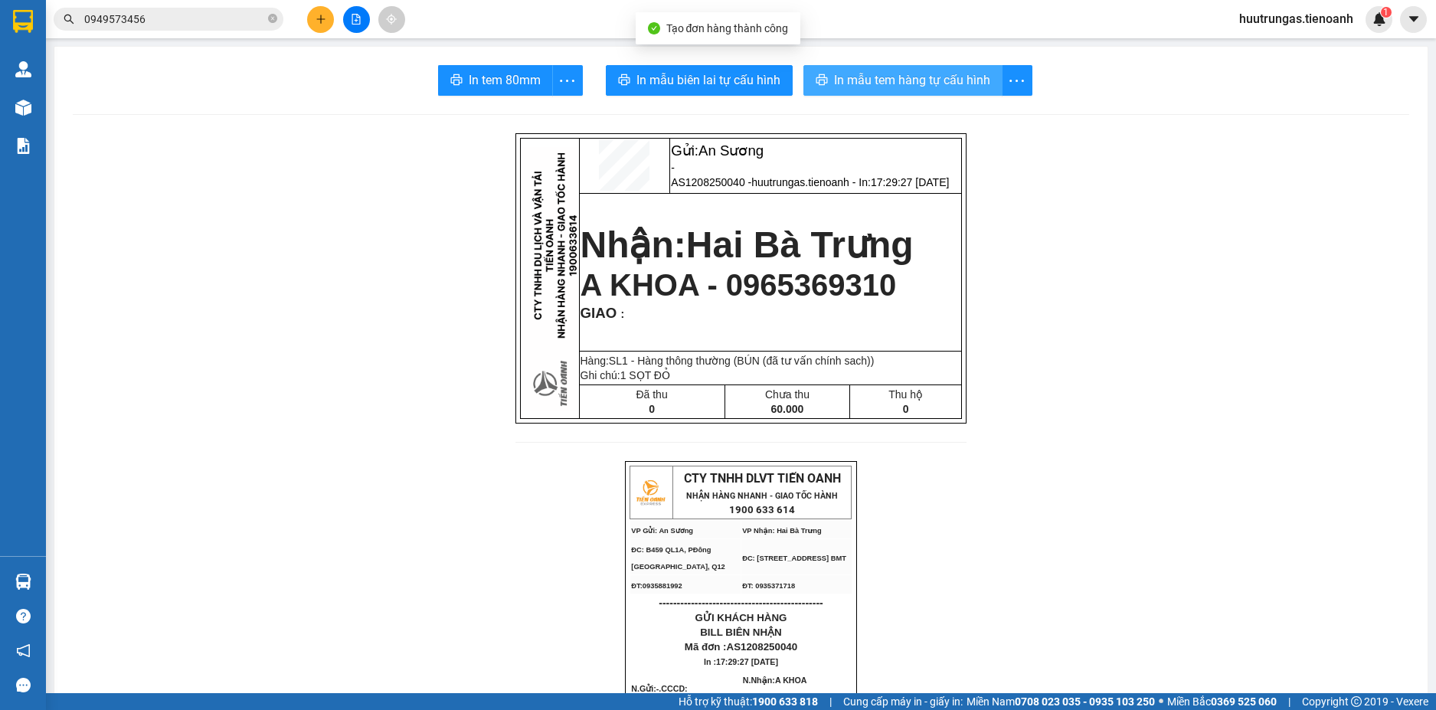
click at [896, 83] on span "In mẫu tem hàng tự cấu hình" at bounding box center [912, 79] width 156 height 19
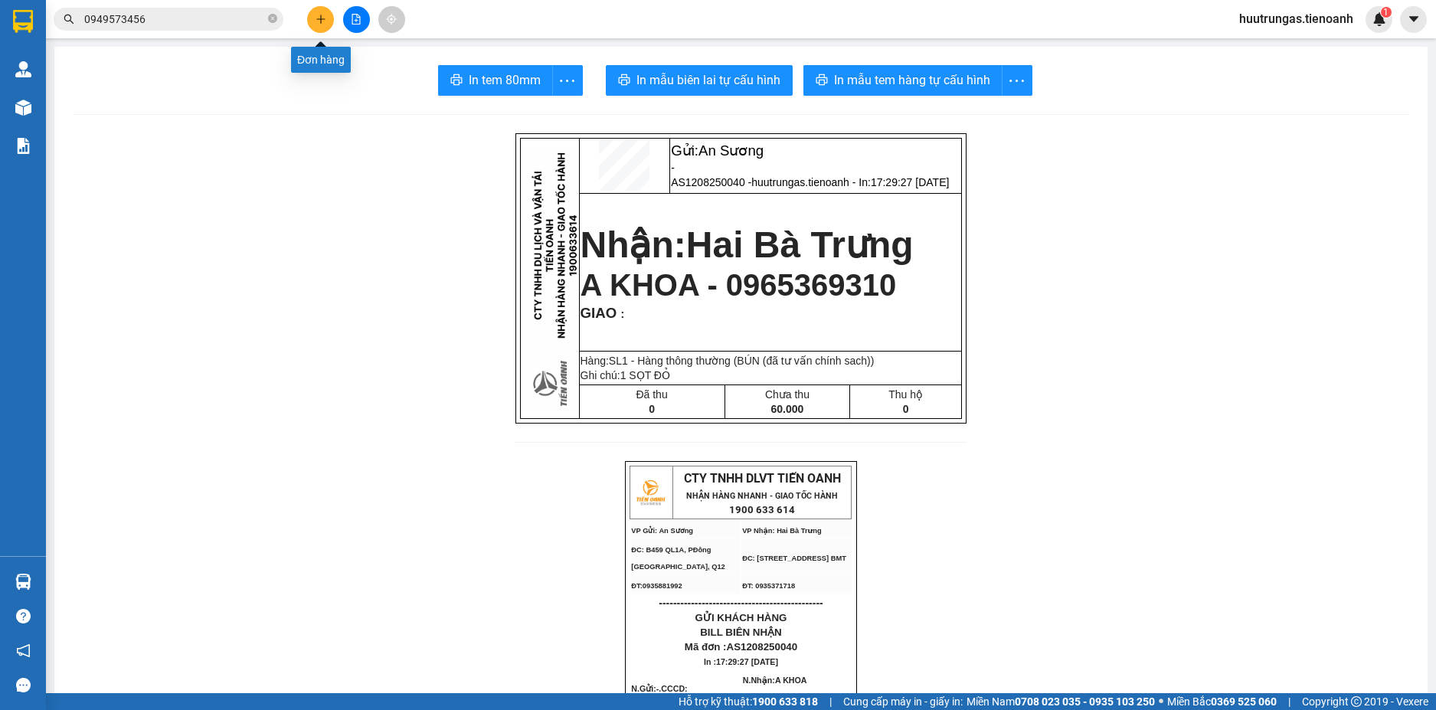
click at [323, 28] on button at bounding box center [320, 19] width 27 height 27
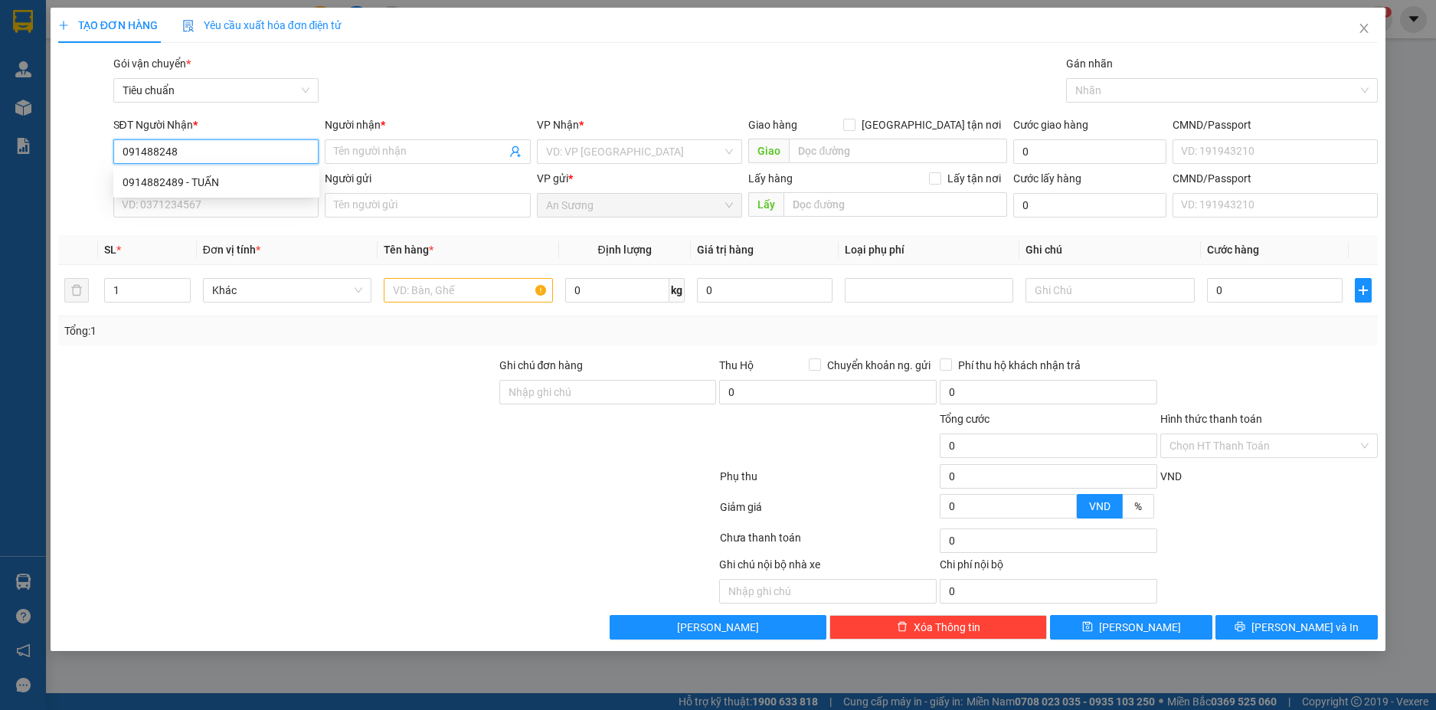
type input "0914882489"
click at [287, 184] on div "0914882489 - TUẤN" at bounding box center [217, 182] width 188 height 17
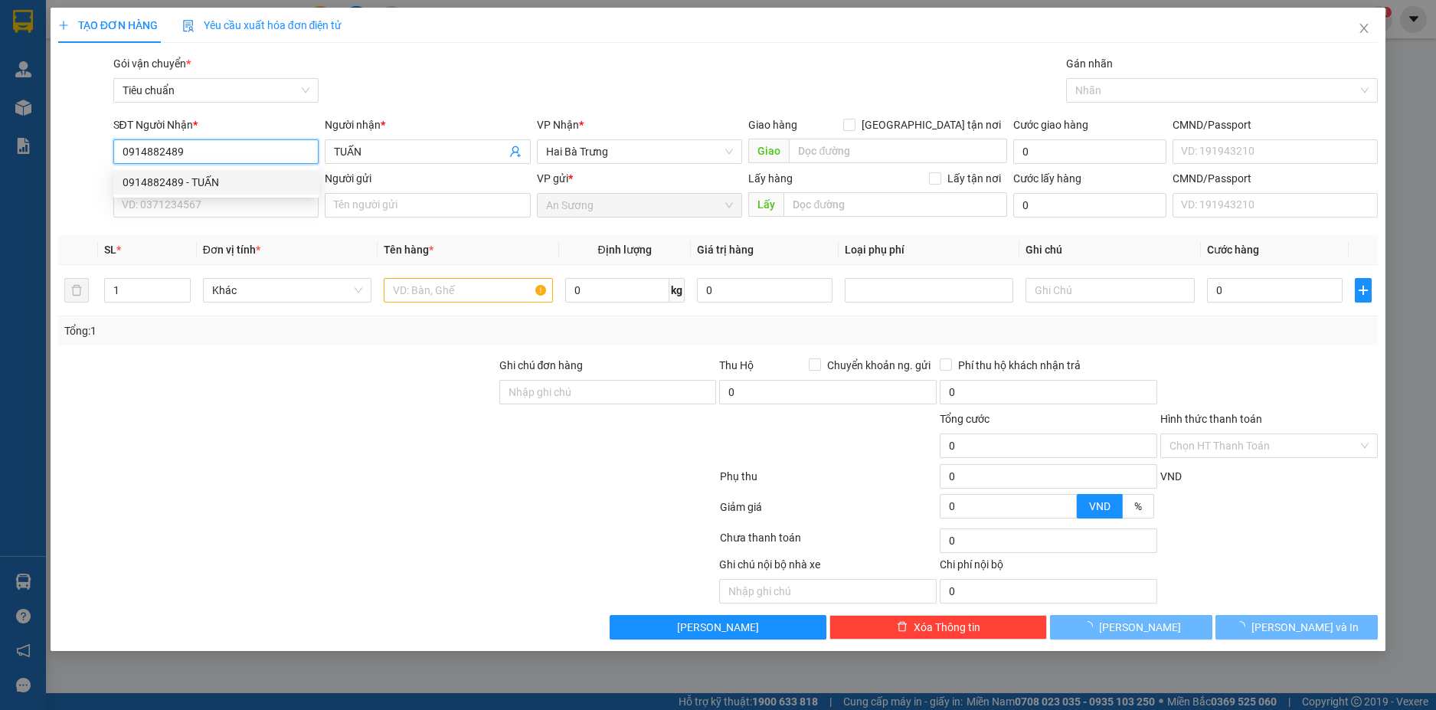
type input "TUẤN"
type input "300.000"
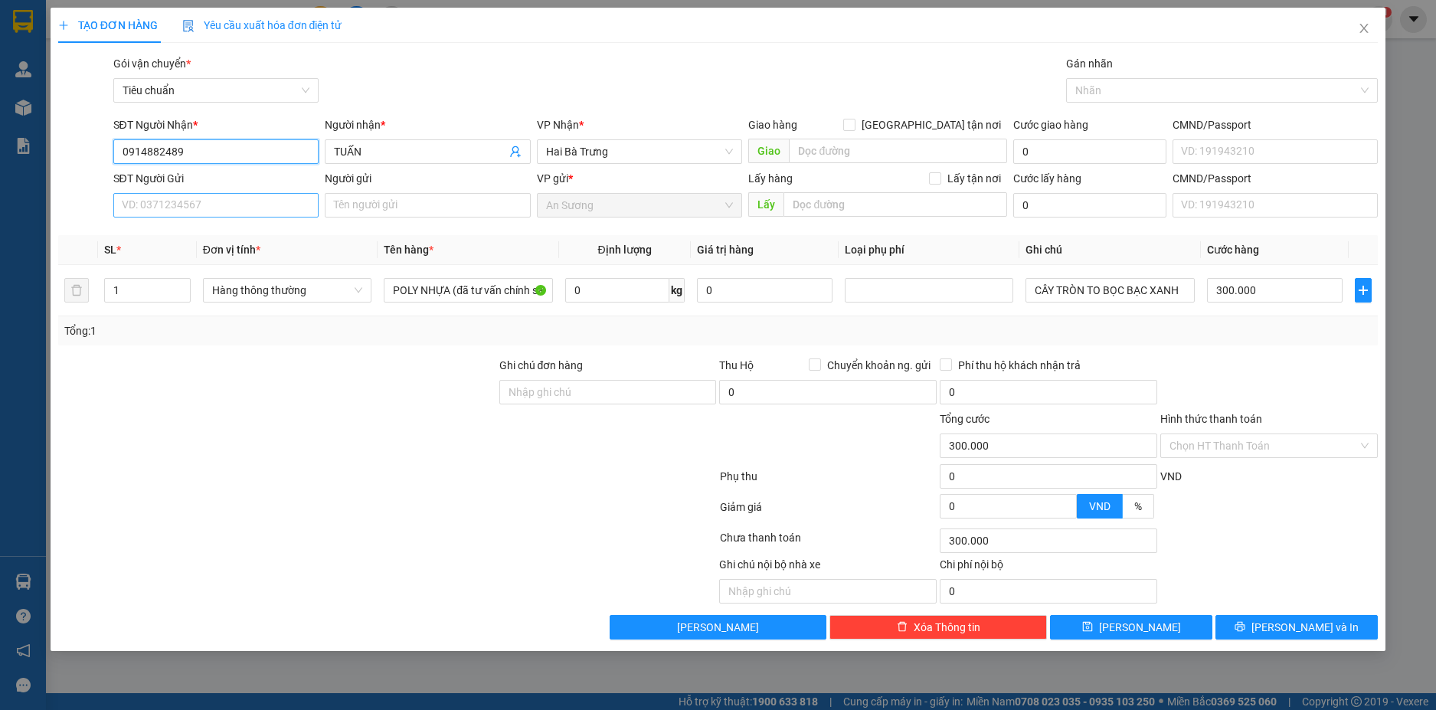
type input "0914882489"
click at [264, 210] on input "SĐT Người Gửi" at bounding box center [216, 205] width 206 height 25
type input "0919049216"
click at [365, 207] on input "Người gửi" at bounding box center [428, 205] width 206 height 25
type input "NGỌC CHUẨN"
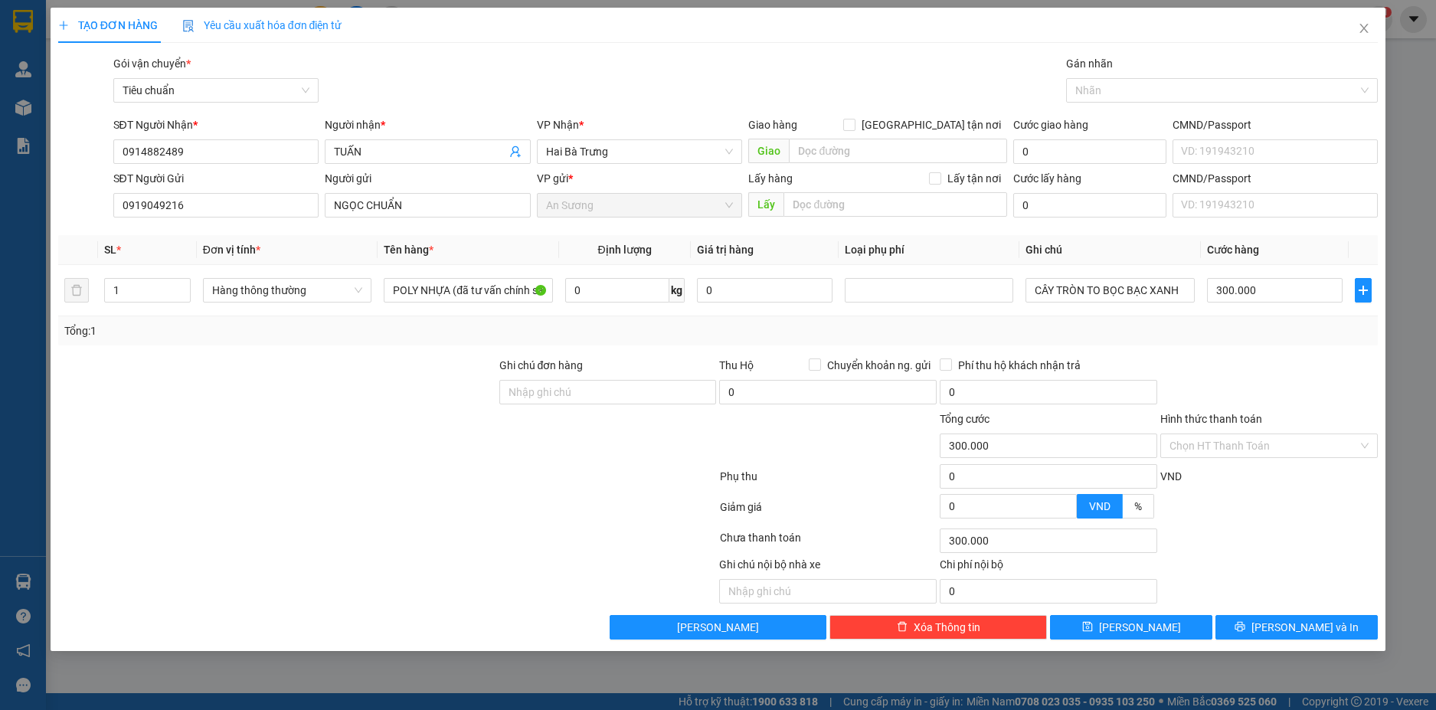
click at [268, 463] on div at bounding box center [277, 438] width 441 height 54
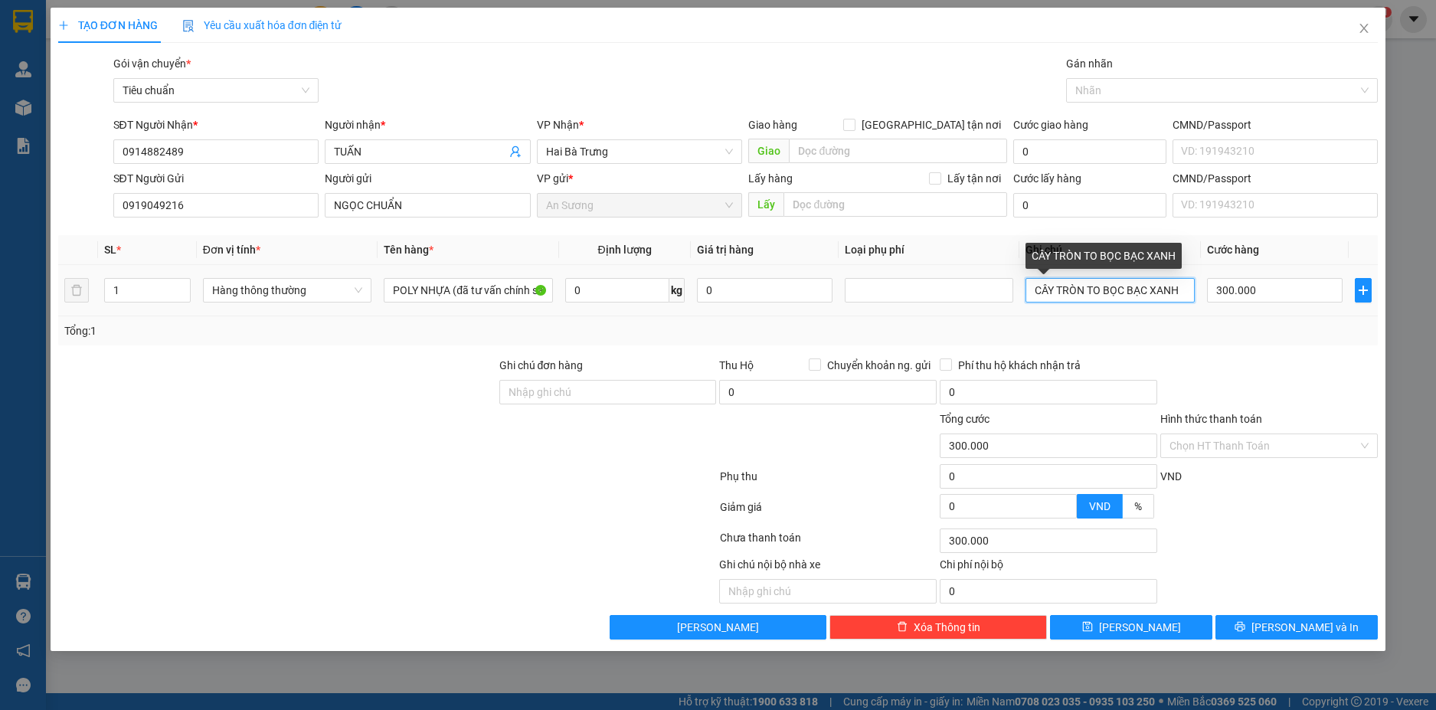
click at [1184, 291] on input "CÂY TRÒN TO BỌC BẠC XANH" at bounding box center [1110, 290] width 169 height 25
type input "CÂY TRÒN TO BỌC BẠC CAM"
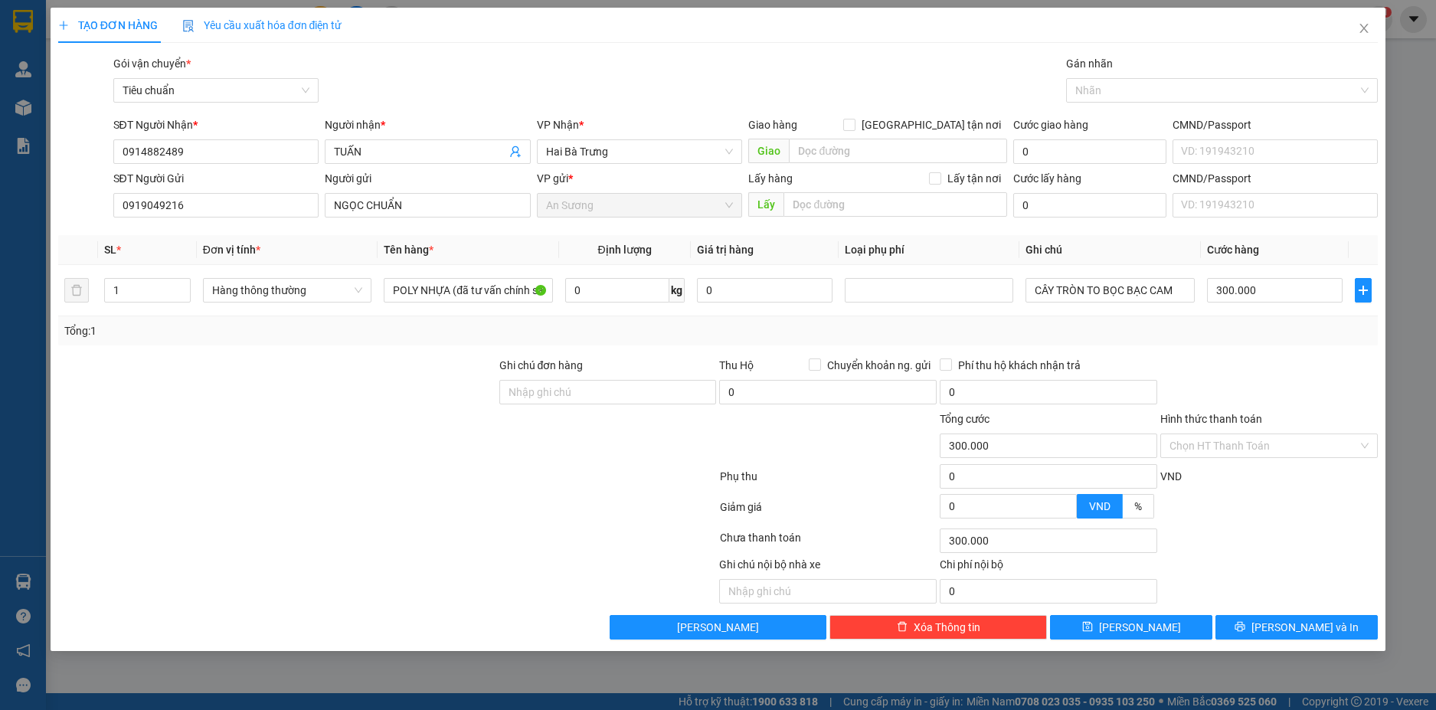
click at [1254, 342] on div "Tổng: 1" at bounding box center [718, 330] width 1321 height 29
click at [1328, 631] on button "[PERSON_NAME] và In" at bounding box center [1297, 627] width 162 height 25
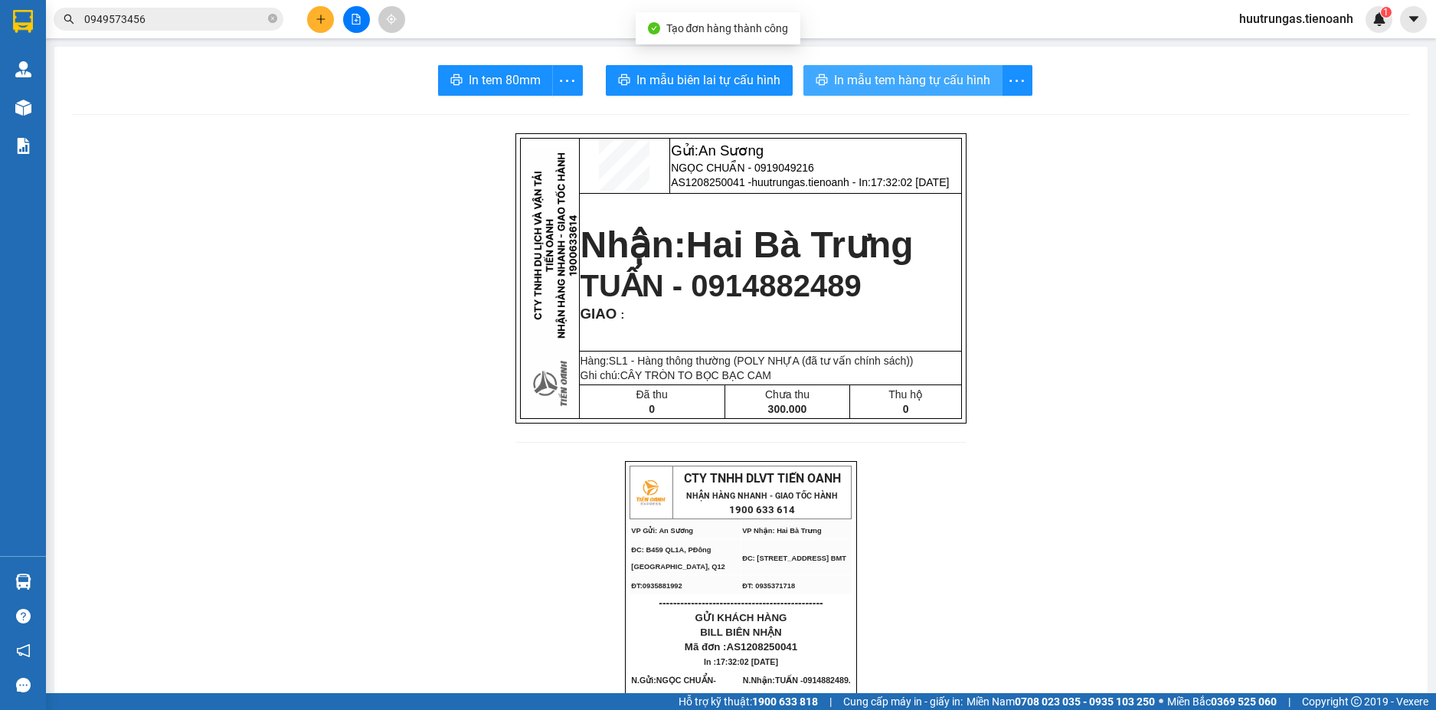
click at [936, 85] on span "In mẫu tem hàng tự cấu hình" at bounding box center [912, 79] width 156 height 19
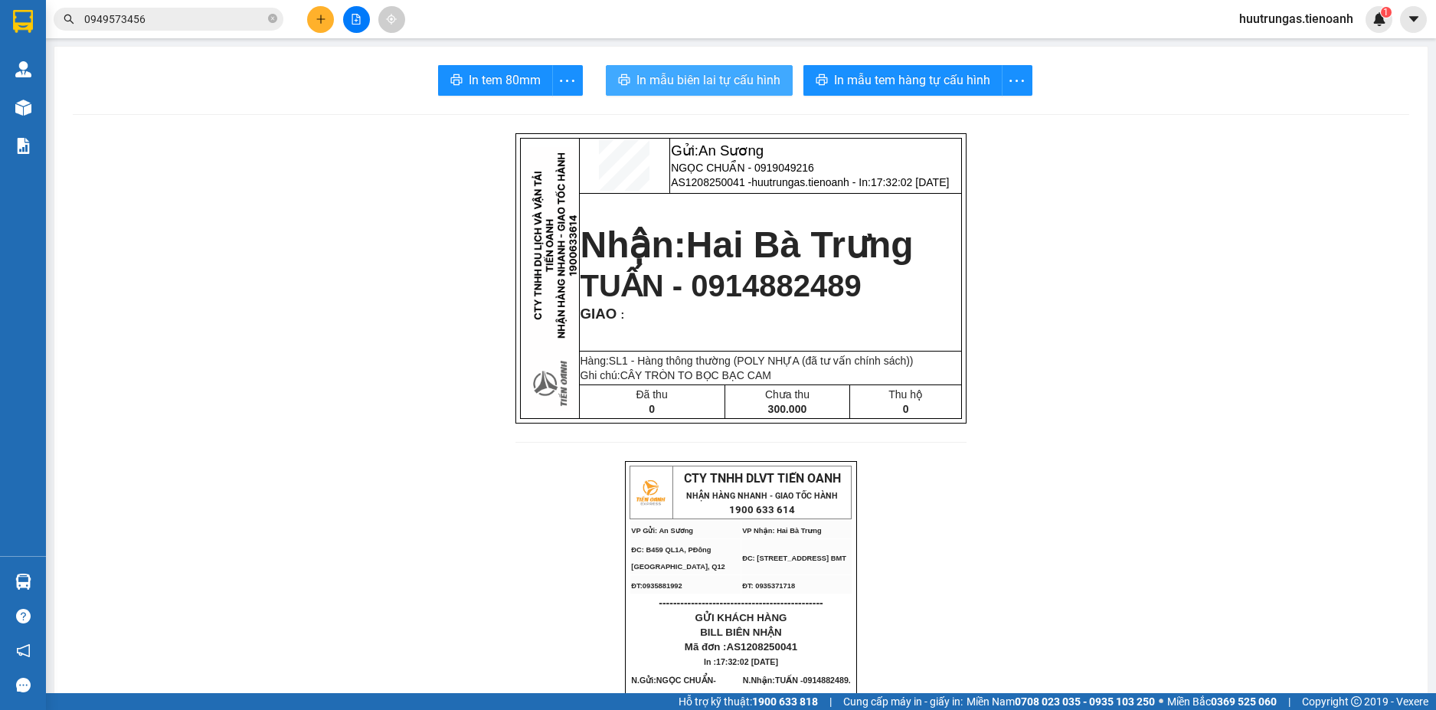
click at [742, 88] on span "In mẫu biên lai tự cấu hình" at bounding box center [709, 79] width 144 height 19
click at [317, 14] on icon "plus" at bounding box center [321, 19] width 11 height 11
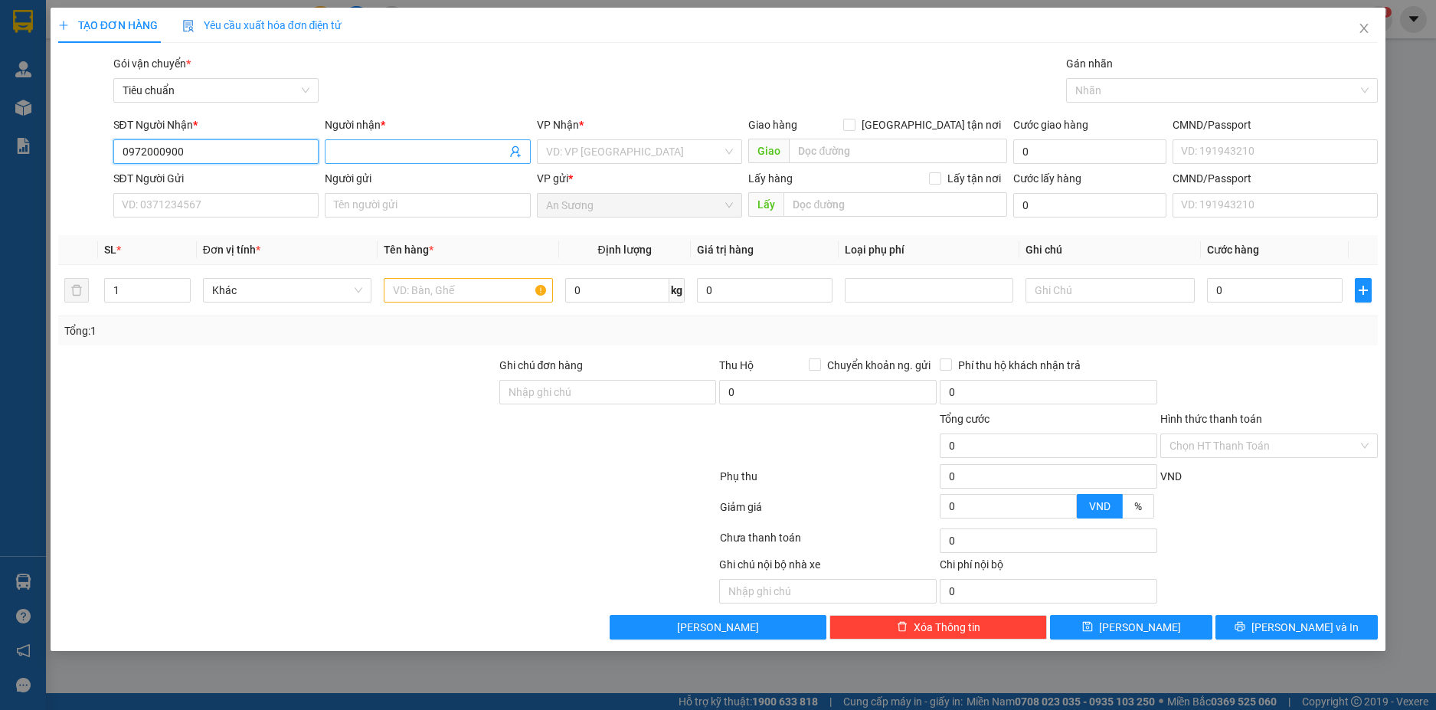
type input "0972000900"
click at [403, 156] on input "Người nhận *" at bounding box center [420, 151] width 172 height 17
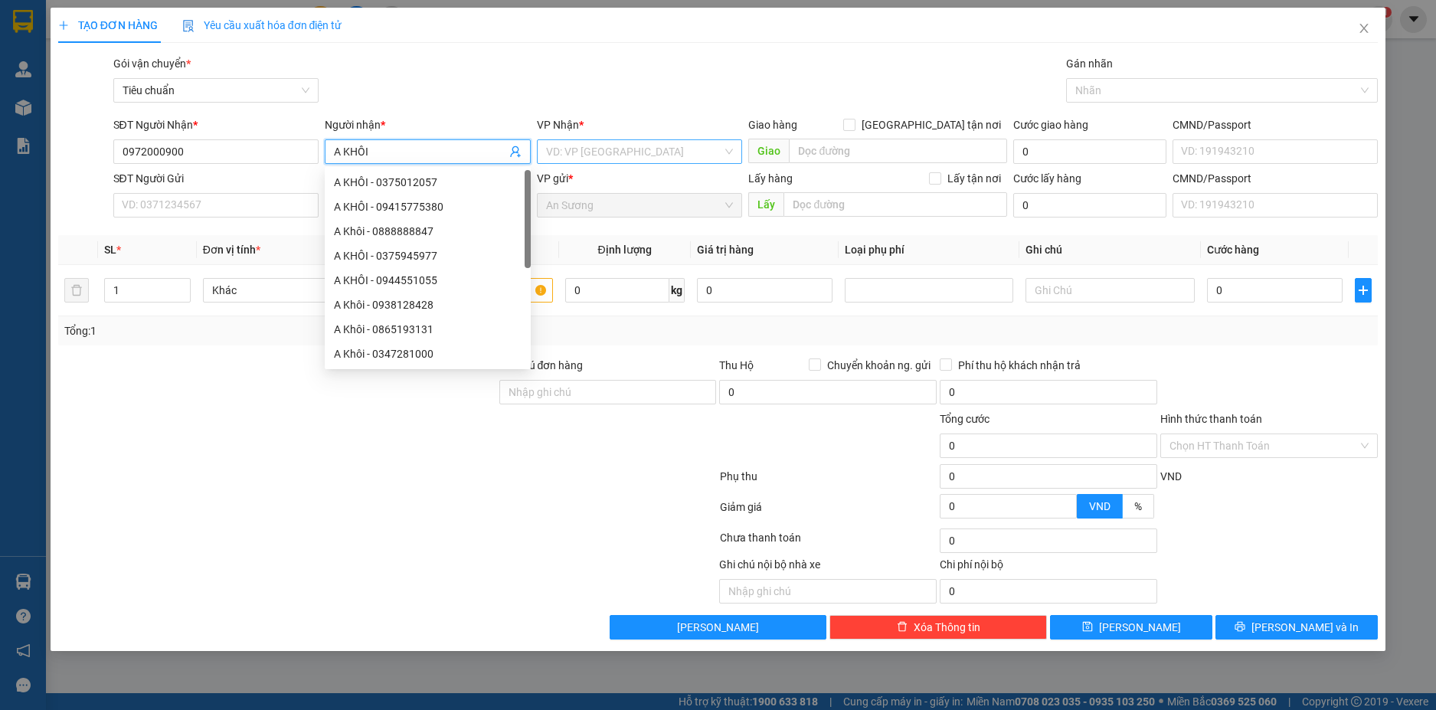
type input "A KHÔI"
click at [664, 152] on input "search" at bounding box center [634, 151] width 177 height 23
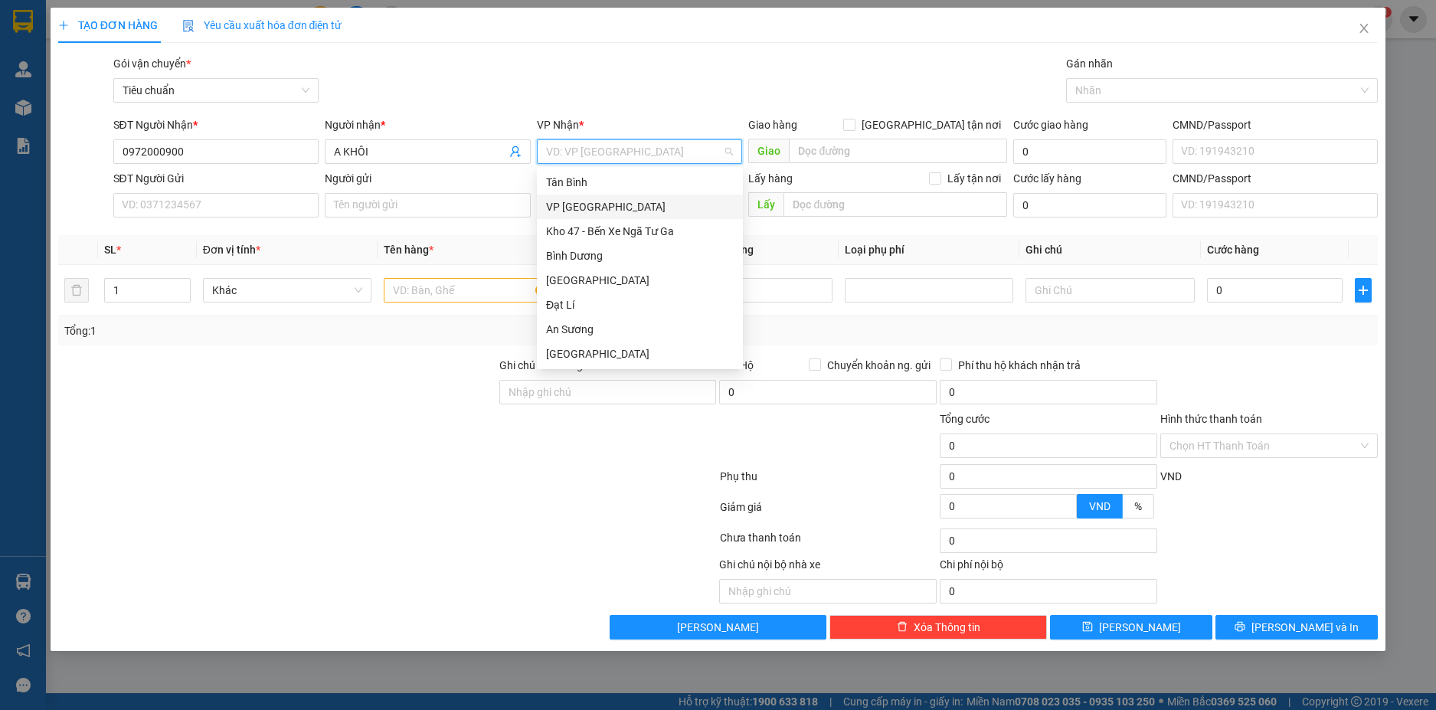
type input "H"
click at [584, 301] on div "Hai Bà Trưng" at bounding box center [640, 304] width 188 height 17
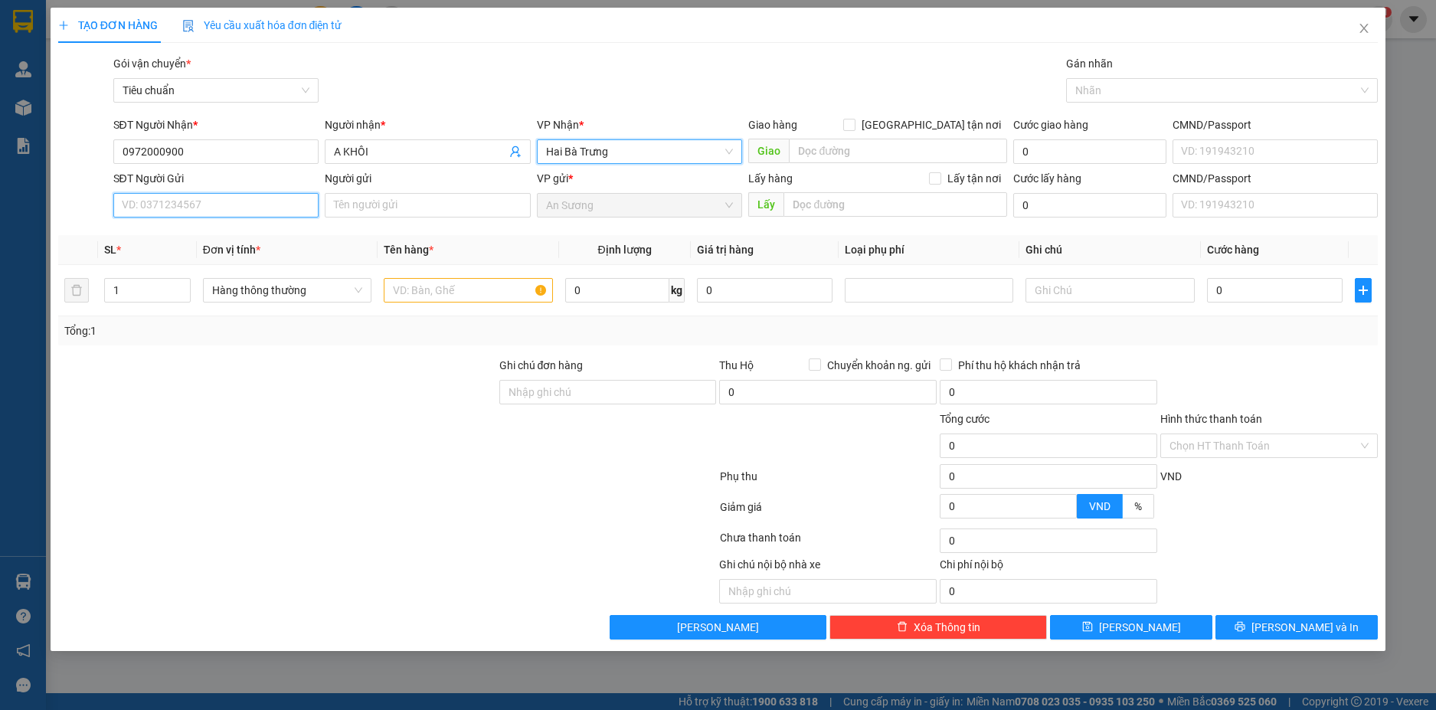
click at [145, 215] on input "SĐT Người Gửi" at bounding box center [216, 205] width 206 height 25
type input "0902727835"
click at [220, 233] on div "0902727835 - C QUÍ" at bounding box center [217, 236] width 188 height 17
type input "C QUÍ"
type input "160.000"
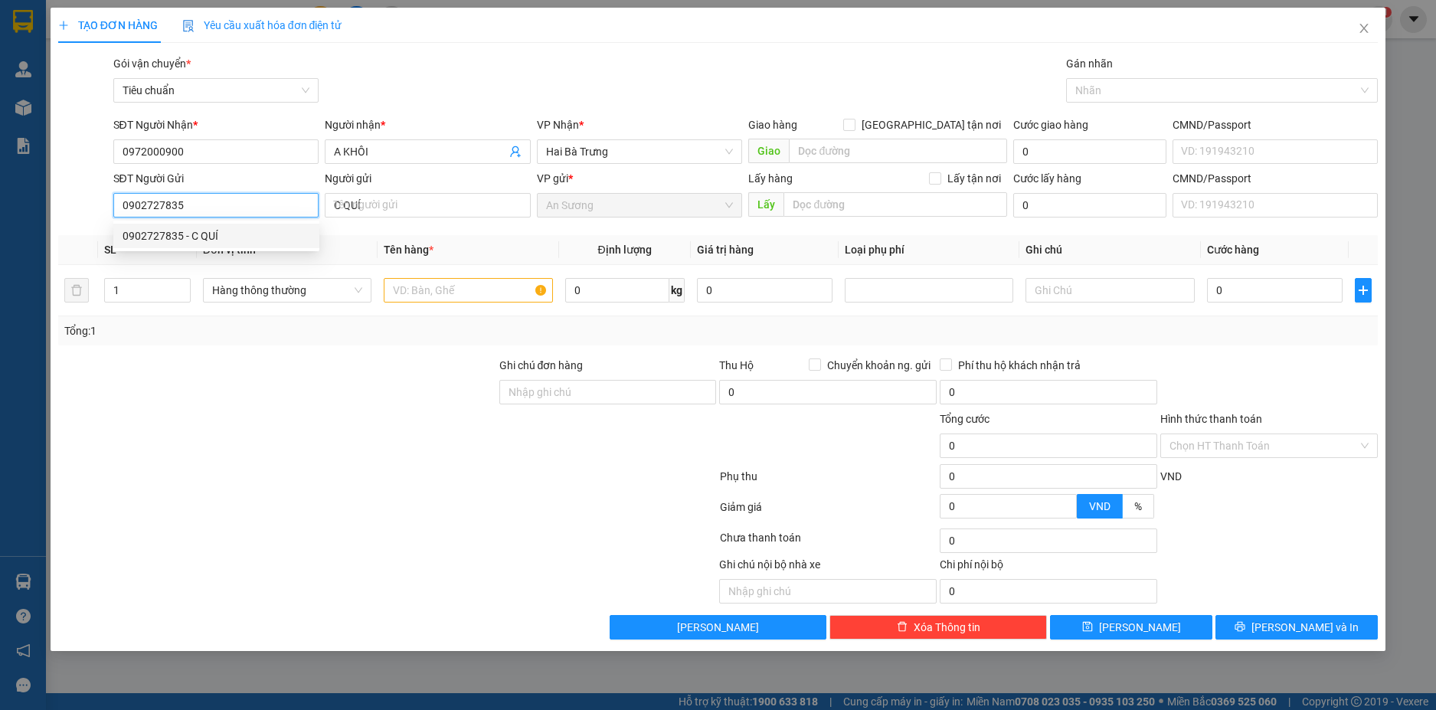
type input "160.000"
type input "0902727835"
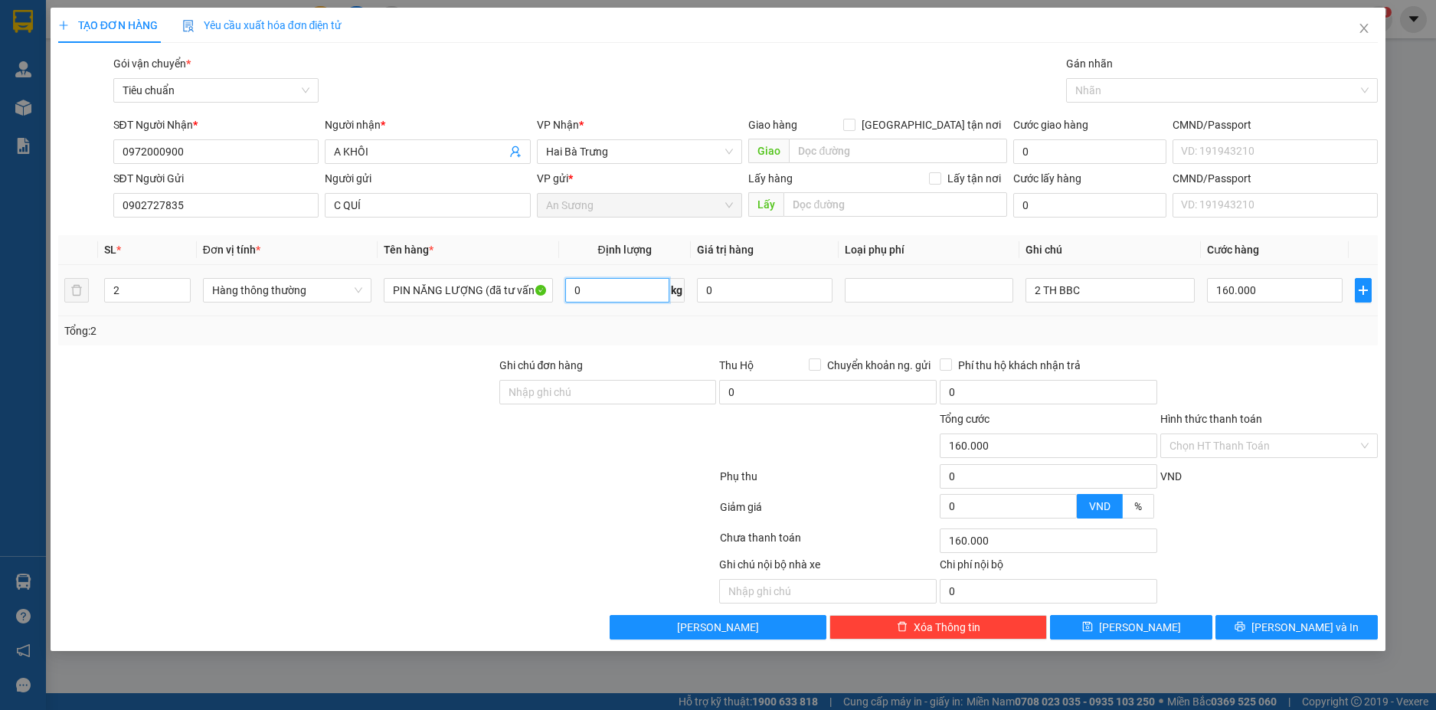
click at [618, 293] on input "0" at bounding box center [617, 290] width 104 height 25
click at [650, 335] on div "Tổng: 2" at bounding box center [718, 331] width 1309 height 17
type input "37"
type input "80.000"
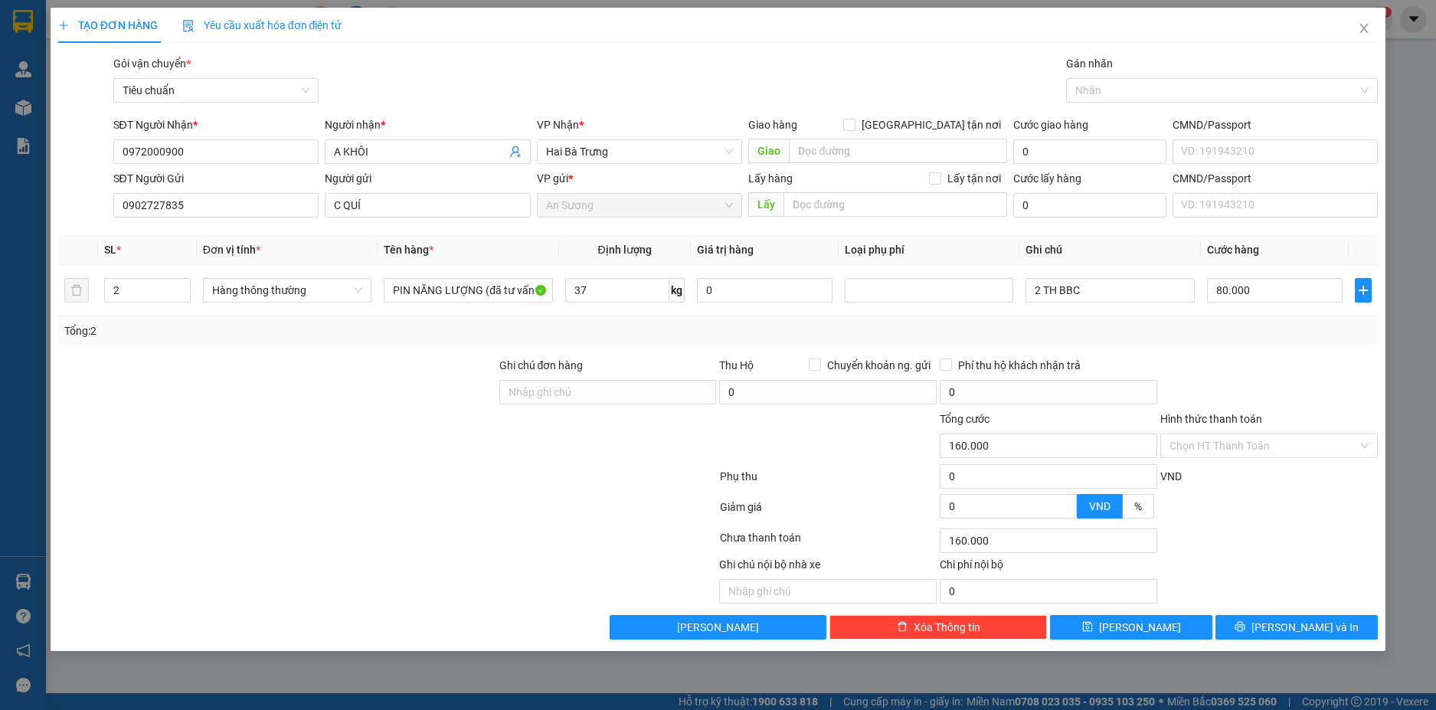
type input "80.000"
click at [1252, 289] on input "80.000" at bounding box center [1275, 290] width 136 height 25
type input "8"
type input "80"
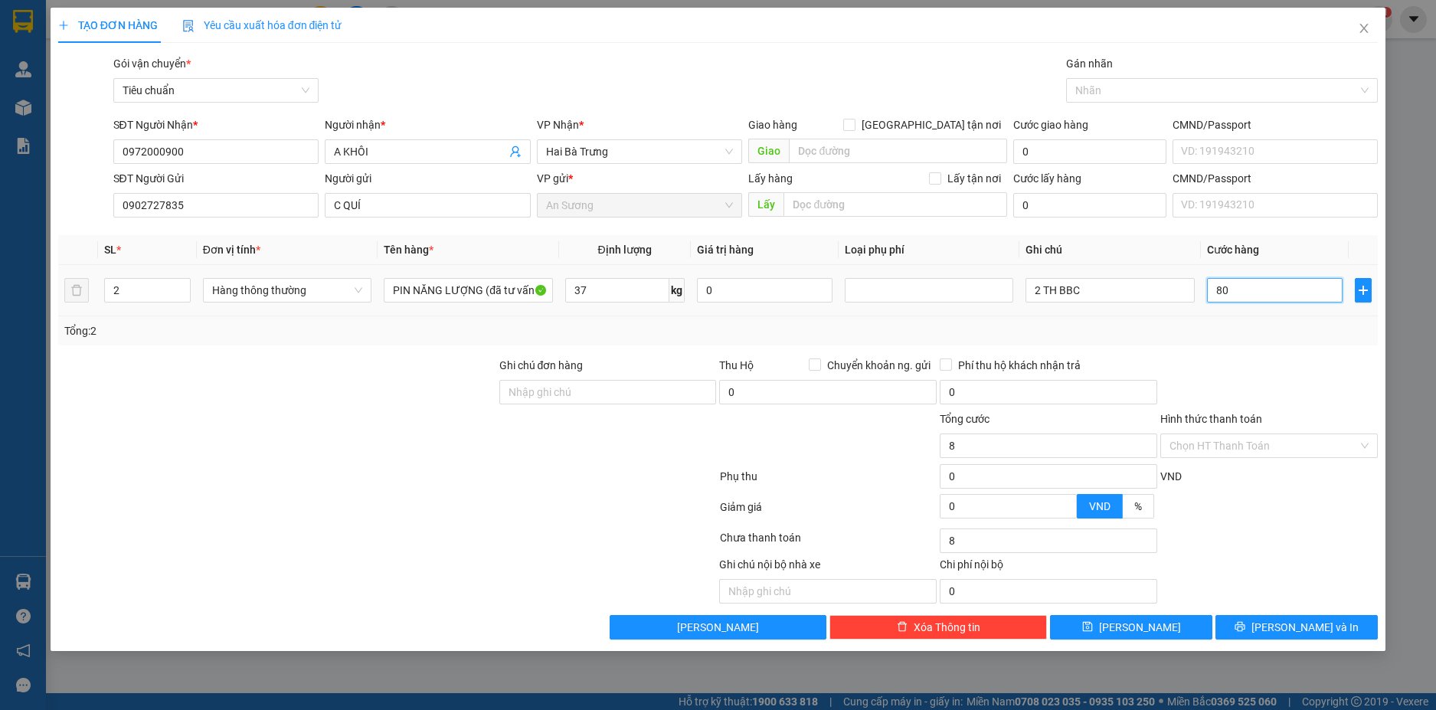
type input "80"
type input "0"
type input "80*2"
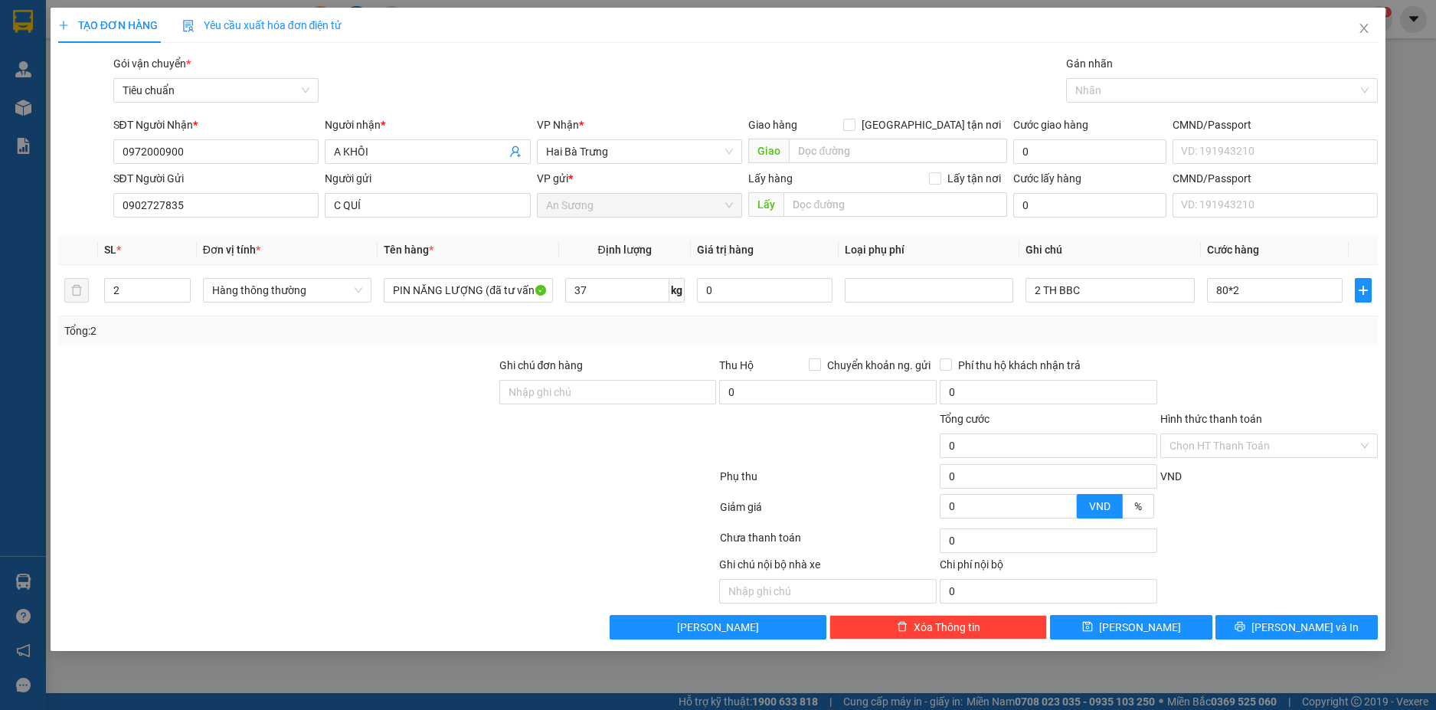
type input "160.000"
click at [1286, 368] on div at bounding box center [1269, 384] width 221 height 54
click at [1337, 630] on button "[PERSON_NAME] và In" at bounding box center [1297, 627] width 162 height 25
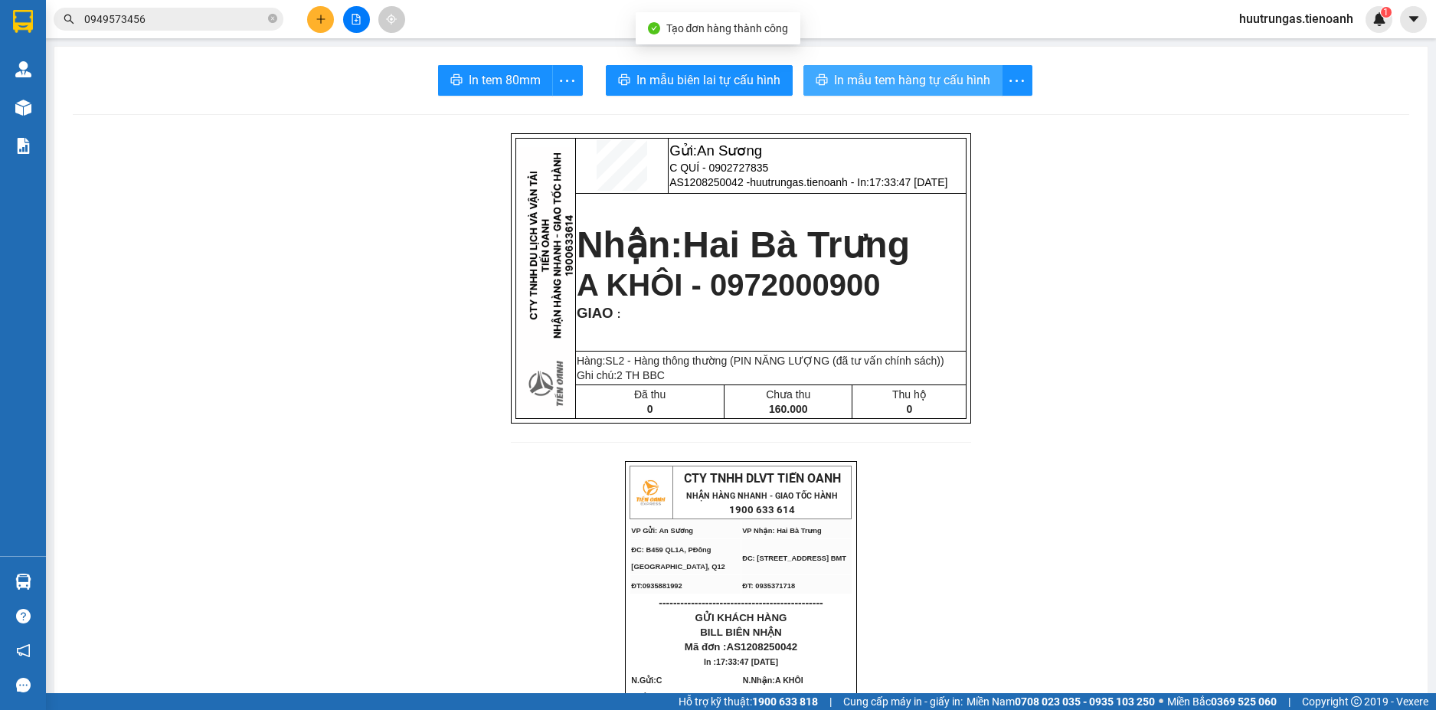
click at [903, 78] on span "In mẫu tem hàng tự cấu hình" at bounding box center [912, 79] width 156 height 19
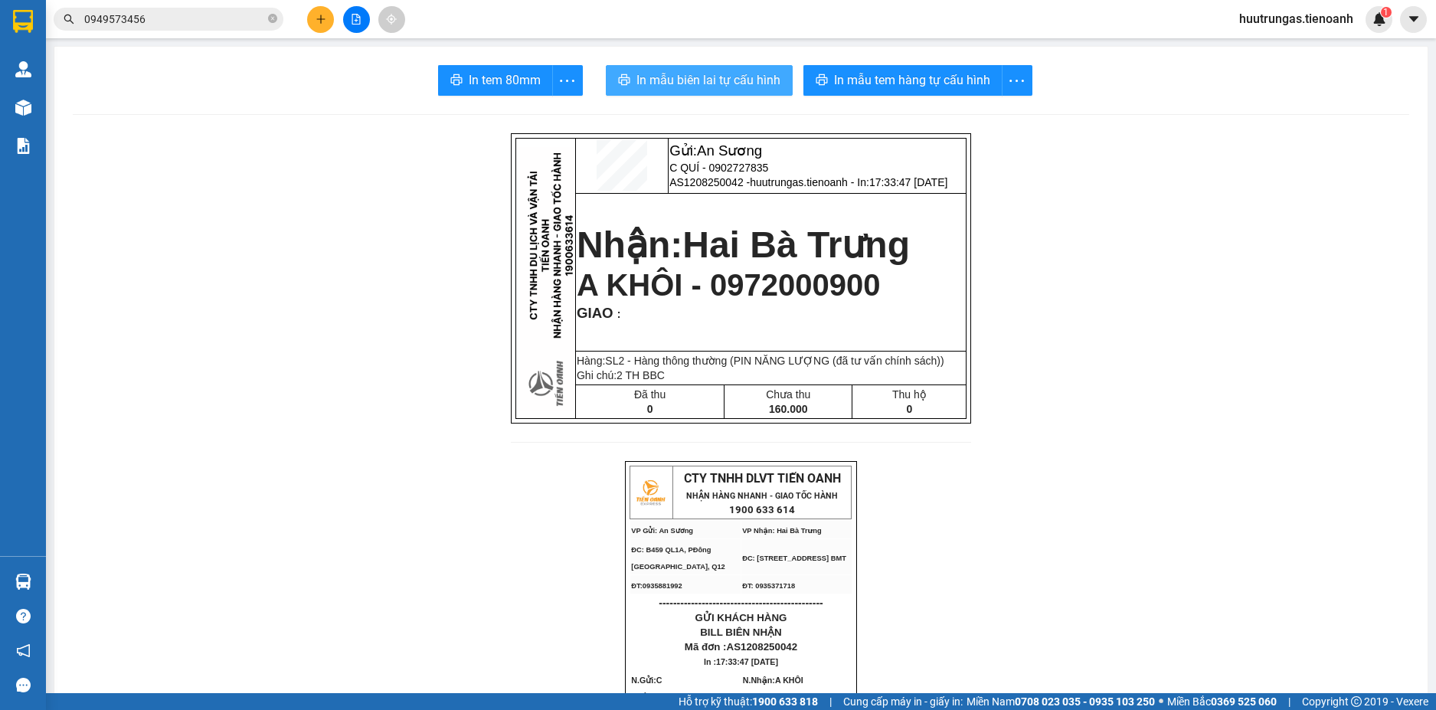
click at [670, 76] on span "In mẫu biên lai tự cấu hình" at bounding box center [709, 79] width 144 height 19
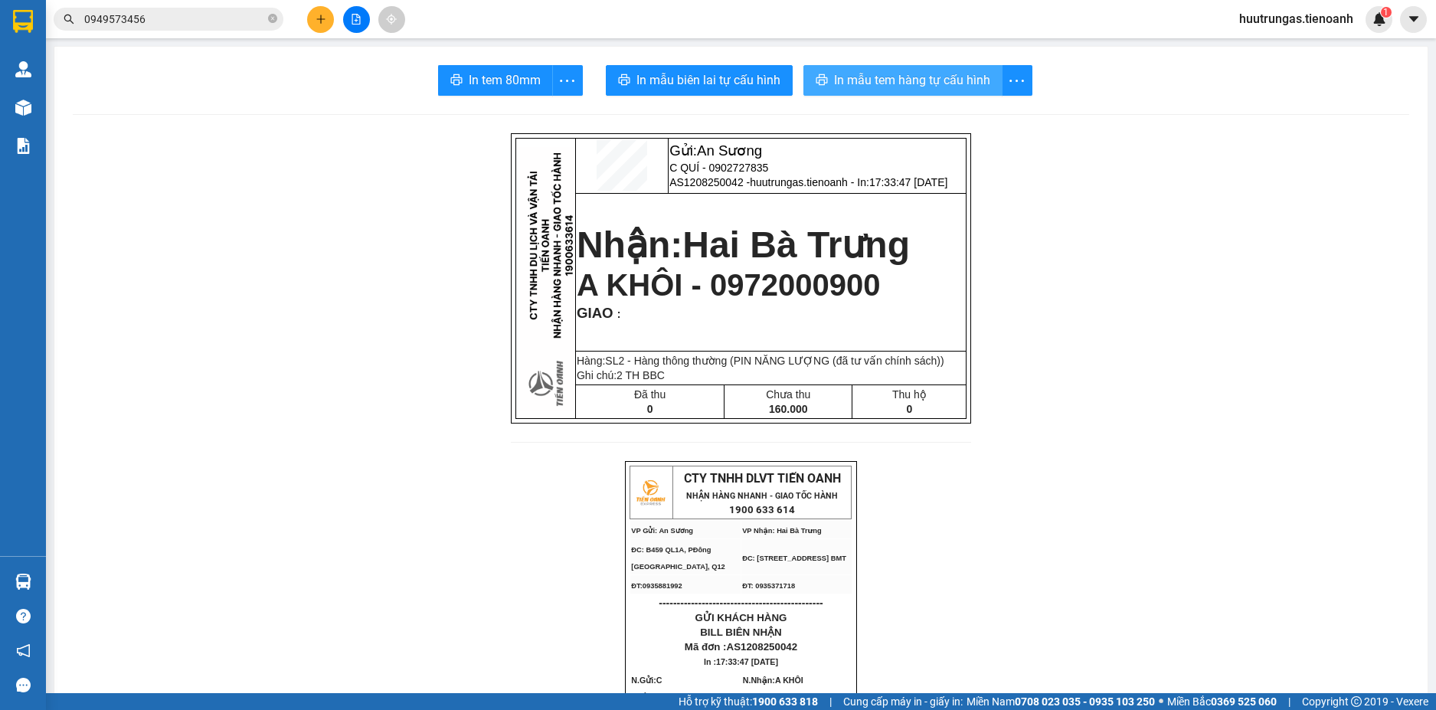
click at [955, 93] on button "In mẫu tem hàng tự cấu hình" at bounding box center [903, 80] width 199 height 31
click at [940, 172] on p "C QUÍ - 0902727835" at bounding box center [818, 168] width 296 height 12
click at [318, 30] on button at bounding box center [320, 19] width 27 height 27
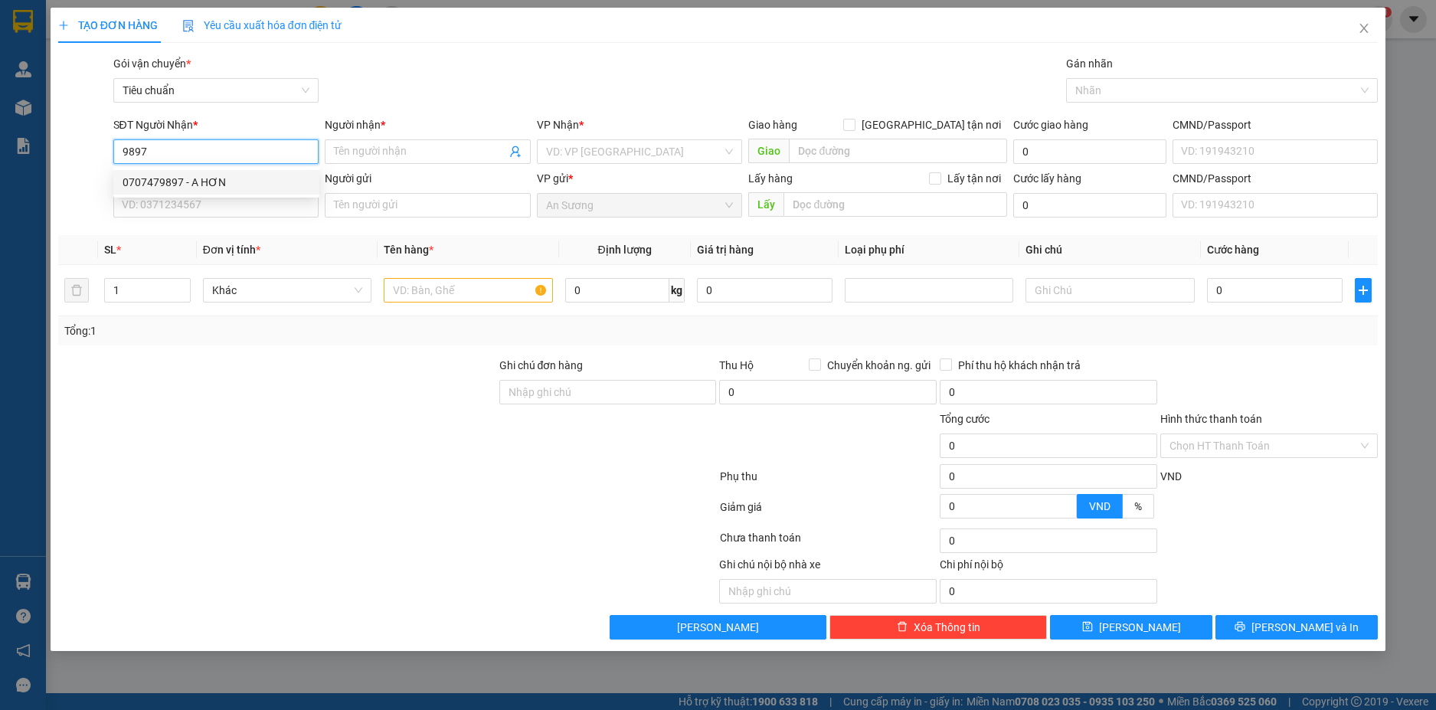
click at [229, 185] on div "0707479897 - A HƠN" at bounding box center [217, 182] width 188 height 17
type input "0707479897"
type input "A HƠN"
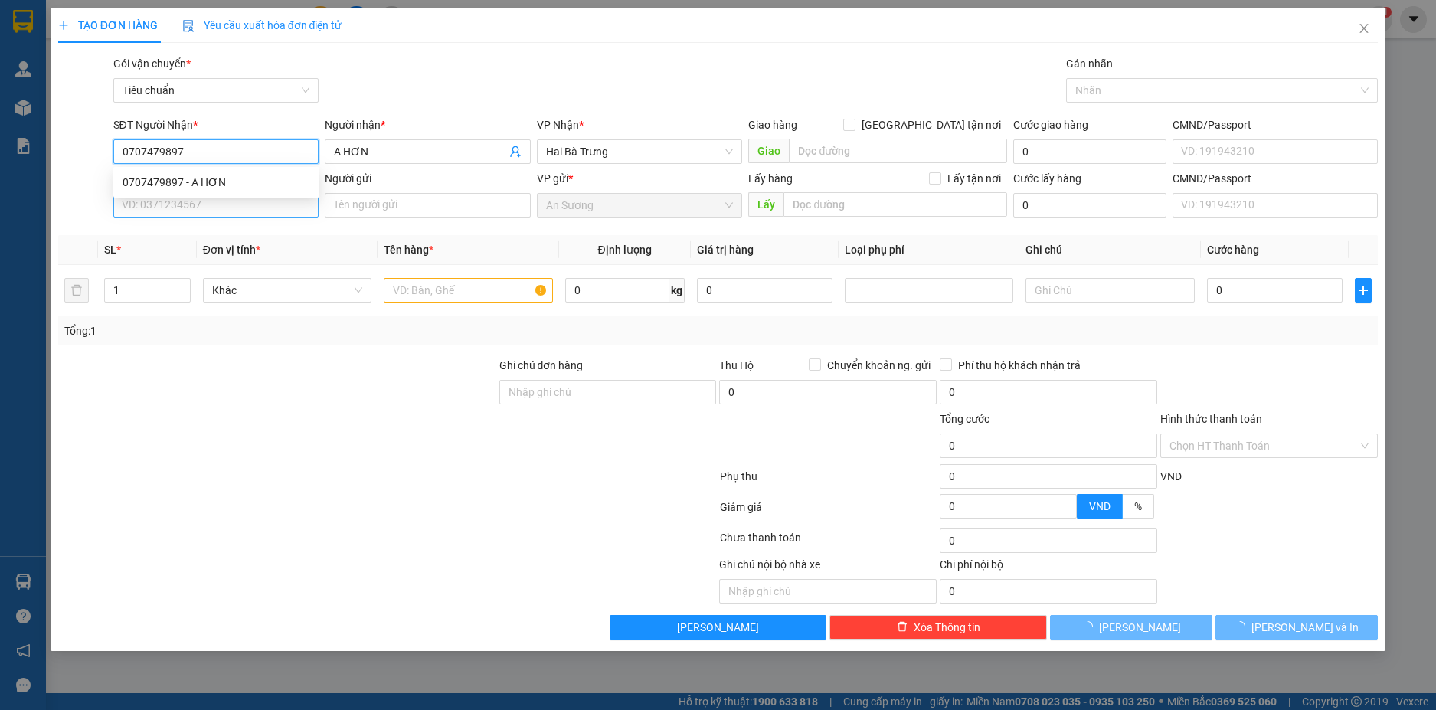
type input "30.000"
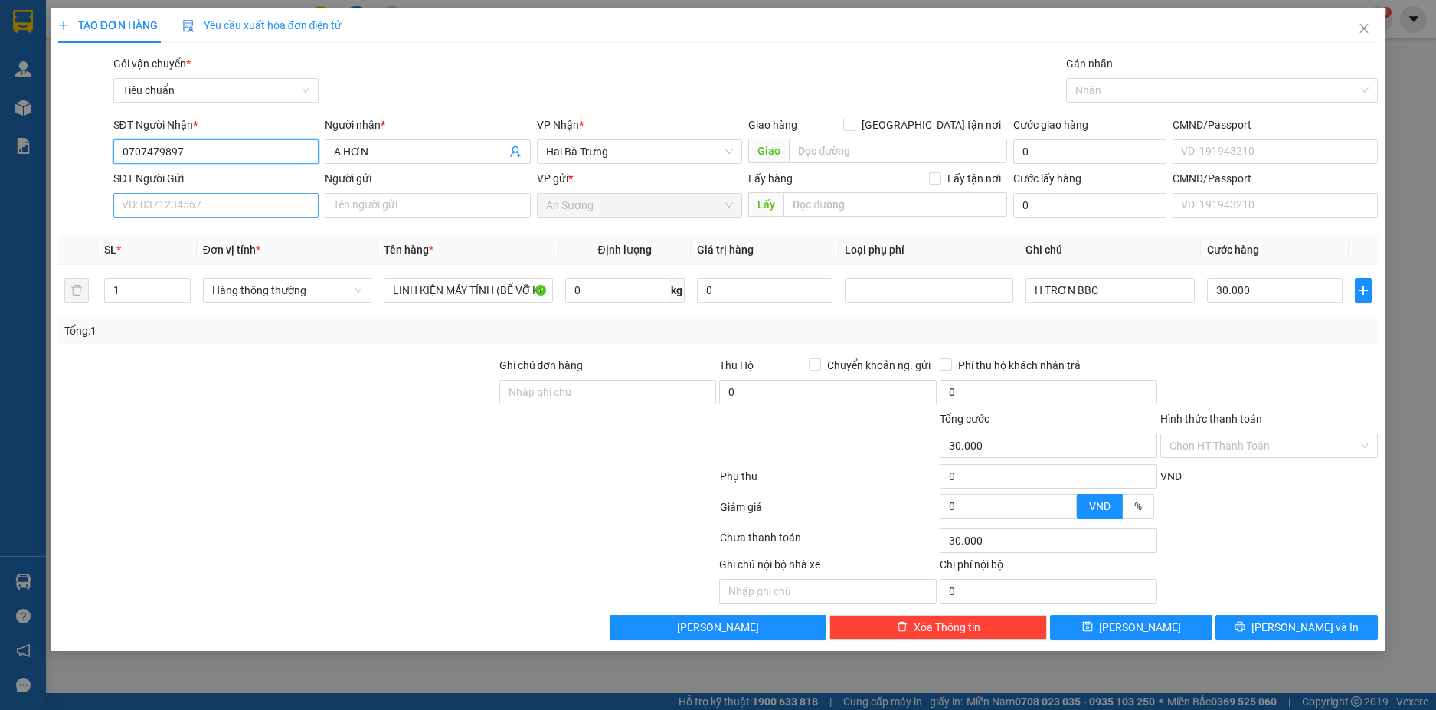
type input "0707479897"
click at [284, 212] on input "SĐT Người Gửi" at bounding box center [216, 205] width 206 height 25
click at [262, 240] on div "0399510385 - A Cường" at bounding box center [217, 236] width 188 height 17
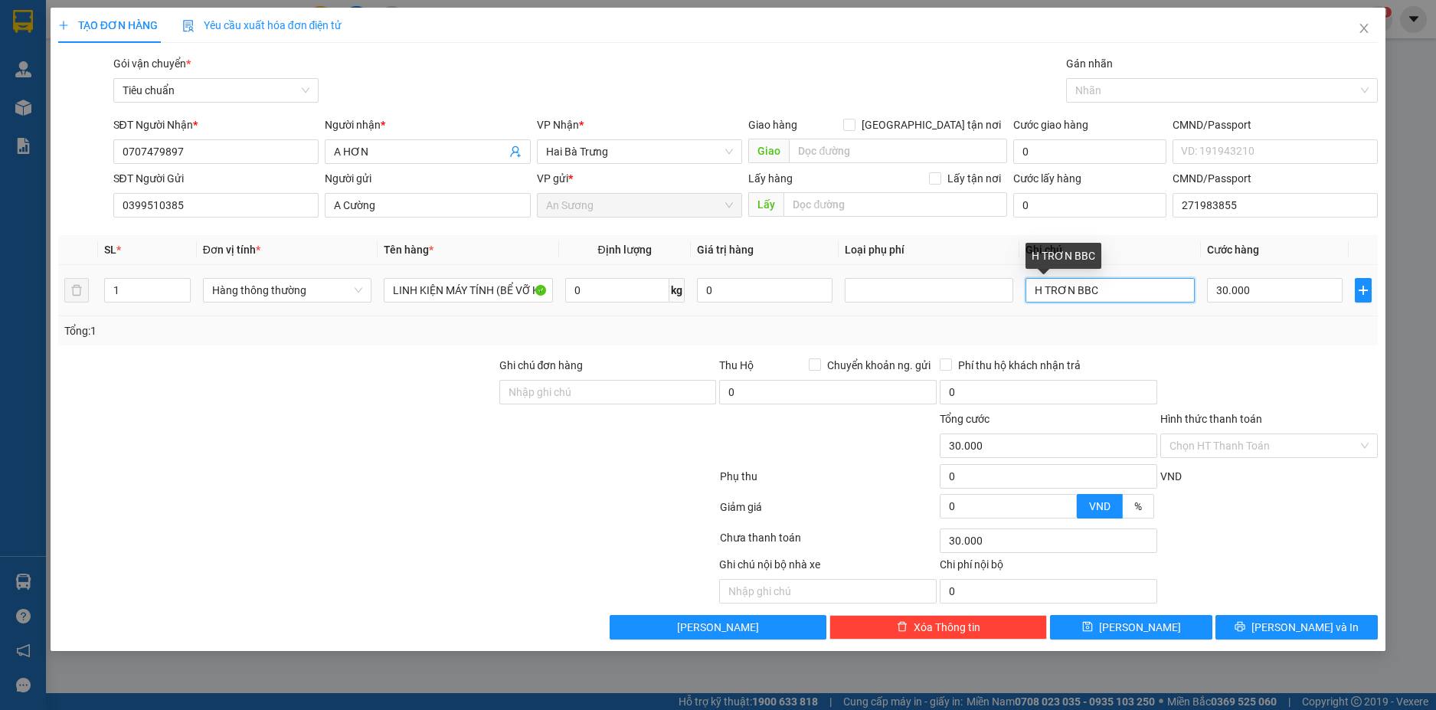
click at [1106, 290] on input "H TRƠN BBC" at bounding box center [1110, 290] width 169 height 25
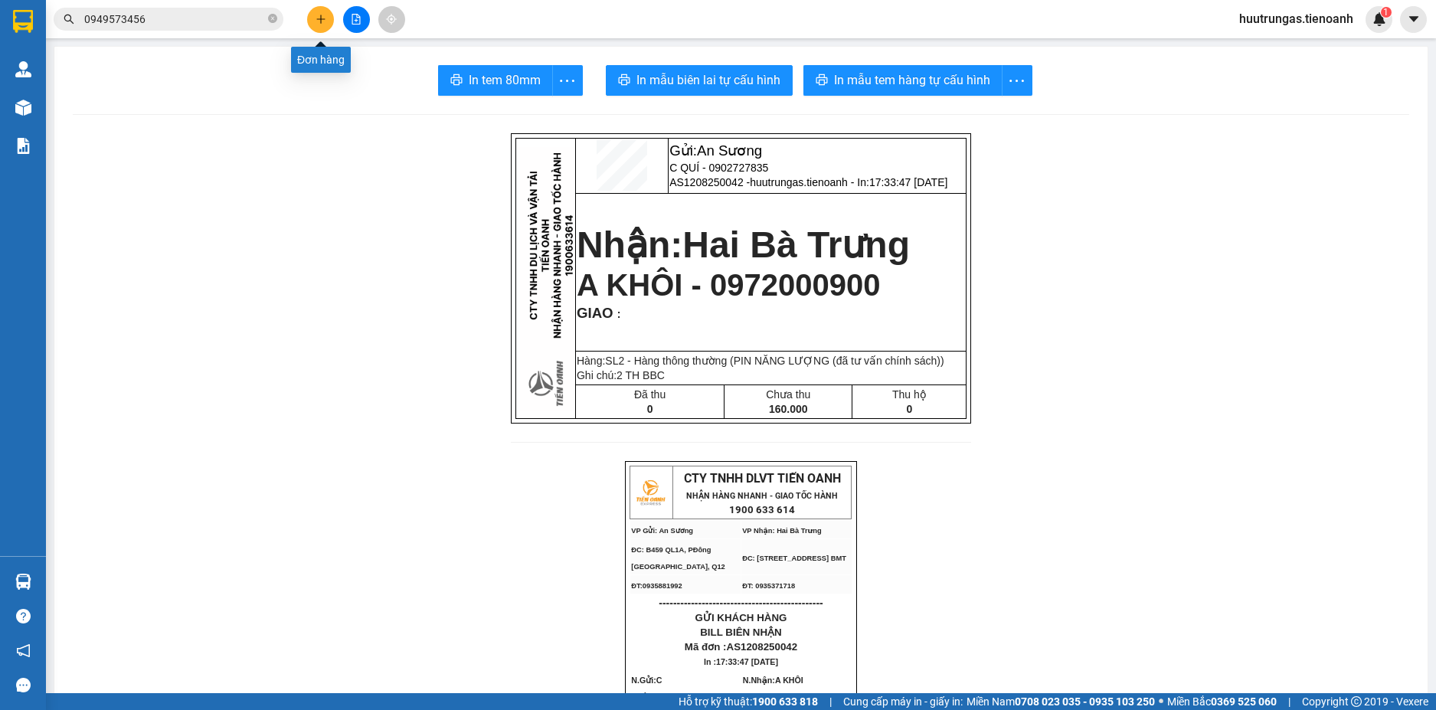
click at [319, 22] on icon "plus" at bounding box center [321, 19] width 11 height 11
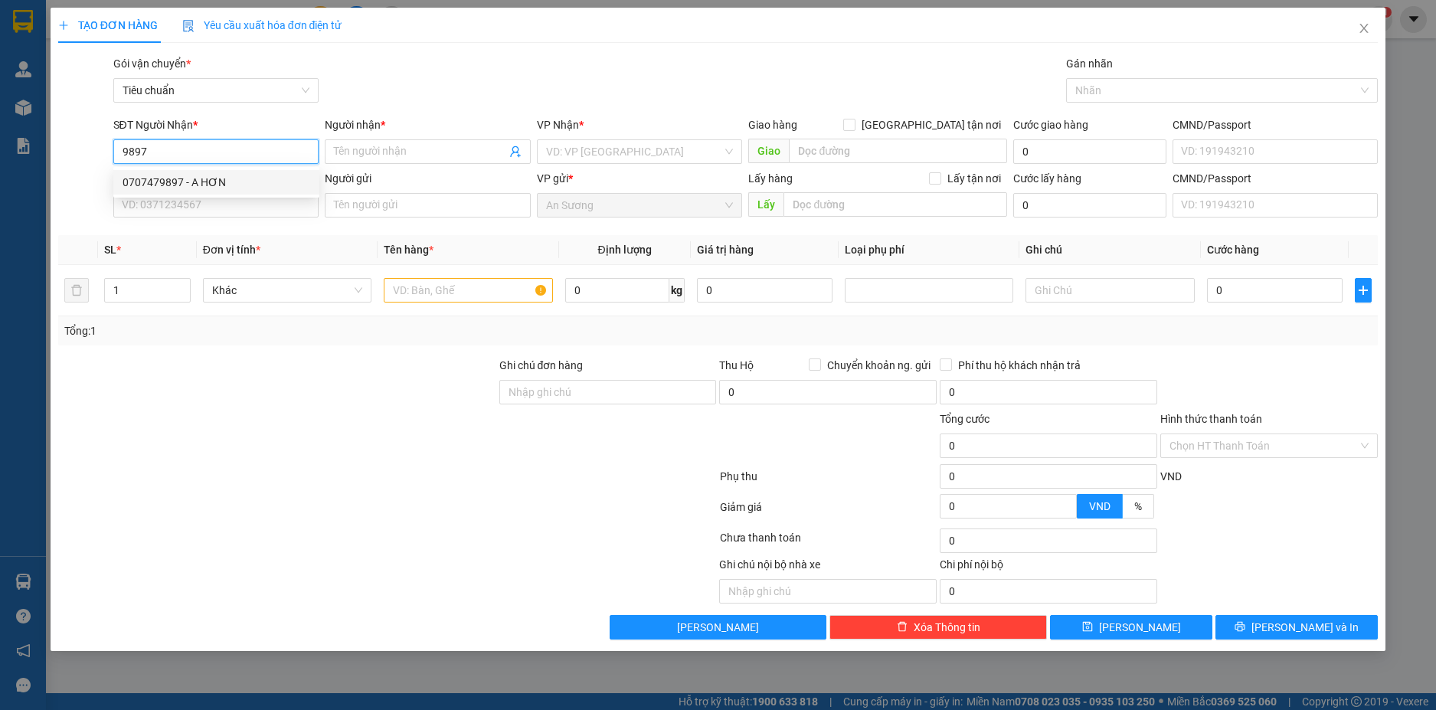
click at [214, 179] on div "0707479897 - A HƠN" at bounding box center [217, 182] width 188 height 17
type input "0707479897"
type input "A HƠN"
type input "30.000"
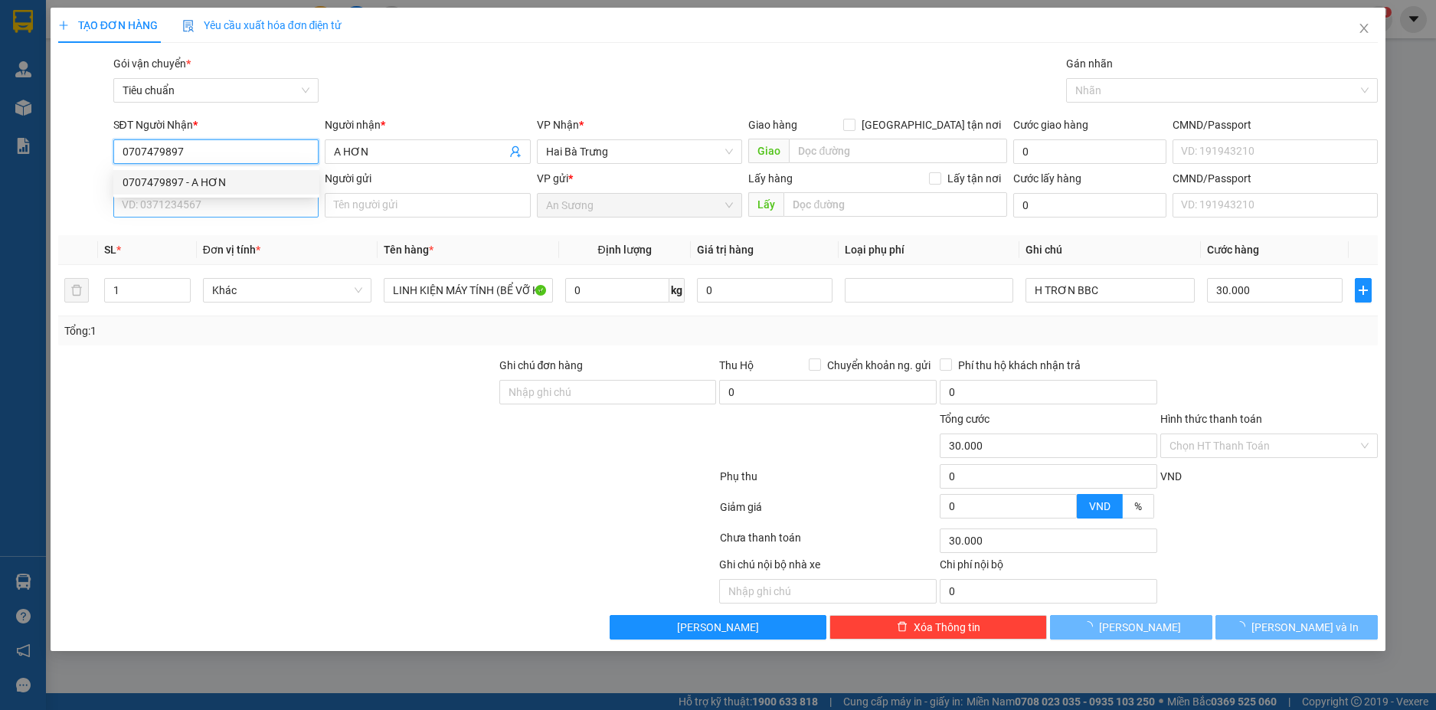
type input "0707479897"
click at [239, 203] on input "SĐT Người Gửi" at bounding box center [216, 205] width 206 height 25
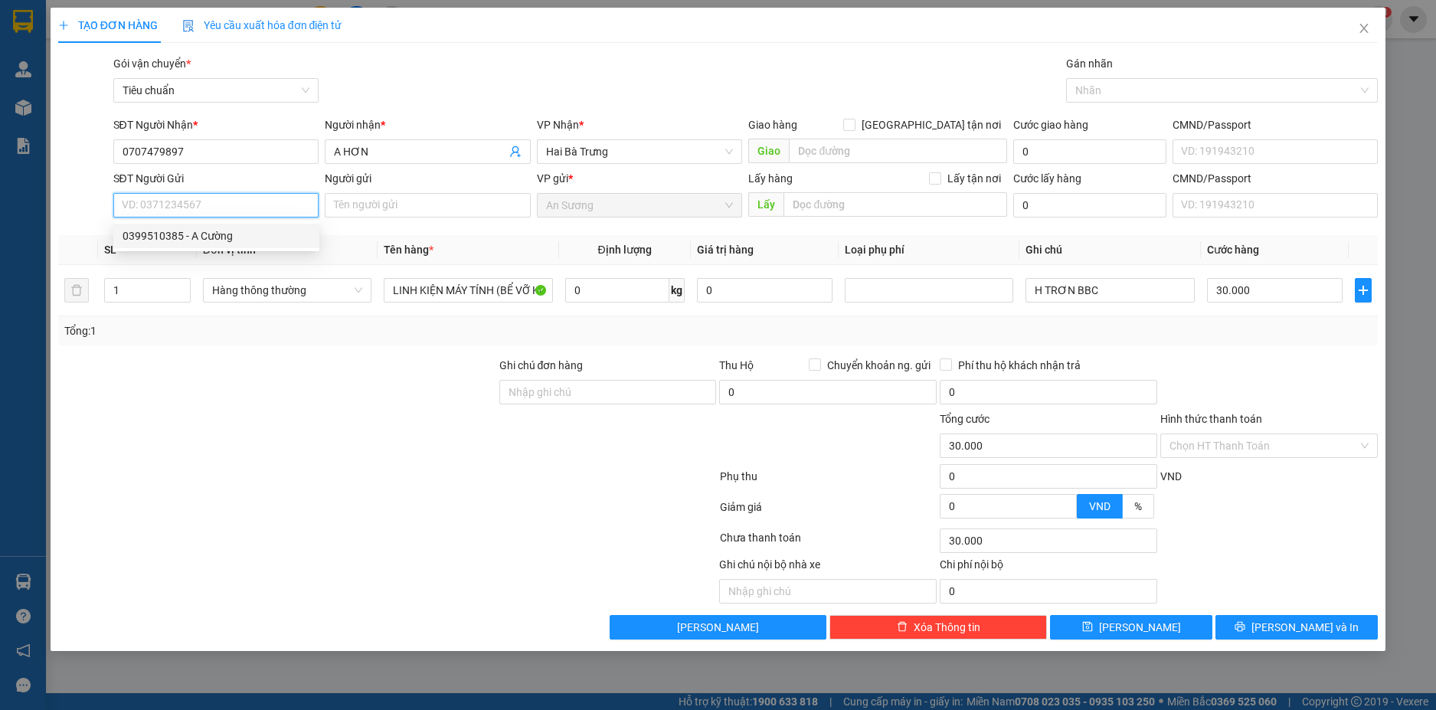
click at [240, 234] on div "0399510385 - A Cường" at bounding box center [217, 236] width 188 height 17
type input "0399510385"
type input "A Cường"
type input "271983855"
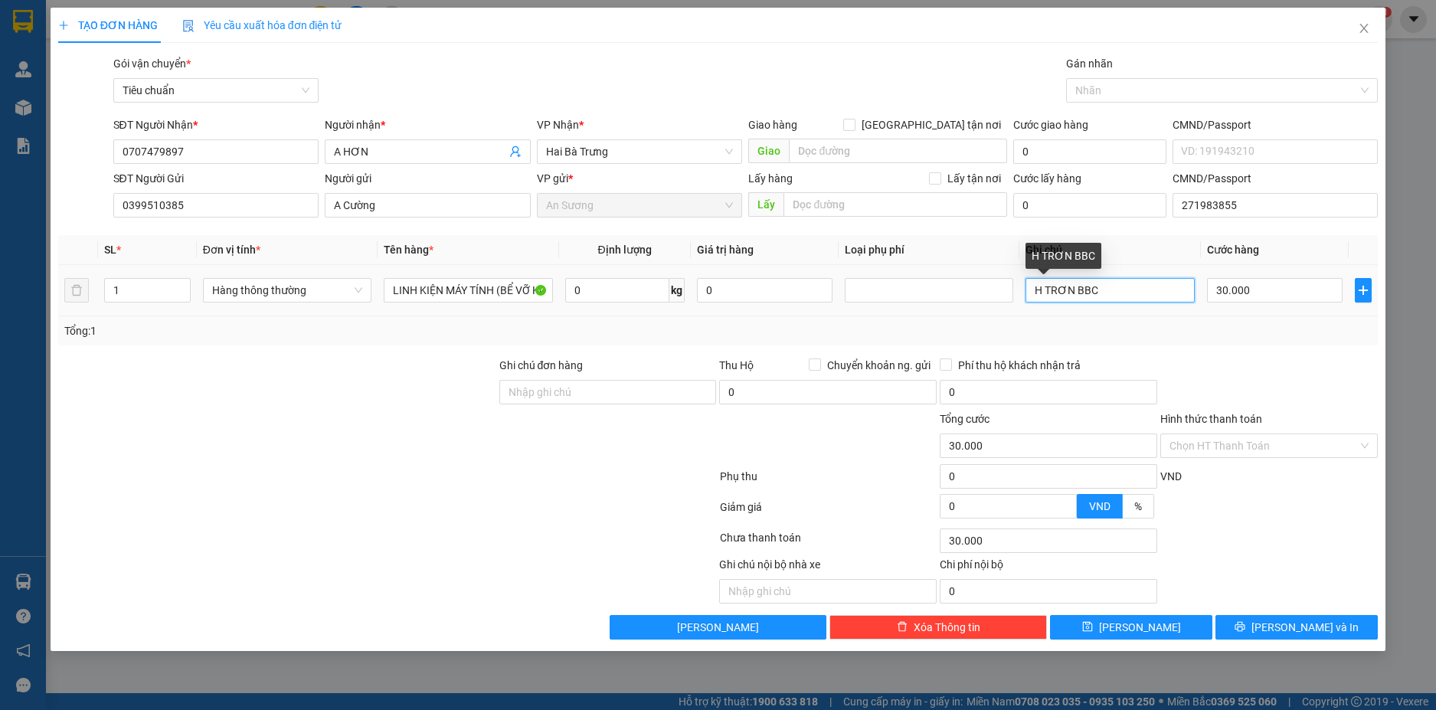
click at [1119, 290] on input "H TRƠN BBC" at bounding box center [1110, 290] width 169 height 25
type input "H BỌC MÚT BKDV"
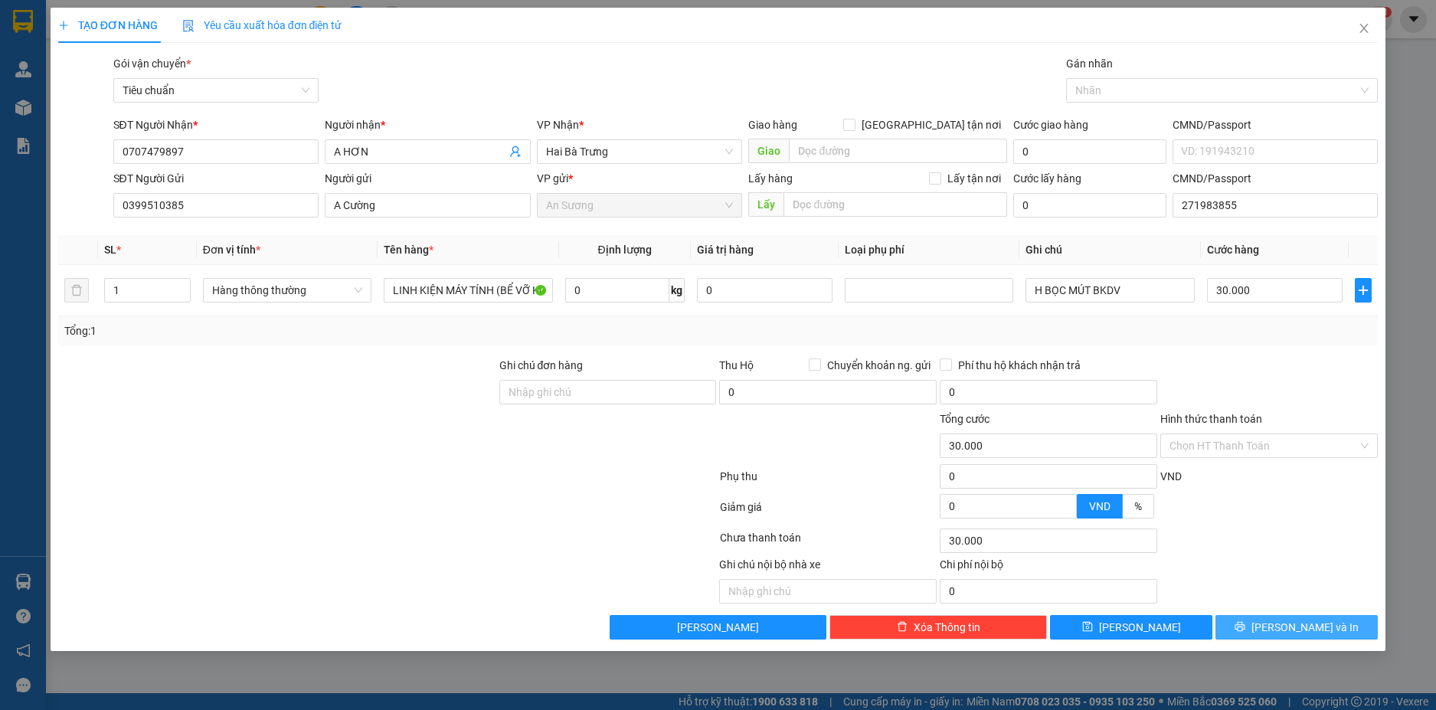
click at [1285, 627] on span "[PERSON_NAME] và In" at bounding box center [1305, 627] width 107 height 17
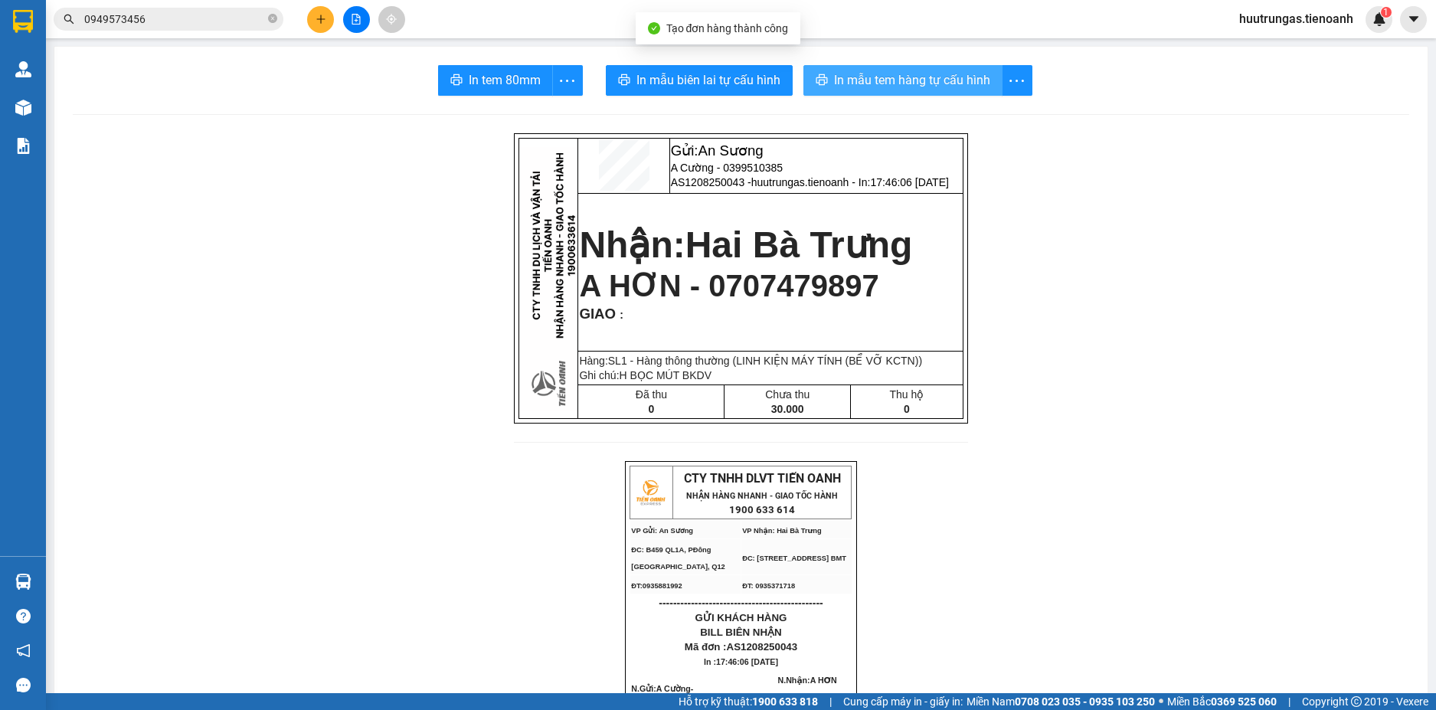
click at [857, 80] on span "In mẫu tem hàng tự cấu hình" at bounding box center [912, 79] width 156 height 19
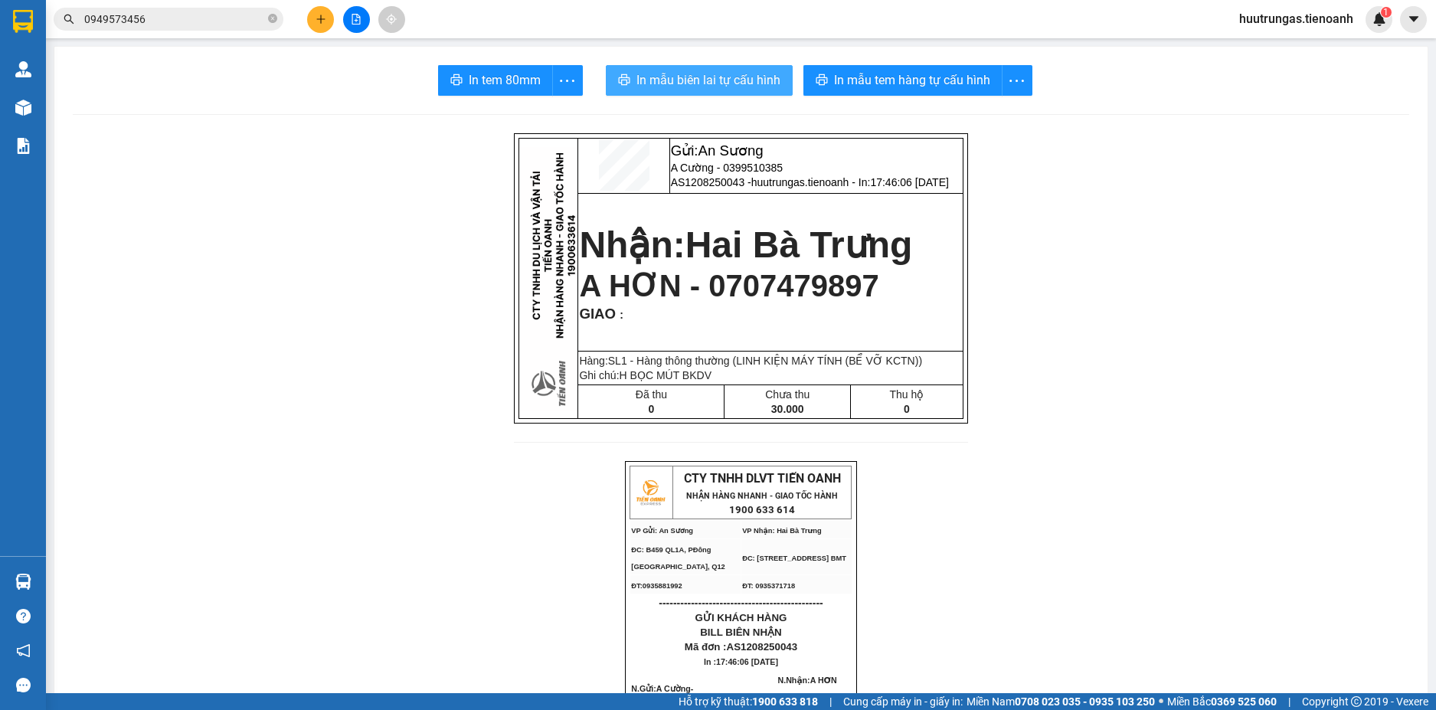
click at [668, 81] on span "In mẫu biên lai tự cấu hình" at bounding box center [709, 79] width 144 height 19
click at [326, 18] on button at bounding box center [320, 19] width 27 height 27
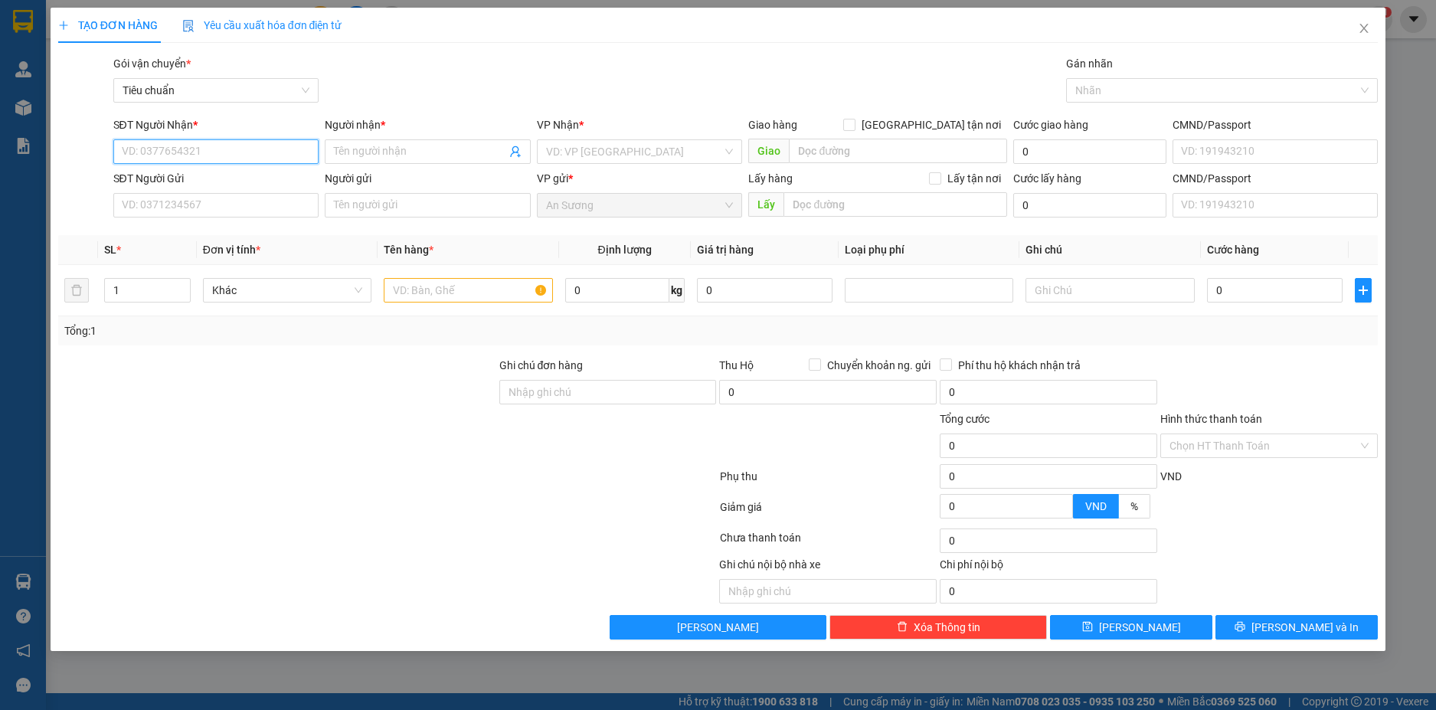
click at [263, 153] on input "SĐT Người Nhận *" at bounding box center [216, 151] width 206 height 25
type input "9"
type input "0984553969"
click at [254, 178] on div "0984553969 - A THUẬN" at bounding box center [217, 182] width 188 height 17
type input "A THUẬN"
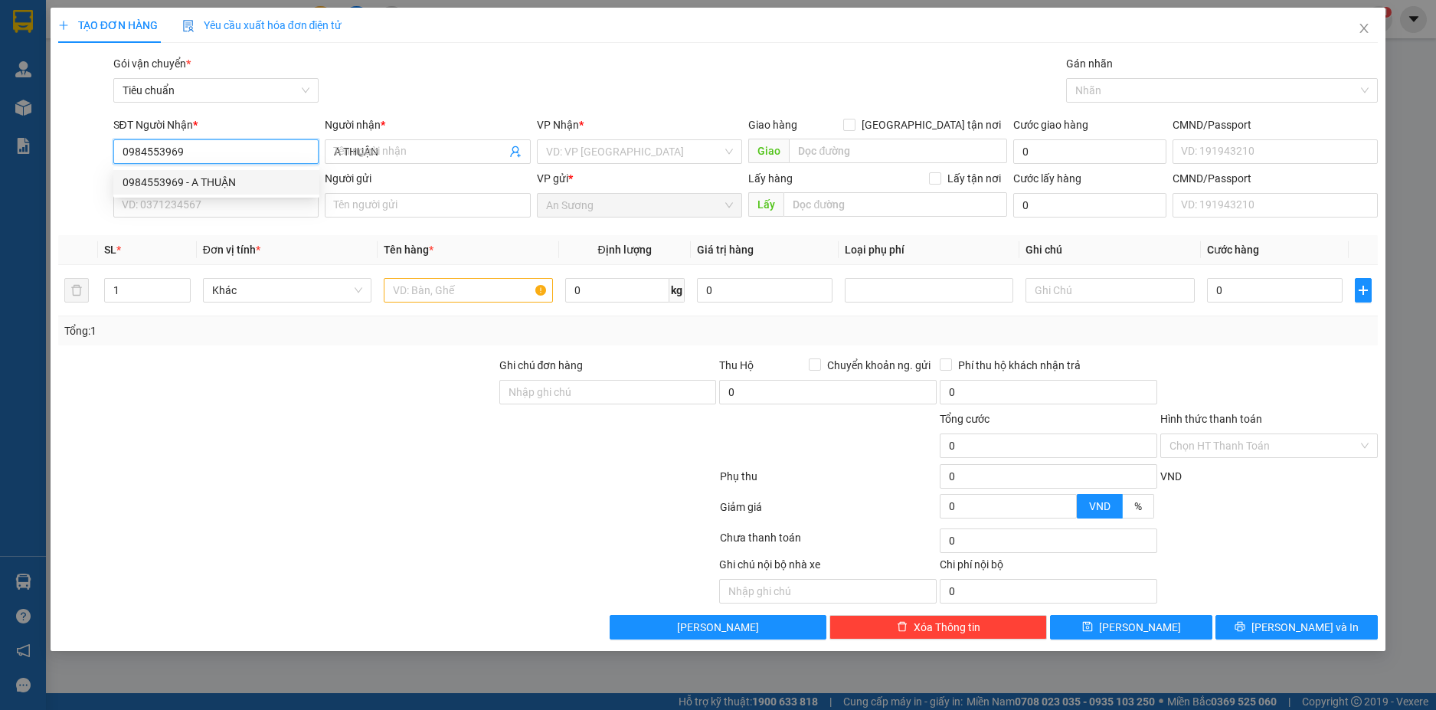
type input "40.000"
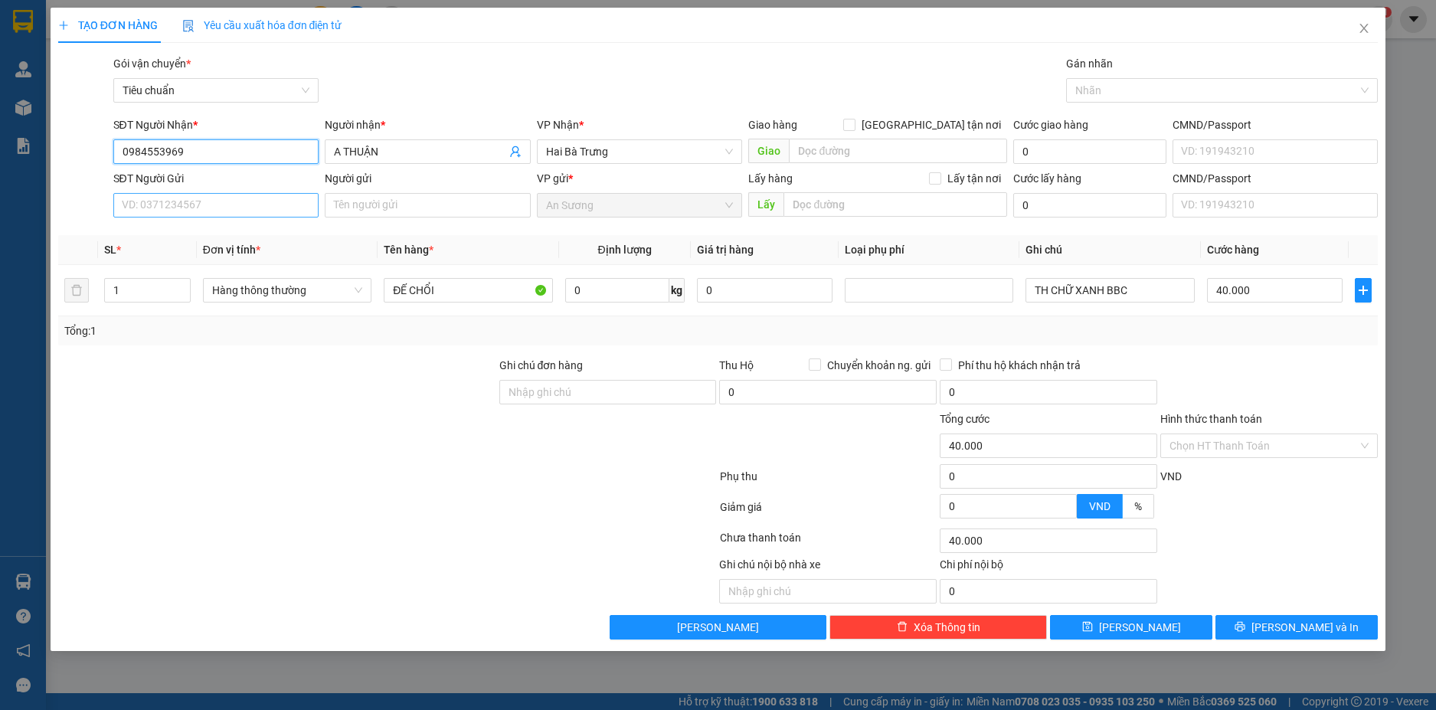
type input "0984553969"
click at [280, 205] on input "SĐT Người Gửi" at bounding box center [216, 205] width 206 height 25
click at [265, 236] on div "0915275068 - A TRƯỜNG" at bounding box center [217, 236] width 188 height 17
type input "0915275068"
type input "A TRƯỜNG"
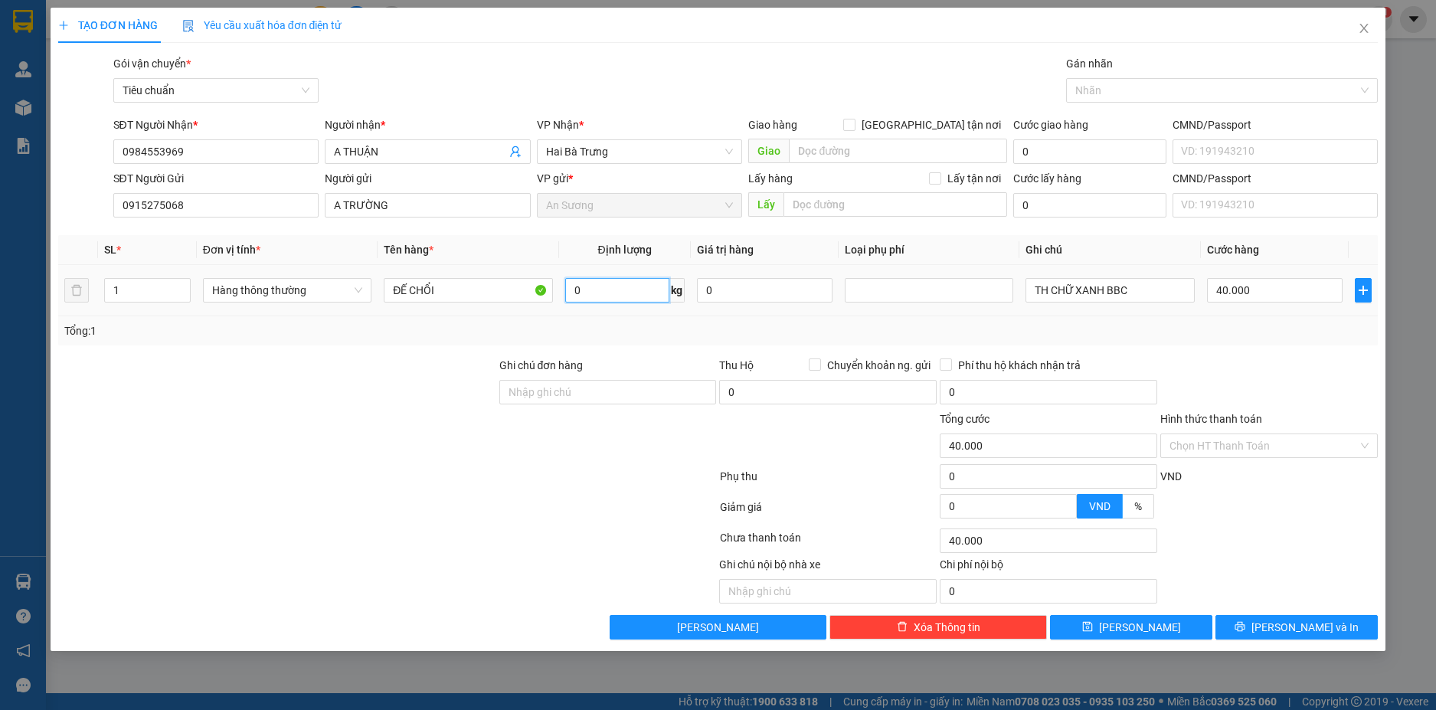
click at [627, 294] on input "0" at bounding box center [617, 290] width 104 height 25
type input "11"
click at [1168, 342] on div "Tổng: 1" at bounding box center [718, 330] width 1321 height 29
type input "50.000"
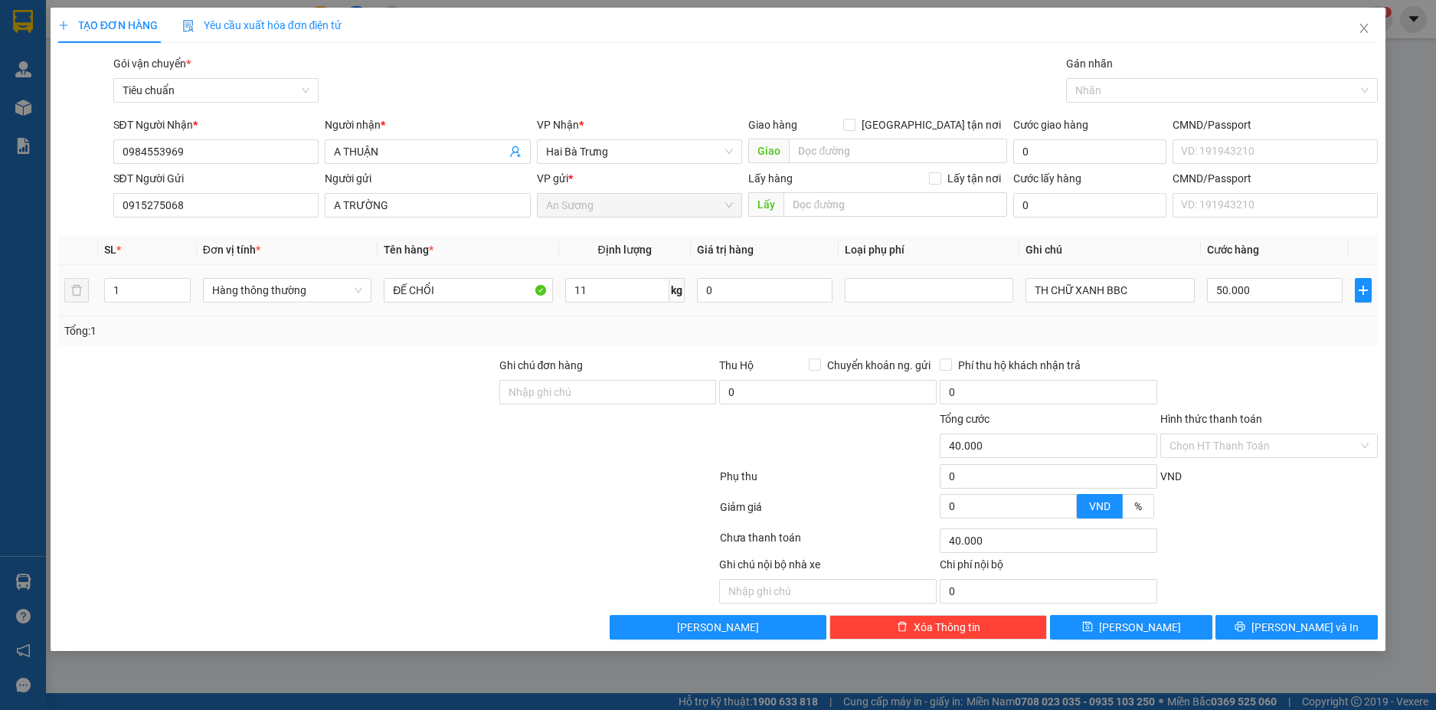
type input "50.000"
click at [1150, 287] on input "TH CHỮ XANH BBC" at bounding box center [1110, 290] width 169 height 25
type input "T"
type input "CỤC TRẮNG B"
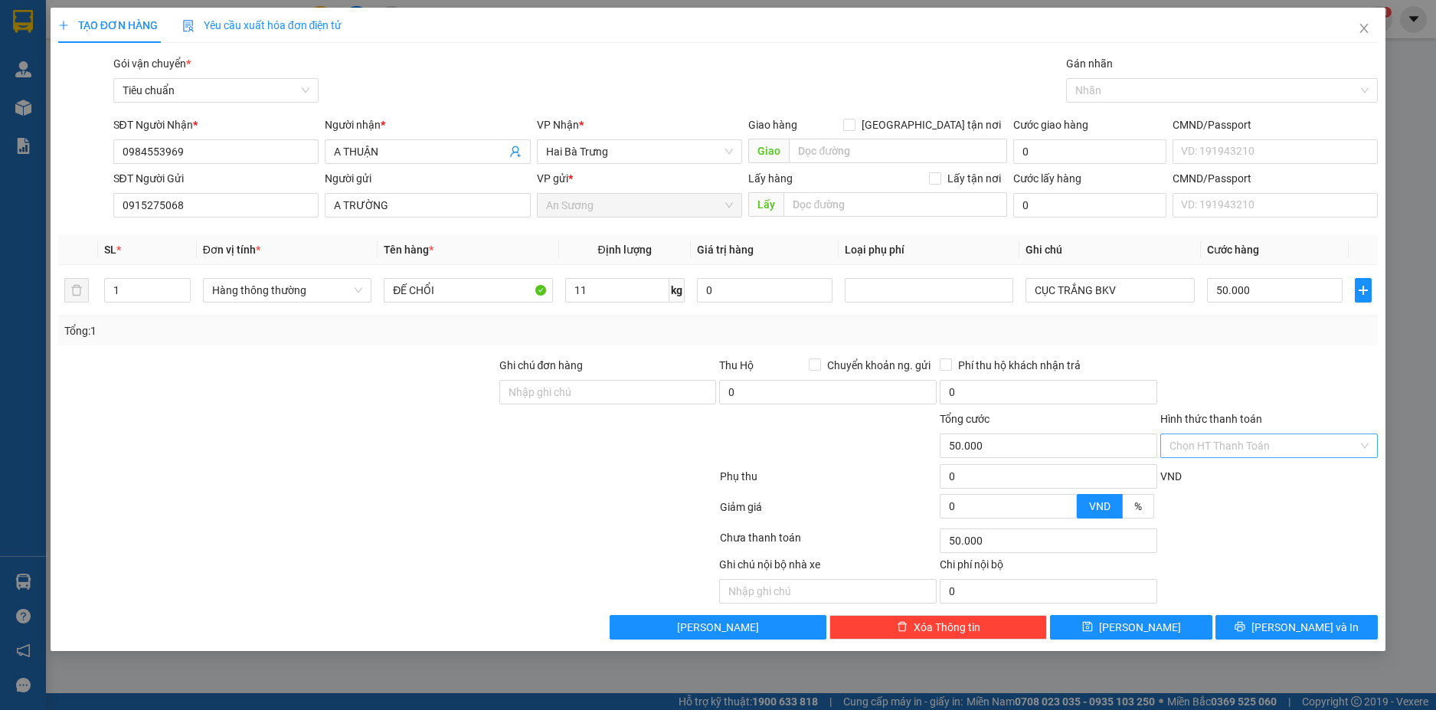
click at [1232, 436] on input "Hình thức thanh toán" at bounding box center [1264, 445] width 188 height 23
click at [1230, 475] on div "Tại văn phòng" at bounding box center [1269, 476] width 199 height 17
click at [1299, 627] on span "[PERSON_NAME] và In" at bounding box center [1305, 627] width 107 height 17
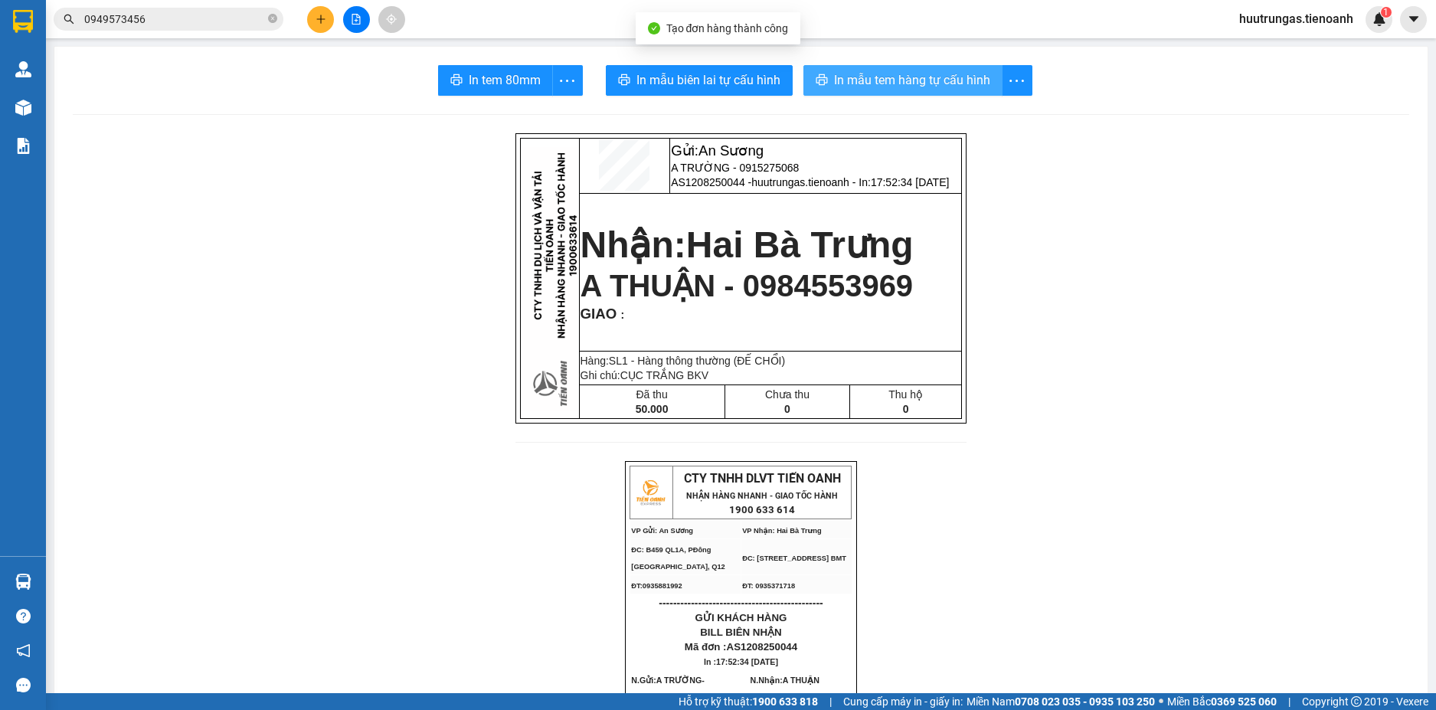
click at [913, 68] on button "In mẫu tem hàng tự cấu hình" at bounding box center [903, 80] width 199 height 31
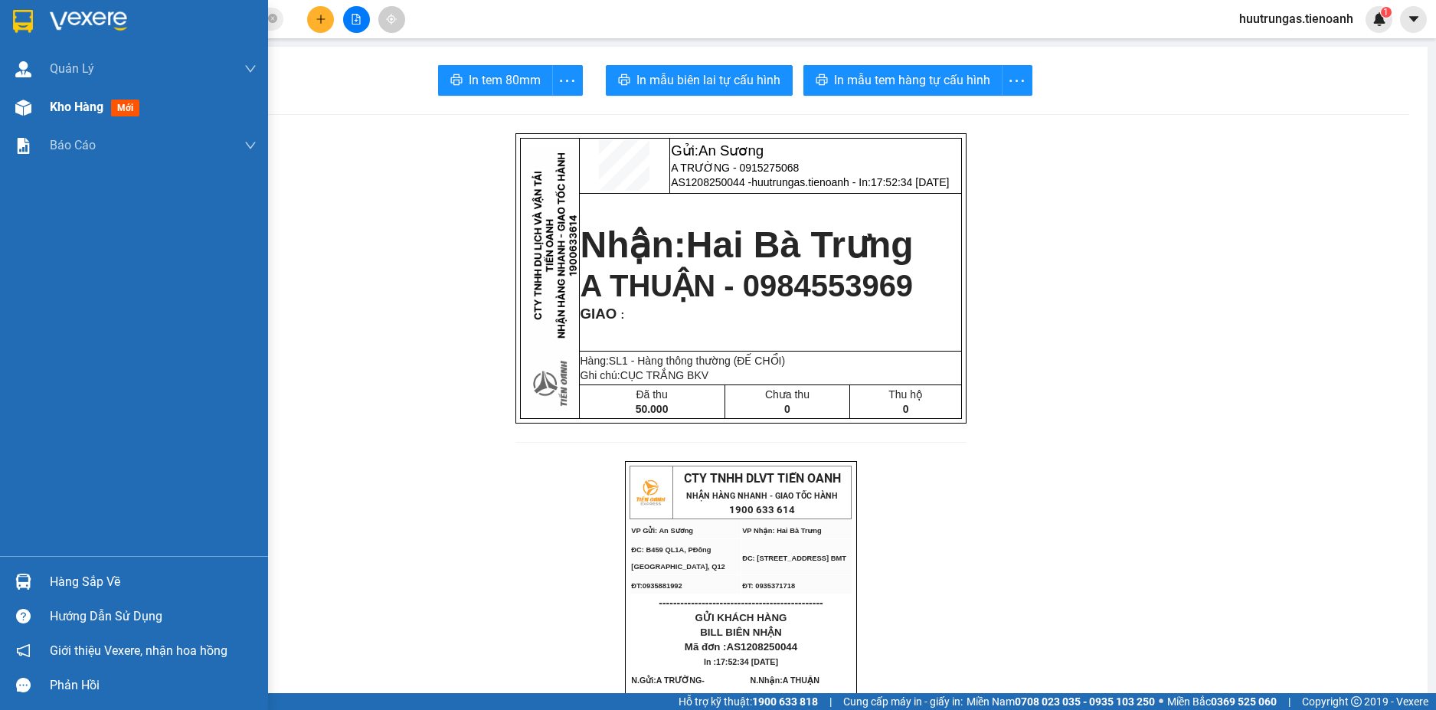
click at [59, 108] on span "Kho hàng" at bounding box center [77, 107] width 54 height 15
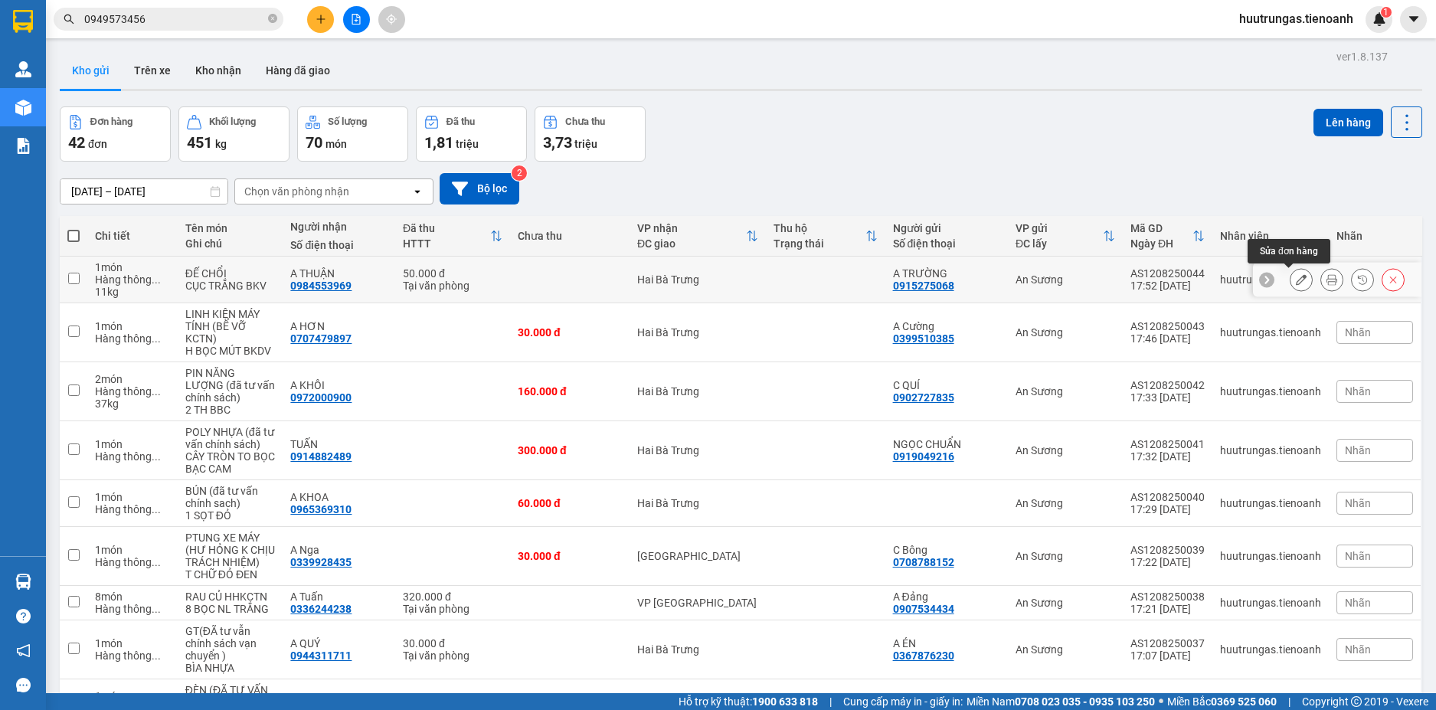
click at [1296, 280] on icon at bounding box center [1301, 279] width 11 height 11
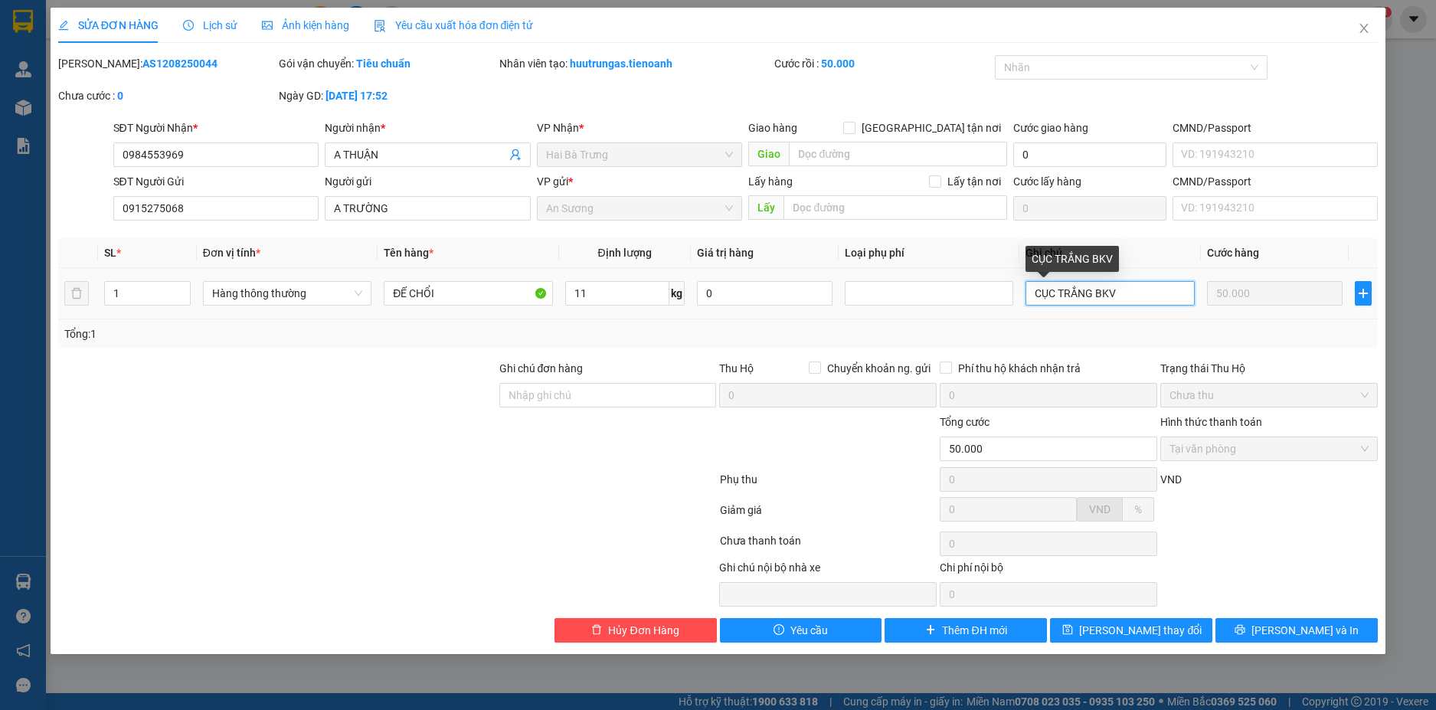
drag, startPoint x: 1096, startPoint y: 291, endPoint x: 1060, endPoint y: 293, distance: 36.8
click at [1060, 293] on input "CỤC TRẮNG BKV" at bounding box center [1110, 293] width 169 height 25
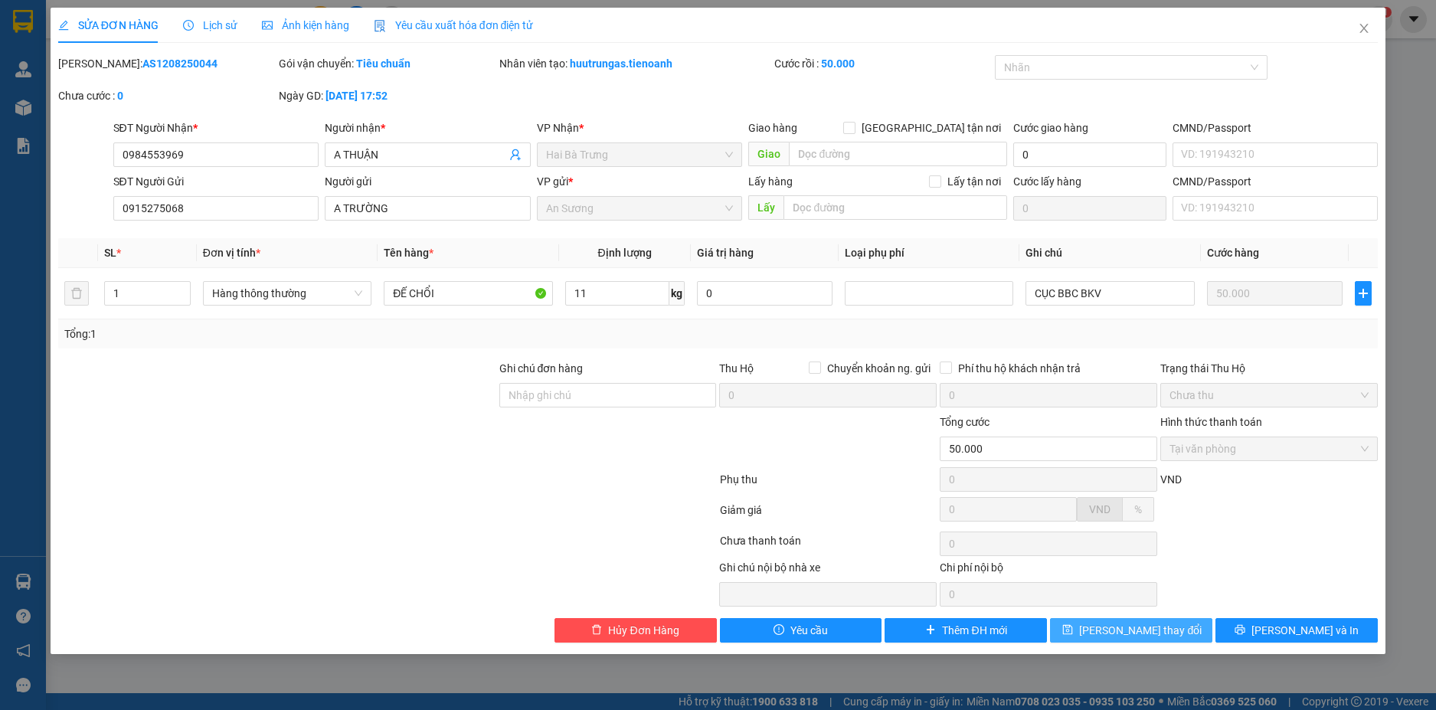
click at [1161, 628] on span "[PERSON_NAME] thay đổi" at bounding box center [1140, 630] width 123 height 17
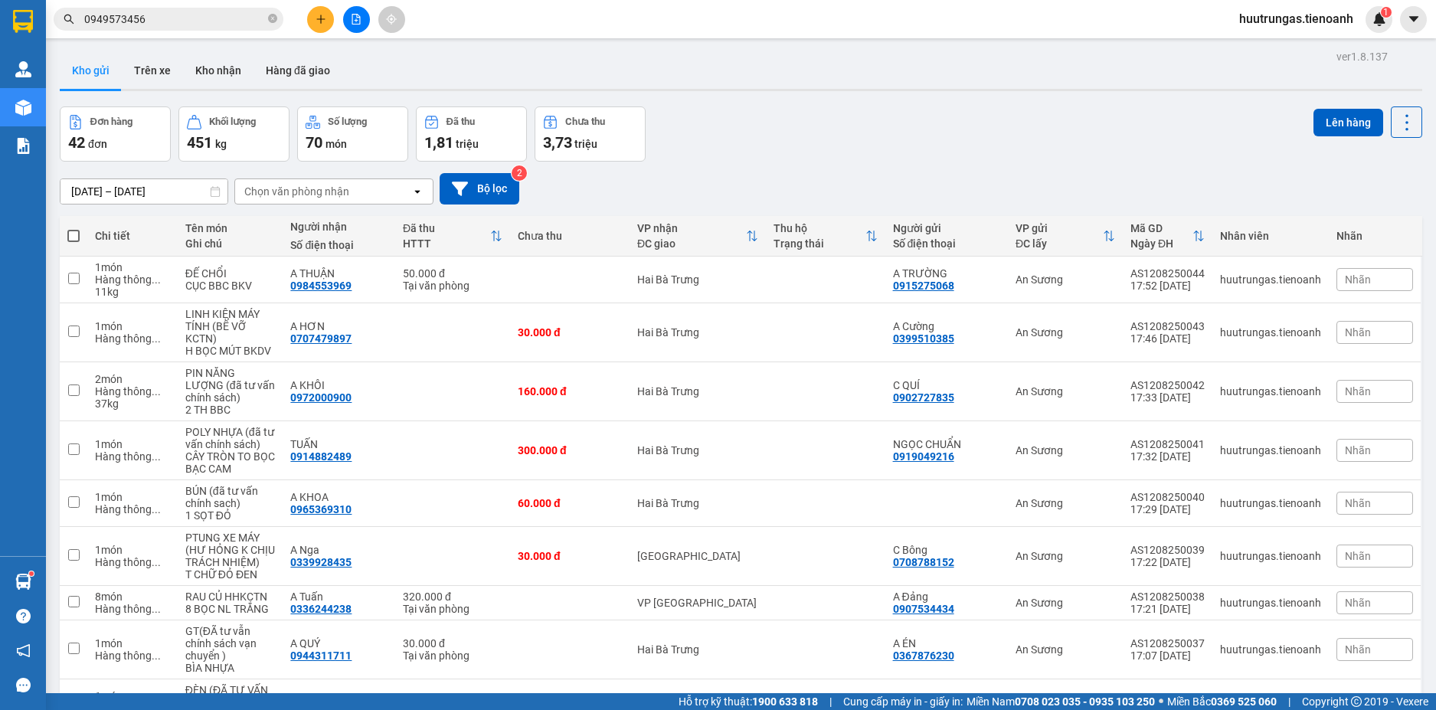
click at [174, 20] on input "0949573456" at bounding box center [174, 19] width 181 height 17
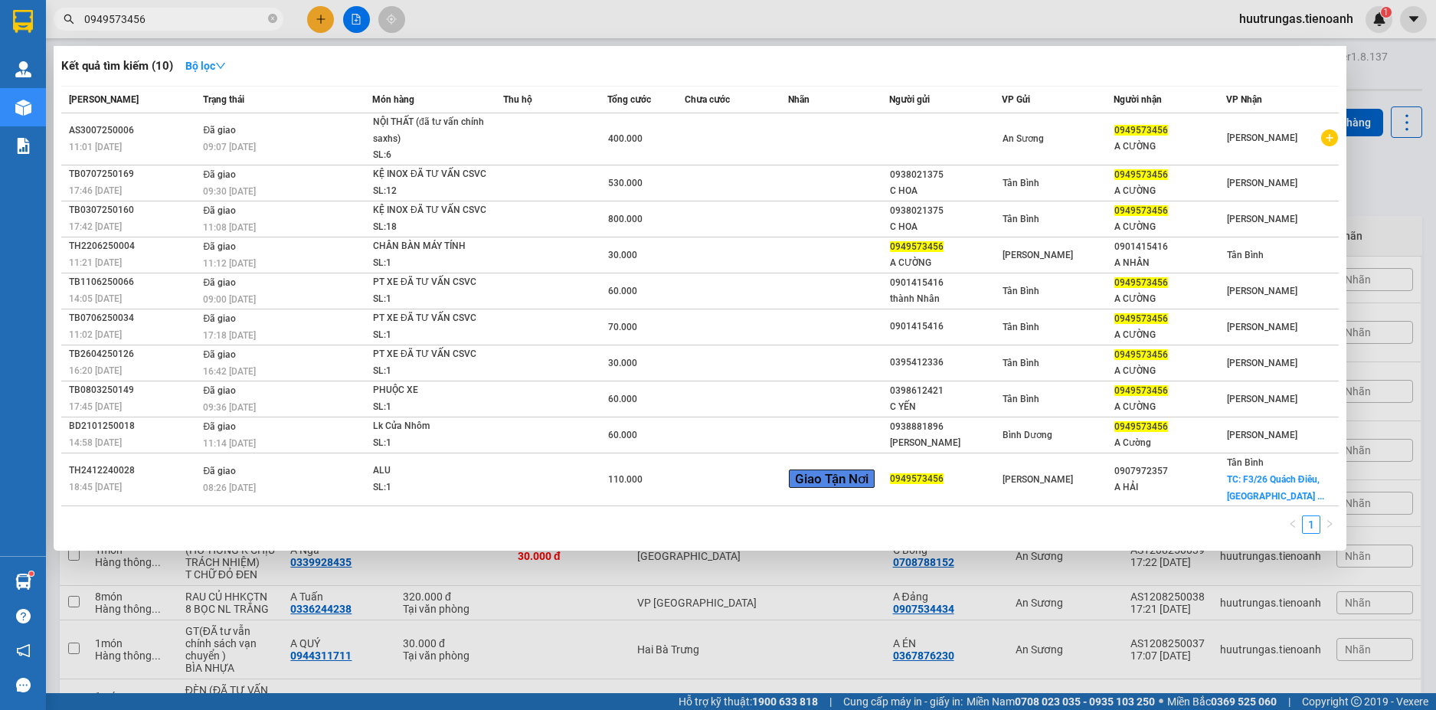
click at [174, 20] on input "0949573456" at bounding box center [174, 19] width 181 height 17
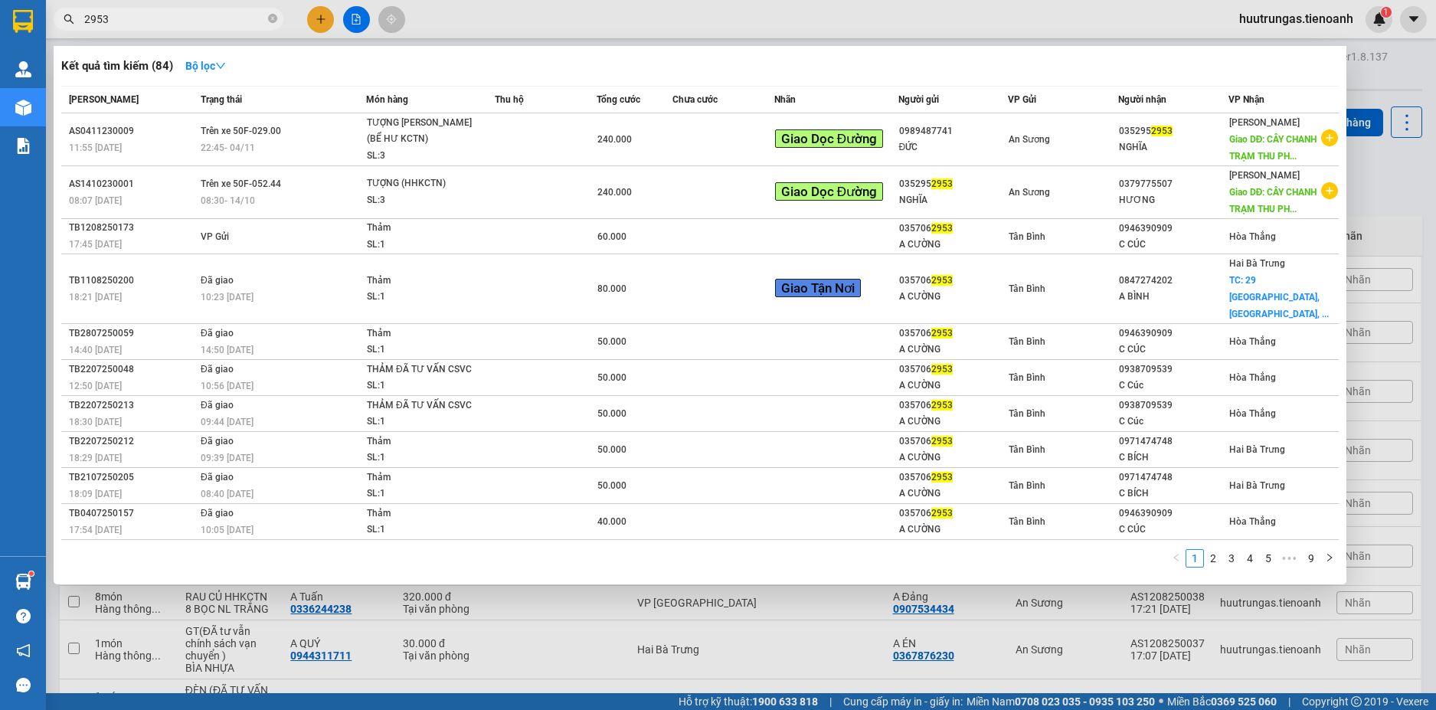
click at [97, 15] on input "2953" at bounding box center [174, 19] width 181 height 17
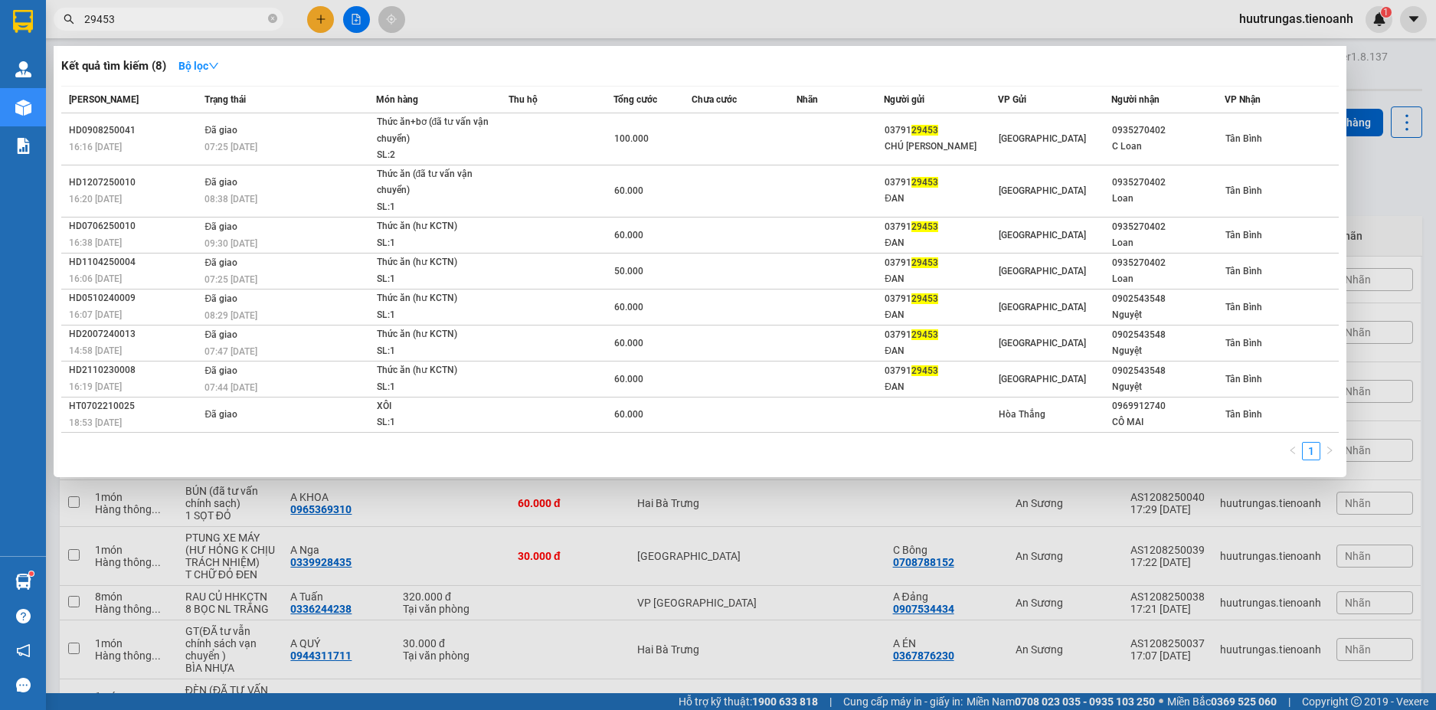
click at [90, 19] on input "29453" at bounding box center [174, 19] width 181 height 17
type input "9453"
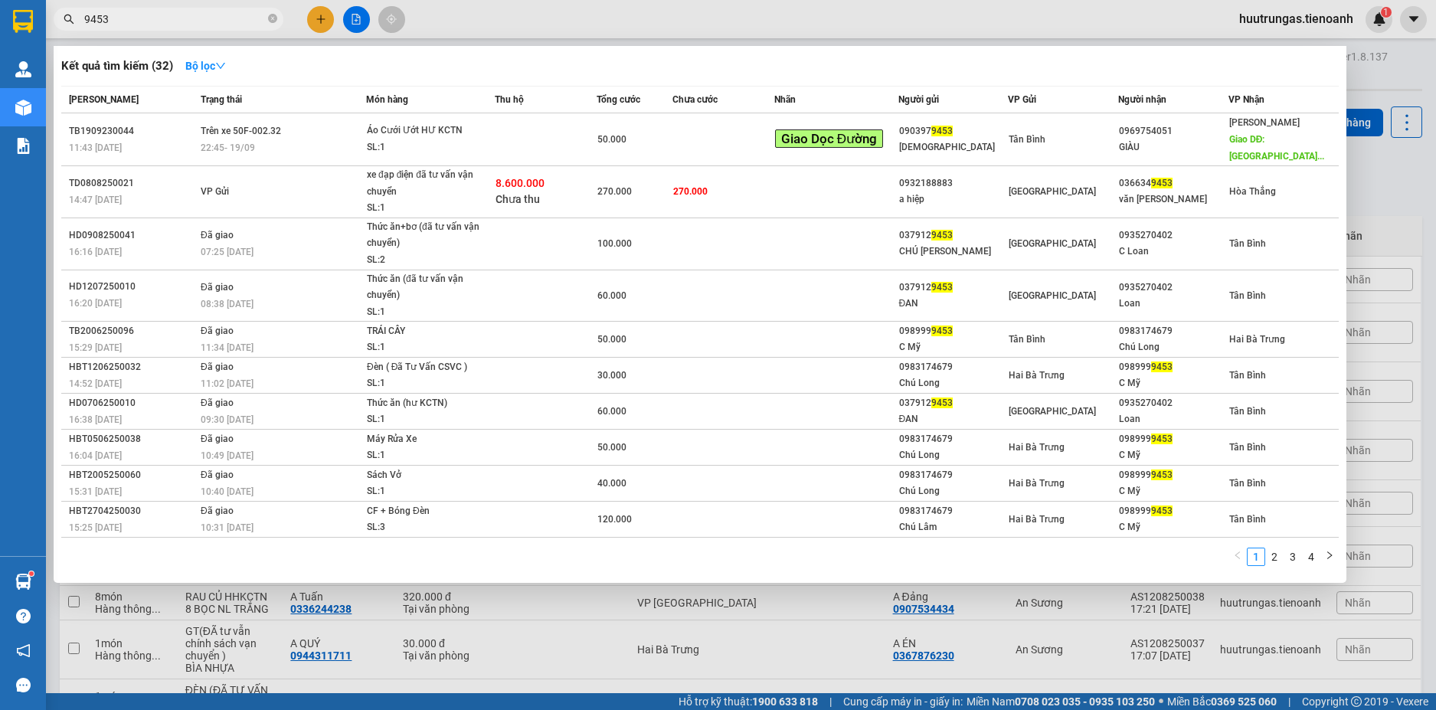
click at [143, 23] on input "9453" at bounding box center [174, 19] width 181 height 17
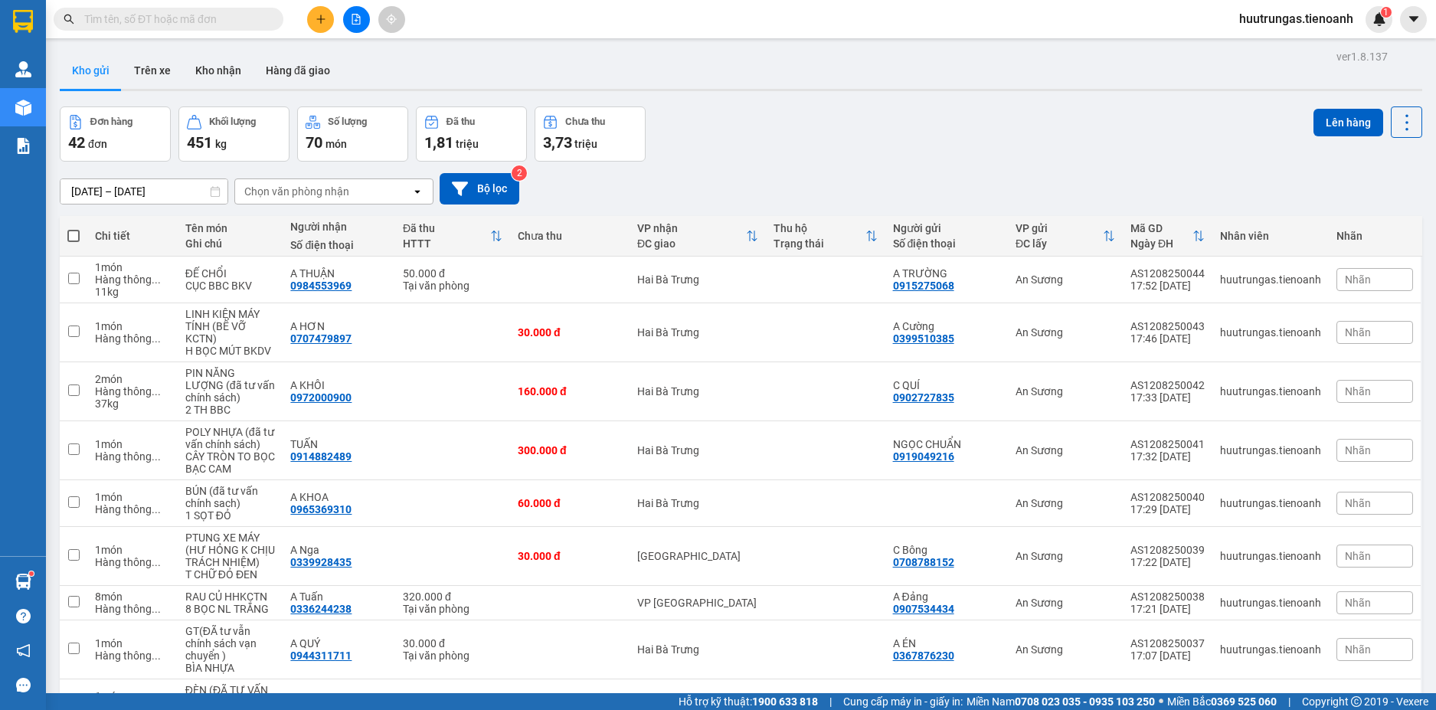
click at [143, 23] on input "text" at bounding box center [174, 19] width 181 height 17
click at [217, 13] on input "text" at bounding box center [174, 19] width 181 height 17
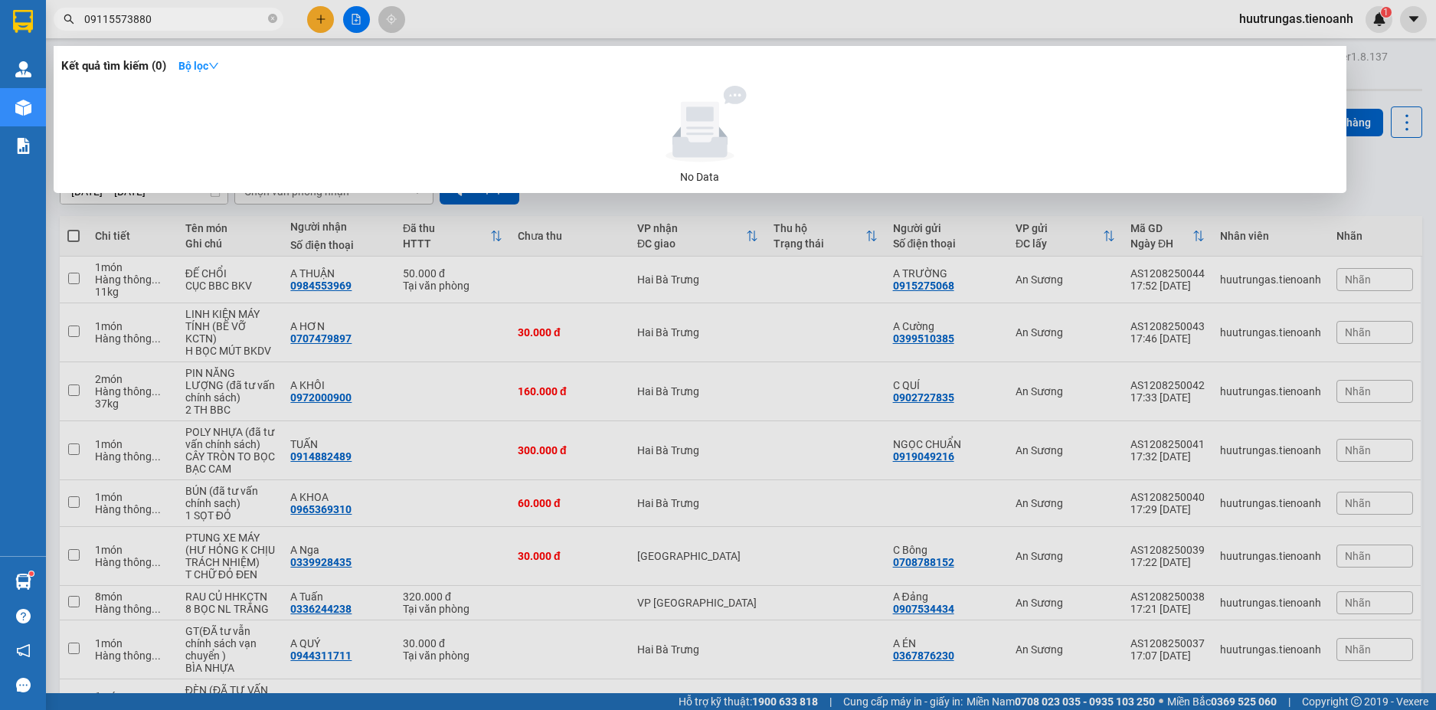
click at [116, 15] on input "09115573880" at bounding box center [174, 19] width 181 height 17
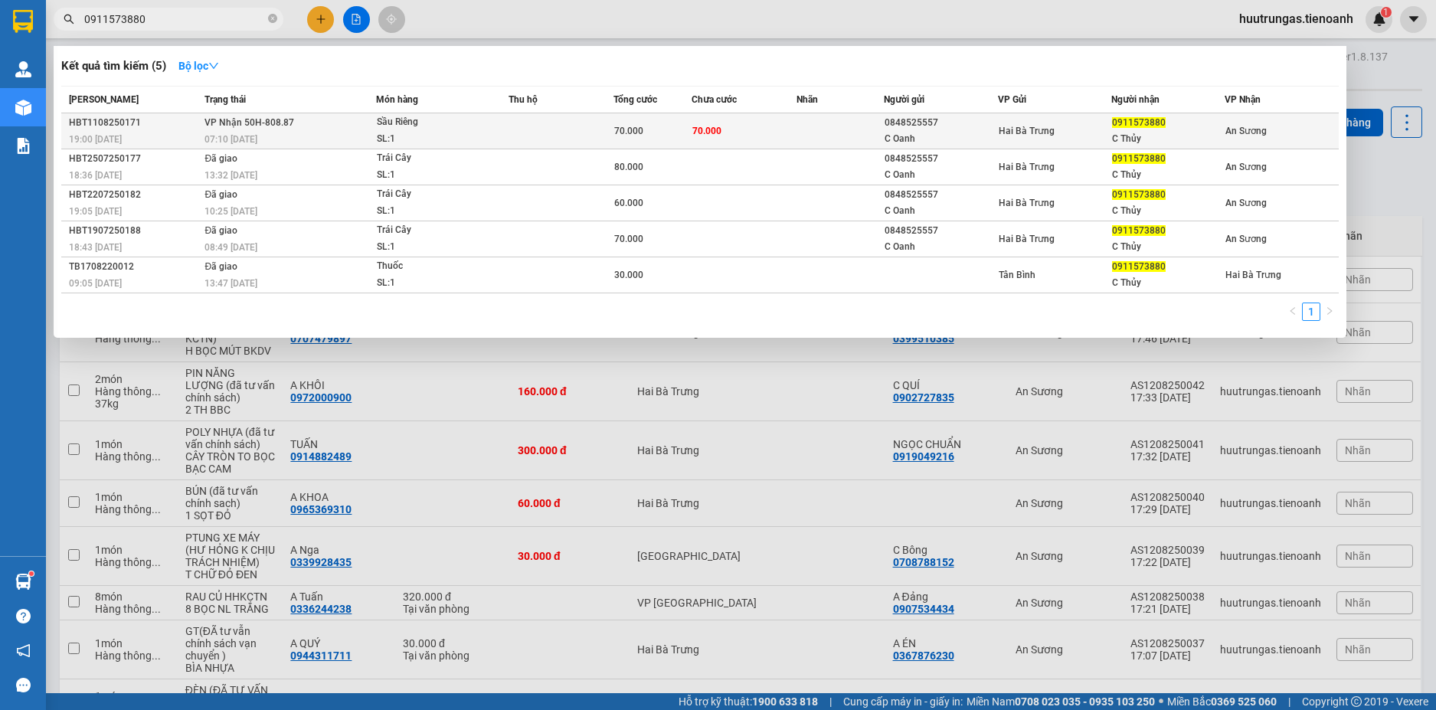
type input "0911573880"
click at [565, 128] on td at bounding box center [561, 131] width 105 height 36
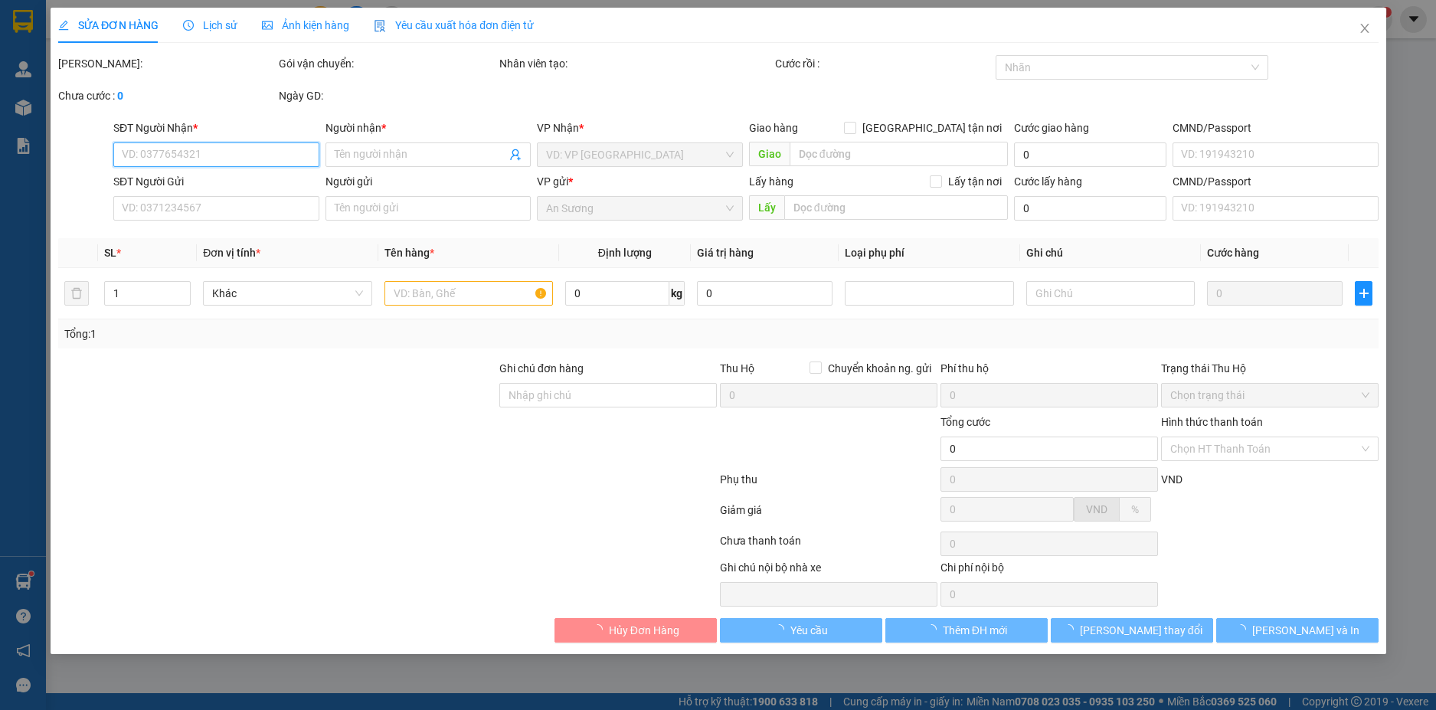
type input "0911573880"
type input "C Thủy"
type input "0848525557"
type input "C Oanh"
type input "70.000"
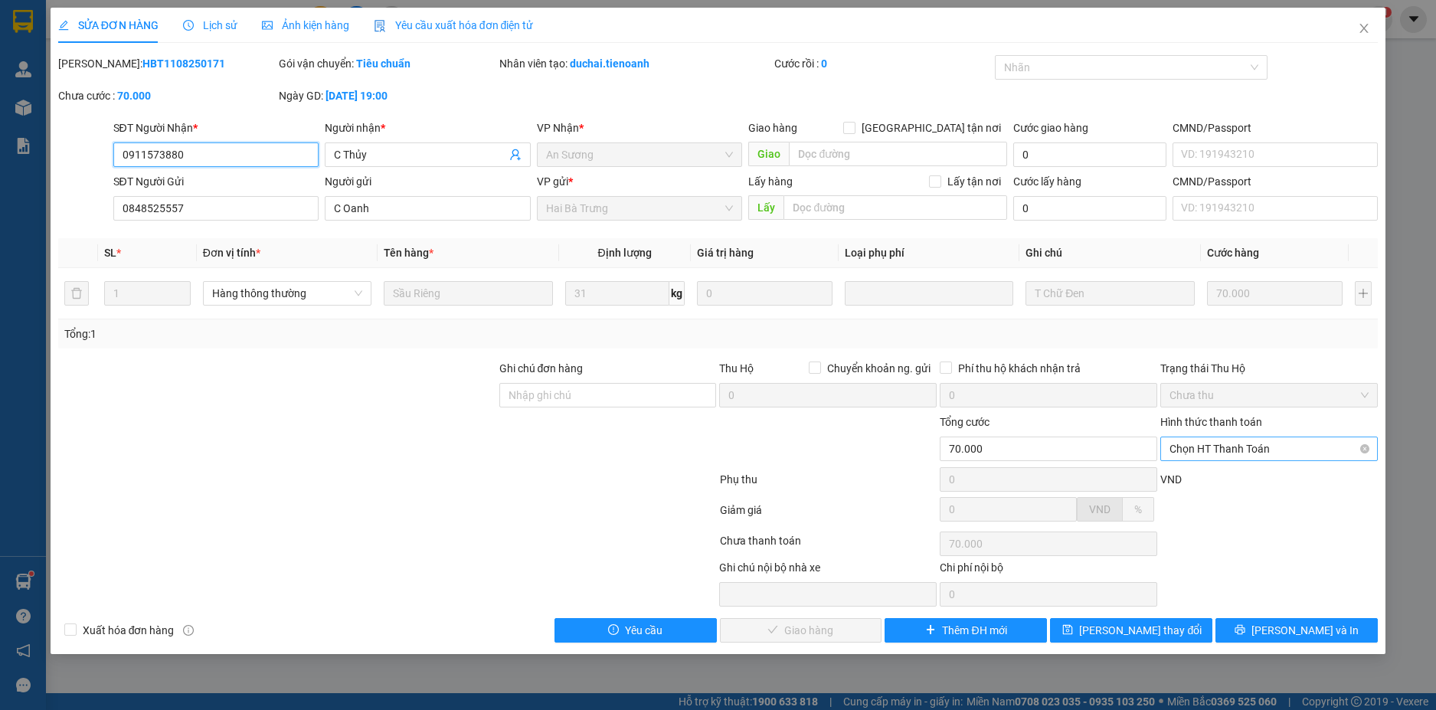
click at [1292, 443] on span "Chọn HT Thanh Toán" at bounding box center [1269, 448] width 199 height 23
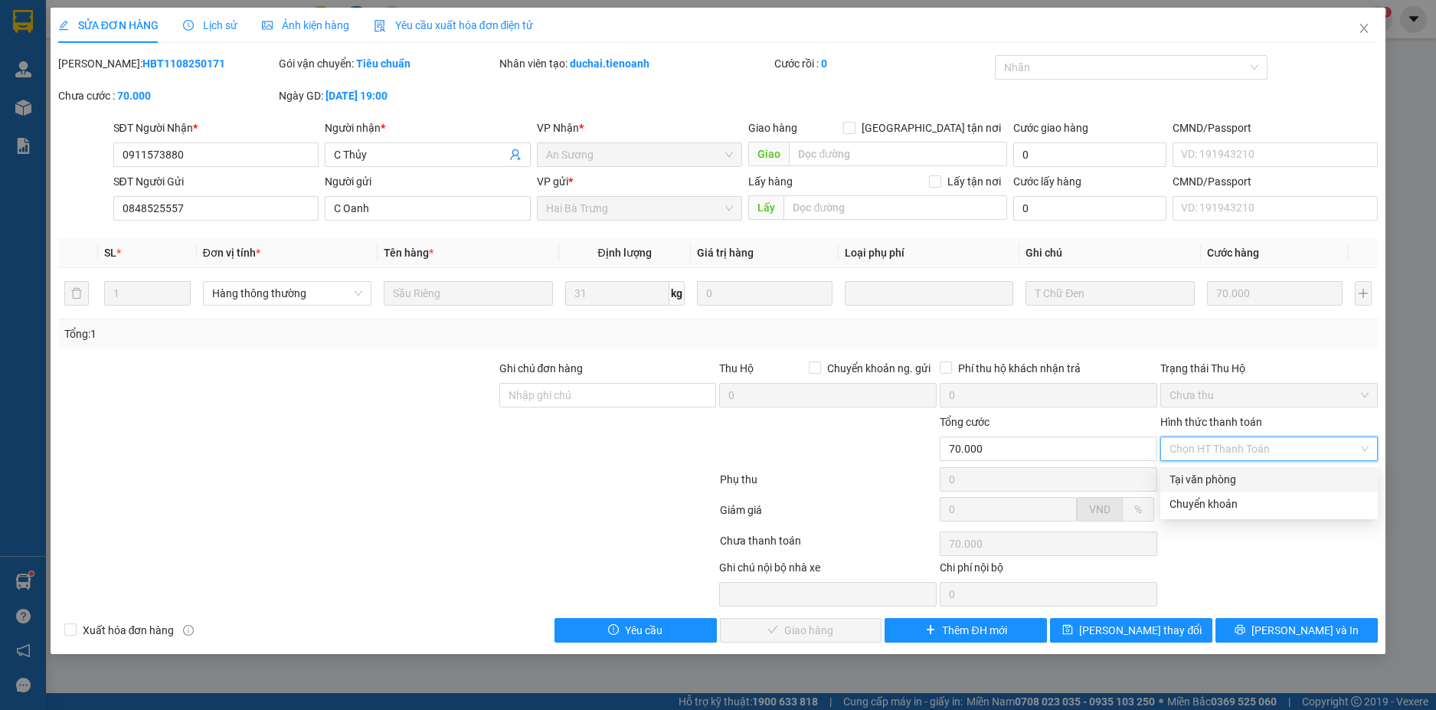
click at [1229, 476] on div "Tại văn phòng" at bounding box center [1269, 479] width 199 height 17
type input "0"
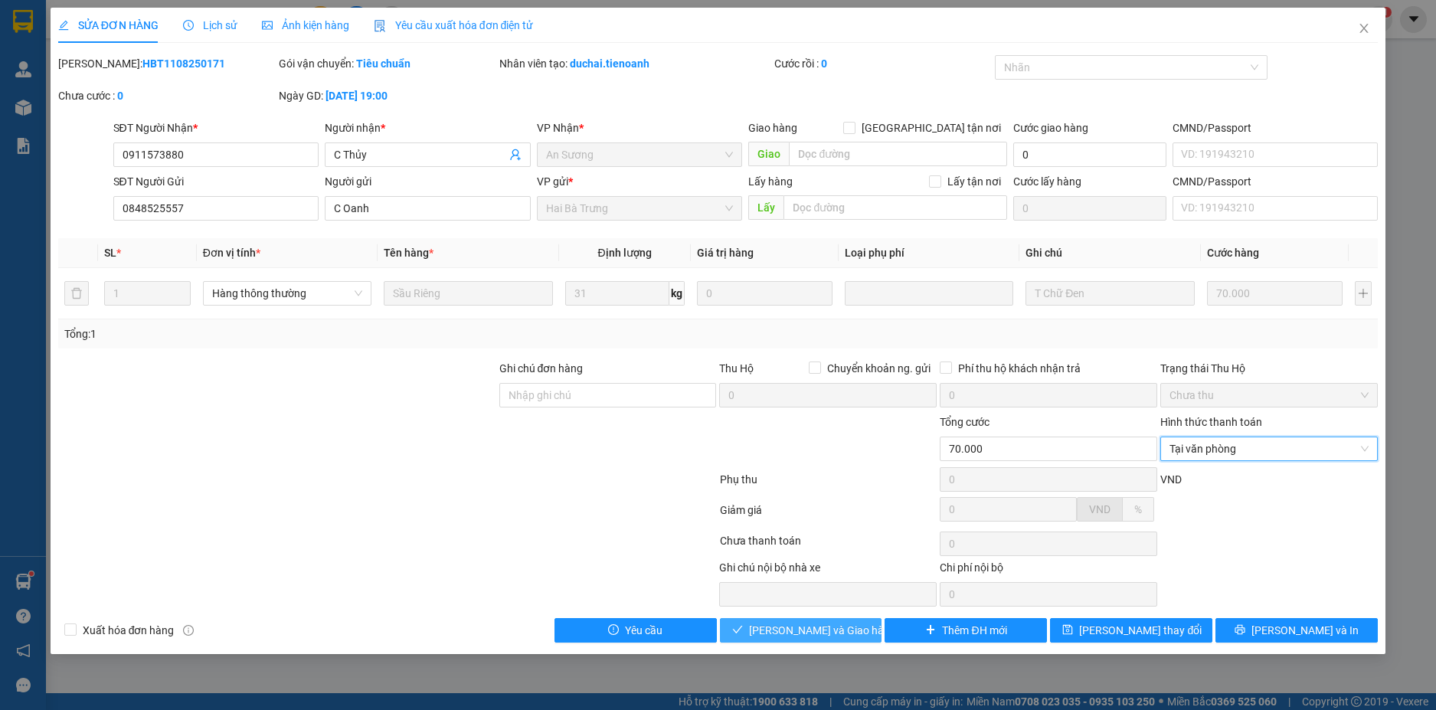
click at [823, 634] on span "[PERSON_NAME] và Giao hàng" at bounding box center [822, 630] width 147 height 17
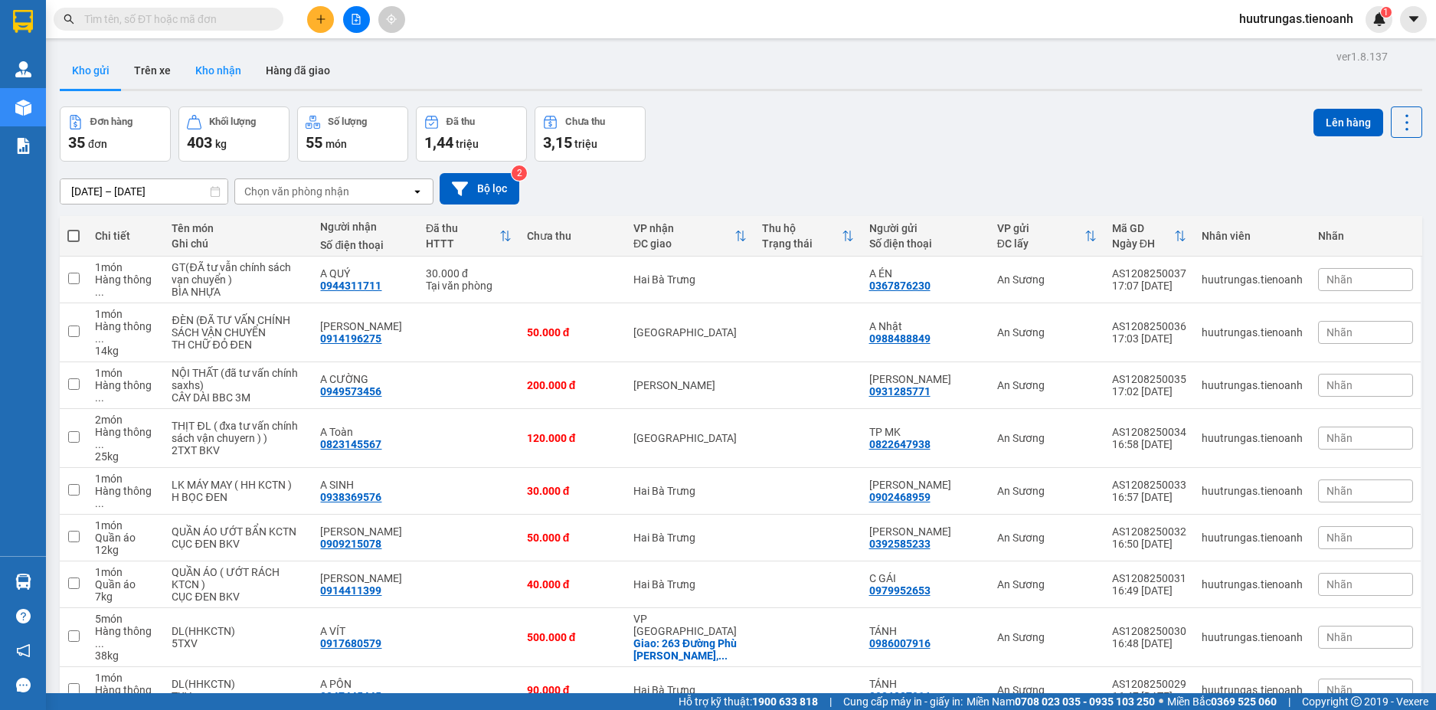
click at [209, 72] on button "Kho nhận" at bounding box center [218, 70] width 70 height 37
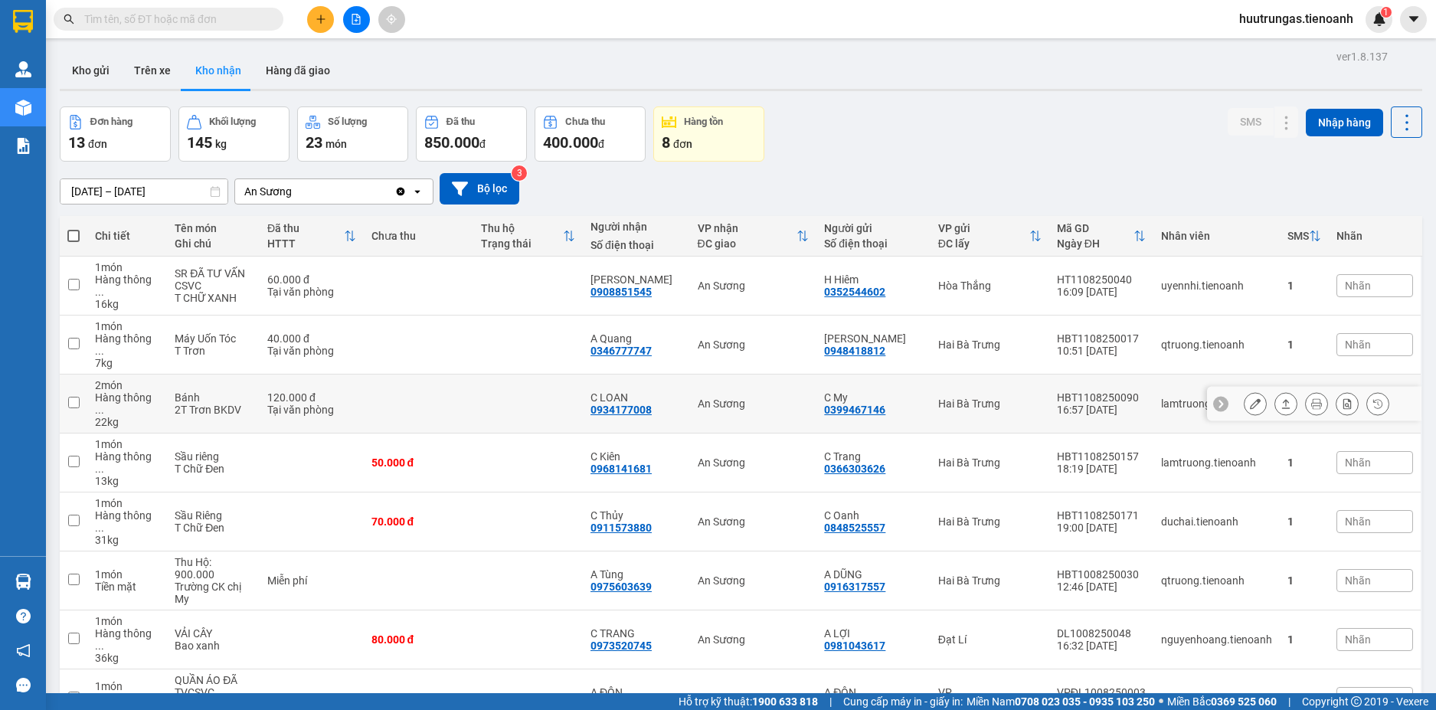
click at [74, 378] on td at bounding box center [74, 404] width 28 height 59
checkbox input "true"
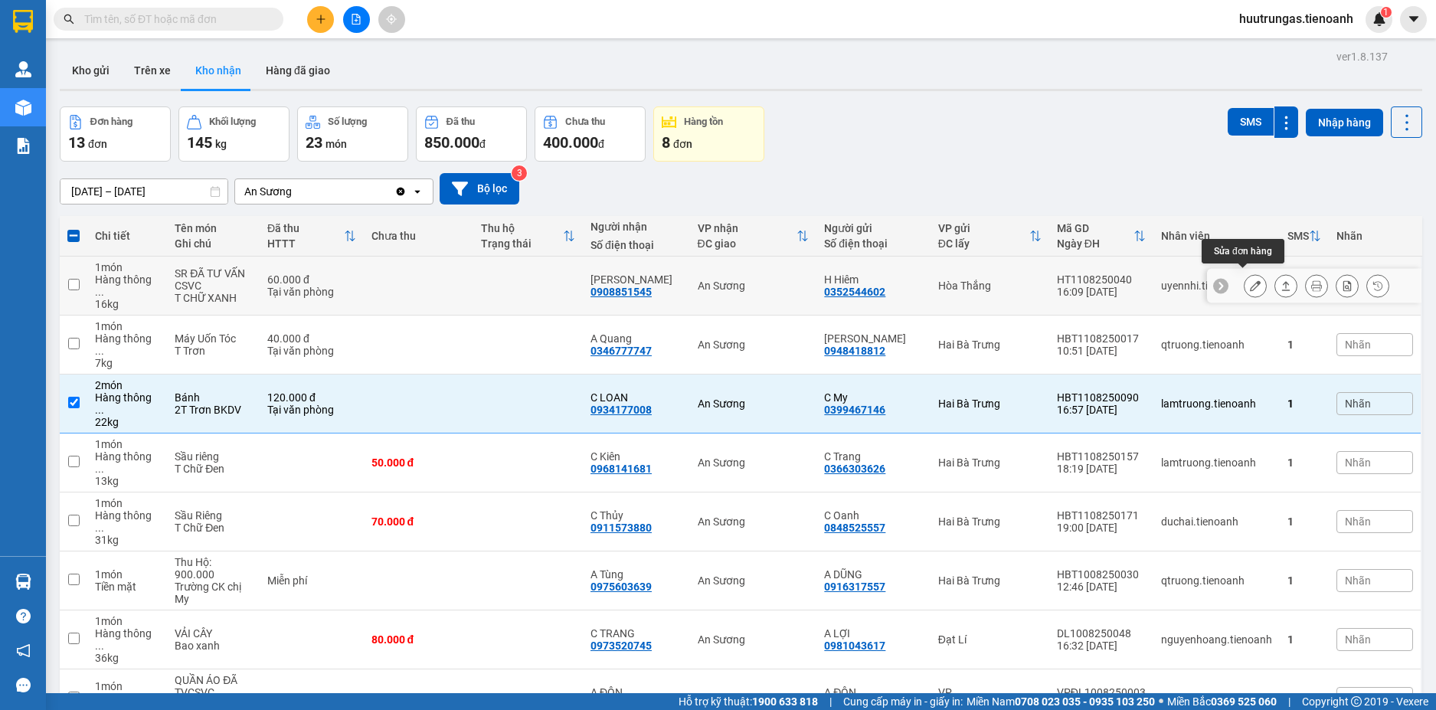
click at [1250, 282] on icon at bounding box center [1255, 285] width 11 height 11
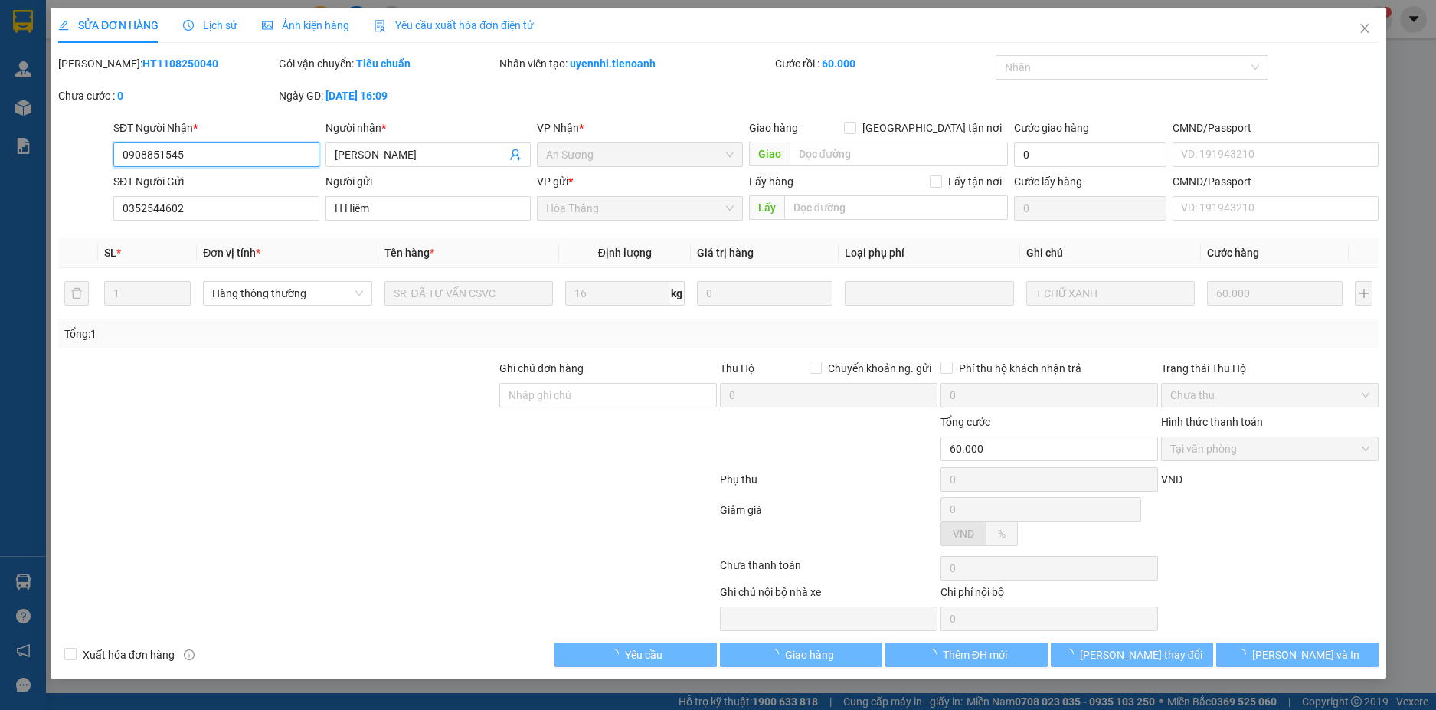
type input "0908851545"
type input "[PERSON_NAME]"
type input "0352544602"
type input "H Hiêm"
type input "60.000"
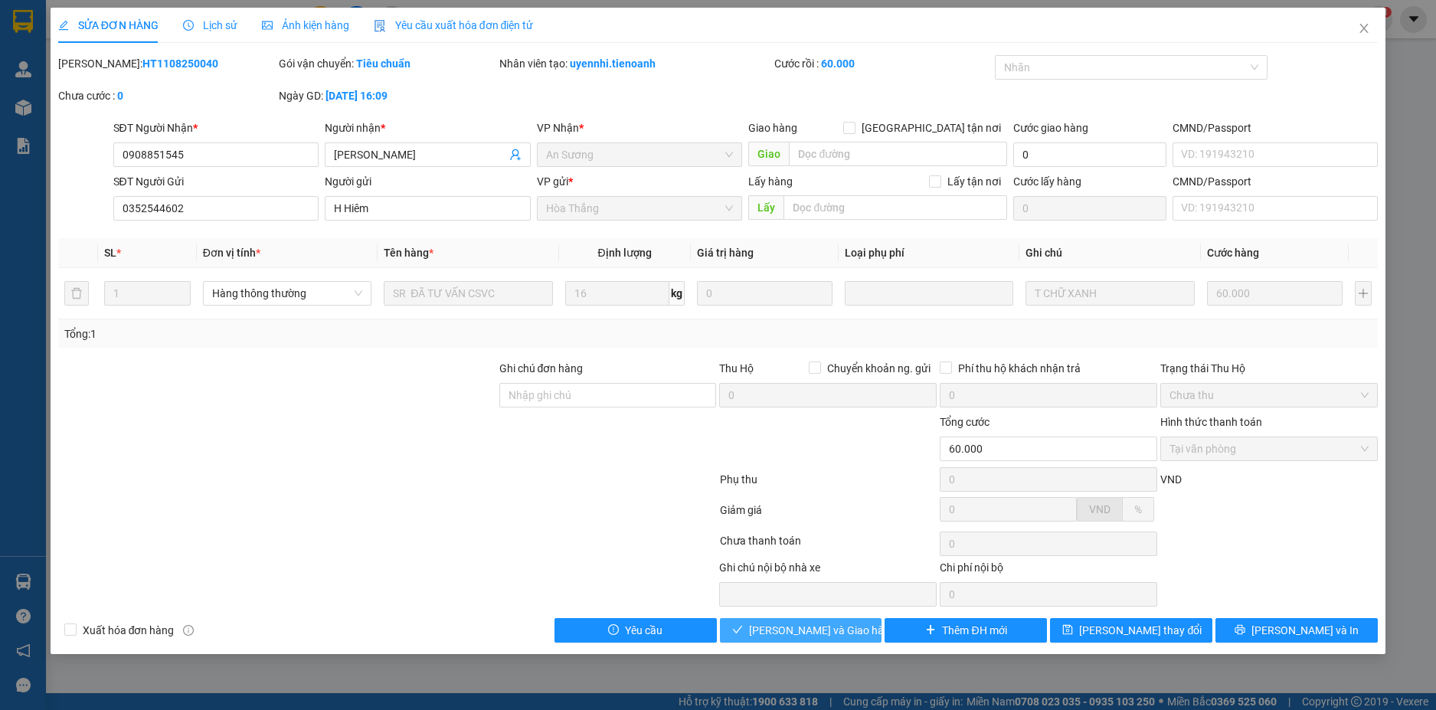
click at [827, 637] on span "[PERSON_NAME] và Giao hàng" at bounding box center [822, 630] width 147 height 17
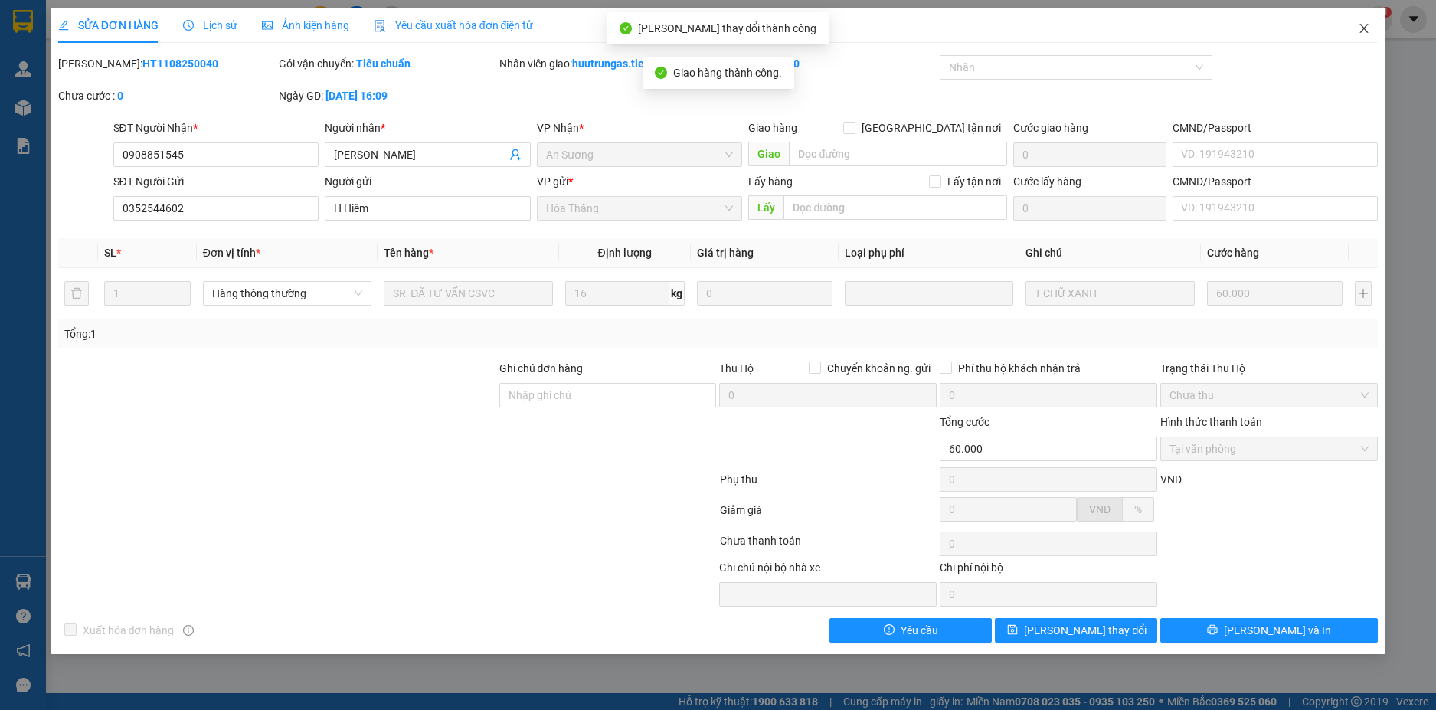
click at [1361, 29] on icon "close" at bounding box center [1364, 28] width 12 height 12
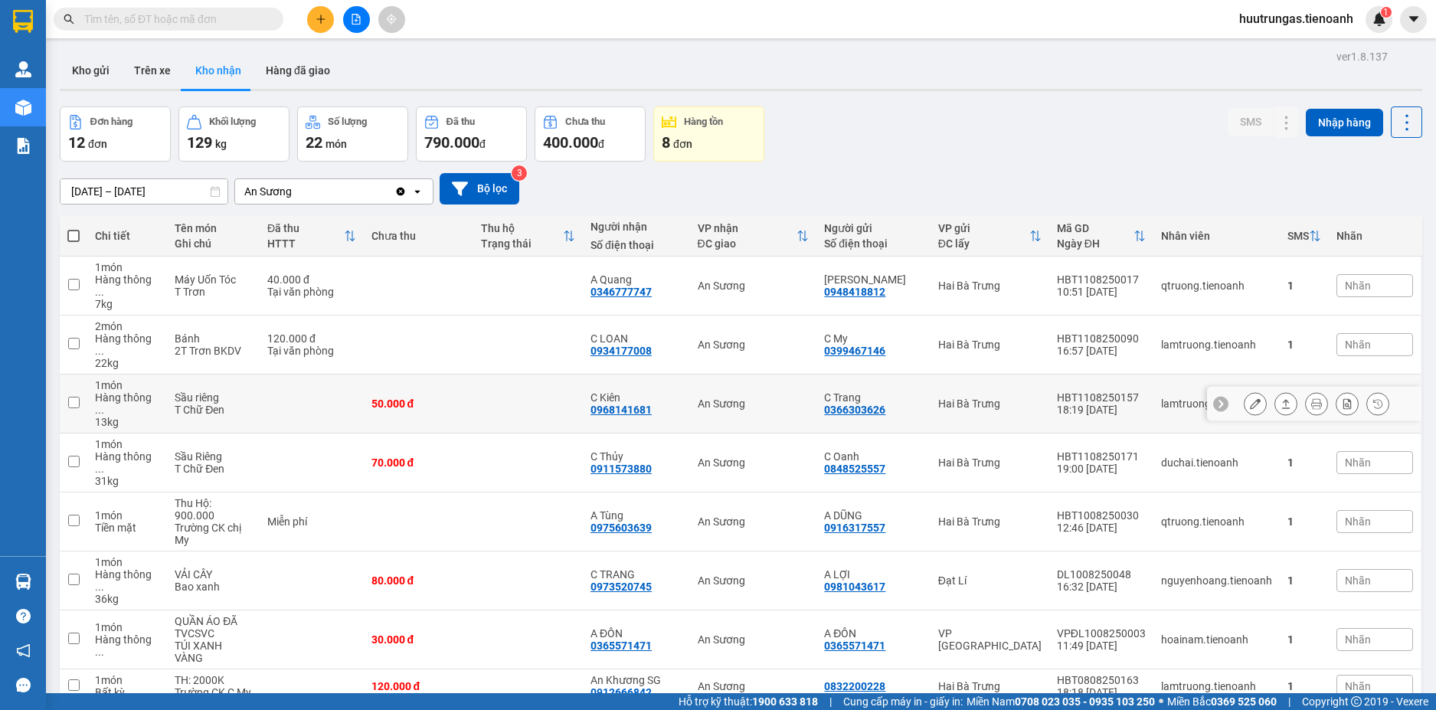
click at [74, 397] on input "checkbox" at bounding box center [73, 402] width 11 height 11
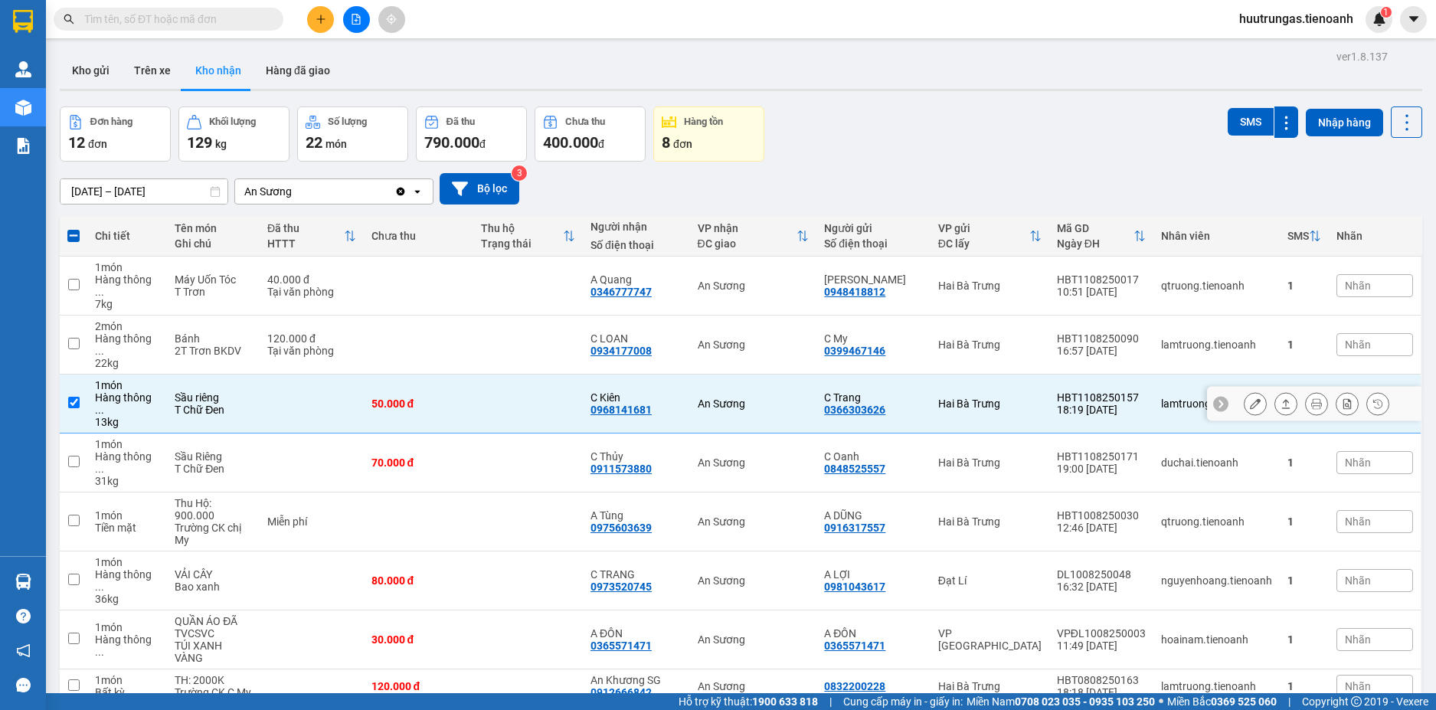
click at [71, 397] on input "checkbox" at bounding box center [73, 402] width 11 height 11
checkbox input "false"
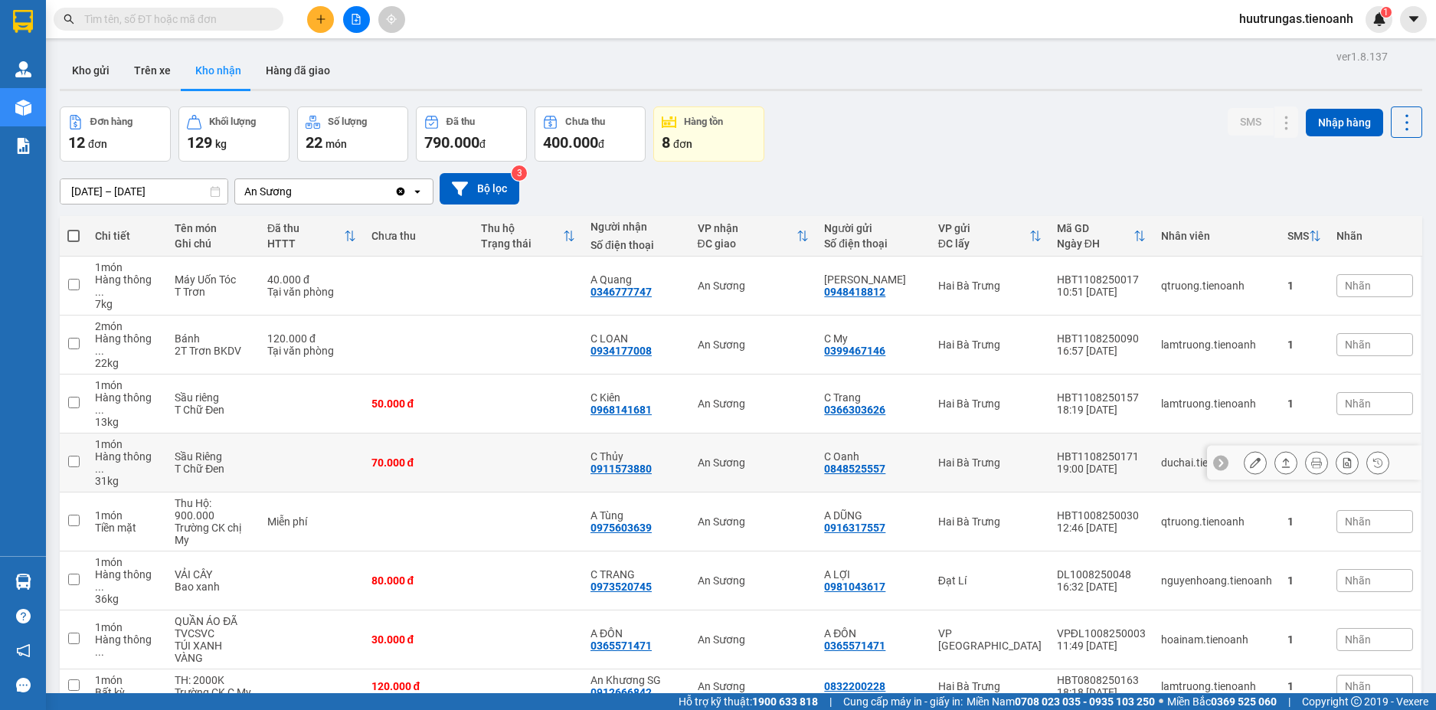
click at [74, 456] on input "checkbox" at bounding box center [73, 461] width 11 height 11
checkbox input "true"
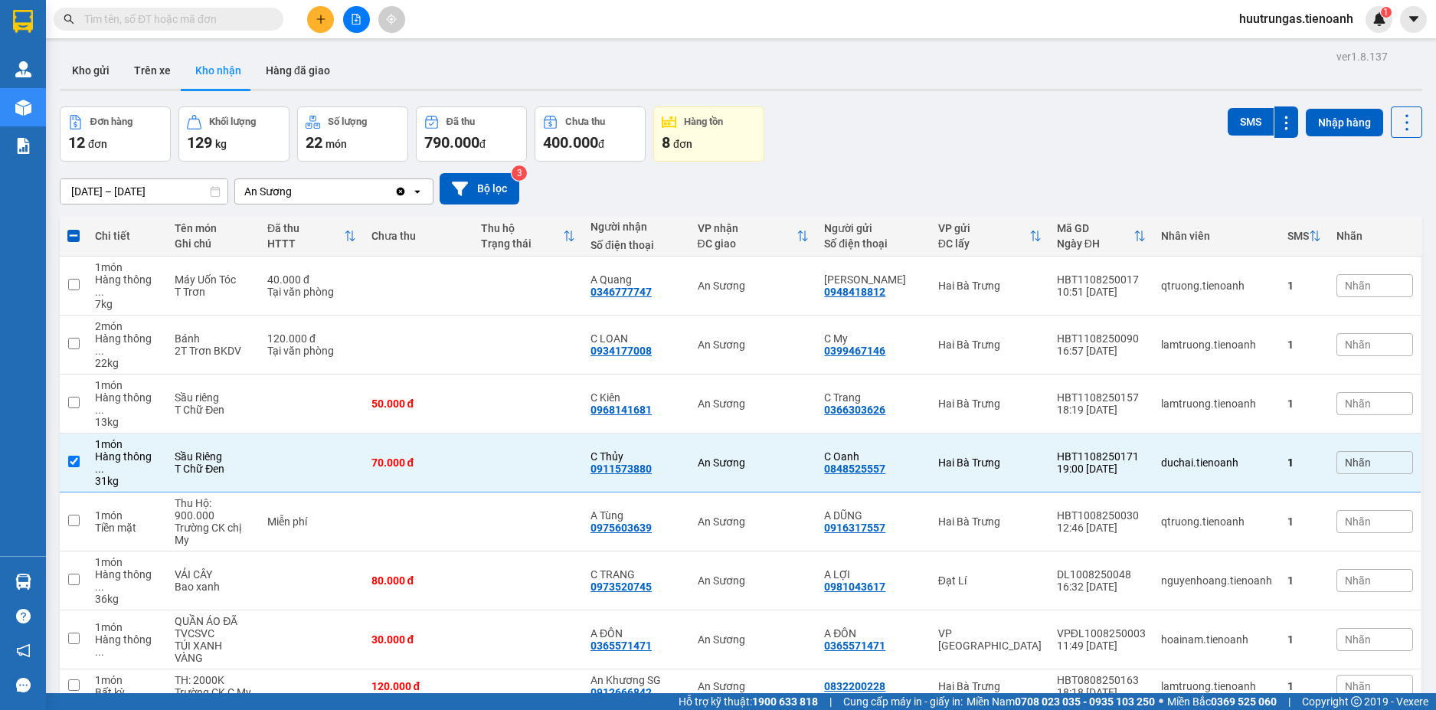
click at [191, 21] on input "text" at bounding box center [174, 19] width 181 height 17
paste input "0919049216"
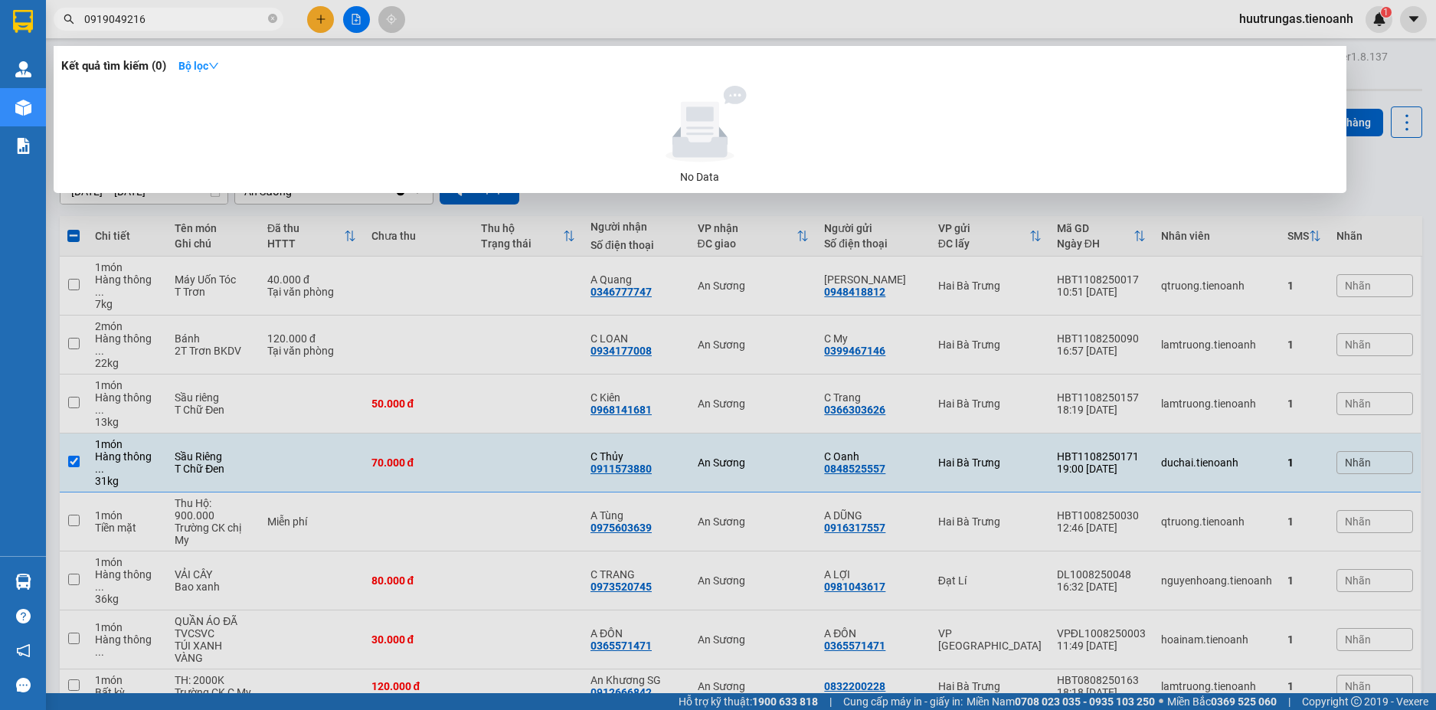
type input "0919049216"
click at [201, 19] on input "0919049216" at bounding box center [174, 19] width 181 height 17
paste input "05214445"
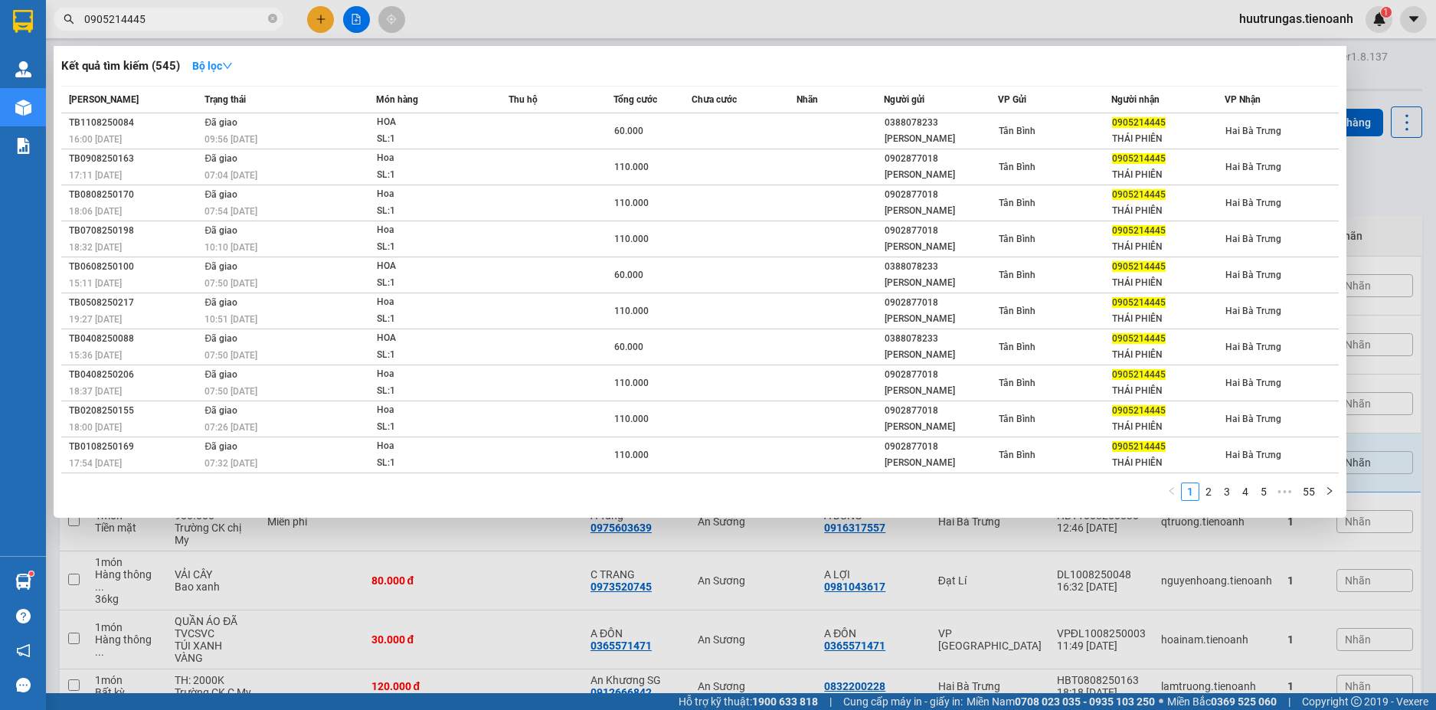
type input "0905214445"
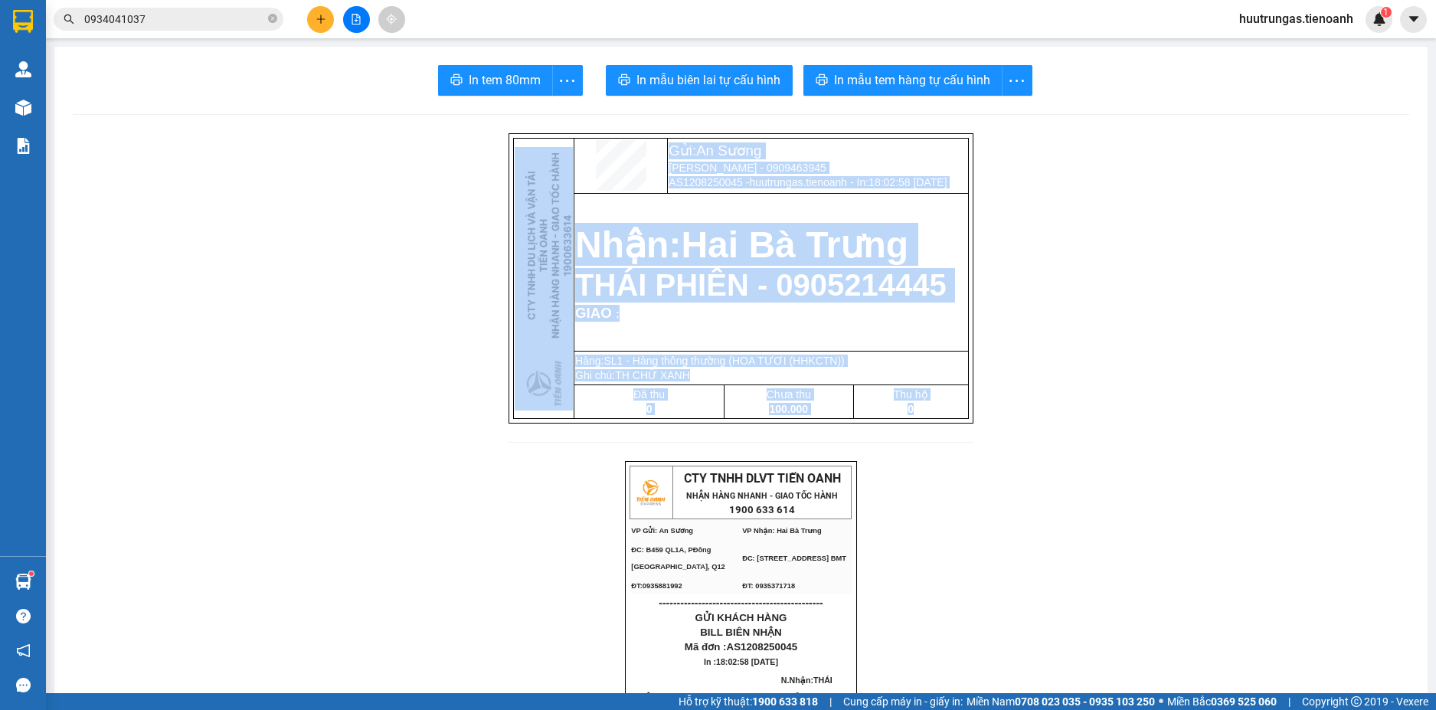
drag, startPoint x: 1286, startPoint y: 395, endPoint x: 1240, endPoint y: 471, distance: 89.1
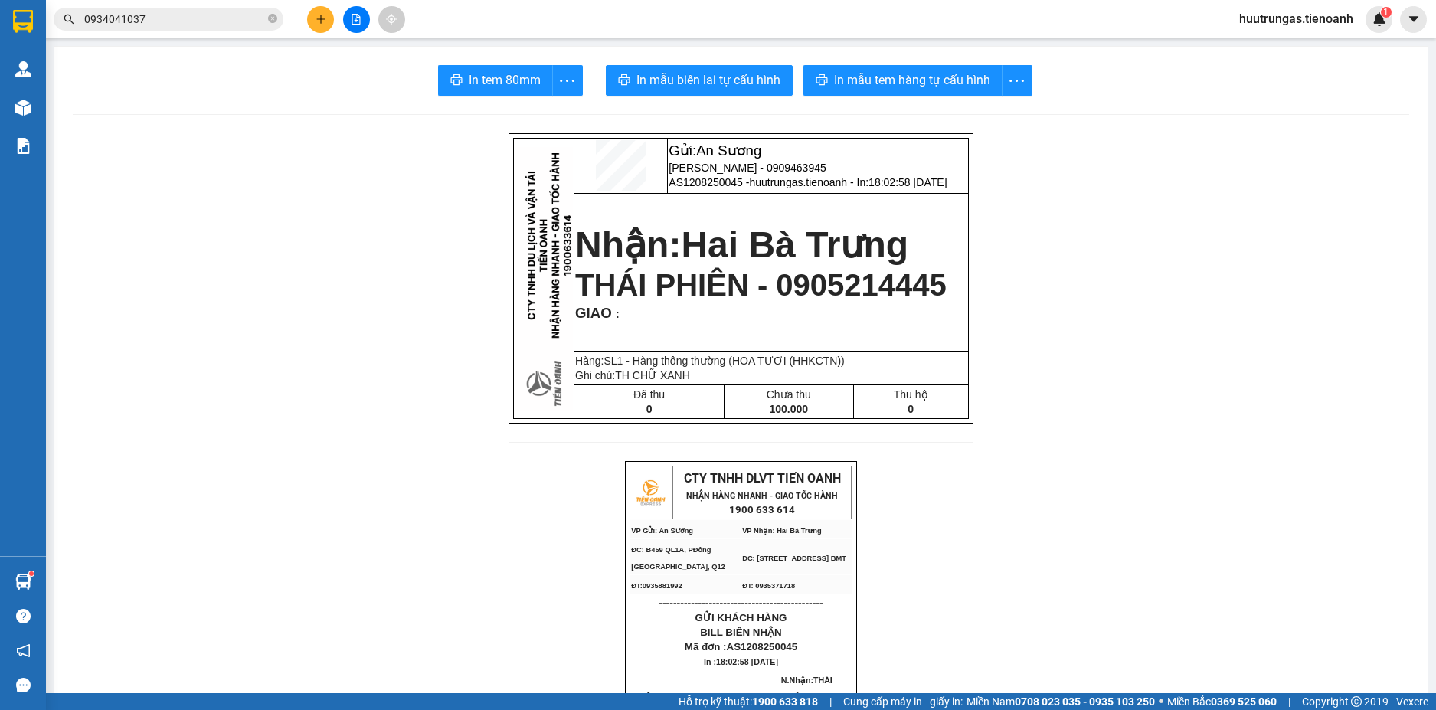
click at [199, 21] on input "0934041037" at bounding box center [174, 19] width 181 height 17
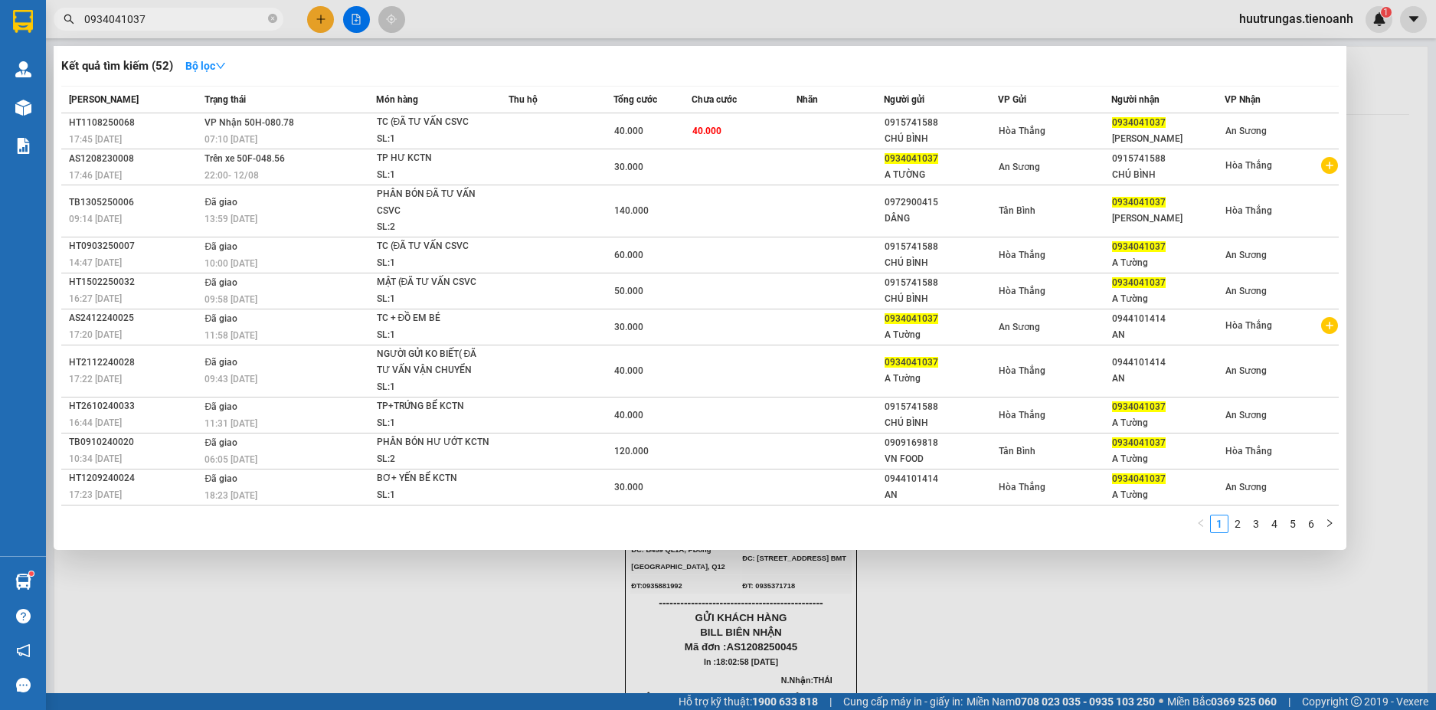
click at [199, 21] on input "0934041037" at bounding box center [174, 19] width 181 height 17
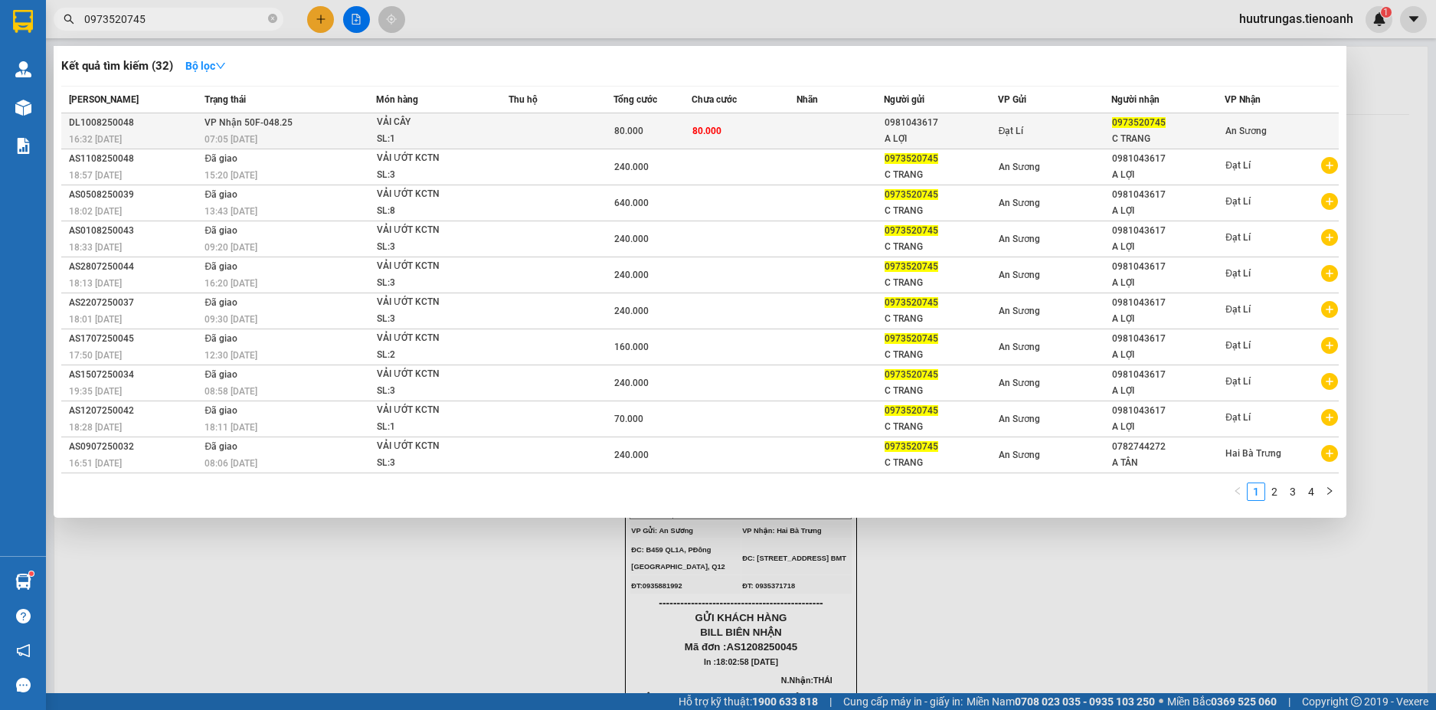
type input "0973520745"
click at [487, 124] on div "VẢI CÂY" at bounding box center [434, 122] width 115 height 17
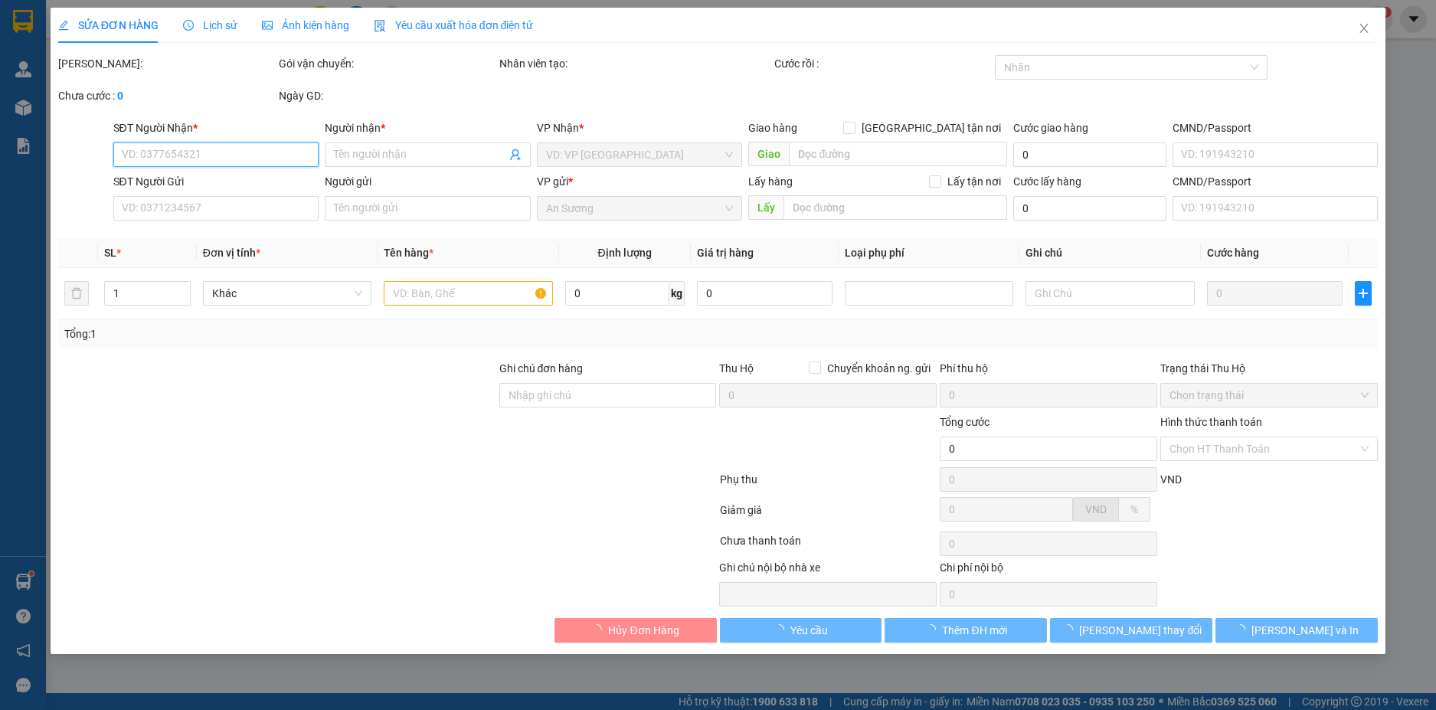
type input "0973520745"
type input "C TRANG"
type input "0981043617"
type input "A LỢI"
type input "80.000"
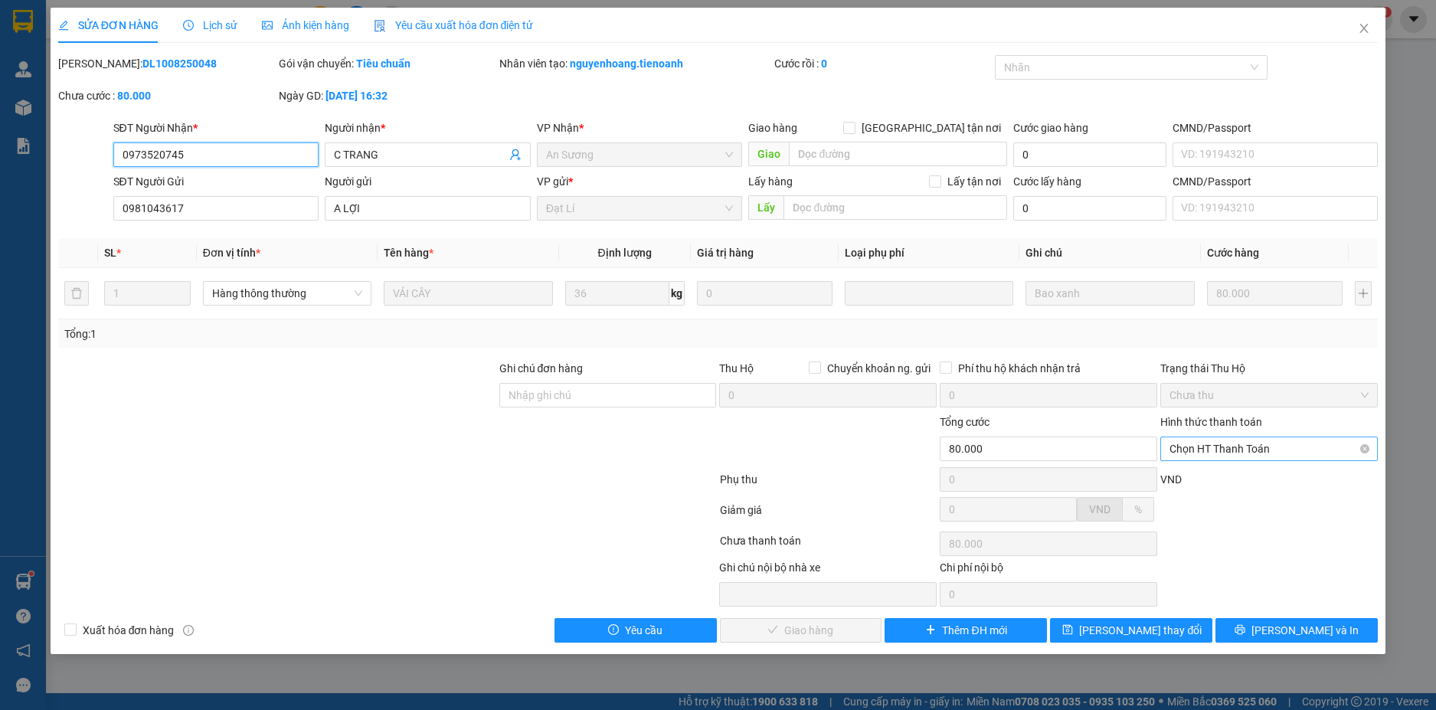
click at [1289, 450] on span "Chọn HT Thanh Toán" at bounding box center [1269, 448] width 199 height 23
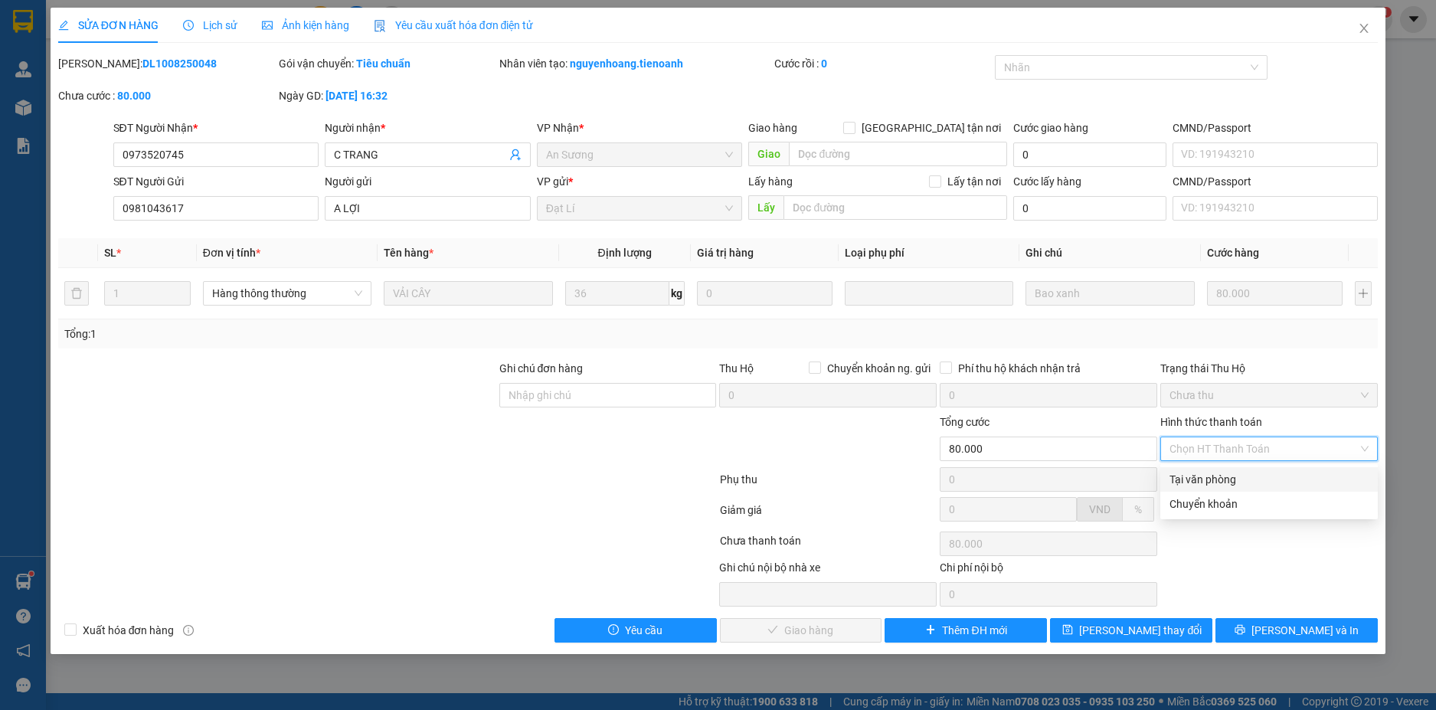
click at [1257, 480] on div "Tại văn phòng" at bounding box center [1269, 479] width 199 height 17
type input "0"
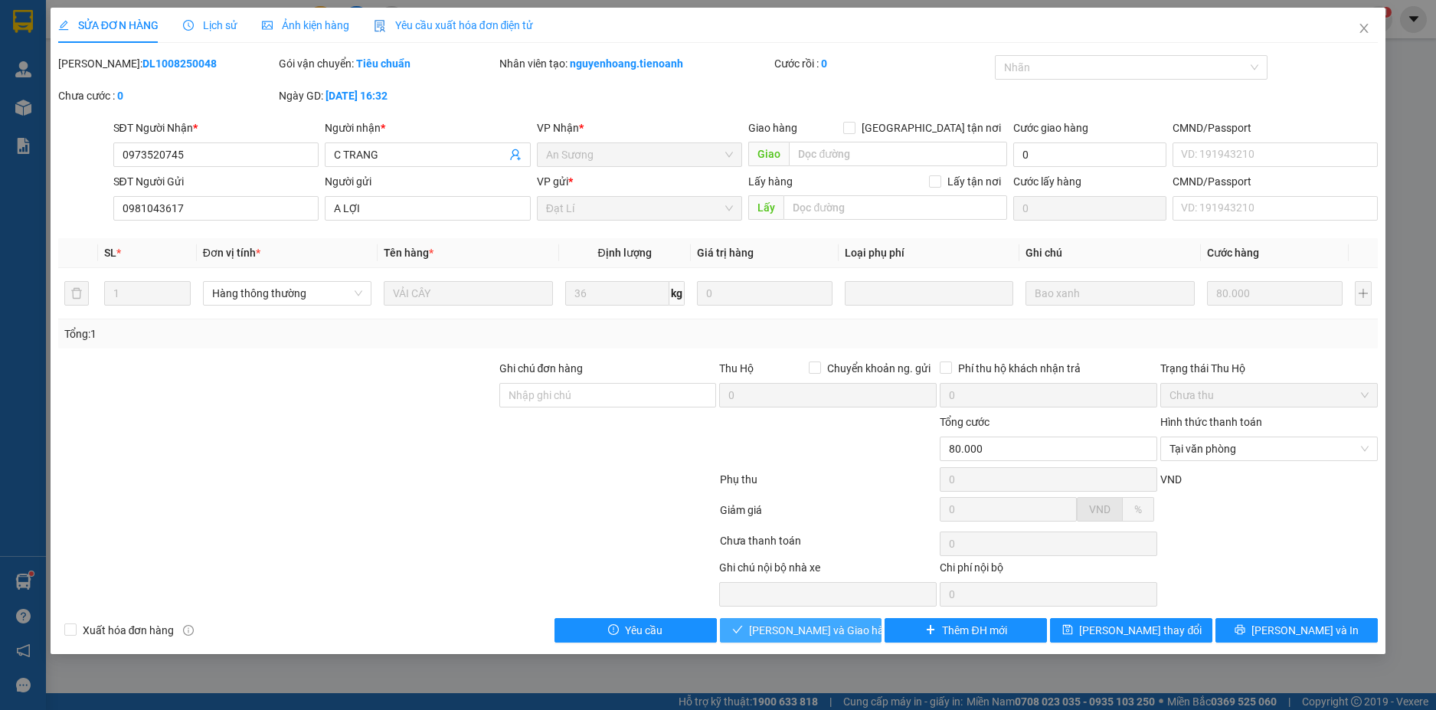
click at [801, 636] on span "[PERSON_NAME] và Giao hàng" at bounding box center [822, 630] width 147 height 17
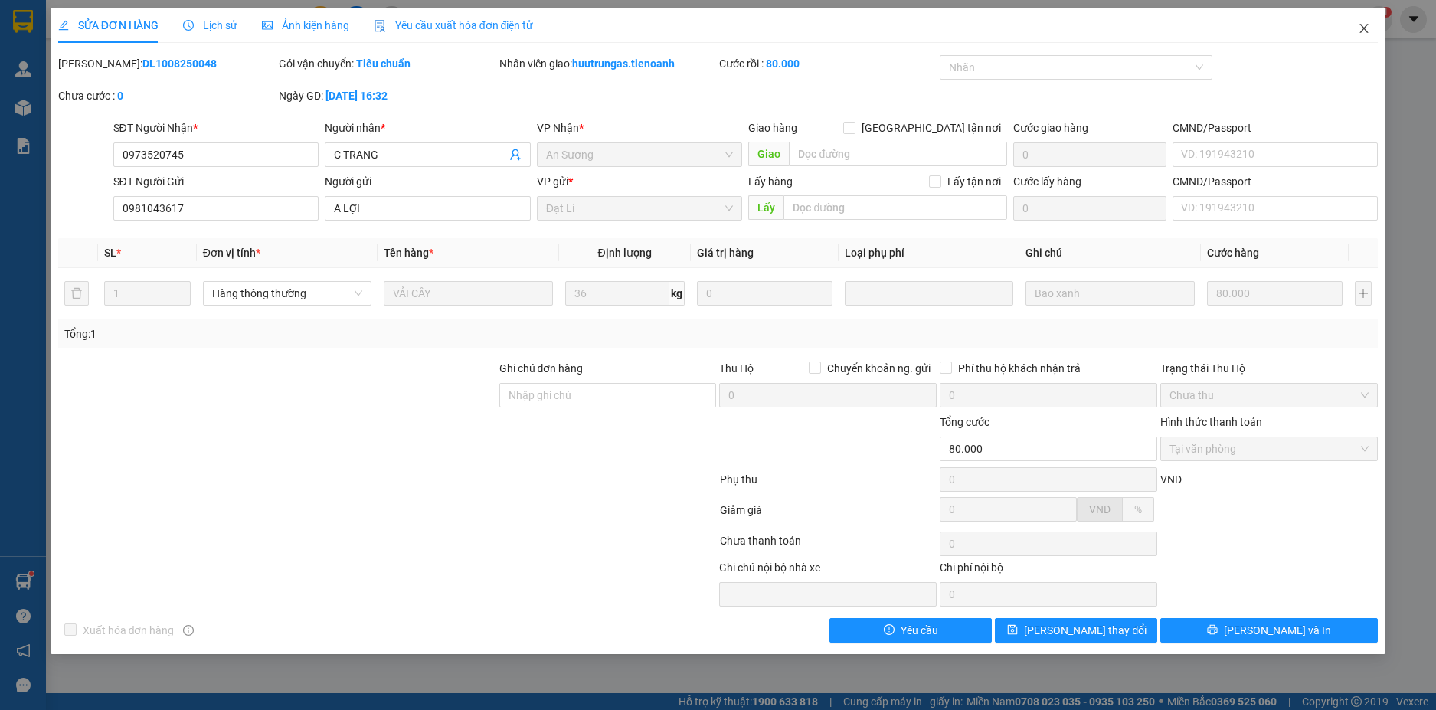
click at [1364, 32] on icon "close" at bounding box center [1364, 28] width 12 height 12
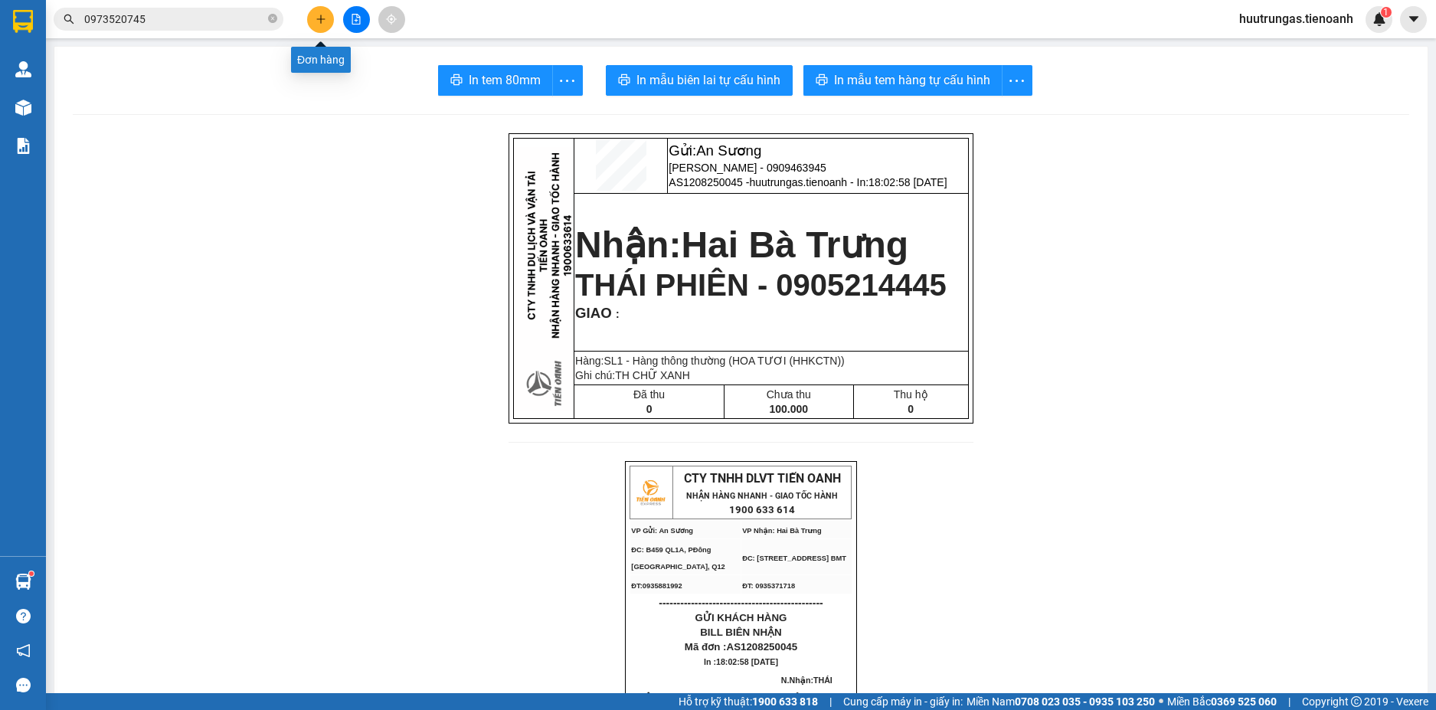
click at [326, 23] on icon "plus" at bounding box center [321, 19] width 11 height 11
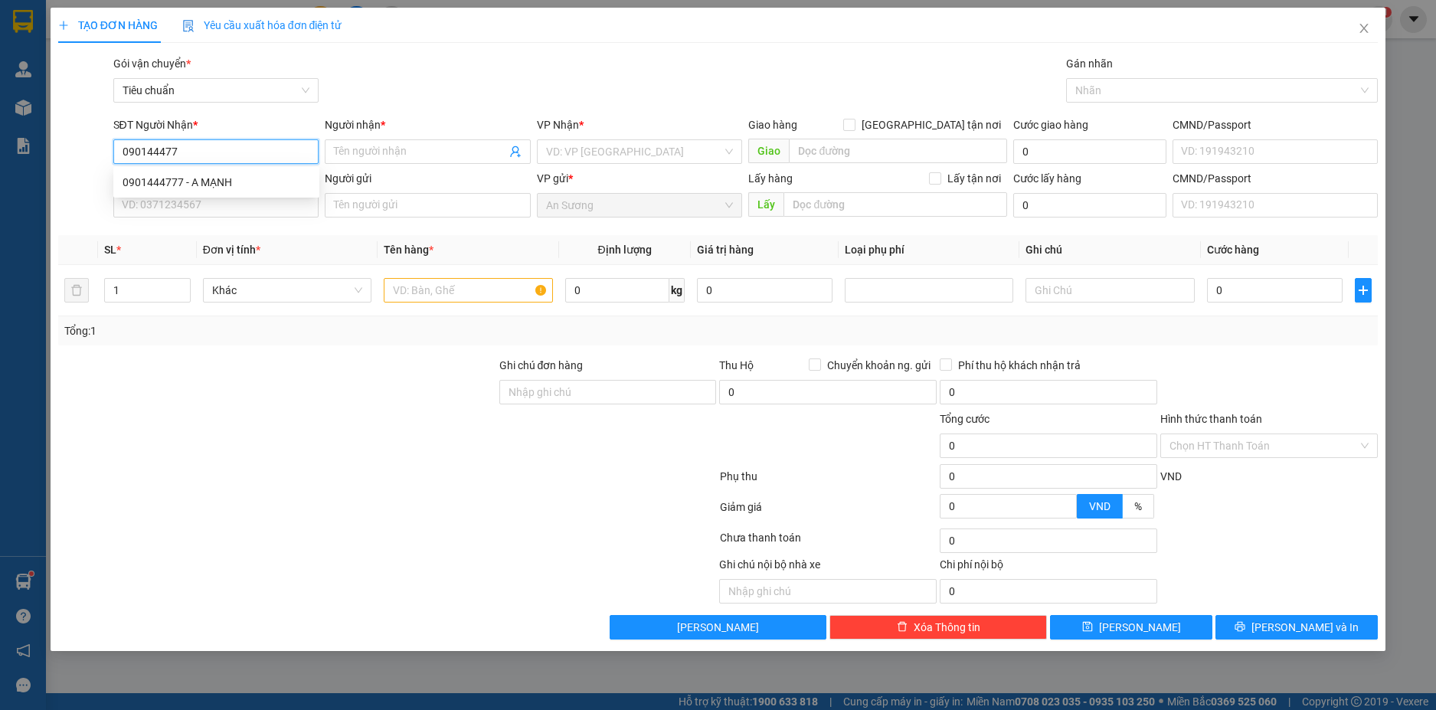
type input "0901444777"
click at [251, 181] on div "0901444777 - A MẠNH" at bounding box center [217, 182] width 188 height 17
type input "A MẠNH"
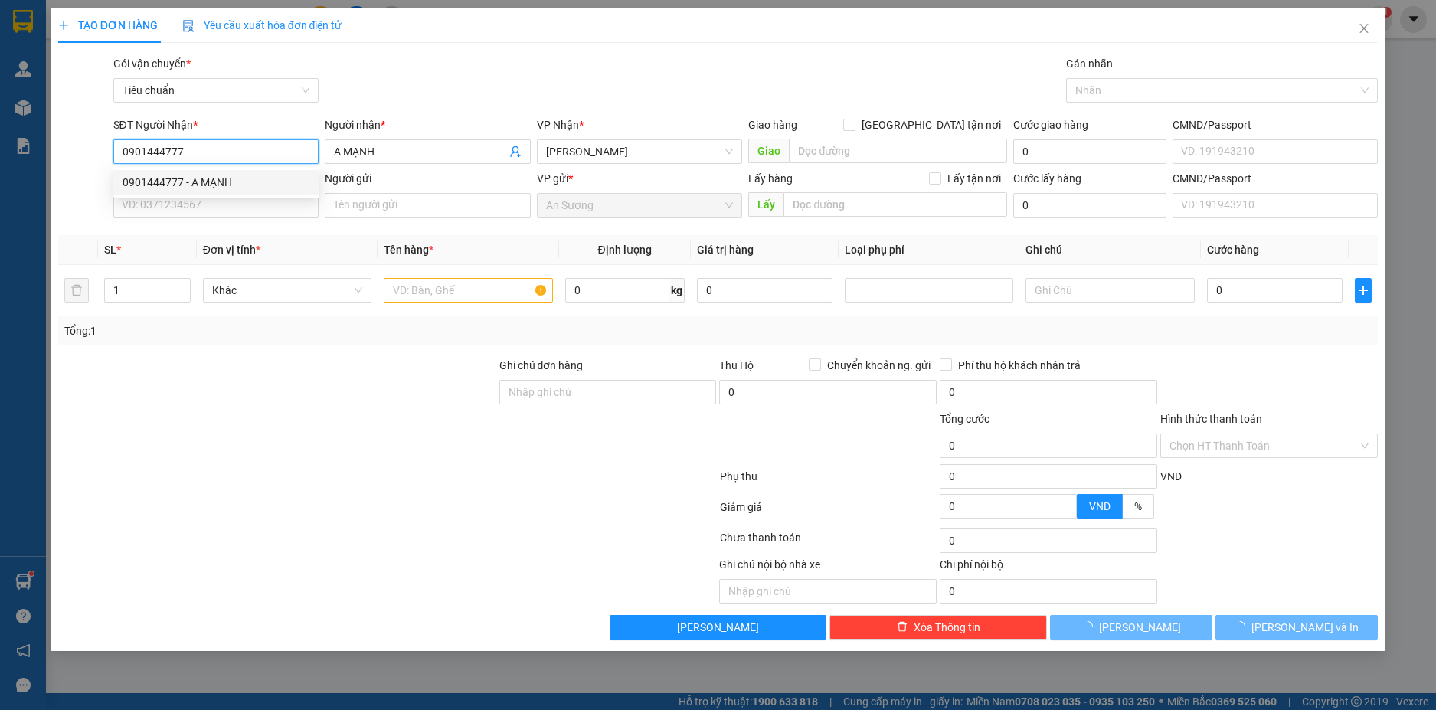
type input "100.000"
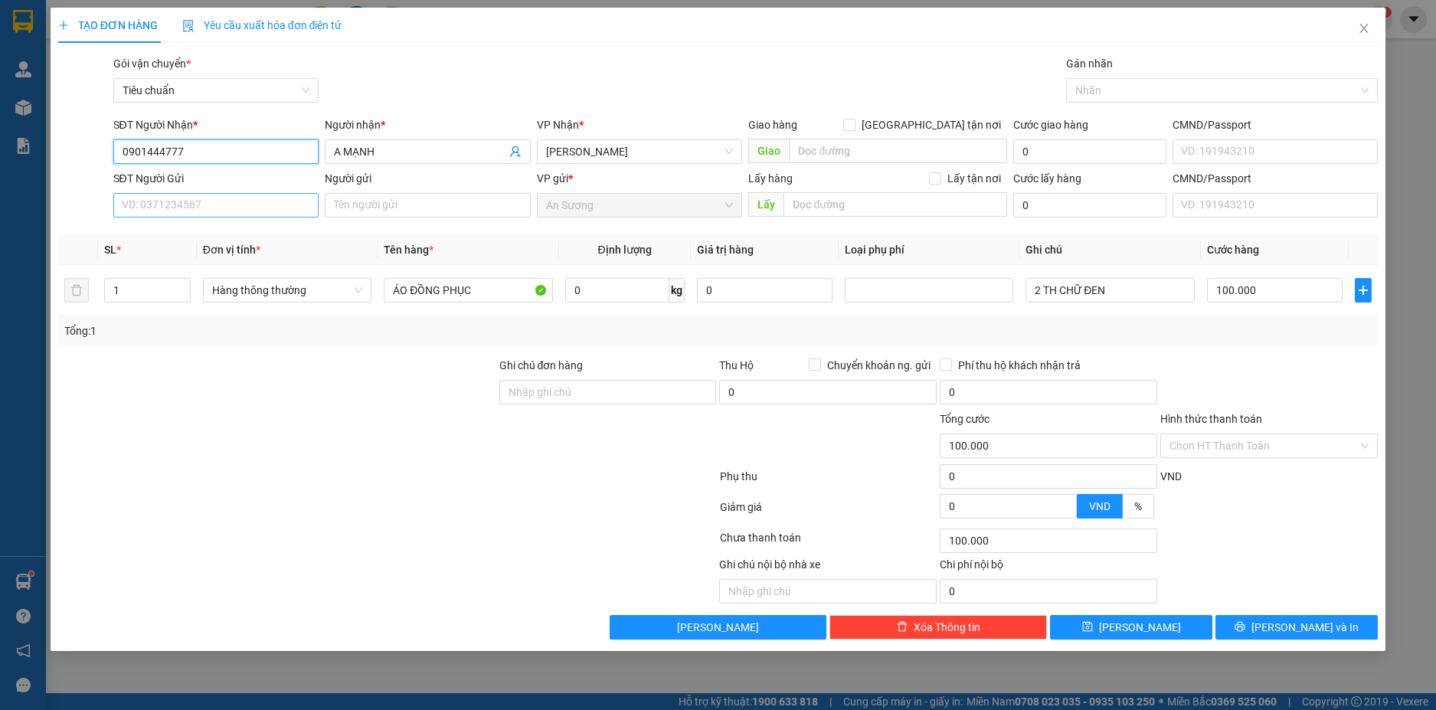
type input "0901444777"
click at [233, 205] on input "SĐT Người Gửi" at bounding box center [216, 205] width 206 height 25
type input "0938986696"
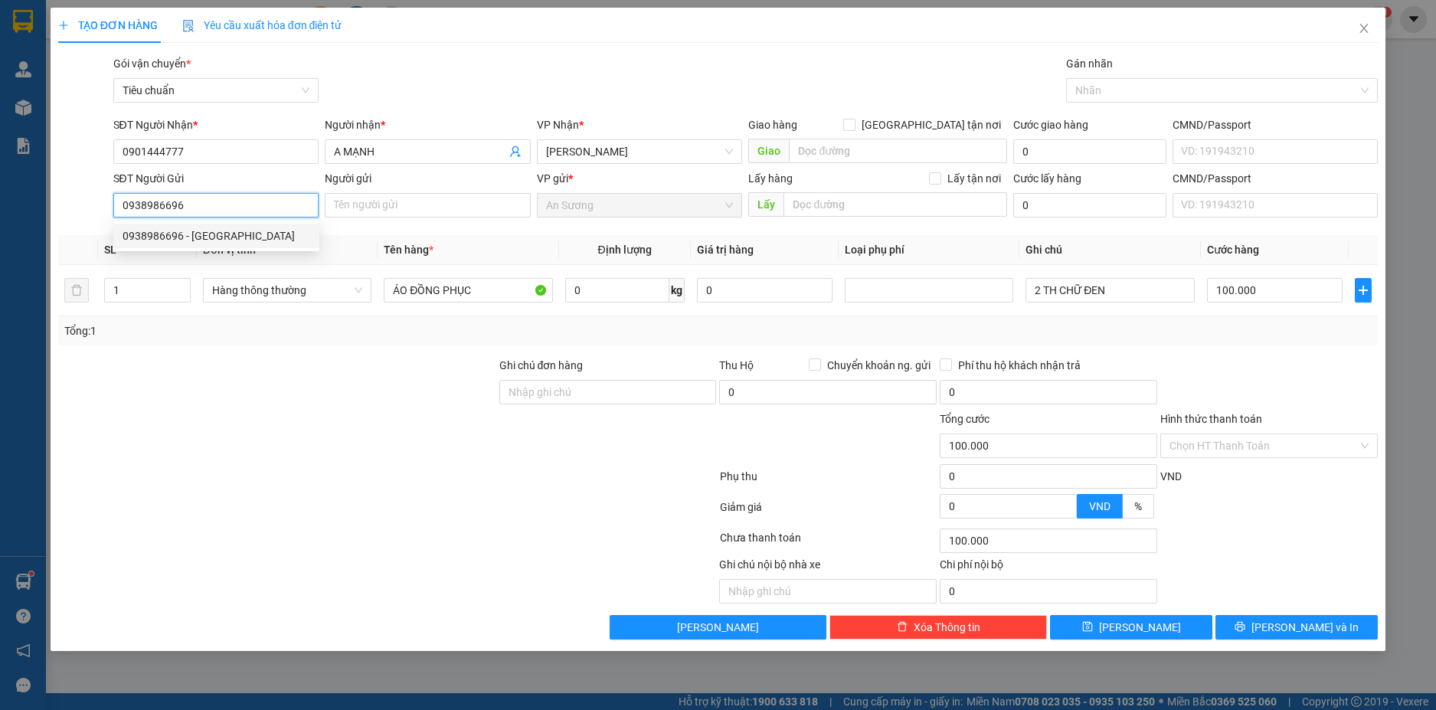
click at [247, 235] on div "0938986696 - [GEOGRAPHIC_DATA]" at bounding box center [217, 236] width 188 height 17
type input "THIÊN KHÁNH"
click at [355, 289] on span "Hàng thông thường" at bounding box center [287, 290] width 150 height 23
type input "0938986696"
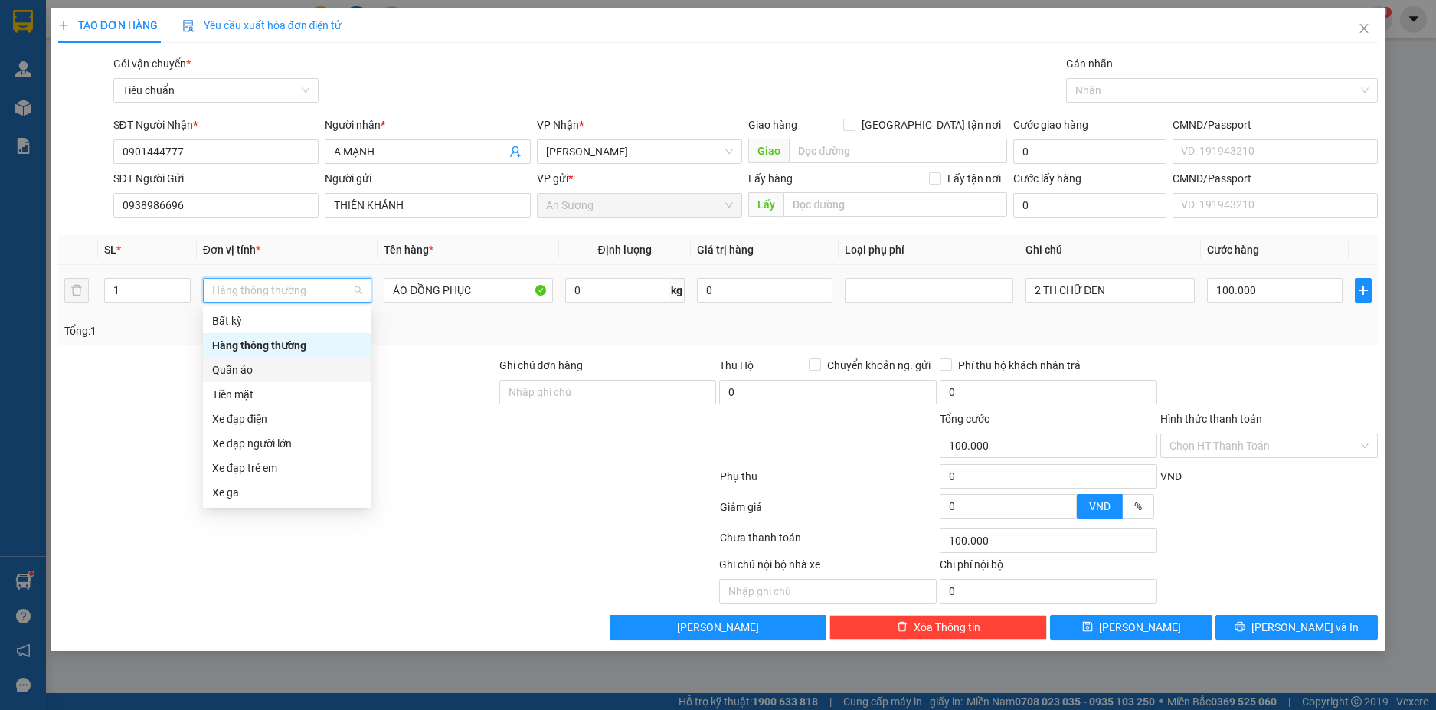
click at [268, 368] on div "Quần áo" at bounding box center [287, 370] width 150 height 17
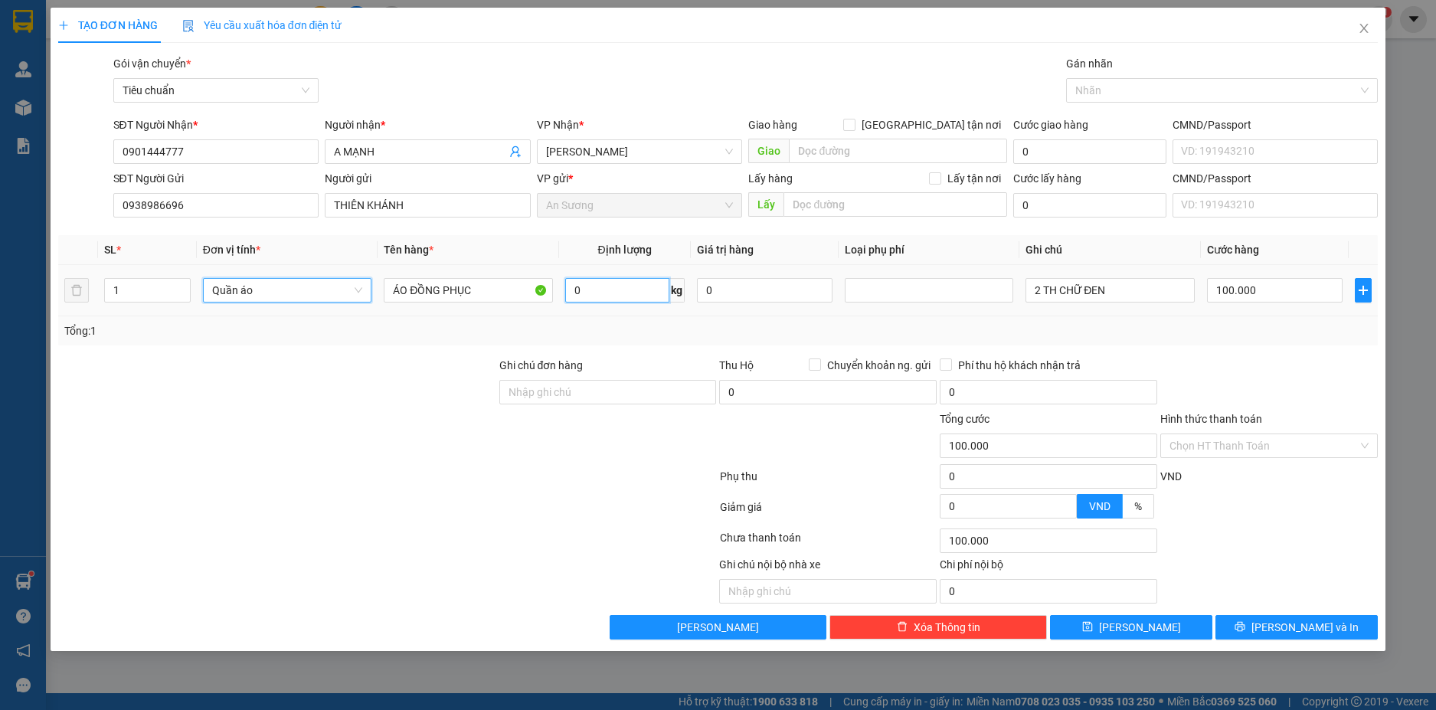
click at [614, 293] on input "0" at bounding box center [617, 290] width 104 height 25
type input "0"
type input "20"
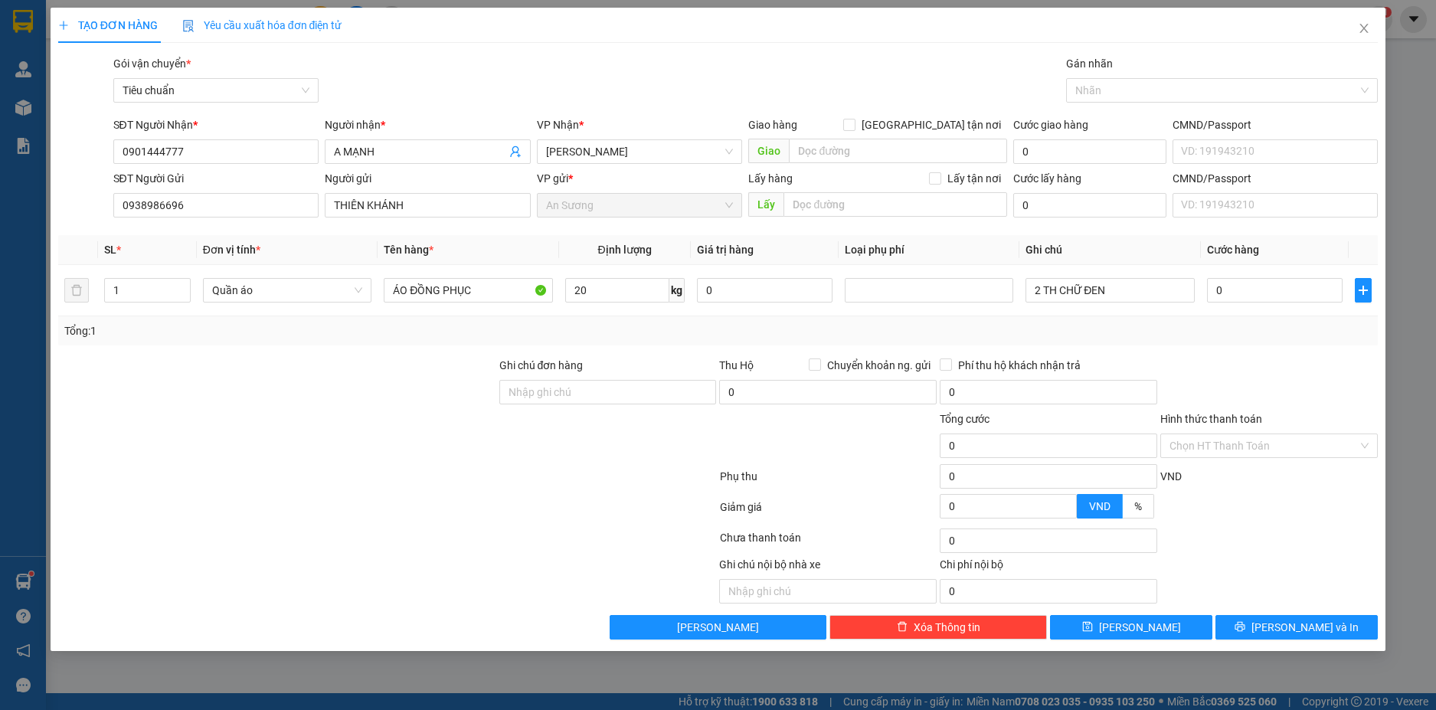
click at [1225, 357] on div at bounding box center [1269, 384] width 221 height 54
type input "60.000"
click at [1122, 284] on input "2 TH CHỮ ĐEN" at bounding box center [1110, 290] width 169 height 25
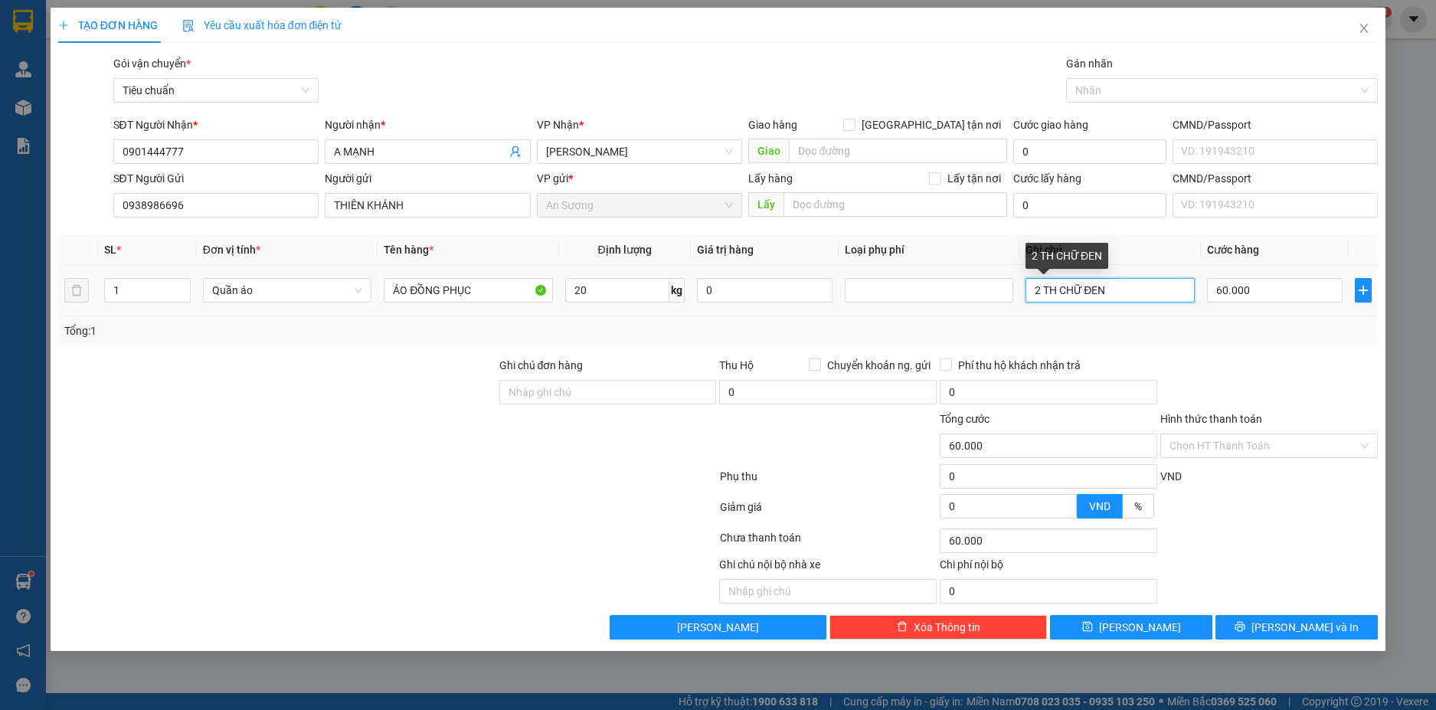
click at [1122, 284] on input "2 TH CHỮ ĐEN" at bounding box center [1110, 290] width 169 height 25
type input "CỤC BỌC NILONG"
click at [1343, 446] on input "Hình thức thanh toán" at bounding box center [1264, 445] width 188 height 23
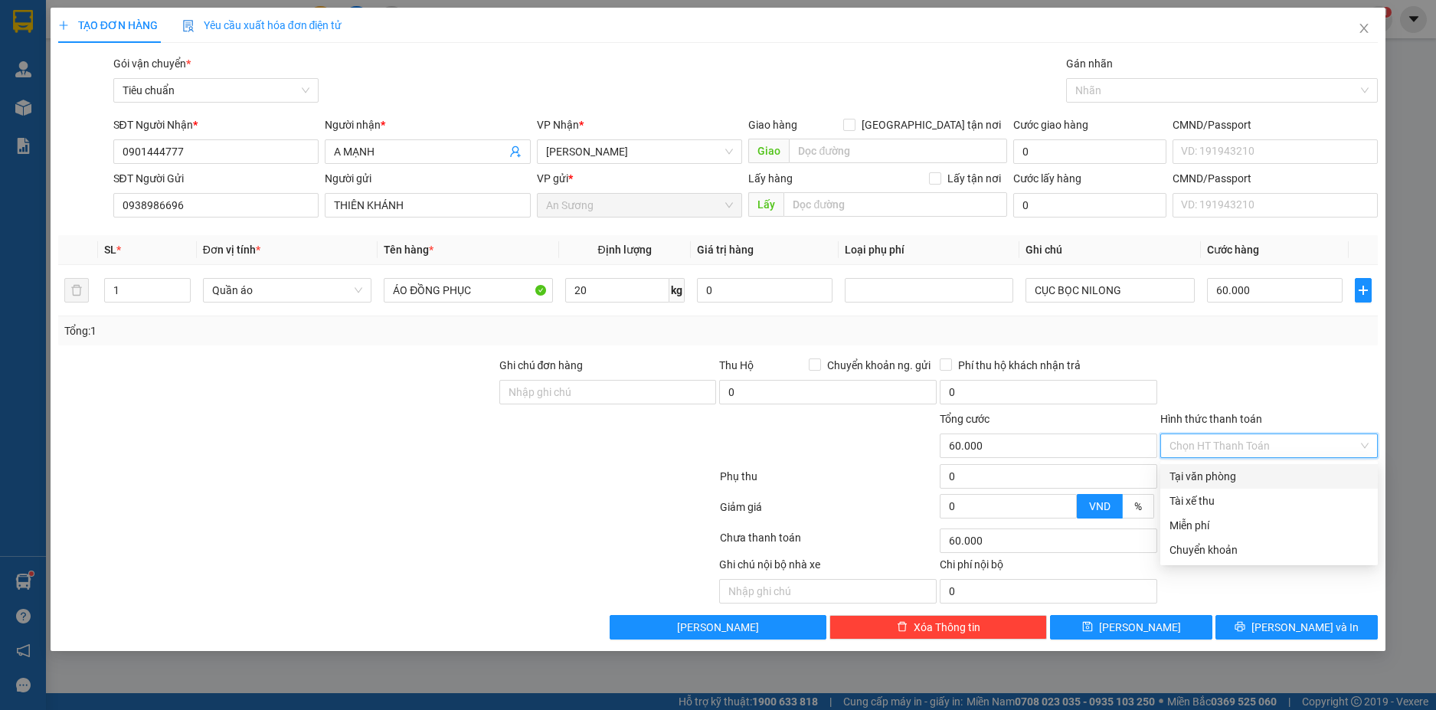
click at [1284, 473] on div "Tại văn phòng" at bounding box center [1269, 476] width 199 height 17
type input "0"
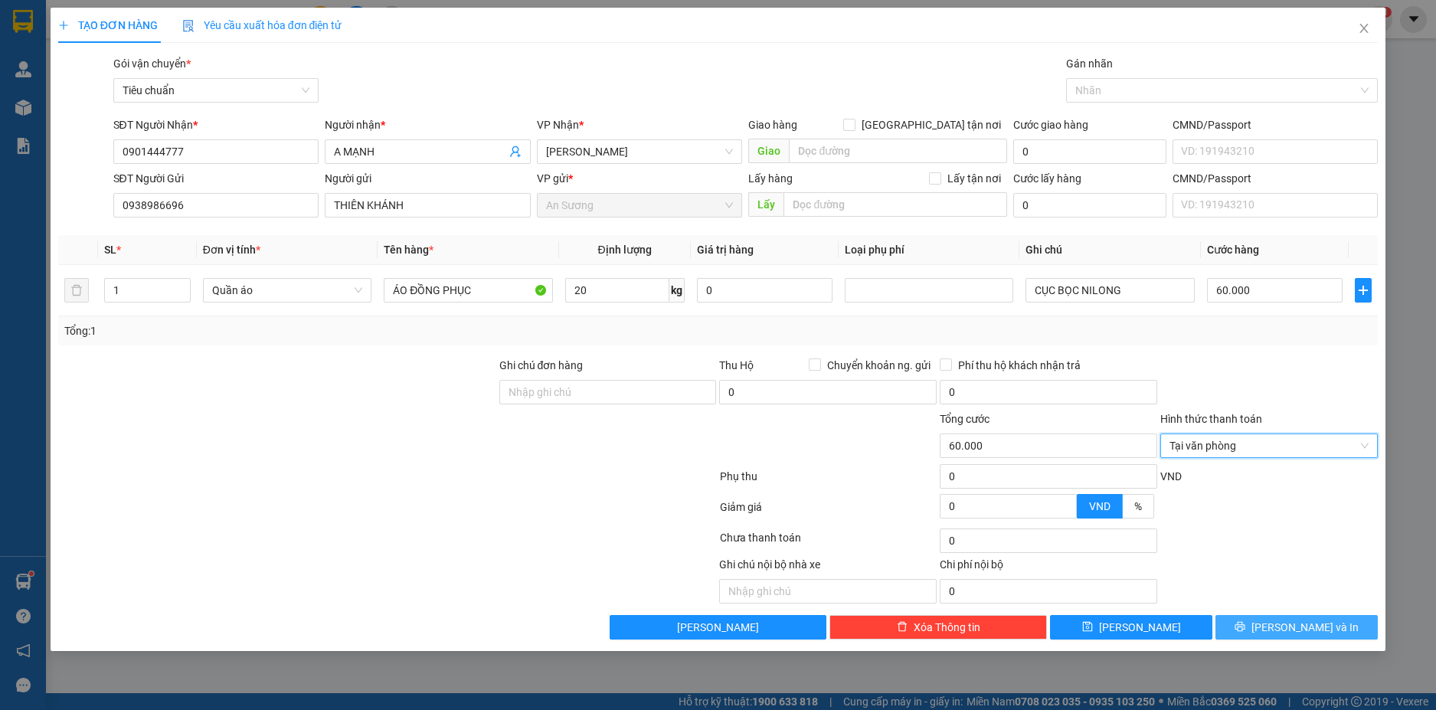
click at [1306, 623] on span "[PERSON_NAME] và In" at bounding box center [1305, 627] width 107 height 17
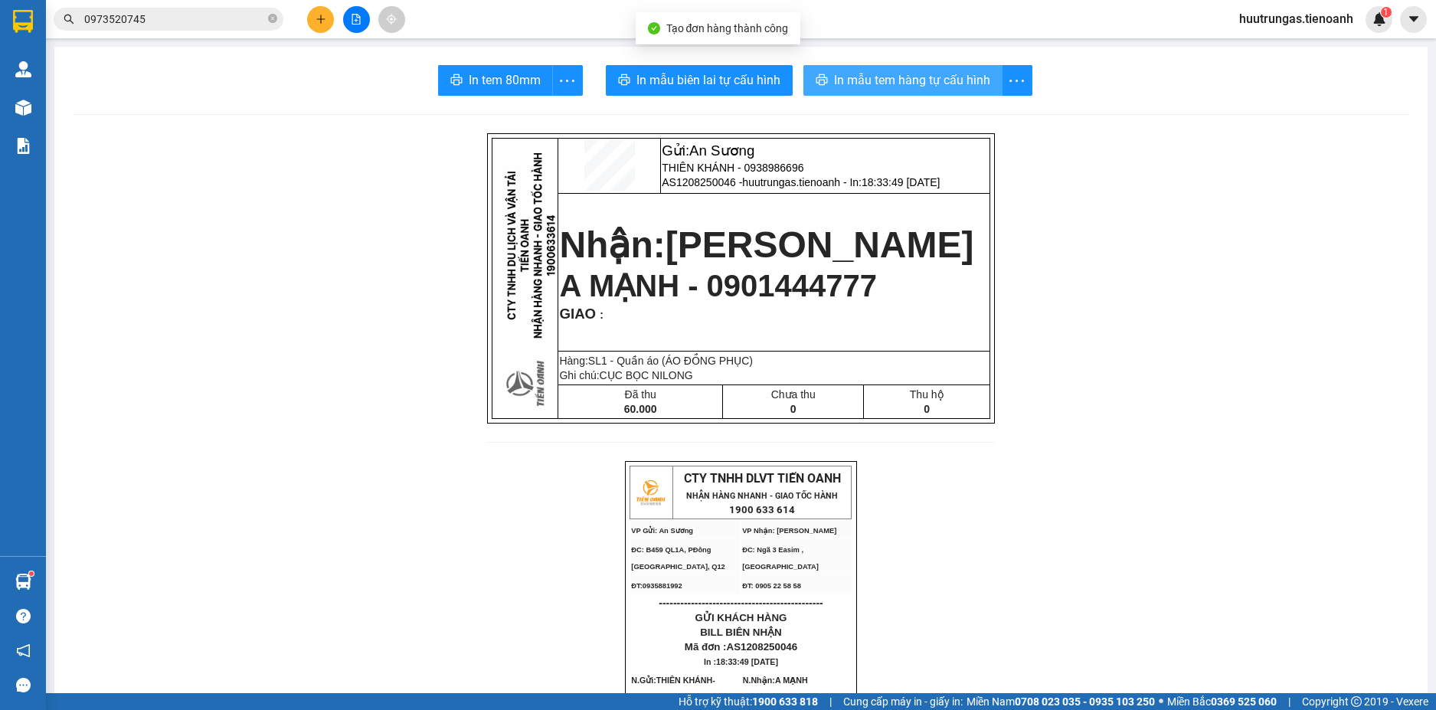
click at [929, 79] on span "In mẫu tem hàng tự cấu hình" at bounding box center [912, 79] width 156 height 19
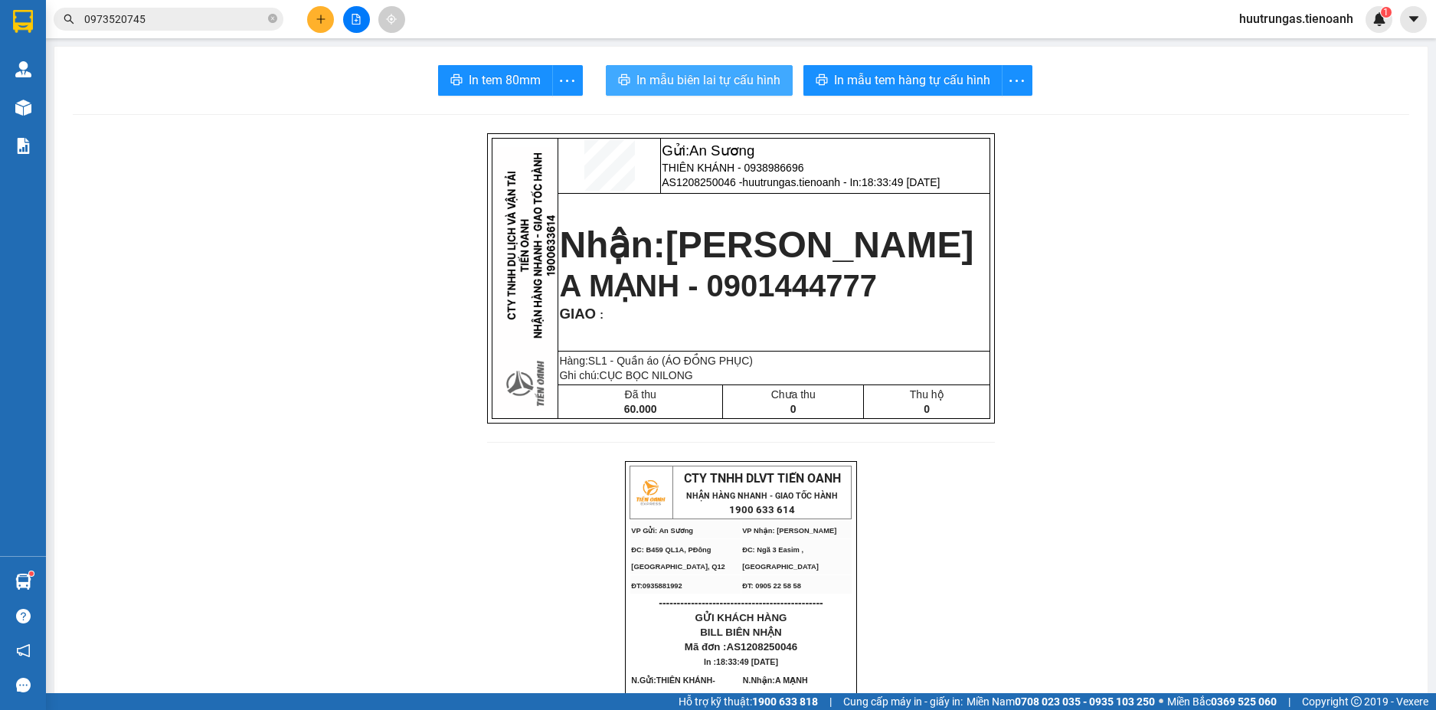
click at [709, 87] on span "In mẫu biên lai tự cấu hình" at bounding box center [709, 79] width 144 height 19
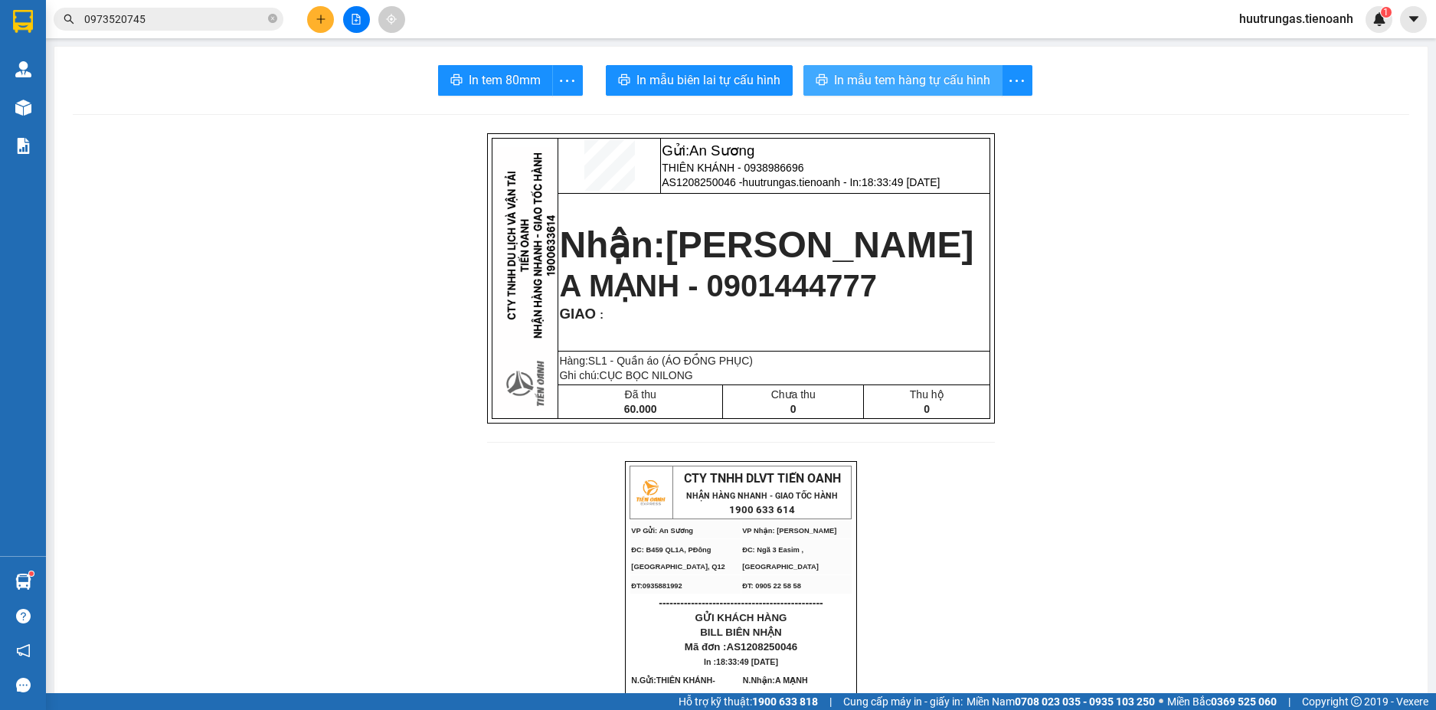
click at [891, 67] on button "In mẫu tem hàng tự cấu hình" at bounding box center [903, 80] width 199 height 31
click at [327, 28] on button at bounding box center [320, 19] width 27 height 27
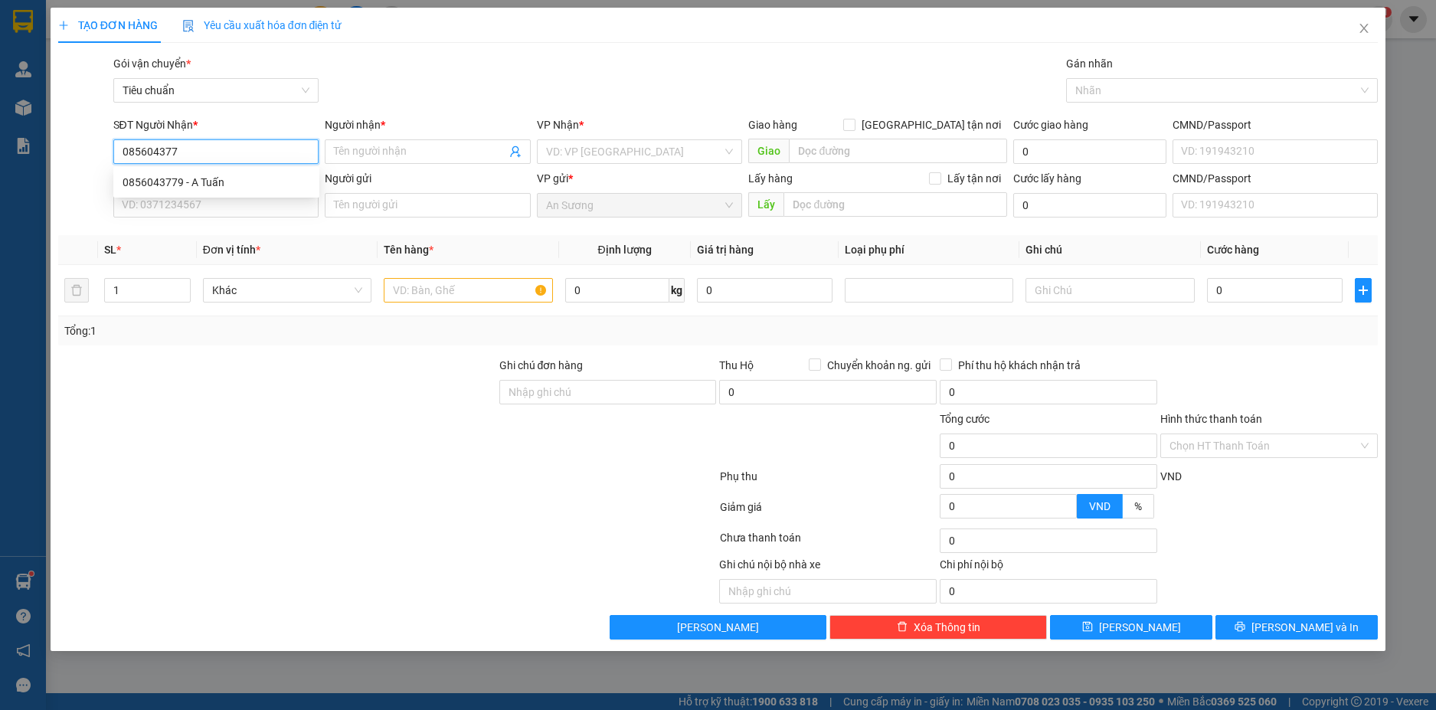
type input "0856043779"
click at [273, 188] on div "0856043779 - A Tuấn" at bounding box center [217, 182] width 188 height 17
type input "A Tuấn"
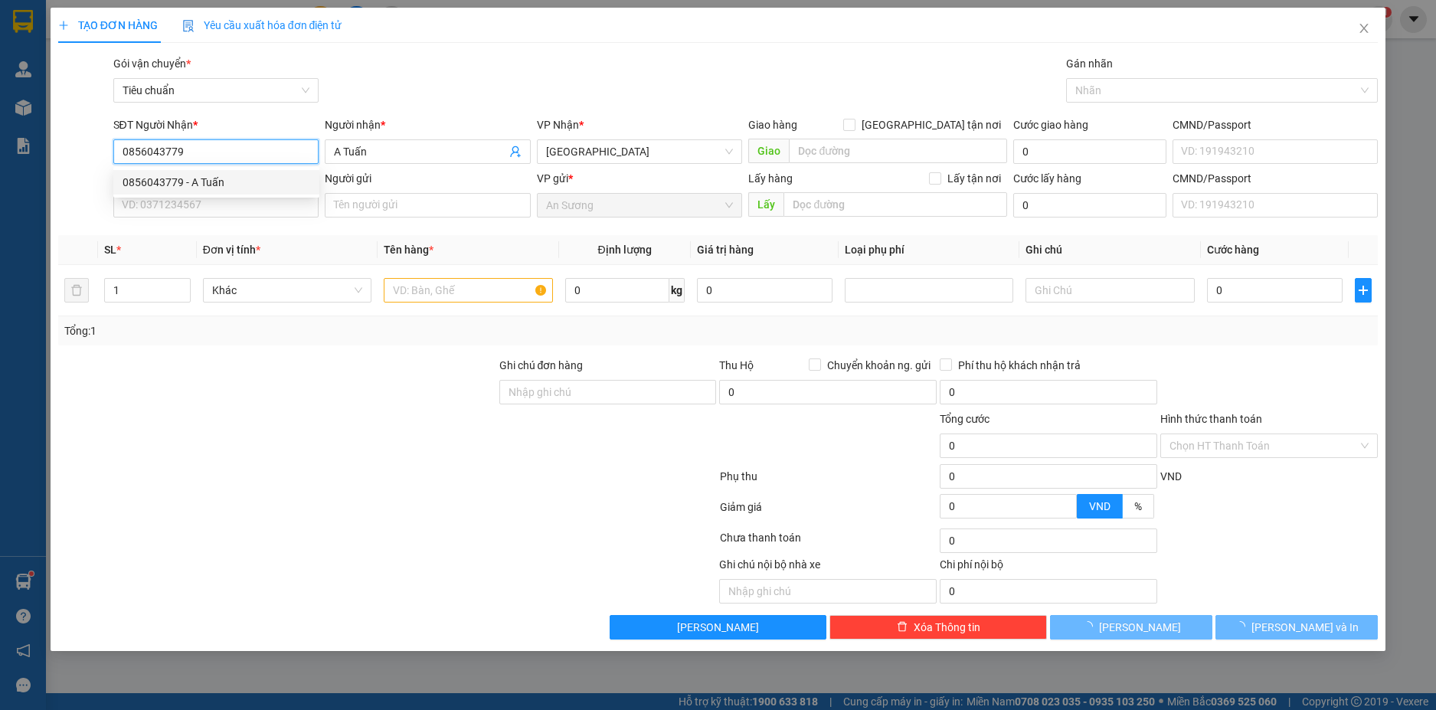
type input "100.000"
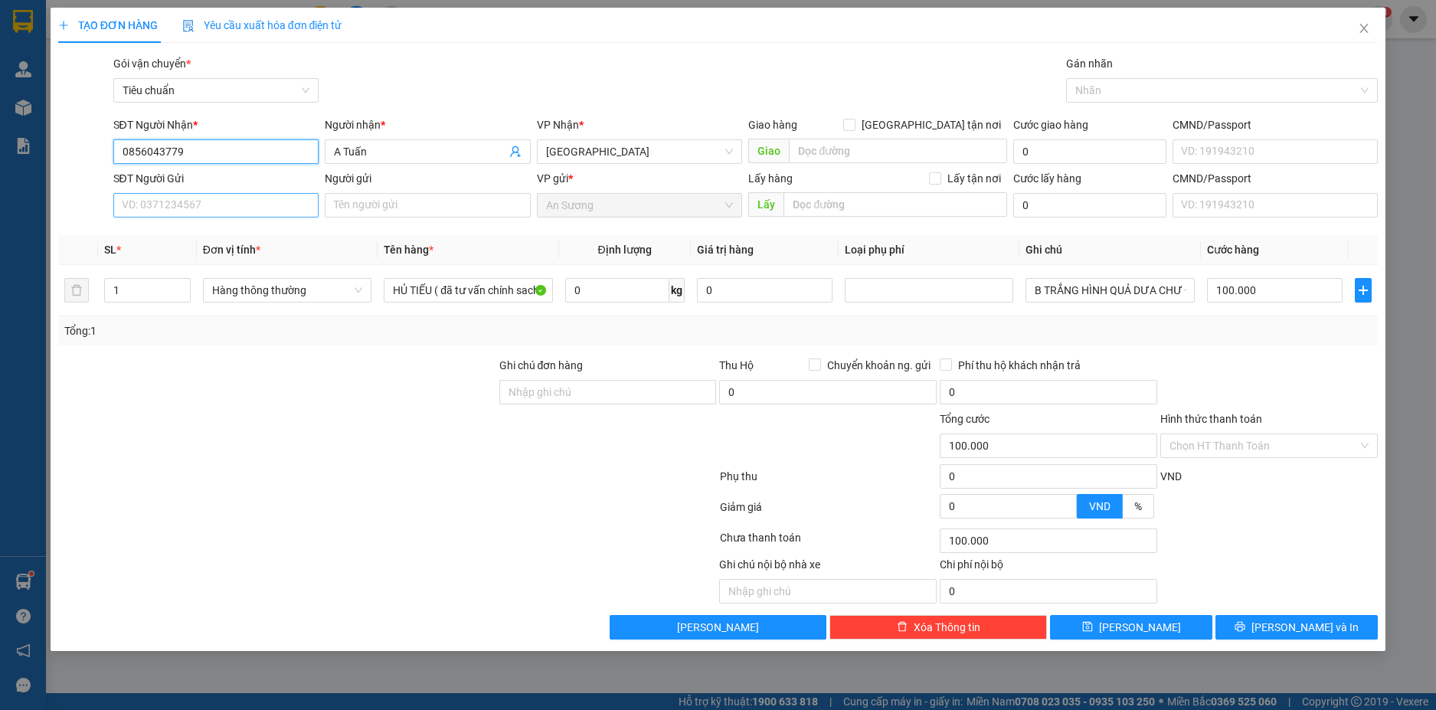
type input "0856043779"
click at [279, 201] on input "SĐT Người Gửi" at bounding box center [216, 205] width 206 height 25
click at [251, 234] on div "0375768786 - C TIÊN" at bounding box center [217, 236] width 188 height 17
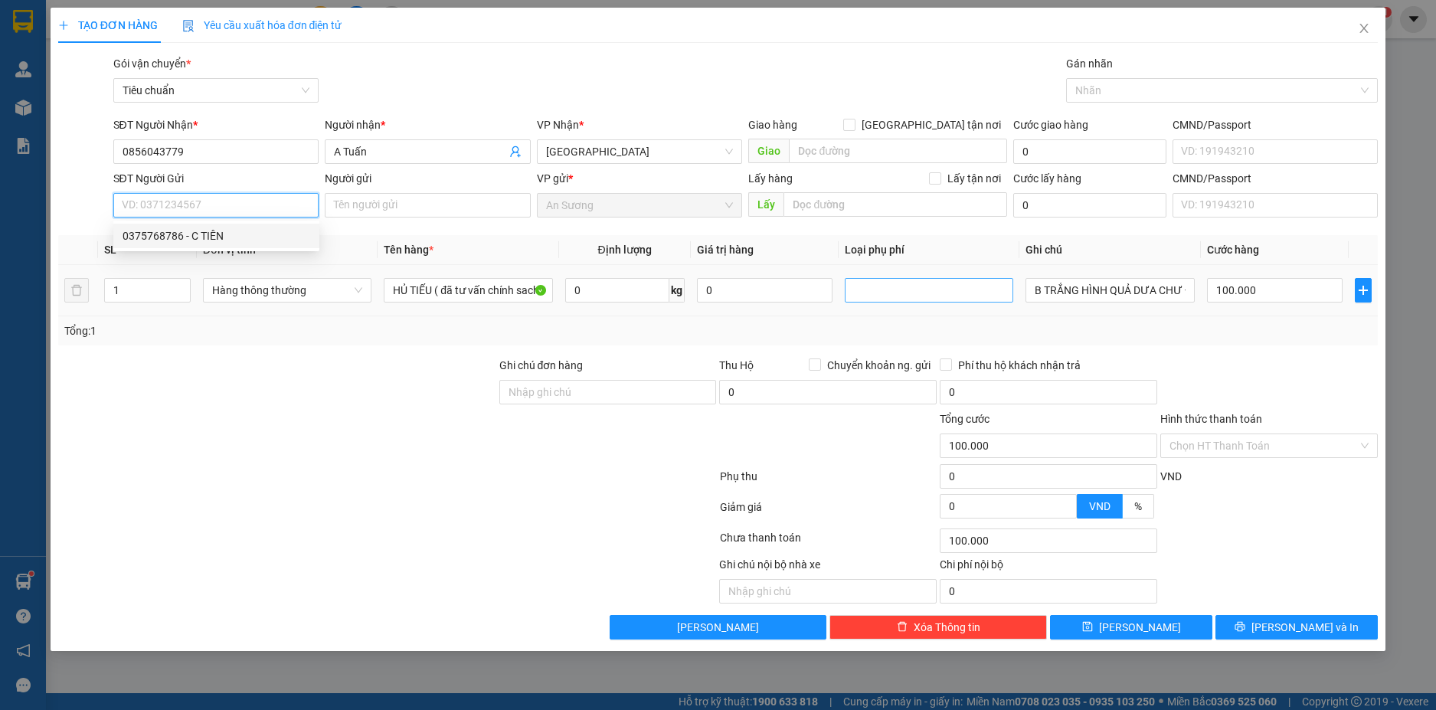
type input "0375768786"
type input "C TIÊN"
click at [618, 293] on input "0" at bounding box center [617, 290] width 104 height 25
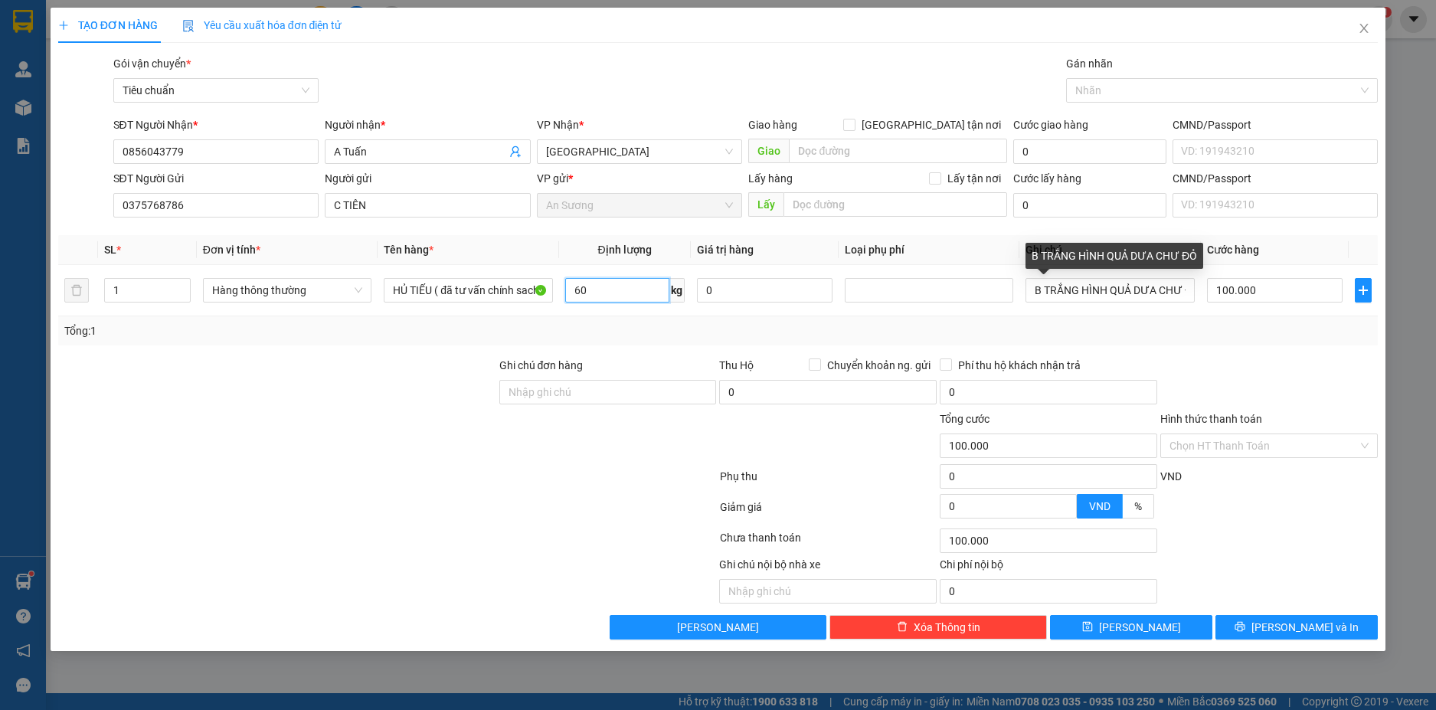
type input "60"
drag, startPoint x: 1245, startPoint y: 377, endPoint x: 1115, endPoint y: 271, distance: 167.2
click at [1245, 378] on div at bounding box center [1269, 384] width 221 height 54
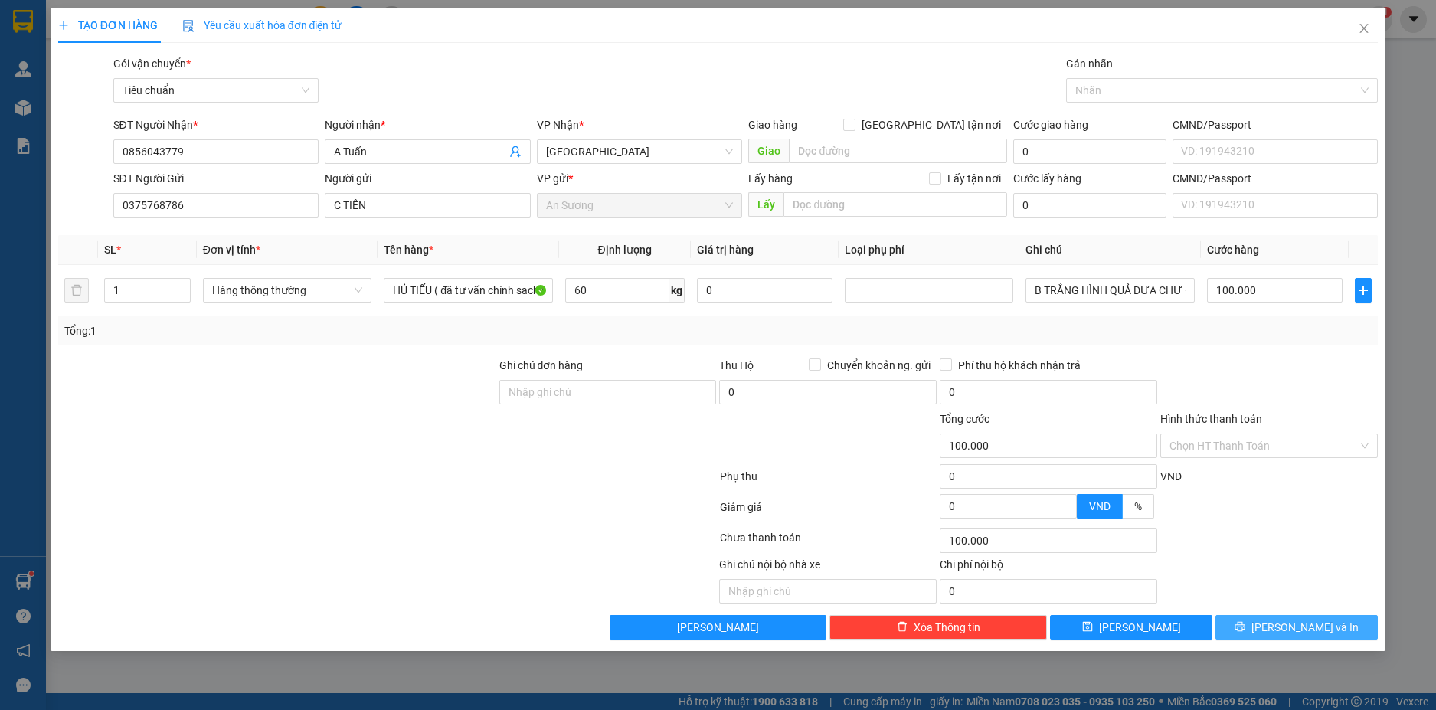
click at [1358, 627] on button "[PERSON_NAME] và In" at bounding box center [1297, 627] width 162 height 25
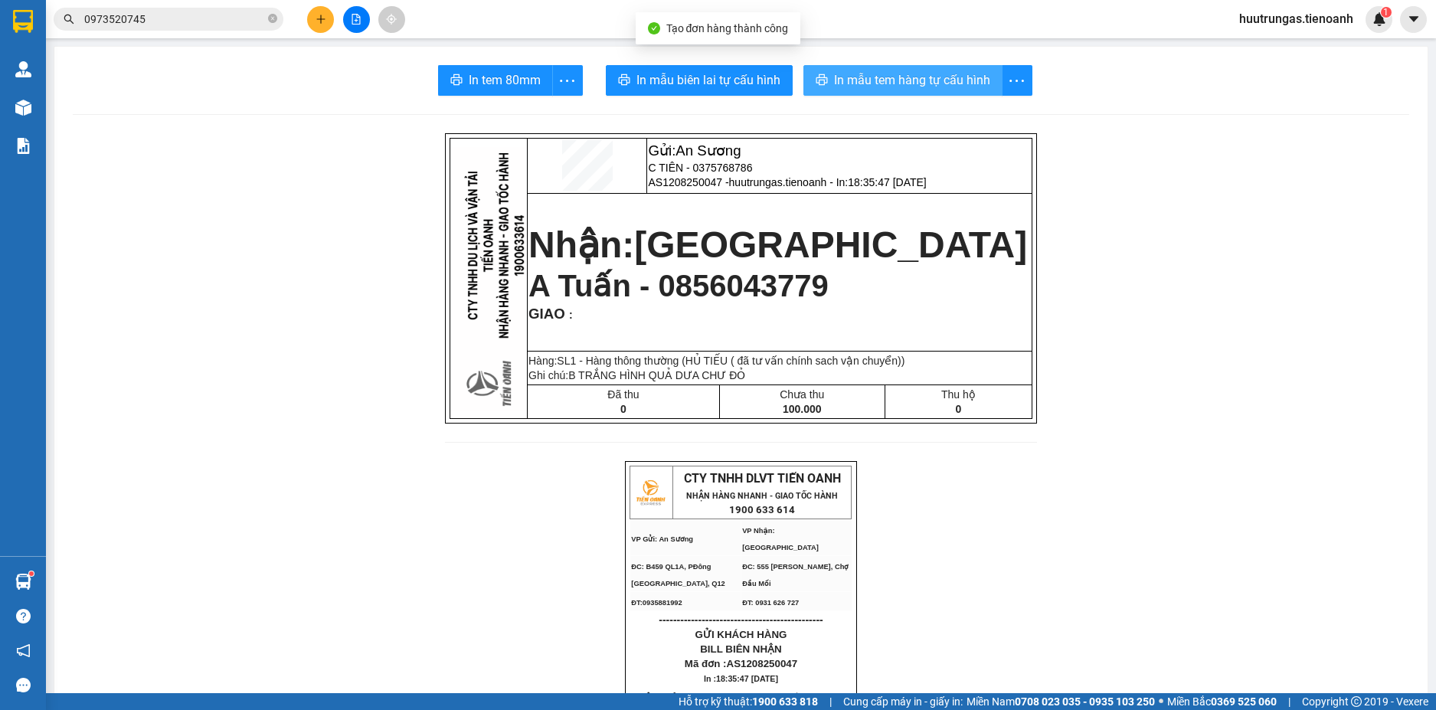
click at [928, 93] on button "In mẫu tem hàng tự cấu hình" at bounding box center [903, 80] width 199 height 31
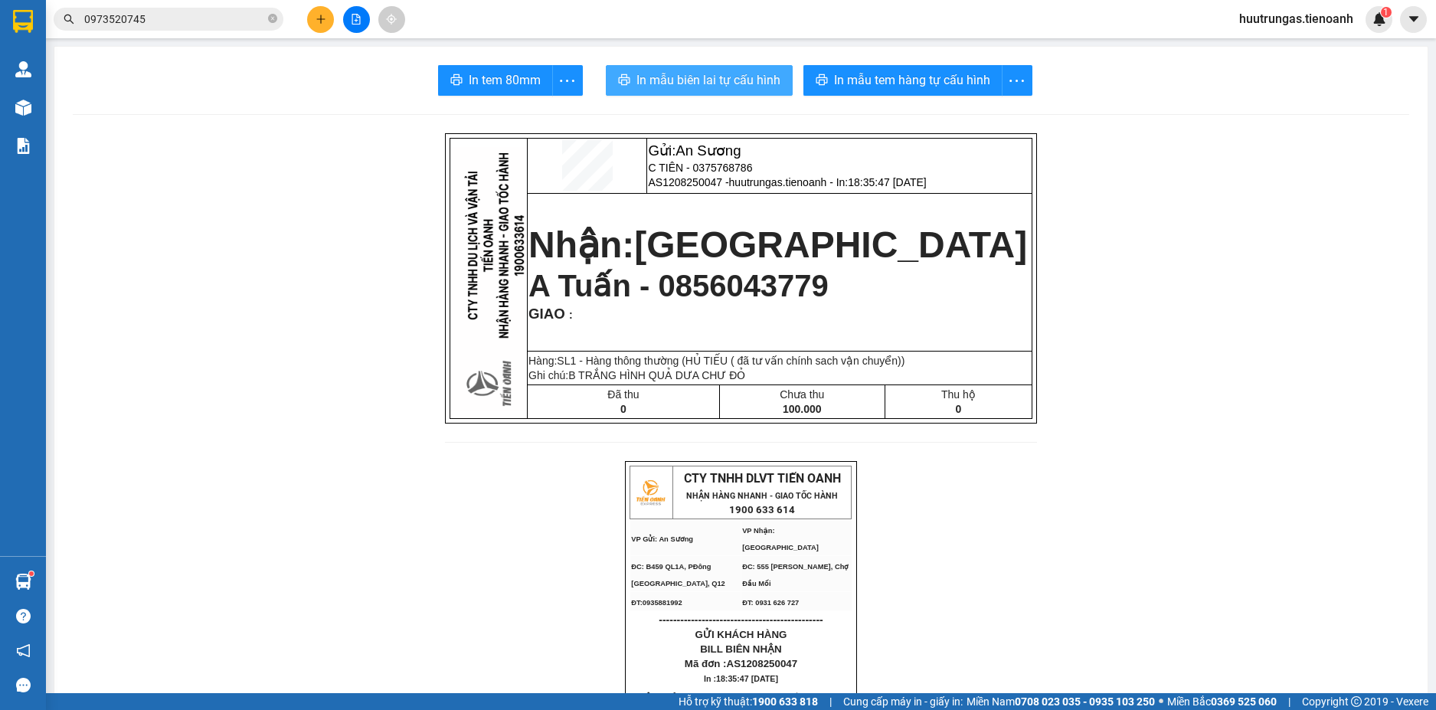
click at [719, 75] on span "In mẫu biên lai tự cấu hình" at bounding box center [709, 79] width 144 height 19
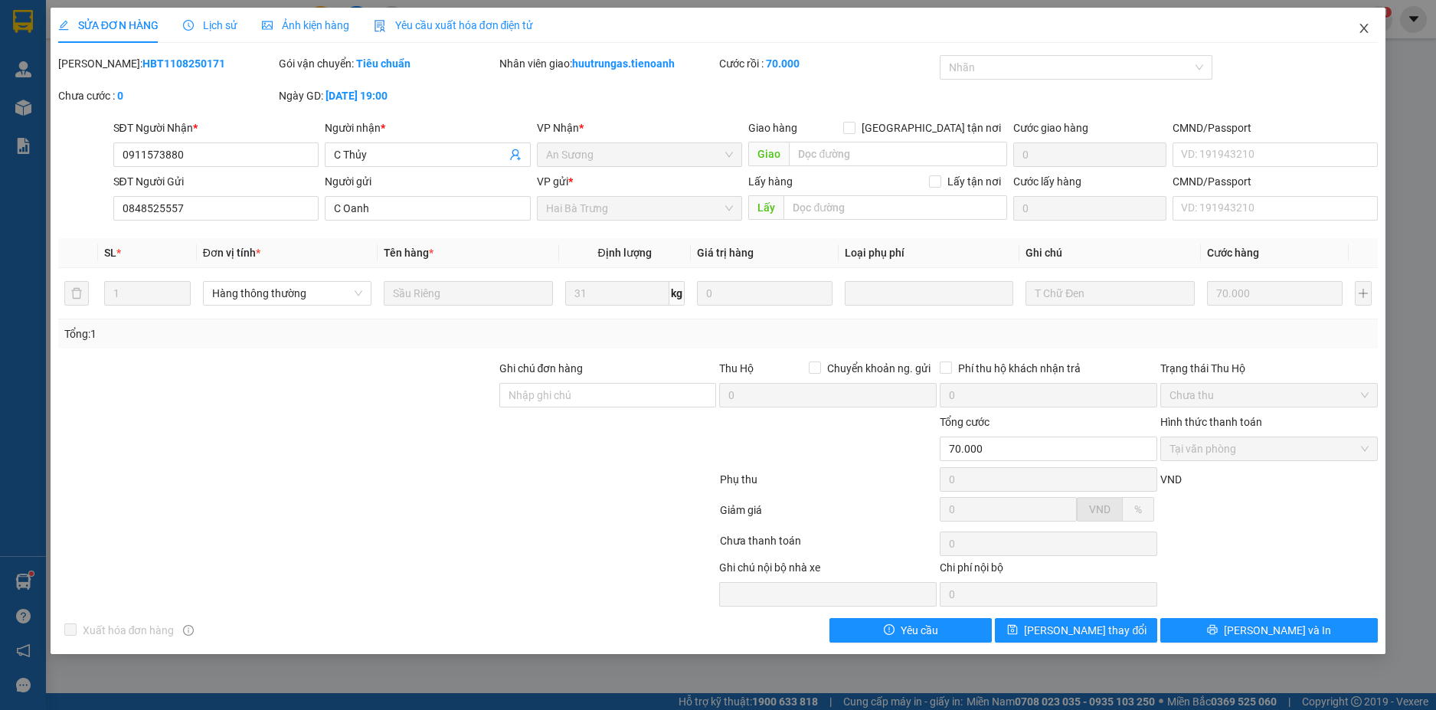
click at [1368, 32] on icon "close" at bounding box center [1365, 28] width 8 height 9
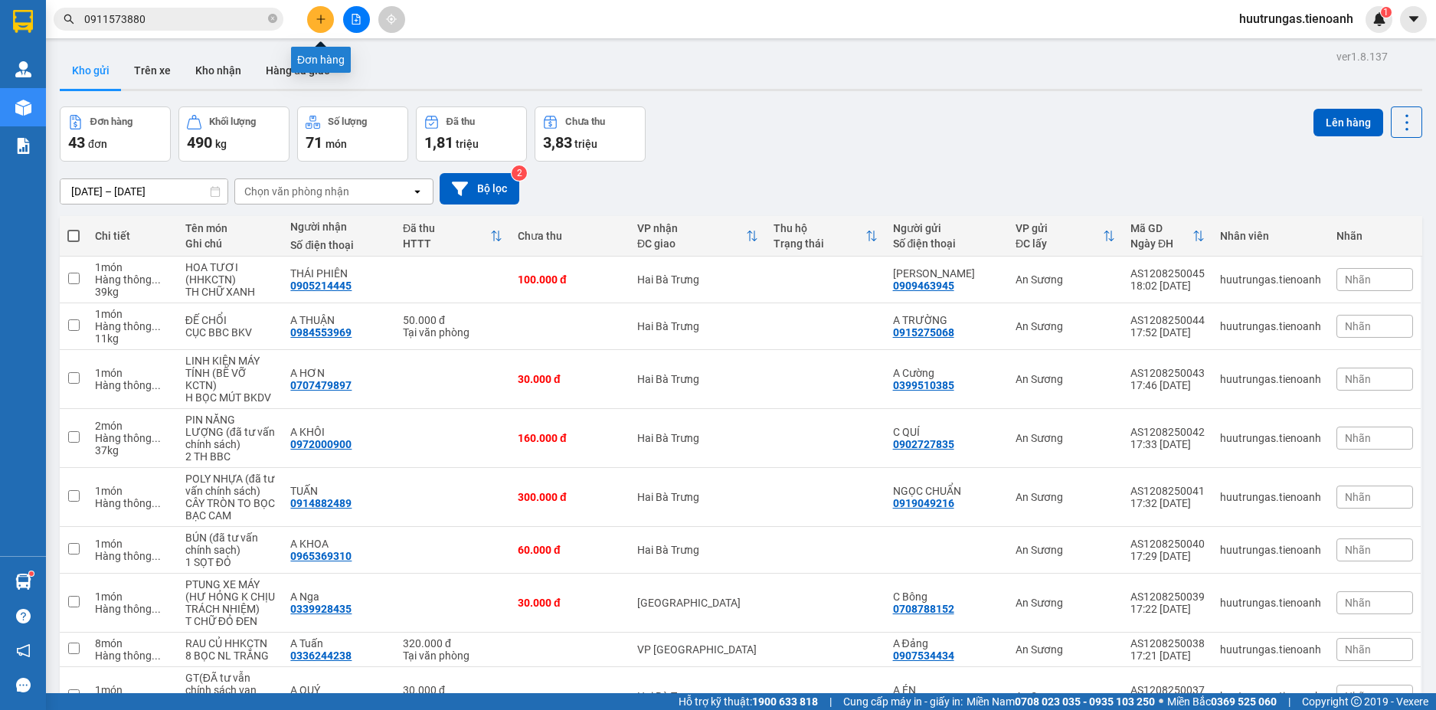
click at [317, 16] on icon "plus" at bounding box center [321, 19] width 11 height 11
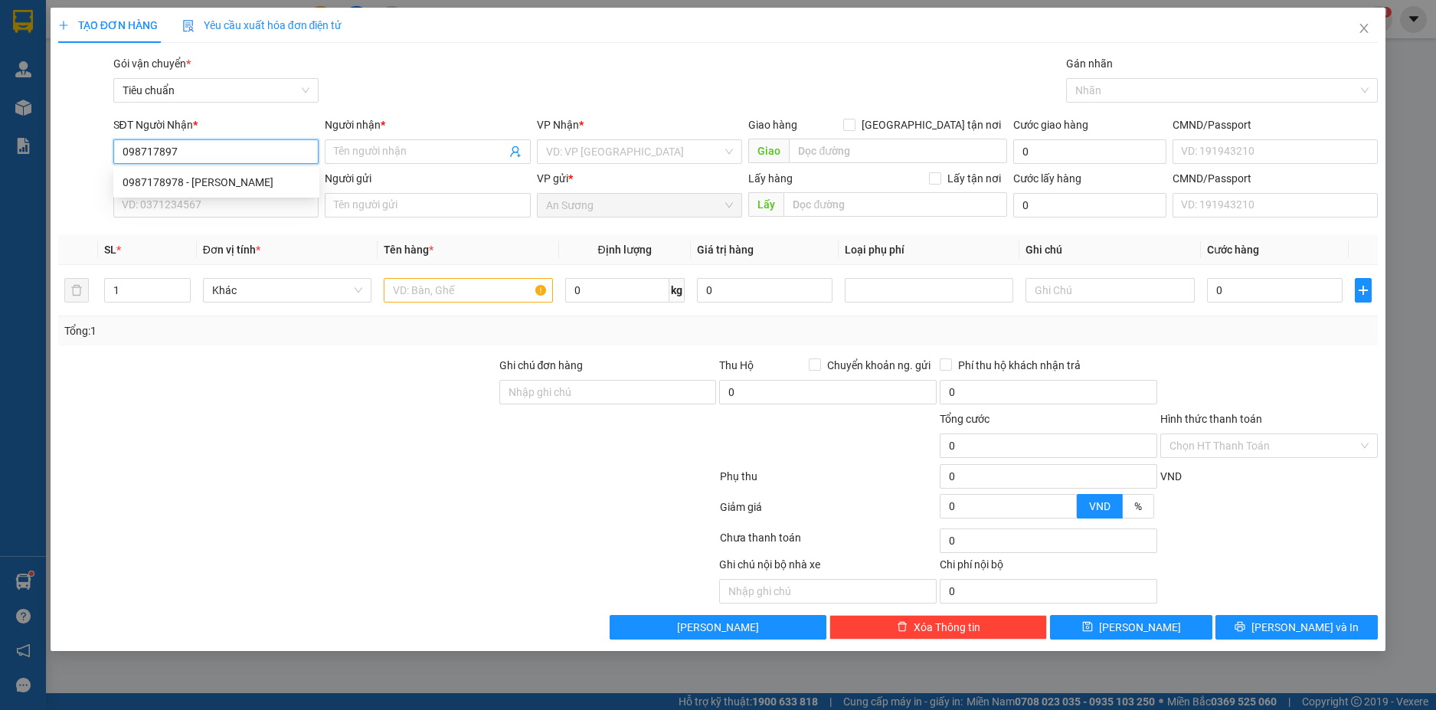
type input "0987178978"
click at [244, 185] on div "0987178978 - [PERSON_NAME]" at bounding box center [217, 182] width 188 height 17
type input "C Hải"
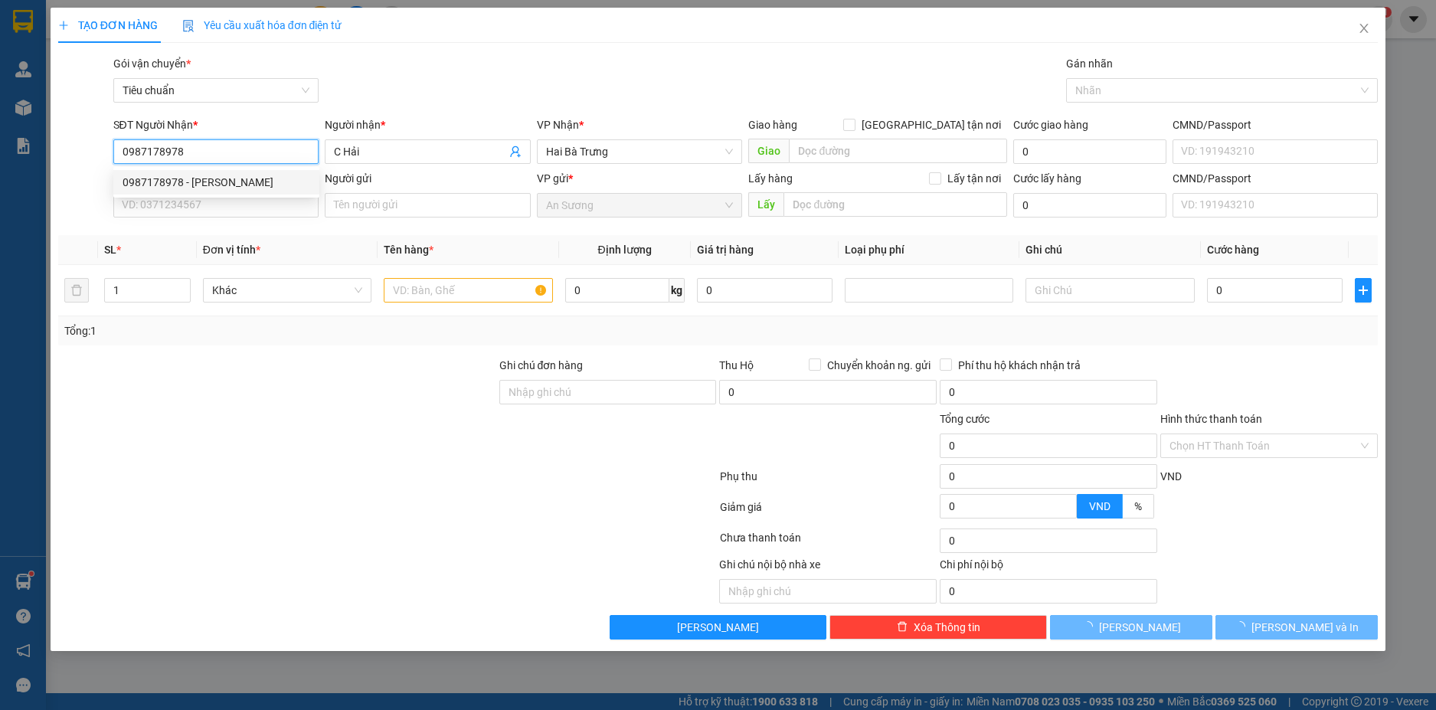
type input "60.000"
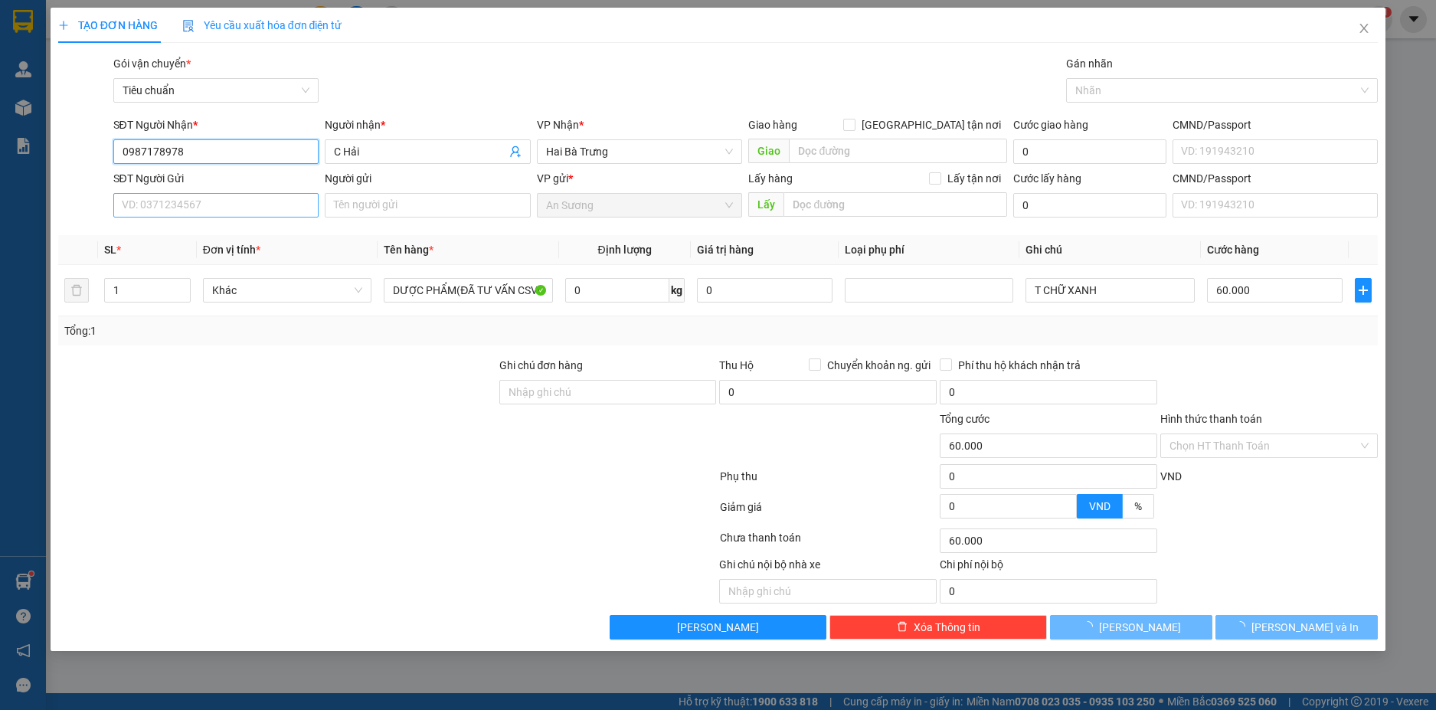
type input "0987178978"
click at [299, 216] on input "SĐT Người Gửi" at bounding box center [216, 205] width 206 height 25
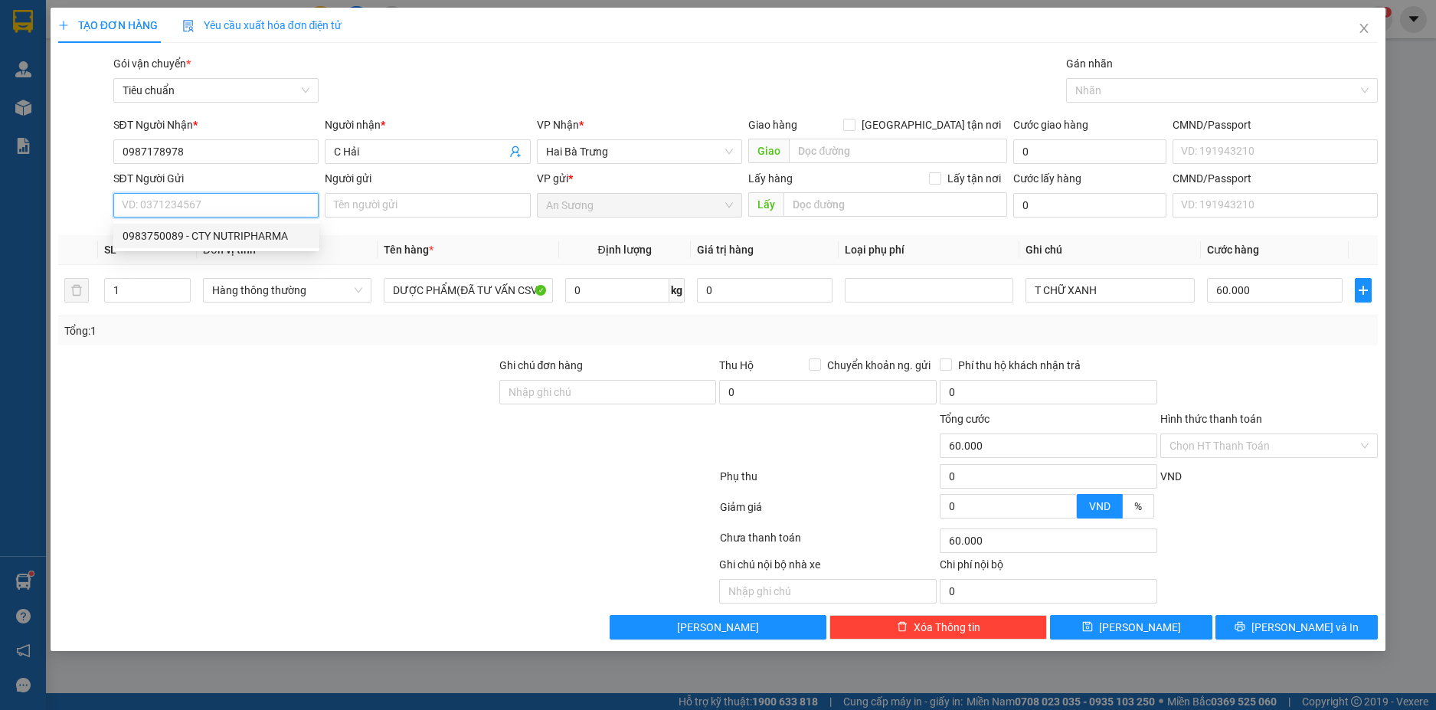
click at [270, 231] on div "0983750089 - CTY NUTRIPHARMA" at bounding box center [217, 236] width 188 height 17
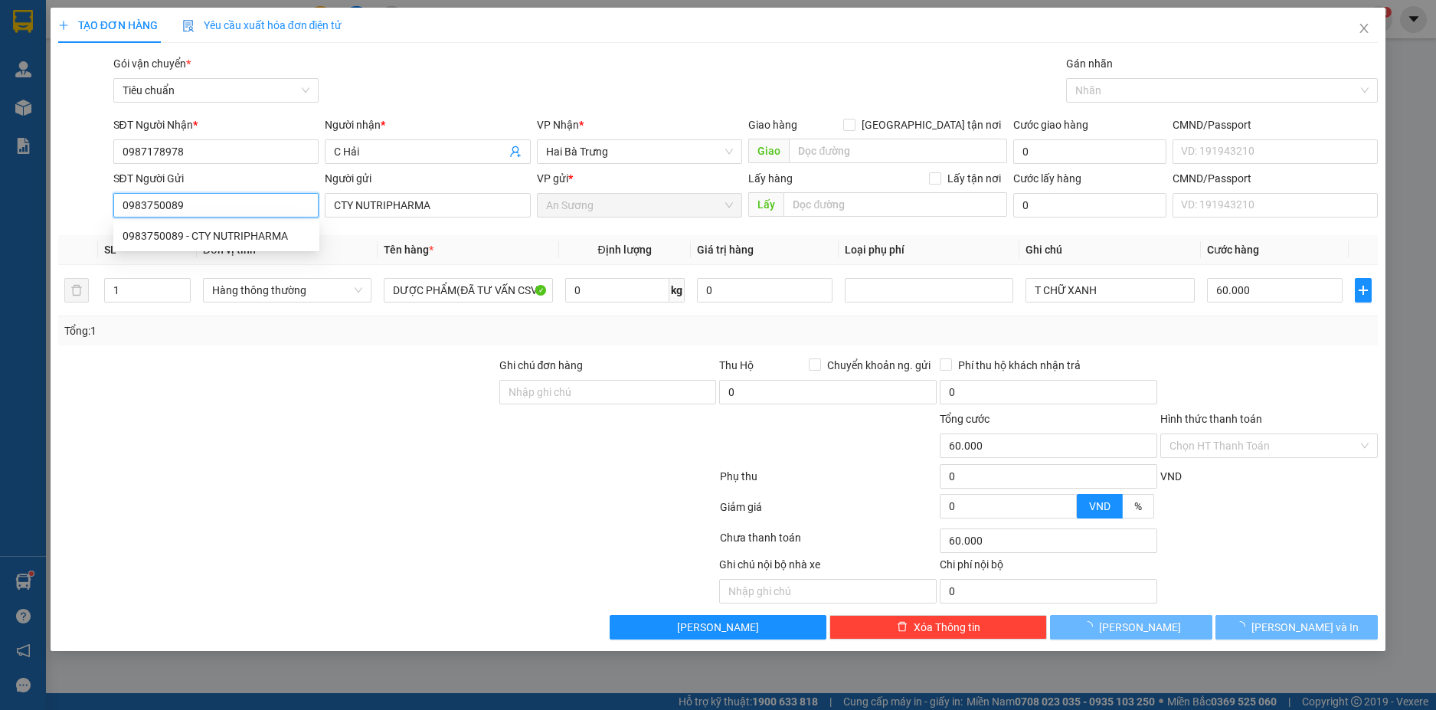
type input "0983750089"
type input "CTY NUTRIPHARMA"
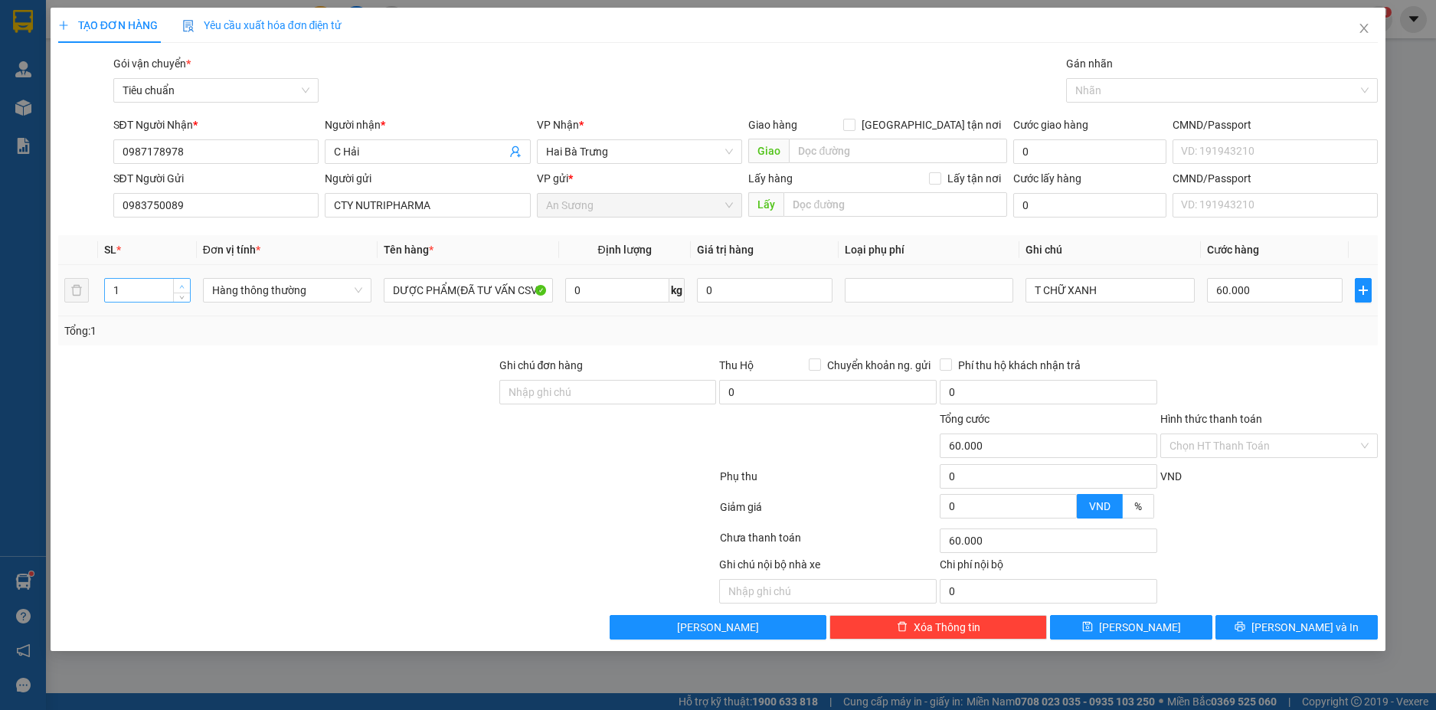
type input "2"
click at [178, 284] on span "up" at bounding box center [182, 286] width 9 height 9
click at [637, 293] on input "0" at bounding box center [617, 290] width 104 height 25
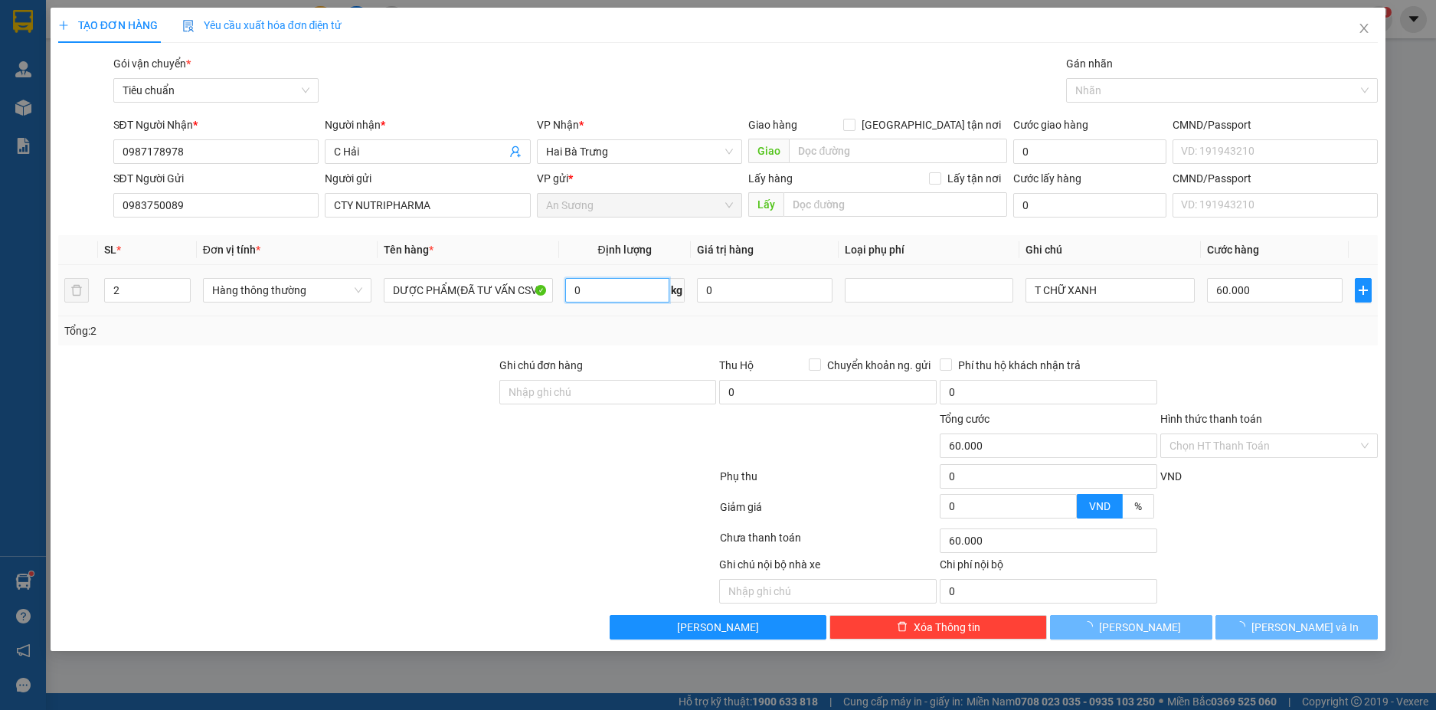
type input "0"
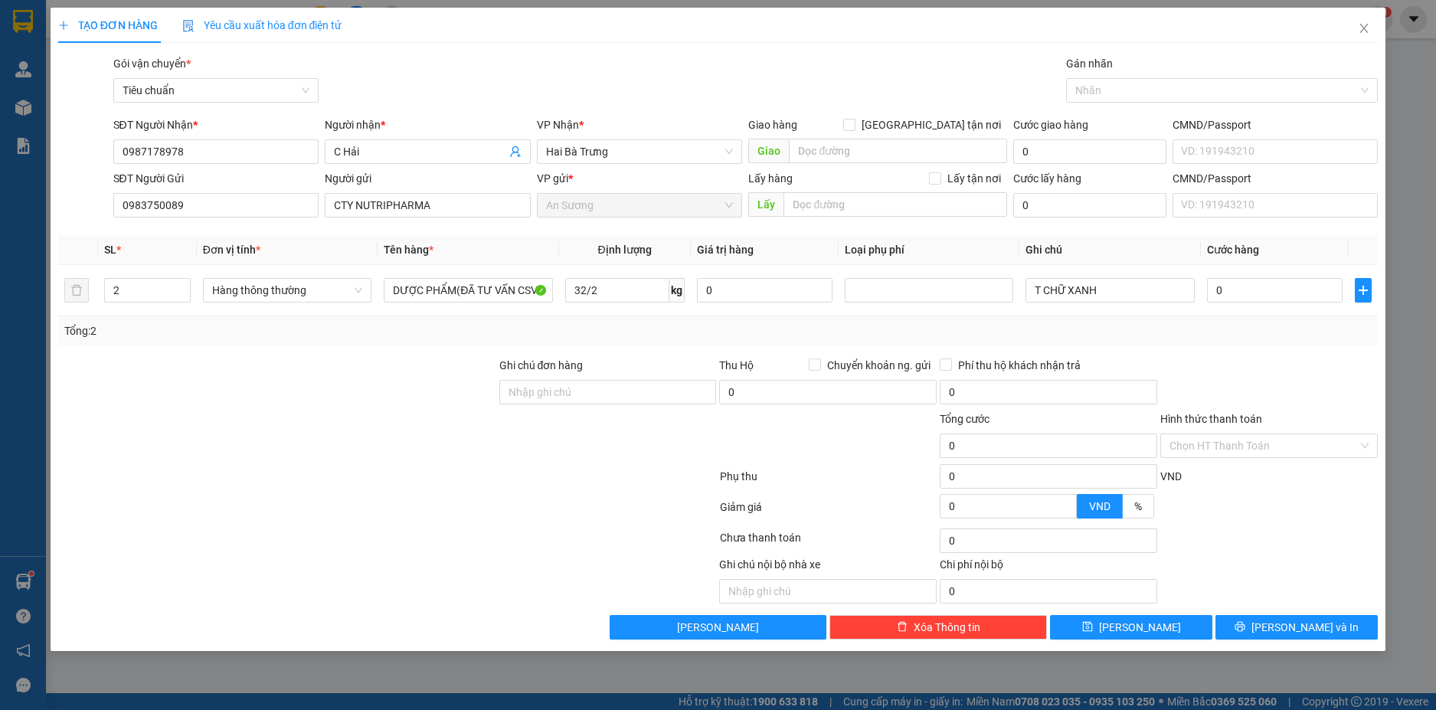
type input "16"
click at [1134, 337] on div "Tổng: 2" at bounding box center [718, 331] width 1309 height 17
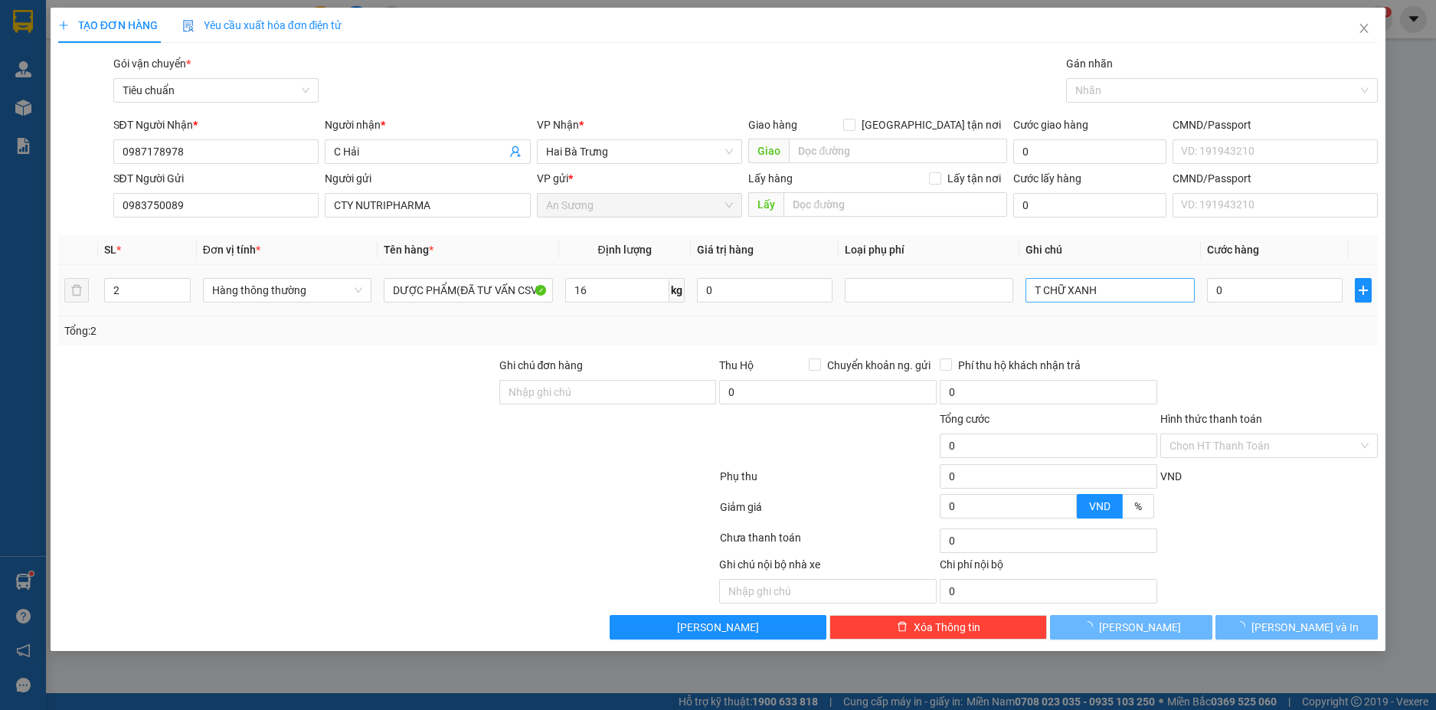
type input "55.000"
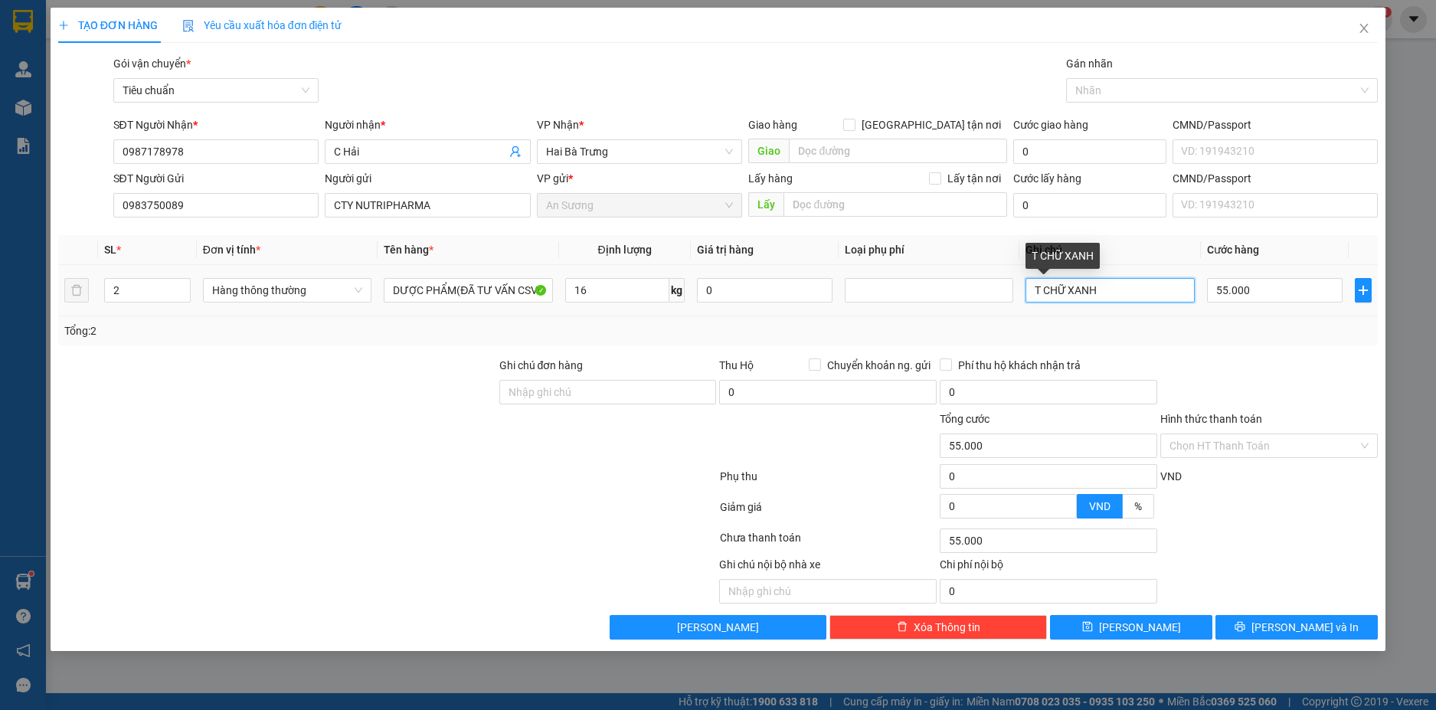
click at [1034, 293] on input "T CHỮ XANH" at bounding box center [1110, 290] width 169 height 25
type input "2T CHỮ XANH"
click at [1270, 290] on input "55.000" at bounding box center [1275, 290] width 136 height 25
type input "1"
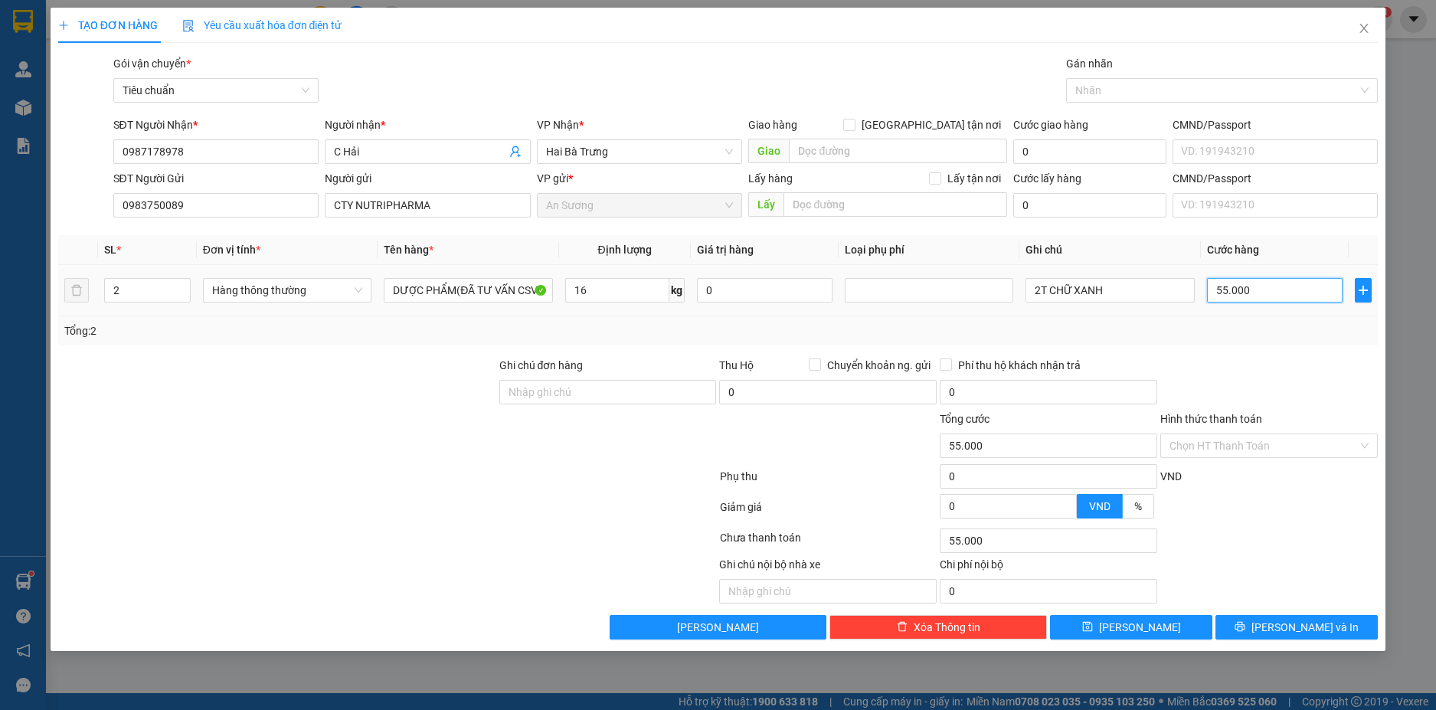
type input "1"
type input "12"
type input "120"
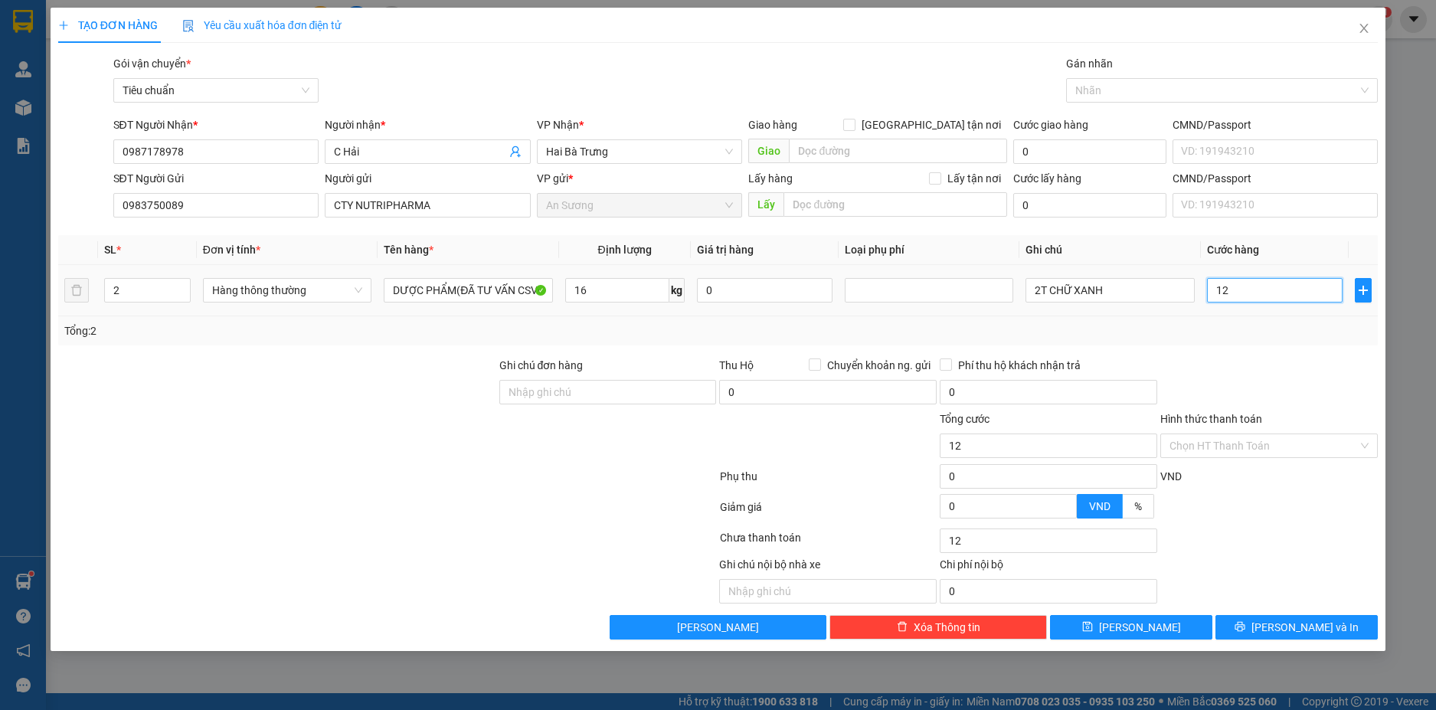
type input "120"
type input "120.000"
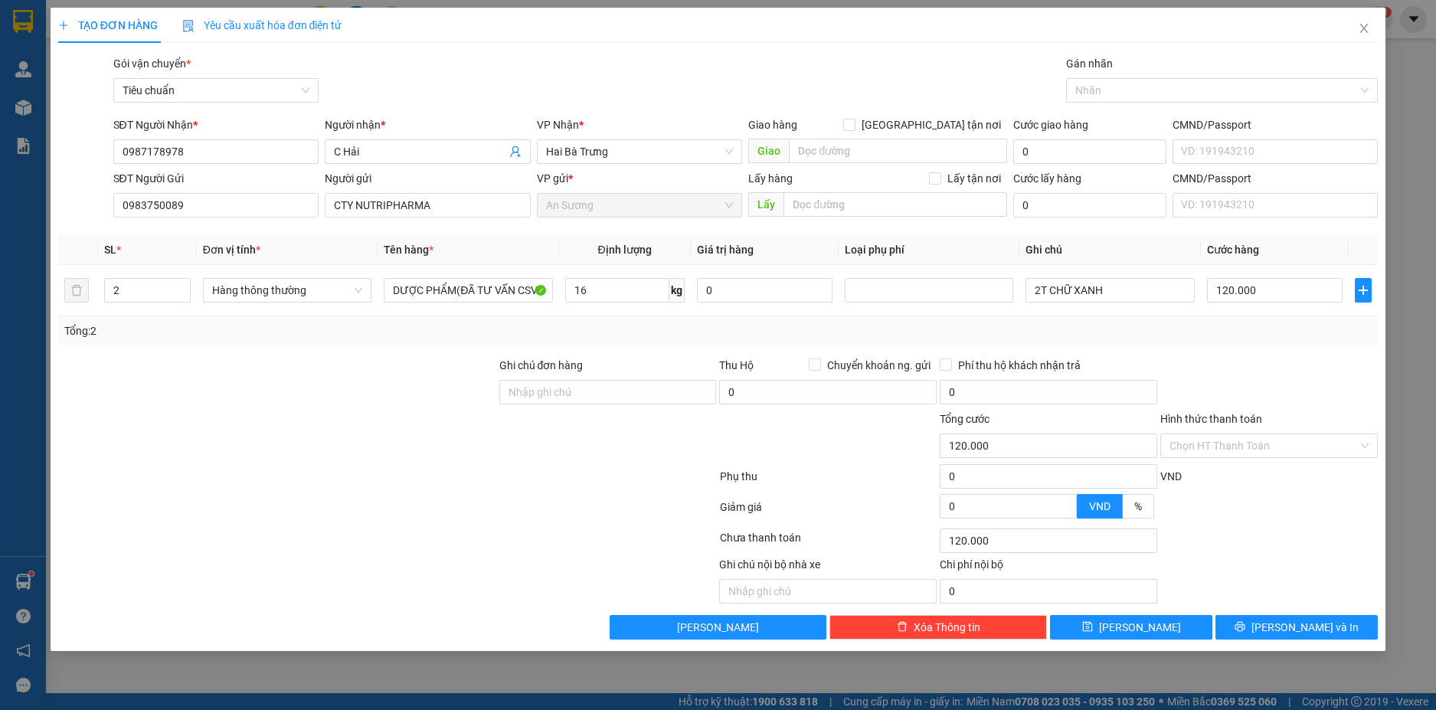
click at [1296, 387] on div at bounding box center [1269, 384] width 221 height 54
click at [1305, 450] on input "Hình thức thanh toán" at bounding box center [1264, 445] width 188 height 23
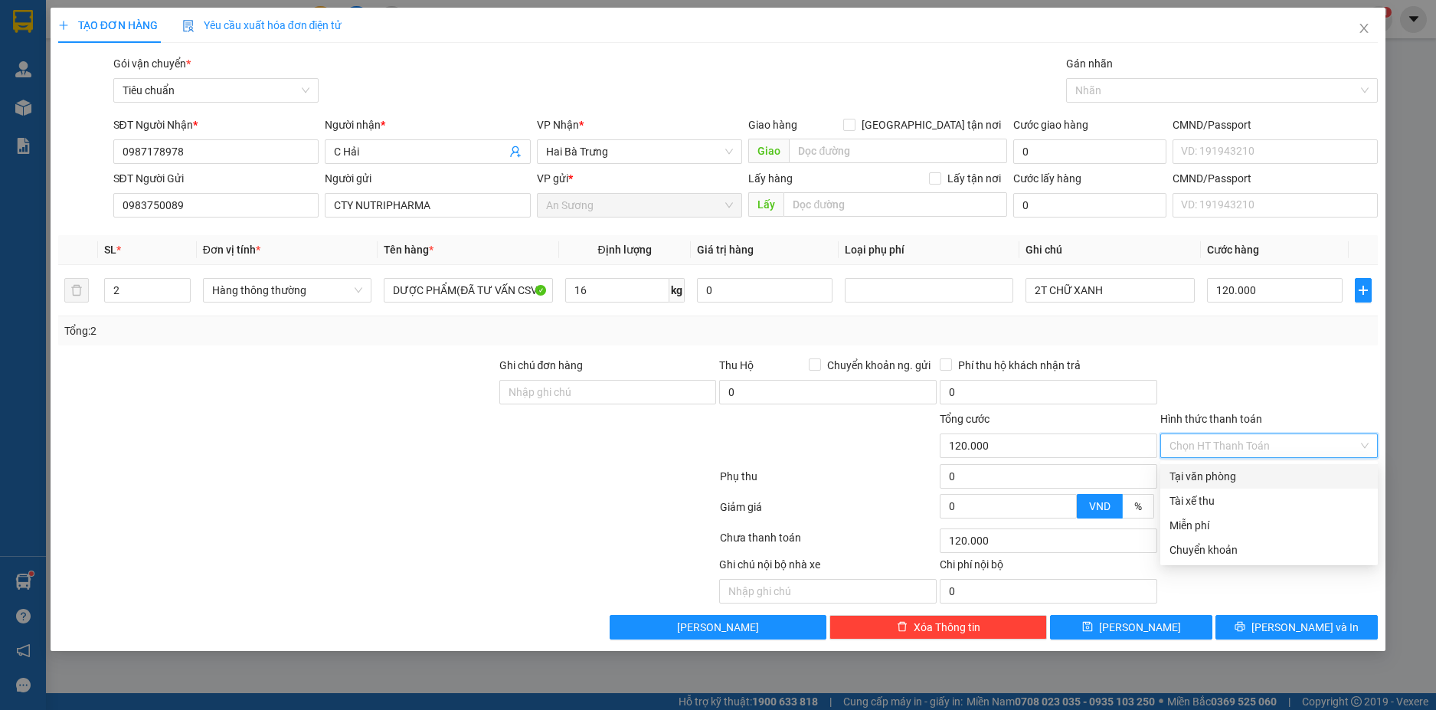
click at [1246, 467] on div "Tại văn phòng" at bounding box center [1270, 476] width 218 height 25
type input "0"
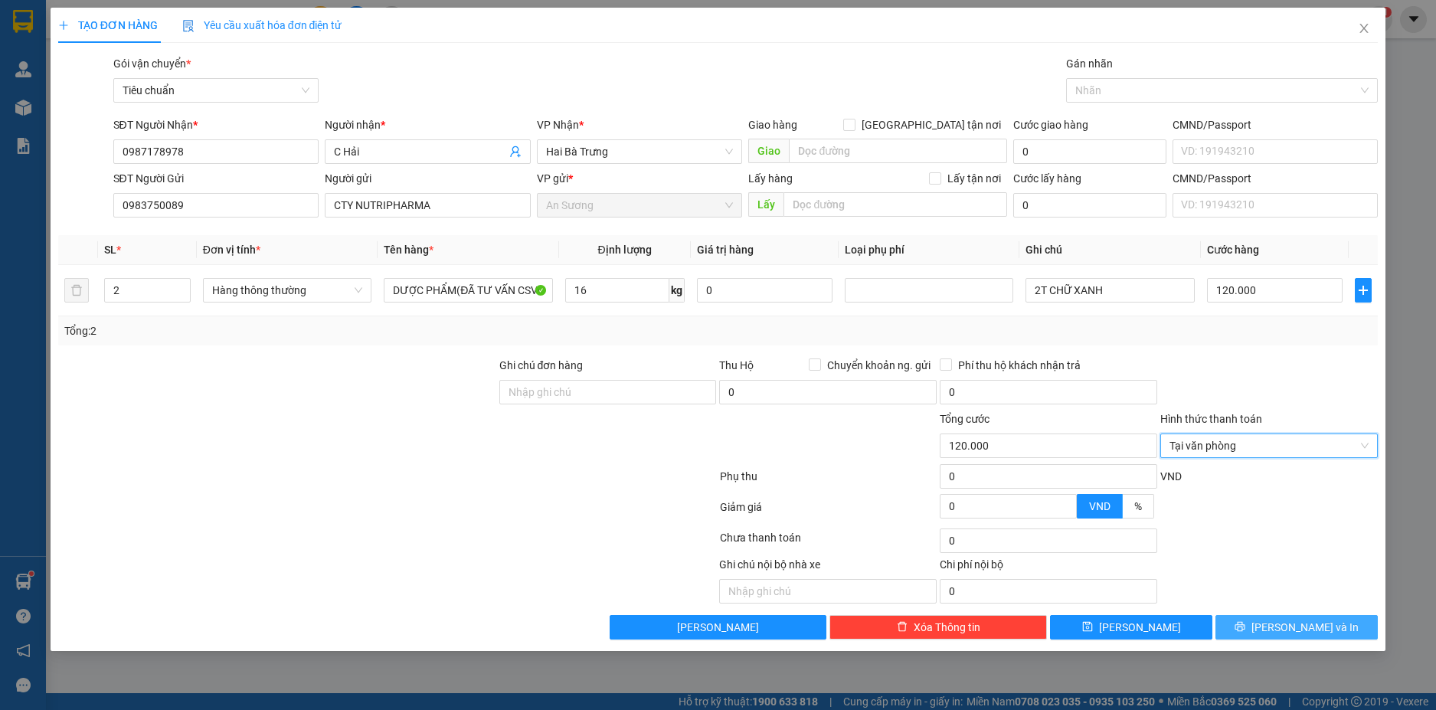
click at [1328, 621] on button "[PERSON_NAME] và In" at bounding box center [1297, 627] width 162 height 25
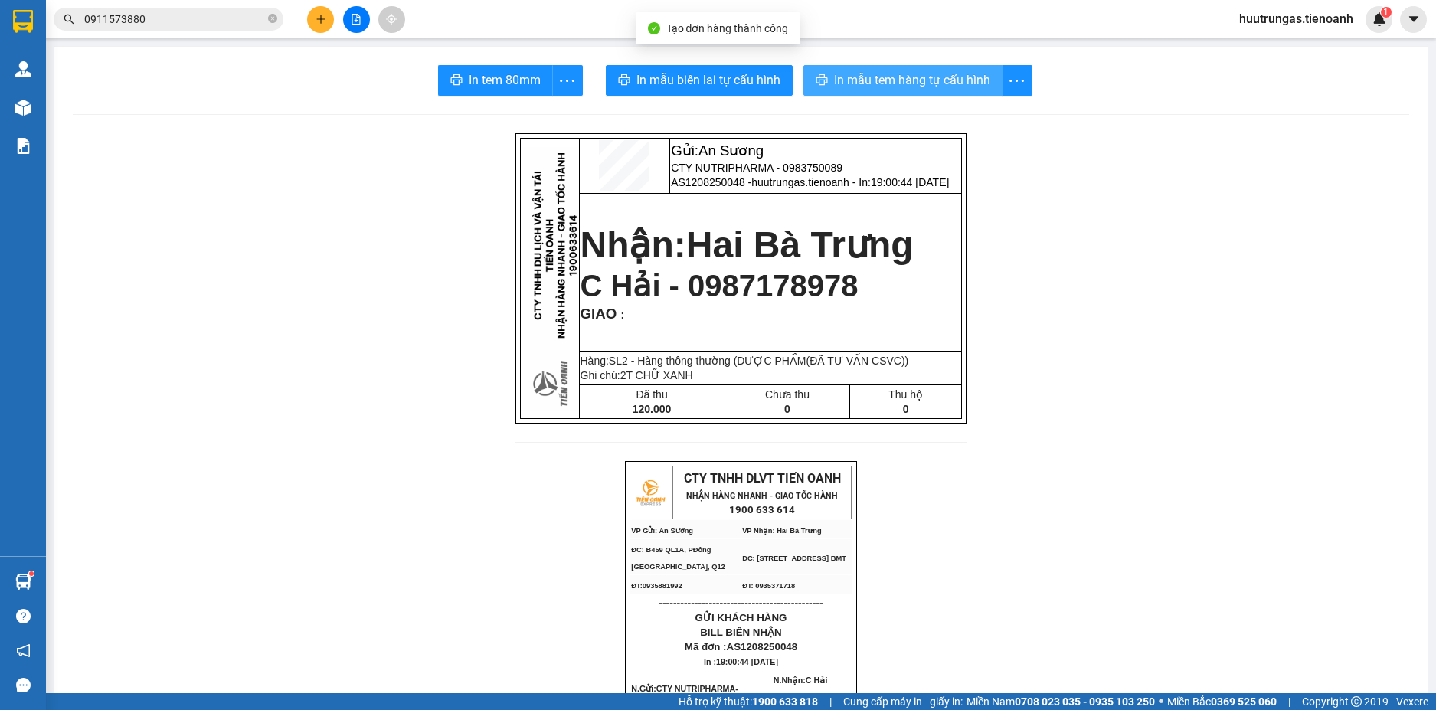
click at [869, 83] on span "In mẫu tem hàng tự cấu hình" at bounding box center [912, 79] width 156 height 19
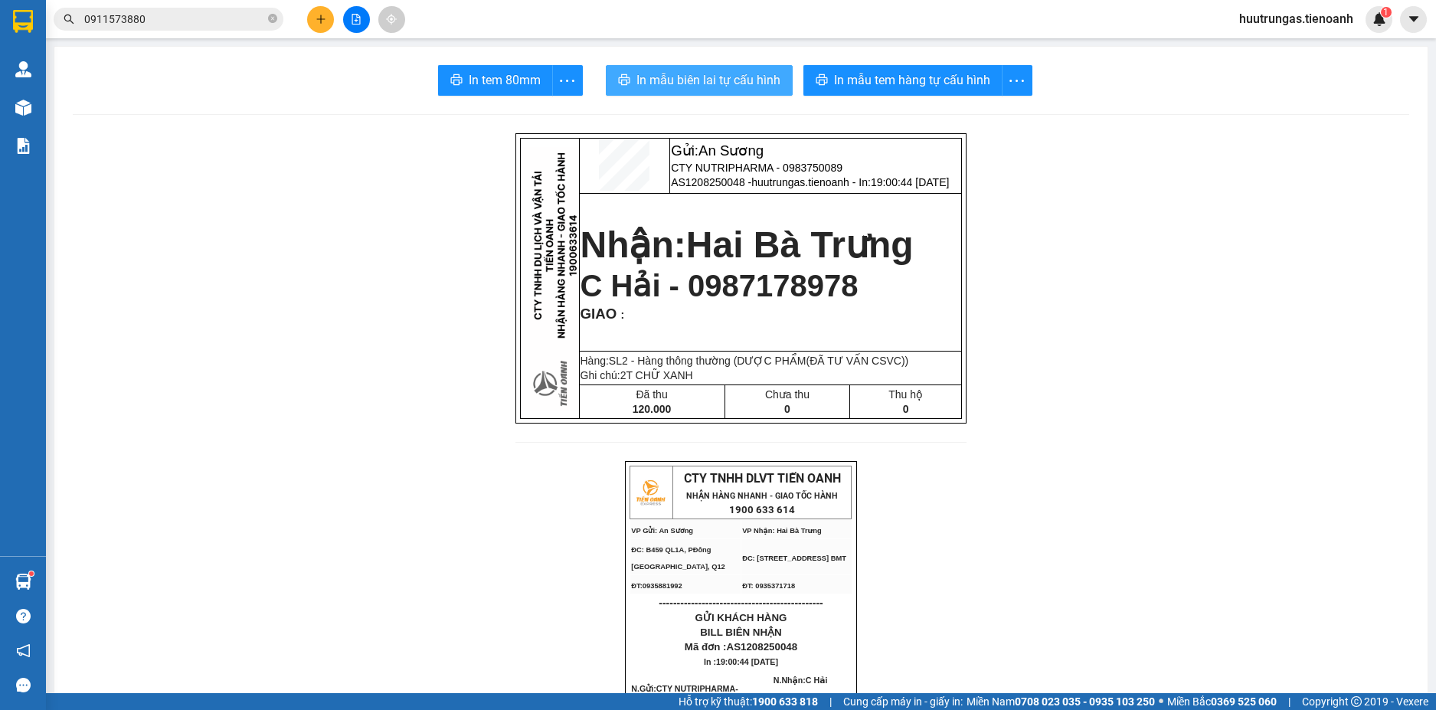
click at [750, 76] on span "In mẫu biên lai tự cấu hình" at bounding box center [709, 79] width 144 height 19
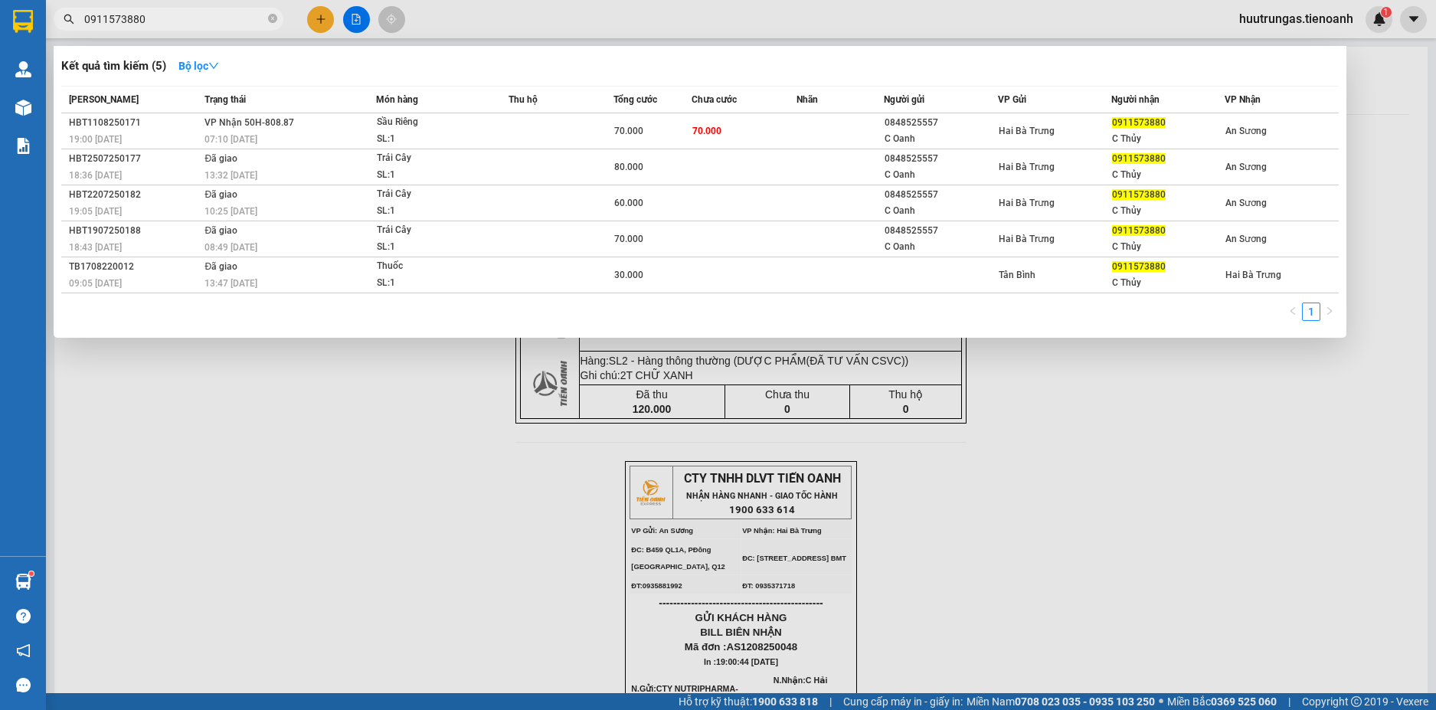
click at [235, 21] on input "0911573880" at bounding box center [174, 19] width 181 height 17
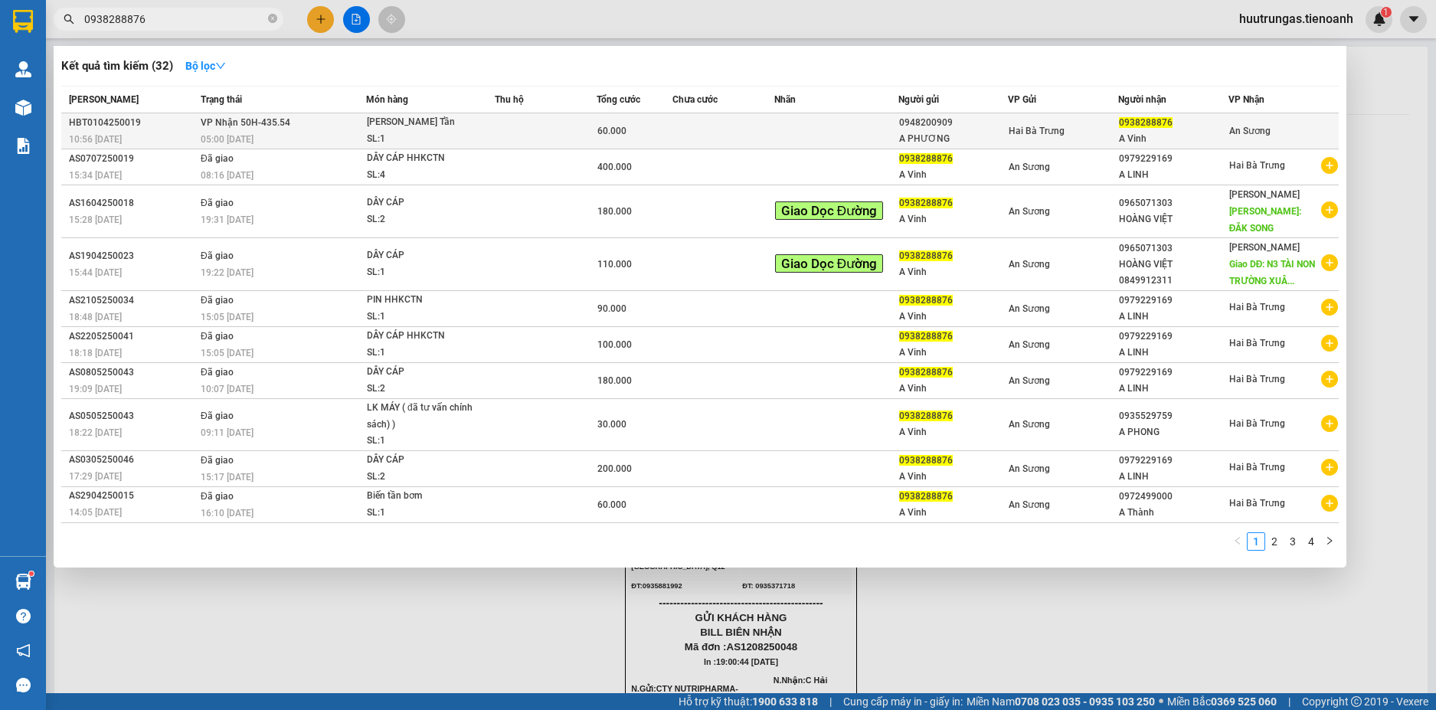
type input "0938288876"
click at [553, 139] on td at bounding box center [546, 131] width 102 height 36
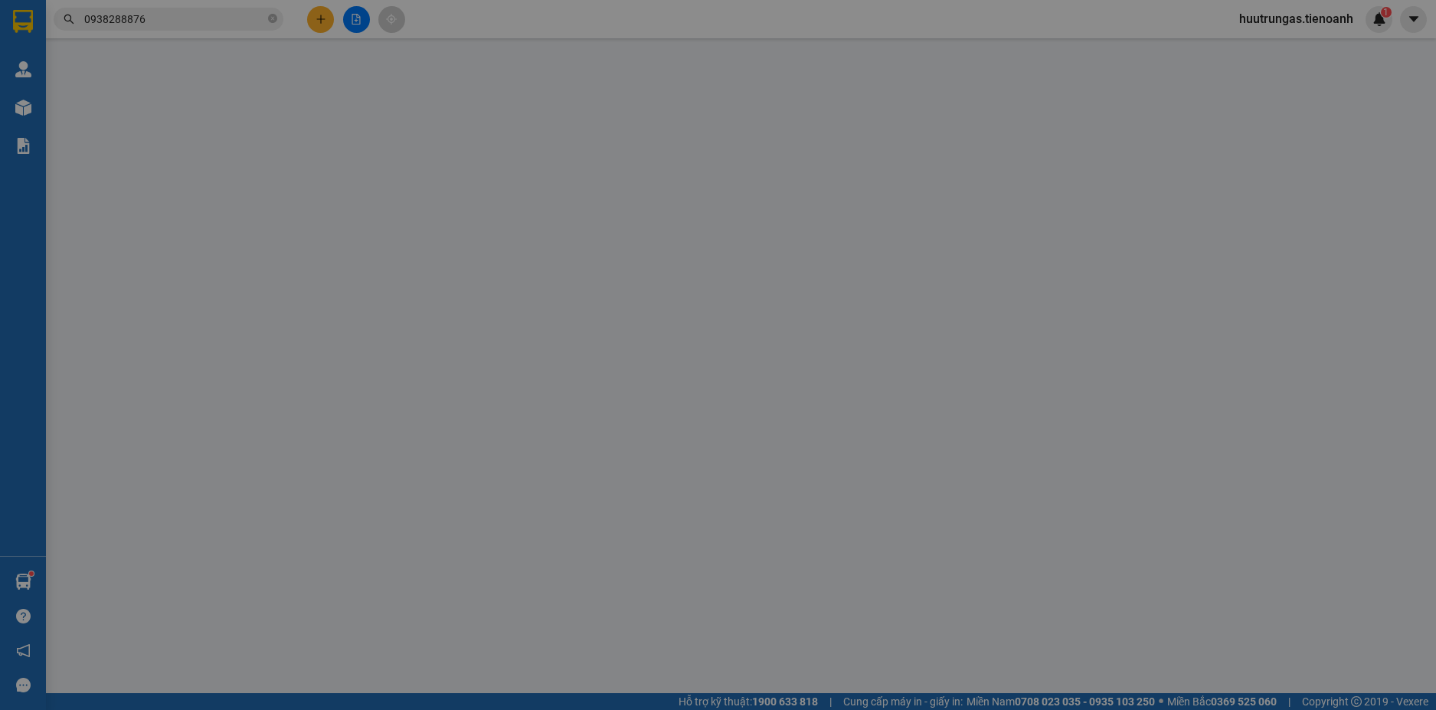
type input "0938288876"
type input "A Vinh"
type input "0948200909"
type input "A PHƯƠNG"
type input "60.000"
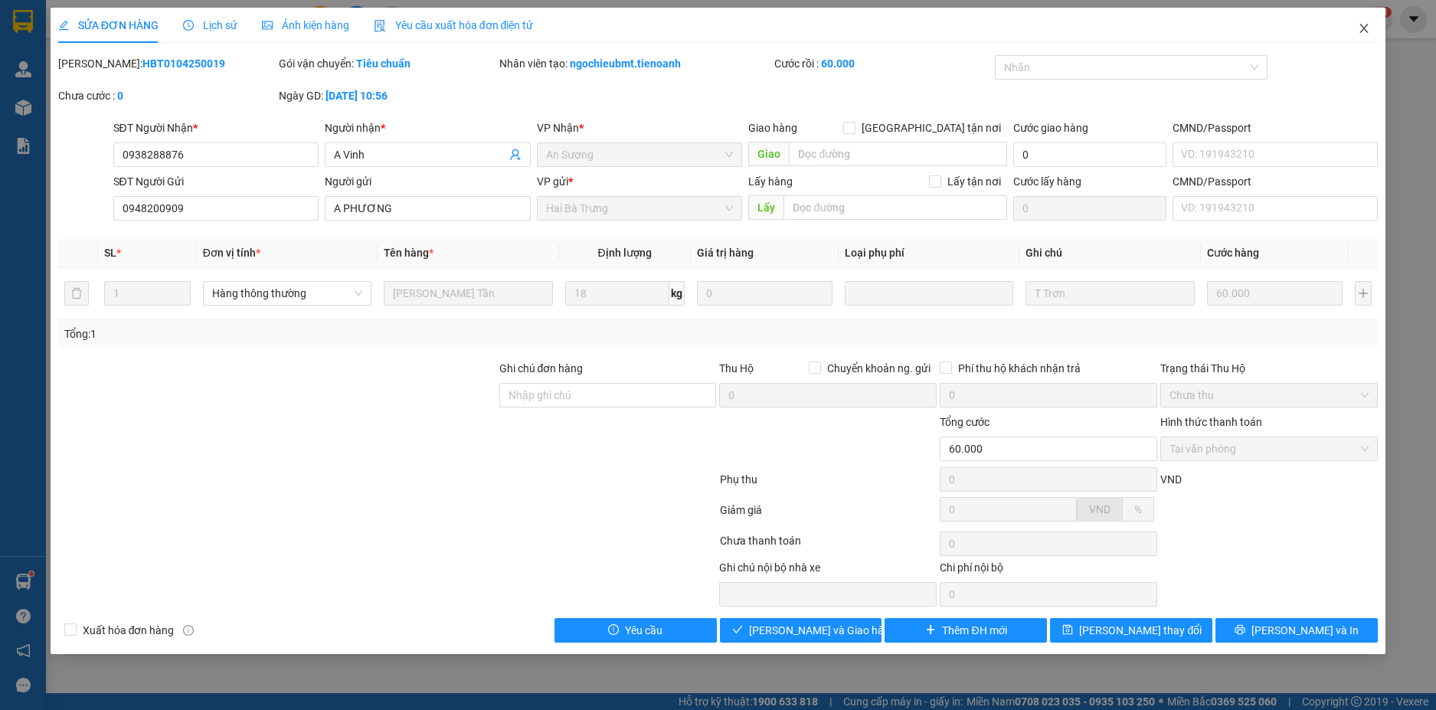
click at [1367, 27] on icon "close" at bounding box center [1365, 28] width 8 height 9
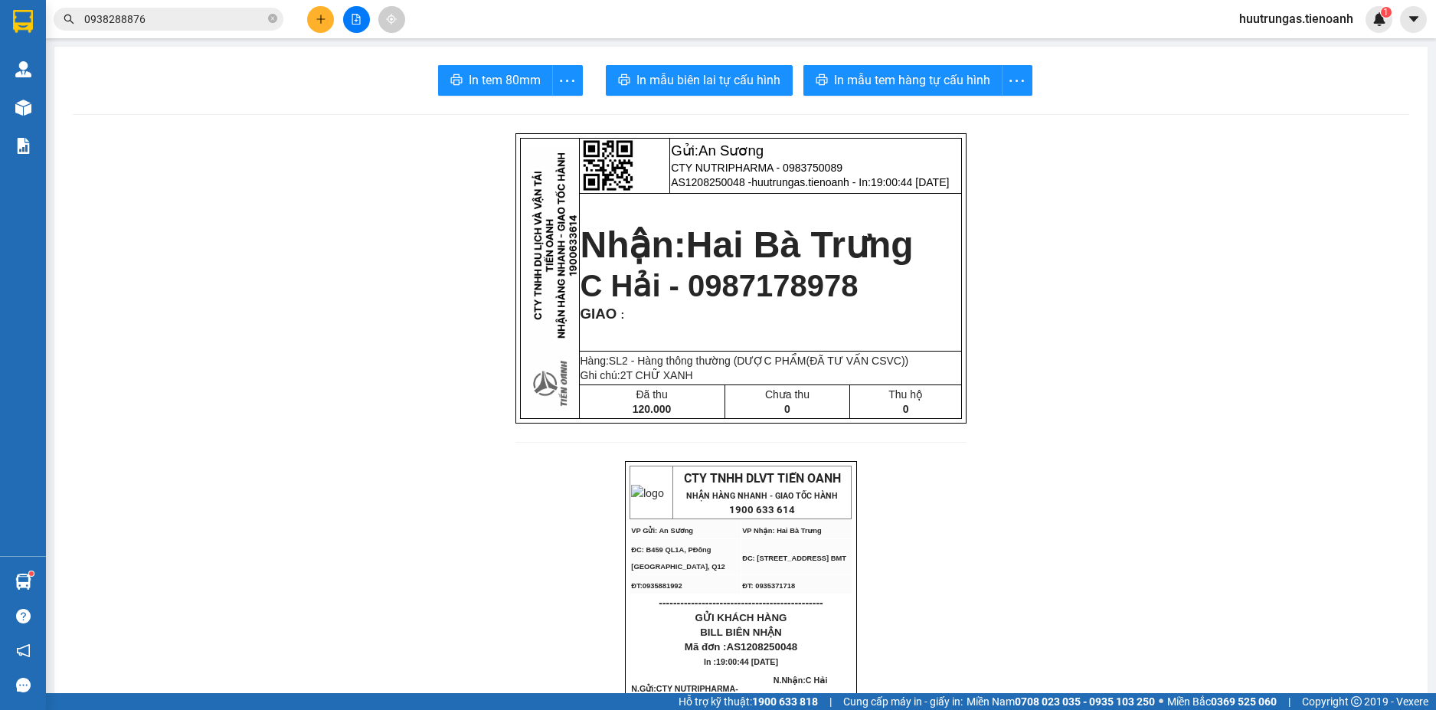
click at [182, 25] on input "0938288876" at bounding box center [174, 19] width 181 height 17
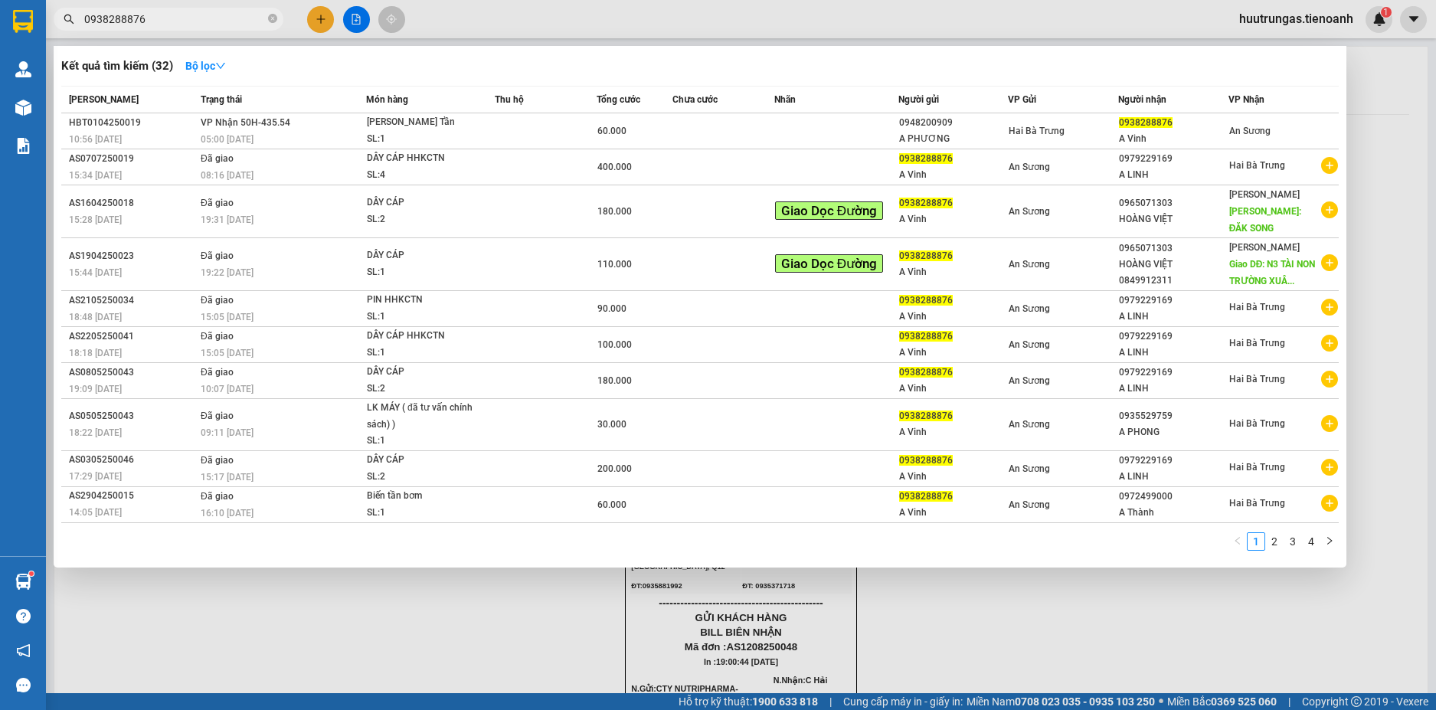
click at [207, 25] on input "0938288876" at bounding box center [174, 19] width 181 height 17
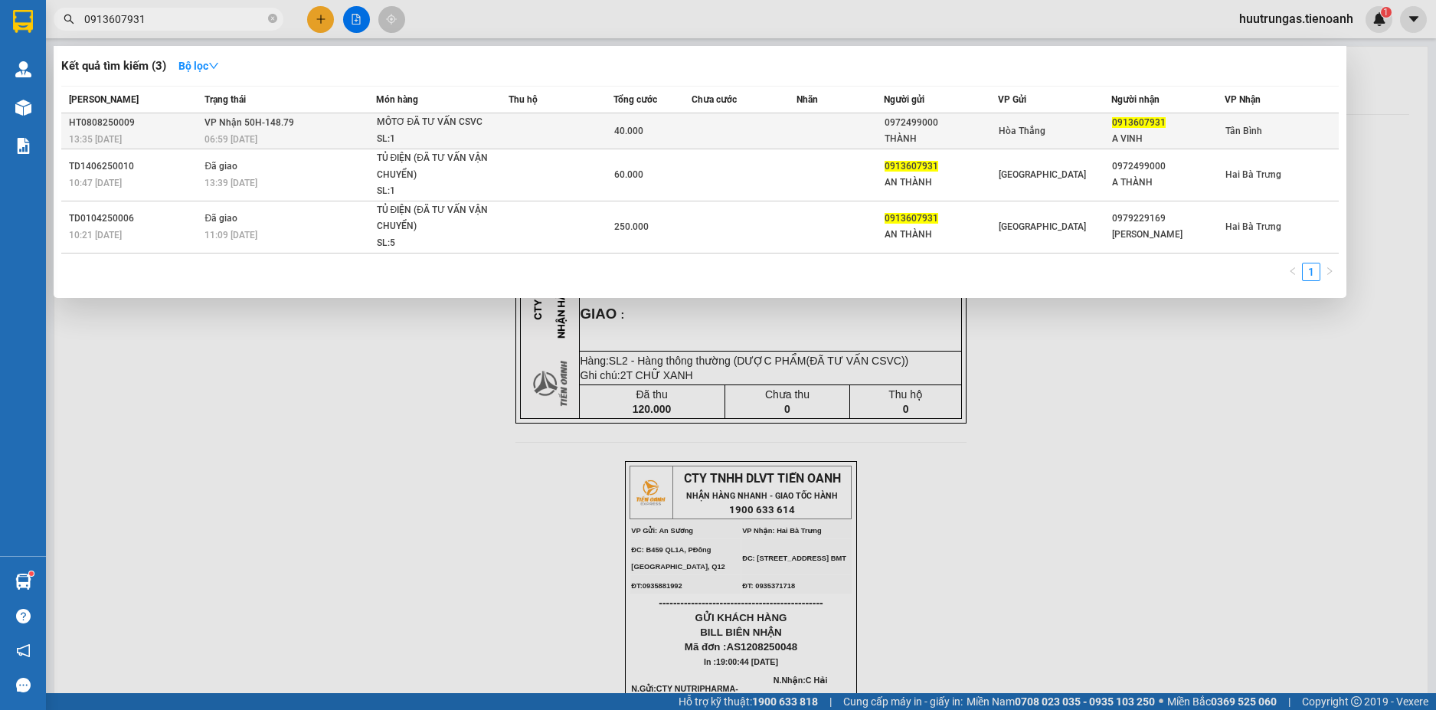
type input "0913607931"
click at [535, 133] on td at bounding box center [561, 131] width 105 height 36
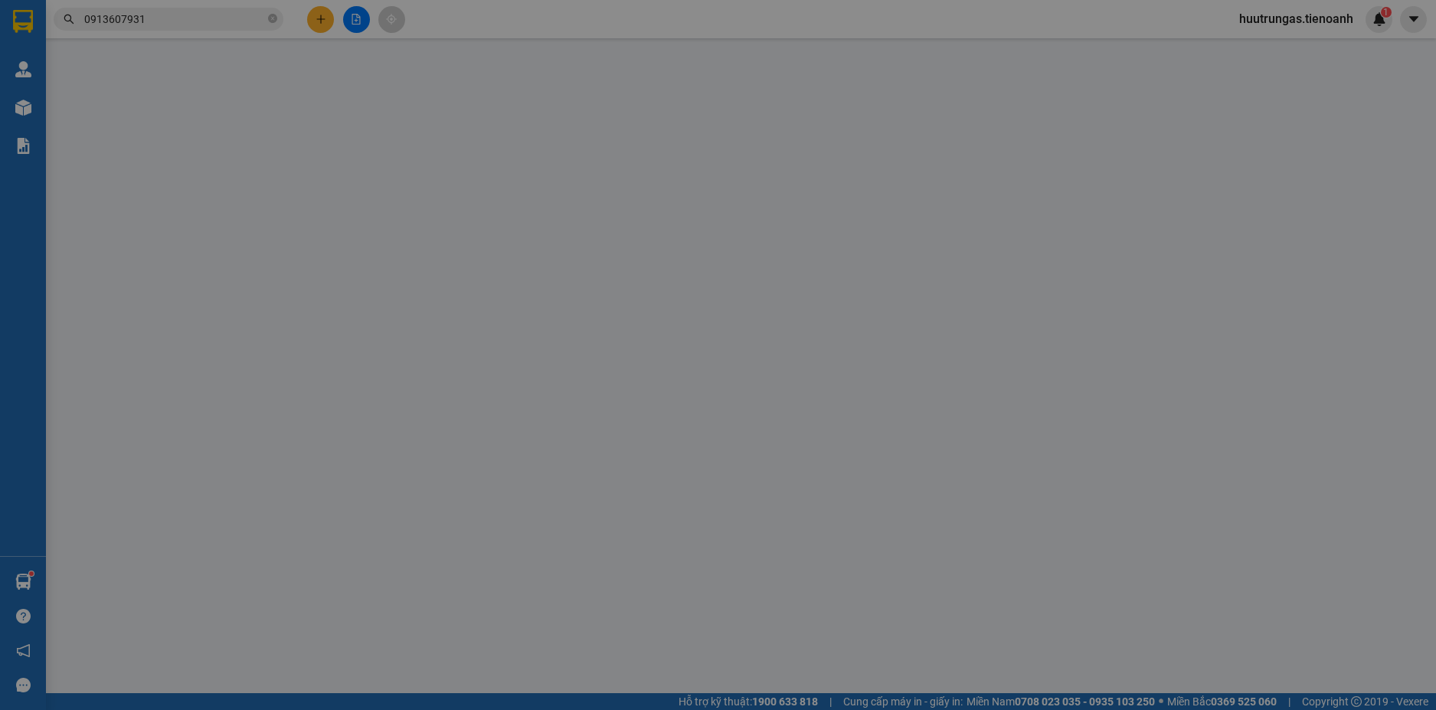
type input "0913607931"
type input "A VINH"
type input "0972499000"
type input "THÀNH"
type input "40.000"
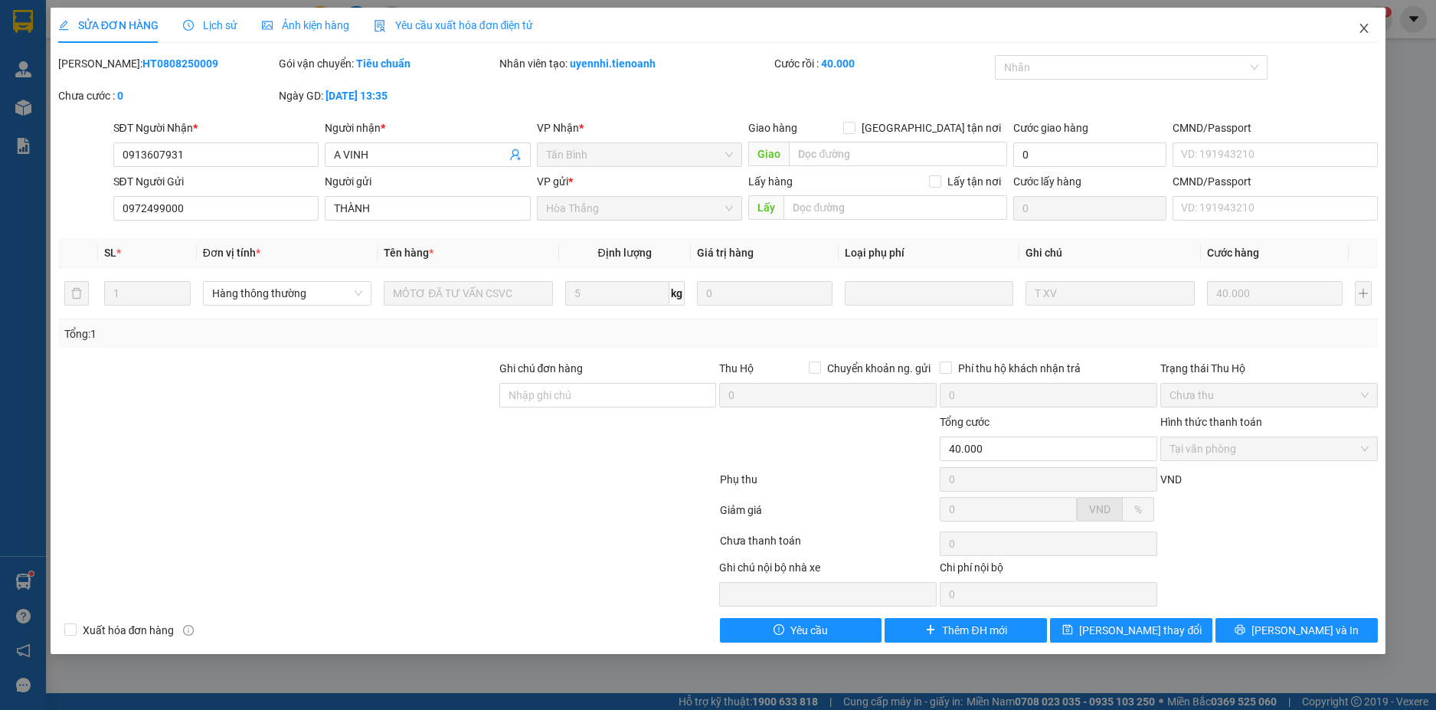
click at [1364, 31] on icon "close" at bounding box center [1364, 28] width 12 height 12
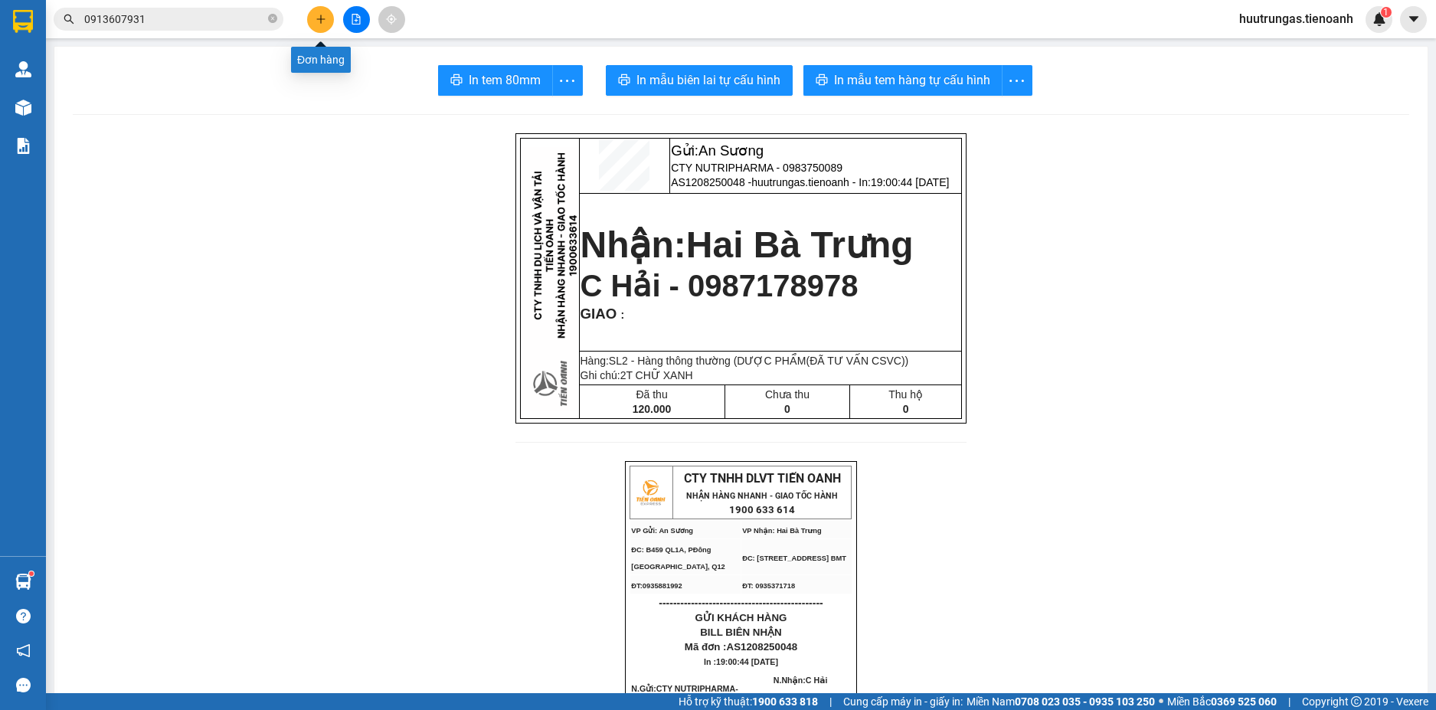
click at [318, 17] on icon "plus" at bounding box center [321, 19] width 11 height 11
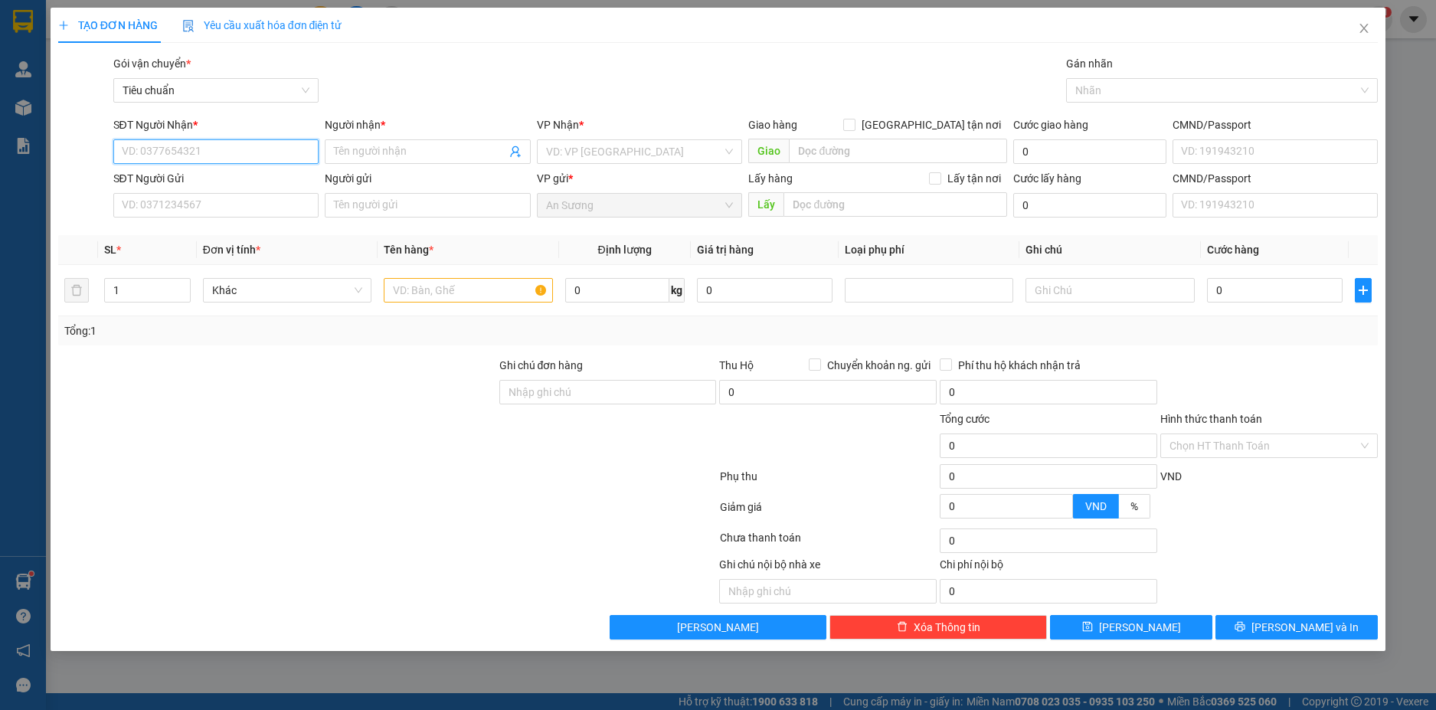
click at [189, 154] on input "SĐT Người Nhận *" at bounding box center [216, 151] width 206 height 25
type input "0375074847"
click at [377, 152] on input "Người nhận *" at bounding box center [420, 151] width 172 height 17
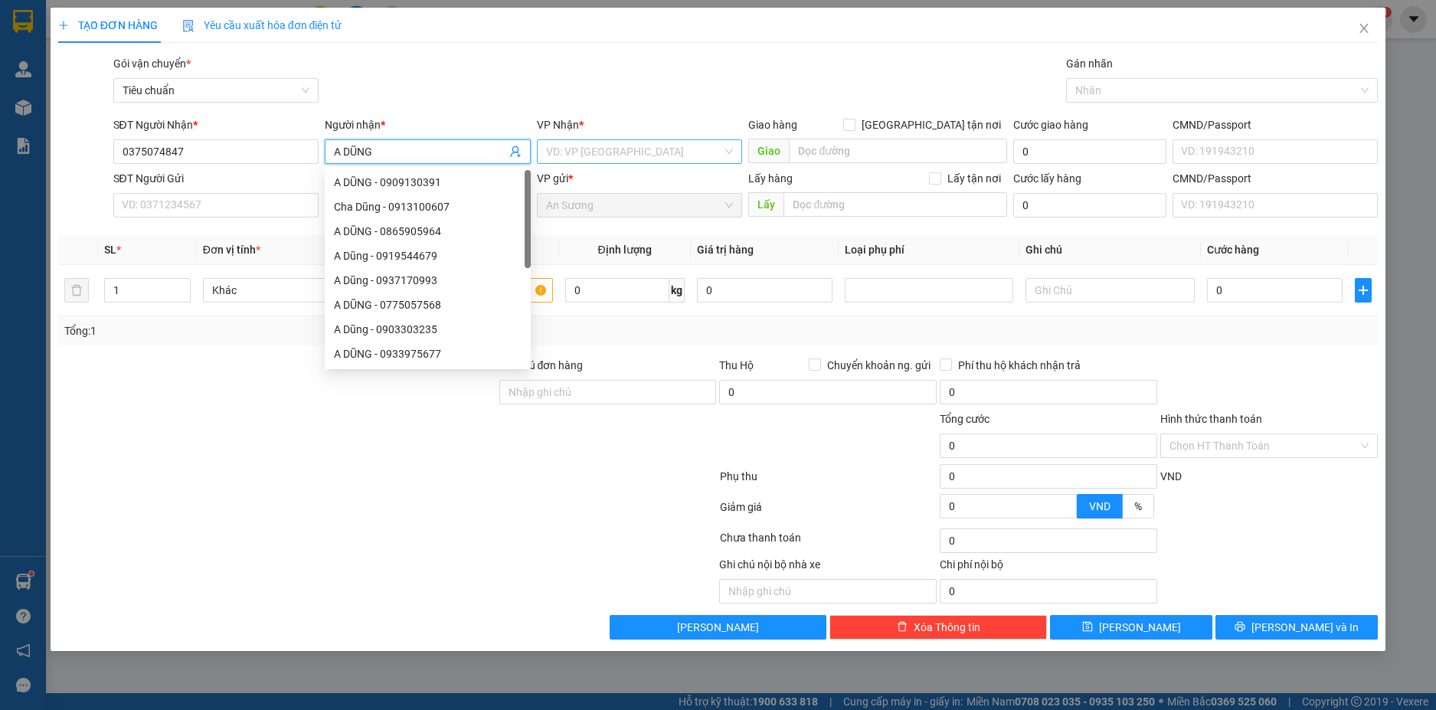
type input "A DŨNG"
click at [604, 146] on input "search" at bounding box center [634, 151] width 177 height 23
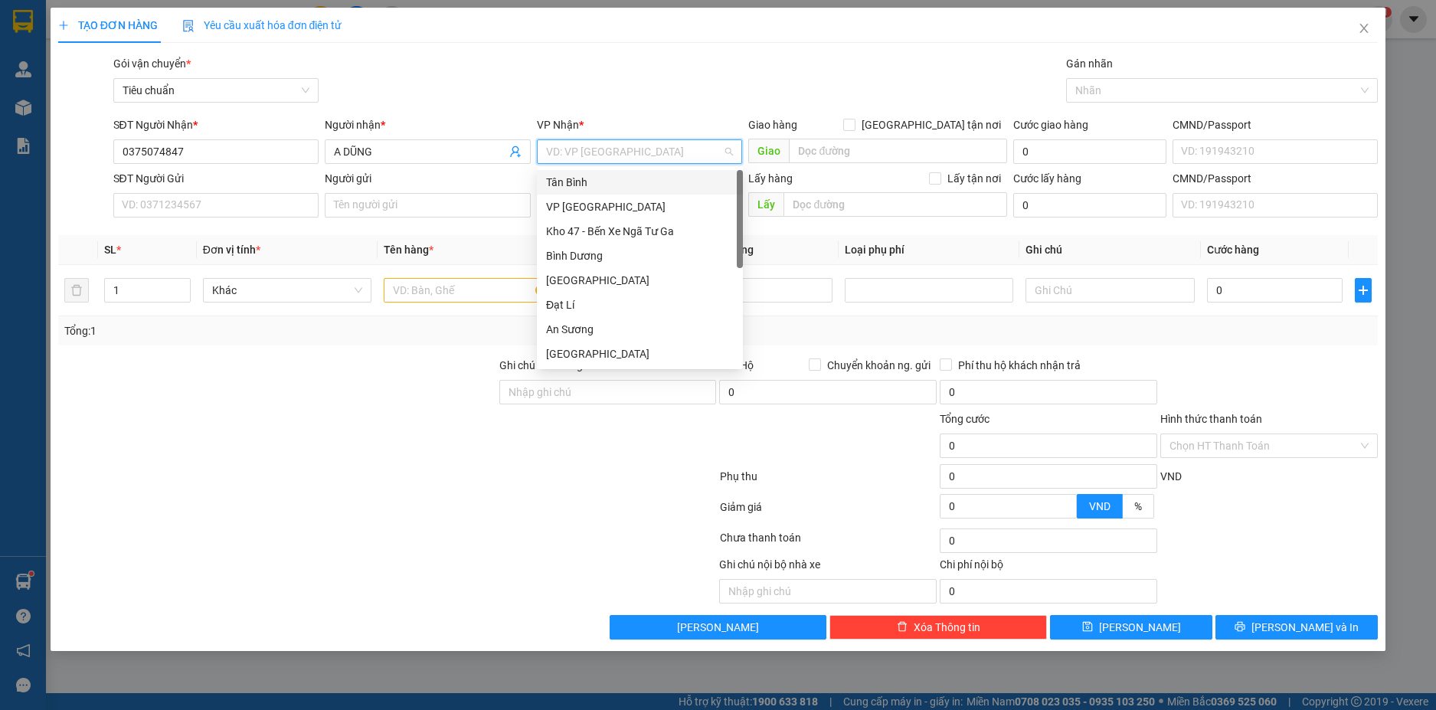
type input "H"
click at [581, 277] on div "[GEOGRAPHIC_DATA]" at bounding box center [640, 280] width 188 height 17
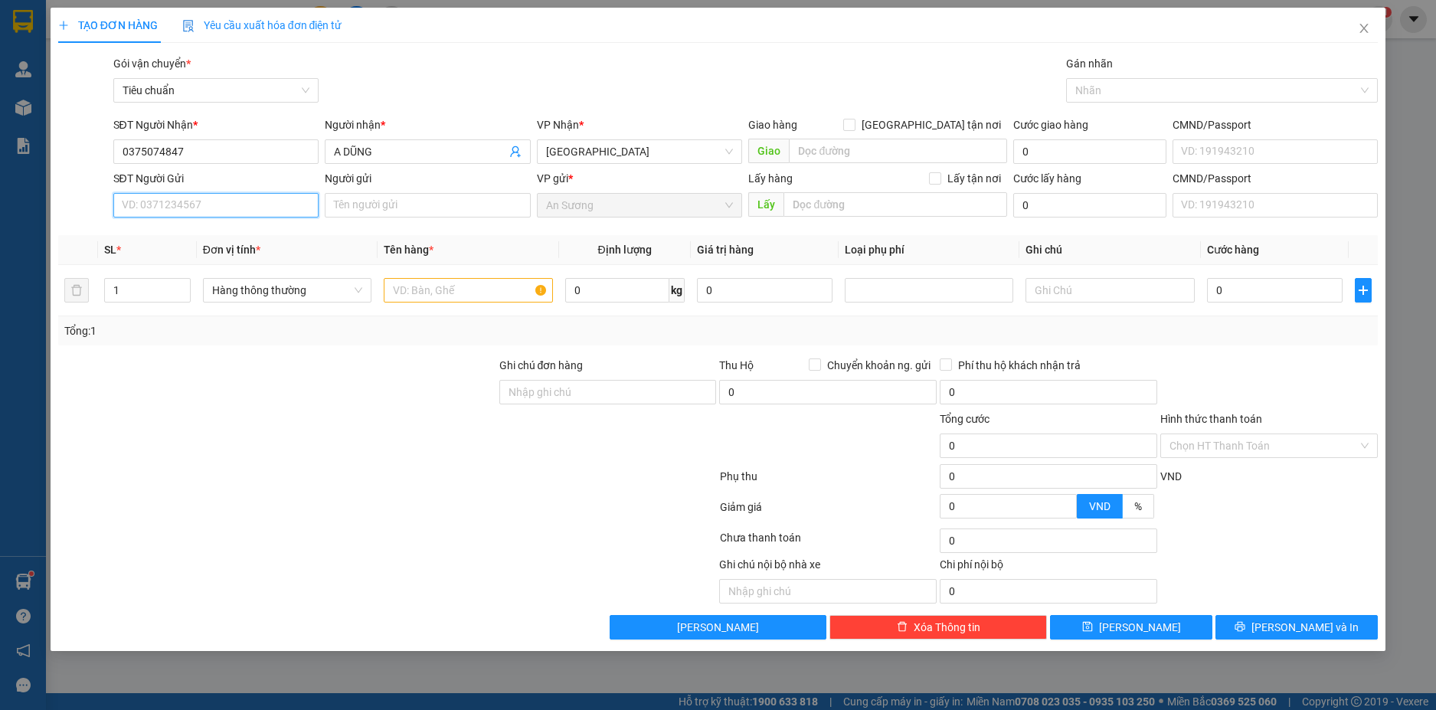
click at [275, 211] on input "SĐT Người Gửi" at bounding box center [216, 205] width 206 height 25
type input "0396332099"
click at [396, 203] on input "Người gửi" at bounding box center [428, 205] width 206 height 25
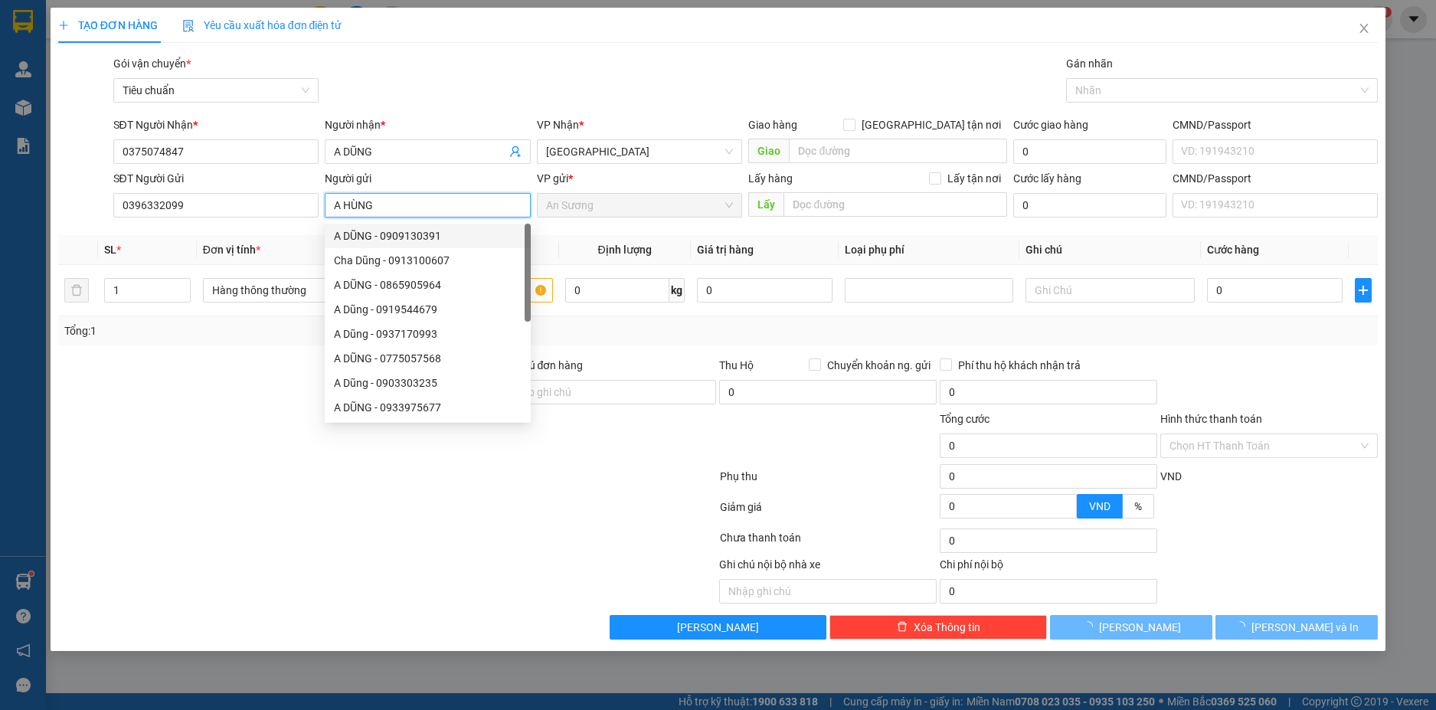
type input "A HÙNG"
click at [234, 376] on div at bounding box center [277, 384] width 441 height 54
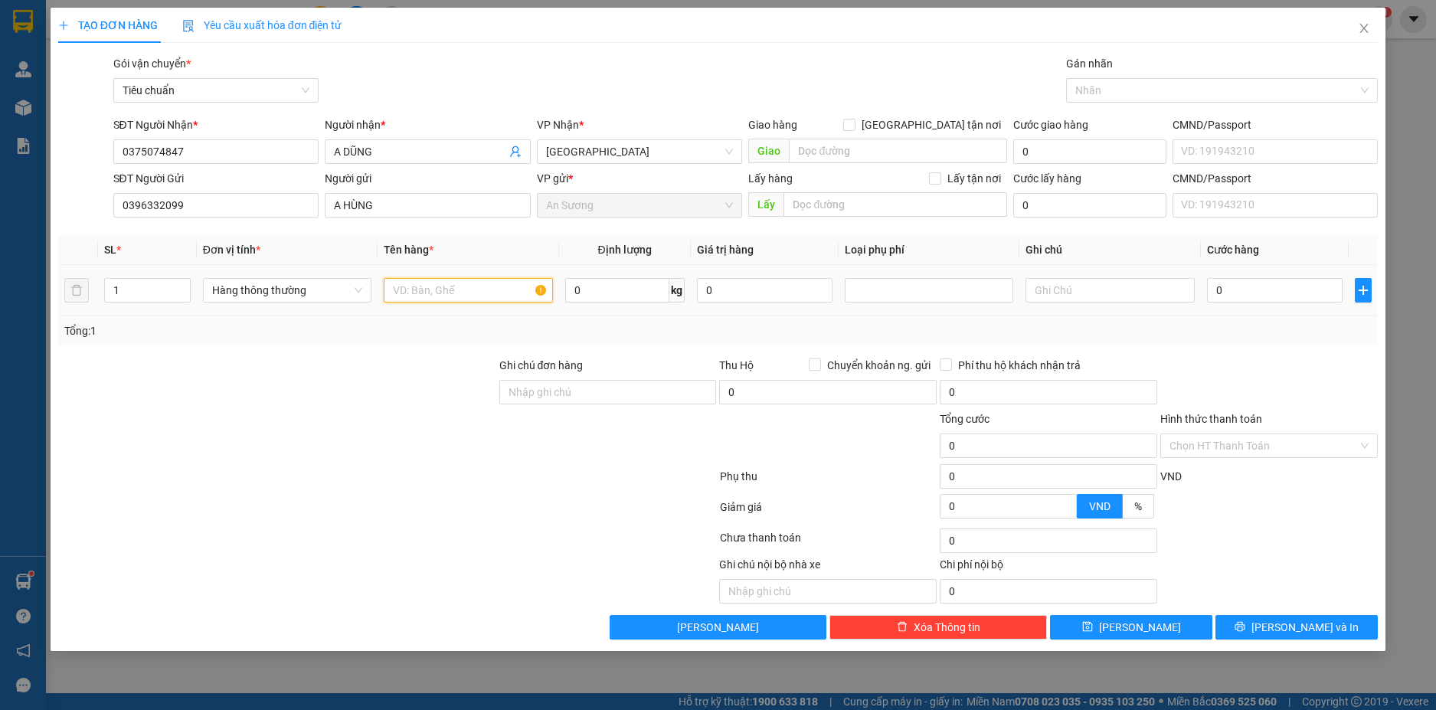
click at [426, 291] on input "text" at bounding box center [468, 290] width 169 height 25
type input "D"
type input "ĐẾ XE (ĐÃ TƯ VẤN CSVC)"
click at [609, 284] on input "0" at bounding box center [617, 290] width 104 height 25
type input "11"
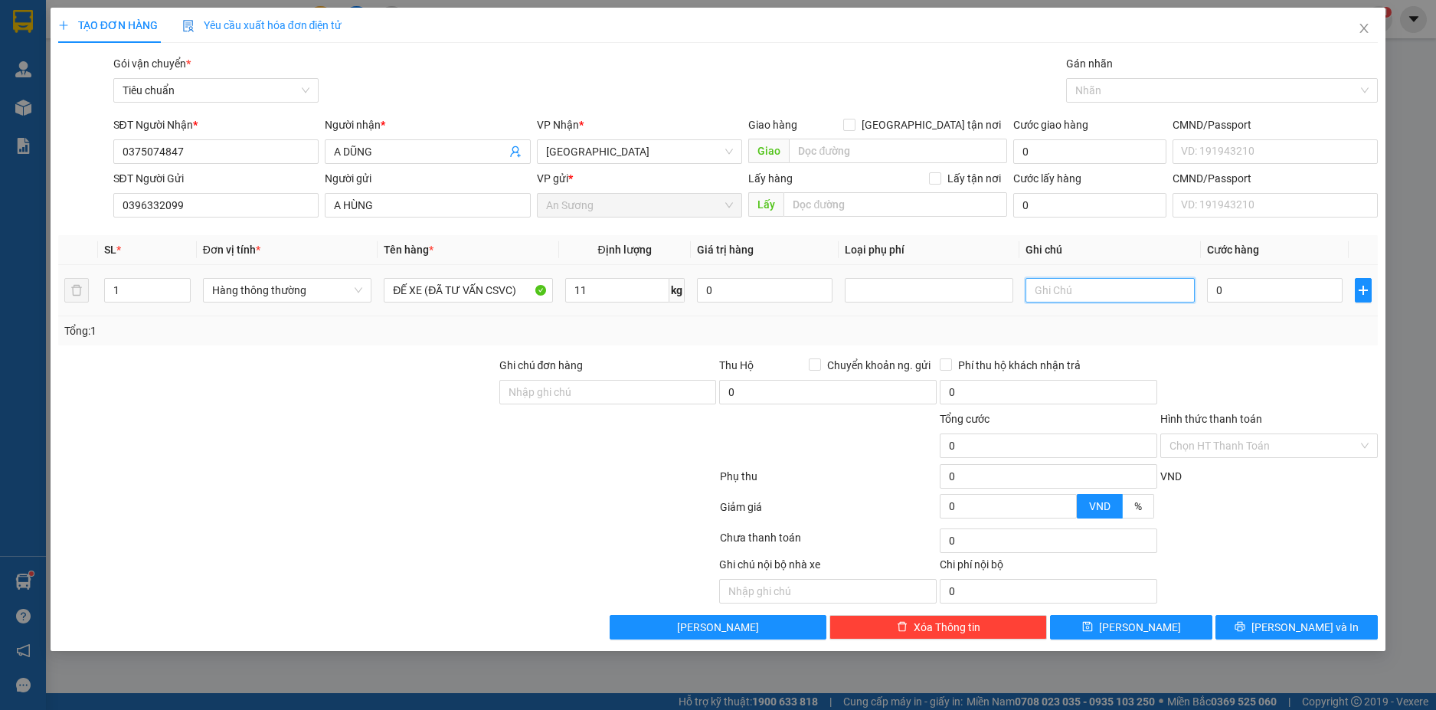
click at [1071, 294] on input "text" at bounding box center [1110, 290] width 169 height 25
type input "50.000"
type input "T"
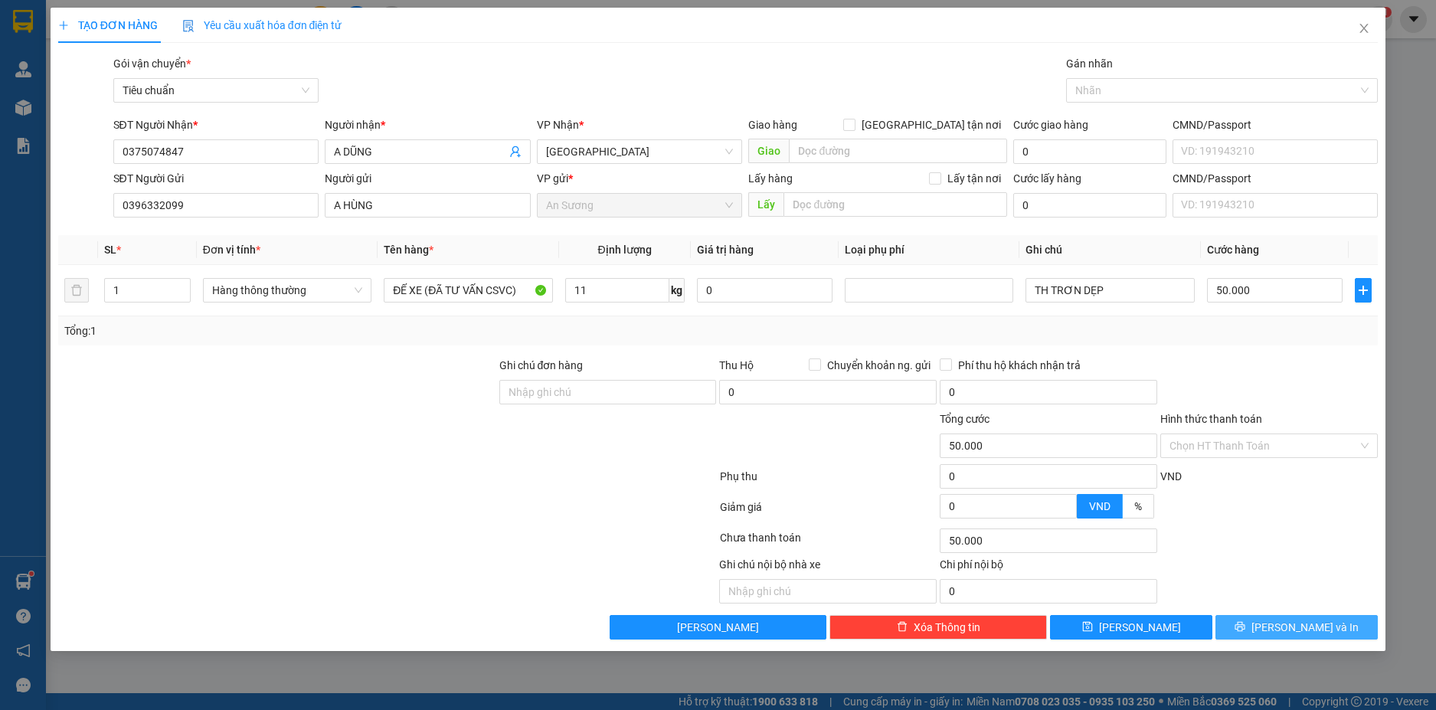
click at [1292, 622] on span "[PERSON_NAME] và In" at bounding box center [1305, 627] width 107 height 17
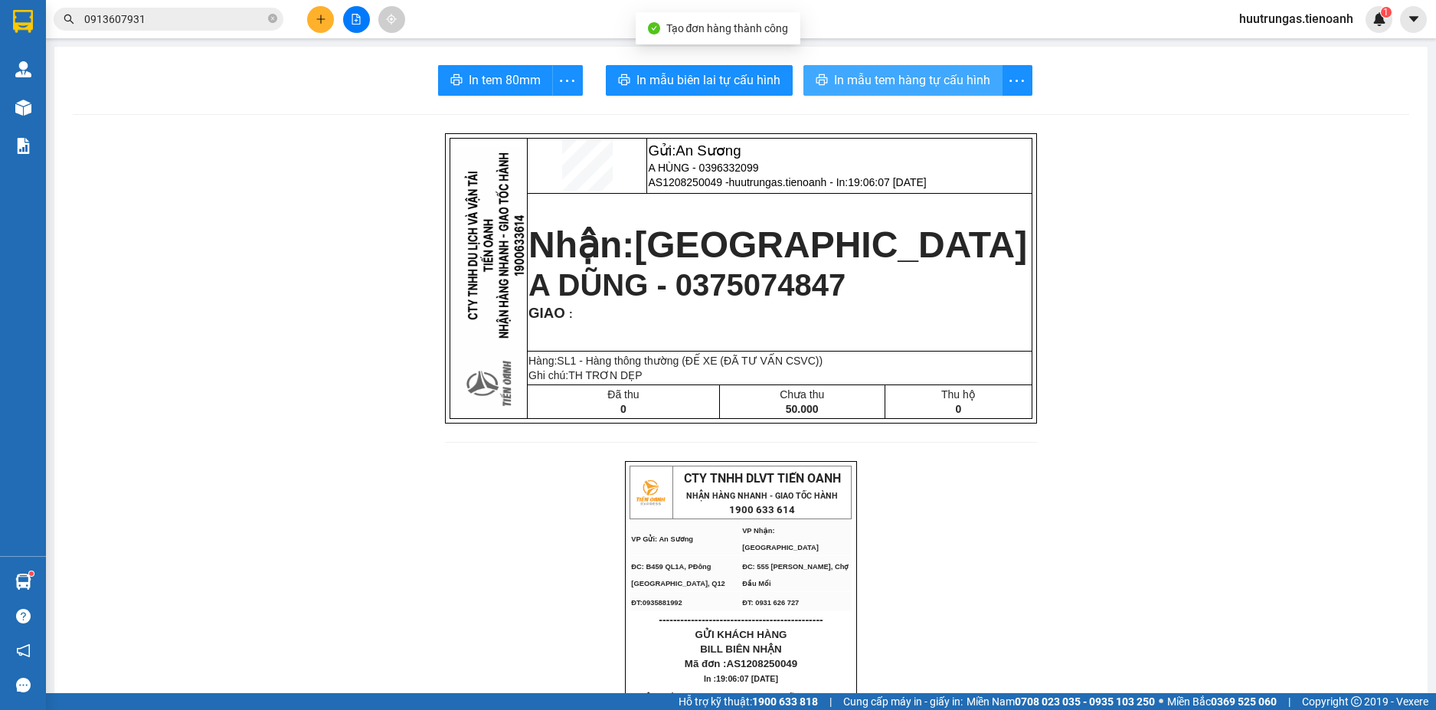
click at [888, 80] on span "In mẫu tem hàng tự cấu hình" at bounding box center [912, 79] width 156 height 19
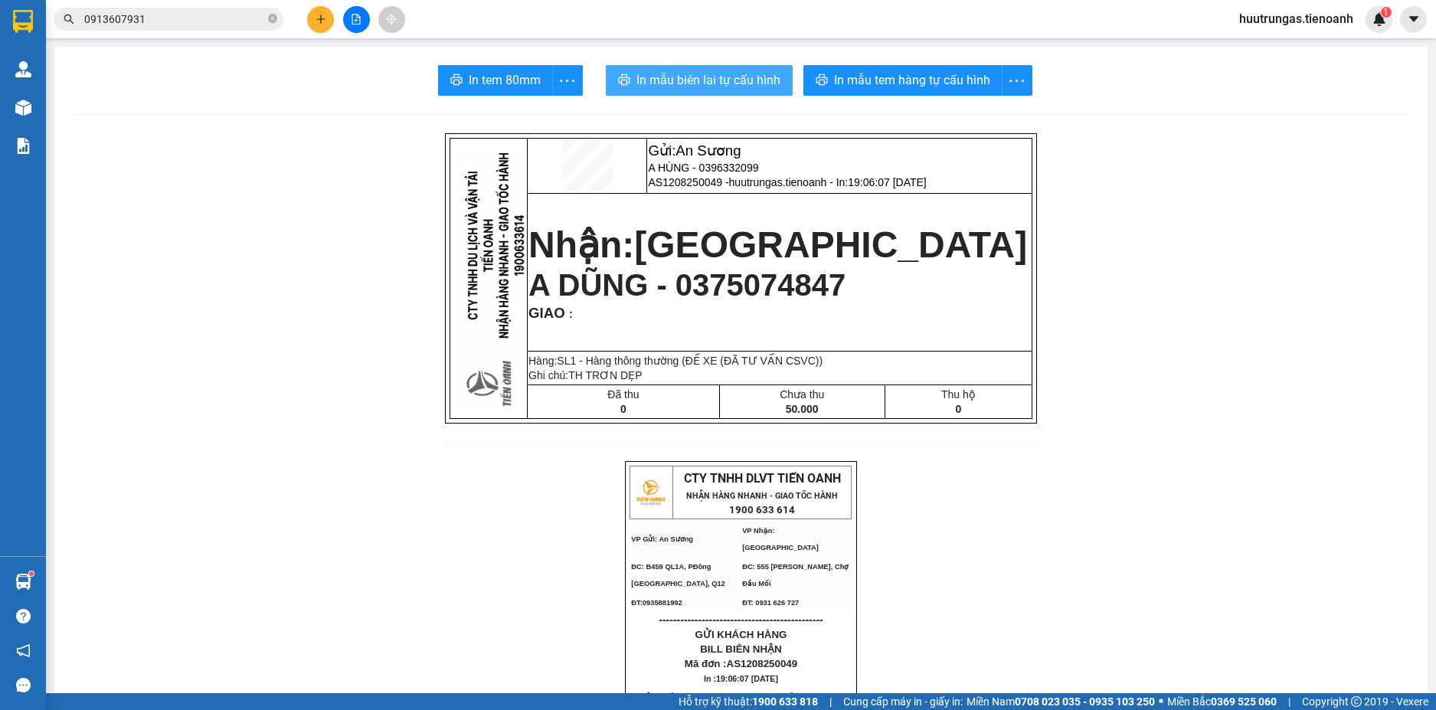
click at [716, 84] on span "In mẫu biên lai tự cấu hình" at bounding box center [709, 79] width 144 height 19
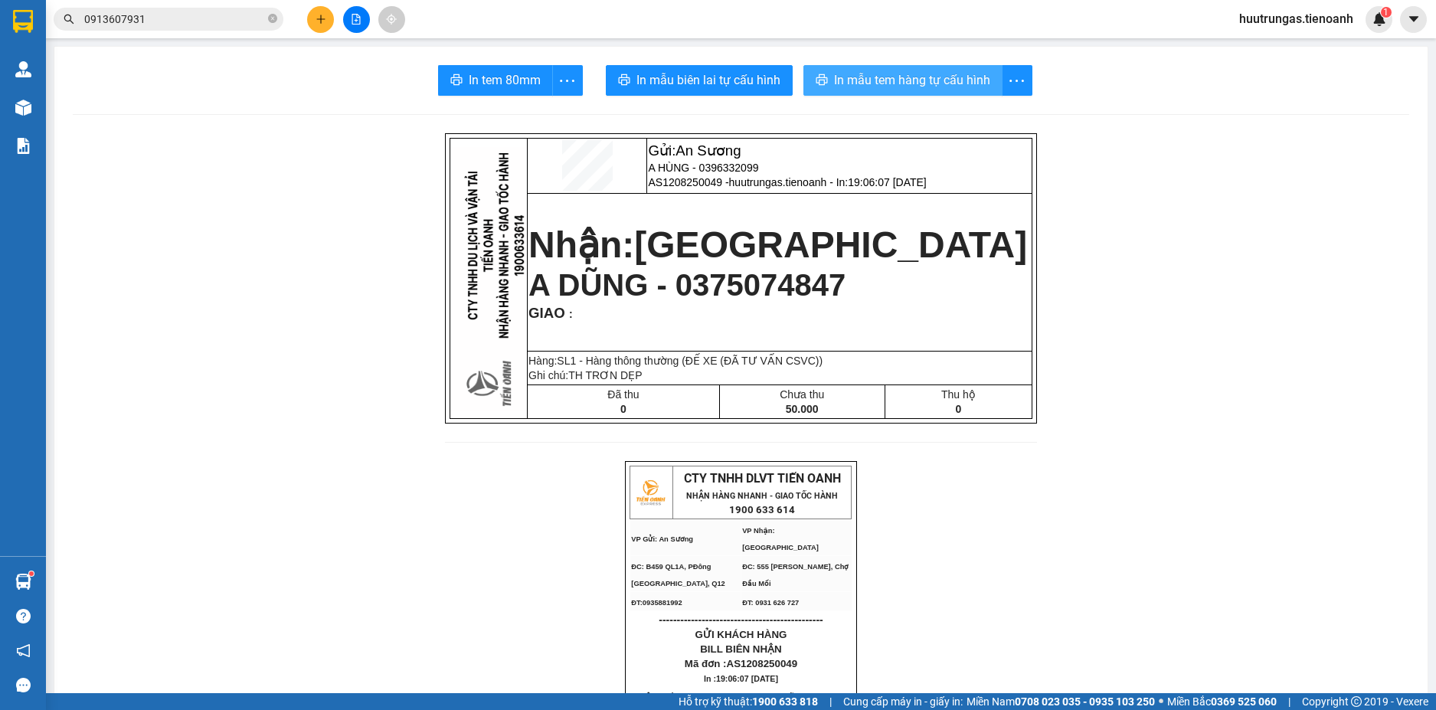
click at [902, 74] on span "In mẫu tem hàng tự cấu hình" at bounding box center [912, 79] width 156 height 19
click at [313, 19] on button at bounding box center [320, 19] width 27 height 27
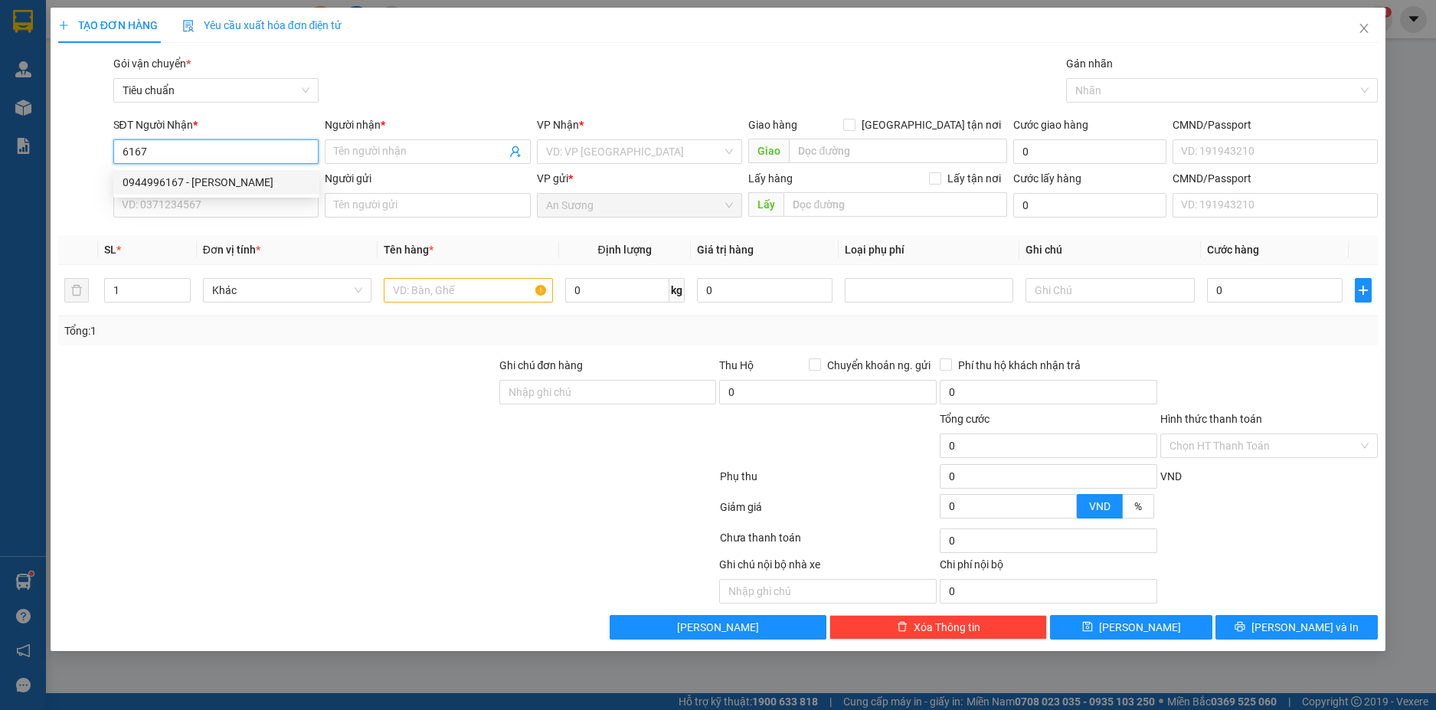
click at [228, 180] on div "0944996167 - C THẢO" at bounding box center [217, 182] width 188 height 17
type input "0944996167"
type input "C THẢO"
type input "0889615555"
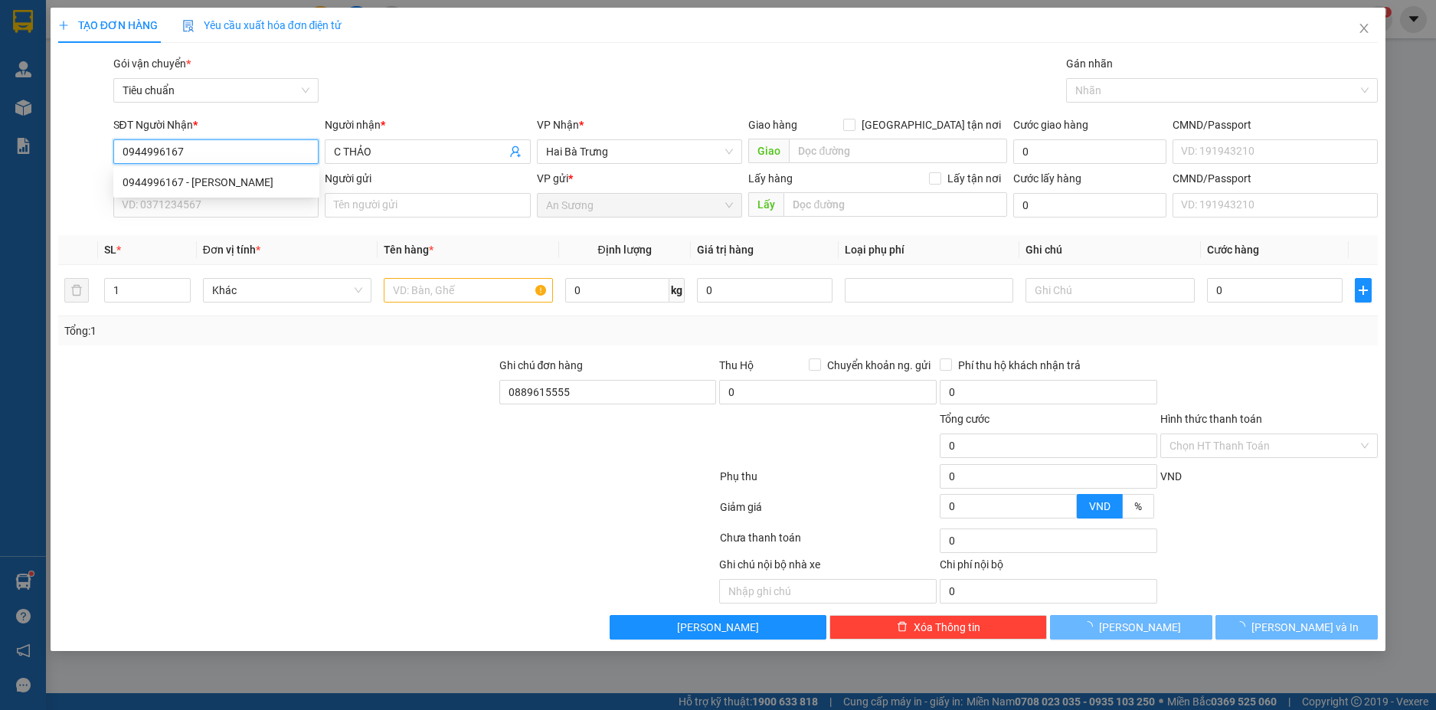
type input "110.000"
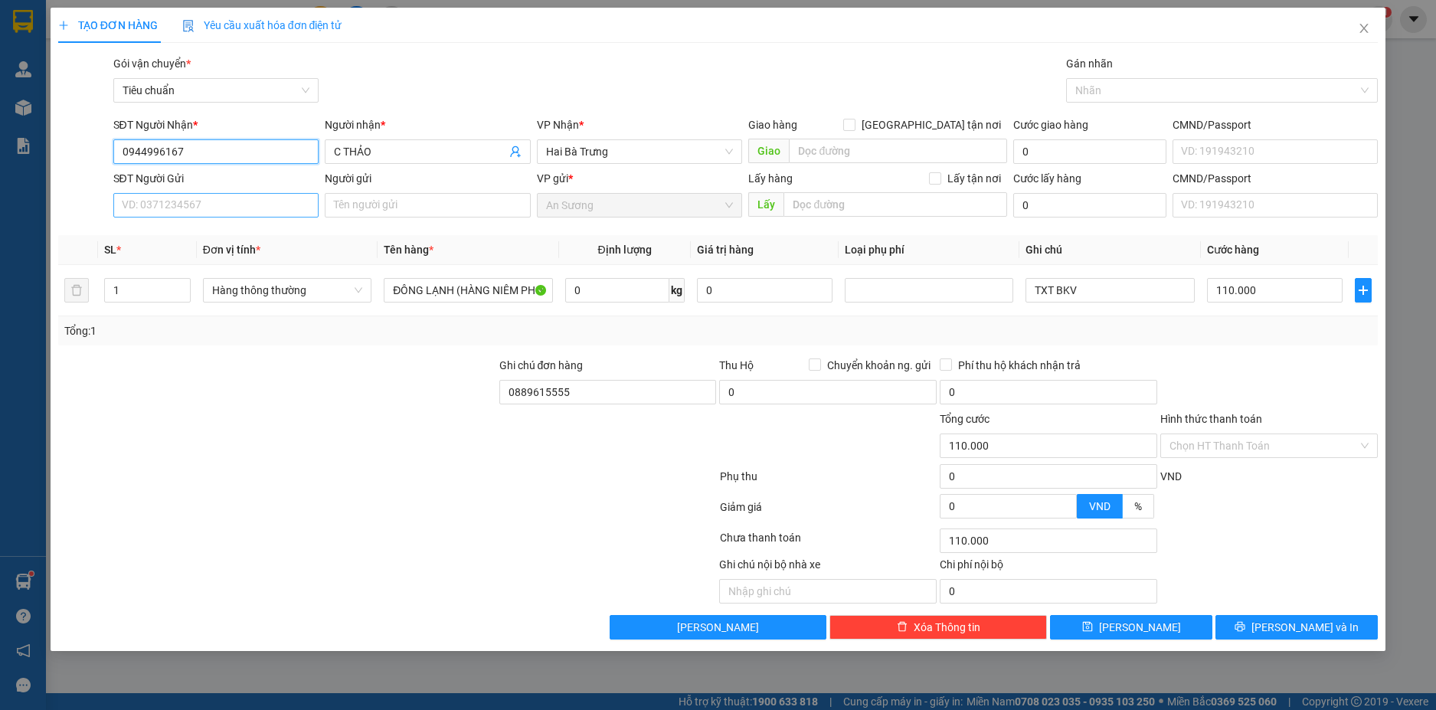
type input "0944996167"
click at [244, 202] on input "SĐT Người Gửi" at bounding box center [216, 205] width 206 height 25
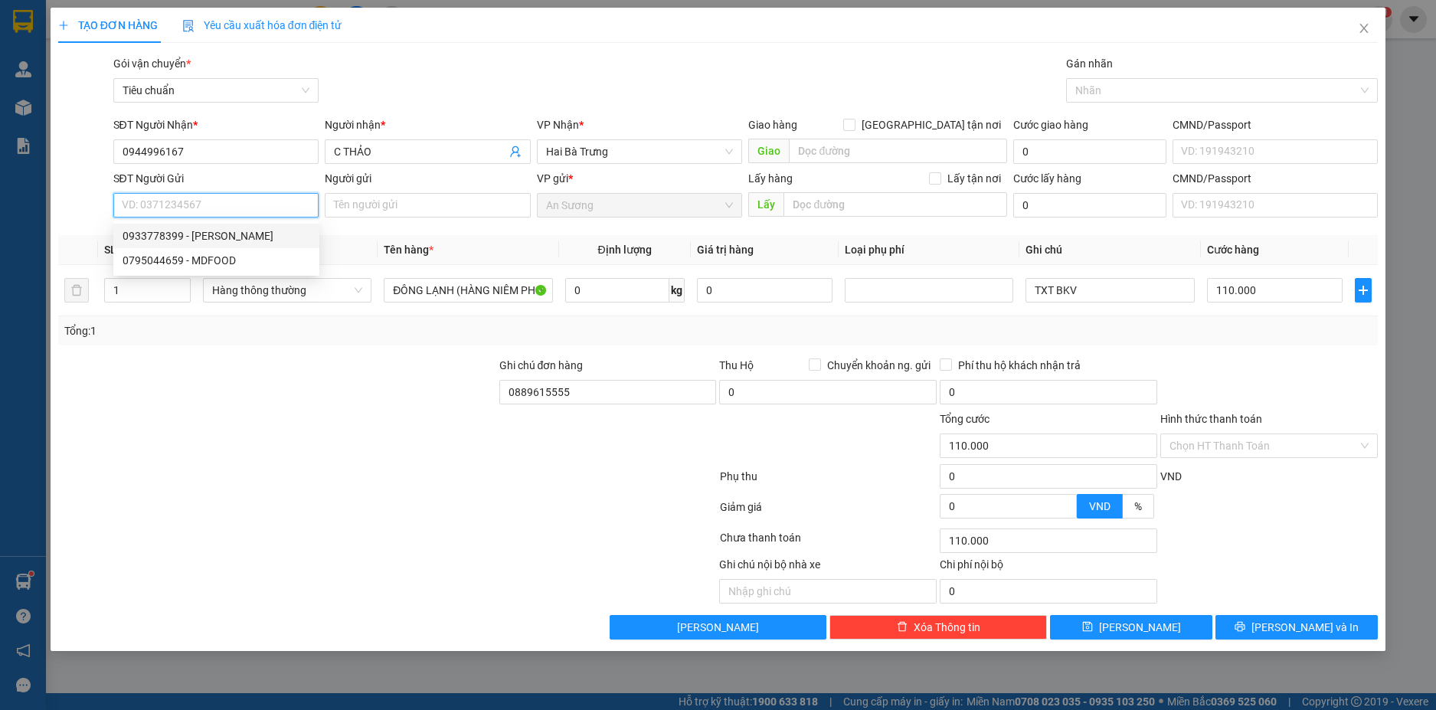
click at [212, 237] on div "0933778399 - C HUYỀN" at bounding box center [217, 236] width 188 height 17
type input "0933778399"
type input "C HUYỀN"
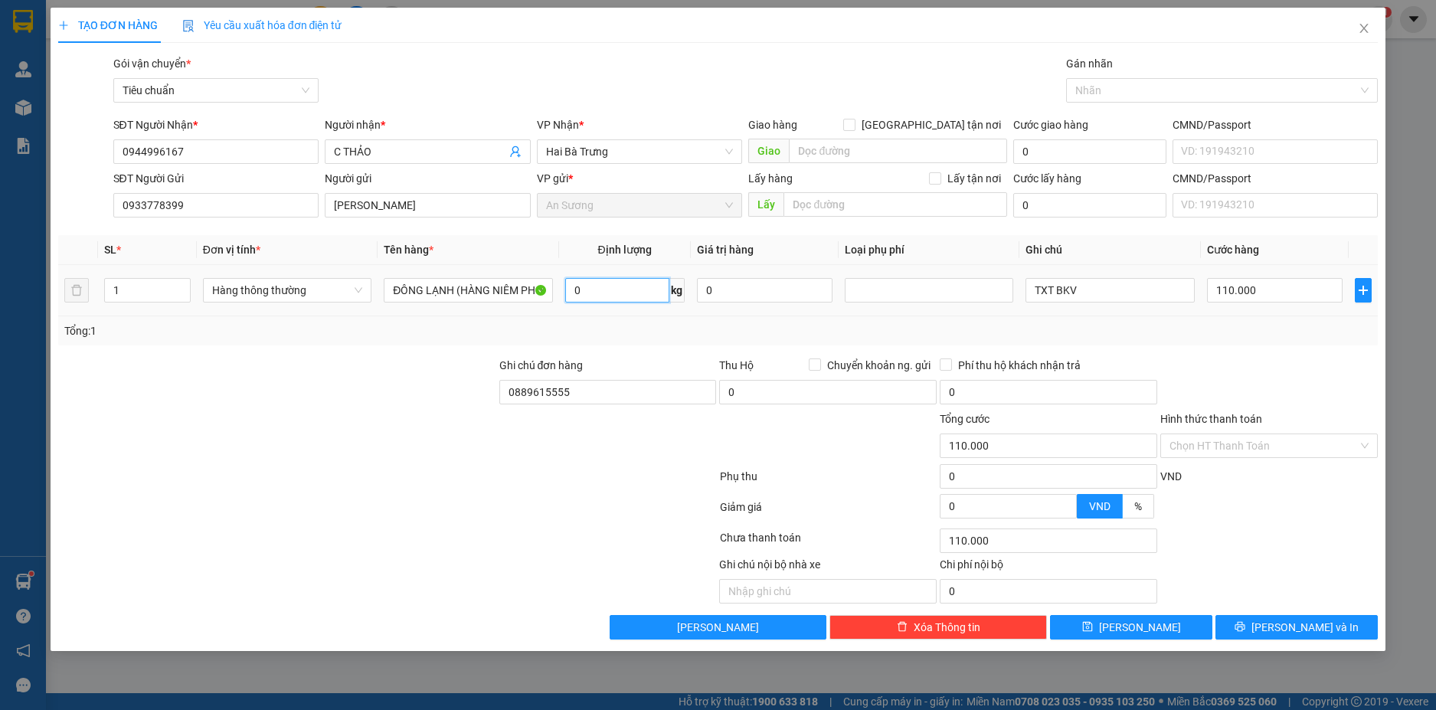
click at [604, 290] on input "0" at bounding box center [617, 290] width 104 height 25
type input "50"
click at [1266, 343] on div "Tổng: 1" at bounding box center [718, 330] width 1321 height 29
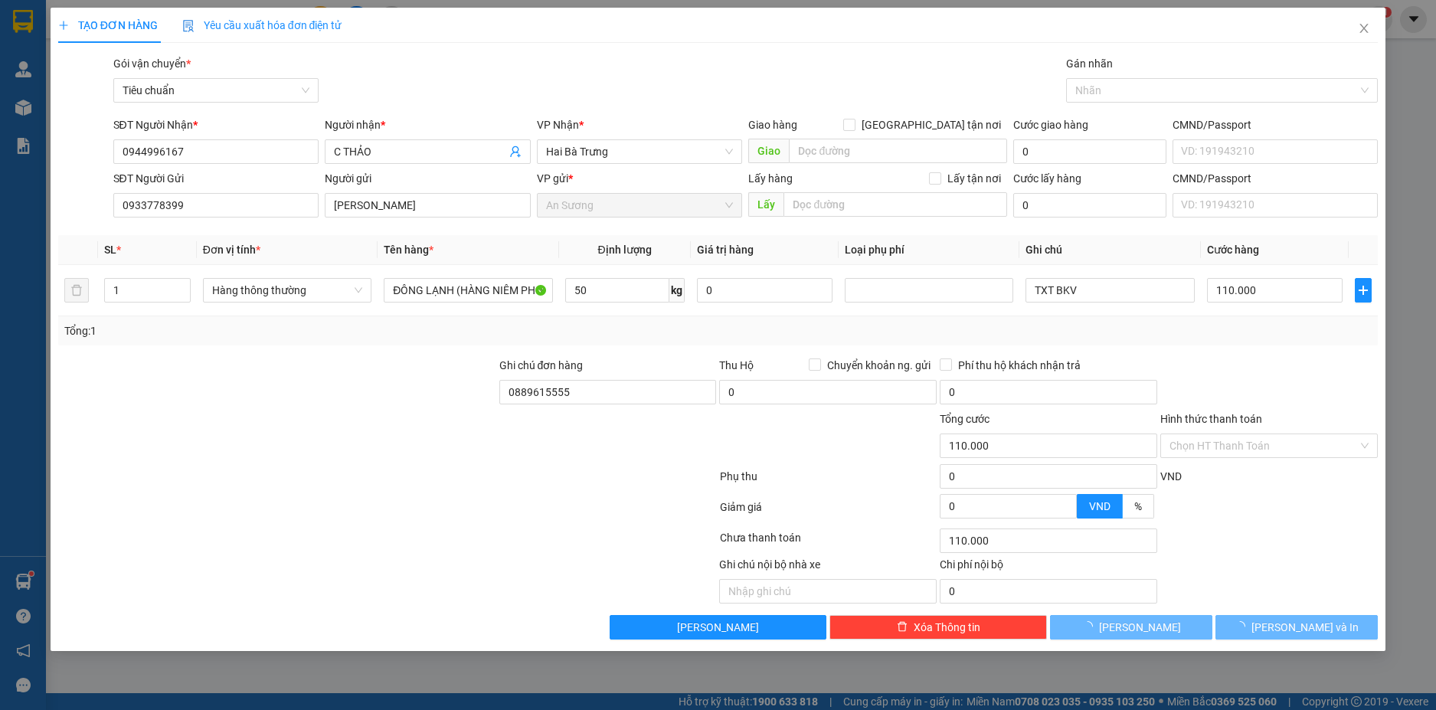
type input "90.000"
click at [1282, 622] on button "Lưu và In" at bounding box center [1297, 627] width 162 height 25
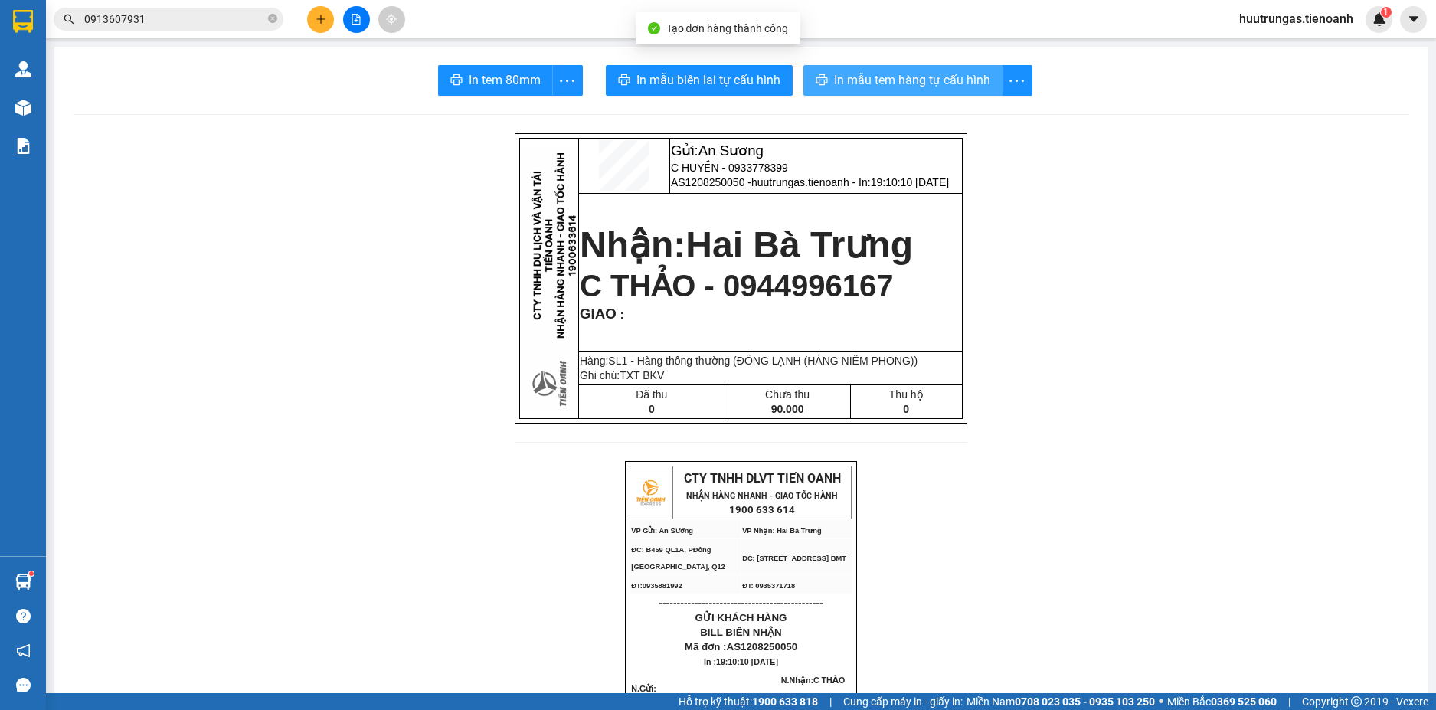
click at [879, 80] on span "In mẫu tem hàng tự cấu hình" at bounding box center [912, 79] width 156 height 19
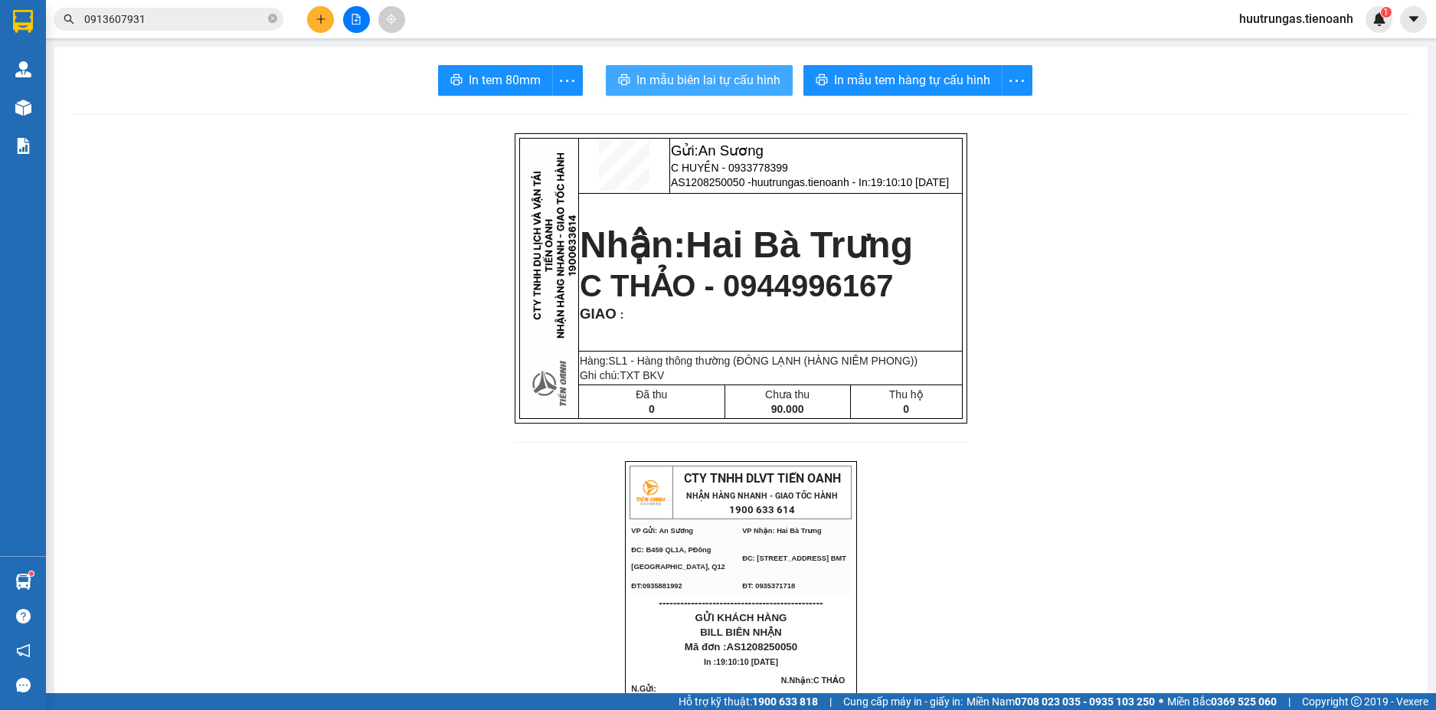
click at [713, 69] on button "In mẫu biên lai tự cấu hình" at bounding box center [699, 80] width 187 height 31
click at [328, 26] on button at bounding box center [320, 19] width 27 height 27
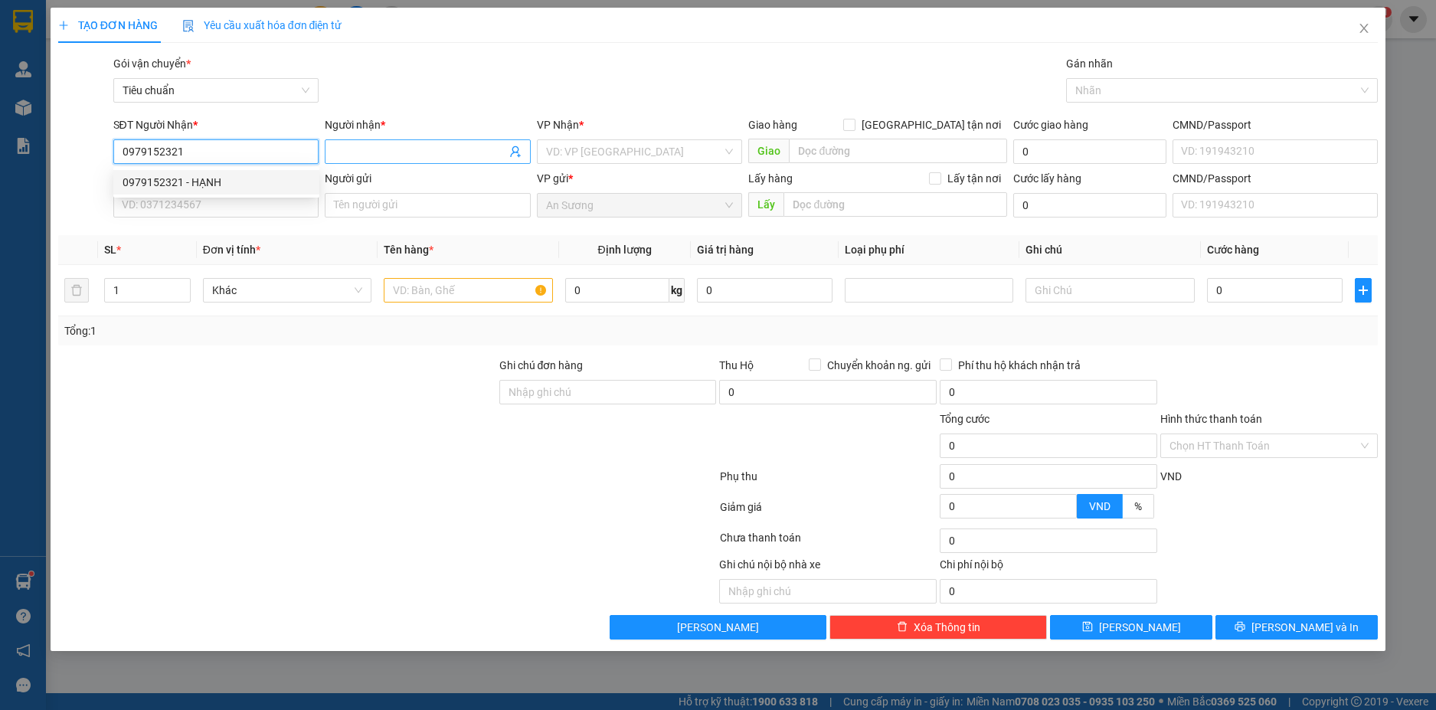
type input "0979152321"
click at [431, 156] on input "Người nhận *" at bounding box center [420, 151] width 172 height 17
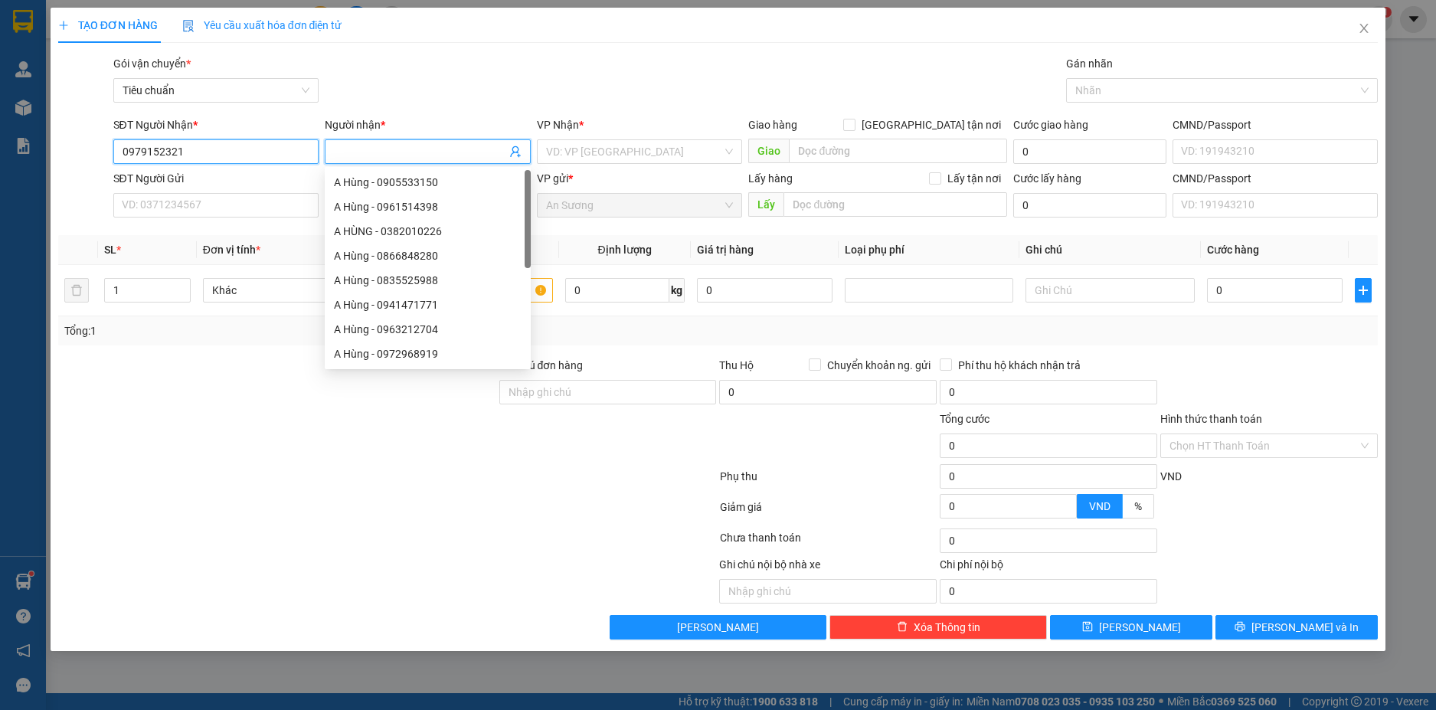
click at [232, 159] on input "0979152321" at bounding box center [216, 151] width 206 height 25
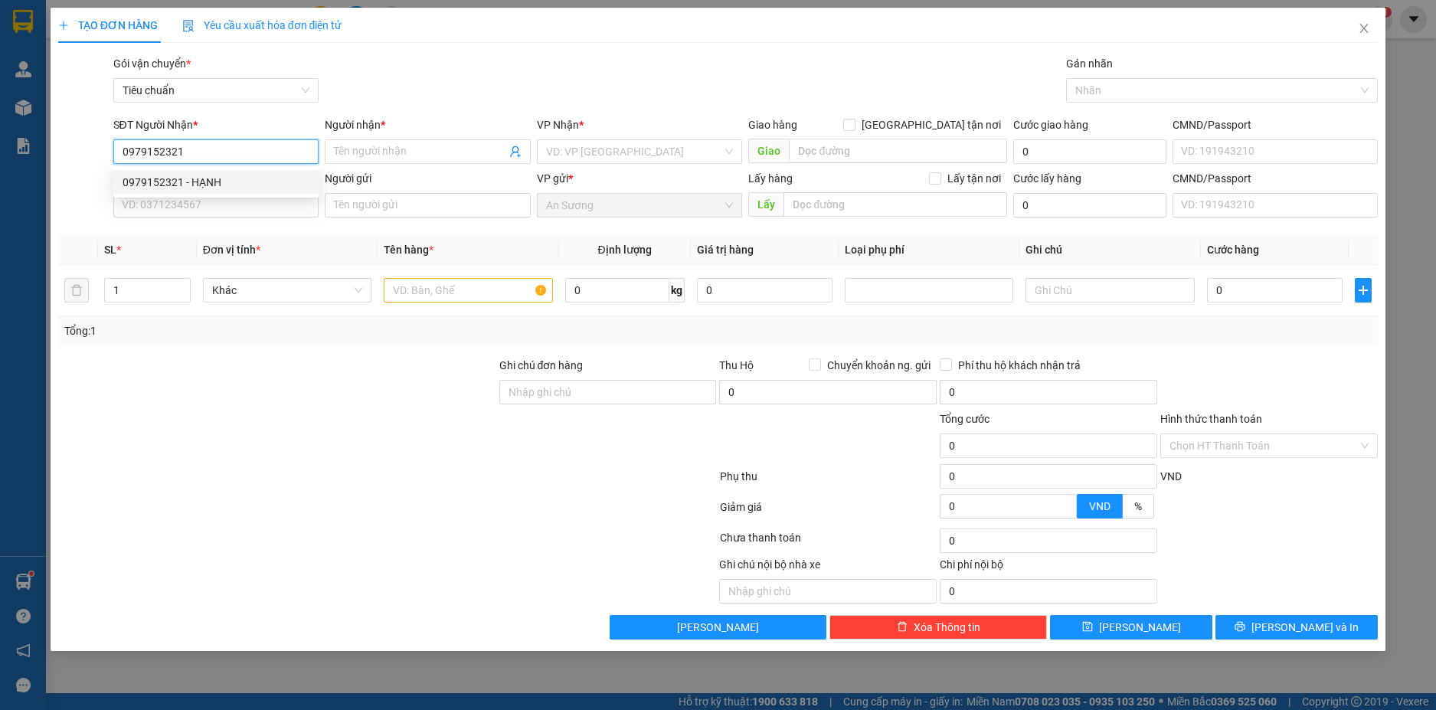
click at [231, 182] on div "0979152321 - HẠNH" at bounding box center [217, 182] width 188 height 17
type input "HẠNH"
type input "60.000"
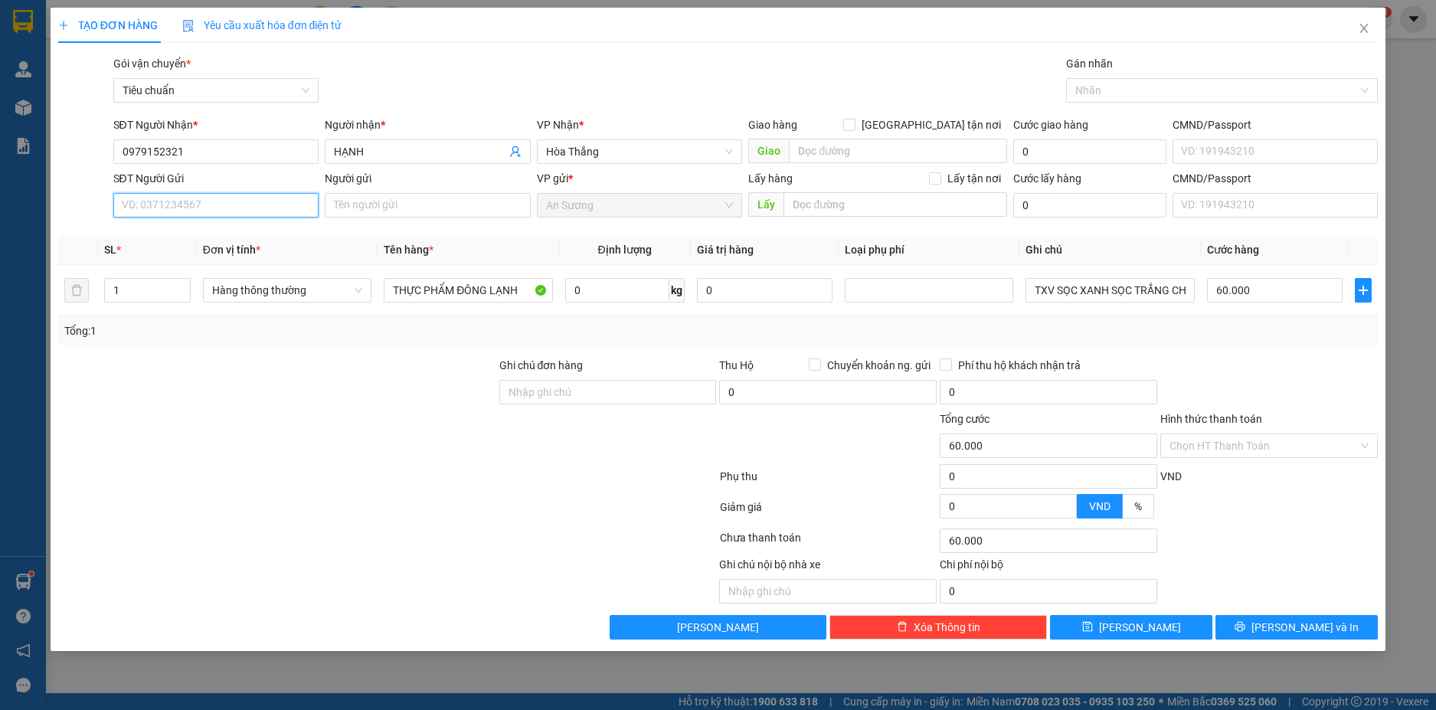
click at [304, 200] on input "SĐT Người Gửi" at bounding box center [216, 205] width 206 height 25
type input "0988533339"
click at [221, 235] on div "0988533339 - A DŨNG" at bounding box center [217, 236] width 188 height 17
type input "A DŨNG"
type input "0988533339"
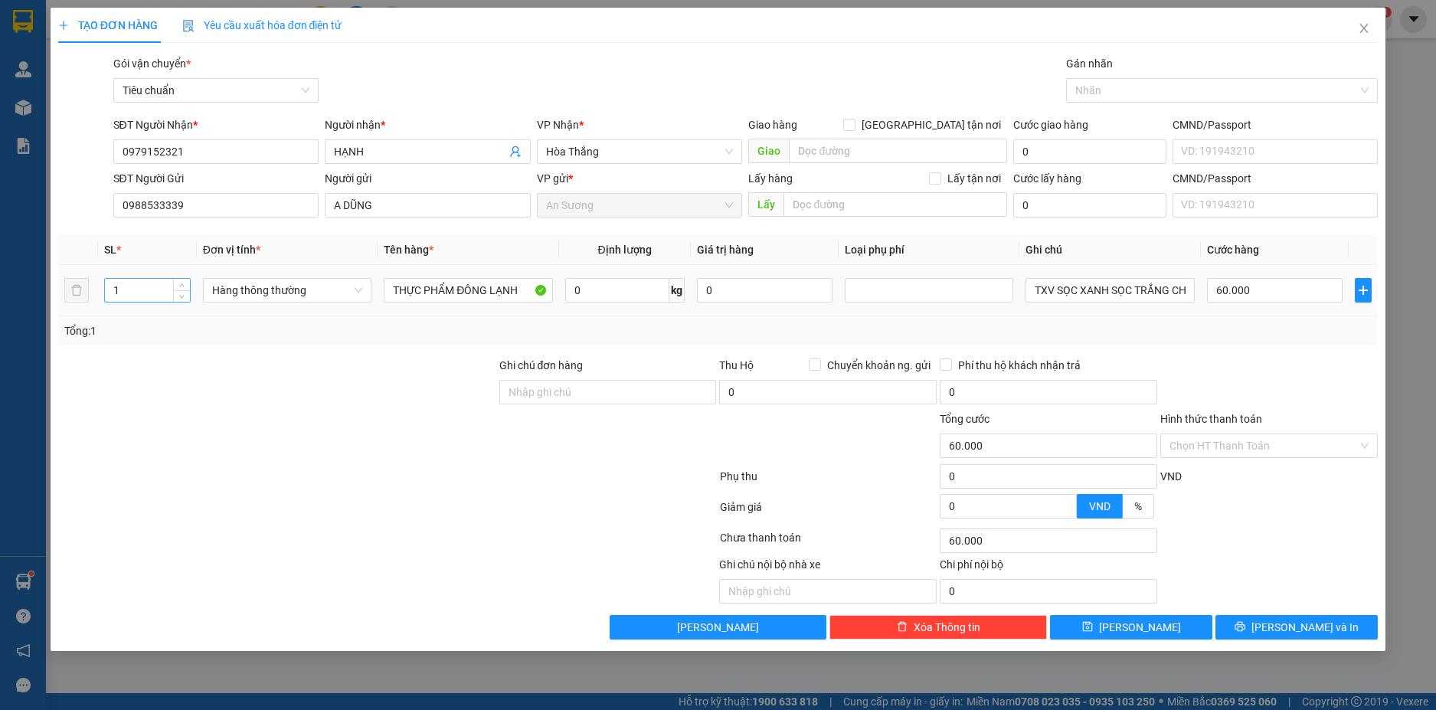
click at [159, 293] on input "1" at bounding box center [147, 290] width 85 height 23
type input "2"
type input "0"
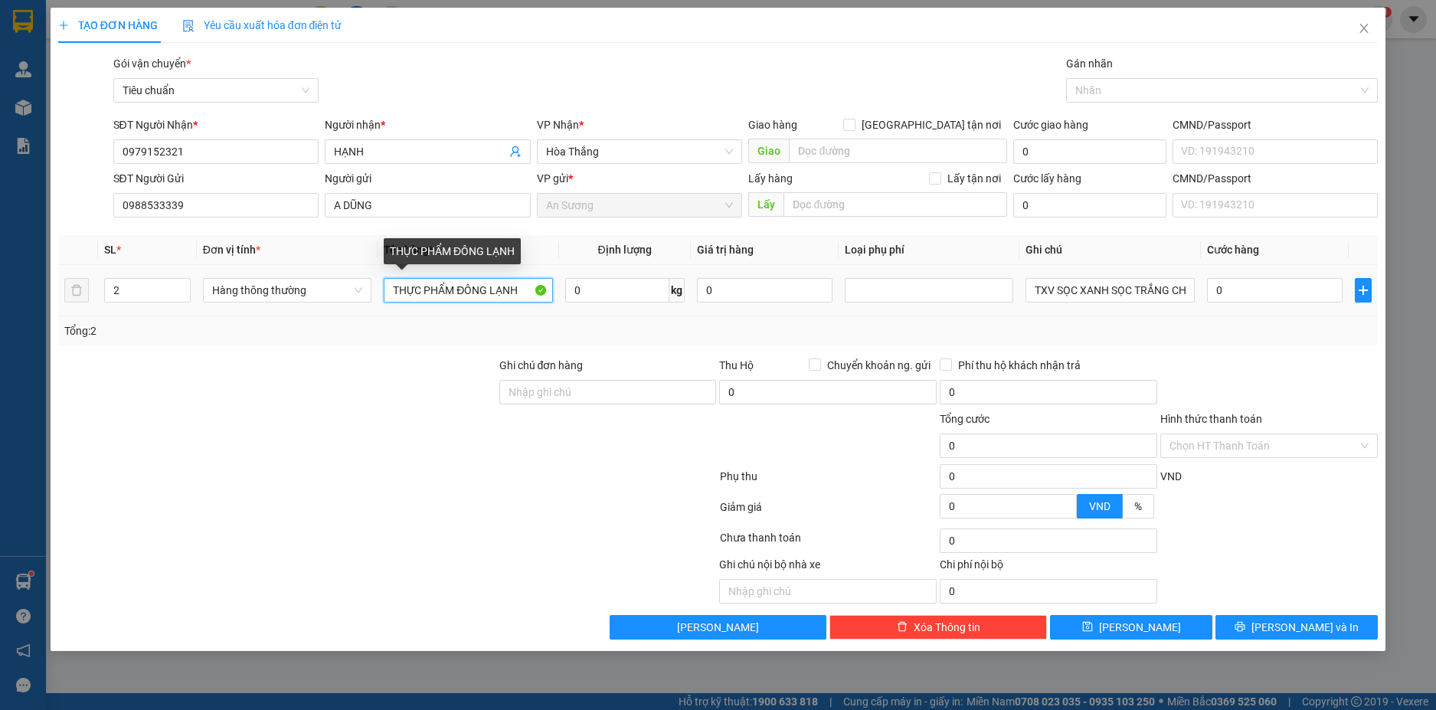
drag, startPoint x: 519, startPoint y: 290, endPoint x: 393, endPoint y: 290, distance: 126.4
click at [393, 290] on input "THỰC PHẨM ĐÔNG LẠNH" at bounding box center [468, 290] width 169 height 25
click at [343, 296] on span "Hàng thông thường" at bounding box center [287, 290] width 150 height 23
type input "QA(ĐÃ TƯ VẤN CSVC)"
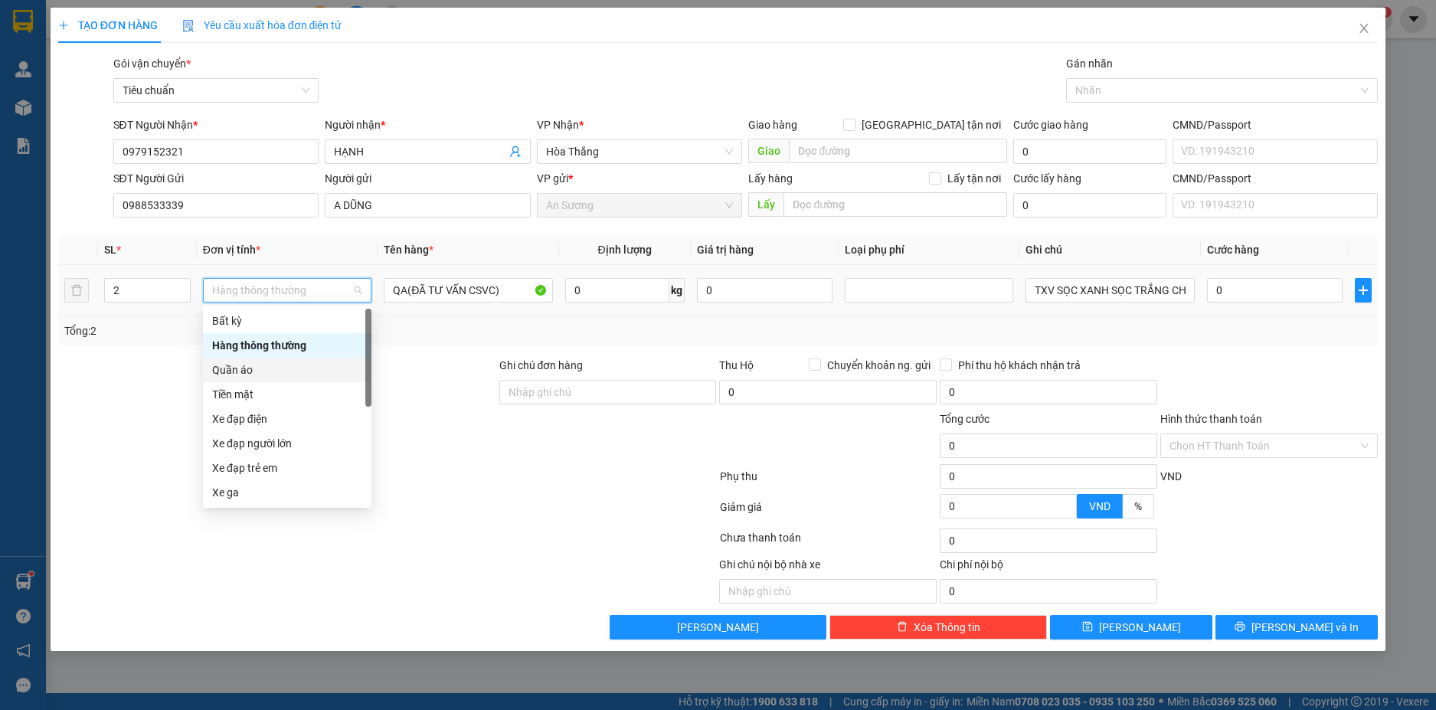
click at [279, 369] on div "Quần áo" at bounding box center [287, 370] width 150 height 17
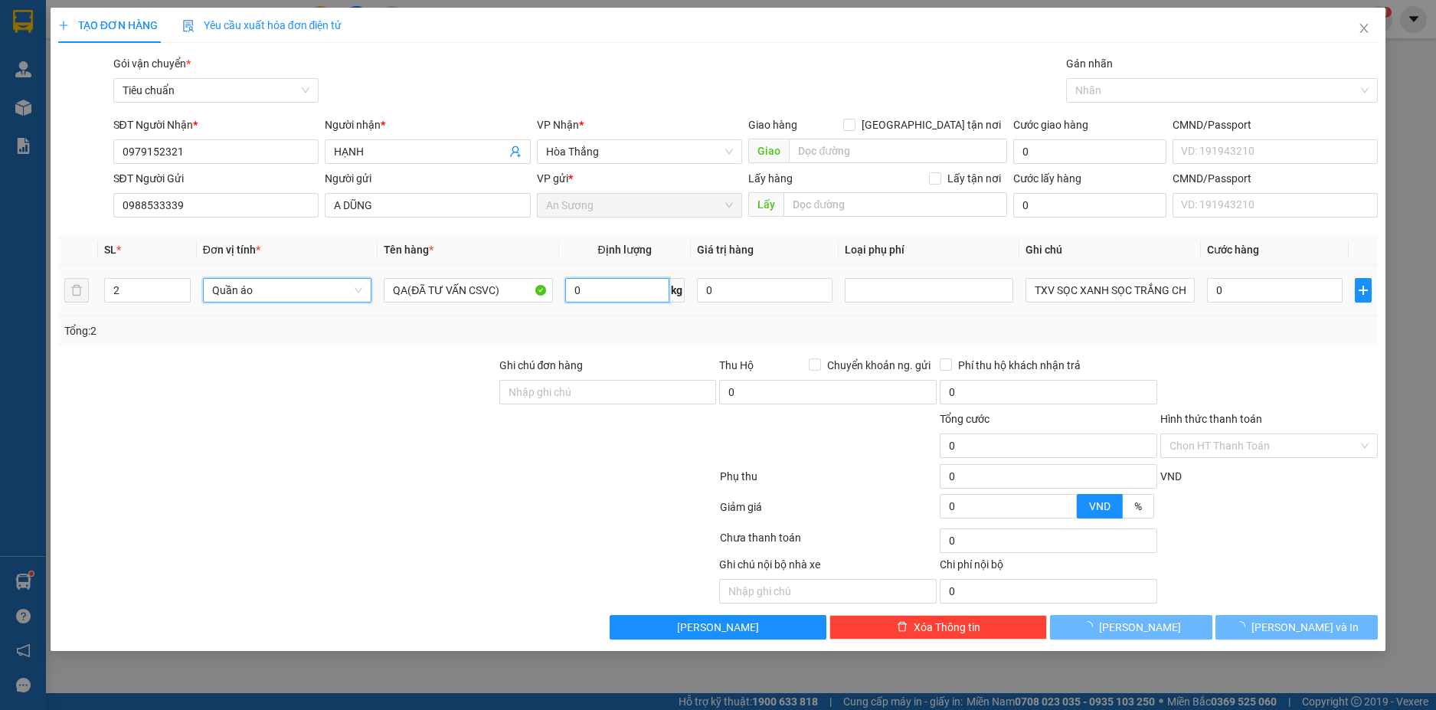
click at [650, 290] on input "0" at bounding box center [617, 290] width 104 height 25
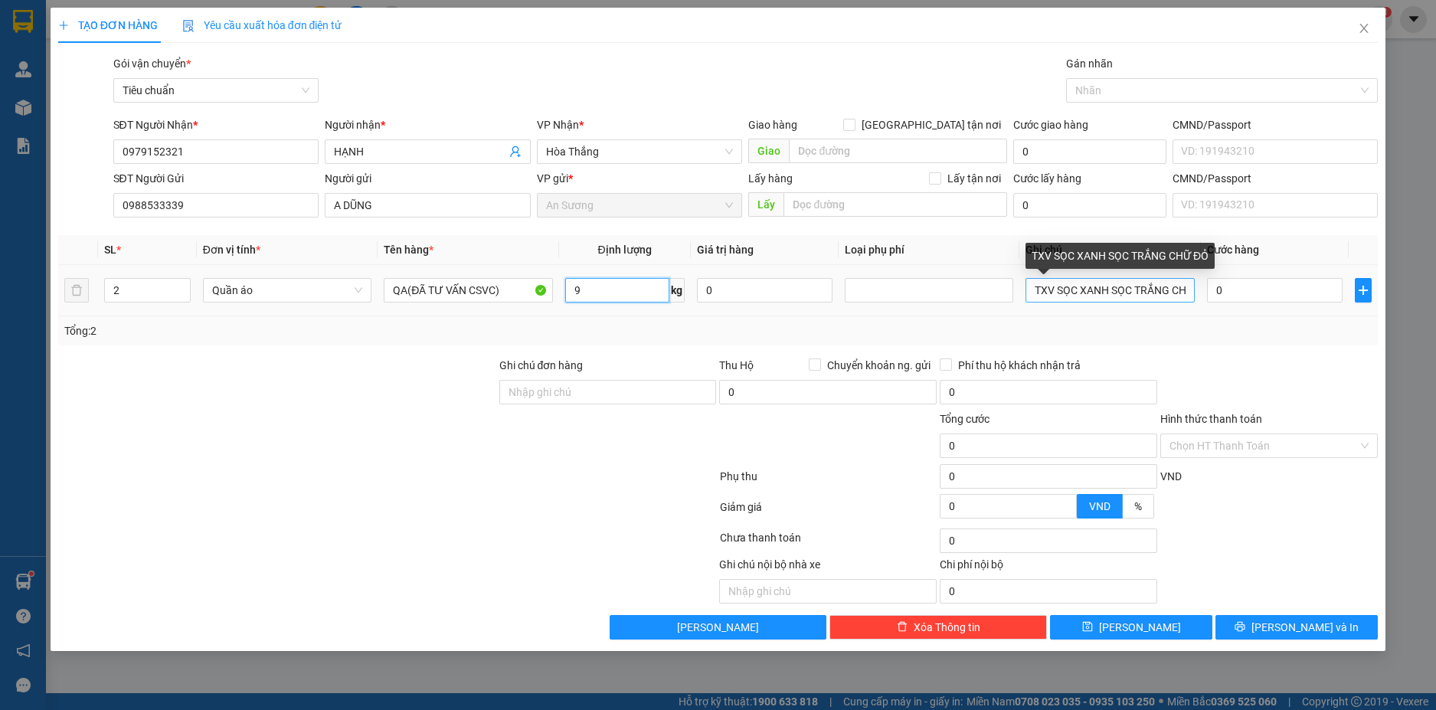
type input "9"
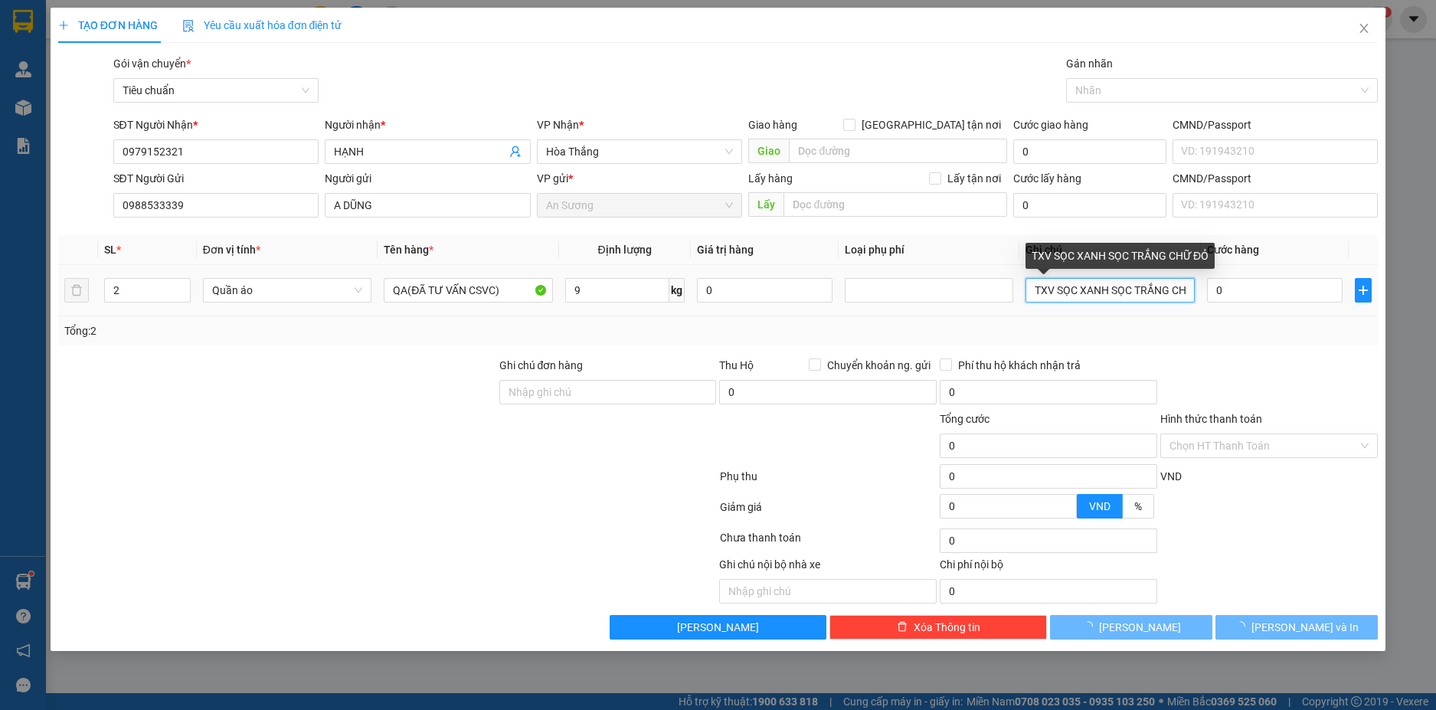
click at [1098, 290] on input "TXV SỌC XANH SỌC TRẮNG CHỮ ĐỎ" at bounding box center [1110, 290] width 169 height 25
type input "40.000"
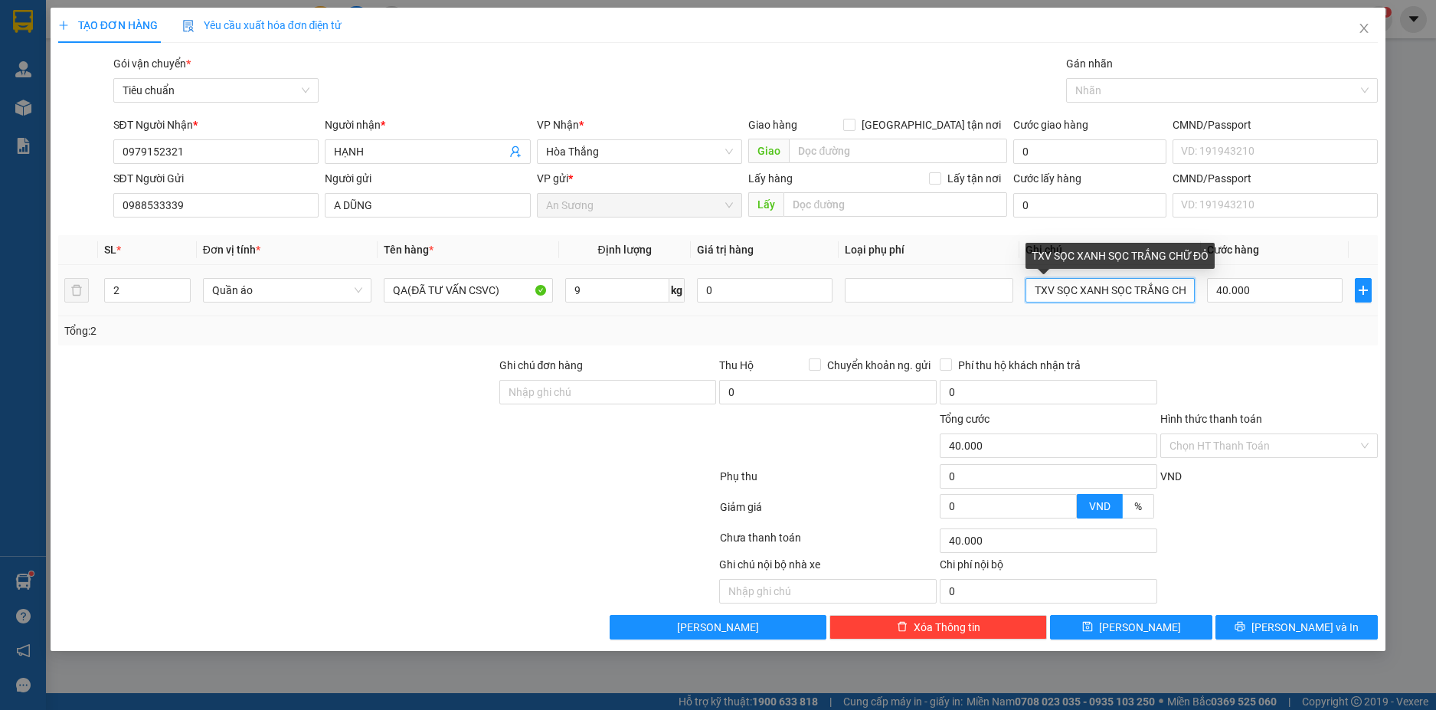
click at [1104, 290] on input "TXV SỌC XANH SỌC TRẮNG CHỮ ĐỎ" at bounding box center [1110, 290] width 169 height 25
click at [1164, 290] on input "TXV SỌC XANH SỌC TRẮNG CHỮ ĐỎ" at bounding box center [1110, 290] width 169 height 25
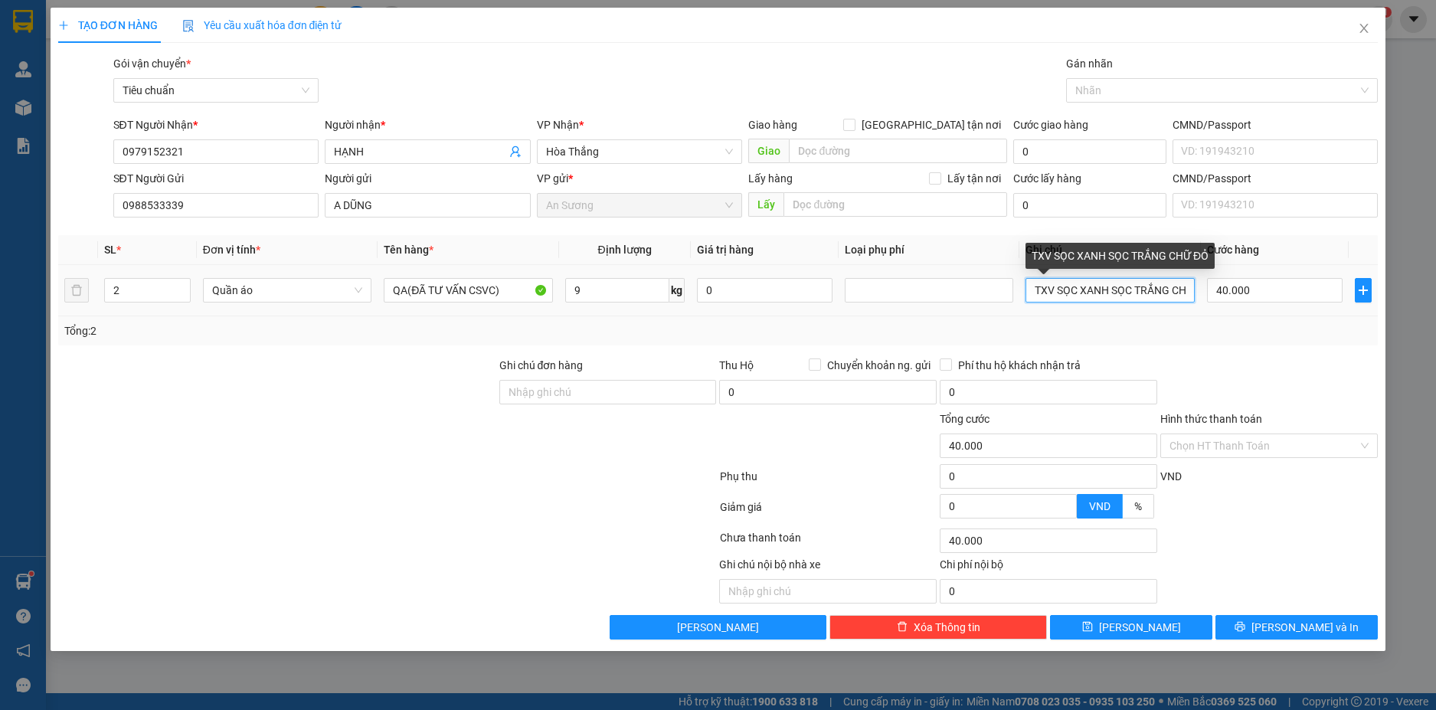
click at [1164, 290] on input "TXV SỌC XANH SỌC TRẮNG CHỮ ĐỎ" at bounding box center [1110, 290] width 169 height 25
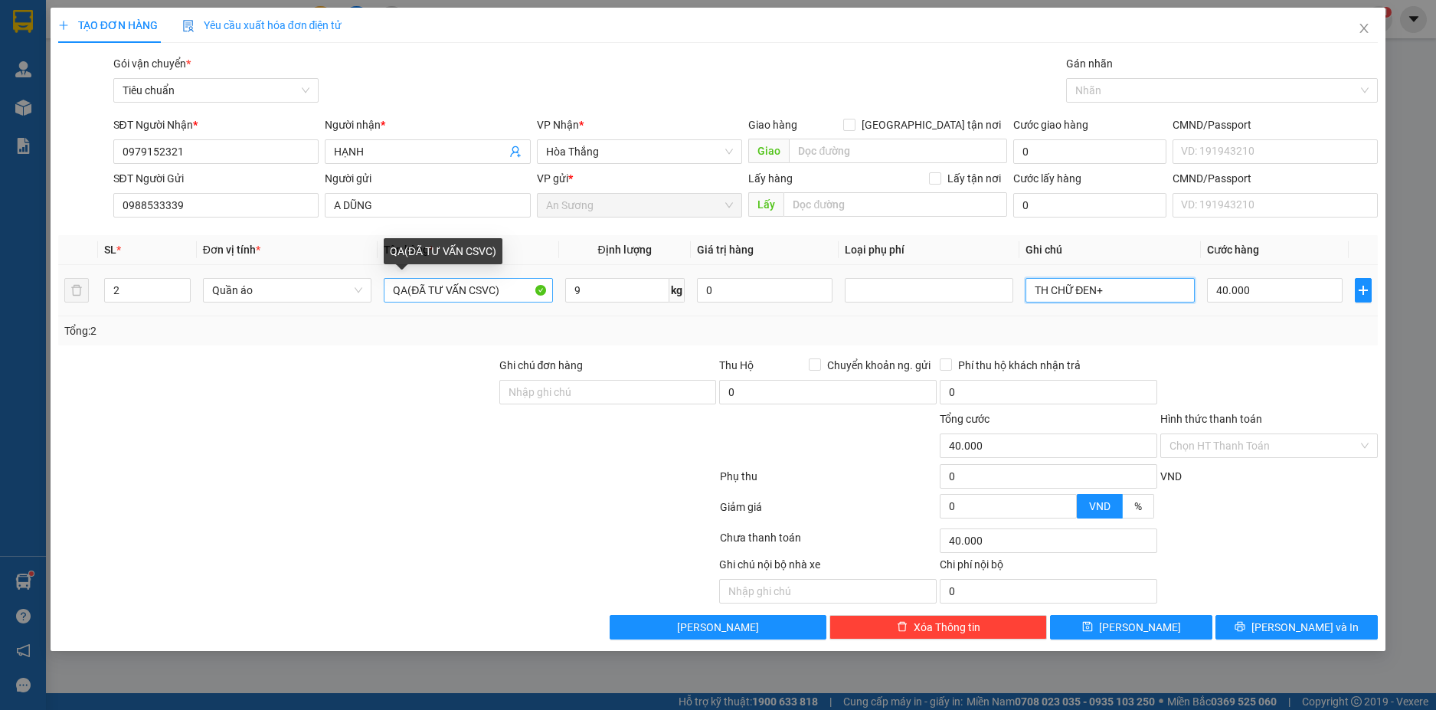
type input "TH CHỮ ĐEN+"
click at [405, 290] on input "QA(ĐÃ TƯ VẤN CSVC)" at bounding box center [468, 290] width 169 height 25
type input "QA+MÁY SỮA (ĐÃ TƯ VẤN CSVC)"
click at [1136, 292] on input "TH CHỮ ĐEN+" at bounding box center [1110, 290] width 169 height 25
type input "TH CHỮ ĐEN+VALI XANH"
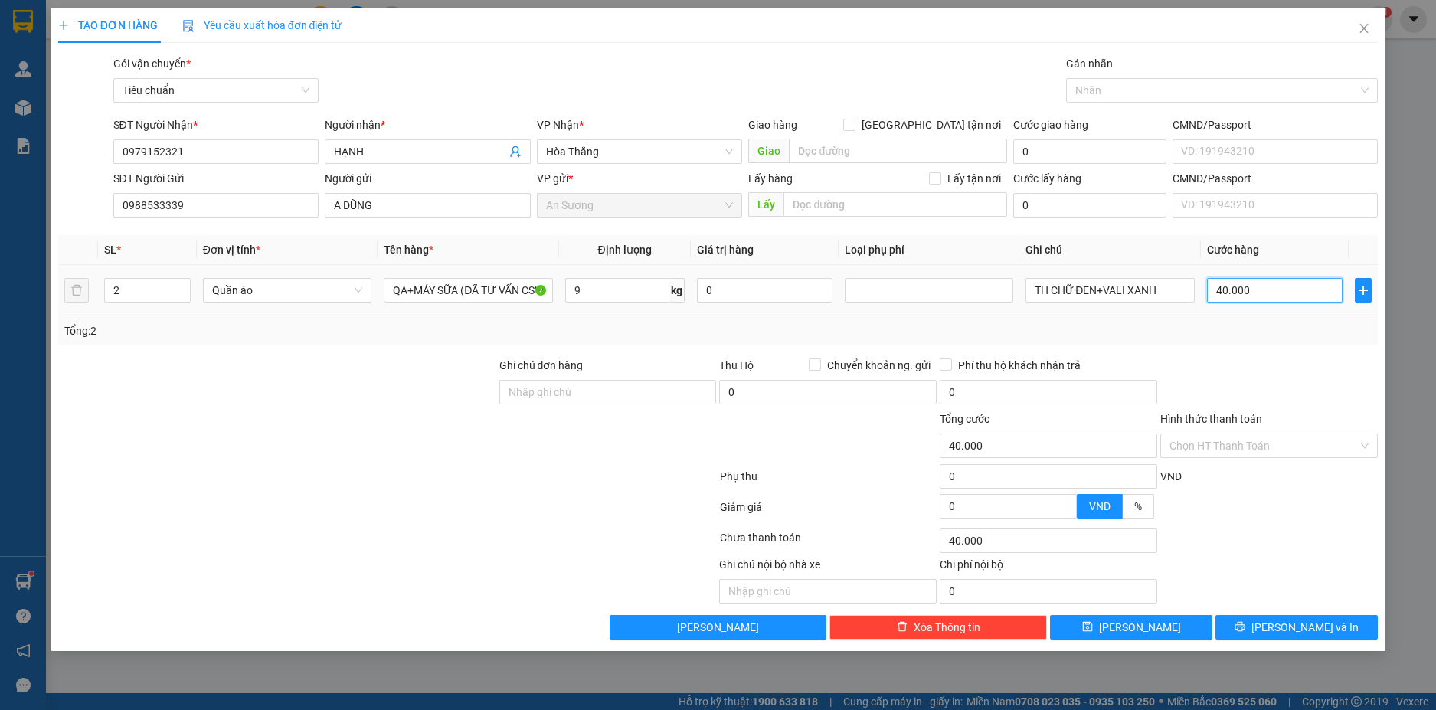
click at [1308, 290] on input "40.000" at bounding box center [1275, 290] width 136 height 25
type input "9"
type input "90"
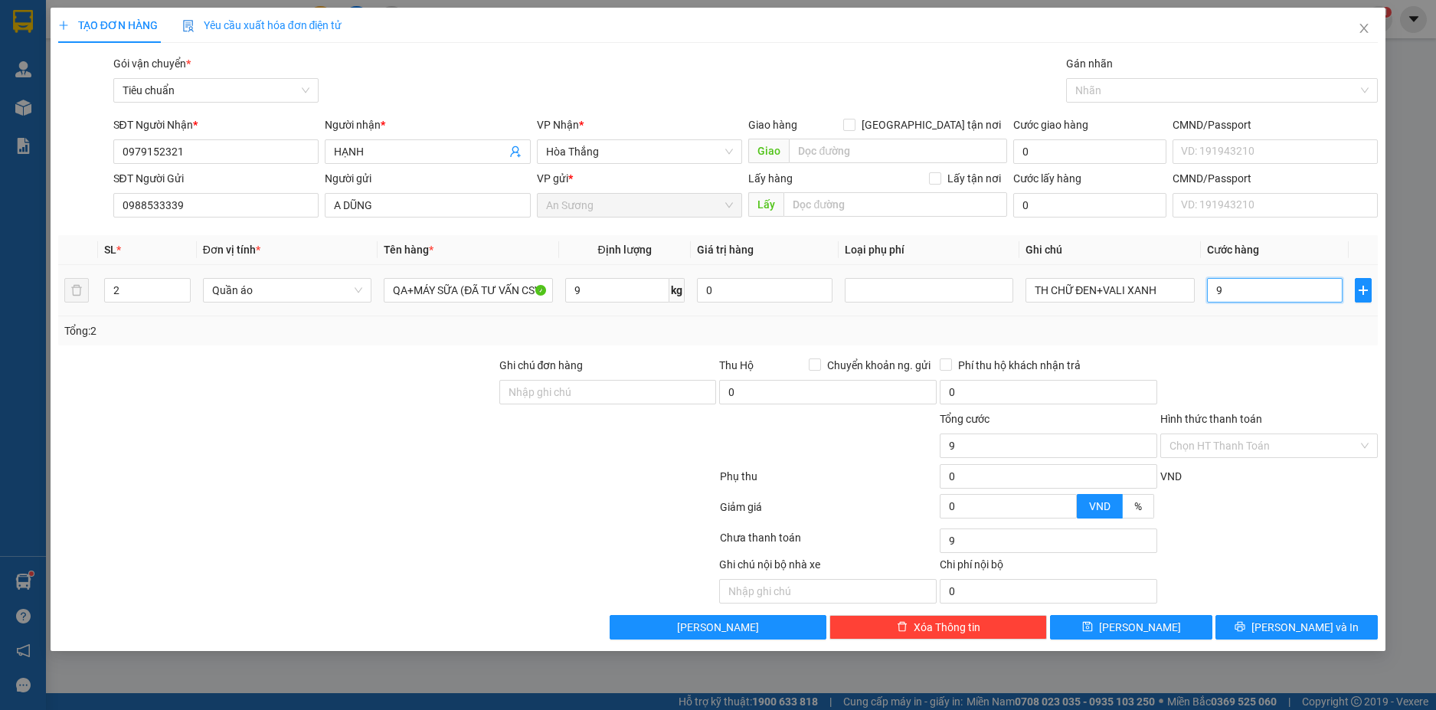
type input "90"
type input "90.000"
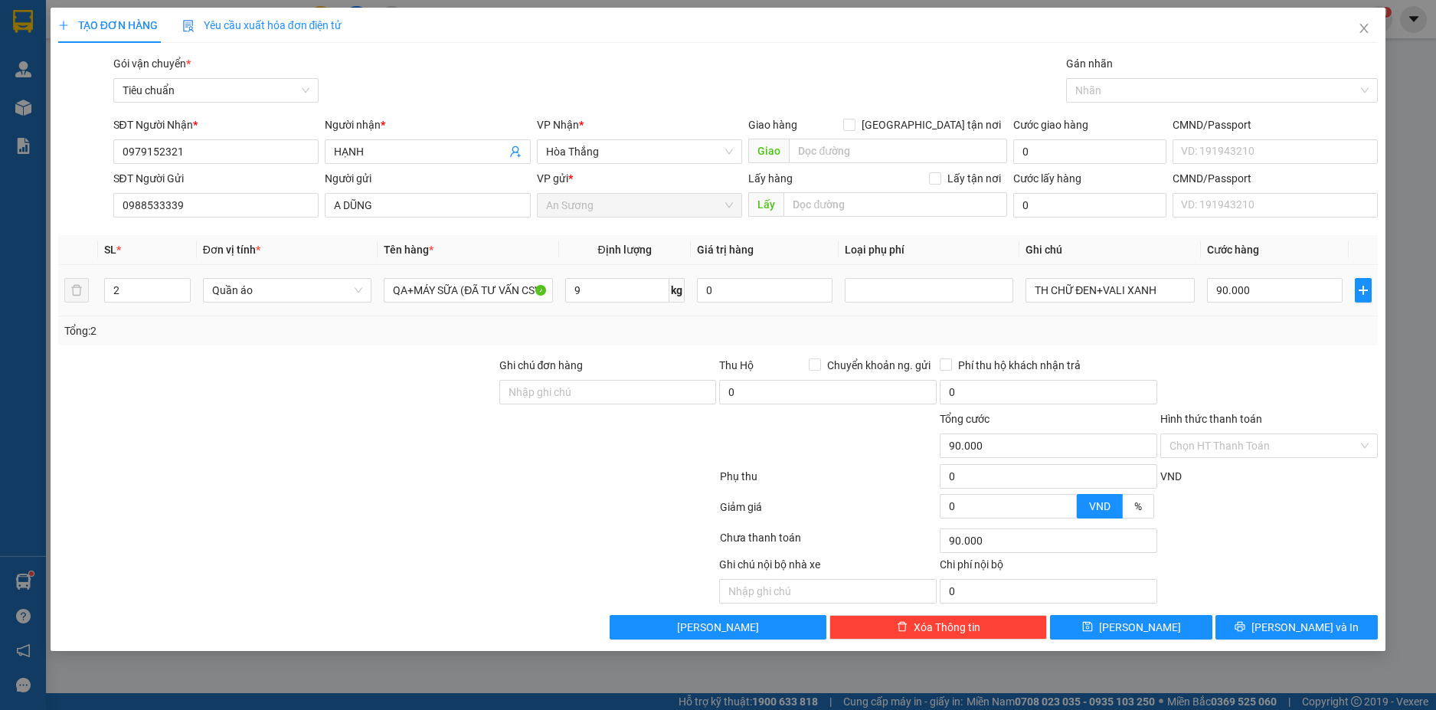
click at [1282, 325] on div "Tổng: 2" at bounding box center [718, 331] width 1309 height 17
click at [1320, 443] on input "Hình thức thanh toán" at bounding box center [1264, 445] width 188 height 23
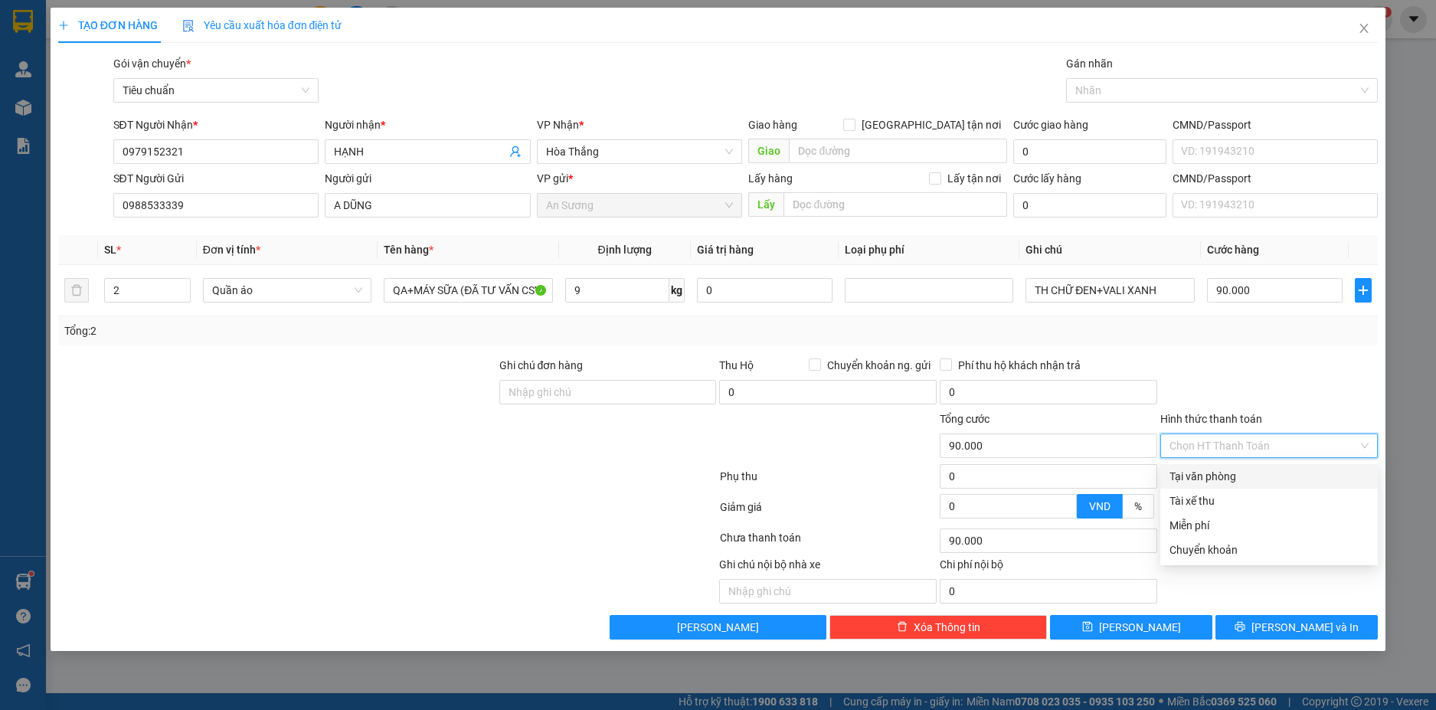
click at [1262, 477] on div "Tại văn phòng" at bounding box center [1269, 476] width 199 height 17
type input "0"
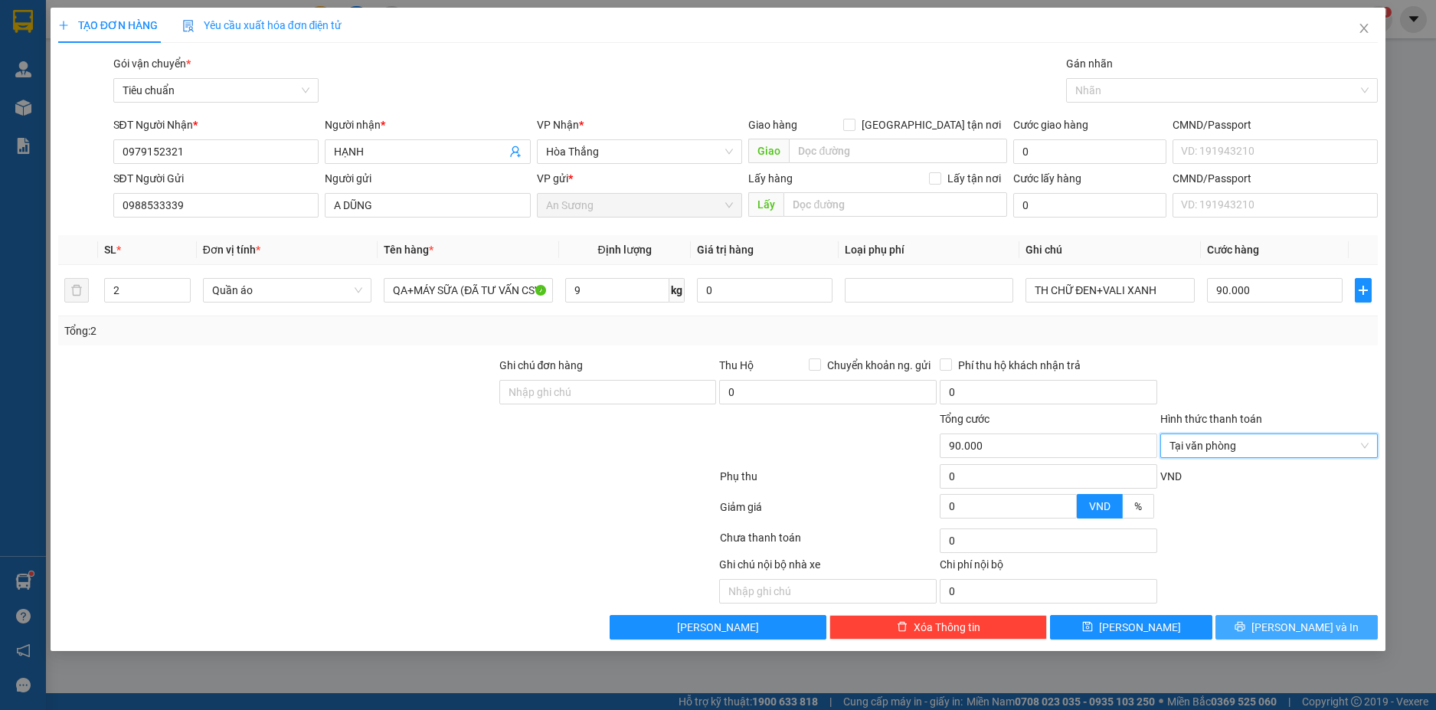
click at [1333, 628] on button "Lưu và In" at bounding box center [1297, 627] width 162 height 25
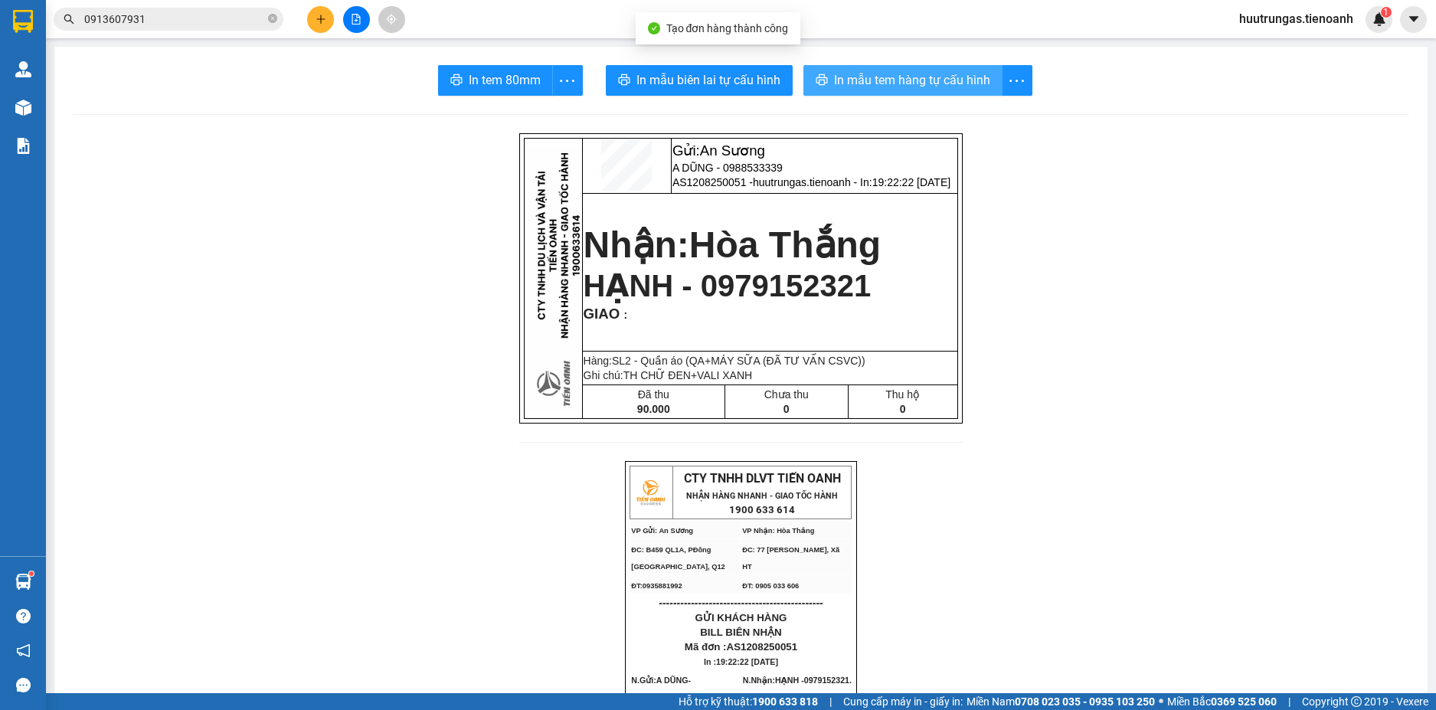
click at [923, 75] on span "In mẫu tem hàng tự cấu hình" at bounding box center [912, 79] width 156 height 19
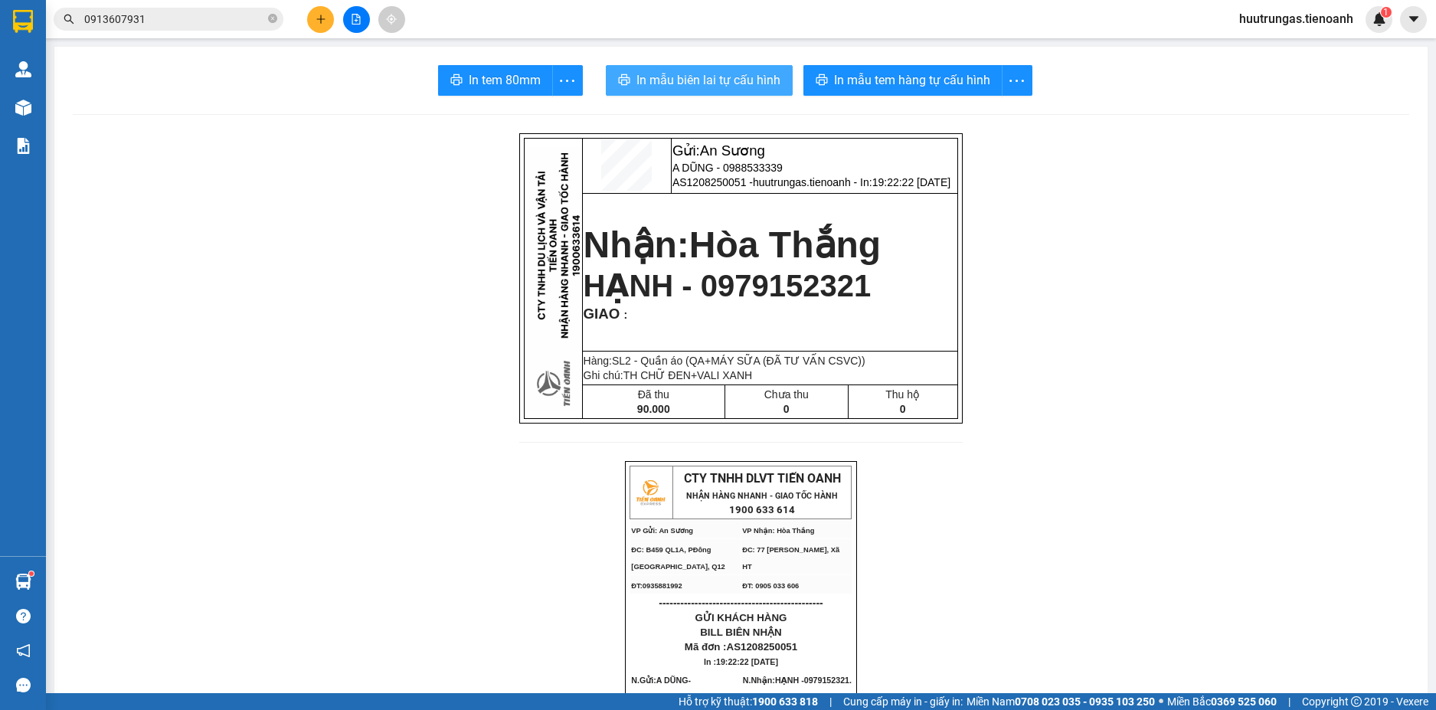
click at [720, 85] on span "In mẫu biên lai tự cấu hình" at bounding box center [709, 79] width 144 height 19
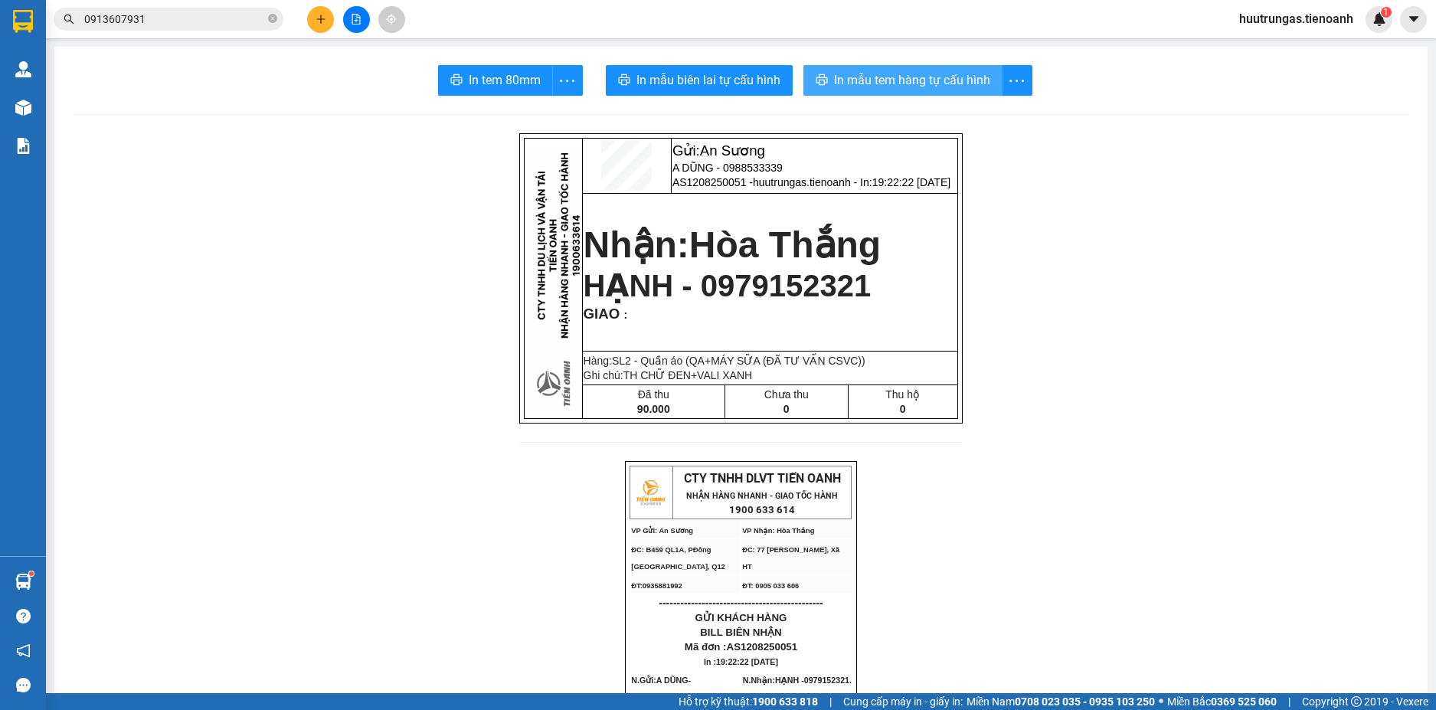
click at [922, 94] on button "In mẫu tem hàng tự cấu hình" at bounding box center [903, 80] width 199 height 31
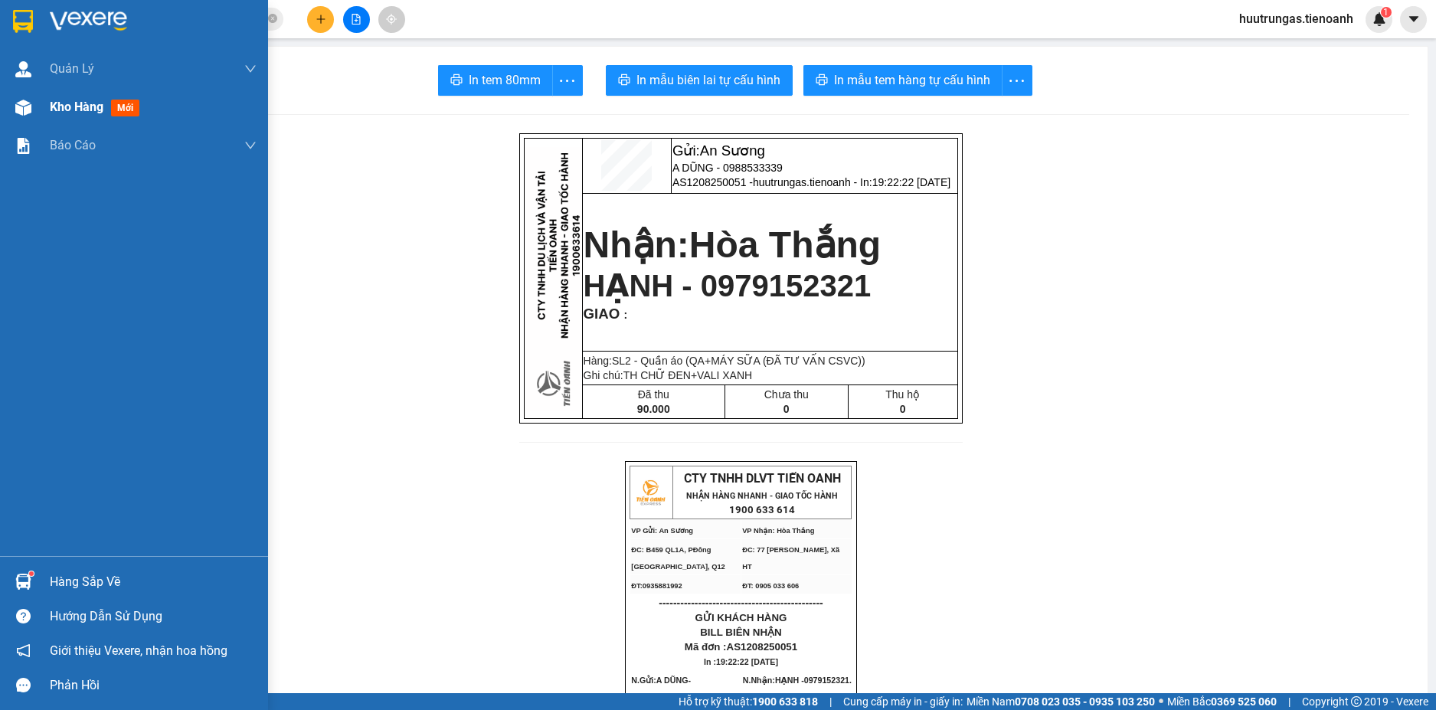
click at [61, 120] on div "Kho hàng mới" at bounding box center [153, 107] width 207 height 38
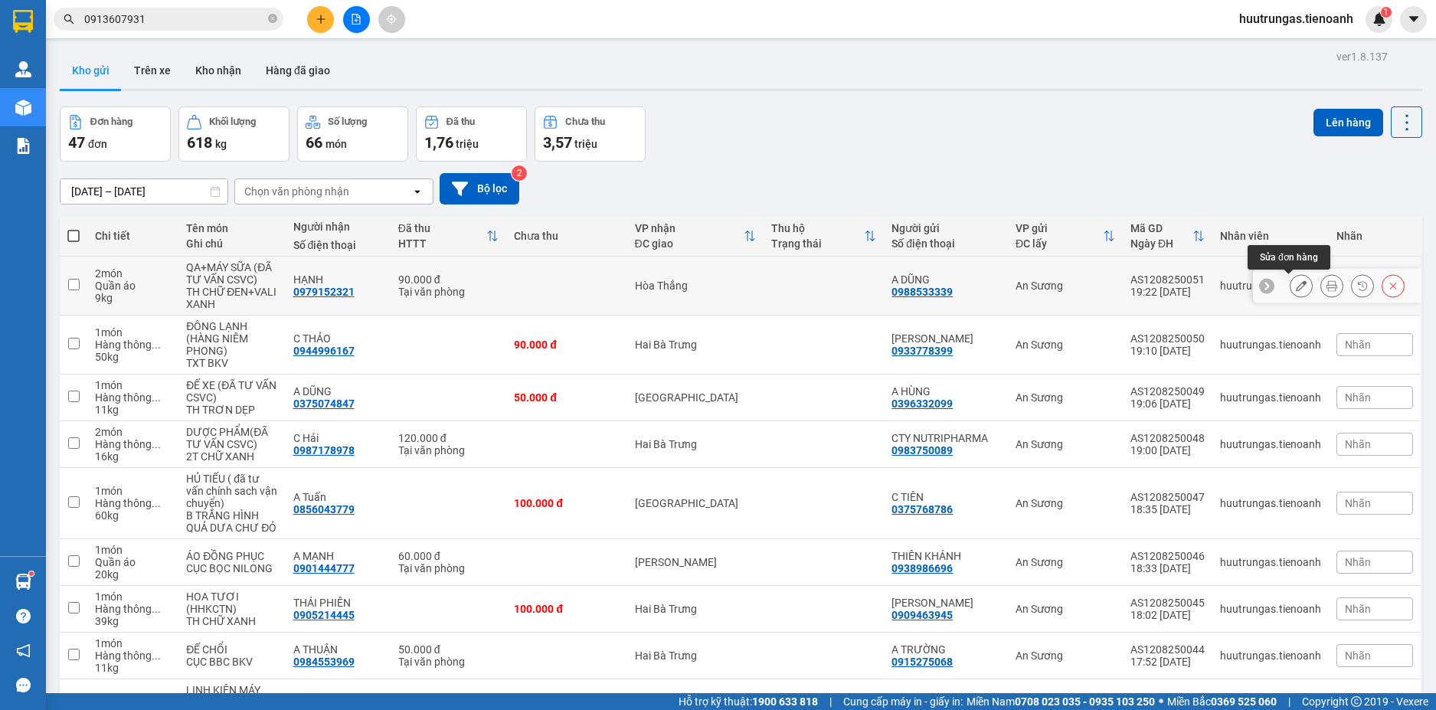
click at [1296, 285] on icon at bounding box center [1301, 285] width 11 height 11
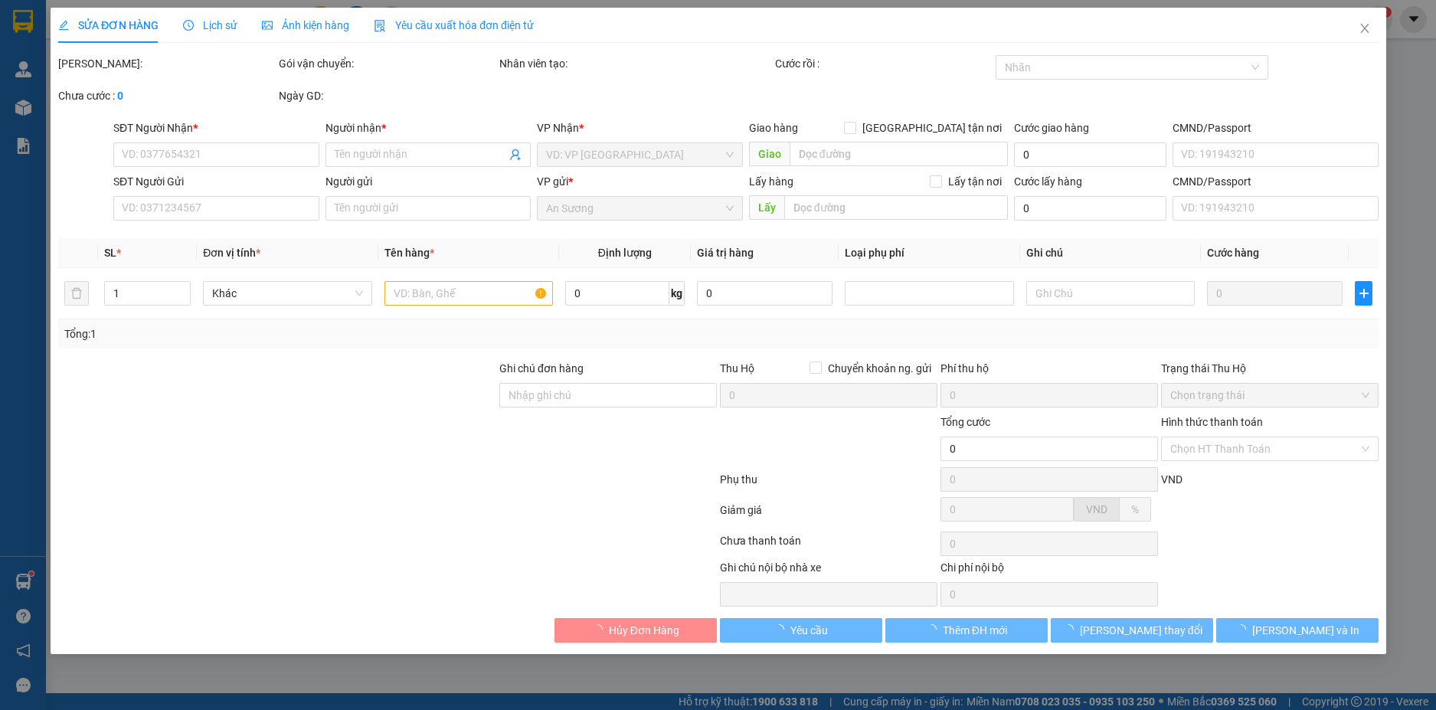
type input "0979152321"
type input "HẠNH"
type input "0988533339"
type input "A DŨNG"
type input "90.000"
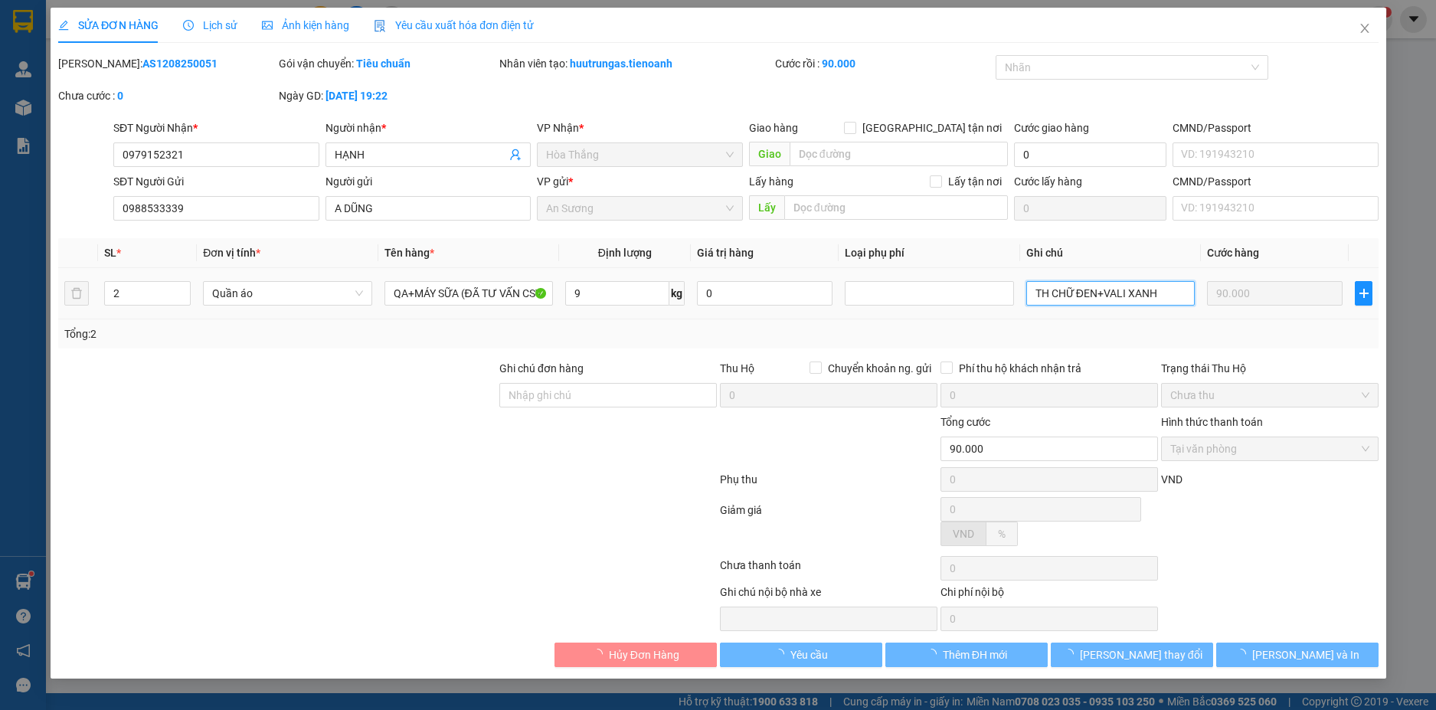
click at [1096, 294] on input "TH CHỮ ĐEN+VALI XANH" at bounding box center [1110, 293] width 169 height 25
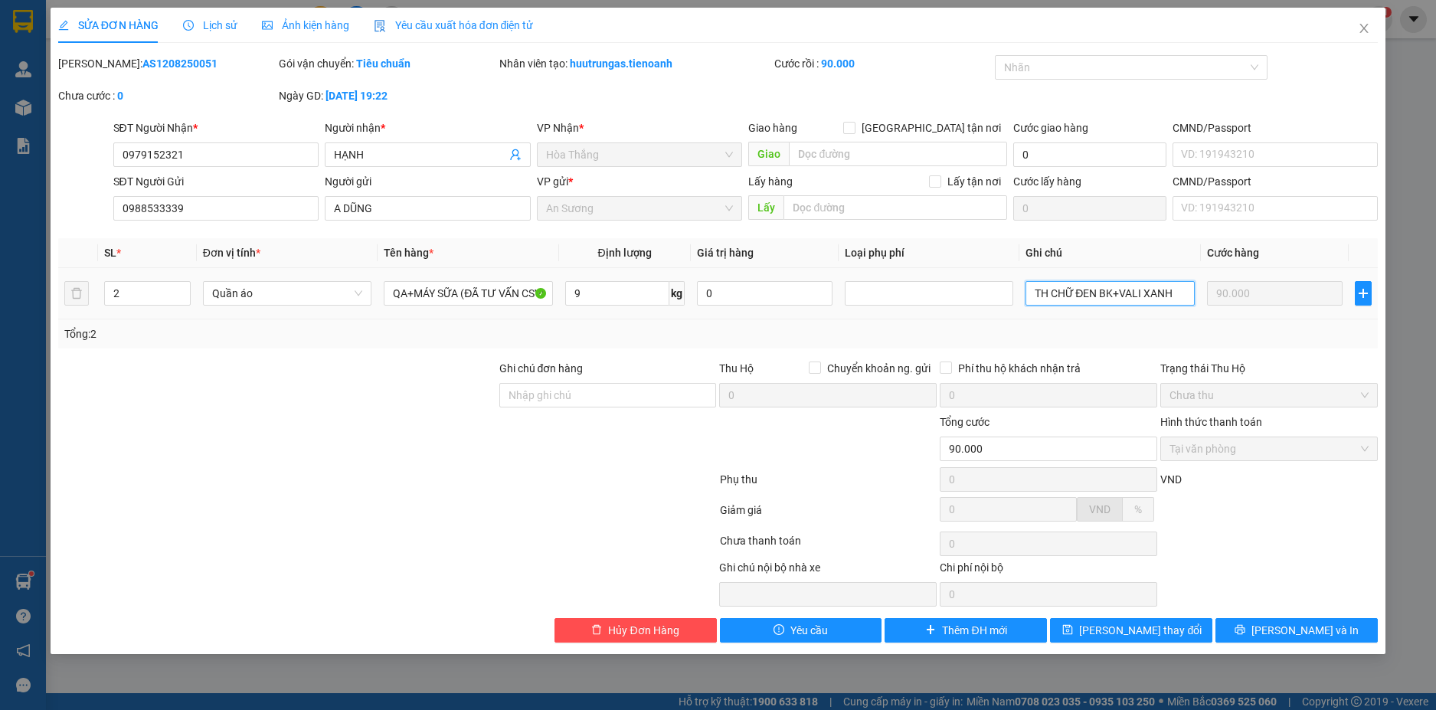
type input "TH CHỮ ĐEN BKV+VALI XANH"
click at [1132, 623] on span "Lưu thay đổi" at bounding box center [1140, 630] width 123 height 17
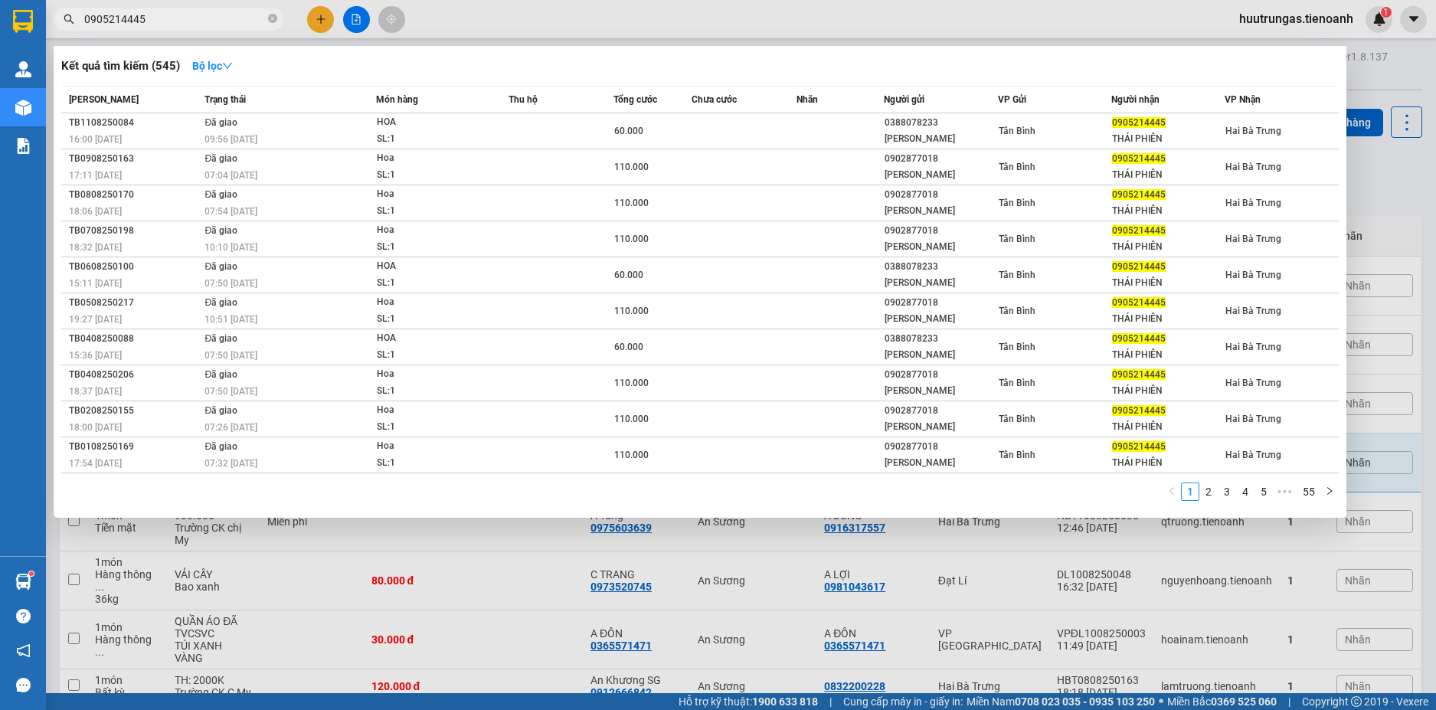
click at [851, 11] on div at bounding box center [718, 355] width 1436 height 710
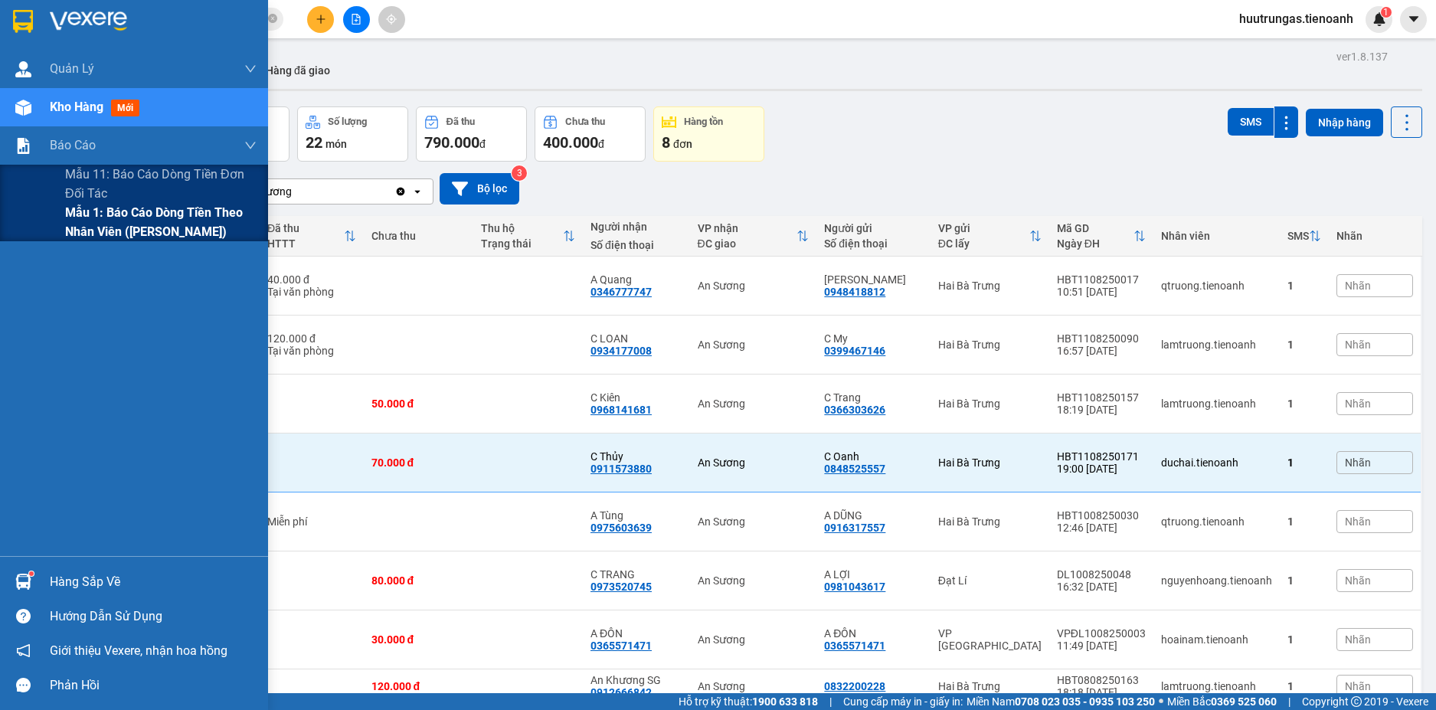
click at [133, 220] on span "Mẫu 1: Báo cáo dòng tiền theo nhân viên ([PERSON_NAME])" at bounding box center [161, 222] width 192 height 38
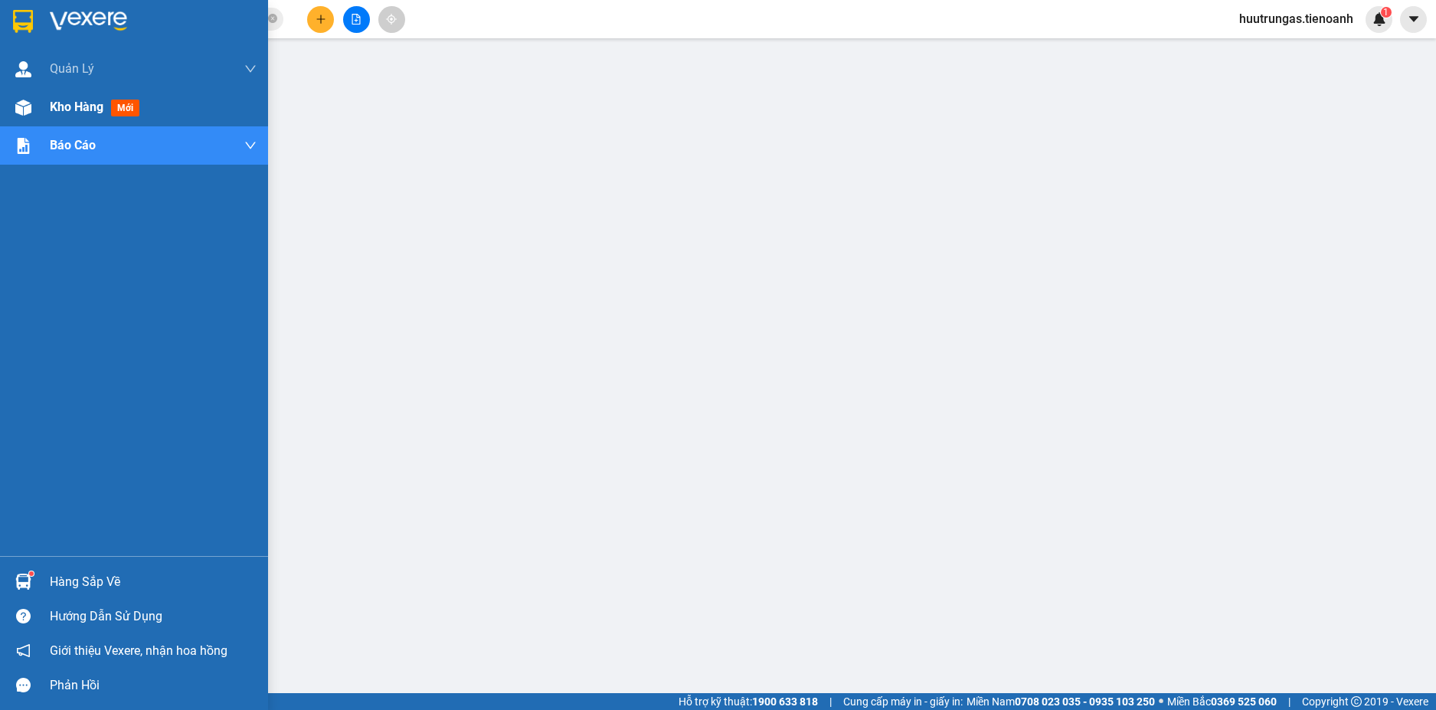
click at [69, 116] on div "Kho hàng mới" at bounding box center [98, 106] width 96 height 19
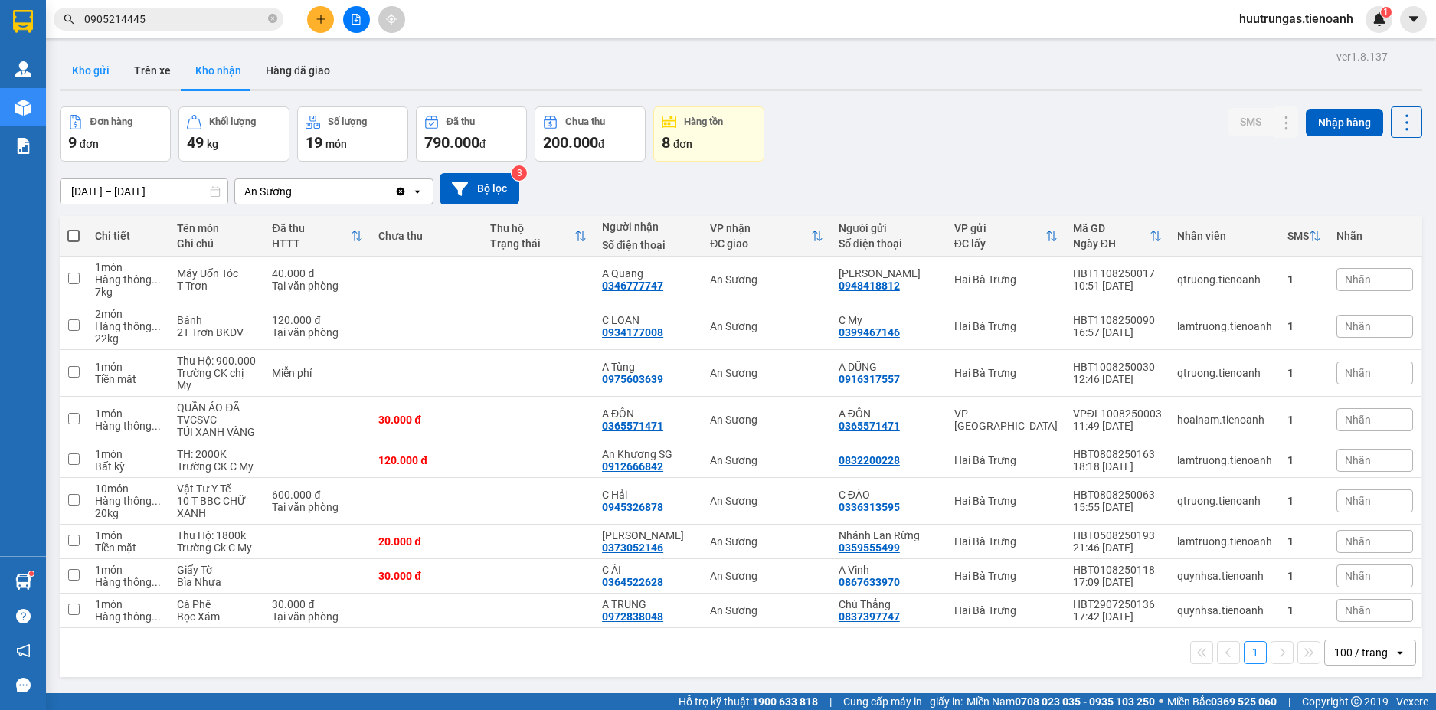
click at [100, 77] on button "Kho gửi" at bounding box center [91, 70] width 62 height 37
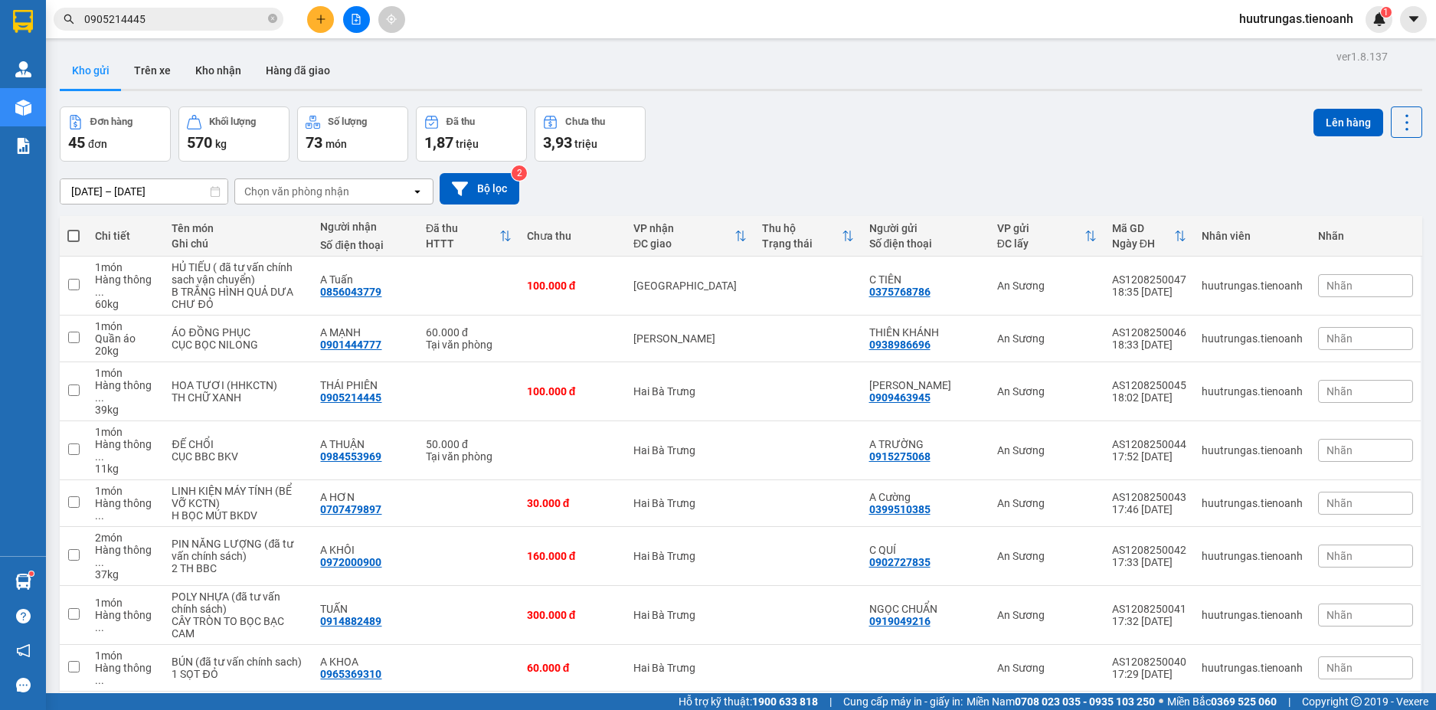
click at [346, 190] on div "Chọn văn phòng nhận" at bounding box center [296, 191] width 105 height 15
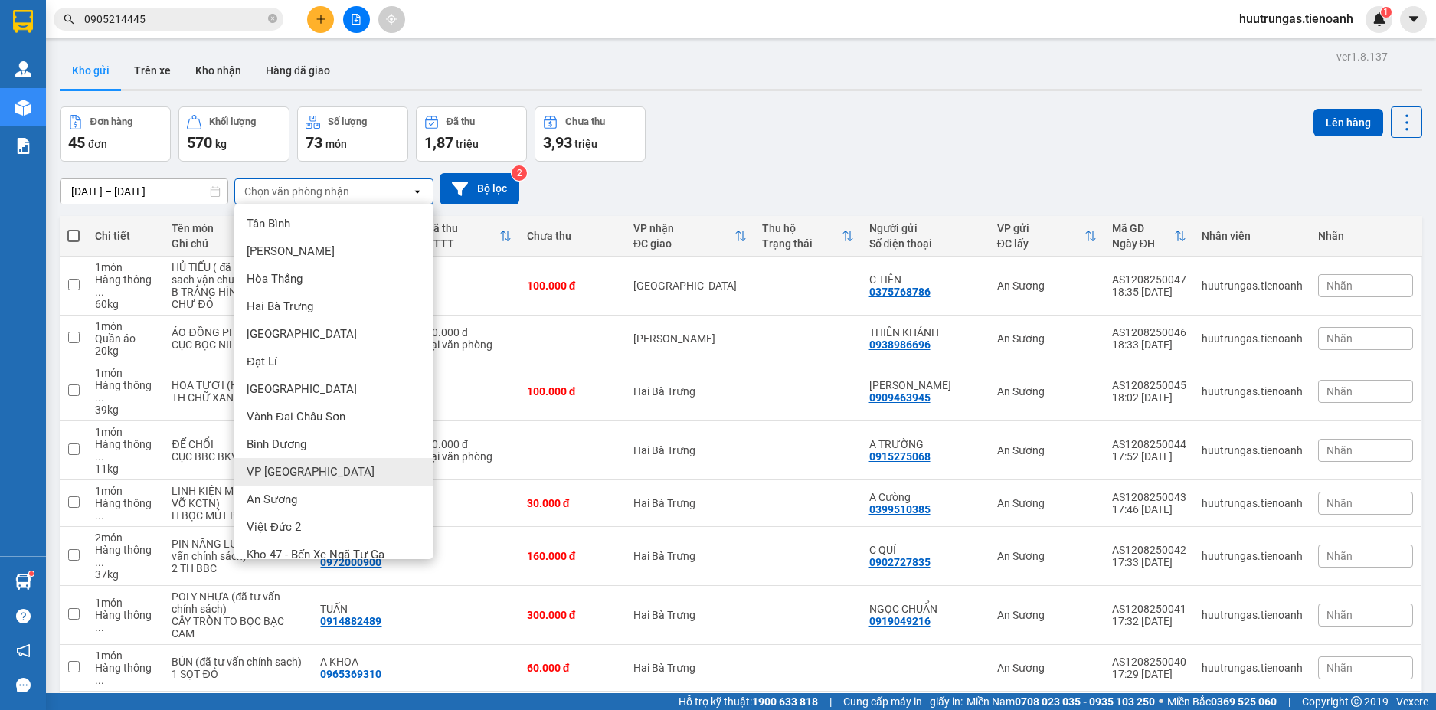
click at [296, 467] on span "VP [GEOGRAPHIC_DATA]" at bounding box center [311, 471] width 128 height 15
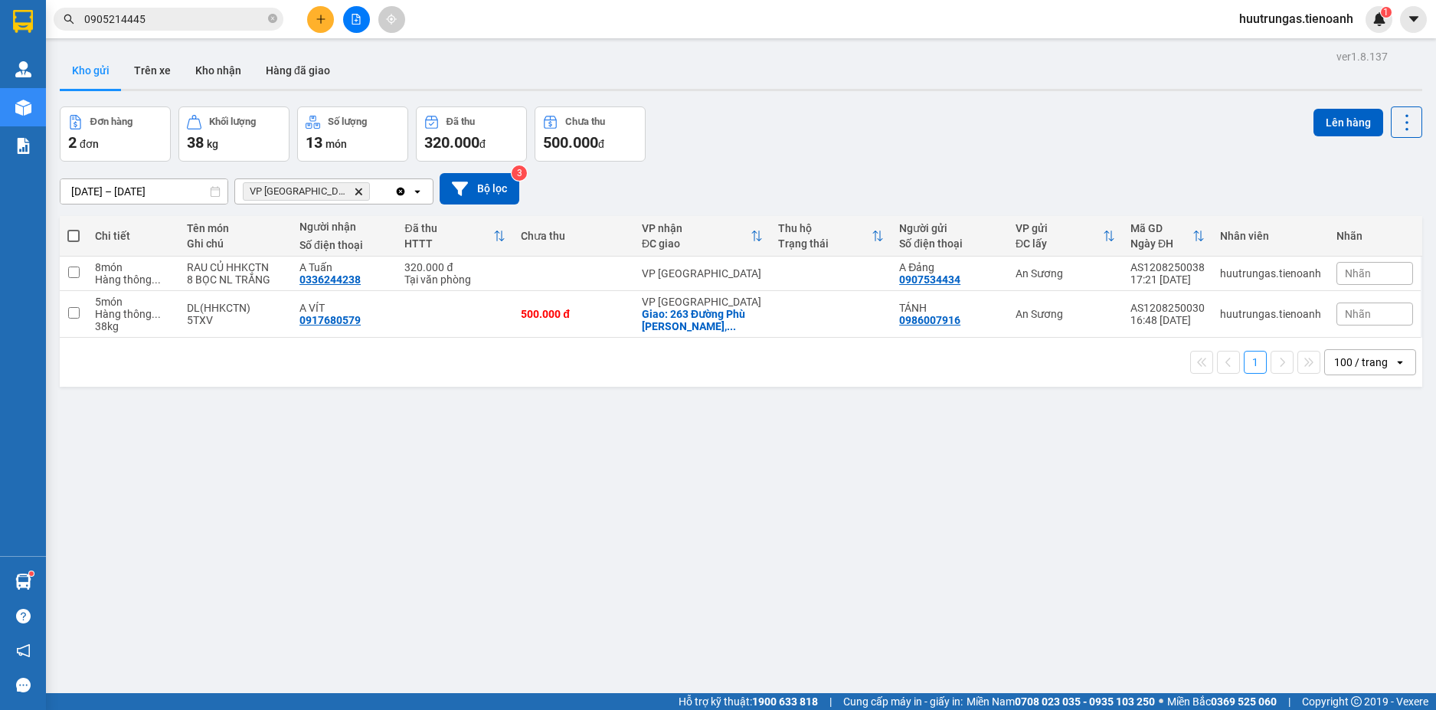
click at [77, 238] on span at bounding box center [73, 236] width 12 height 12
click at [74, 228] on input "checkbox" at bounding box center [74, 228] width 0 height 0
checkbox input "true"
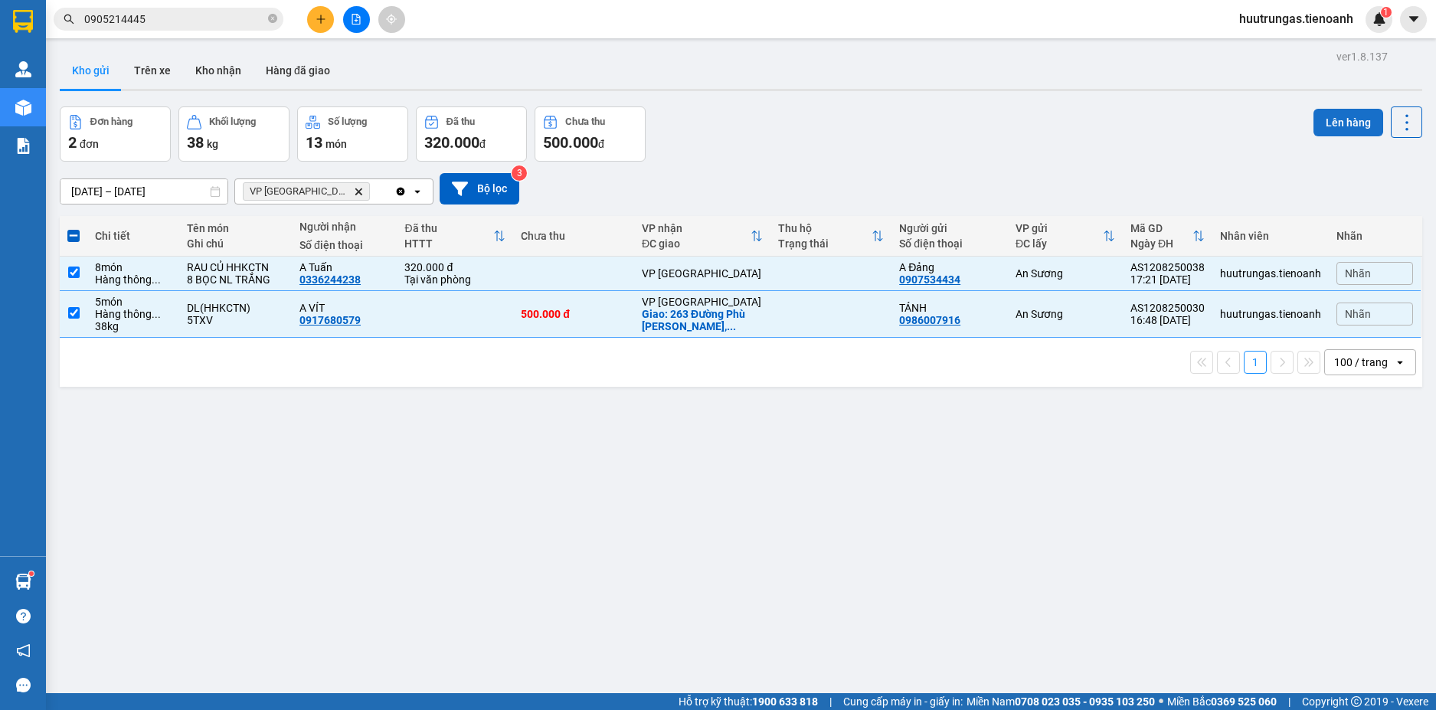
click at [1345, 120] on button "Lên hàng" at bounding box center [1349, 123] width 70 height 28
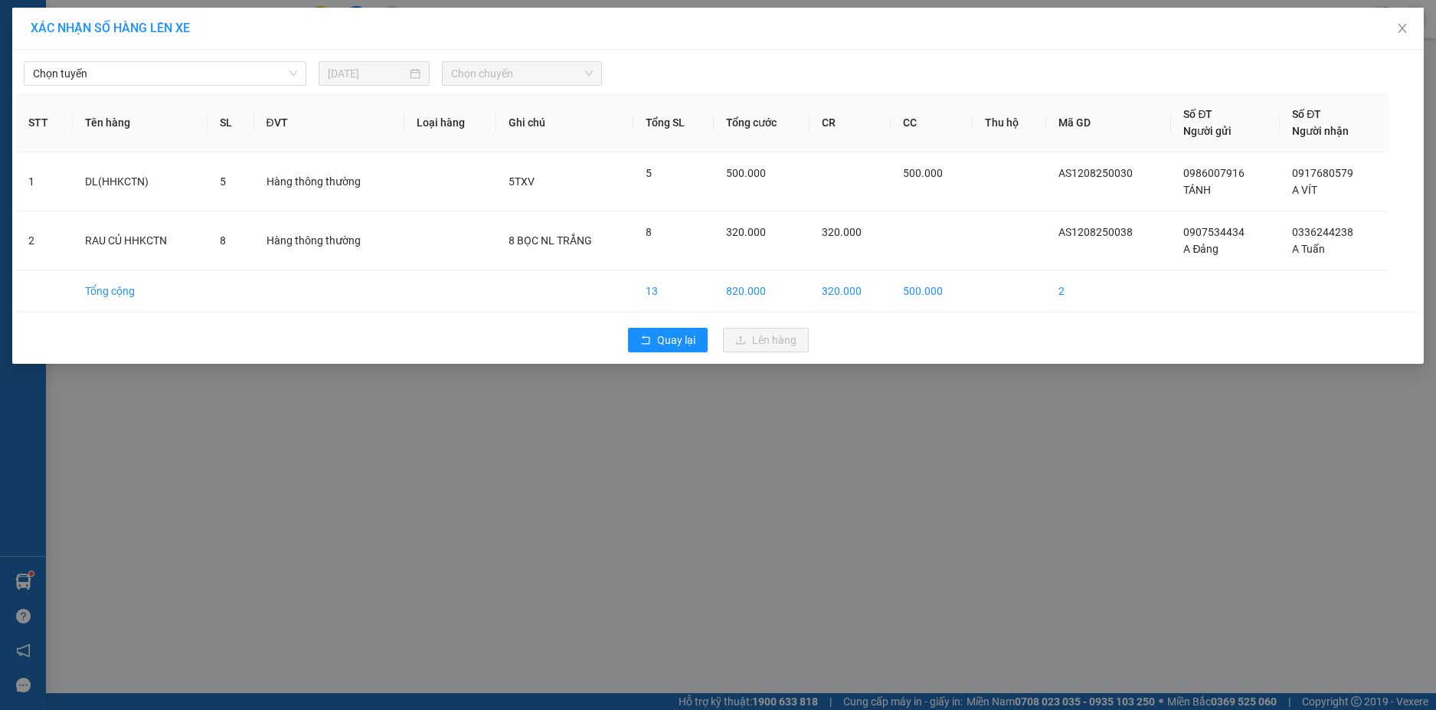
click at [288, 74] on span "Chọn tuyến" at bounding box center [165, 73] width 264 height 23
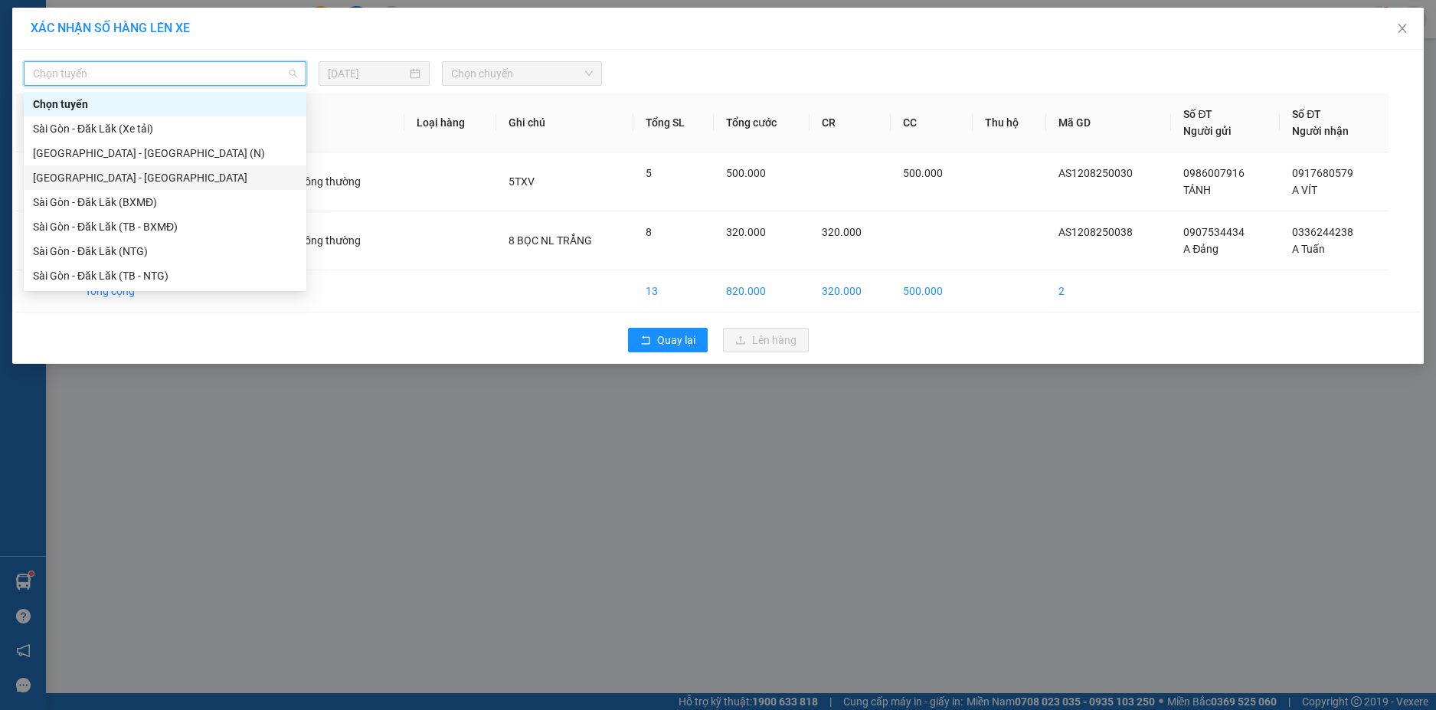
click at [104, 178] on div "[GEOGRAPHIC_DATA] - [GEOGRAPHIC_DATA]" at bounding box center [165, 177] width 264 height 17
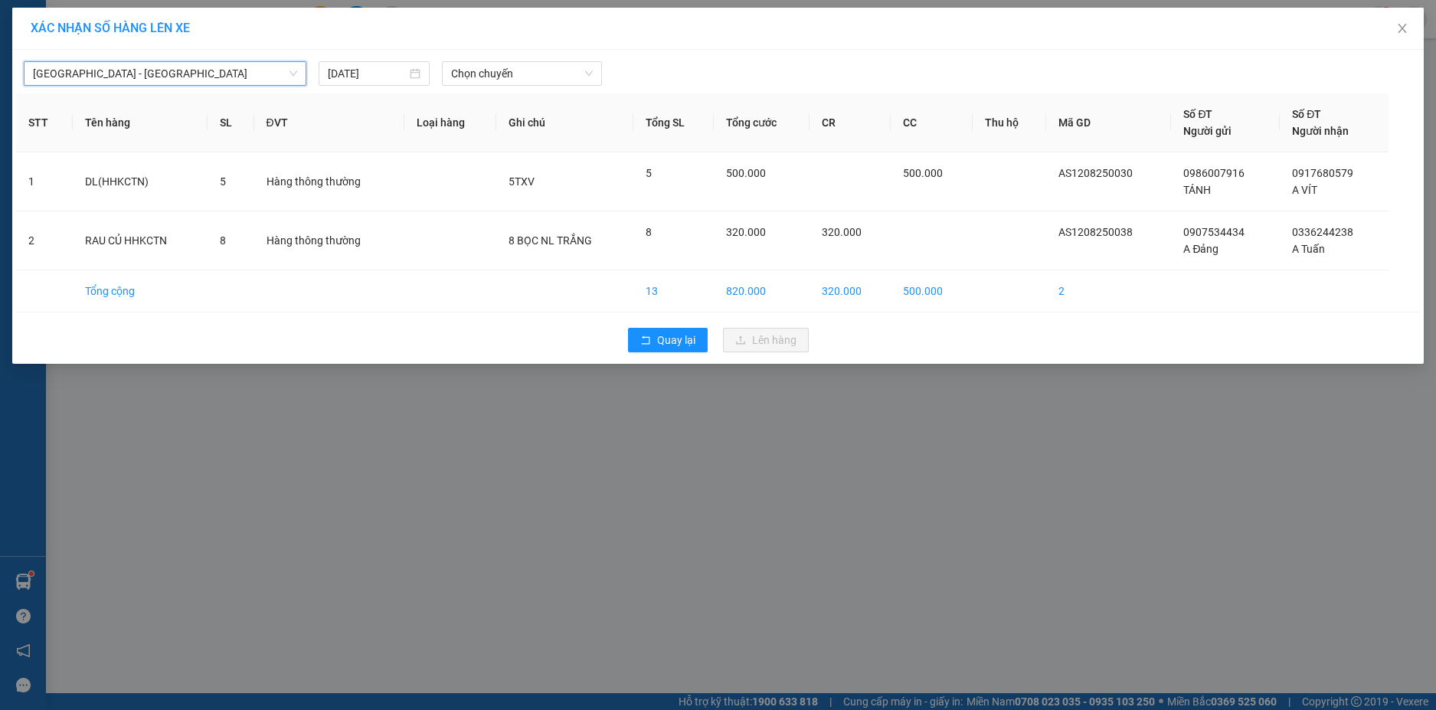
click at [565, 71] on span "Chọn chuyến" at bounding box center [522, 73] width 142 height 23
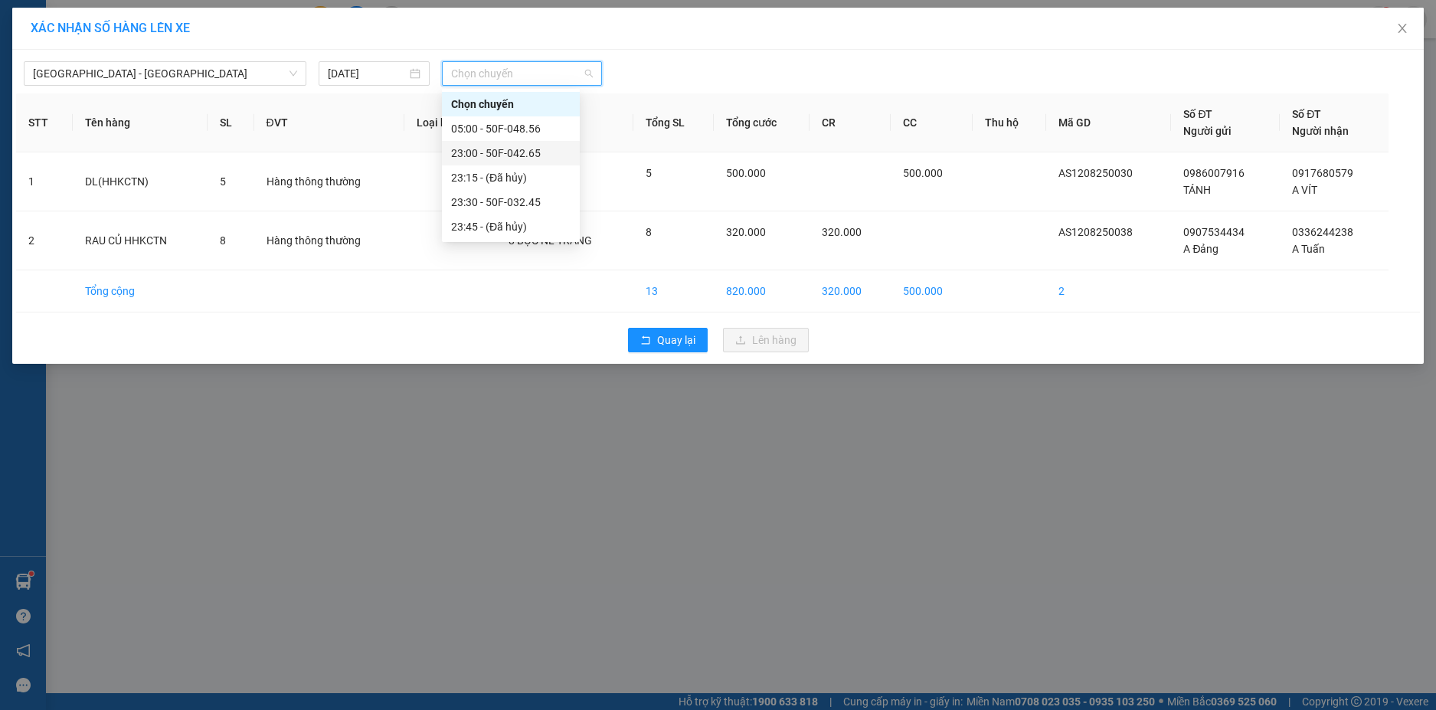
click at [500, 155] on div "23:00 - 50F-042.65" at bounding box center [511, 153] width 120 height 17
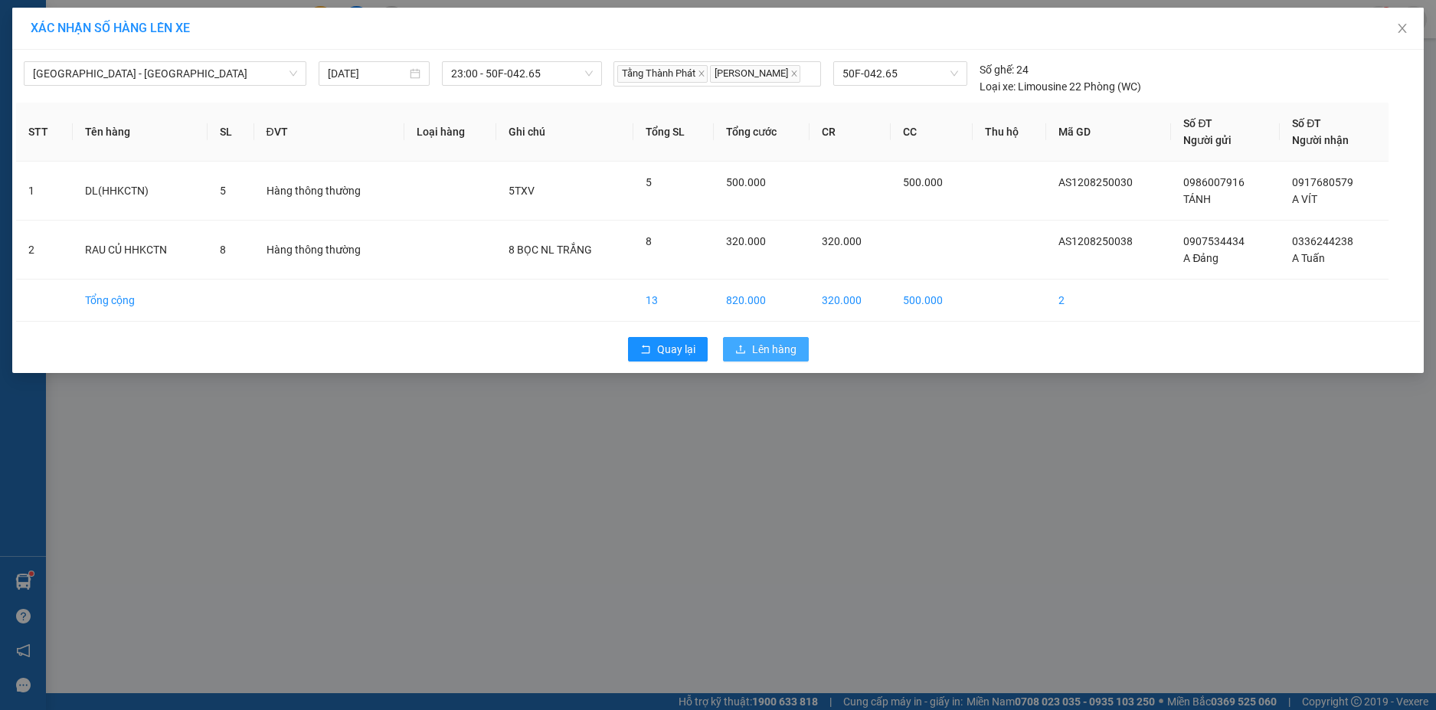
click at [762, 348] on span "Lên hàng" at bounding box center [774, 349] width 44 height 17
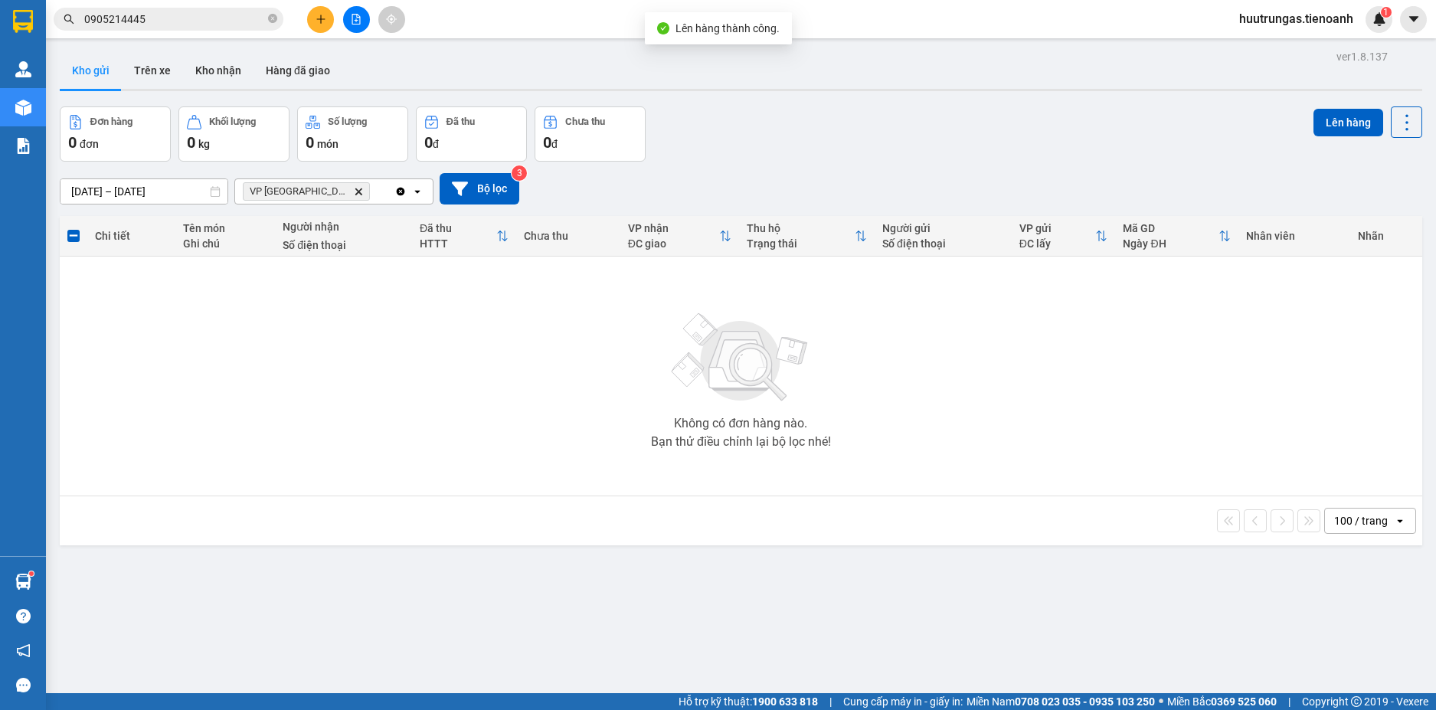
click at [354, 192] on icon "Delete" at bounding box center [358, 191] width 9 height 9
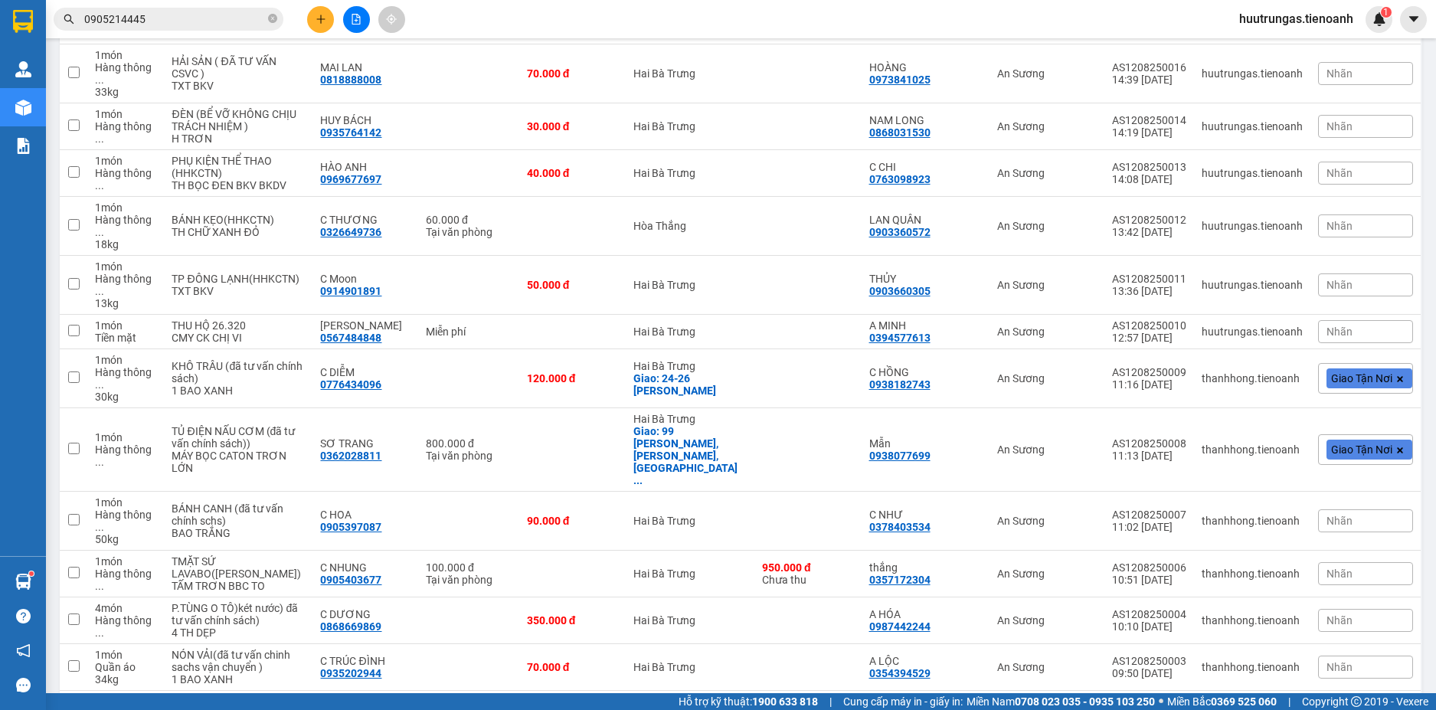
scroll to position [1807, 0]
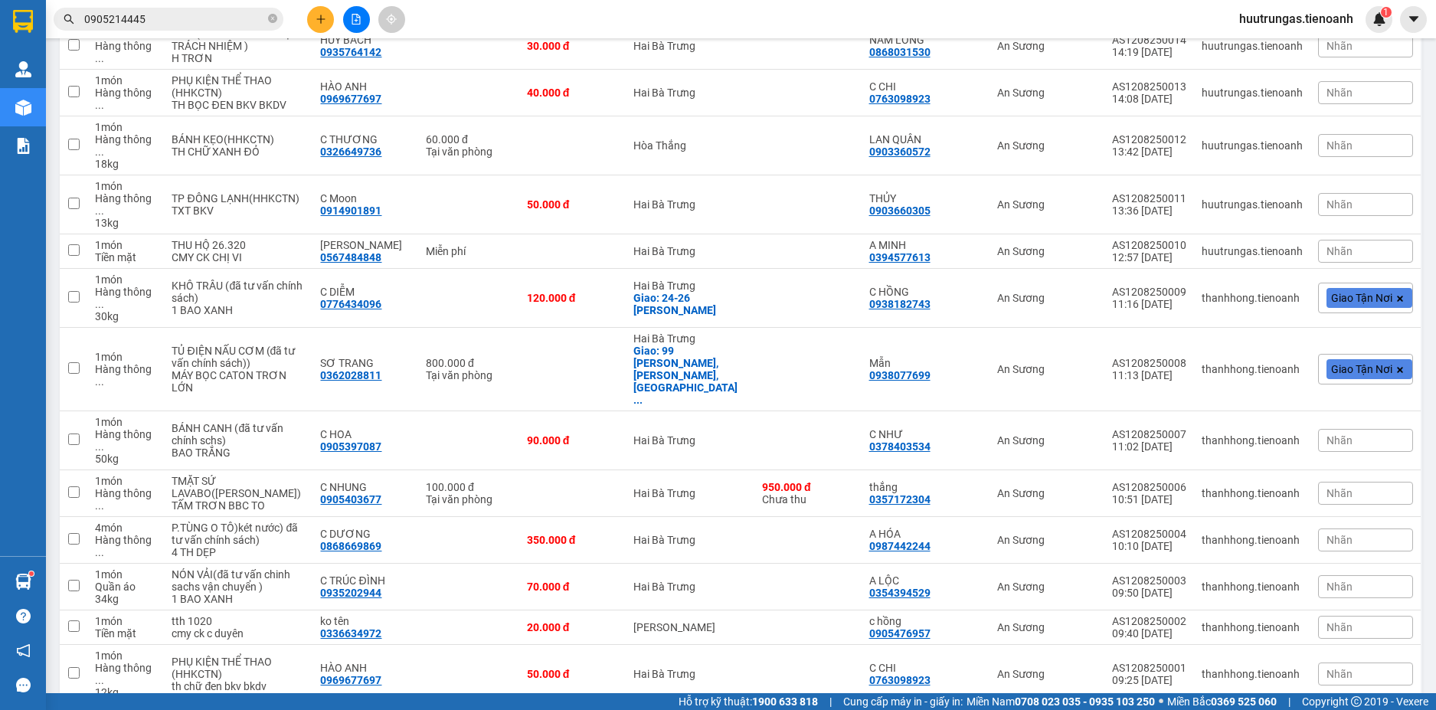
click at [1381, 621] on span "100 / trang" at bounding box center [1354, 621] width 58 height 15
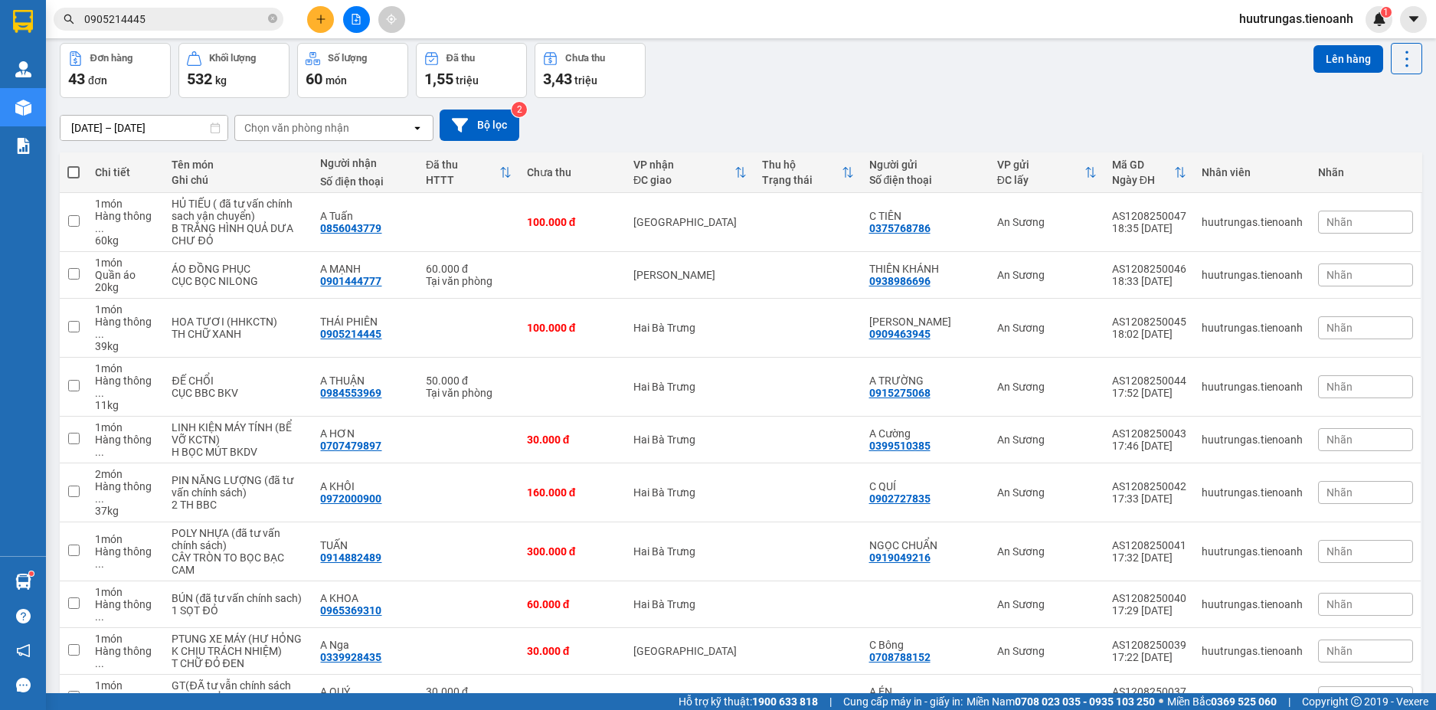
scroll to position [0, 0]
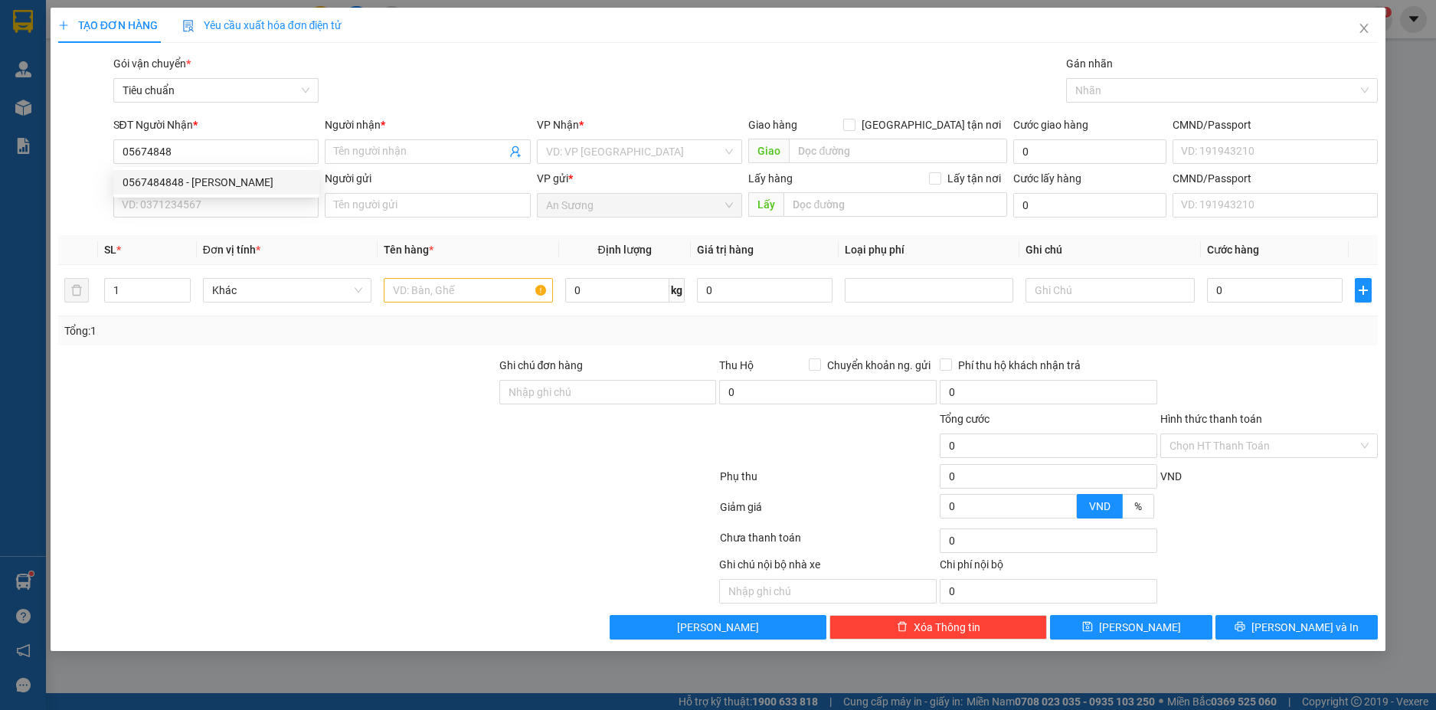
click at [246, 178] on div "0567484848 - [PERSON_NAME]" at bounding box center [217, 182] width 188 height 17
type input "0567484848"
type input "[PERSON_NAME]"
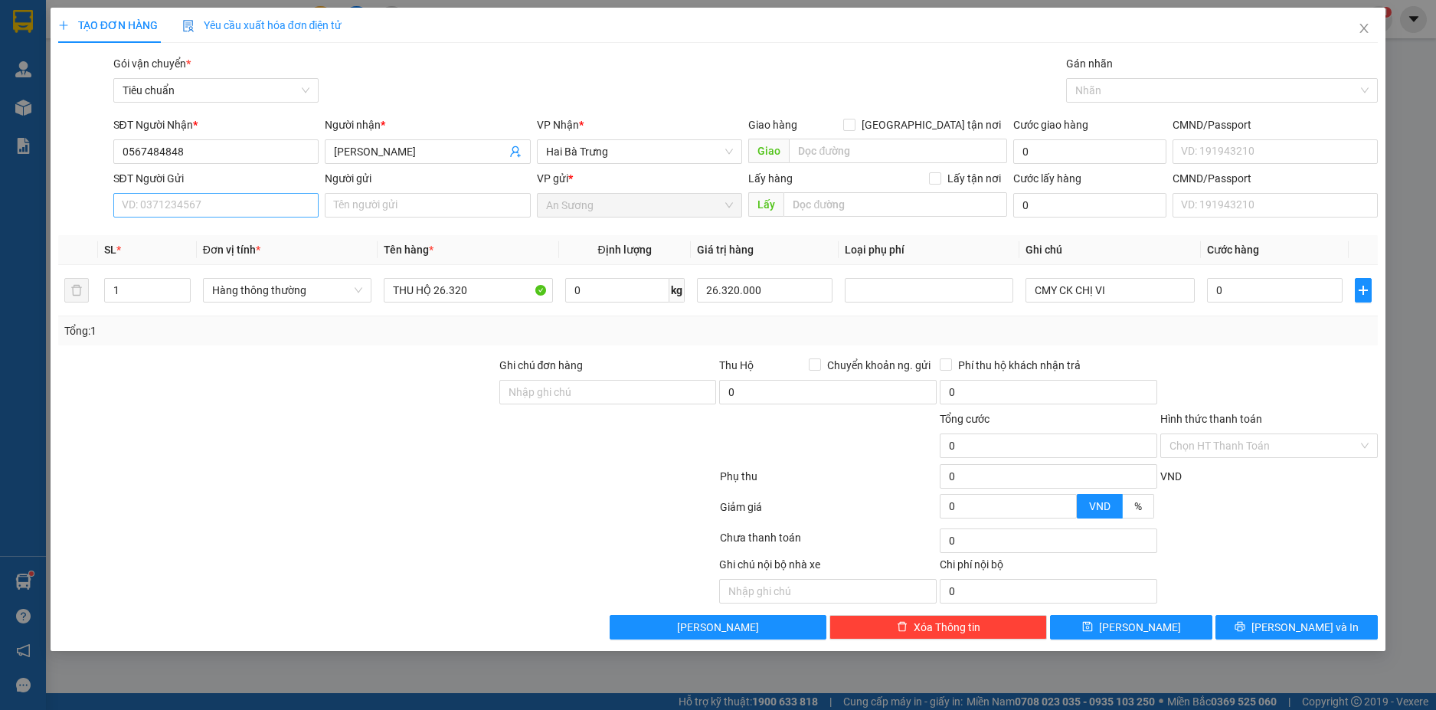
type input "0567484848"
click at [255, 204] on input "SĐT Người Gửi" at bounding box center [216, 205] width 206 height 25
click at [215, 239] on div "0394577613 - A MINH" at bounding box center [217, 236] width 188 height 17
type input "0394577613"
click at [388, 204] on input "A MINH" at bounding box center [428, 205] width 206 height 25
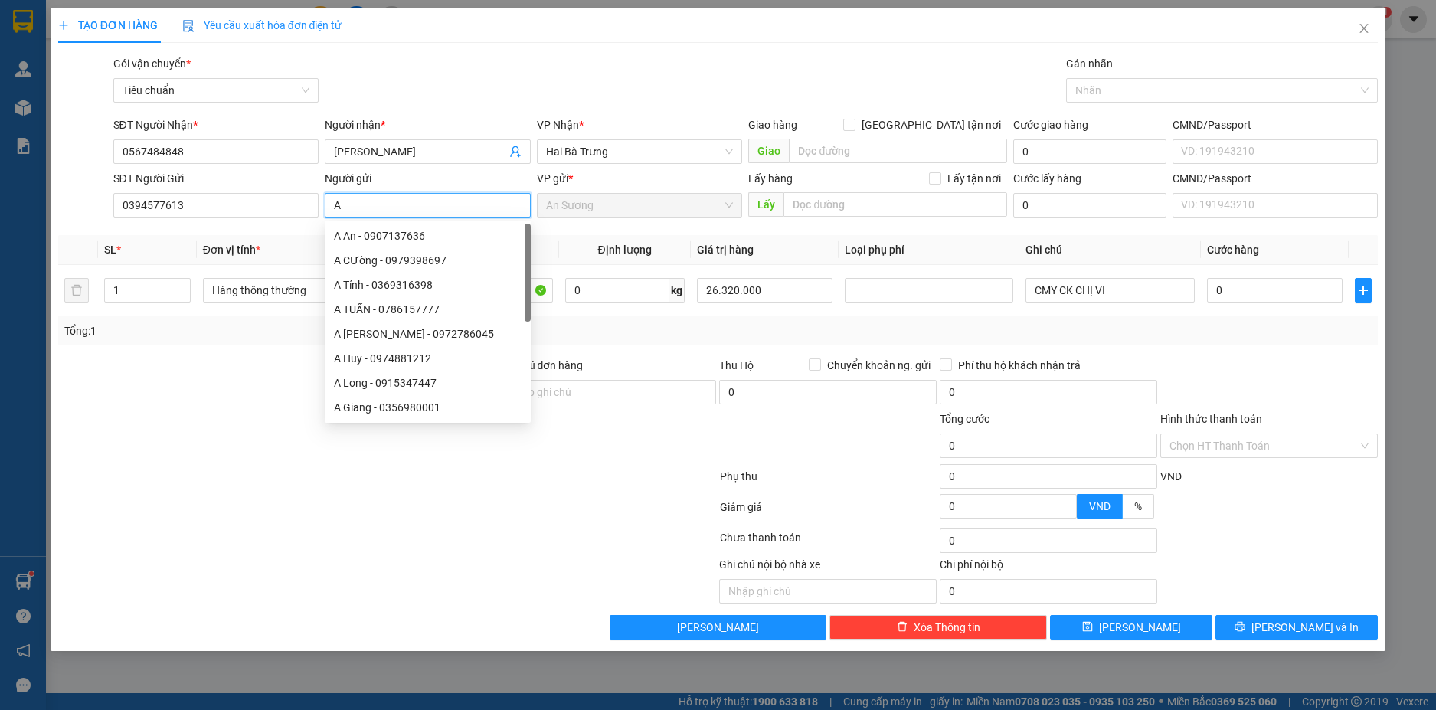
type input "A"
type input "[PERSON_NAME]"
click at [217, 347] on div "Transit Pickup Surcharge Ids Transit Deliver Surcharge Ids Transit Deliver Surc…" at bounding box center [718, 347] width 1321 height 585
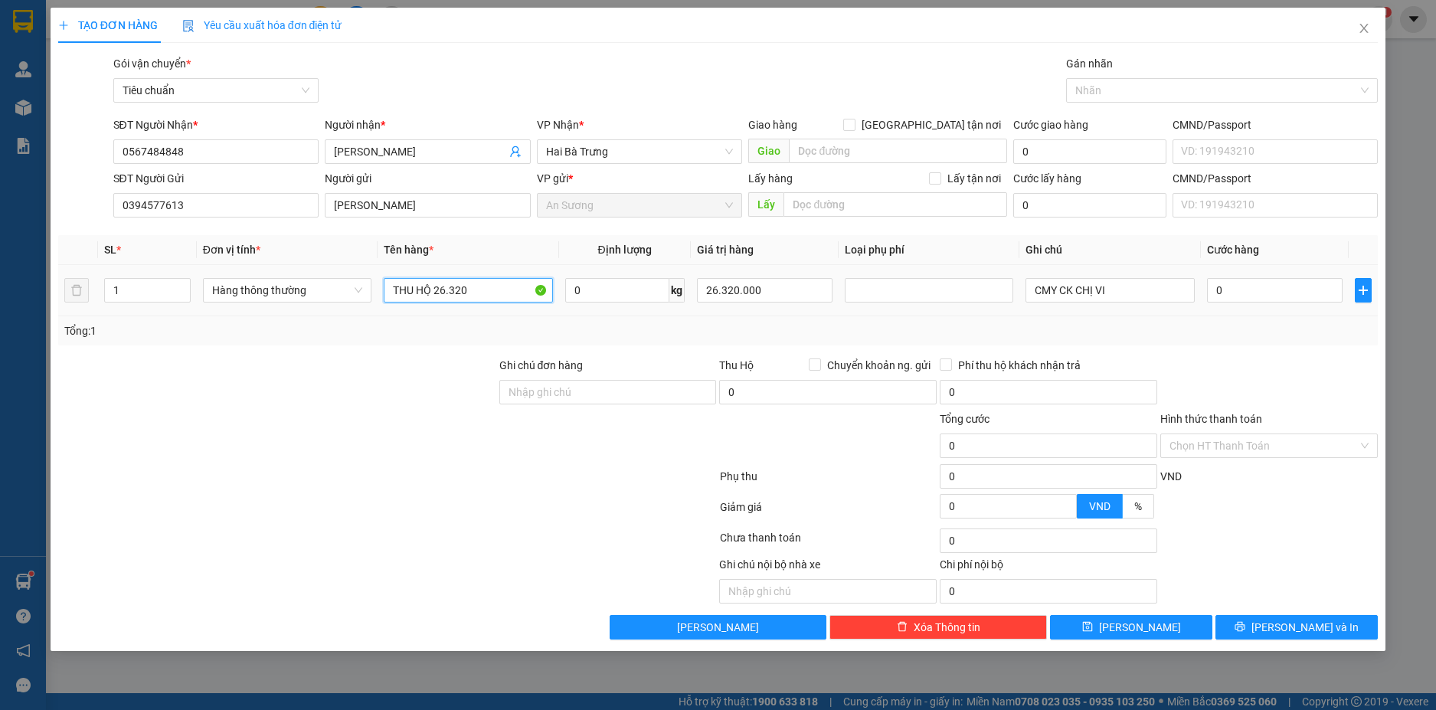
click at [473, 294] on input "THU HỘ 26.320" at bounding box center [468, 290] width 169 height 25
click at [414, 286] on input "MYC PHẨM" at bounding box center [468, 290] width 169 height 25
type input "MỸ PHẨM"
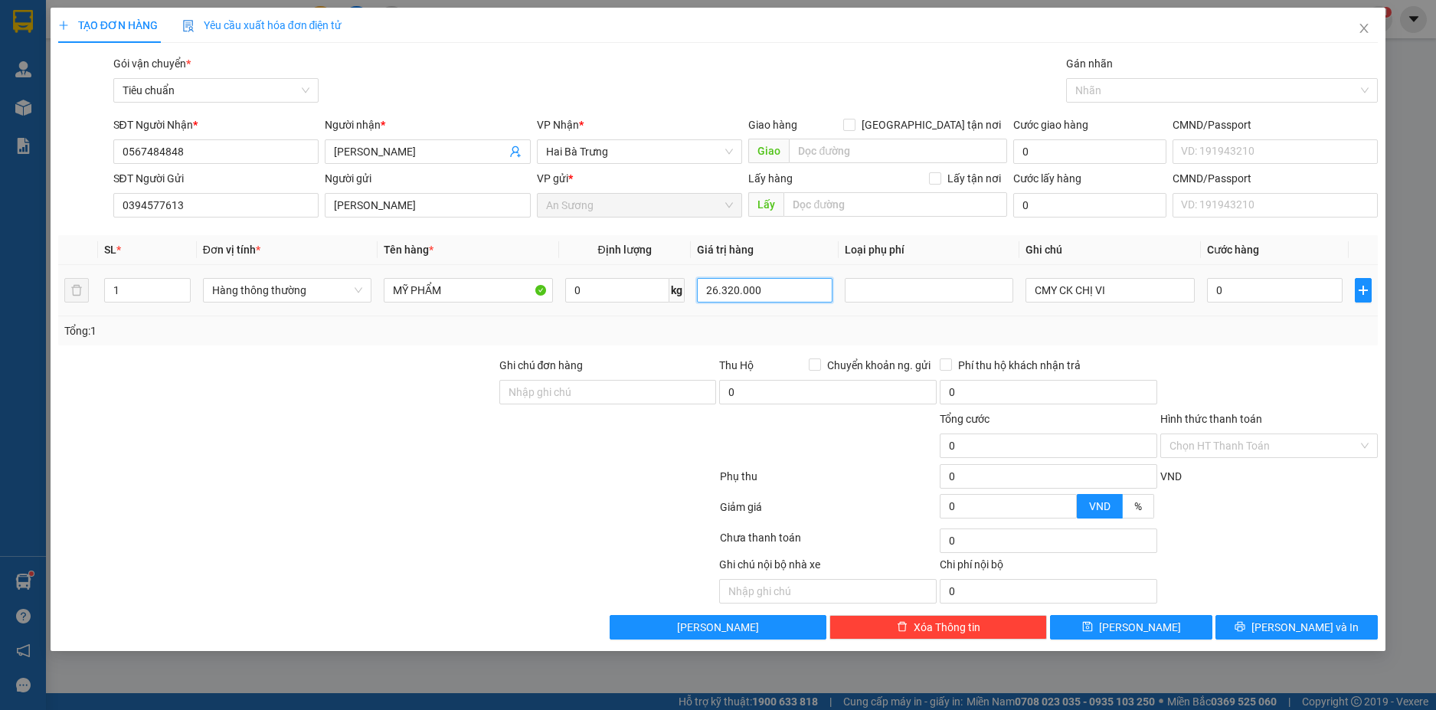
click at [771, 291] on input "26.320.000" at bounding box center [765, 290] width 136 height 25
type input "0"
click at [631, 293] on input "0" at bounding box center [617, 290] width 104 height 25
type input "11"
click at [1138, 293] on input "CMY CK CHỊ VI" at bounding box center [1110, 290] width 169 height 25
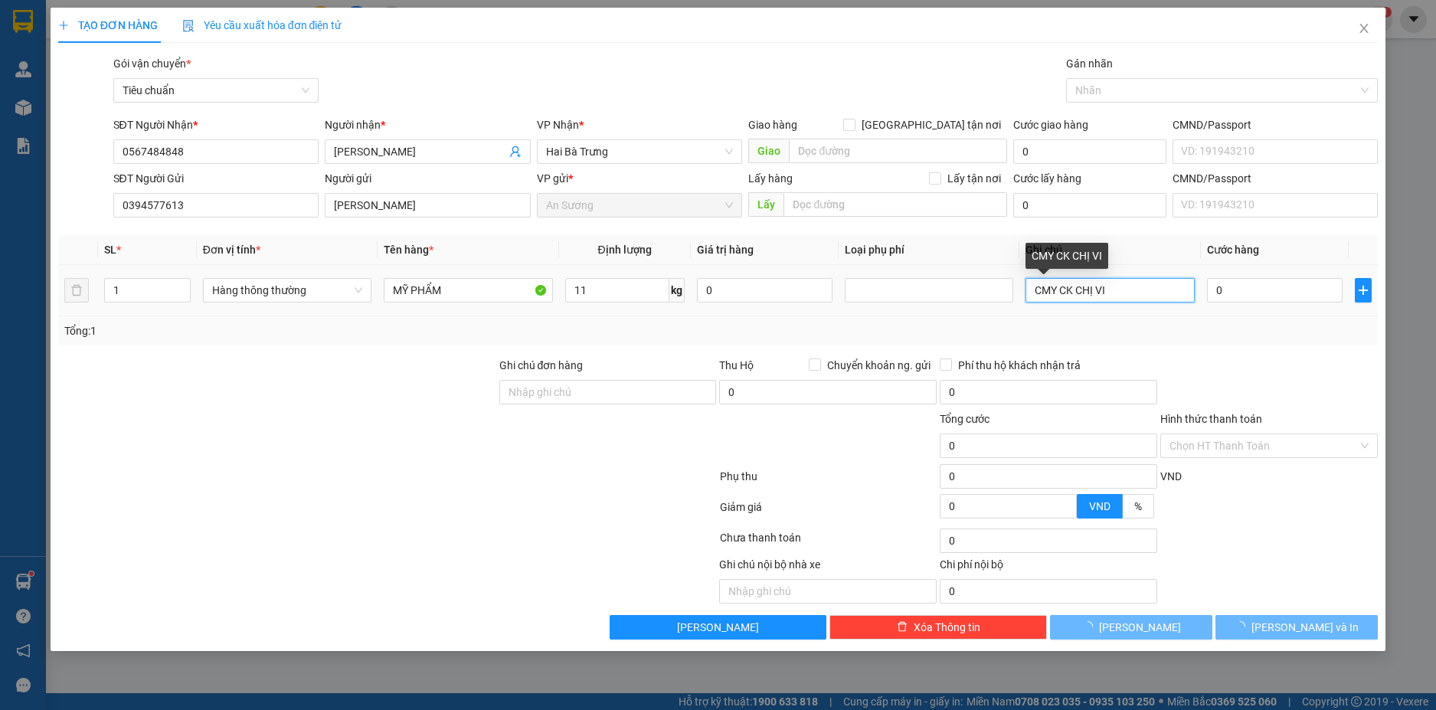
click at [1138, 293] on input "CMY CK CHỊ VI" at bounding box center [1110, 290] width 169 height 25
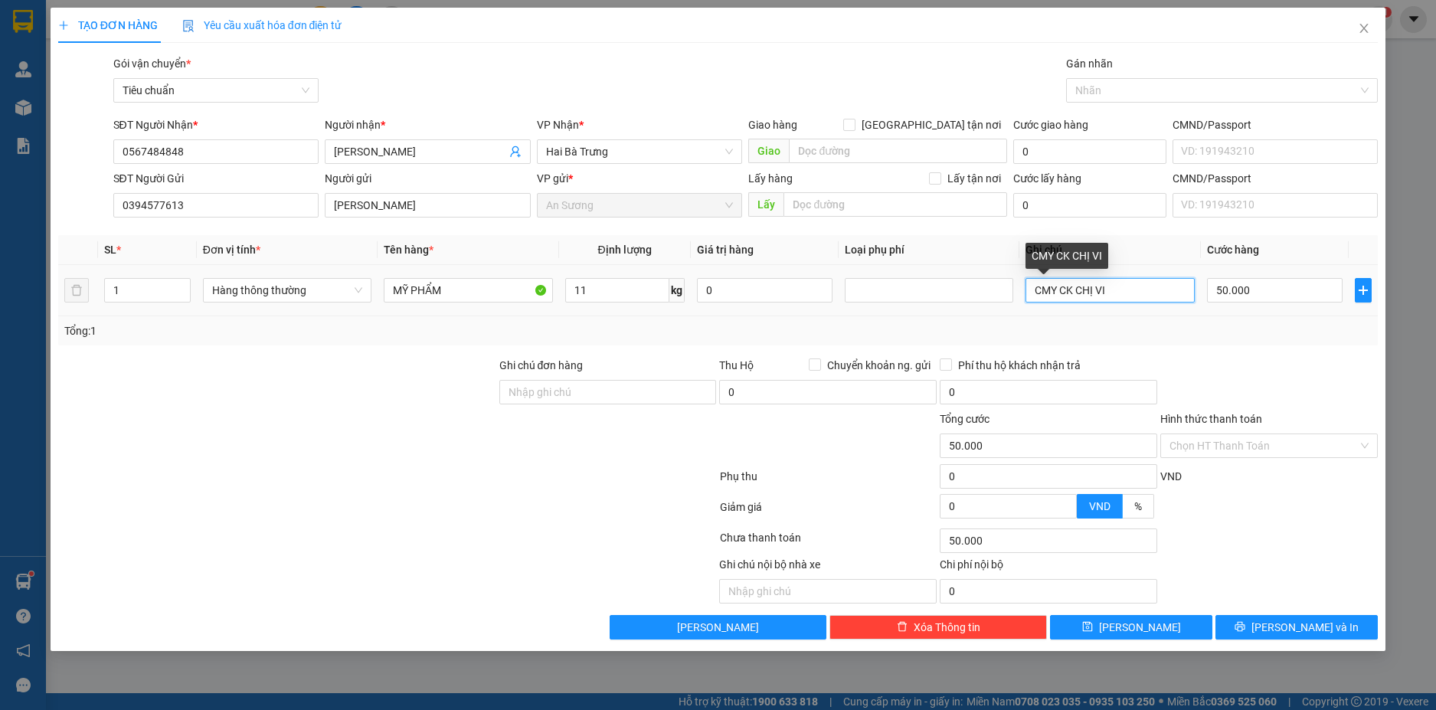
type input "50.000"
click at [1138, 293] on input "CMY CK CHỊ VI" at bounding box center [1110, 290] width 169 height 25
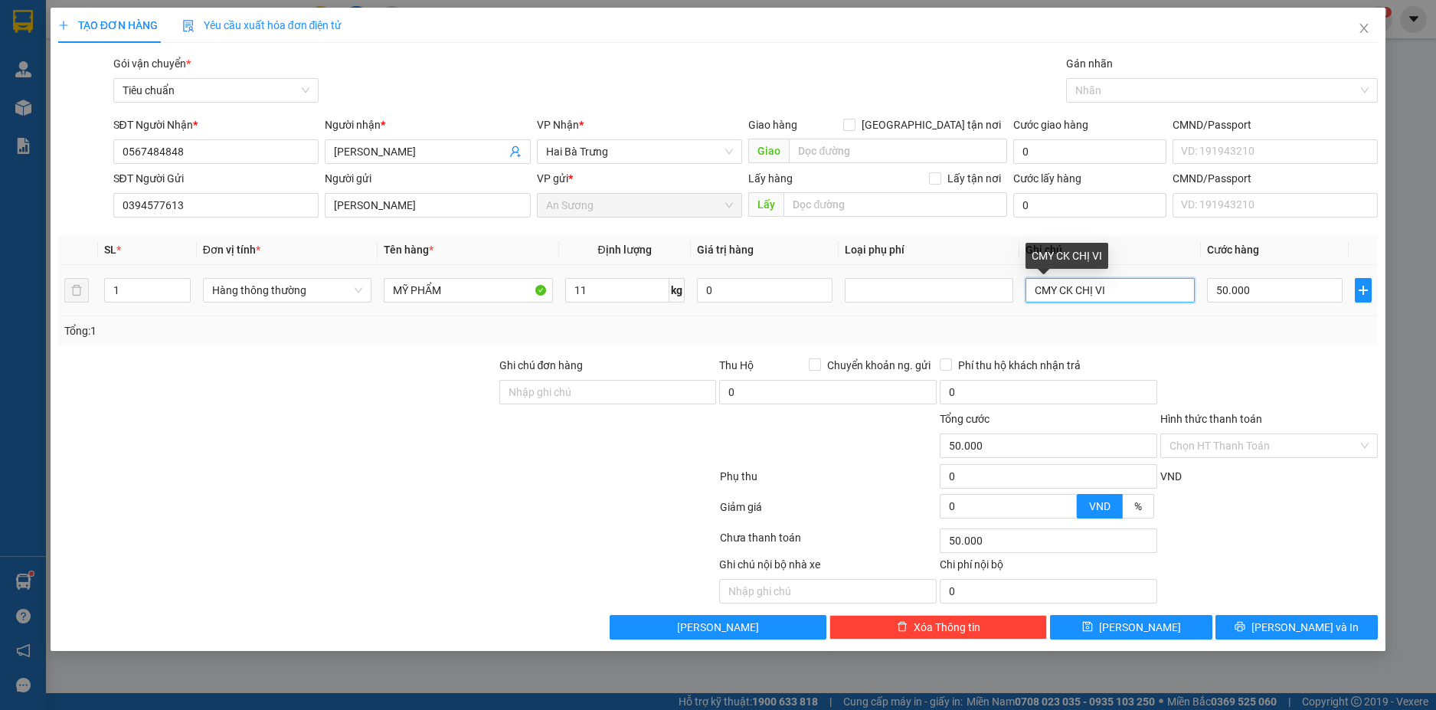
click at [1138, 293] on input "CMY CK CHỊ VI" at bounding box center [1110, 290] width 169 height 25
type input "TH HÔNG CHỮ ĐEN BKV BKXANH"
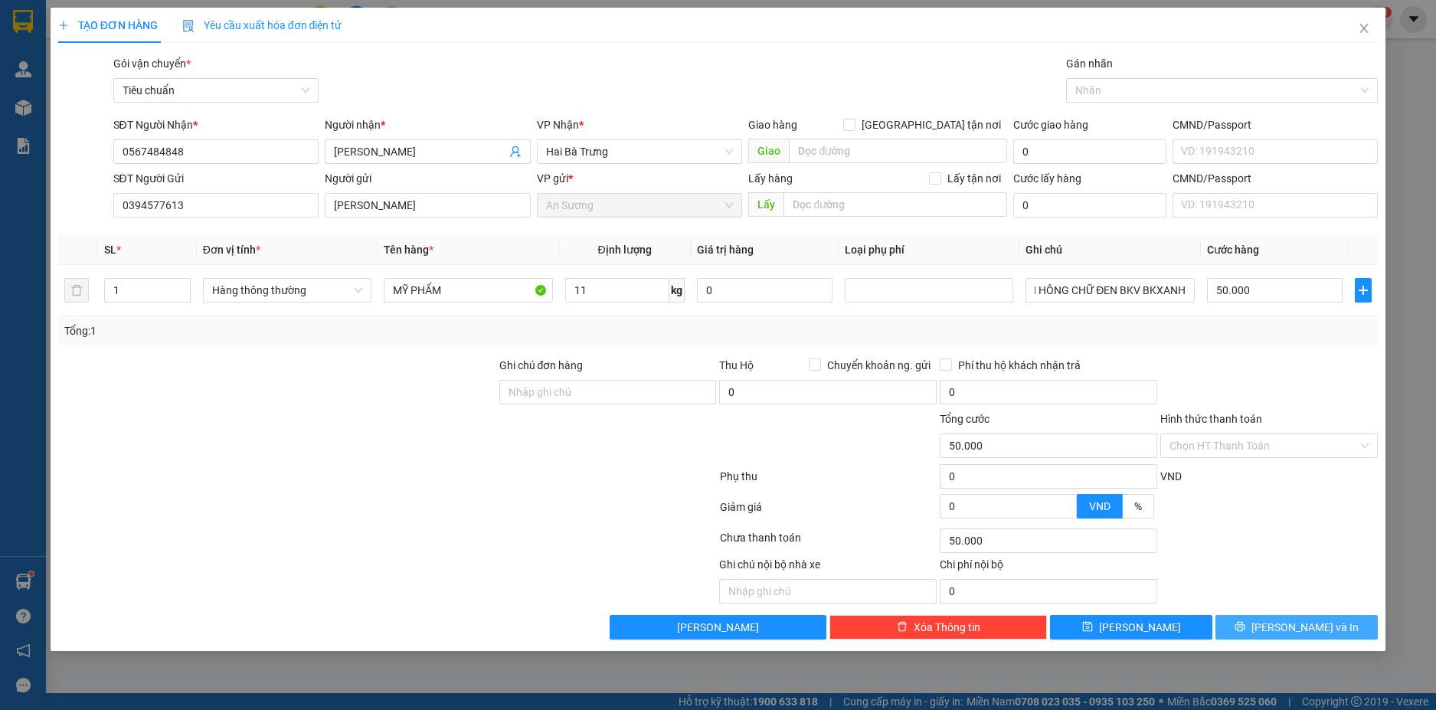
click at [1298, 632] on span "[PERSON_NAME] và In" at bounding box center [1305, 627] width 107 height 17
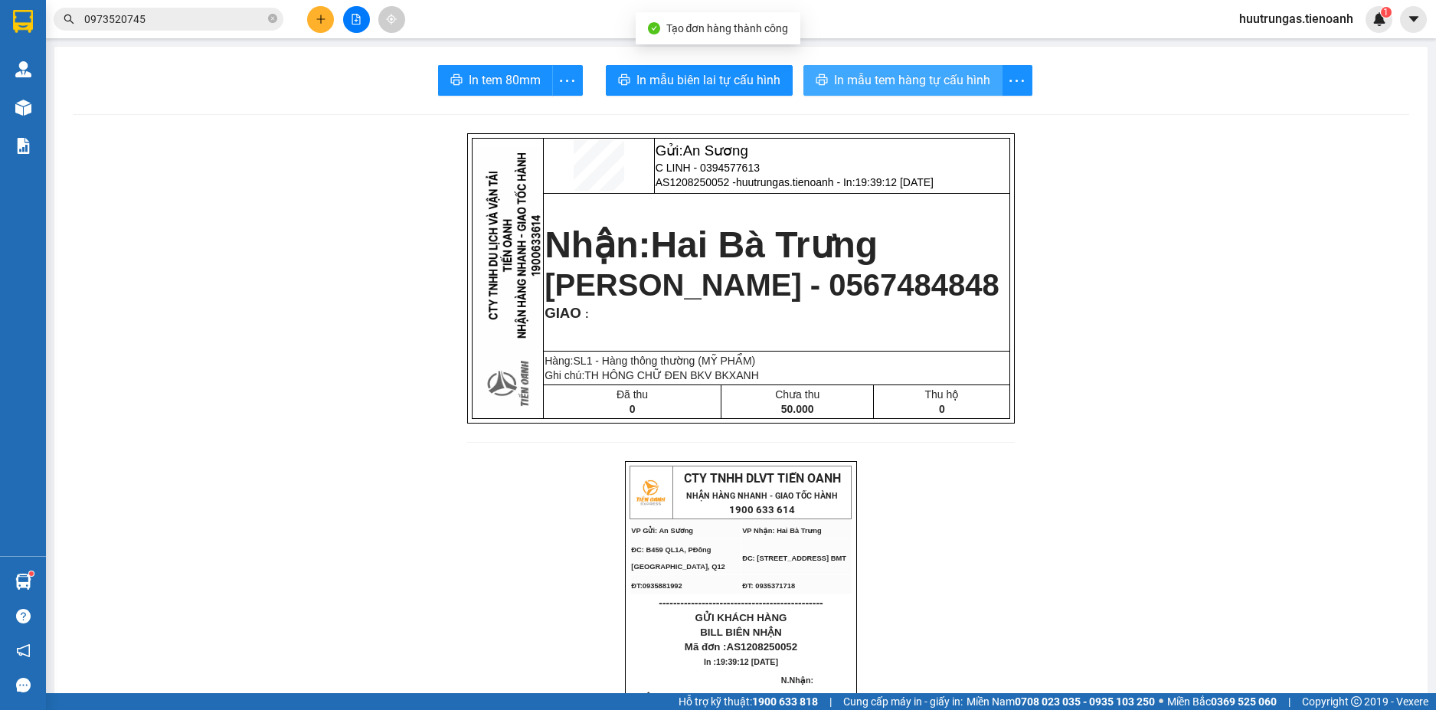
click at [908, 80] on span "In mẫu tem hàng tự cấu hình" at bounding box center [912, 79] width 156 height 19
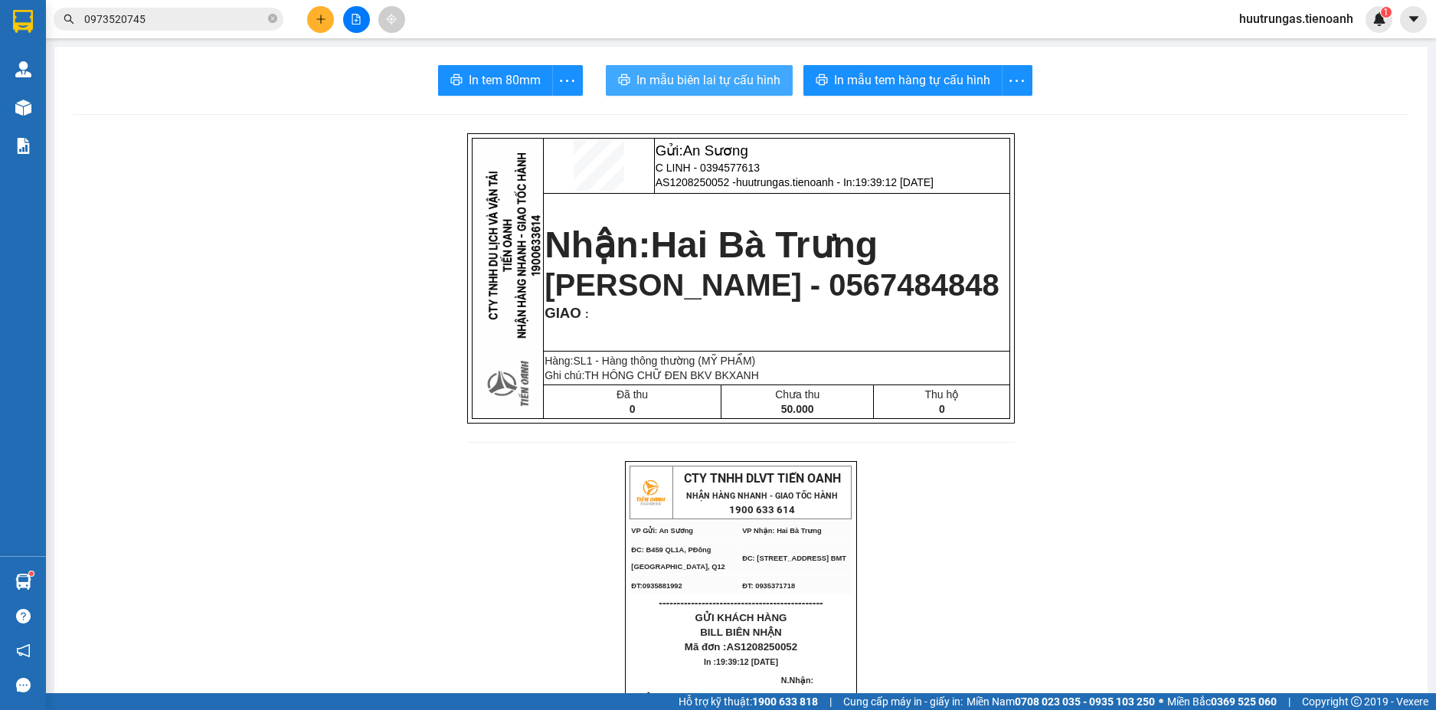
click at [731, 77] on span "In mẫu biên lai tự cấu hình" at bounding box center [709, 79] width 144 height 19
click at [317, 14] on icon "plus" at bounding box center [321, 19] width 11 height 11
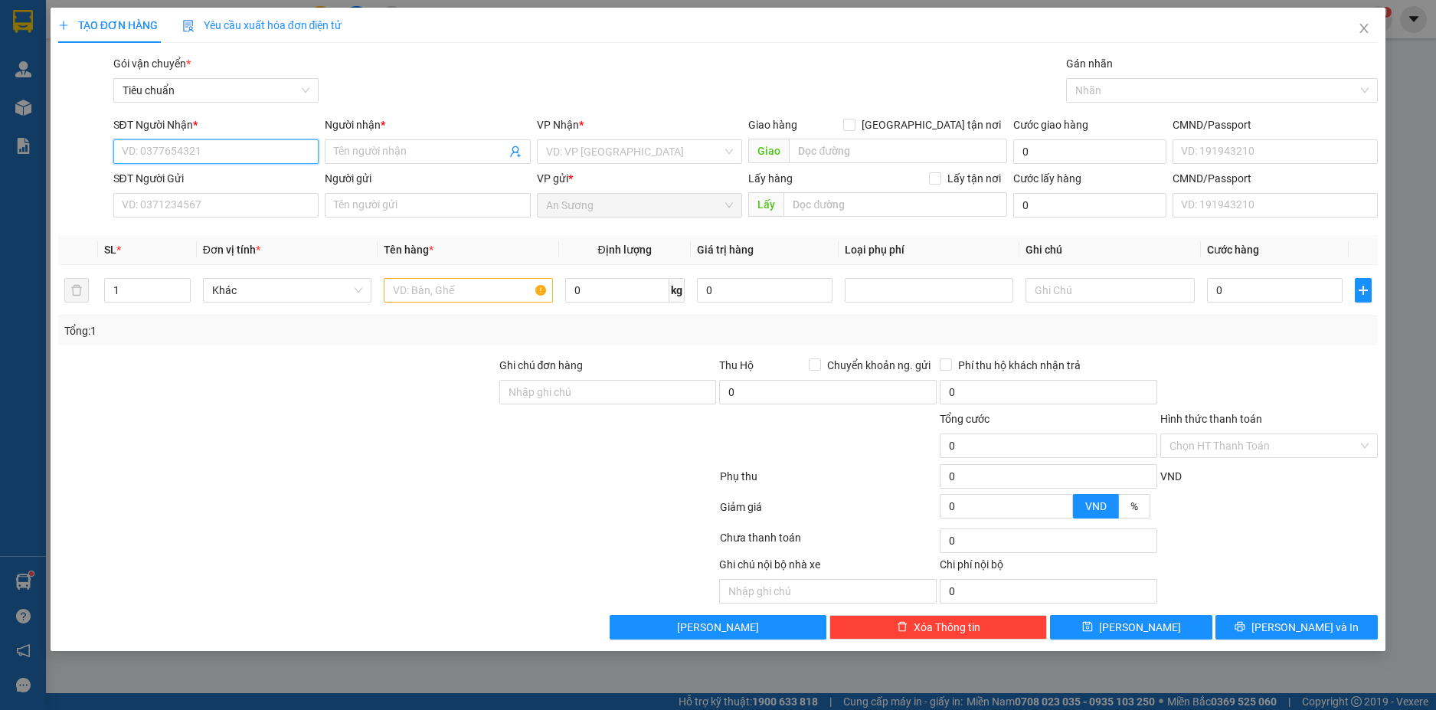
click at [240, 150] on input "SĐT Người Nhận *" at bounding box center [216, 151] width 206 height 25
type input "0966550015"
click at [251, 174] on div "0966550015 - C NGA" at bounding box center [217, 182] width 188 height 17
type input "C NGA"
type input "CHỢ 312"
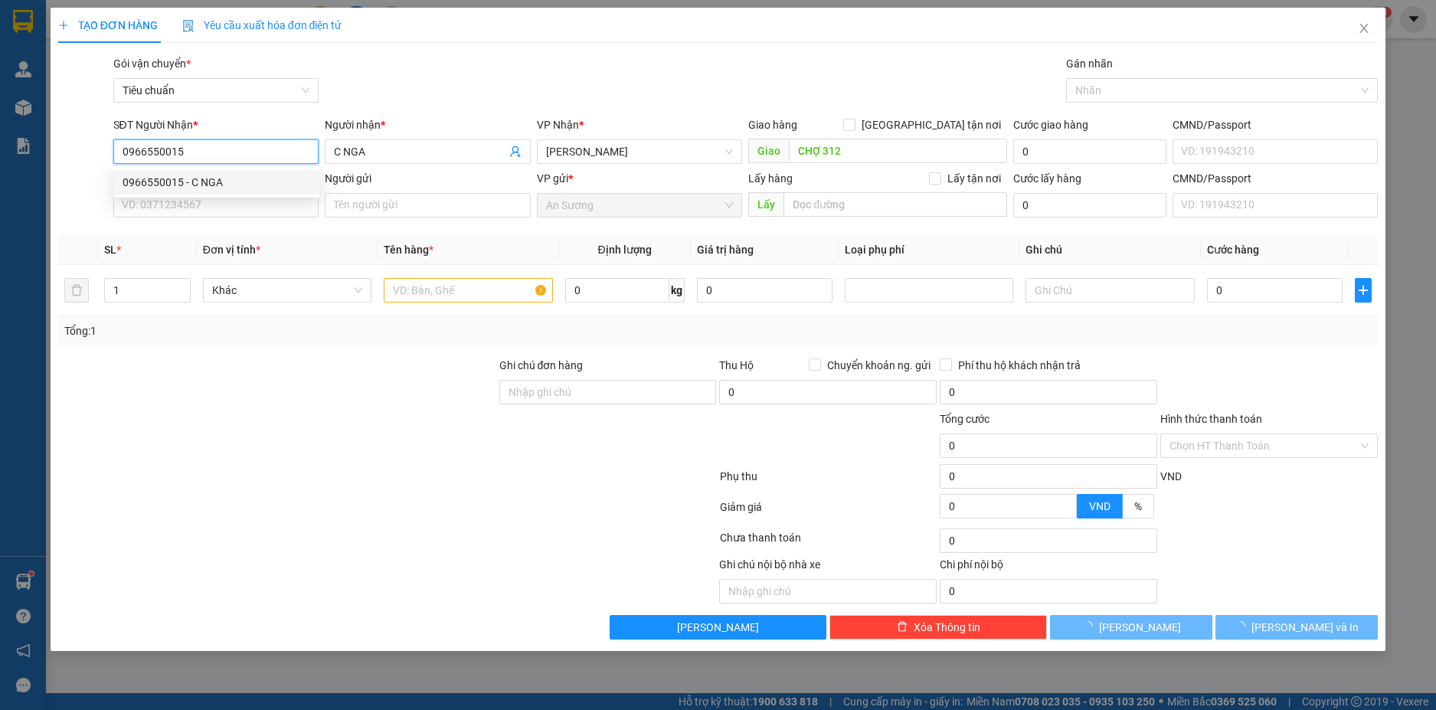
type input "120.000"
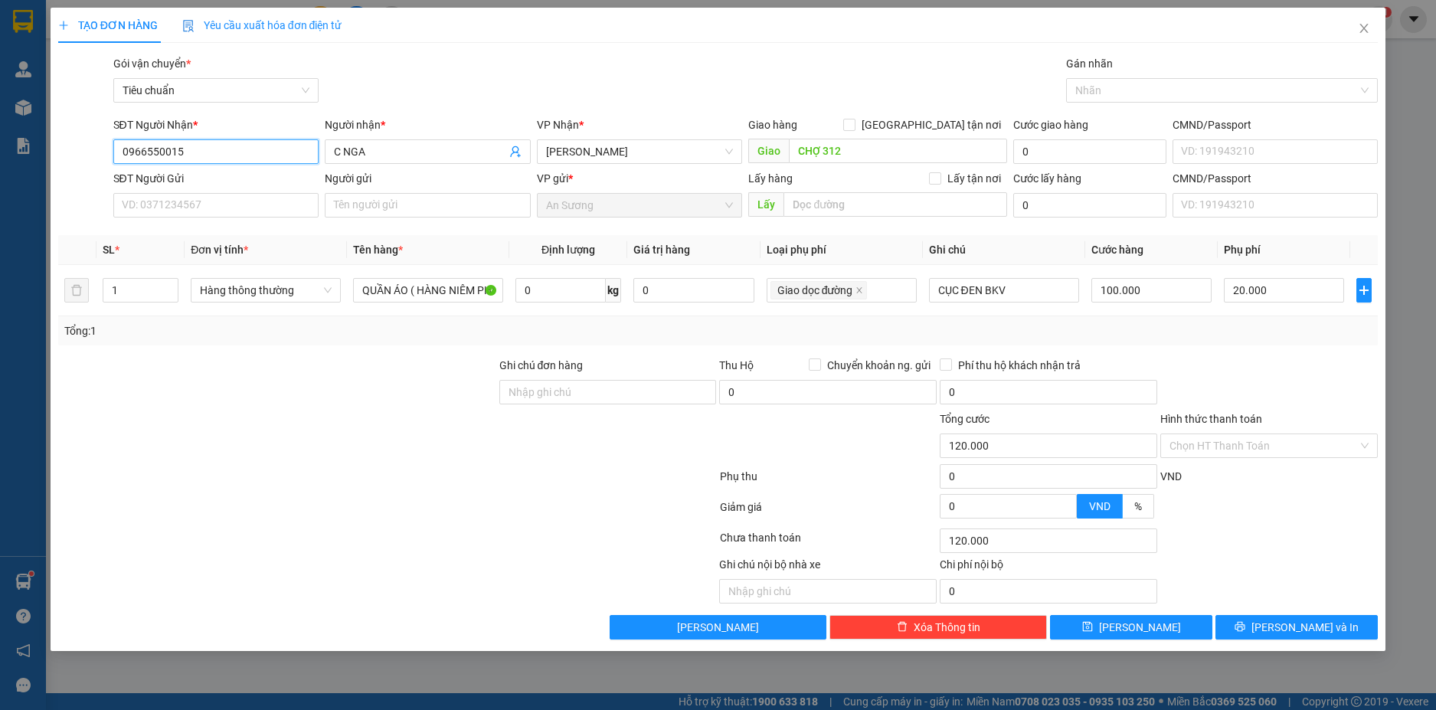
type input "0966550015"
click at [276, 220] on div "SĐT Người Gửi VD: 0371234567" at bounding box center [216, 197] width 206 height 54
click at [271, 204] on input "SĐT Người Gửi" at bounding box center [216, 205] width 206 height 25
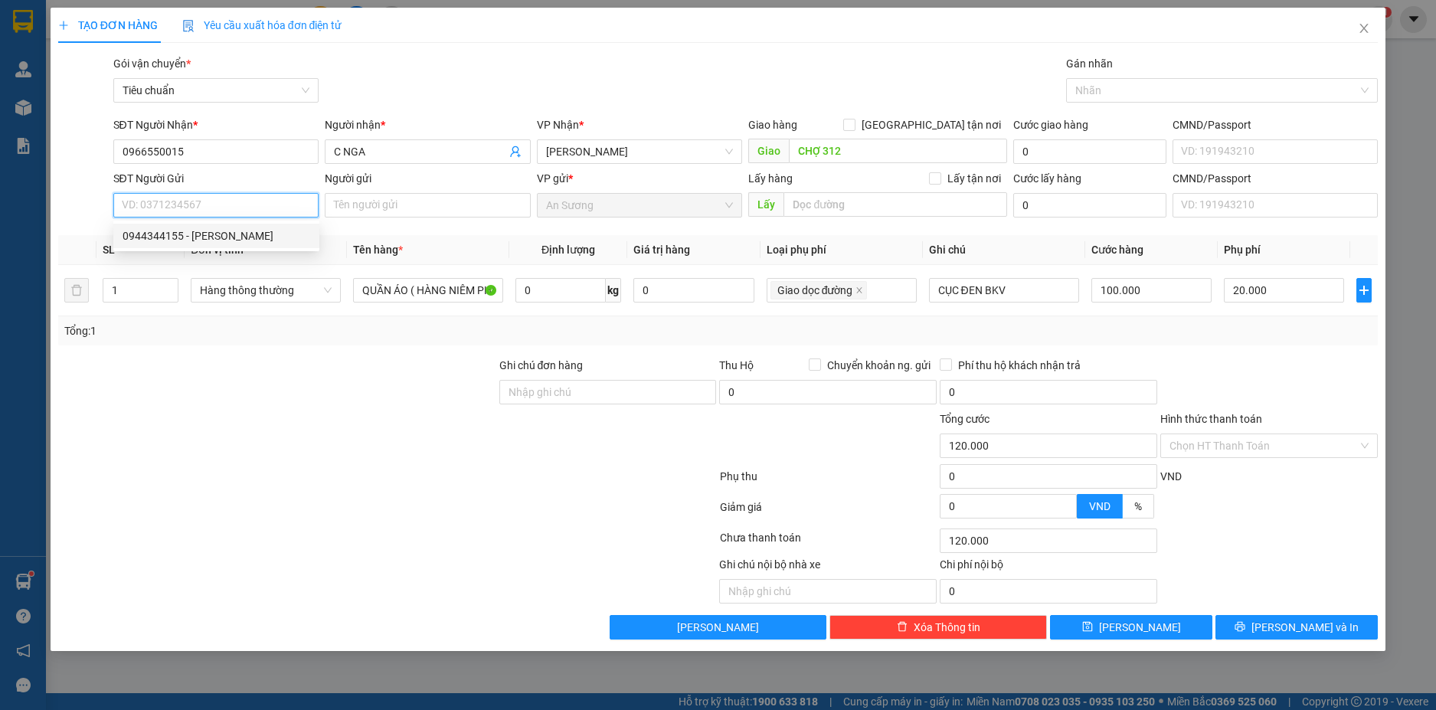
click at [221, 237] on div "0944344155 - [PERSON_NAME]" at bounding box center [217, 236] width 188 height 17
type input "0944344155"
type input "[PERSON_NAME]"
click at [144, 292] on input "1" at bounding box center [140, 290] width 75 height 23
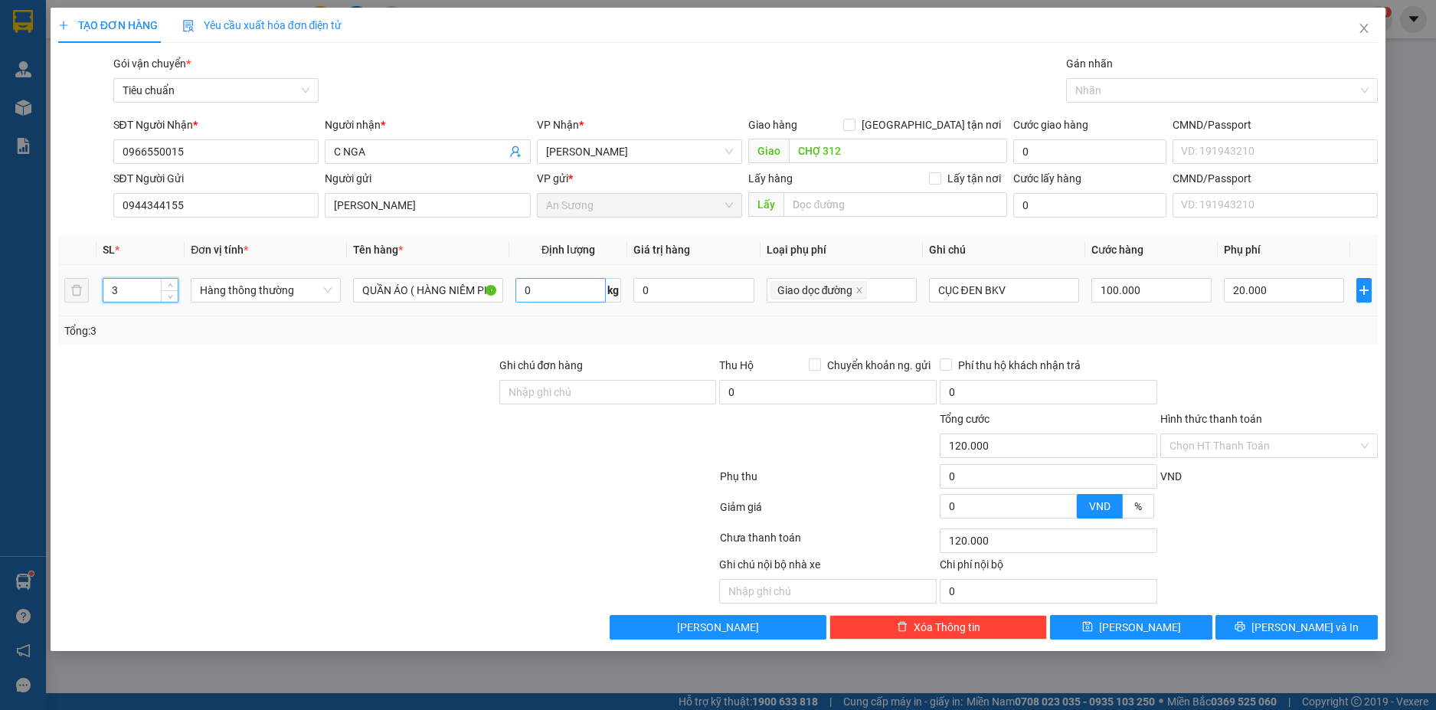
type input "3"
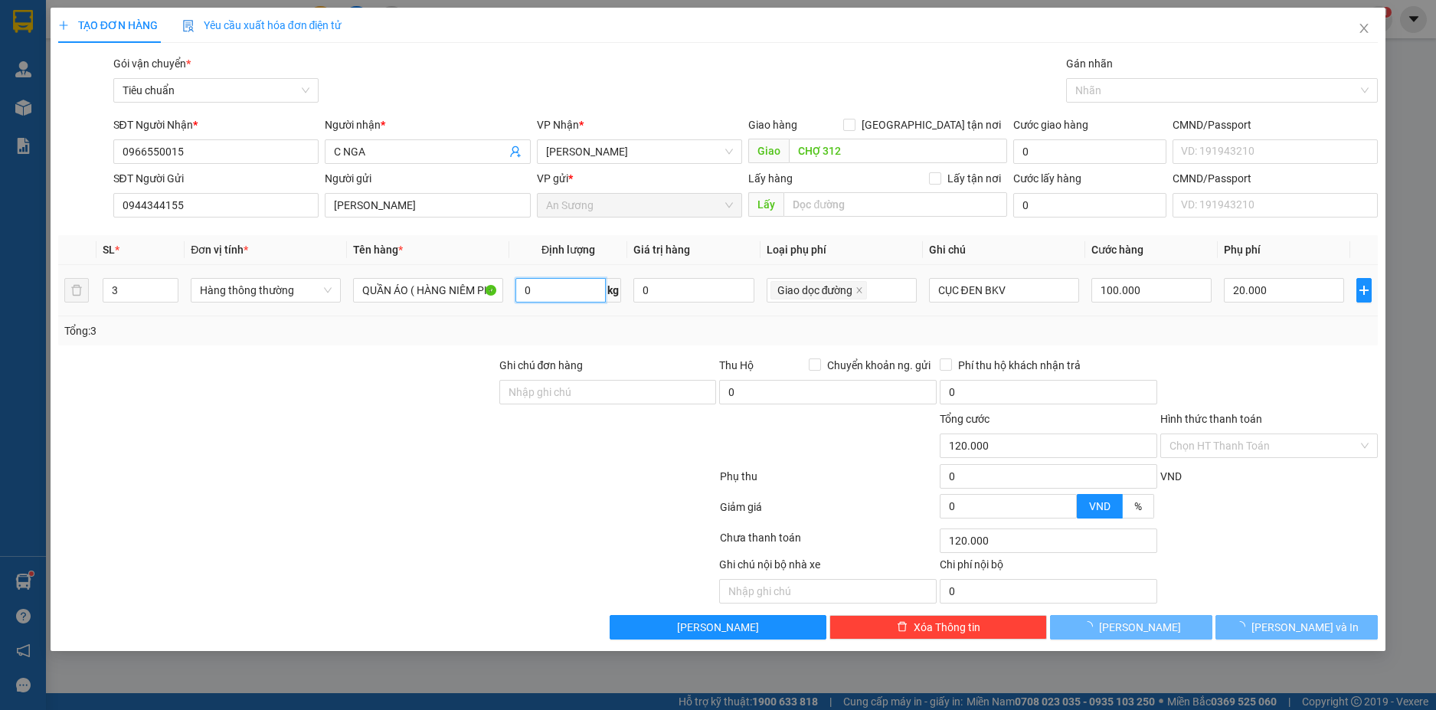
click at [578, 287] on input "0" at bounding box center [561, 290] width 90 height 25
type input "60.000"
type input "0"
type input "60.000"
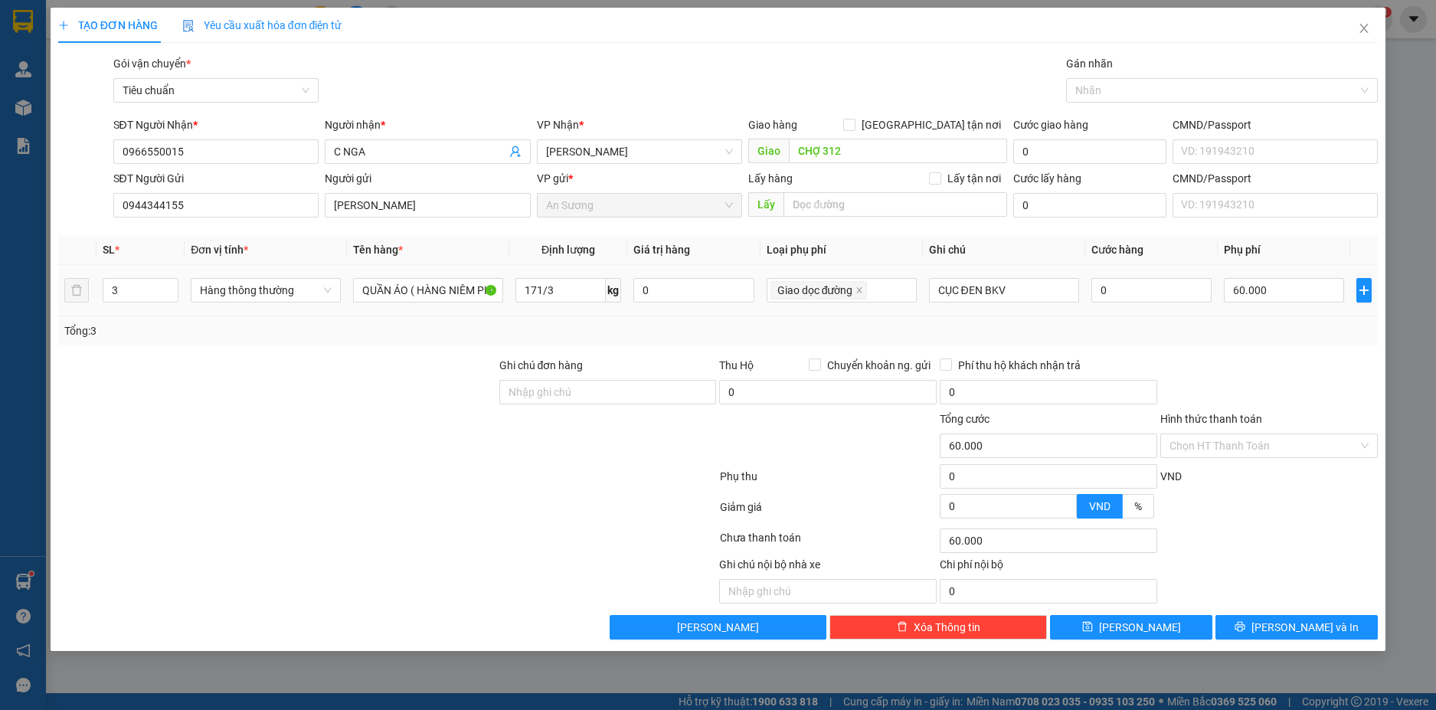
type input "57"
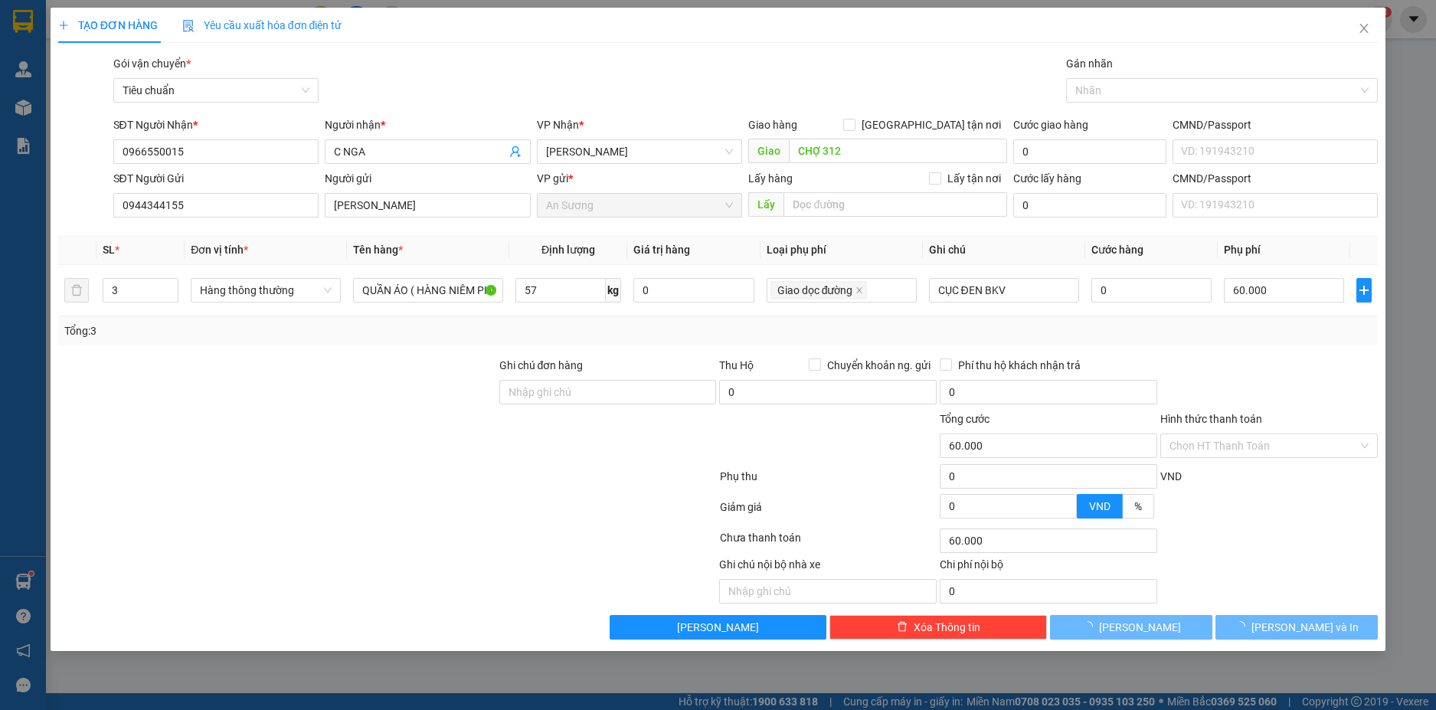
click at [854, 321] on div "Tổng: 3" at bounding box center [718, 330] width 1321 height 29
type input "160.000"
type input "100.000"
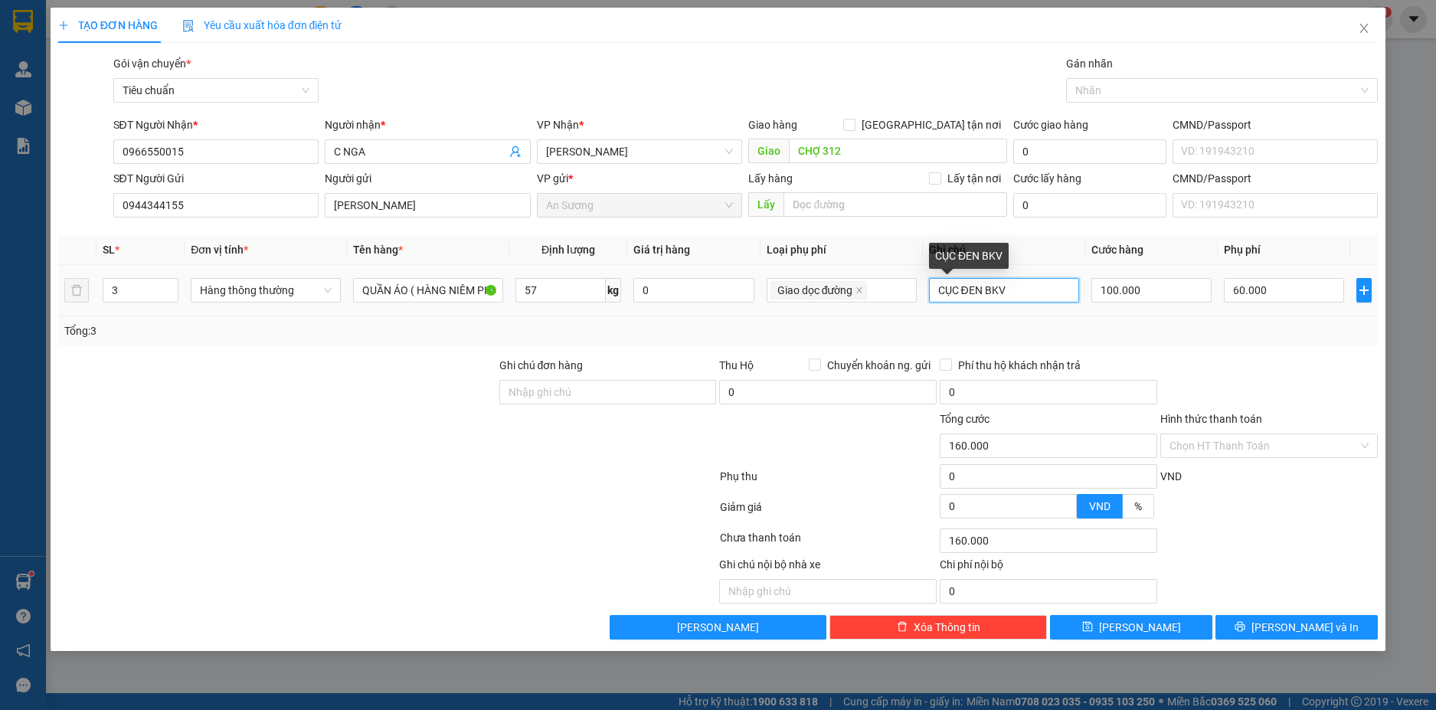
click at [940, 291] on input "CỤC ĐEN BKV" at bounding box center [1004, 290] width 150 height 25
type input "3CỤC ĐEN BKV"
click at [1148, 286] on input "100.000" at bounding box center [1152, 290] width 120 height 25
type input "60.001"
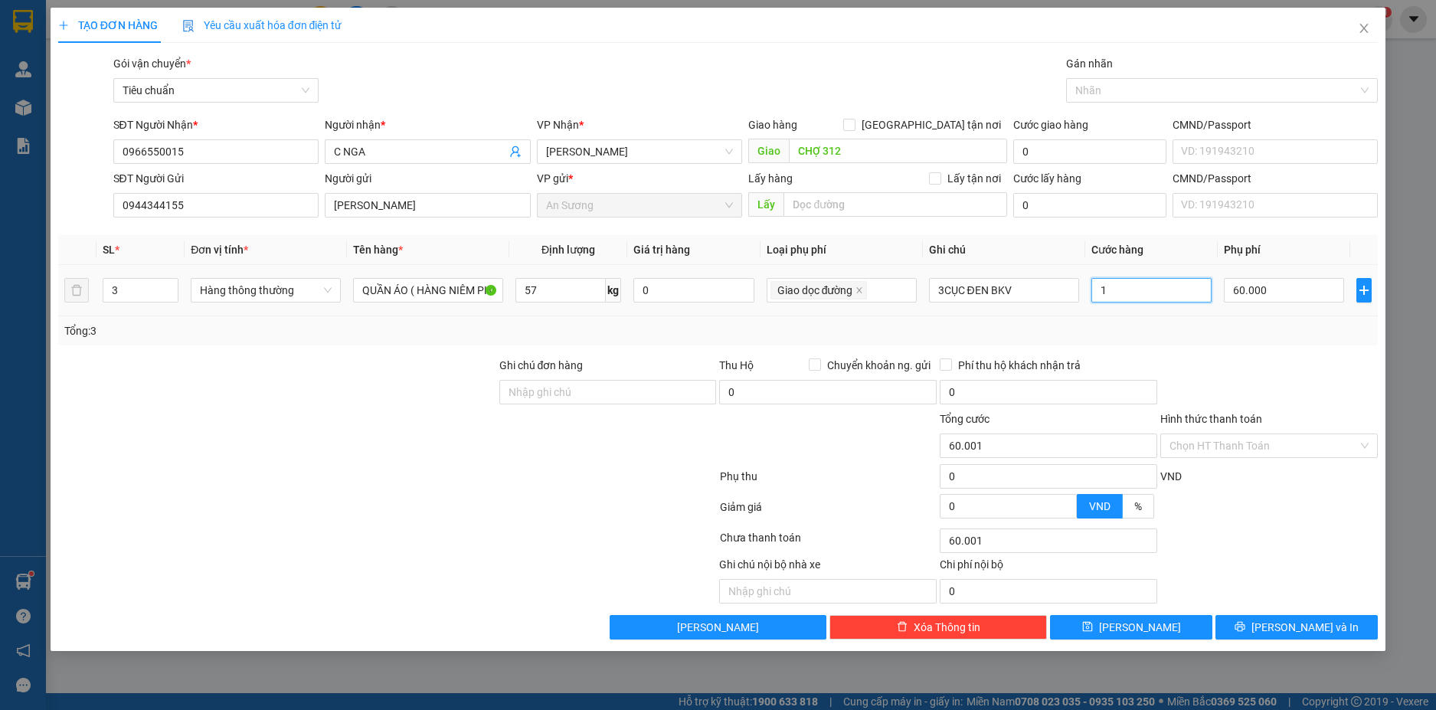
type input "10"
type input "60.010"
type input "60.100"
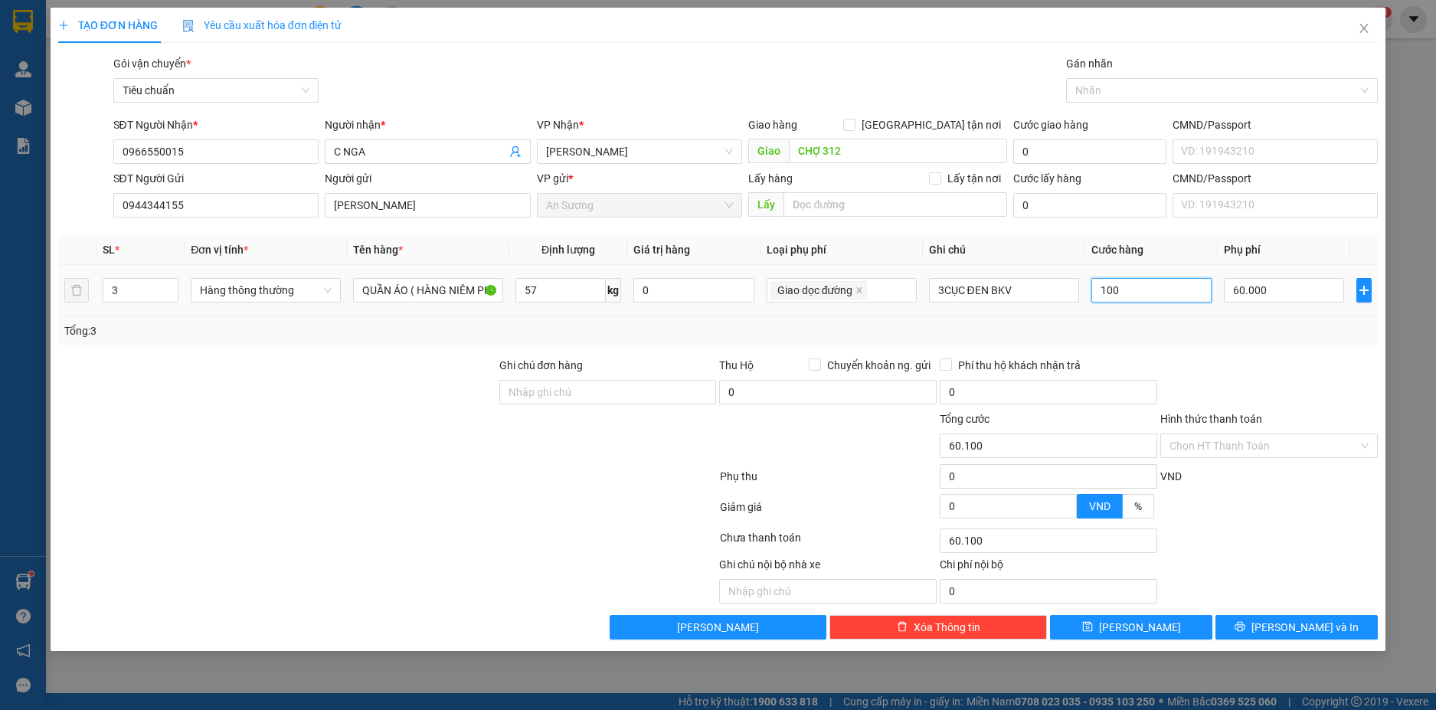
type input "100*"
type input "0"
type input "100*3"
type input "360.000"
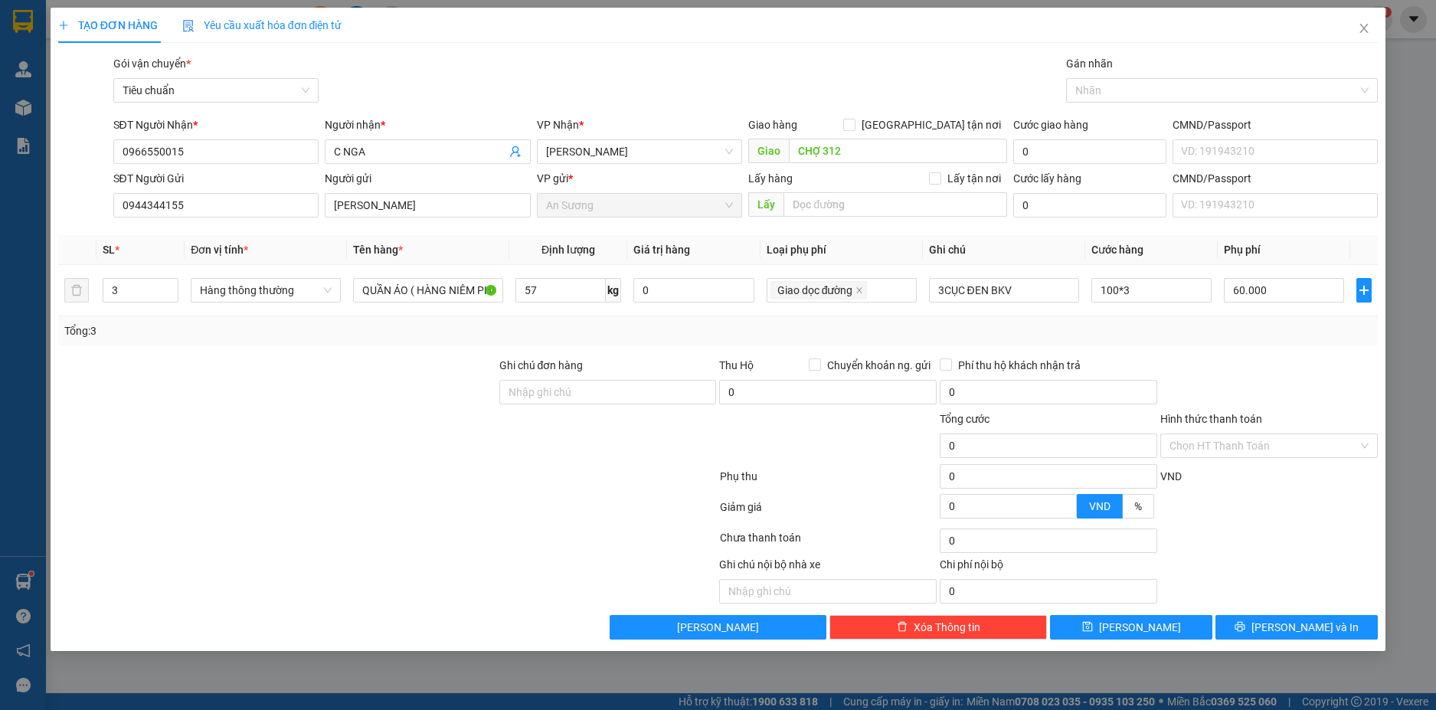
type input "360.000"
type input "300.000"
click at [1205, 366] on div at bounding box center [1269, 384] width 221 height 54
click at [1335, 441] on input "Hình thức thanh toán" at bounding box center [1264, 445] width 188 height 23
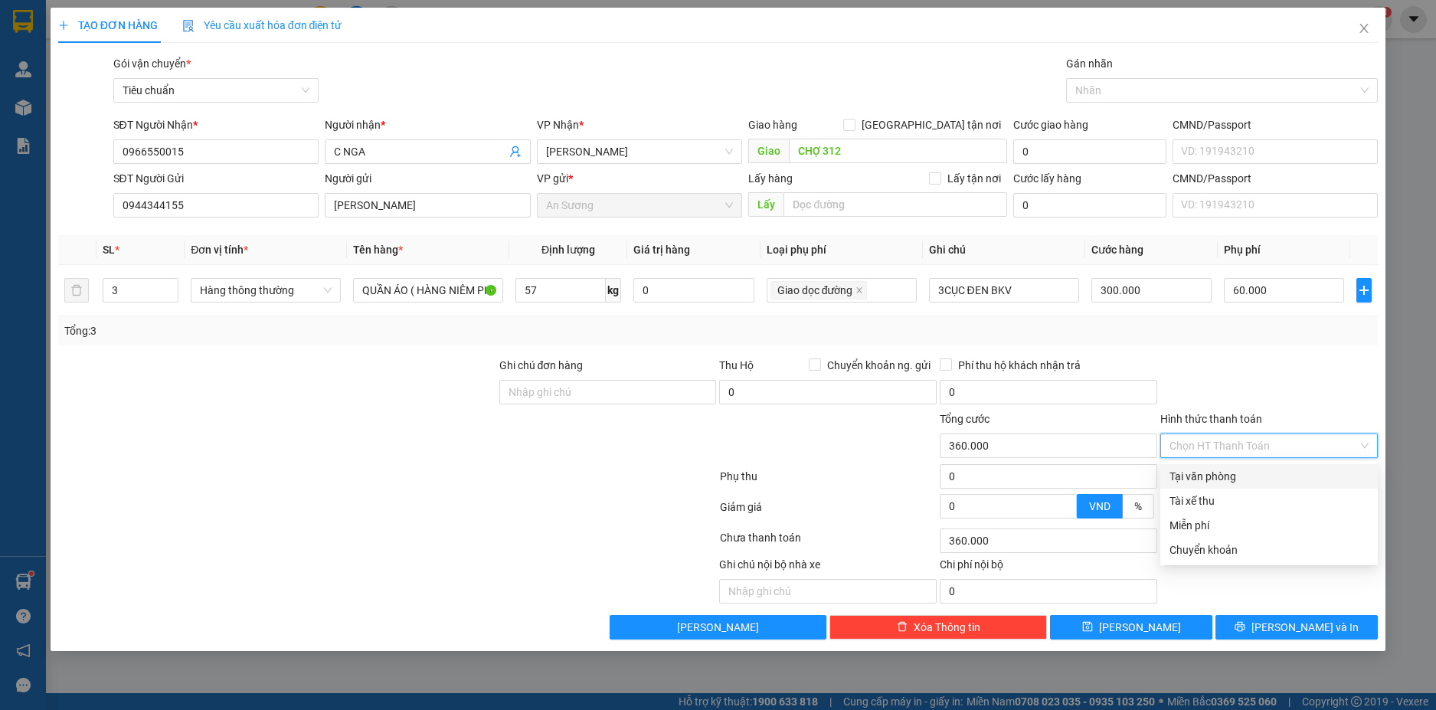
click at [1256, 474] on div "Tại văn phòng" at bounding box center [1269, 476] width 199 height 17
type input "0"
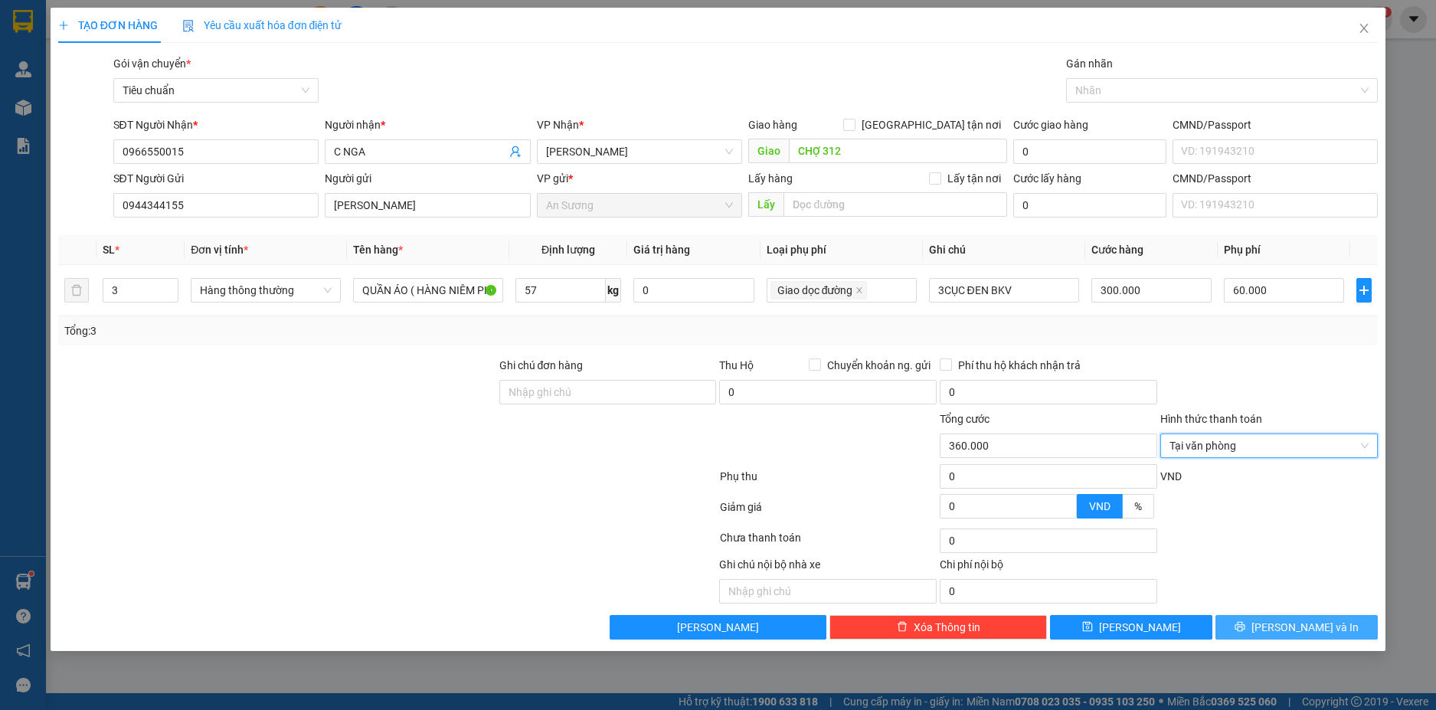
click at [1301, 634] on span "[PERSON_NAME] và In" at bounding box center [1305, 627] width 107 height 17
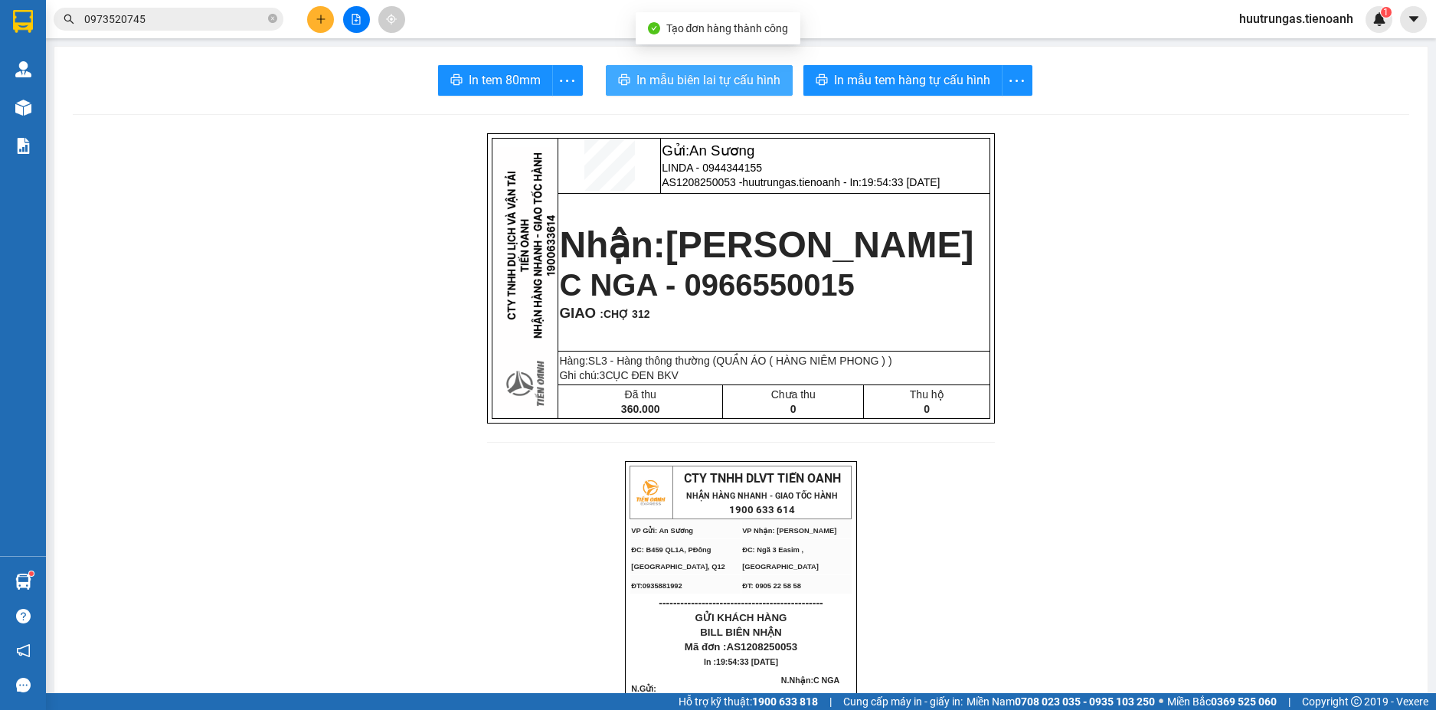
click at [745, 90] on button "In mẫu biên lai tự cấu hình" at bounding box center [699, 80] width 187 height 31
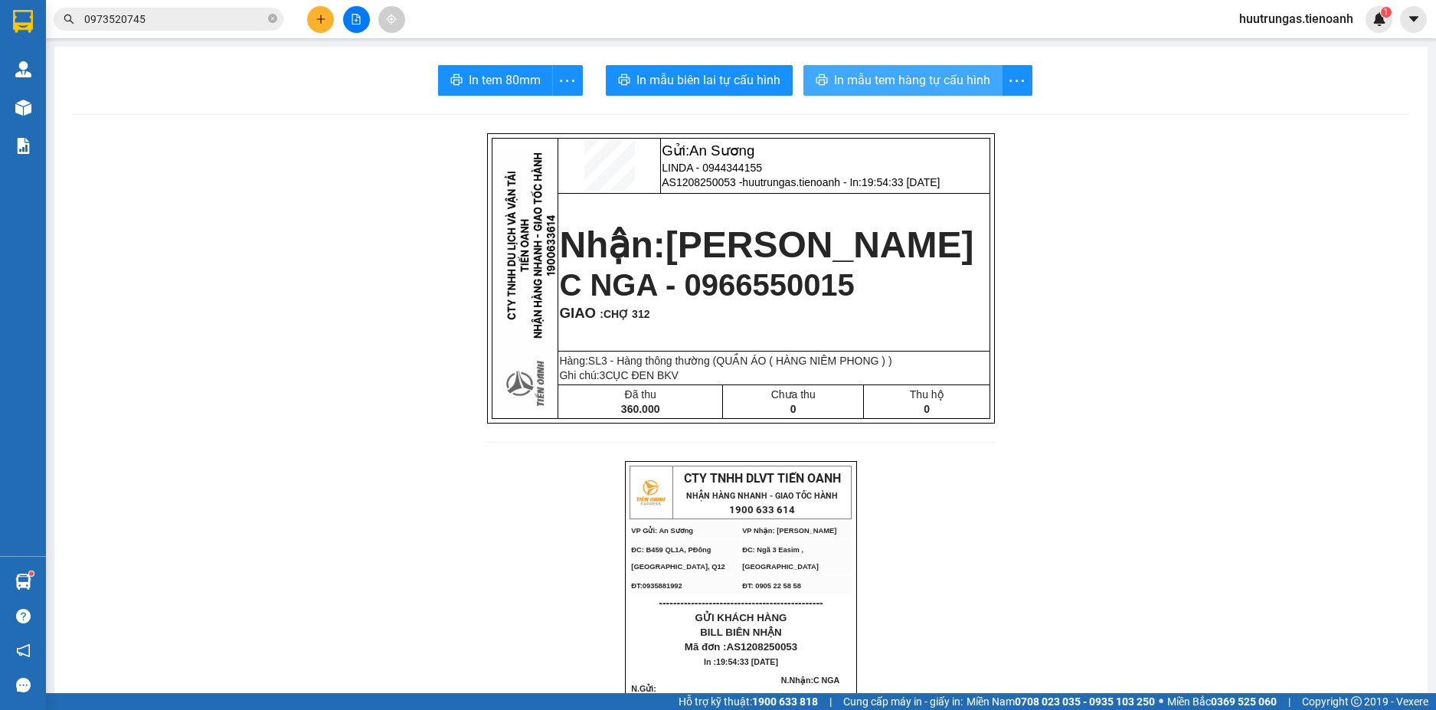
click at [909, 75] on span "In mẫu tem hàng tự cấu hình" at bounding box center [912, 79] width 156 height 19
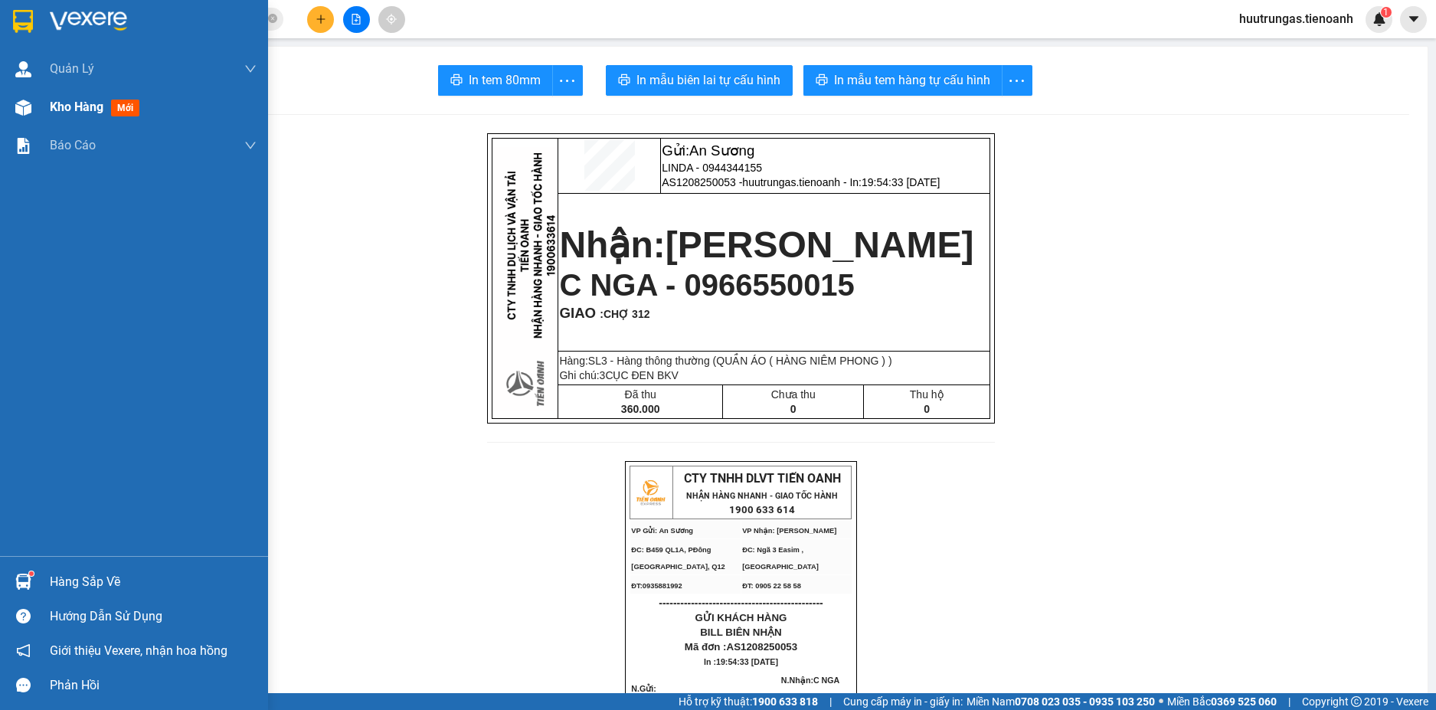
click at [76, 116] on div "Kho hàng mới" at bounding box center [98, 106] width 96 height 19
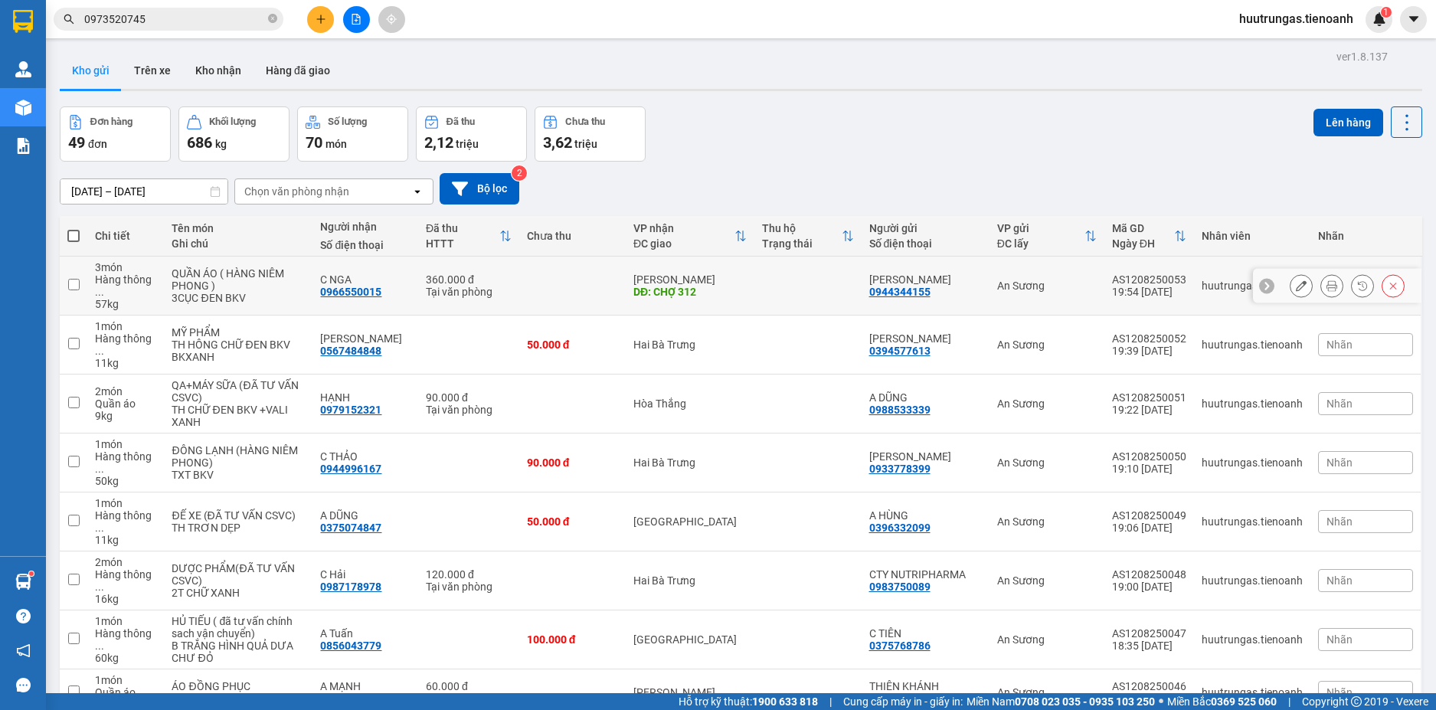
click at [1296, 280] on icon at bounding box center [1301, 285] width 11 height 11
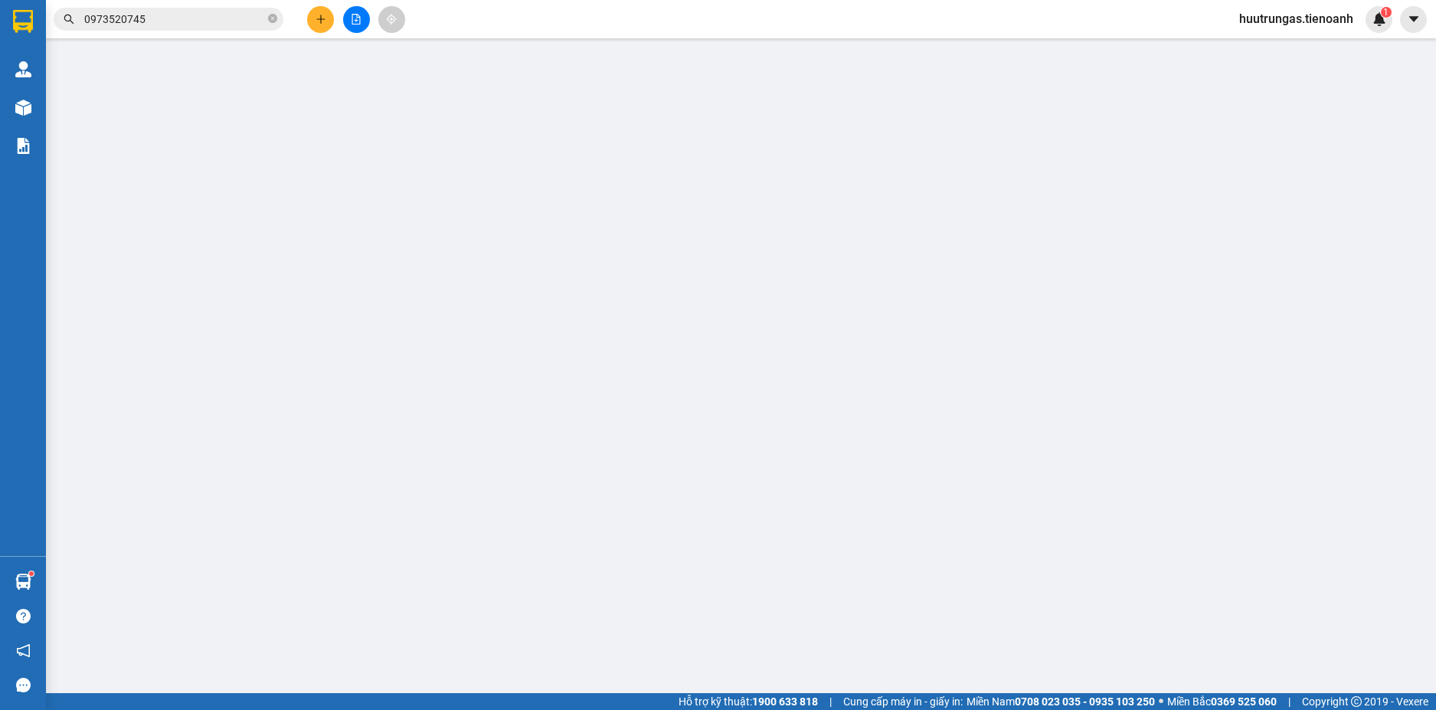
type input "0966550015"
type input "C NGA"
type input "CHỢ 312"
type input "0944344155"
type input "[PERSON_NAME]"
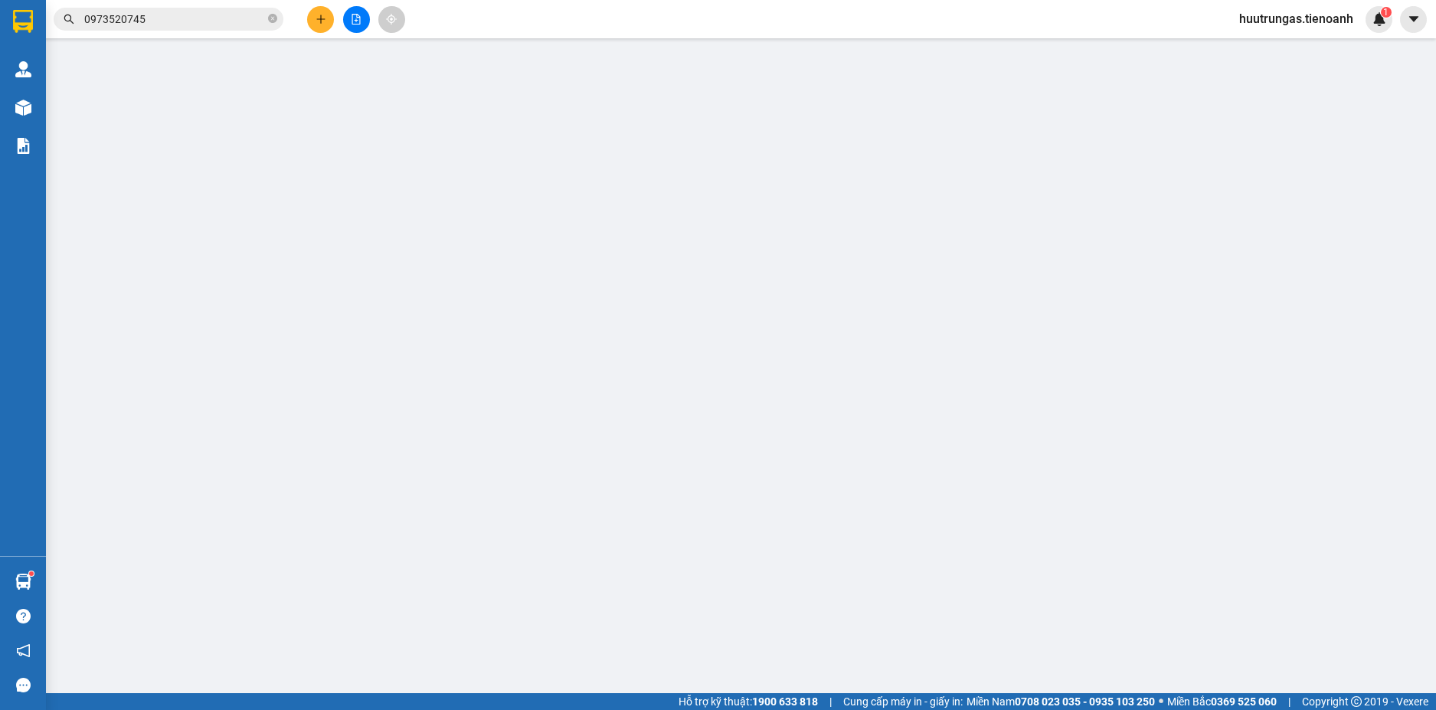
type input "360.000"
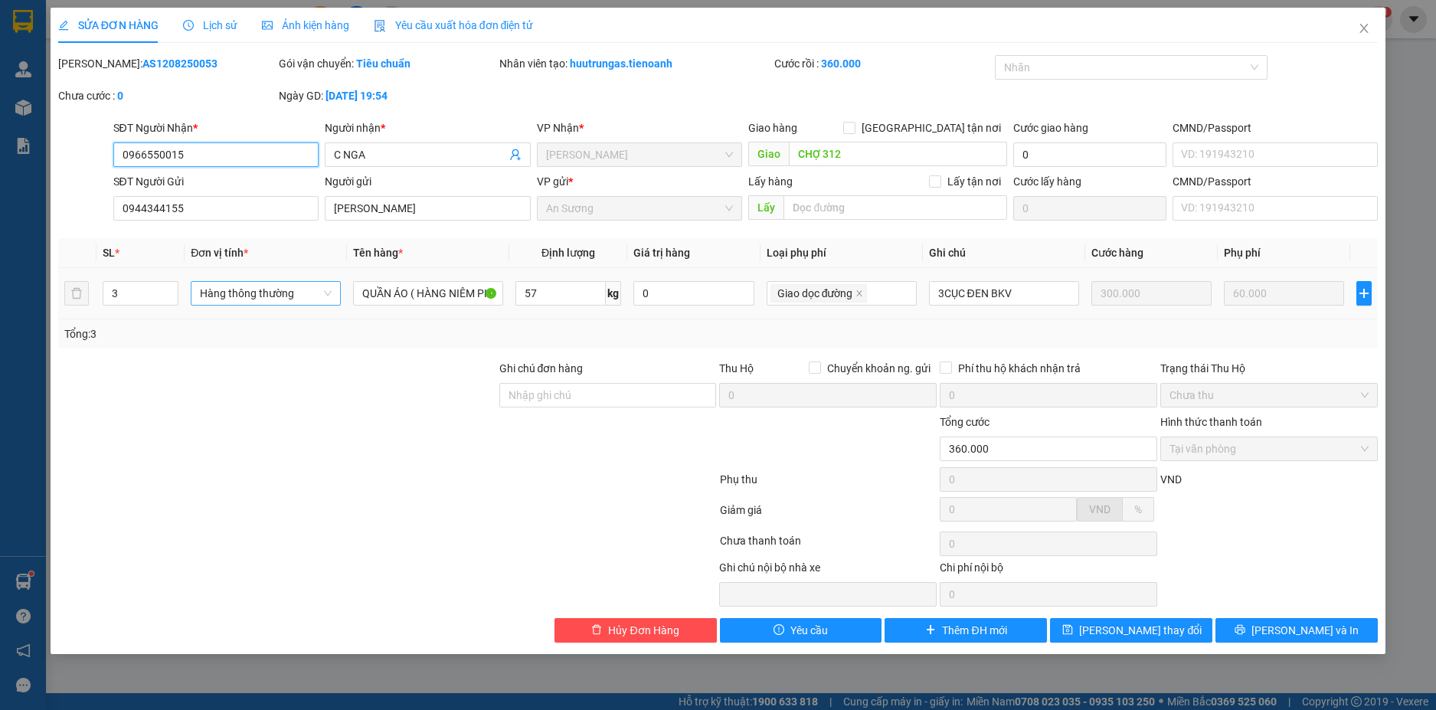
click at [296, 296] on span "Hàng thông thường" at bounding box center [266, 293] width 132 height 23
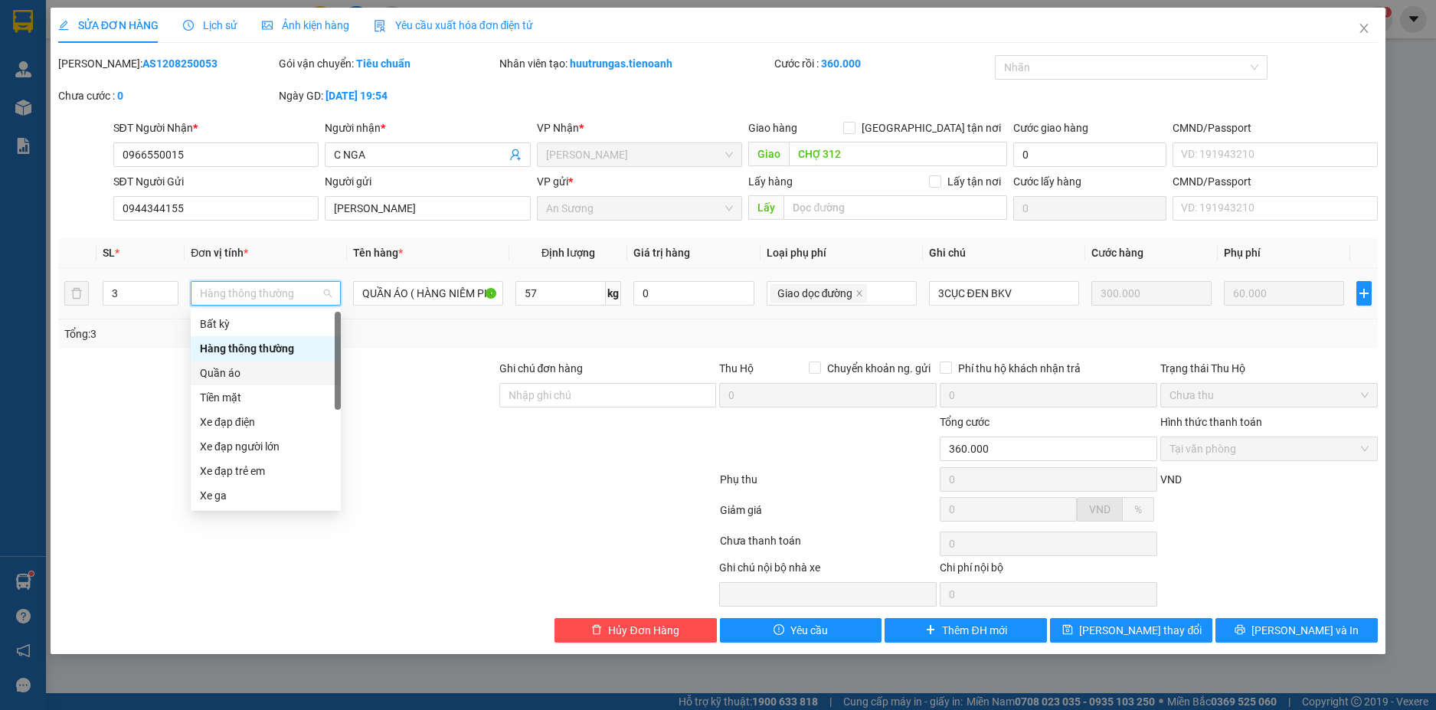
click at [228, 374] on div "Quần áo" at bounding box center [266, 373] width 132 height 17
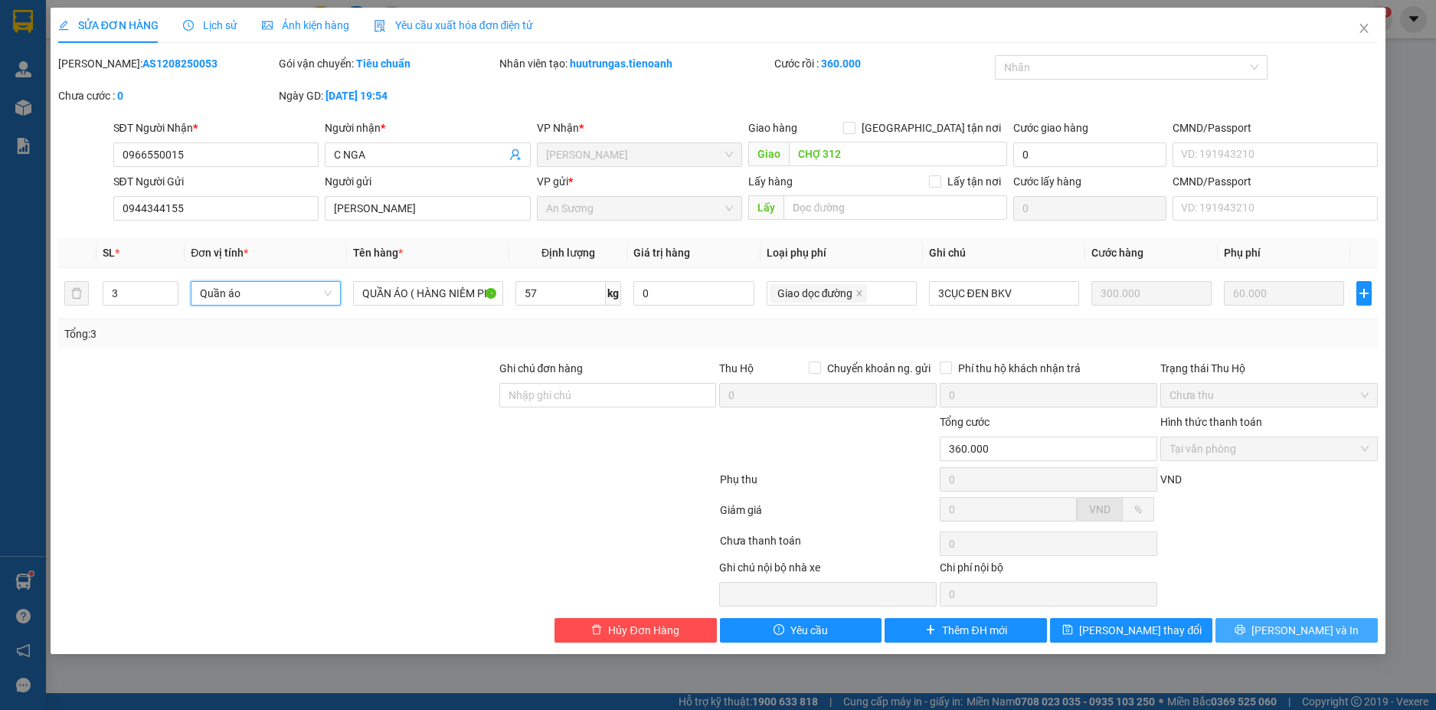
click at [1293, 634] on span "[PERSON_NAME] và In" at bounding box center [1305, 630] width 107 height 17
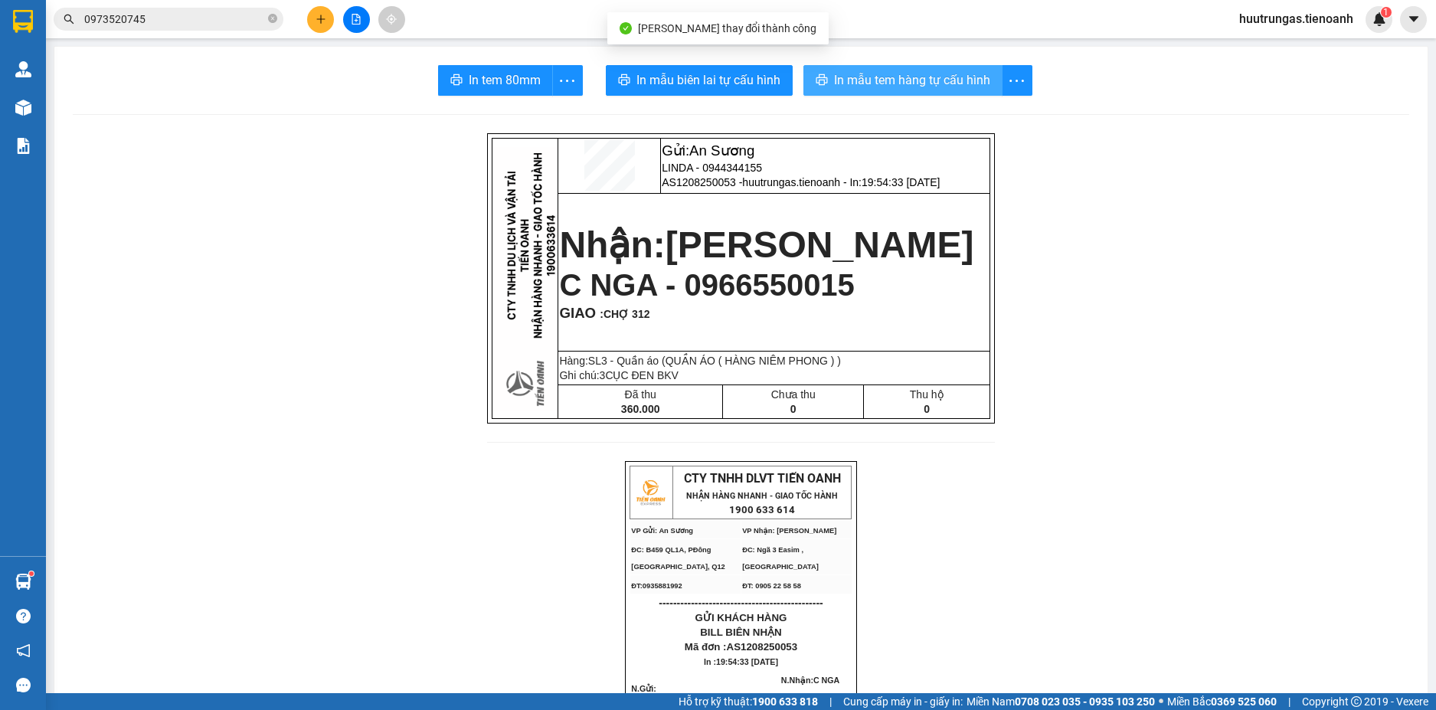
click at [847, 74] on span "In mẫu tem hàng tự cấu hình" at bounding box center [912, 79] width 156 height 19
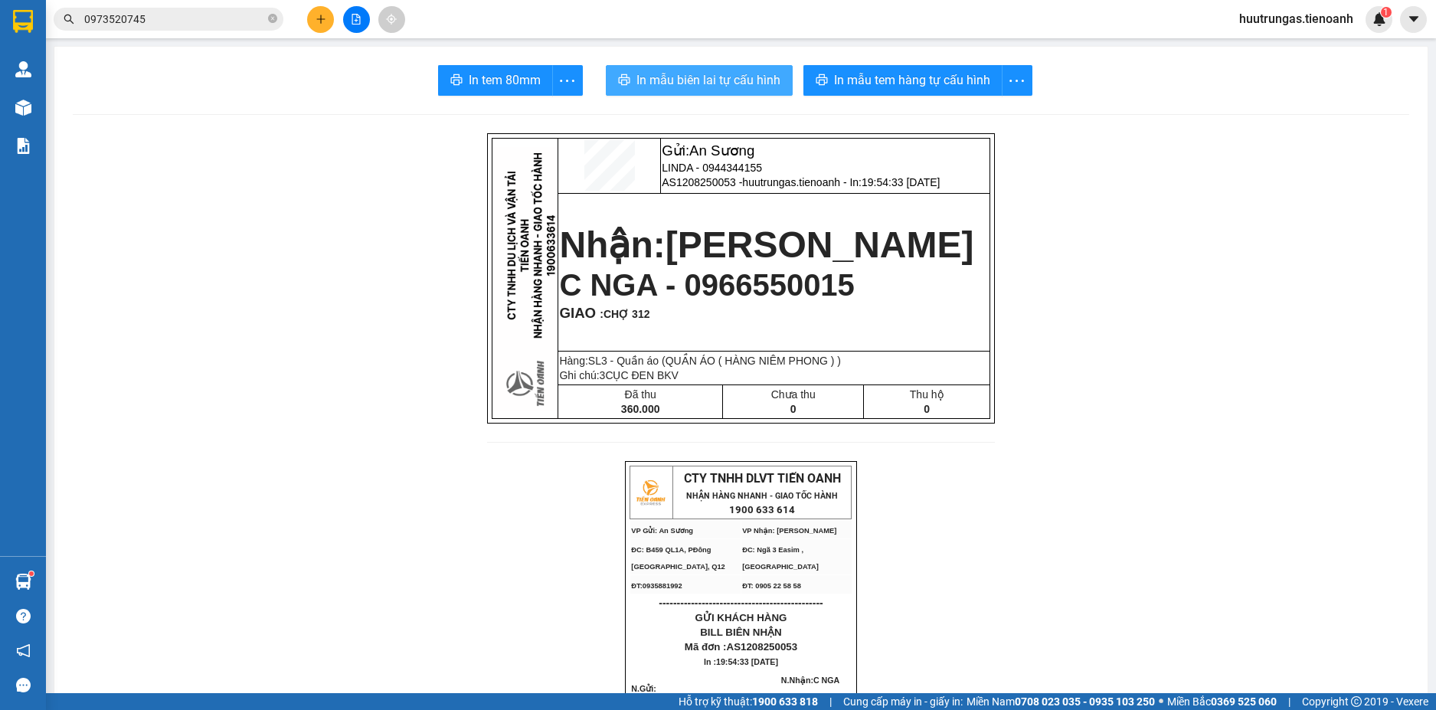
click at [748, 71] on span "In mẫu biên lai tự cấu hình" at bounding box center [709, 79] width 144 height 19
click at [329, 34] on div "Kết quả tìm kiếm ( 32 ) Bộ lọc Mã ĐH Trạng thái Món hàng Thu hộ Tổng cước Chưa …" at bounding box center [718, 19] width 1436 height 38
click at [319, 21] on icon "plus" at bounding box center [321, 19] width 11 height 11
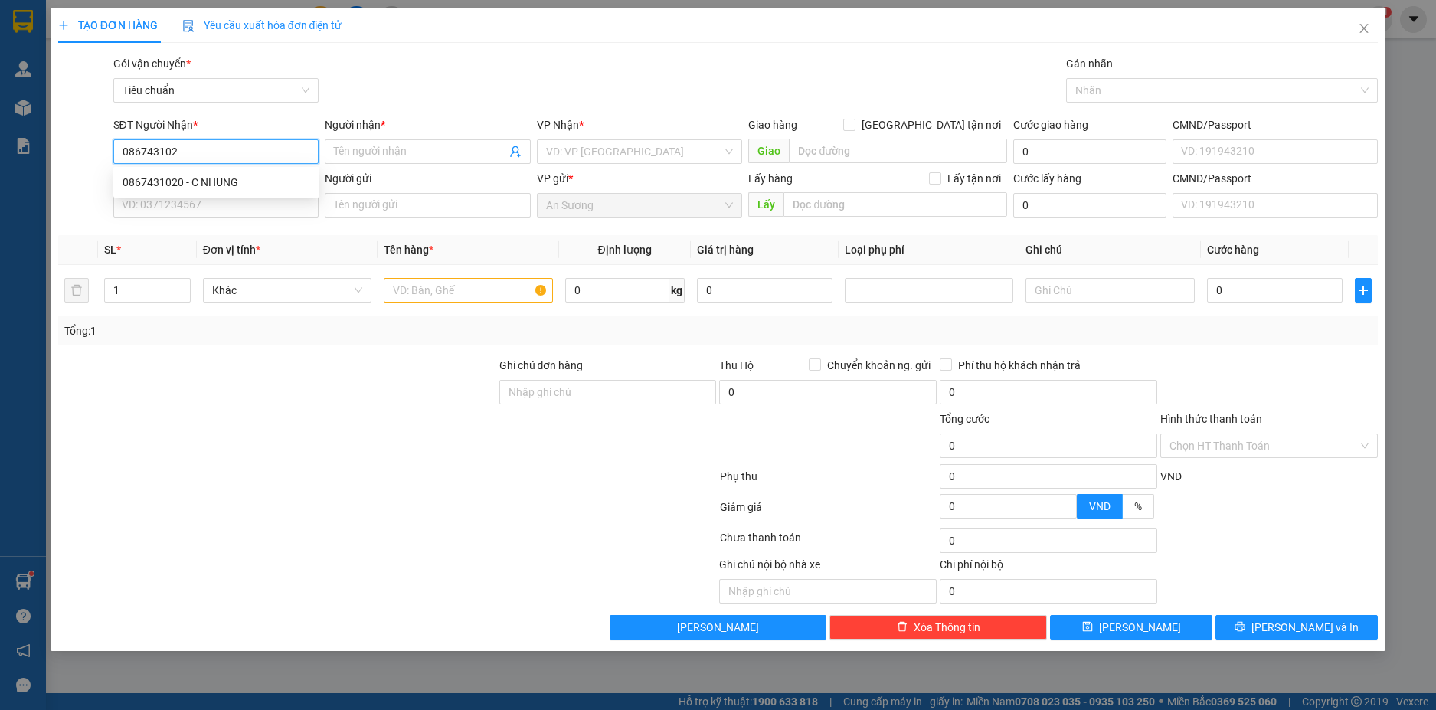
type input "0867431020"
click at [237, 184] on div "0867431020 - C NHUNG" at bounding box center [217, 182] width 188 height 17
type input "C NHUNG"
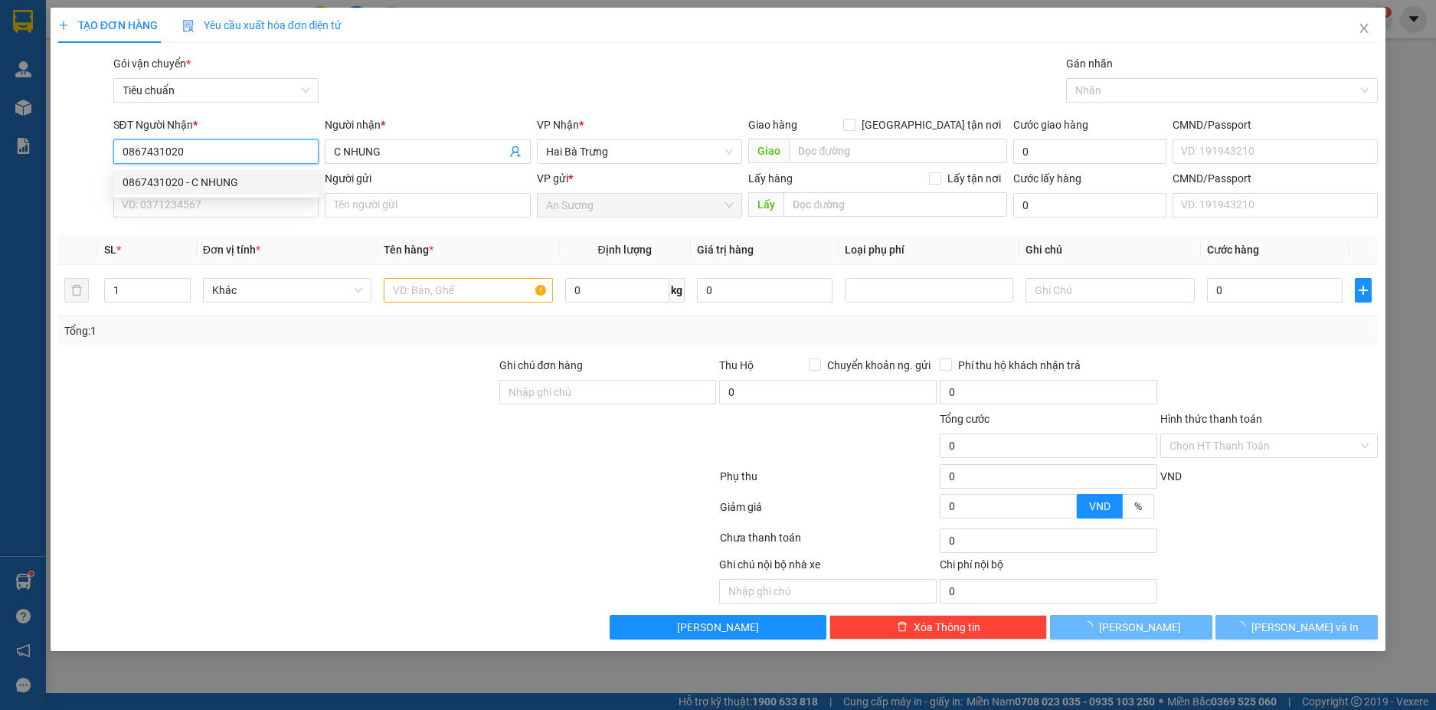
type input "240.000"
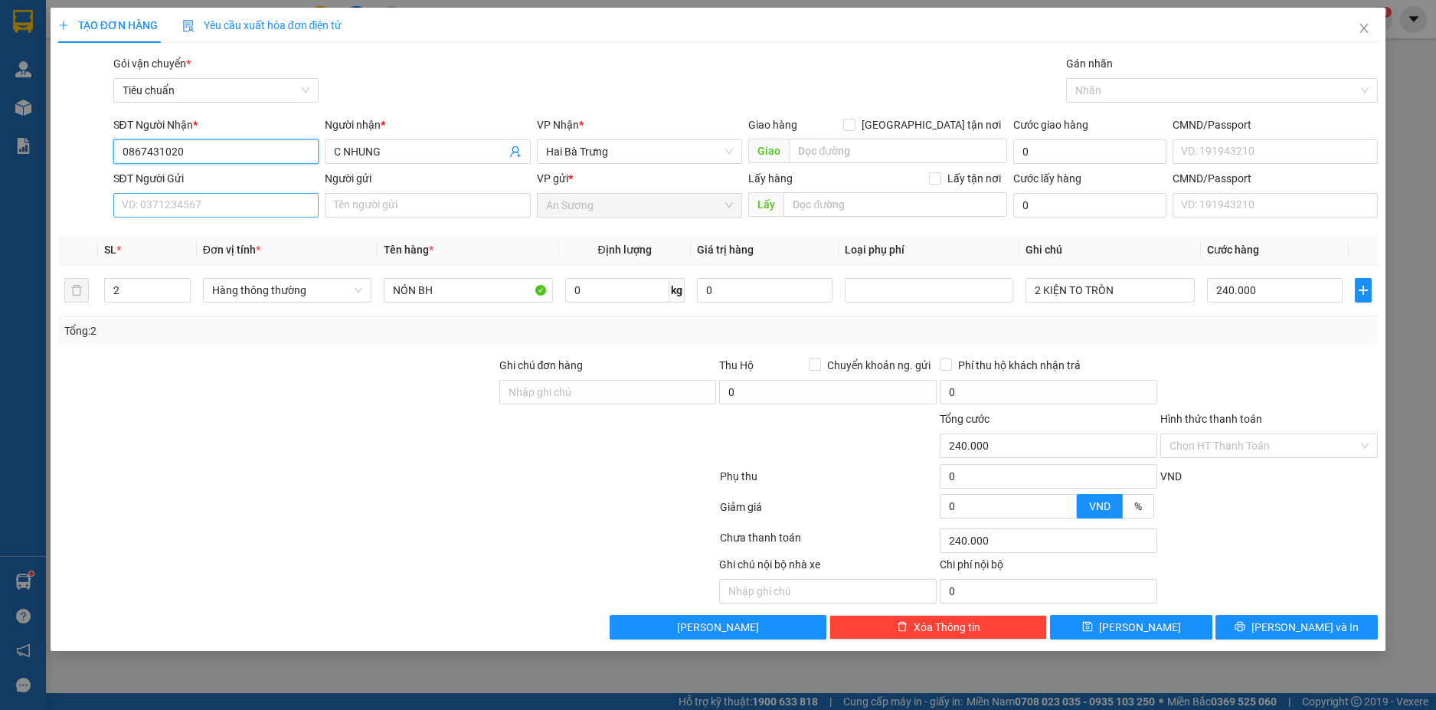
type input "0867431020"
click at [230, 202] on input "SĐT Người Gửi" at bounding box center [216, 205] width 206 height 25
click at [226, 235] on div "0865639204 - C HOÀI" at bounding box center [217, 236] width 188 height 17
type input "0865639204"
type input "C HOÀI"
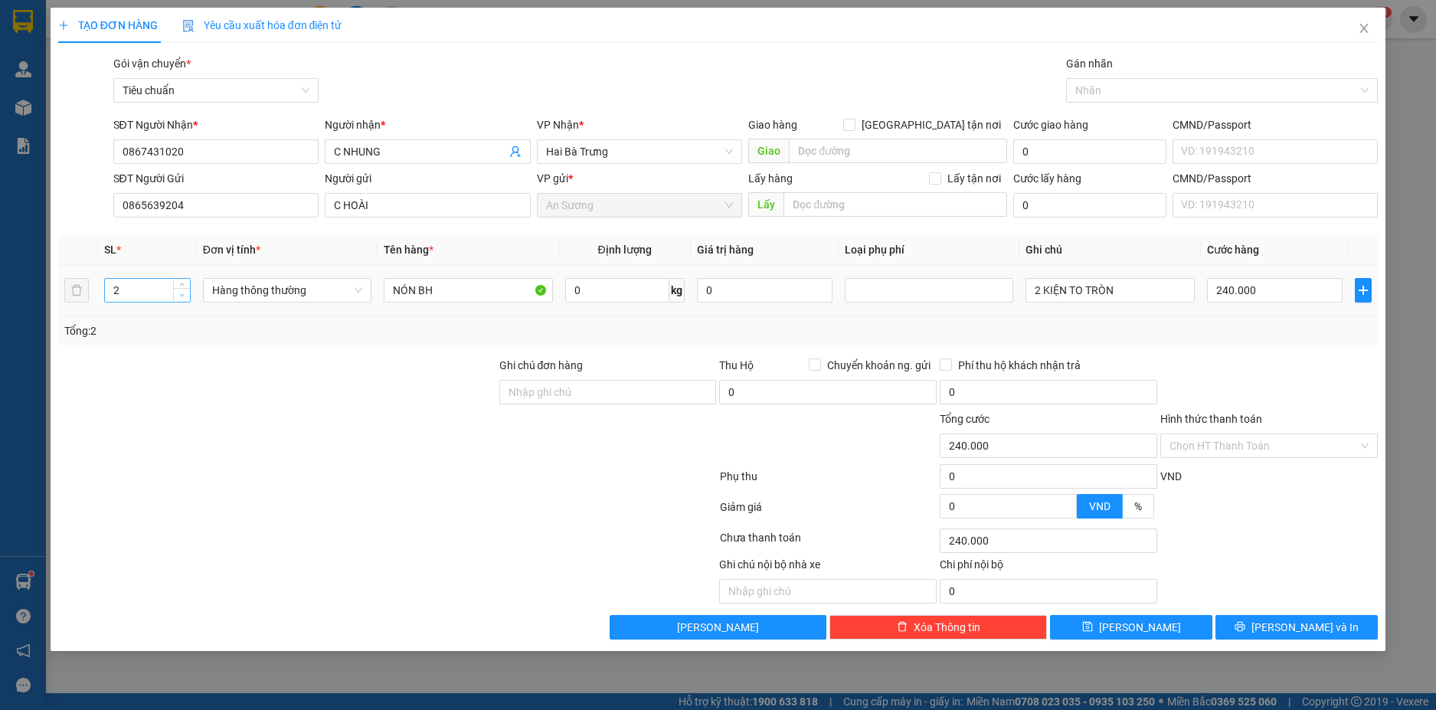
type input "1"
click at [179, 296] on span "down" at bounding box center [182, 295] width 9 height 9
click at [620, 296] on input "0" at bounding box center [617, 290] width 104 height 25
type input "0"
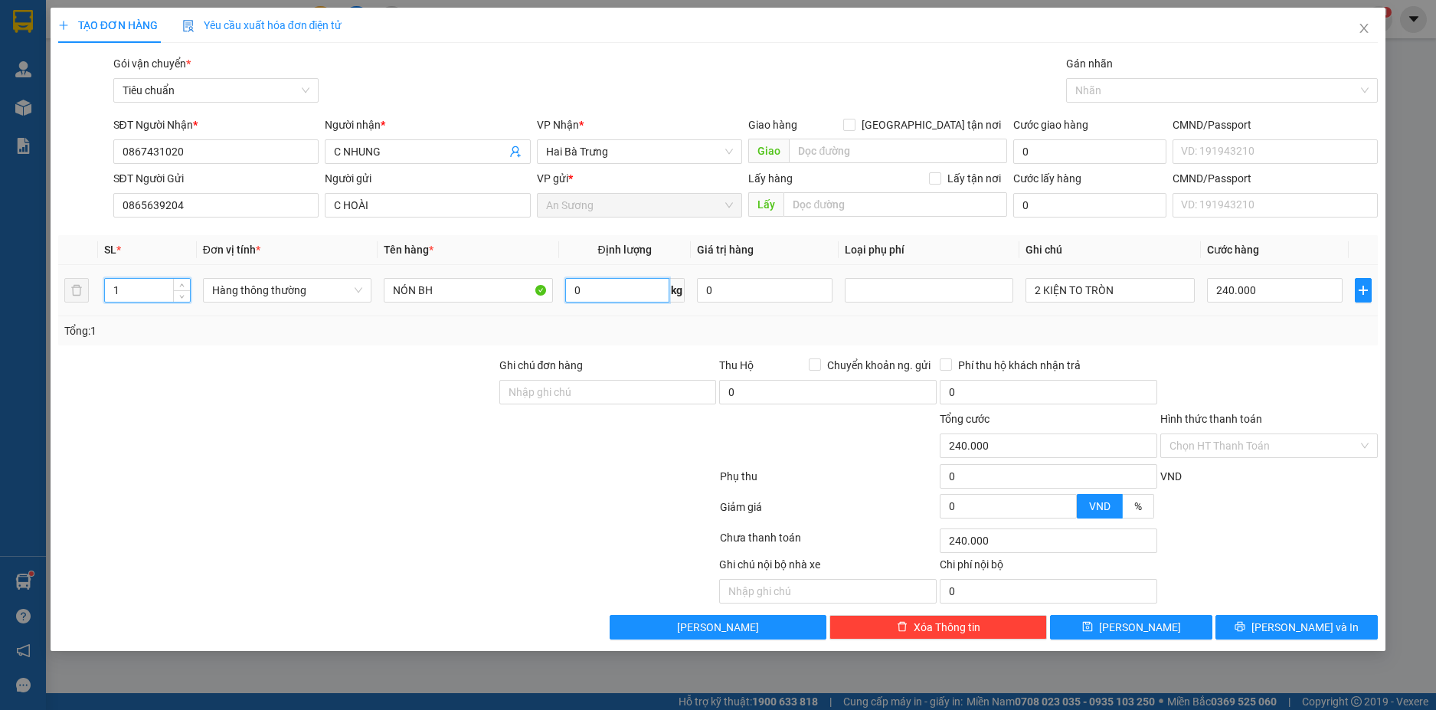
type input "0"
type input "19"
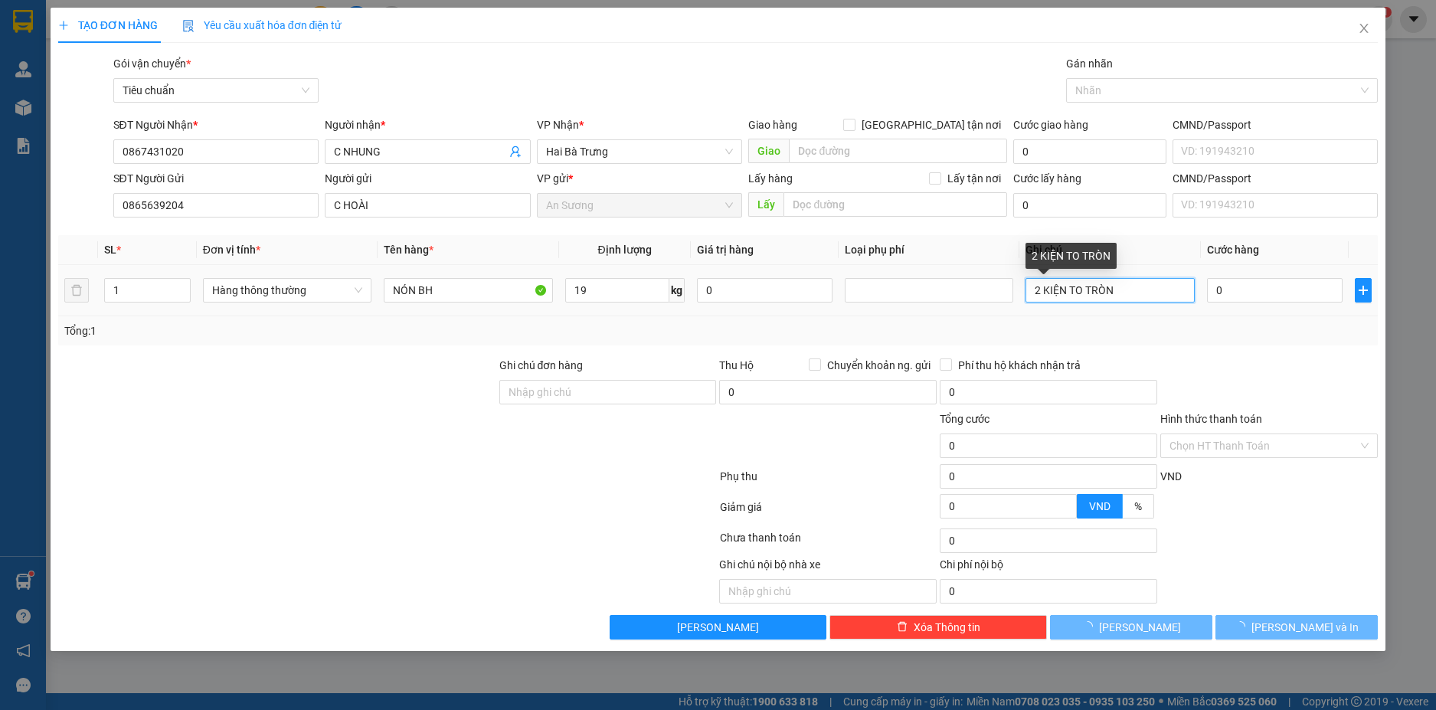
click at [1132, 290] on input "2 KIỆN TO TRÒN" at bounding box center [1110, 290] width 169 height 25
type input "55.000"
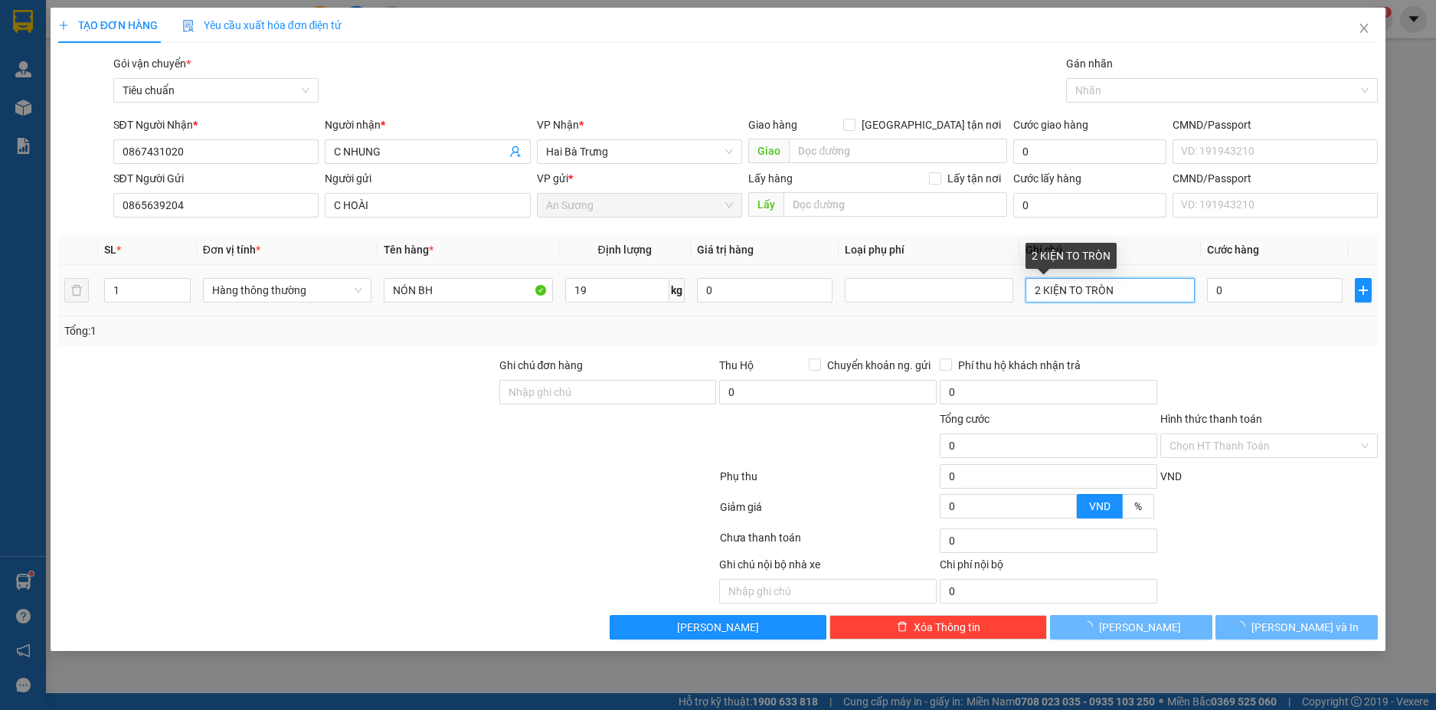
type input "55.000"
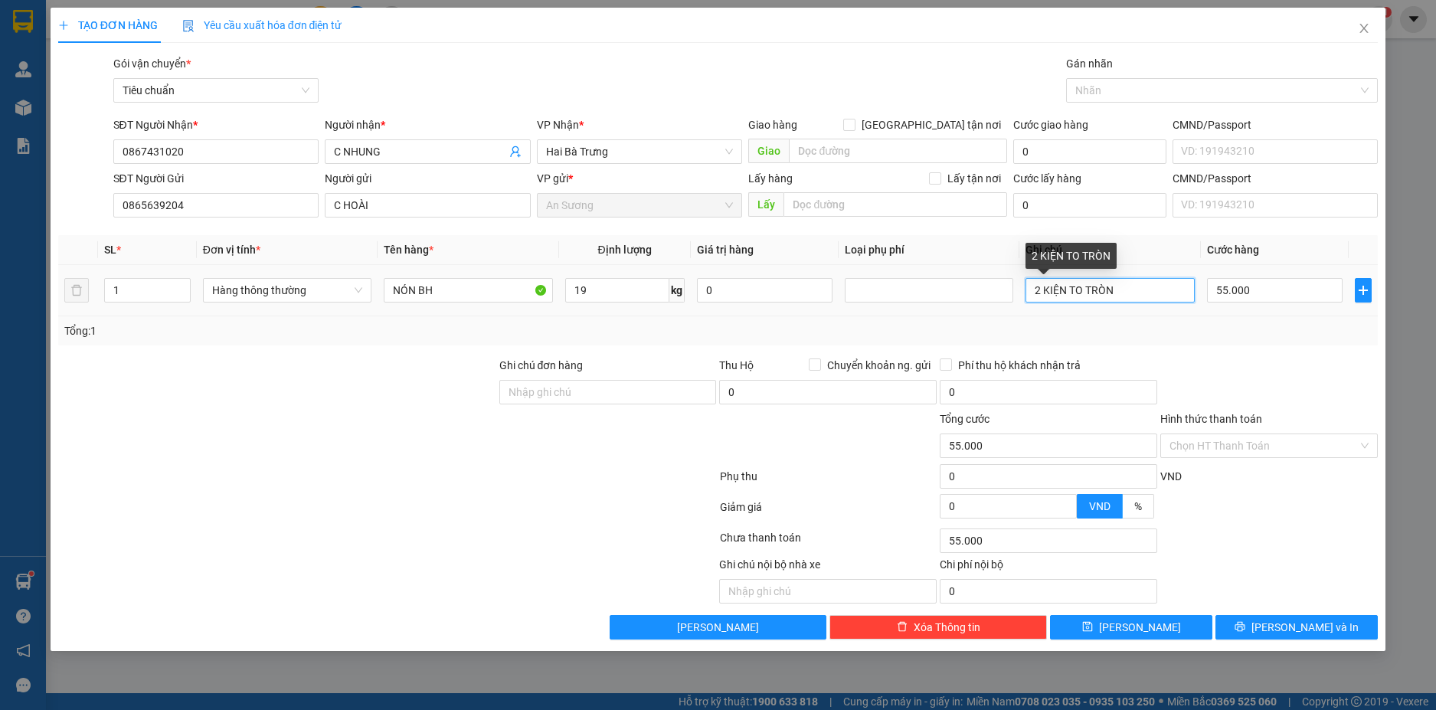
click at [1132, 290] on input "2 KIỆN TO TRÒN" at bounding box center [1110, 290] width 169 height 25
type input "TH CHỮ XANH BK CAM"
click at [1261, 288] on input "55.000" at bounding box center [1275, 290] width 136 height 25
type input "6"
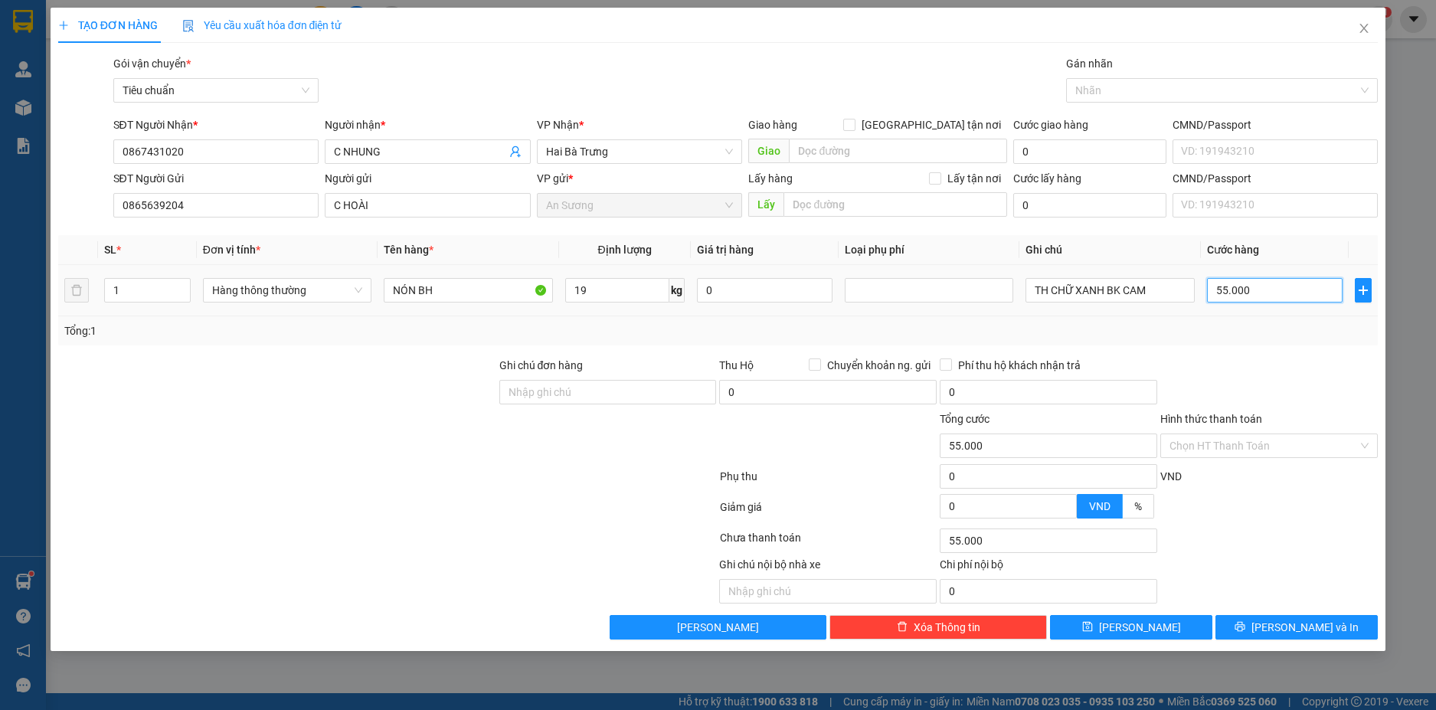
type input "6"
type input "60"
type input "60.000"
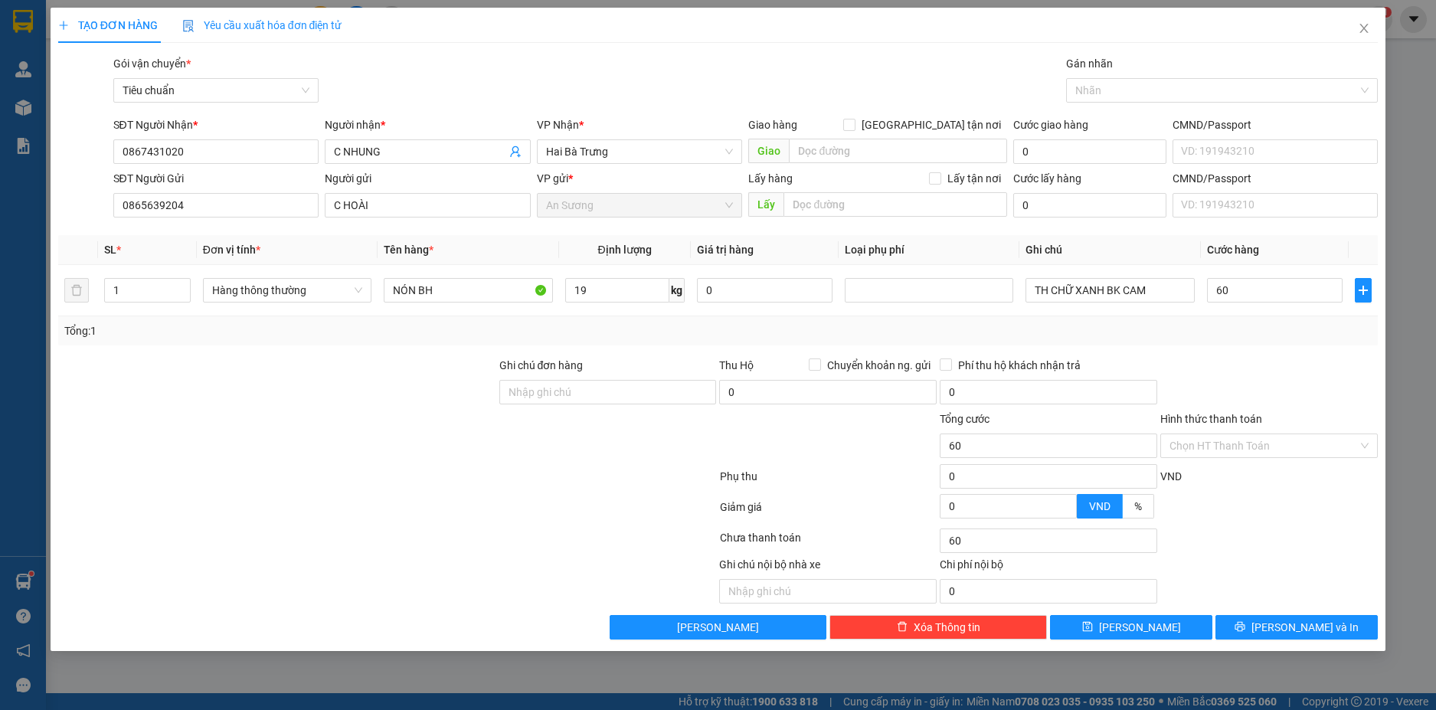
type input "60.000"
drag, startPoint x: 1253, startPoint y: 330, endPoint x: 1254, endPoint y: 346, distance: 15.4
click at [1255, 336] on div "Tổng: 1" at bounding box center [718, 331] width 1309 height 17
click at [1336, 631] on button "[PERSON_NAME] và In" at bounding box center [1297, 627] width 162 height 25
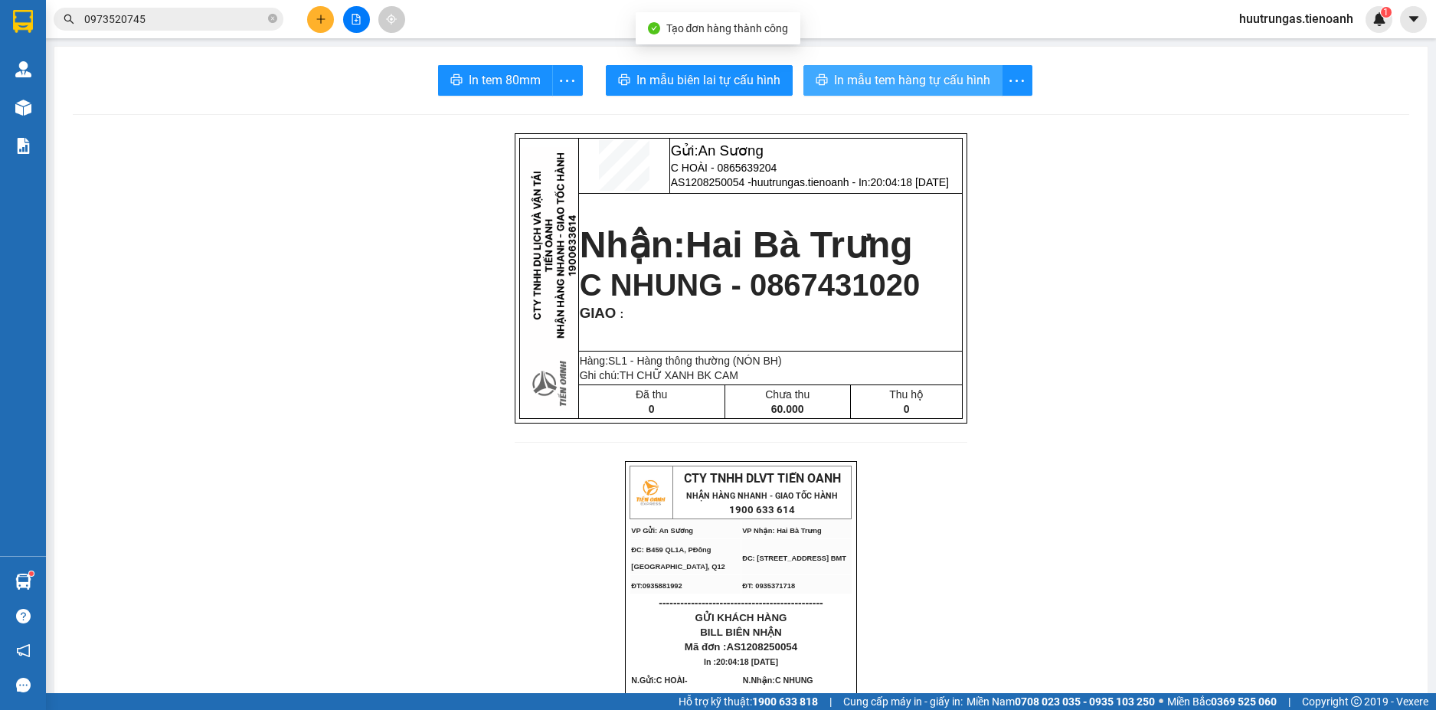
click at [891, 78] on span "In mẫu tem hàng tự cấu hình" at bounding box center [912, 79] width 156 height 19
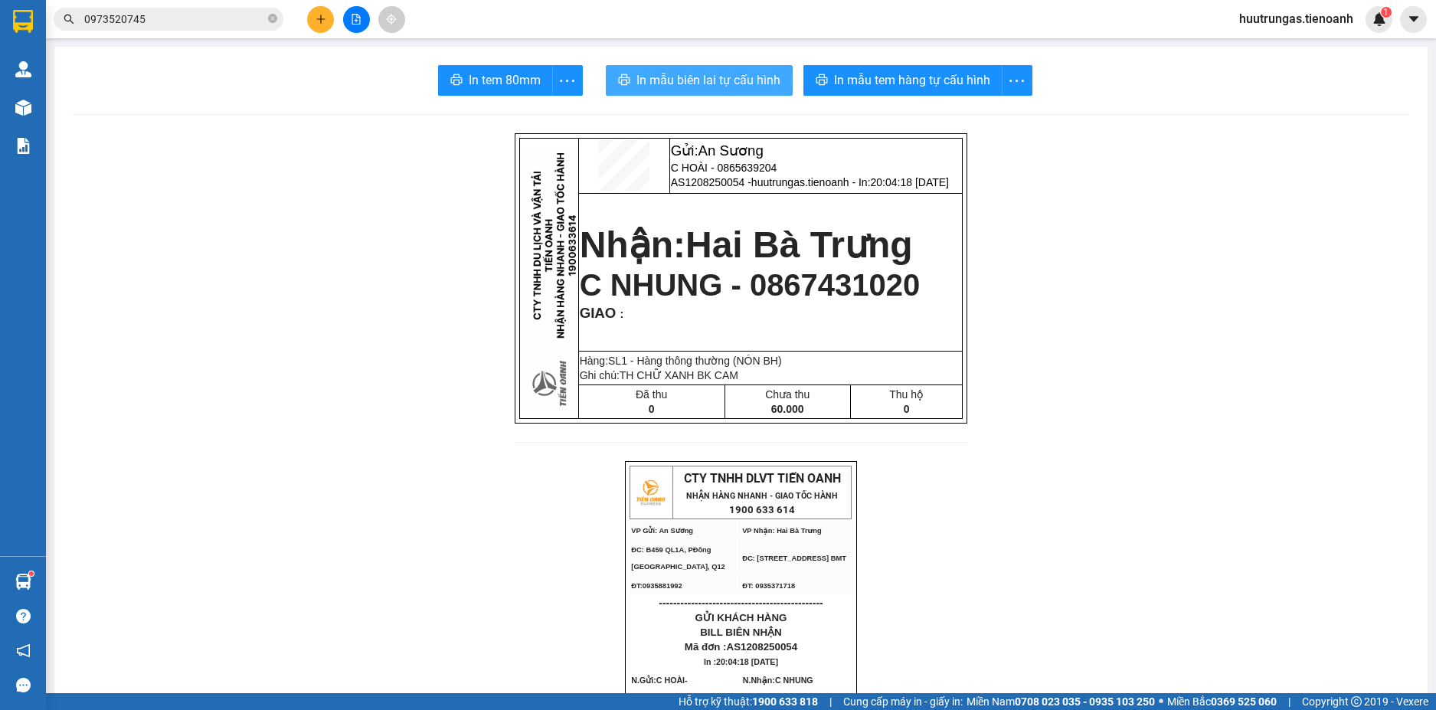
click at [749, 70] on button "In mẫu biên lai tự cấu hình" at bounding box center [699, 80] width 187 height 31
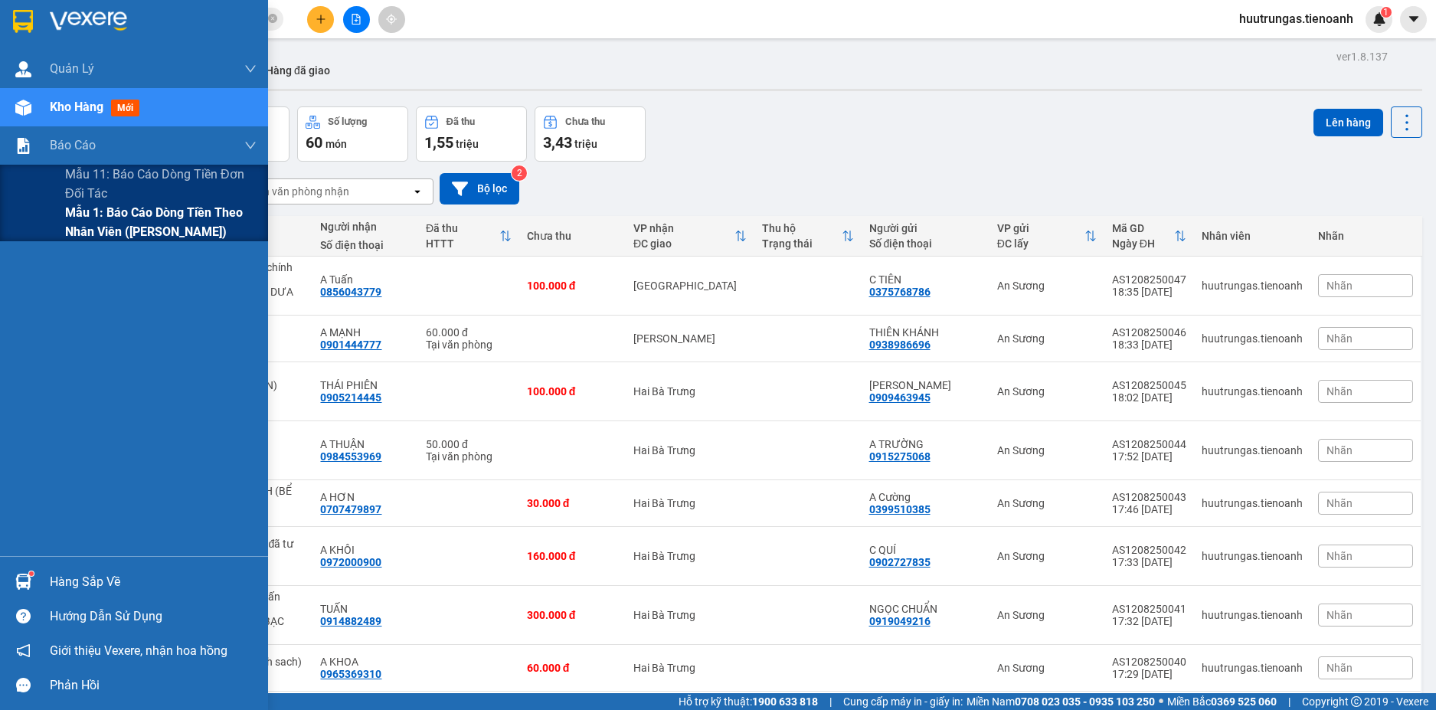
click at [119, 216] on span "Mẫu 1: Báo cáo dòng tiền theo nhân viên ([PERSON_NAME])" at bounding box center [161, 222] width 192 height 38
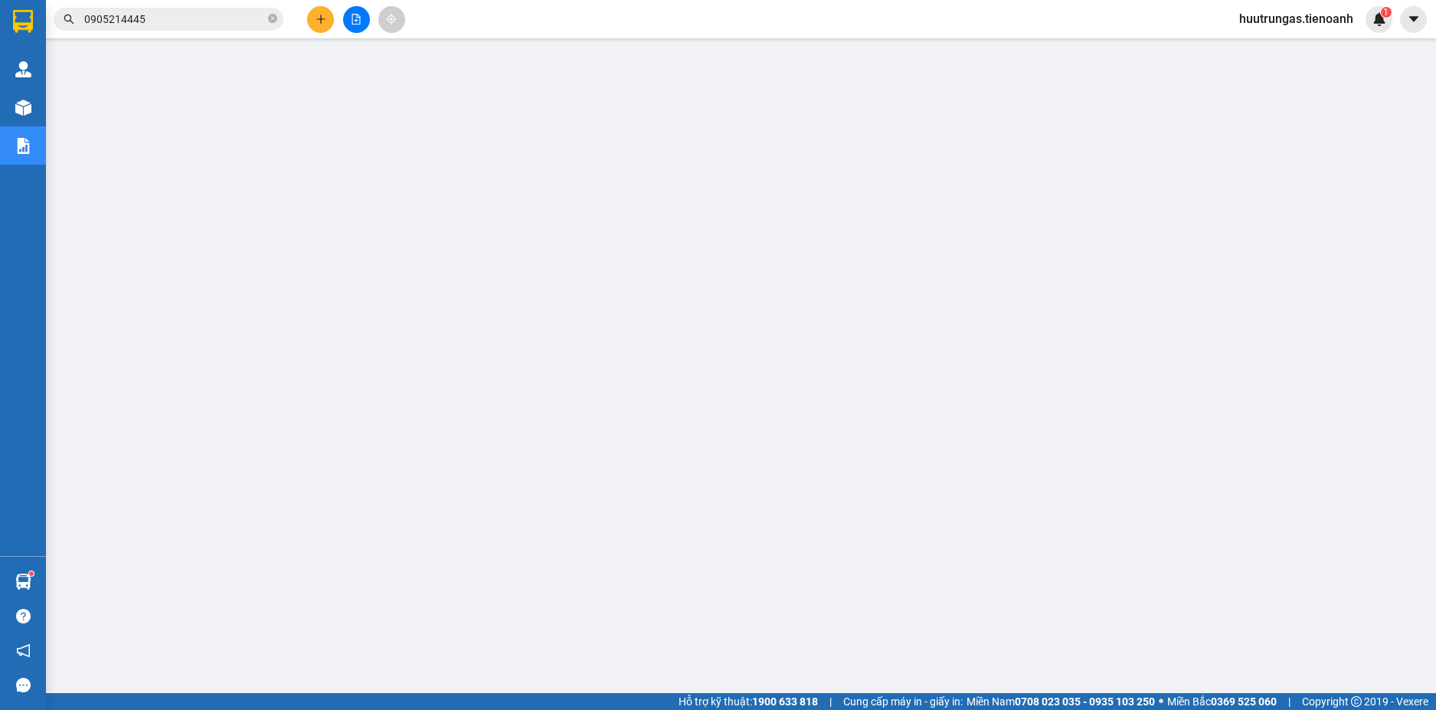
click at [322, 16] on icon "plus" at bounding box center [321, 19] width 11 height 11
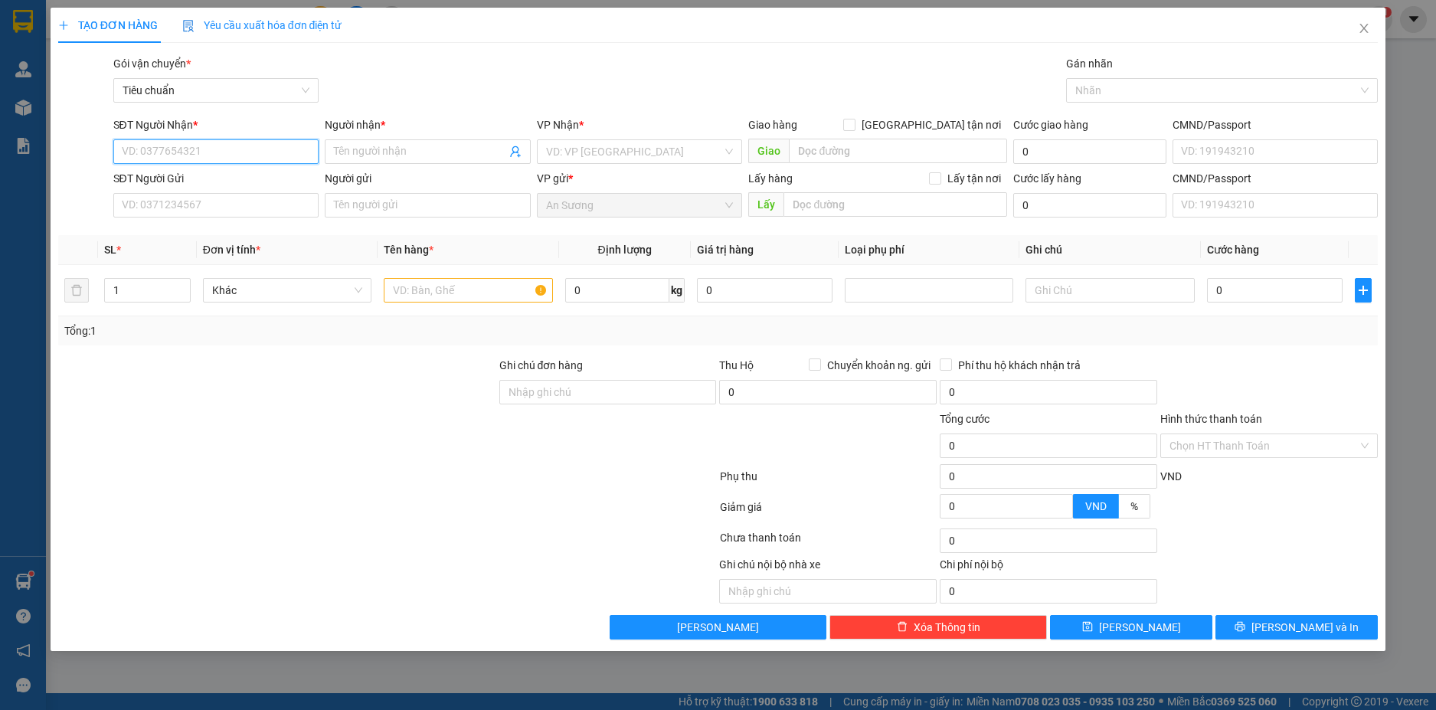
click at [222, 162] on input "SĐT Người Nhận *" at bounding box center [216, 151] width 206 height 25
type input "0913737008"
click at [260, 185] on div "0913737008 - [PERSON_NAME]" at bounding box center [217, 182] width 188 height 17
type input "C HƯƠNG"
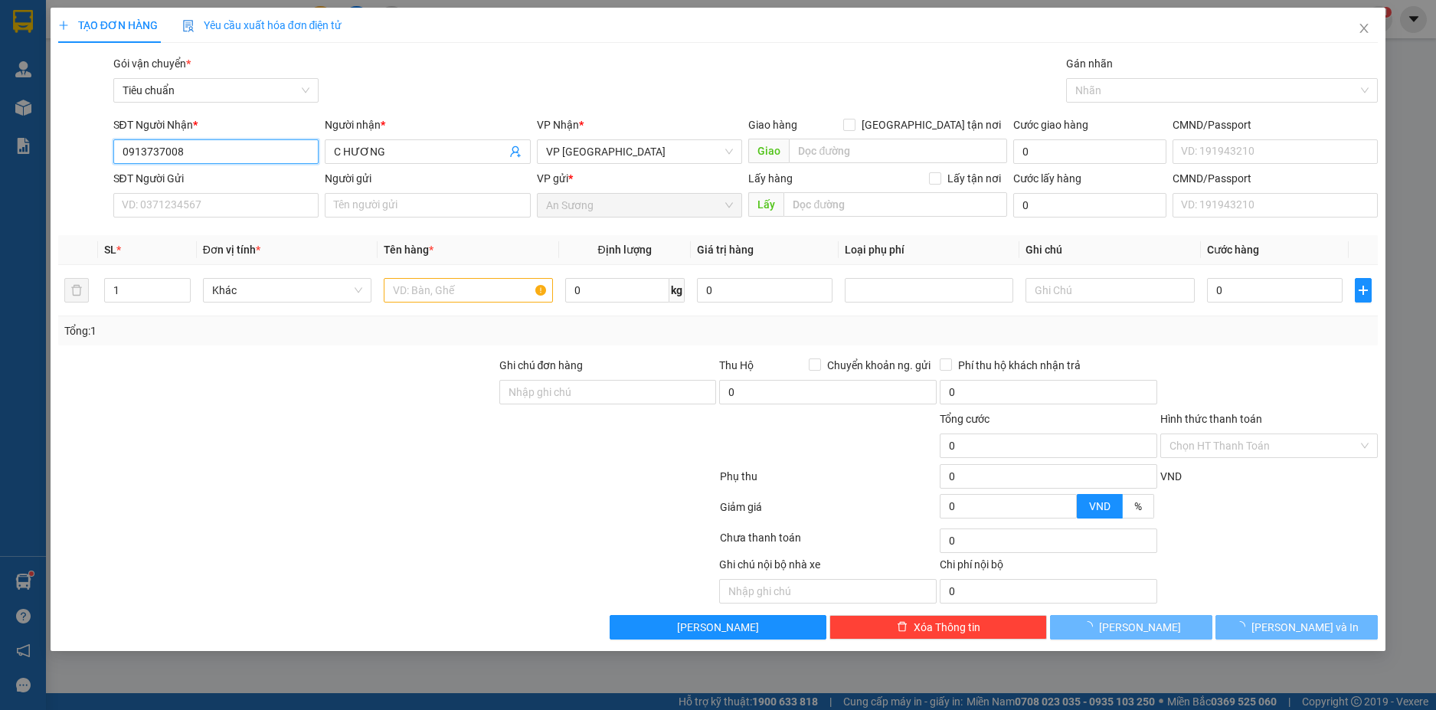
type input "30.000"
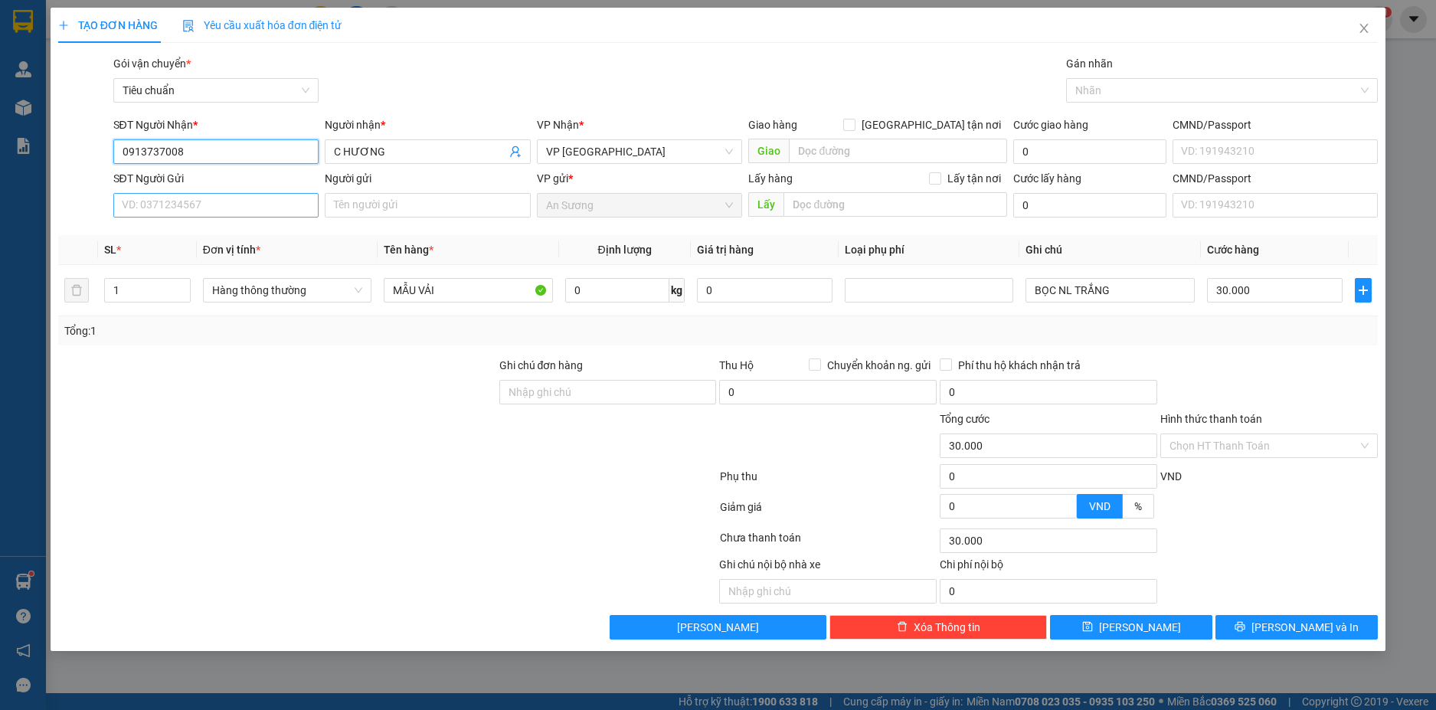
type input "0913737008"
click at [286, 205] on input "SĐT Người Gửi" at bounding box center [216, 205] width 206 height 25
click at [239, 242] on div "0917763676 - A SƠN" at bounding box center [217, 236] width 188 height 17
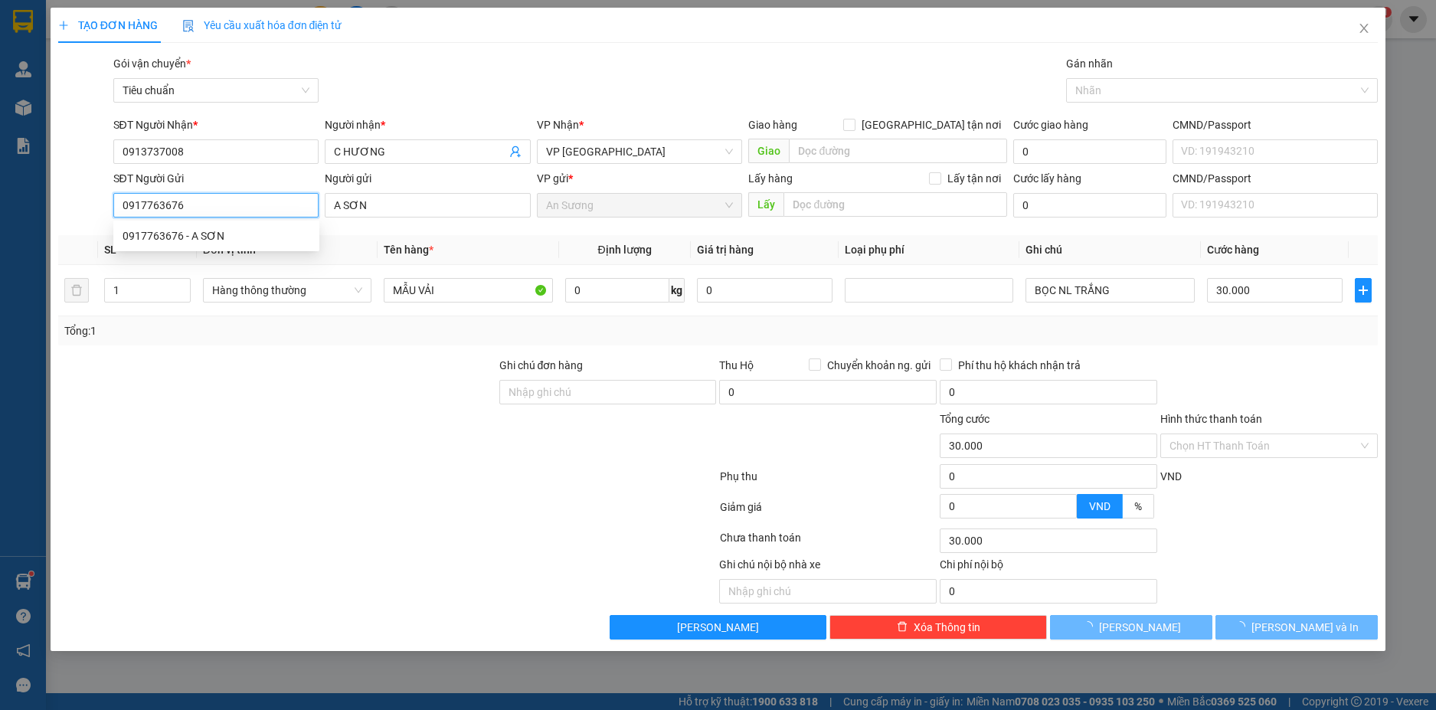
type input "0917763676"
type input "A SƠN"
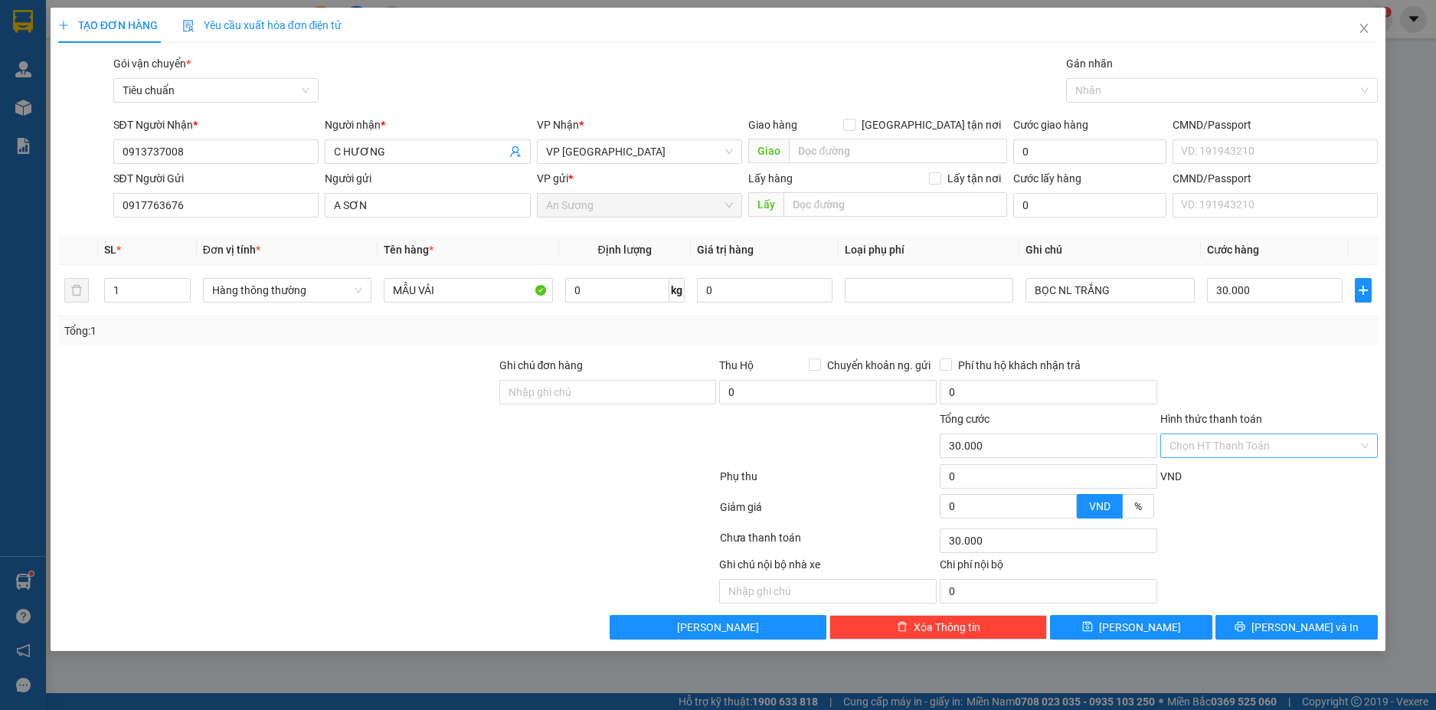
click at [1305, 434] on input "Hình thức thanh toán" at bounding box center [1264, 445] width 188 height 23
click at [1250, 486] on div "Tại văn phòng" at bounding box center [1270, 476] width 218 height 25
type input "0"
click at [1304, 626] on span "[PERSON_NAME] và In" at bounding box center [1305, 627] width 107 height 17
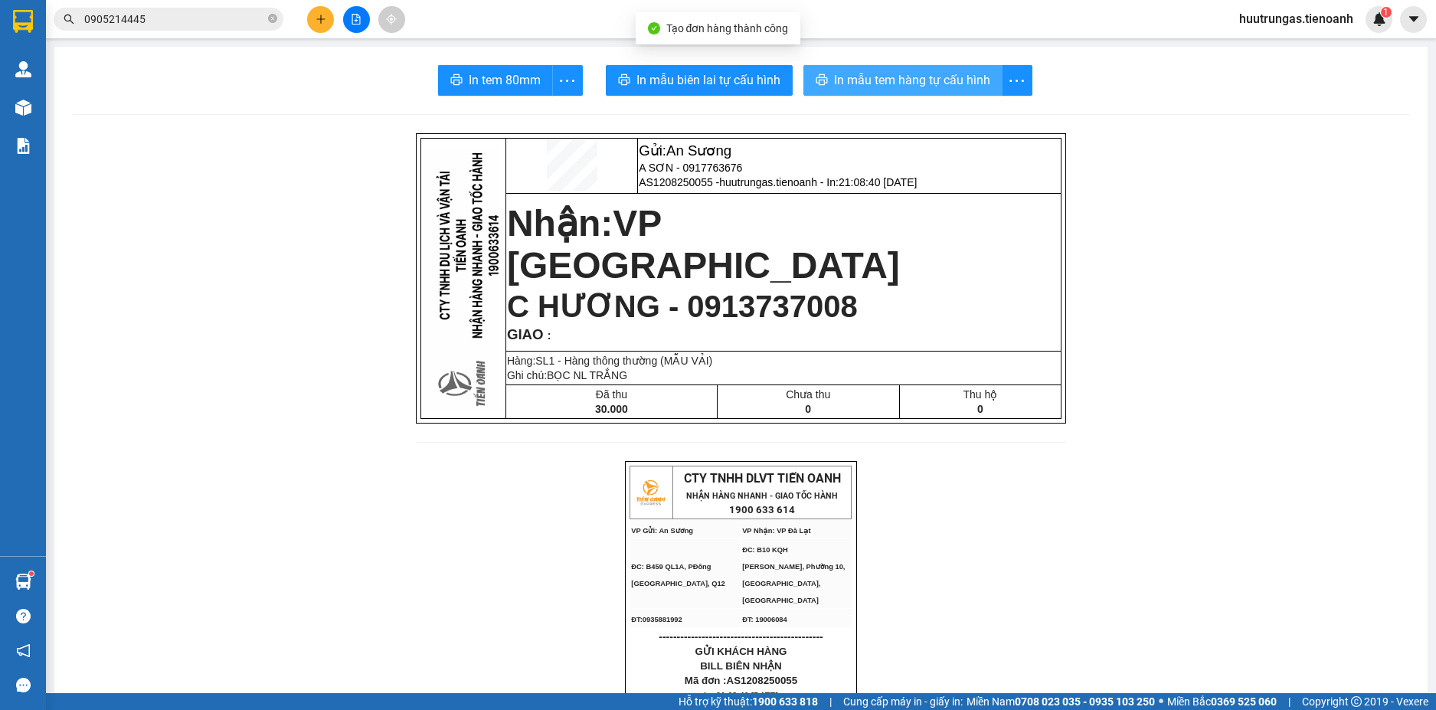
click at [878, 92] on button "In mẫu tem hàng tự cấu hình" at bounding box center [903, 80] width 199 height 31
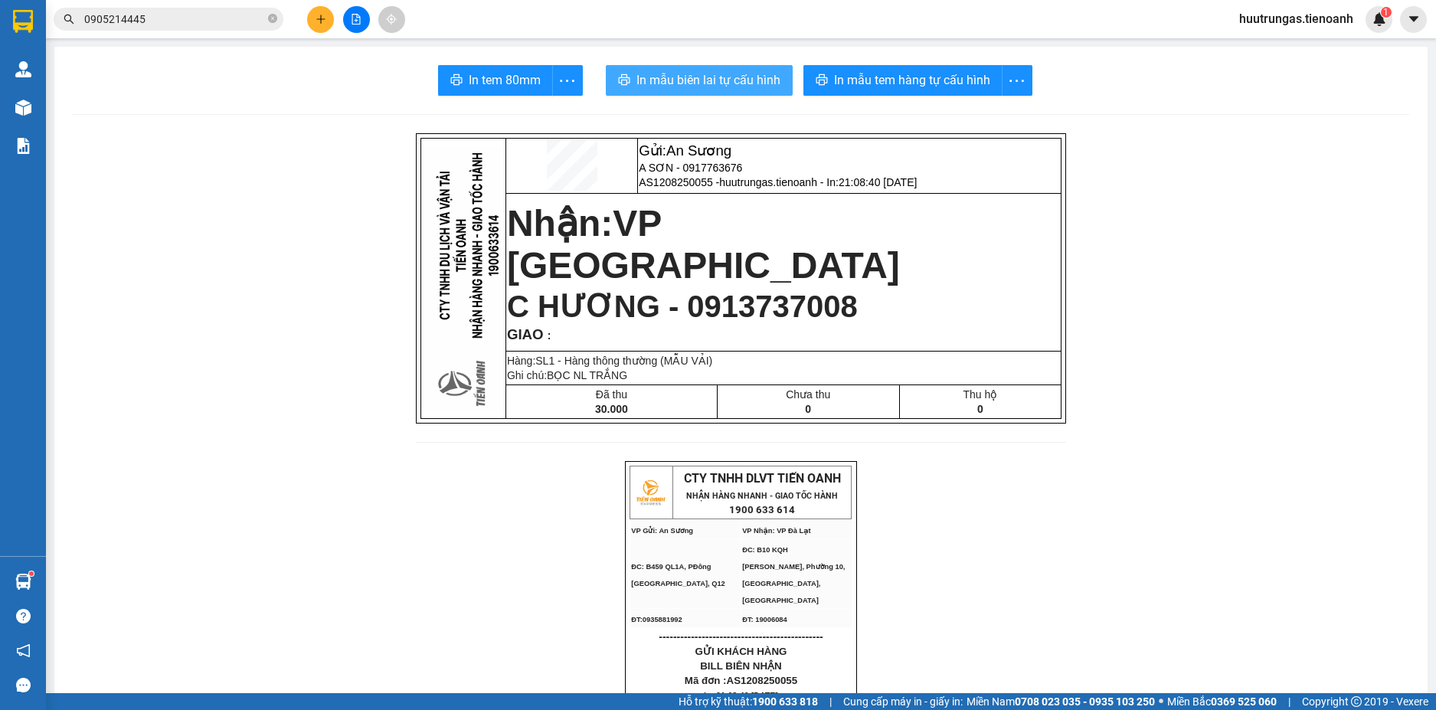
click at [709, 88] on span "In mẫu biên lai tự cấu hình" at bounding box center [709, 79] width 144 height 19
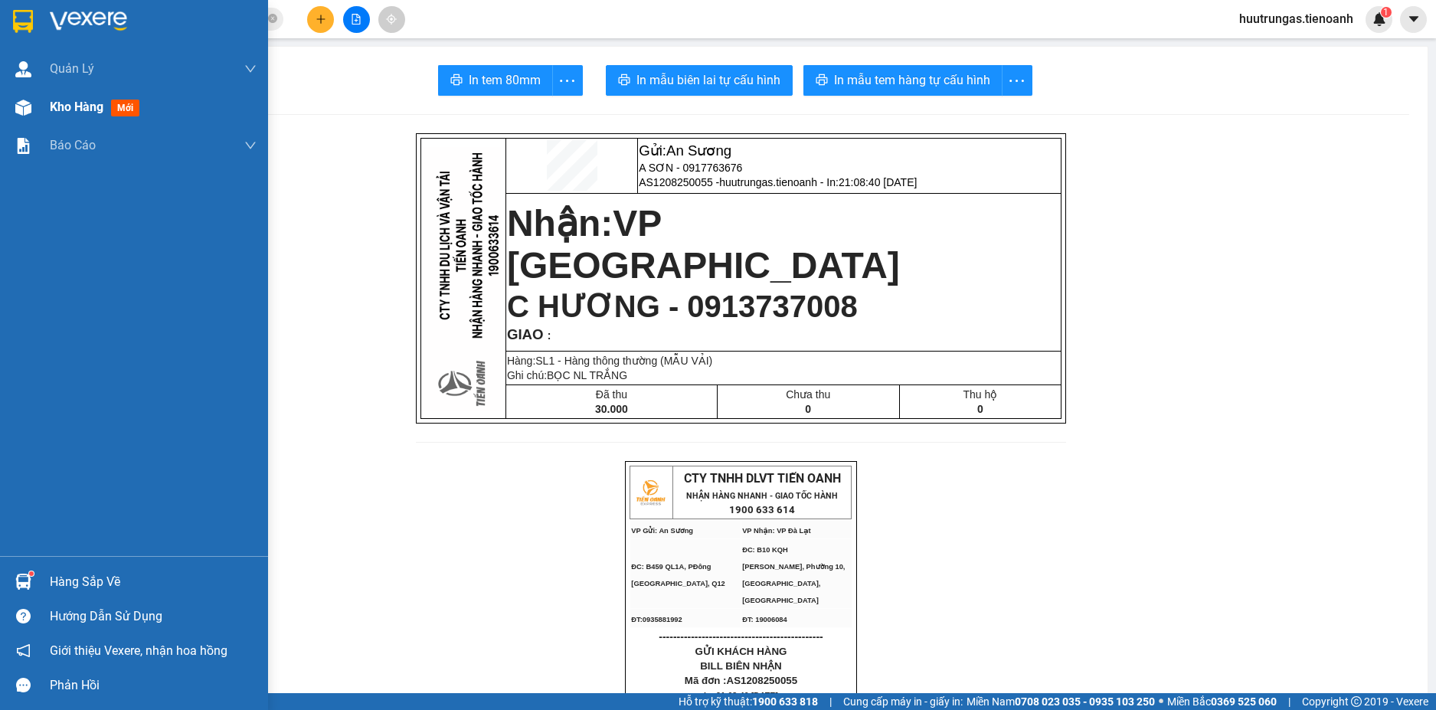
click at [51, 113] on span "Kho hàng" at bounding box center [77, 107] width 54 height 15
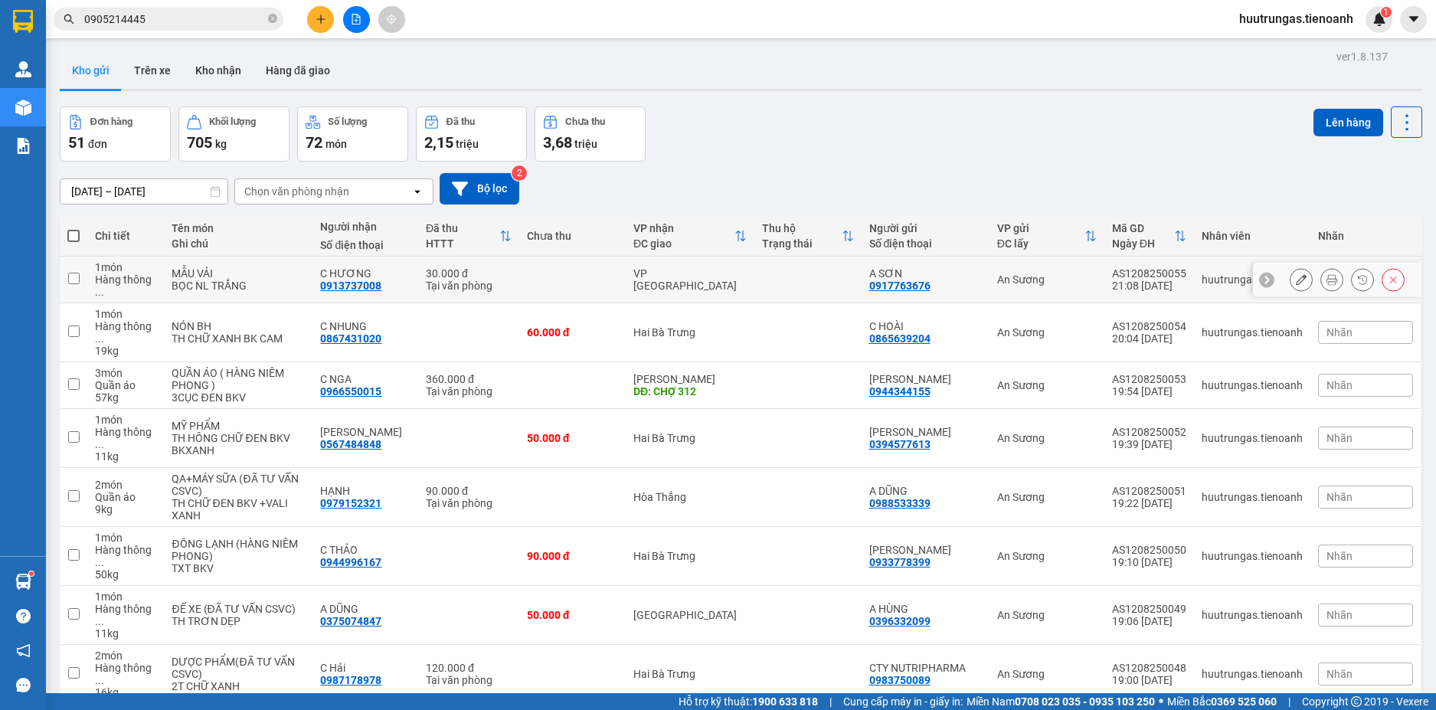
click at [74, 273] on input "checkbox" at bounding box center [73, 278] width 11 height 11
checkbox input "true"
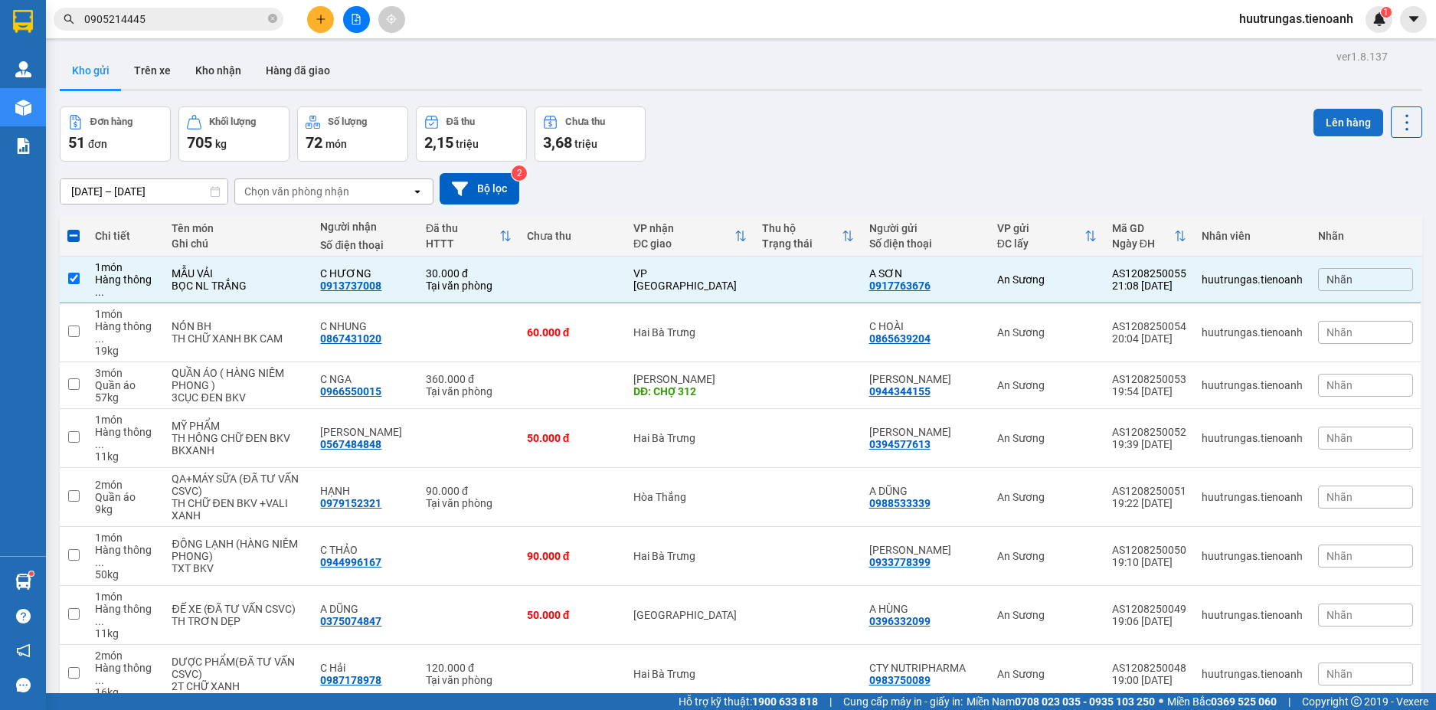
click at [1345, 123] on button "Lên hàng" at bounding box center [1349, 123] width 70 height 28
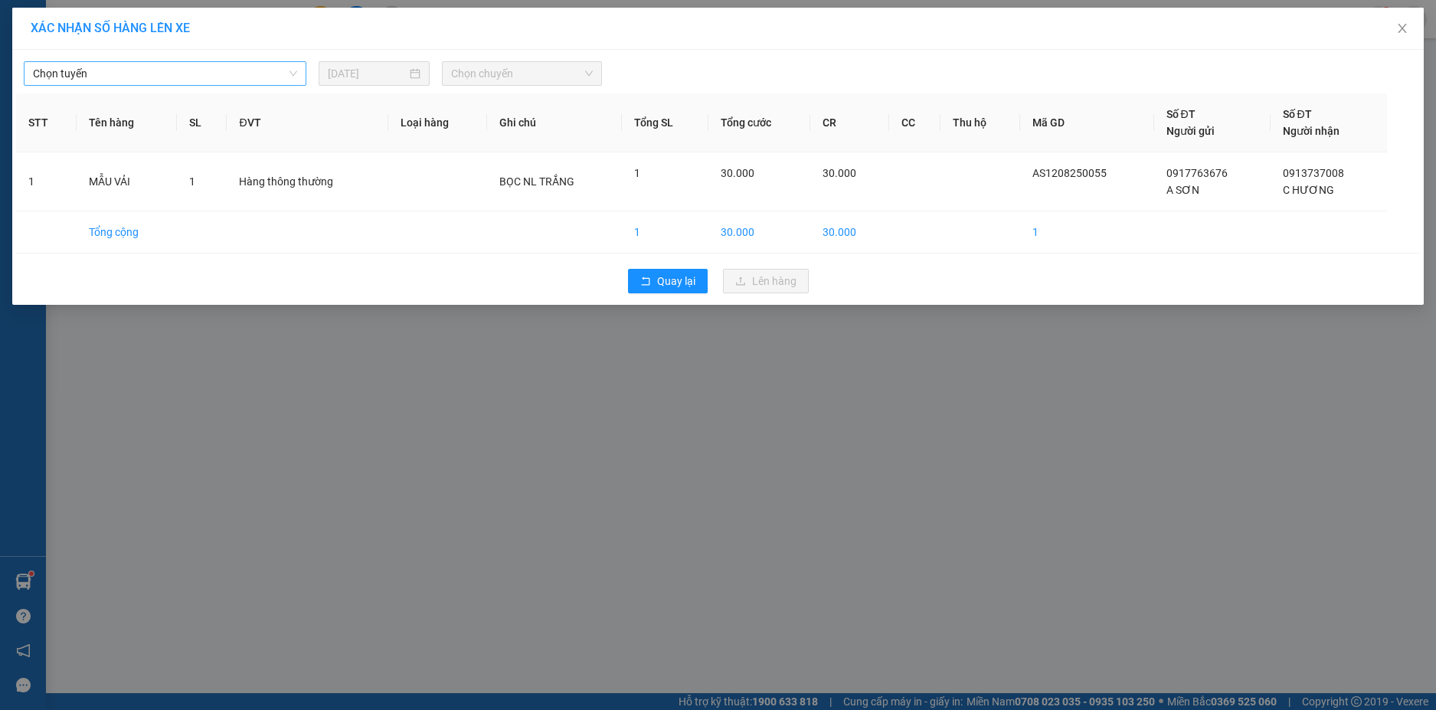
click at [287, 77] on span "Chọn tuyến" at bounding box center [165, 73] width 264 height 23
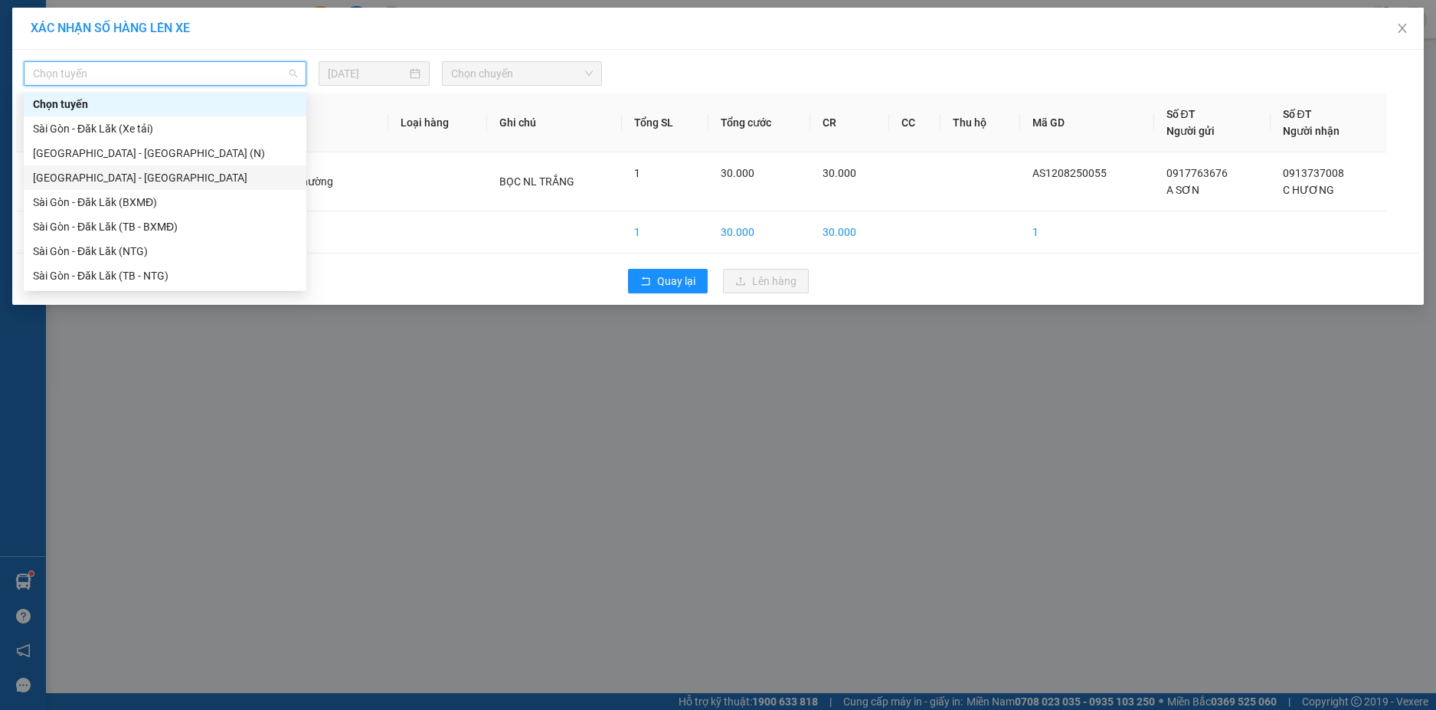
click at [105, 176] on div "[GEOGRAPHIC_DATA] - [GEOGRAPHIC_DATA]" at bounding box center [165, 177] width 264 height 17
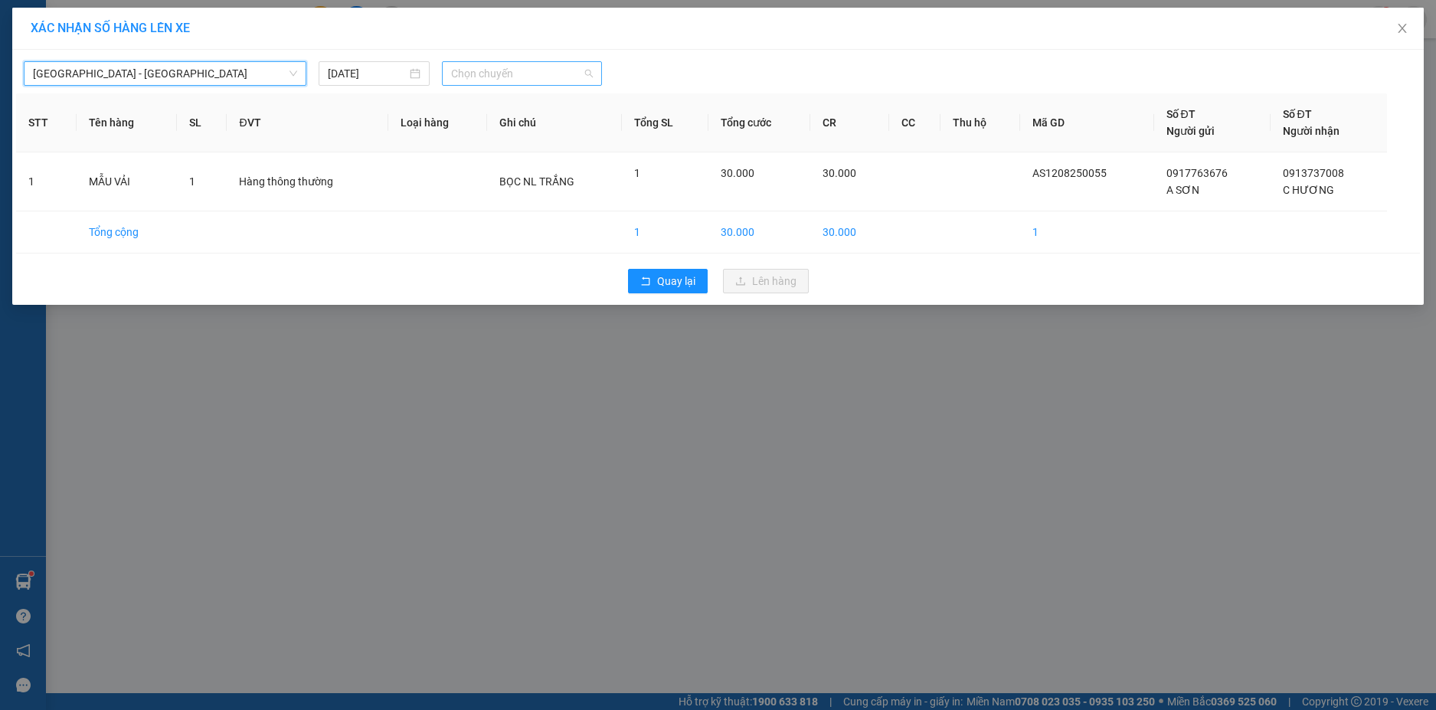
click at [552, 70] on span "Chọn chuyến" at bounding box center [522, 73] width 142 height 23
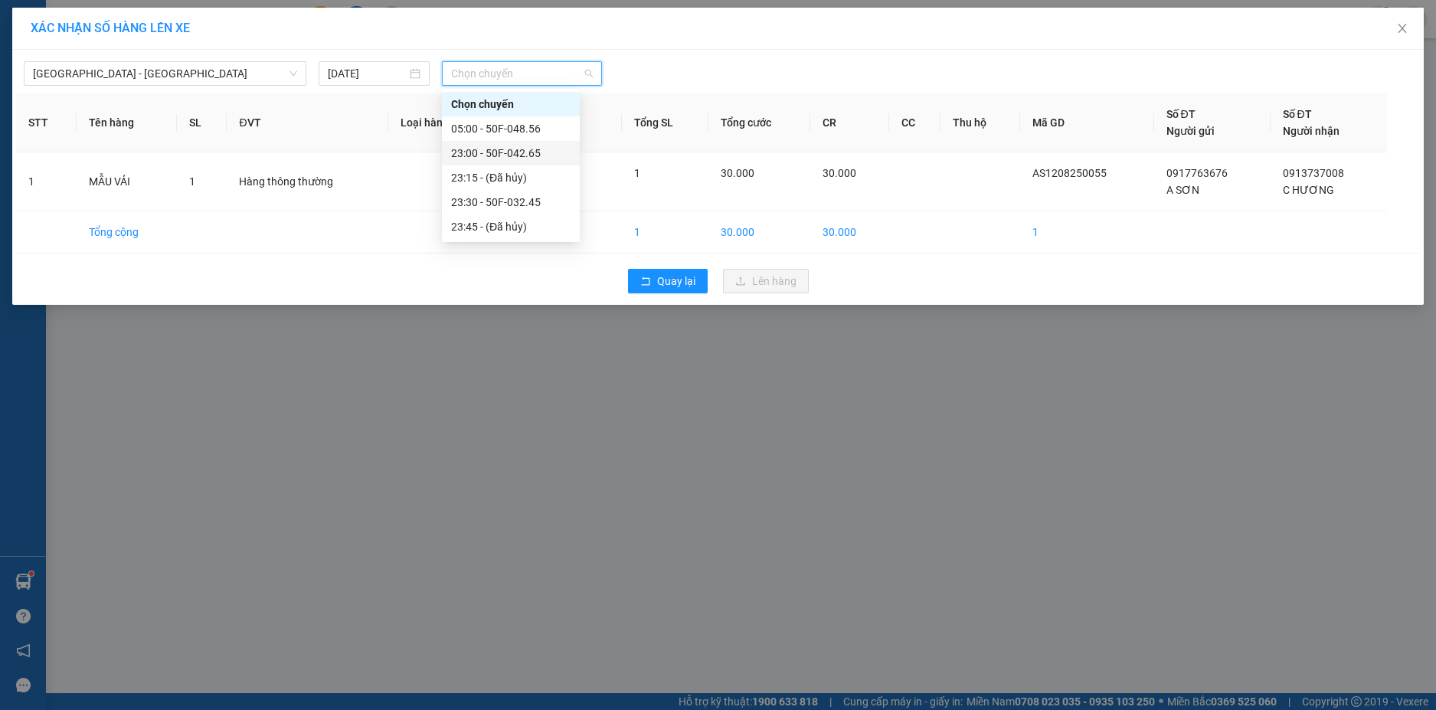
click at [536, 152] on div "23:00 - 50F-042.65" at bounding box center [511, 153] width 120 height 17
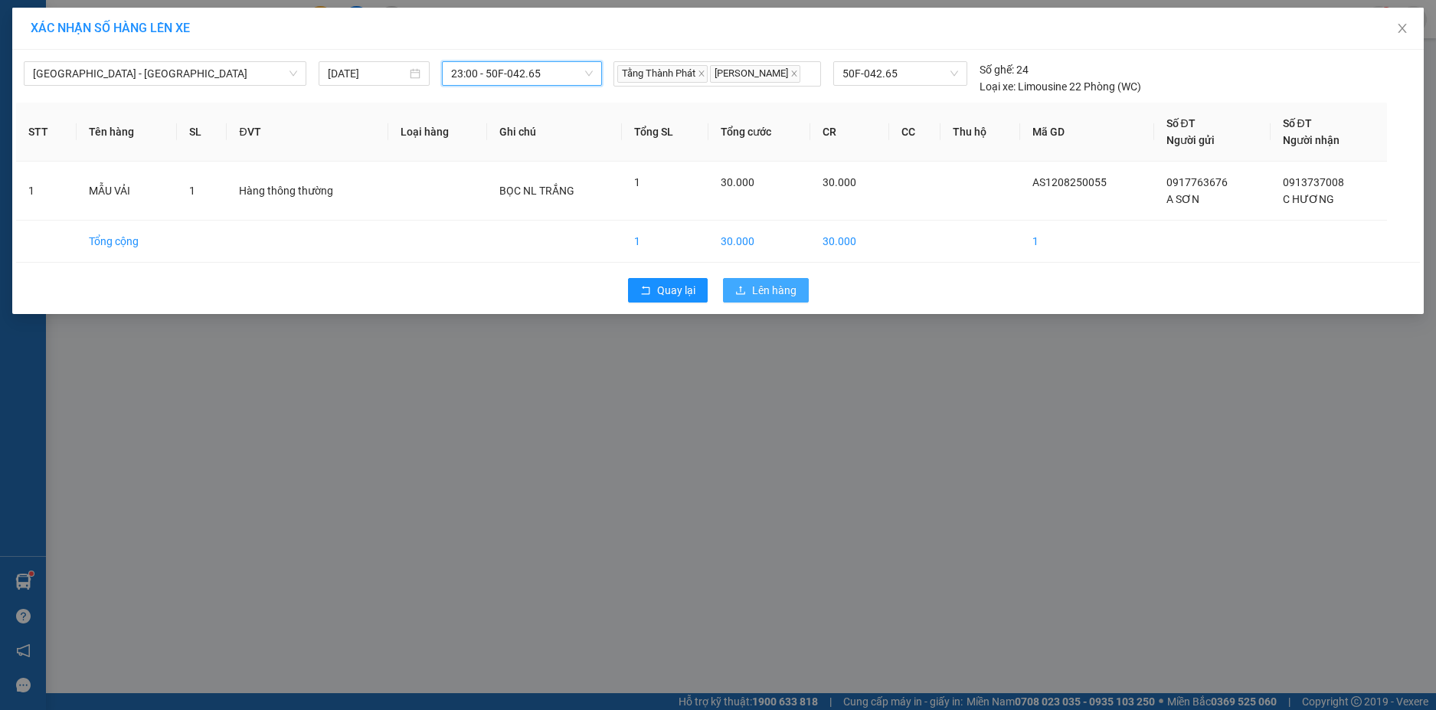
click at [768, 285] on span "Lên hàng" at bounding box center [774, 290] width 44 height 17
